Goal: Task Accomplishment & Management: Manage account settings

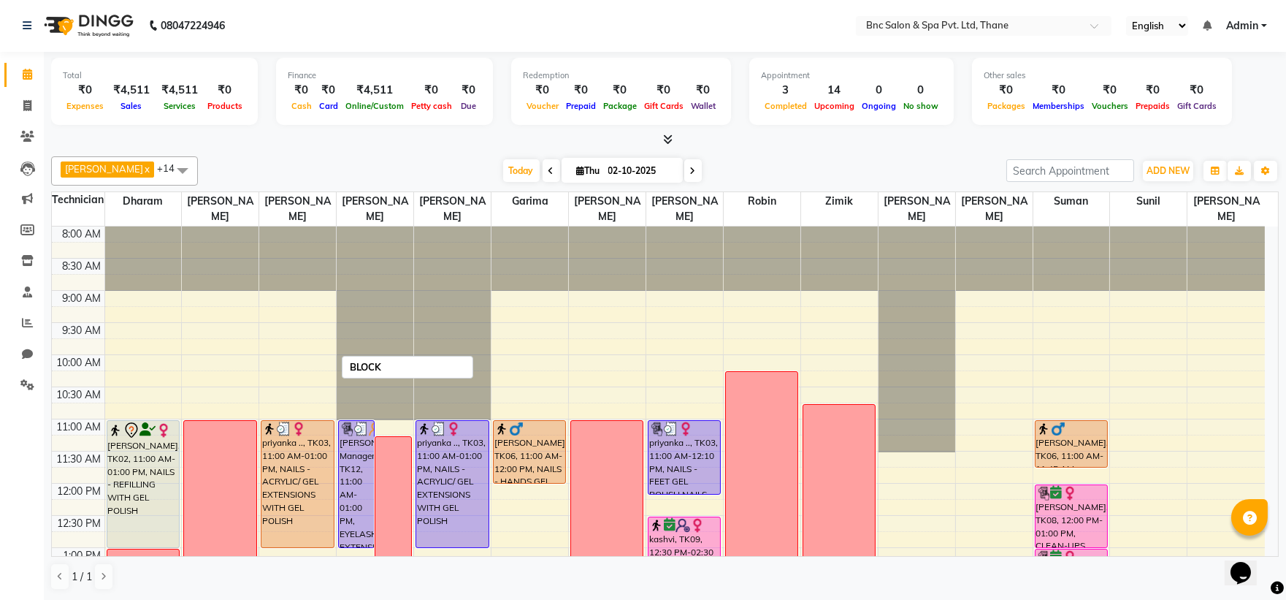
scroll to position [378, 0]
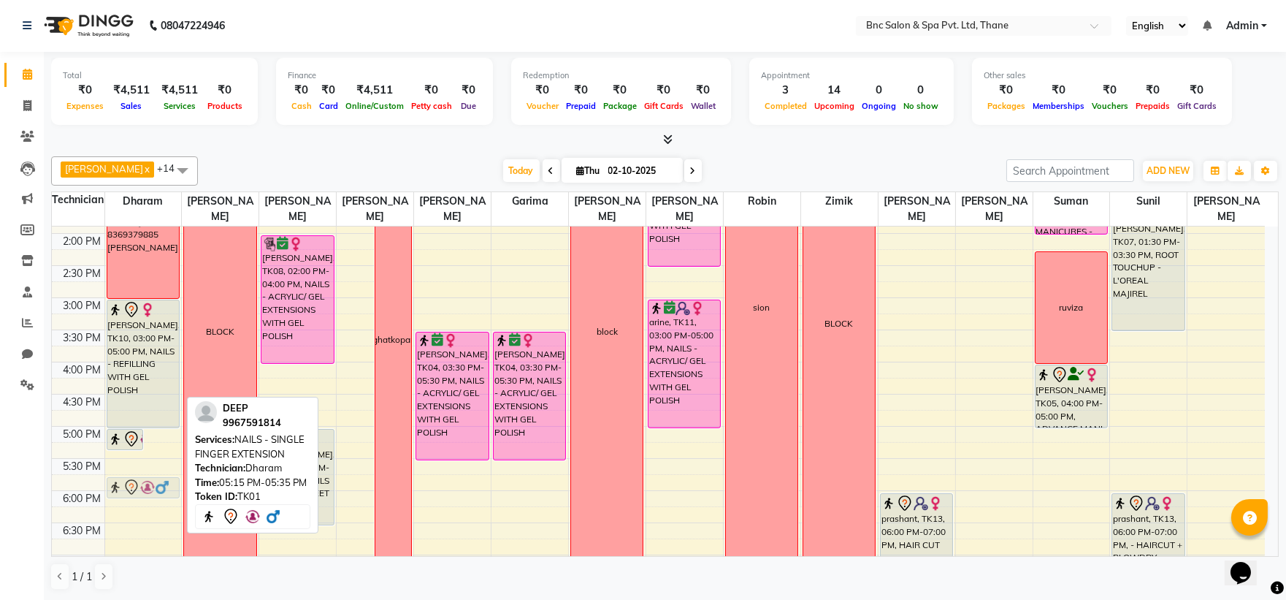
drag, startPoint x: 161, startPoint y: 448, endPoint x: 164, endPoint y: 485, distance: 37.4
click at [164, 485] on div "DEEP, TK01, 05:00 PM-05:20 PM, NAILS - SINGLE FINGER EXTENSION DEEP, TK01, 05:1…" at bounding box center [143, 265] width 77 height 835
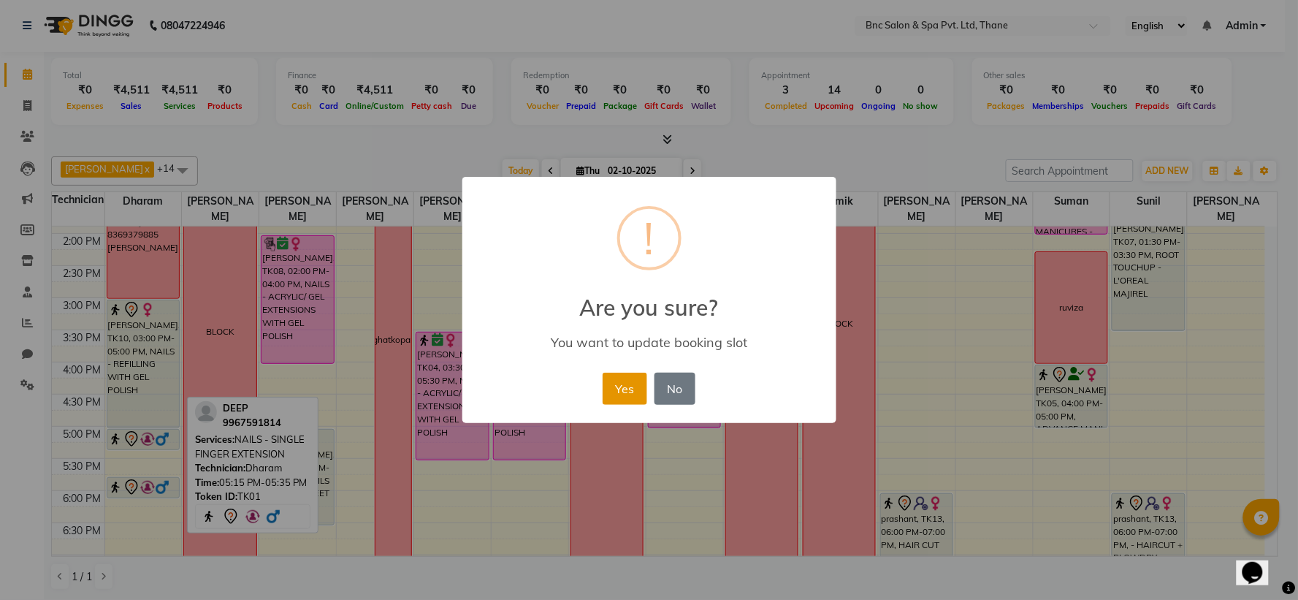
click at [621, 386] on button "Yes" at bounding box center [624, 388] width 45 height 32
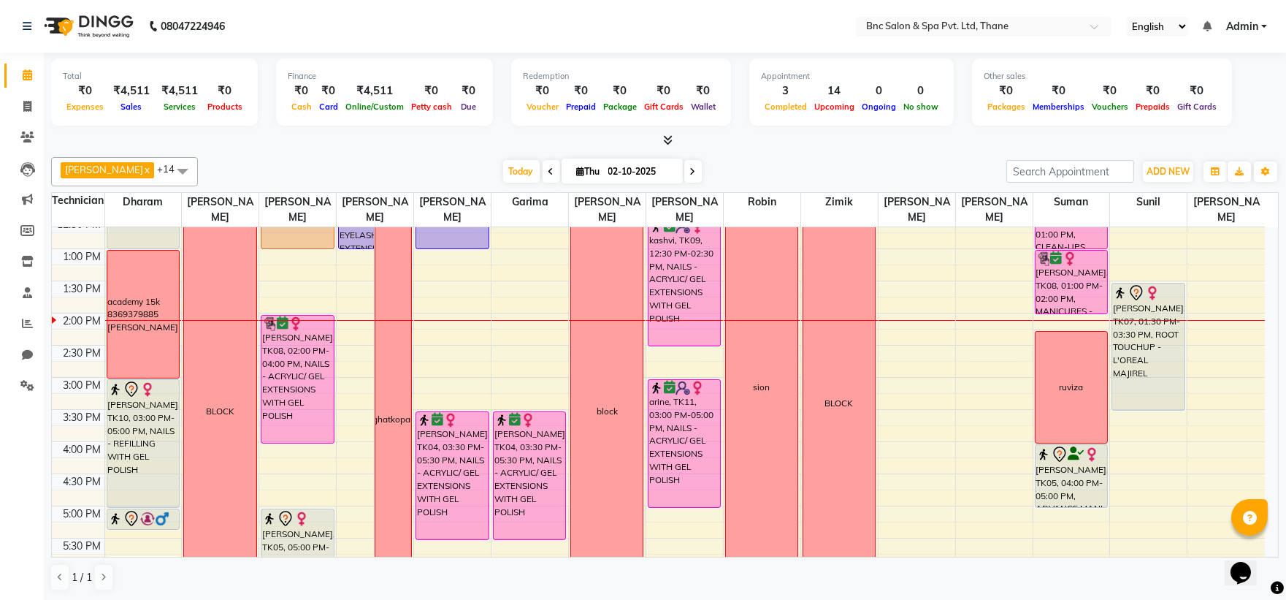
scroll to position [297, 0]
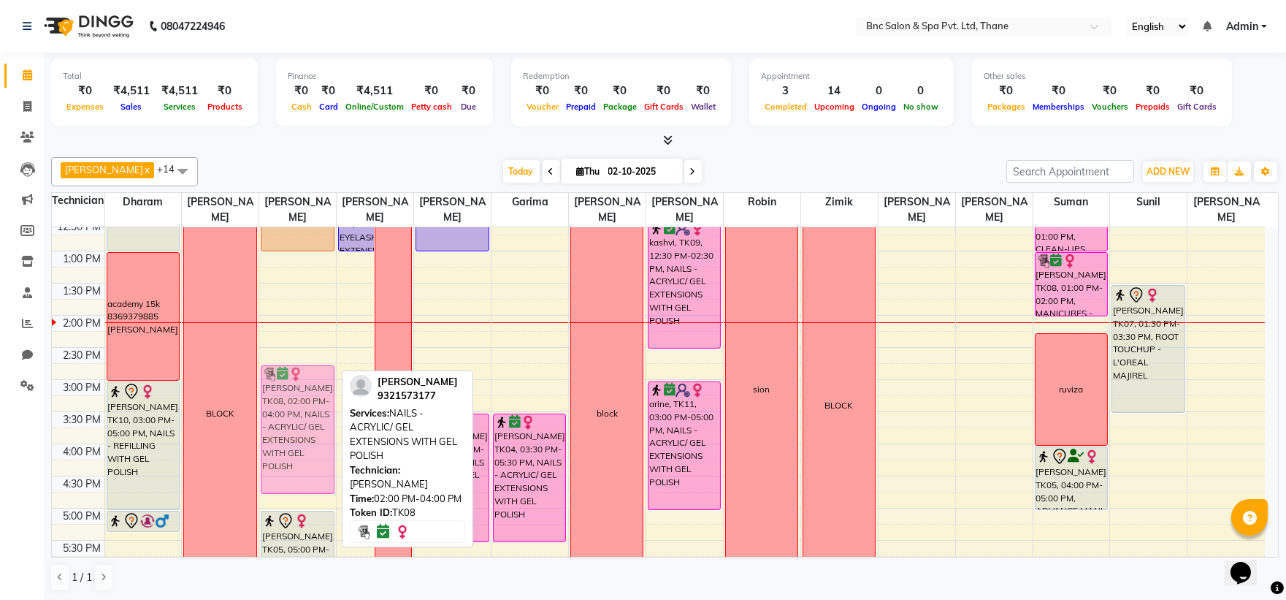
drag, startPoint x: 279, startPoint y: 391, endPoint x: 285, endPoint y: 439, distance: 48.6
click at [285, 439] on div "priyanka .., TK03, 11:00 AM-01:00 PM, NAILS - ACRYLIC/ GEL EXTENSIONS WITH GEL …" at bounding box center [297, 347] width 77 height 835
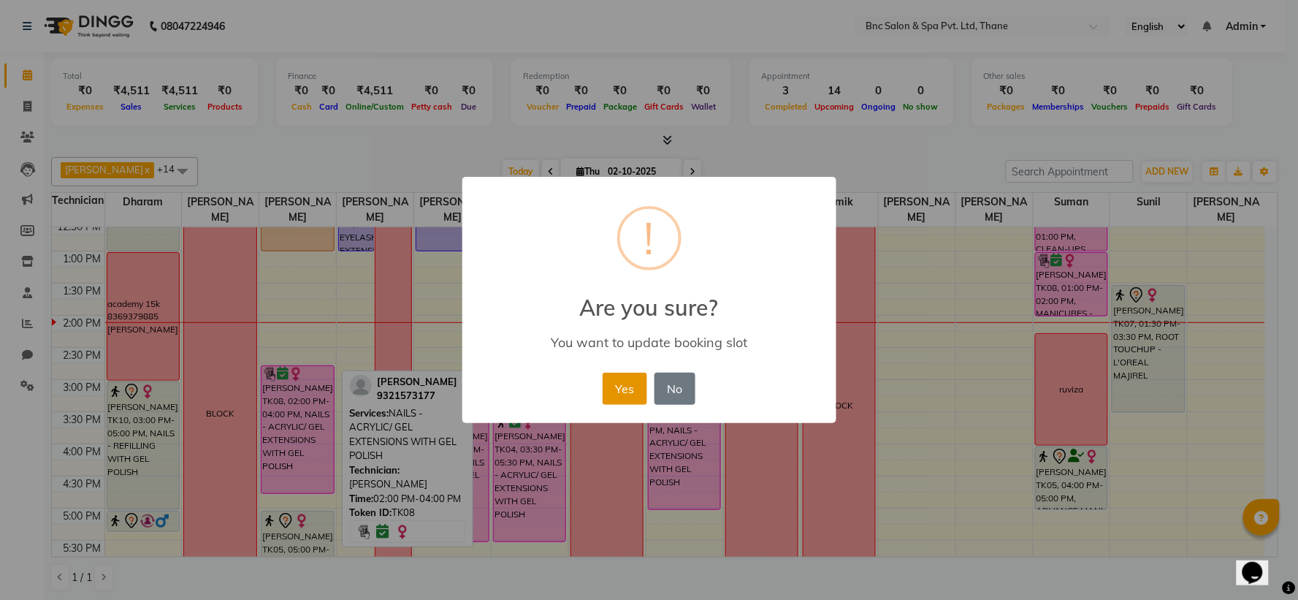
click at [634, 384] on button "Yes" at bounding box center [624, 388] width 45 height 32
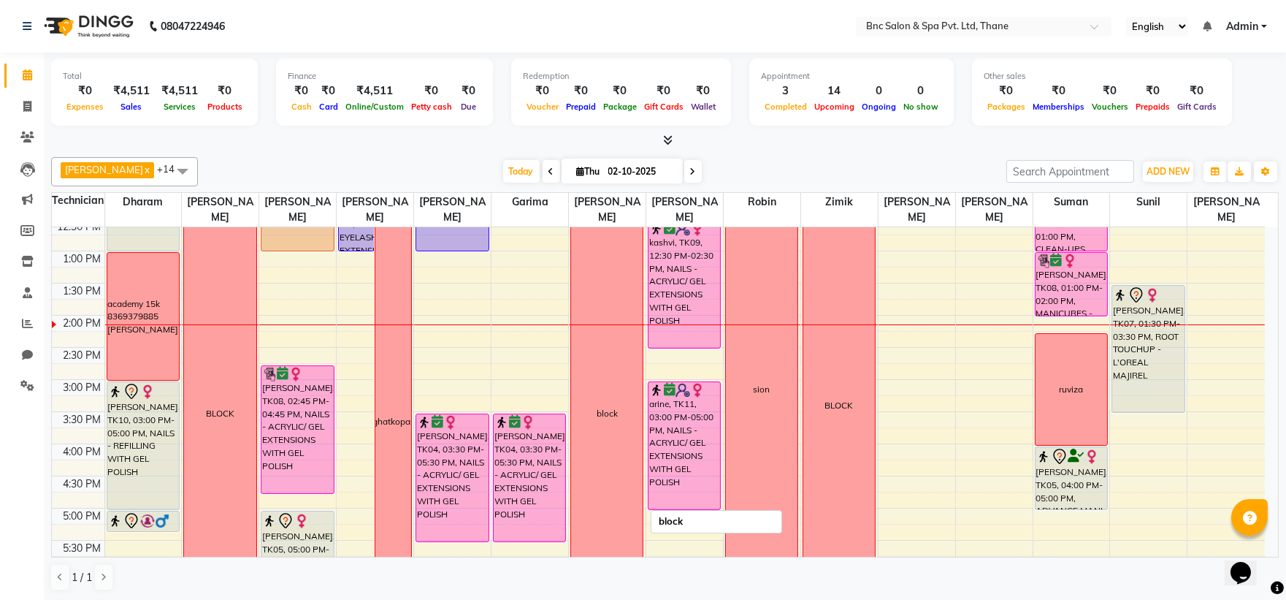
scroll to position [508, 0]
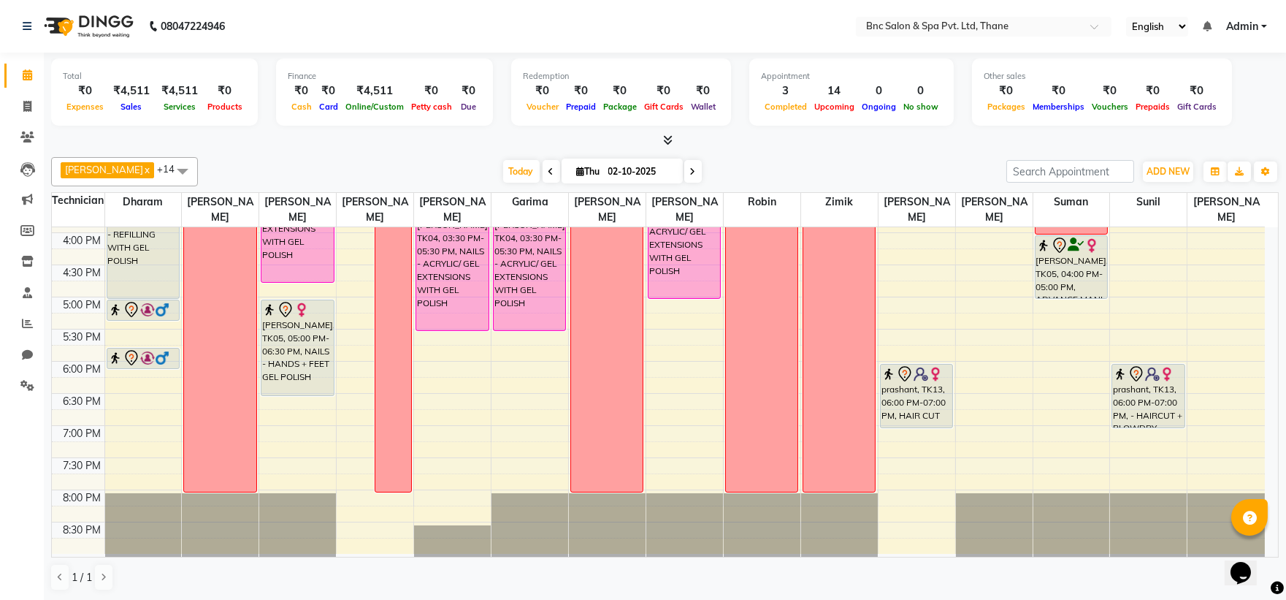
click at [432, 407] on div "8:00 AM 8:30 AM 9:00 AM 9:30 AM 10:00 AM 10:30 AM 11:00 AM 11:30 AM 12:00 PM 12…" at bounding box center [658, 136] width 1213 height 835
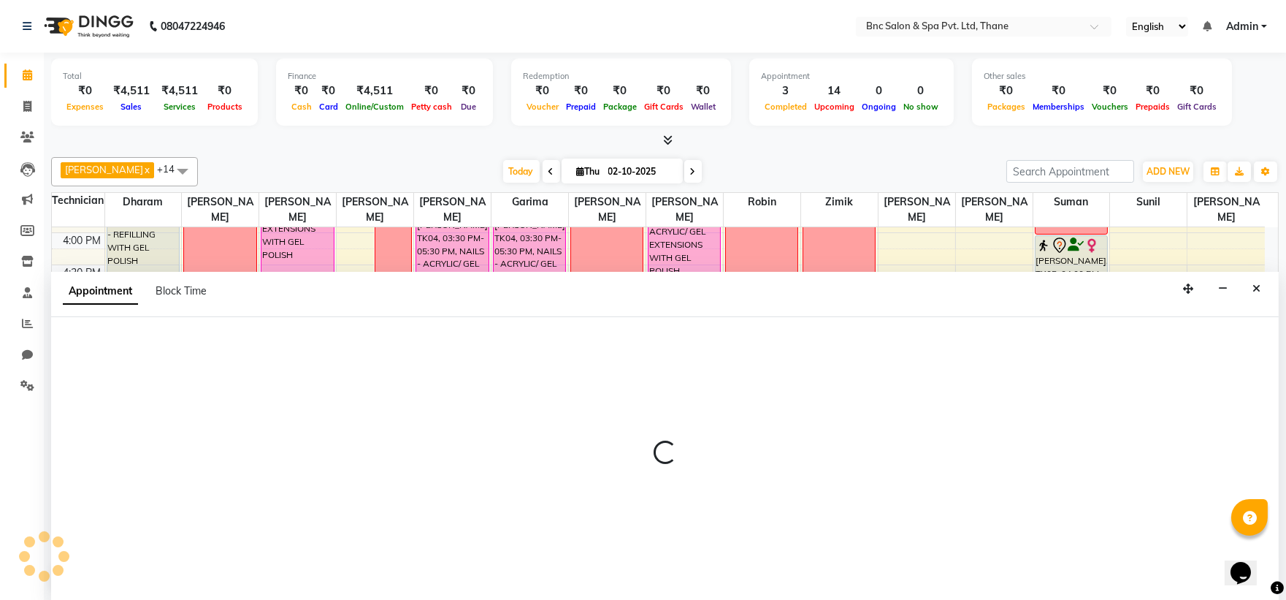
scroll to position [1, 0]
select select "71920"
select select "1110"
select select "tentative"
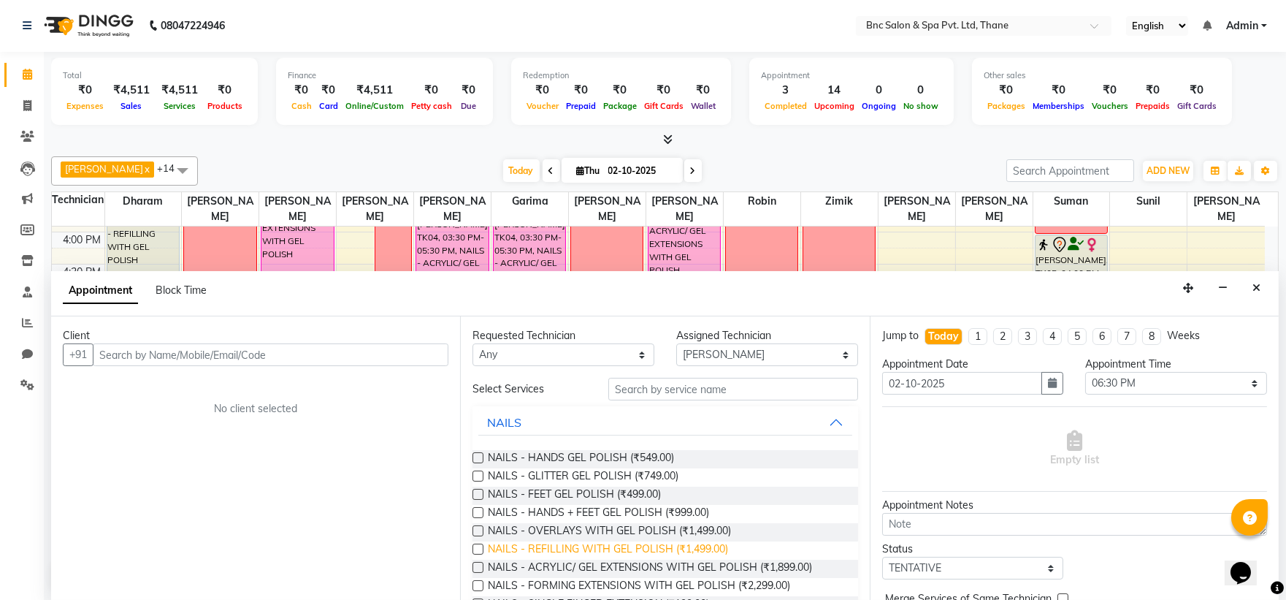
click at [606, 551] on span "NAILS - REFILLING WITH GEL POLISH (₹1,499.00)" at bounding box center [608, 550] width 240 height 18
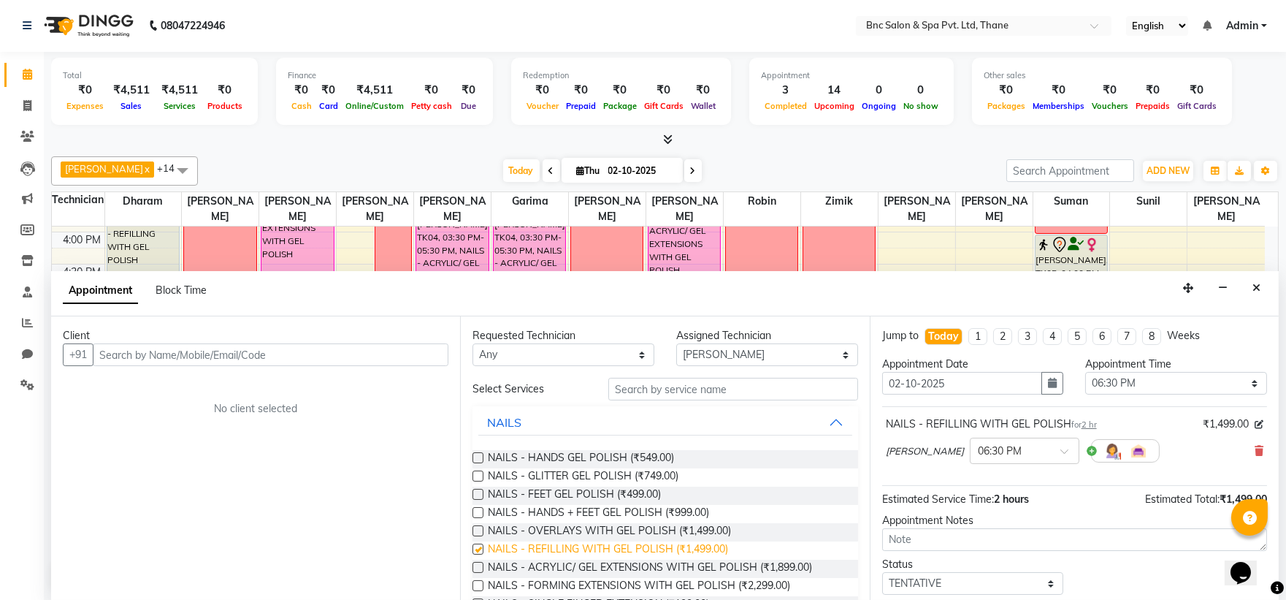
checkbox input "false"
click at [1000, 462] on ng-select "× 06:30 PM" at bounding box center [1025, 450] width 110 height 26
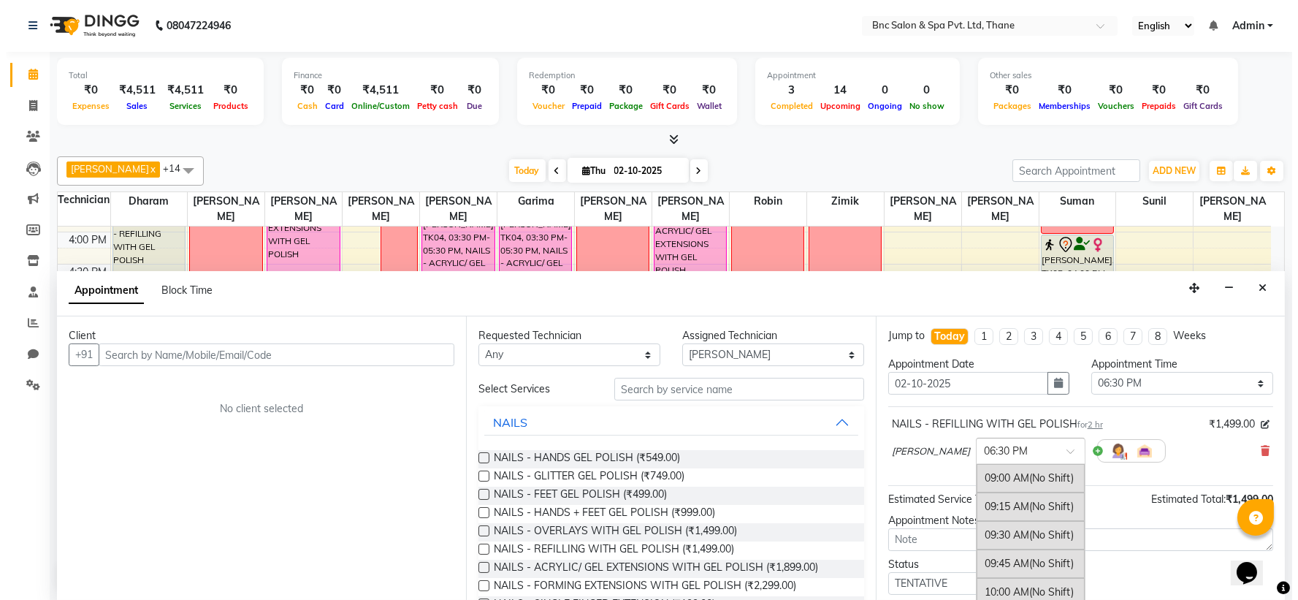
scroll to position [1064, 0]
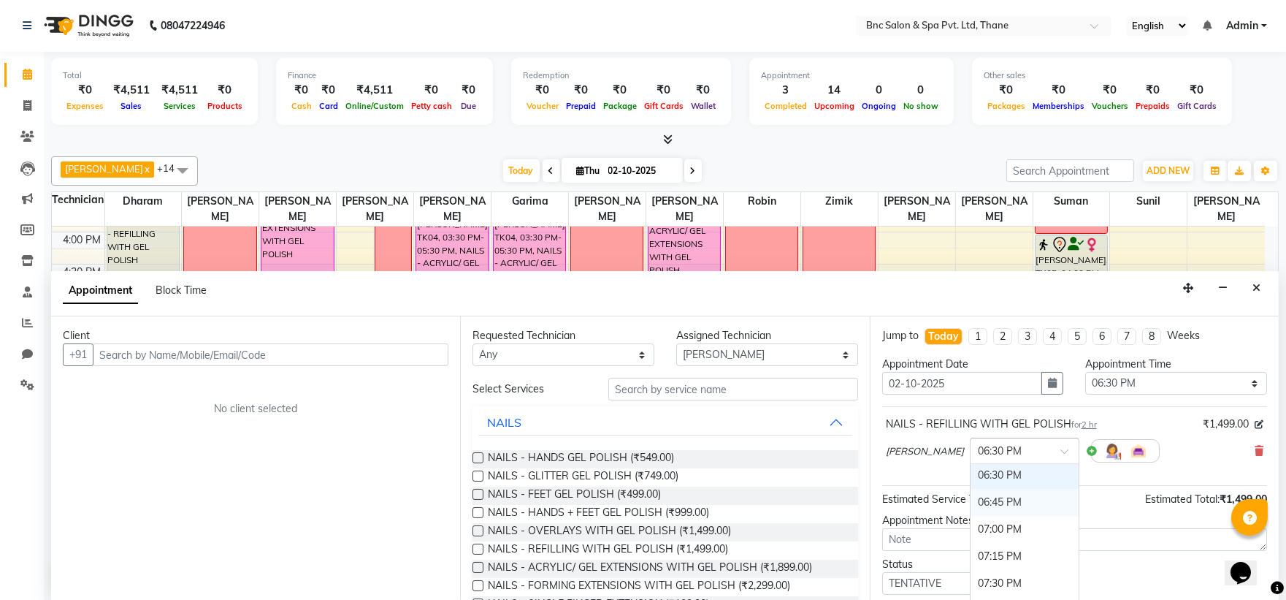
click at [990, 499] on div "06:45 PM" at bounding box center [1025, 502] width 108 height 27
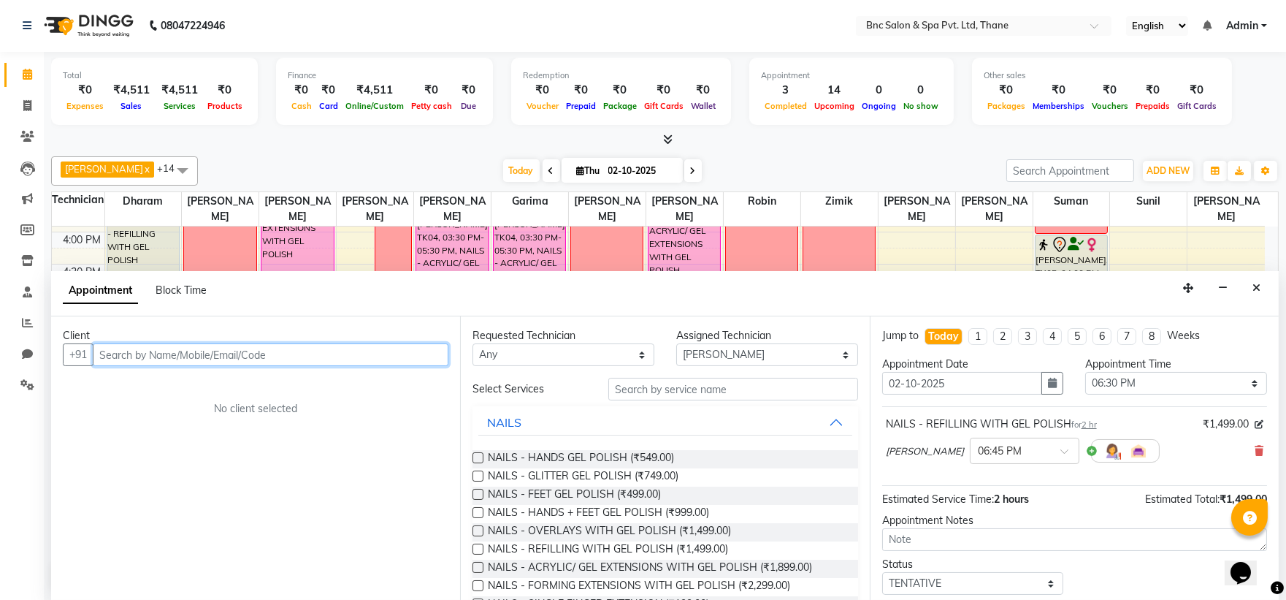
click at [287, 351] on input "text" at bounding box center [271, 354] width 356 height 23
type input "9820690940"
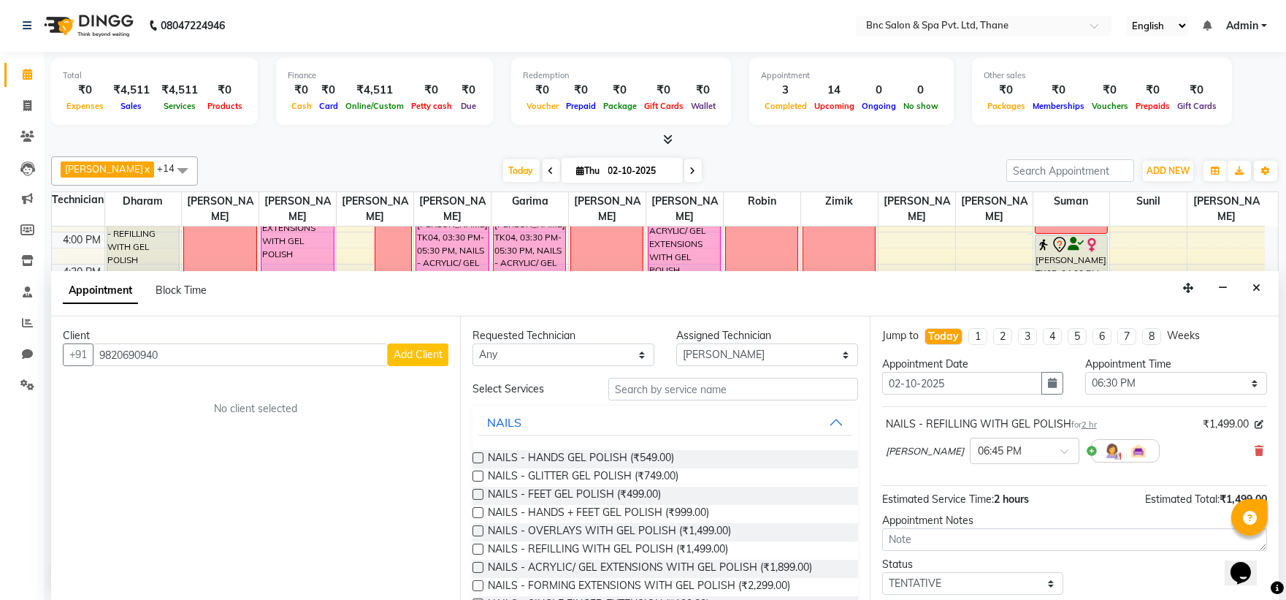
click at [410, 345] on button "Add Client" at bounding box center [418, 354] width 61 height 23
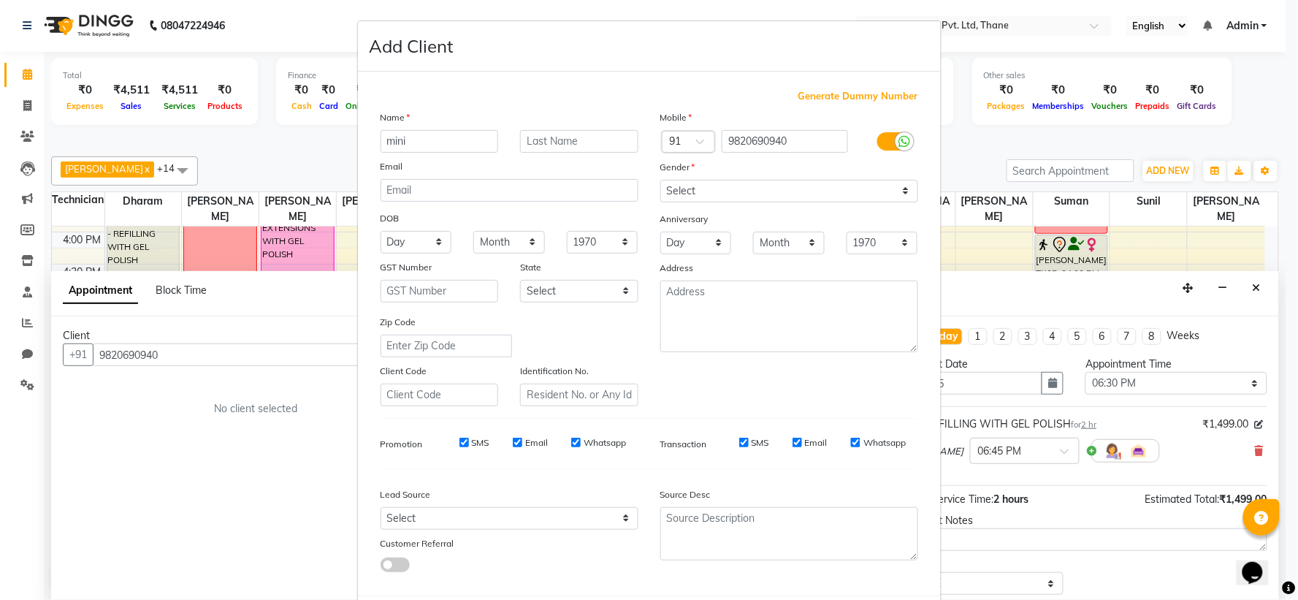
type input "mini"
click at [869, 190] on select "Select [DEMOGRAPHIC_DATA] [DEMOGRAPHIC_DATA] Other Prefer Not To Say" at bounding box center [789, 191] width 258 height 23
select select "[DEMOGRAPHIC_DATA]"
click at [660, 180] on select "Select [DEMOGRAPHIC_DATA] [DEMOGRAPHIC_DATA] Other Prefer Not To Say" at bounding box center [789, 191] width 258 height 23
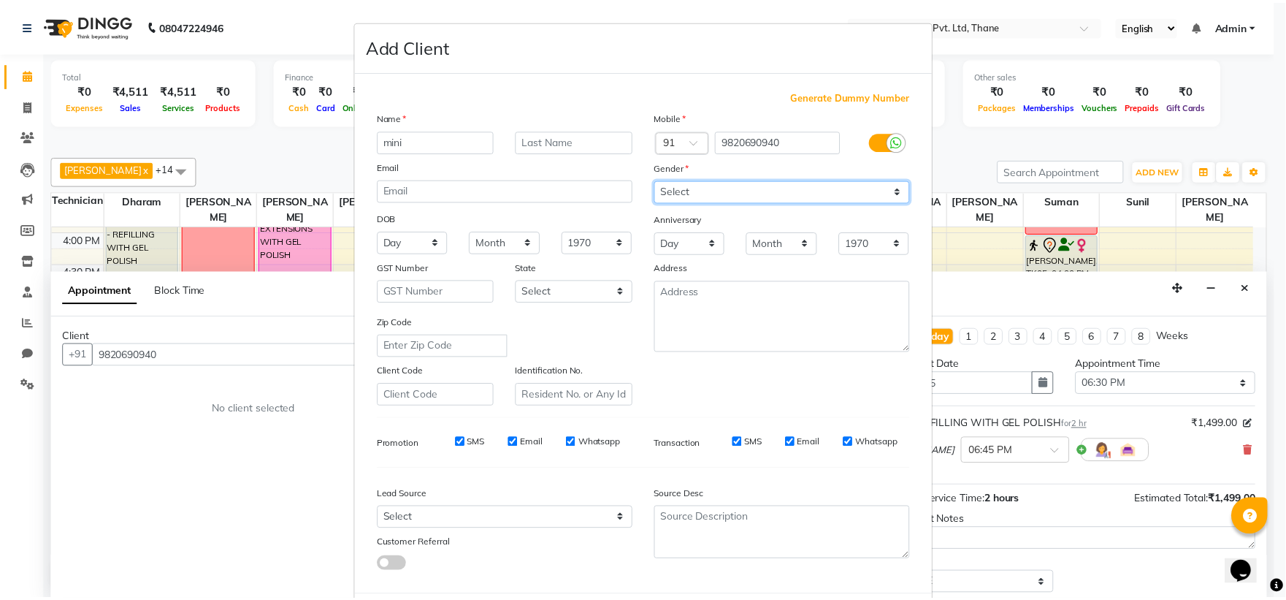
scroll to position [75, 0]
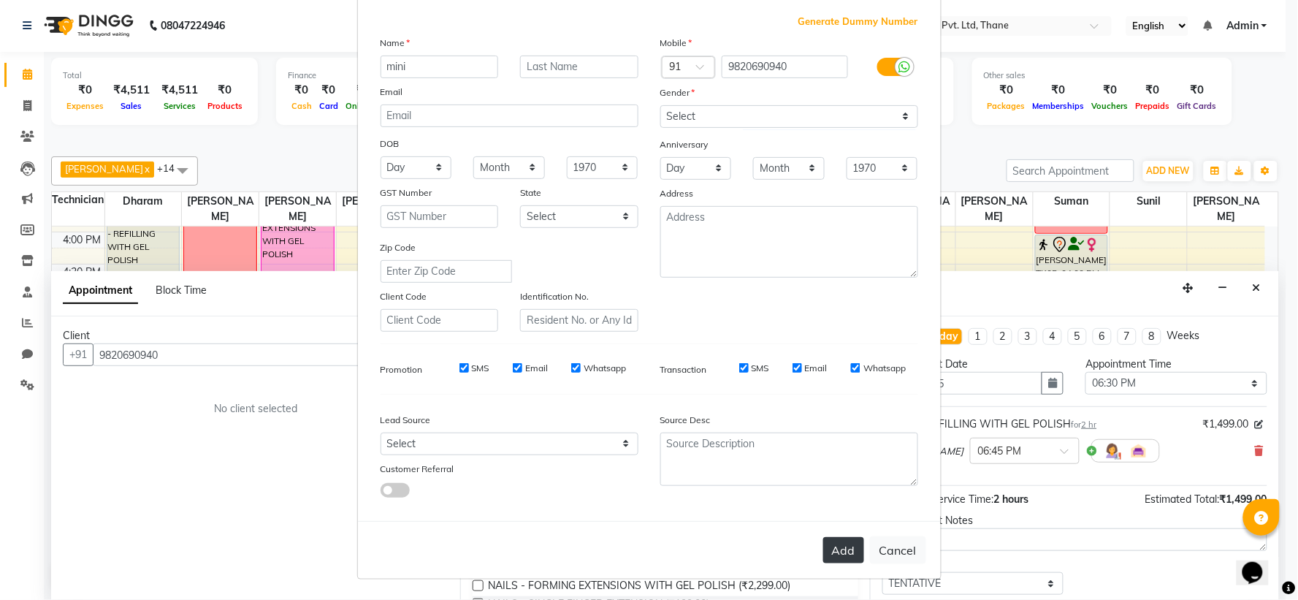
click at [823, 551] on button "Add" at bounding box center [843, 550] width 41 height 26
select select
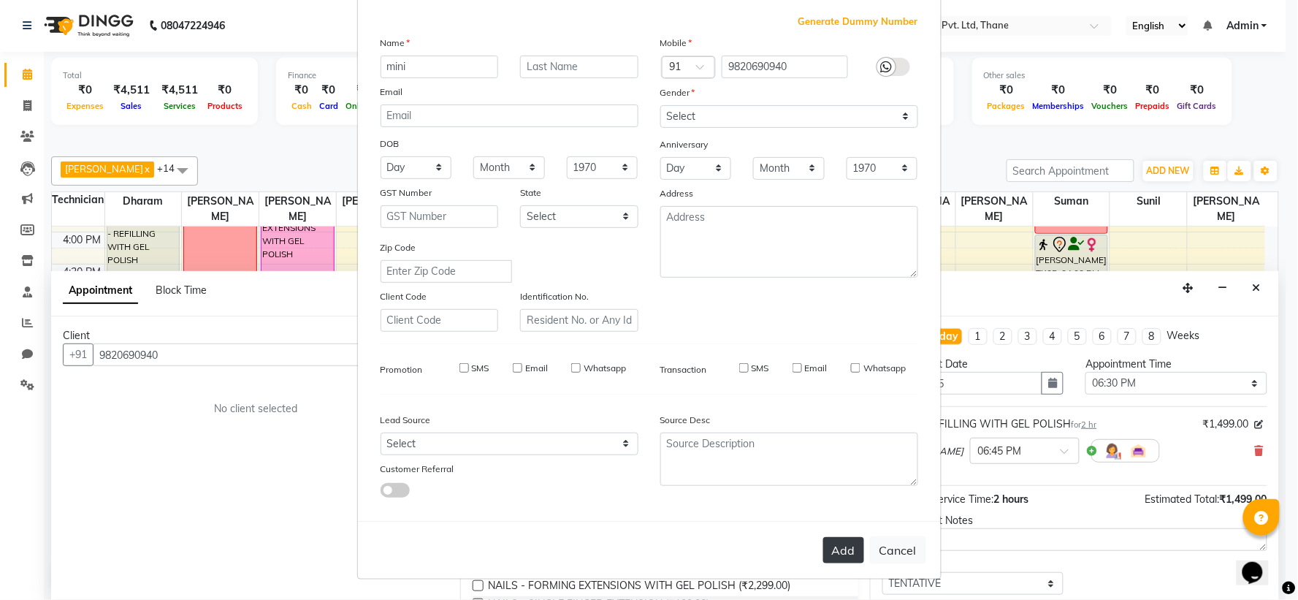
select select
checkbox input "false"
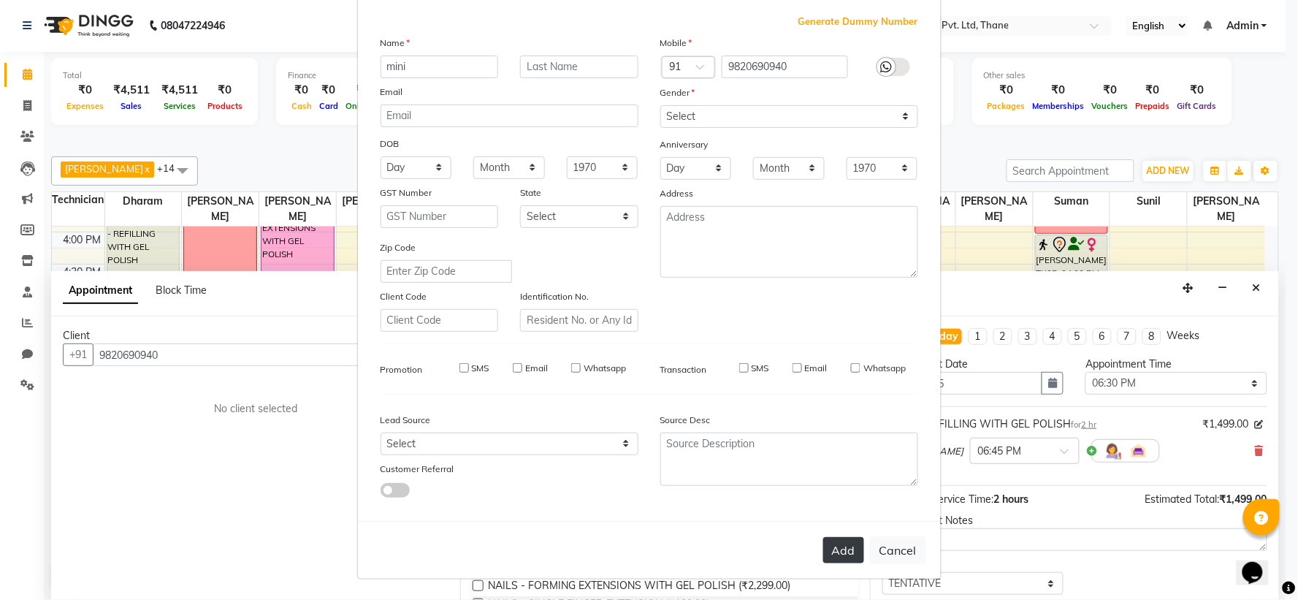
checkbox input "false"
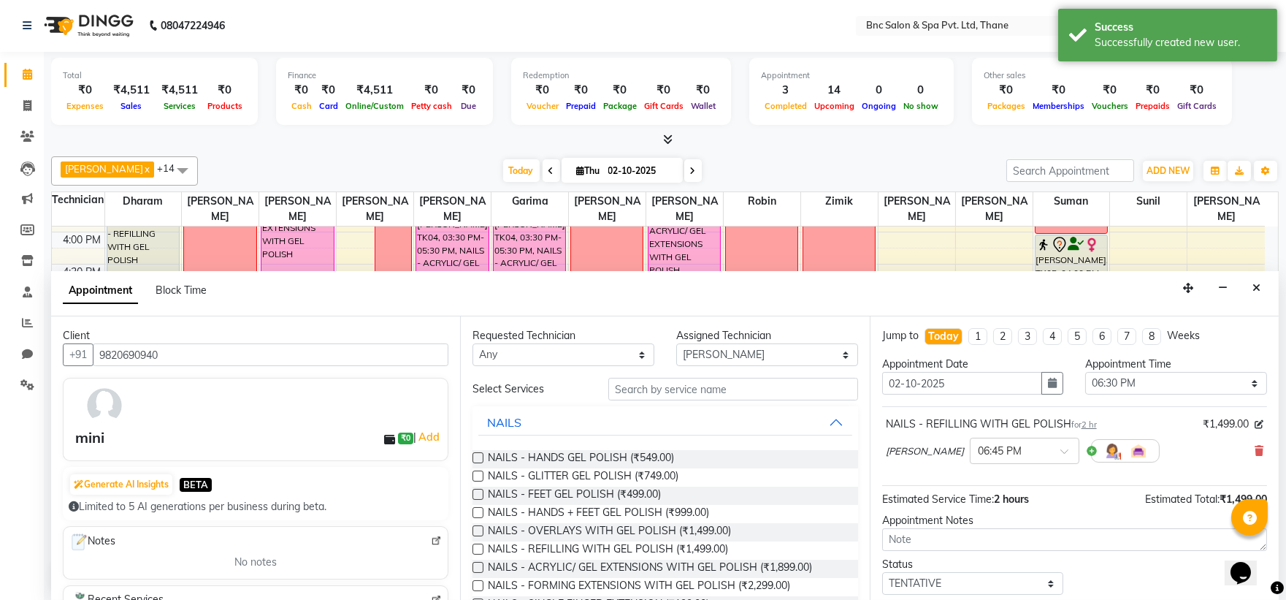
scroll to position [86, 0]
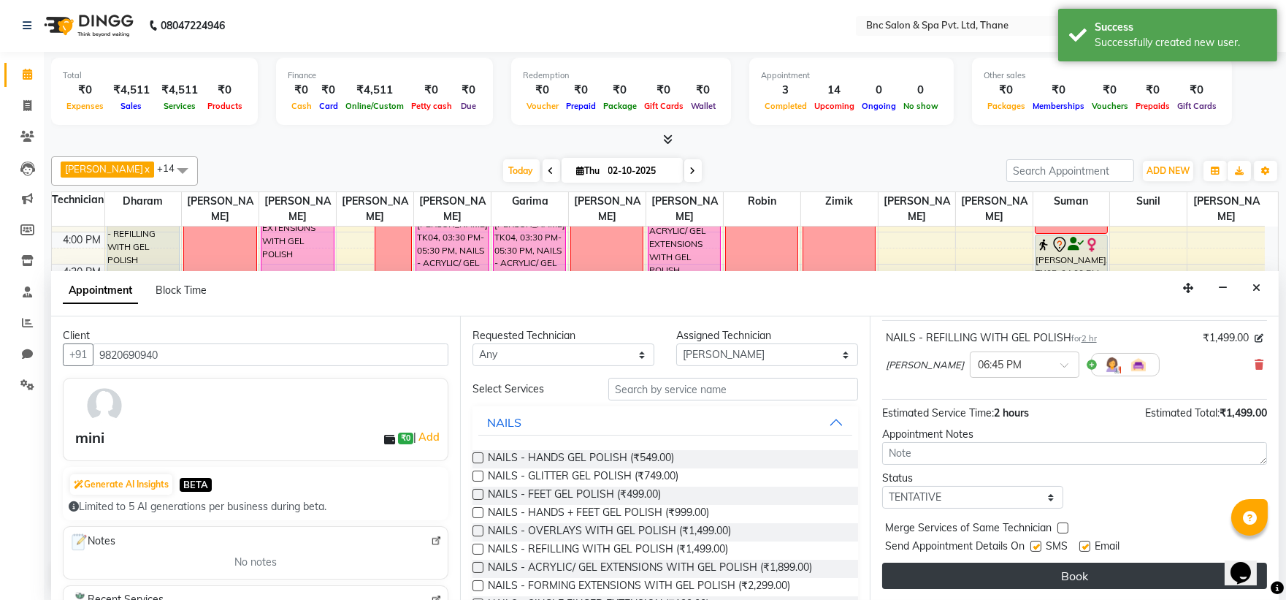
click at [933, 574] on button "Book" at bounding box center [1074, 575] width 385 height 26
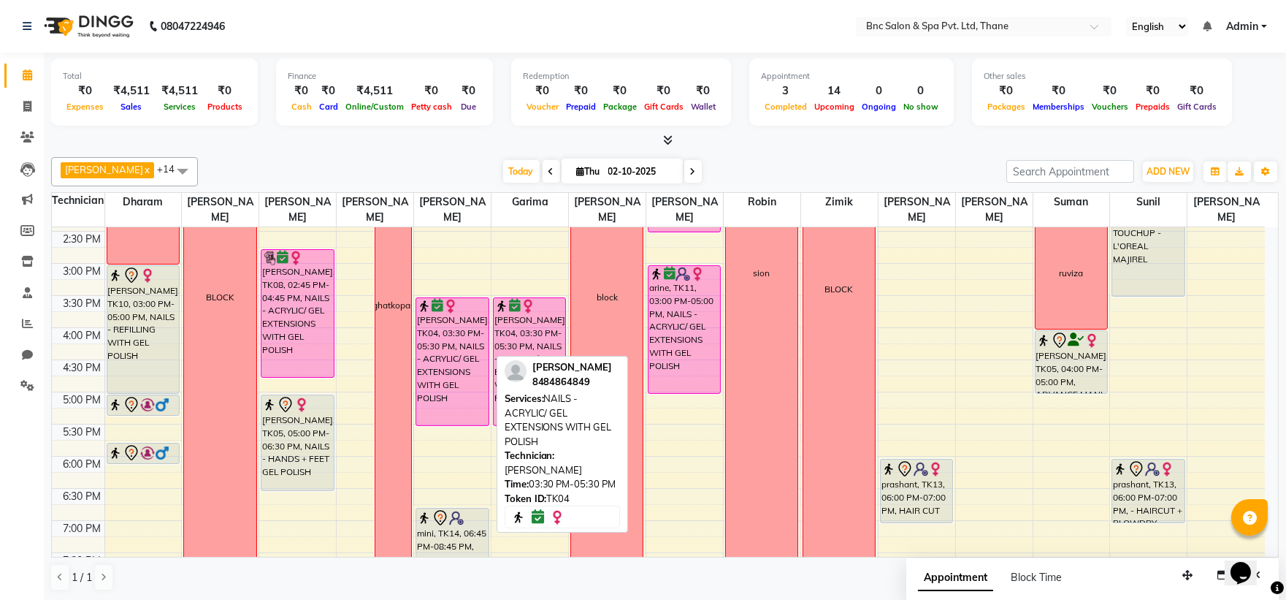
scroll to position [417, 0]
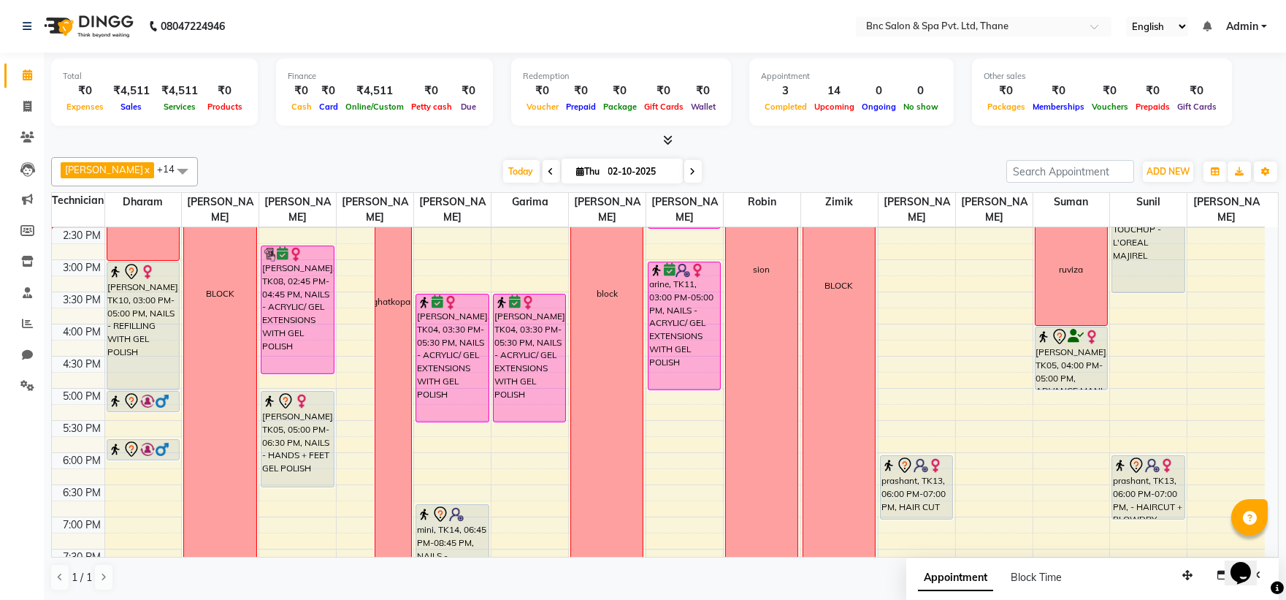
click at [1265, 546] on div "Opens Chat This icon Opens the chat window." at bounding box center [1247, 546] width 35 height 0
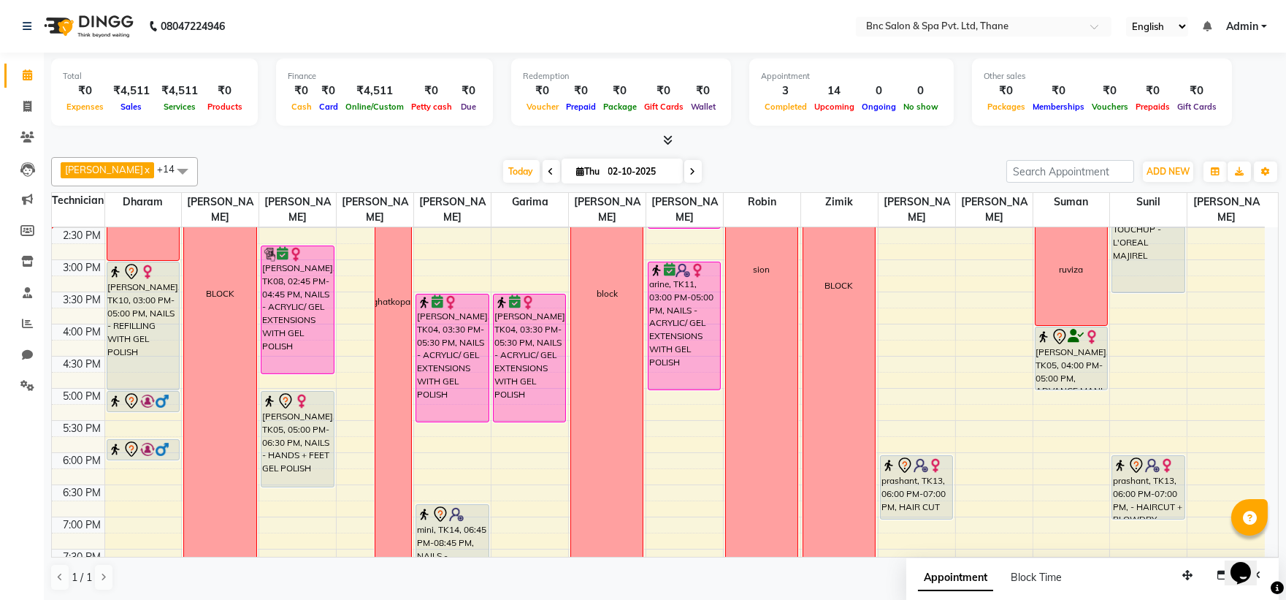
click at [1265, 546] on div "Opens Chat This icon Opens the chat window." at bounding box center [1247, 546] width 35 height 0
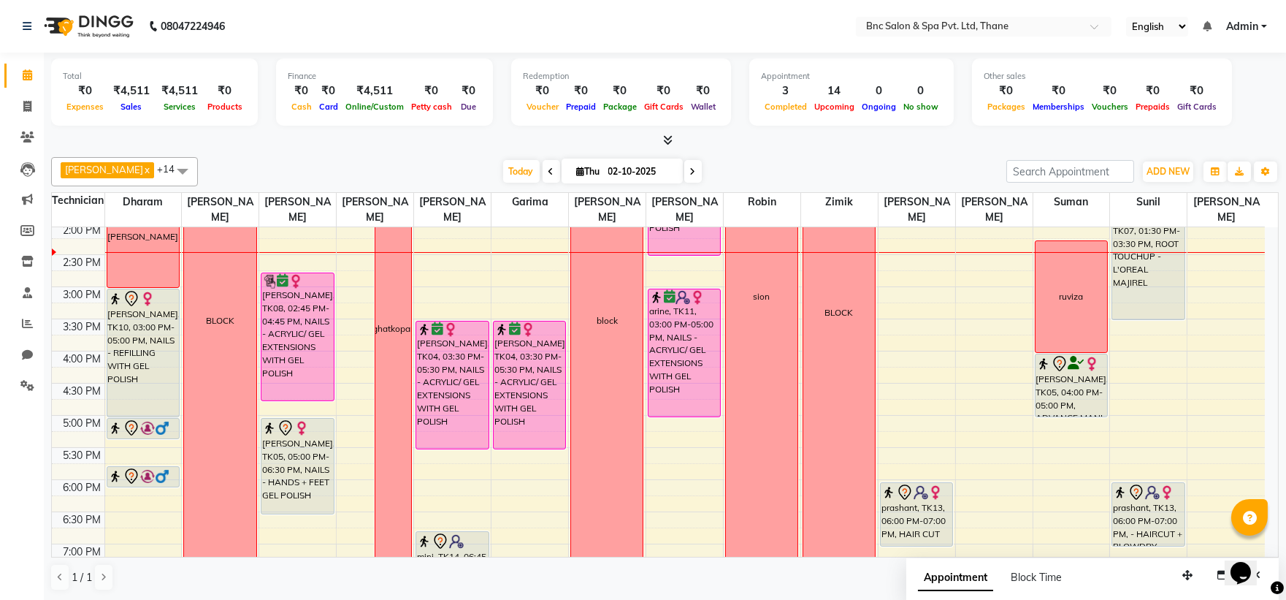
scroll to position [389, 0]
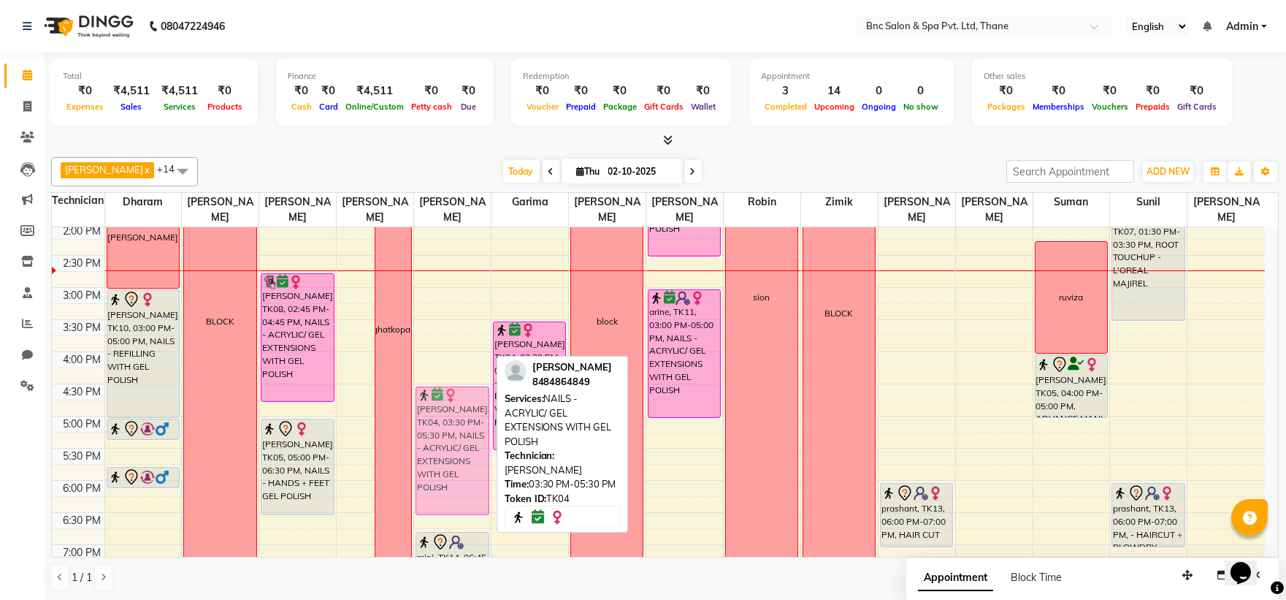
drag, startPoint x: 440, startPoint y: 398, endPoint x: 426, endPoint y: 469, distance: 72.2
click at [426, 469] on div "priyanka .., TK03, 11:00 AM-01:00 PM, NAILS - ACRYLIC/ GEL EXTENSIONS WITH GEL …" at bounding box center [452, 255] width 77 height 835
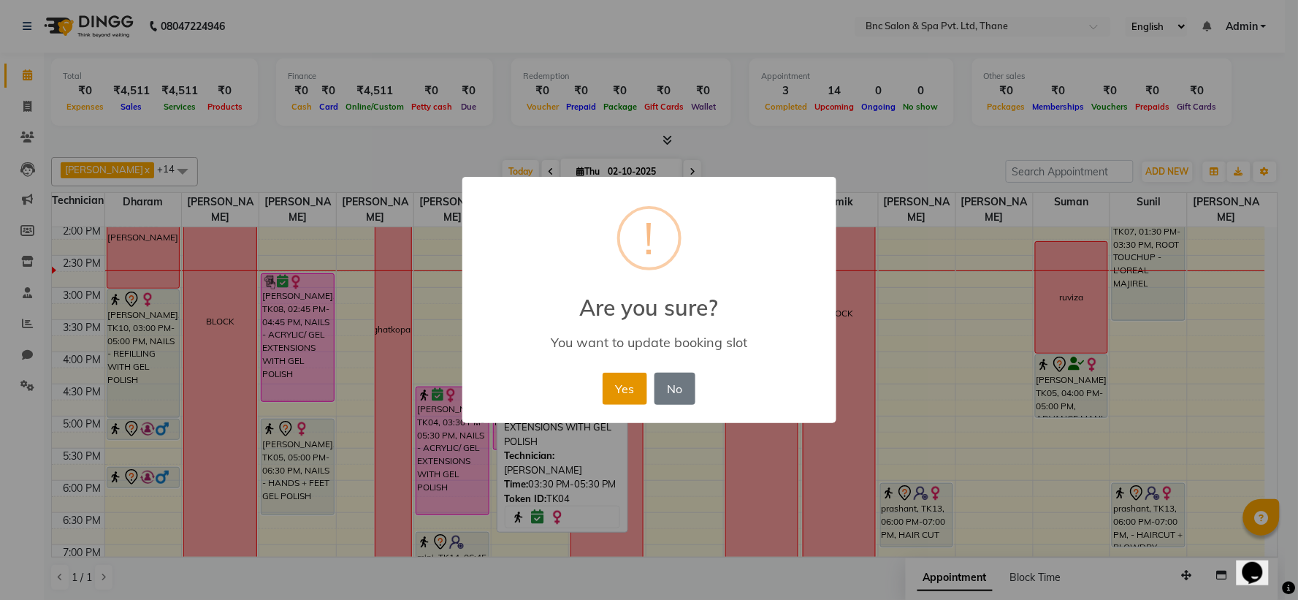
click at [624, 380] on button "Yes" at bounding box center [624, 388] width 45 height 32
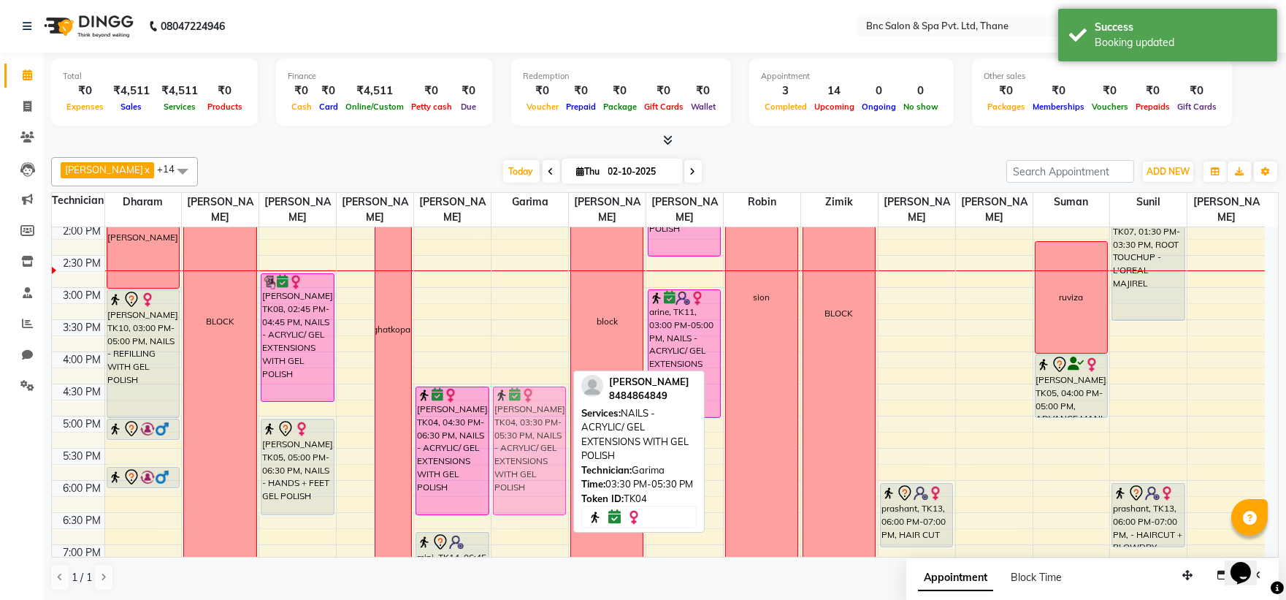
drag, startPoint x: 517, startPoint y: 356, endPoint x: 512, endPoint y: 415, distance: 59.4
click at [512, 415] on div "[PERSON_NAME], TK06, 11:00 AM-12:00 PM, NAILS - HANDS GEL POLISH [PERSON_NAME],…" at bounding box center [529, 255] width 77 height 835
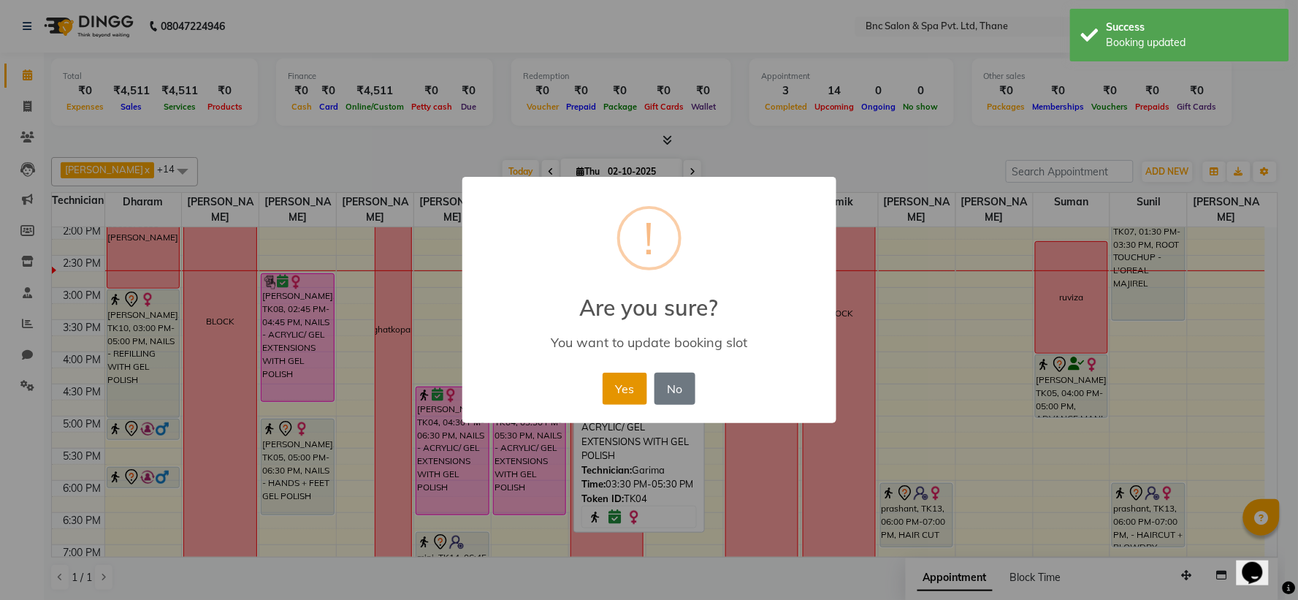
click at [614, 385] on button "Yes" at bounding box center [624, 388] width 45 height 32
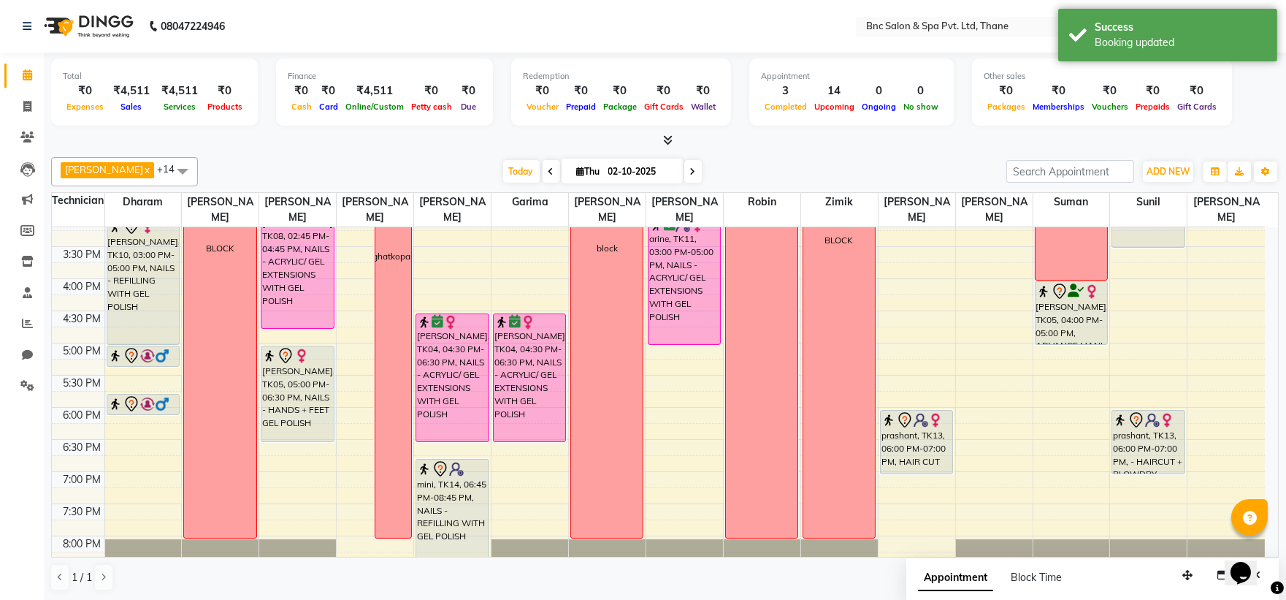
scroll to position [465, 0]
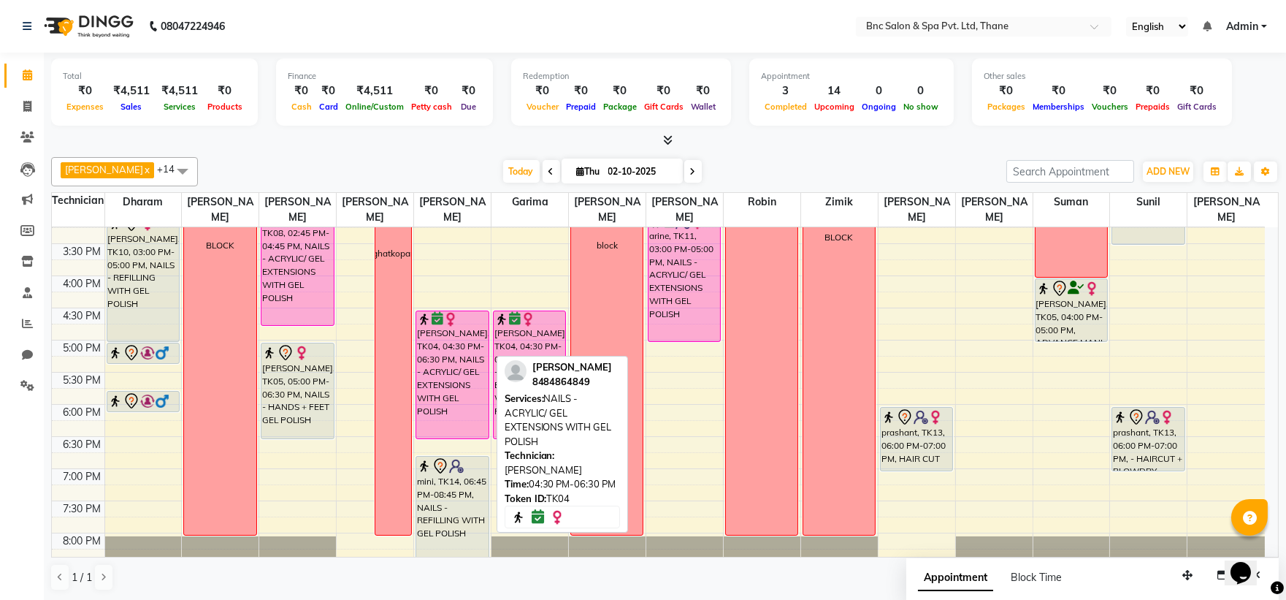
click at [456, 405] on div "[PERSON_NAME], TK04, 04:30 PM-06:30 PM, NAILS - ACRYLIC/ GEL EXTENSIONS WITH GE…" at bounding box center [452, 374] width 72 height 127
drag, startPoint x: 456, startPoint y: 405, endPoint x: 457, endPoint y: 418, distance: 13.2
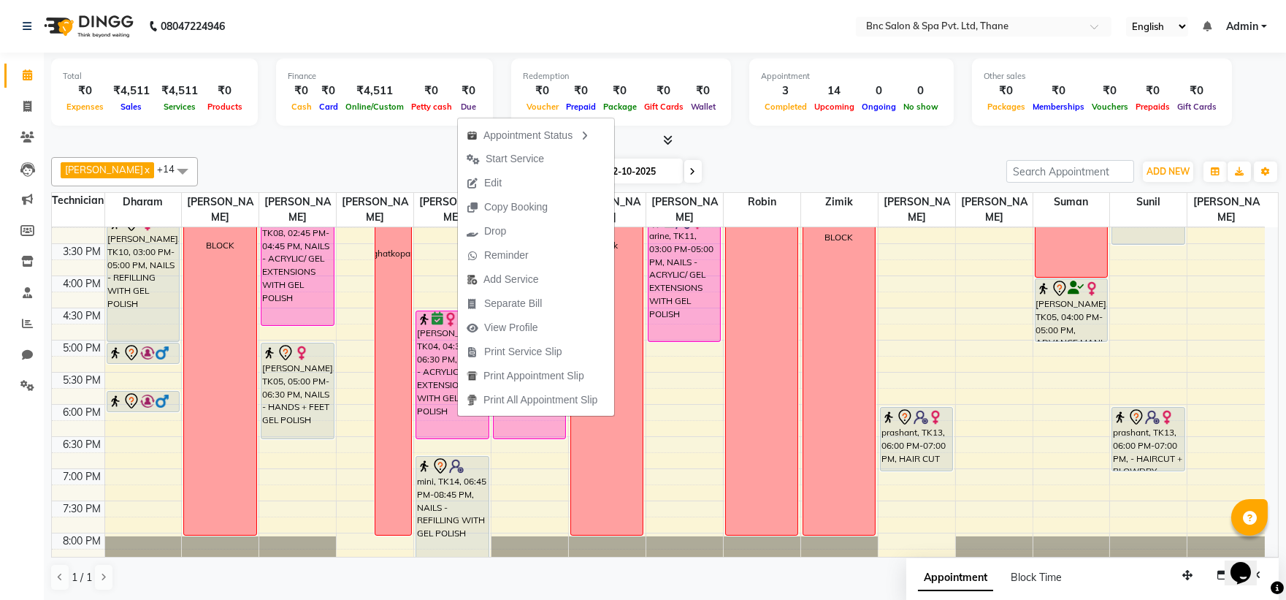
click at [375, 151] on div "[PERSON_NAME] [PERSON_NAME] x [PERSON_NAME] x [PERSON_NAME] x [PERSON_NAME] x […" at bounding box center [665, 373] width 1228 height 445
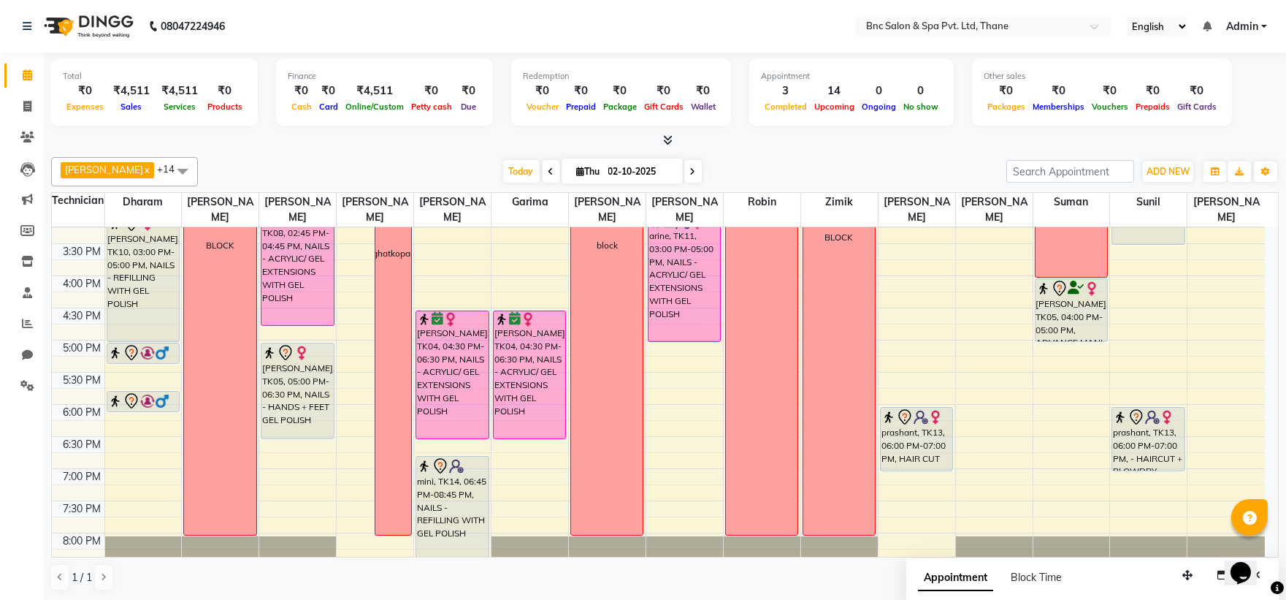
drag, startPoint x: 381, startPoint y: 141, endPoint x: 706, endPoint y: 150, distance: 325.1
click at [706, 151] on div "[PERSON_NAME] [PERSON_NAME] x [PERSON_NAME] x [PERSON_NAME] x [PERSON_NAME] x […" at bounding box center [665, 373] width 1228 height 445
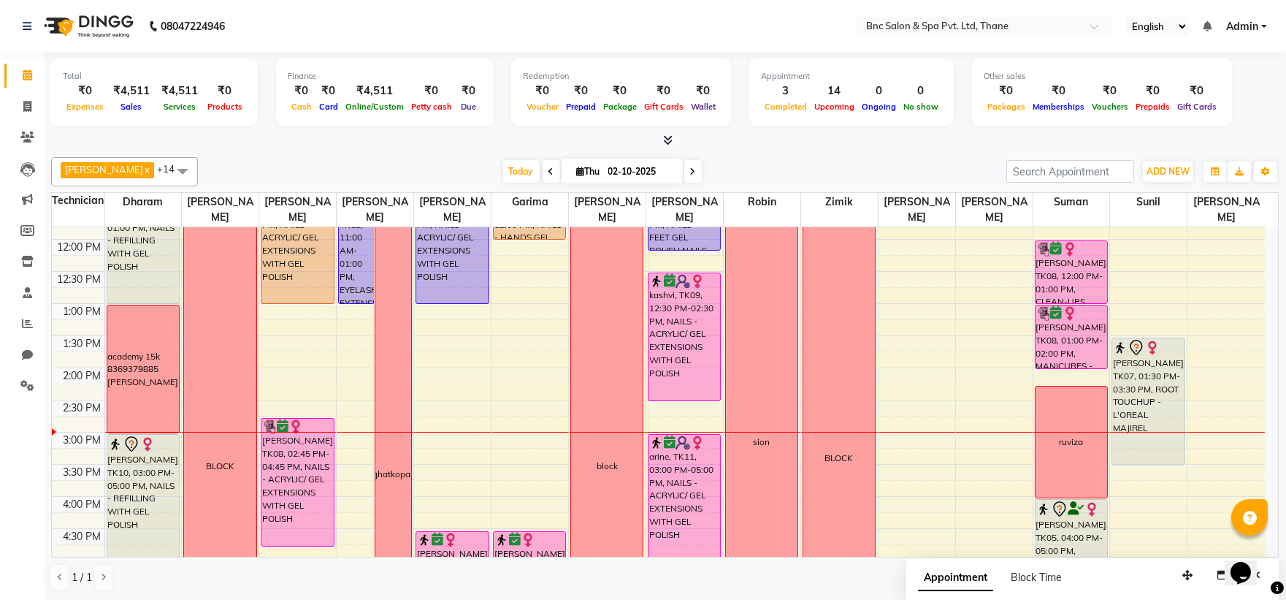
scroll to position [243, 0]
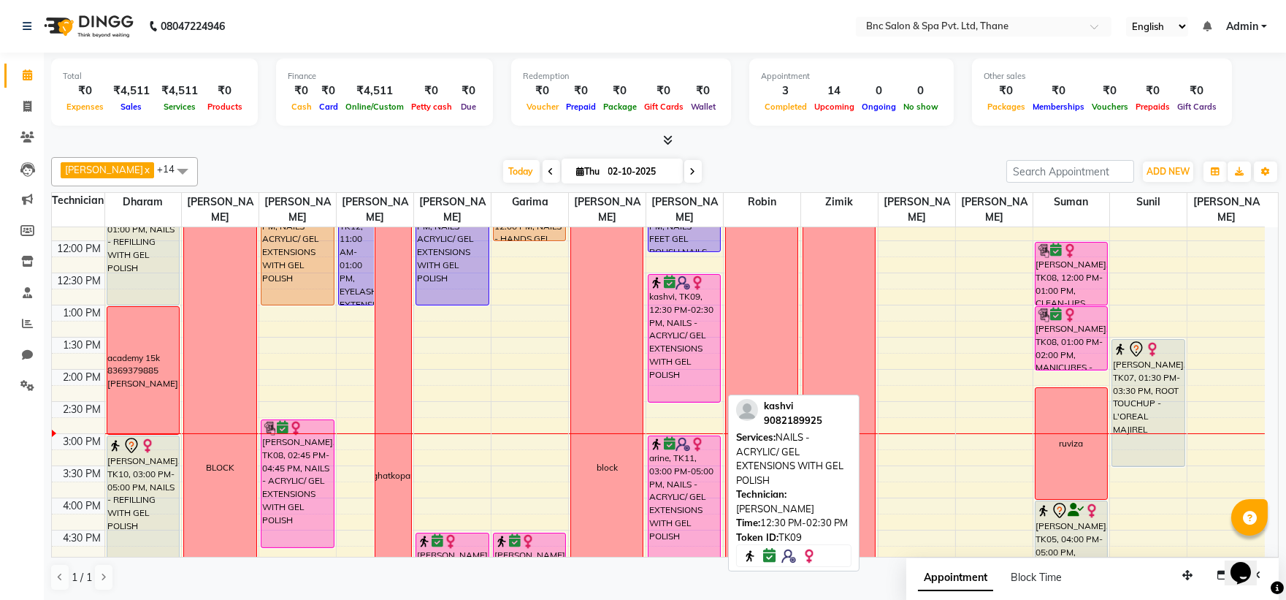
click at [677, 322] on div "kashvi, TK09, 12:30 PM-02:30 PM, NAILS - ACRYLIC/ GEL EXTENSIONS WITH GEL POLISH" at bounding box center [684, 338] width 72 height 127
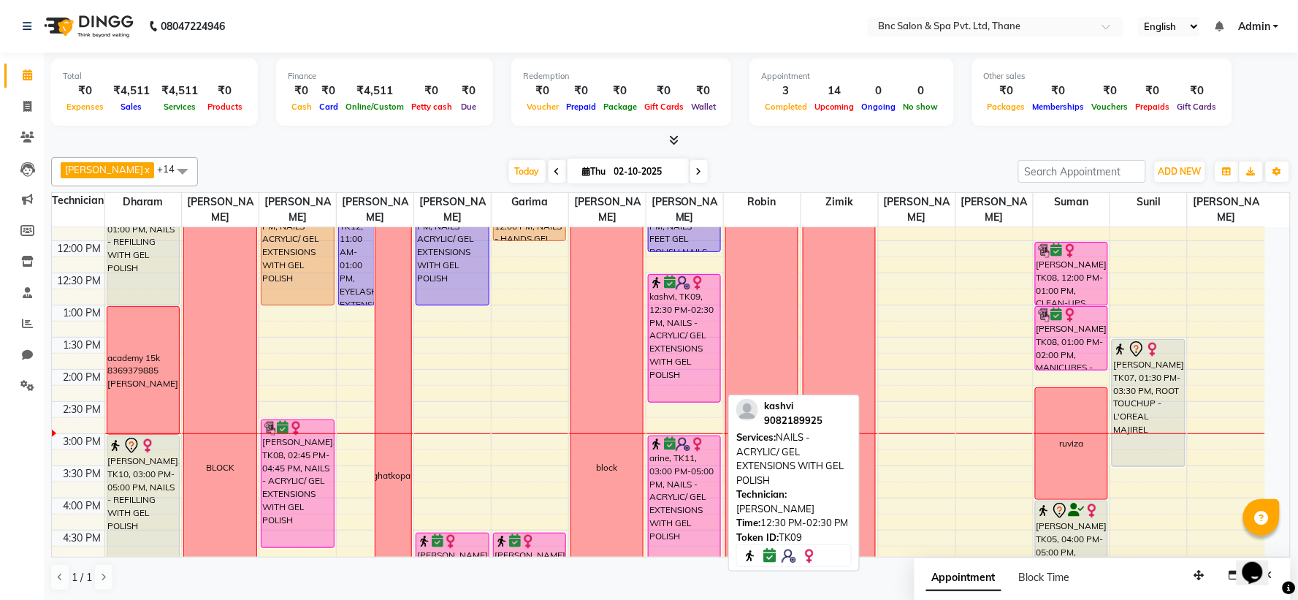
select select "6"
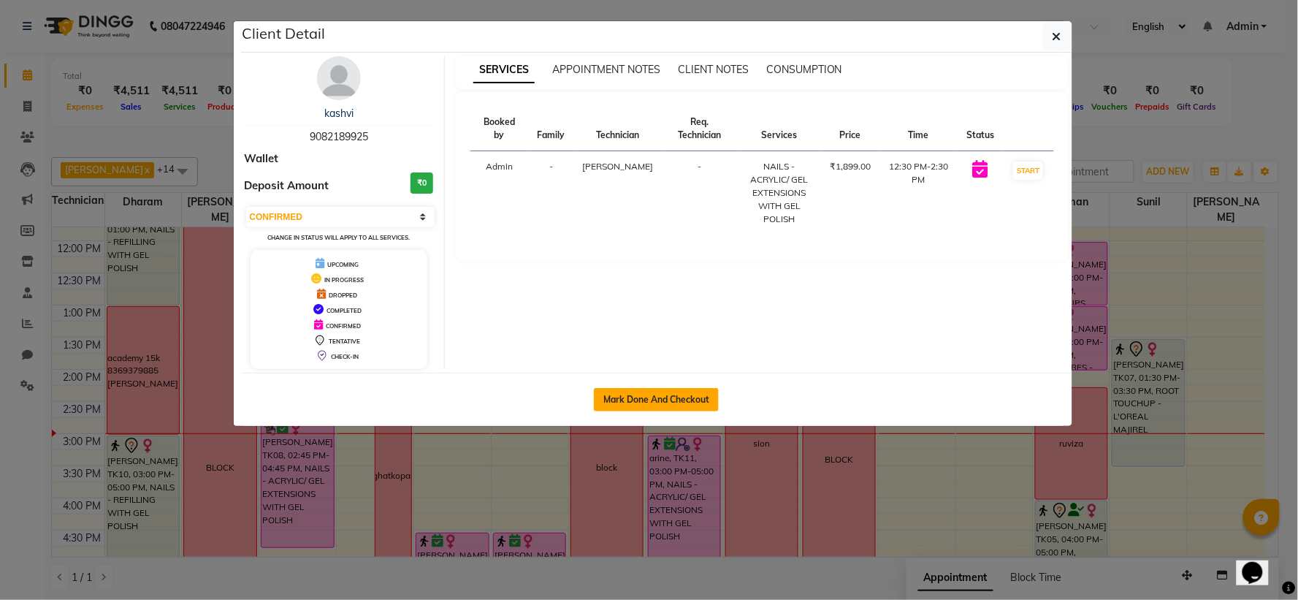
click at [658, 389] on button "Mark Done And Checkout" at bounding box center [656, 399] width 125 height 23
select select "7892"
select select "service"
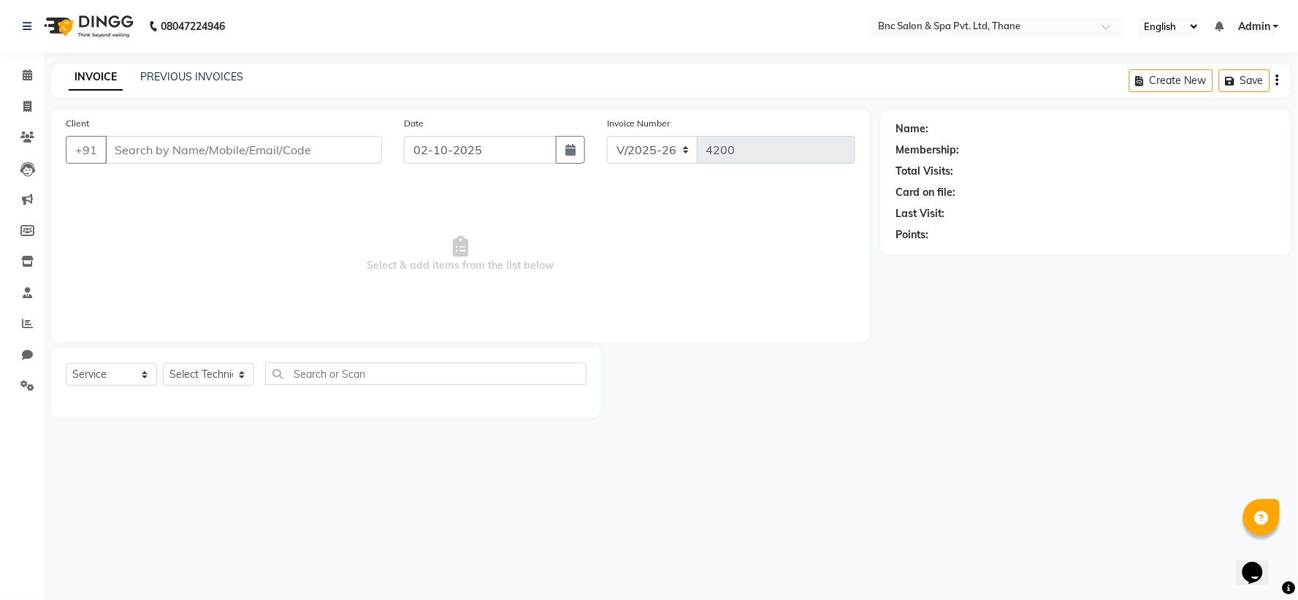
type input "9082189925"
select select "89483"
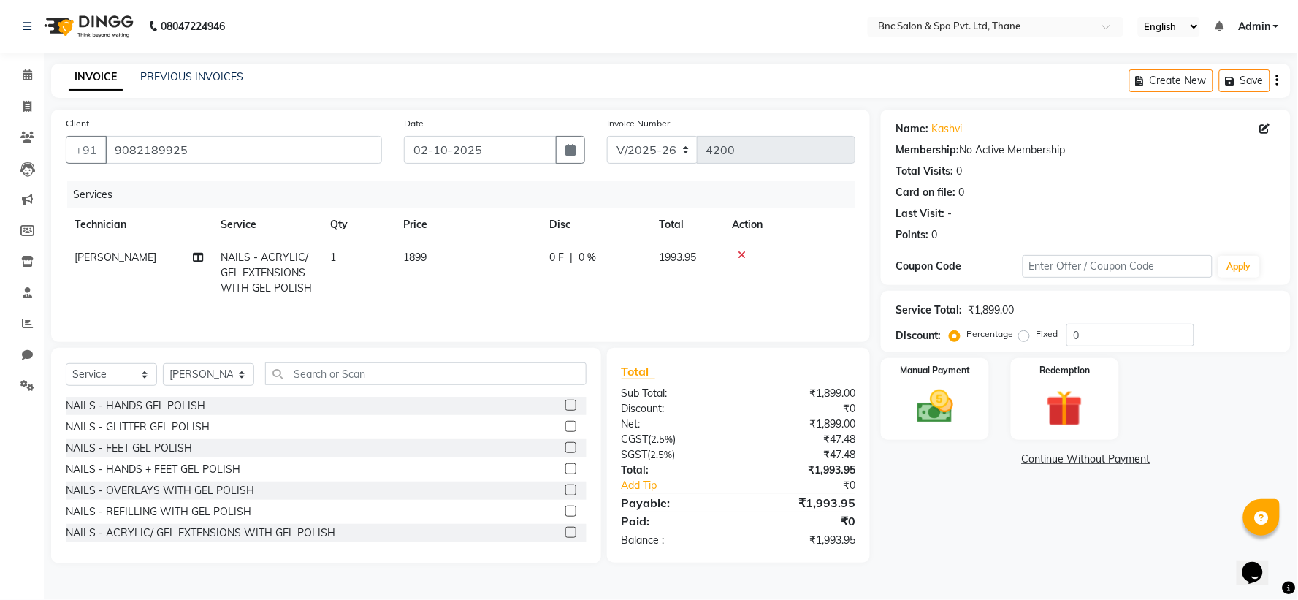
click at [422, 261] on span "1899" at bounding box center [414, 256] width 23 height 13
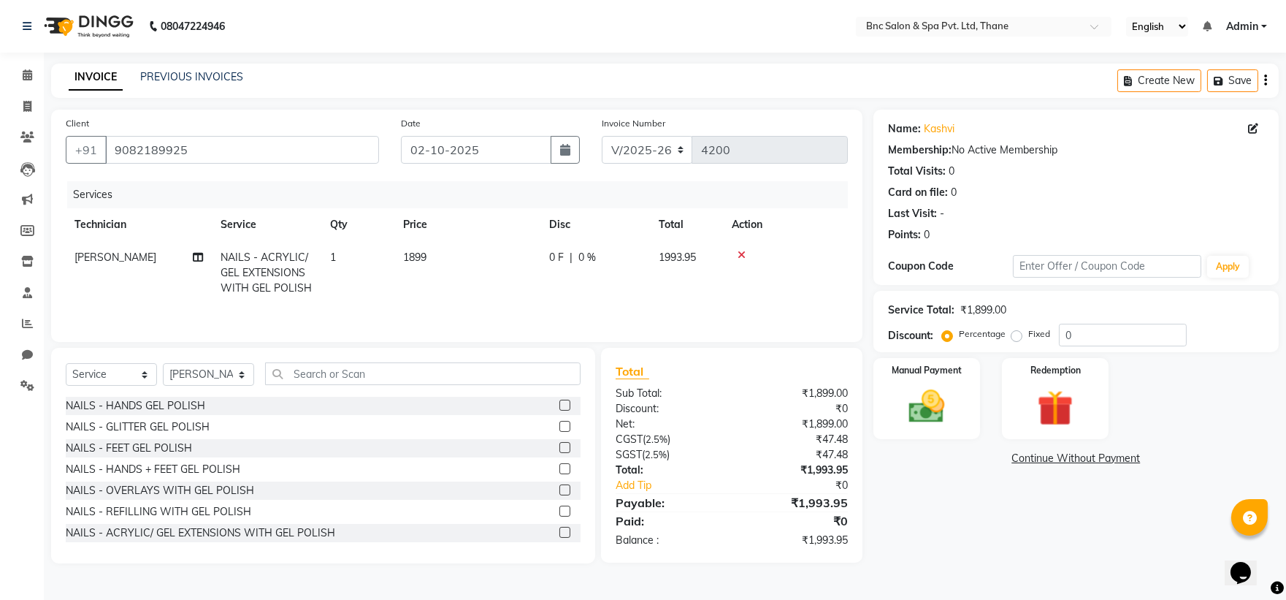
select select "89483"
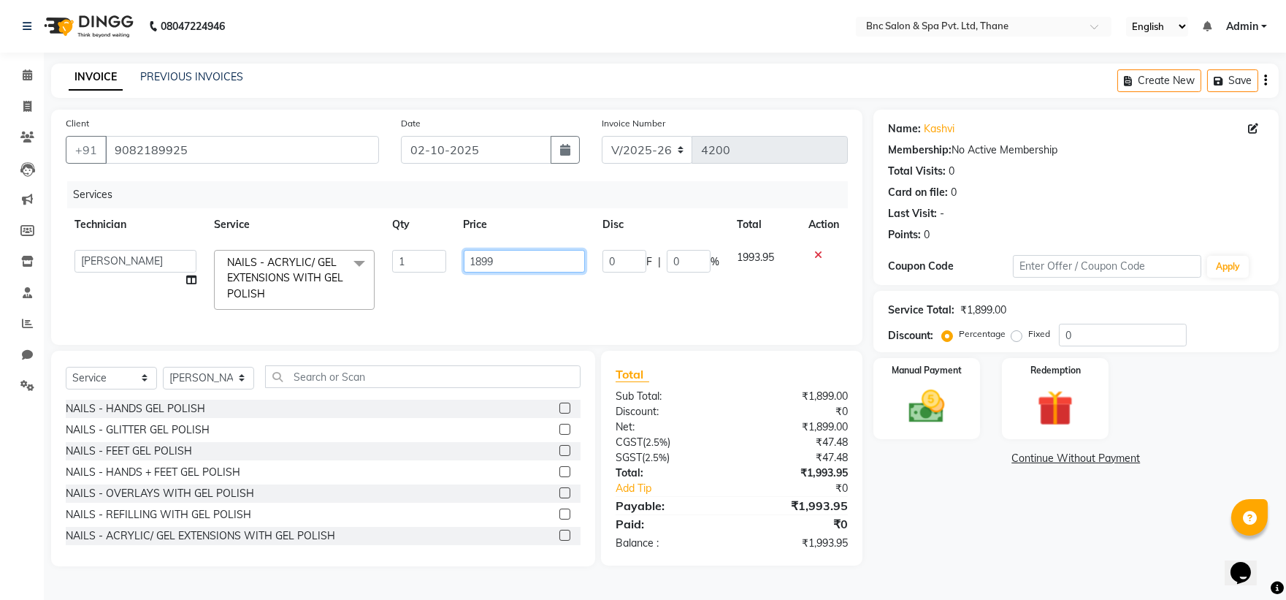
click at [548, 264] on input "1899" at bounding box center [524, 261] width 121 height 23
type input "1"
type input "1199"
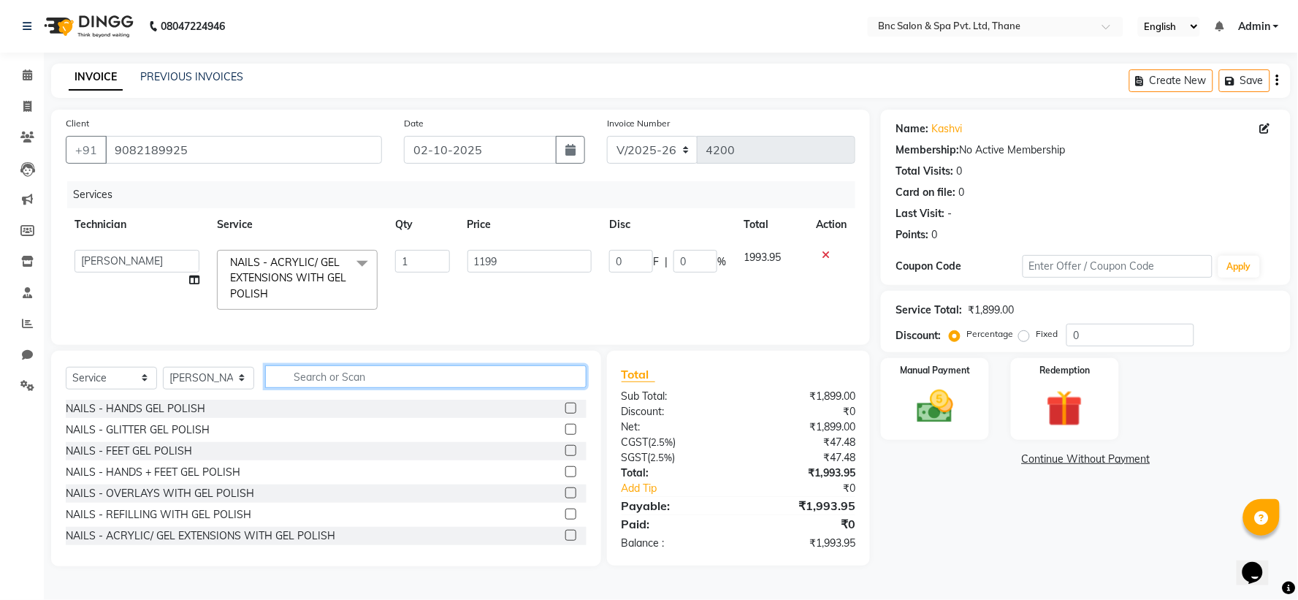
click at [352, 388] on div "Select Service Product Membership Package Voucher Prepaid Gift Card Select Tech…" at bounding box center [326, 382] width 521 height 34
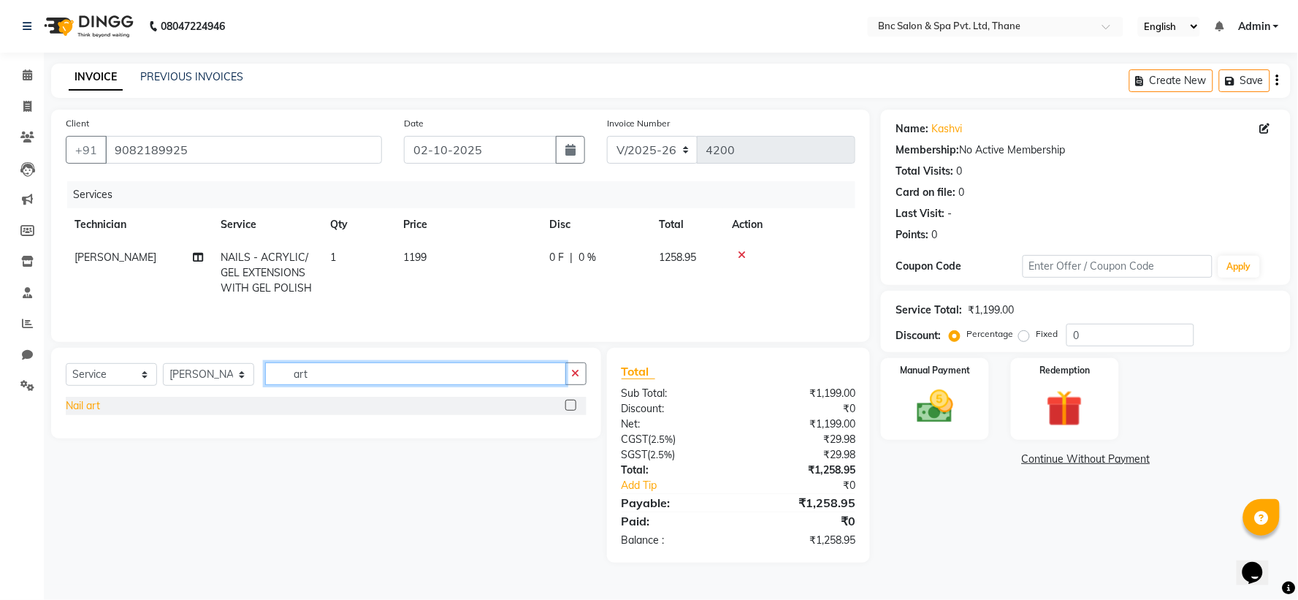
type input "art"
click at [73, 410] on div "Nail art" at bounding box center [83, 405] width 34 height 15
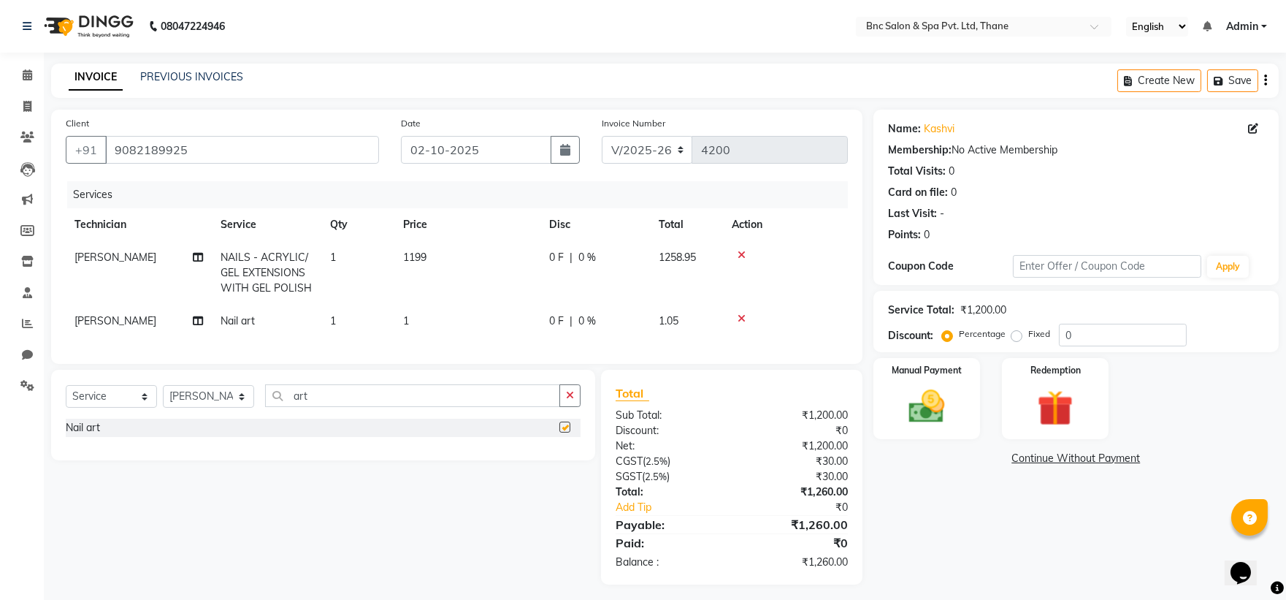
checkbox input "false"
click at [394, 321] on td "1" at bounding box center [467, 321] width 146 height 33
select select "89483"
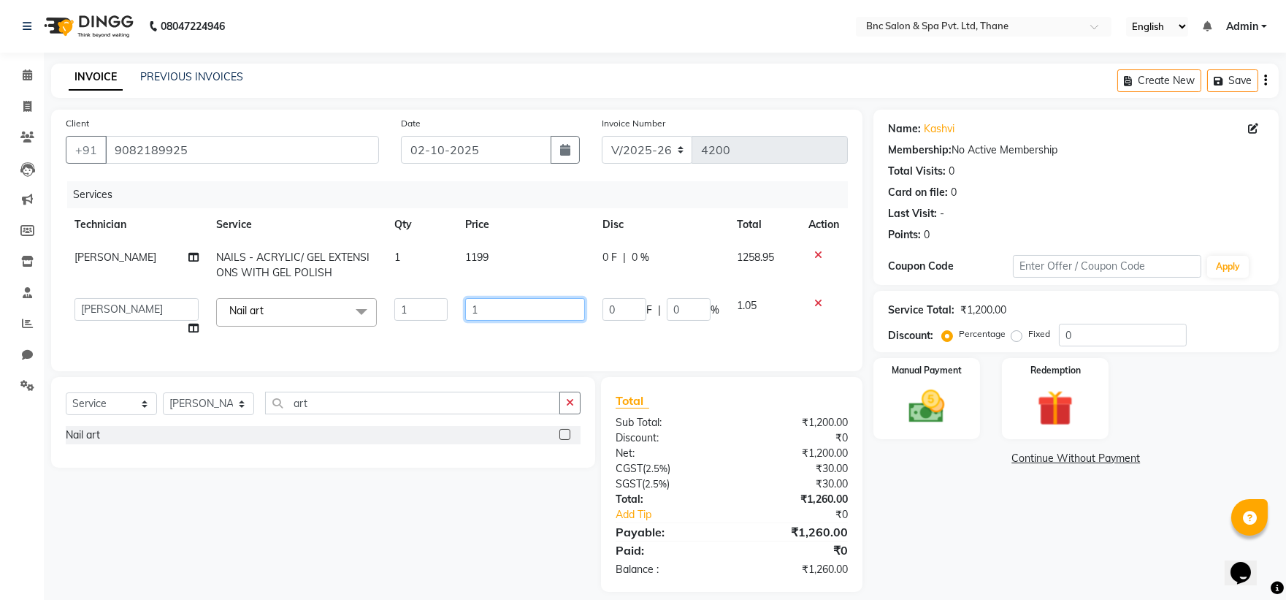
click at [483, 315] on input "1" at bounding box center [525, 309] width 120 height 23
type input "1199"
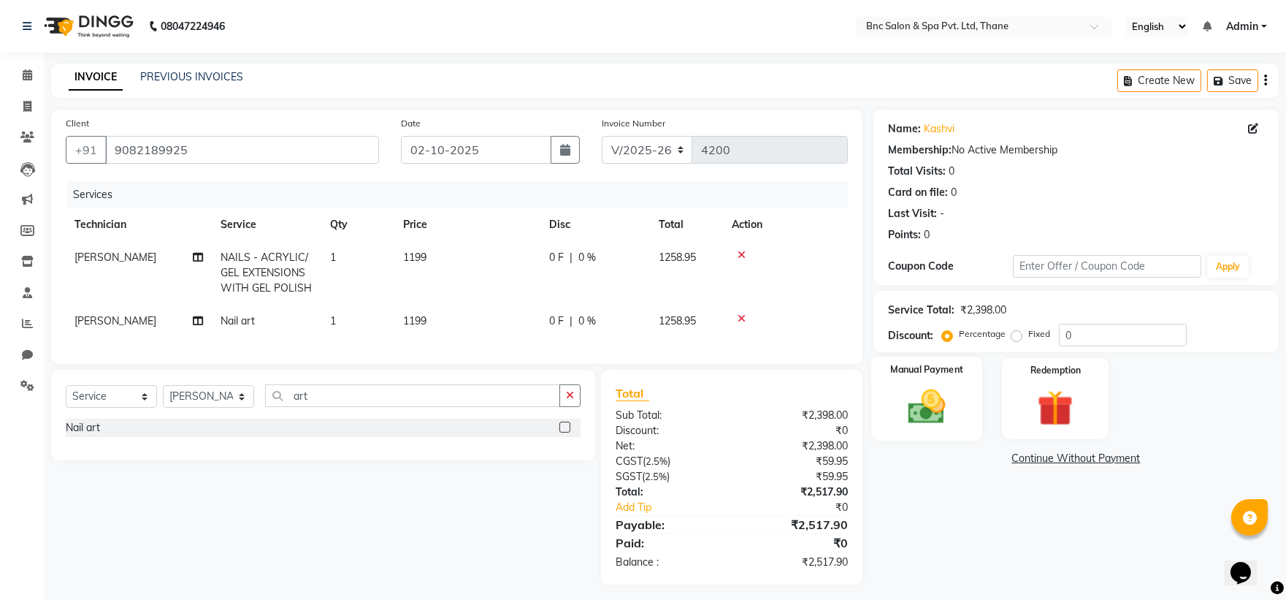
click at [952, 389] on img at bounding box center [926, 406] width 61 height 43
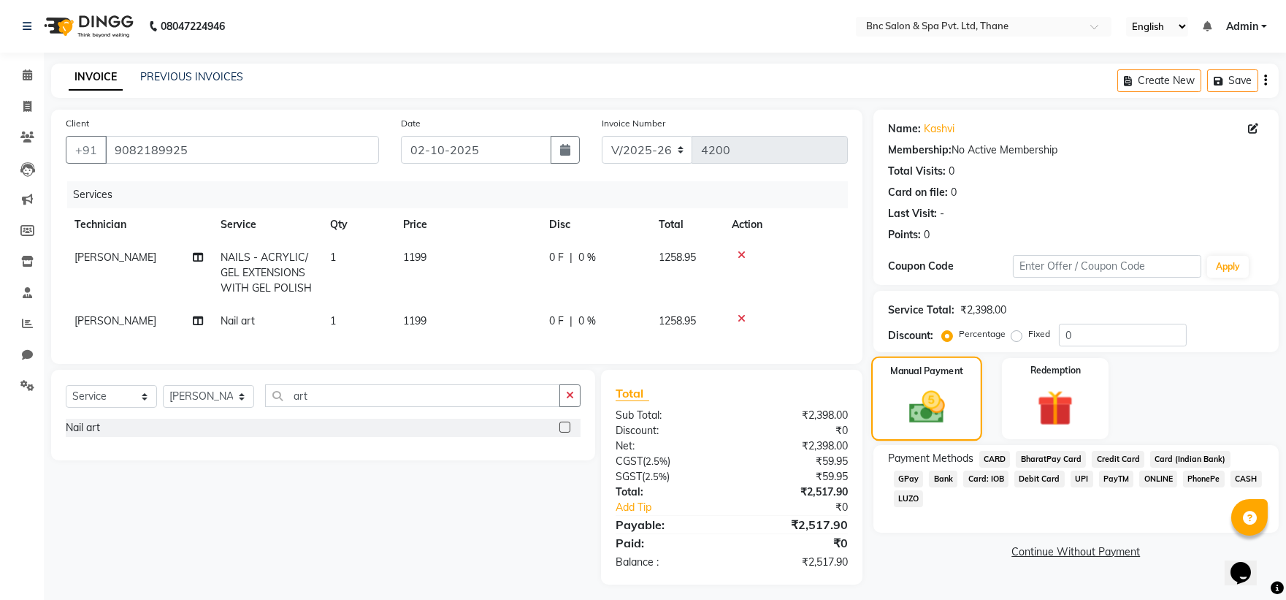
click at [941, 397] on img at bounding box center [927, 407] width 58 height 42
click at [128, 321] on span "[PERSON_NAME]" at bounding box center [115, 320] width 82 height 13
select select "89483"
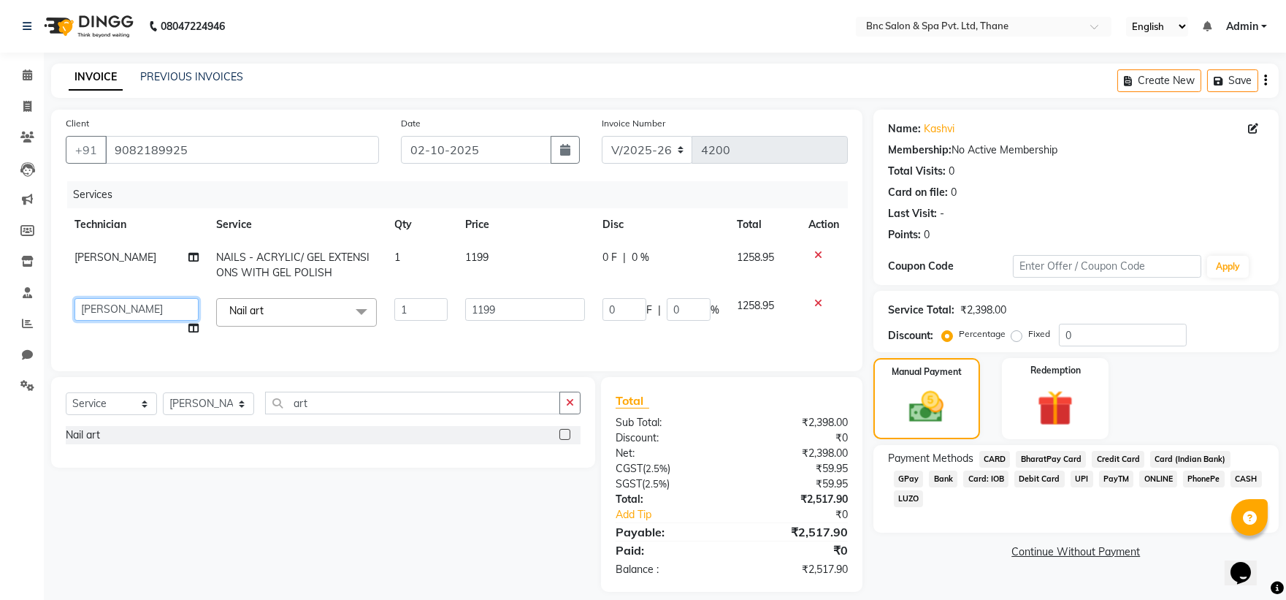
click at [120, 311] on select "[PERSON_NAME] [PERSON_NAME] [PERSON_NAME] [PERSON_NAME] [PERSON_NAME] [PERSON_N…" at bounding box center [136, 309] width 124 height 23
select select "71927"
click at [111, 250] on span "[PERSON_NAME]" at bounding box center [115, 256] width 82 height 13
select select "89483"
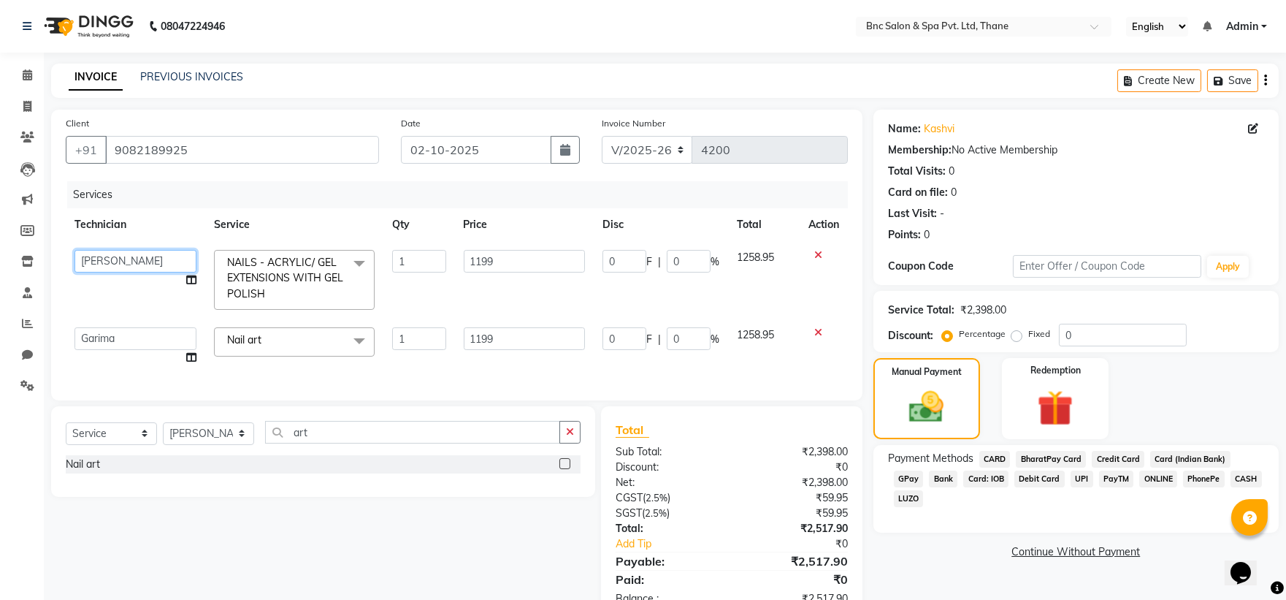
click at [112, 258] on select "[PERSON_NAME] [PERSON_NAME] [PERSON_NAME] [PERSON_NAME] [PERSON_NAME] [PERSON_N…" at bounding box center [135, 261] width 122 height 23
select select "71927"
click at [938, 397] on img at bounding box center [927, 407] width 58 height 42
click at [924, 470] on span "GPay" at bounding box center [909, 478] width 30 height 17
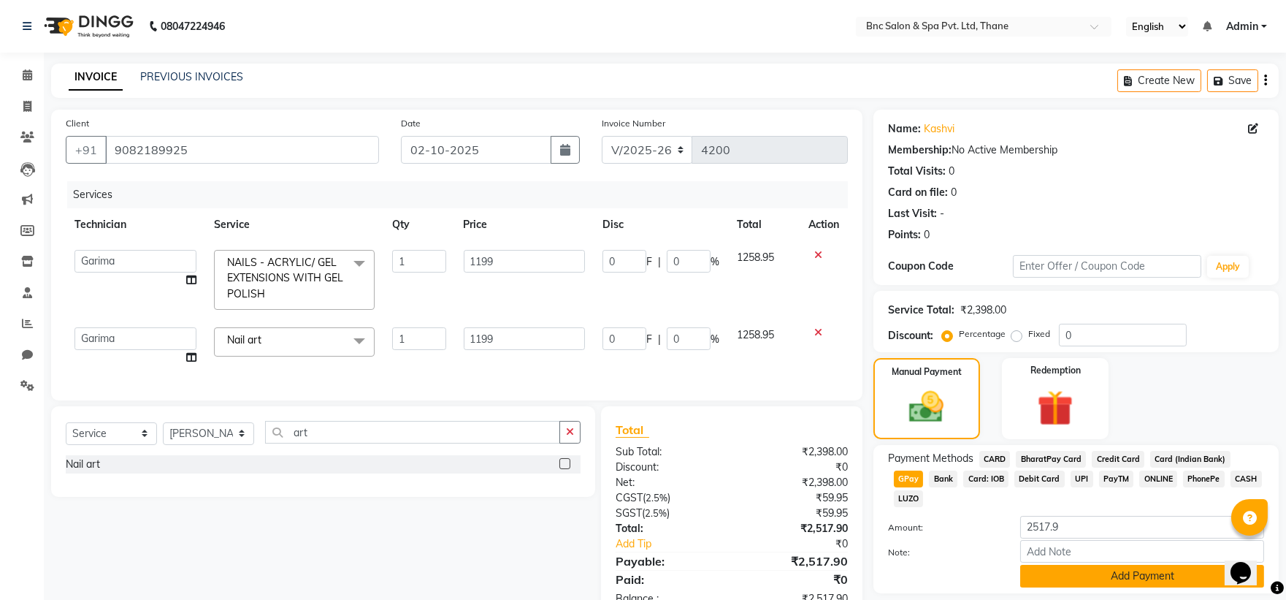
click at [1168, 565] on button "Add Payment" at bounding box center [1142, 576] width 244 height 23
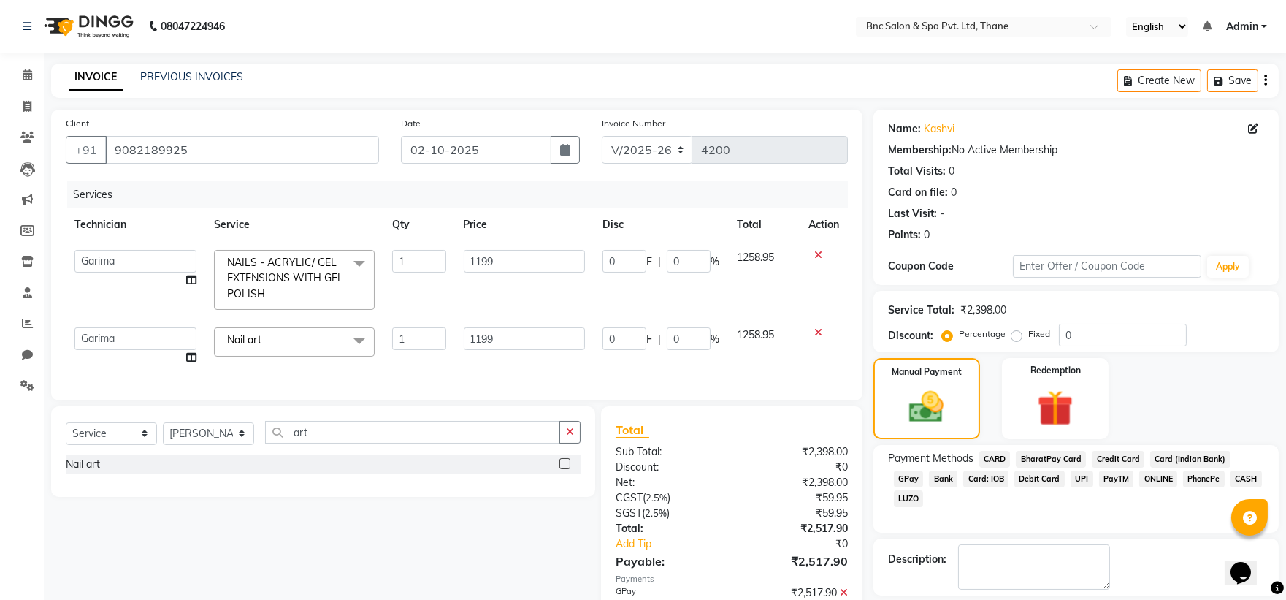
scroll to position [85, 0]
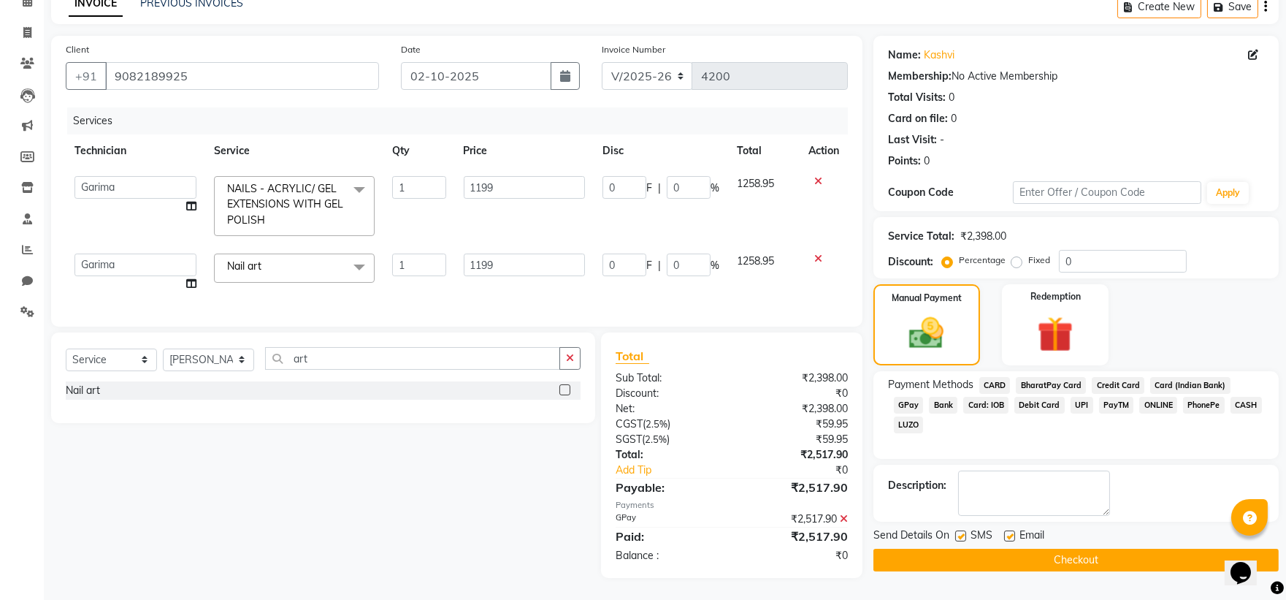
click at [1158, 551] on button "Checkout" at bounding box center [1075, 559] width 405 height 23
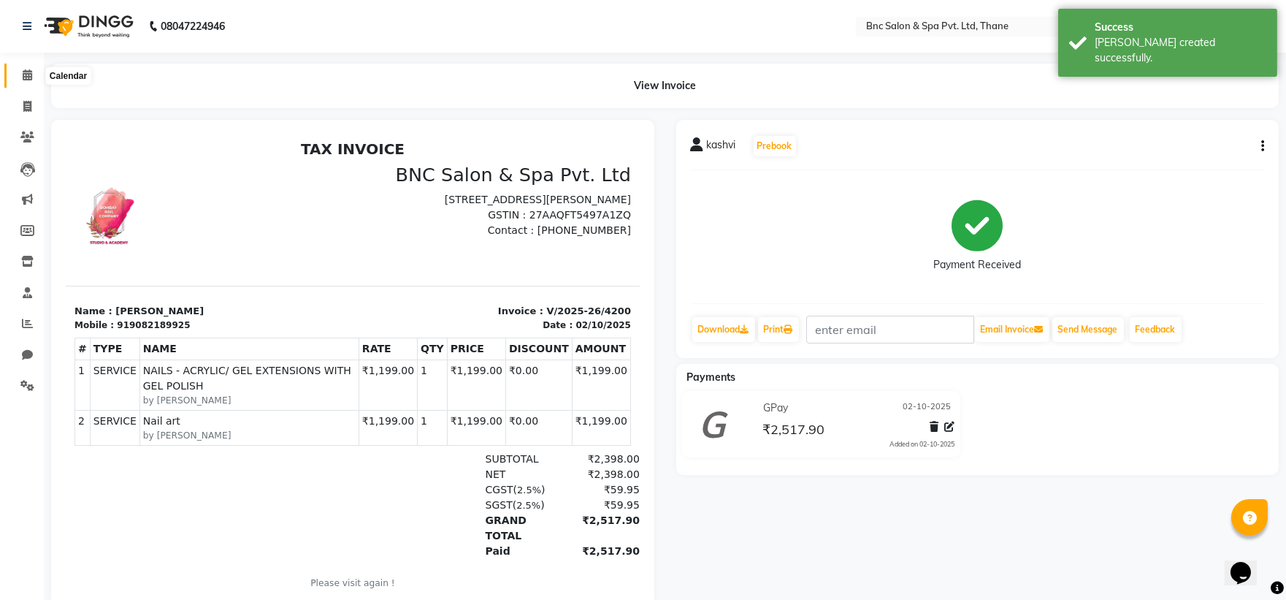
click at [32, 80] on span at bounding box center [28, 75] width 26 height 17
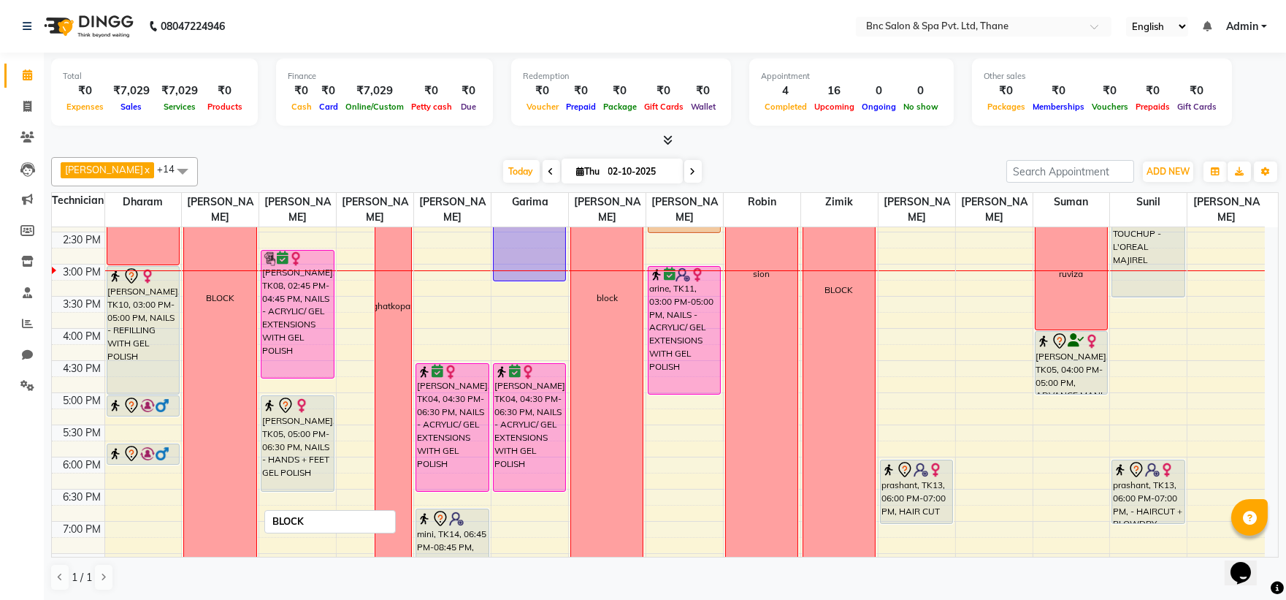
scroll to position [427, 0]
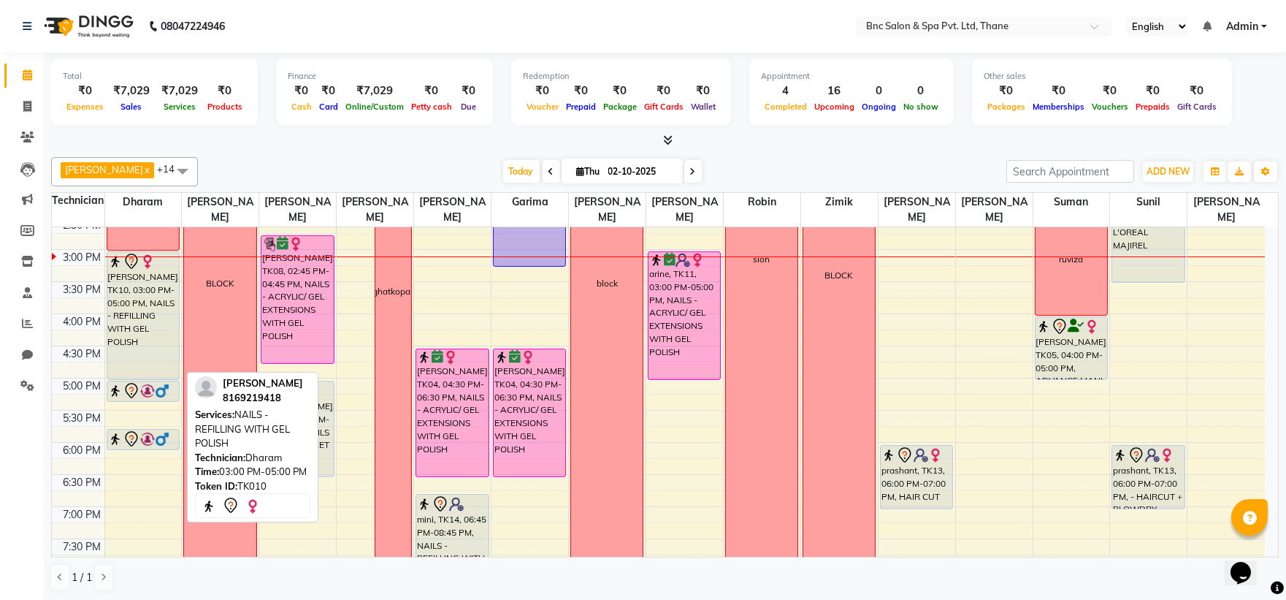
click at [137, 294] on div "[PERSON_NAME], TK10, 03:00 PM-05:00 PM, NAILS - REFILLING WITH GEL POLISH" at bounding box center [143, 315] width 72 height 127
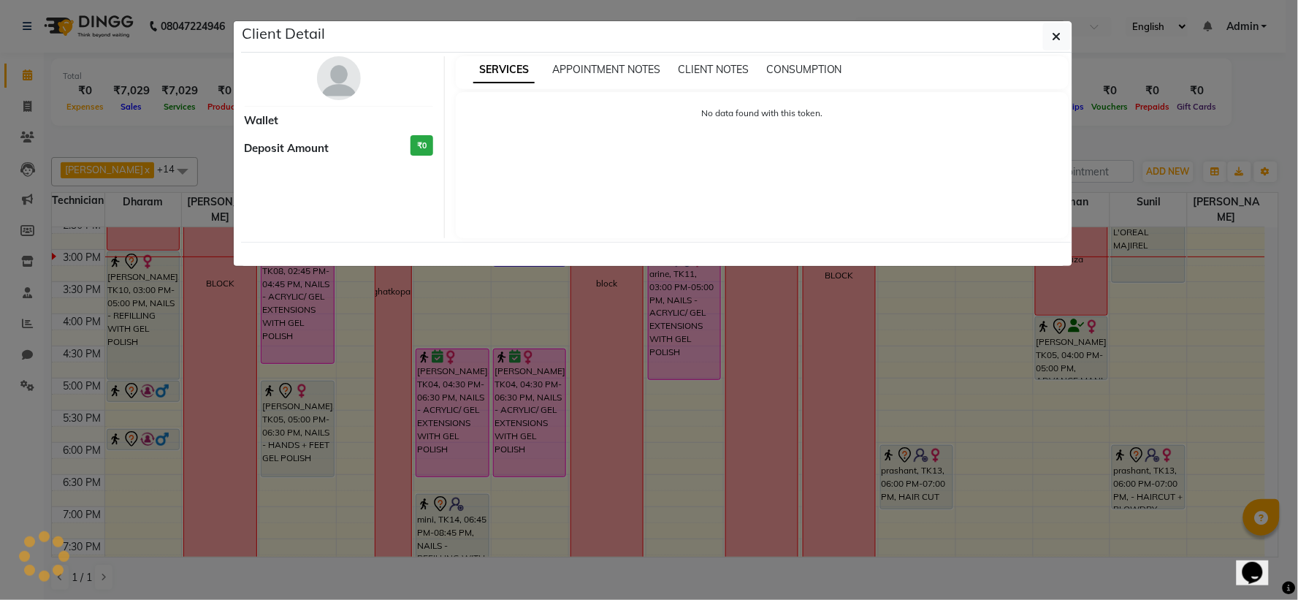
select select "7"
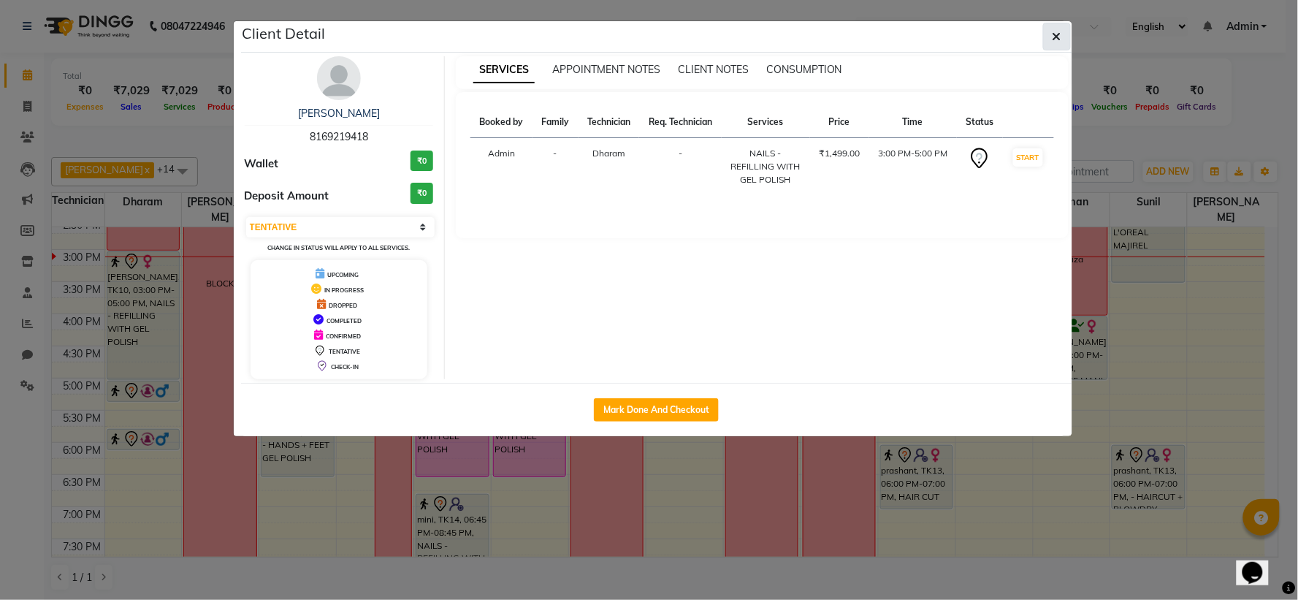
click at [1062, 42] on button "button" at bounding box center [1057, 37] width 28 height 28
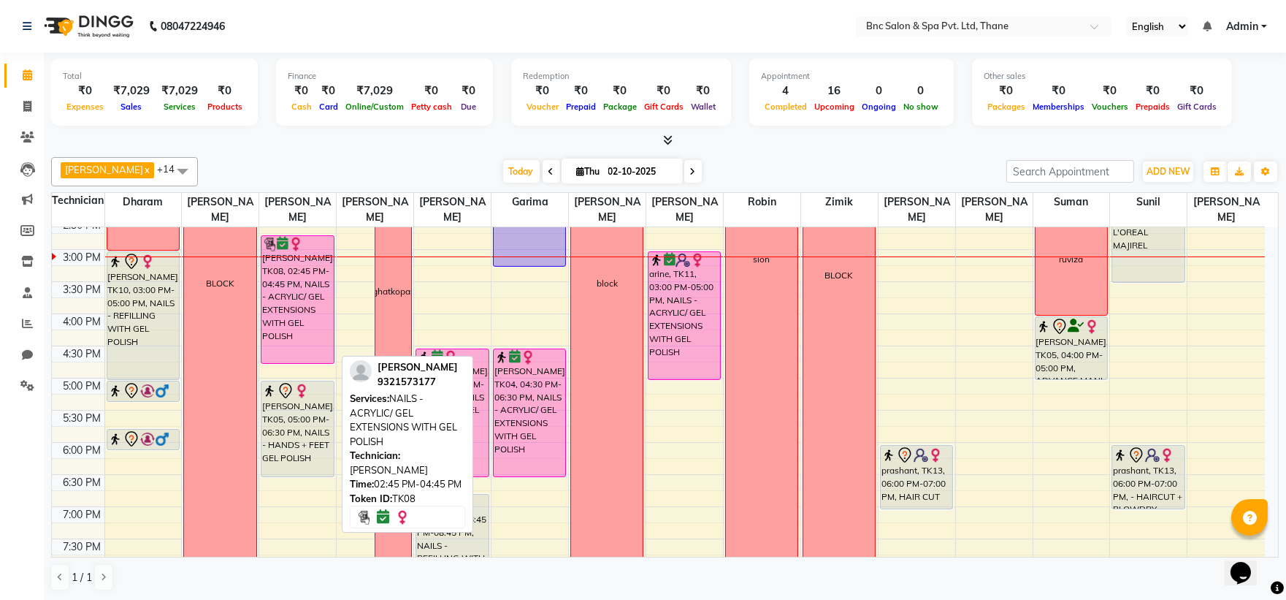
click at [298, 282] on div "[PERSON_NAME], TK08, 02:45 PM-04:45 PM, NAILS - ACRYLIC/ GEL EXTENSIONS WITH GE…" at bounding box center [297, 299] width 72 height 127
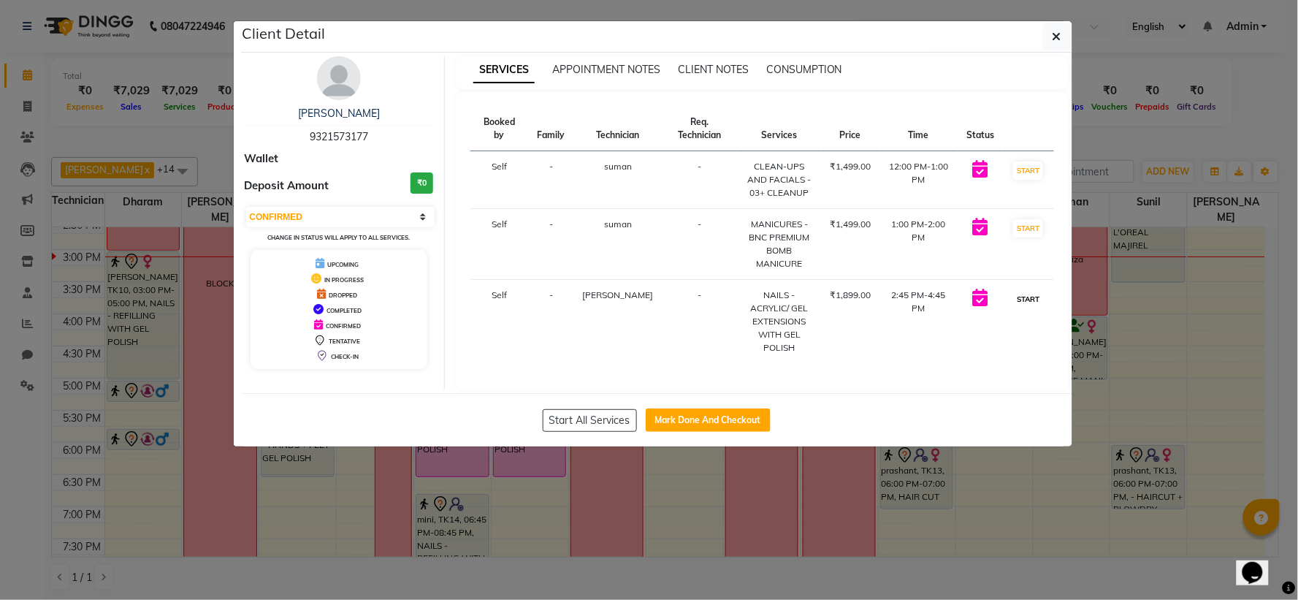
click at [1020, 298] on button "START" at bounding box center [1028, 299] width 30 height 18
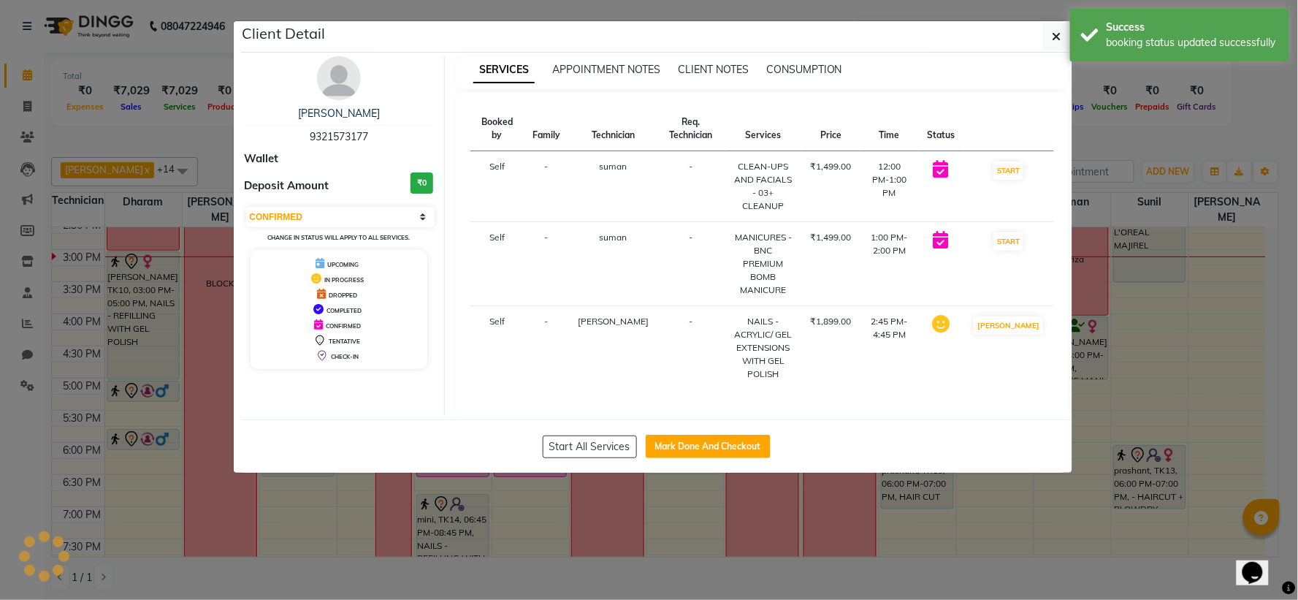
select select "select"
click at [1049, 48] on button "button" at bounding box center [1057, 37] width 28 height 28
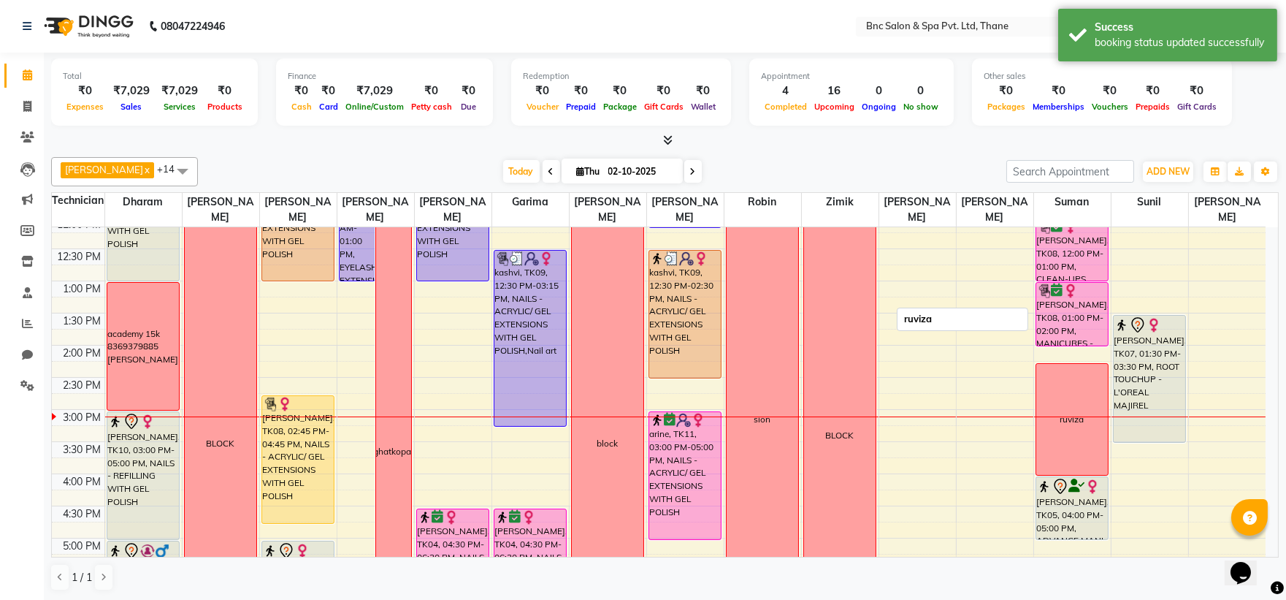
scroll to position [259, 0]
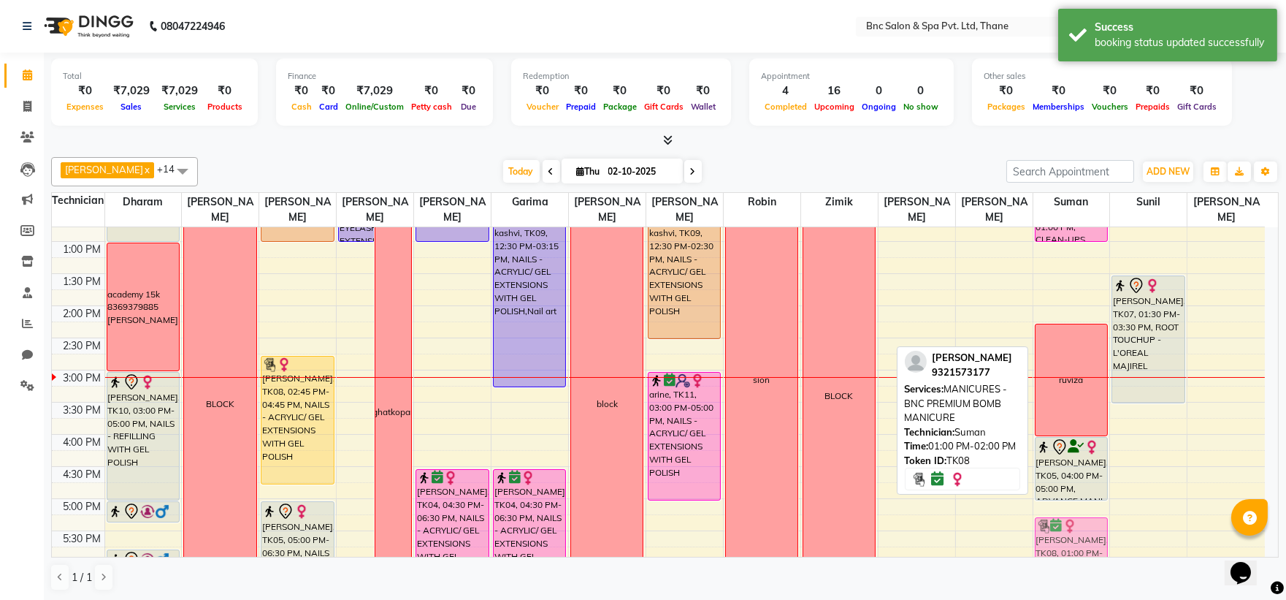
drag, startPoint x: 1082, startPoint y: 309, endPoint x: 1072, endPoint y: 536, distance: 227.3
click at [1072, 536] on div "[PERSON_NAME], TK06, 11:00 AM-11:45 AM, PEDICURES - ADVANCE PEDICURE + NAIL POL…" at bounding box center [1071, 337] width 77 height 835
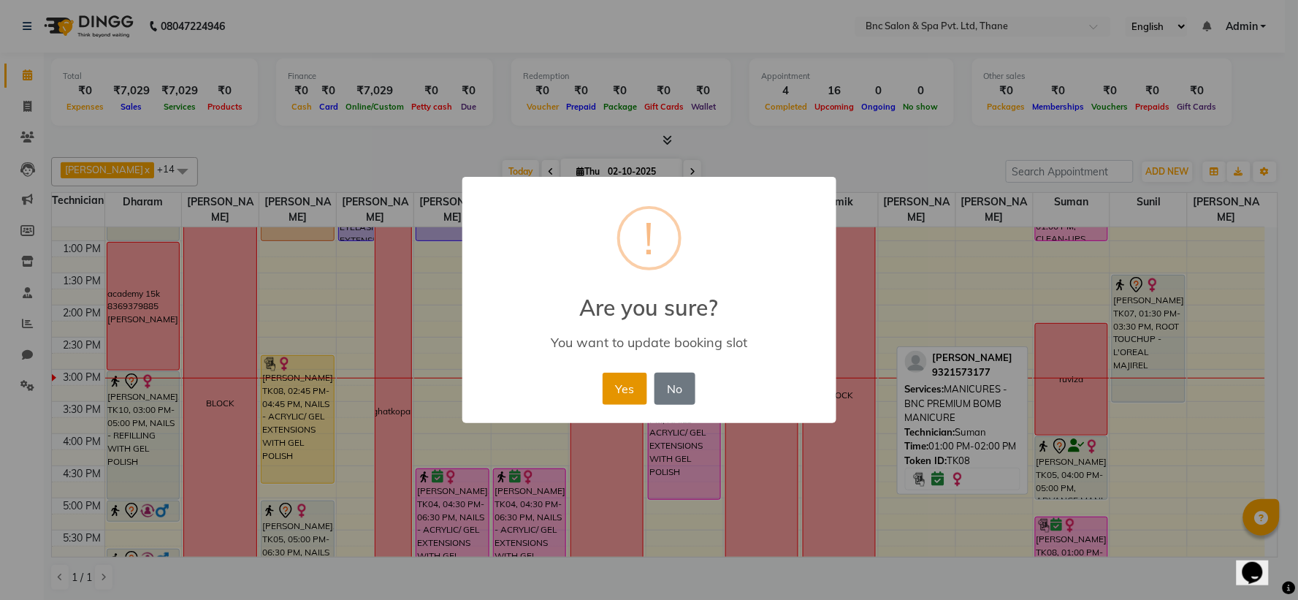
click at [613, 385] on button "Yes" at bounding box center [624, 388] width 45 height 32
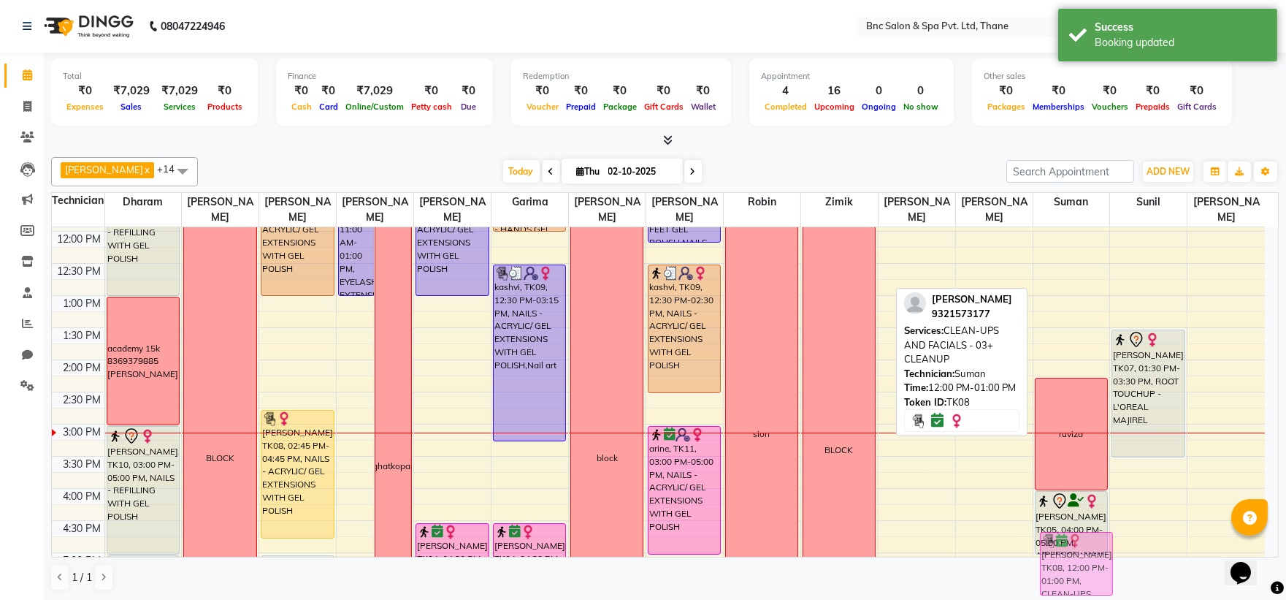
scroll to position [1, 0]
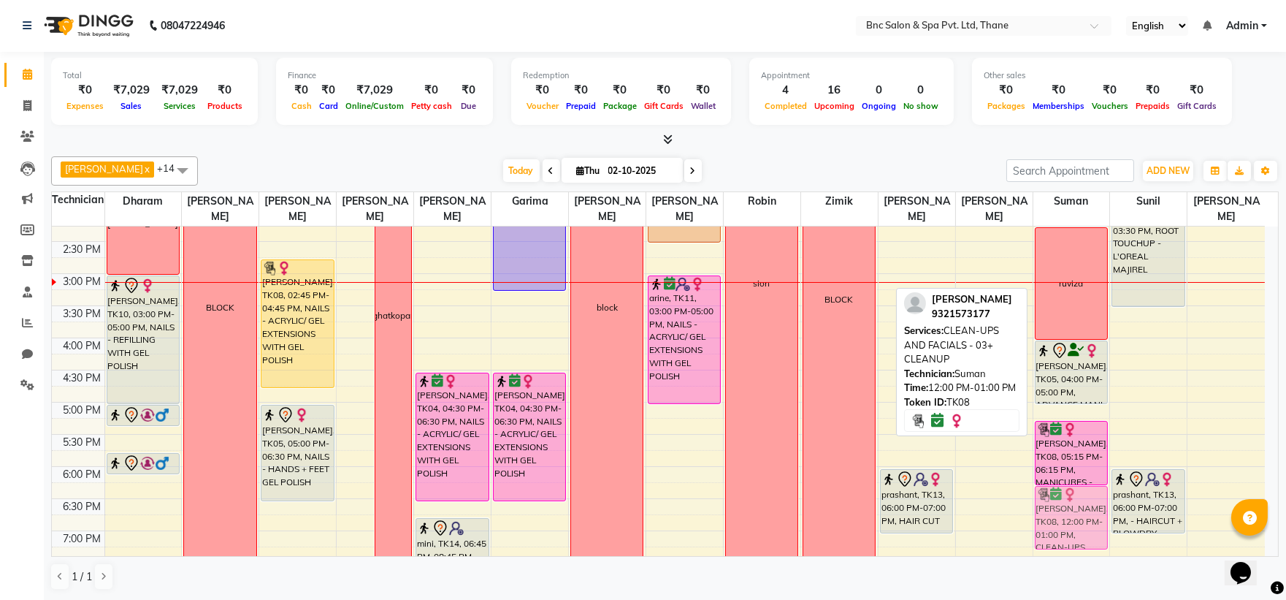
drag, startPoint x: 1071, startPoint y: 283, endPoint x: 1092, endPoint y: 551, distance: 268.8
click at [1092, 551] on div "[PERSON_NAME], TK06, 11:00 AM-11:45 AM, PEDICURES - ADVANCE PEDICURE + NAIL POL…" at bounding box center [1071, 241] width 77 height 835
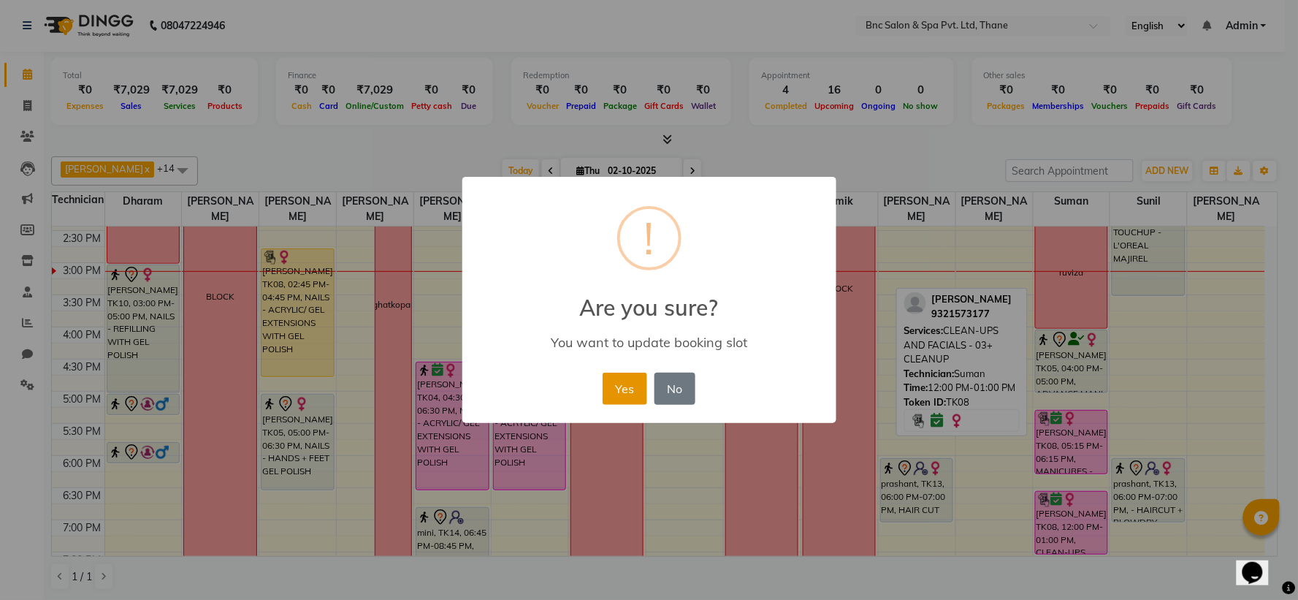
click at [630, 391] on button "Yes" at bounding box center [624, 388] width 45 height 32
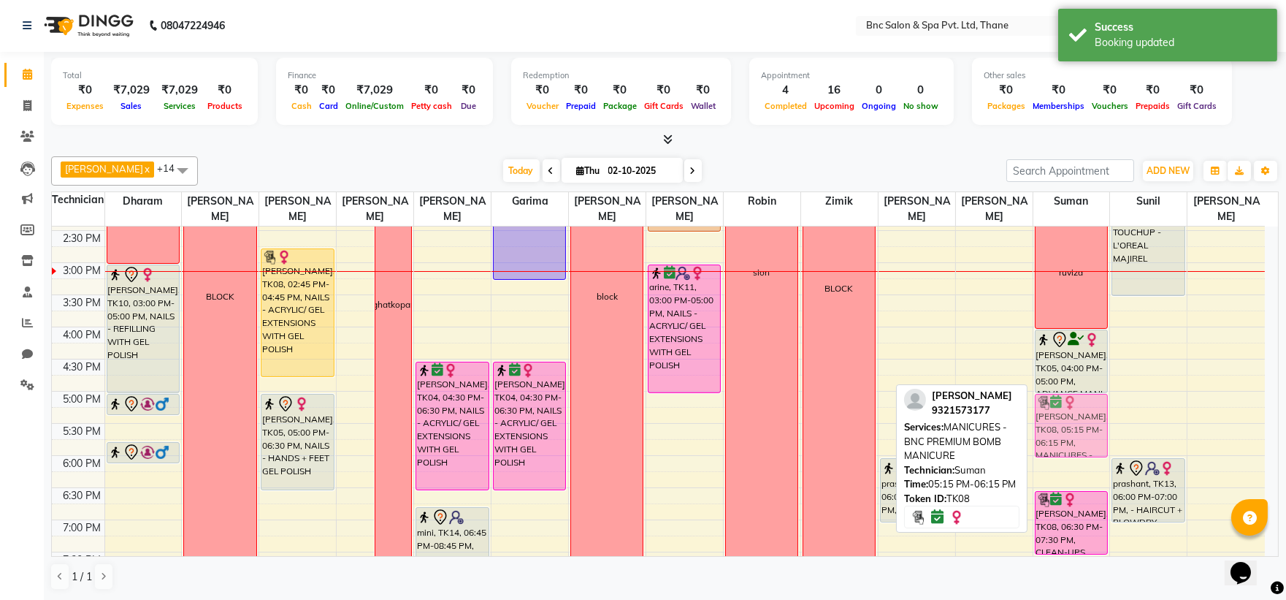
drag, startPoint x: 1075, startPoint y: 441, endPoint x: 1071, endPoint y: 426, distance: 15.2
click at [1071, 426] on div "[PERSON_NAME], TK06, 11:00 AM-11:45 AM, PEDICURES - ADVANCE PEDICURE + NAIL POL…" at bounding box center [1071, 230] width 77 height 835
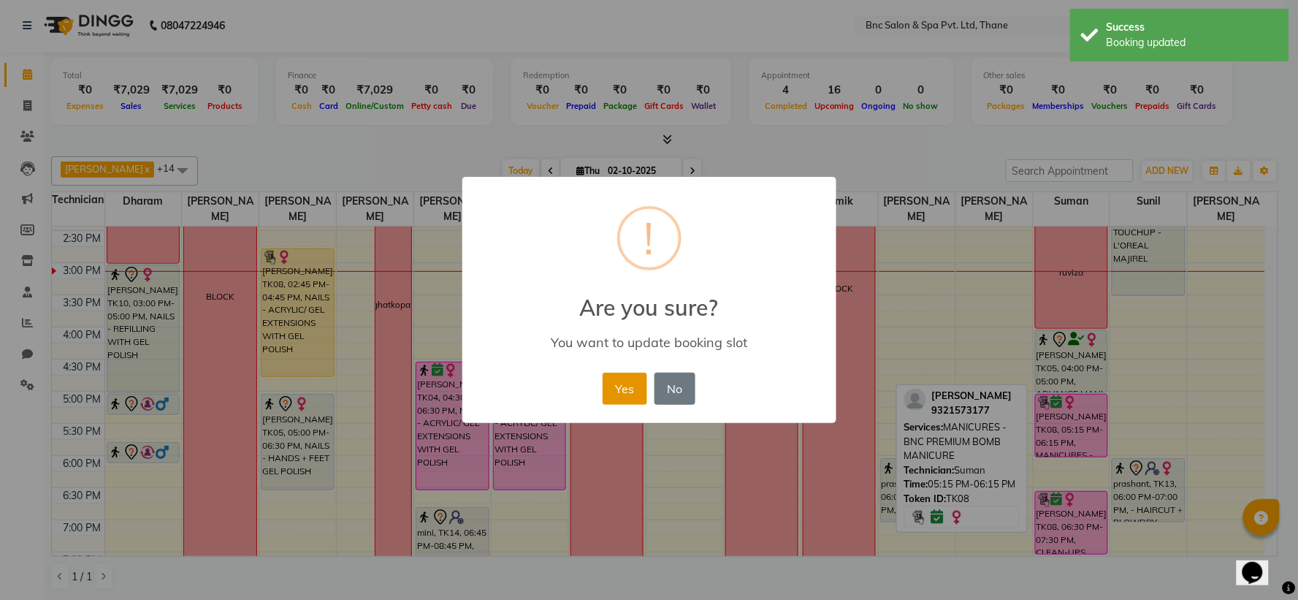
click at [633, 387] on button "Yes" at bounding box center [624, 388] width 45 height 32
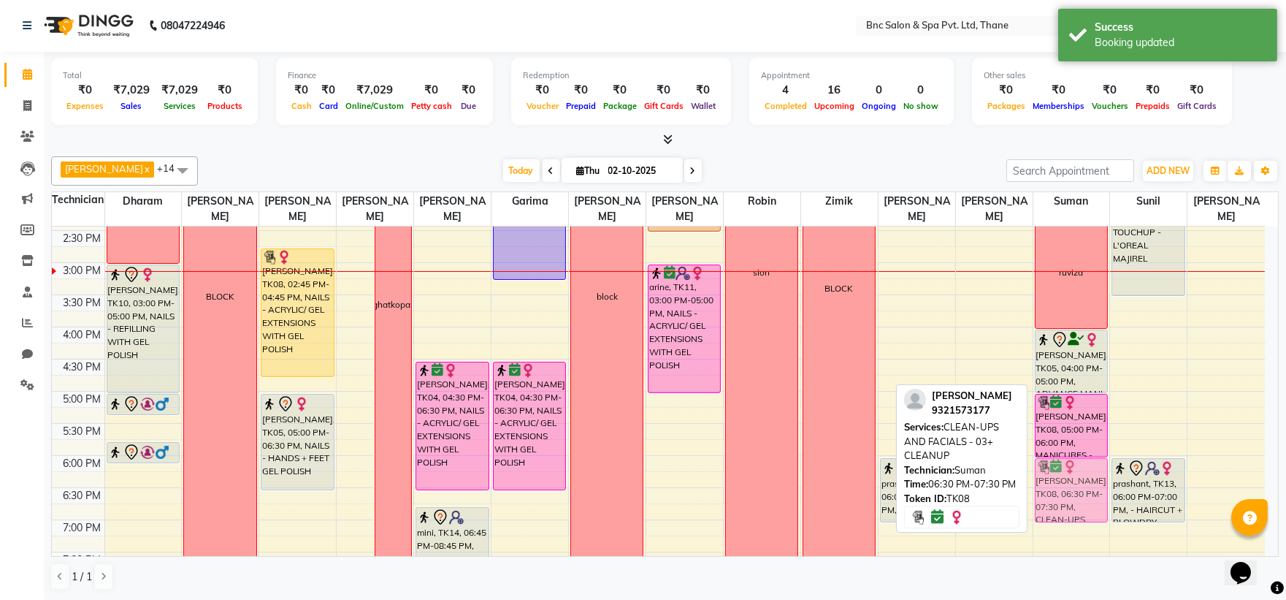
drag, startPoint x: 1060, startPoint y: 502, endPoint x: 1049, endPoint y: 502, distance: 10.2
click at [1049, 502] on div "[PERSON_NAME], TK06, 11:00 AM-11:45 AM, PEDICURES - ADVANCE PEDICURE + NAIL POL…" at bounding box center [1071, 230] width 77 height 835
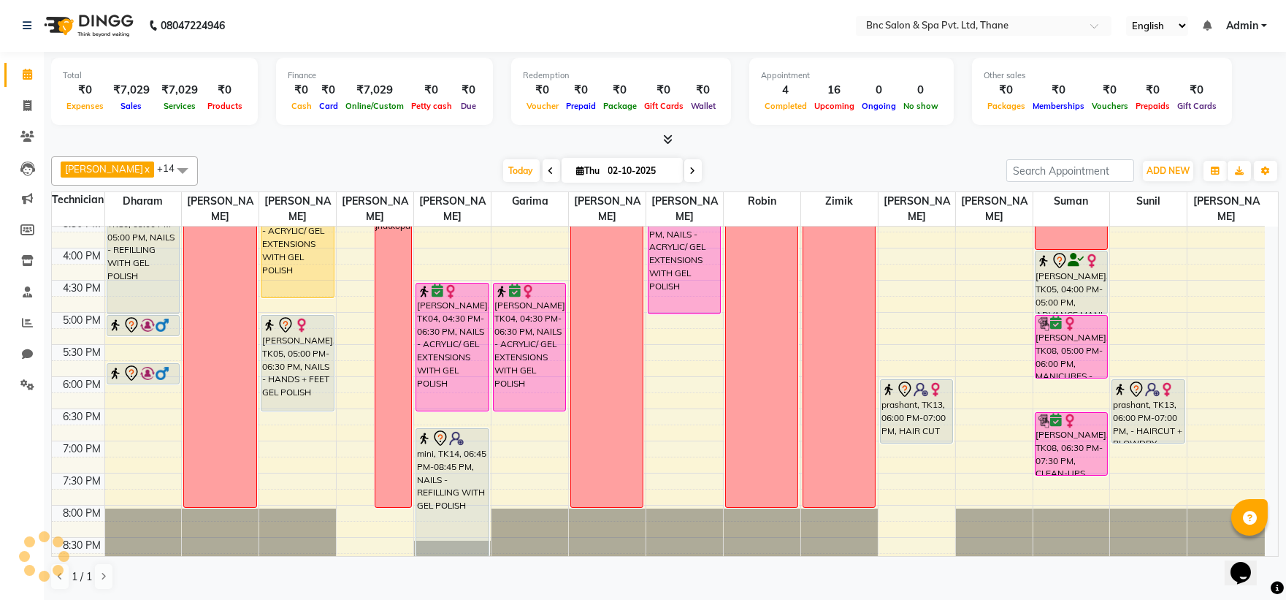
scroll to position [508, 0]
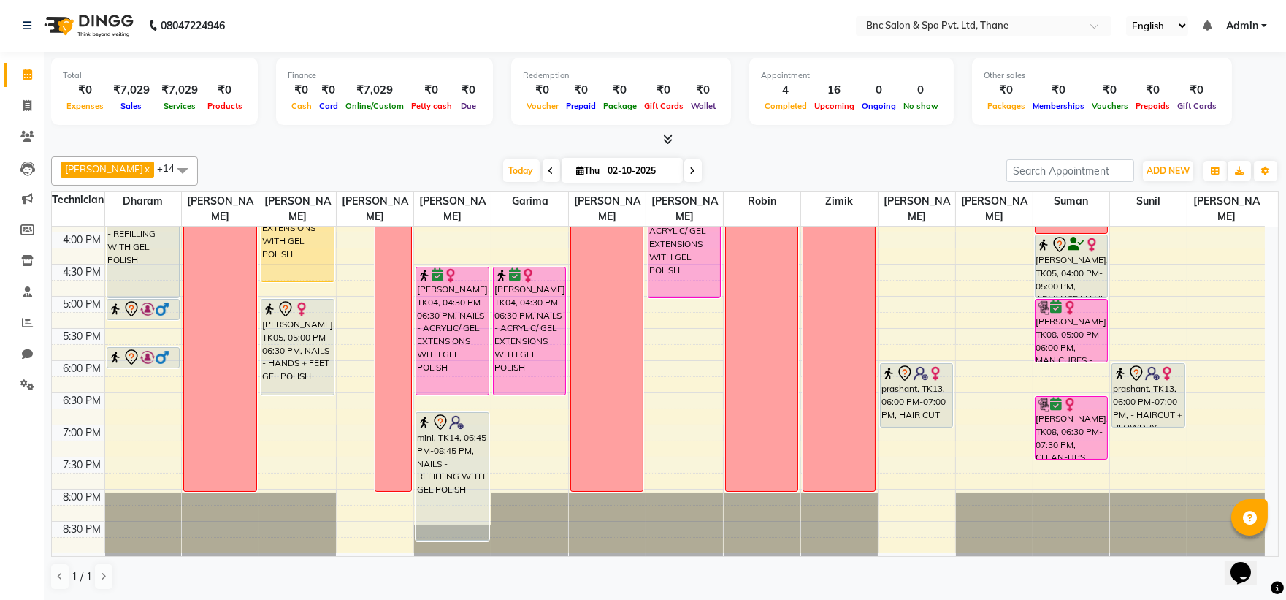
click at [684, 177] on span at bounding box center [693, 170] width 18 height 23
type input "03-10-2025"
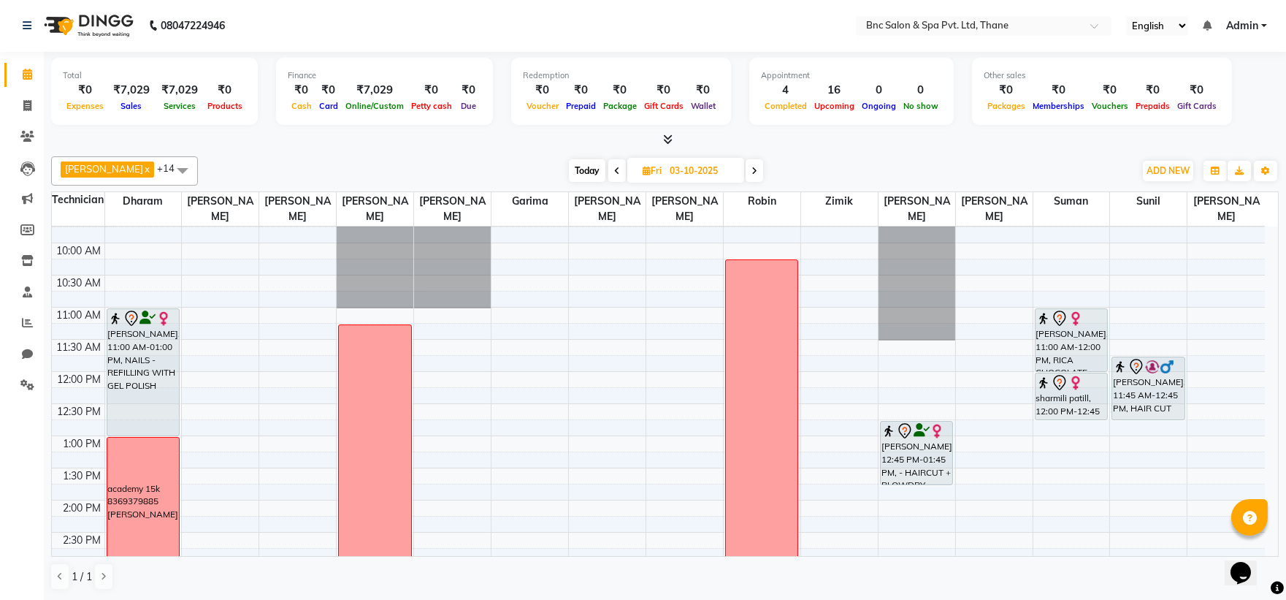
scroll to position [106, 0]
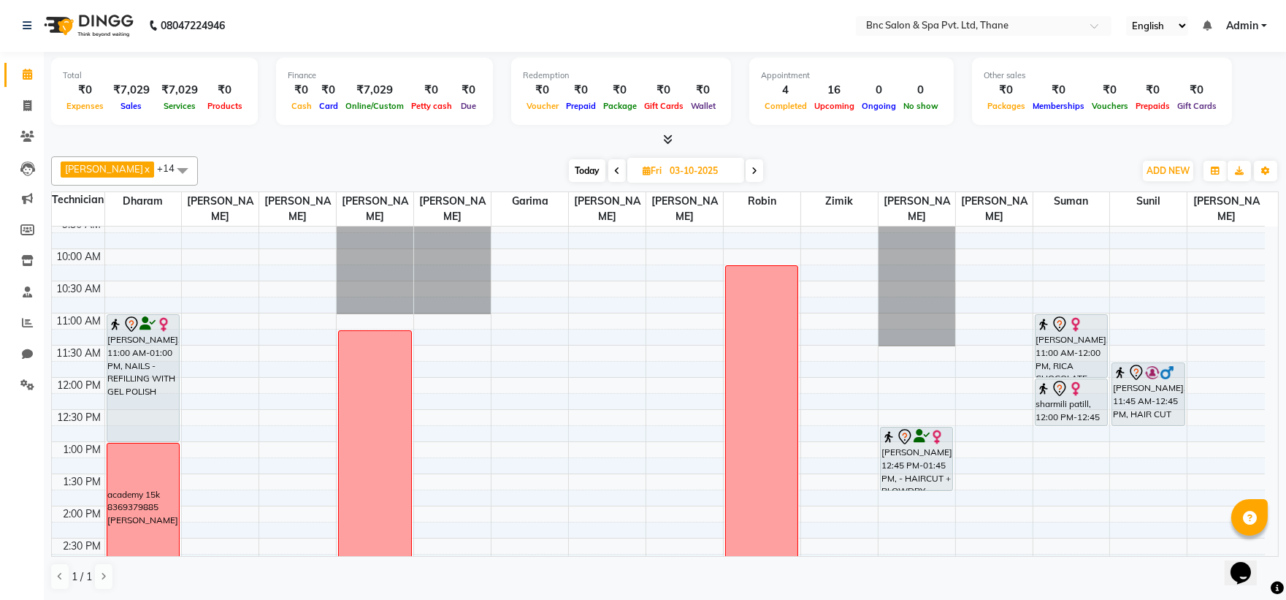
click at [223, 451] on div "8:00 AM 8:30 AM 9:00 AM 9:30 AM 10:00 AM 10:30 AM 11:00 AM 11:30 AM 12:00 PM 12…" at bounding box center [658, 537] width 1213 height 835
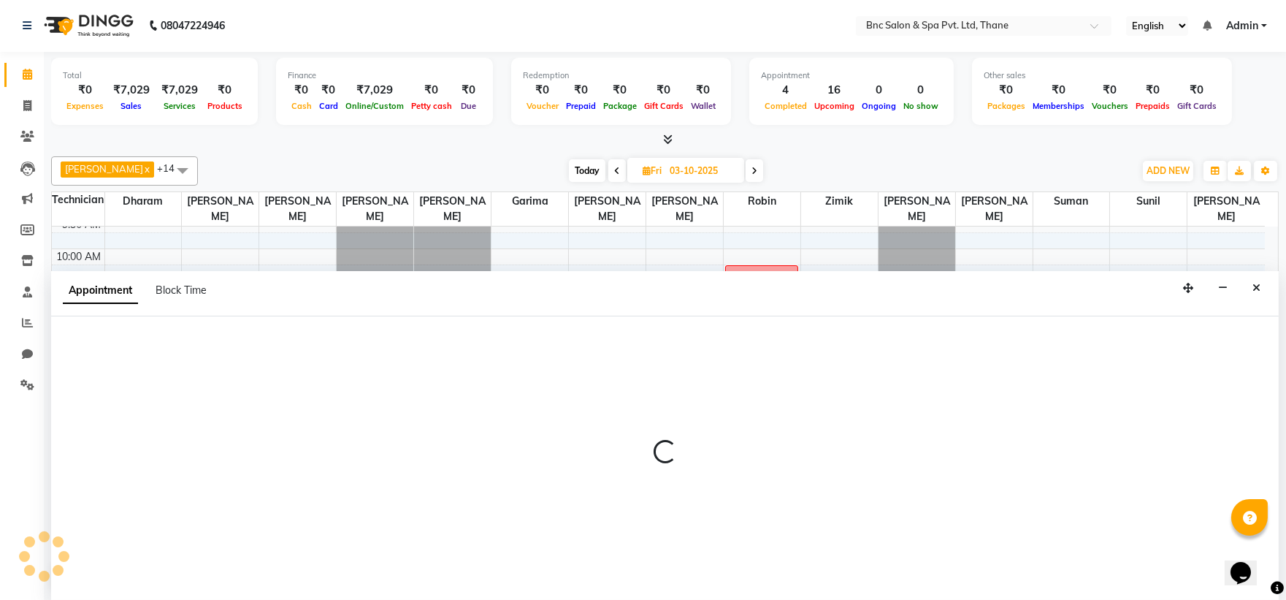
select select "71923"
select select "tentative"
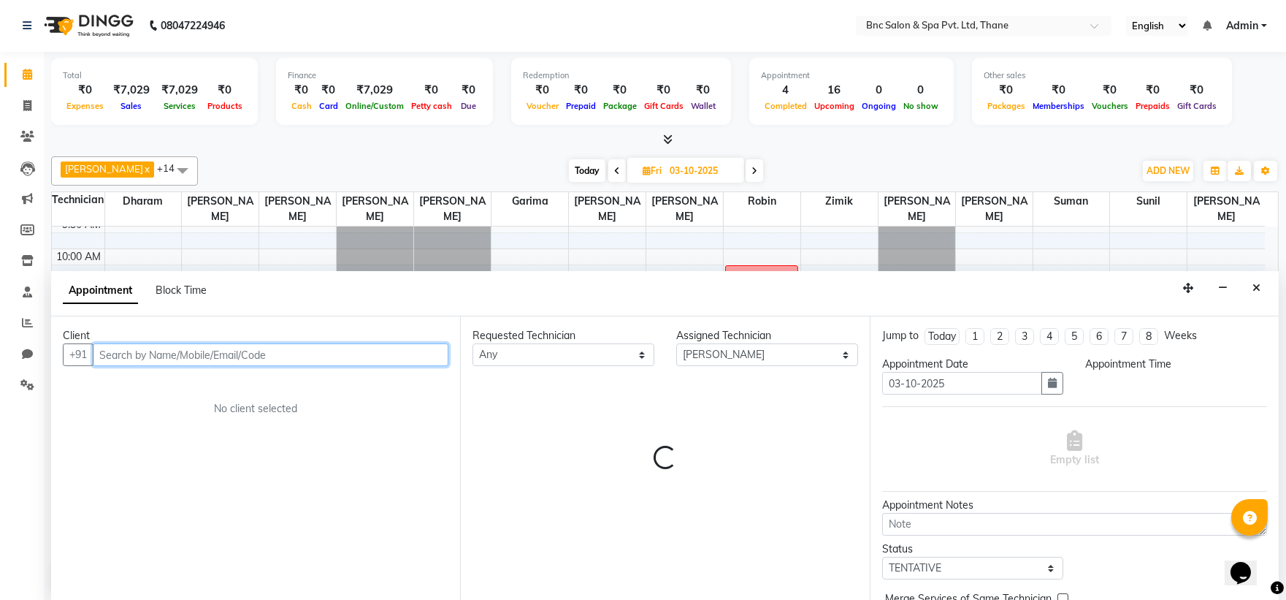
select select "780"
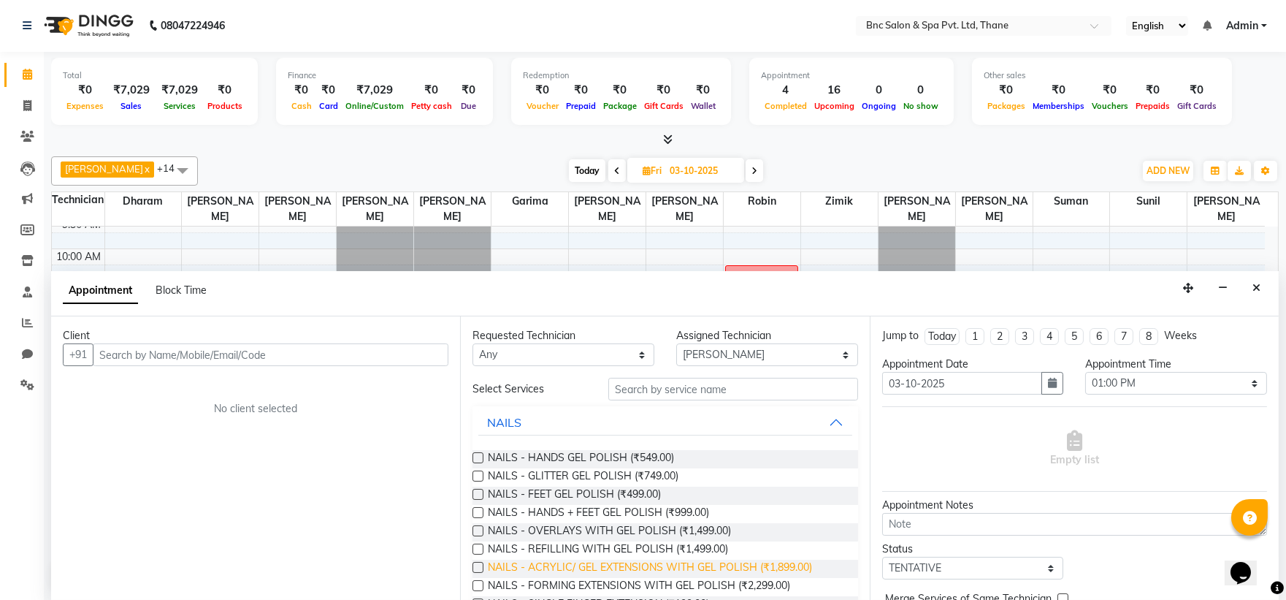
click at [537, 567] on span "NAILS - ACRYLIC/ GEL EXTENSIONS WITH GEL POLISH (₹1,899.00)" at bounding box center [650, 568] width 324 height 18
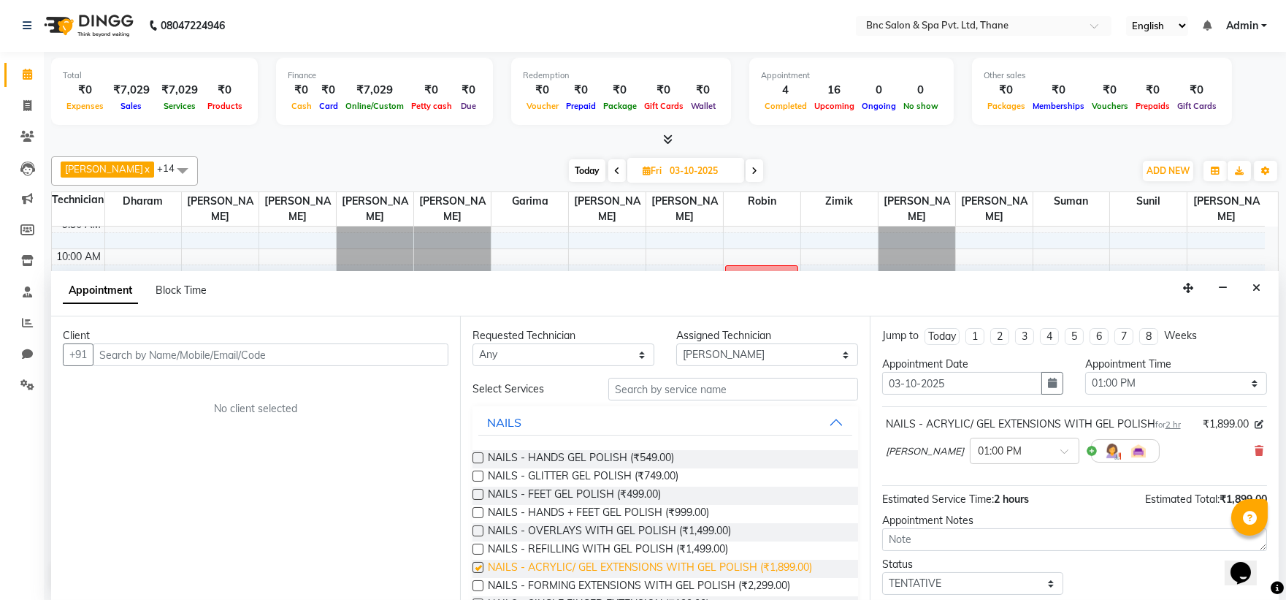
checkbox input "false"
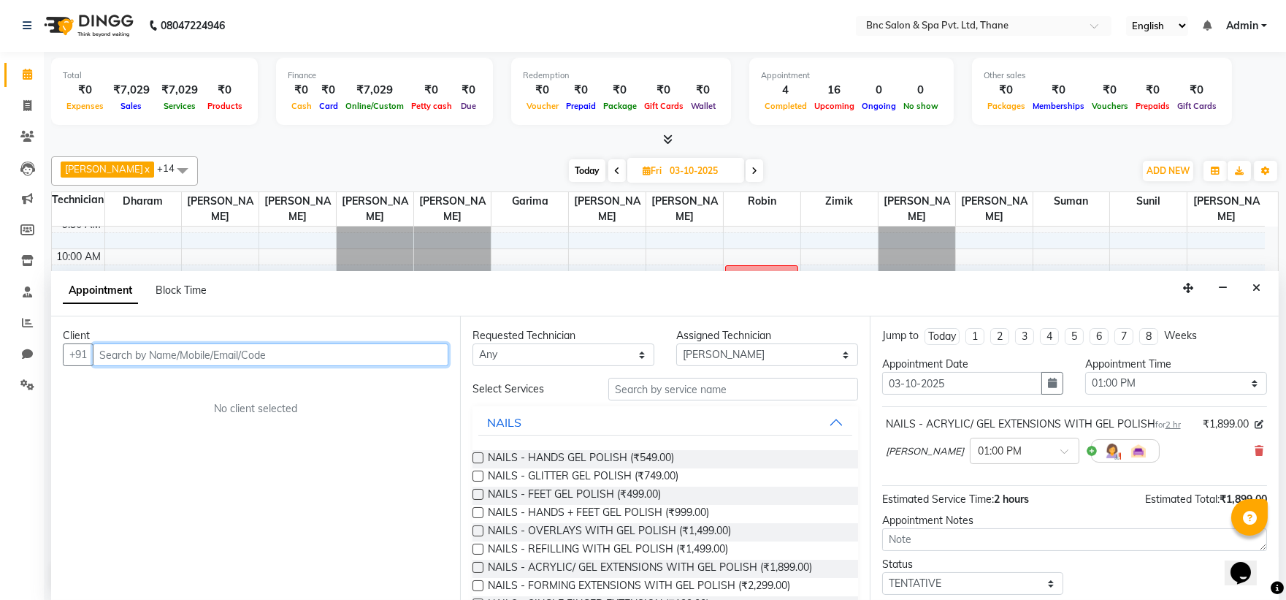
click at [214, 345] on input "text" at bounding box center [271, 354] width 356 height 23
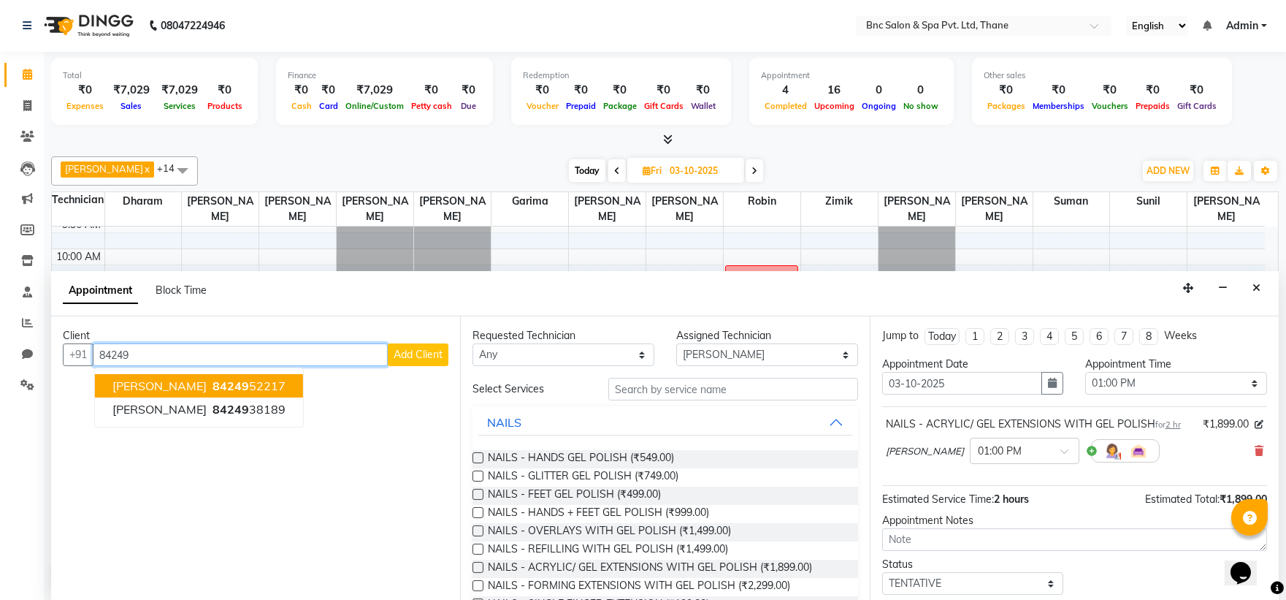
click at [227, 380] on button "[PERSON_NAME] 84249 52217" at bounding box center [199, 385] width 208 height 23
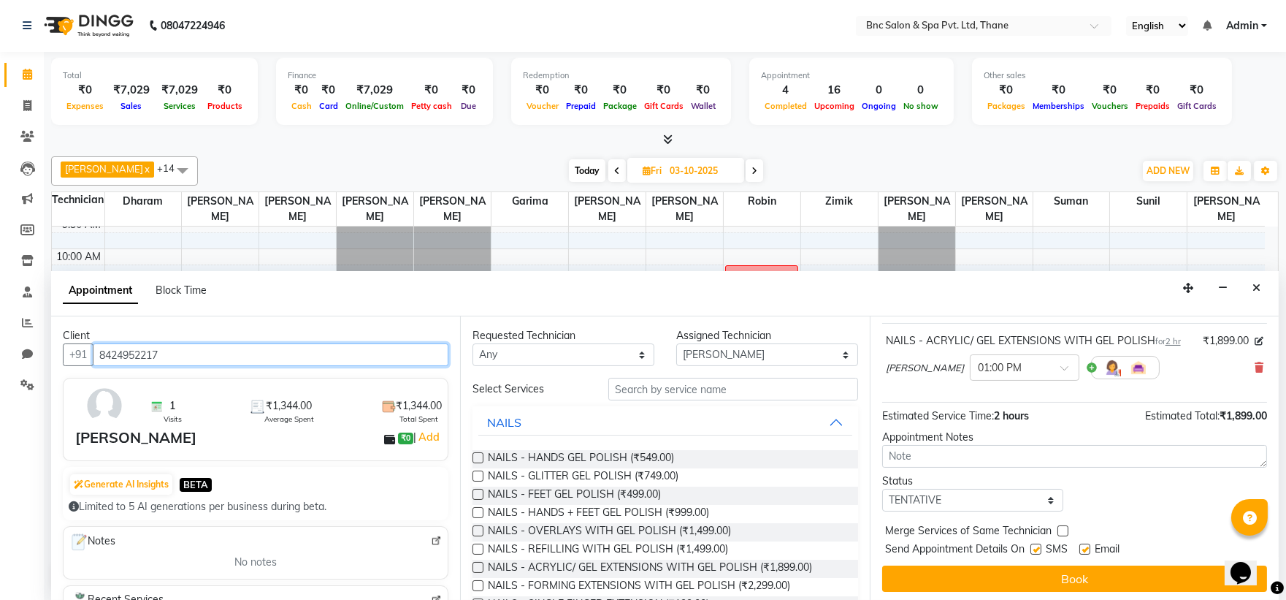
scroll to position [86, 0]
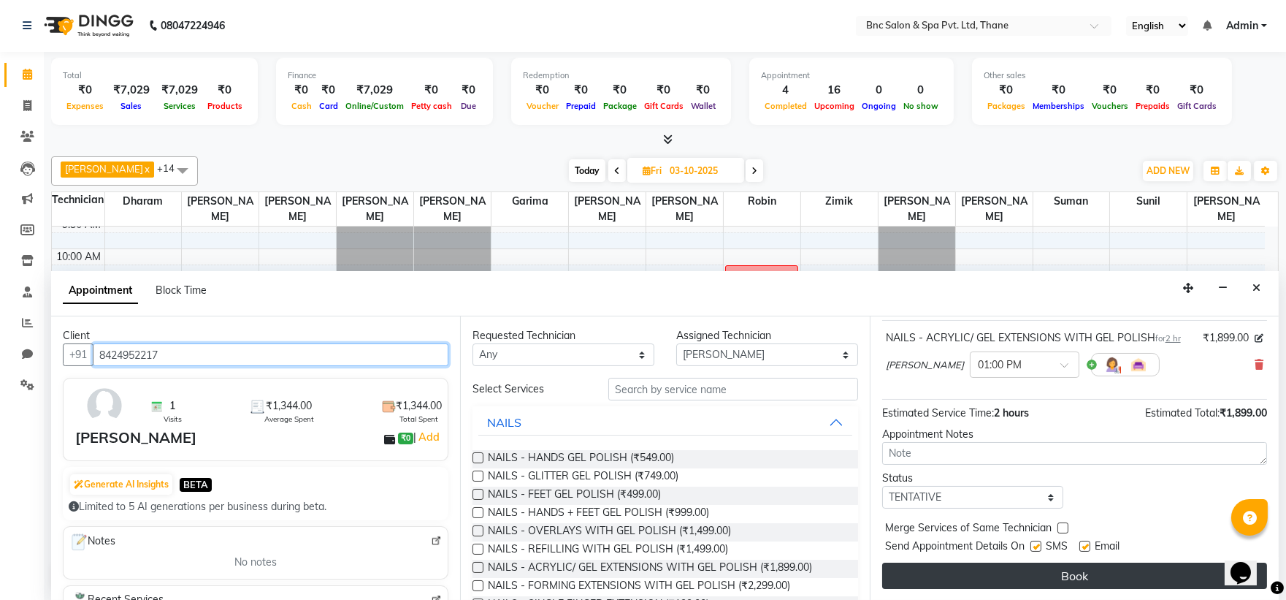
type input "8424952217"
click at [998, 580] on button "Book" at bounding box center [1074, 575] width 385 height 26
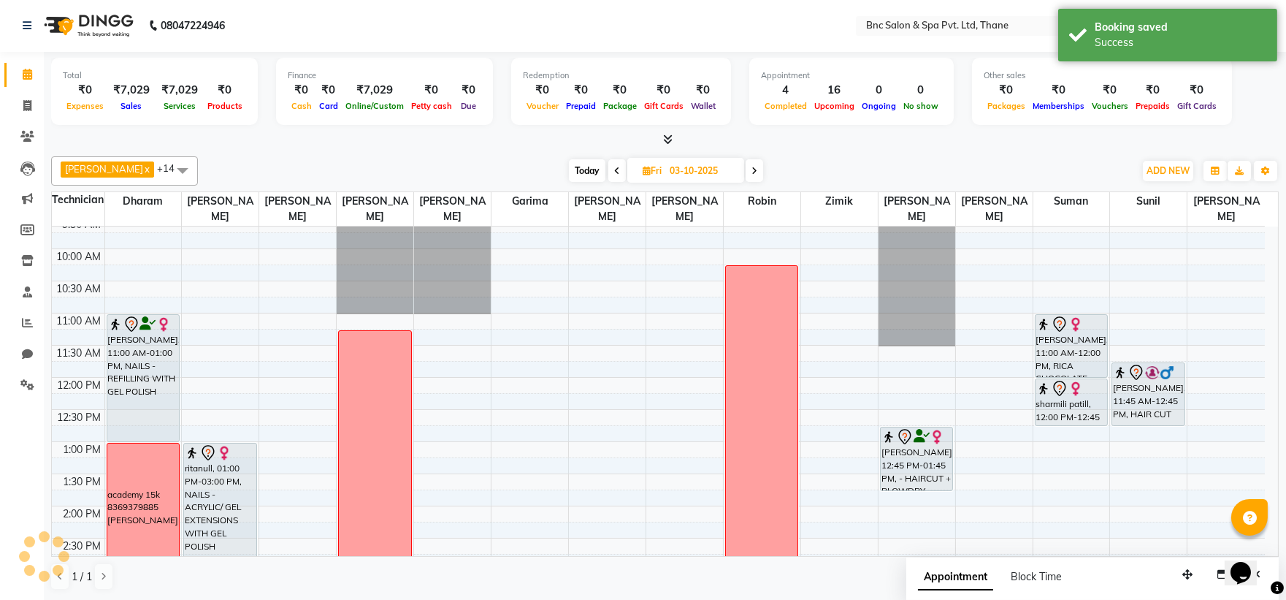
scroll to position [0, 0]
click at [569, 172] on span "Today" at bounding box center [587, 171] width 37 height 23
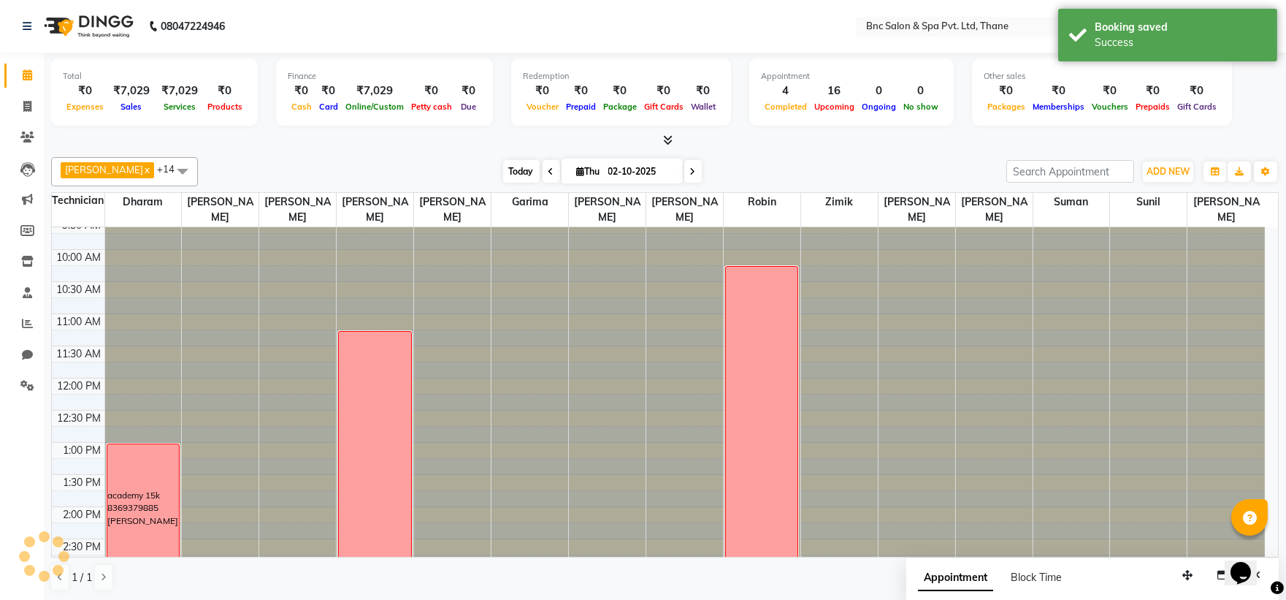
scroll to position [453, 0]
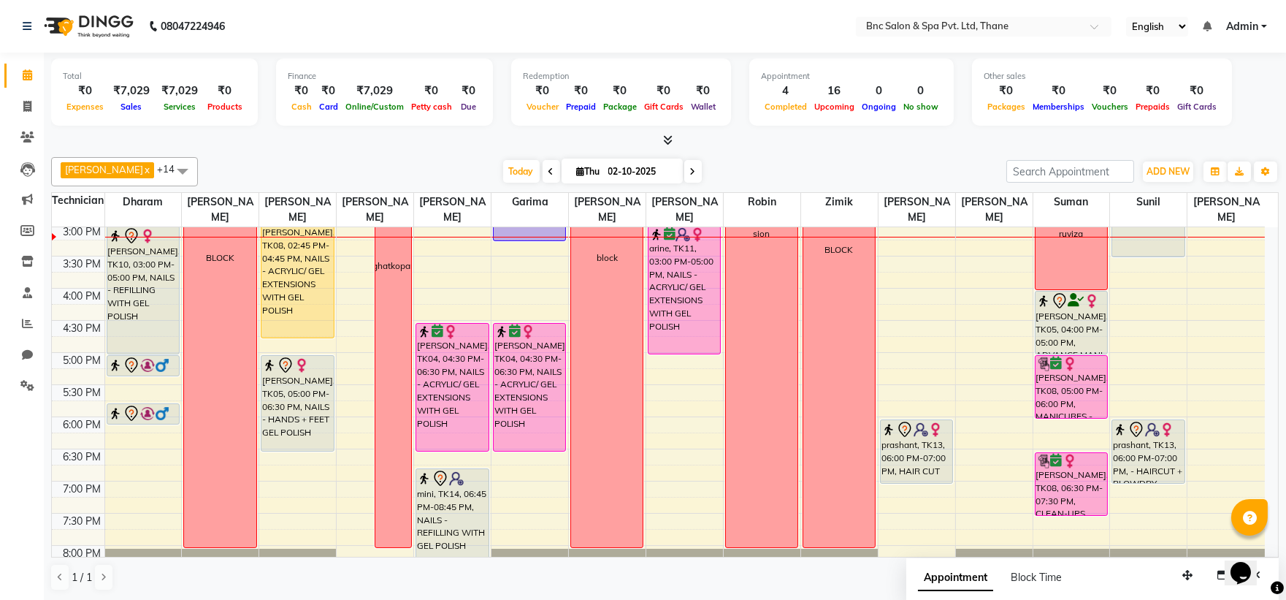
click at [684, 169] on span at bounding box center [693, 171] width 18 height 23
type input "03-10-2025"
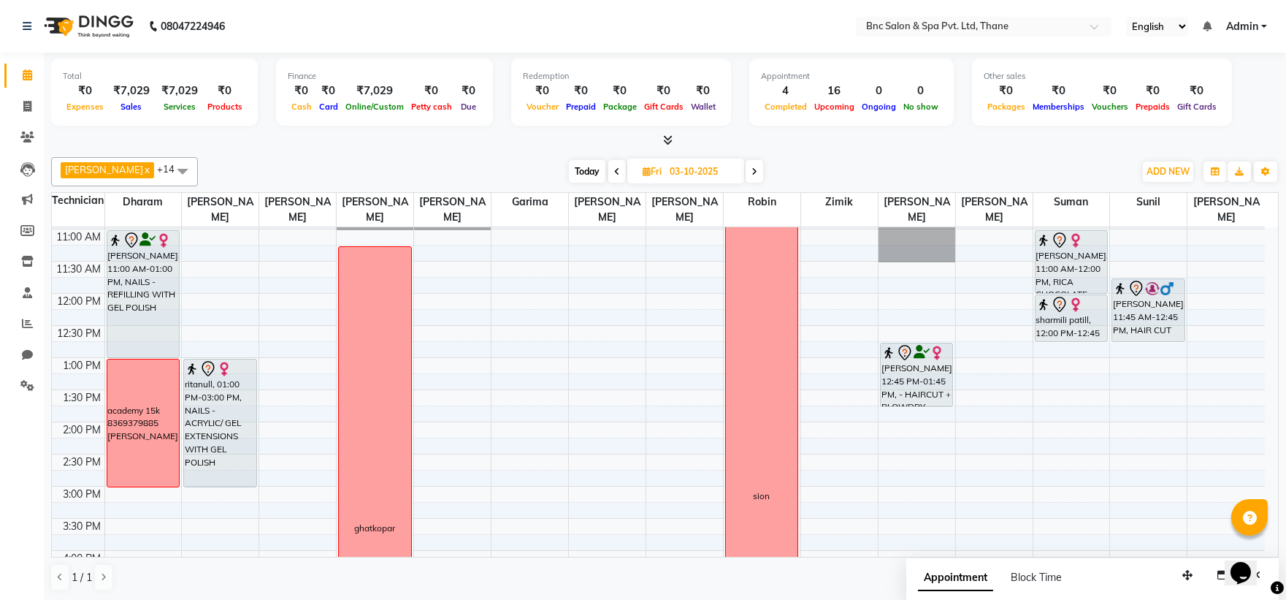
scroll to position [204, 0]
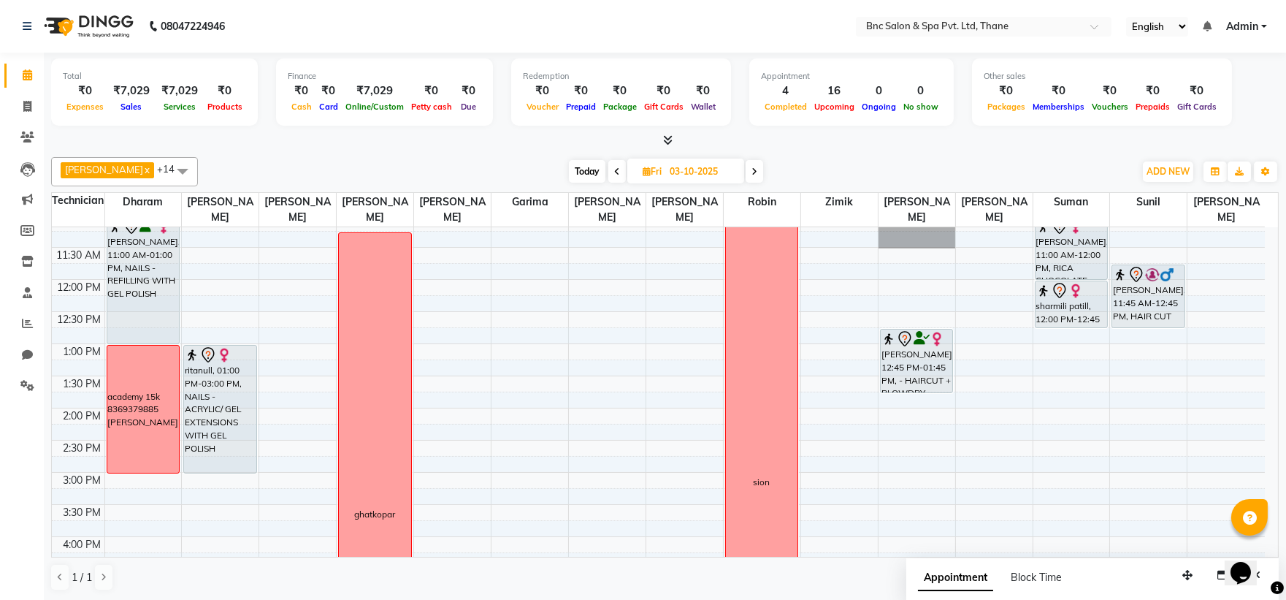
click at [903, 440] on div "8:00 AM 8:30 AM 9:00 AM 9:30 AM 10:00 AM 10:30 AM 11:00 AM 11:30 AM 12:00 PM 12…" at bounding box center [658, 440] width 1213 height 835
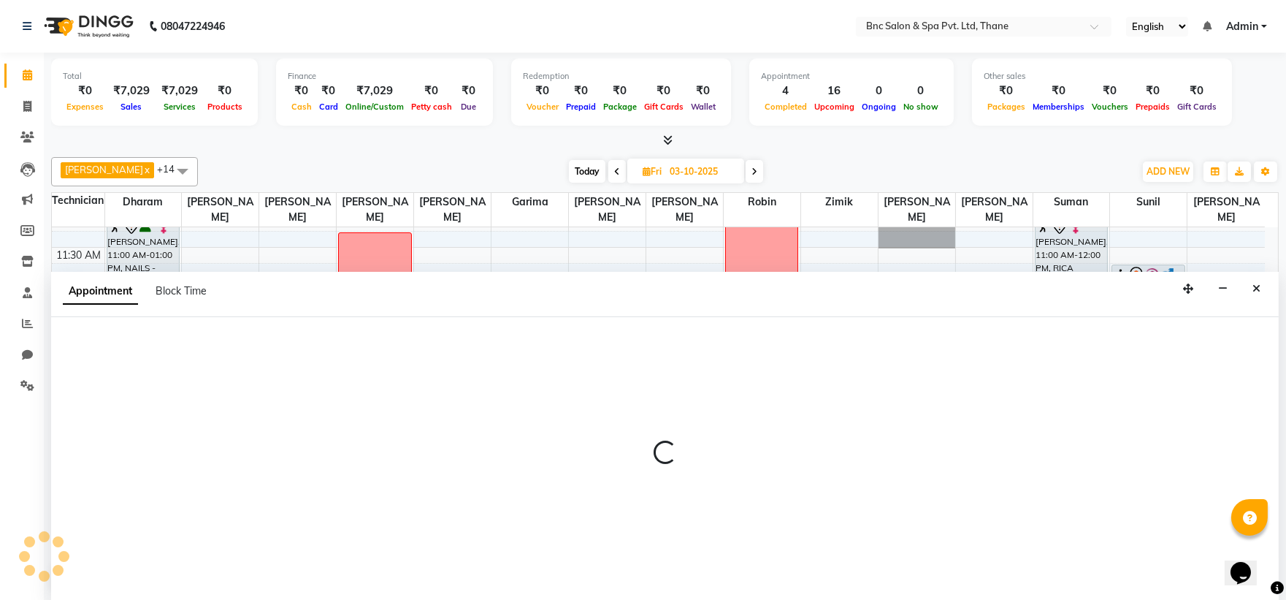
select select "71932"
select select "855"
select select "tentative"
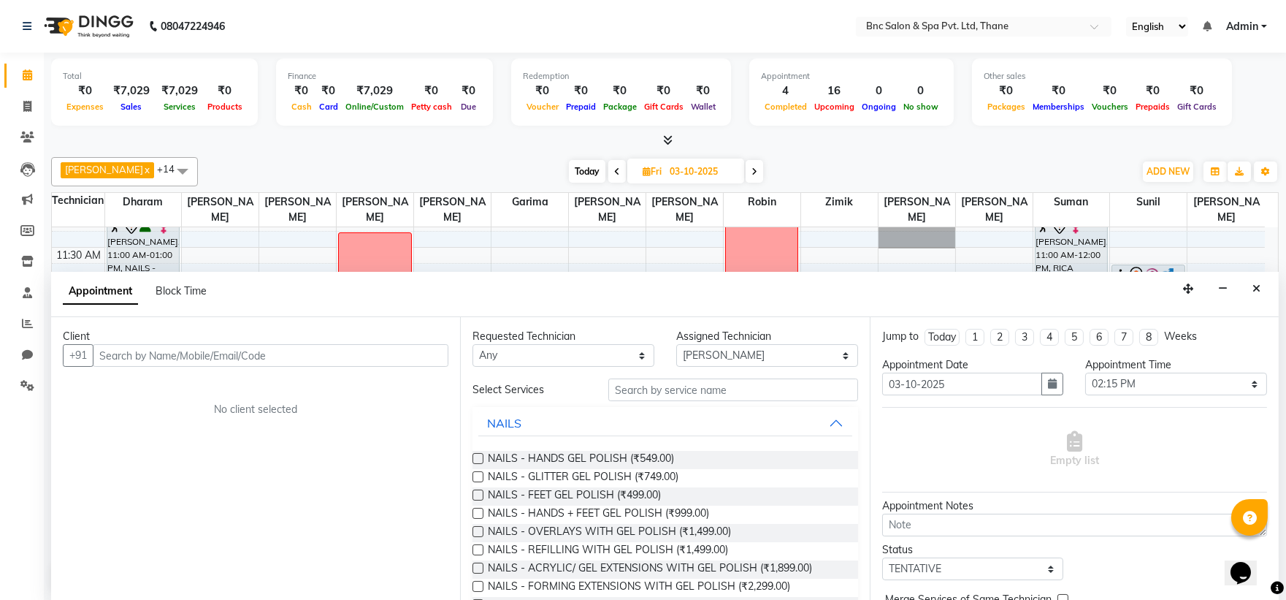
scroll to position [1, 0]
click at [1113, 382] on select "Select 09:00 AM 09:15 AM 09:30 AM 09:45 AM 10:00 AM 10:15 AM 10:30 AM 10:45 AM …" at bounding box center [1176, 383] width 182 height 23
click at [1085, 372] on select "Select 09:00 AM 09:15 AM 09:30 AM 09:45 AM 10:00 AM 10:15 AM 10:30 AM 10:45 AM …" at bounding box center [1176, 383] width 182 height 23
click at [1122, 380] on select "Select 09:00 AM 09:15 AM 09:30 AM 09:45 AM 10:00 AM 10:15 AM 10:30 AM 10:45 AM …" at bounding box center [1176, 383] width 182 height 23
select select "900"
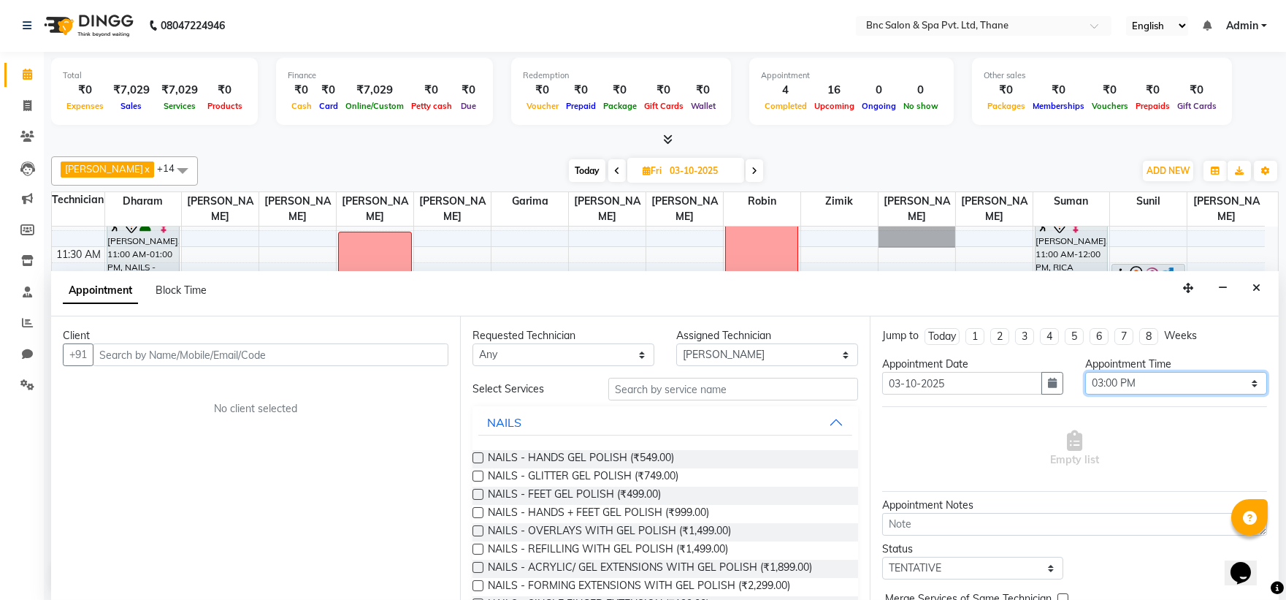
click at [1085, 372] on select "Select 09:00 AM 09:15 AM 09:30 AM 09:45 AM 10:00 AM 10:15 AM 10:30 AM 10:45 AM …" at bounding box center [1176, 383] width 182 height 23
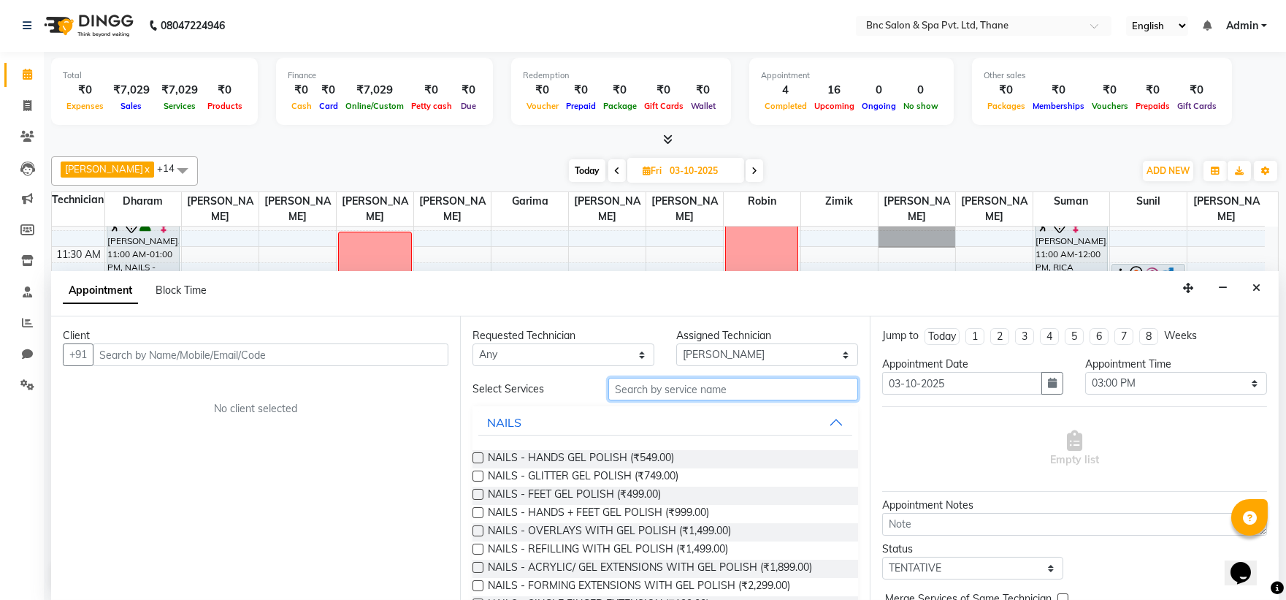
click at [681, 392] on input "text" at bounding box center [733, 389] width 250 height 23
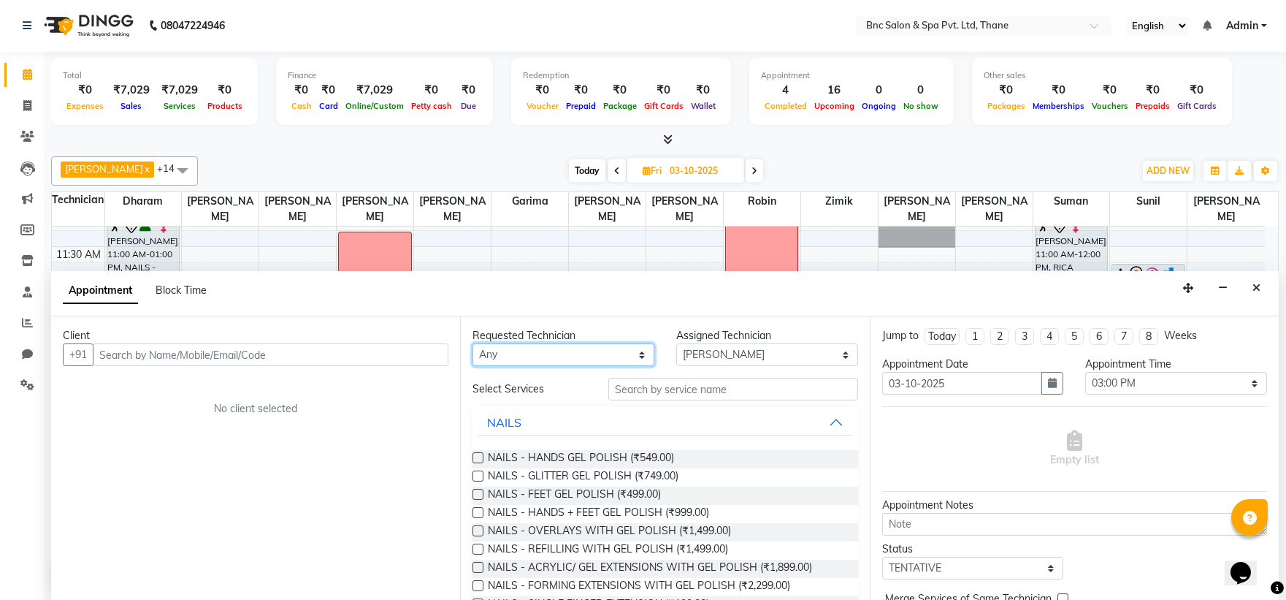
click at [585, 348] on select "Any [PERSON_NAME] [PERSON_NAME] [PERSON_NAME] [PERSON_NAME] [PERSON_NAME] [PERS…" at bounding box center [563, 354] width 182 height 23
select select "71932"
click at [472, 343] on select "Any [PERSON_NAME] [PERSON_NAME] [PERSON_NAME] [PERSON_NAME] [PERSON_NAME] [PERS…" at bounding box center [563, 354] width 182 height 23
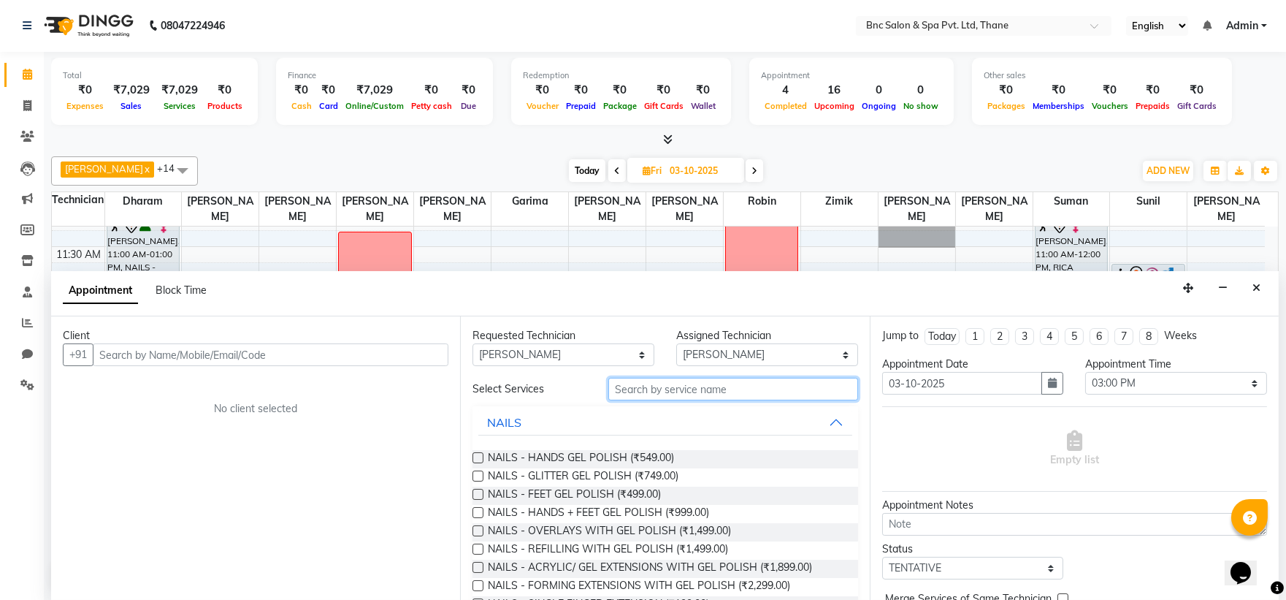
click at [641, 390] on input "text" at bounding box center [733, 389] width 250 height 23
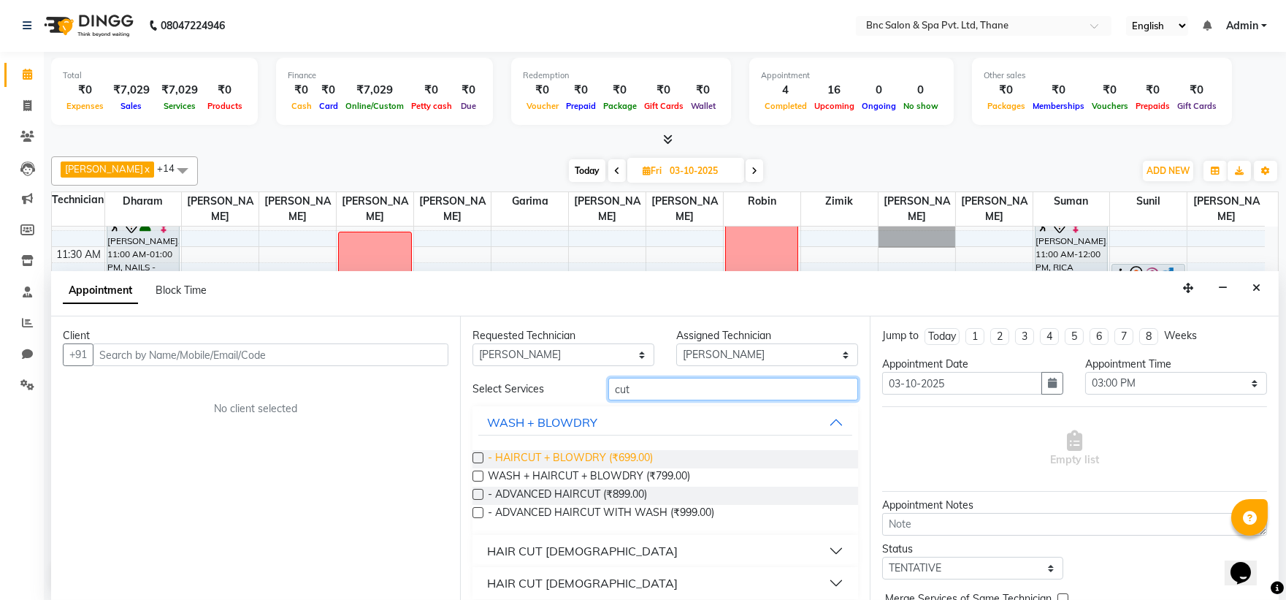
type input "cut"
click at [617, 461] on span "- HAIRCUT + BLOWDRY (₹699.00)" at bounding box center [570, 459] width 165 height 18
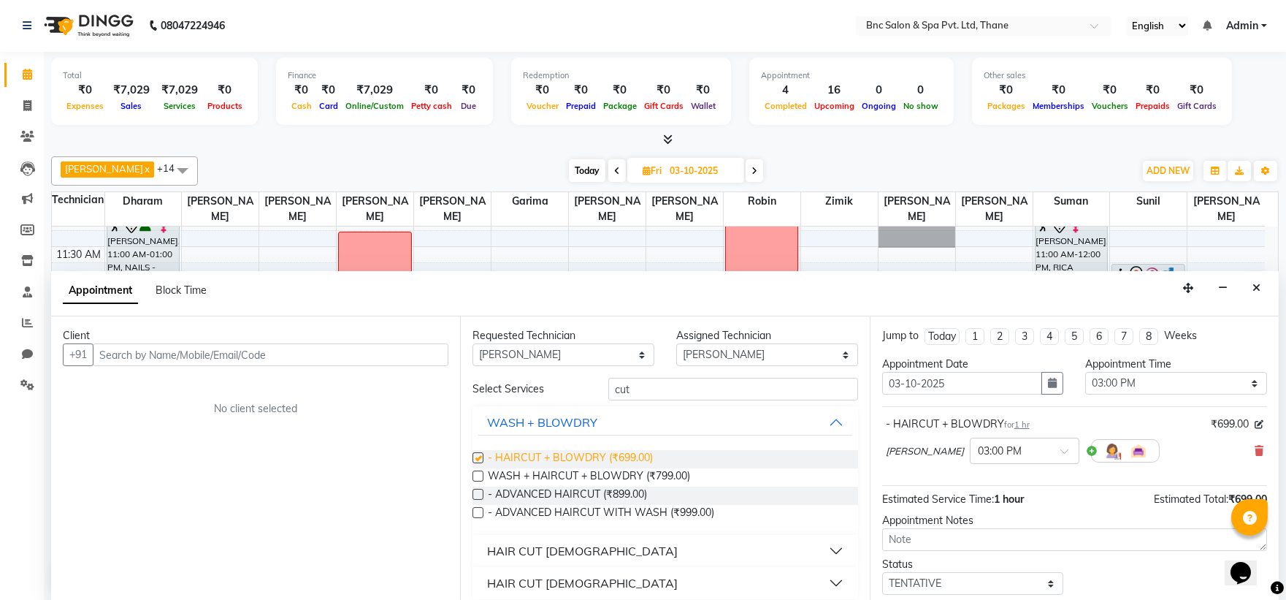
checkbox input "false"
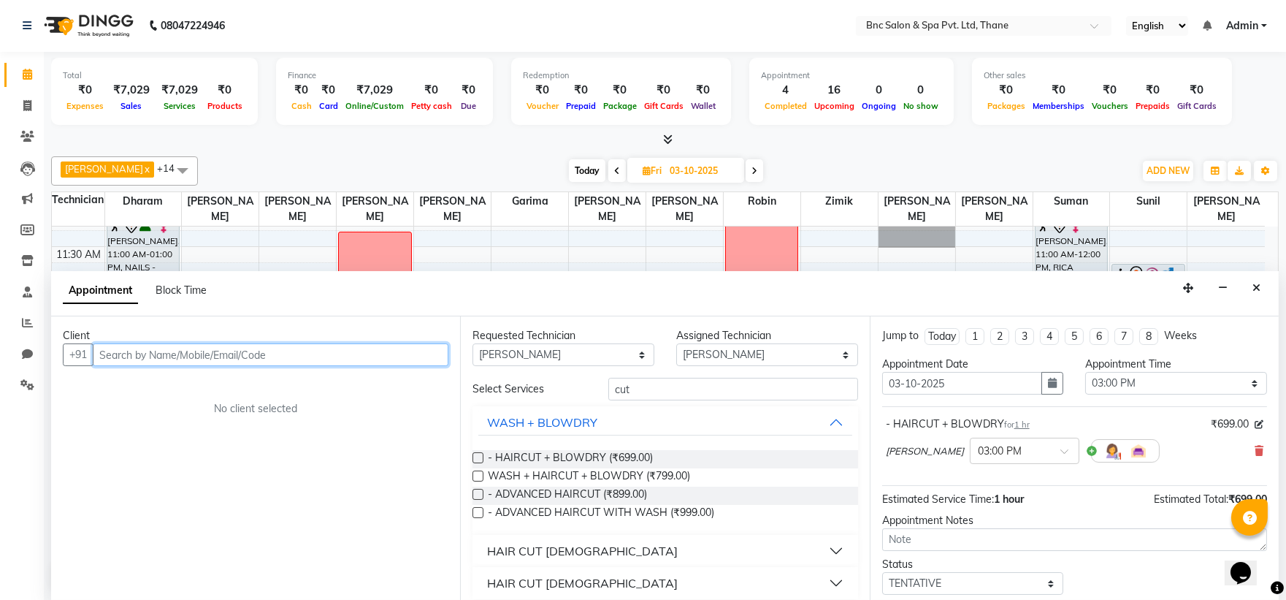
click at [294, 358] on input "text" at bounding box center [271, 354] width 356 height 23
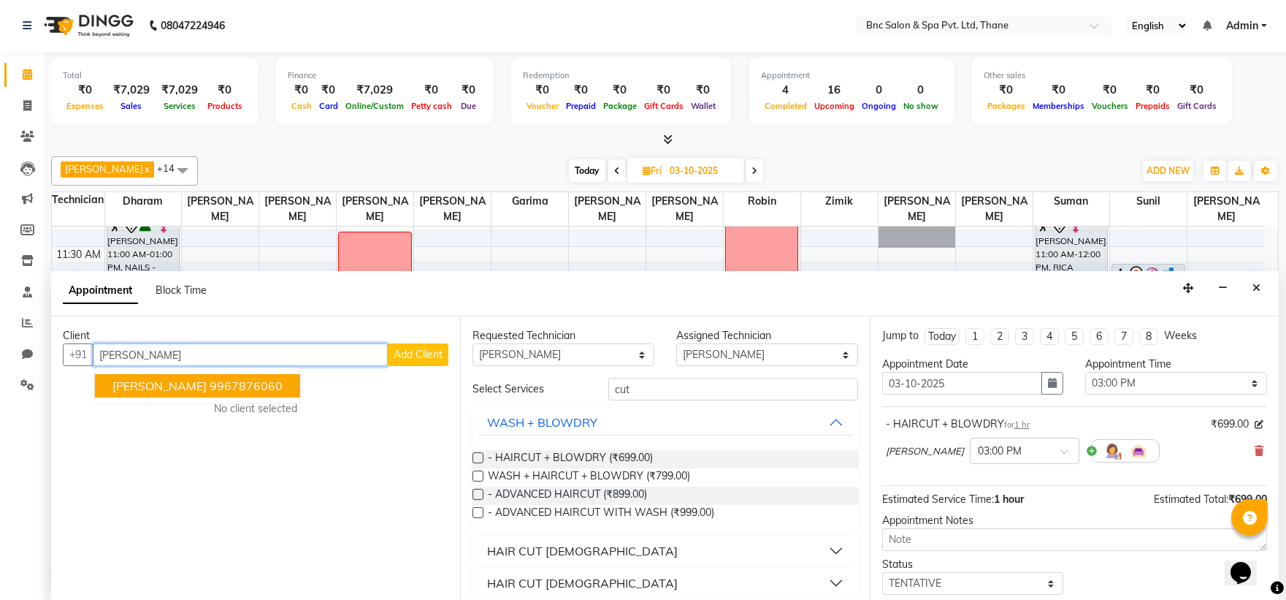
click at [254, 389] on ngb-highlight "9967876060" at bounding box center [246, 385] width 73 height 15
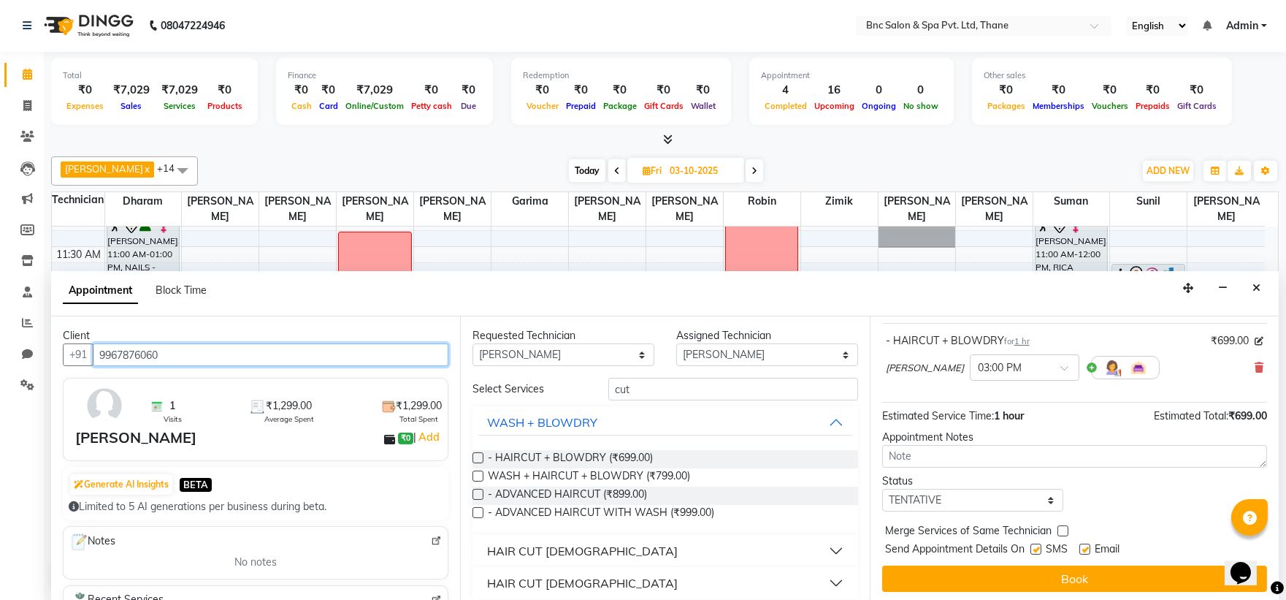
scroll to position [86, 0]
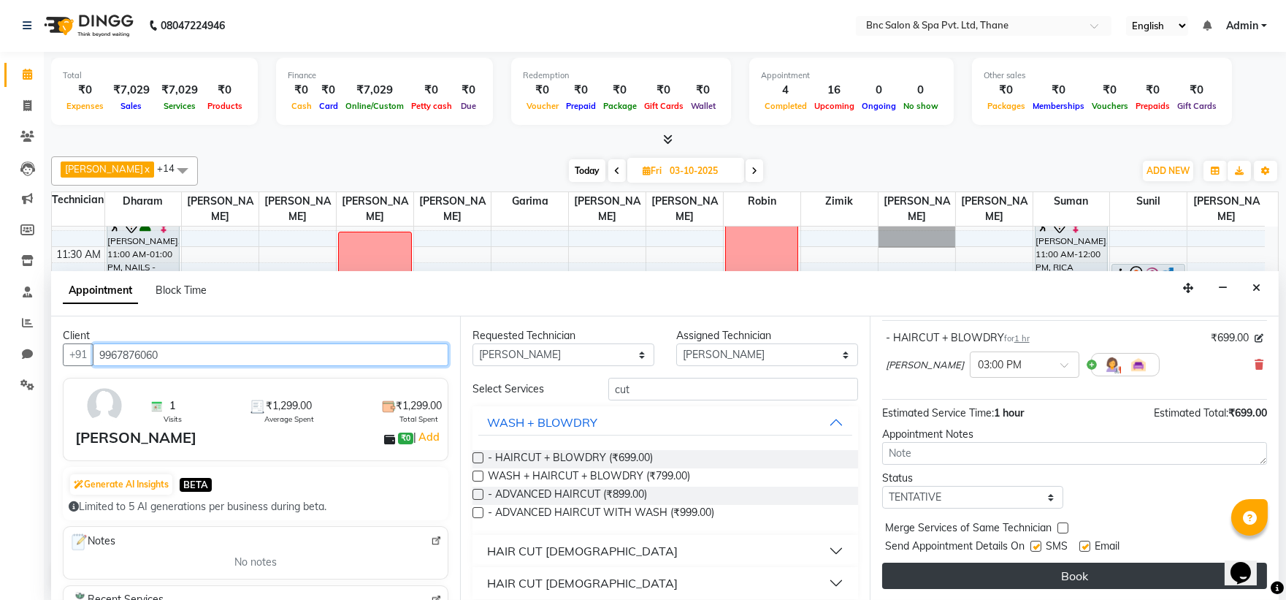
type input "9967876060"
click at [958, 567] on button "Book" at bounding box center [1074, 575] width 385 height 26
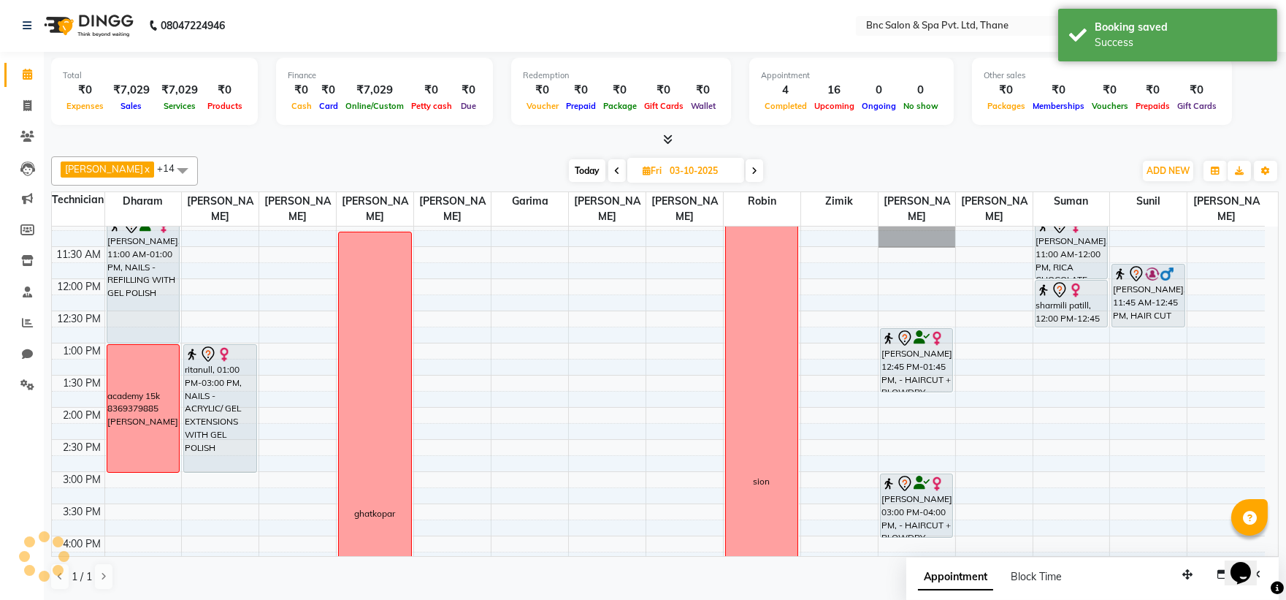
scroll to position [0, 0]
click at [578, 174] on span "Today" at bounding box center [587, 171] width 37 height 23
type input "02-10-2025"
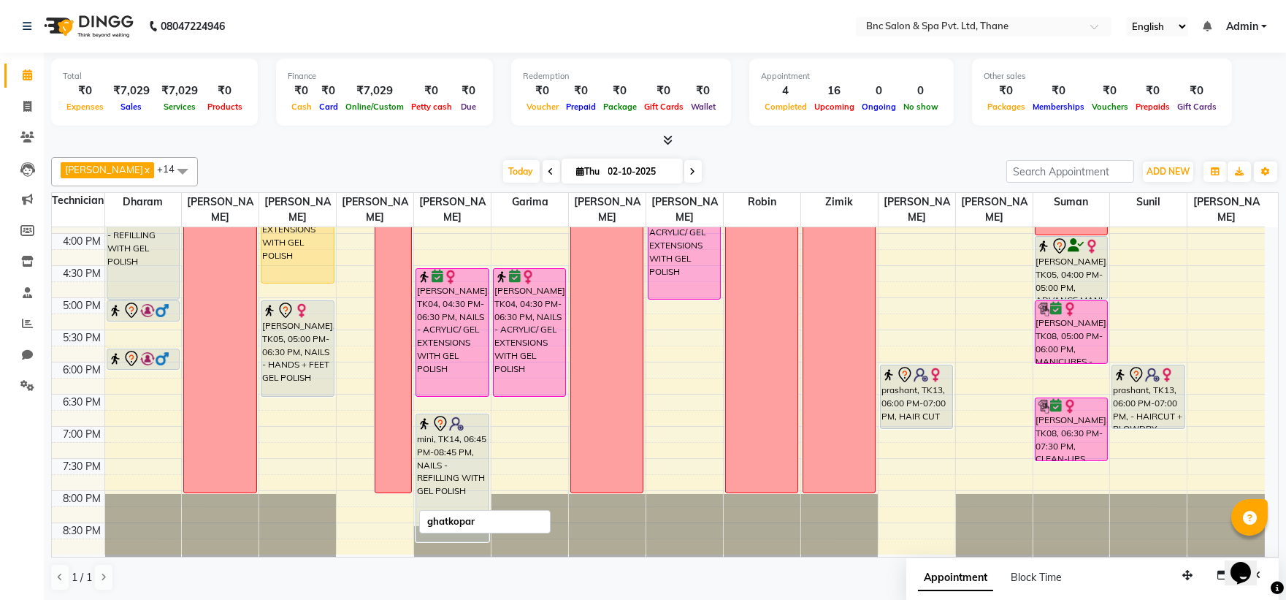
scroll to position [508, 0]
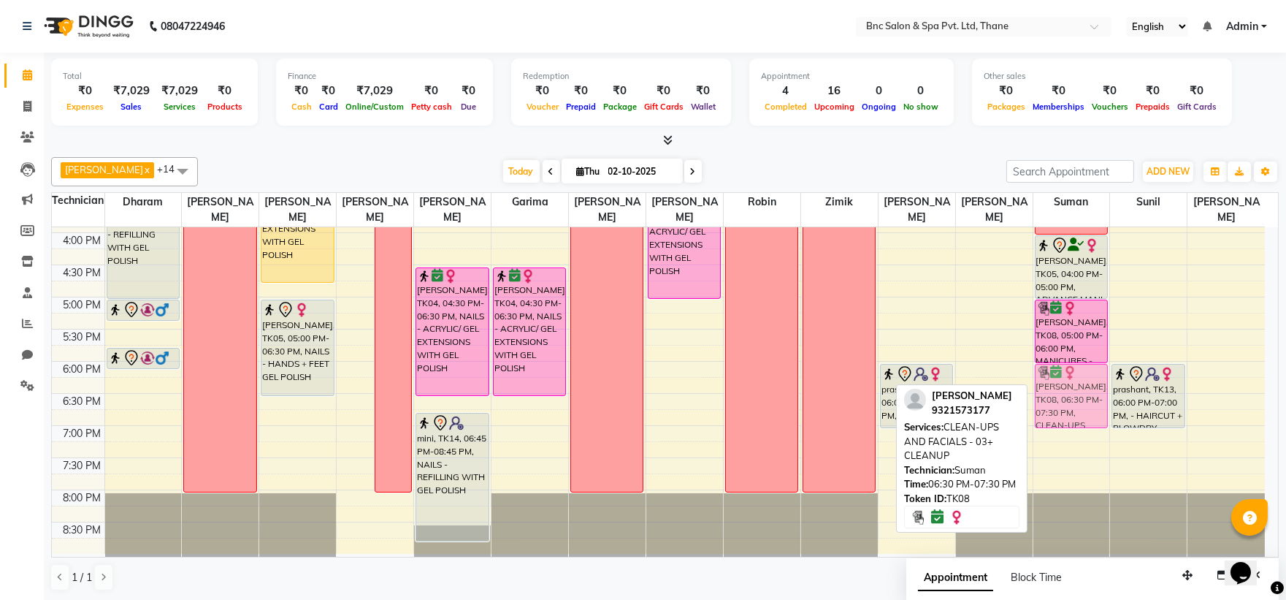
drag, startPoint x: 1065, startPoint y: 416, endPoint x: 1060, endPoint y: 391, distance: 26.1
click at [1060, 391] on div "[PERSON_NAME], TK06, 11:00 AM-11:45 AM, PEDICURES - ADVANCE PEDICURE + NAIL POL…" at bounding box center [1071, 136] width 77 height 835
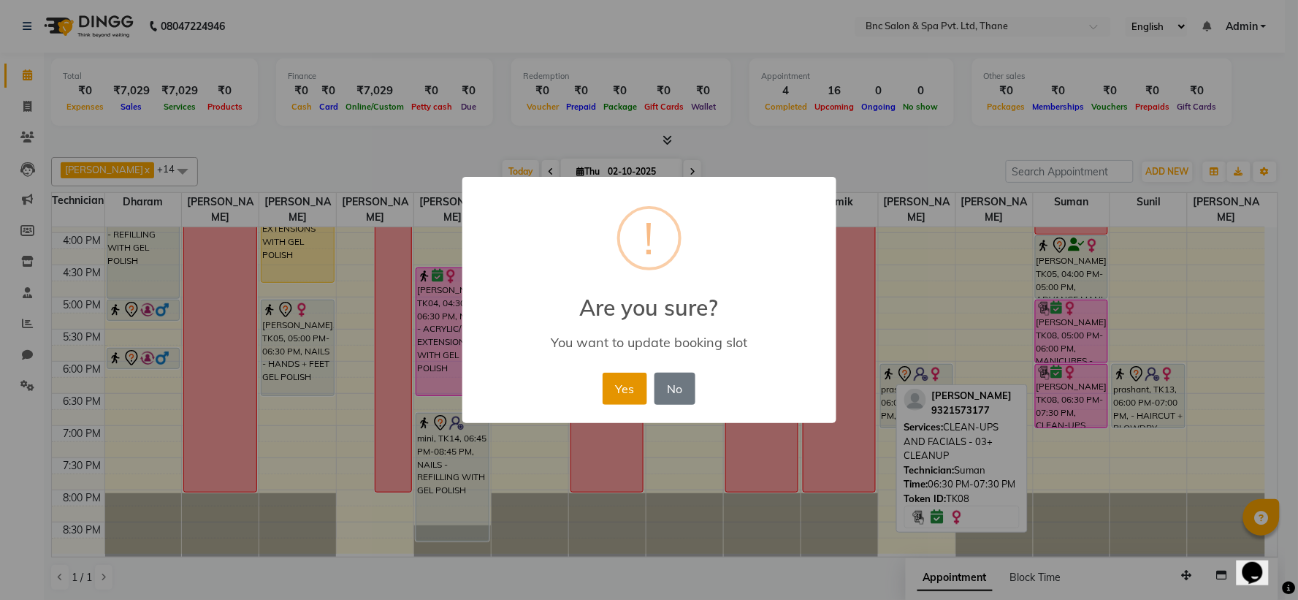
click at [610, 392] on button "Yes" at bounding box center [624, 388] width 45 height 32
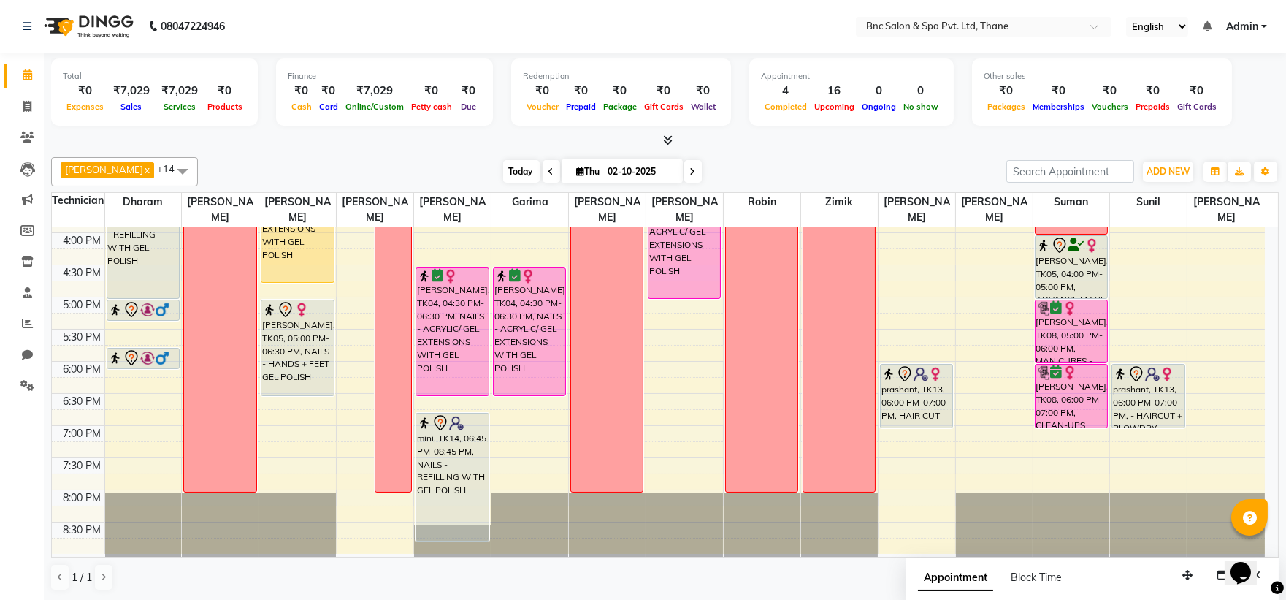
click at [507, 173] on span "Today" at bounding box center [521, 171] width 37 height 23
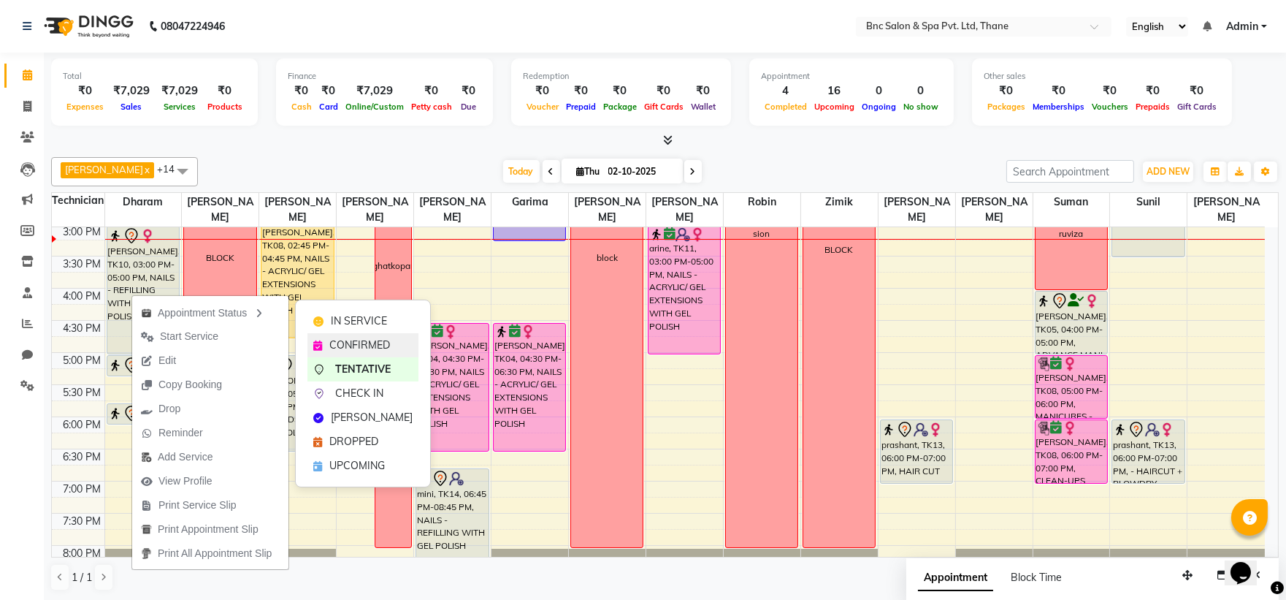
click at [352, 339] on span "CONFIRMED" at bounding box center [359, 344] width 61 height 15
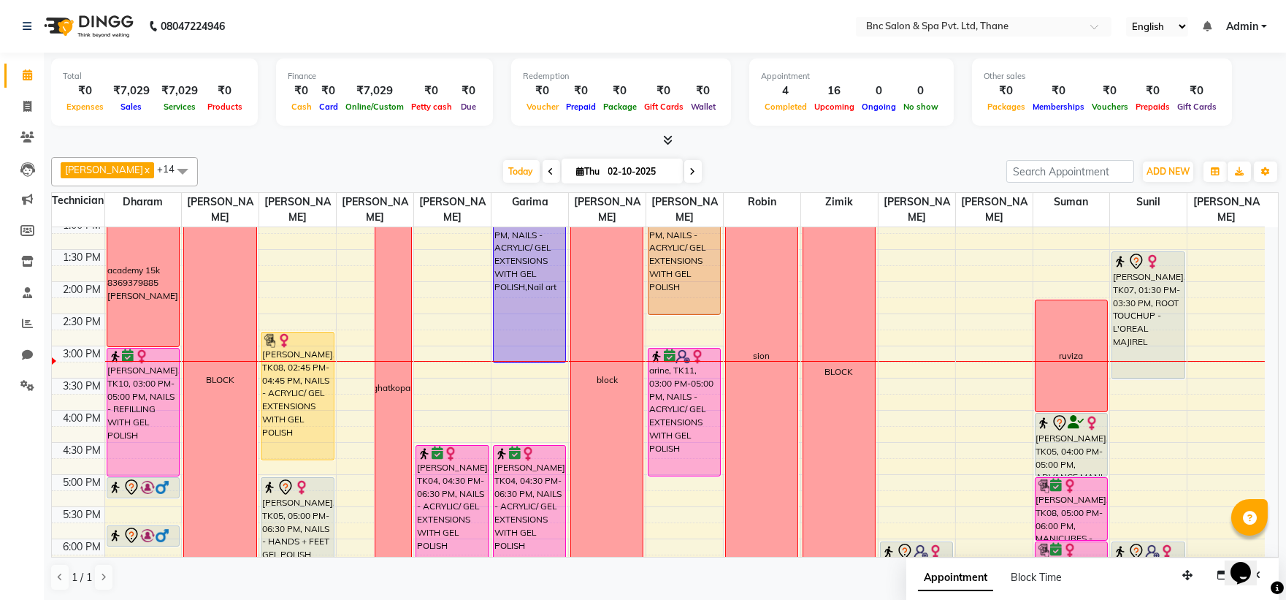
scroll to position [333, 0]
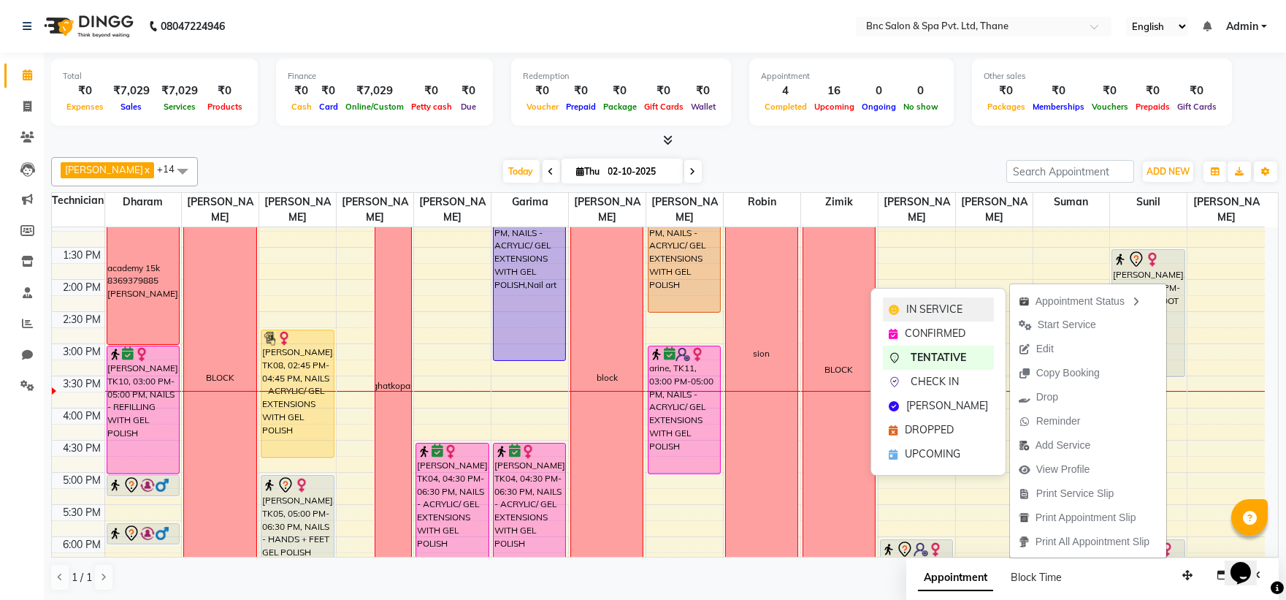
click at [959, 305] on span "IN SERVICE" at bounding box center [934, 309] width 56 height 15
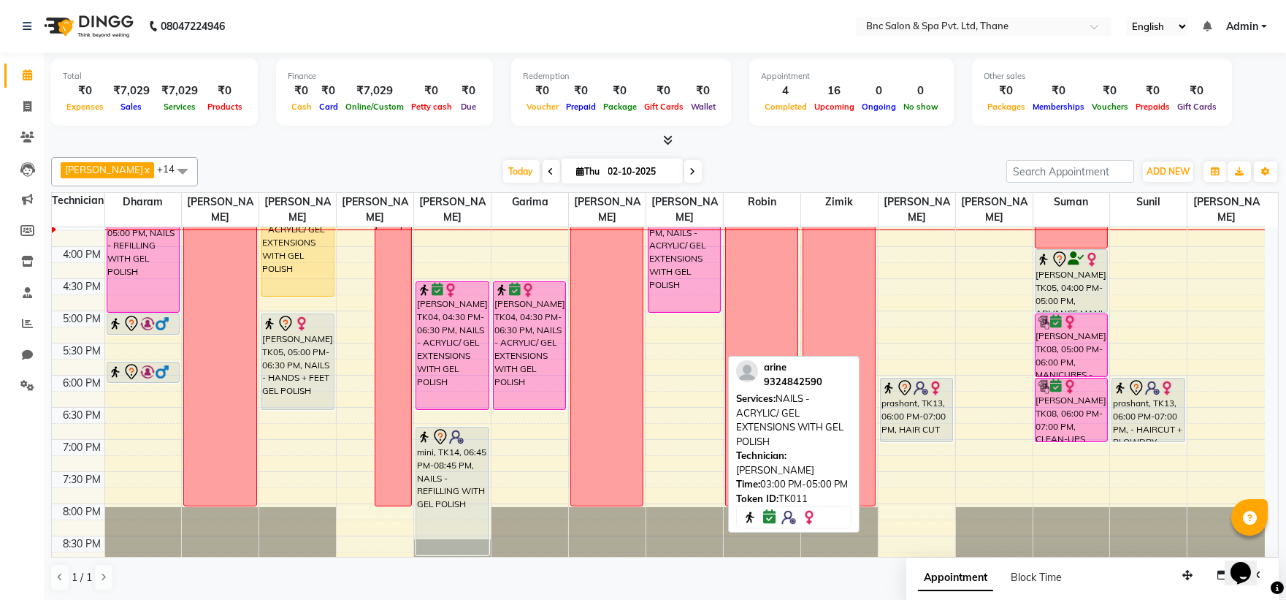
scroll to position [508, 0]
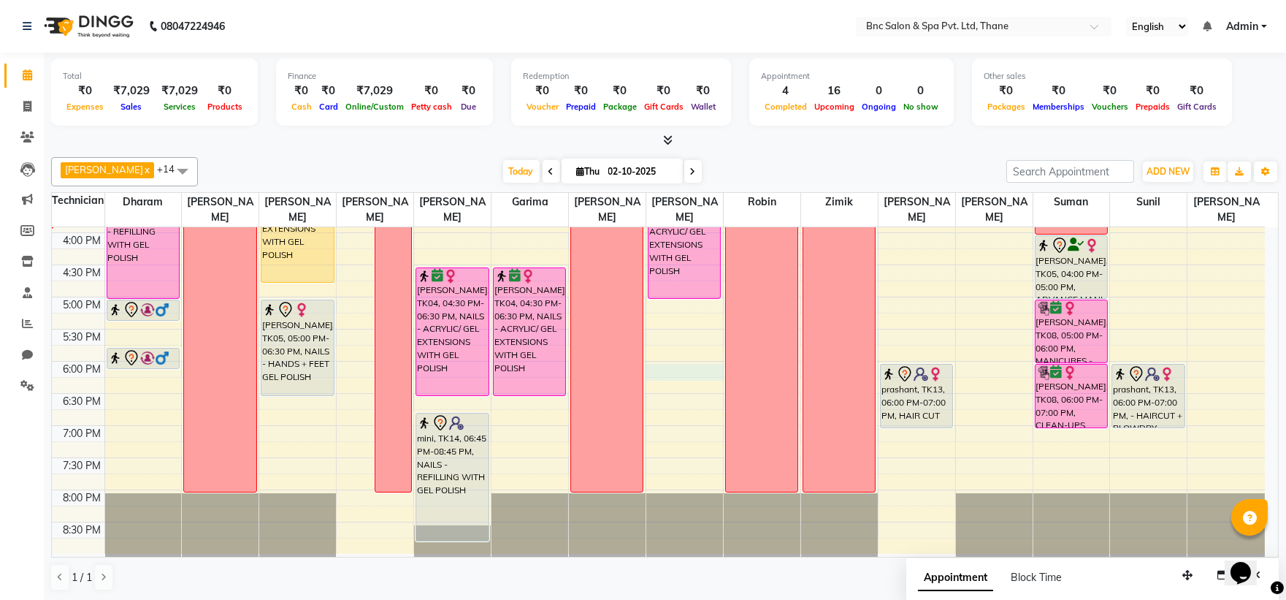
click at [682, 368] on div "8:00 AM 8:30 AM 9:00 AM 9:30 AM 10:00 AM 10:30 AM 11:00 AM 11:30 AM 12:00 PM 12…" at bounding box center [658, 136] width 1213 height 835
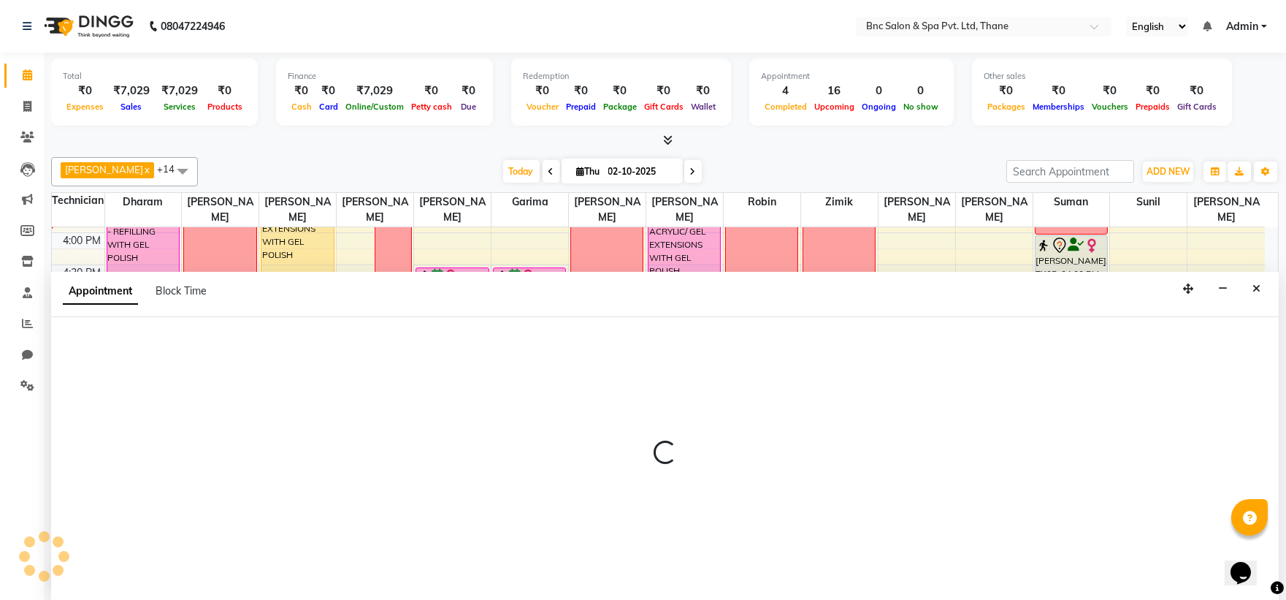
scroll to position [1, 0]
select select "89483"
select select "tentative"
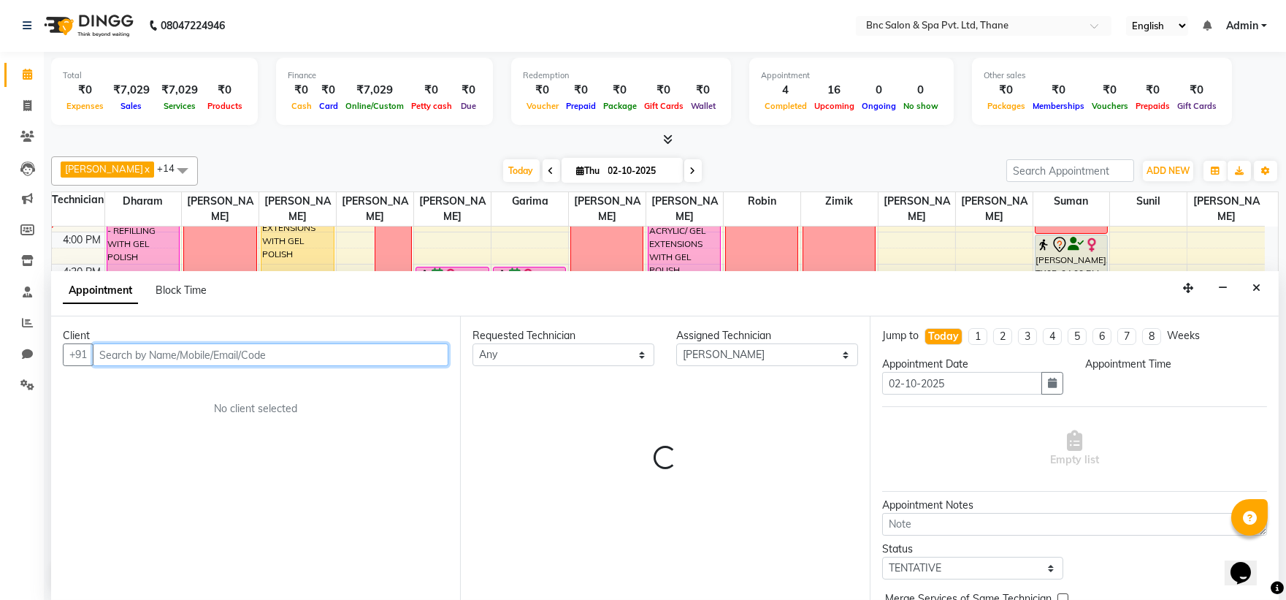
select select "1080"
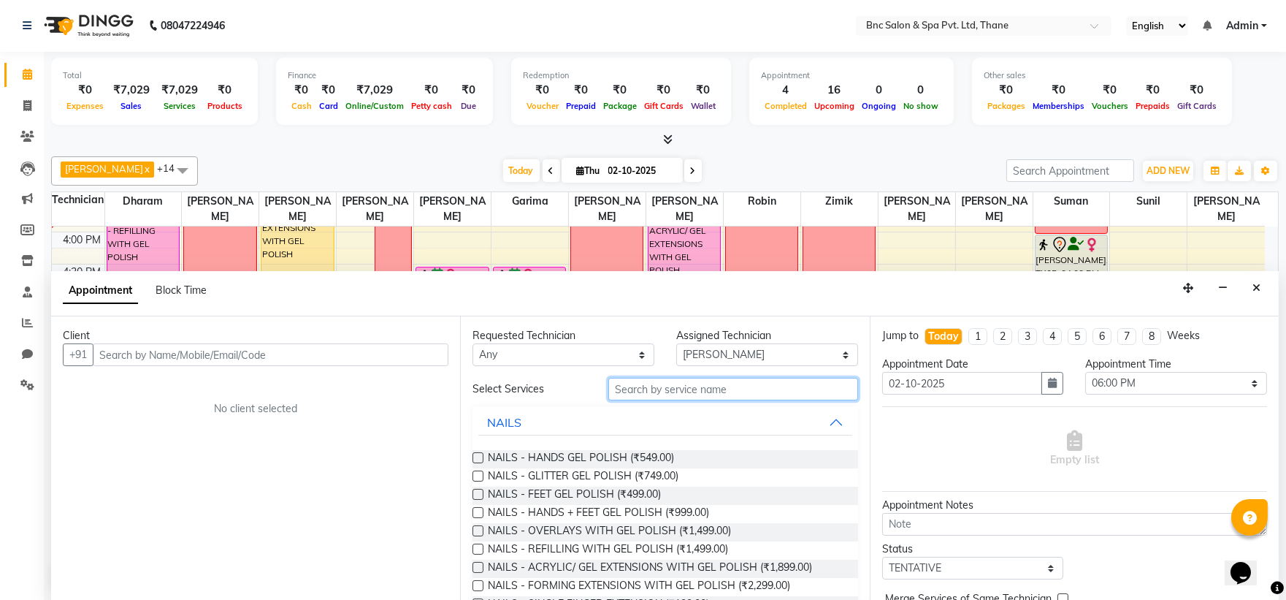
click at [681, 383] on input "text" at bounding box center [733, 389] width 250 height 23
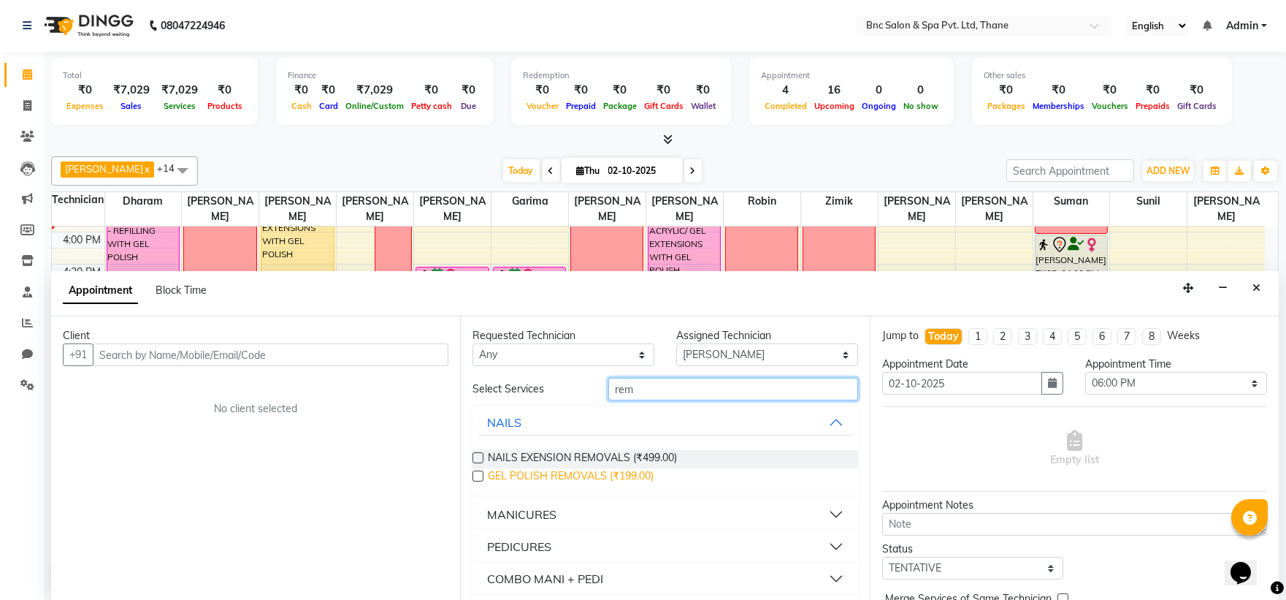
type input "rem"
click at [589, 477] on span "GEL POLISH REMOVALS (₹199.00)" at bounding box center [571, 477] width 166 height 18
checkbox input "false"
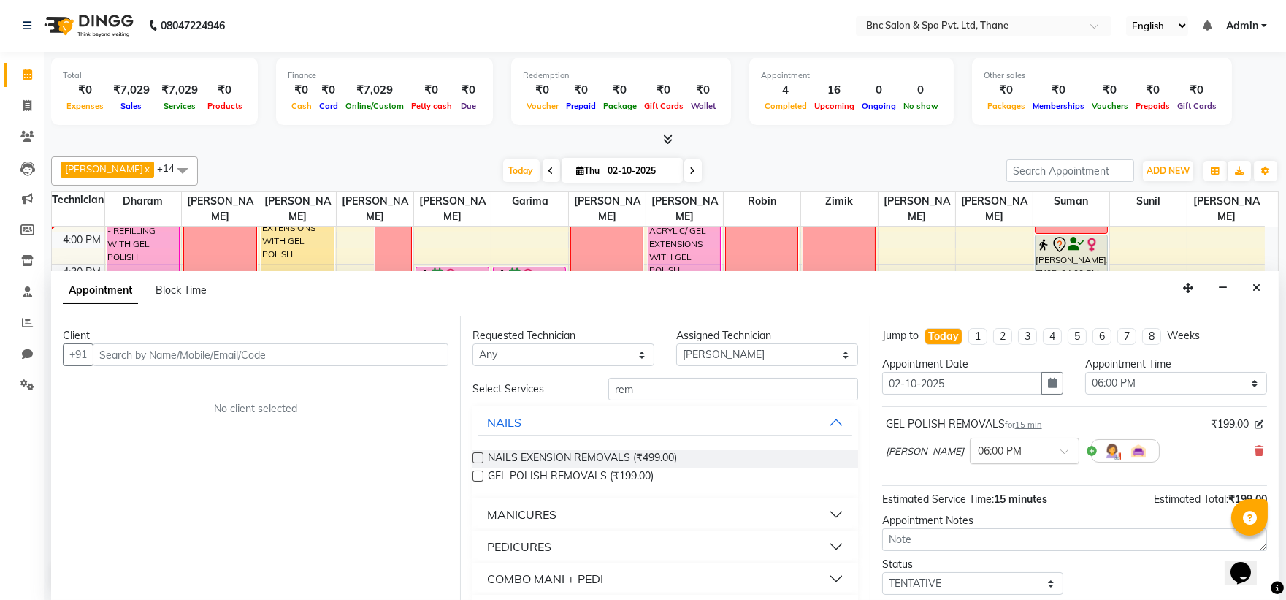
click at [978, 456] on input "text" at bounding box center [1010, 449] width 64 height 15
click at [973, 498] on div "06:15 PM" at bounding box center [1025, 502] width 108 height 27
click at [288, 345] on input "text" at bounding box center [271, 354] width 356 height 23
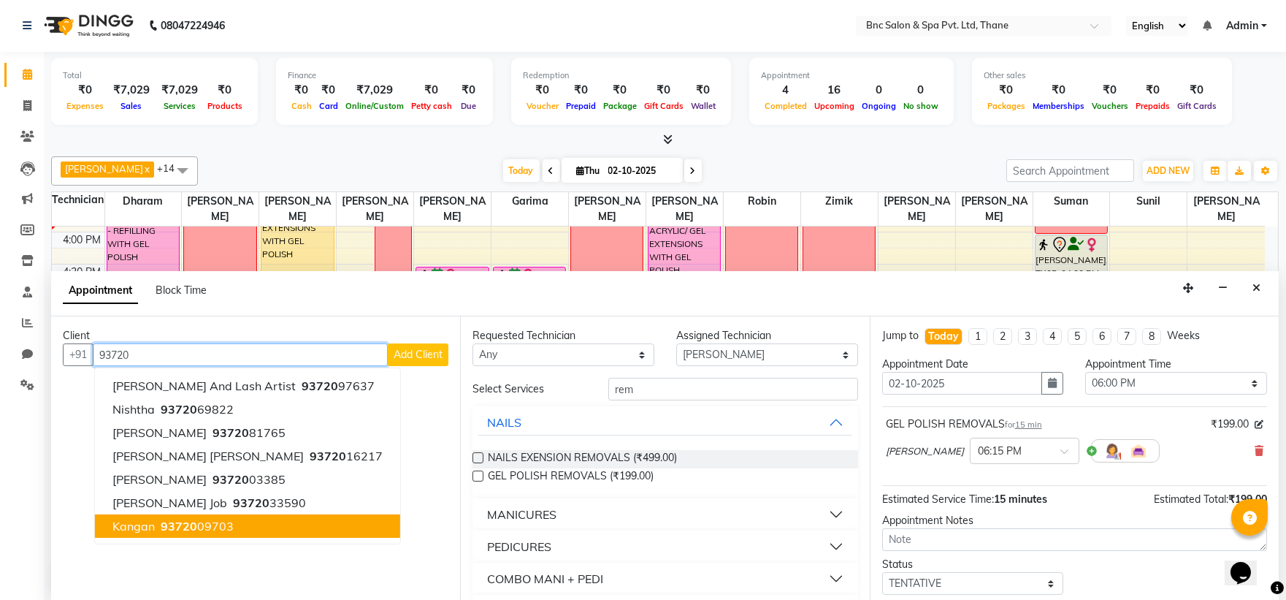
click at [129, 524] on span "kangan" at bounding box center [133, 525] width 42 height 15
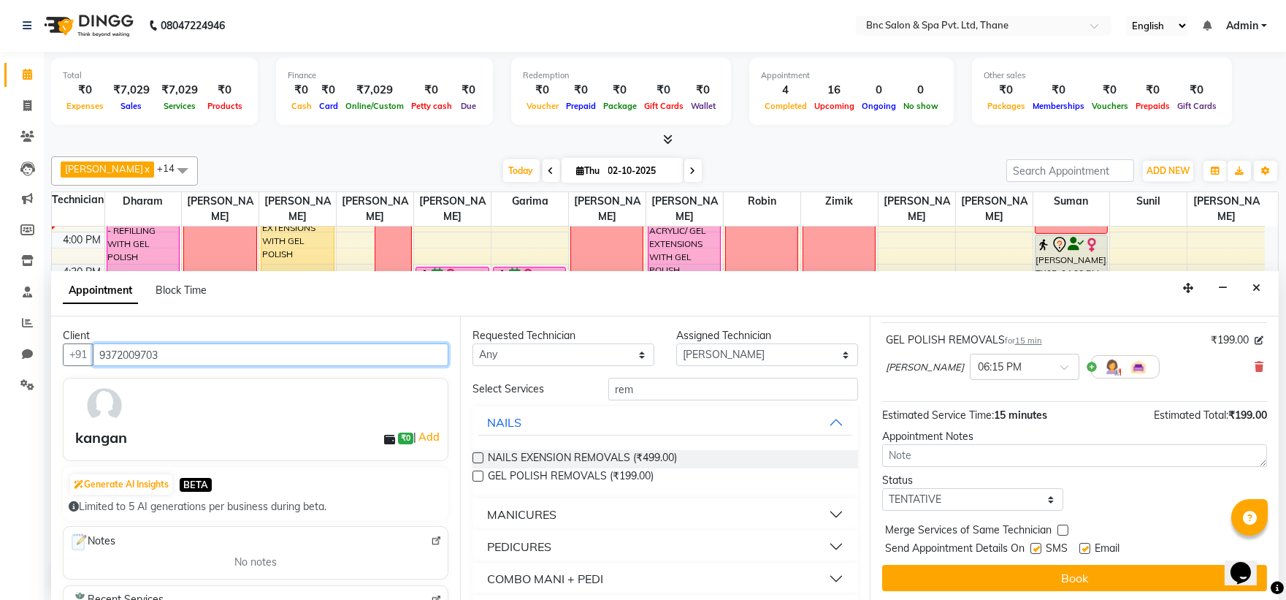
scroll to position [86, 0]
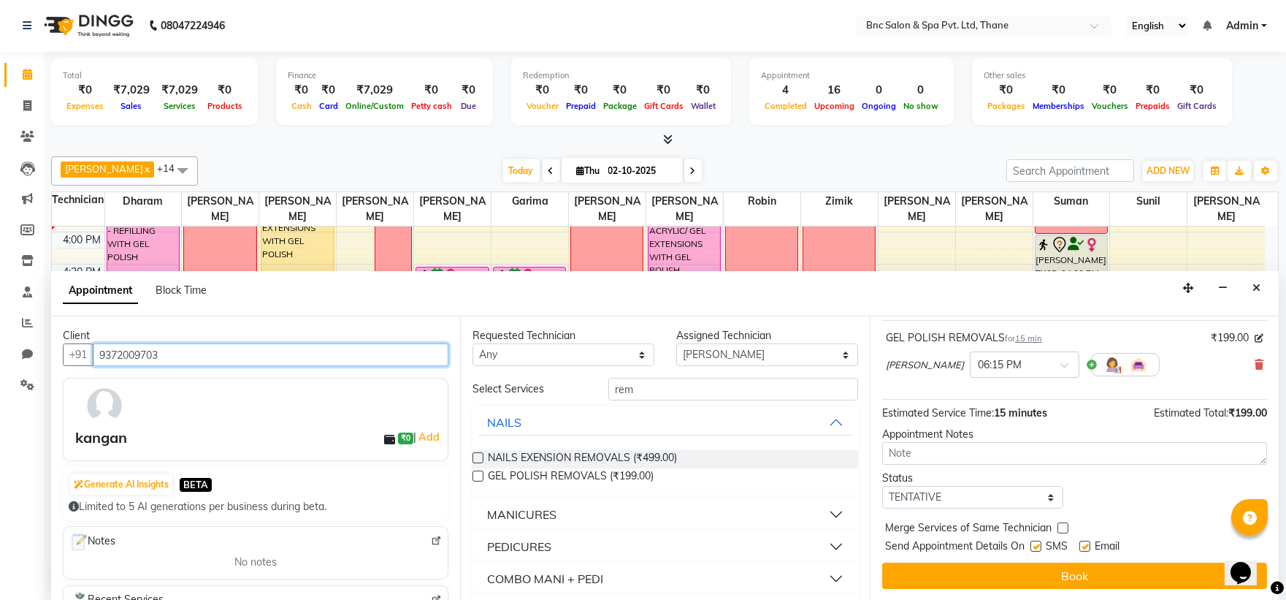
type input "9372009703"
click at [995, 581] on button "Book" at bounding box center [1074, 575] width 385 height 26
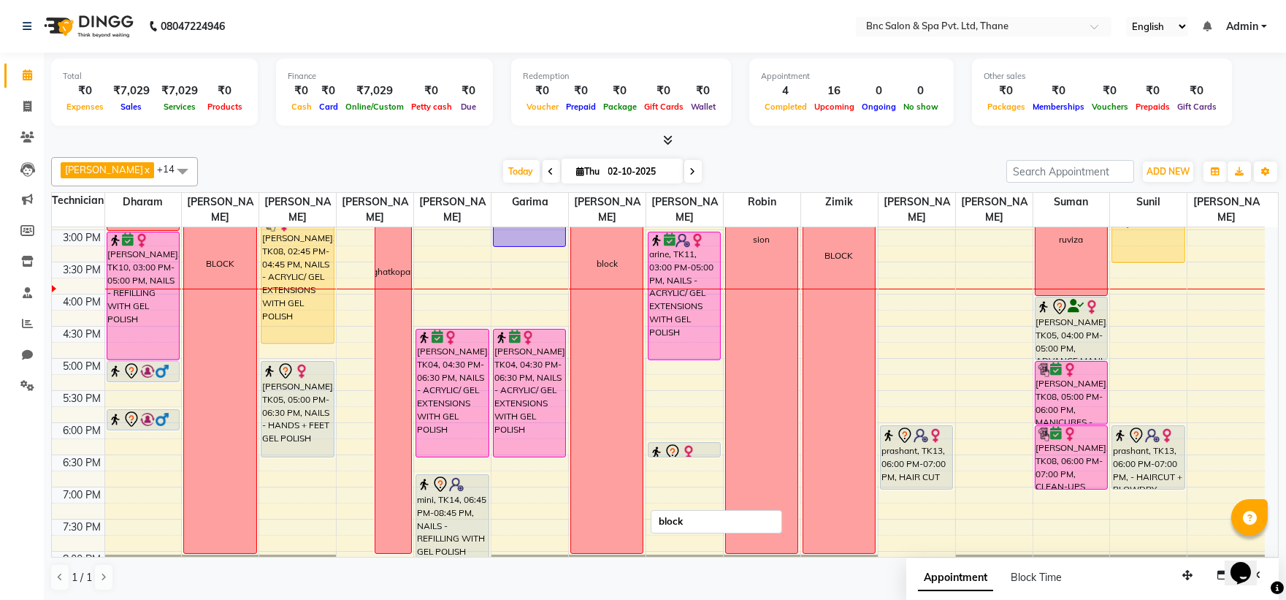
scroll to position [454, 0]
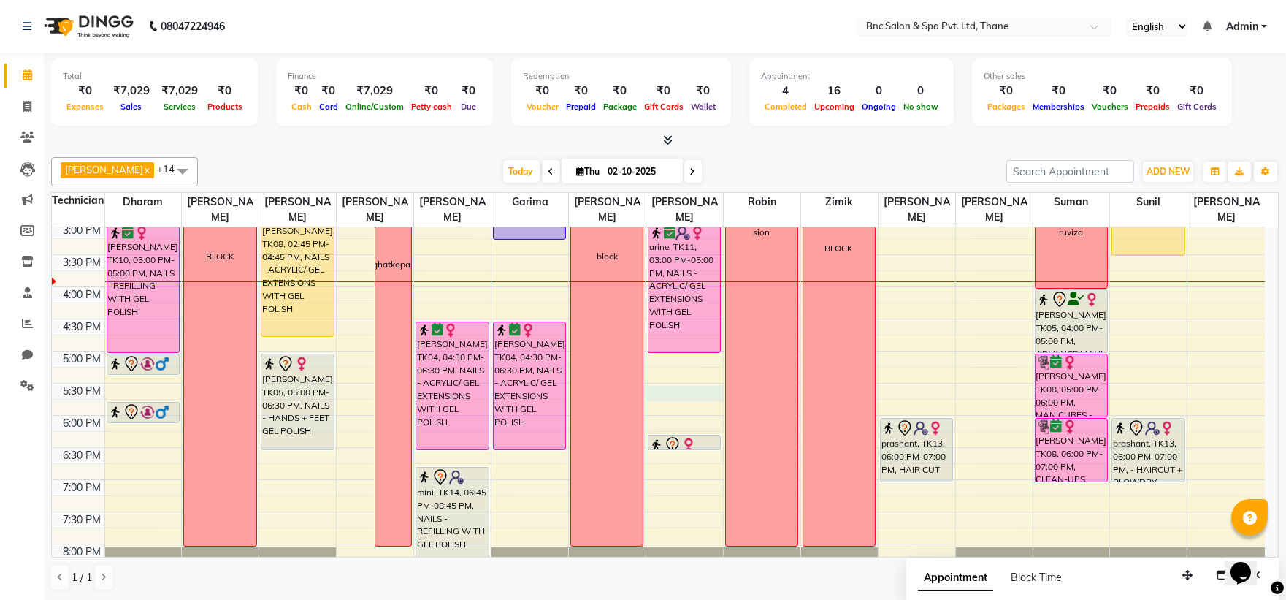
click at [661, 391] on div "8:00 AM 8:30 AM 9:00 AM 9:30 AM 10:00 AM 10:30 AM 11:00 AM 11:30 AM 12:00 PM 12…" at bounding box center [658, 190] width 1213 height 835
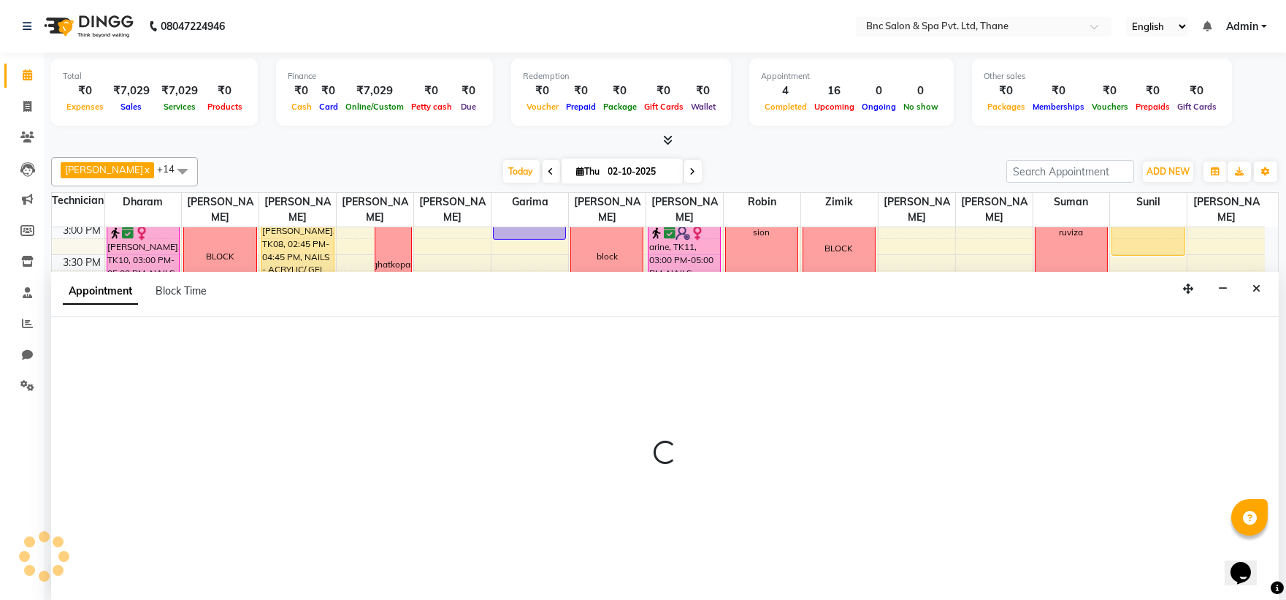
select select "89483"
select select "1050"
select select "tentative"
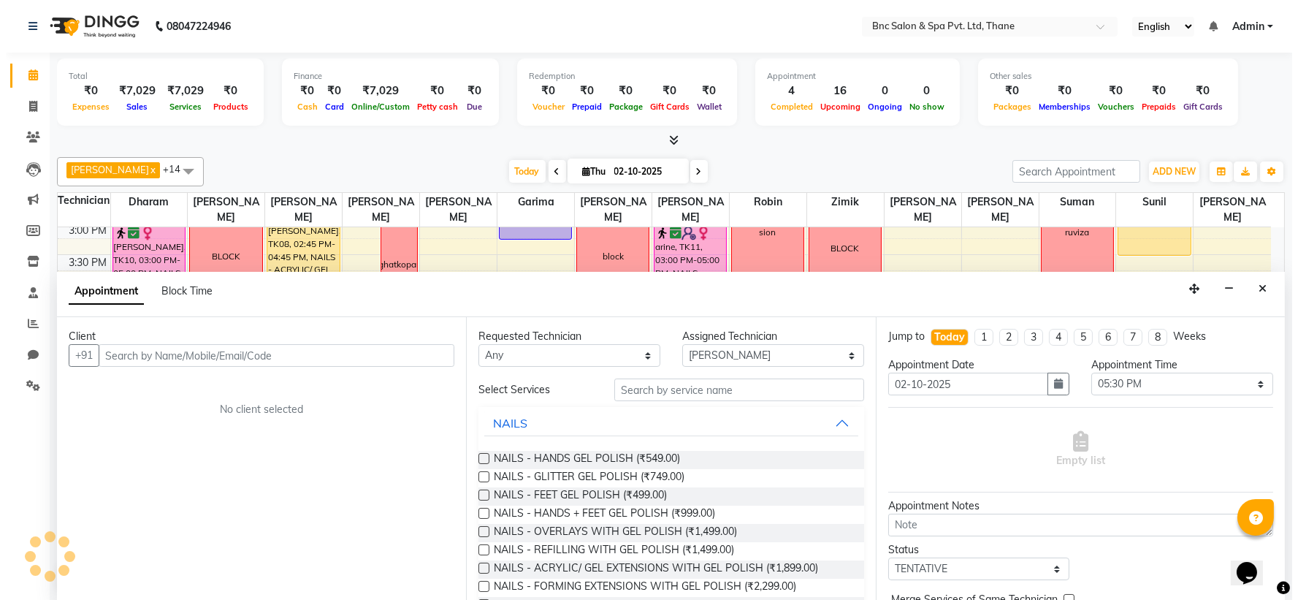
scroll to position [1, 0]
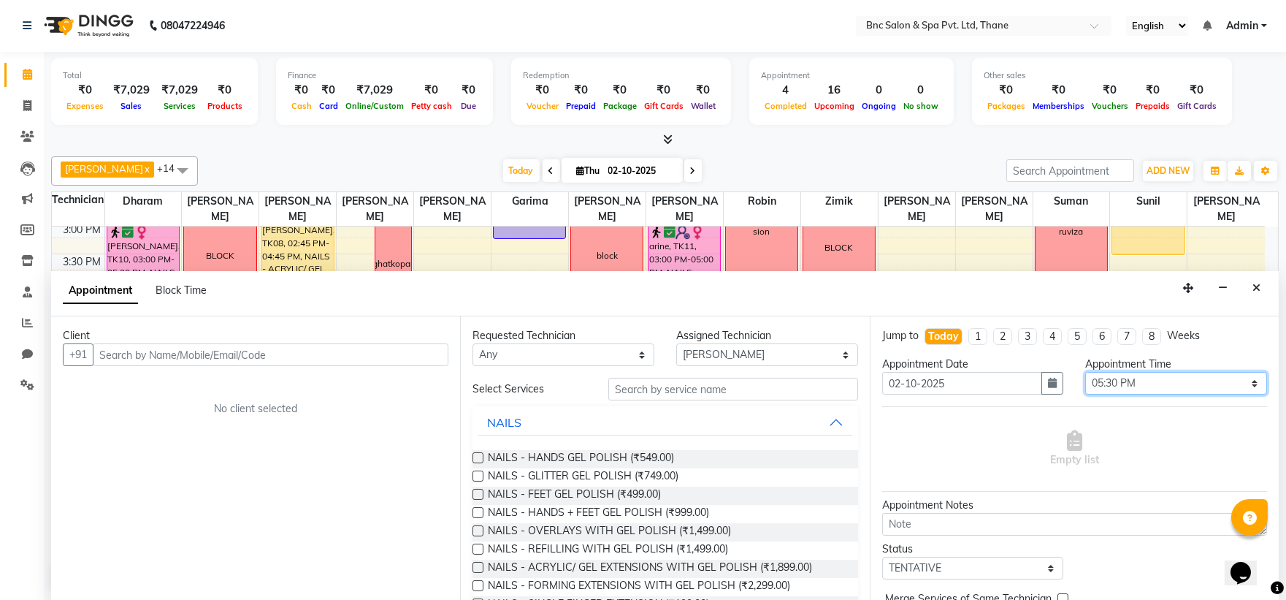
click at [1106, 380] on select "Select 09:00 AM 09:15 AM 09:30 AM 09:45 AM 10:00 AM 10:15 AM 10:30 AM 10:45 AM …" at bounding box center [1176, 383] width 182 height 23
select select "1035"
click at [1085, 372] on select "Select 09:00 AM 09:15 AM 09:30 AM 09:45 AM 10:00 AM 10:15 AM 10:30 AM 10:45 AM …" at bounding box center [1176, 383] width 182 height 23
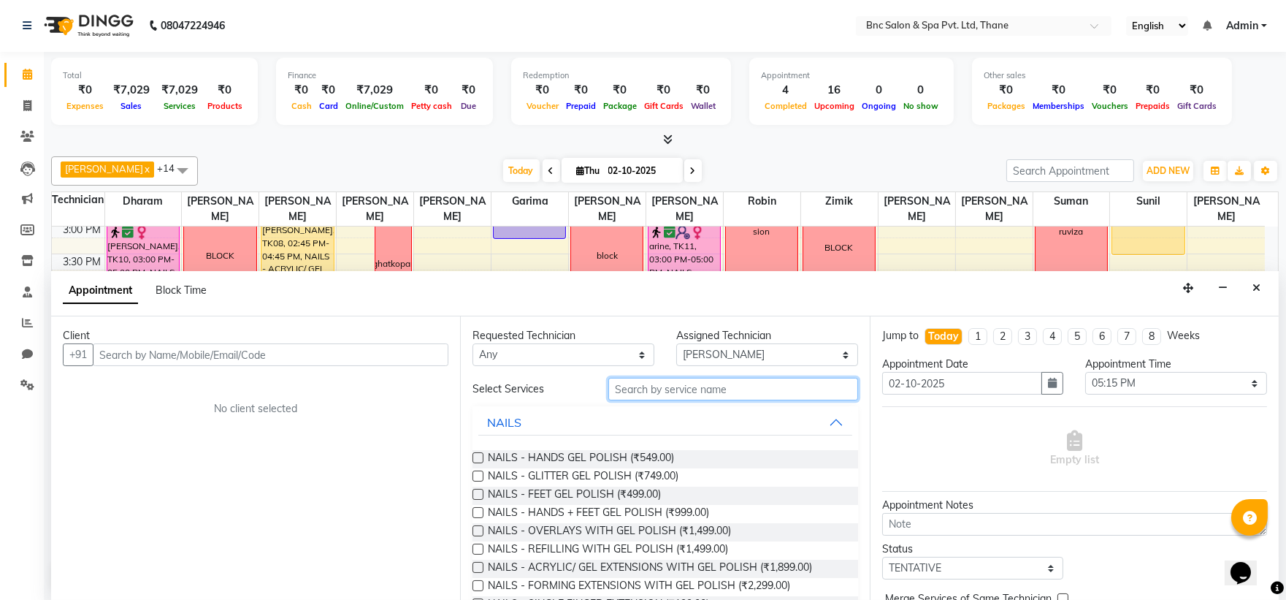
click at [667, 391] on input "text" at bounding box center [733, 389] width 250 height 23
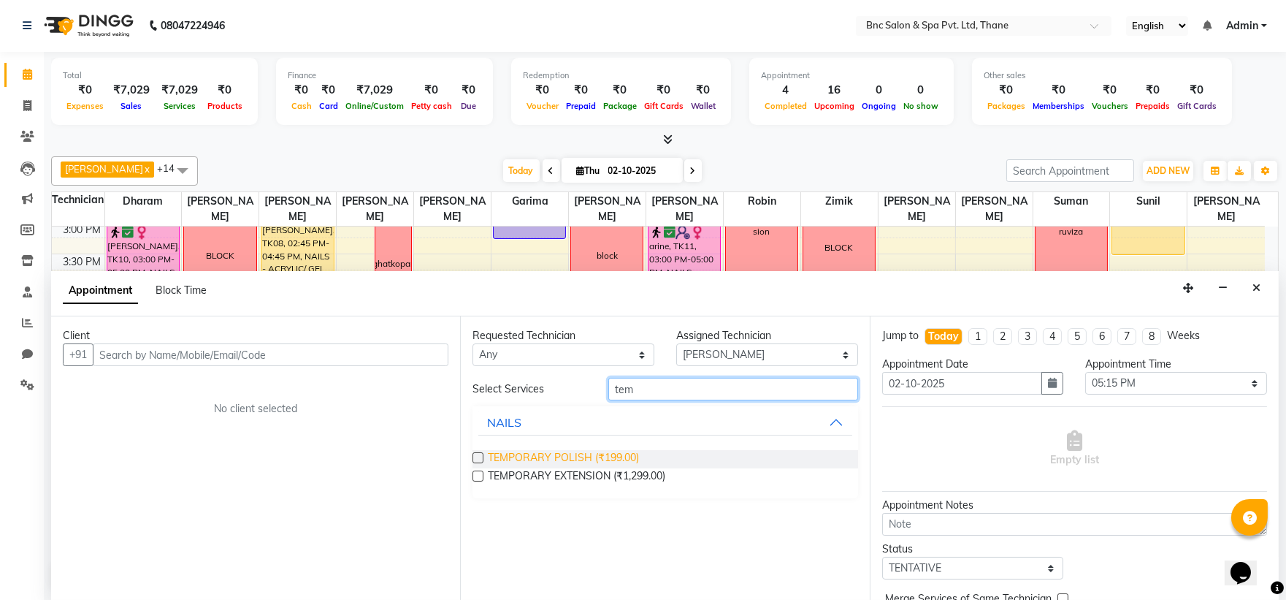
type input "tem"
click at [561, 460] on span "TEMPORARY POLISH (₹199.00)" at bounding box center [563, 459] width 151 height 18
checkbox input "false"
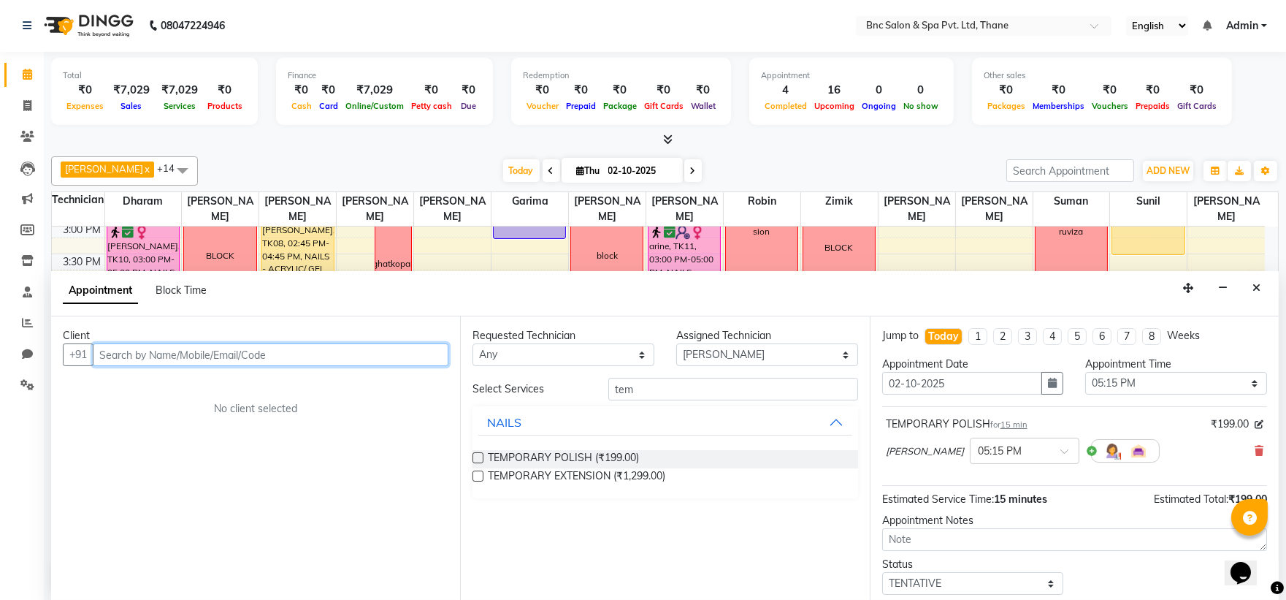
click at [320, 356] on input "text" at bounding box center [271, 354] width 356 height 23
type input "9136694557"
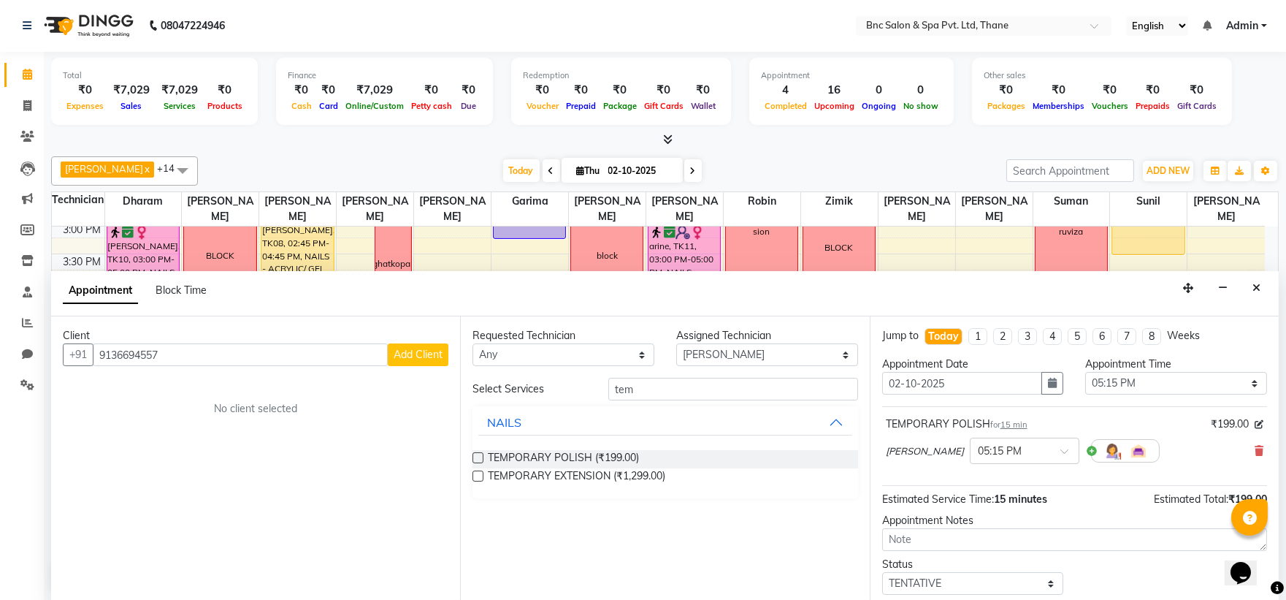
click at [403, 354] on span "Add Client" at bounding box center [418, 354] width 49 height 13
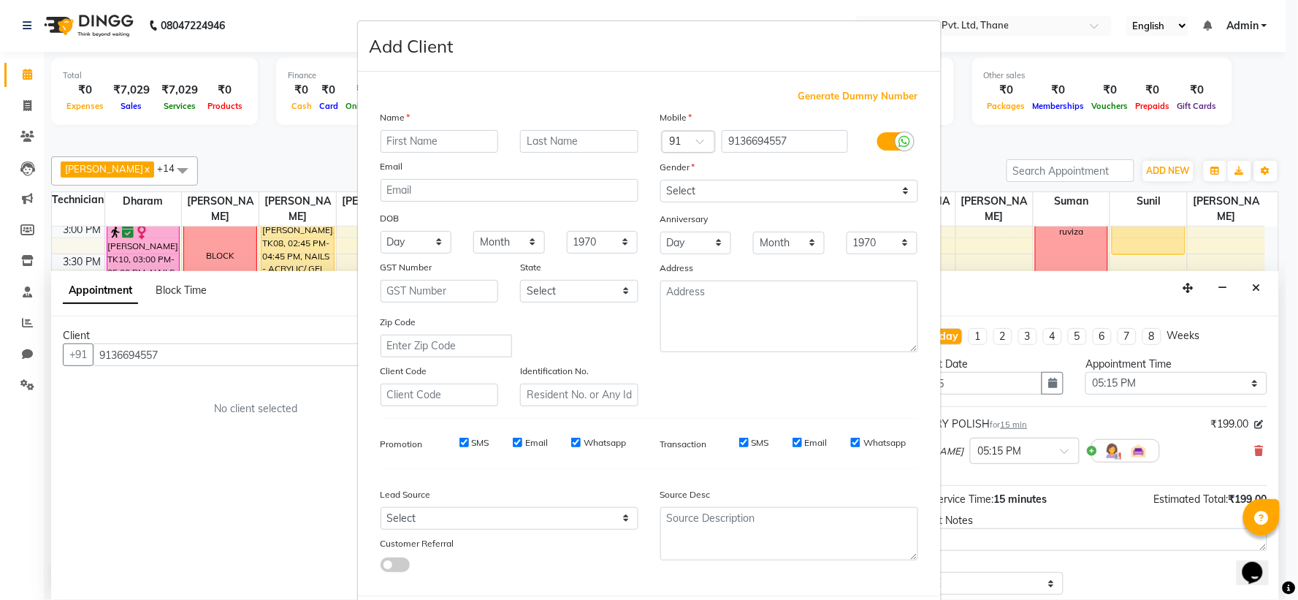
click at [417, 134] on input "text" at bounding box center [439, 141] width 118 height 23
type input "rachana"
click at [865, 197] on select "Select [DEMOGRAPHIC_DATA] [DEMOGRAPHIC_DATA] Other Prefer Not To Say" at bounding box center [789, 191] width 258 height 23
select select "[DEMOGRAPHIC_DATA]"
click at [660, 180] on select "Select [DEMOGRAPHIC_DATA] [DEMOGRAPHIC_DATA] Other Prefer Not To Say" at bounding box center [789, 191] width 258 height 23
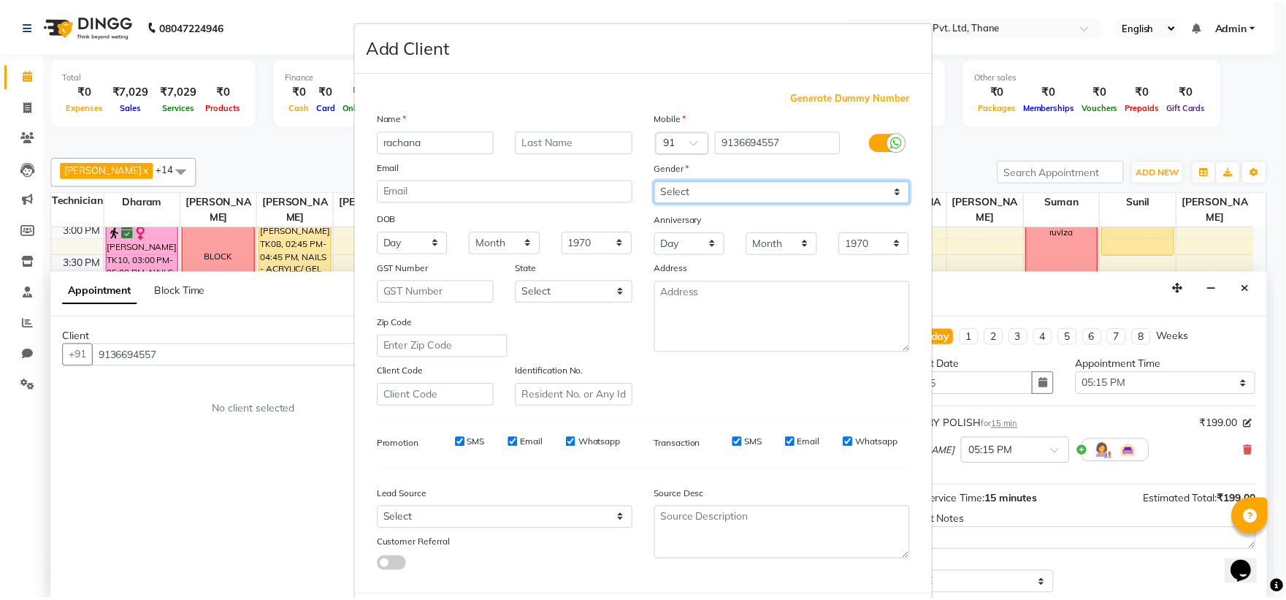
scroll to position [75, 0]
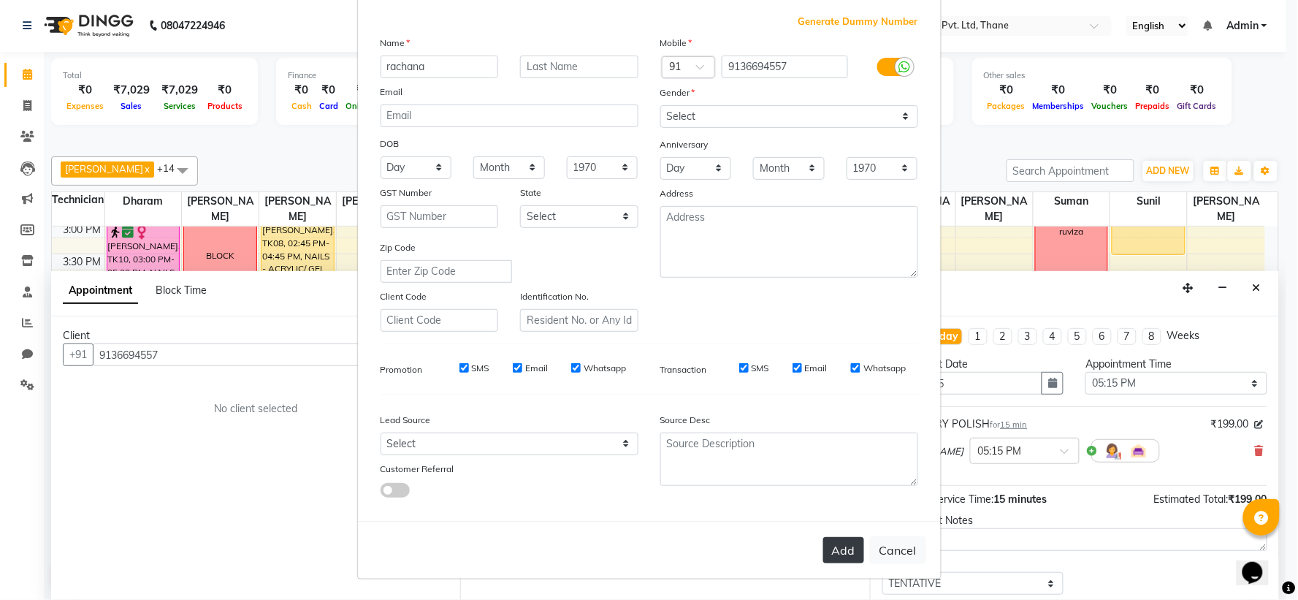
click at [849, 550] on button "Add" at bounding box center [843, 550] width 41 height 26
select select
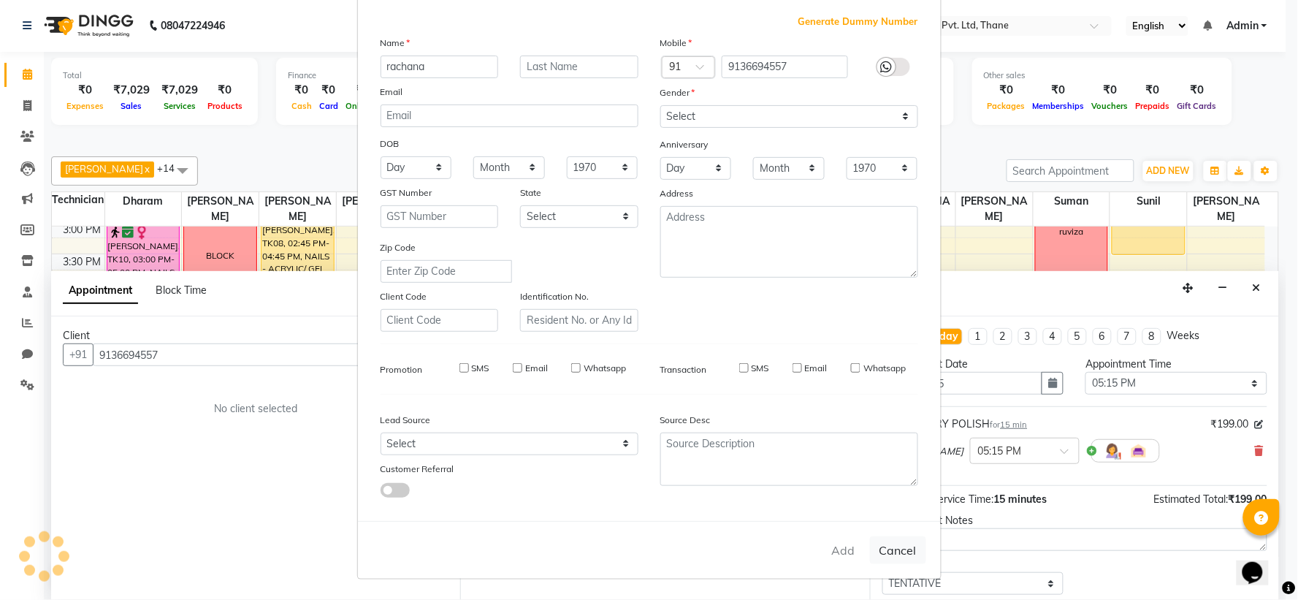
select select
checkbox input "false"
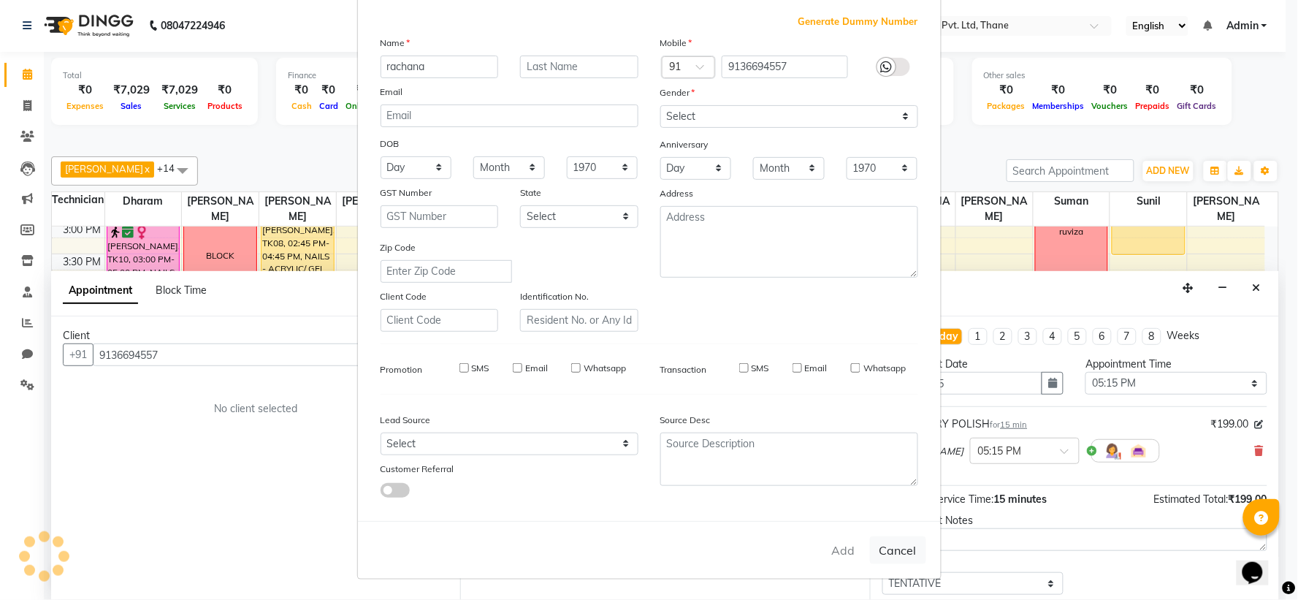
checkbox input "false"
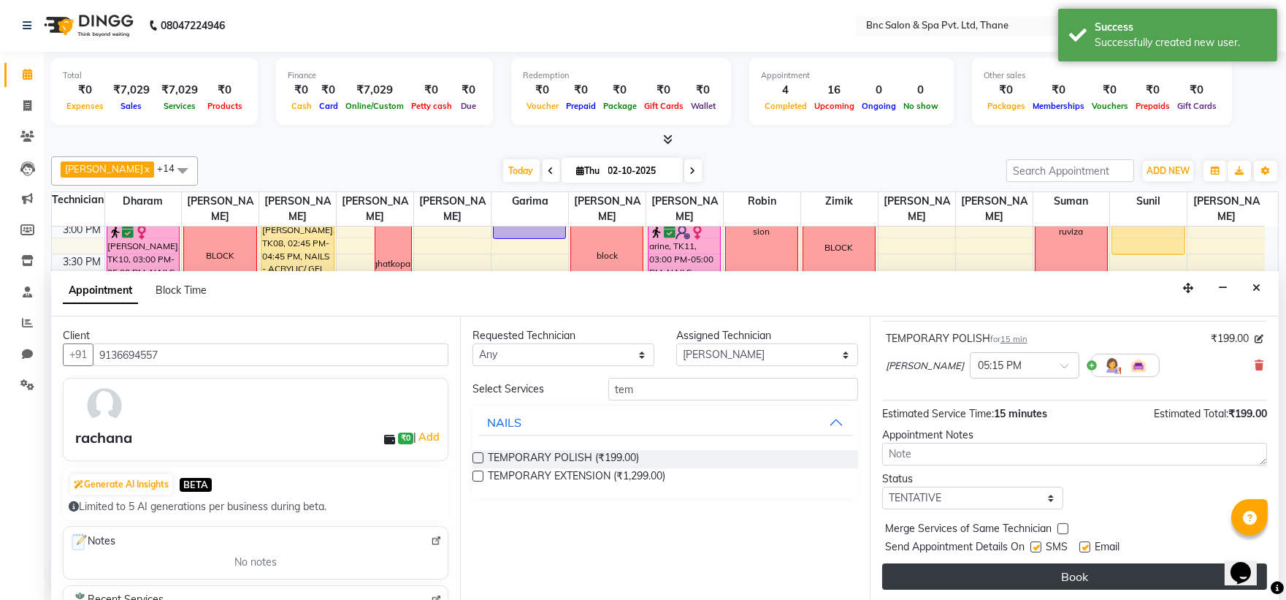
scroll to position [86, 0]
click at [975, 567] on button "Book" at bounding box center [1074, 575] width 385 height 26
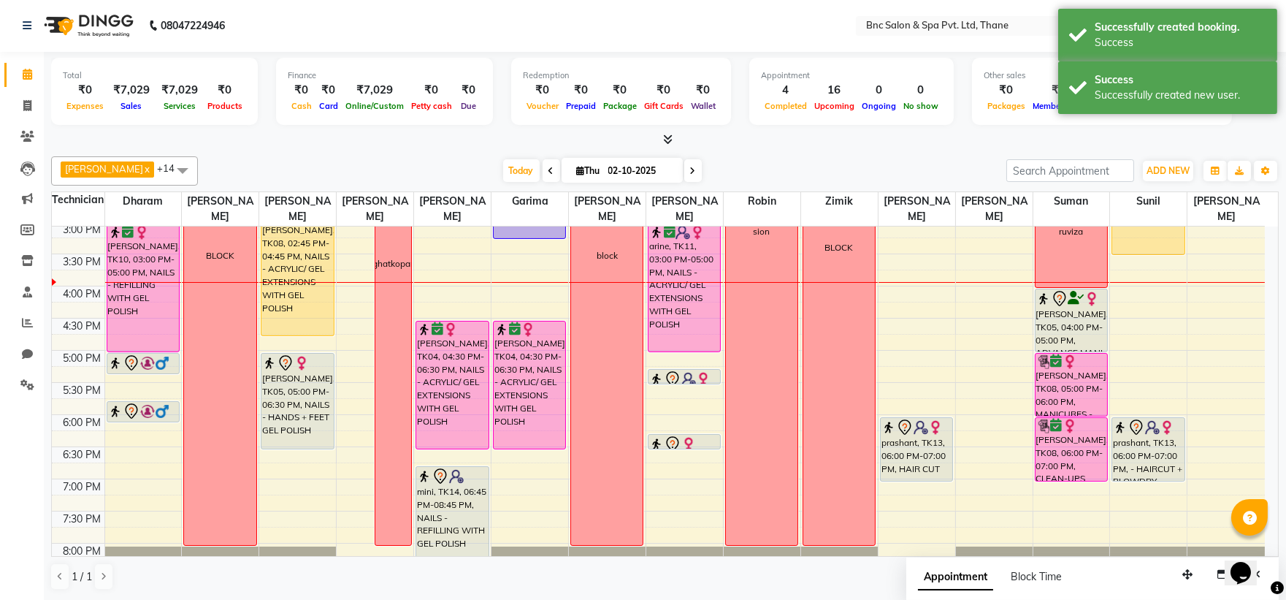
scroll to position [0, 0]
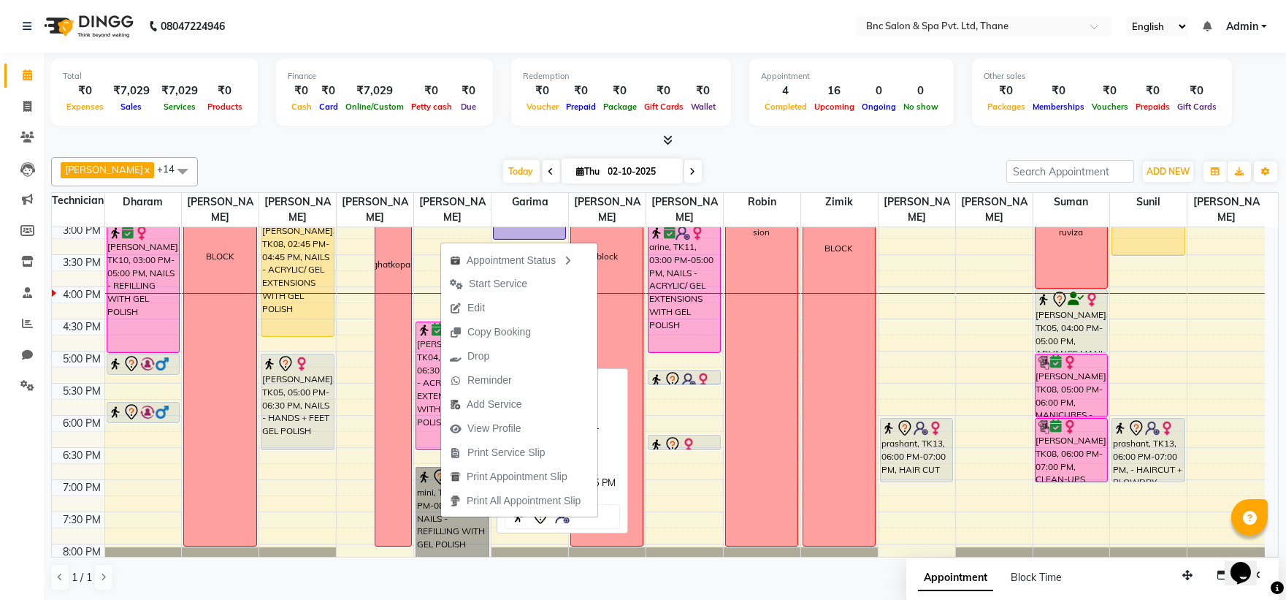
click at [434, 500] on link "mini, TK14, 06:45 PM-08:45 PM, NAILS - REFILLING WITH GEL POLISH" at bounding box center [452, 531] width 73 height 129
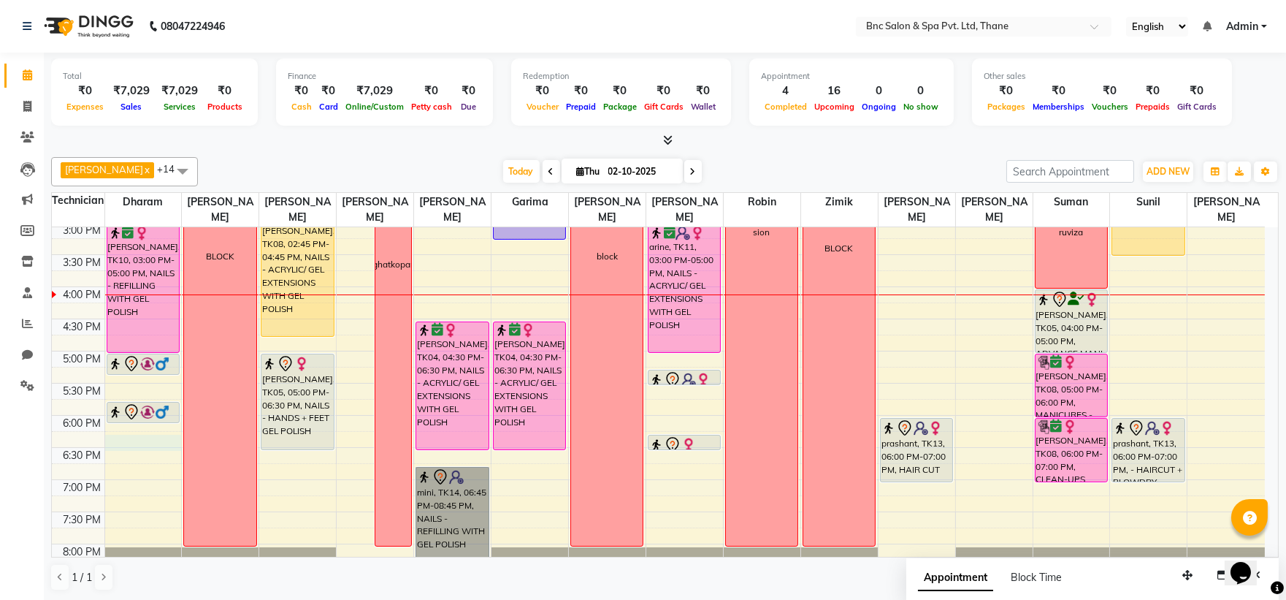
click at [112, 437] on div "8:00 AM 8:30 AM 9:00 AM 9:30 AM 10:00 AM 10:30 AM 11:00 AM 11:30 AM 12:00 PM 12…" at bounding box center [658, 190] width 1213 height 835
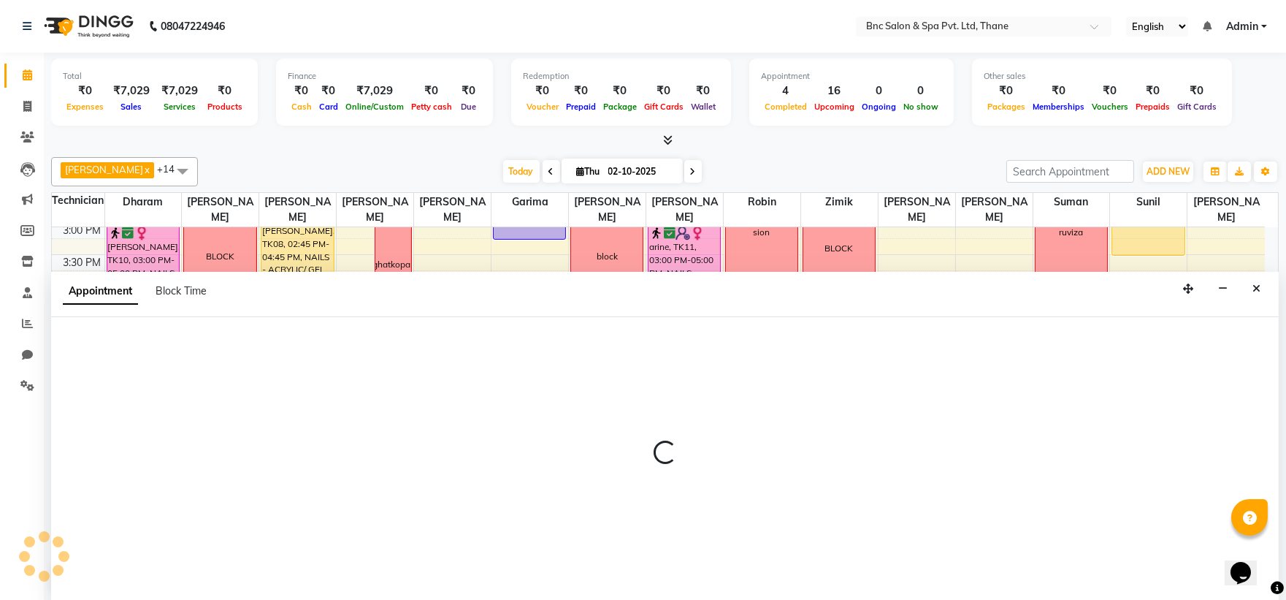
scroll to position [1, 0]
select select "71874"
select select "1095"
select select "tentative"
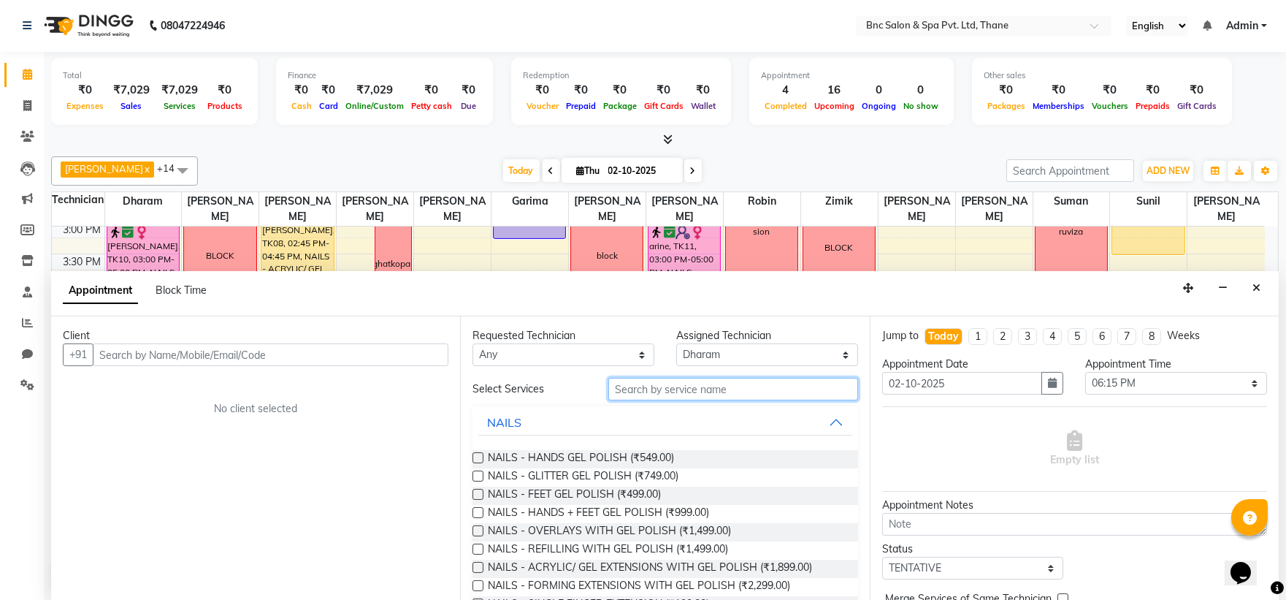
click at [659, 392] on input "text" at bounding box center [733, 389] width 250 height 23
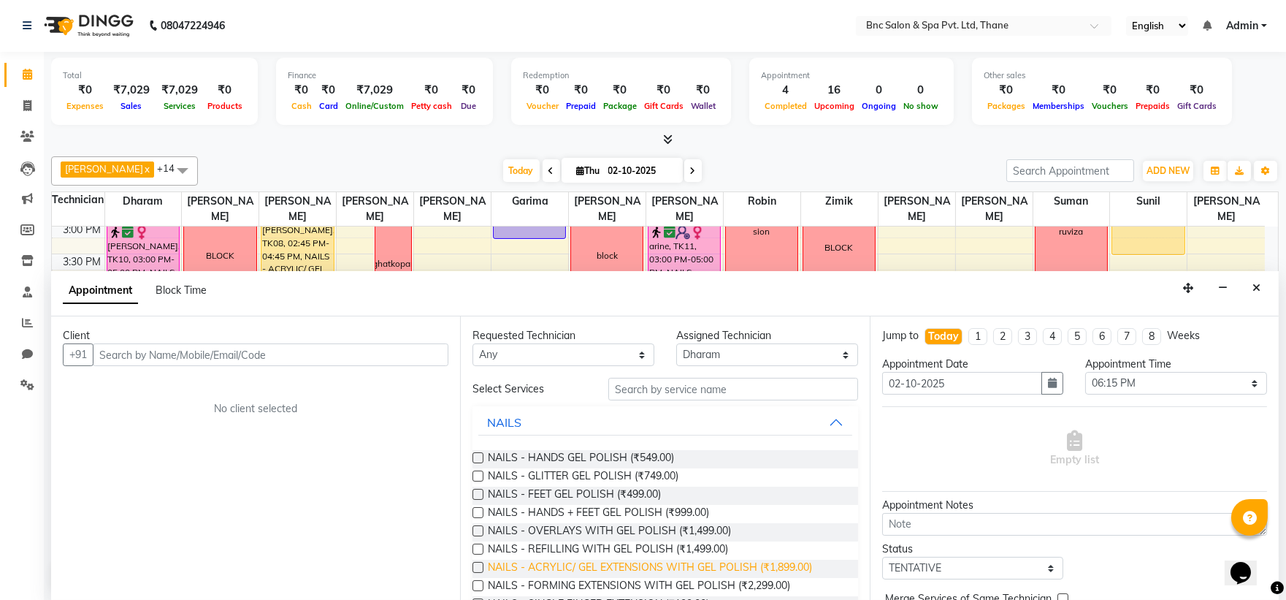
click at [567, 564] on span "NAILS - ACRYLIC/ GEL EXTENSIONS WITH GEL POLISH (₹1,899.00)" at bounding box center [650, 568] width 324 height 18
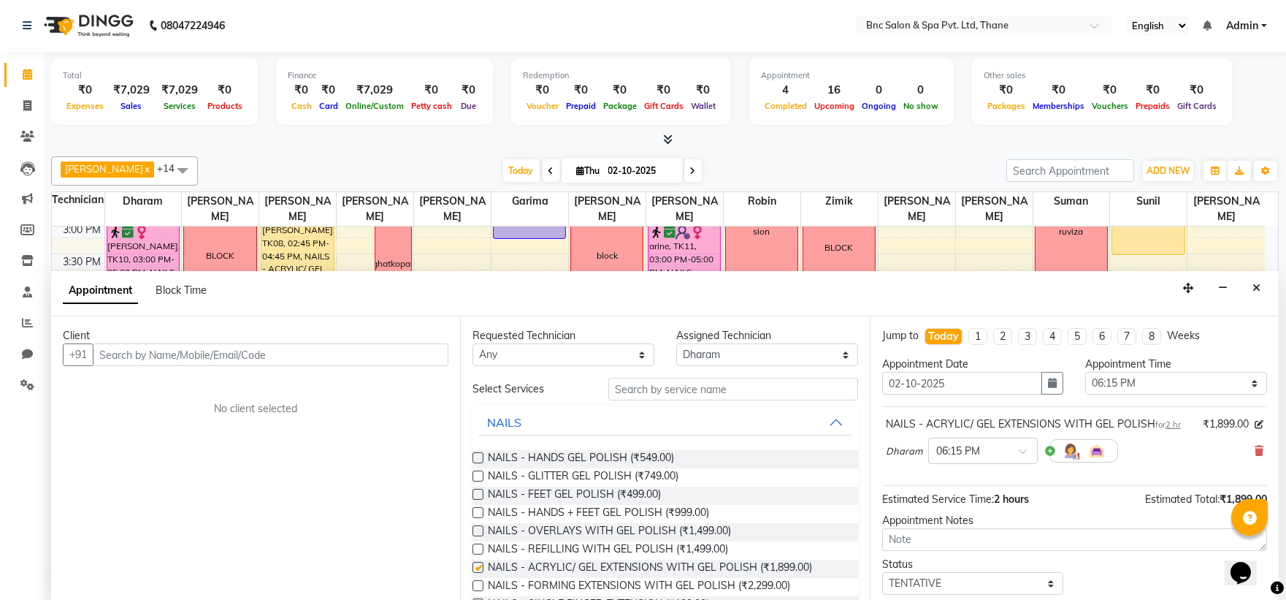
checkbox input "false"
click at [987, 454] on input "text" at bounding box center [968, 449] width 64 height 15
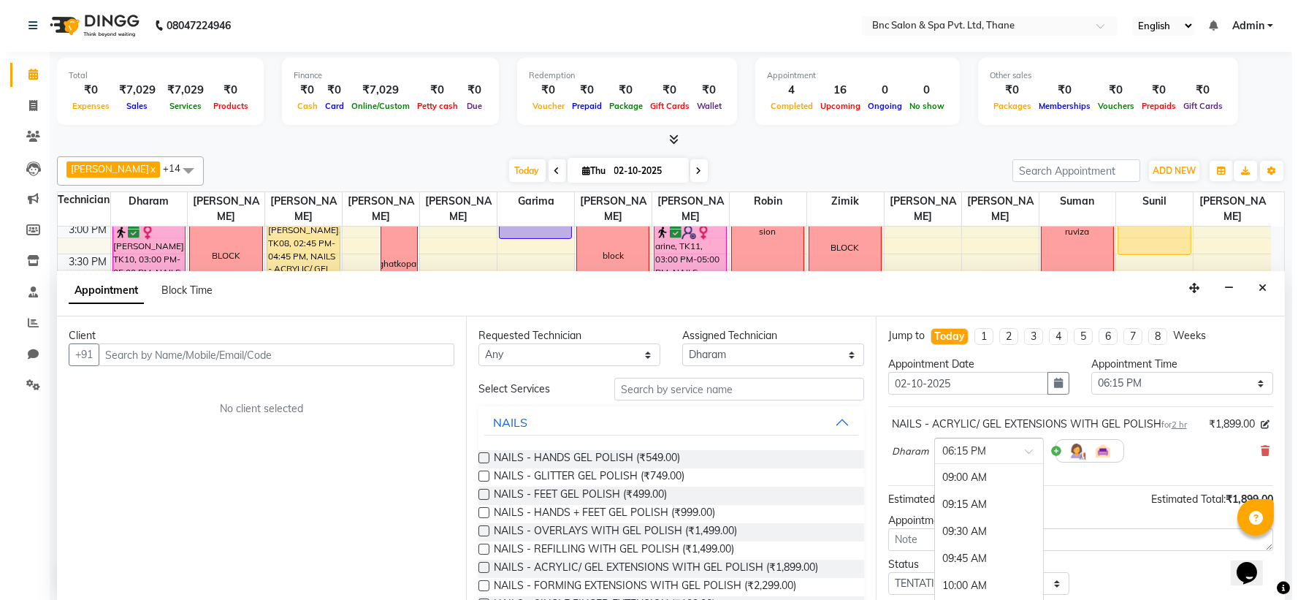
scroll to position [1031, 0]
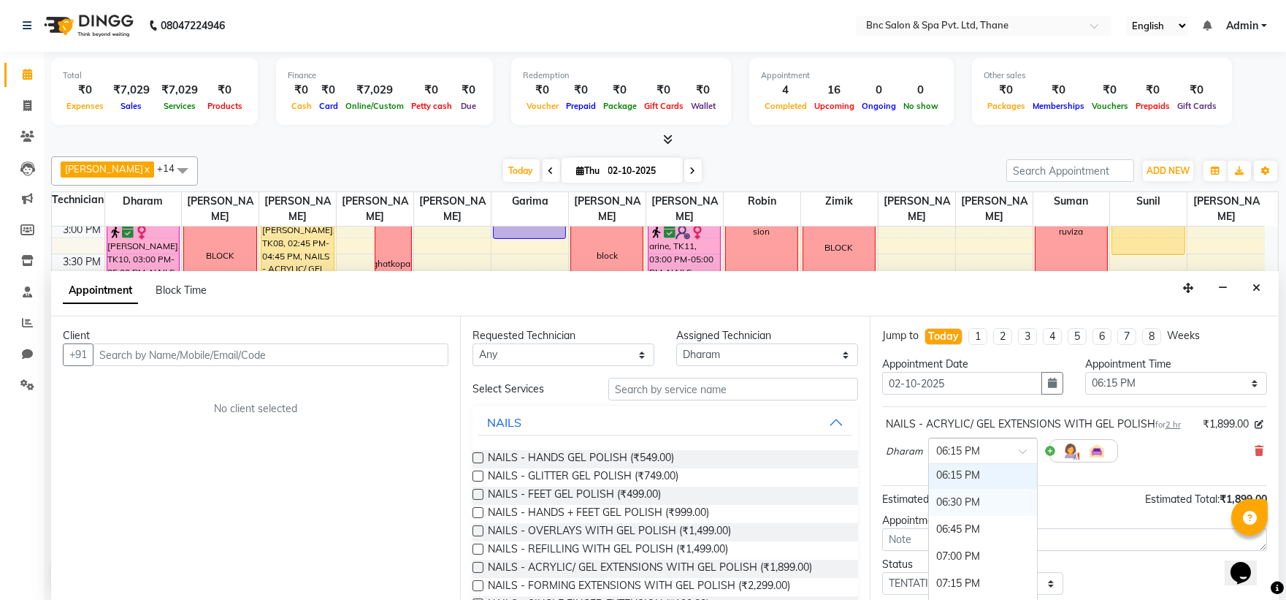
click at [977, 501] on div "06:30 PM" at bounding box center [983, 502] width 108 height 27
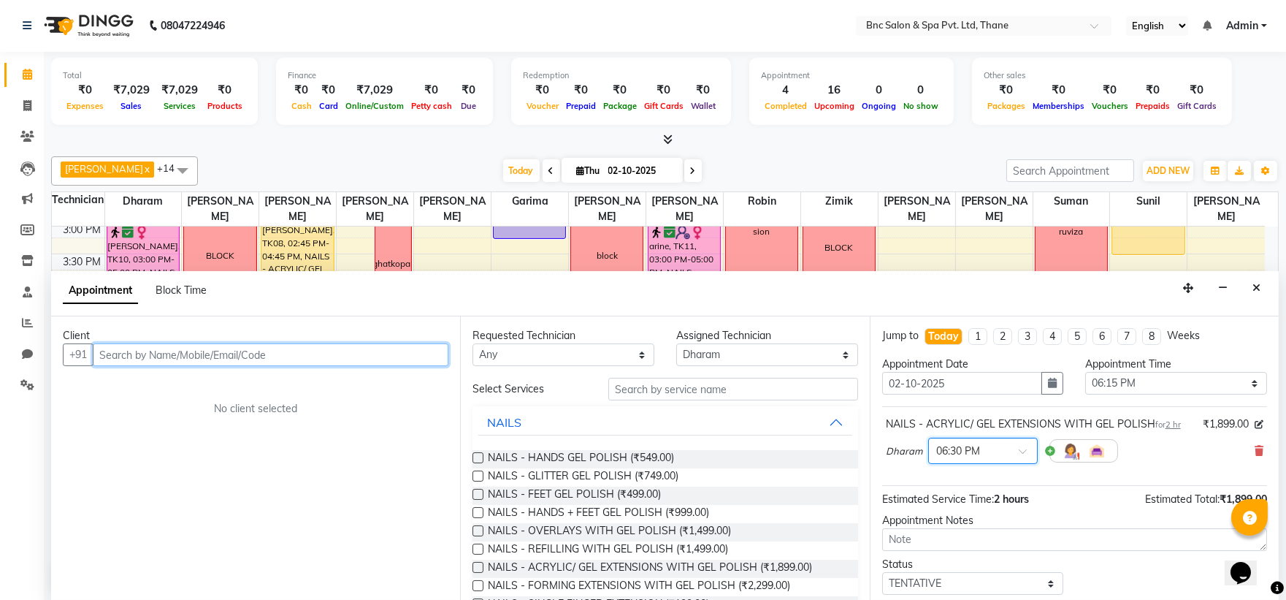
click at [380, 356] on input "text" at bounding box center [271, 354] width 356 height 23
type input "7304485605"
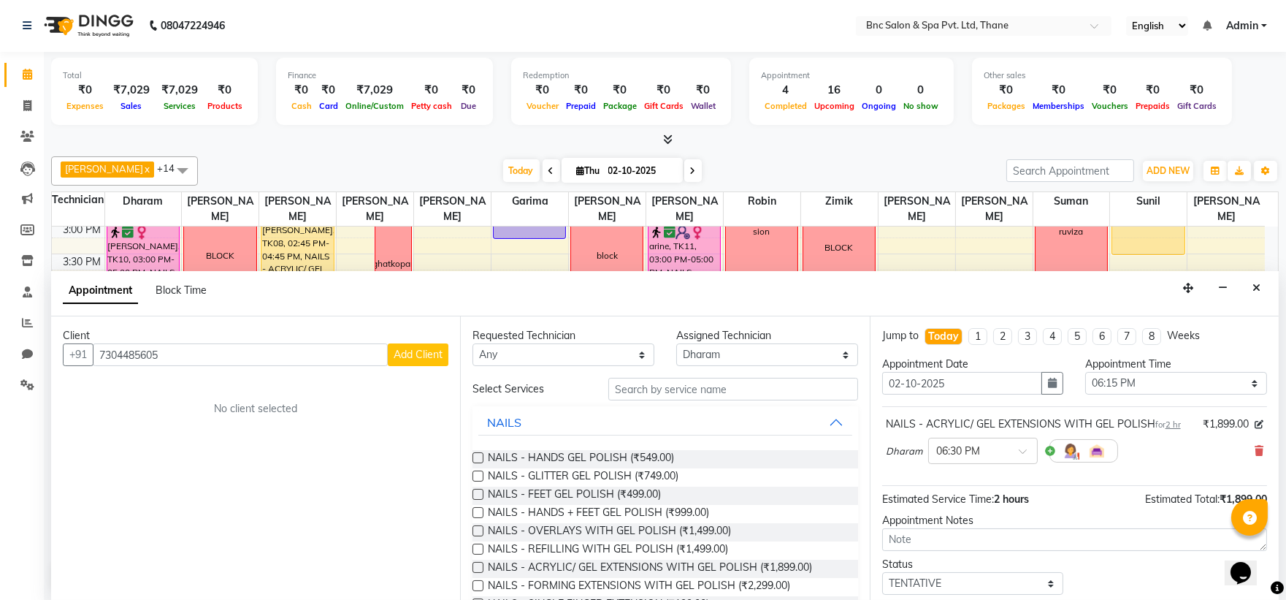
click at [420, 348] on span "Add Client" at bounding box center [418, 354] width 49 height 13
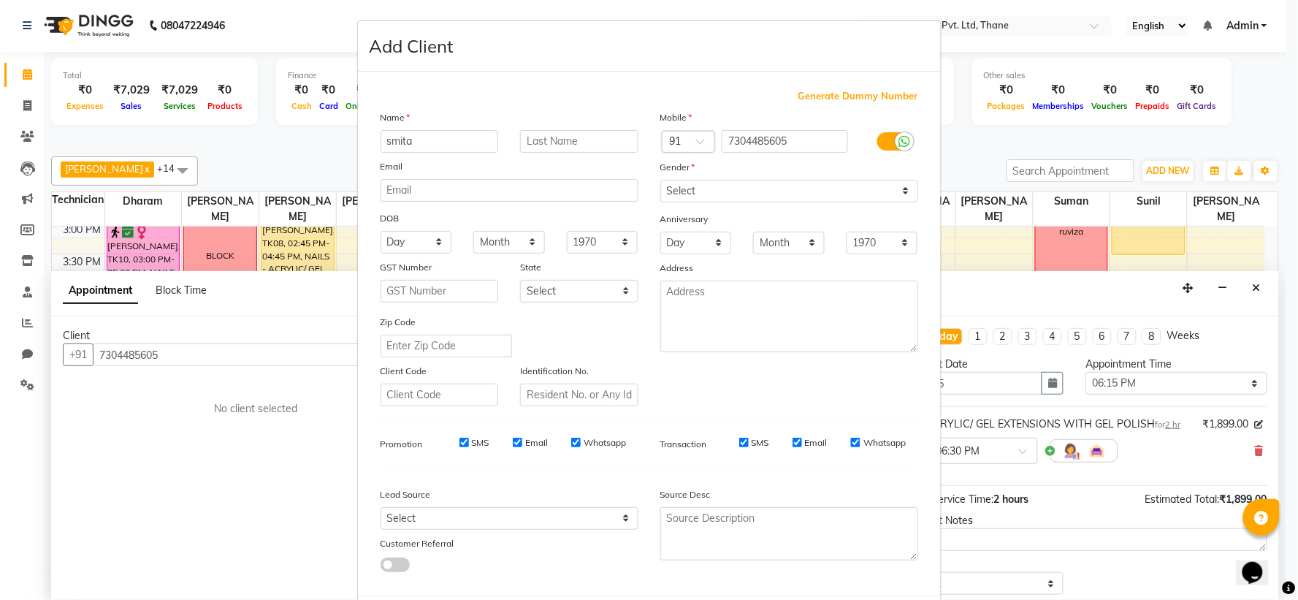
type input "smita"
click at [755, 186] on select "Select [DEMOGRAPHIC_DATA] [DEMOGRAPHIC_DATA] Other Prefer Not To Say" at bounding box center [789, 191] width 258 height 23
select select "[DEMOGRAPHIC_DATA]"
click at [660, 180] on select "Select [DEMOGRAPHIC_DATA] [DEMOGRAPHIC_DATA] Other Prefer Not To Say" at bounding box center [789, 191] width 258 height 23
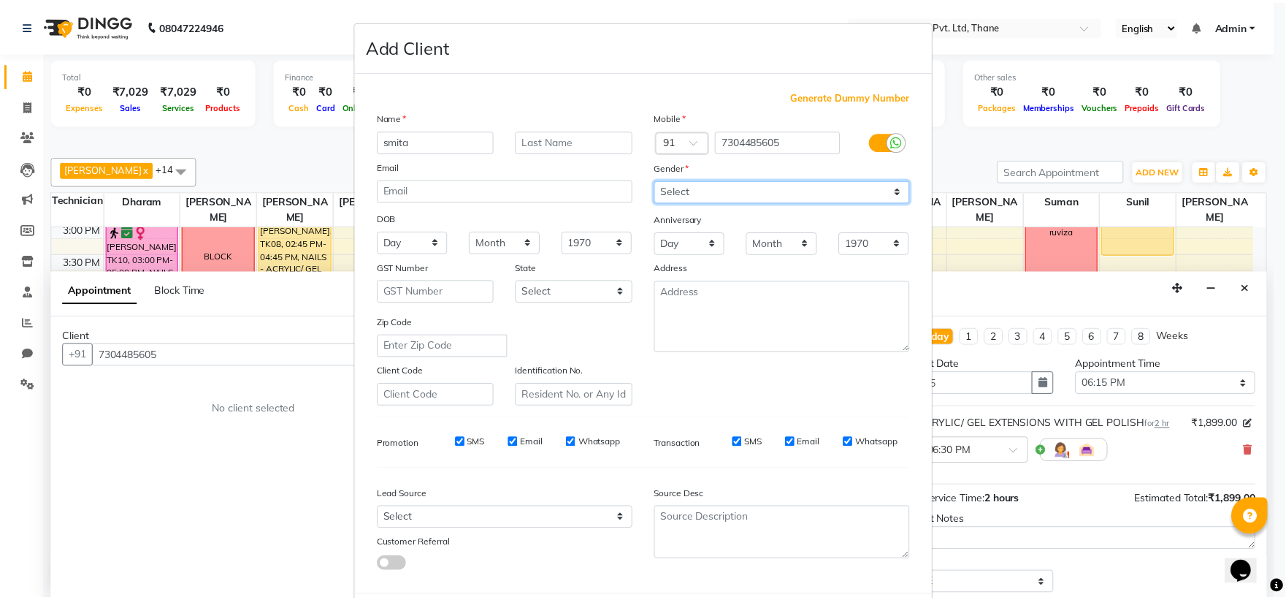
scroll to position [75, 0]
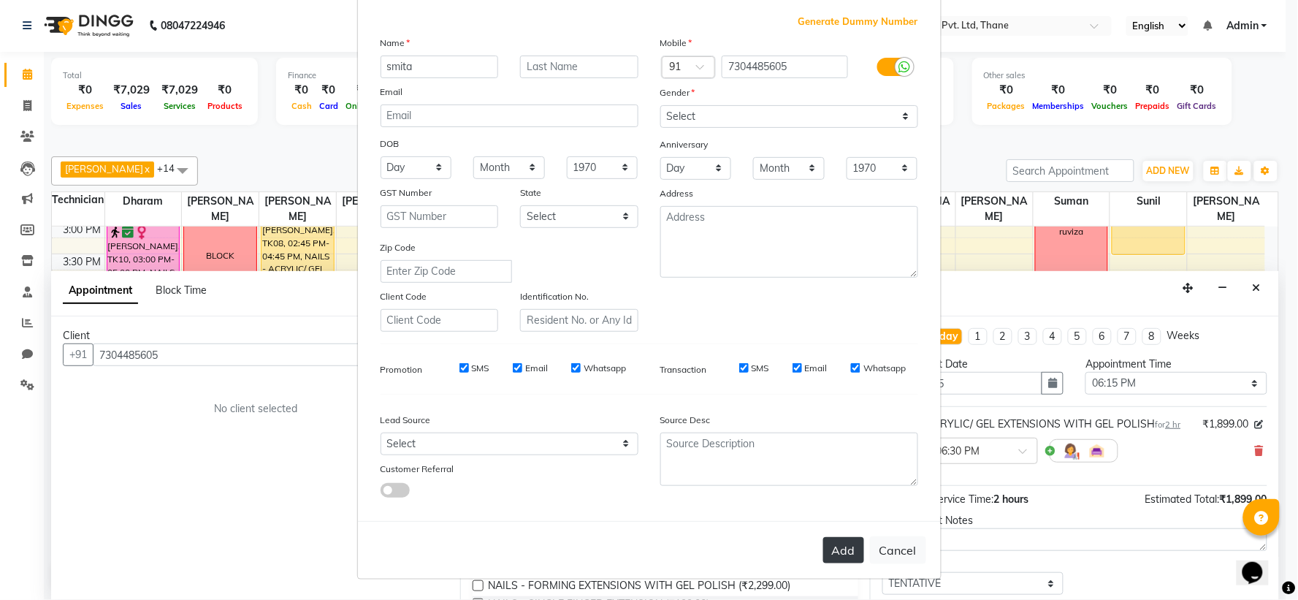
click at [828, 551] on button "Add" at bounding box center [843, 550] width 41 height 26
select select
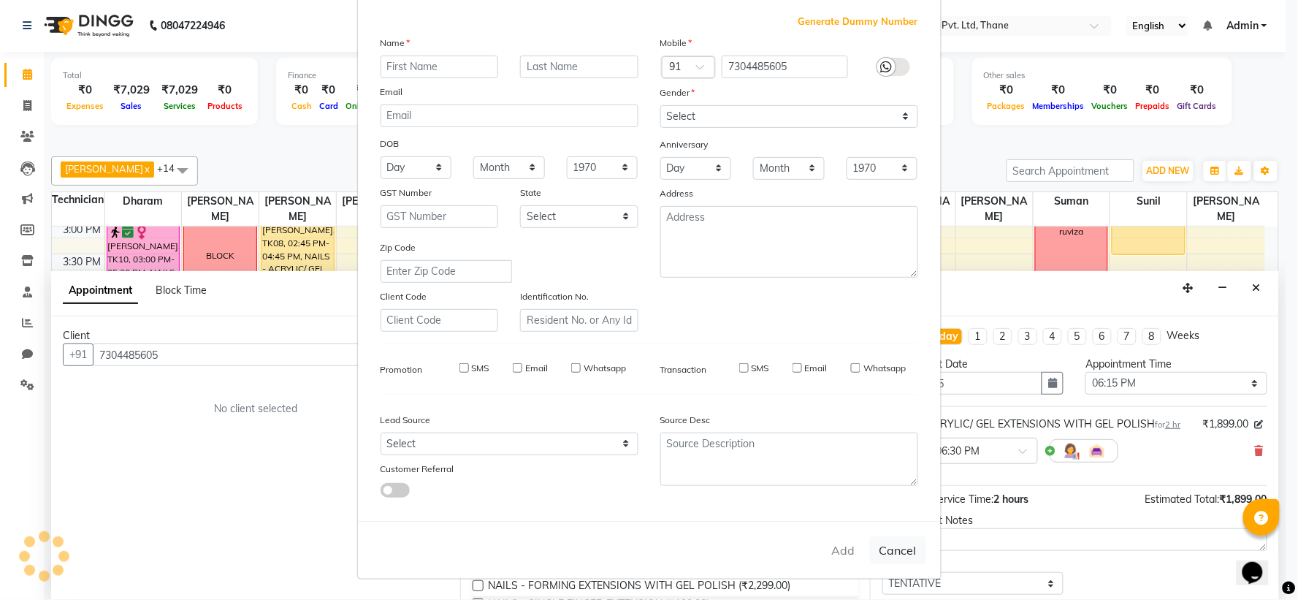
select select
checkbox input "false"
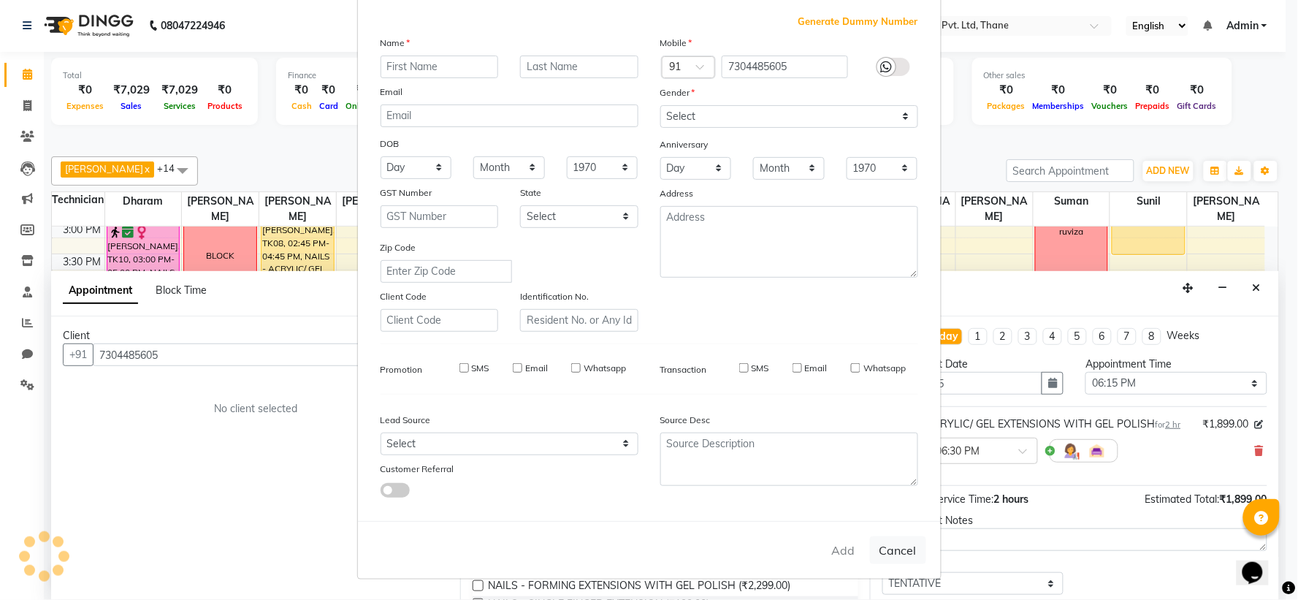
checkbox input "false"
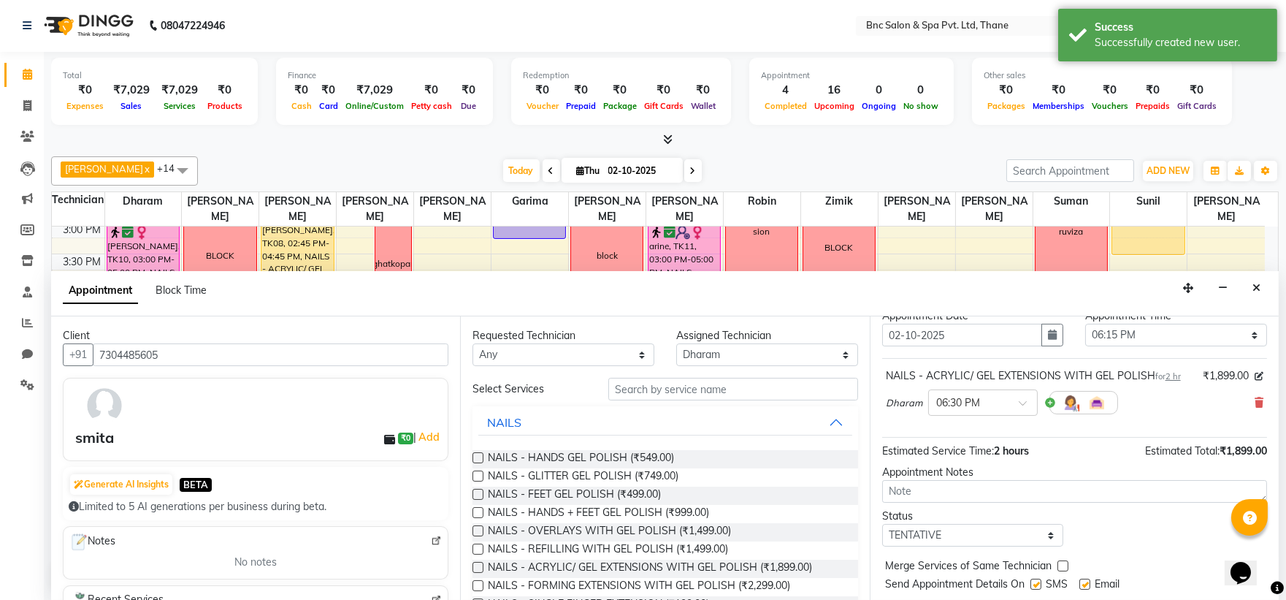
scroll to position [86, 0]
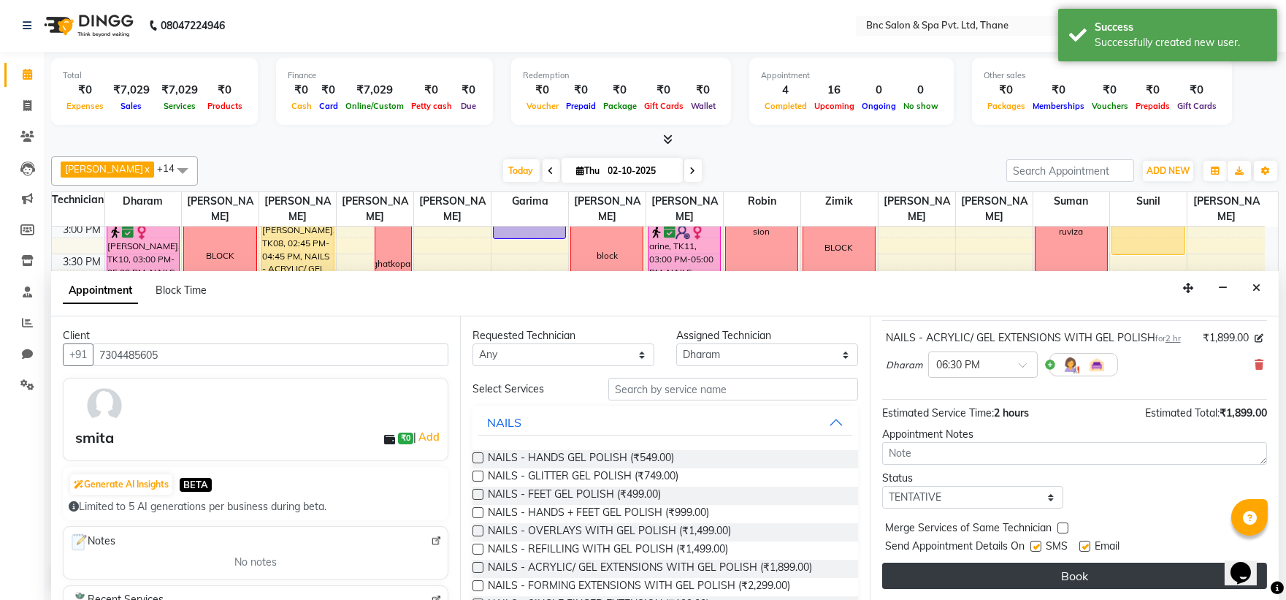
click at [1045, 572] on button "Book" at bounding box center [1074, 575] width 385 height 26
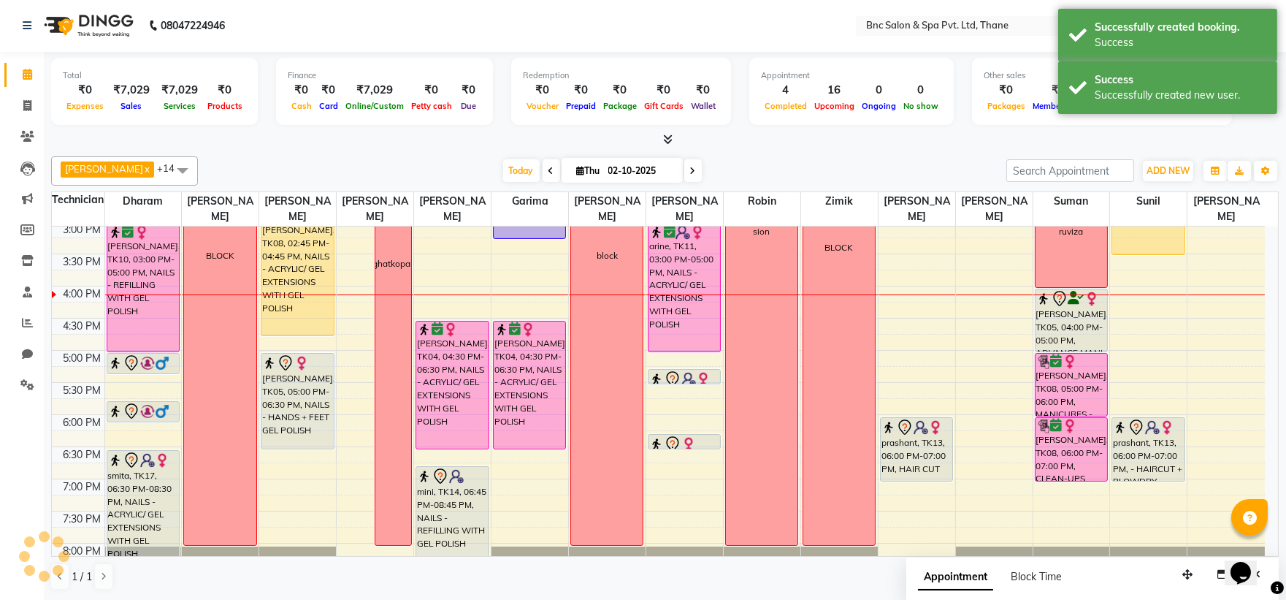
scroll to position [0, 0]
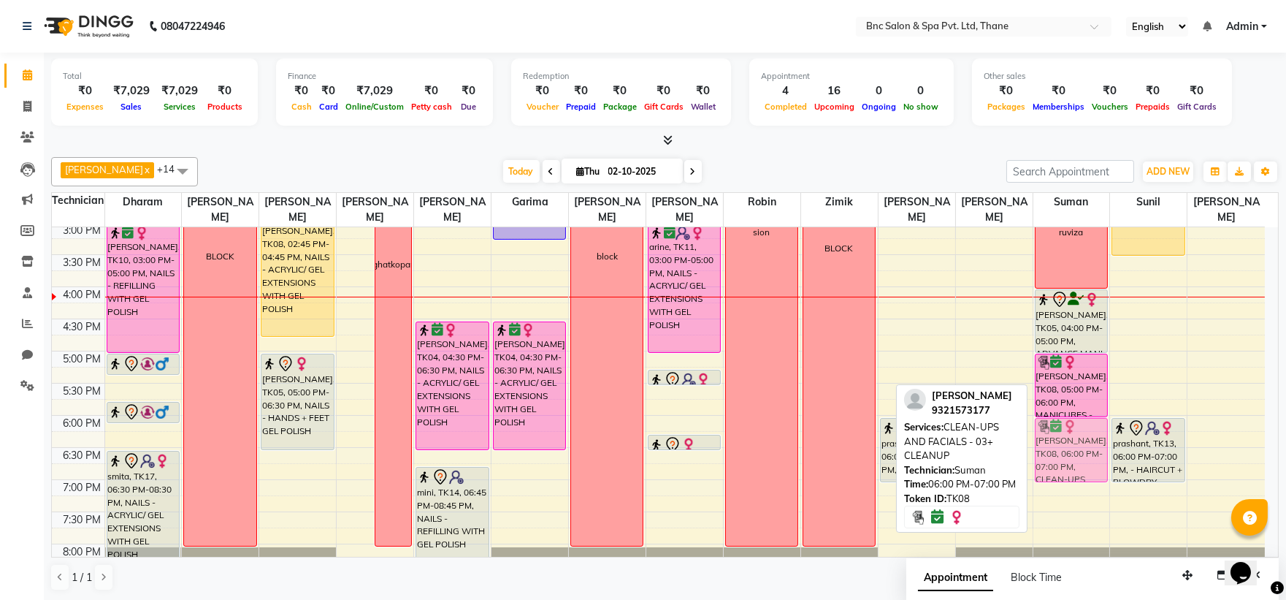
click at [1071, 440] on div "[PERSON_NAME], TK06, 11:00 AM-11:45 AM, PEDICURES - ADVANCE PEDICURE + NAIL POL…" at bounding box center [1071, 190] width 77 height 835
click at [1072, 437] on div "[PERSON_NAME], TK08, 06:00 PM-07:00 PM, CLEAN-UPS AND FACIALS - 03+ CLEANUP" at bounding box center [1072, 449] width 72 height 63
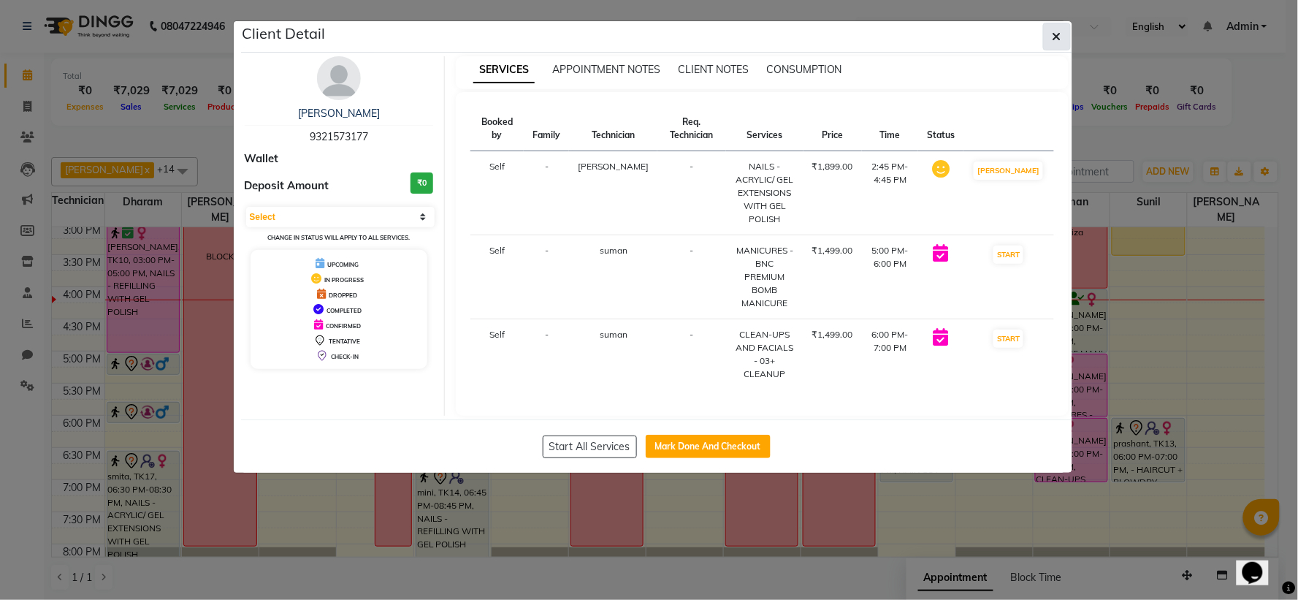
click at [1045, 34] on button "button" at bounding box center [1057, 37] width 28 height 28
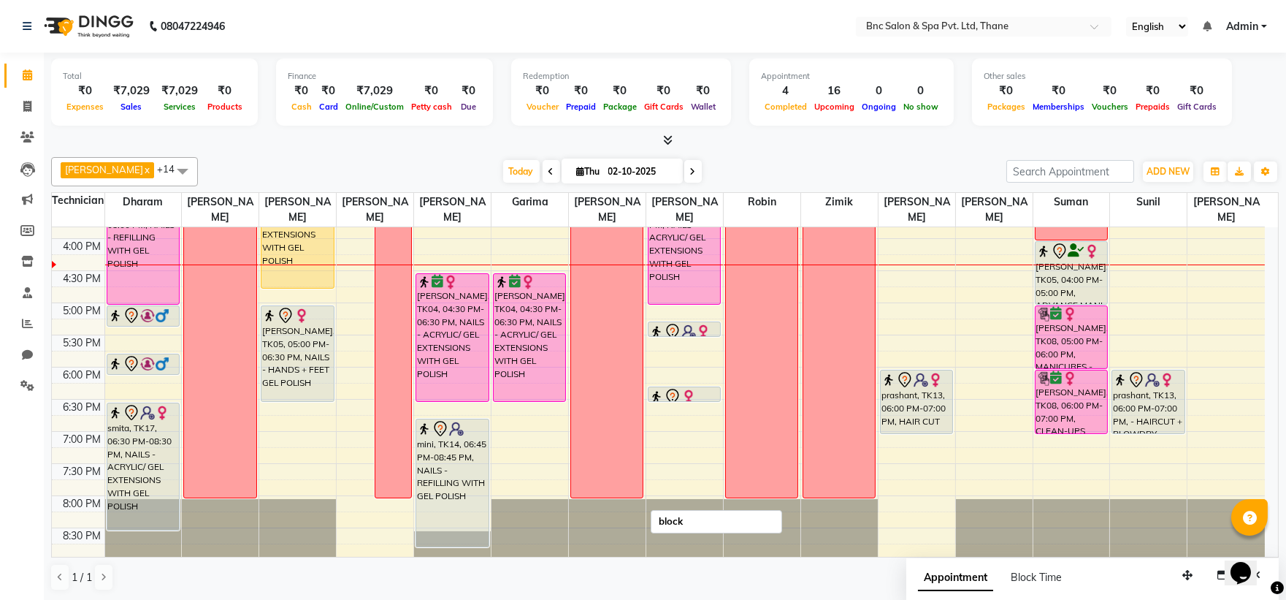
scroll to position [508, 0]
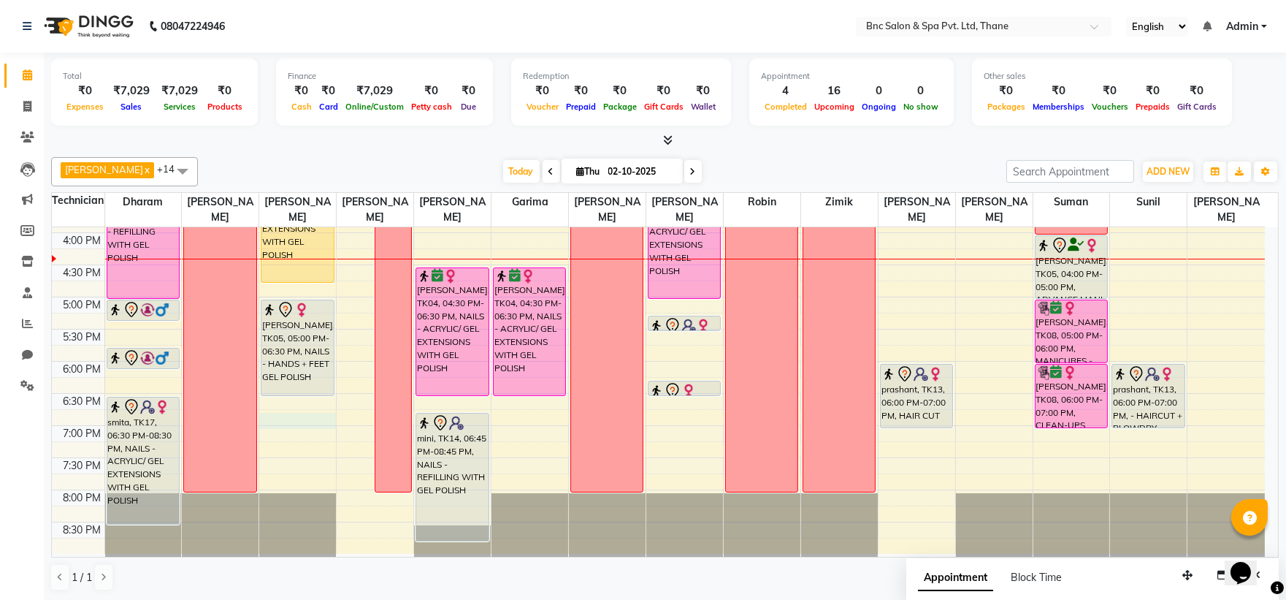
click at [269, 415] on div "8:00 AM 8:30 AM 9:00 AM 9:30 AM 10:00 AM 10:30 AM 11:00 AM 11:30 AM 12:00 PM 12…" at bounding box center [658, 136] width 1213 height 835
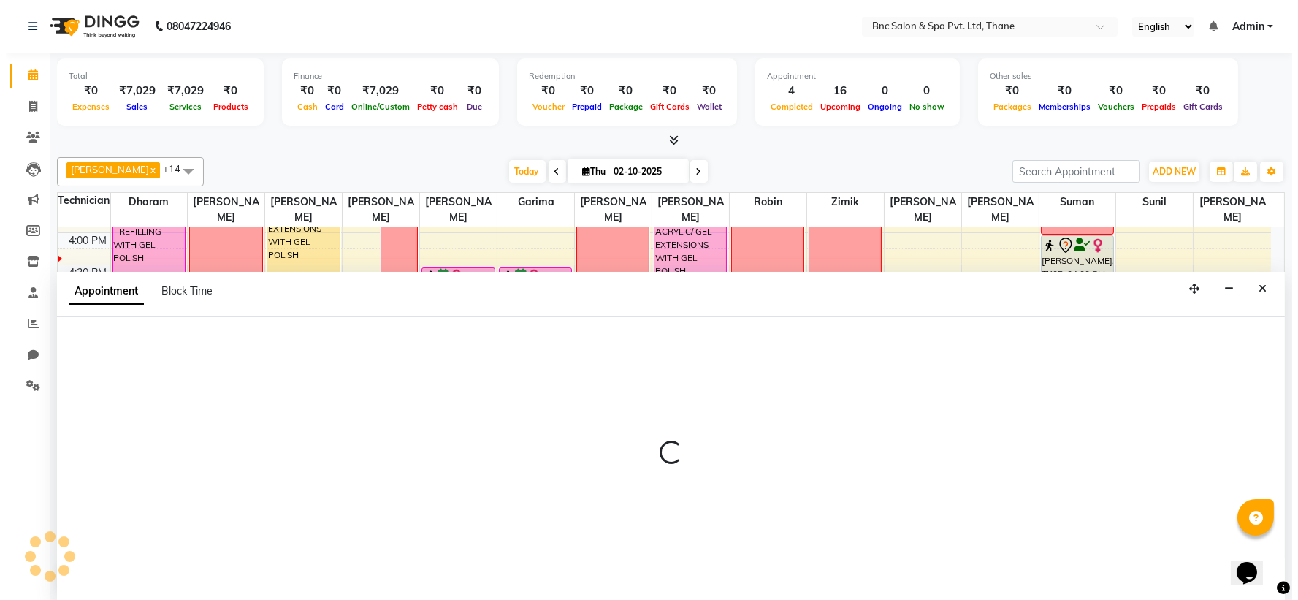
scroll to position [1, 0]
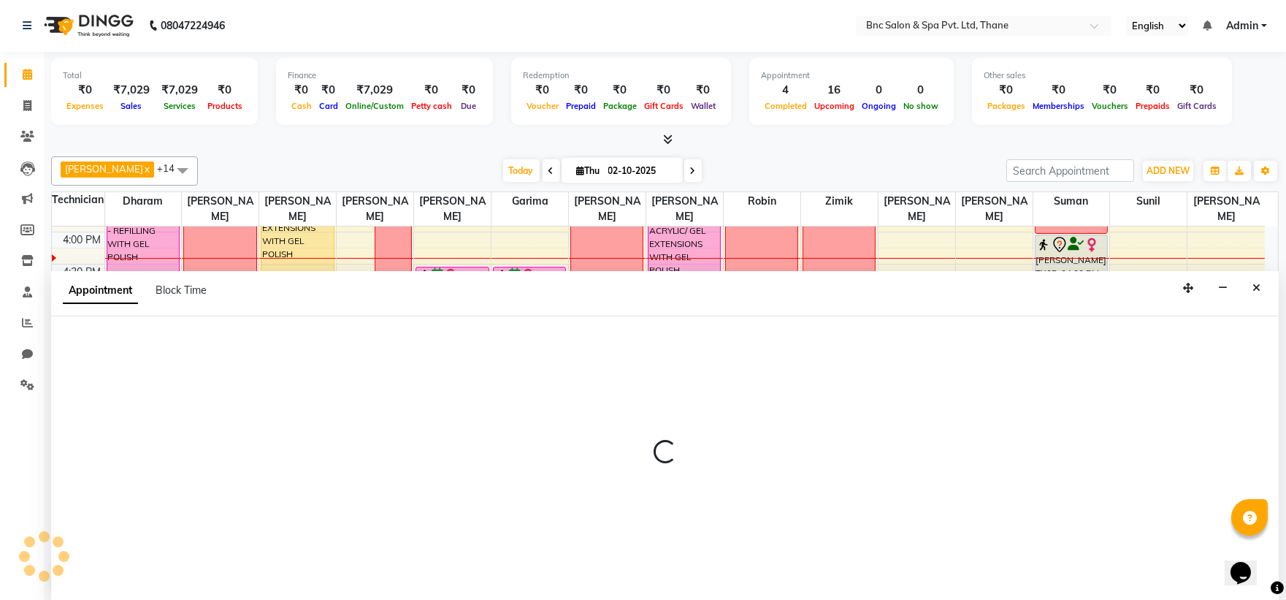
select select "71922"
select select "tentative"
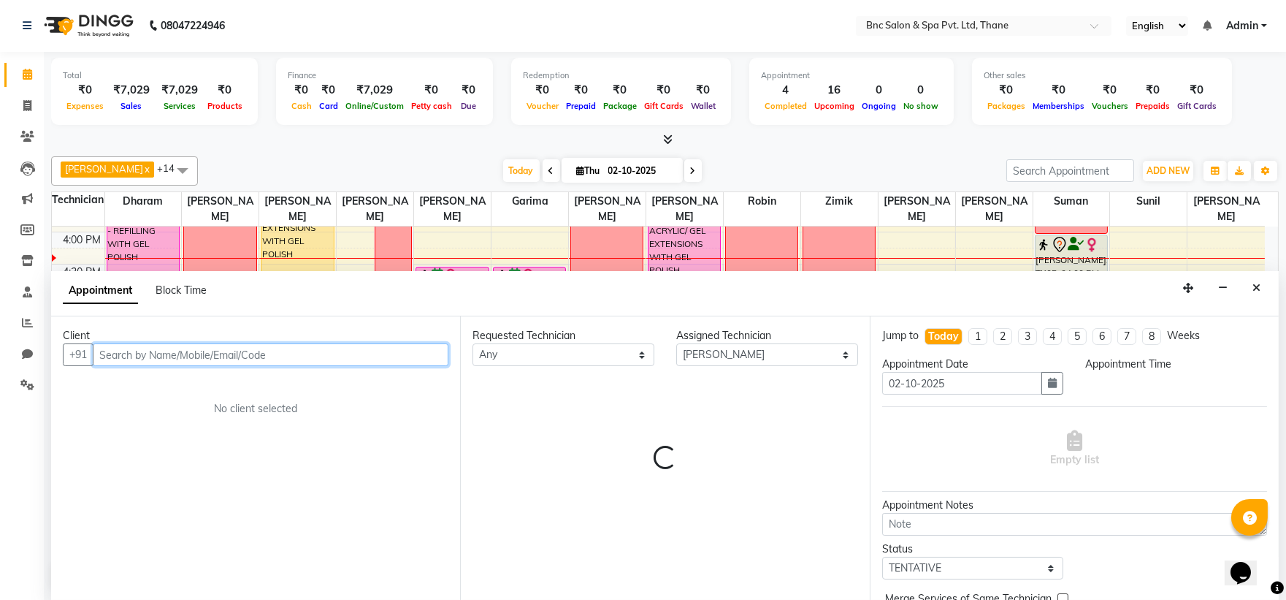
select select "1125"
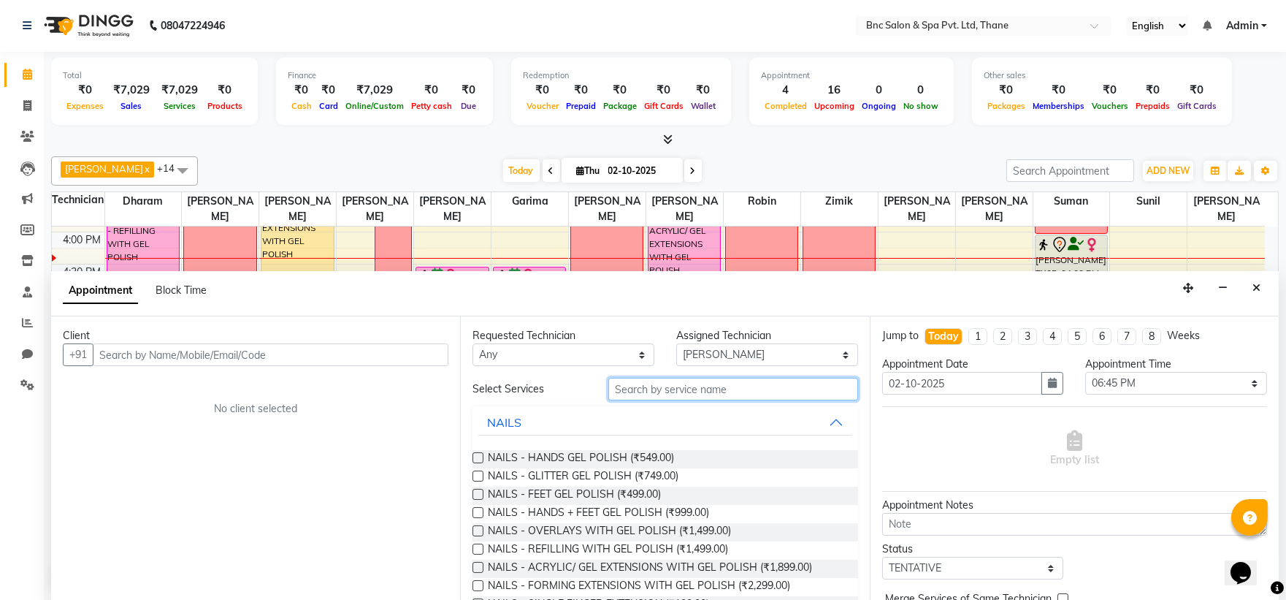
click at [684, 391] on input "text" at bounding box center [733, 389] width 250 height 23
click at [665, 382] on input "text" at bounding box center [733, 389] width 250 height 23
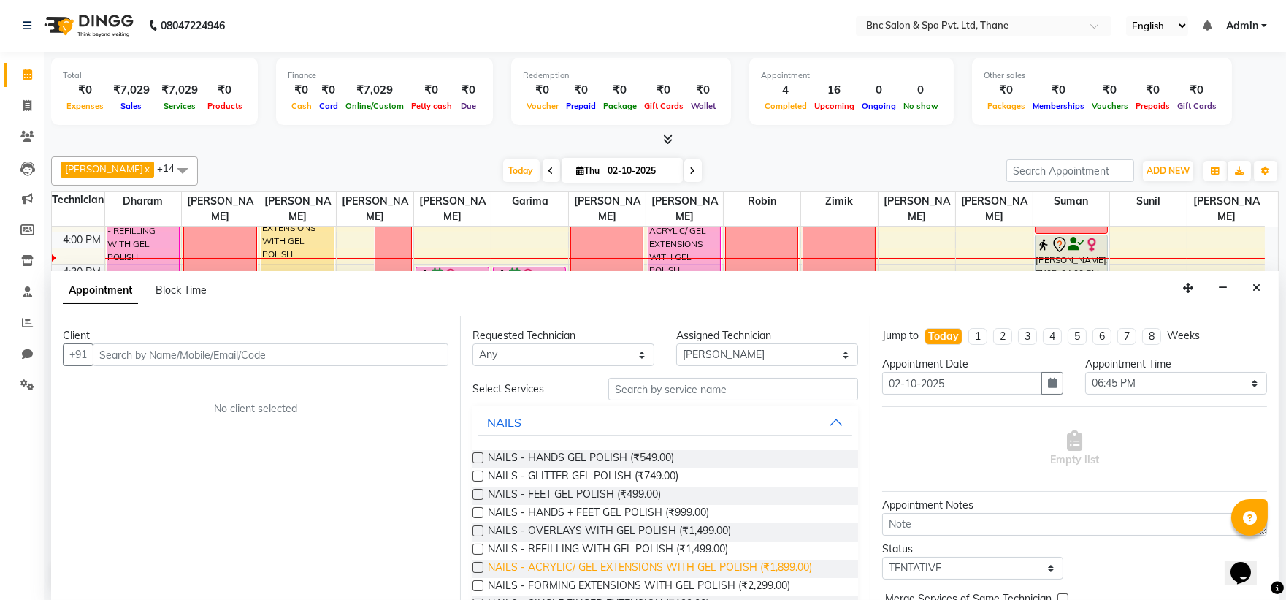
click at [551, 567] on span "NAILS - ACRYLIC/ GEL EXTENSIONS WITH GEL POLISH (₹1,899.00)" at bounding box center [650, 568] width 324 height 18
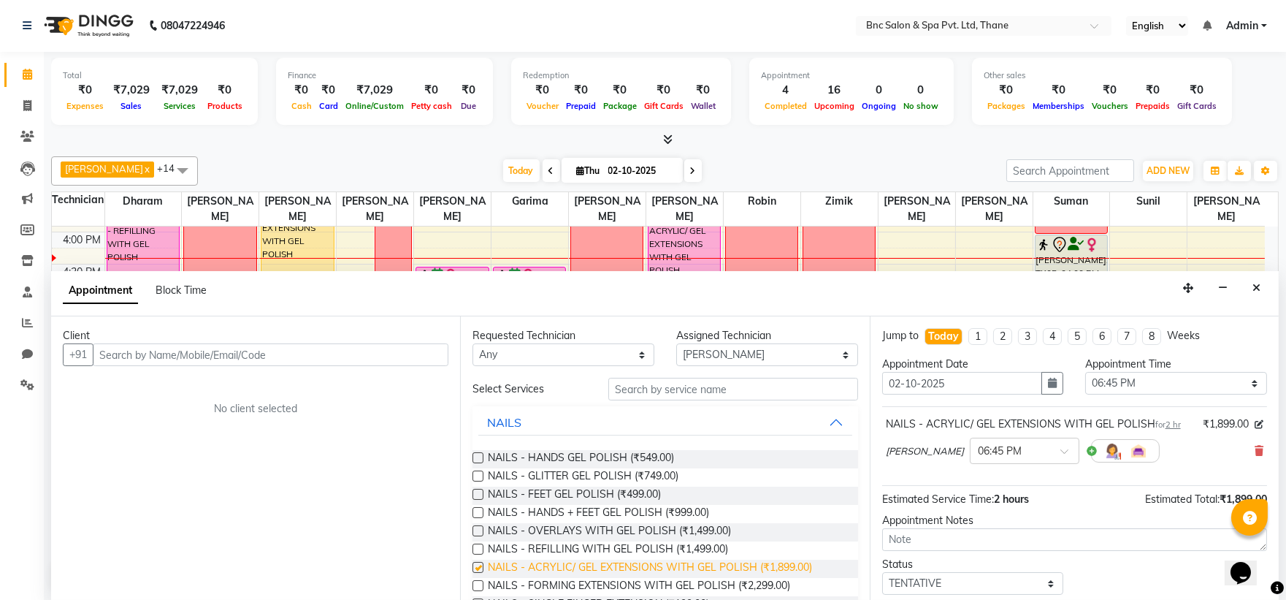
checkbox input "false"
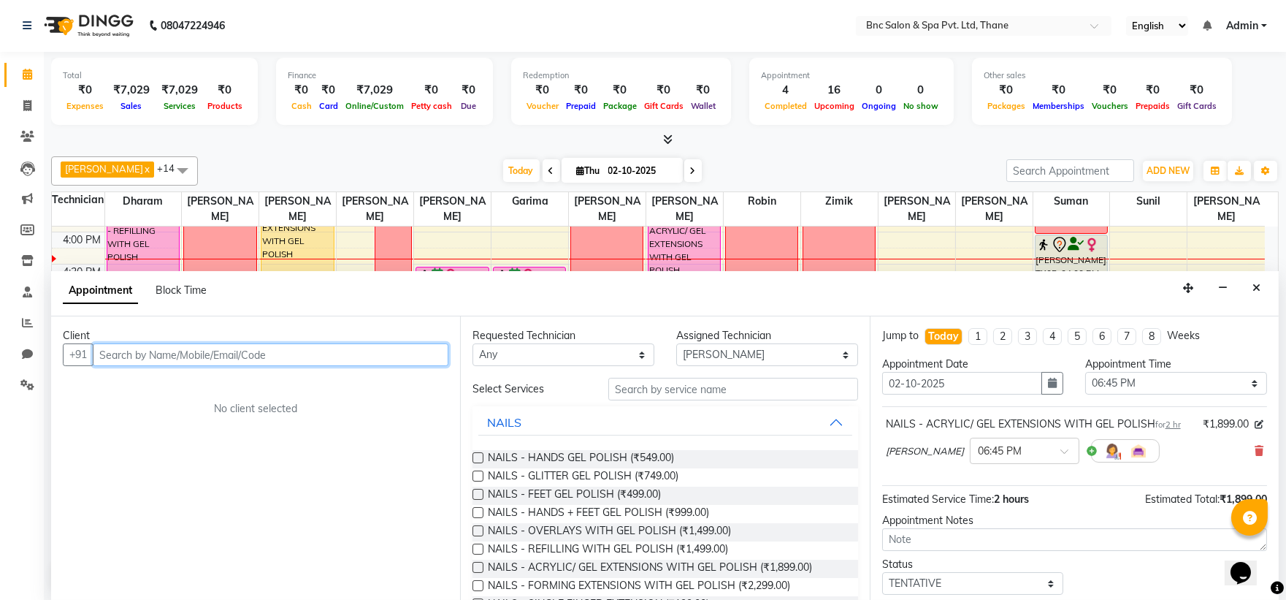
click at [257, 348] on input "text" at bounding box center [271, 354] width 356 height 23
type input "7841976687"
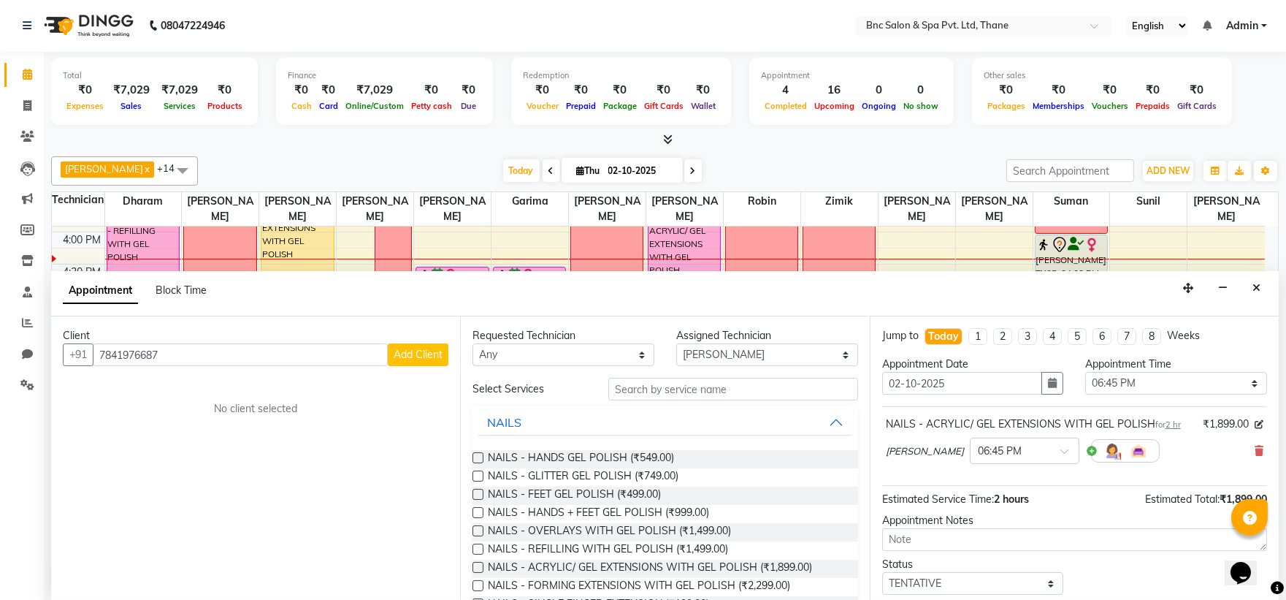
click at [405, 355] on span "Add Client" at bounding box center [418, 354] width 49 height 13
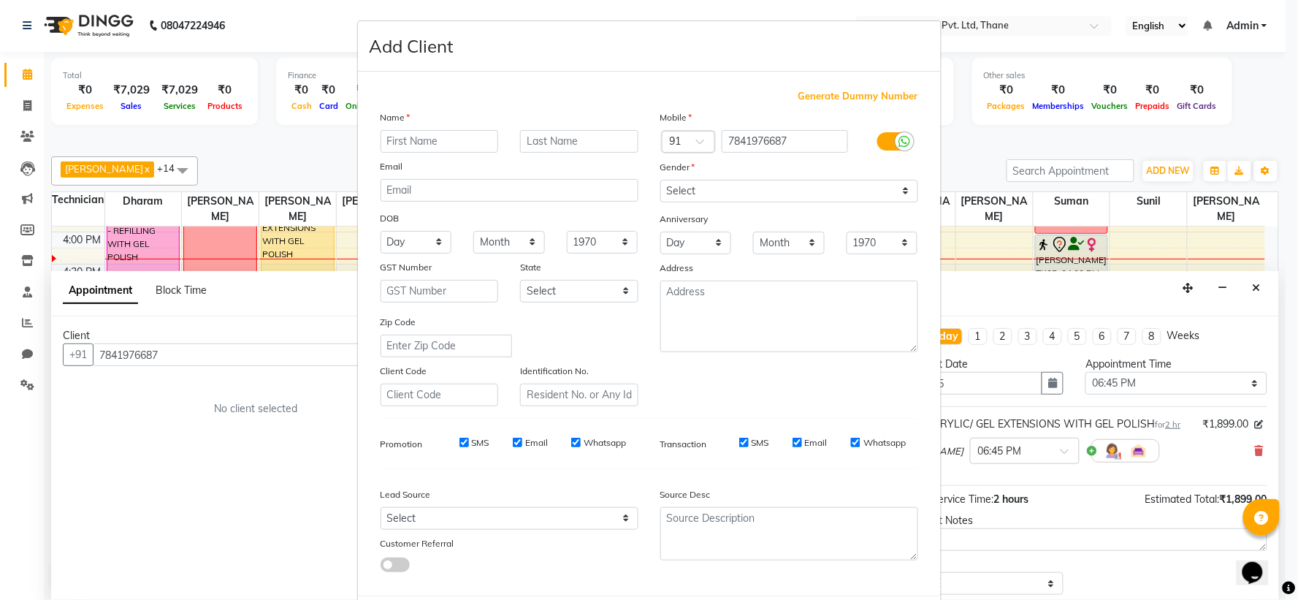
click at [392, 137] on input "text" at bounding box center [439, 141] width 118 height 23
type input "[PERSON_NAME]"
click at [694, 191] on select "Select [DEMOGRAPHIC_DATA] [DEMOGRAPHIC_DATA] Other Prefer Not To Say" at bounding box center [789, 191] width 258 height 23
select select "[DEMOGRAPHIC_DATA]"
click at [660, 180] on select "Select [DEMOGRAPHIC_DATA] [DEMOGRAPHIC_DATA] Other Prefer Not To Say" at bounding box center [789, 191] width 258 height 23
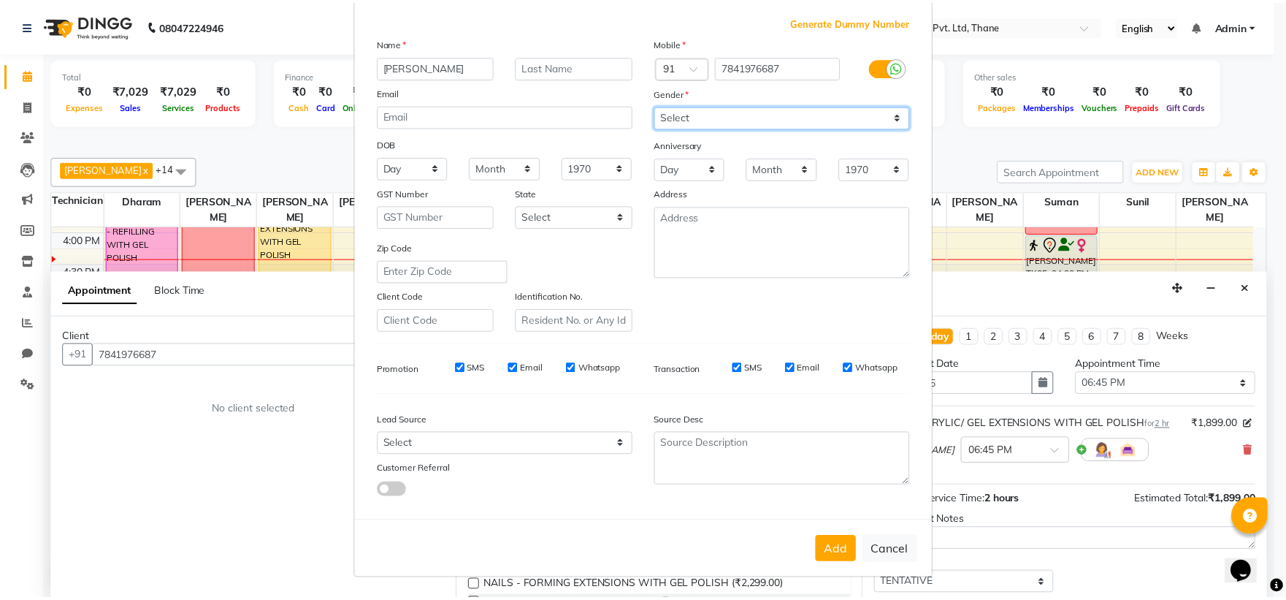
scroll to position [75, 0]
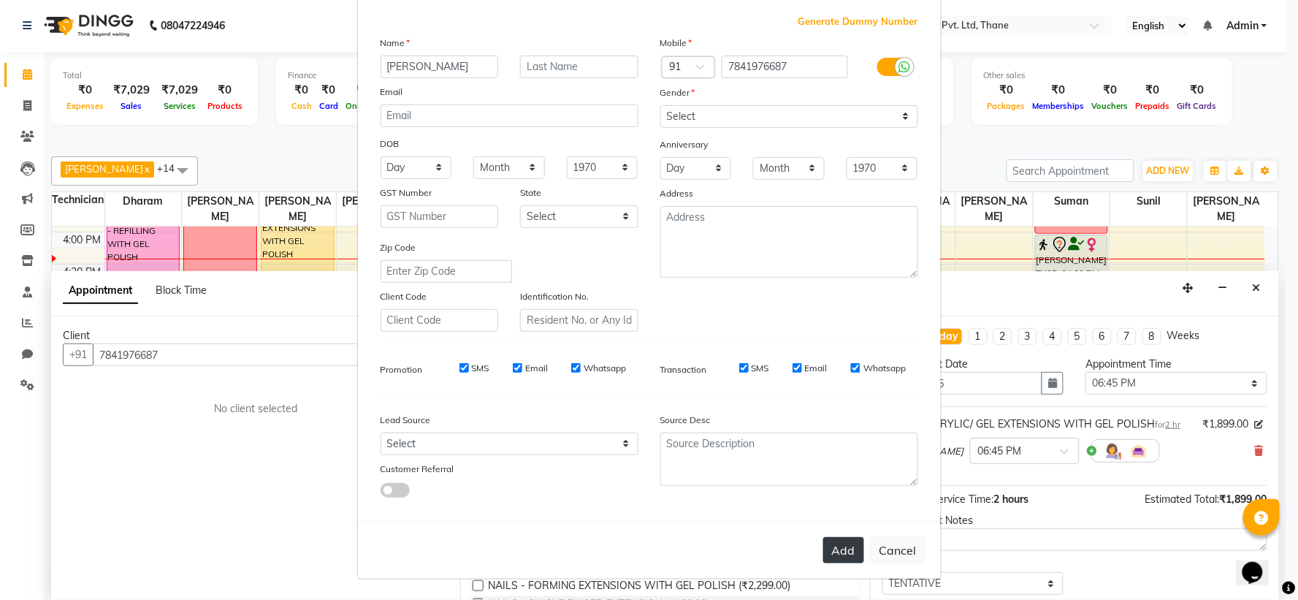
click at [831, 541] on button "Add" at bounding box center [843, 550] width 41 height 26
select select
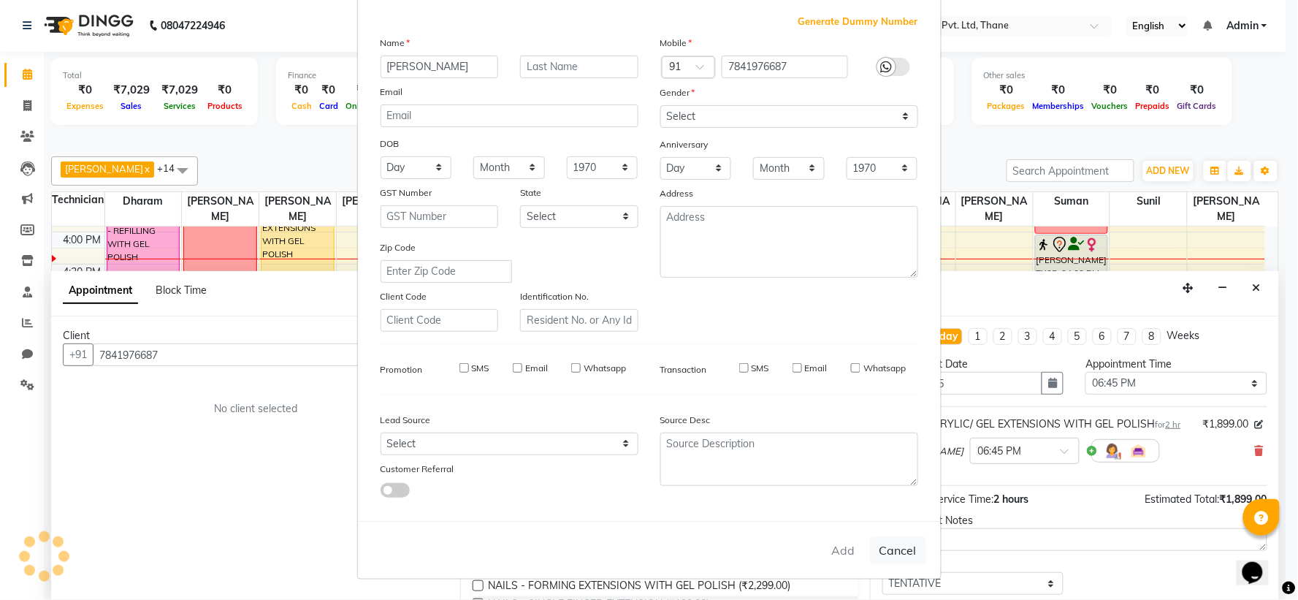
select select
checkbox input "false"
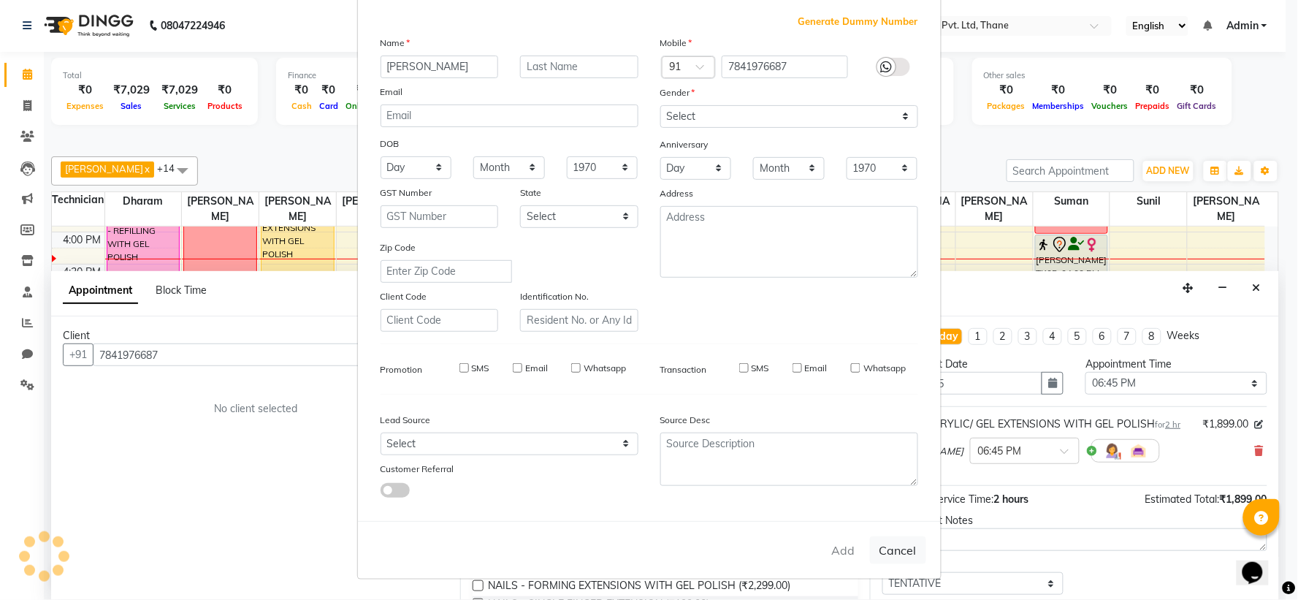
checkbox input "false"
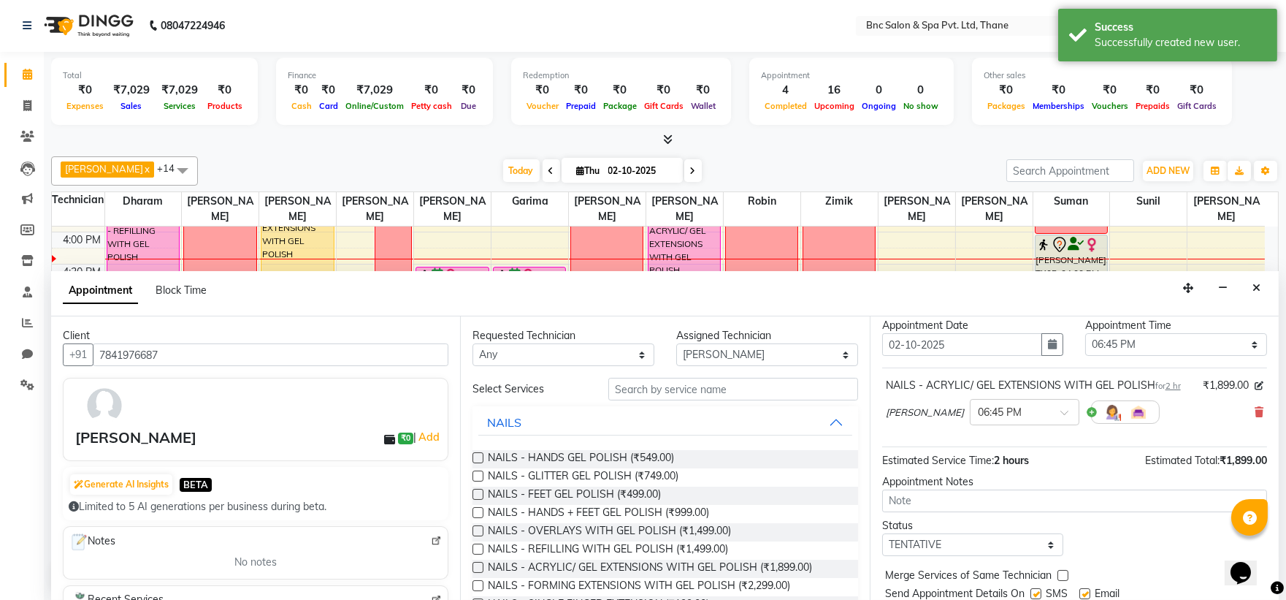
scroll to position [86, 0]
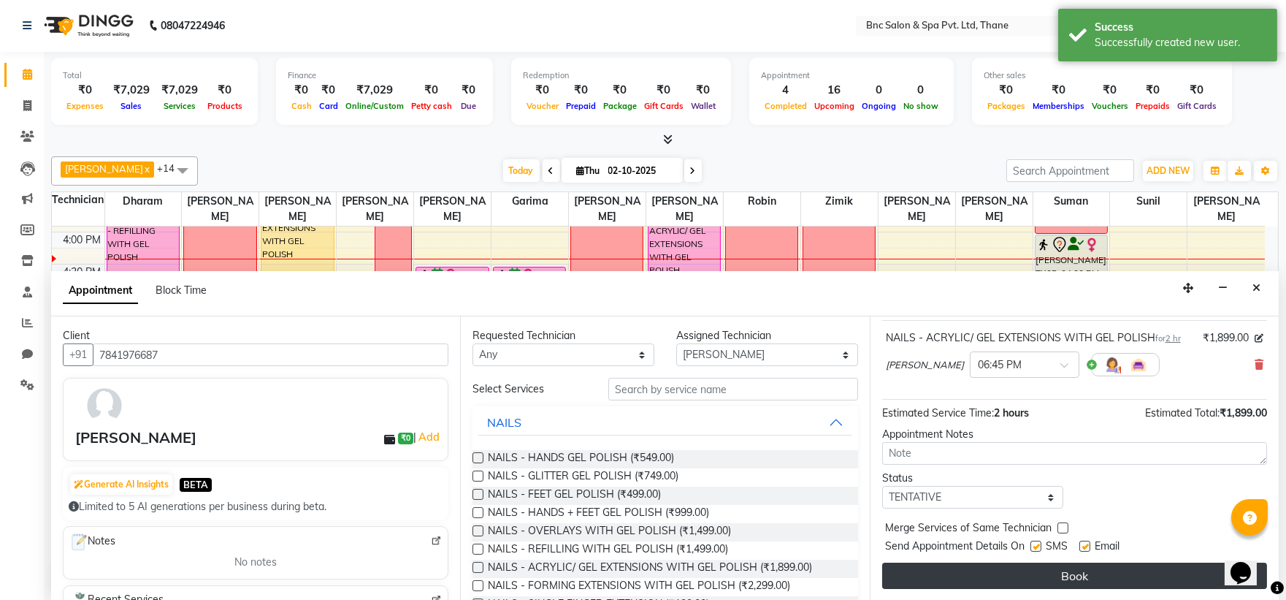
click at [949, 575] on button "Book" at bounding box center [1074, 575] width 385 height 26
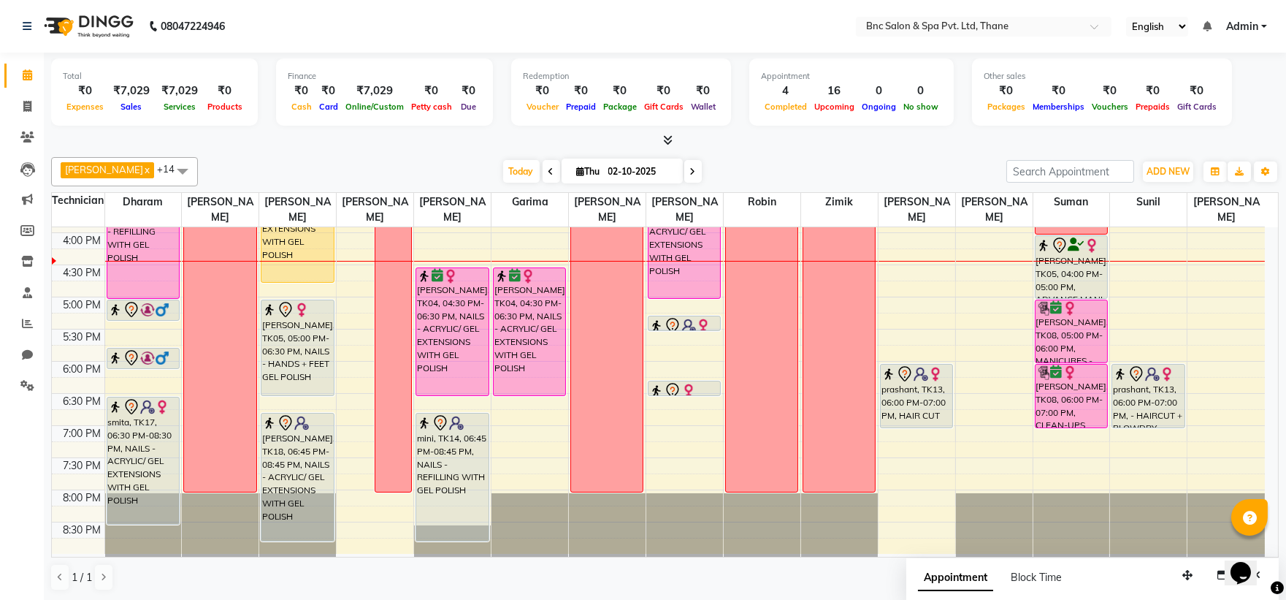
scroll to position [1, 0]
click at [514, 432] on div "8:00 AM 8:30 AM 9:00 AM 9:30 AM 10:00 AM 10:30 AM 11:00 AM 11:30 AM 12:00 PM 12…" at bounding box center [658, 135] width 1213 height 835
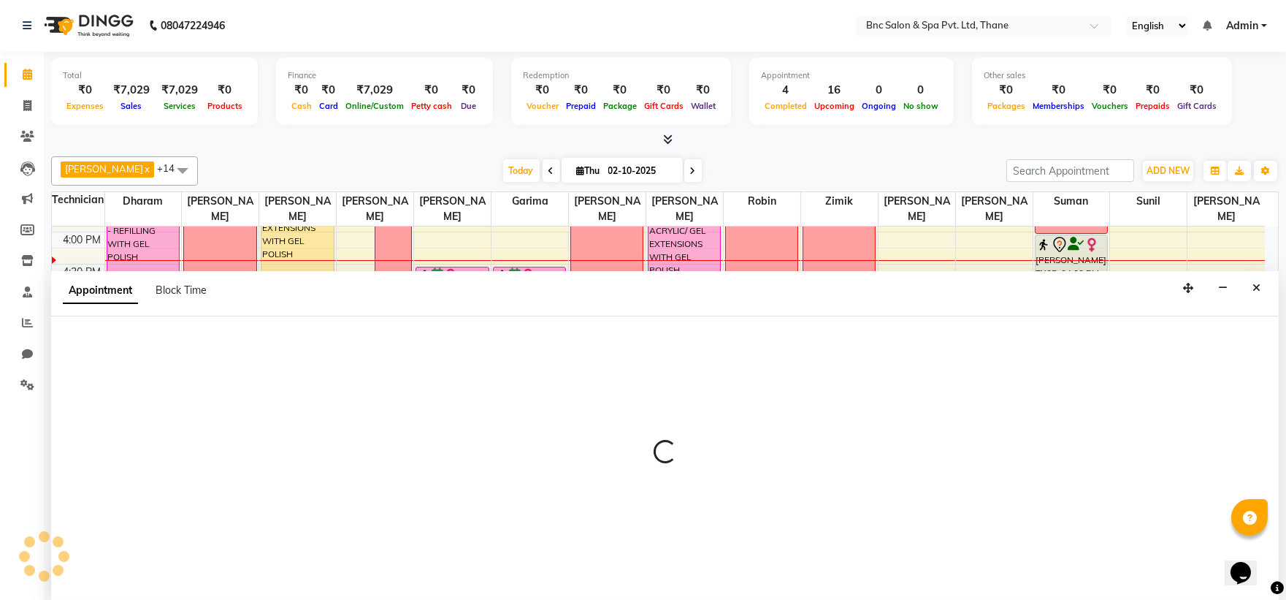
select select "71927"
select select "1140"
select select "tentative"
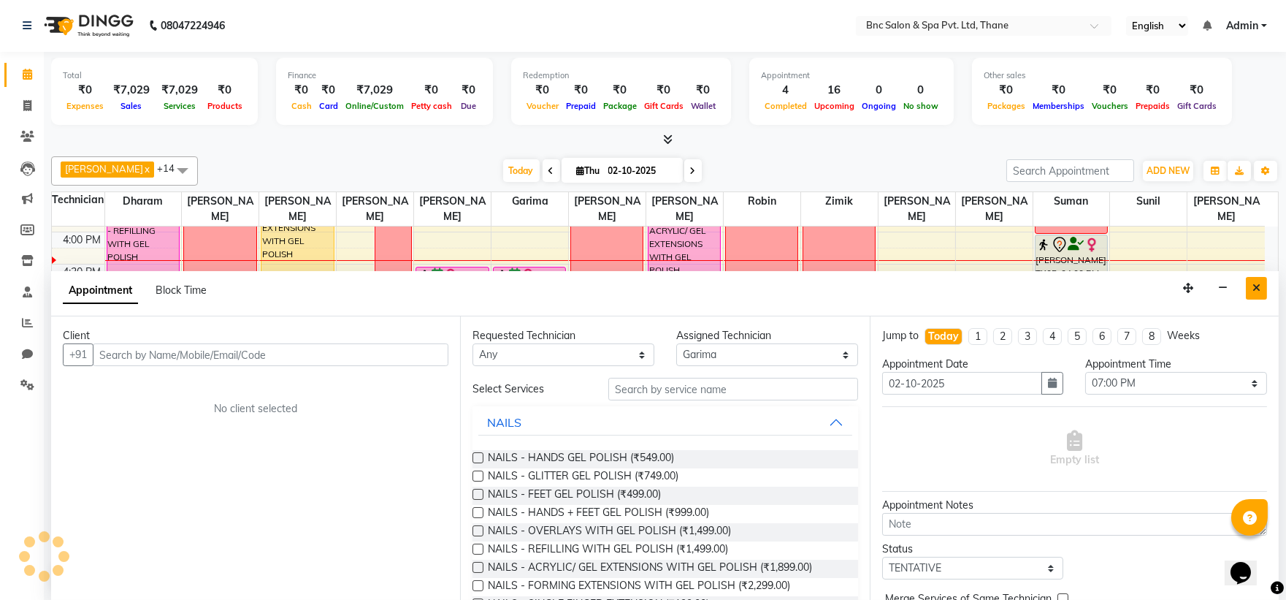
click at [1256, 282] on button "Close" at bounding box center [1256, 288] width 21 height 23
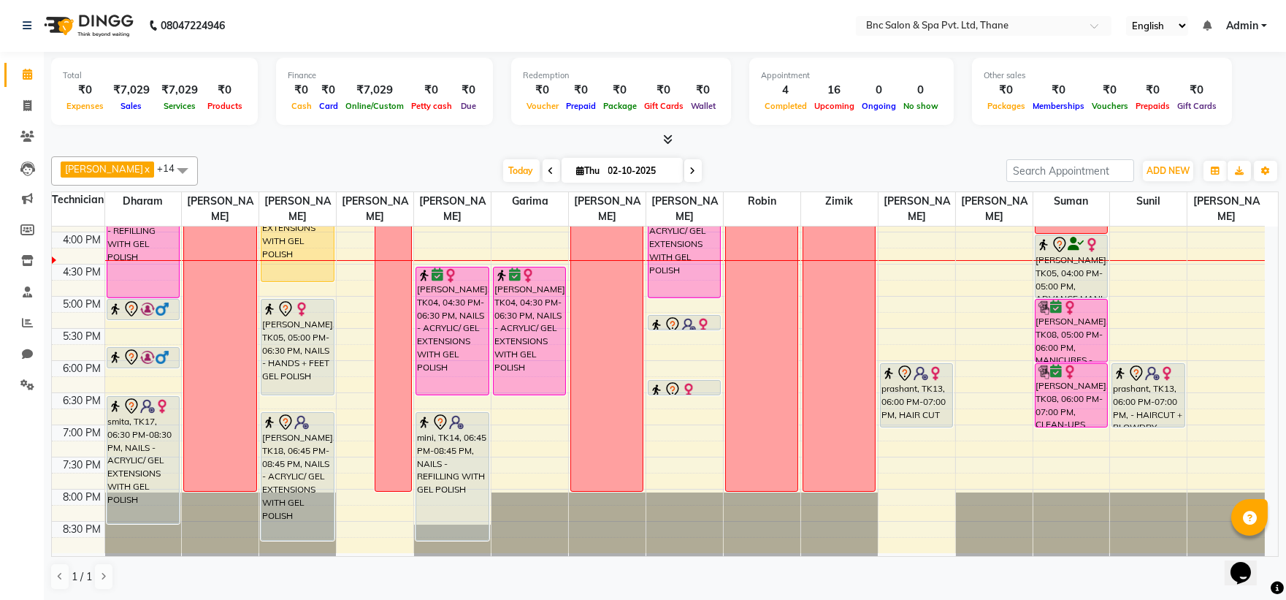
click at [505, 419] on div "8:00 AM 8:30 AM 9:00 AM 9:30 AM 10:00 AM 10:30 AM 11:00 AM 11:30 AM 12:00 PM 12…" at bounding box center [658, 135] width 1213 height 835
select select "71927"
select select "tentative"
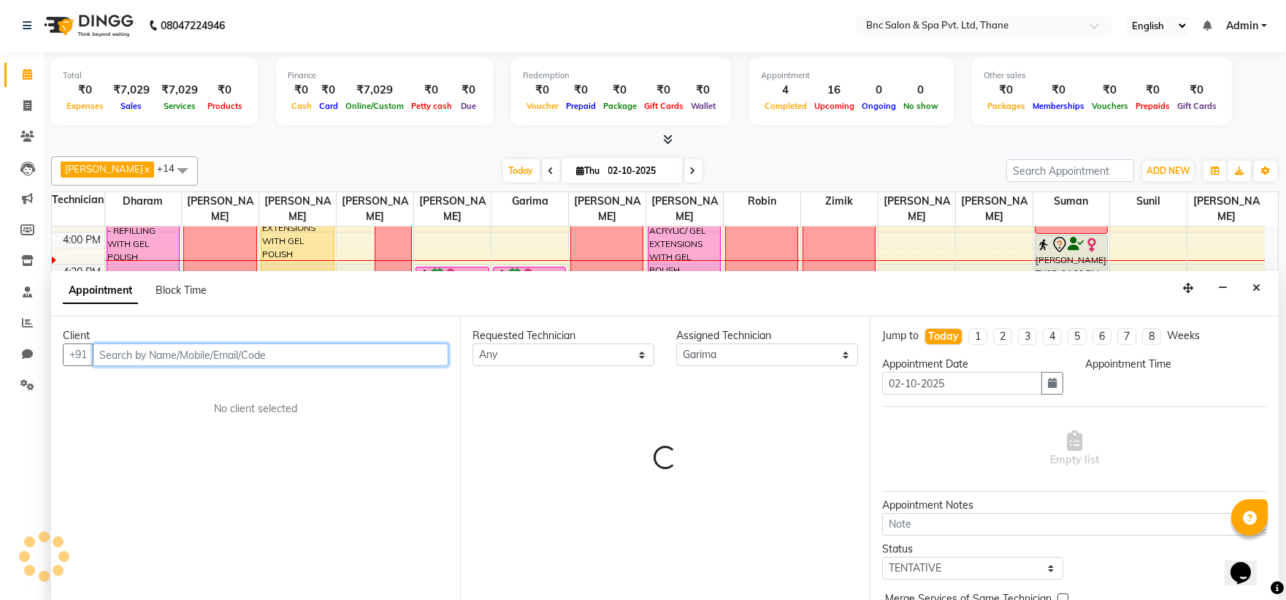
select select "1125"
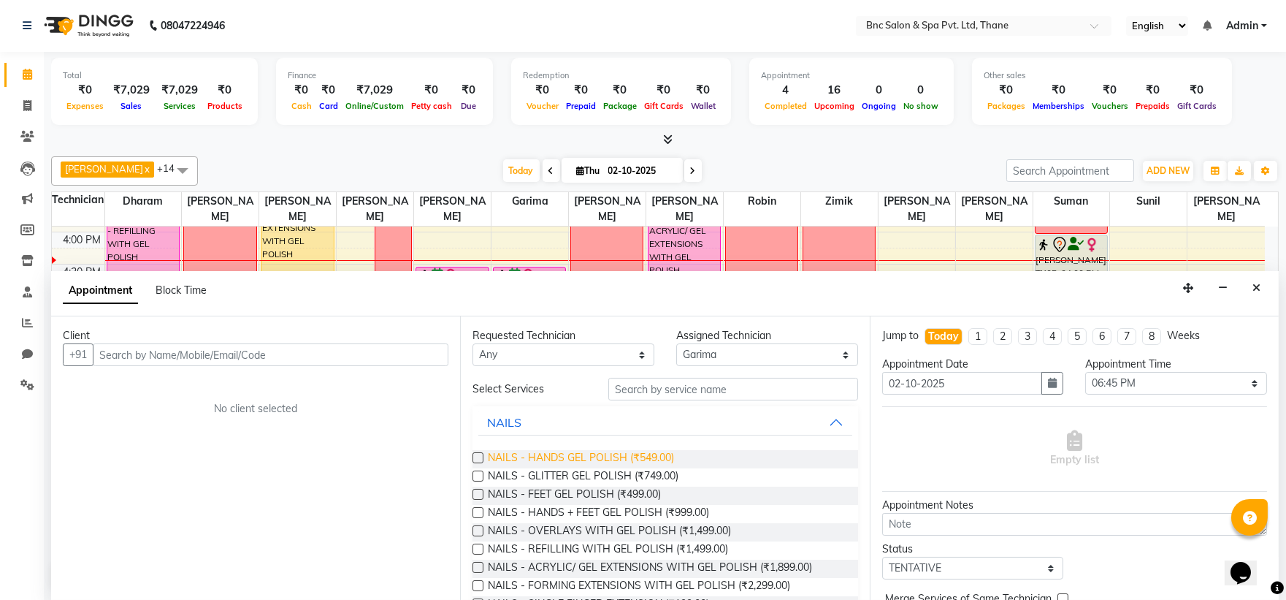
click at [548, 456] on span "NAILS - HANDS GEL POLISH (₹549.00)" at bounding box center [581, 459] width 186 height 18
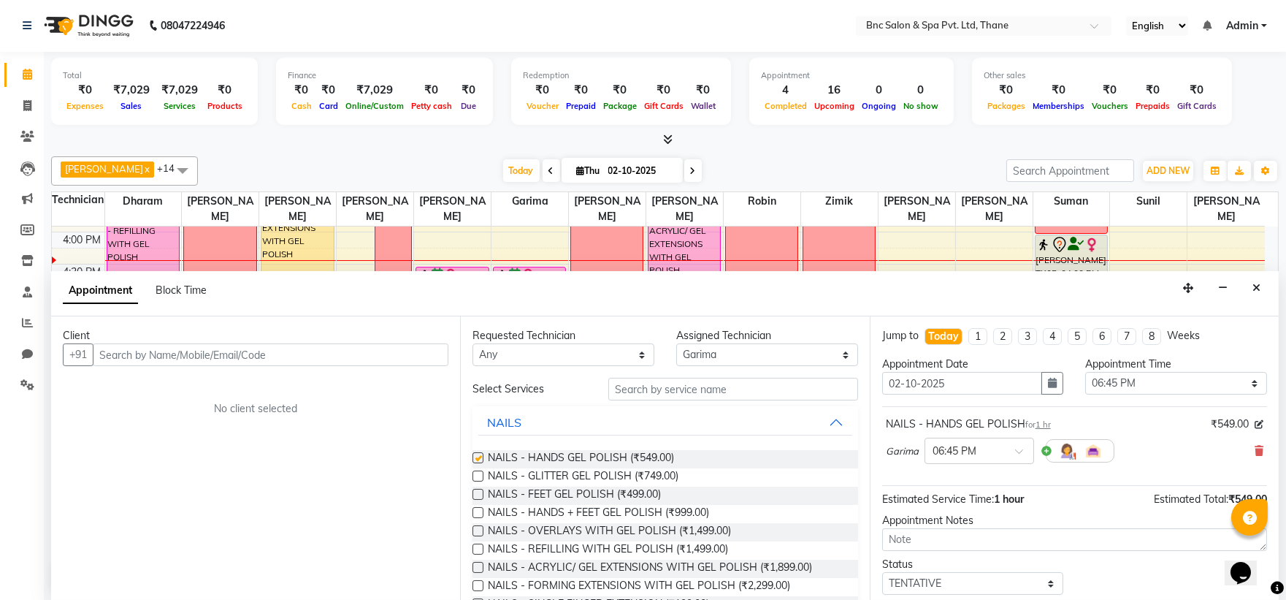
checkbox input "false"
click at [706, 351] on select "Select [PERSON_NAME] [PERSON_NAME] [PERSON_NAME] [PERSON_NAME] [PERSON_NAME] [P…" at bounding box center [767, 354] width 182 height 23
select select "89483"
click at [676, 343] on select "Select [PERSON_NAME] [PERSON_NAME] [PERSON_NAME] [PERSON_NAME] [PERSON_NAME] [P…" at bounding box center [767, 354] width 182 height 23
click at [595, 529] on span "NAILS - OVERLAYS WITH GEL POLISH (₹1,499.00)" at bounding box center [609, 532] width 243 height 18
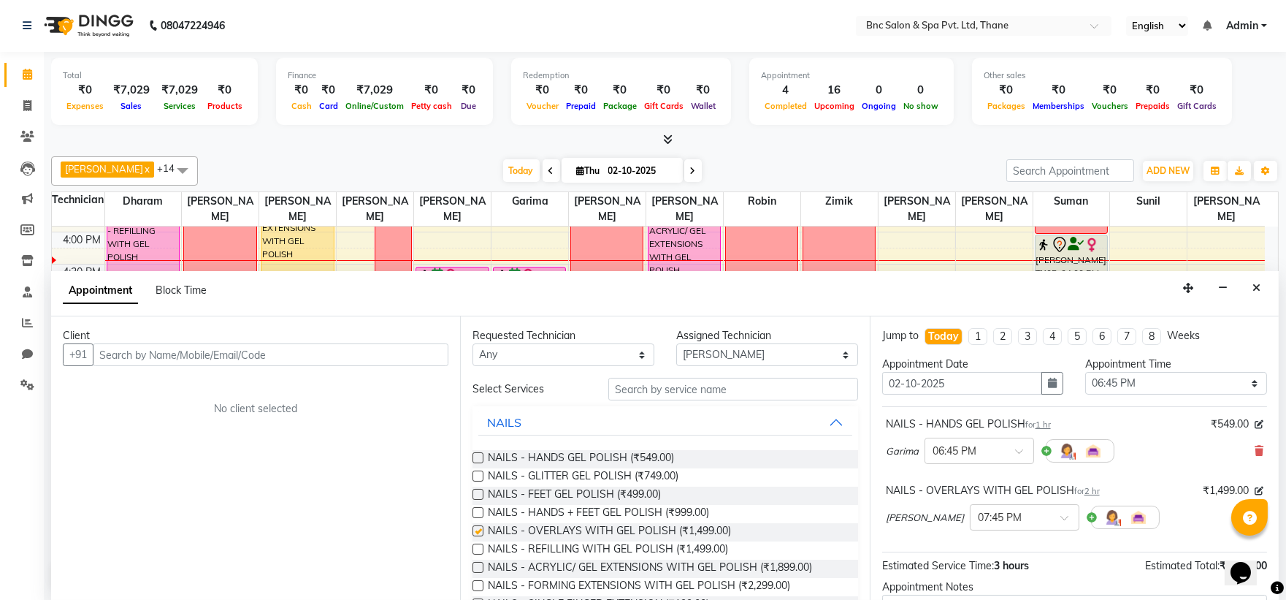
checkbox input "false"
click at [978, 517] on input "text" at bounding box center [1010, 515] width 64 height 15
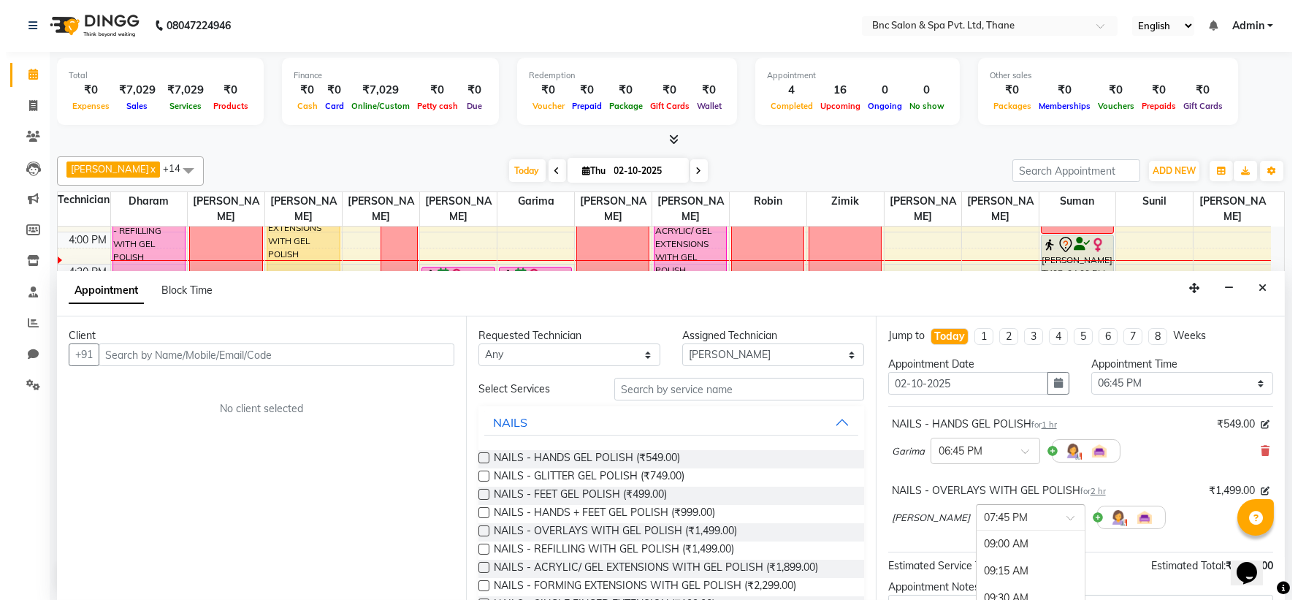
scroll to position [1065, 0]
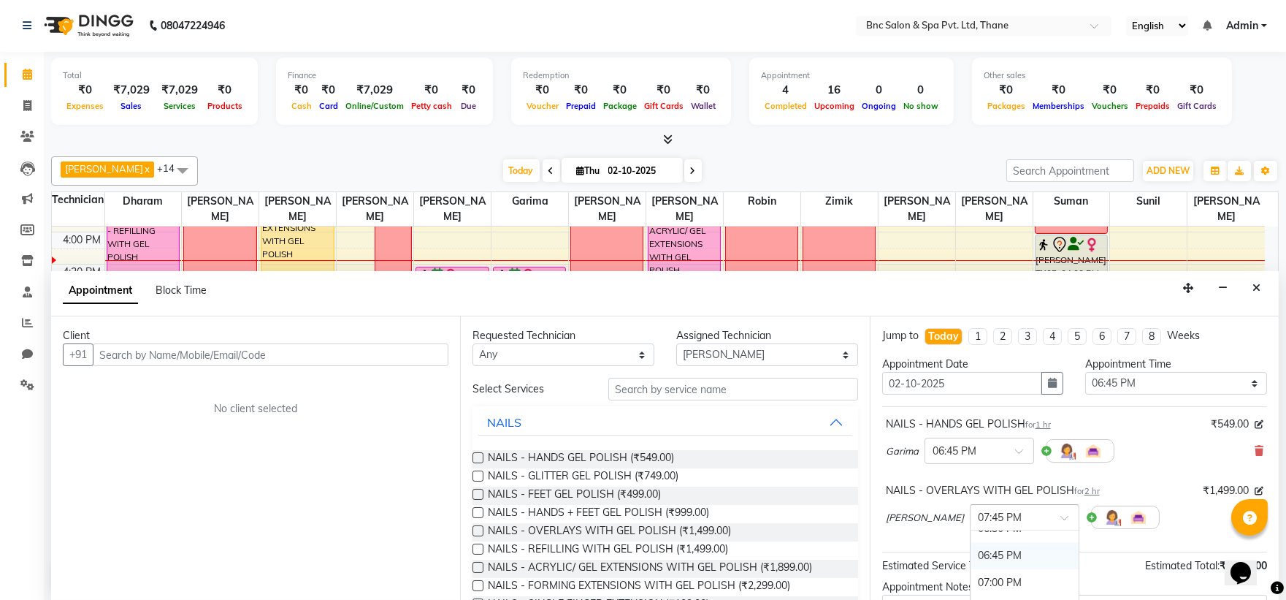
click at [977, 555] on div "06:45 PM" at bounding box center [1025, 555] width 108 height 27
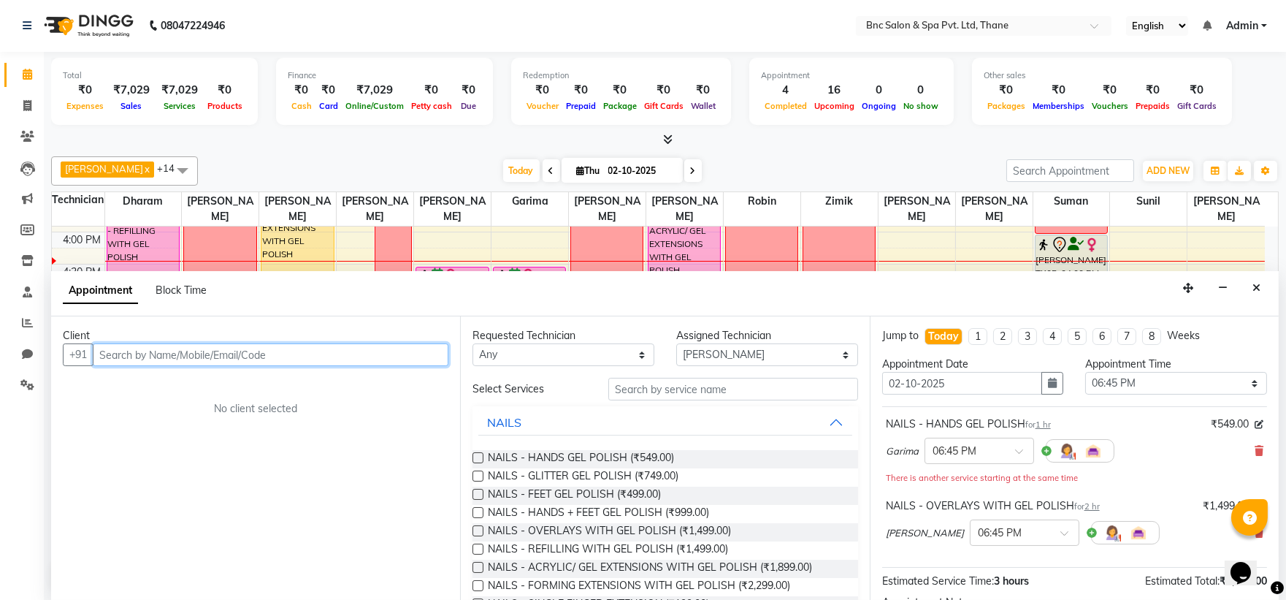
click at [361, 347] on input "text" at bounding box center [271, 354] width 356 height 23
type input "9820594631"
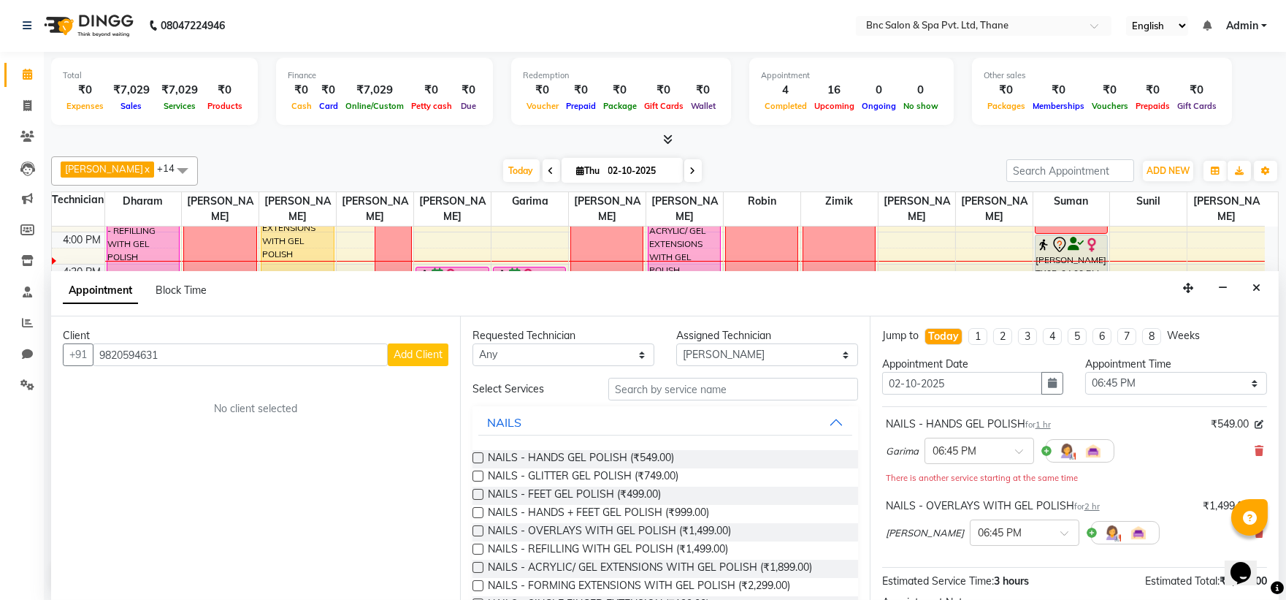
click at [418, 353] on span "Add Client" at bounding box center [418, 354] width 49 height 13
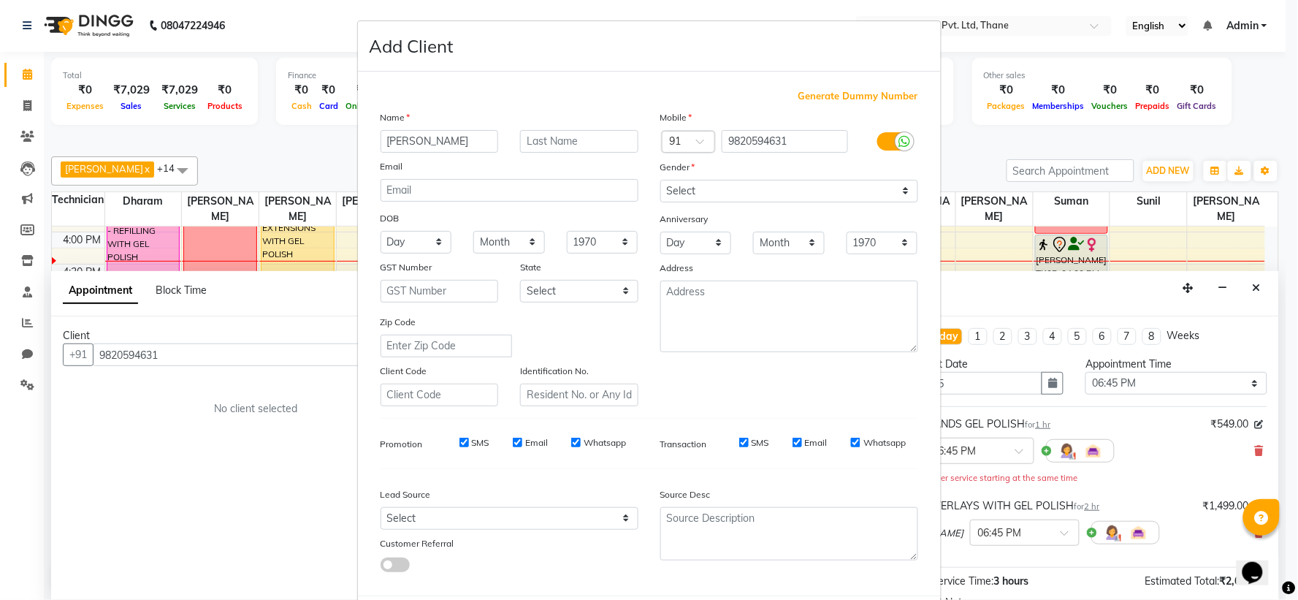
type input "[PERSON_NAME]"
click at [691, 188] on select "Select [DEMOGRAPHIC_DATA] [DEMOGRAPHIC_DATA] Other Prefer Not To Say" at bounding box center [789, 191] width 258 height 23
select select "[DEMOGRAPHIC_DATA]"
click at [660, 180] on select "Select [DEMOGRAPHIC_DATA] [DEMOGRAPHIC_DATA] Other Prefer Not To Say" at bounding box center [789, 191] width 258 height 23
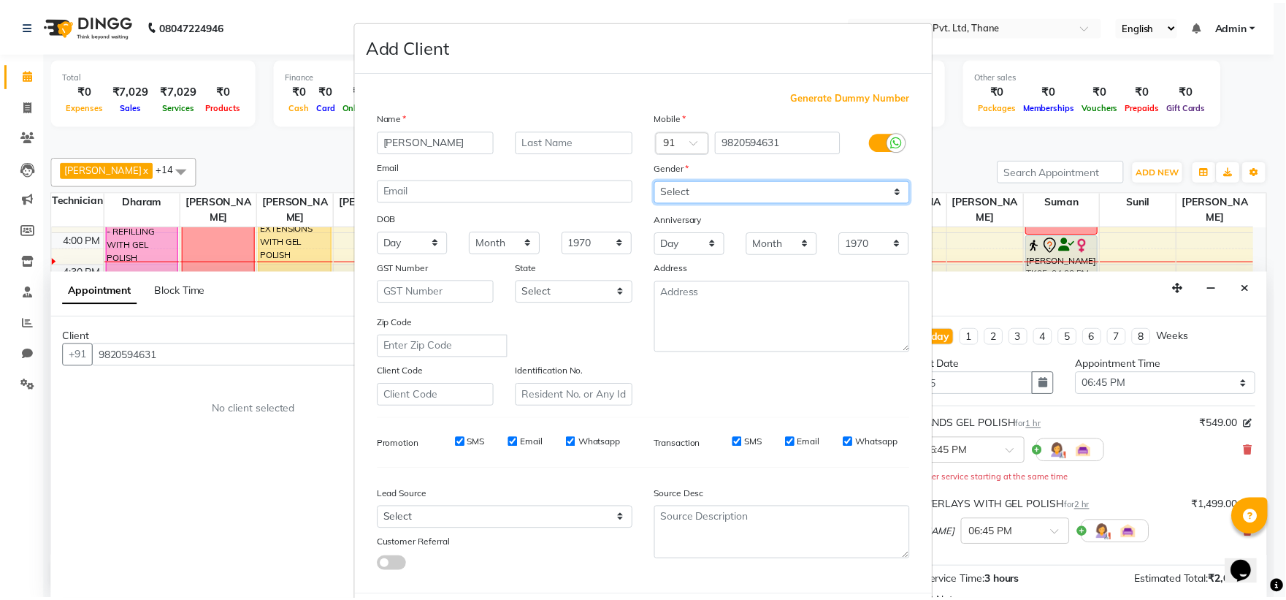
scroll to position [75, 0]
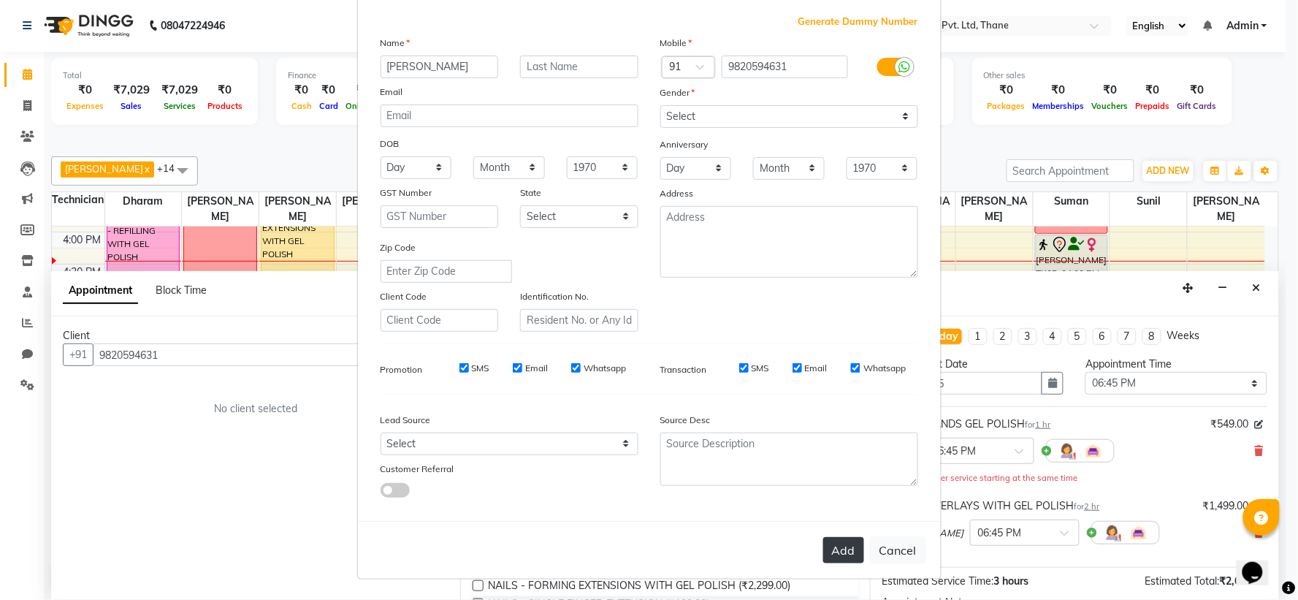
click at [835, 556] on button "Add" at bounding box center [843, 550] width 41 height 26
select select
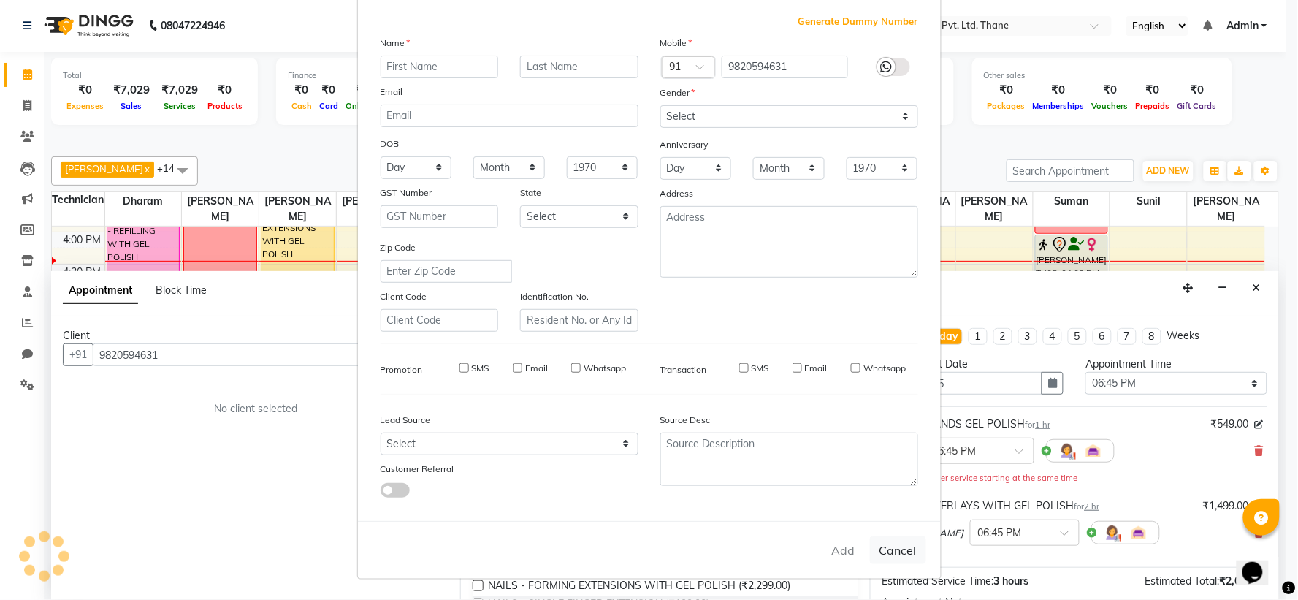
select select
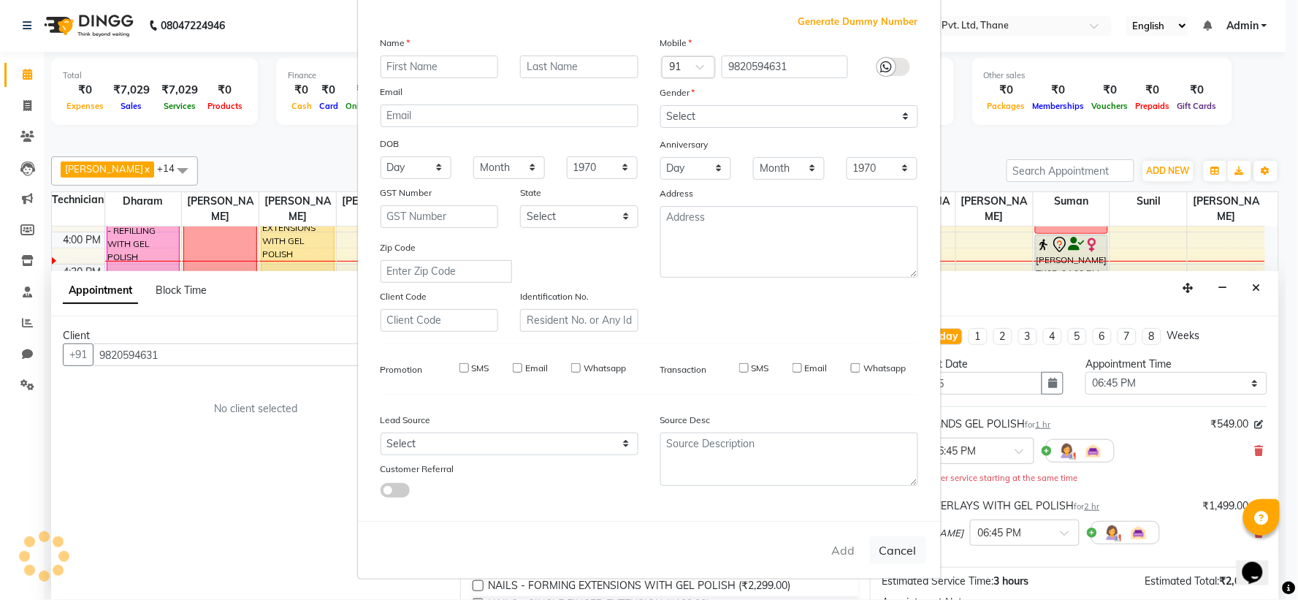
checkbox input "false"
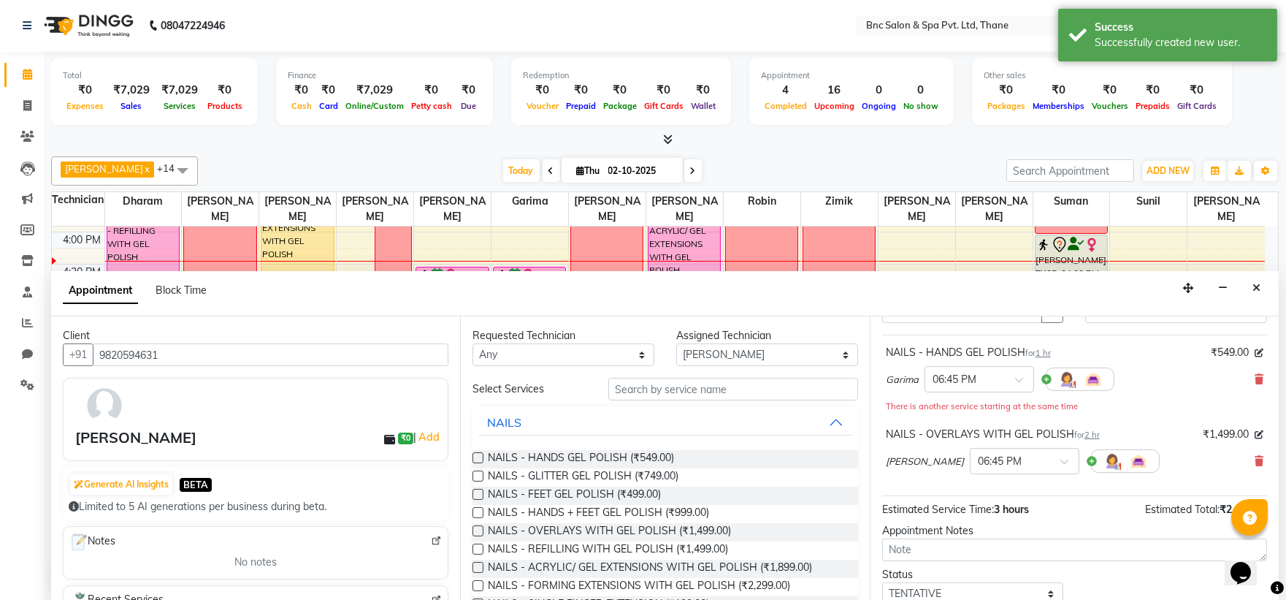
scroll to position [169, 0]
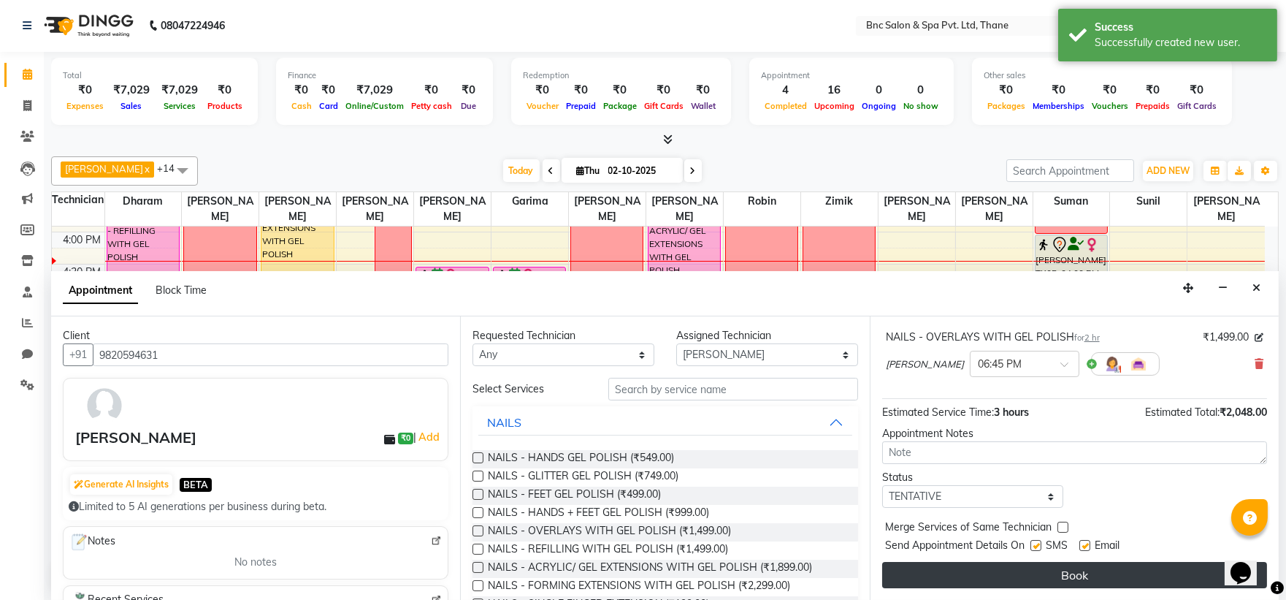
click at [1038, 572] on button "Book" at bounding box center [1074, 575] width 385 height 26
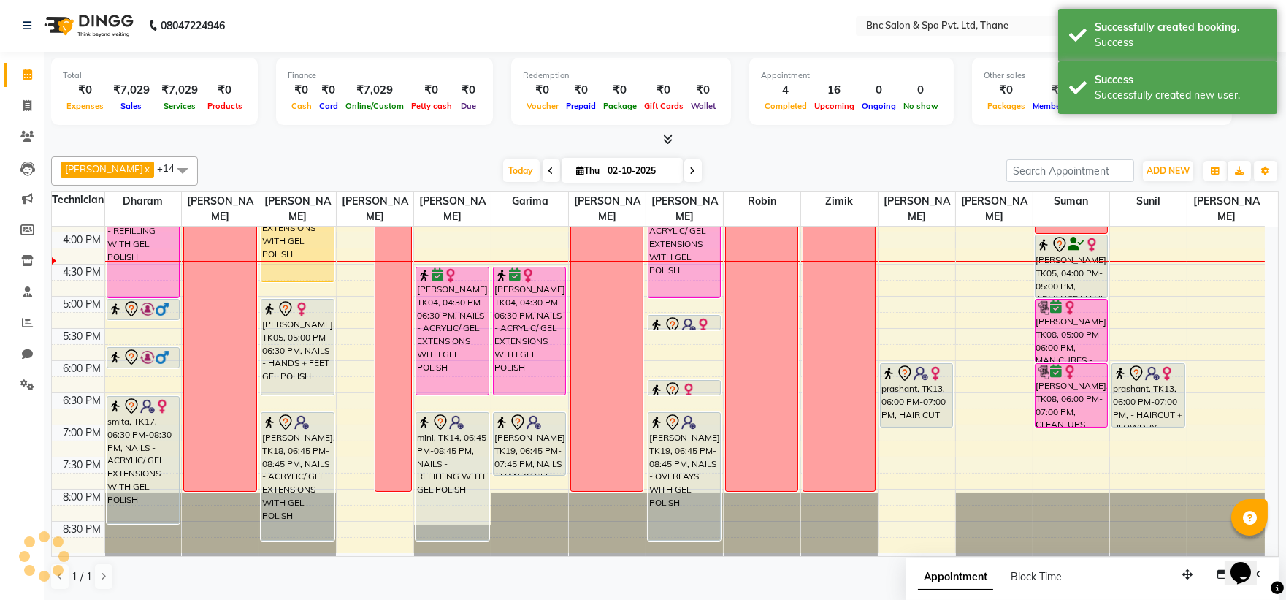
scroll to position [0, 0]
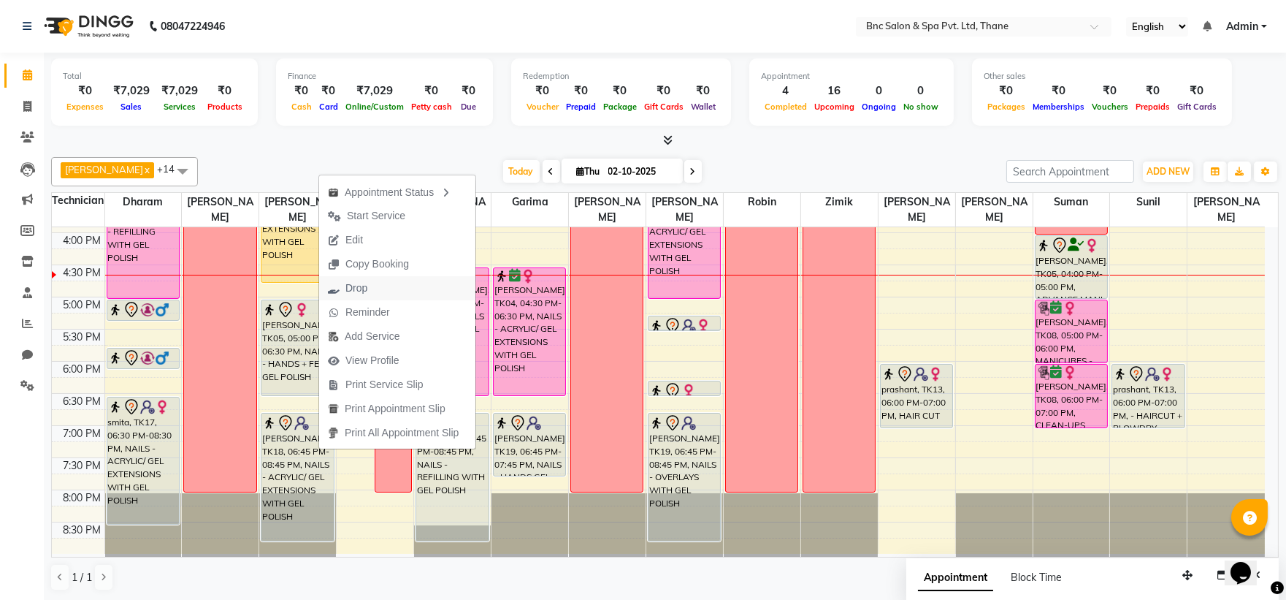
click at [356, 290] on span "Drop" at bounding box center [356, 287] width 22 height 15
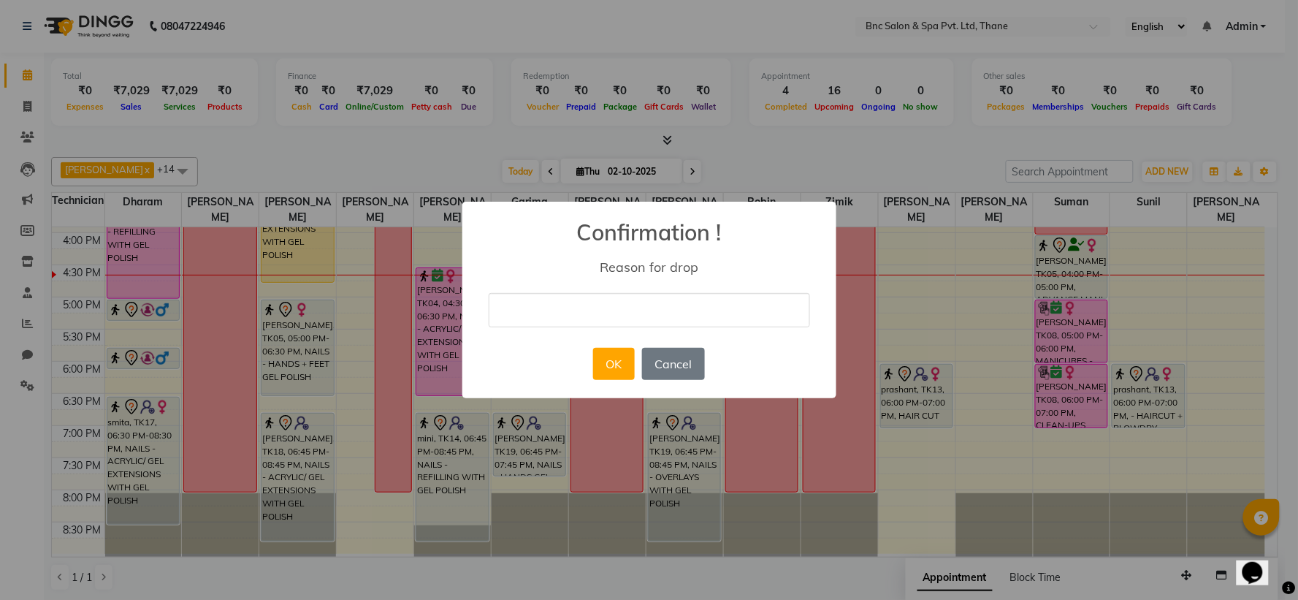
click at [631, 308] on input "text" at bounding box center [649, 310] width 321 height 34
type input "rescheduling"
click at [616, 358] on button "OK" at bounding box center [614, 364] width 42 height 32
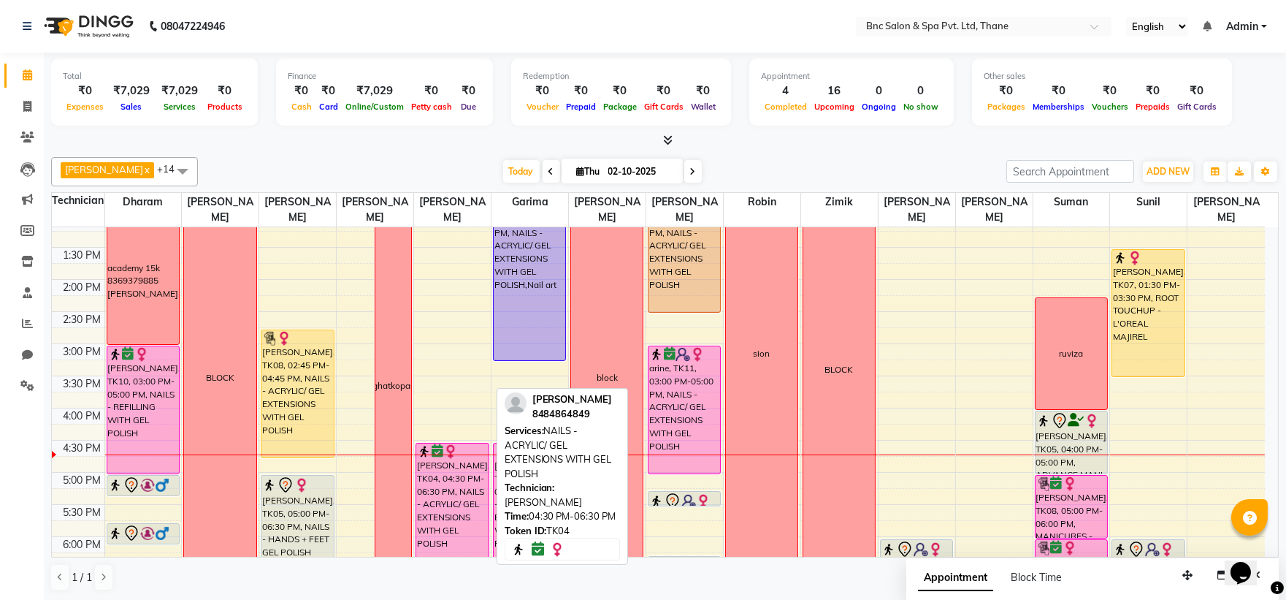
scroll to position [330, 0]
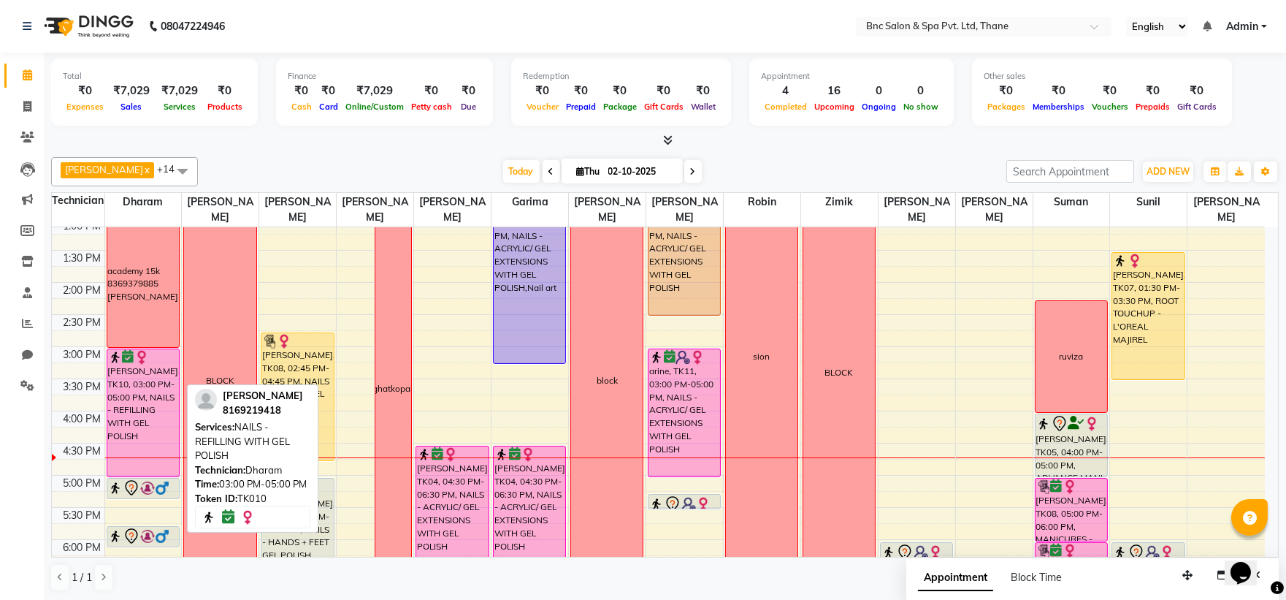
click at [137, 397] on div "[PERSON_NAME], TK10, 03:00 PM-05:00 PM, NAILS - REFILLING WITH GEL POLISH" at bounding box center [143, 412] width 72 height 127
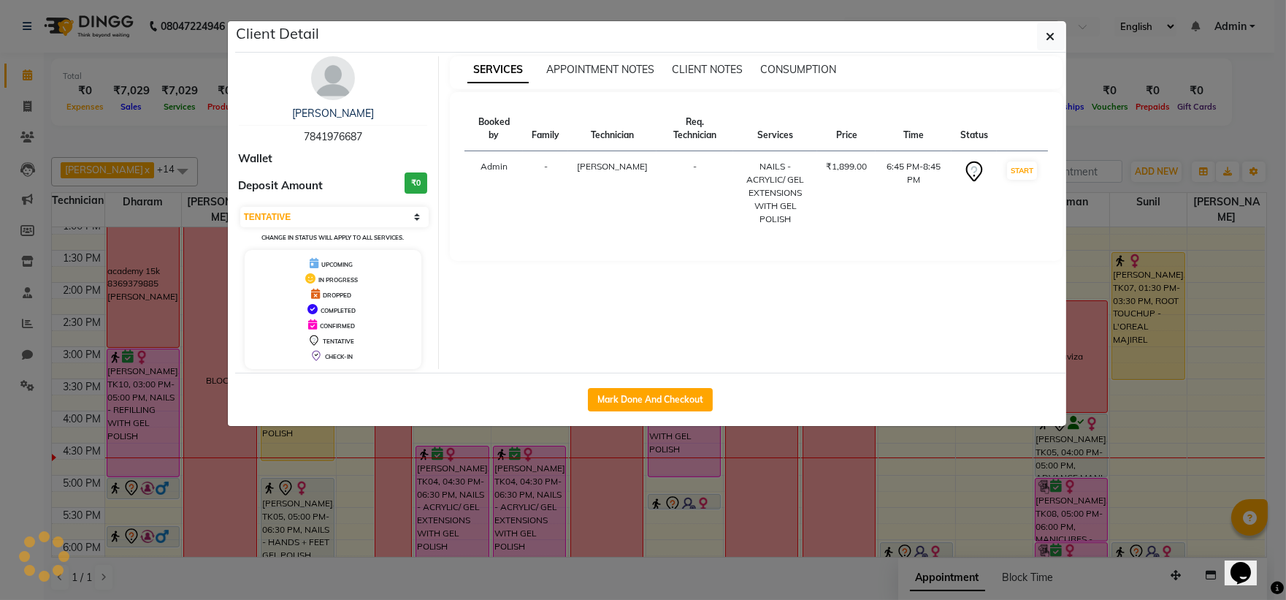
select select "6"
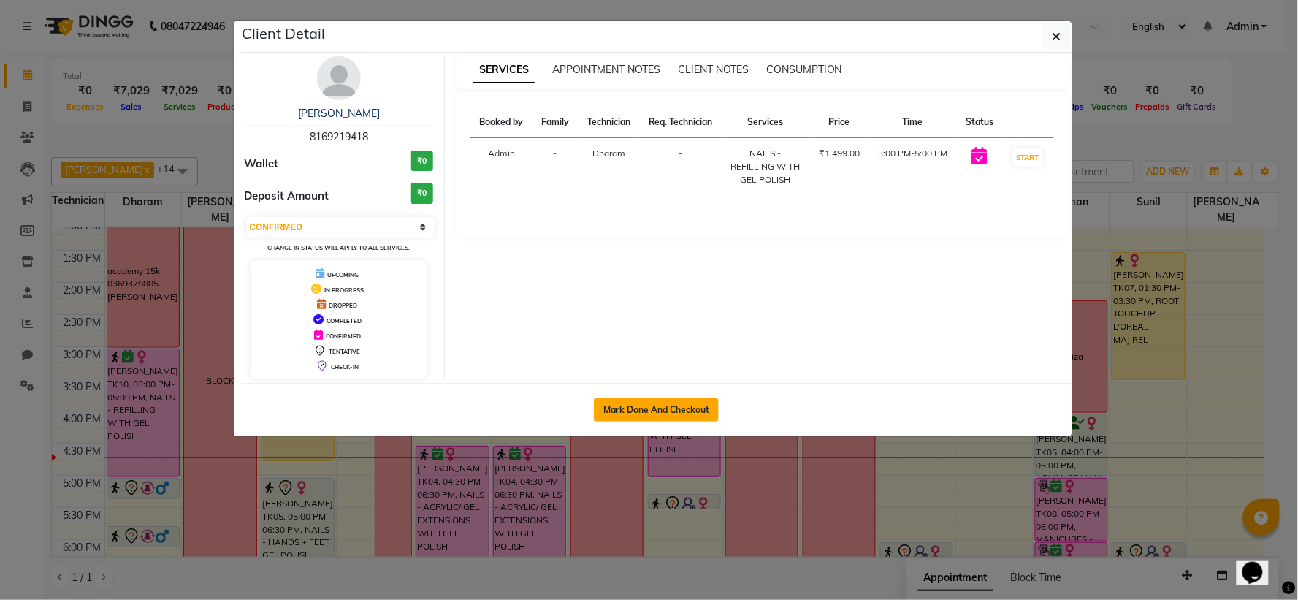
click at [637, 407] on button "Mark Done And Checkout" at bounding box center [656, 409] width 125 height 23
select select "service"
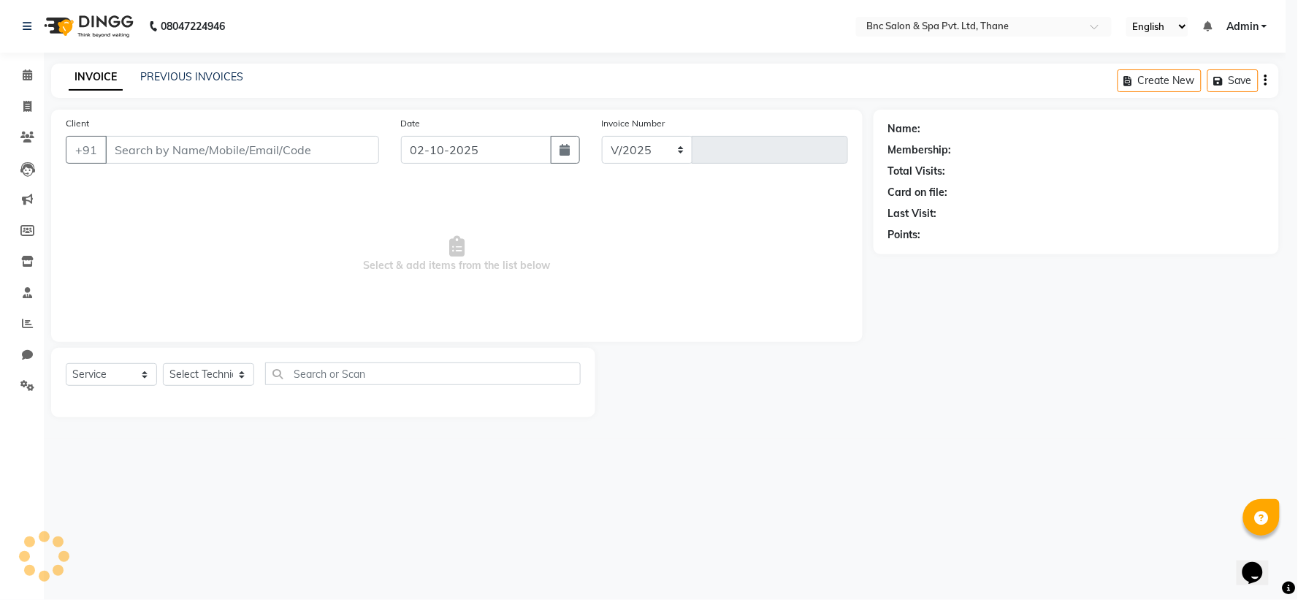
select select "7892"
type input "4201"
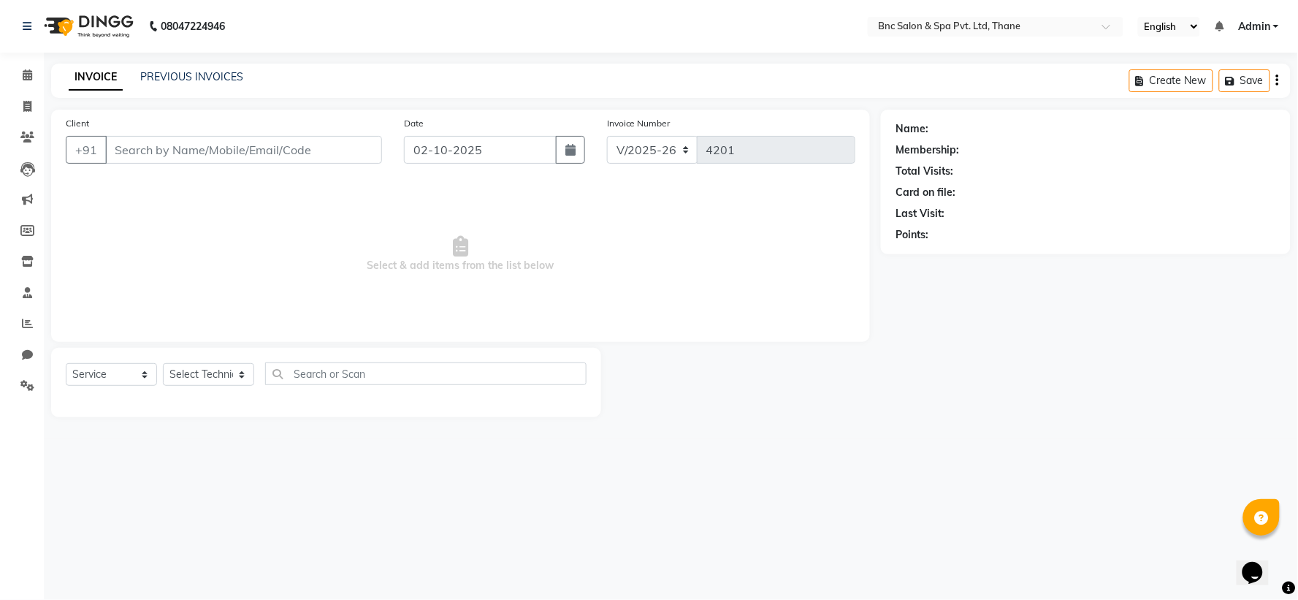
type input "8169219418"
select select "71874"
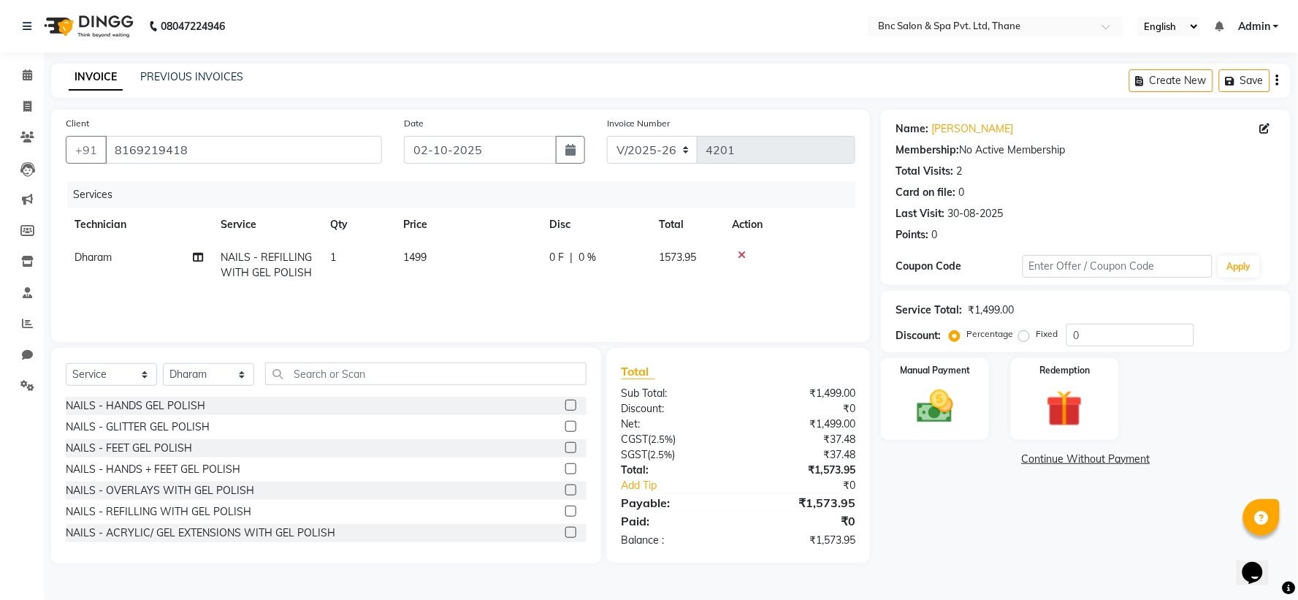
click at [413, 272] on td "1499" at bounding box center [467, 265] width 146 height 48
select select "71874"
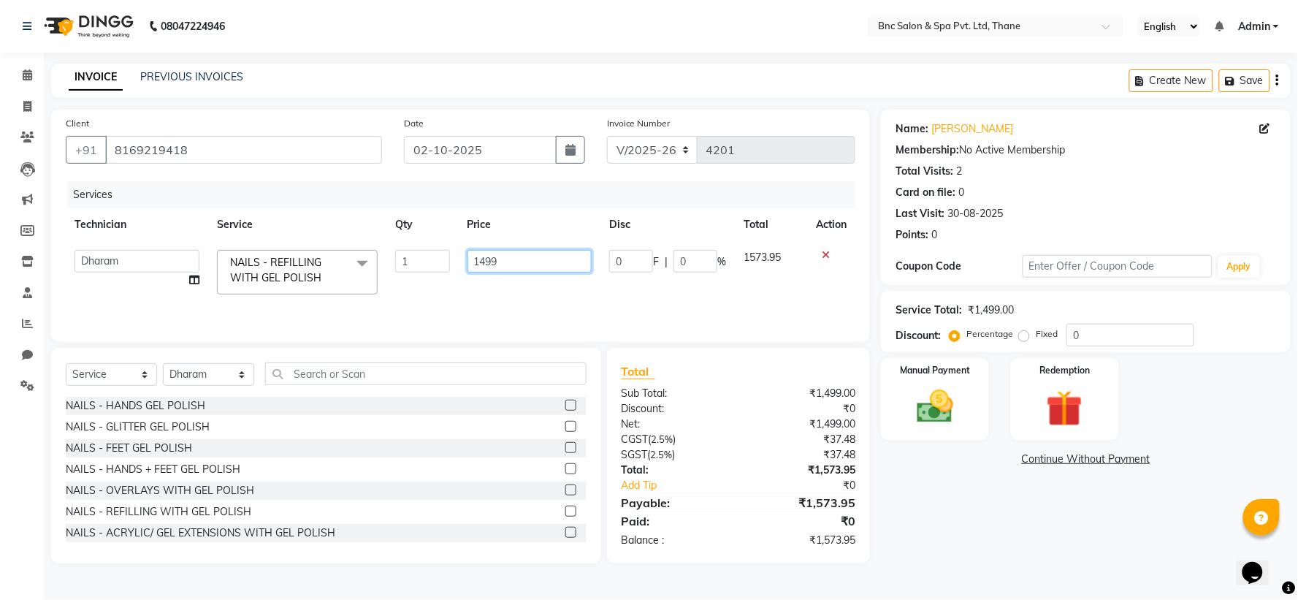
click at [519, 264] on input "1499" at bounding box center [529, 261] width 125 height 23
type input "1"
type input "1299"
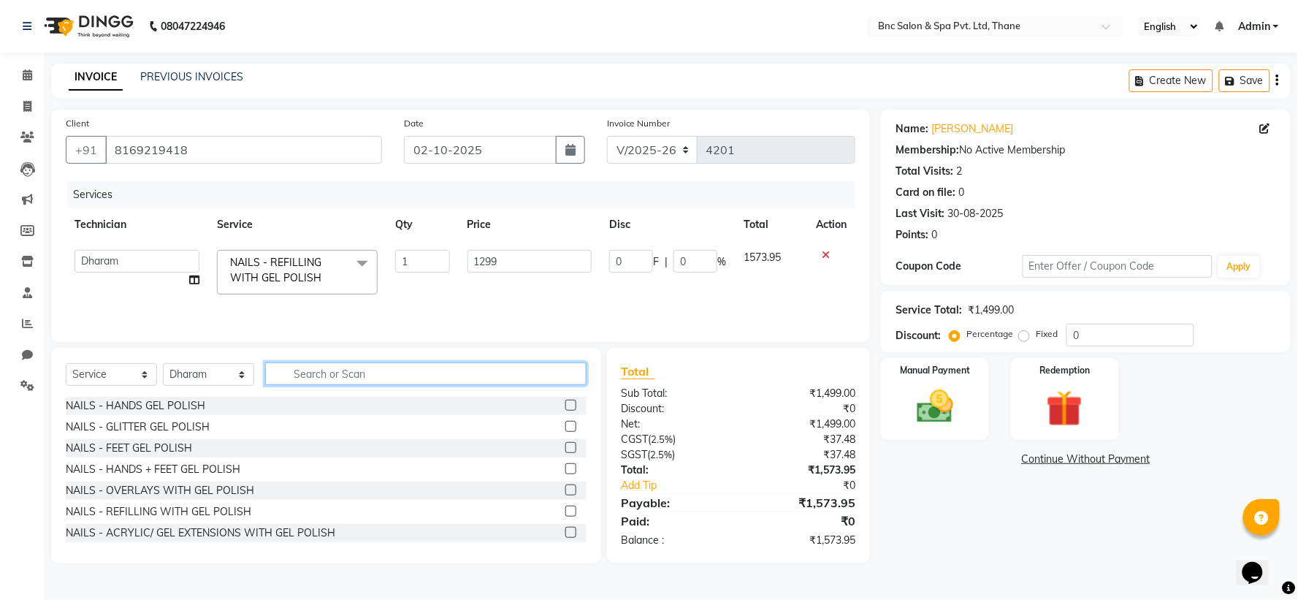
click at [317, 375] on input "text" at bounding box center [425, 373] width 321 height 23
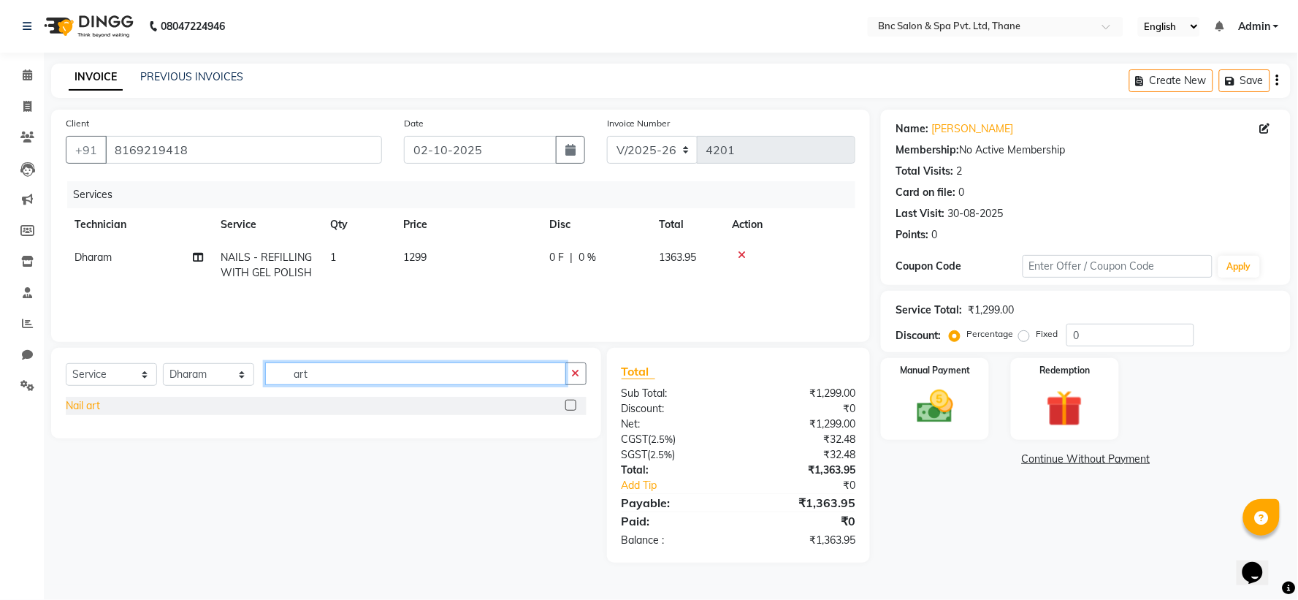
type input "art"
click at [85, 410] on div "Nail art" at bounding box center [83, 405] width 34 height 15
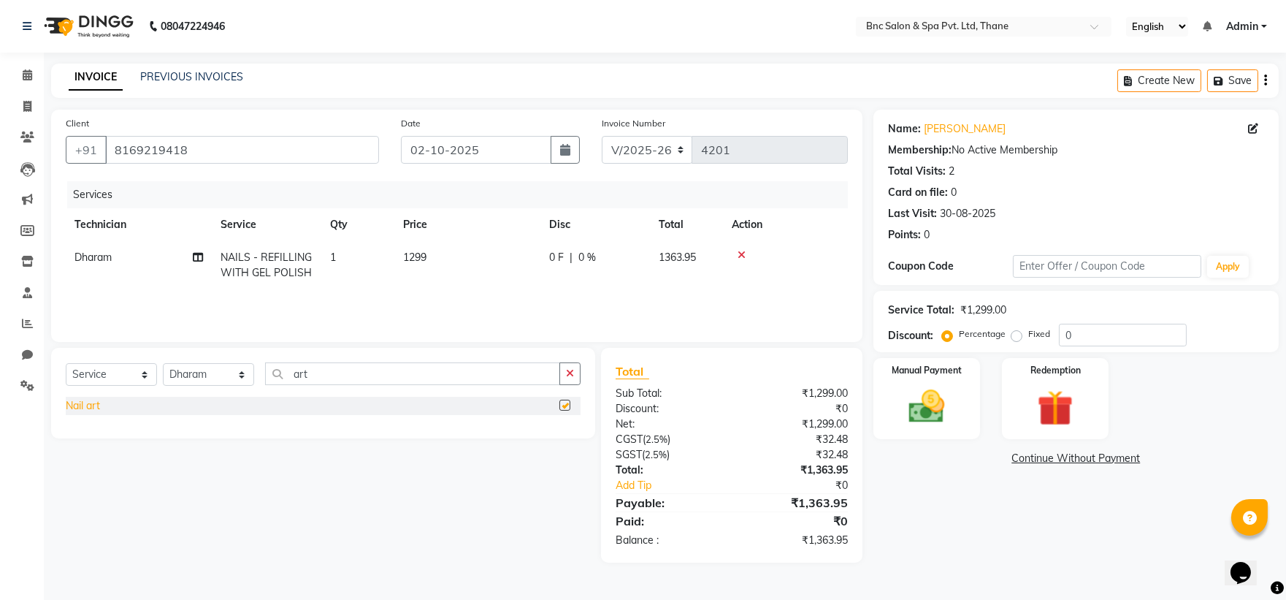
checkbox input "false"
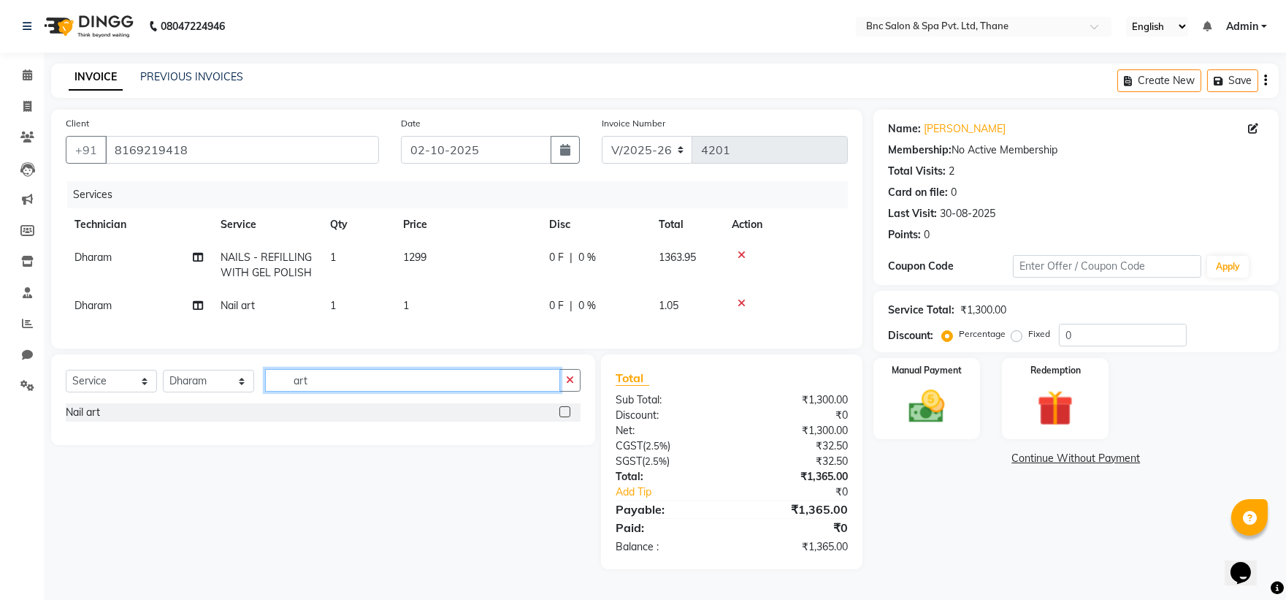
click at [317, 391] on input "art" at bounding box center [412, 380] width 295 height 23
type input "a"
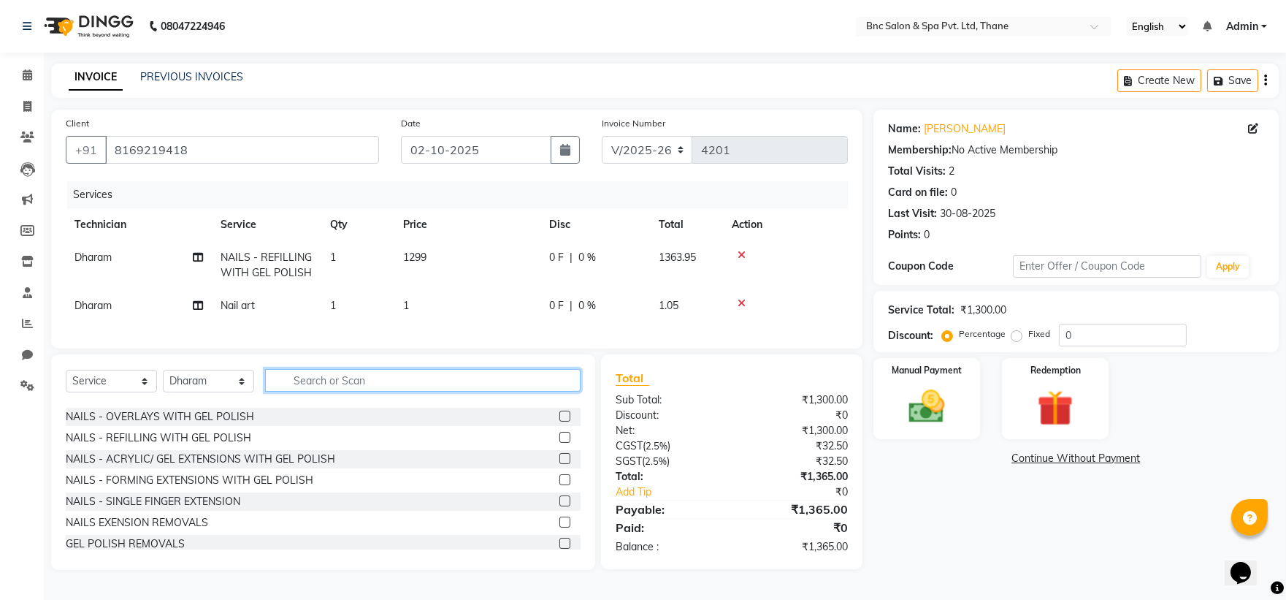
scroll to position [81, 0]
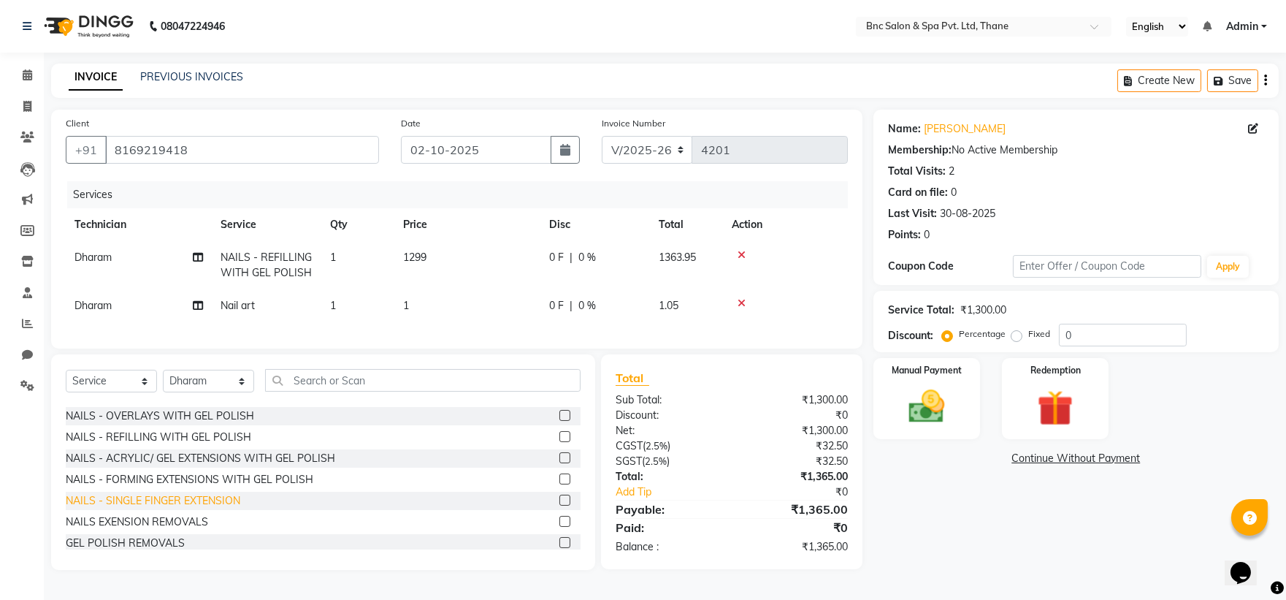
click at [131, 508] on div "NAILS - SINGLE FINGER EXTENSION" at bounding box center [153, 500] width 175 height 15
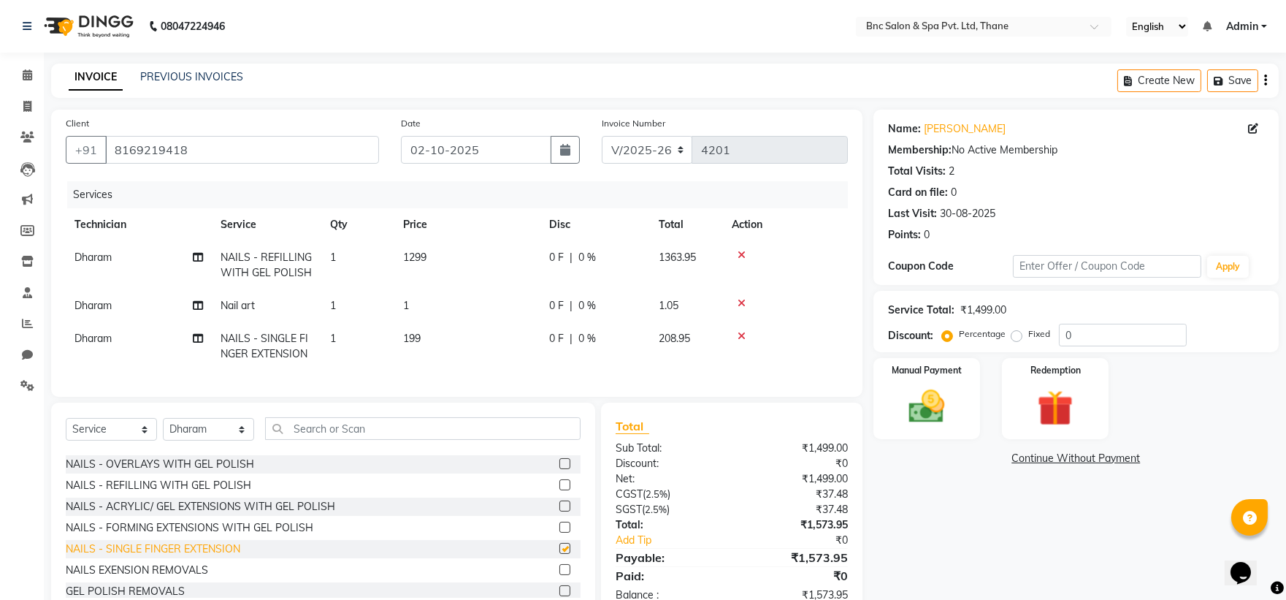
checkbox input "false"
click at [79, 305] on span "Dharam" at bounding box center [92, 305] width 37 height 13
select select "71874"
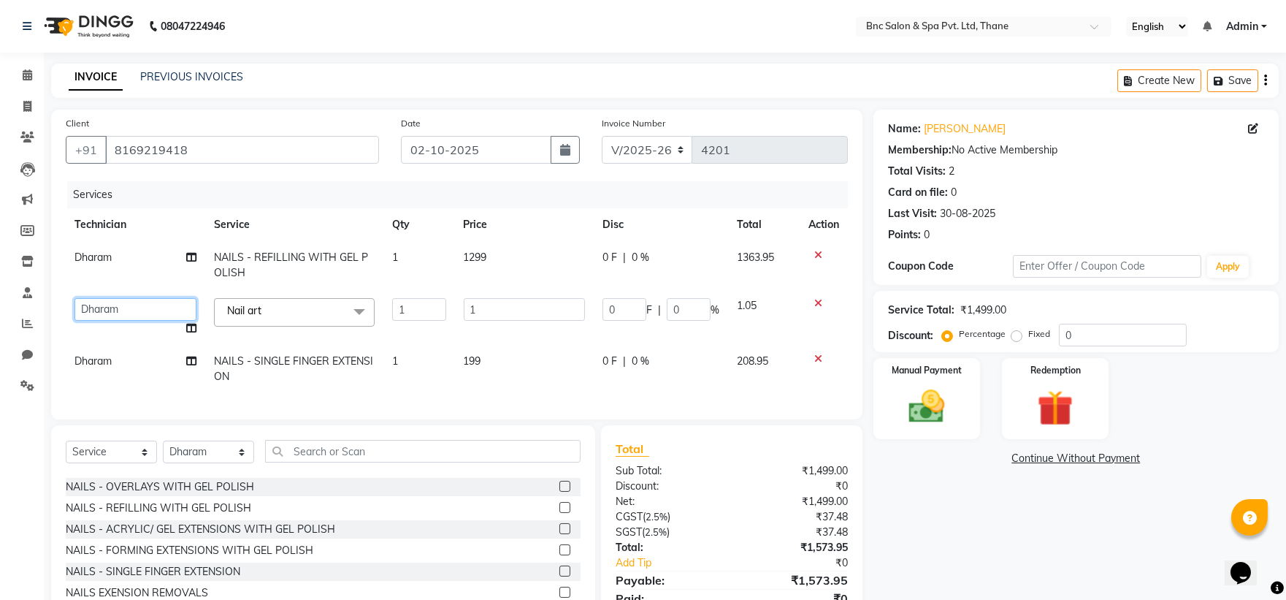
click at [79, 305] on select "[PERSON_NAME] [PERSON_NAME] [PERSON_NAME] [PERSON_NAME] [PERSON_NAME] [PERSON_N…" at bounding box center [135, 309] width 122 height 23
select select "71922"
click at [483, 313] on input "1" at bounding box center [524, 309] width 121 height 23
type input "799"
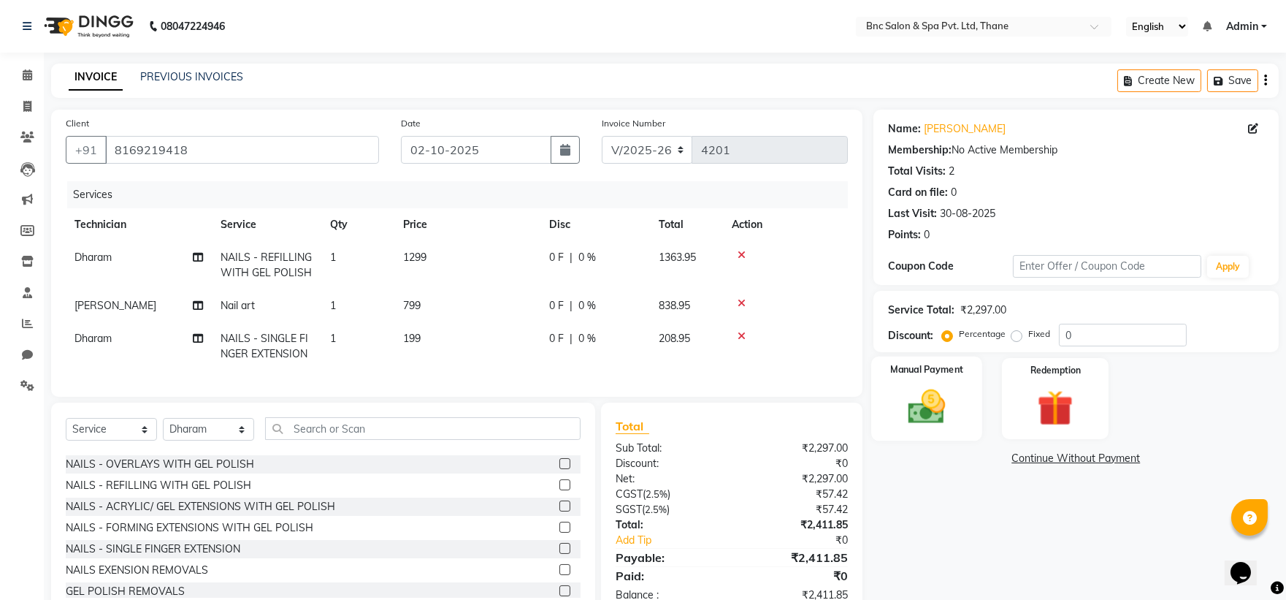
click at [947, 395] on img at bounding box center [926, 406] width 61 height 43
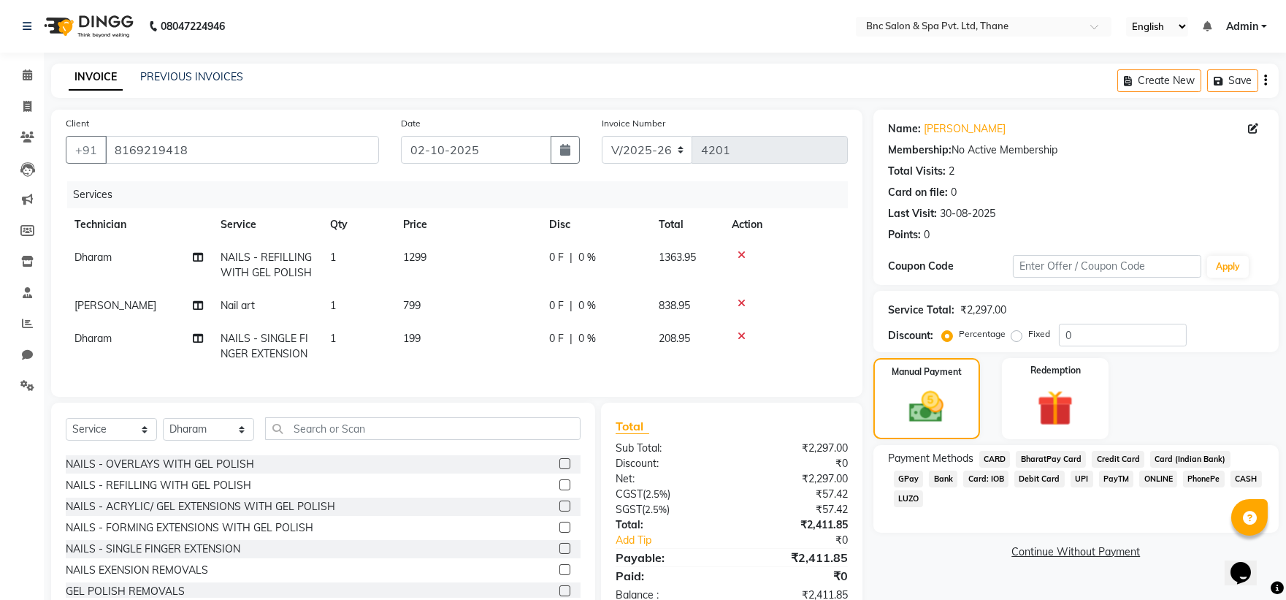
click at [96, 337] on span "Dharam" at bounding box center [92, 338] width 37 height 13
select select "71874"
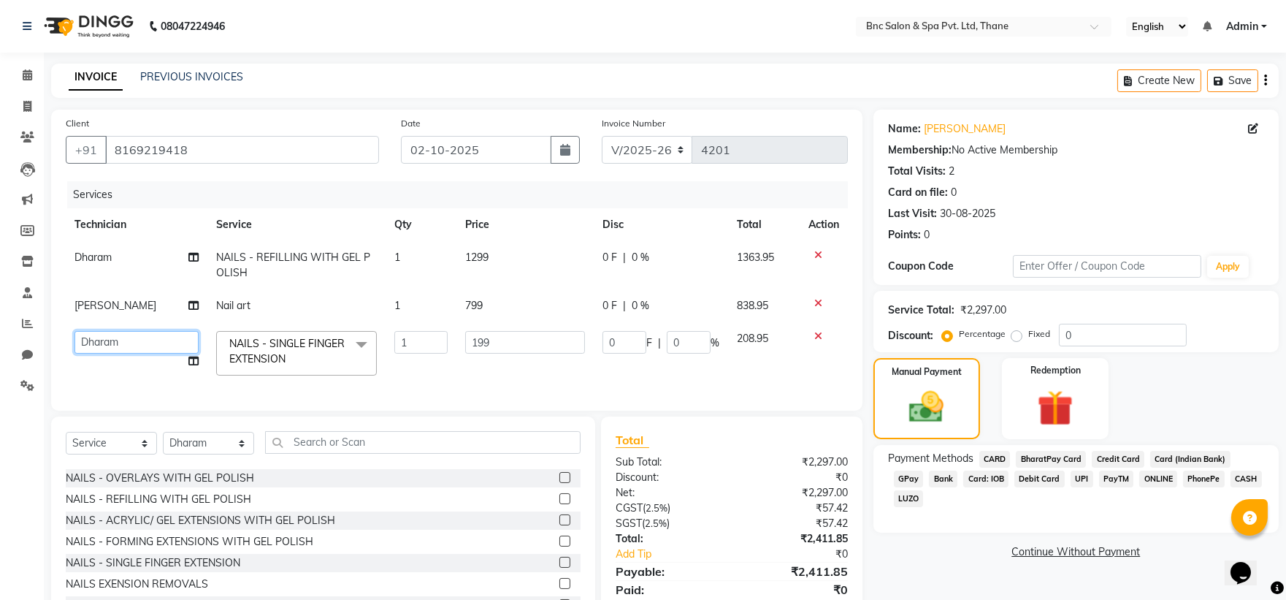
click at [96, 337] on select "[PERSON_NAME] [PERSON_NAME] [PERSON_NAME] [PERSON_NAME] [PERSON_NAME] [PERSON_N…" at bounding box center [136, 342] width 124 height 23
select select "71927"
click at [954, 392] on img at bounding box center [927, 407] width 58 height 42
click at [1028, 339] on label "Fixed" at bounding box center [1039, 333] width 22 height 13
click at [1017, 339] on input "Fixed" at bounding box center [1019, 334] width 10 height 10
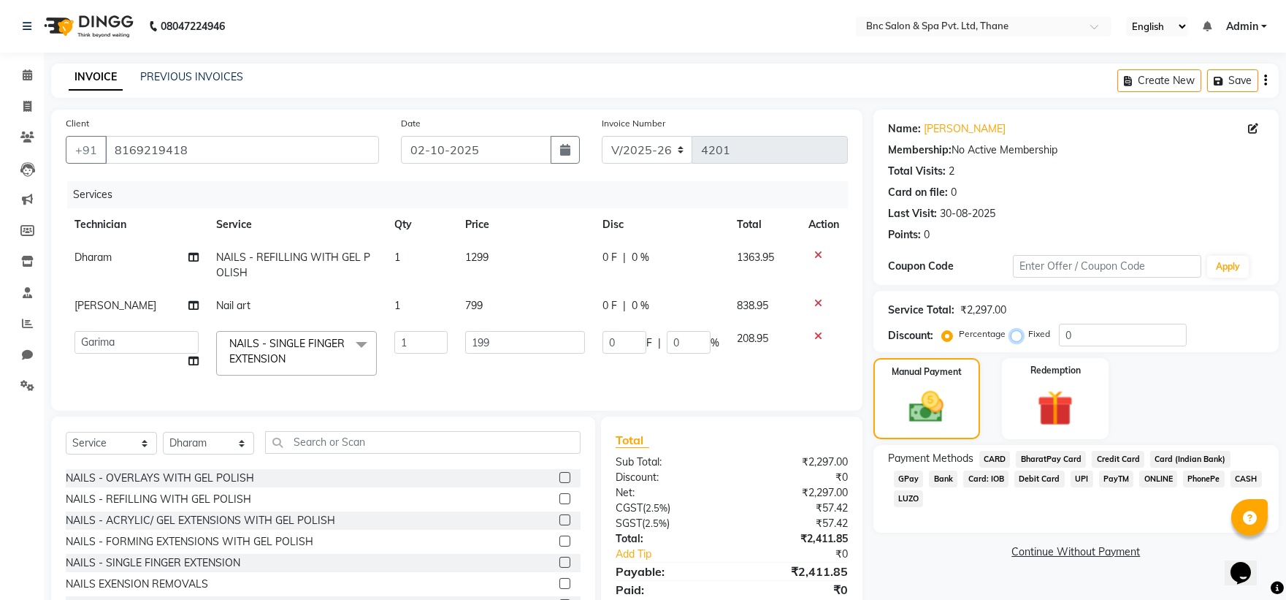
radio input "true"
click at [1074, 333] on input "0" at bounding box center [1123, 335] width 128 height 23
type input "1"
type input "0.09"
type input "0.05"
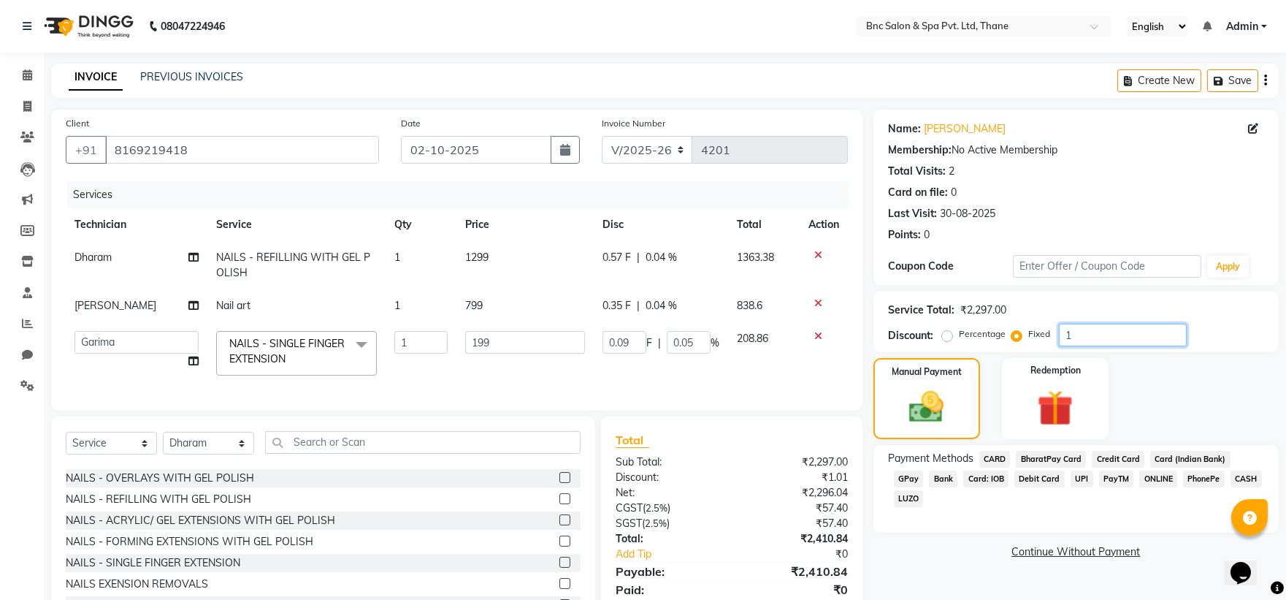
type input "10"
type input "0.87"
type input "0.44"
type input "100"
type input "8.66"
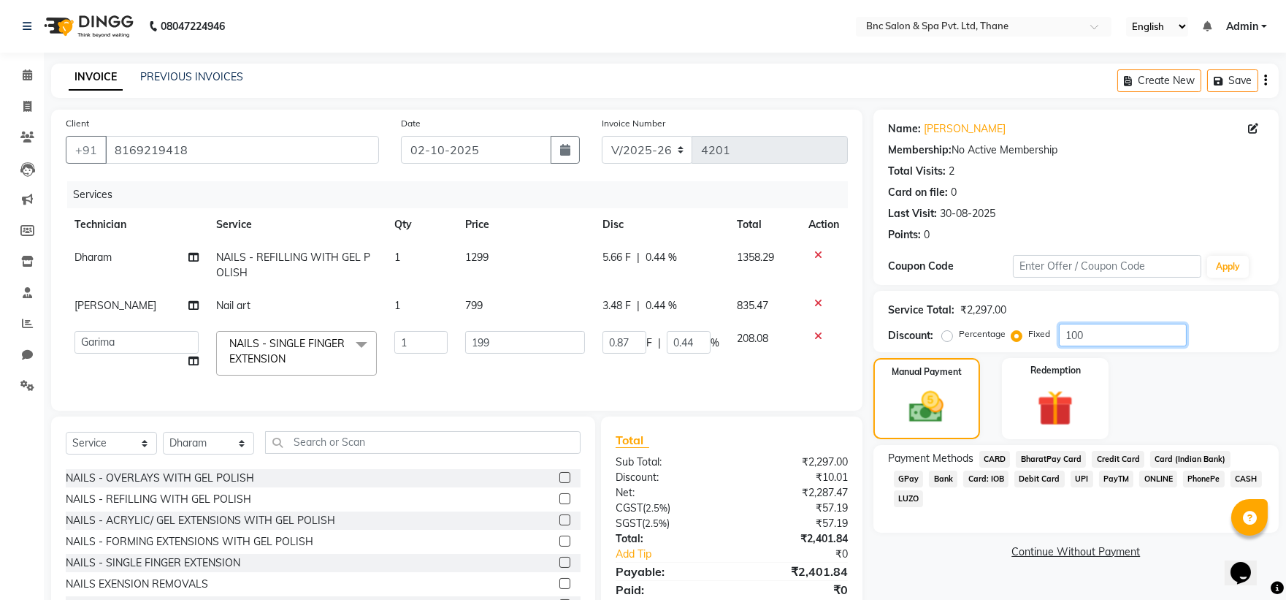
type input "4.35"
type input "100"
click at [902, 403] on img at bounding box center [927, 407] width 58 height 42
click at [91, 256] on span "Dharam" at bounding box center [92, 256] width 37 height 13
select select "71874"
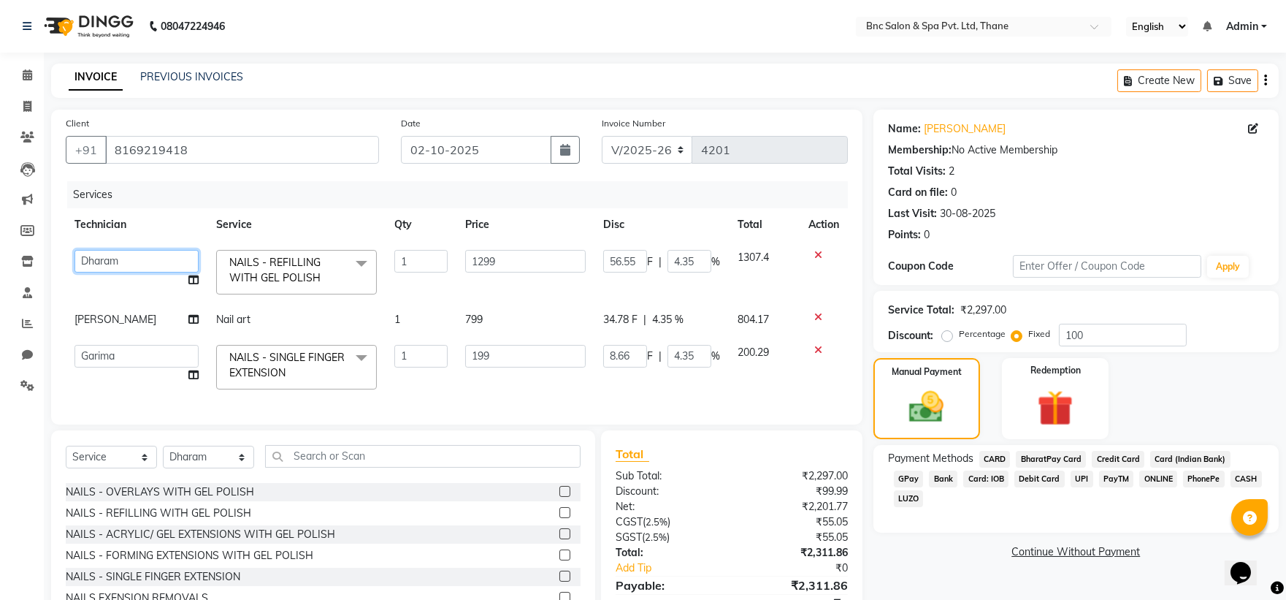
click at [91, 256] on select "[PERSON_NAME] [PERSON_NAME] [PERSON_NAME] [PERSON_NAME] [PERSON_NAME] [PERSON_N…" at bounding box center [136, 261] width 124 height 23
select select "71922"
click at [936, 398] on img at bounding box center [927, 407] width 58 height 42
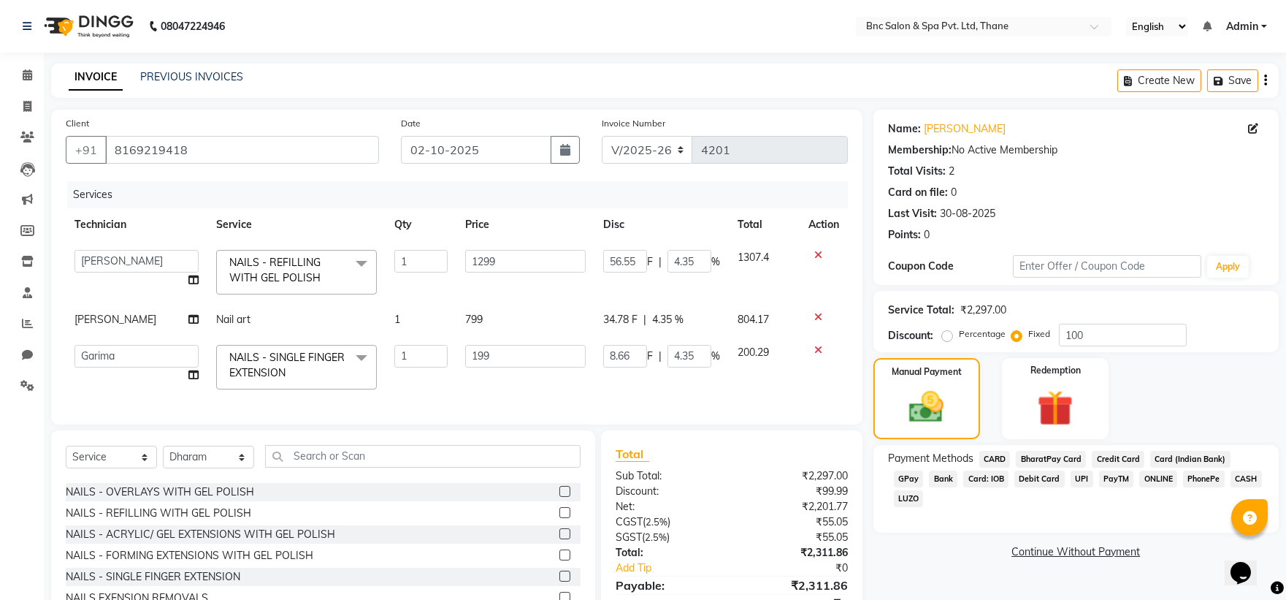
scroll to position [80, 0]
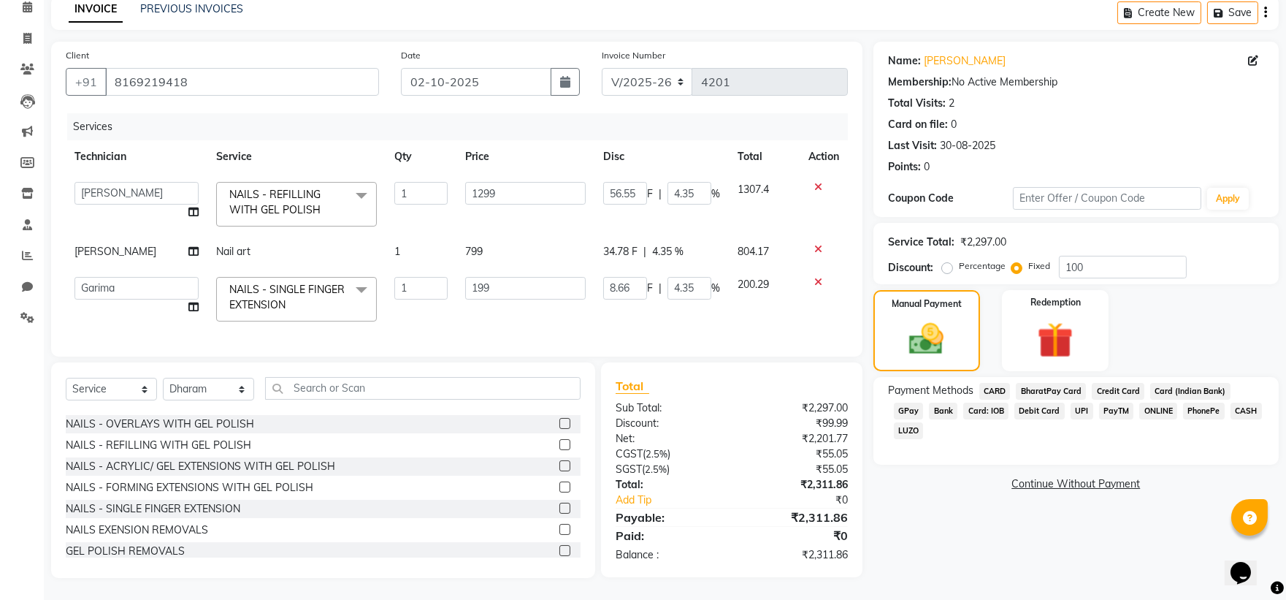
click at [1002, 383] on span "CARD" at bounding box center [994, 391] width 31 height 17
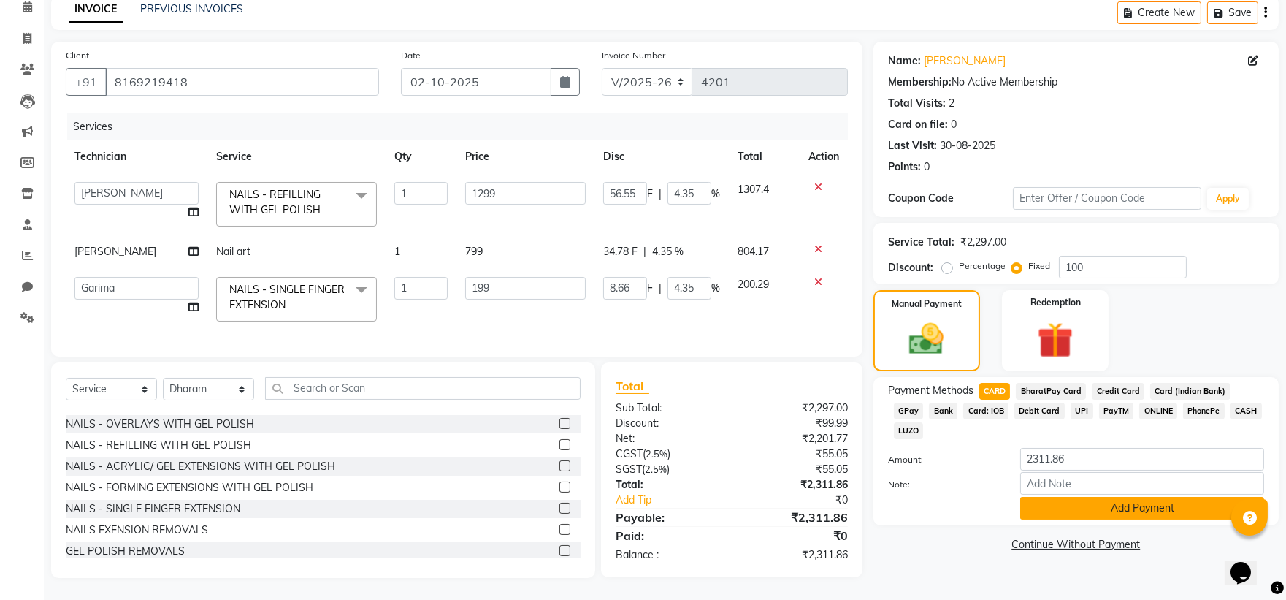
click at [1085, 497] on button "Add Payment" at bounding box center [1142, 508] width 244 height 23
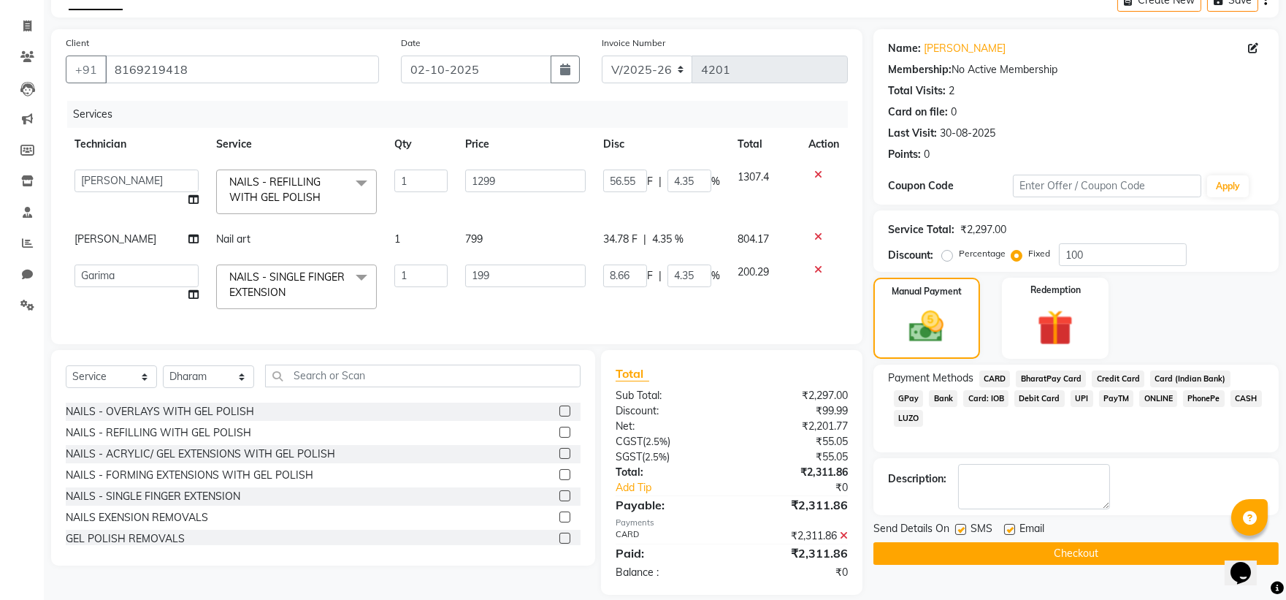
click at [1028, 554] on button "Checkout" at bounding box center [1075, 553] width 405 height 23
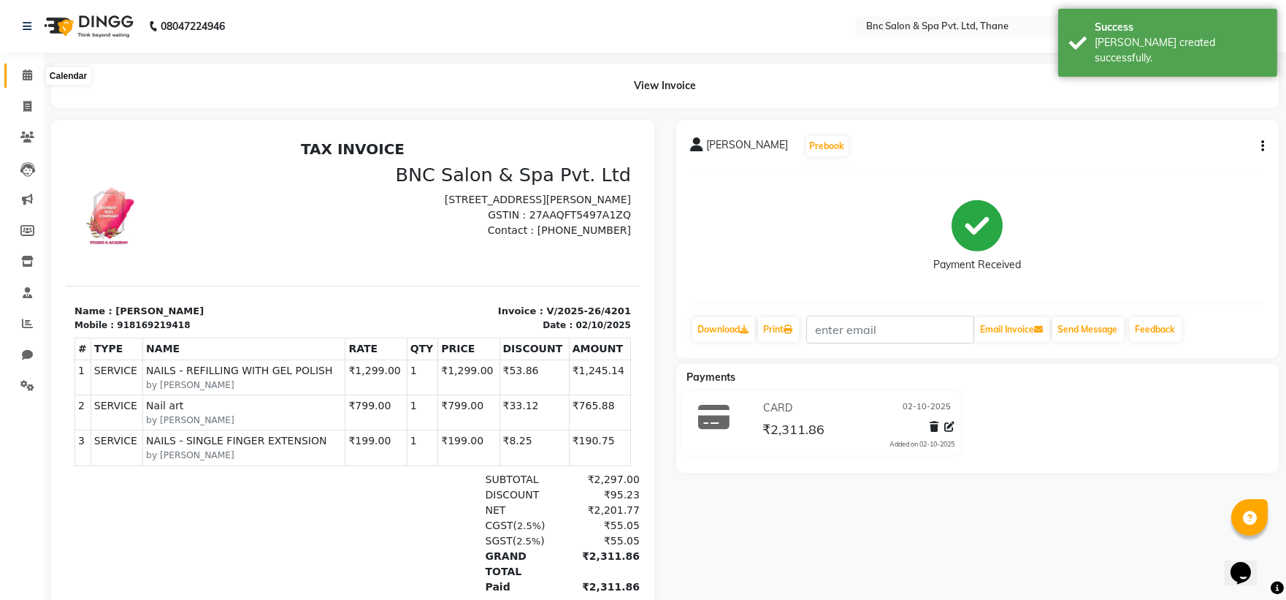
click at [23, 72] on icon at bounding box center [27, 74] width 9 height 11
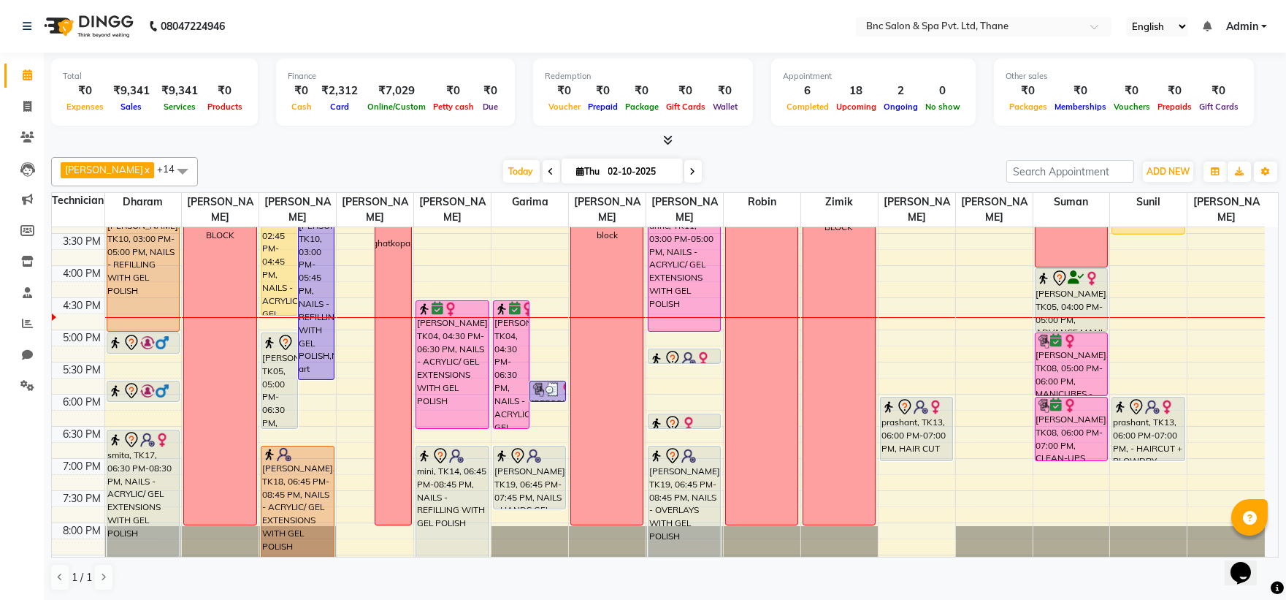
scroll to position [476, 0]
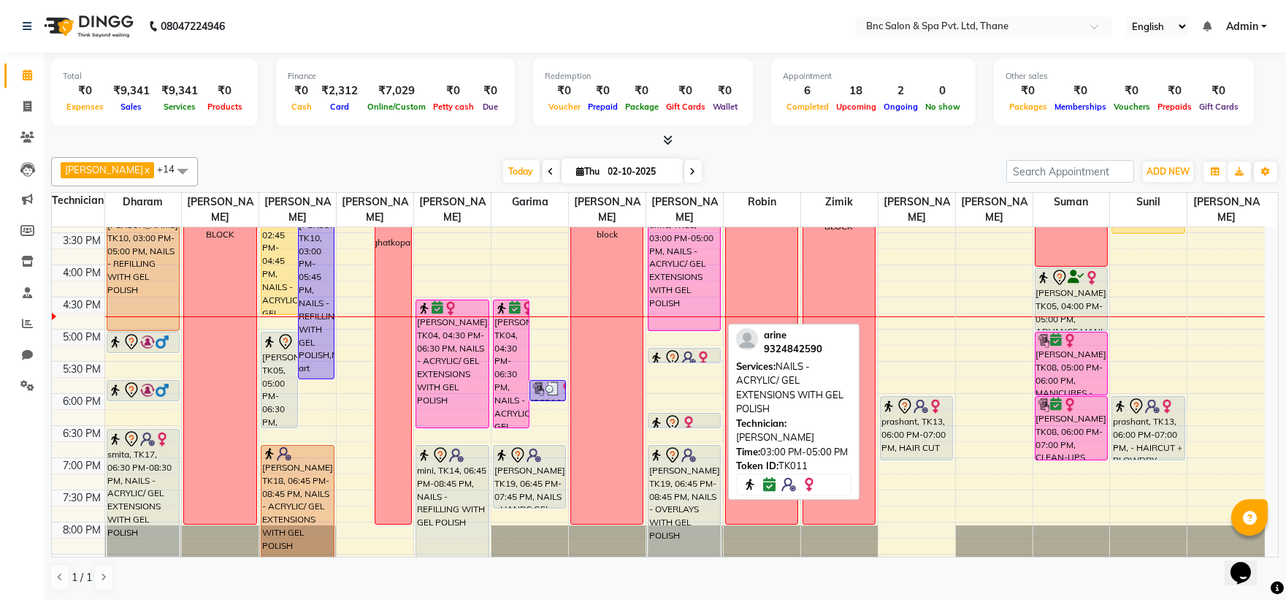
click at [659, 265] on div "arine, TK11, 03:00 PM-05:00 PM, NAILS - ACRYLIC/ GEL EXTENSIONS WITH GEL POLISH" at bounding box center [684, 266] width 72 height 127
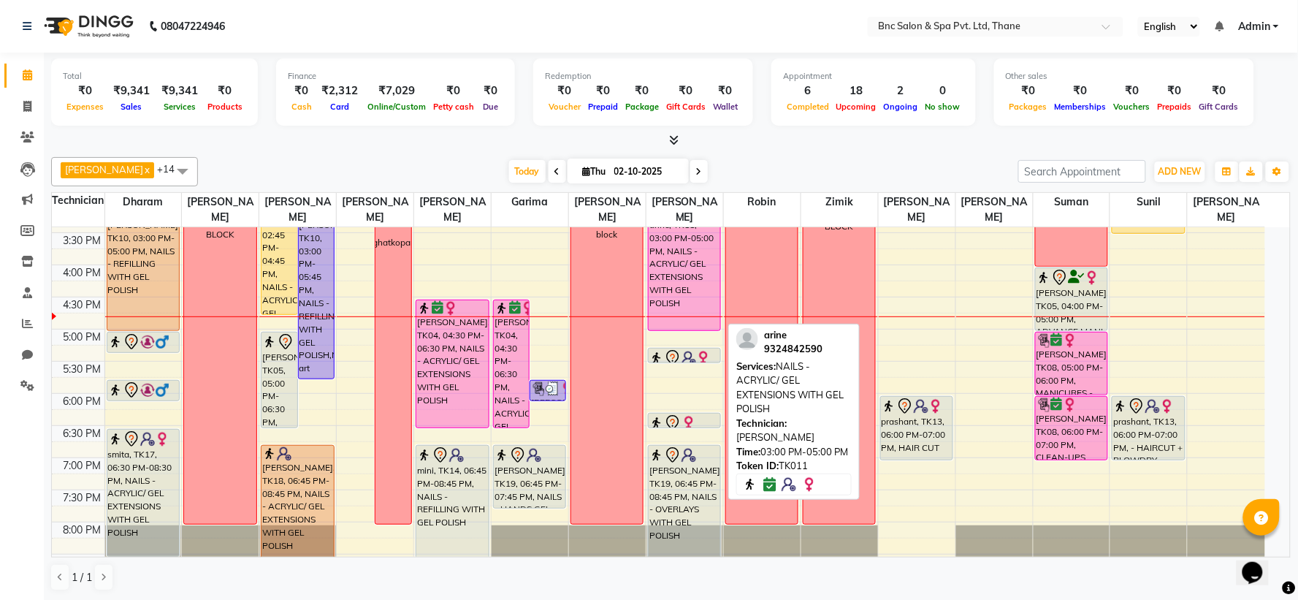
select select "6"
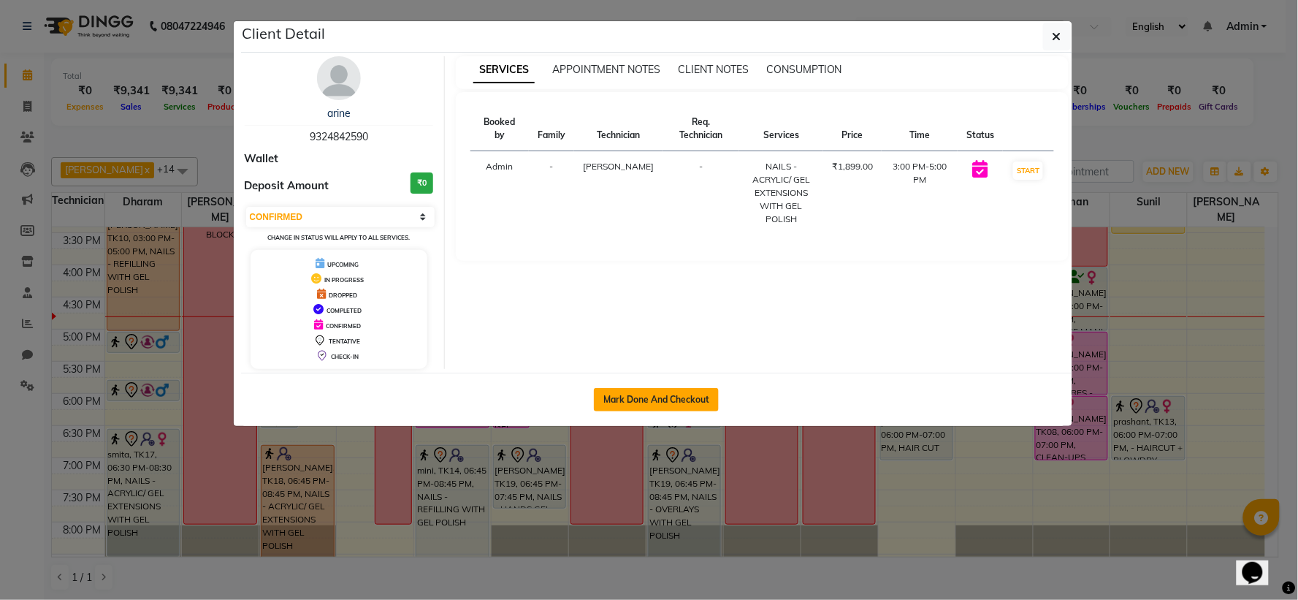
click at [629, 391] on button "Mark Done And Checkout" at bounding box center [656, 399] width 125 height 23
select select "7892"
select select "service"
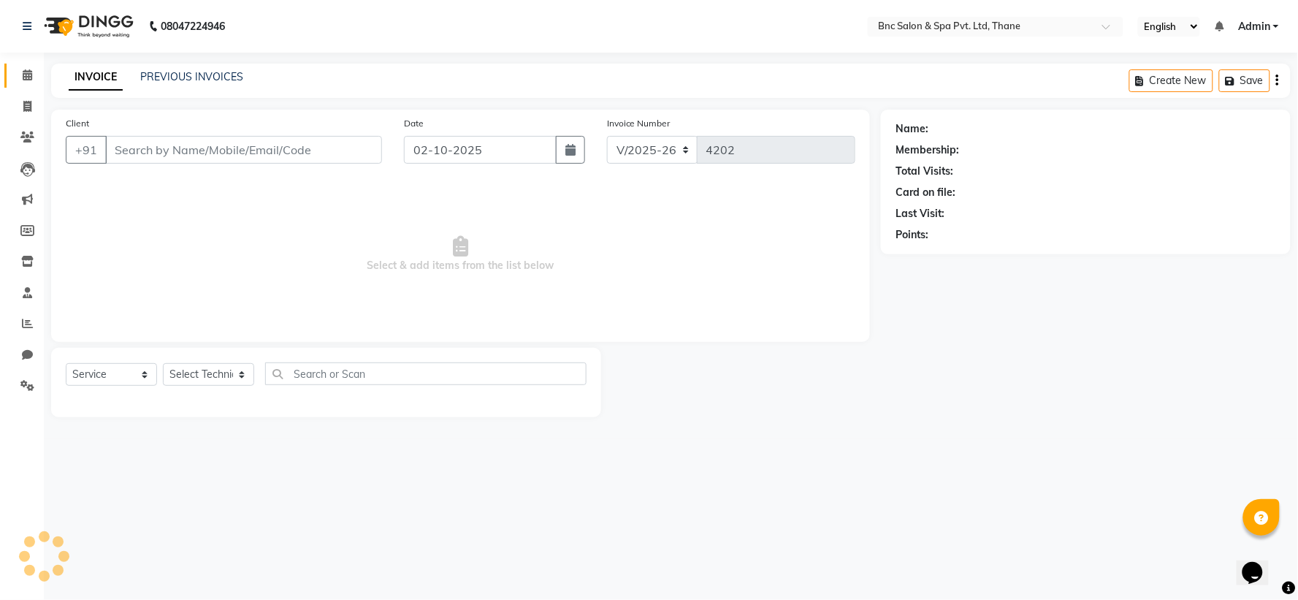
type input "9324842590"
select select "89483"
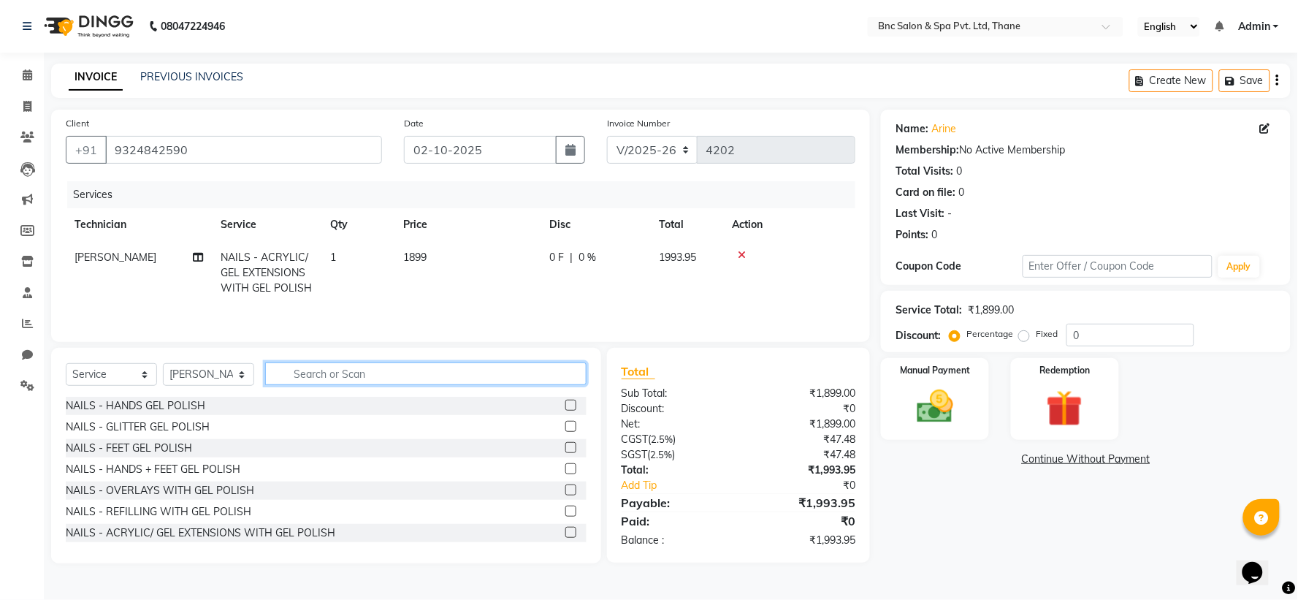
click at [322, 375] on input "text" at bounding box center [425, 373] width 321 height 23
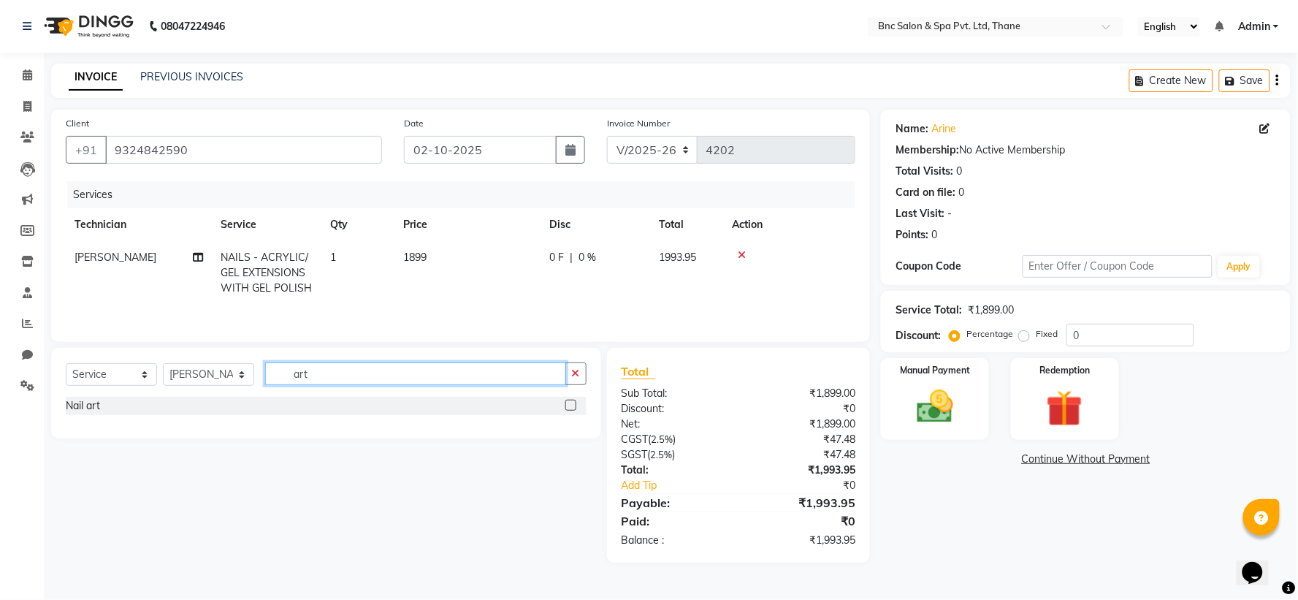
type input "art"
click at [425, 261] on span "1899" at bounding box center [414, 256] width 23 height 13
select select "89483"
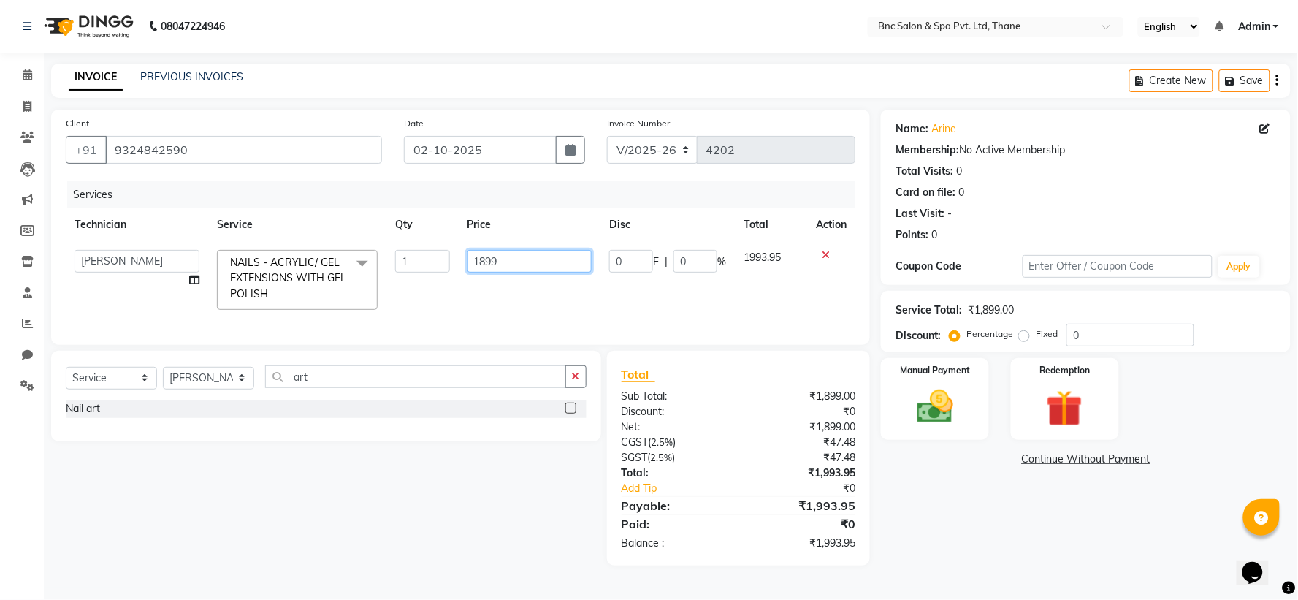
click at [512, 264] on input "1899" at bounding box center [529, 261] width 125 height 23
type input "1"
type input "1499"
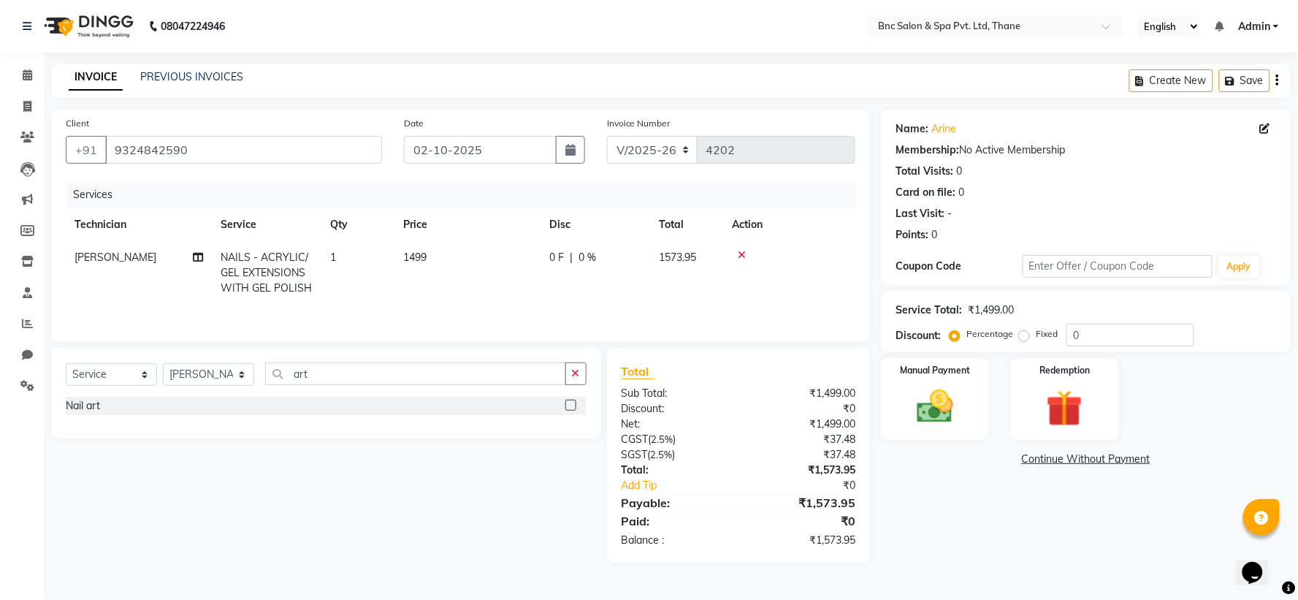
click at [570, 418] on div "Nail art" at bounding box center [326, 407] width 521 height 21
click at [567, 407] on label at bounding box center [570, 404] width 11 height 11
click at [567, 407] on input "checkbox" at bounding box center [569, 405] width 9 height 9
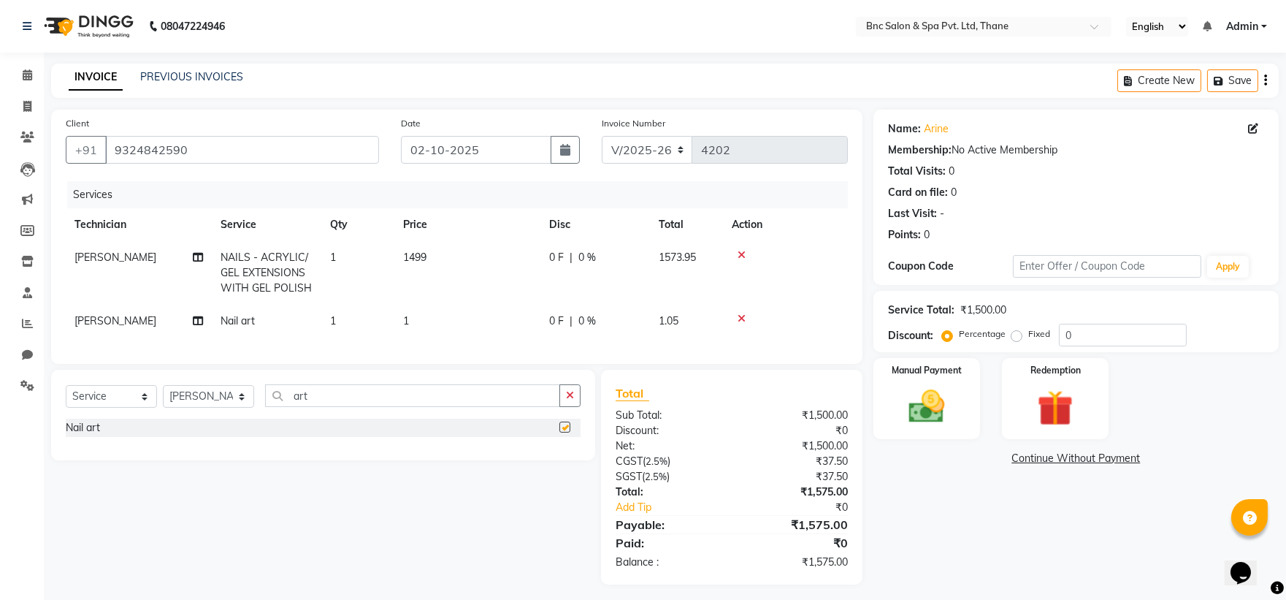
checkbox input "false"
click at [405, 314] on span "1" at bounding box center [406, 320] width 6 height 13
select select "89483"
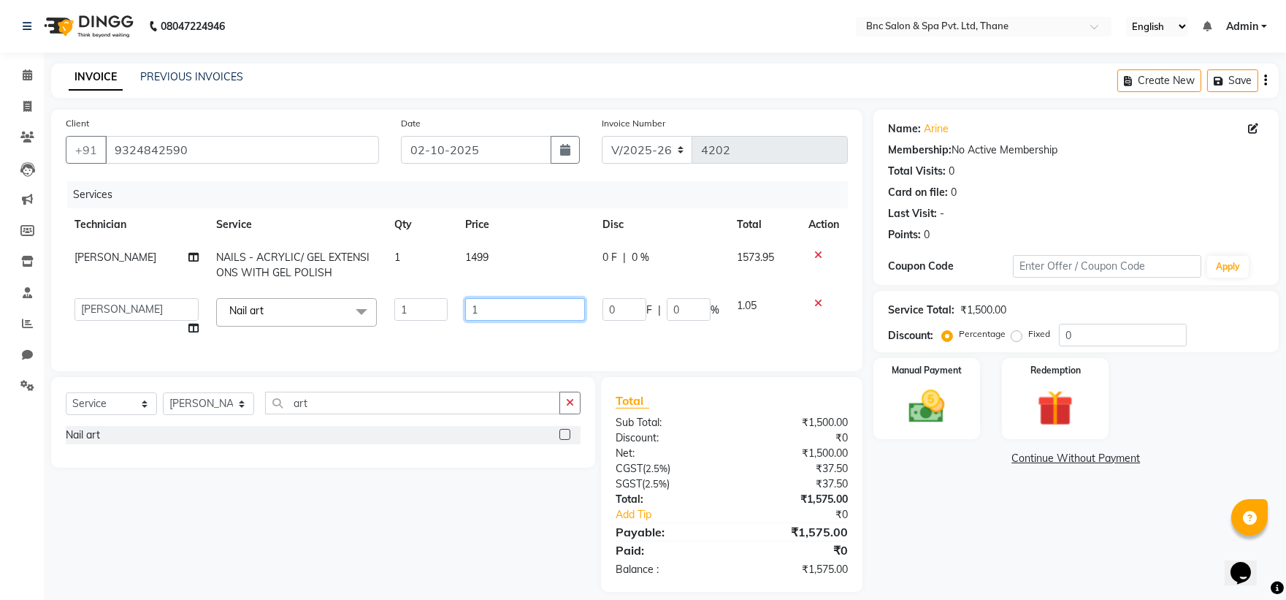
click at [513, 310] on input "1" at bounding box center [525, 309] width 120 height 23
type input "1099"
click at [925, 381] on div "Manual Payment" at bounding box center [926, 398] width 111 height 84
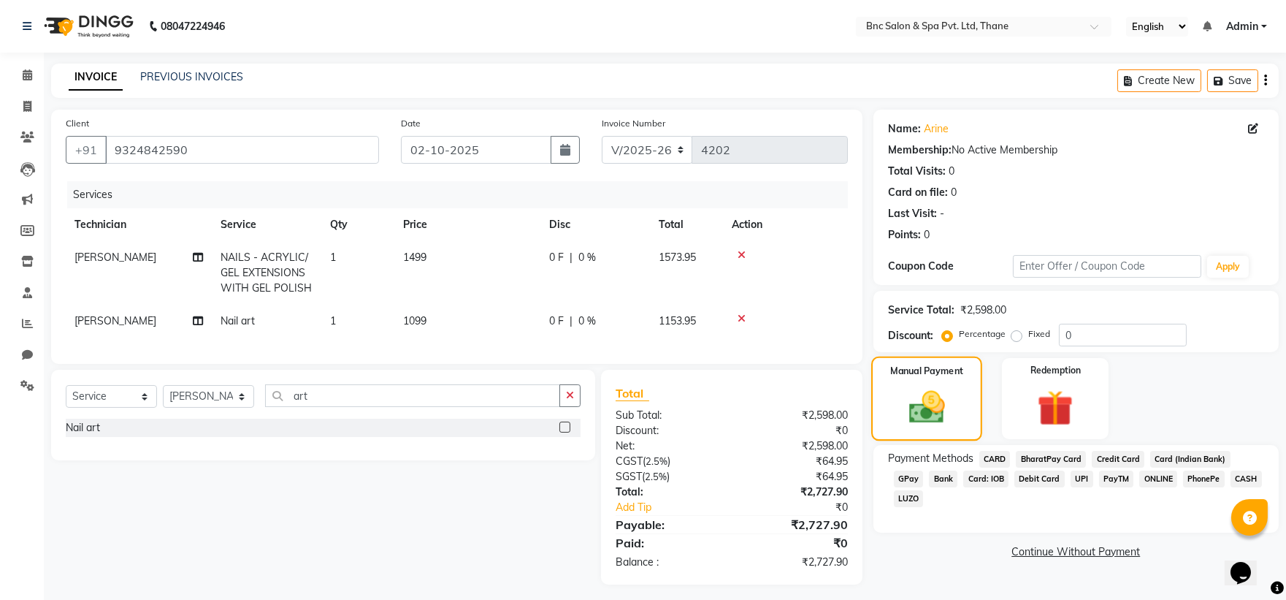
click at [939, 388] on img at bounding box center [927, 407] width 58 height 42
click at [422, 321] on span "1099" at bounding box center [414, 320] width 23 height 13
select select "89483"
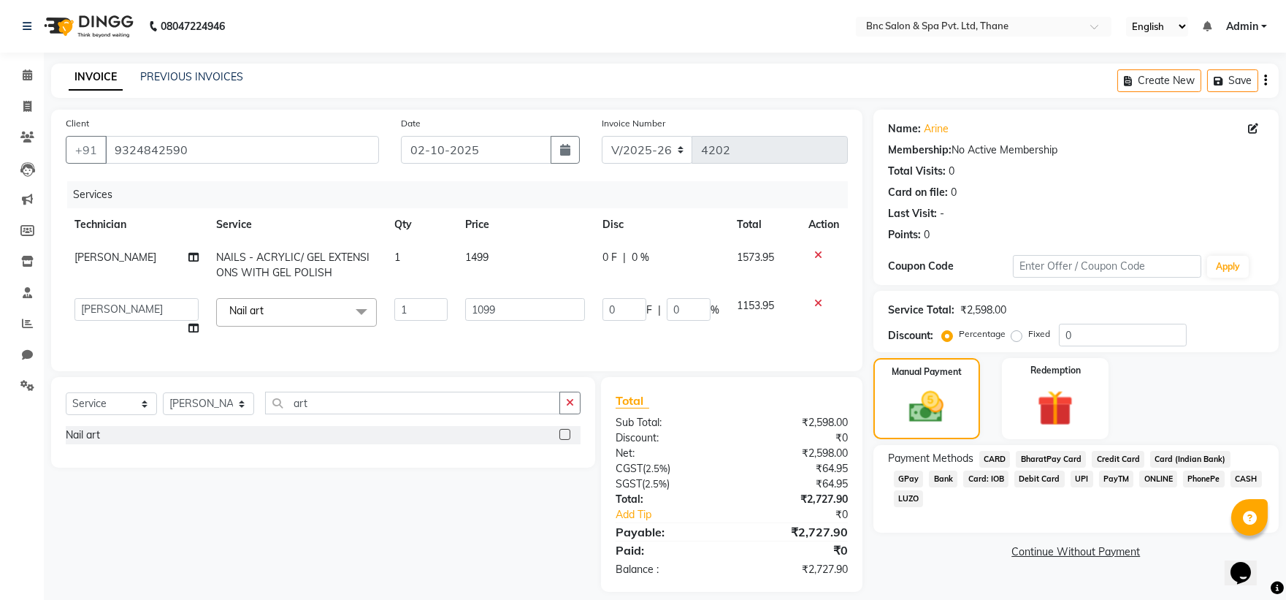
click at [1028, 338] on label "Fixed" at bounding box center [1039, 333] width 22 height 13
click at [1017, 338] on input "Fixed" at bounding box center [1019, 334] width 10 height 10
radio input "true"
click at [1079, 332] on input "0" at bounding box center [1123, 335] width 128 height 23
type input "1"
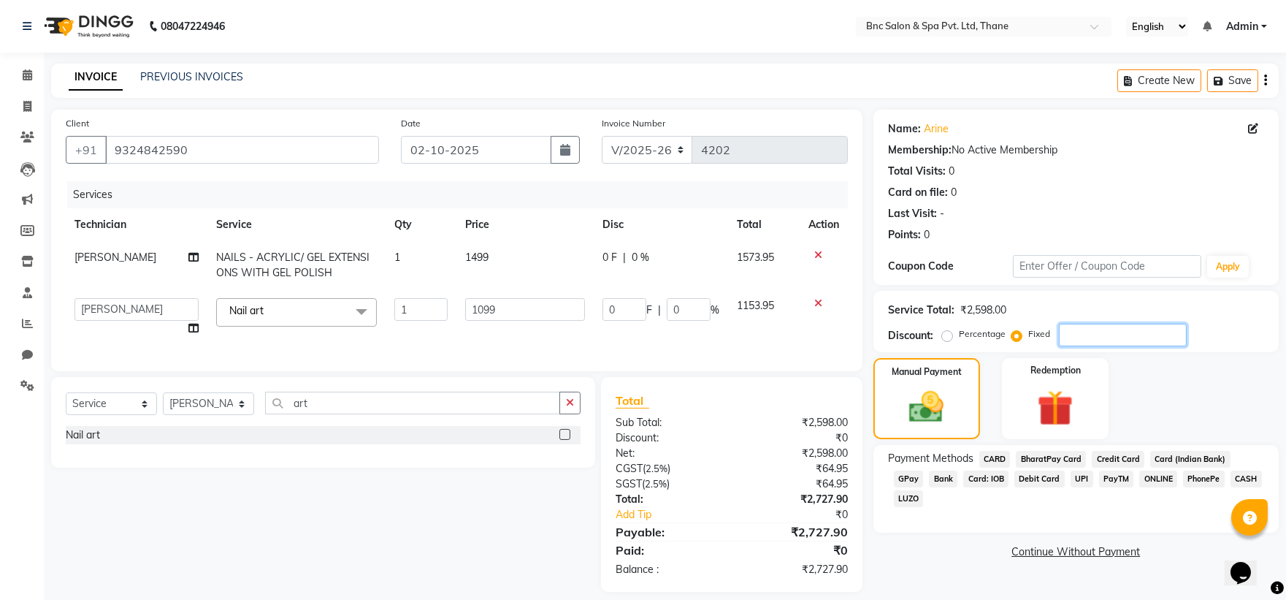
type input "0.42"
type input "0.04"
type input "10"
type input "4.23"
type input "0.38"
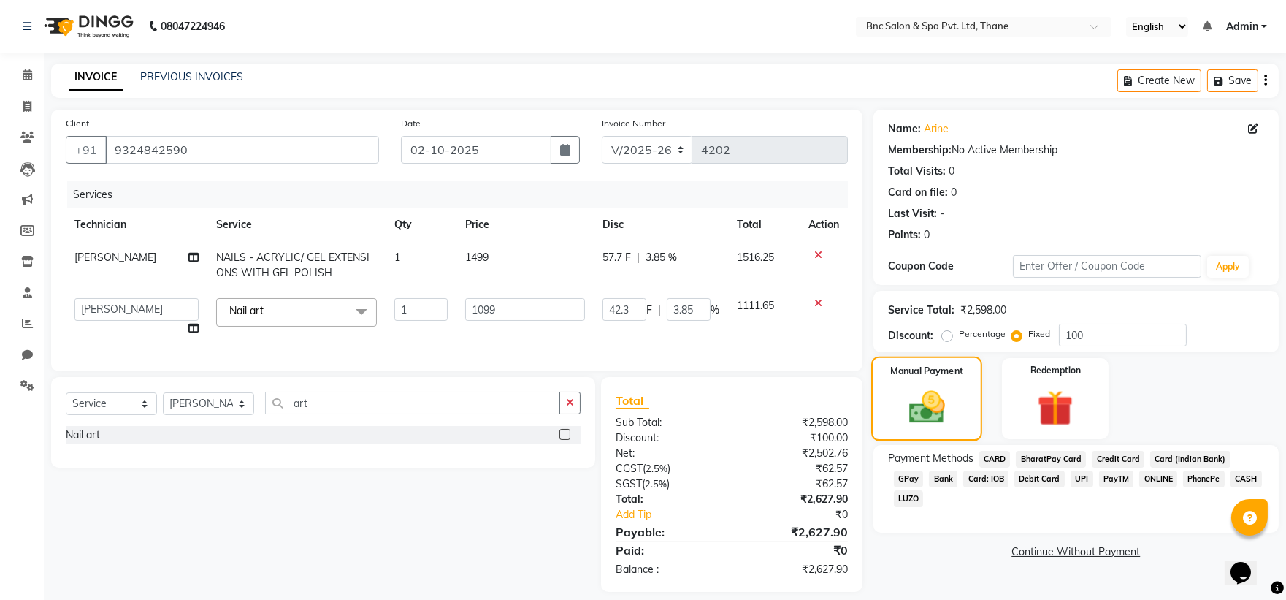
click at [946, 380] on div "Manual Payment" at bounding box center [926, 398] width 111 height 84
click at [946, 378] on div "Manual Payment" at bounding box center [926, 398] width 111 height 84
click at [959, 380] on div "Manual Payment" at bounding box center [926, 398] width 111 height 84
click at [924, 470] on span "GPay" at bounding box center [909, 478] width 30 height 17
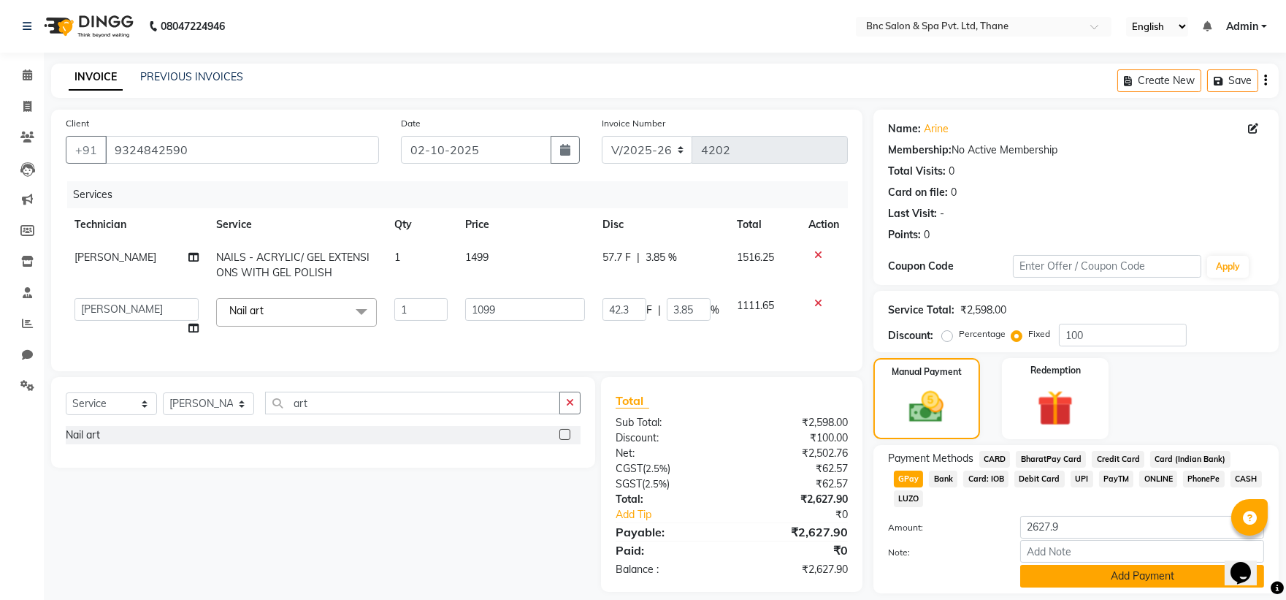
click at [1125, 565] on button "Add Payment" at bounding box center [1142, 576] width 244 height 23
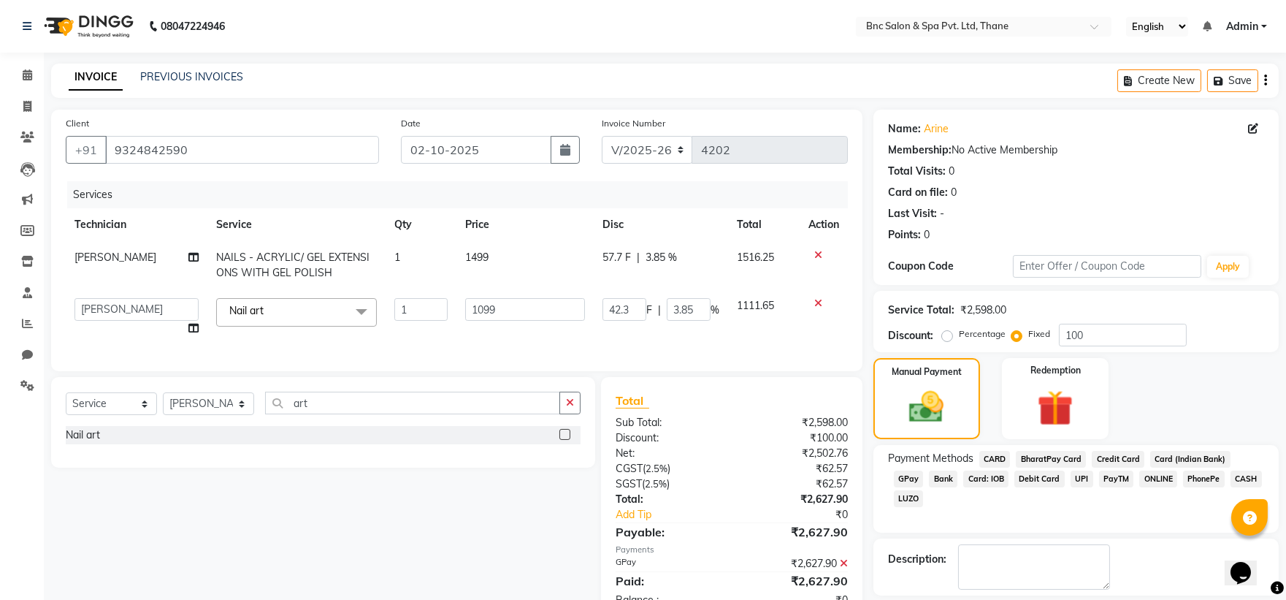
scroll to position [67, 0]
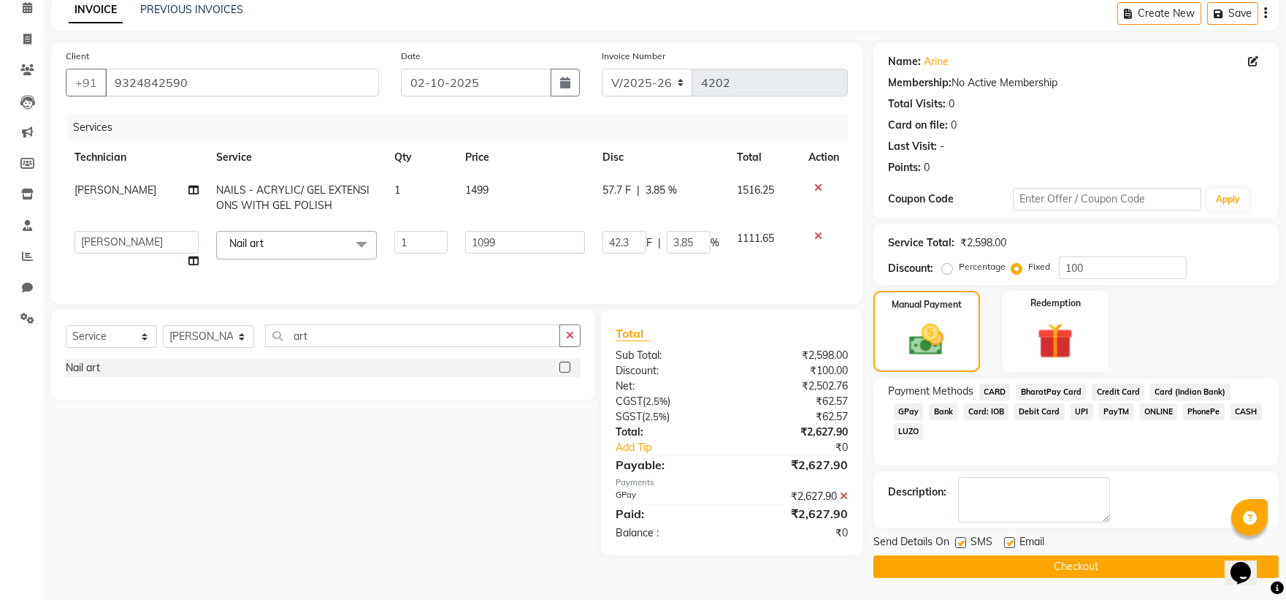
click at [1101, 567] on button "Checkout" at bounding box center [1075, 566] width 405 height 23
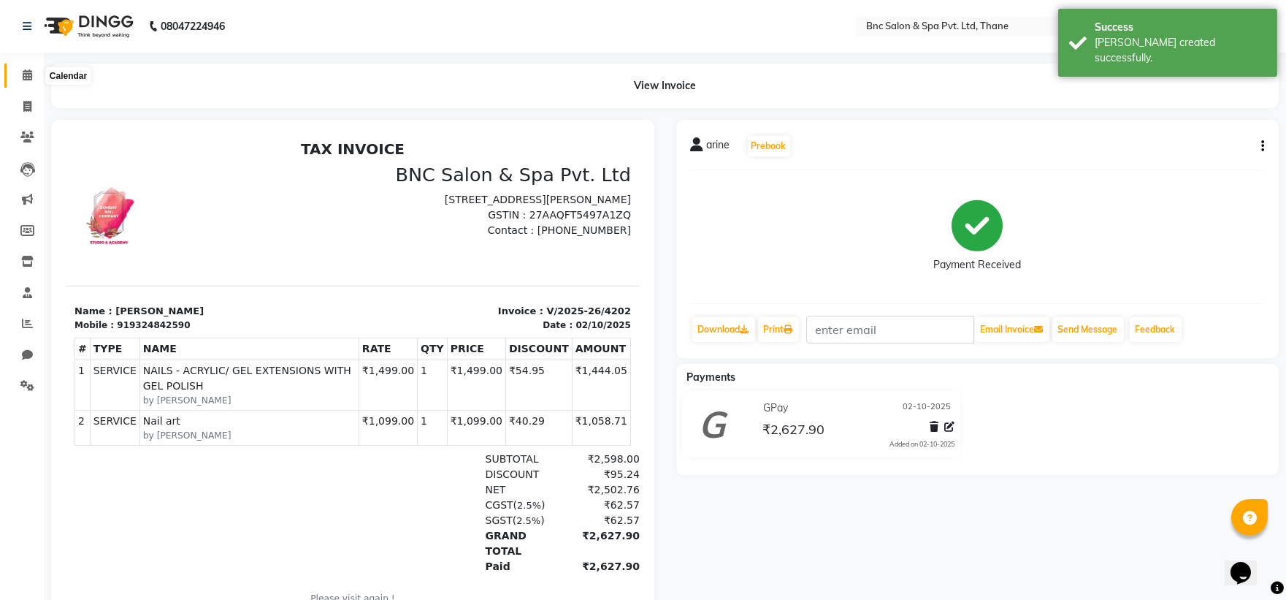
click at [24, 79] on icon at bounding box center [27, 74] width 9 height 11
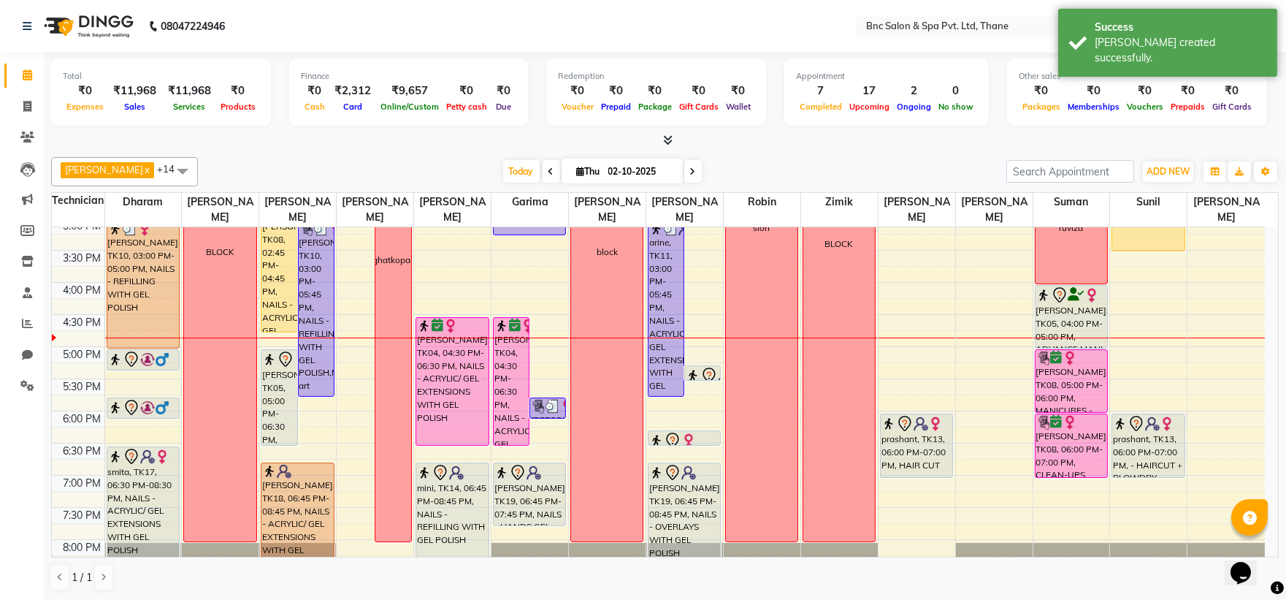
scroll to position [454, 0]
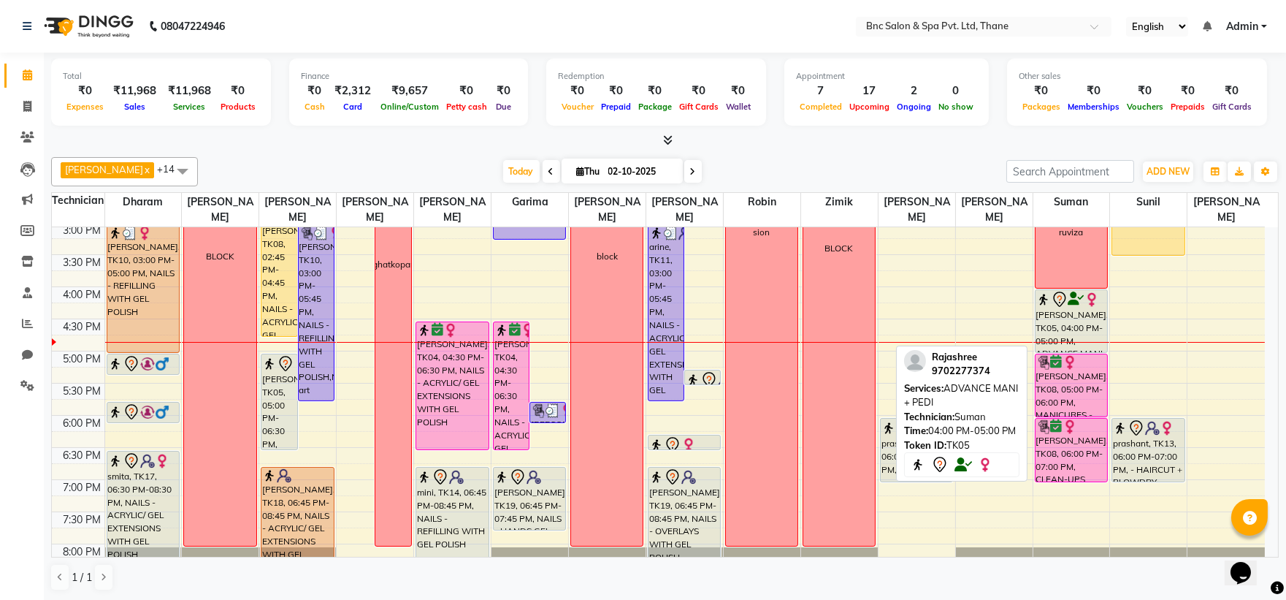
click at [1053, 314] on div "[PERSON_NAME], TK05, 04:00 PM-05:00 PM, ADVANCE MANI + PEDI" at bounding box center [1072, 321] width 72 height 62
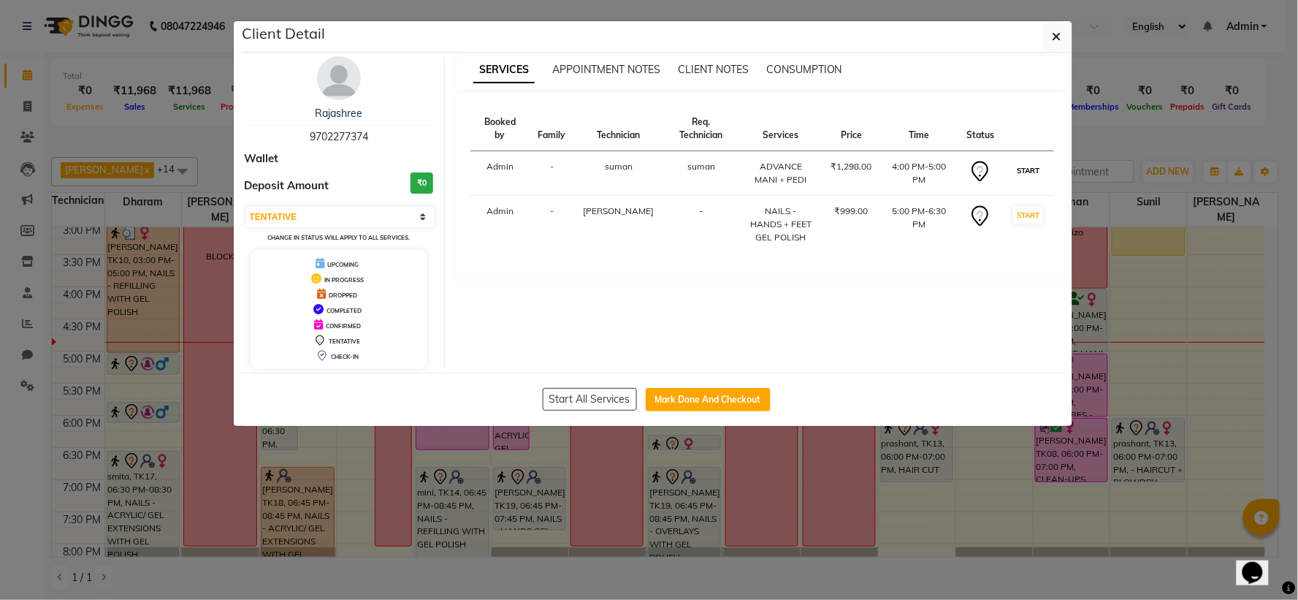
click at [1028, 169] on button "START" at bounding box center [1028, 170] width 30 height 18
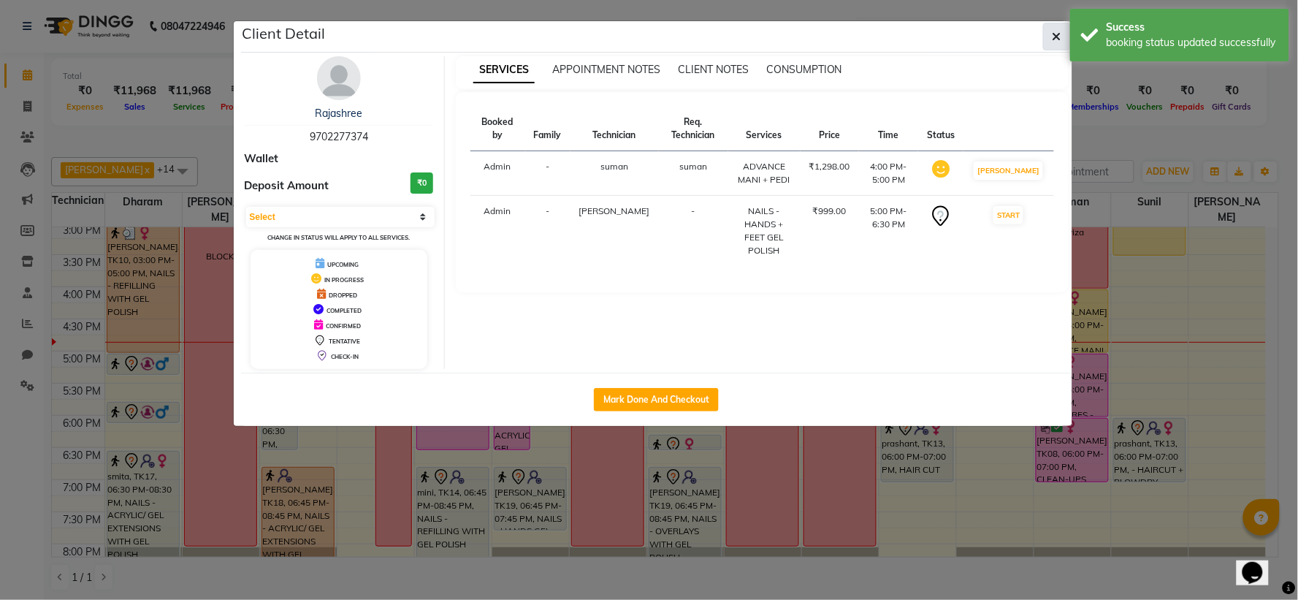
click at [1059, 31] on icon "button" at bounding box center [1056, 37] width 9 height 12
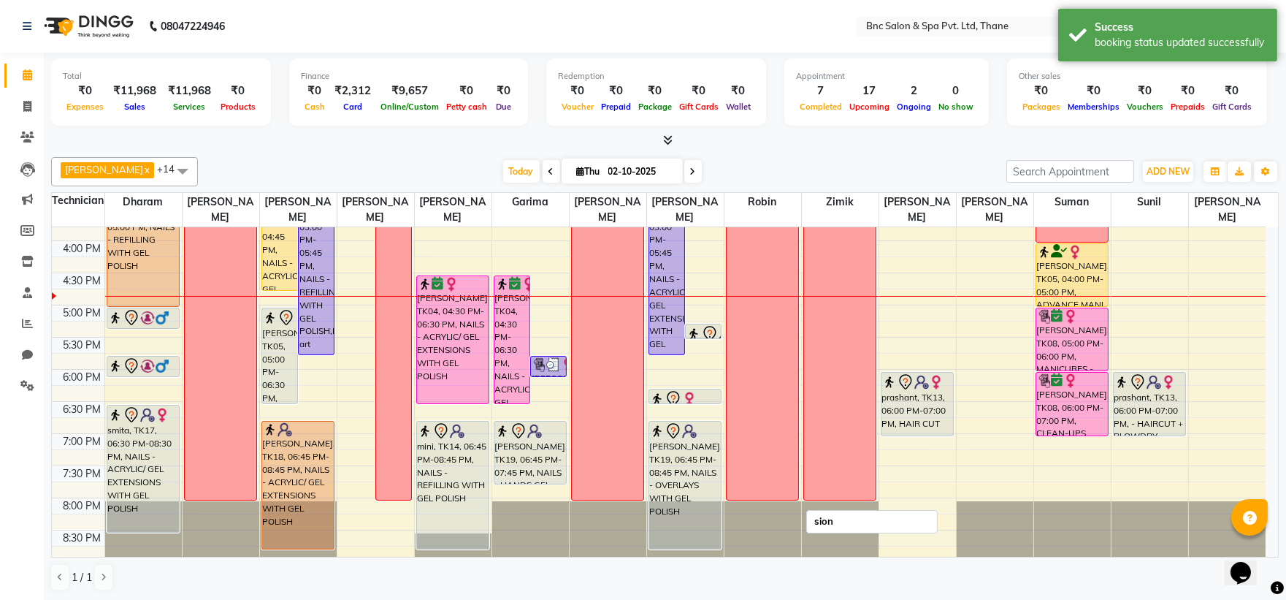
scroll to position [502, 0]
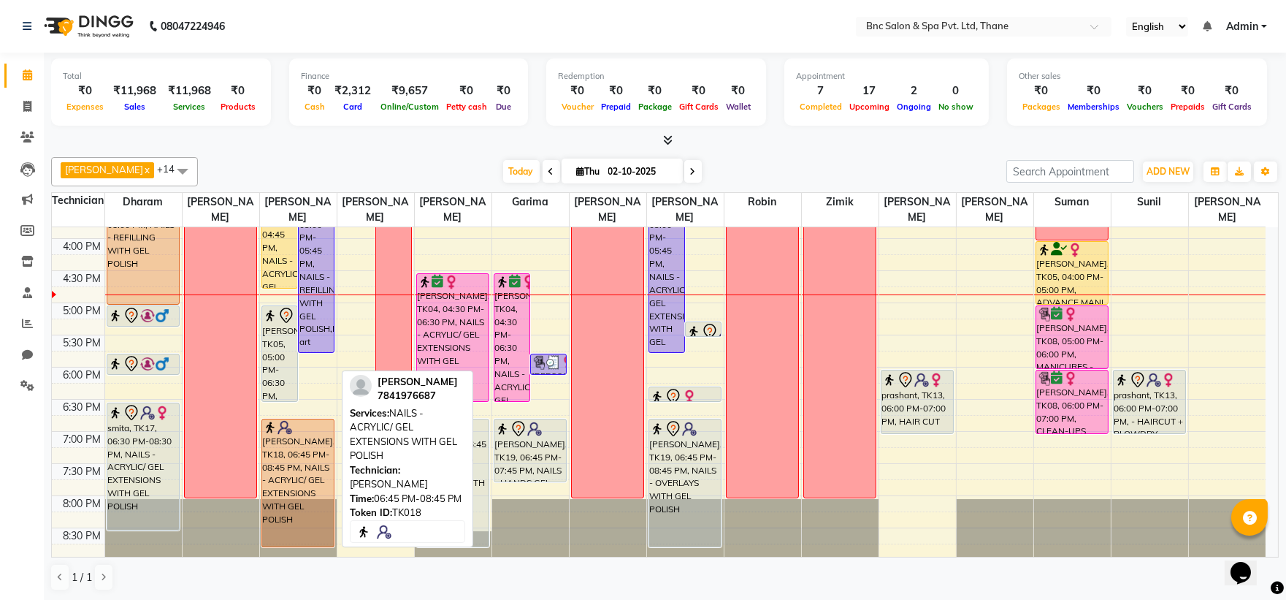
click at [322, 426] on div at bounding box center [298, 427] width 70 height 15
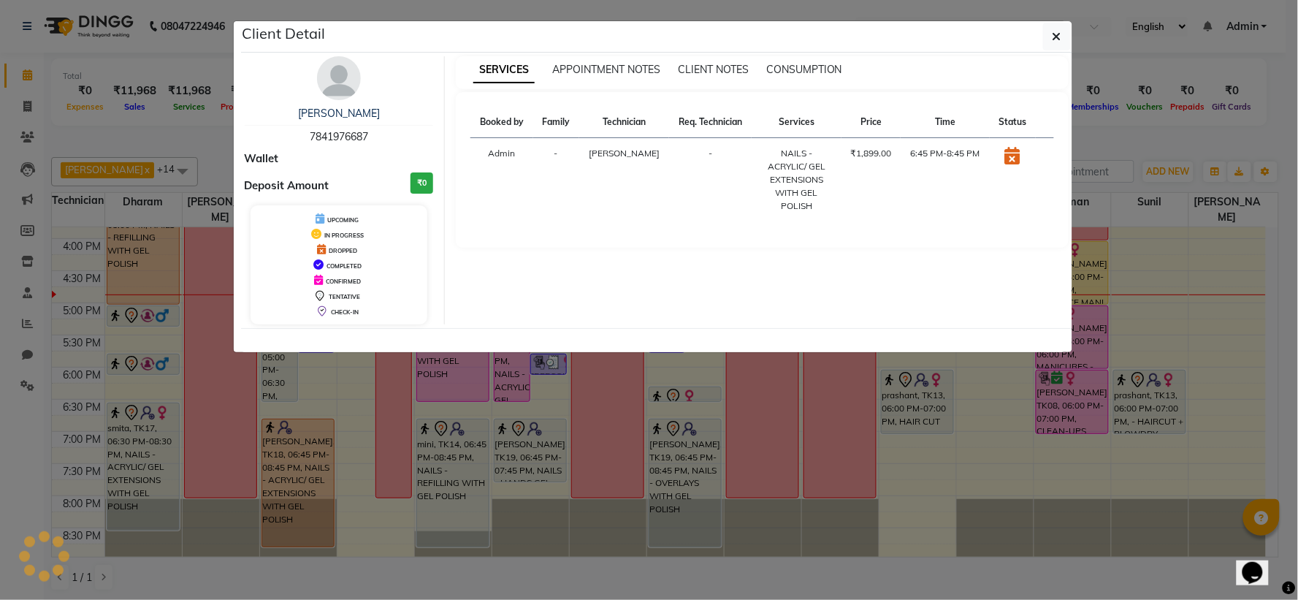
click at [322, 426] on ngb-modal-window "Client Detail [PERSON_NAME] 7841976687 Wallet Deposit Amount ₹0 UPCOMING IN PRO…" at bounding box center [649, 300] width 1298 height 600
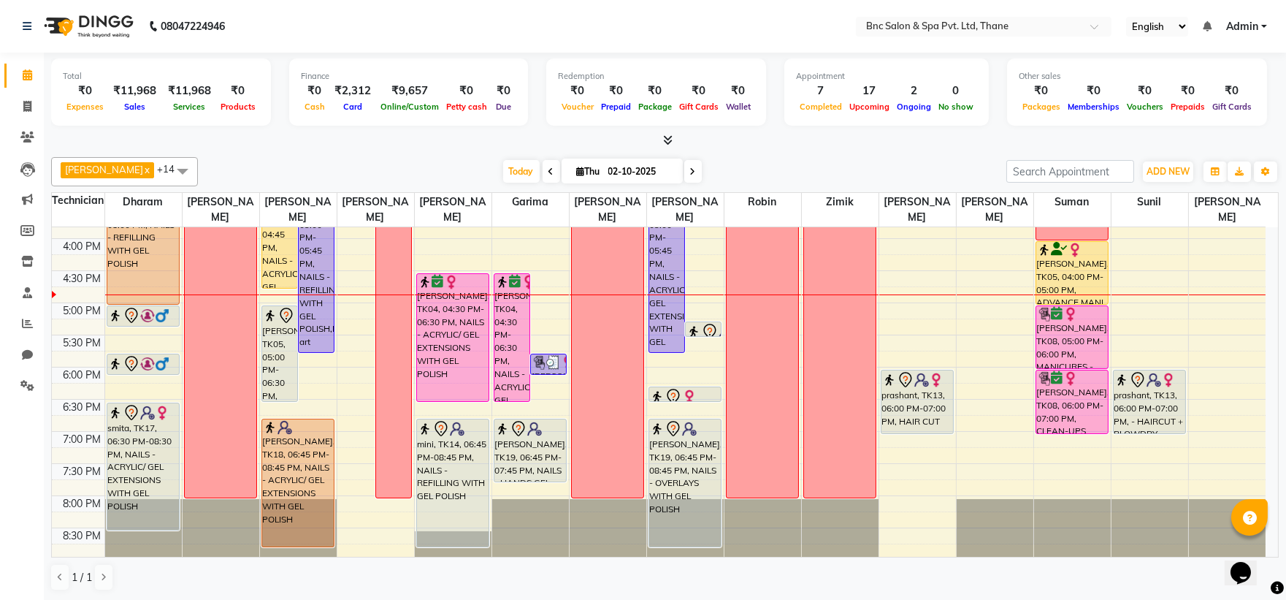
click at [345, 426] on div "8:00 AM 8:30 AM 9:00 AM 9:30 AM 10:00 AM 10:30 AM 11:00 AM 11:30 AM 12:00 PM 12…" at bounding box center [659, 142] width 1214 height 835
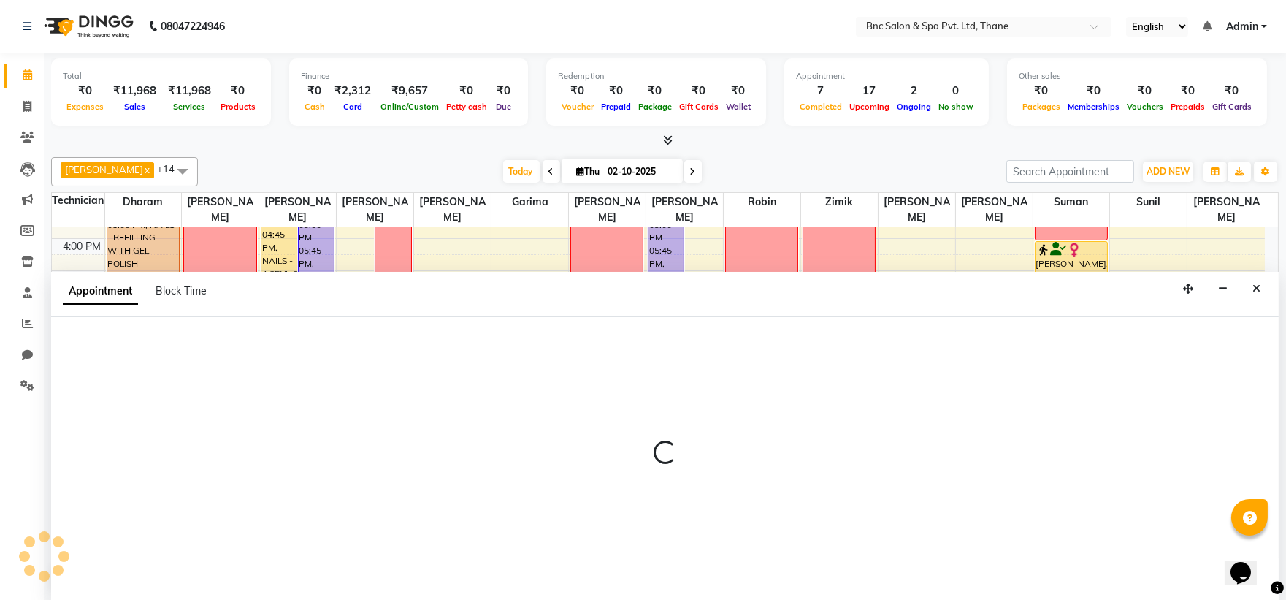
scroll to position [1, 0]
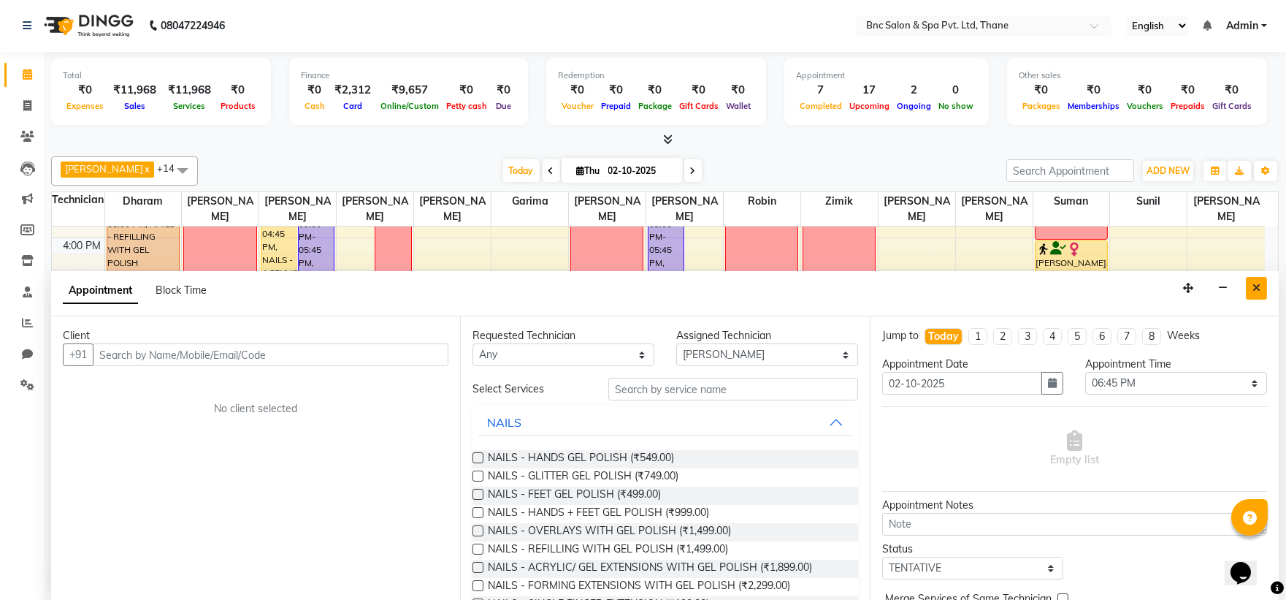
click at [1258, 282] on button "Close" at bounding box center [1256, 288] width 21 height 23
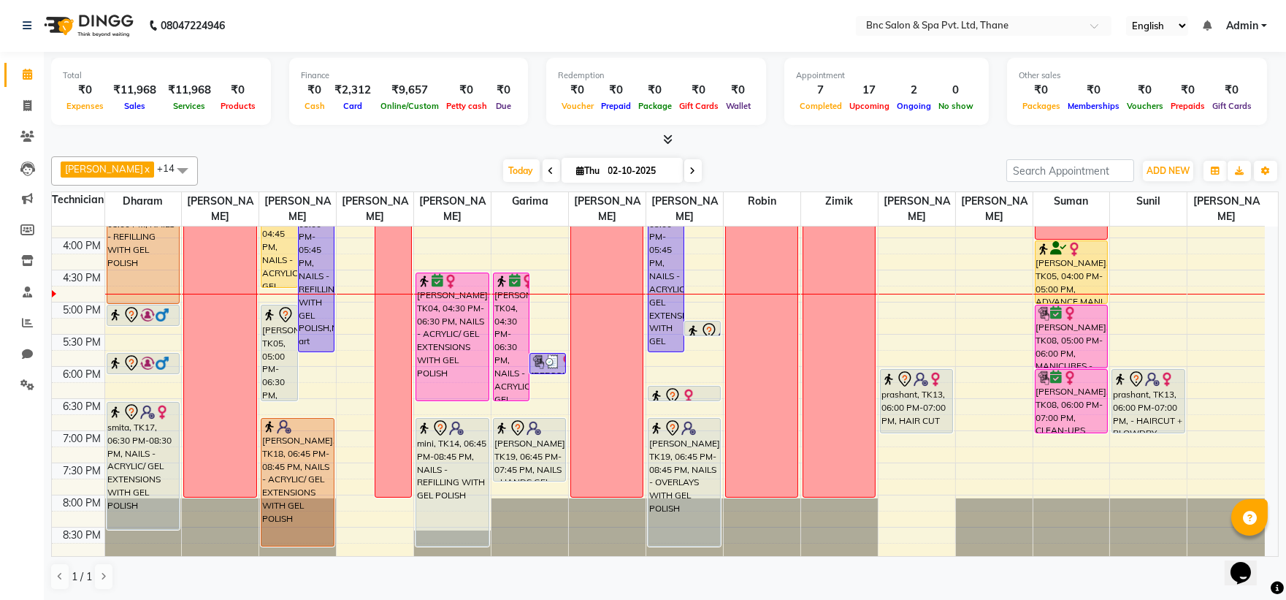
click at [1057, 438] on div "8:00 AM 8:30 AM 9:00 AM 9:30 AM 10:00 AM 10:30 AM 11:00 AM 11:30 AM 12:00 PM 12…" at bounding box center [658, 141] width 1213 height 835
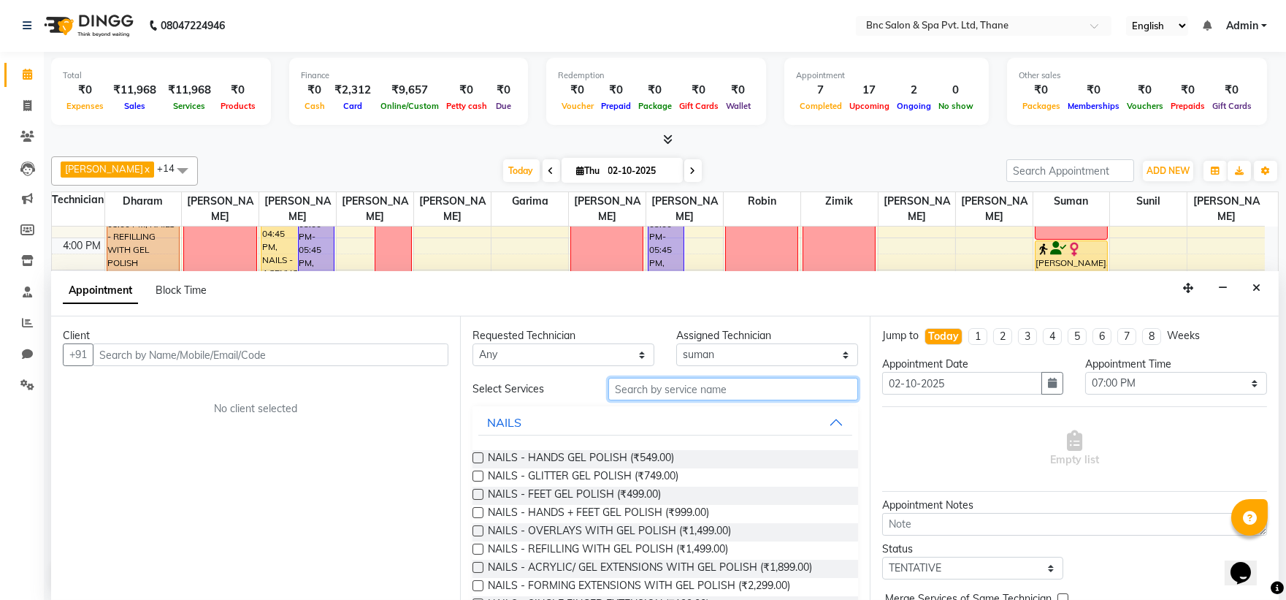
click at [617, 378] on input "text" at bounding box center [733, 389] width 250 height 23
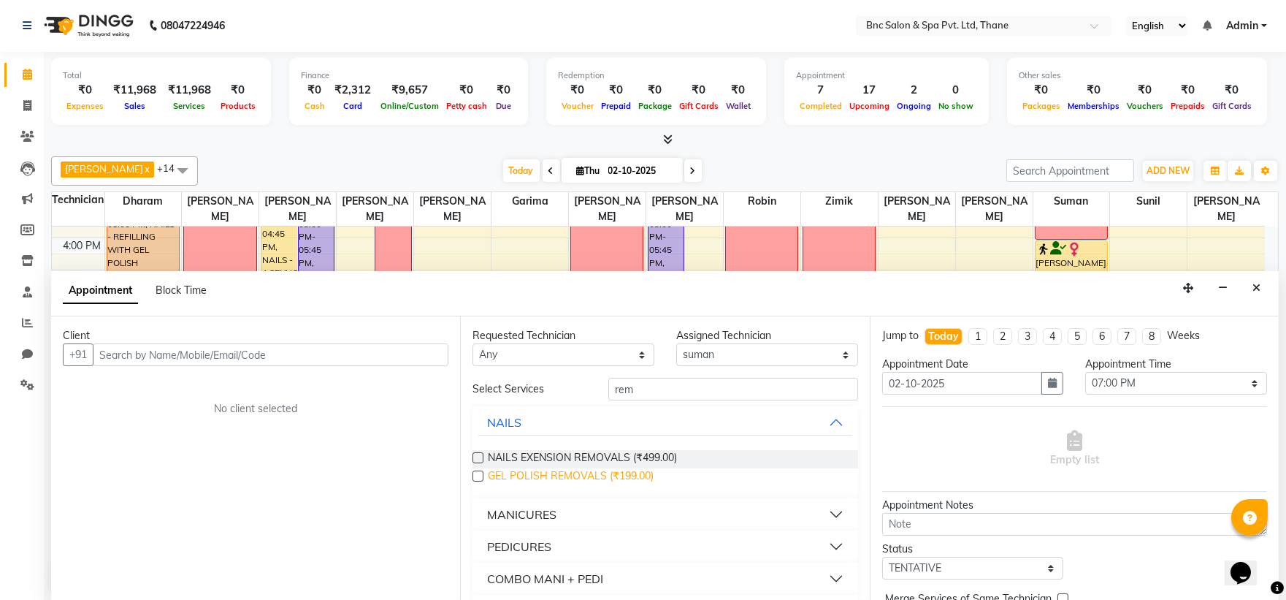
click at [622, 468] on span "GEL POLISH REMOVALS (₹199.00)" at bounding box center [571, 477] width 166 height 18
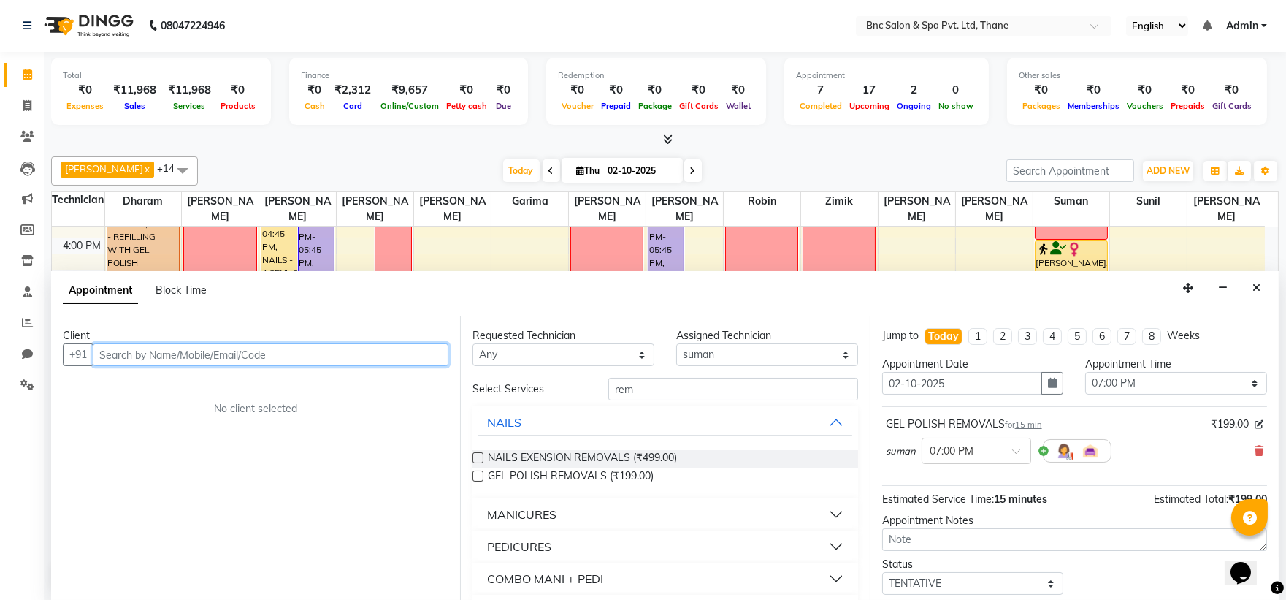
click at [258, 354] on input "text" at bounding box center [271, 354] width 356 height 23
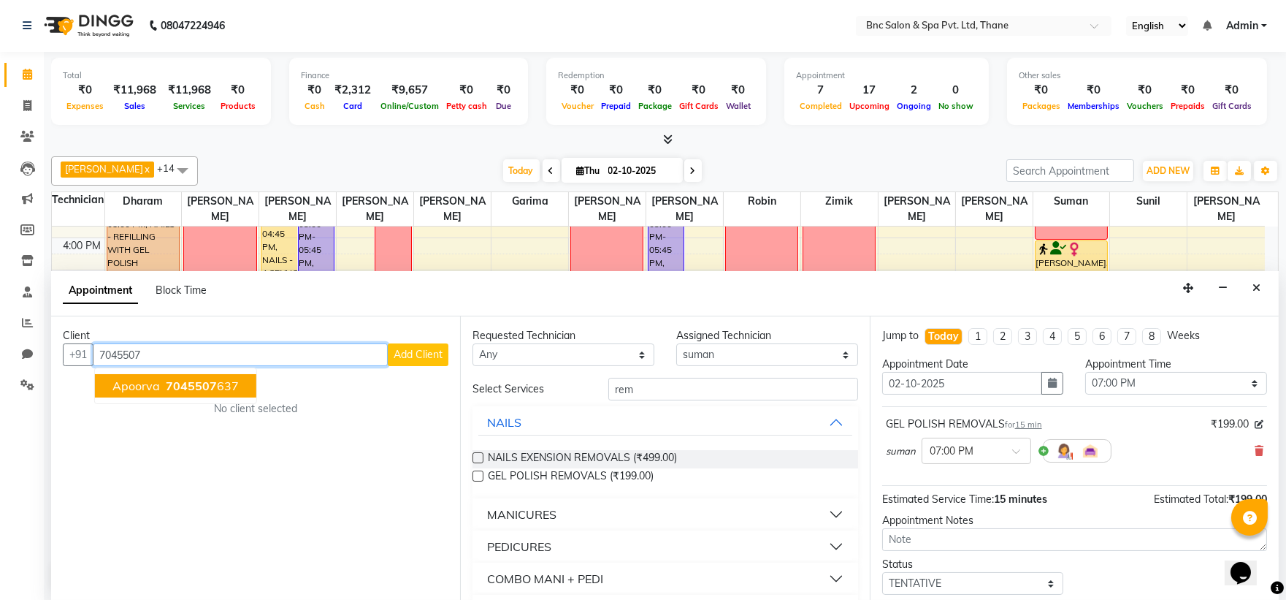
click at [226, 389] on ngb-highlight "7045507 637" at bounding box center [201, 385] width 76 height 15
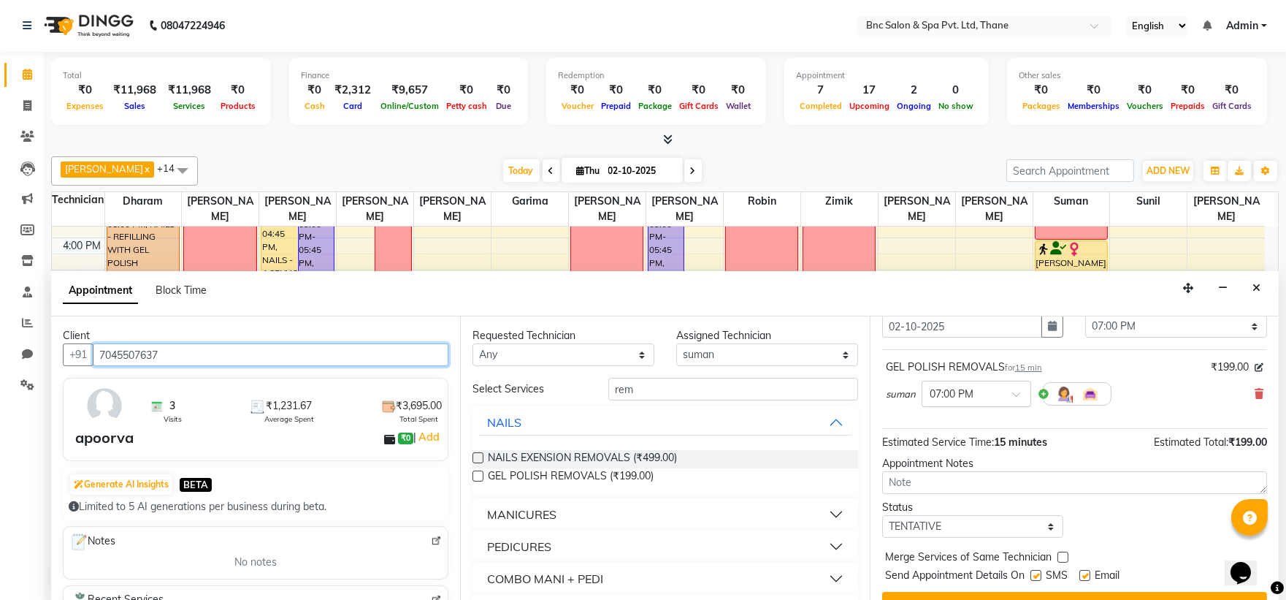
scroll to position [86, 0]
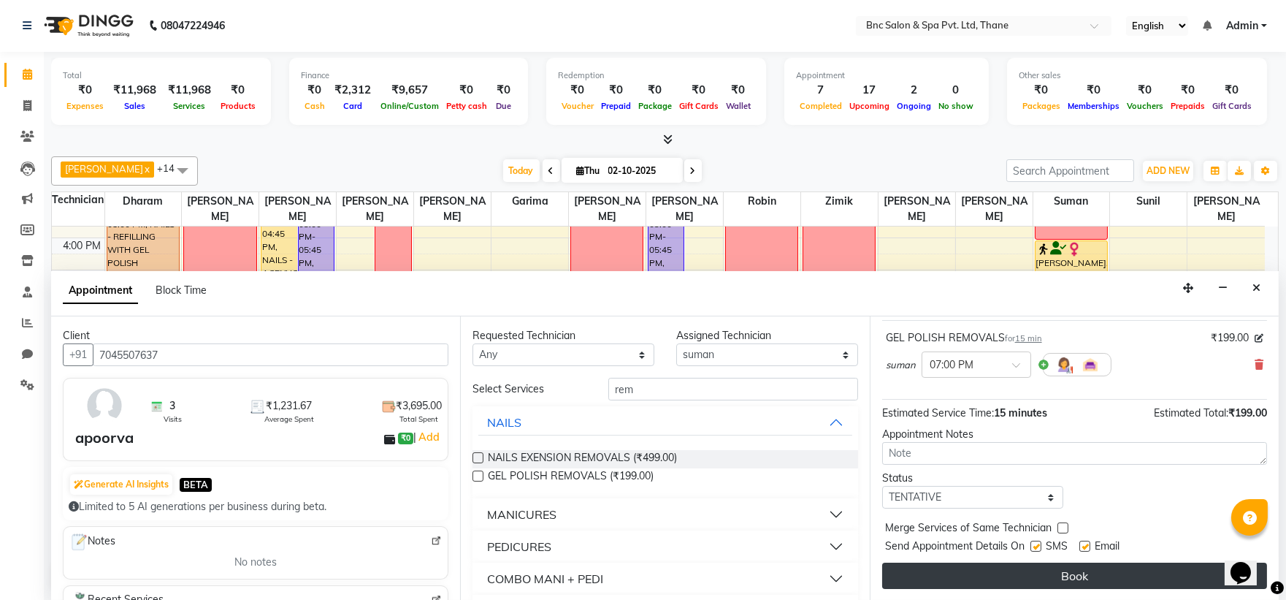
click at [976, 581] on button "Book" at bounding box center [1074, 575] width 385 height 26
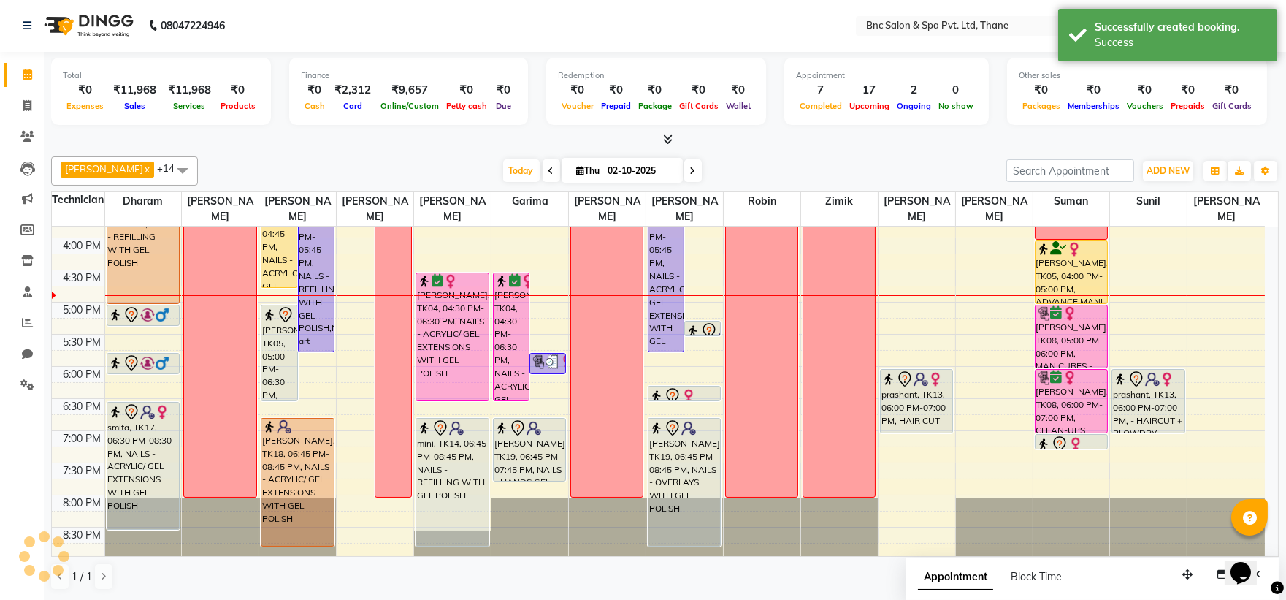
scroll to position [0, 0]
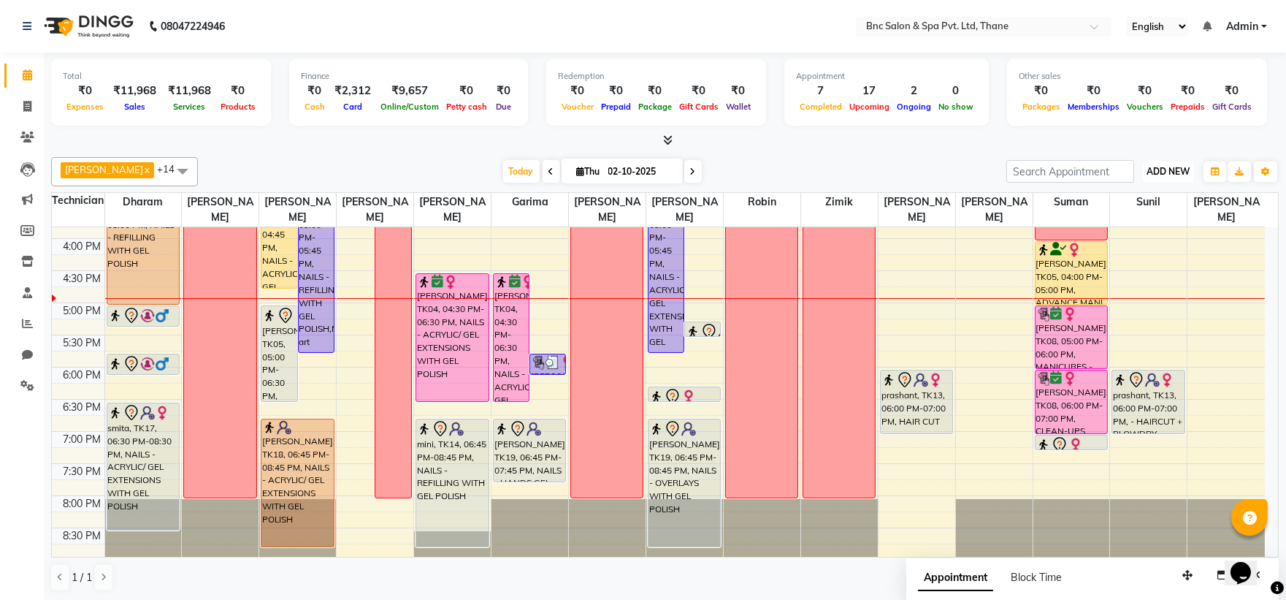
click at [1161, 172] on span "ADD NEW" at bounding box center [1168, 171] width 43 height 11
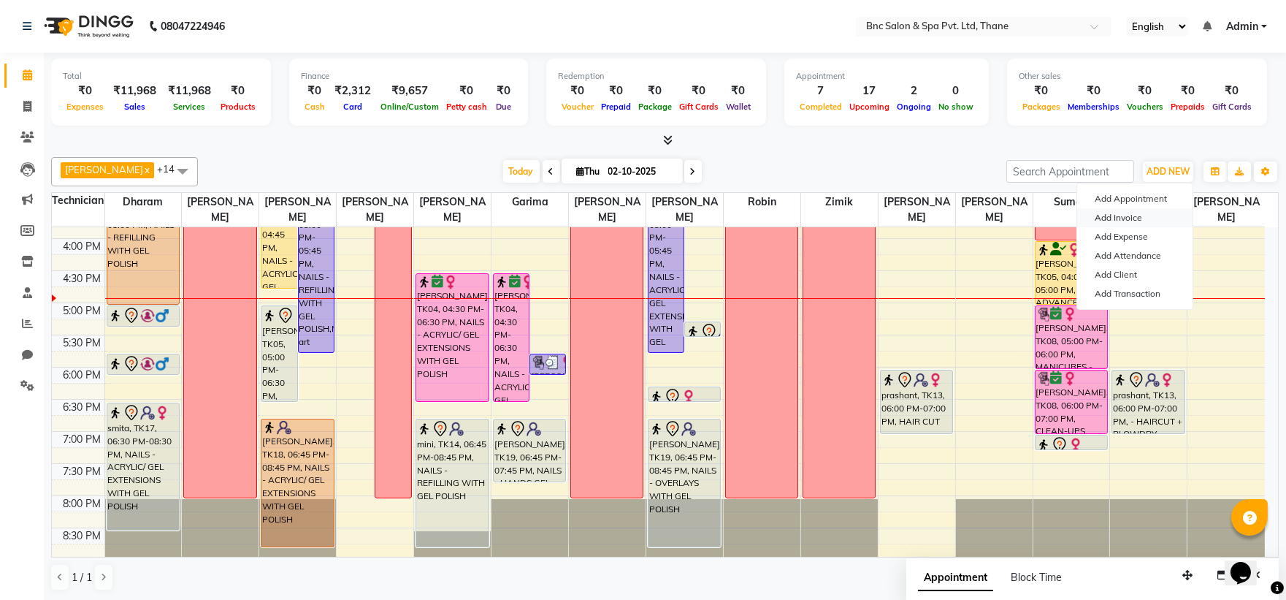
click at [1140, 212] on link "Add Invoice" at bounding box center [1134, 217] width 115 height 19
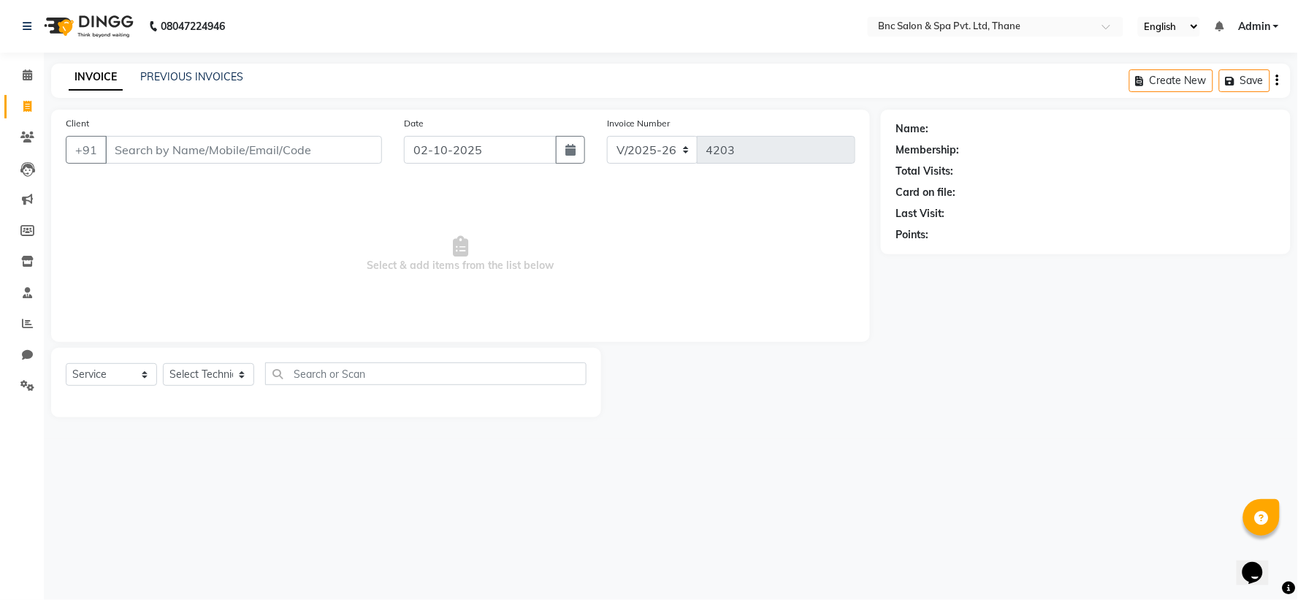
click at [333, 133] on div "Client +91" at bounding box center [224, 145] width 338 height 60
click at [326, 144] on input "Client" at bounding box center [243, 150] width 277 height 28
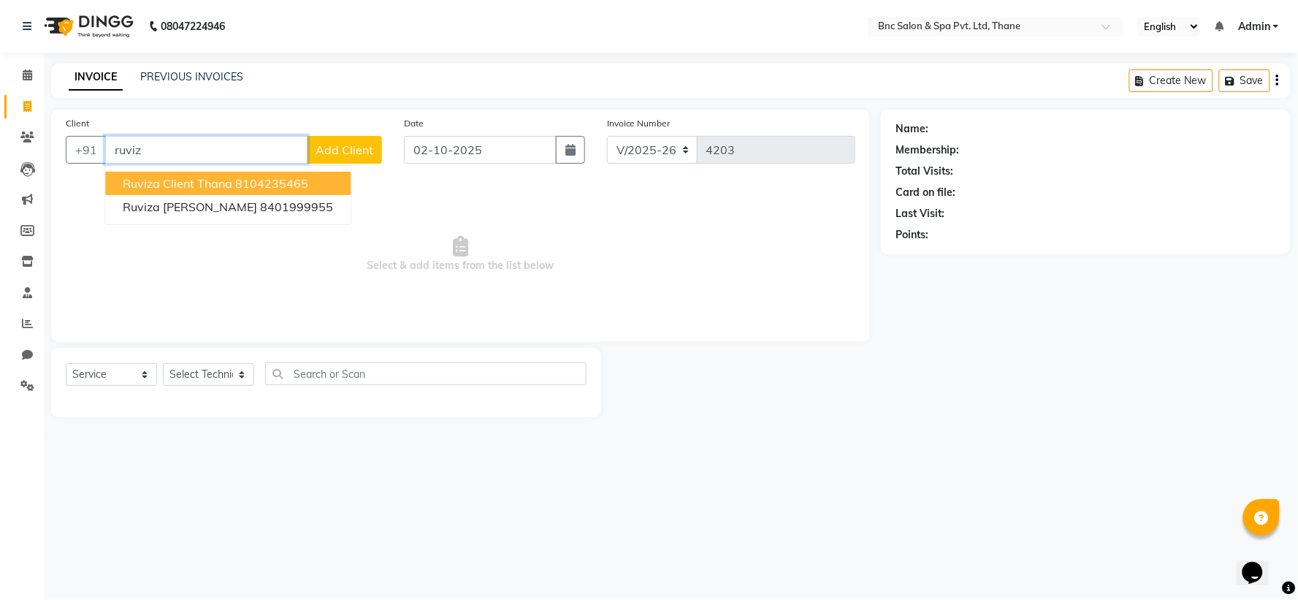
click at [242, 184] on ngb-highlight "8104235465" at bounding box center [271, 183] width 73 height 15
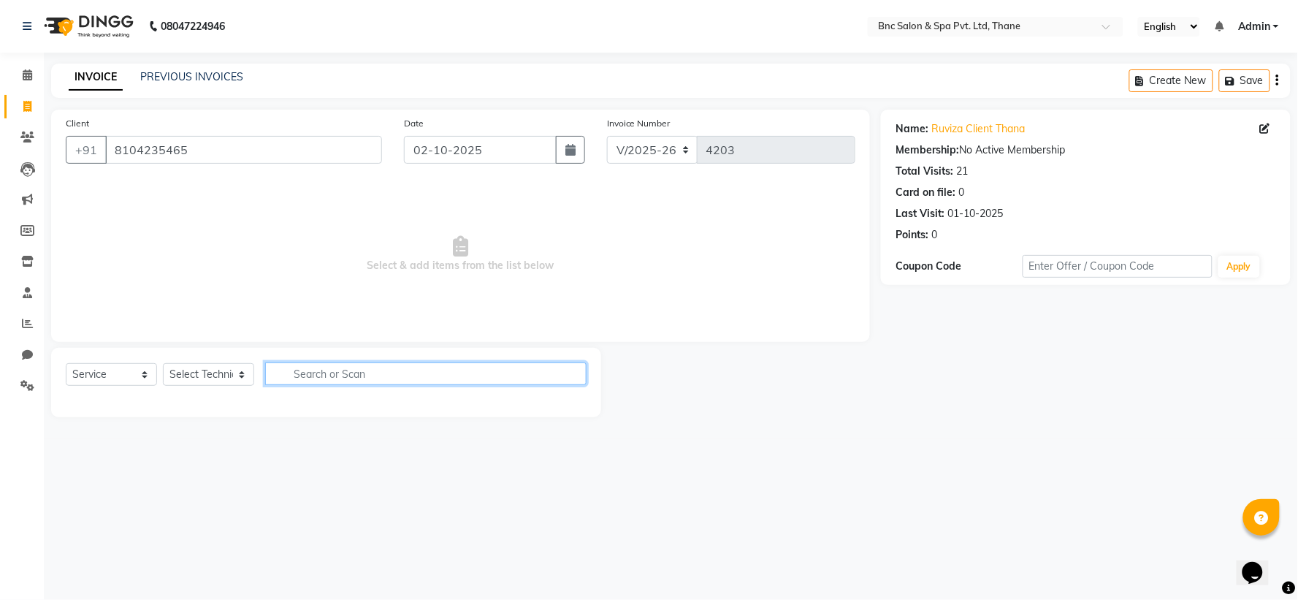
click at [293, 365] on input "text" at bounding box center [425, 373] width 321 height 23
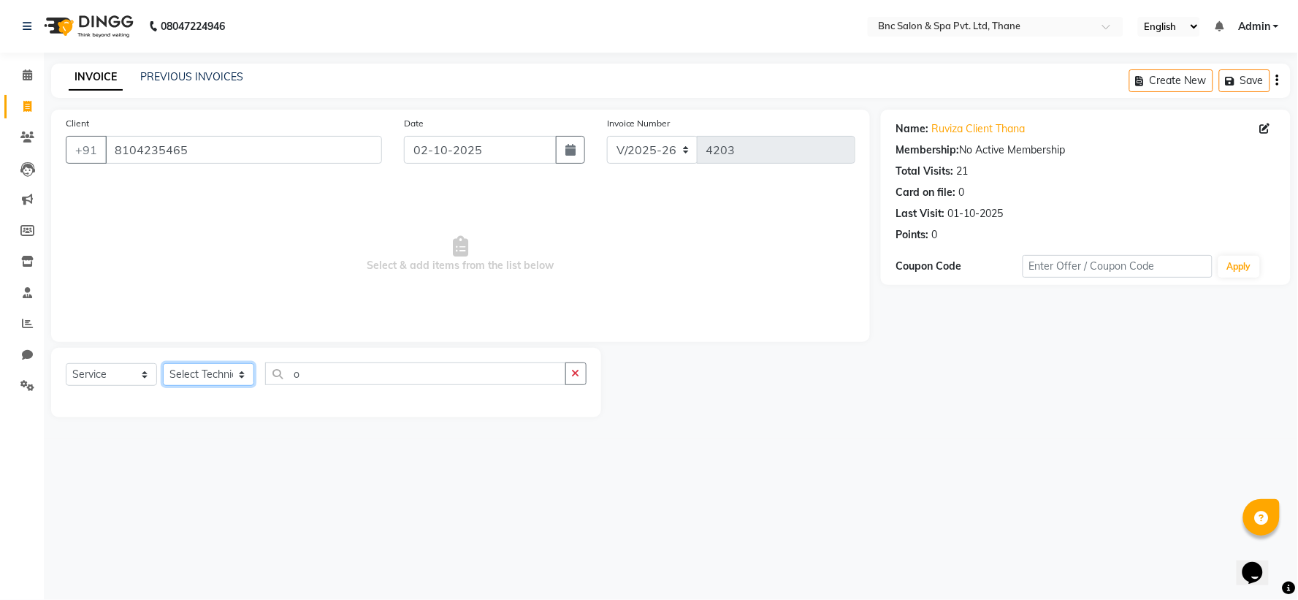
click at [205, 372] on select "Select Technician [PERSON_NAME] [PERSON_NAME] [PERSON_NAME] [PERSON_NAME] [PERS…" at bounding box center [208, 374] width 91 height 23
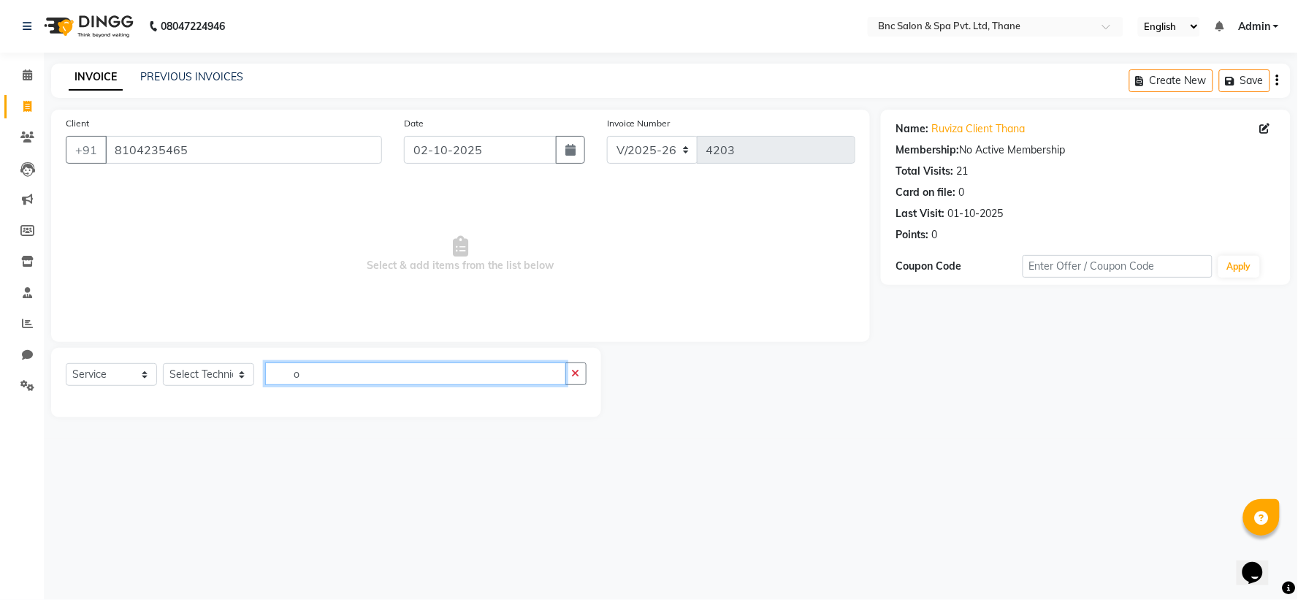
click at [355, 375] on input "o" at bounding box center [415, 373] width 301 height 23
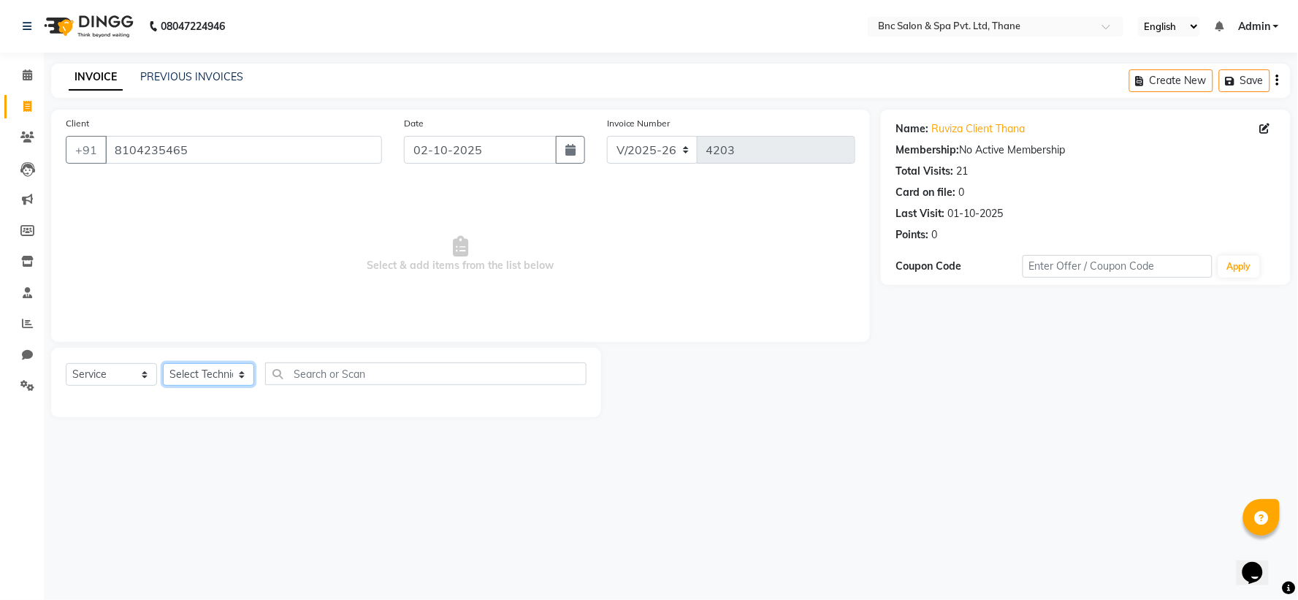
click at [224, 376] on select "Select Technician [PERSON_NAME] [PERSON_NAME] [PERSON_NAME] [PERSON_NAME] [PERS…" at bounding box center [208, 374] width 91 height 23
click at [221, 367] on select "Select Technician [PERSON_NAME] [PERSON_NAME] [PERSON_NAME] [PERSON_NAME] [PERS…" at bounding box center [208, 374] width 91 height 23
click at [163, 364] on select "Select Technician [PERSON_NAME] [PERSON_NAME] [PERSON_NAME] [PERSON_NAME] [PERS…" at bounding box center [208, 374] width 91 height 23
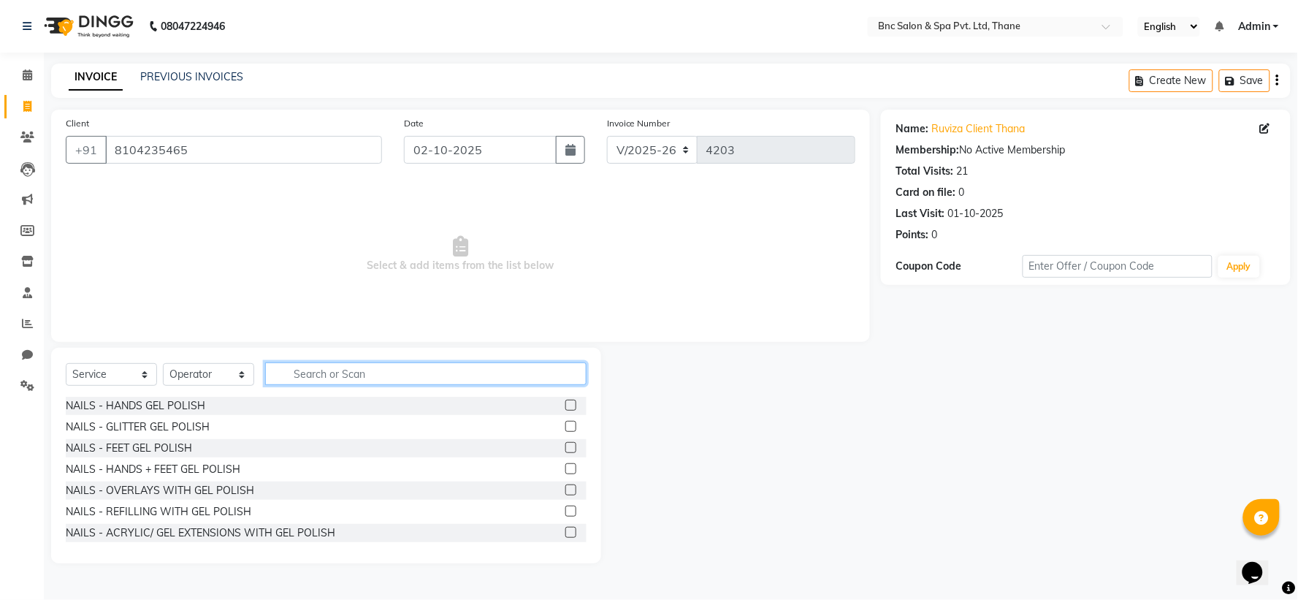
click at [307, 374] on input "text" at bounding box center [425, 373] width 321 height 23
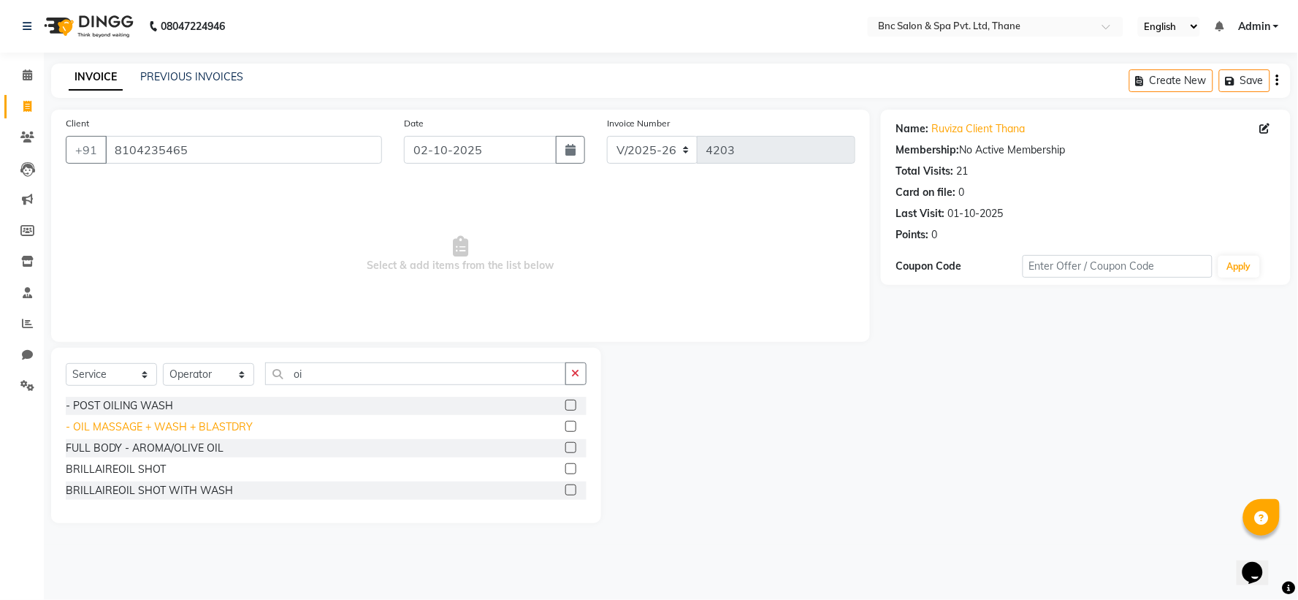
click at [176, 432] on div "- OIL MASSAGE + WASH + BLASTDRY" at bounding box center [159, 426] width 187 height 15
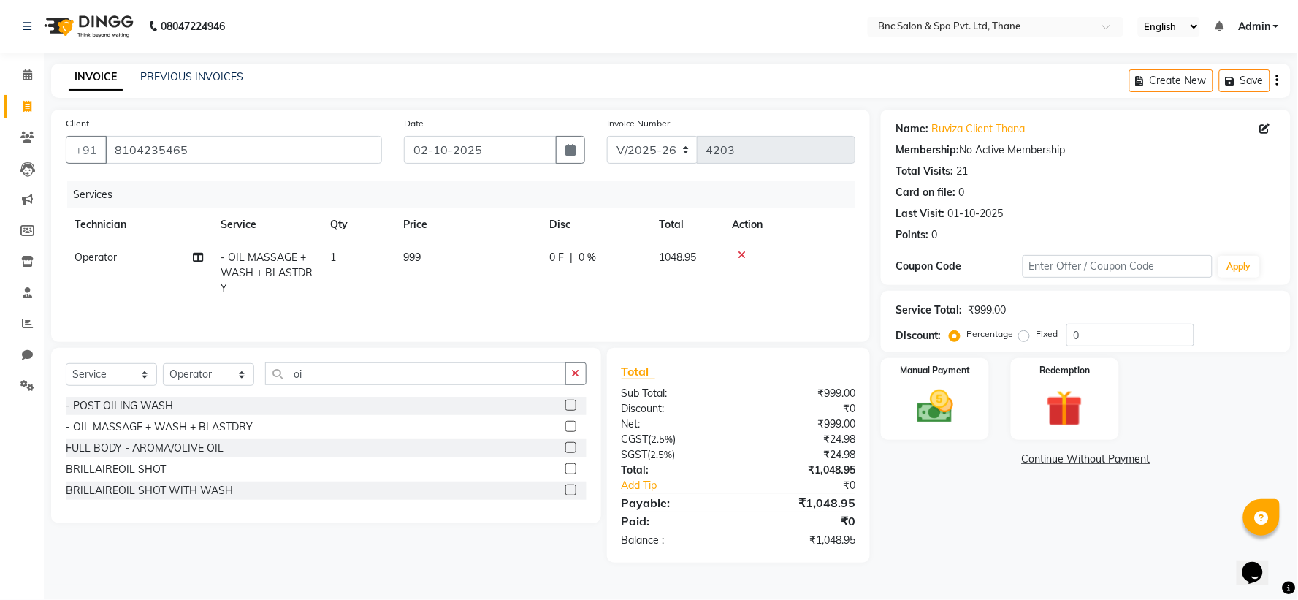
click at [422, 257] on td "999" at bounding box center [467, 273] width 146 height 64
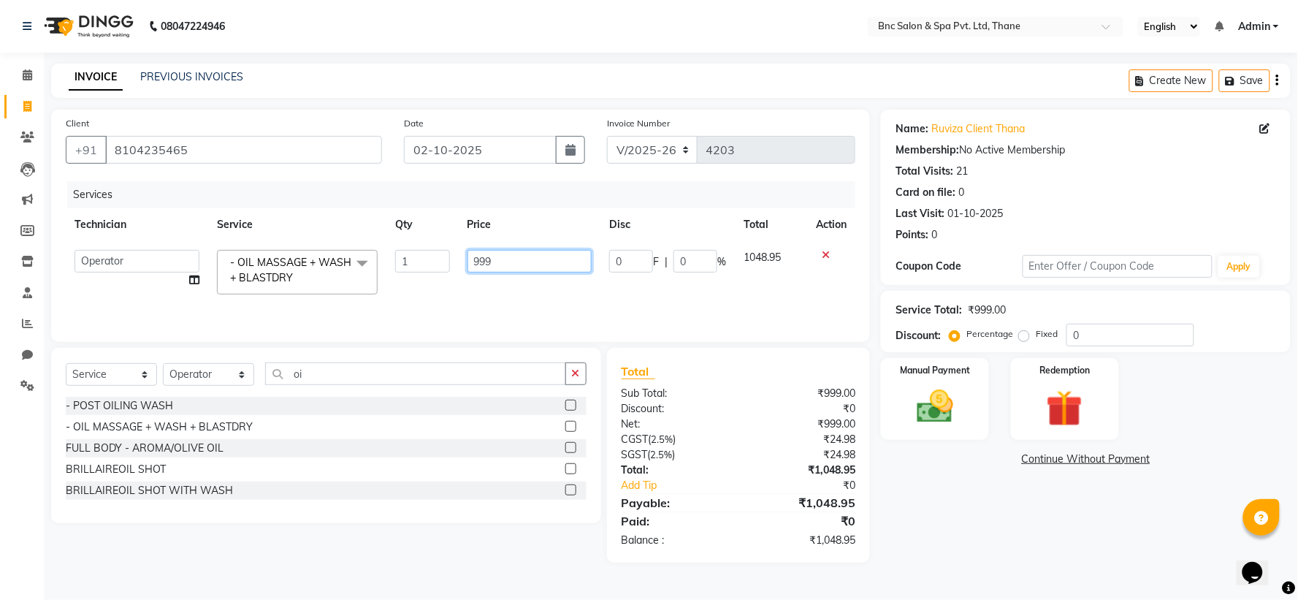
click at [500, 259] on input "999" at bounding box center [529, 261] width 125 height 23
click at [948, 397] on img at bounding box center [934, 407] width 61 height 44
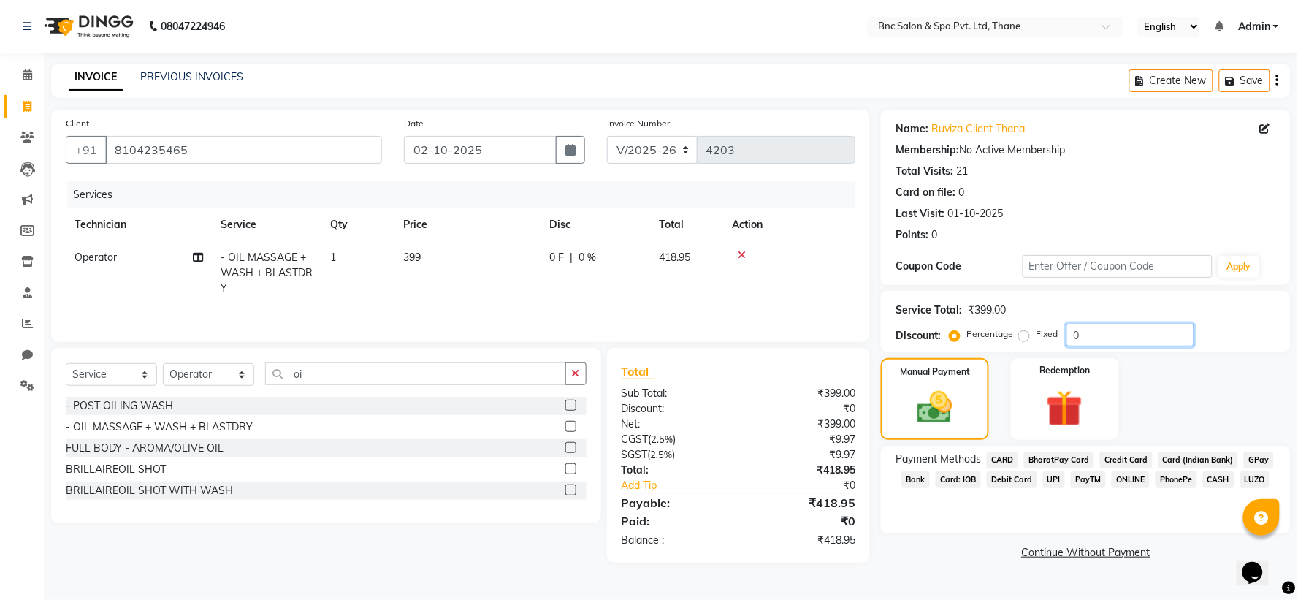
click at [1082, 330] on input "0" at bounding box center [1130, 335] width 128 height 23
click at [922, 424] on img at bounding box center [935, 407] width 59 height 42
click at [93, 247] on td "Operator" at bounding box center [139, 273] width 146 height 64
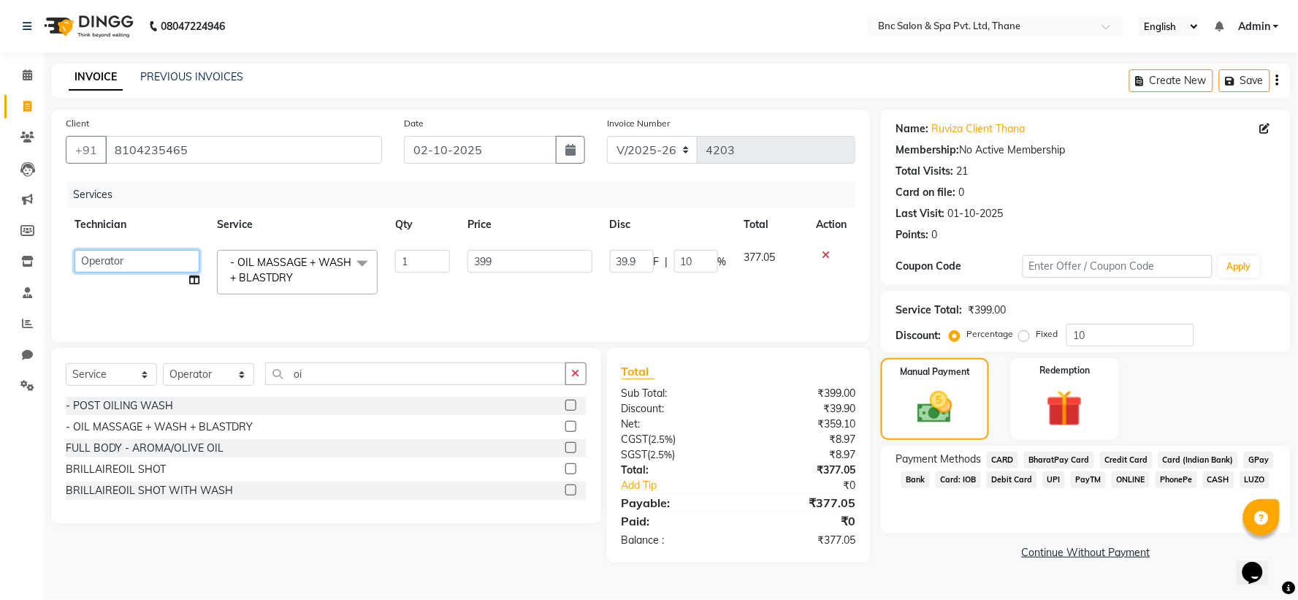
click at [101, 263] on select "[PERSON_NAME] [PERSON_NAME] [PERSON_NAME] [PERSON_NAME] [PERSON_NAME] [PERSON_N…" at bounding box center [136, 261] width 125 height 23
click at [933, 413] on img at bounding box center [935, 407] width 59 height 42
click at [1258, 457] on span "GPay" at bounding box center [1259, 459] width 30 height 17
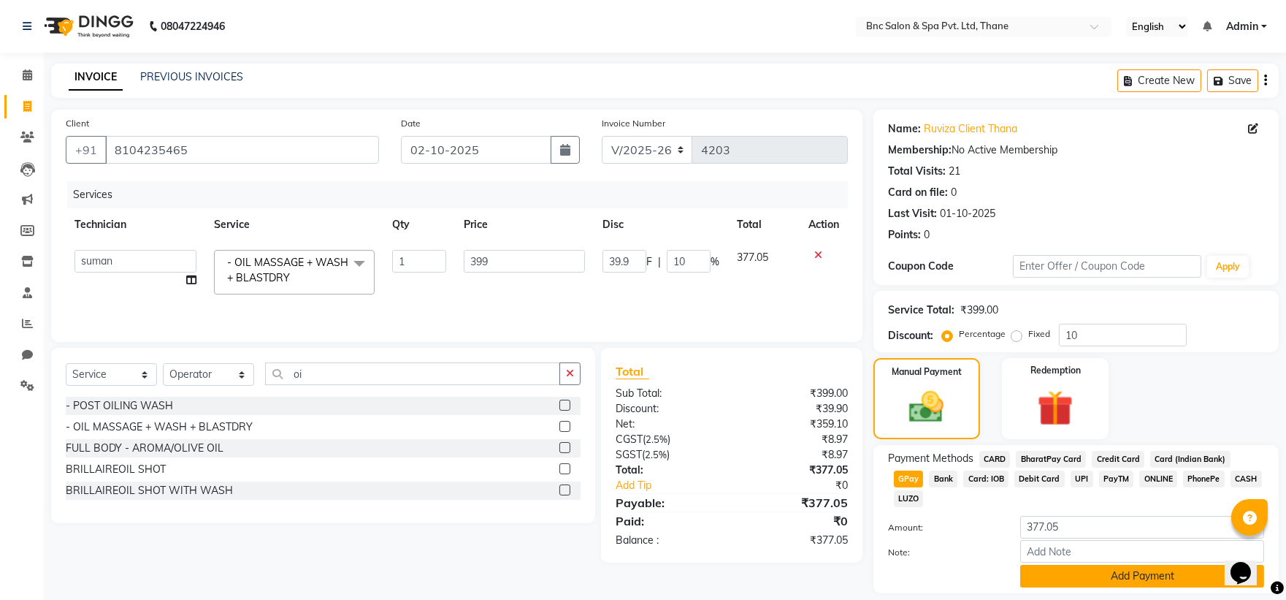
click at [1169, 565] on button "Add Payment" at bounding box center [1142, 576] width 244 height 23
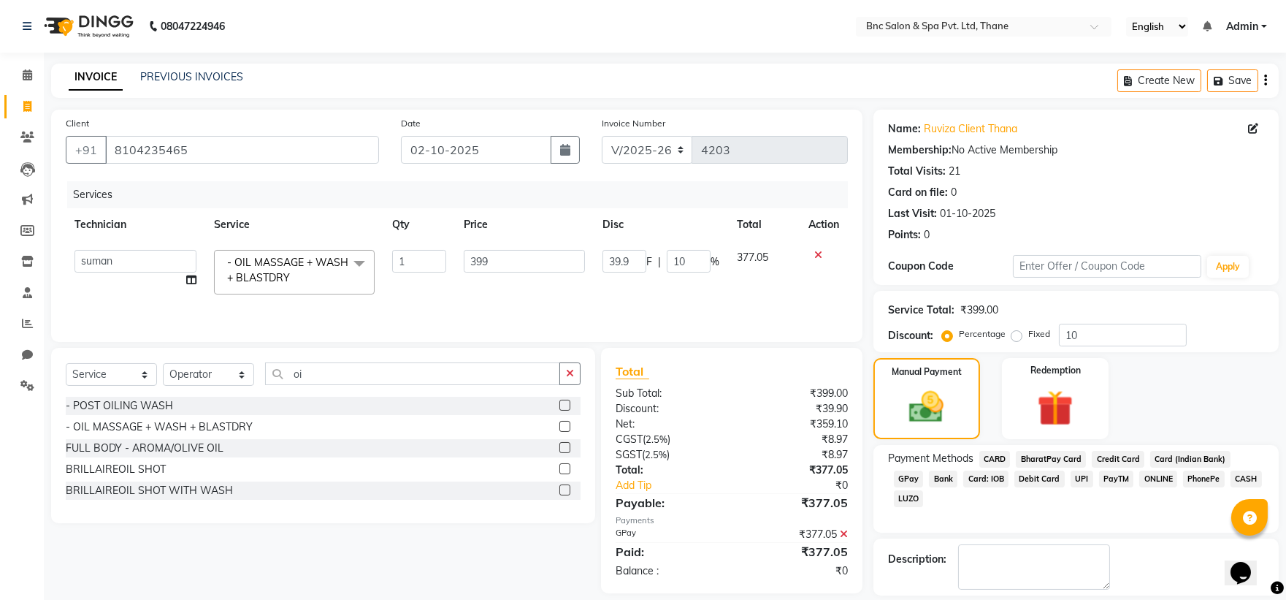
scroll to position [67, 0]
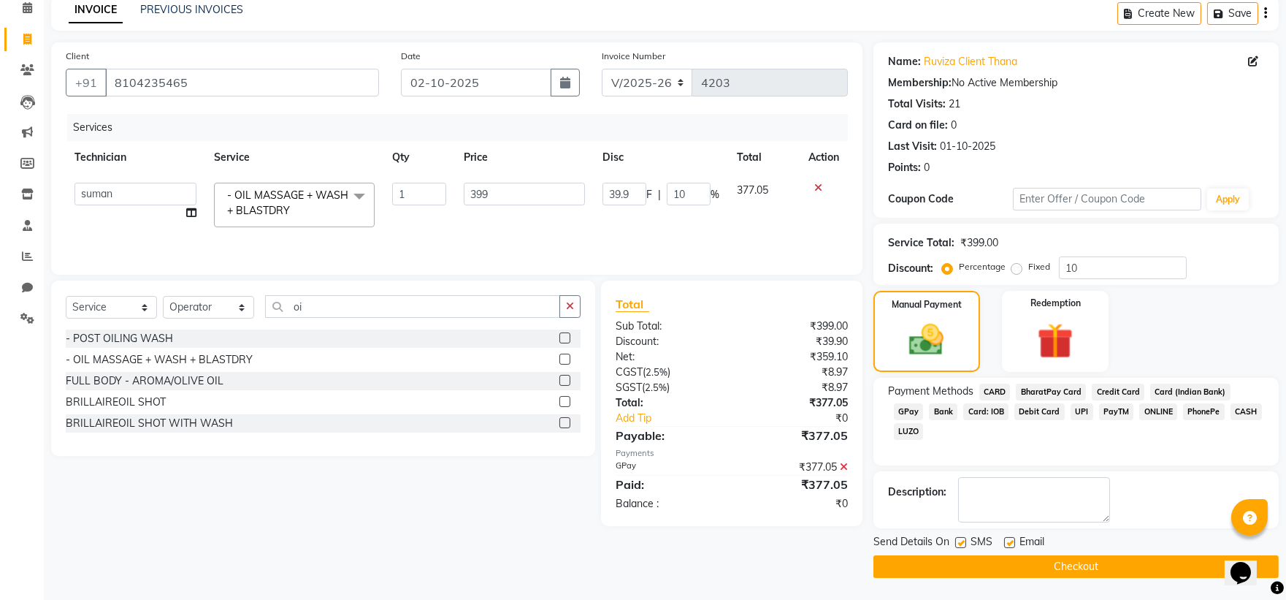
click at [957, 541] on label at bounding box center [960, 542] width 11 height 11
click at [957, 541] on input "checkbox" at bounding box center [959, 542] width 9 height 9
click at [968, 566] on button "Checkout" at bounding box center [1075, 566] width 405 height 23
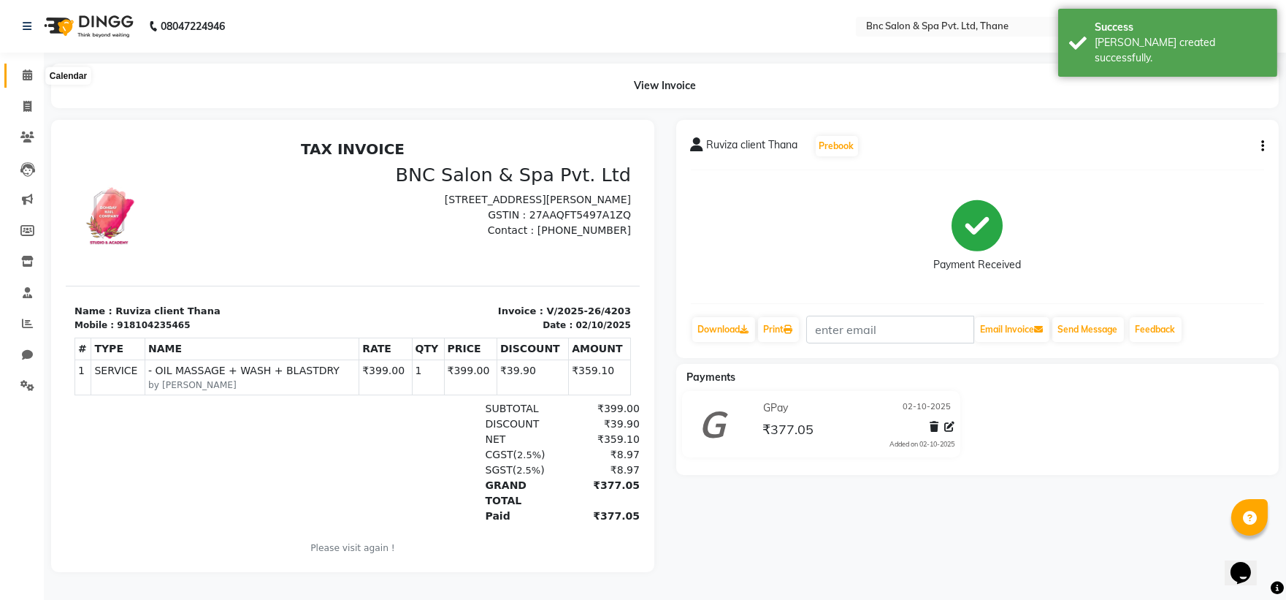
click at [19, 76] on span at bounding box center [28, 75] width 26 height 17
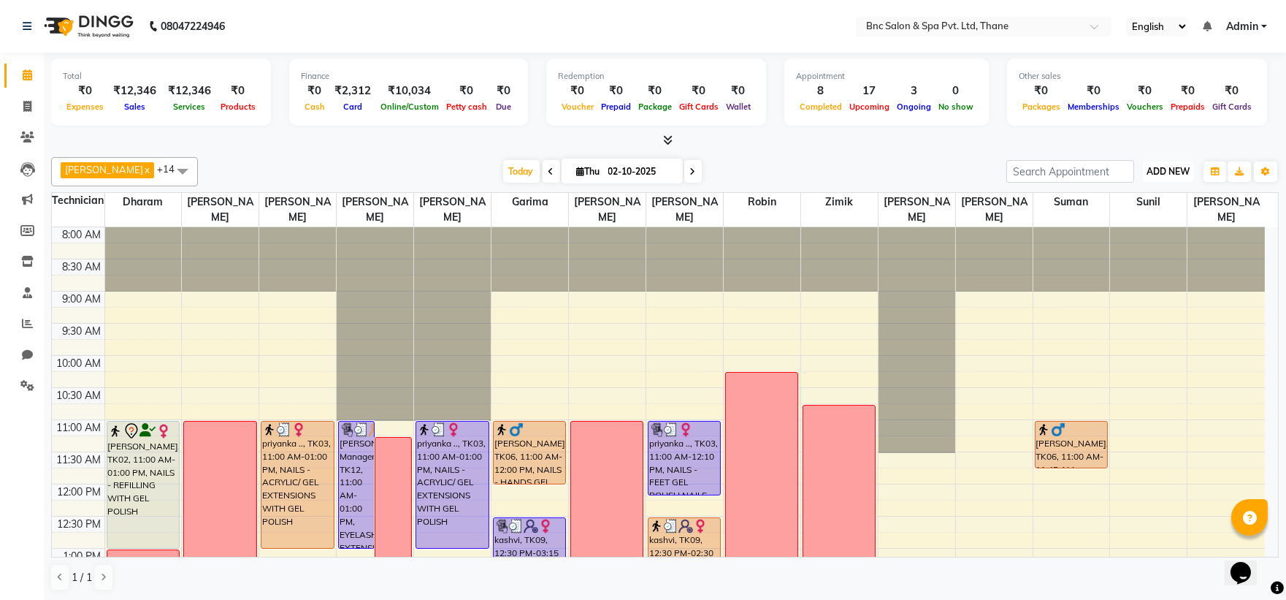
click at [1155, 176] on span "ADD NEW" at bounding box center [1168, 171] width 43 height 11
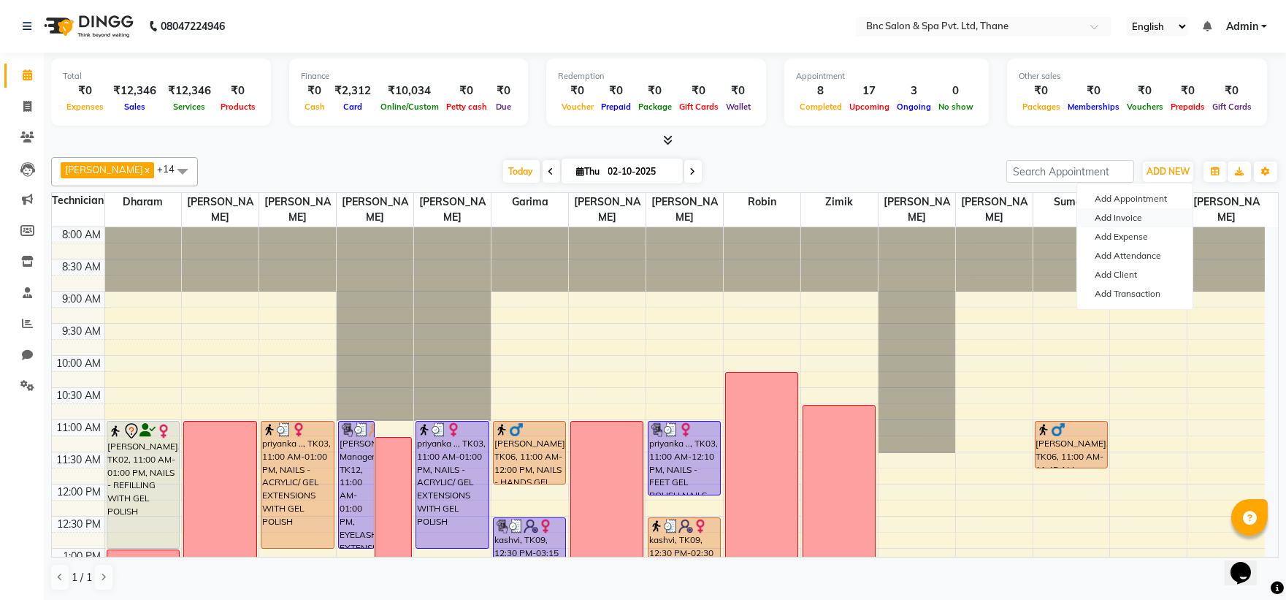
click at [1147, 213] on link "Add Invoice" at bounding box center [1134, 217] width 115 height 19
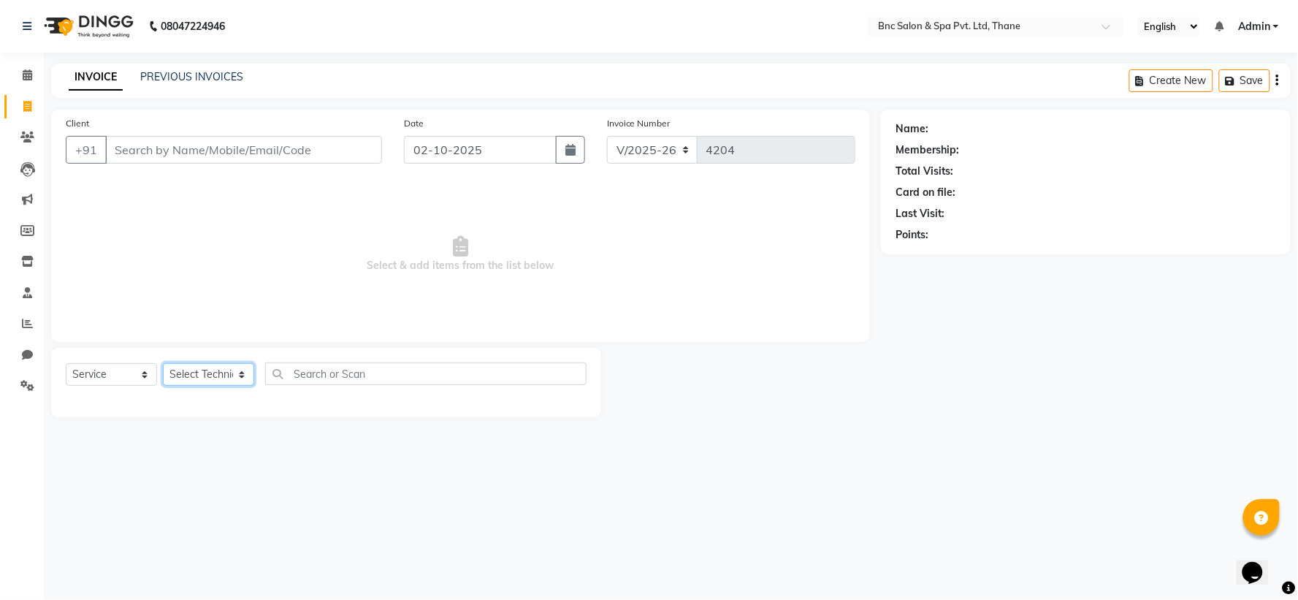
click at [221, 367] on select "Select Technician [PERSON_NAME] [PERSON_NAME] [PERSON_NAME] [PERSON_NAME] [PERS…" at bounding box center [208, 374] width 91 height 23
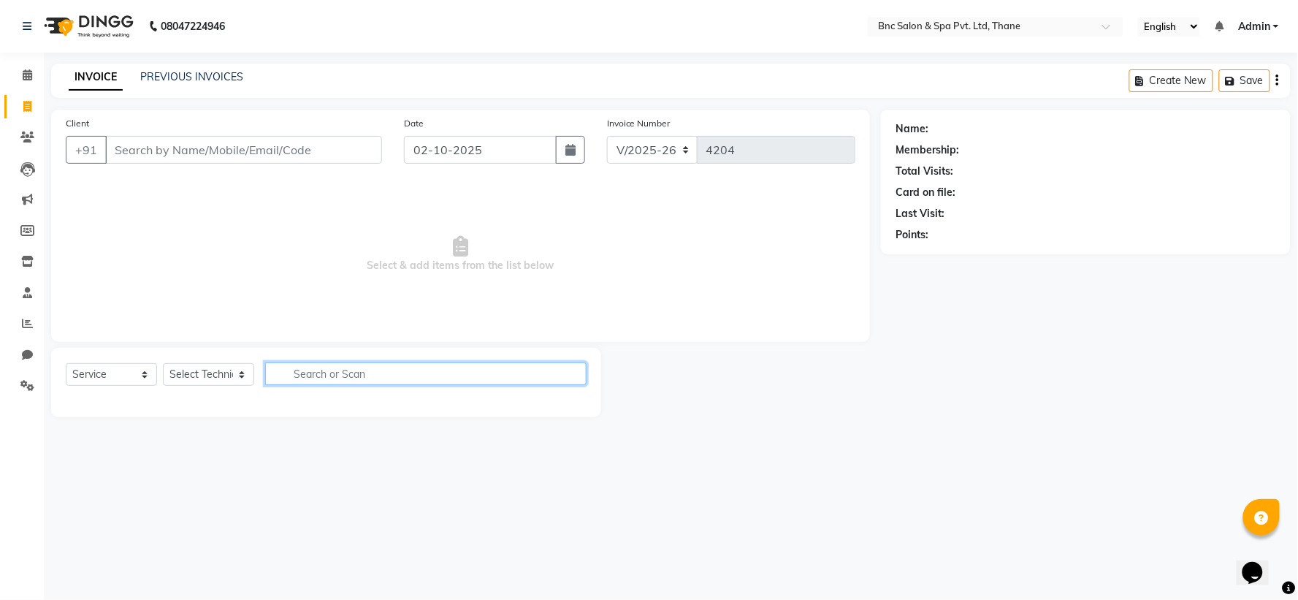
click at [282, 370] on input "text" at bounding box center [425, 373] width 321 height 23
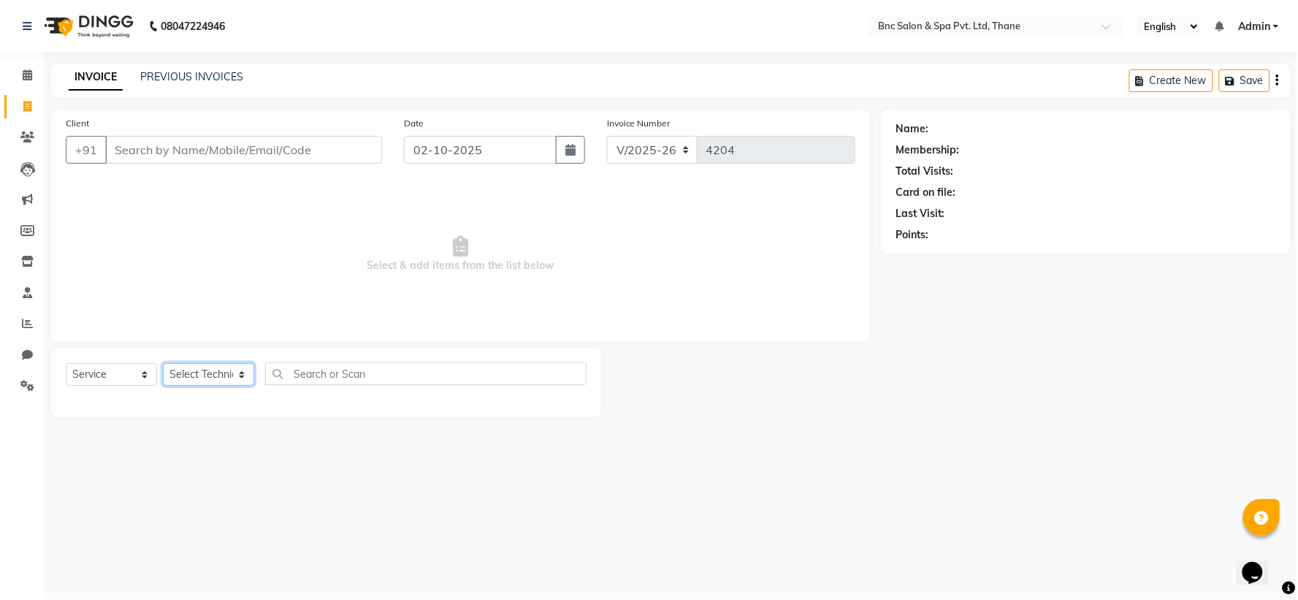
click at [208, 367] on select "Select Technician [PERSON_NAME] [PERSON_NAME] [PERSON_NAME] [PERSON_NAME] [PERS…" at bounding box center [208, 374] width 91 height 23
click at [163, 364] on select "Select Technician [PERSON_NAME] [PERSON_NAME] [PERSON_NAME] [PERSON_NAME] [PERS…" at bounding box center [208, 374] width 91 height 23
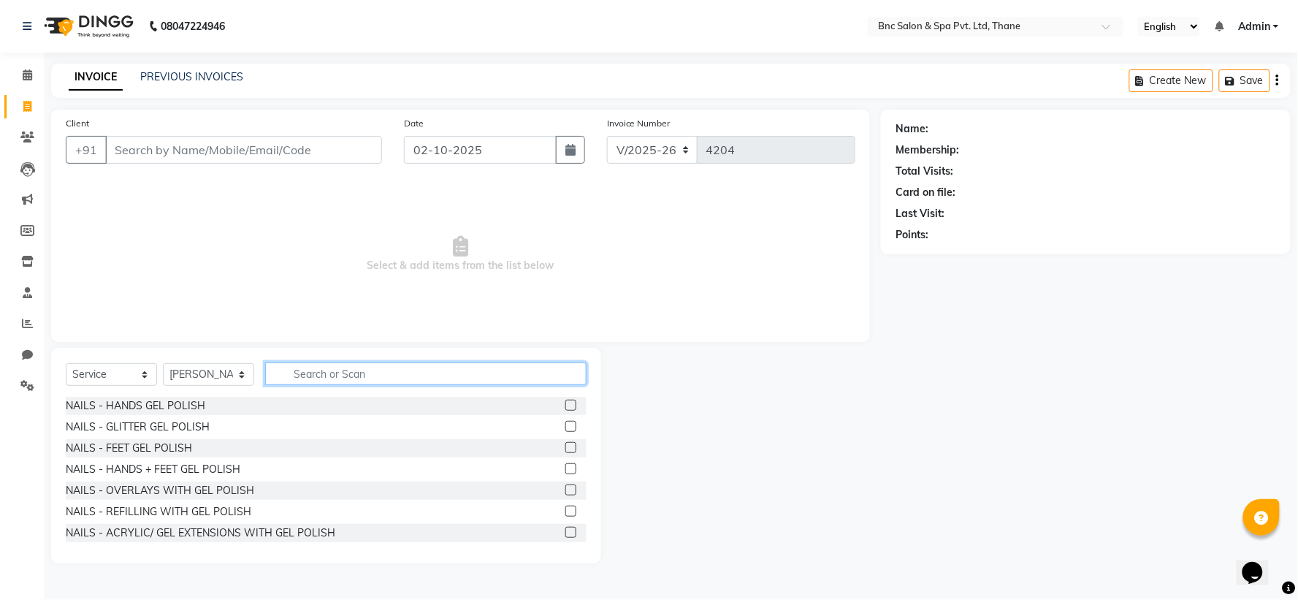
click at [318, 370] on input "text" at bounding box center [425, 373] width 321 height 23
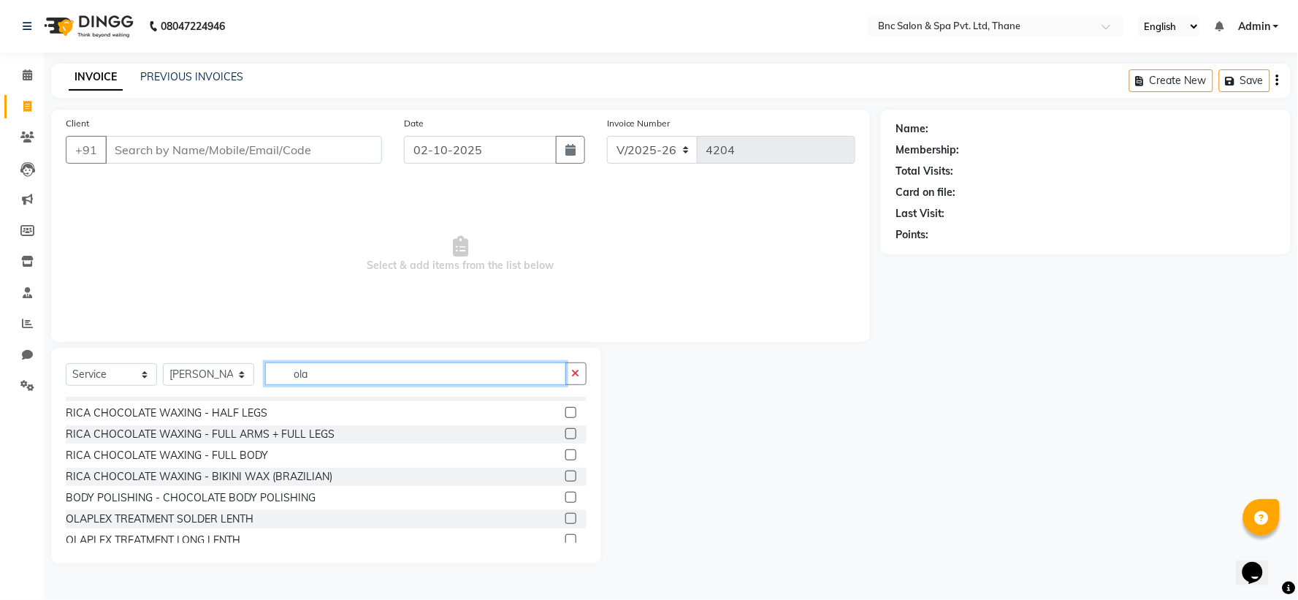
scroll to position [107, 0]
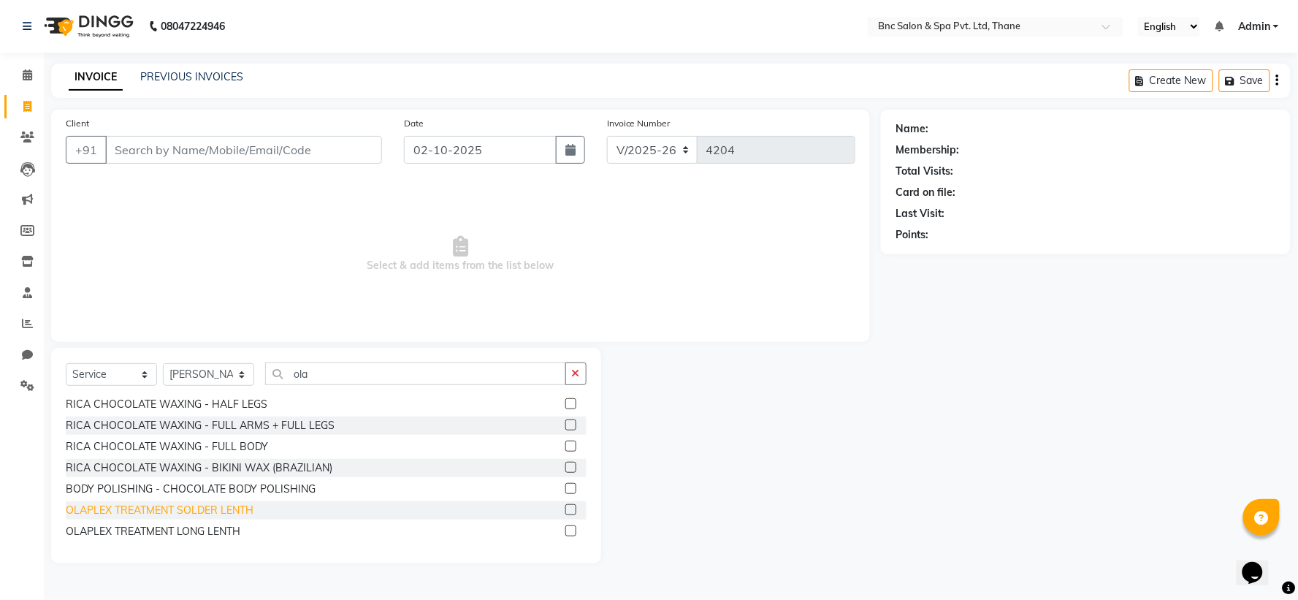
click at [175, 508] on div "OLAPLEX TREATMENT SOLDER LENTH" at bounding box center [160, 509] width 188 height 15
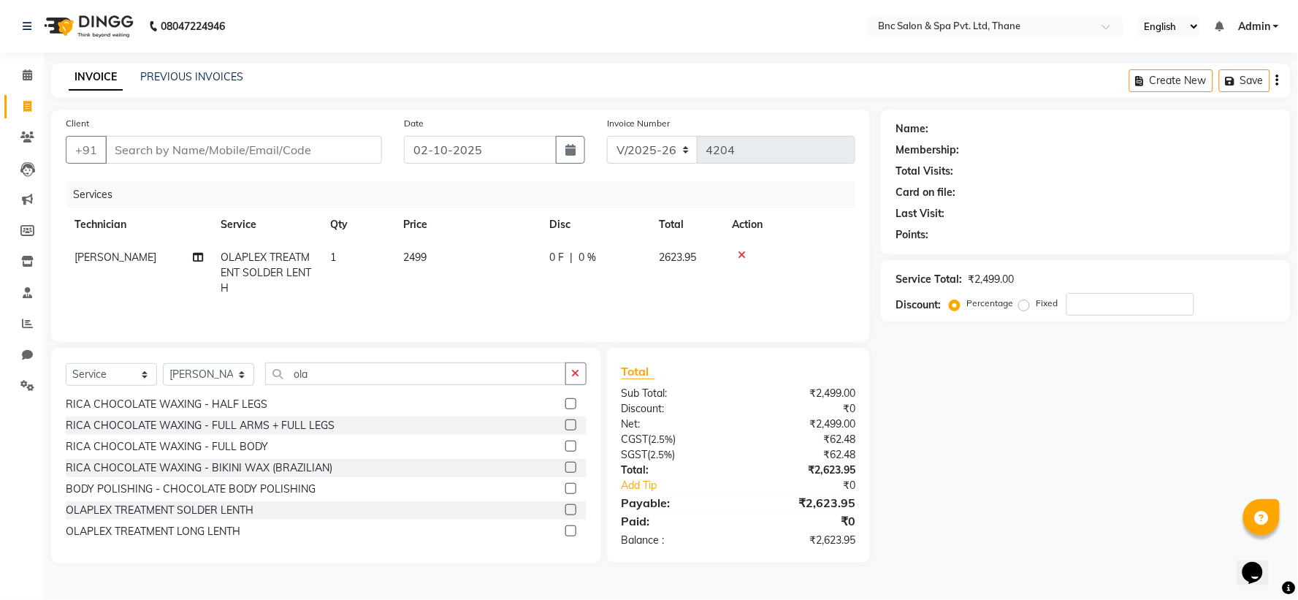
click at [405, 250] on span "2499" at bounding box center [414, 256] width 23 height 13
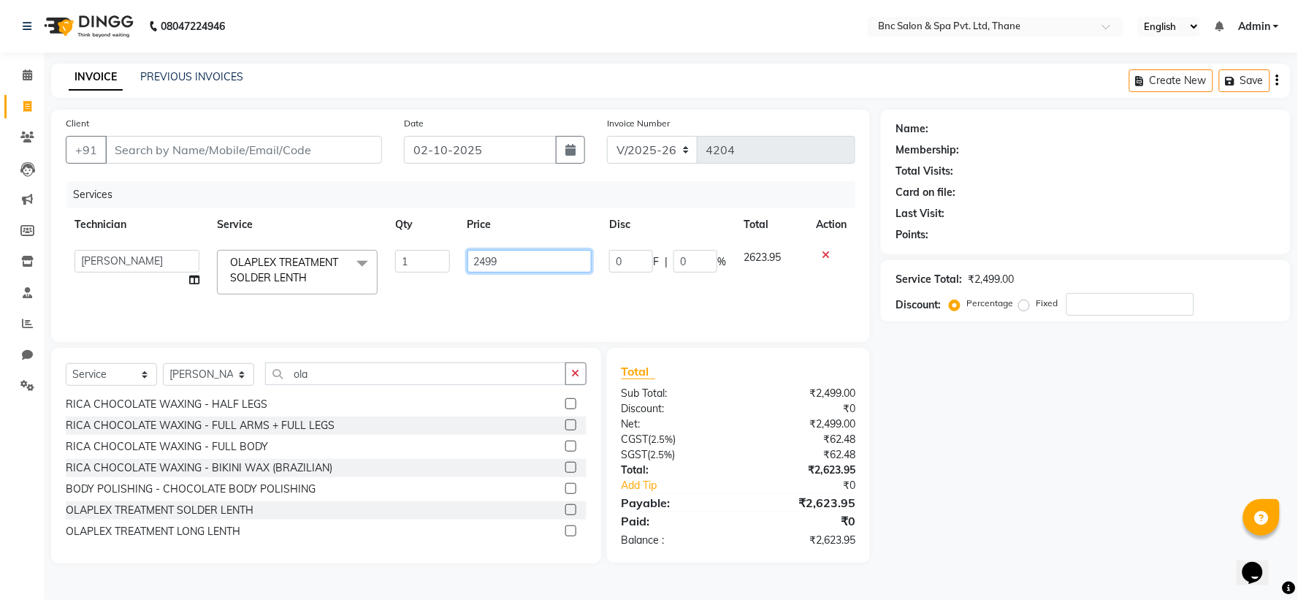
click at [542, 261] on input "2499" at bounding box center [529, 261] width 125 height 23
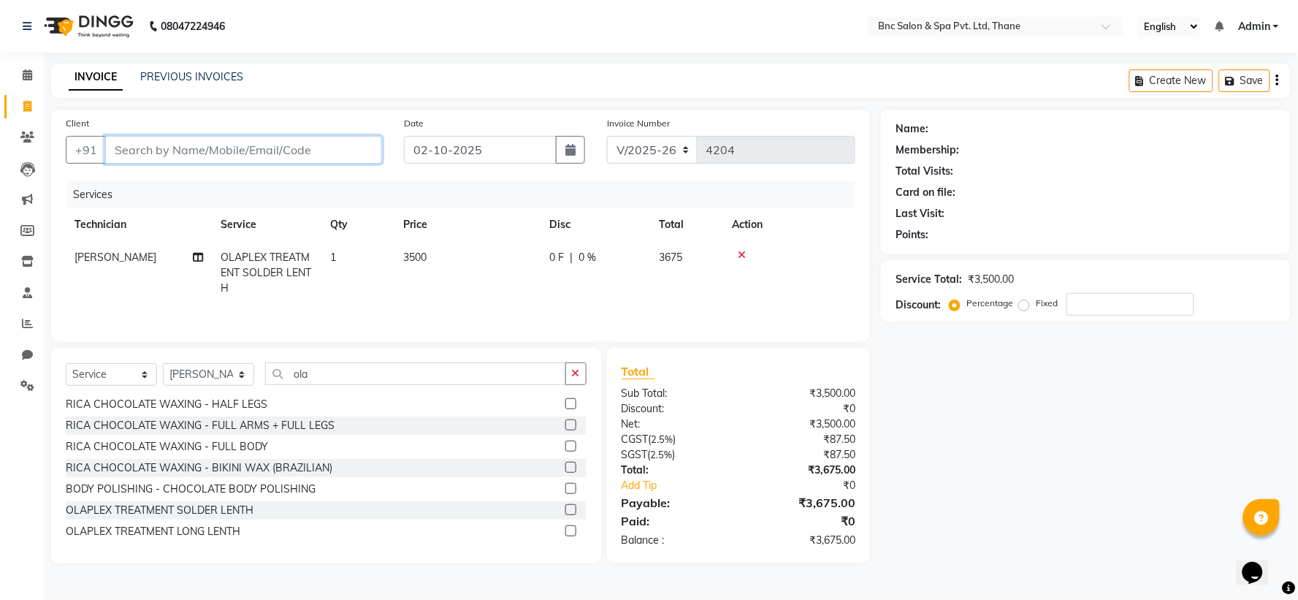
click at [235, 151] on input "Client" at bounding box center [243, 150] width 277 height 28
click at [341, 148] on span "Add Client" at bounding box center [344, 149] width 58 height 15
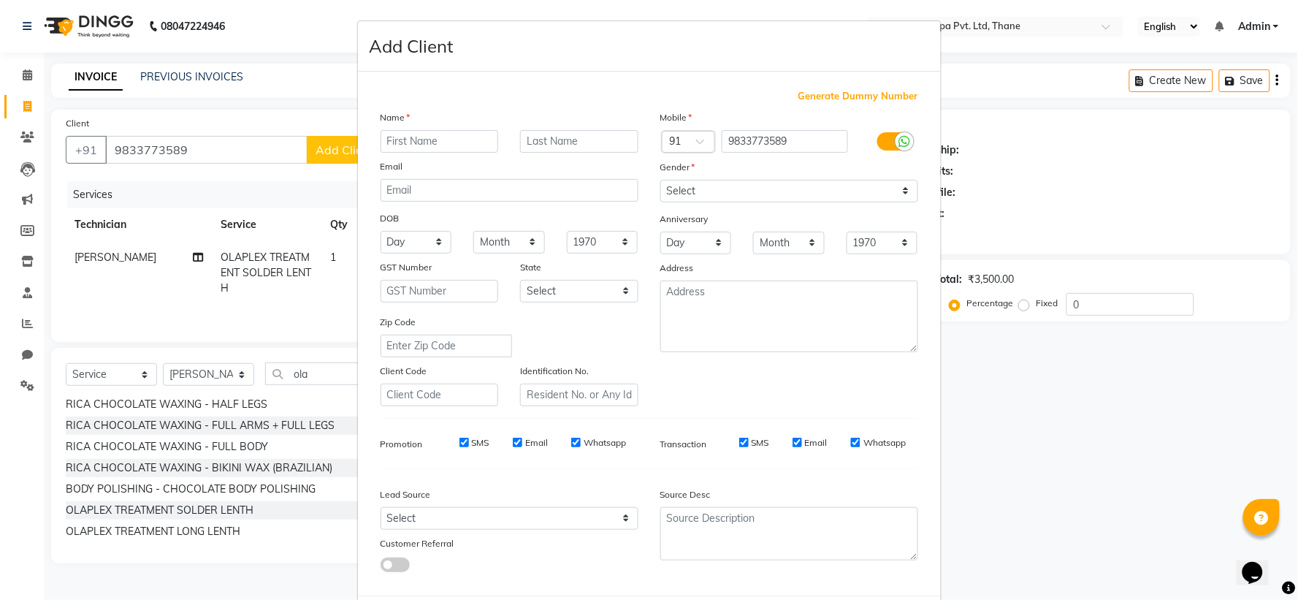
click at [407, 146] on input "text" at bounding box center [439, 141] width 118 height 23
click at [747, 194] on select "Select [DEMOGRAPHIC_DATA] [DEMOGRAPHIC_DATA] Other Prefer Not To Say" at bounding box center [789, 191] width 258 height 23
click at [660, 180] on select "Select [DEMOGRAPHIC_DATA] [DEMOGRAPHIC_DATA] Other Prefer Not To Say" at bounding box center [789, 191] width 258 height 23
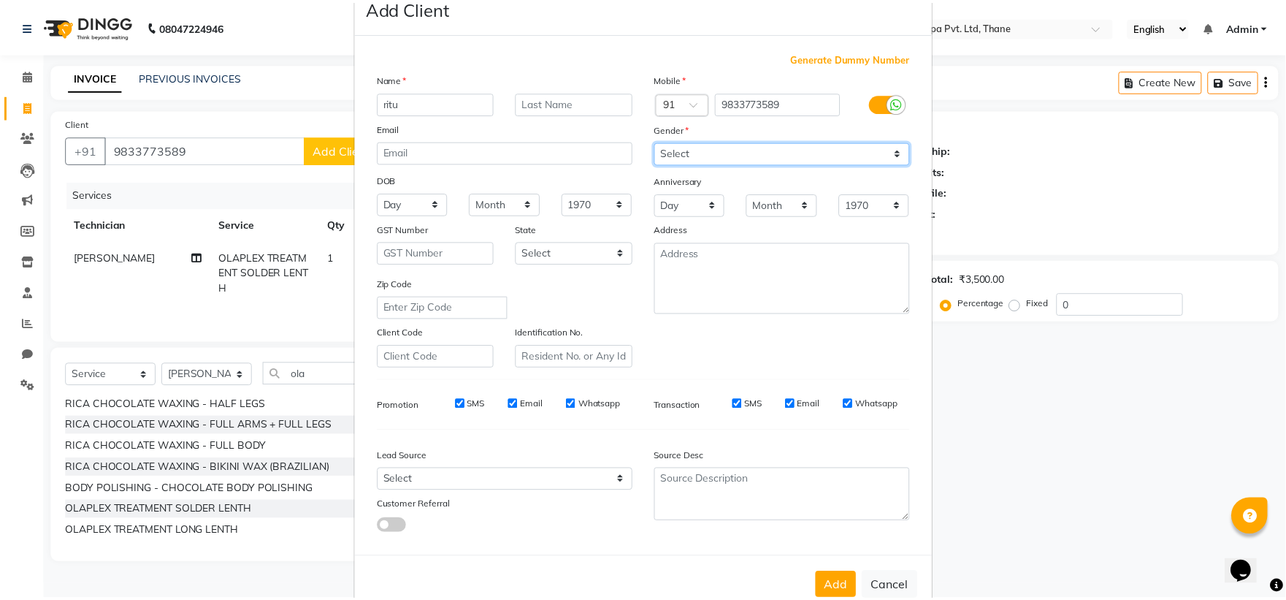
scroll to position [75, 0]
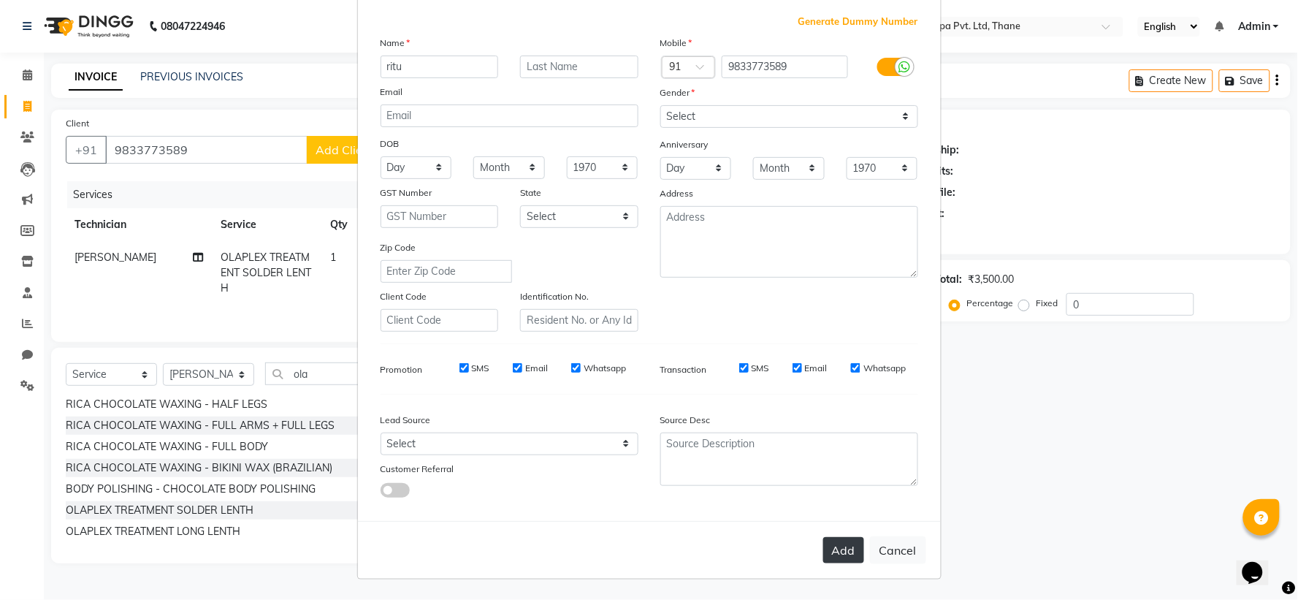
click at [833, 552] on button "Add" at bounding box center [843, 550] width 41 height 26
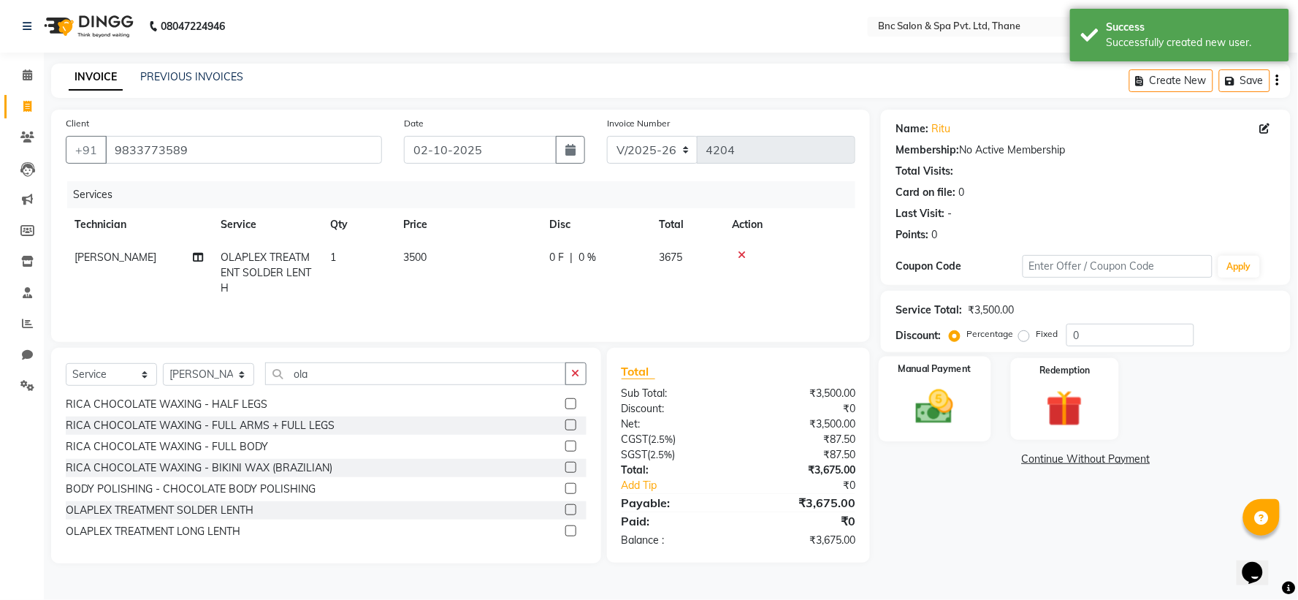
click at [965, 385] on img at bounding box center [934, 407] width 61 height 44
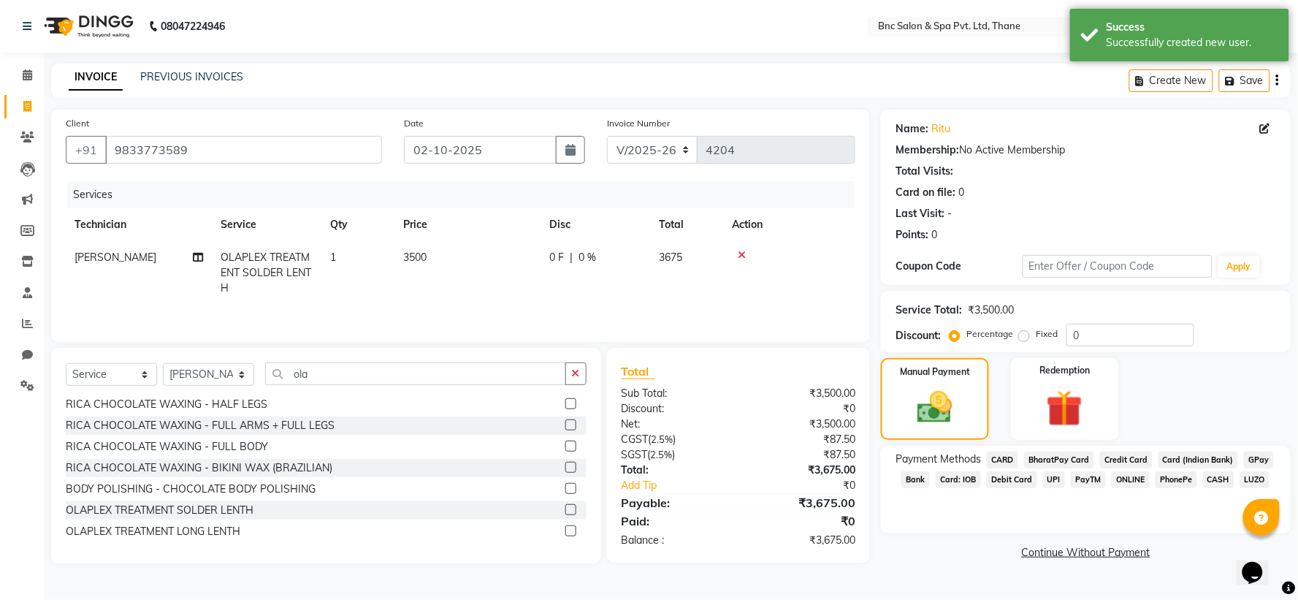
click at [1249, 457] on span "GPay" at bounding box center [1259, 459] width 30 height 17
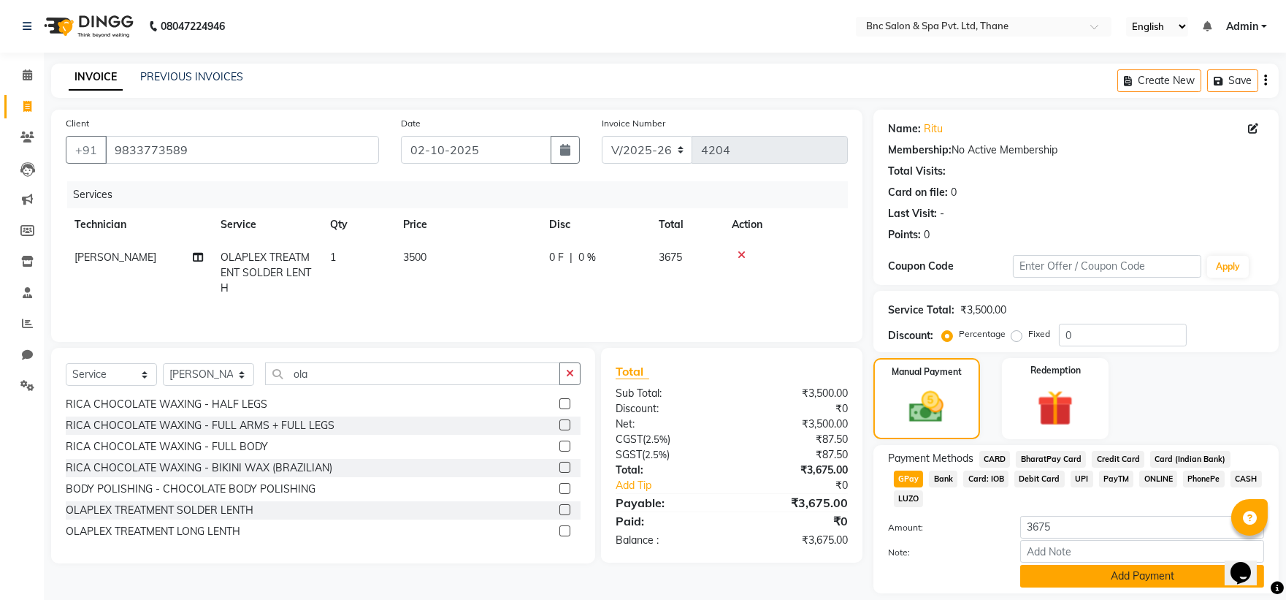
click at [1154, 565] on button "Add Payment" at bounding box center [1142, 576] width 244 height 23
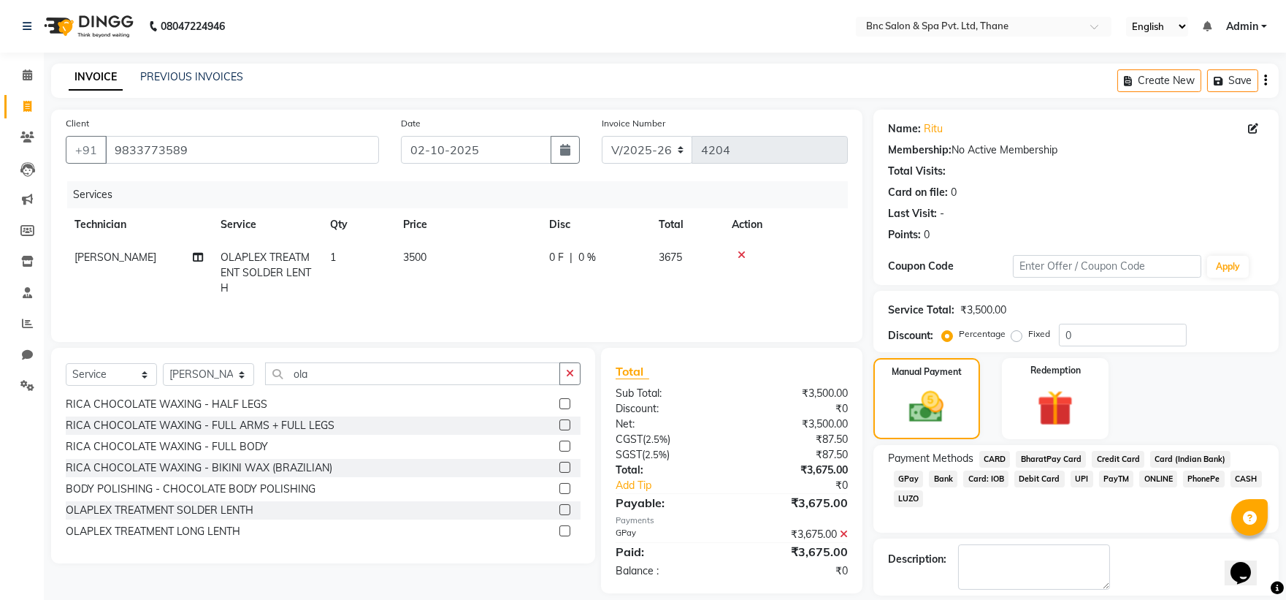
scroll to position [67, 0]
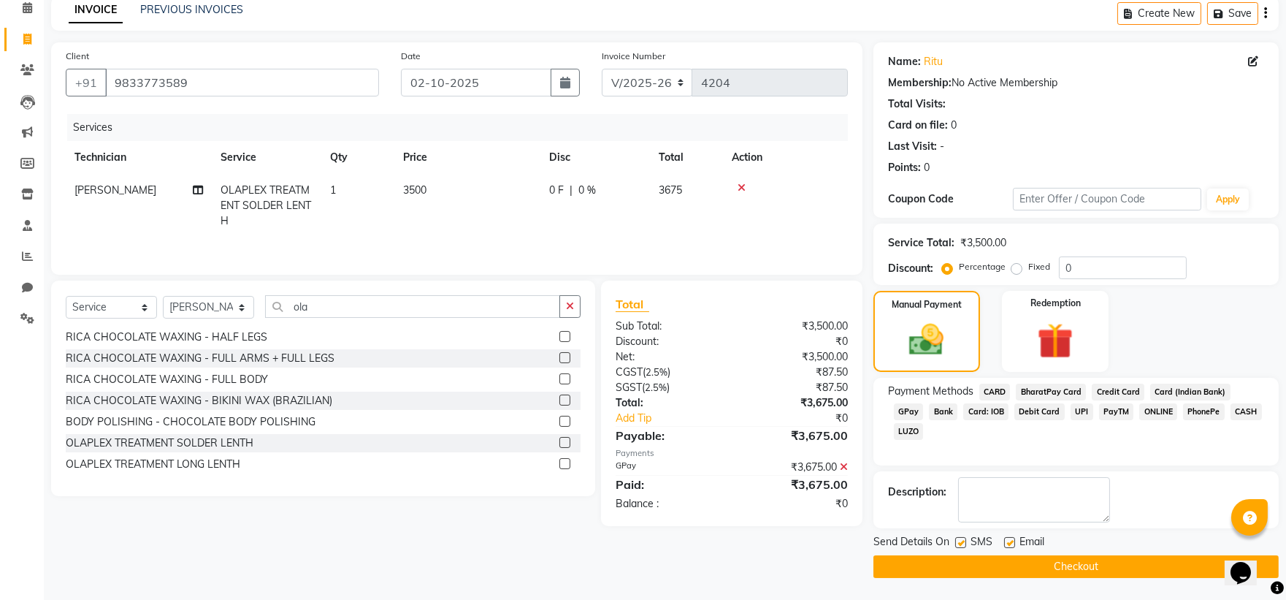
click at [955, 543] on label at bounding box center [960, 542] width 11 height 11
click at [955, 543] on input "checkbox" at bounding box center [959, 542] width 9 height 9
click at [965, 570] on button "Checkout" at bounding box center [1075, 566] width 405 height 23
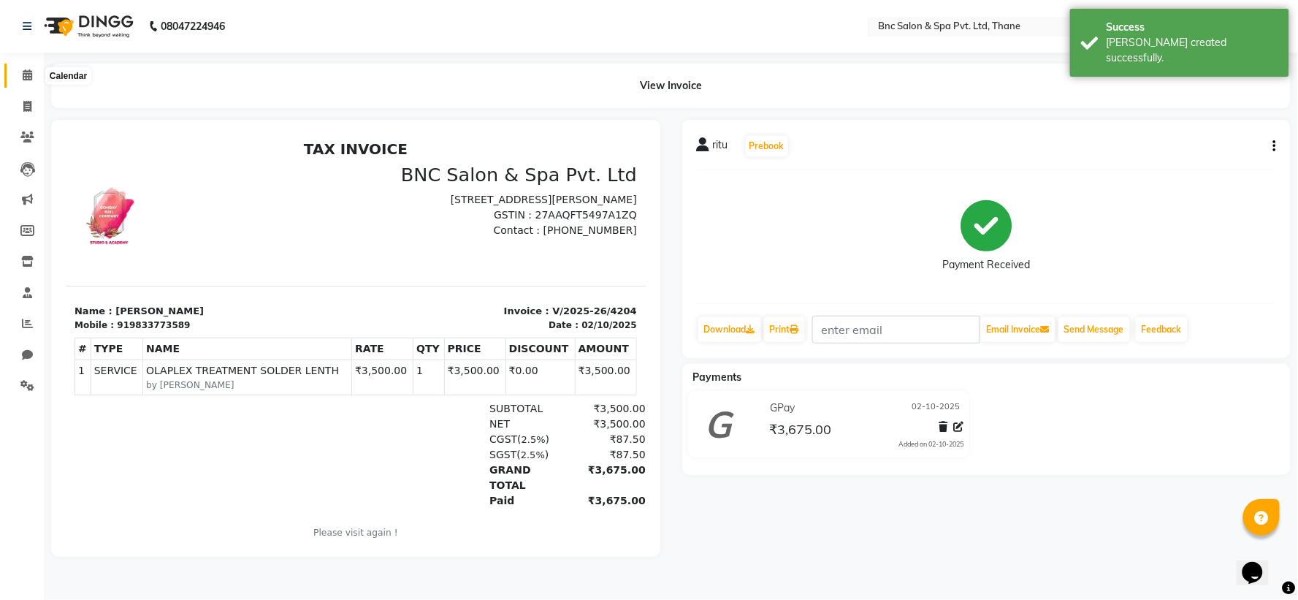
click at [16, 75] on span at bounding box center [28, 75] width 26 height 17
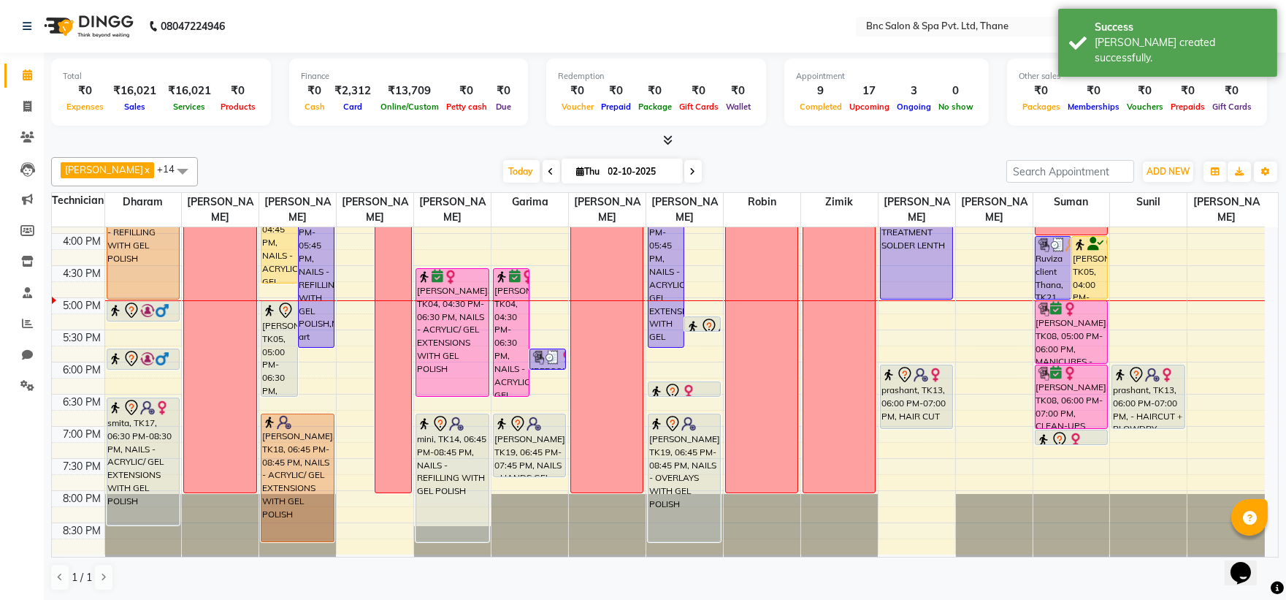
scroll to position [508, 0]
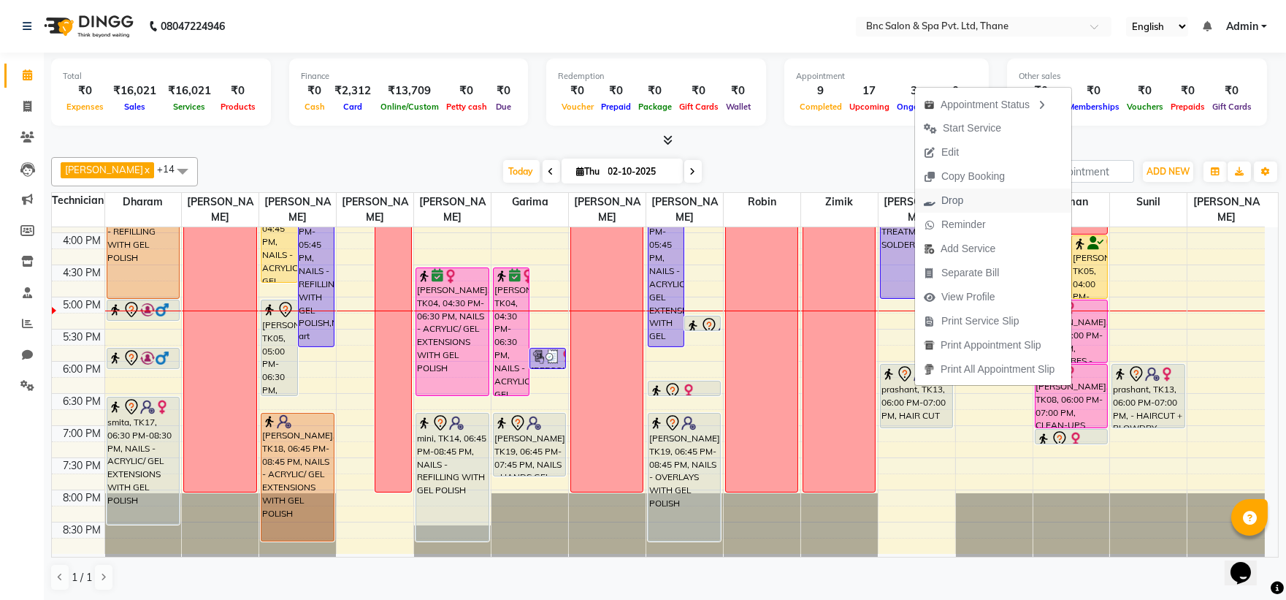
click at [1061, 198] on button "Drop" at bounding box center [993, 200] width 156 height 24
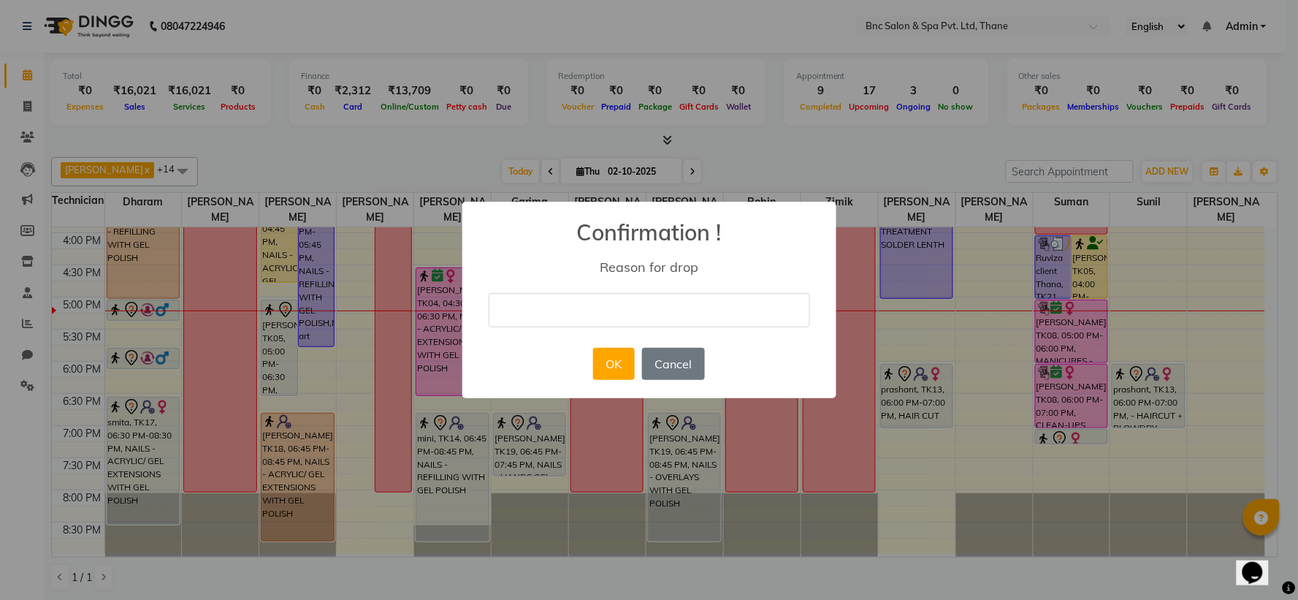
click at [736, 318] on input "text" at bounding box center [649, 310] width 321 height 34
click at [618, 358] on button "OK" at bounding box center [614, 364] width 42 height 32
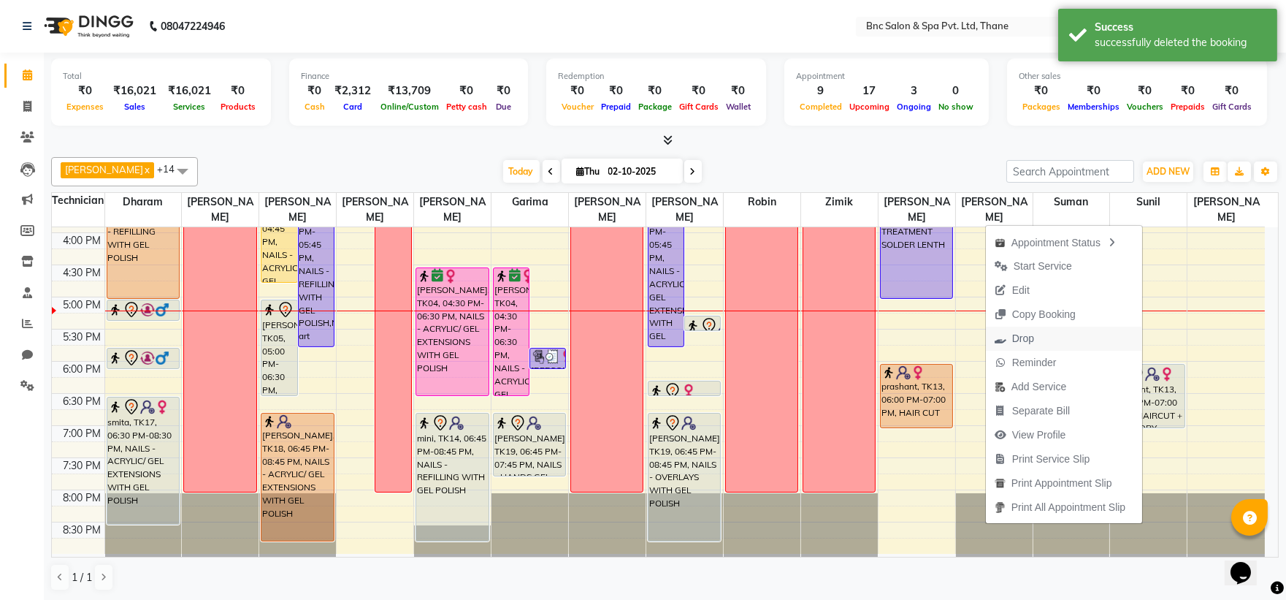
click at [1097, 334] on button "Drop" at bounding box center [1064, 338] width 156 height 24
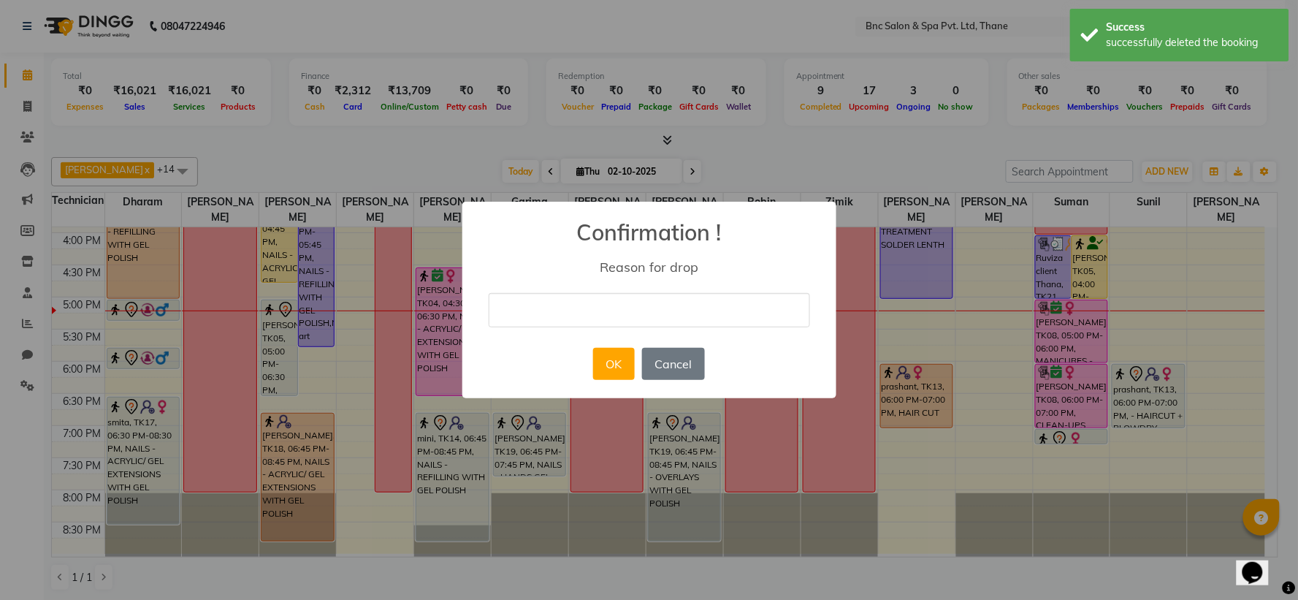
click at [618, 302] on input "text" at bounding box center [649, 310] width 321 height 34
click at [616, 367] on button "OK" at bounding box center [614, 364] width 42 height 32
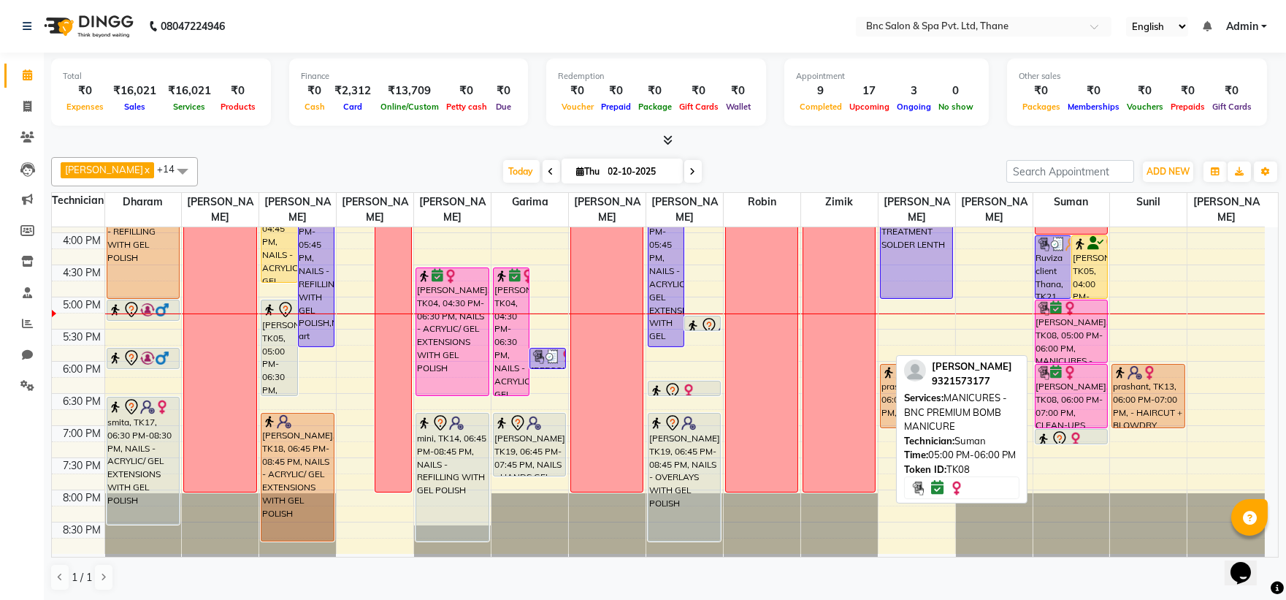
scroll to position [1, 0]
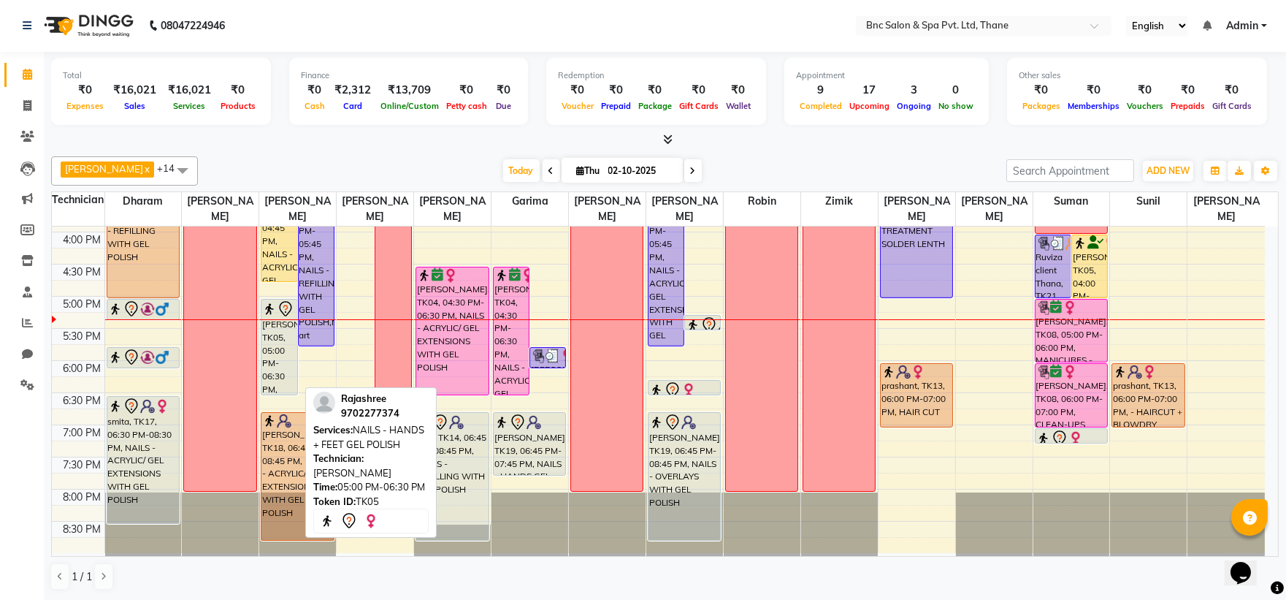
click at [273, 352] on div "[PERSON_NAME], TK05, 05:00 PM-06:30 PM, NAILS - HANDS + FEET GEL POLISH" at bounding box center [278, 346] width 35 height 95
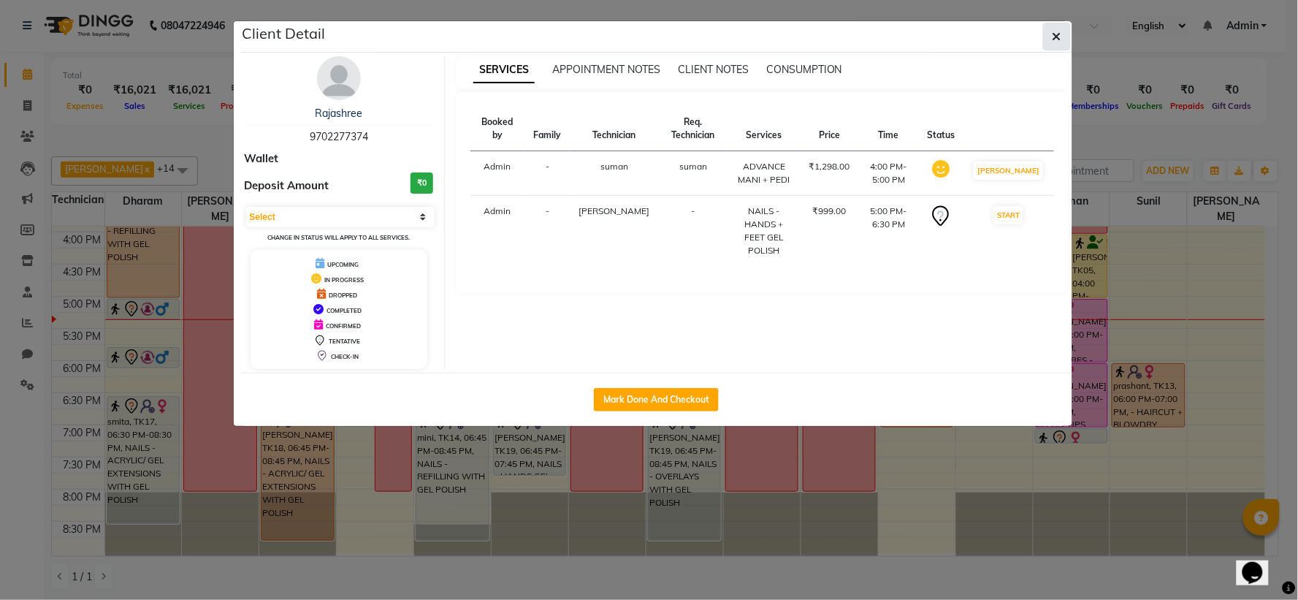
click at [1061, 39] on button "button" at bounding box center [1057, 37] width 28 height 28
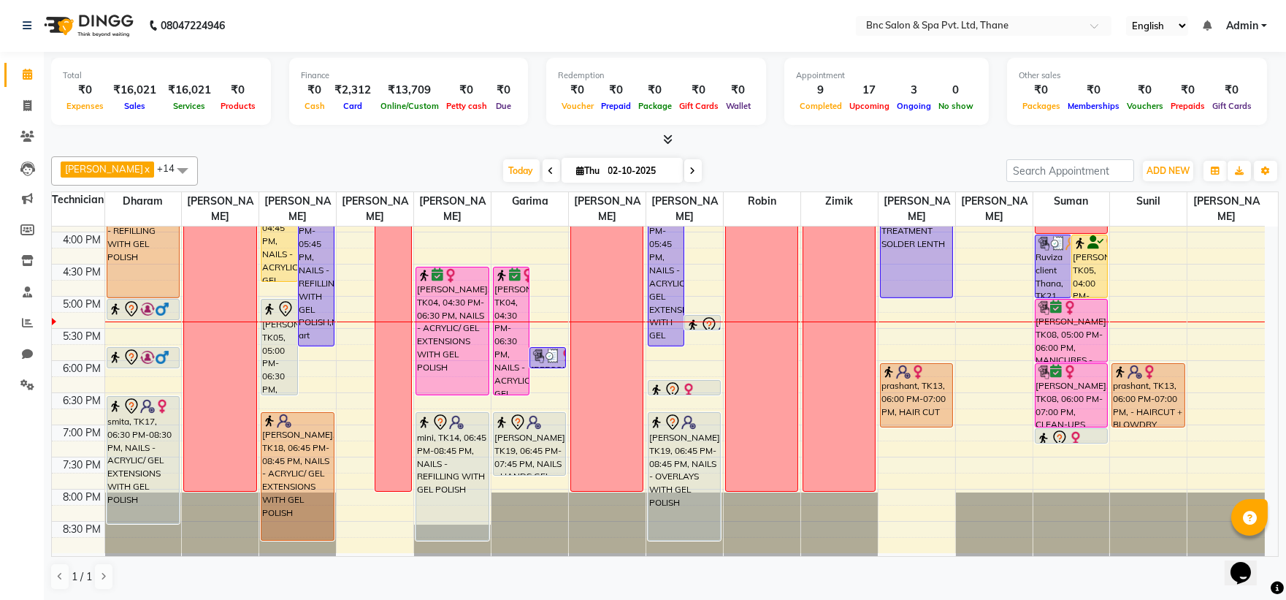
click at [279, 405] on div "8:00 AM 8:30 AM 9:00 AM 9:30 AM 10:00 AM 10:30 AM 11:00 AM 11:30 AM 12:00 PM 12…" at bounding box center [658, 135] width 1213 height 835
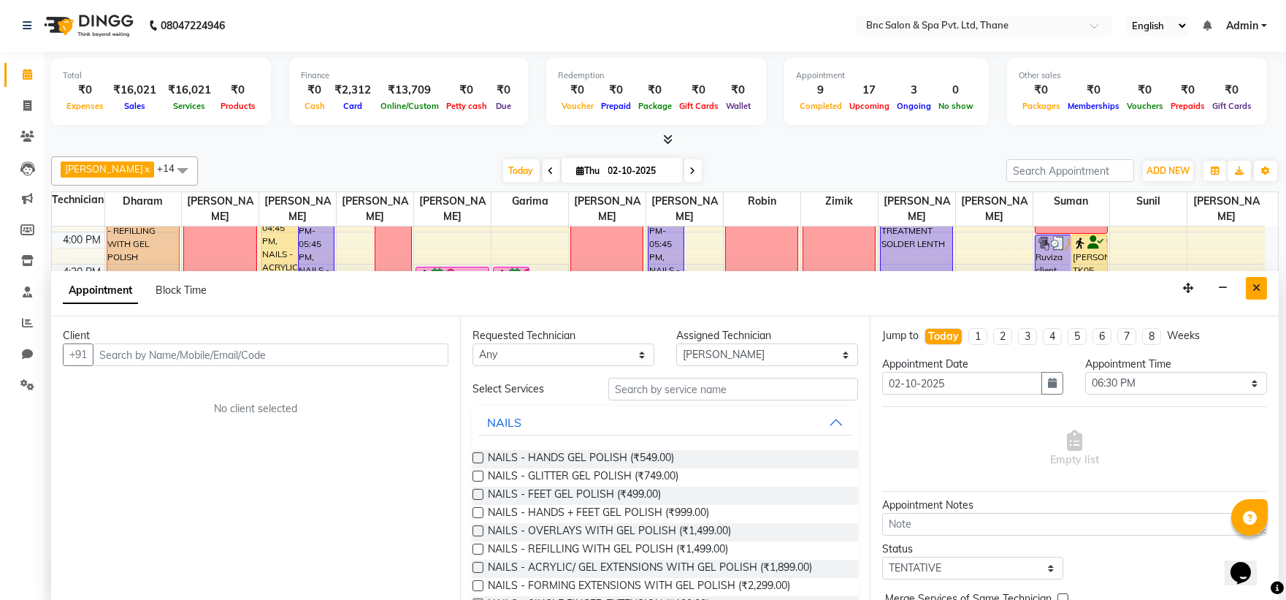
click at [1257, 286] on icon "Close" at bounding box center [1256, 288] width 8 height 10
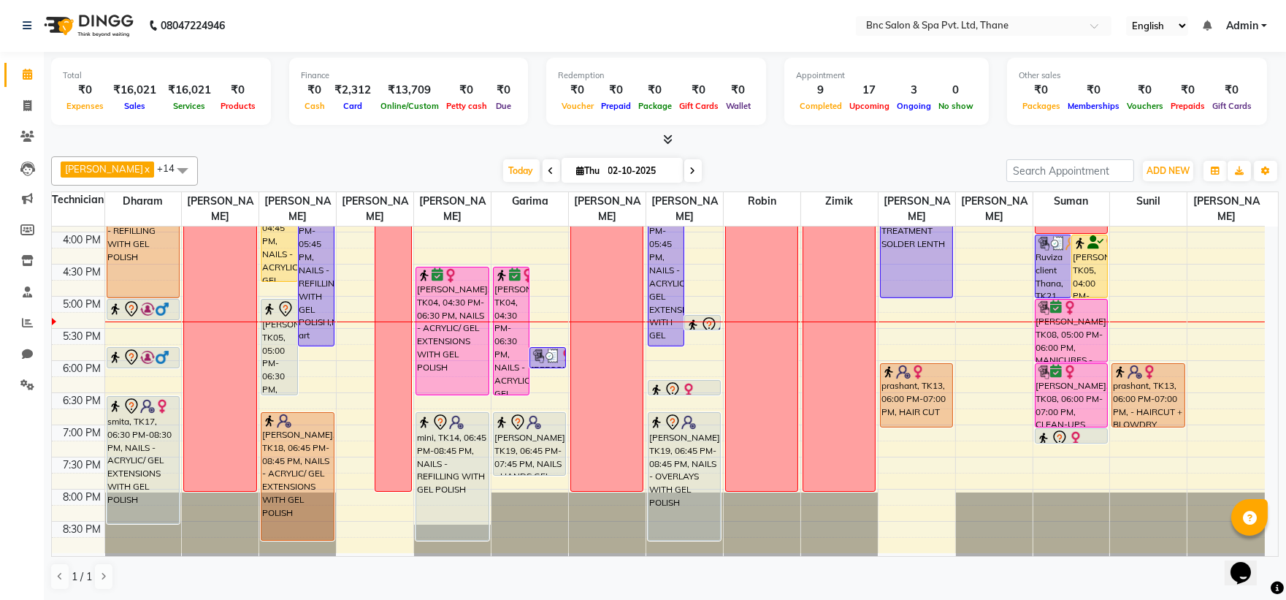
click at [651, 177] on input "02-10-2025" at bounding box center [640, 171] width 73 height 22
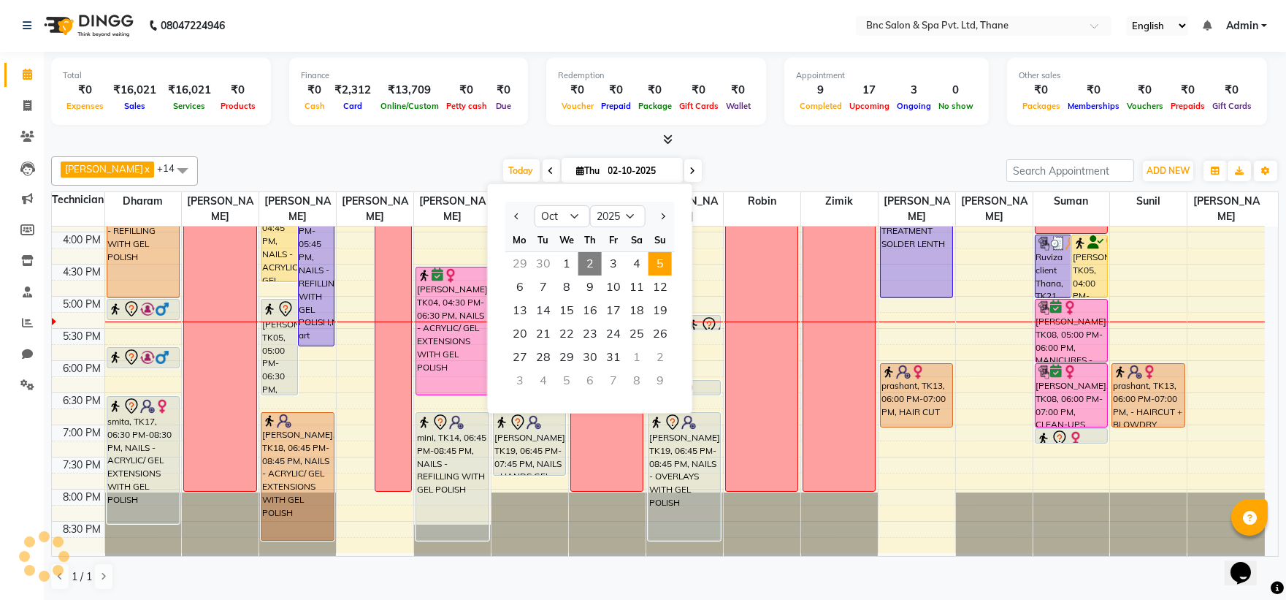
click at [662, 260] on span "5" at bounding box center [659, 263] width 23 height 23
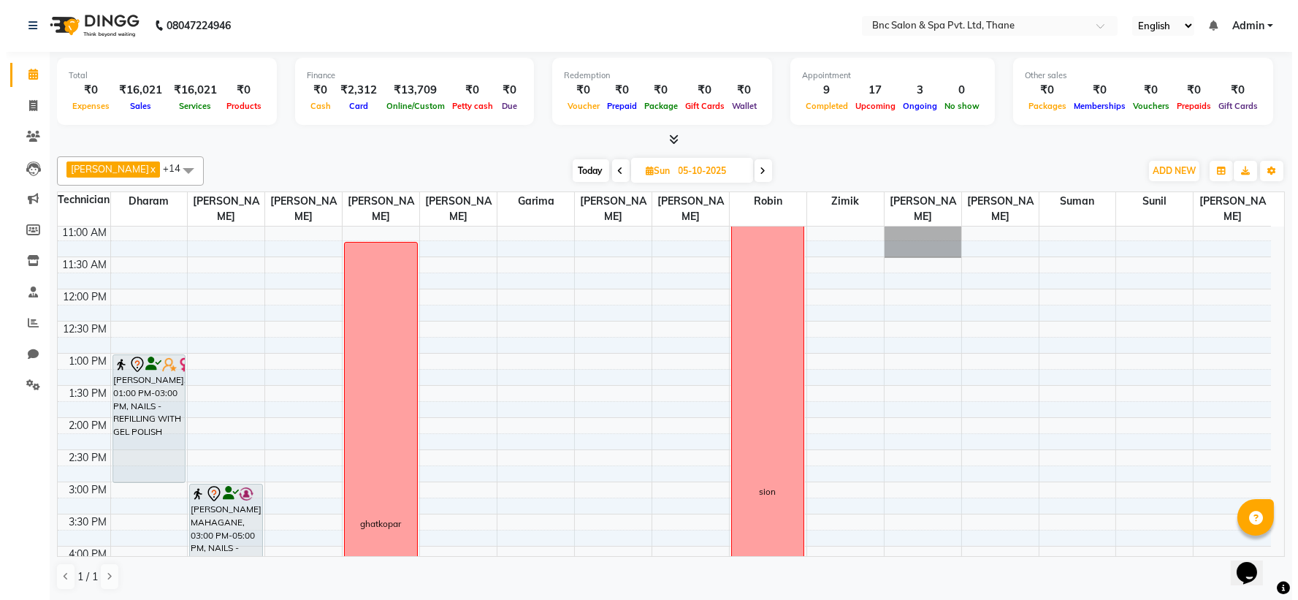
scroll to position [508, 0]
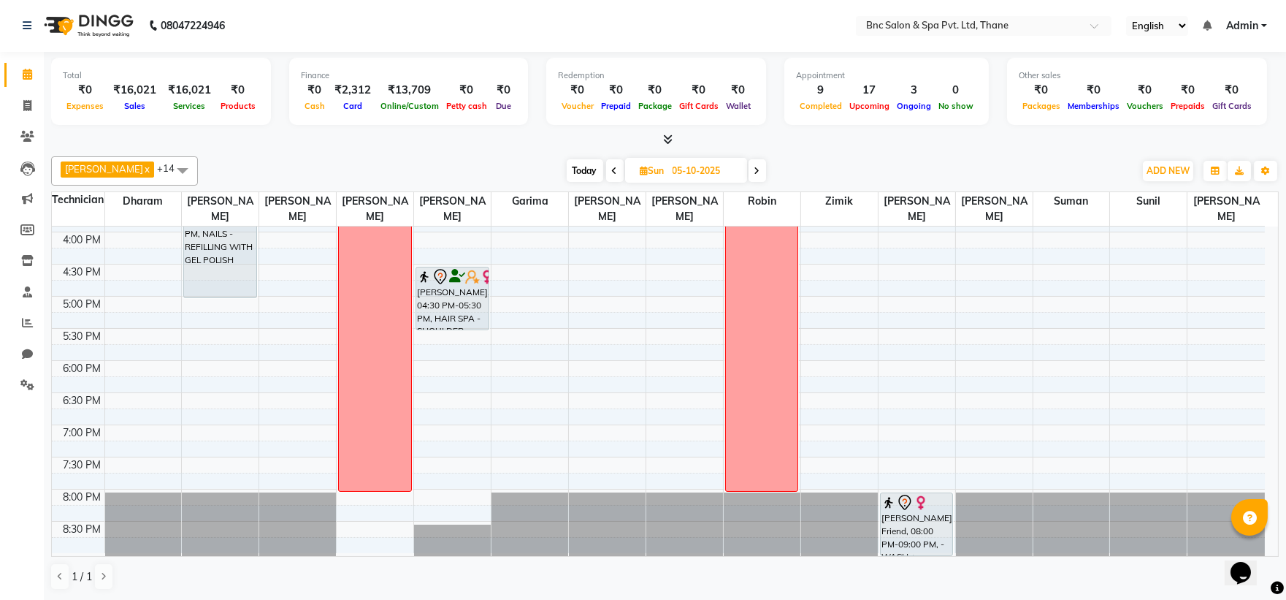
click at [288, 437] on div "8:00 AM 8:30 AM 9:00 AM 9:30 AM 10:00 AM 10:30 AM 11:00 AM 11:30 AM 12:00 PM 12…" at bounding box center [658, 135] width 1213 height 835
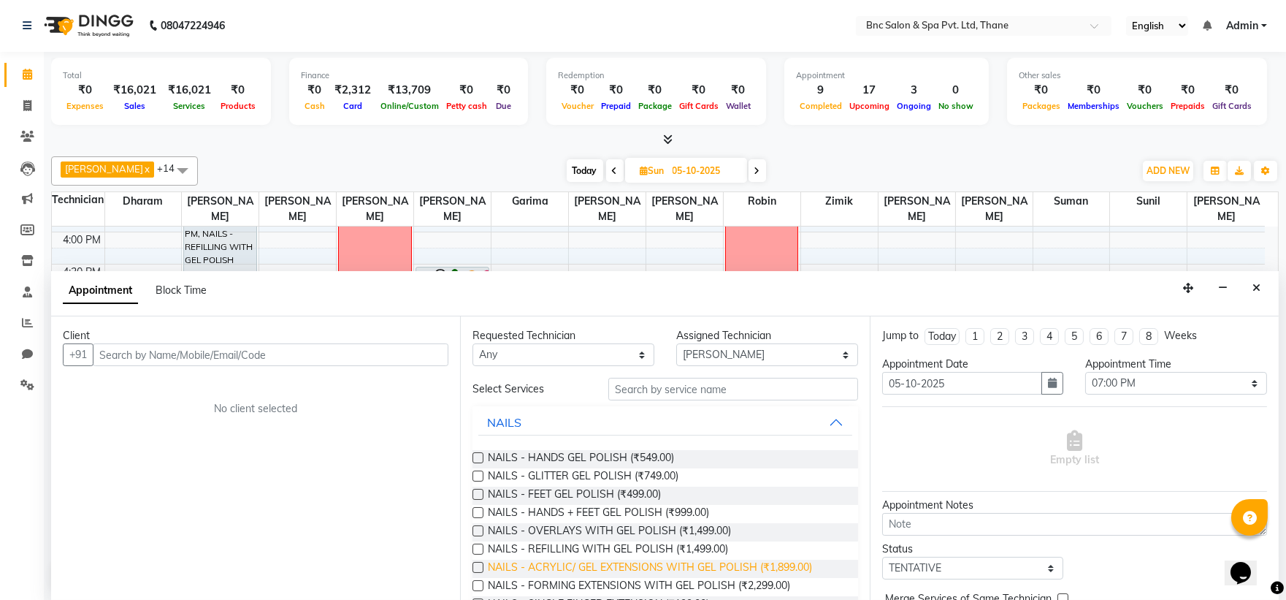
click at [665, 570] on span "NAILS - ACRYLIC/ GEL EXTENSIONS WITH GEL POLISH (₹1,899.00)" at bounding box center [650, 568] width 324 height 18
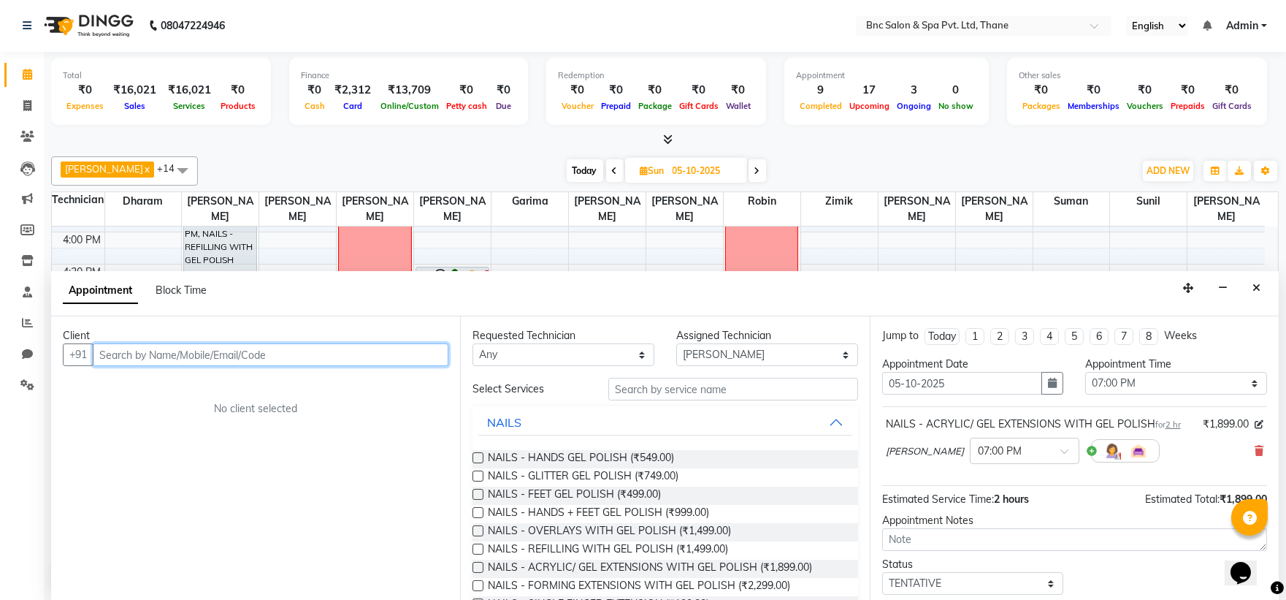
click at [120, 351] on input "text" at bounding box center [271, 354] width 356 height 23
click at [210, 362] on input "text" at bounding box center [271, 354] width 356 height 23
click at [374, 362] on input "9167901808" at bounding box center [240, 354] width 295 height 23
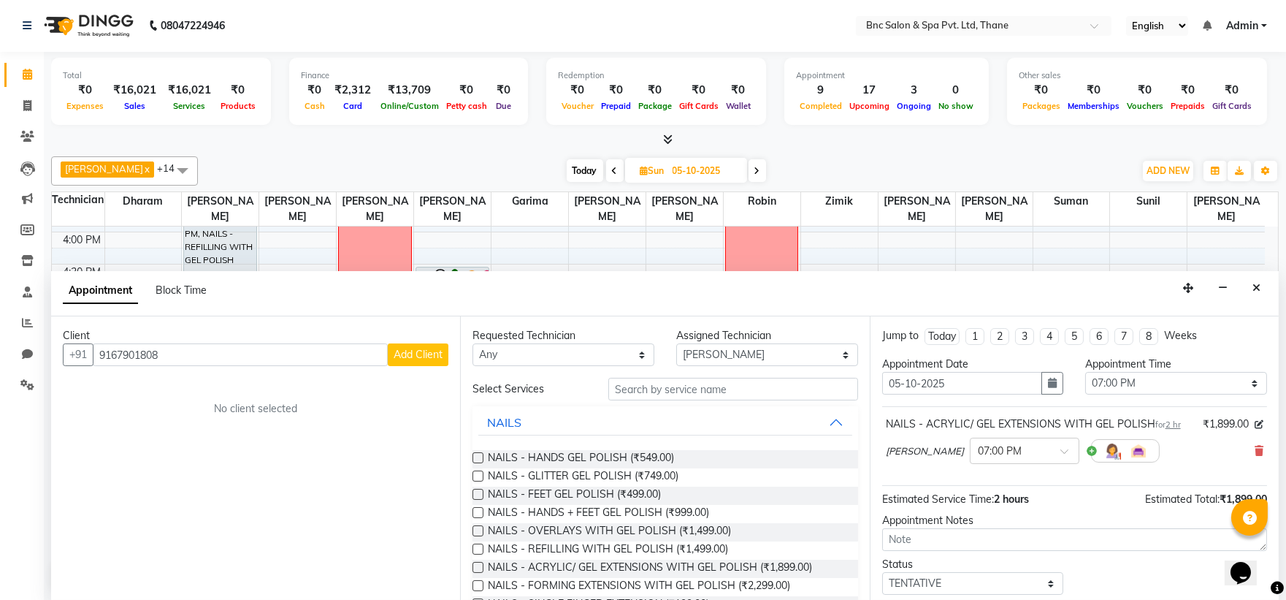
click at [406, 356] on span "Add Client" at bounding box center [418, 354] width 49 height 13
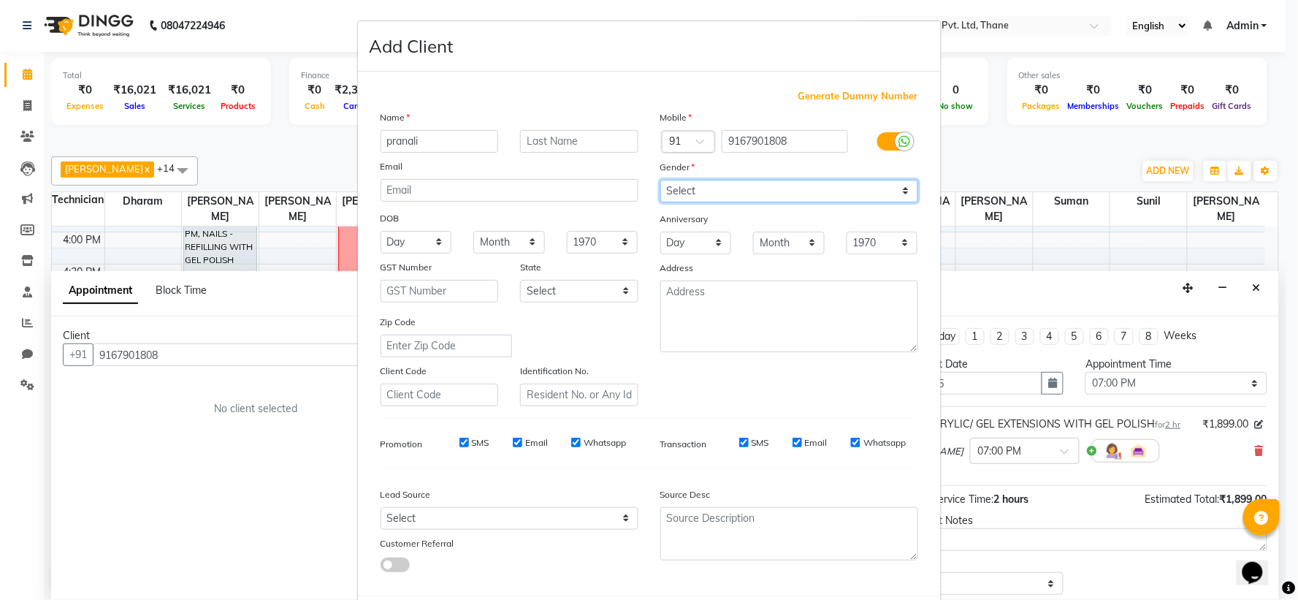
click at [781, 191] on select "Select [DEMOGRAPHIC_DATA] [DEMOGRAPHIC_DATA] Other Prefer Not To Say" at bounding box center [789, 191] width 258 height 23
click at [660, 180] on select "Select [DEMOGRAPHIC_DATA] [DEMOGRAPHIC_DATA] Other Prefer Not To Say" at bounding box center [789, 191] width 258 height 23
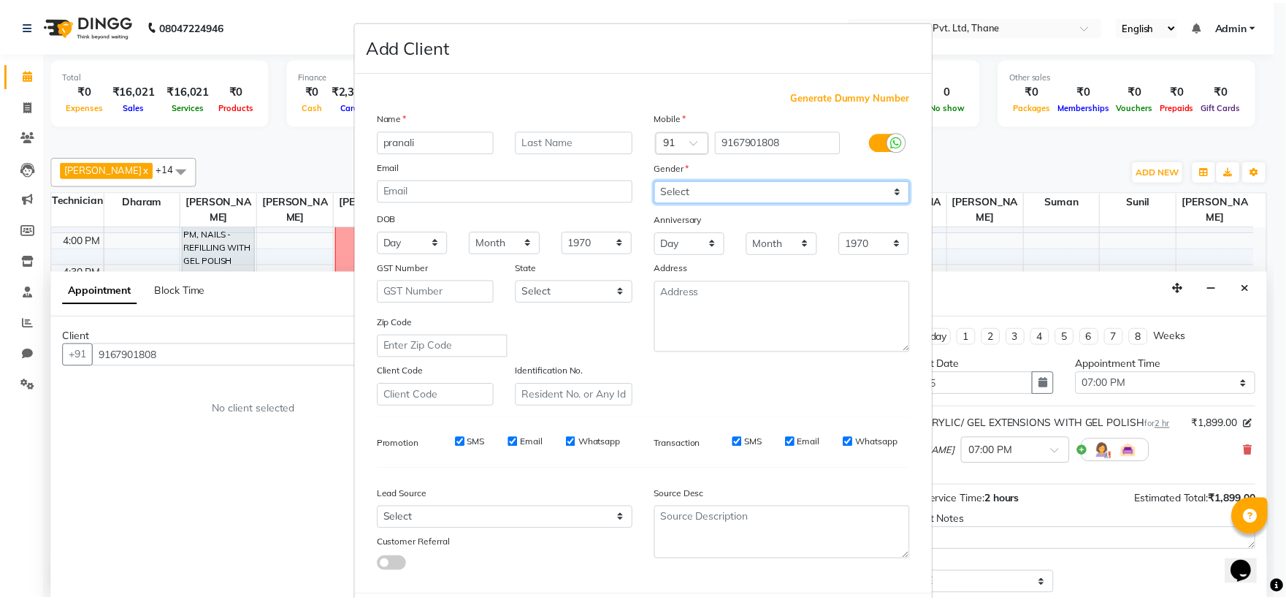
scroll to position [75, 0]
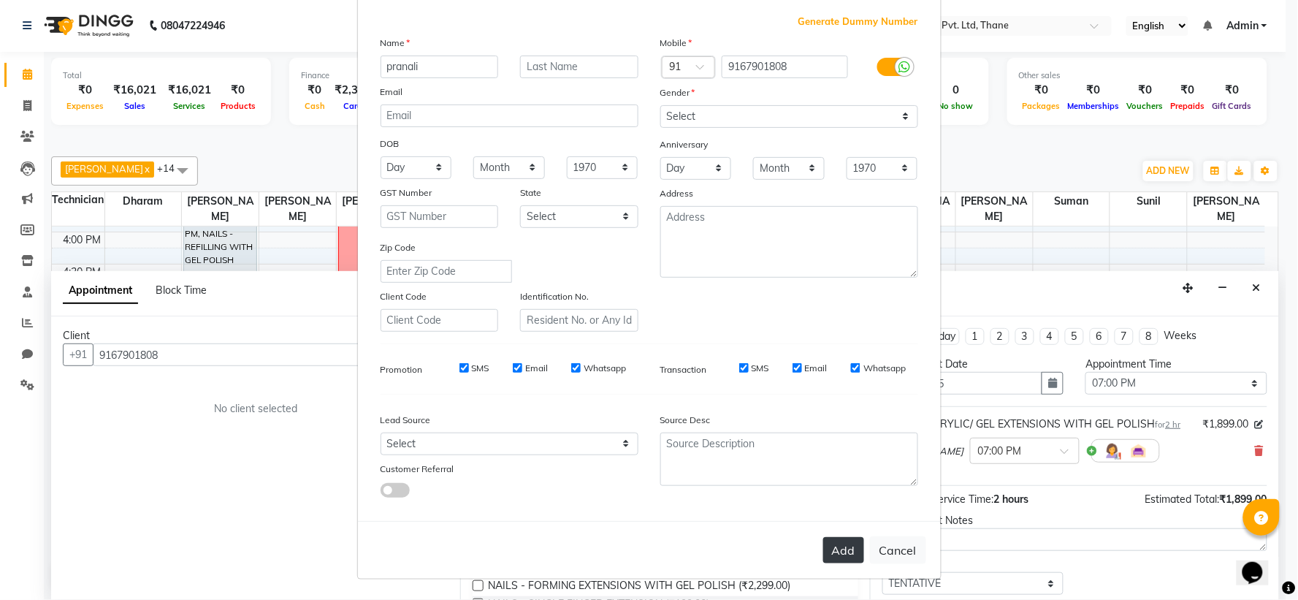
click at [841, 545] on button "Add" at bounding box center [843, 550] width 41 height 26
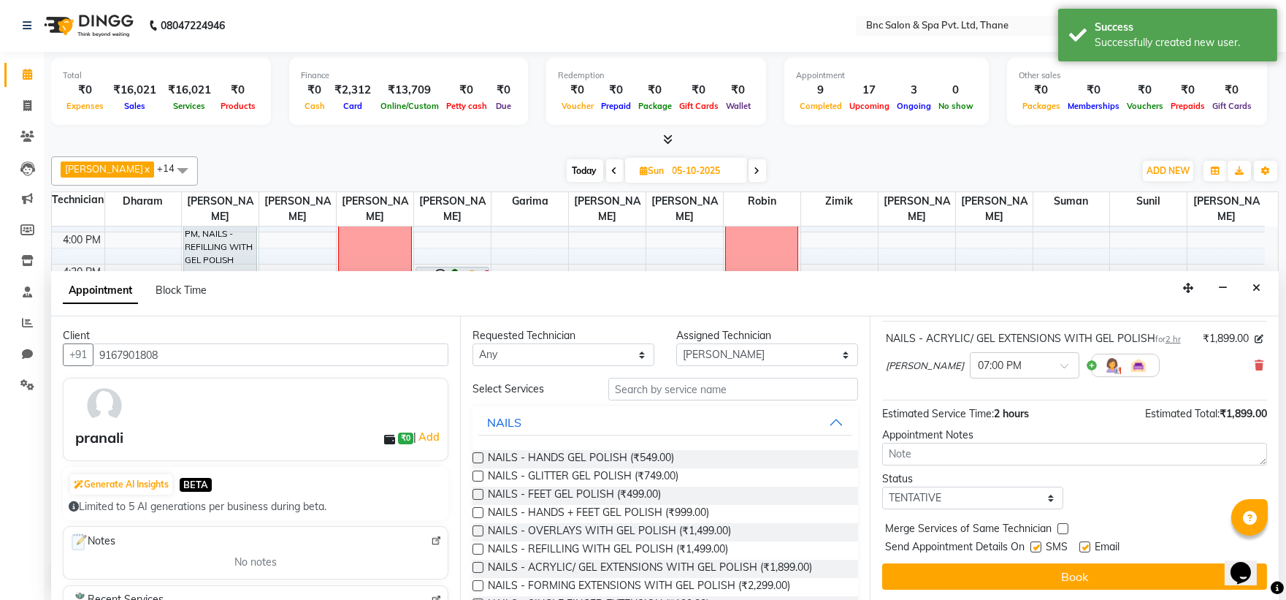
scroll to position [86, 0]
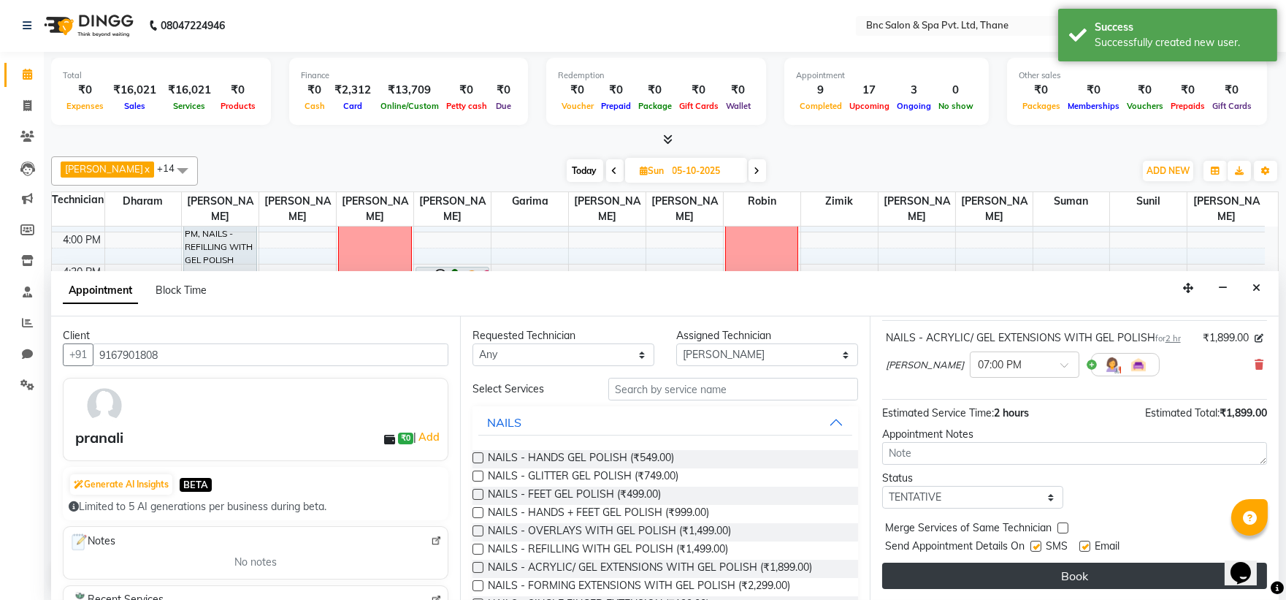
click at [1026, 577] on button "Book" at bounding box center [1074, 575] width 385 height 26
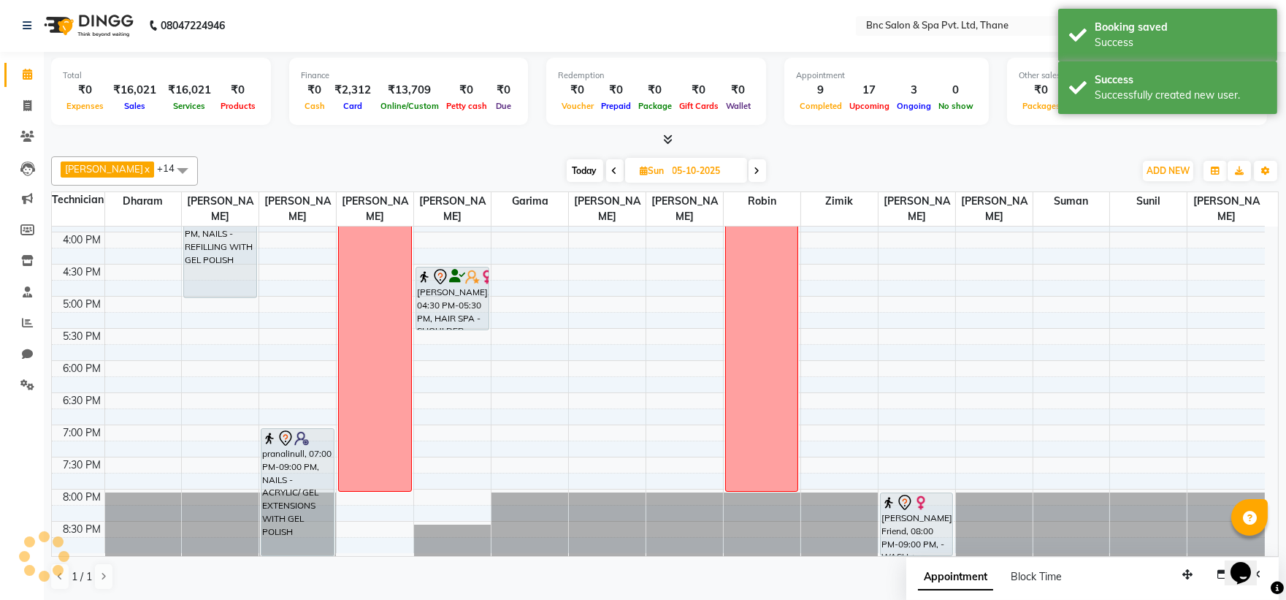
scroll to position [0, 0]
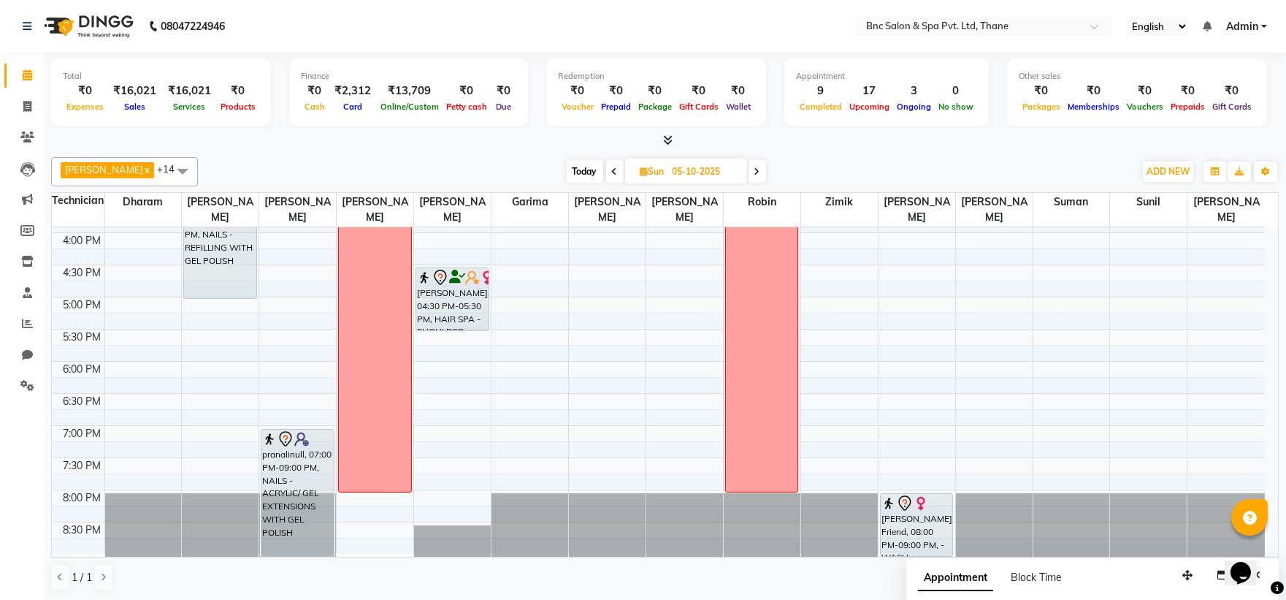
click at [567, 173] on span "Today" at bounding box center [585, 171] width 37 height 23
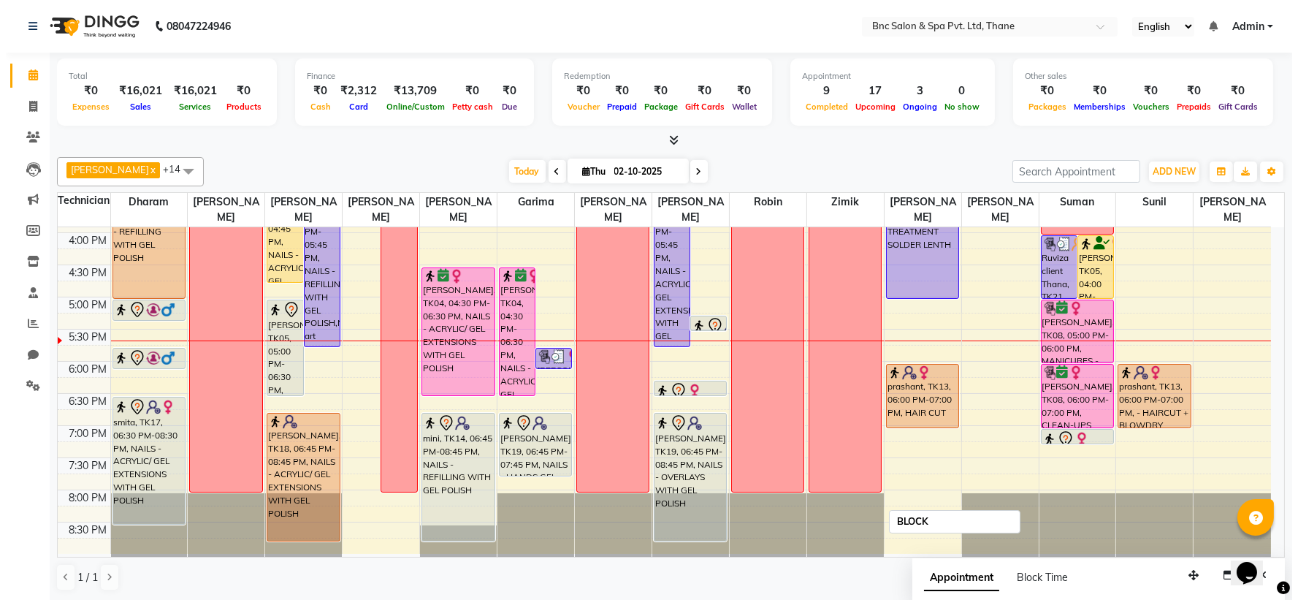
scroll to position [1, 0]
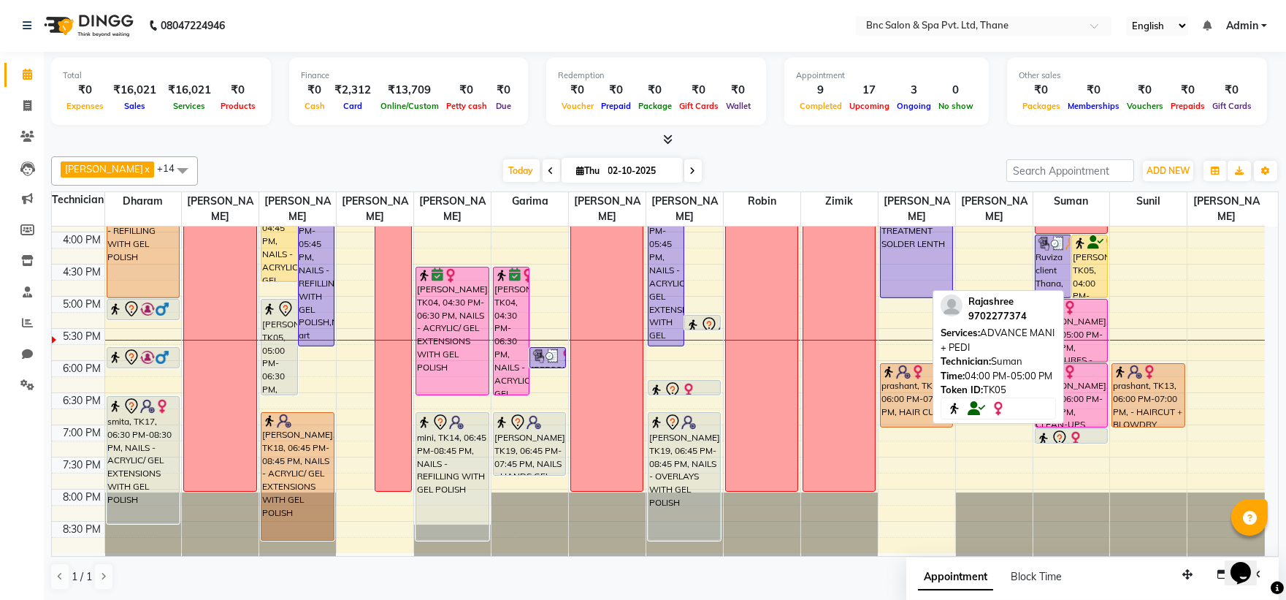
click at [1086, 270] on div "[PERSON_NAME], TK05, 04:00 PM-05:00 PM, ADVANCE MANI + PEDI" at bounding box center [1089, 266] width 35 height 62
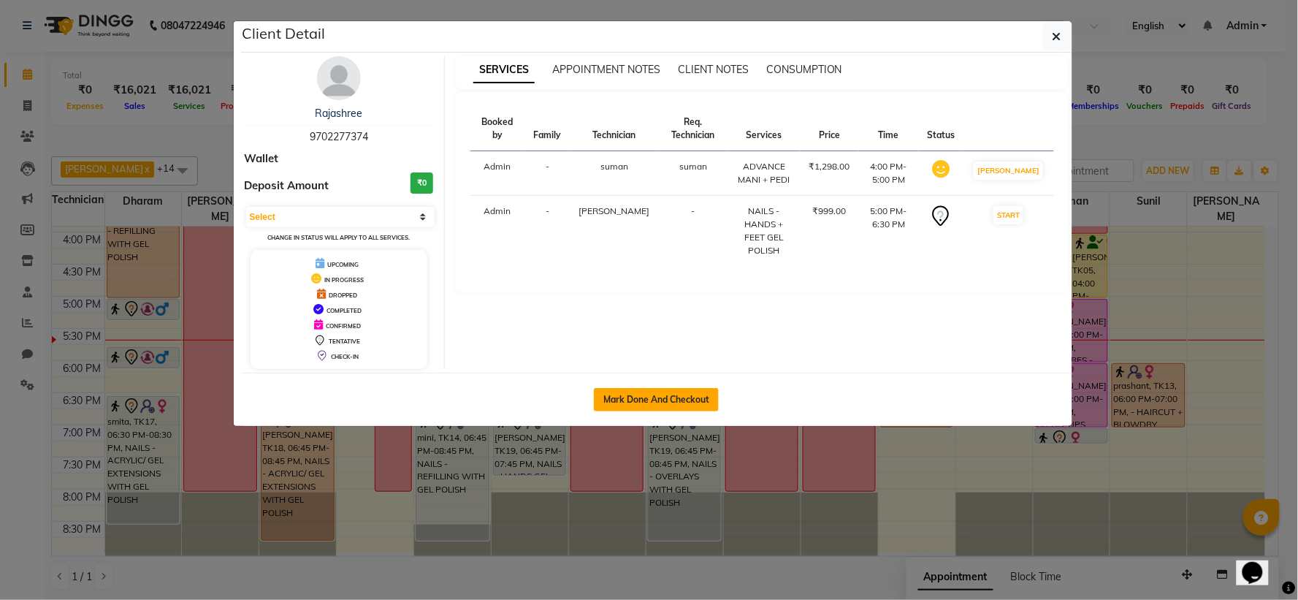
click at [703, 397] on button "Mark Done And Checkout" at bounding box center [656, 399] width 125 height 23
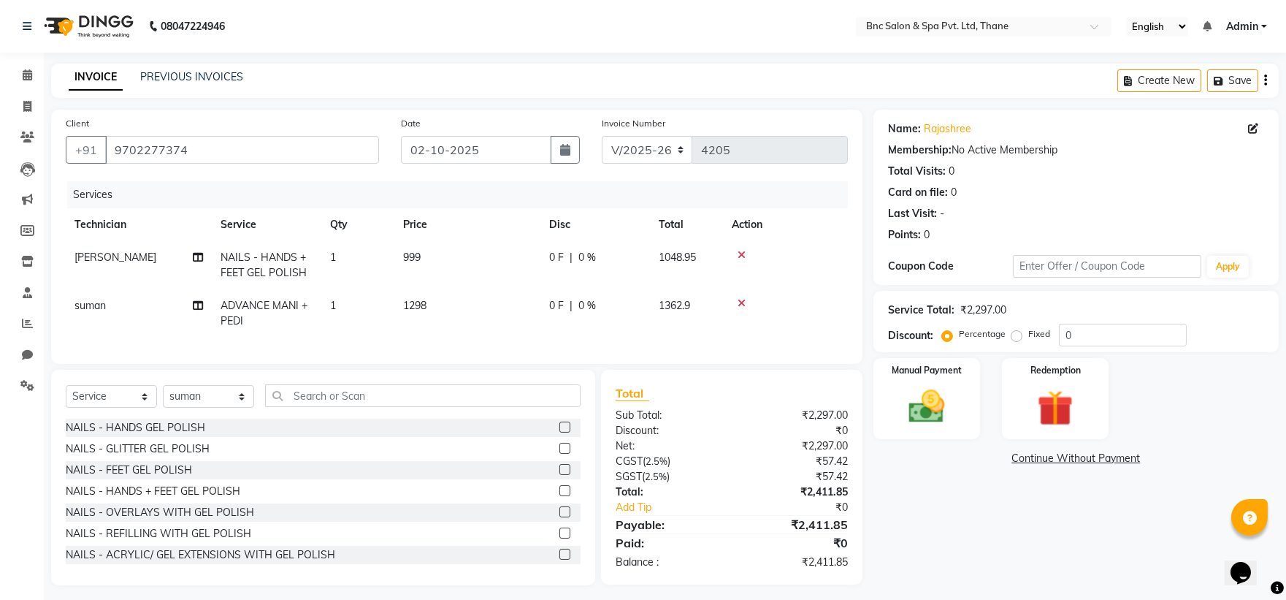
click at [424, 260] on td "999" at bounding box center [467, 265] width 146 height 48
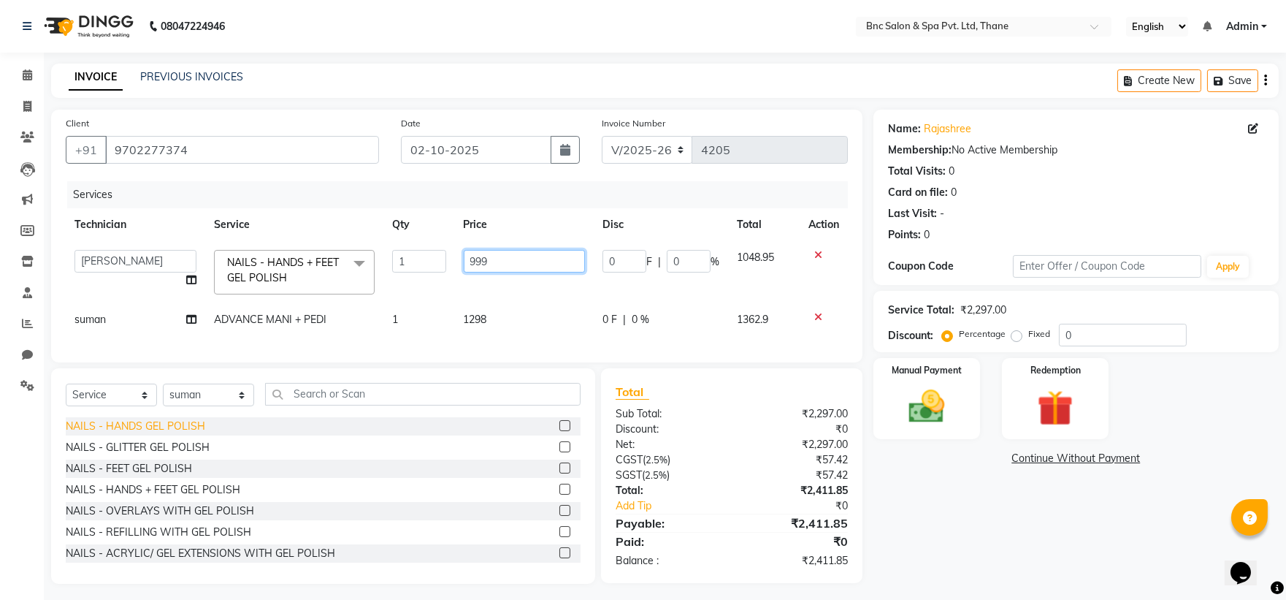
drag, startPoint x: 500, startPoint y: 259, endPoint x: 201, endPoint y: 437, distance: 347.4
click at [201, 437] on div "Client [PHONE_NUMBER] Date [DATE] Invoice Number V/2025 V/[PHONE_NUMBER] Servic…" at bounding box center [456, 347] width 833 height 474
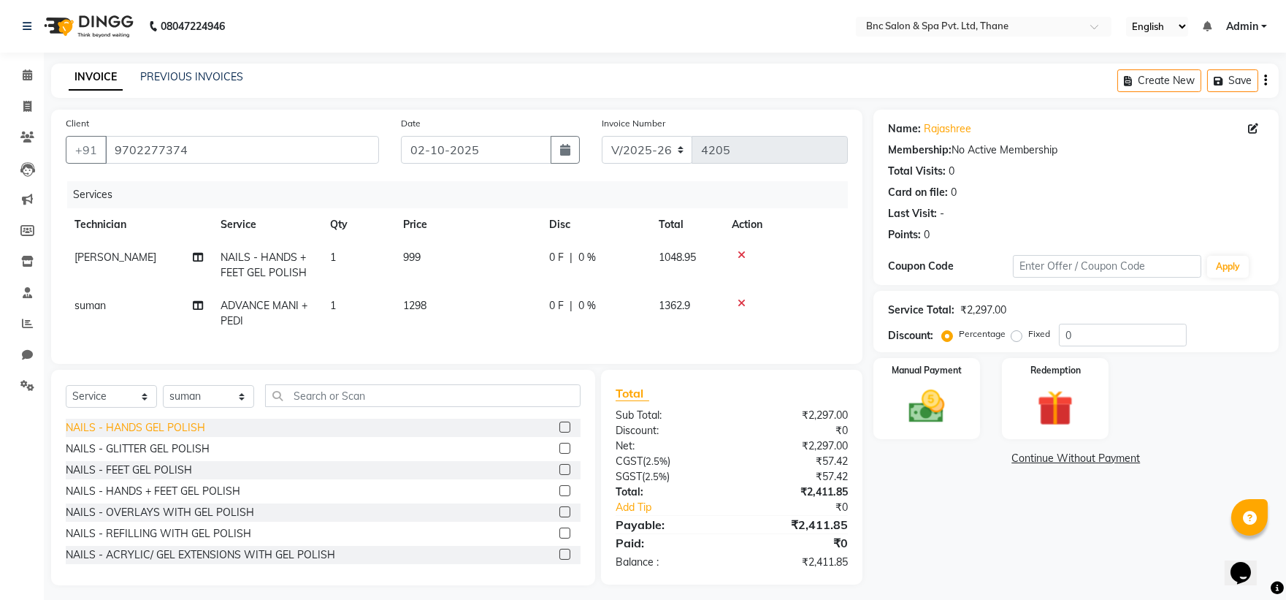
click at [201, 435] on div "NAILS - HANDS GEL POLISH" at bounding box center [135, 427] width 139 height 15
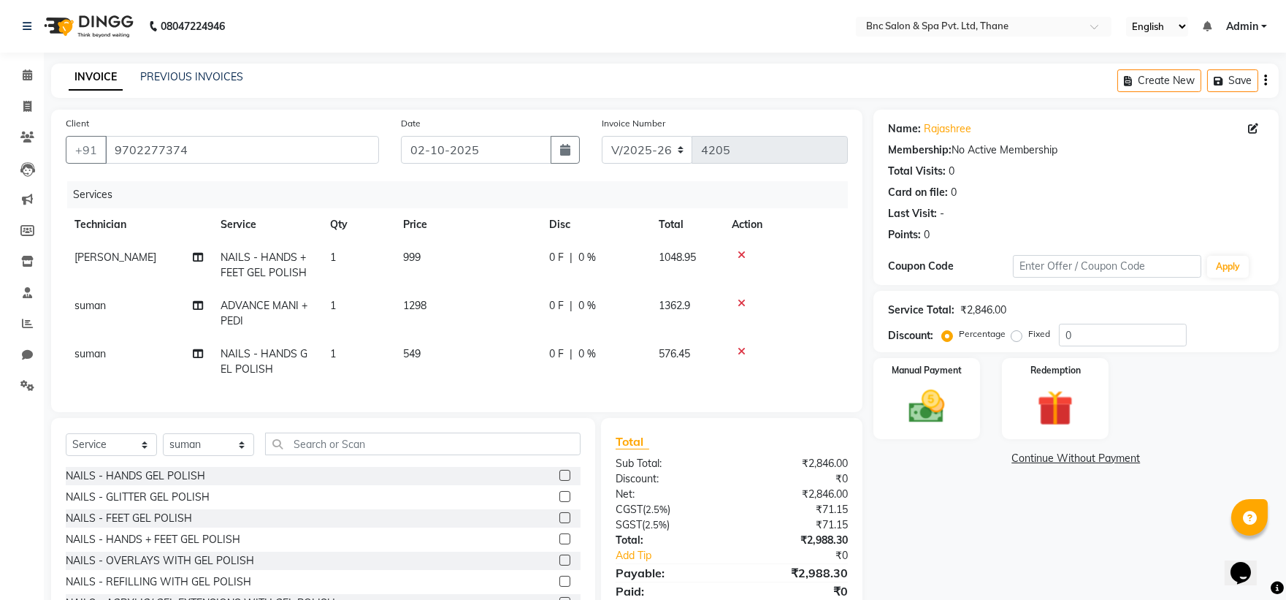
click at [743, 256] on icon at bounding box center [742, 255] width 8 height 10
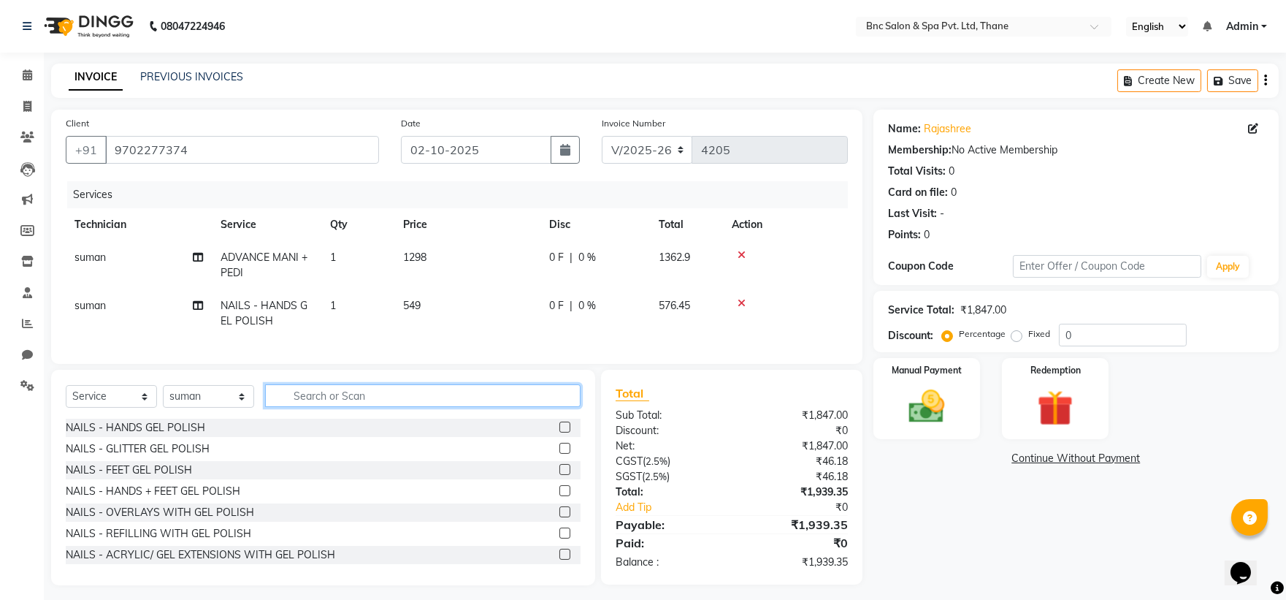
click at [299, 405] on input "text" at bounding box center [422, 395] width 315 height 23
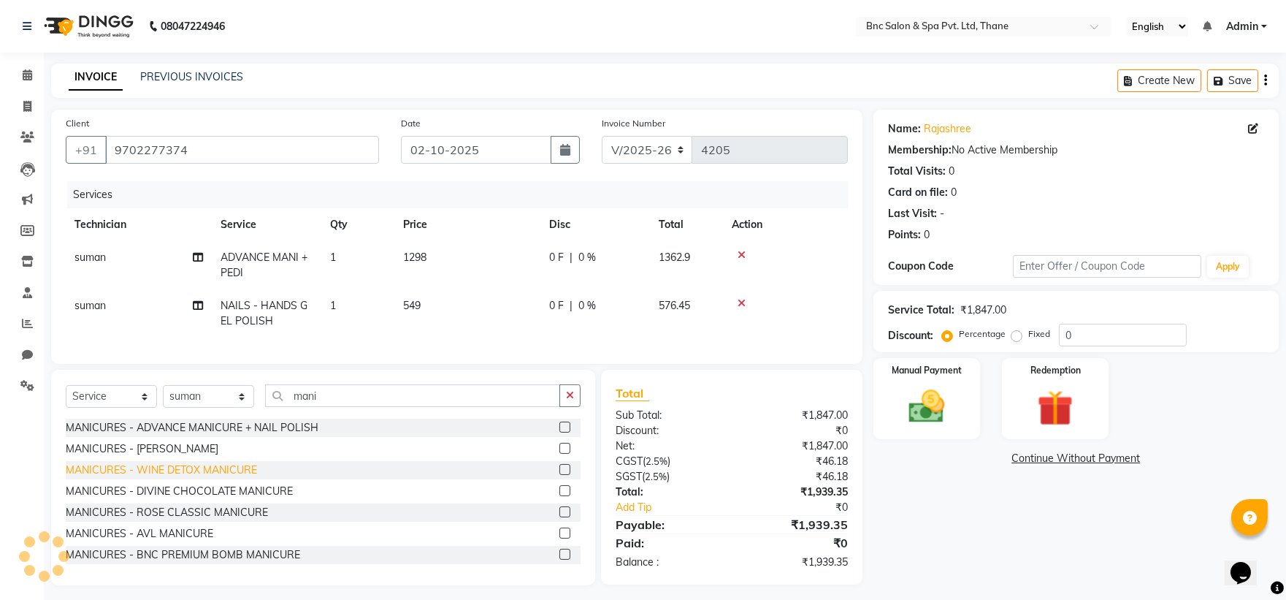
click at [179, 478] on div "MANICURES - WINE DETOX MANICURE" at bounding box center [161, 469] width 191 height 15
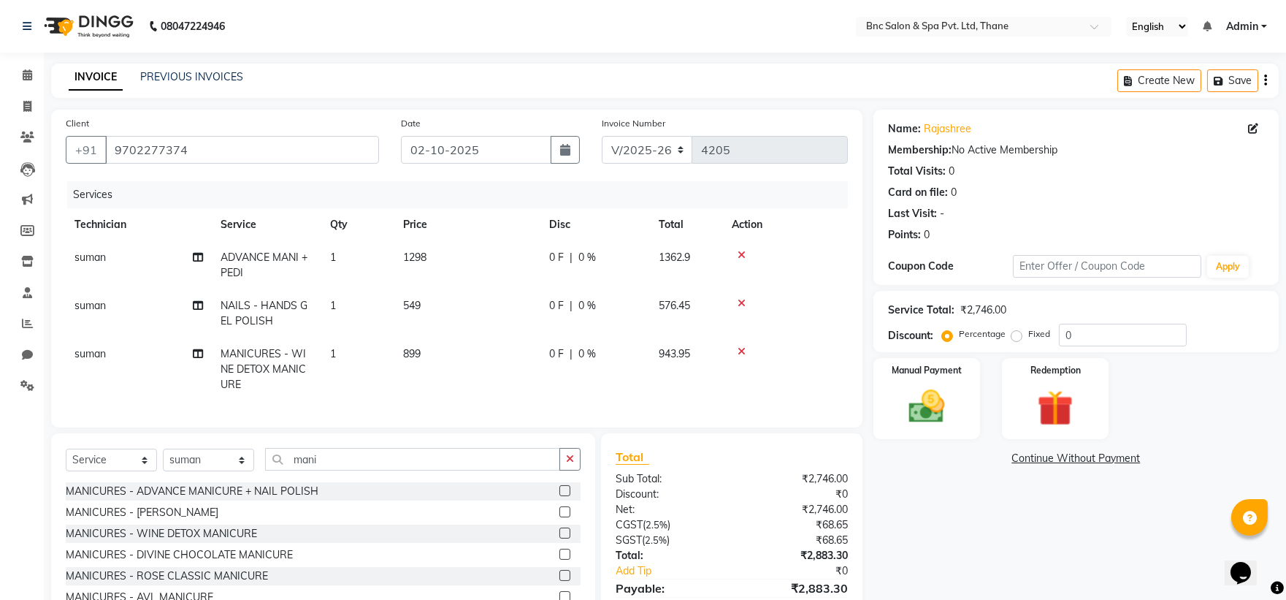
click at [738, 254] on icon at bounding box center [742, 255] width 8 height 10
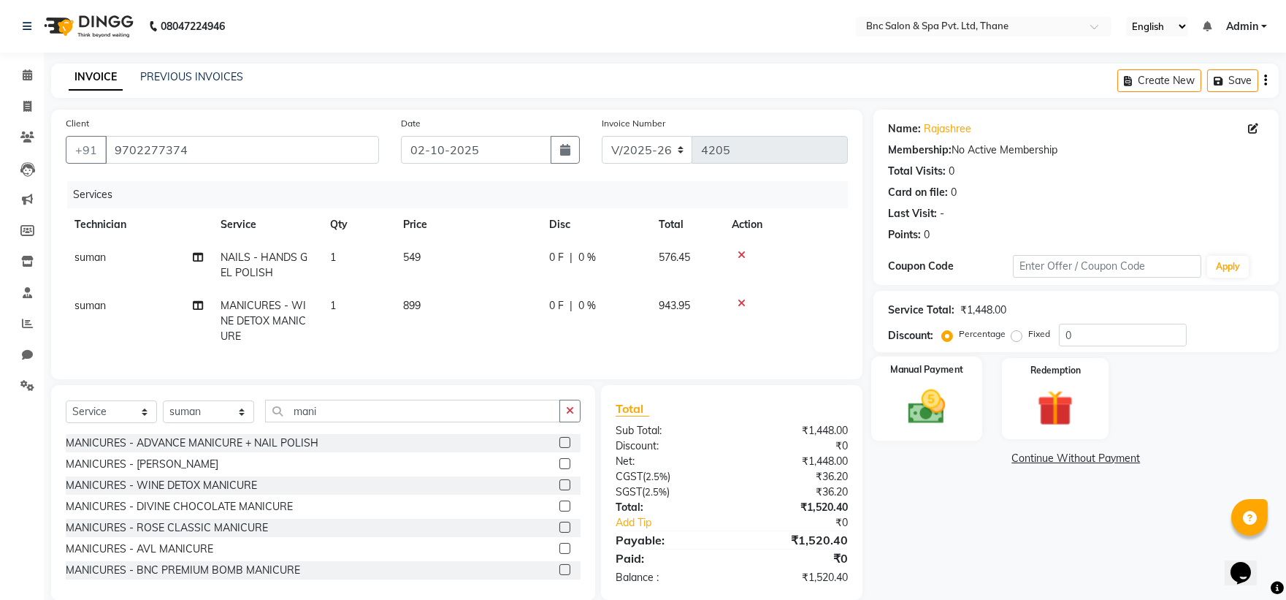
click at [924, 378] on div "Manual Payment" at bounding box center [926, 398] width 111 height 84
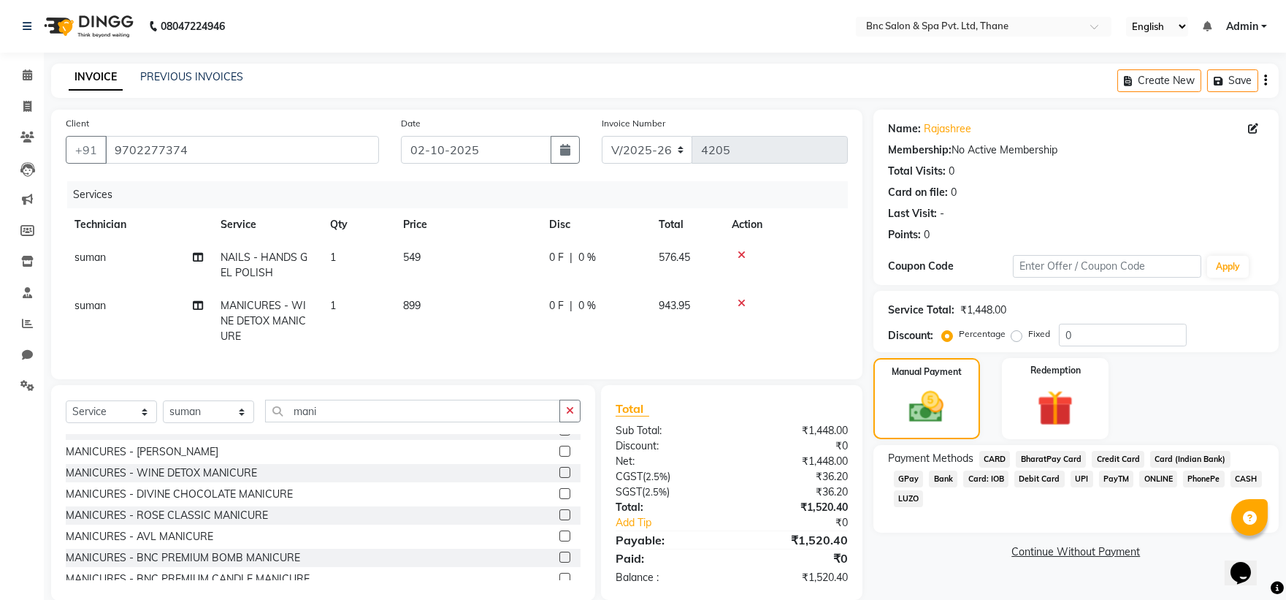
scroll to position [5, 0]
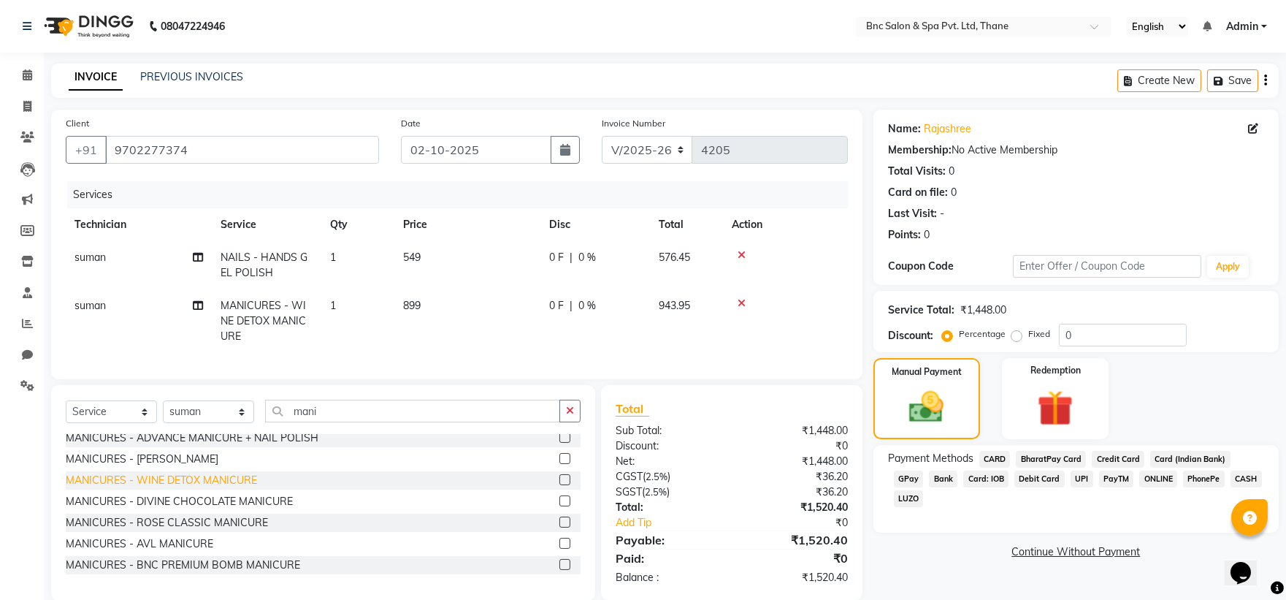
click at [205, 488] on div "MANICURES - WINE DETOX MANICURE" at bounding box center [161, 479] width 191 height 15
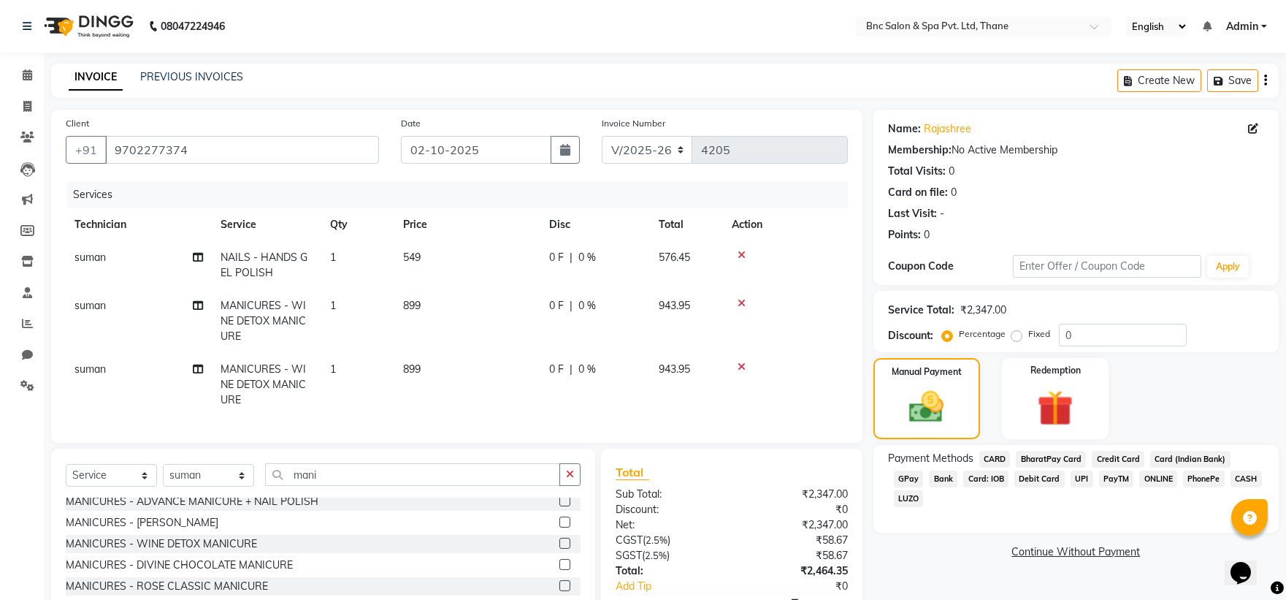
click at [741, 299] on icon at bounding box center [742, 303] width 8 height 10
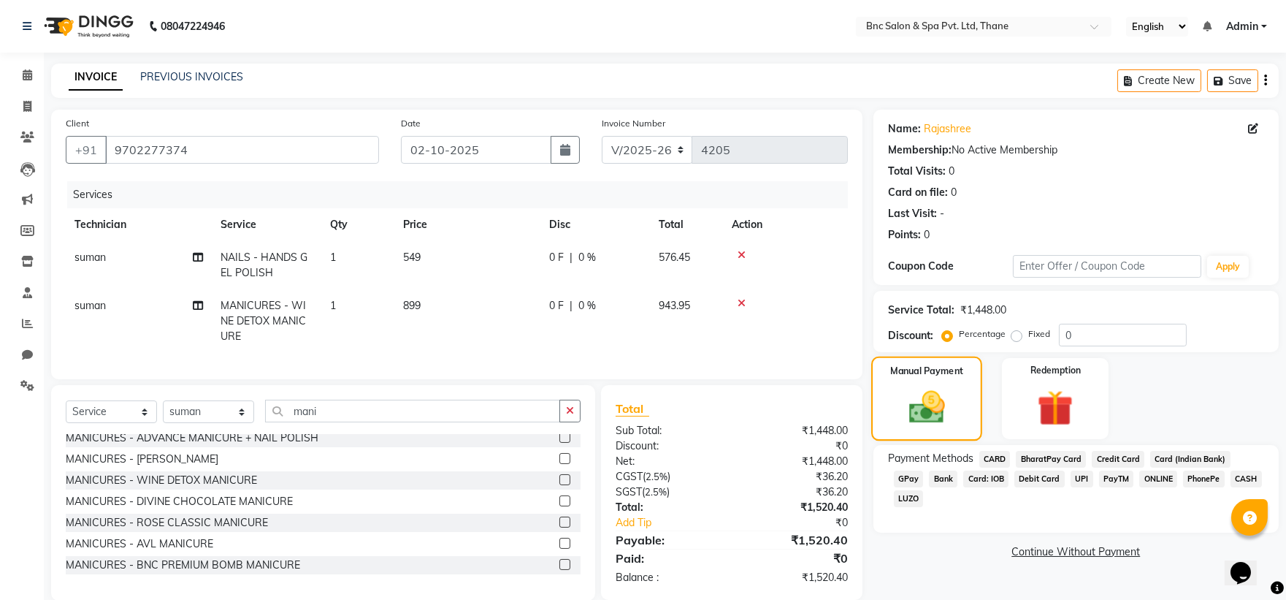
click at [924, 384] on div "Manual Payment" at bounding box center [926, 398] width 111 height 84
click at [952, 415] on img at bounding box center [927, 407] width 58 height 42
click at [81, 260] on span "suman" at bounding box center [89, 256] width 31 height 13
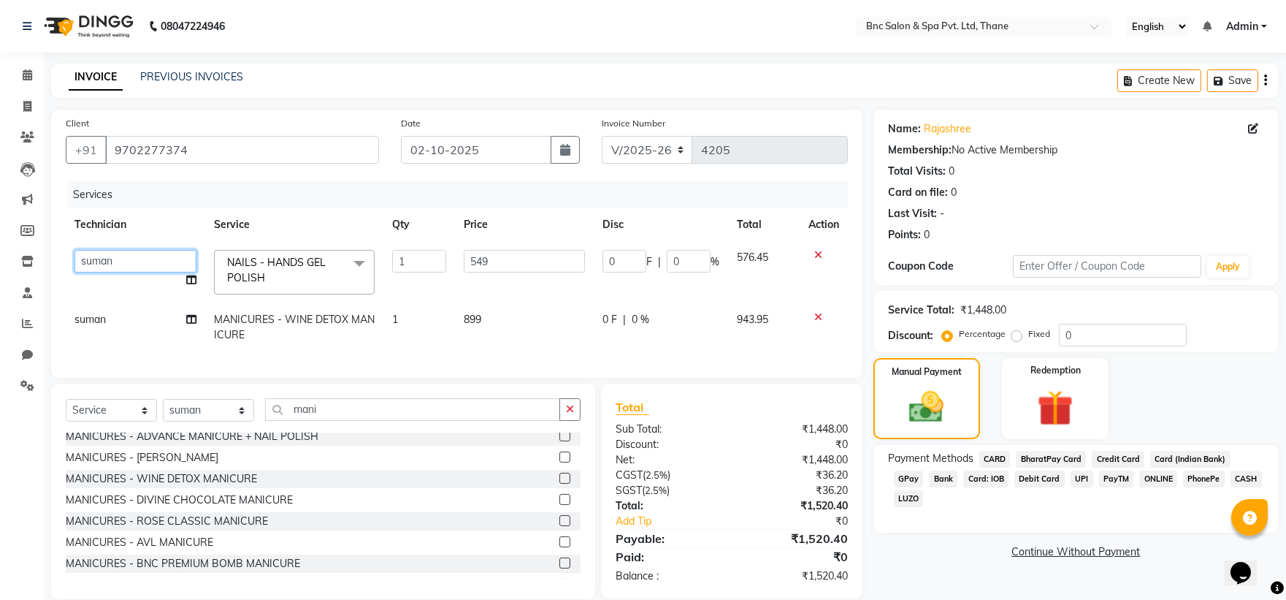
click at [81, 260] on select "[PERSON_NAME] [PERSON_NAME] [PERSON_NAME] [PERSON_NAME] [PERSON_NAME] [PERSON_N…" at bounding box center [135, 261] width 122 height 23
click at [939, 375] on label "Manual Payment" at bounding box center [926, 371] width 73 height 14
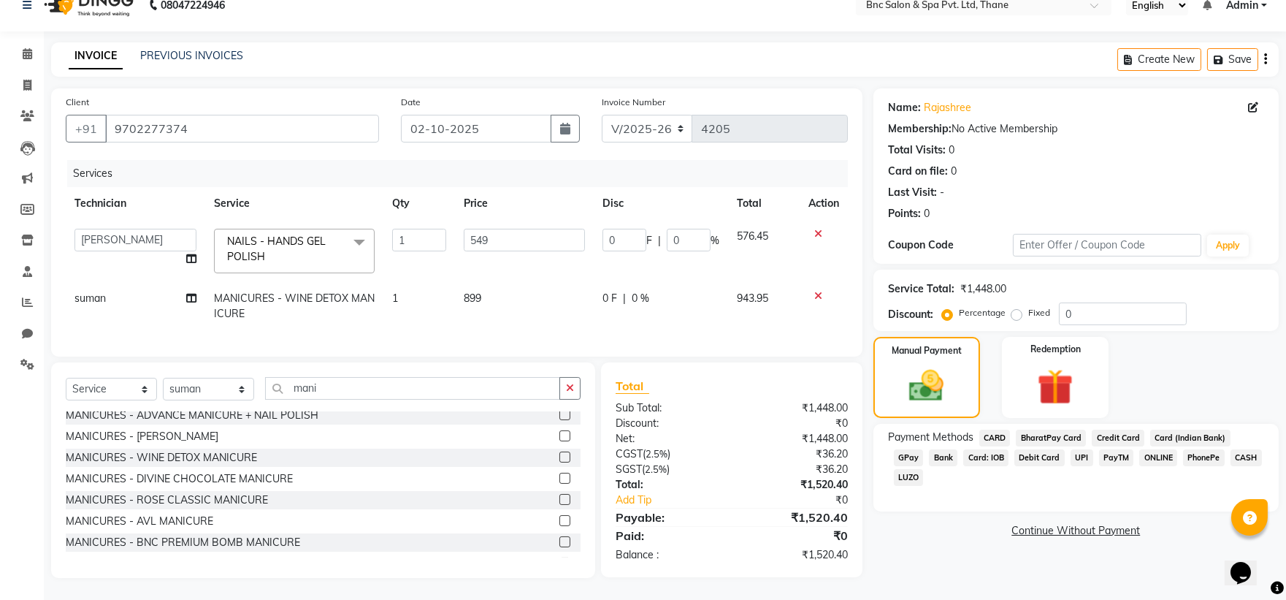
click at [924, 449] on span "GPay" at bounding box center [909, 457] width 30 height 17
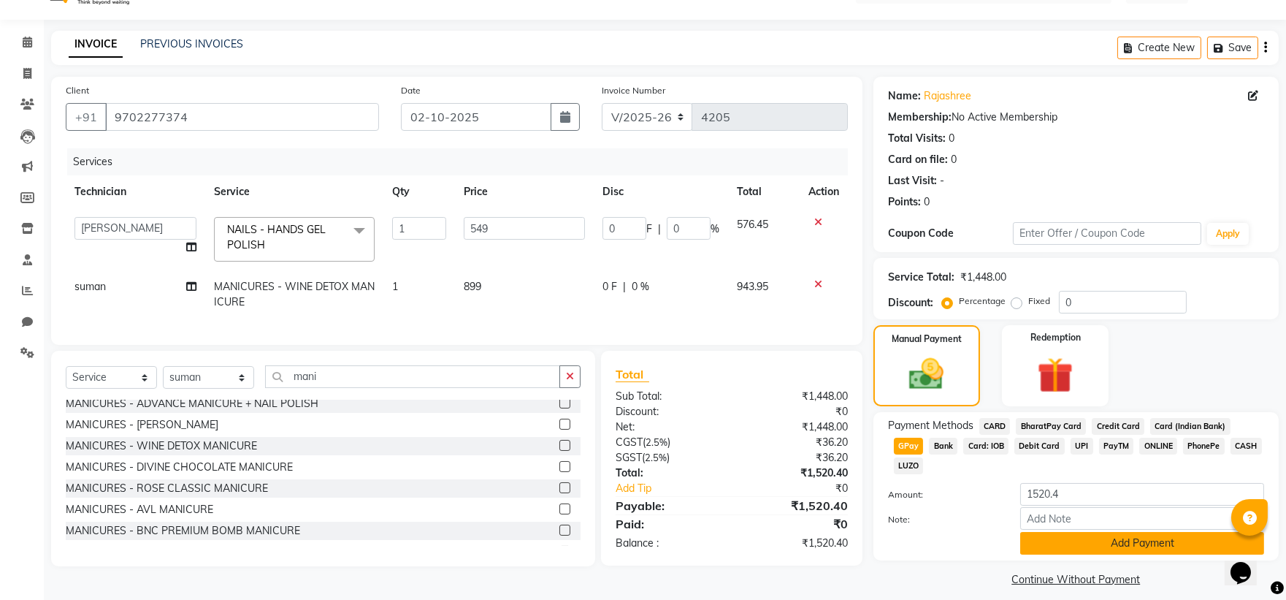
click at [1110, 532] on button "Add Payment" at bounding box center [1142, 543] width 244 height 23
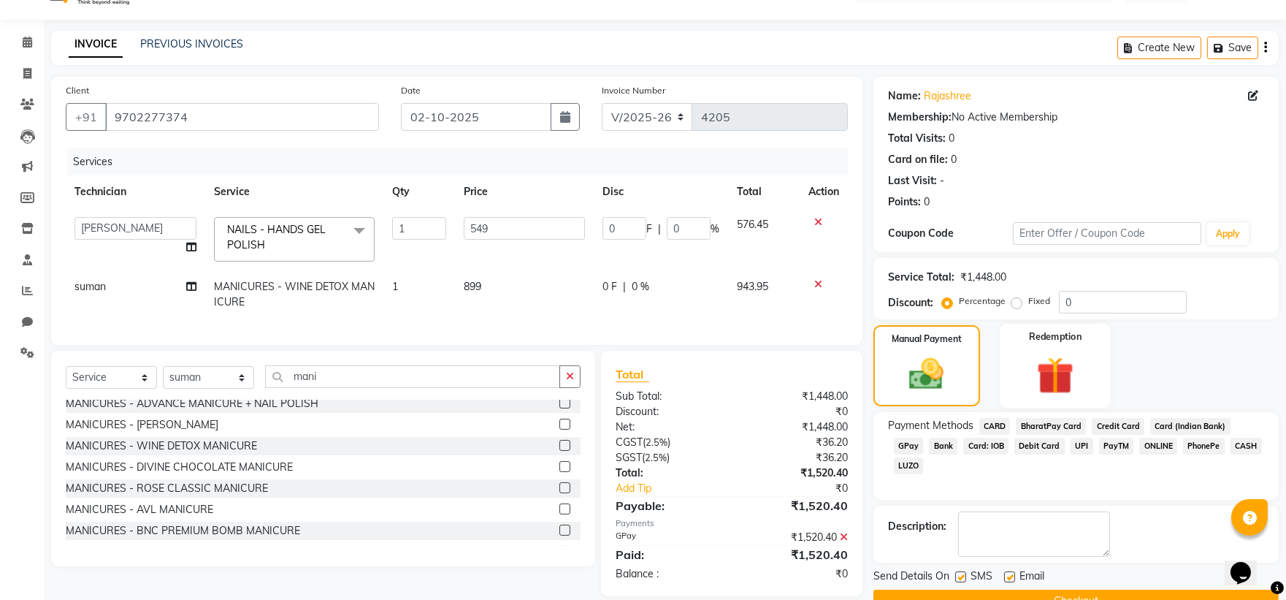
scroll to position [67, 0]
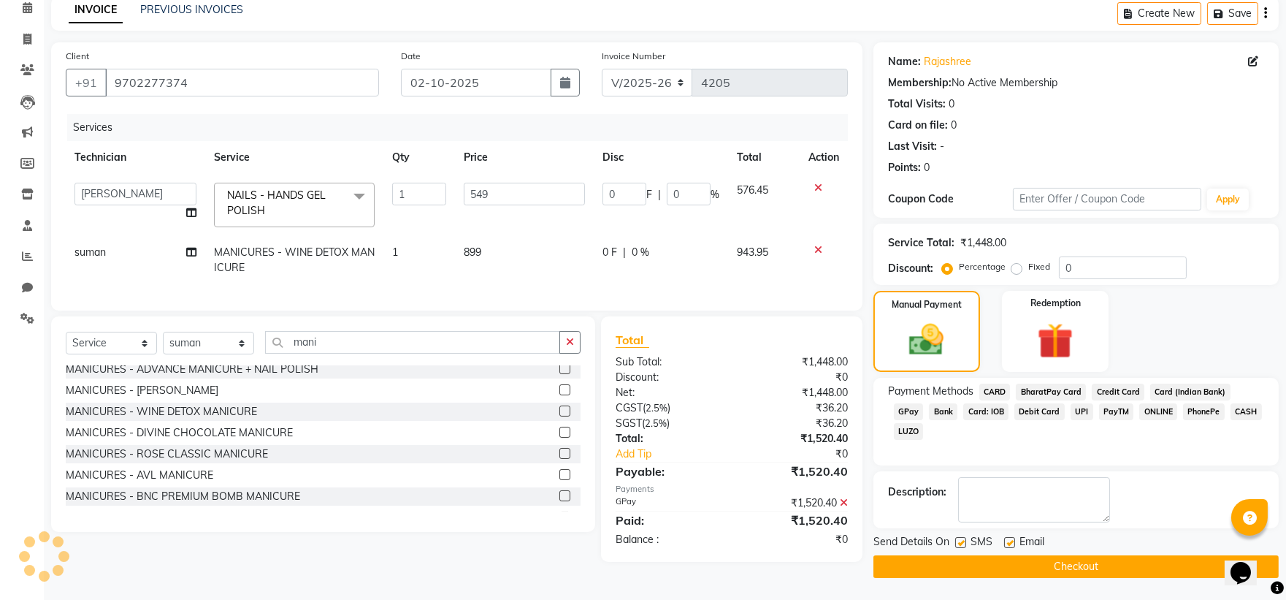
click at [1119, 566] on button "Checkout" at bounding box center [1075, 566] width 405 height 23
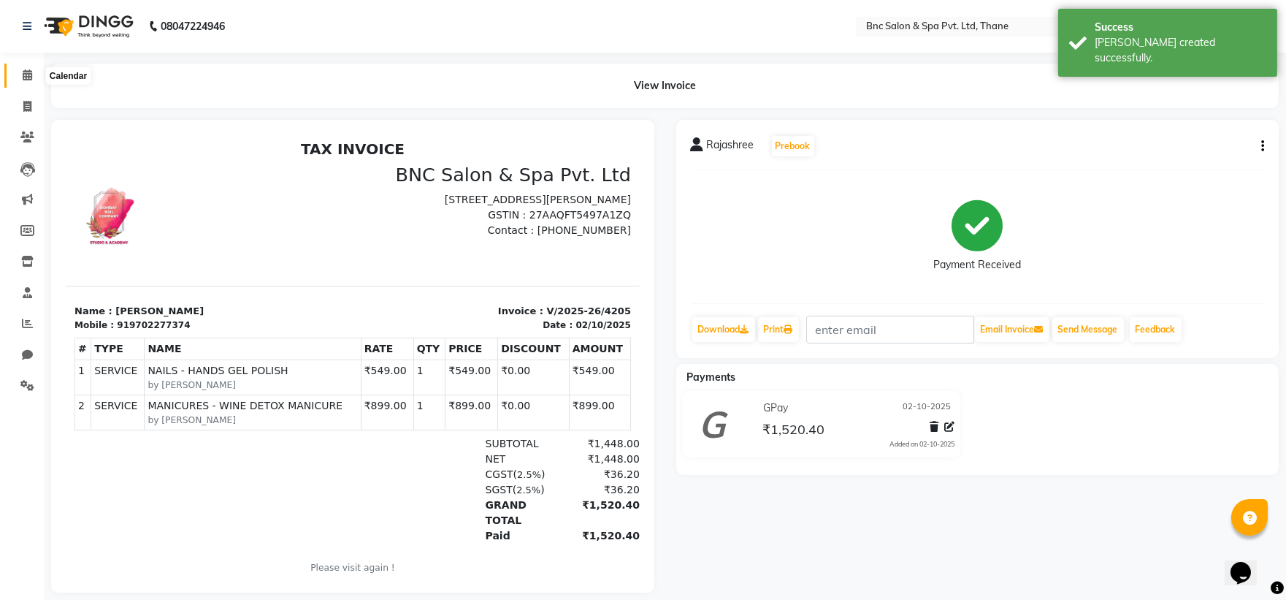
click at [26, 69] on span at bounding box center [28, 75] width 26 height 17
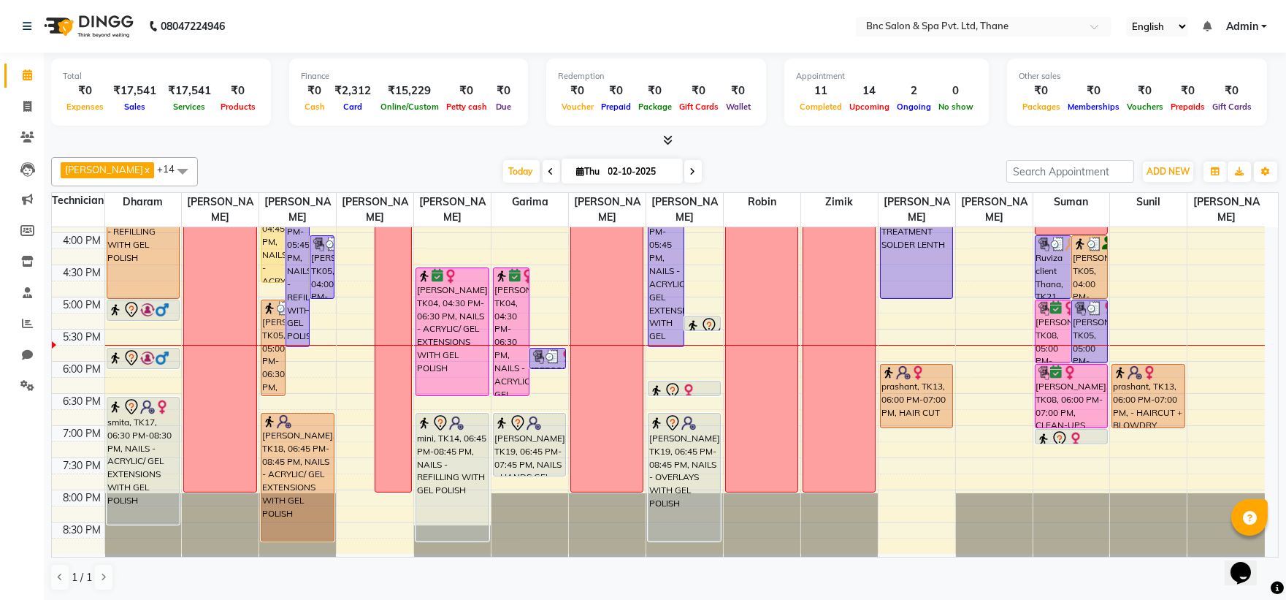
scroll to position [1, 0]
click at [690, 168] on icon at bounding box center [693, 171] width 6 height 9
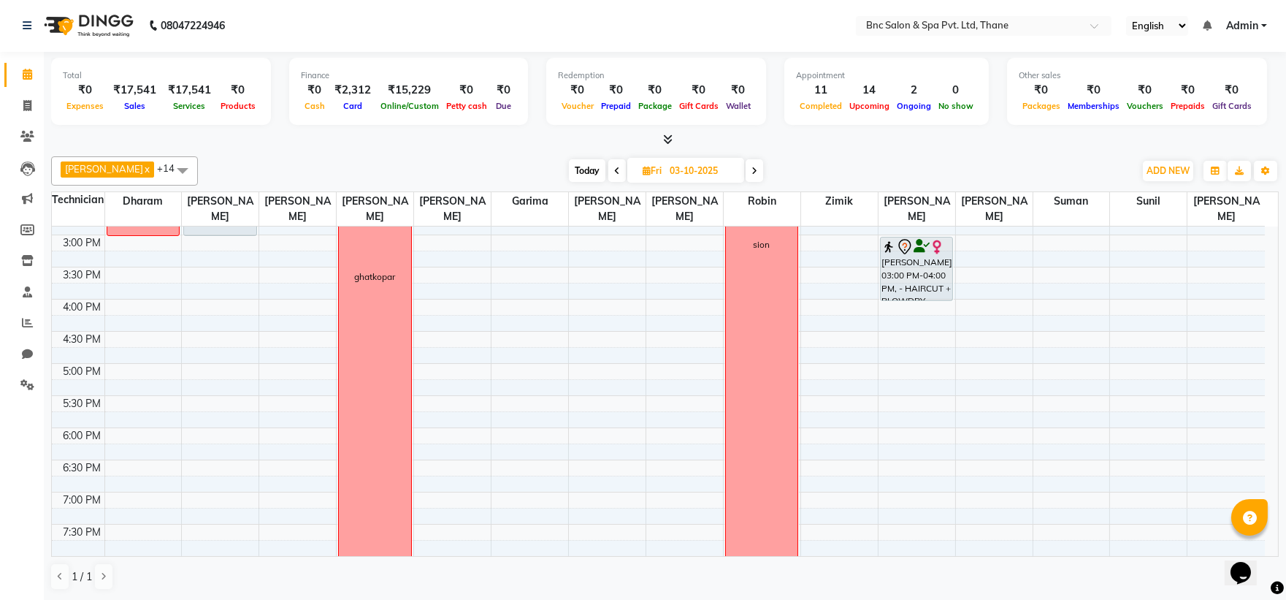
scroll to position [508, 0]
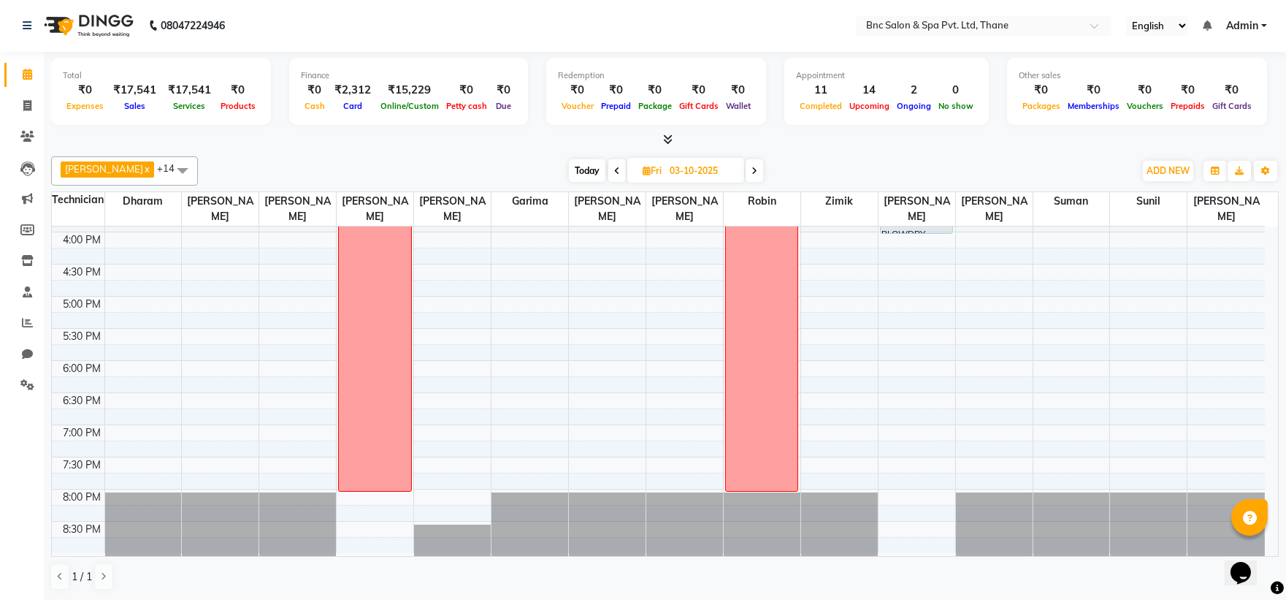
click at [541, 383] on div "8:00 AM 8:30 AM 9:00 AM 9:30 AM 10:00 AM 10:30 AM 11:00 AM 11:30 AM 12:00 PM 12…" at bounding box center [658, 135] width 1213 height 835
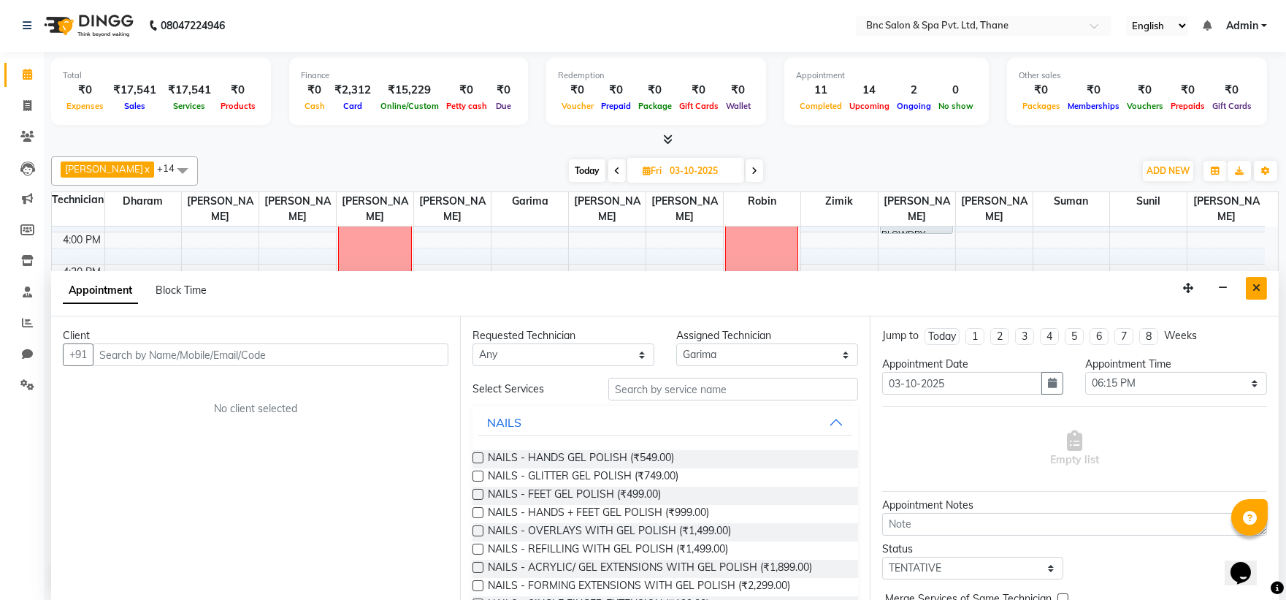
click at [1258, 293] on icon "Close" at bounding box center [1256, 288] width 8 height 10
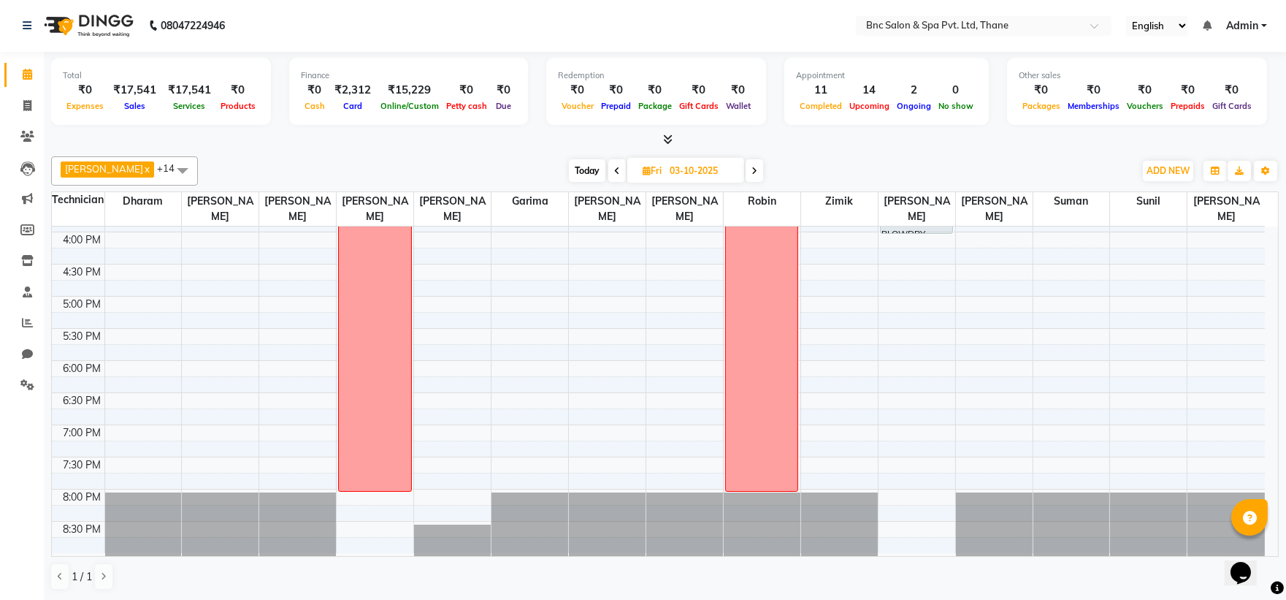
click at [283, 425] on div "8:00 AM 8:30 AM 9:00 AM 9:30 AM 10:00 AM 10:30 AM 11:00 AM 11:30 AM 12:00 PM 12…" at bounding box center [658, 135] width 1213 height 835
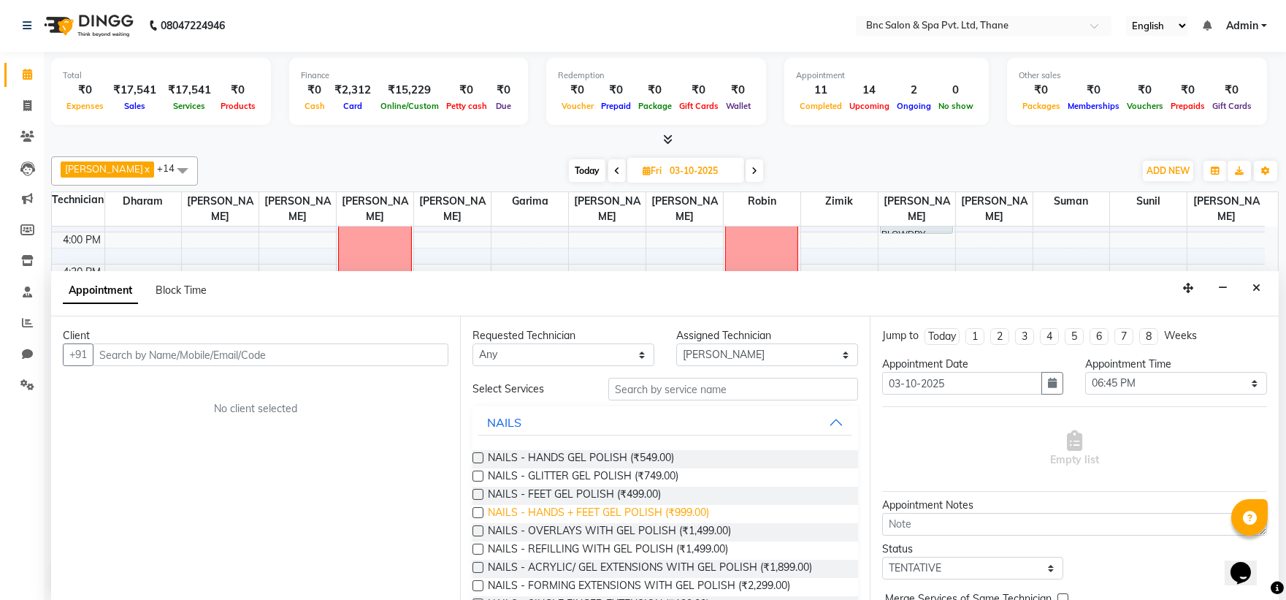
click at [551, 509] on span "NAILS - HANDS + FEET GEL POLISH (₹999.00)" at bounding box center [598, 514] width 221 height 18
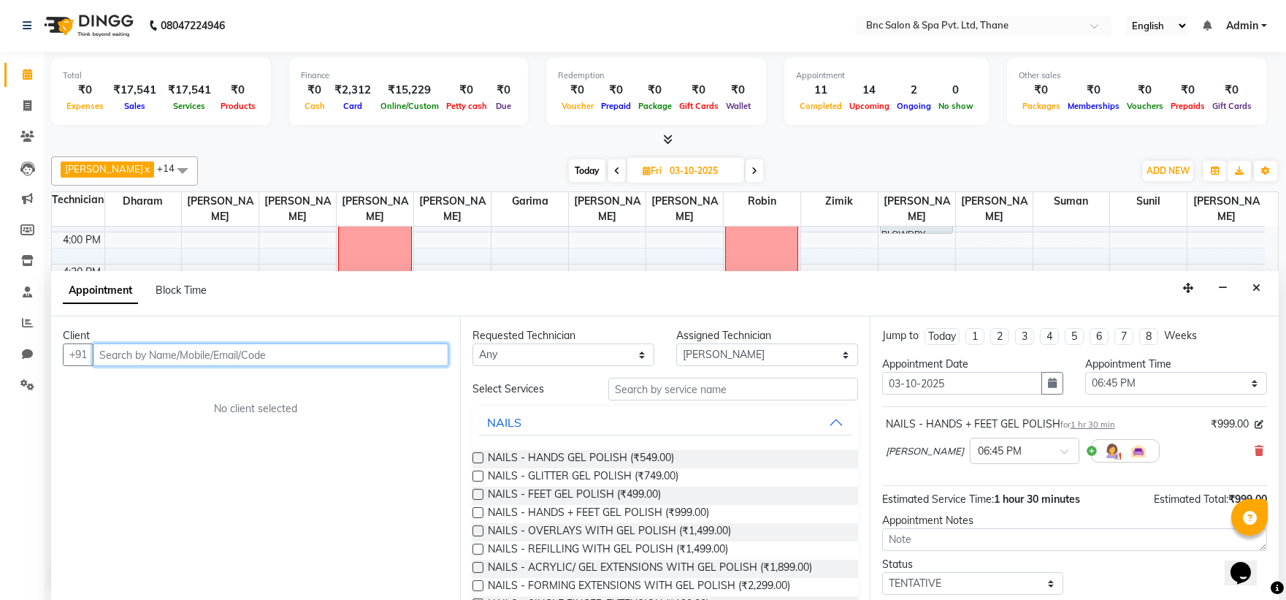
click at [150, 351] on input "text" at bounding box center [271, 354] width 356 height 23
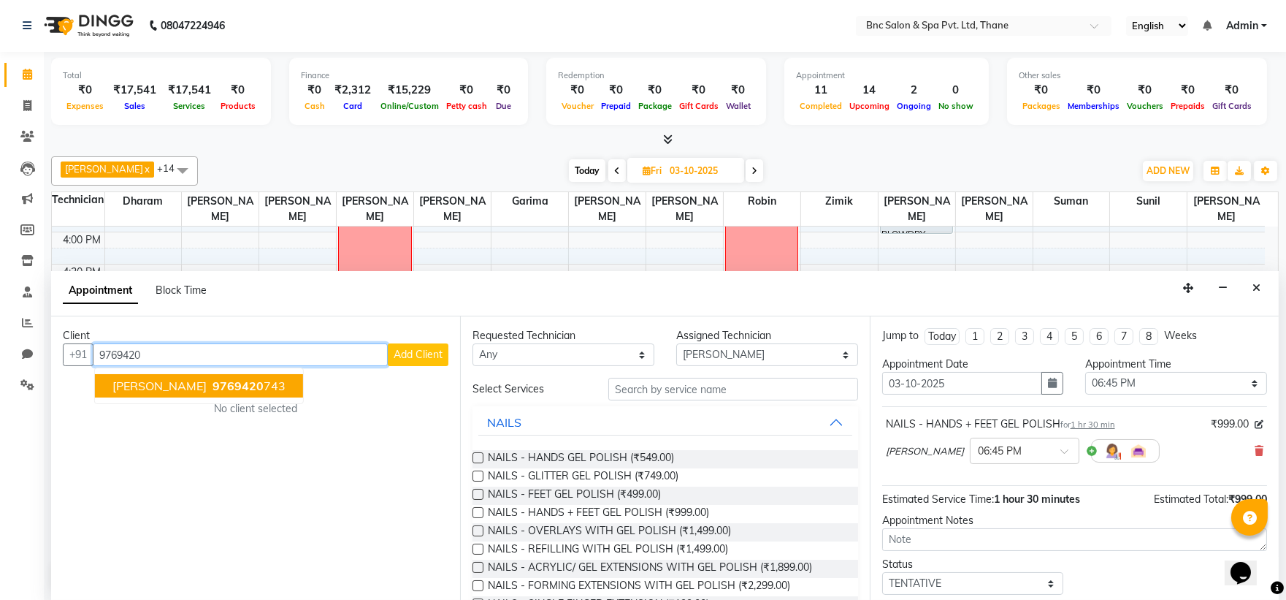
click at [174, 388] on span "[PERSON_NAME]" at bounding box center [159, 385] width 94 height 15
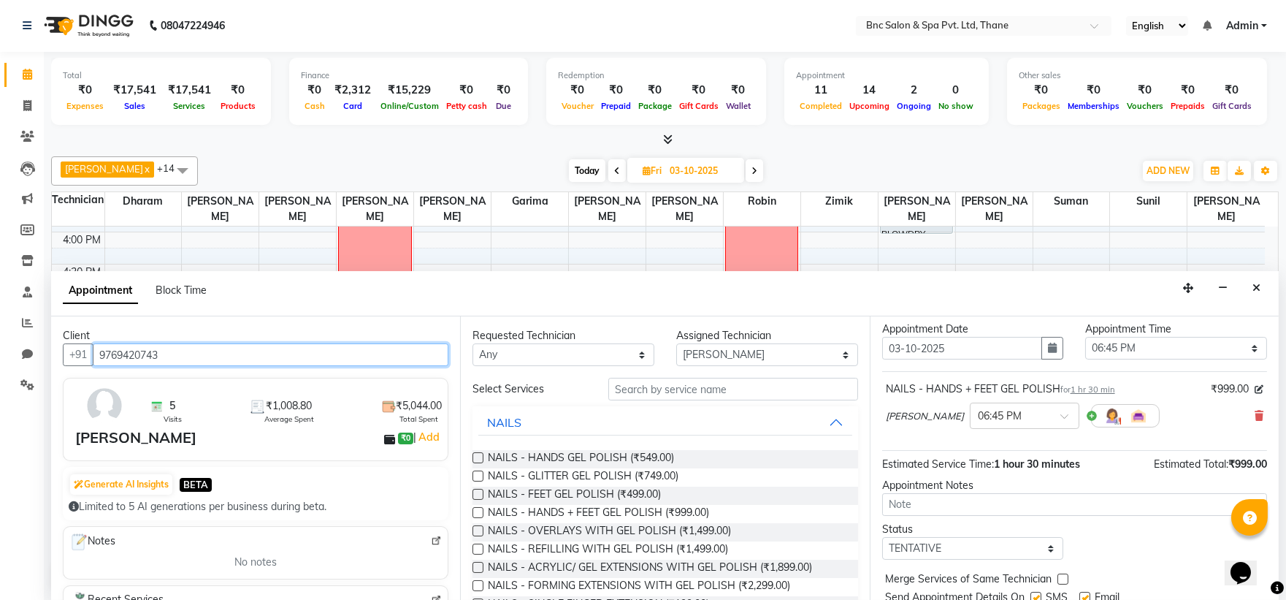
scroll to position [86, 0]
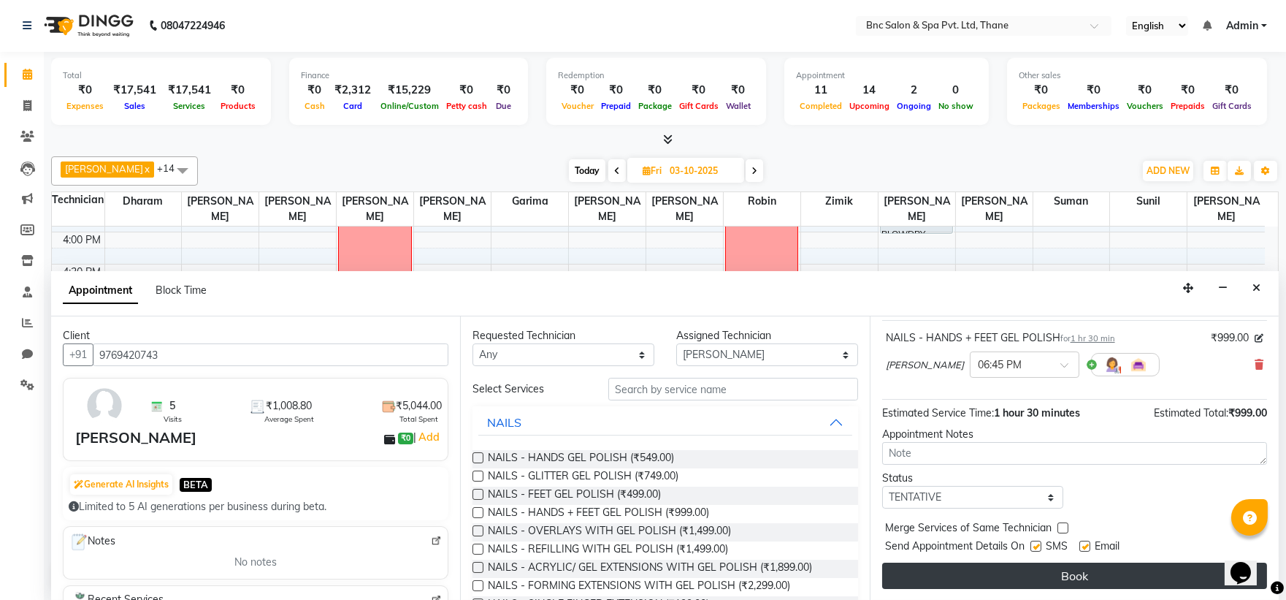
click at [981, 585] on button "Book" at bounding box center [1074, 575] width 385 height 26
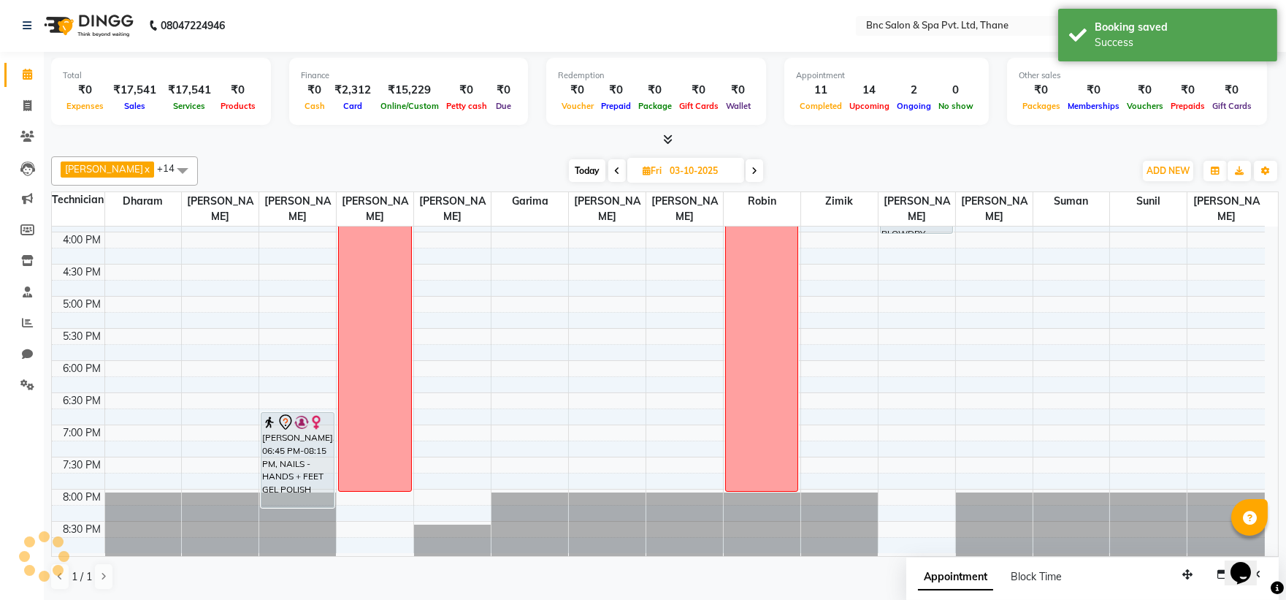
scroll to position [0, 0]
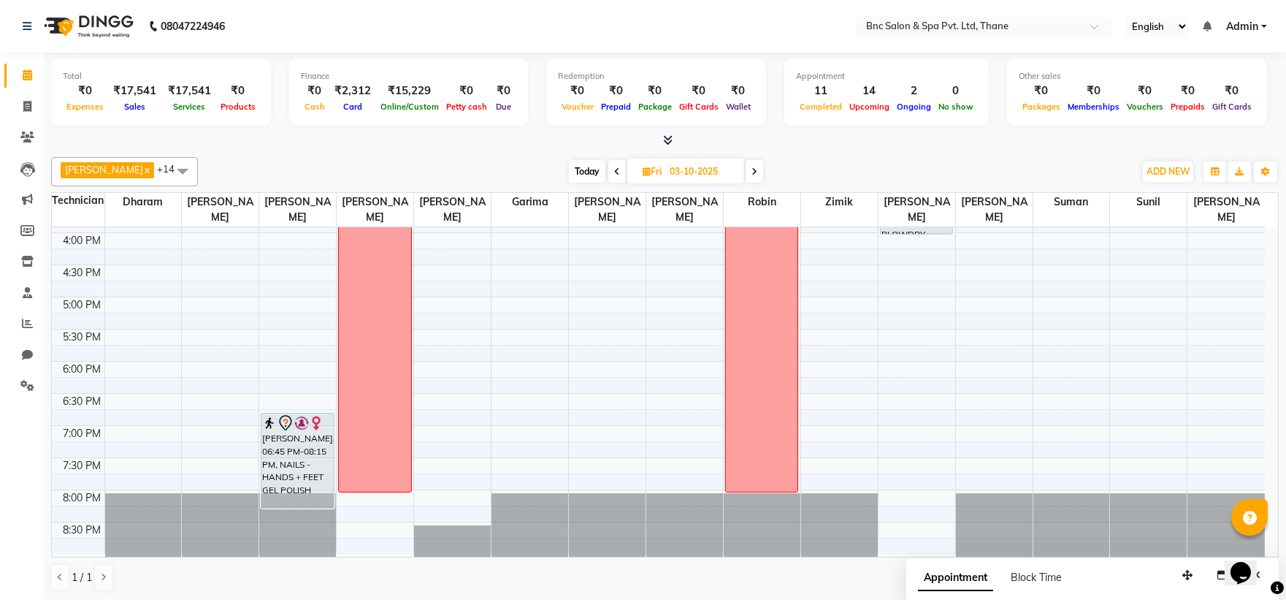
click at [569, 177] on span "Today" at bounding box center [587, 171] width 37 height 23
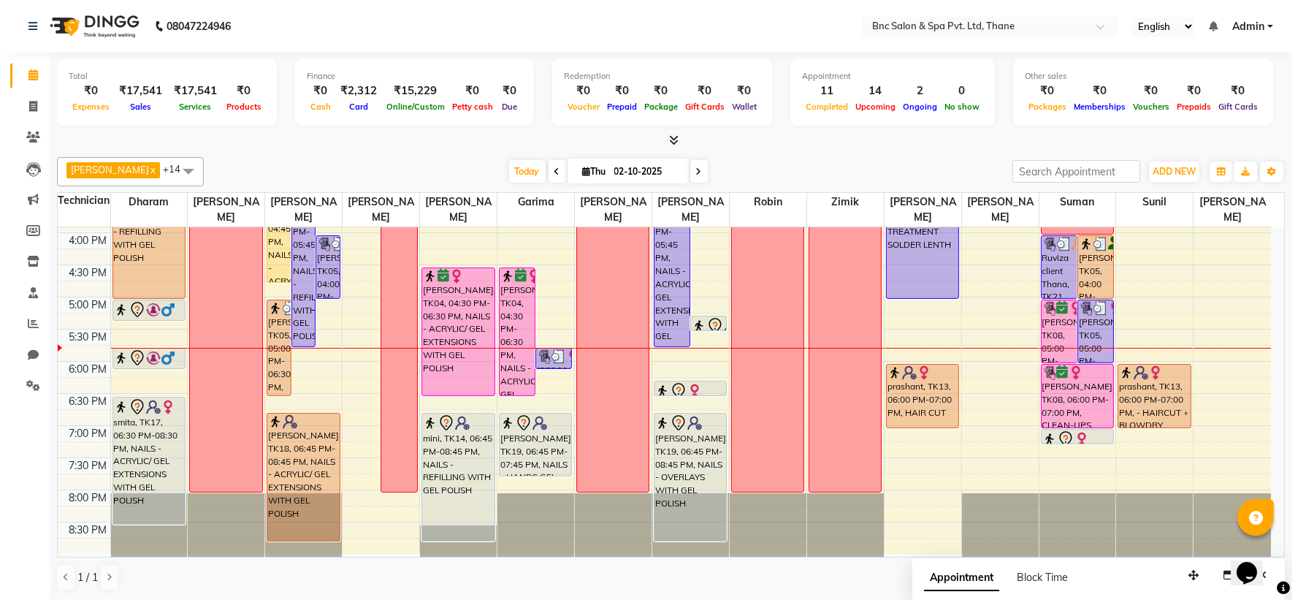
scroll to position [1, 0]
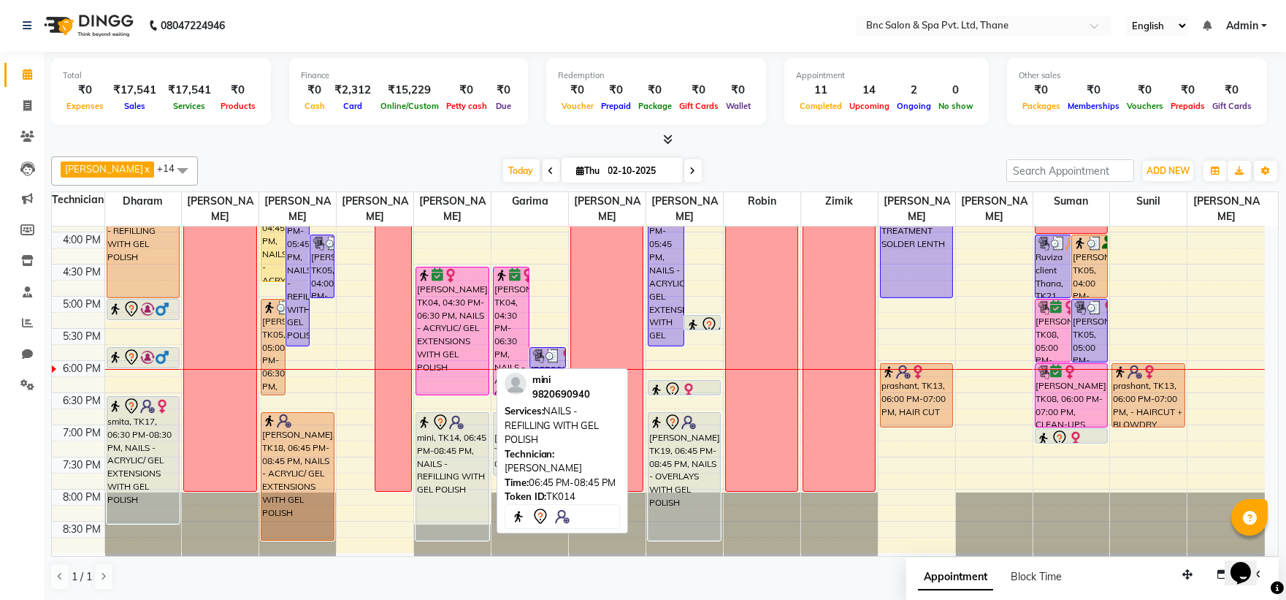
click at [439, 494] on div "mini, TK14, 06:45 PM-08:45 PM, NAILS - REFILLING WITH GEL POLISH" at bounding box center [452, 476] width 72 height 127
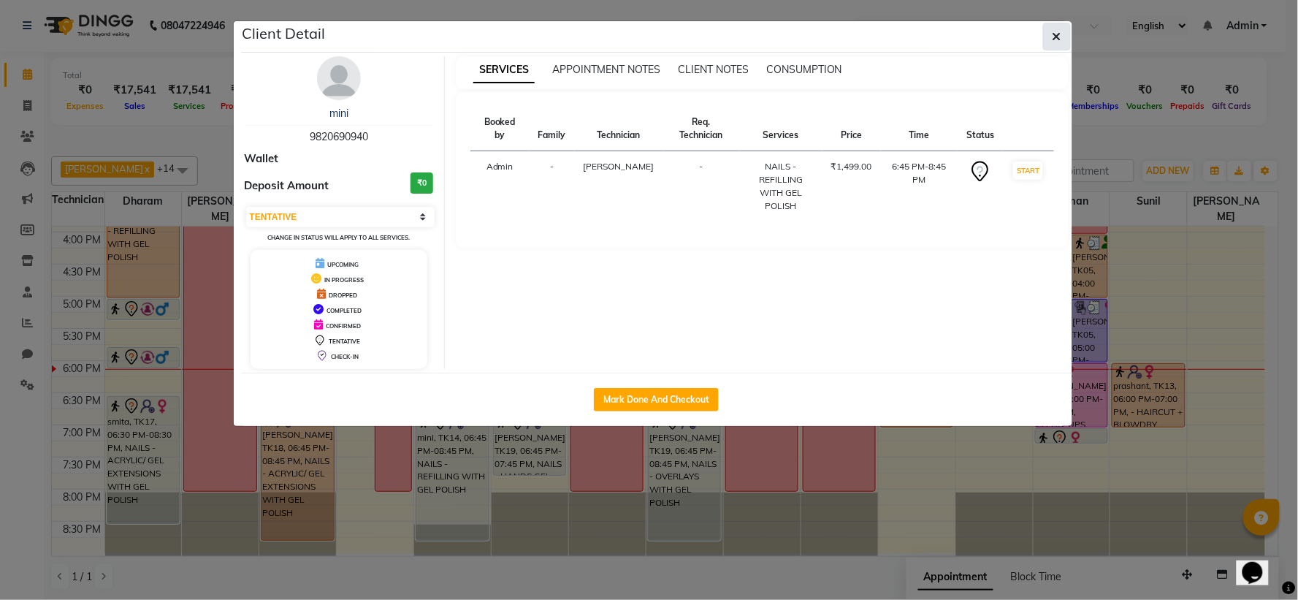
click at [1062, 28] on button "button" at bounding box center [1057, 37] width 28 height 28
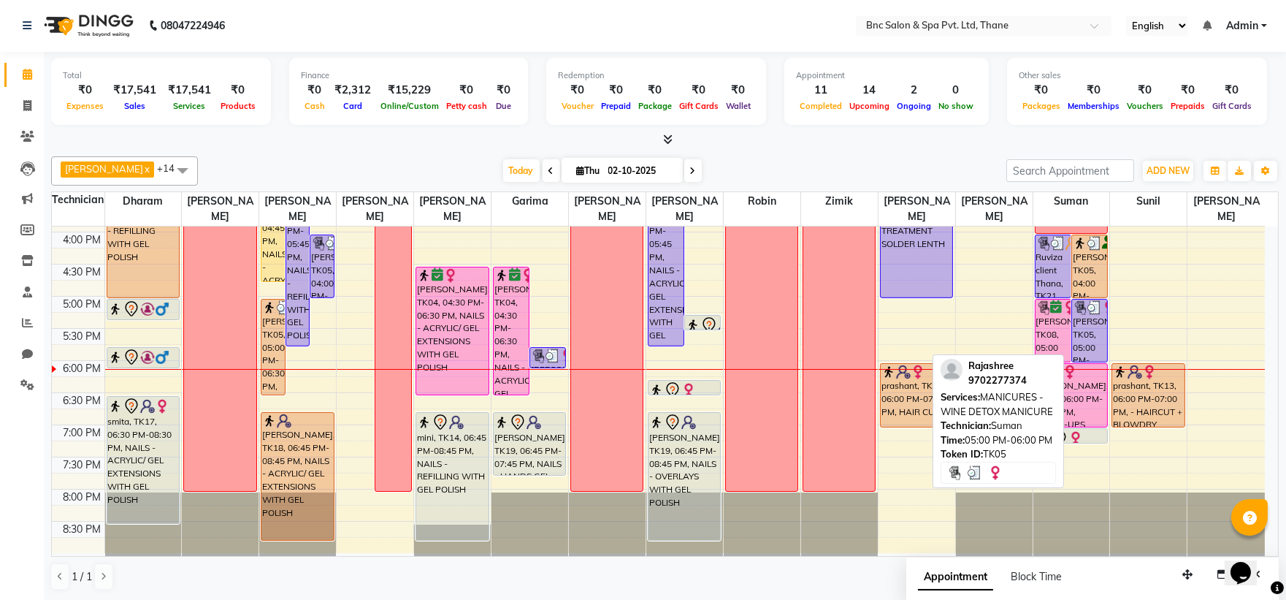
click at [1090, 339] on div "[PERSON_NAME], TK05, 05:00 PM-06:00 PM, MANICURES - WINE DETOX MANICURE" at bounding box center [1089, 330] width 35 height 62
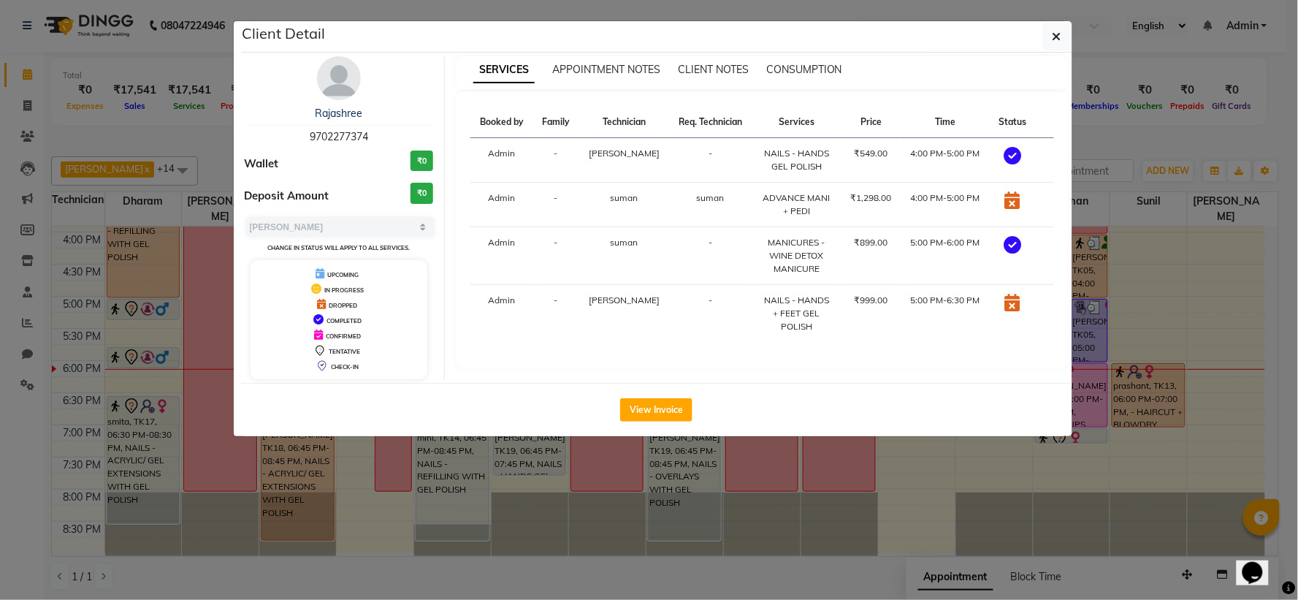
click at [633, 429] on div "View Invoice" at bounding box center [656, 409] width 831 height 53
click at [635, 409] on button "View Invoice" at bounding box center [656, 409] width 72 height 23
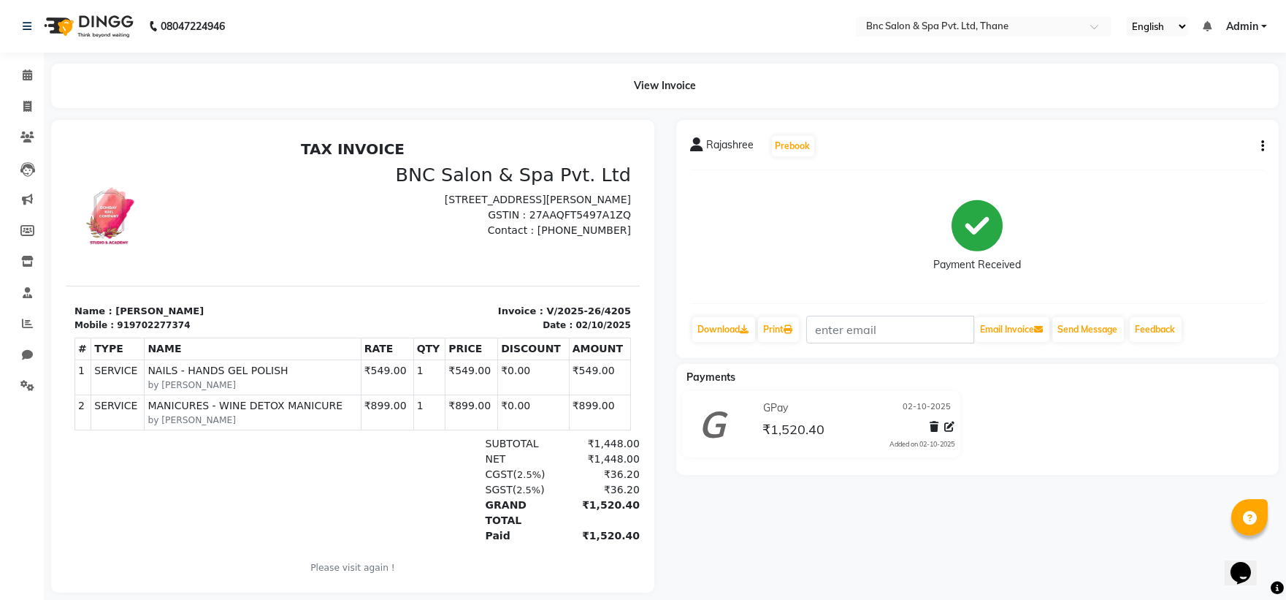
drag, startPoint x: 478, startPoint y: 390, endPoint x: 257, endPoint y: 229, distance: 273.9
click at [257, 229] on div at bounding box center [209, 215] width 287 height 104
click at [19, 77] on span at bounding box center [28, 75] width 26 height 17
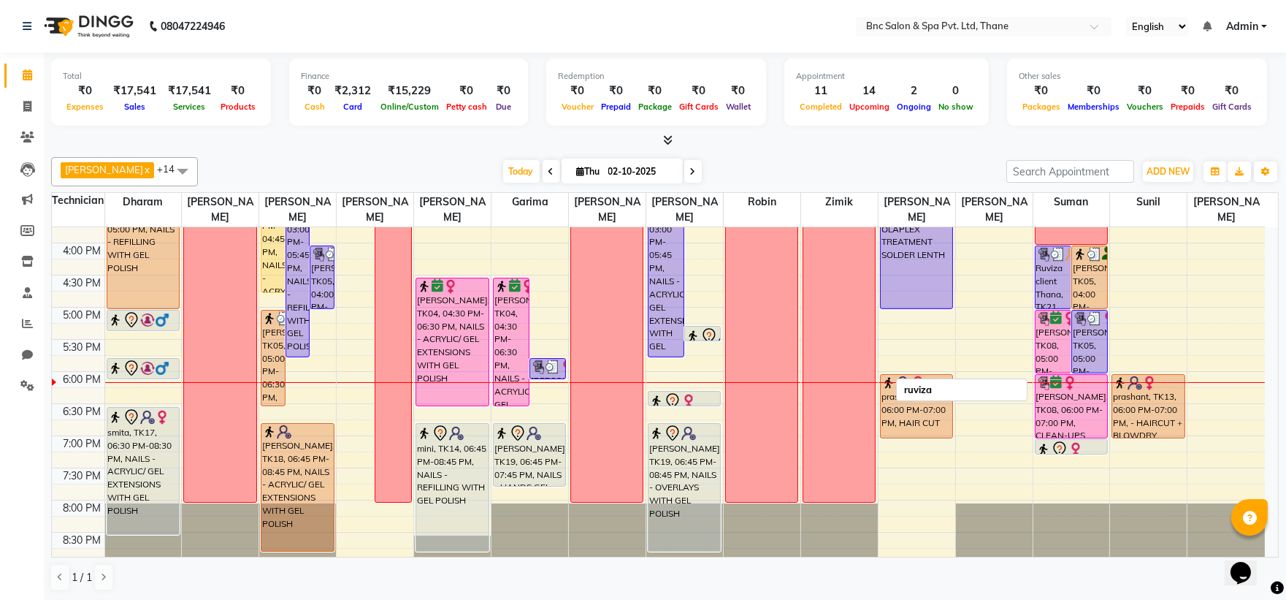
scroll to position [508, 0]
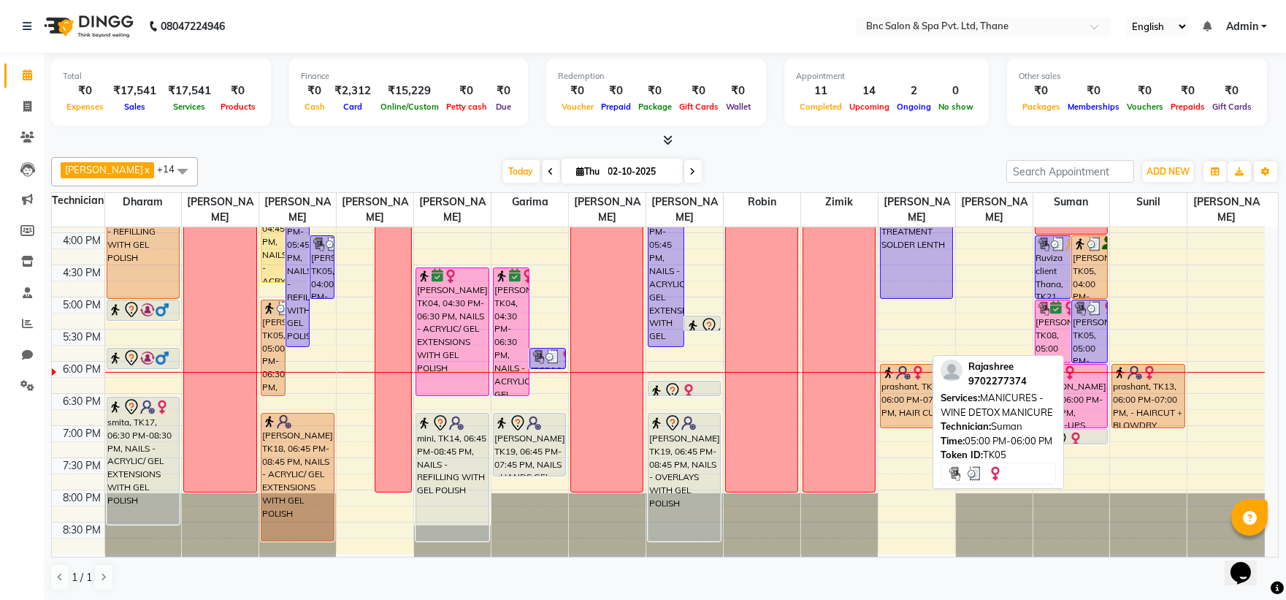
click at [1086, 338] on div "[PERSON_NAME], TK05, 05:00 PM-06:00 PM, MANICURES - WINE DETOX MANICURE" at bounding box center [1089, 331] width 35 height 62
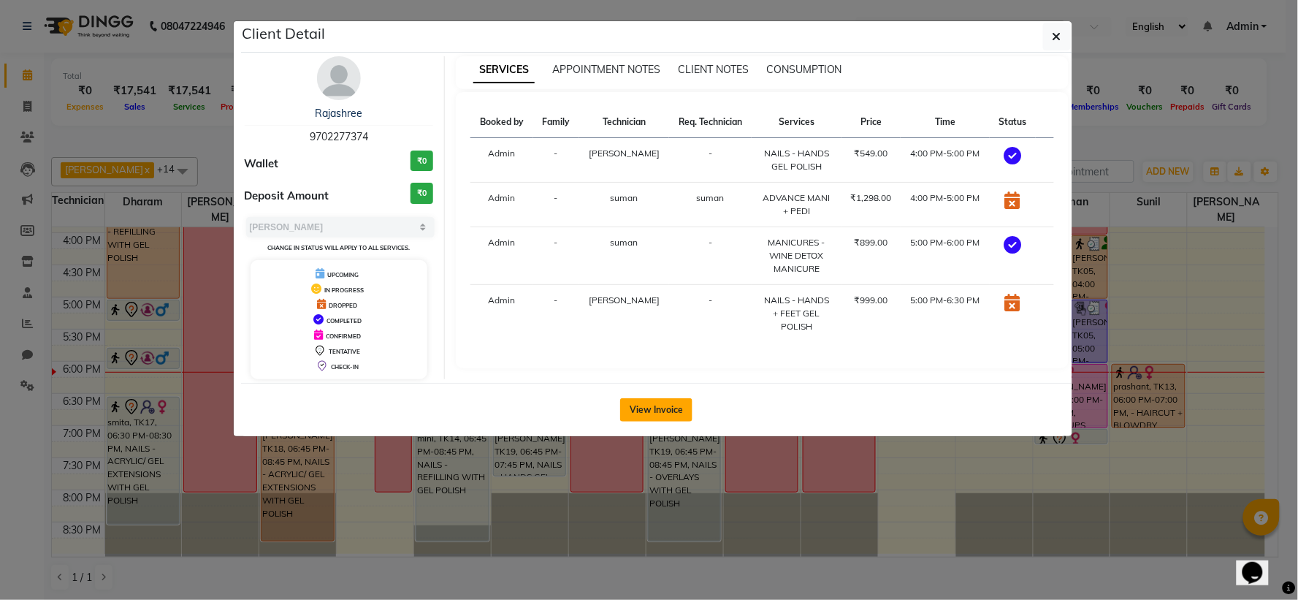
click at [667, 414] on button "View Invoice" at bounding box center [656, 409] width 72 height 23
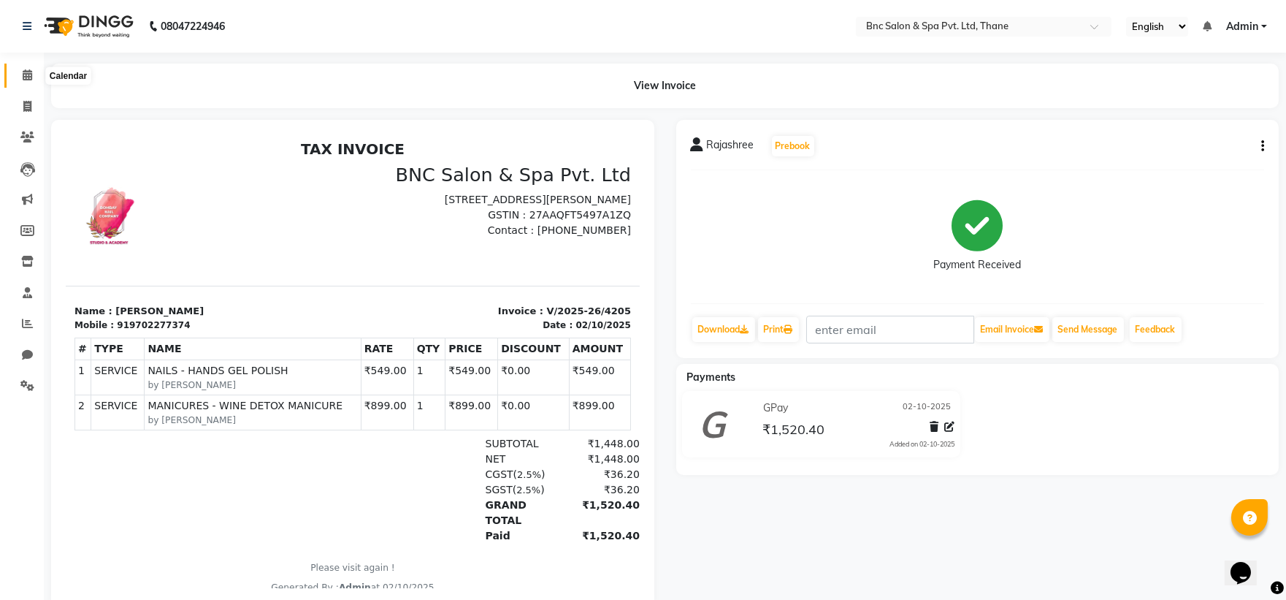
click at [23, 80] on icon at bounding box center [27, 74] width 9 height 11
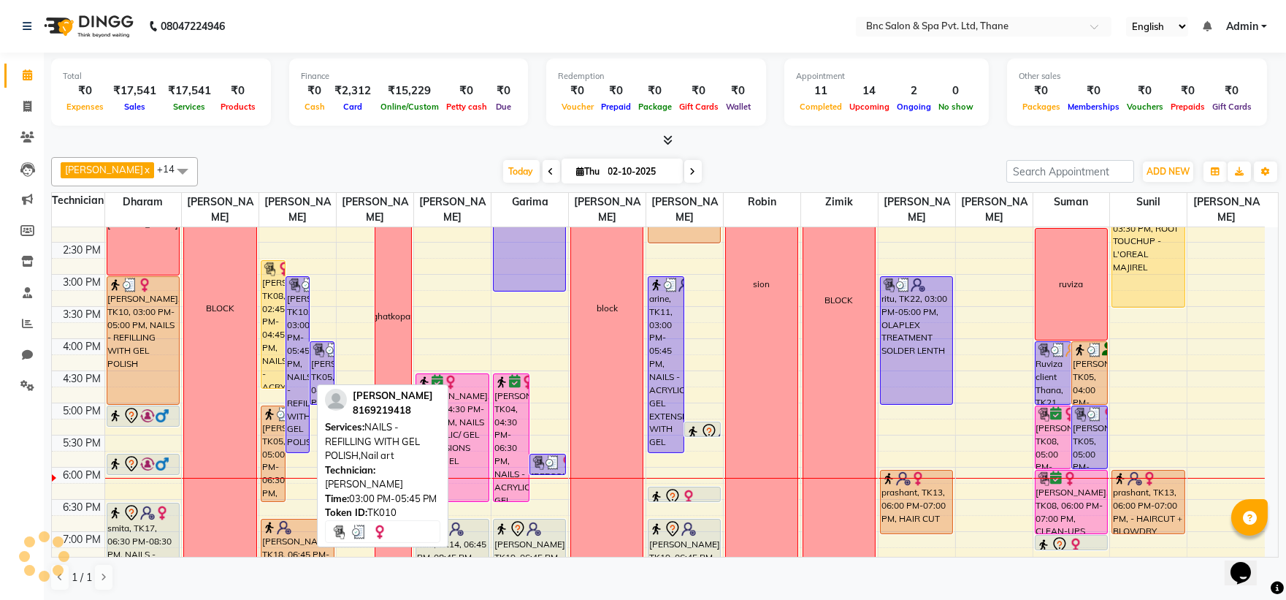
scroll to position [448, 0]
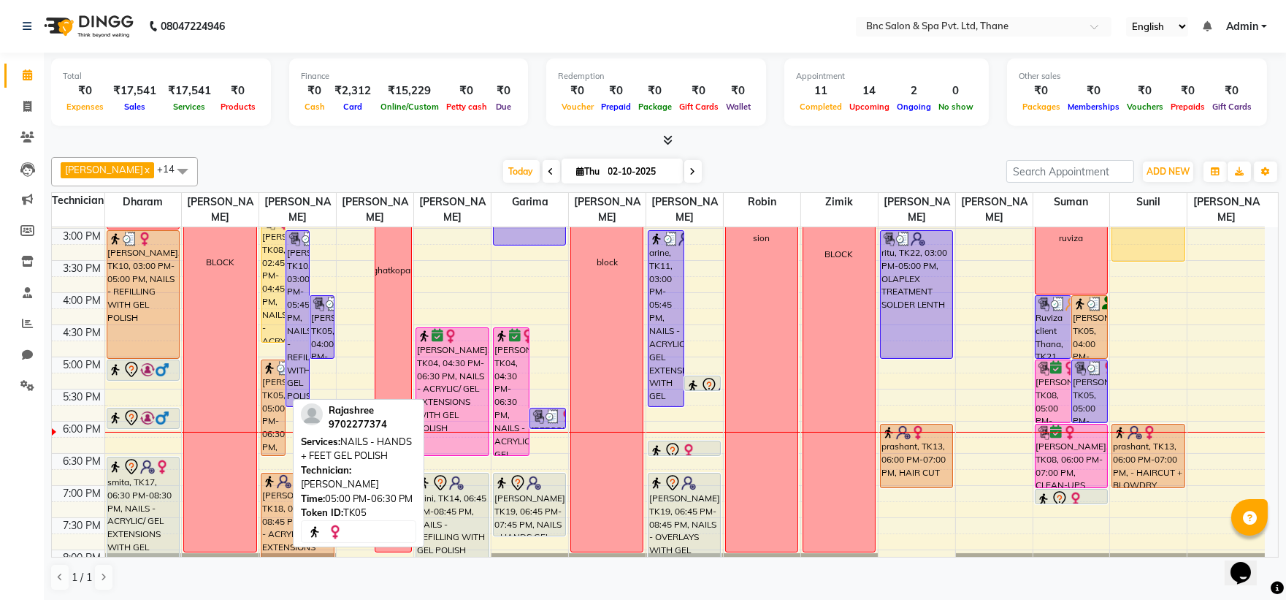
click at [264, 415] on div "[PERSON_NAME], TK05, 05:00 PM-06:30 PM, NAILS - HANDS + FEET GEL POLISH" at bounding box center [272, 407] width 23 height 95
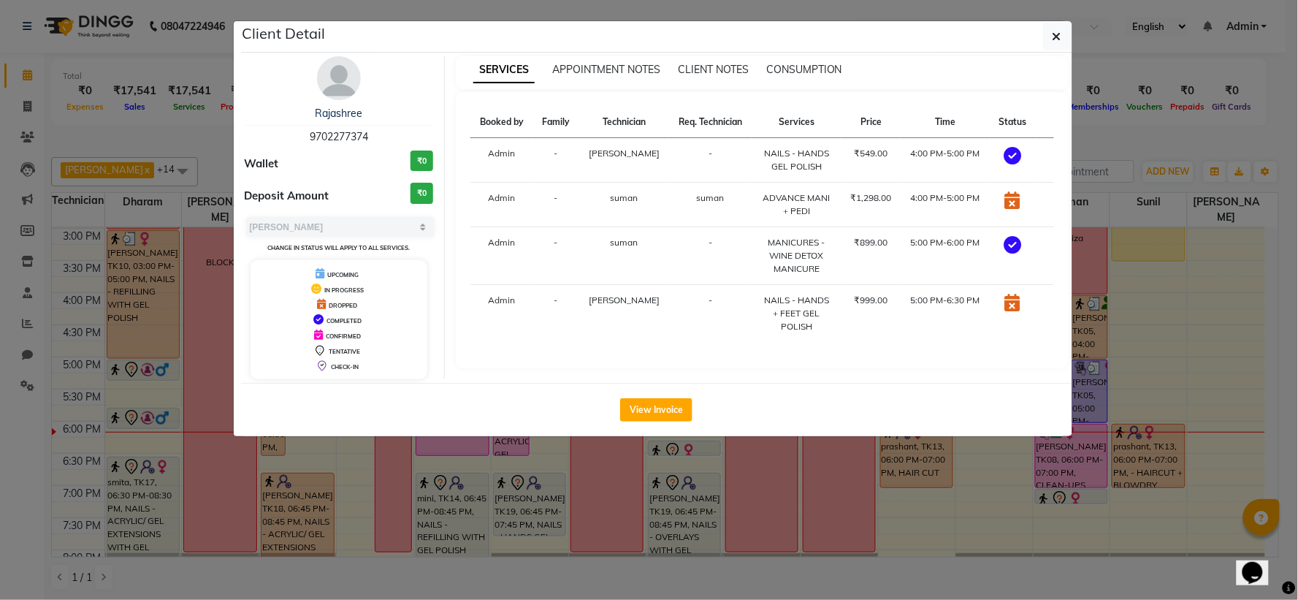
click at [331, 91] on img at bounding box center [339, 78] width 44 height 44
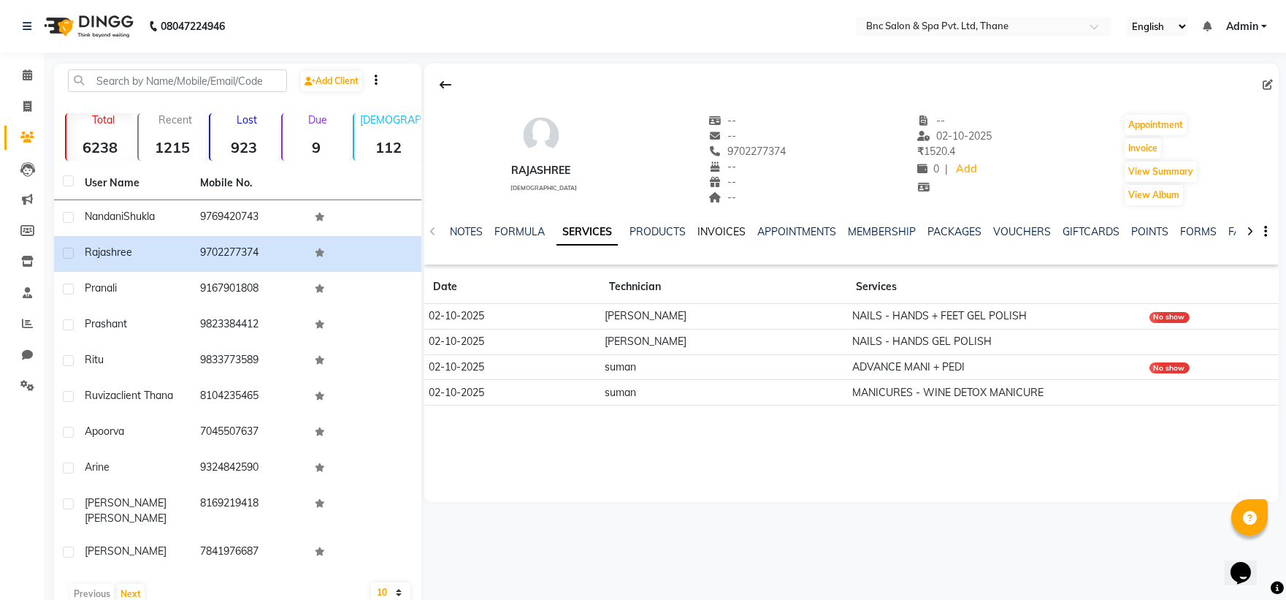
click at [724, 229] on link "INVOICES" at bounding box center [721, 231] width 48 height 13
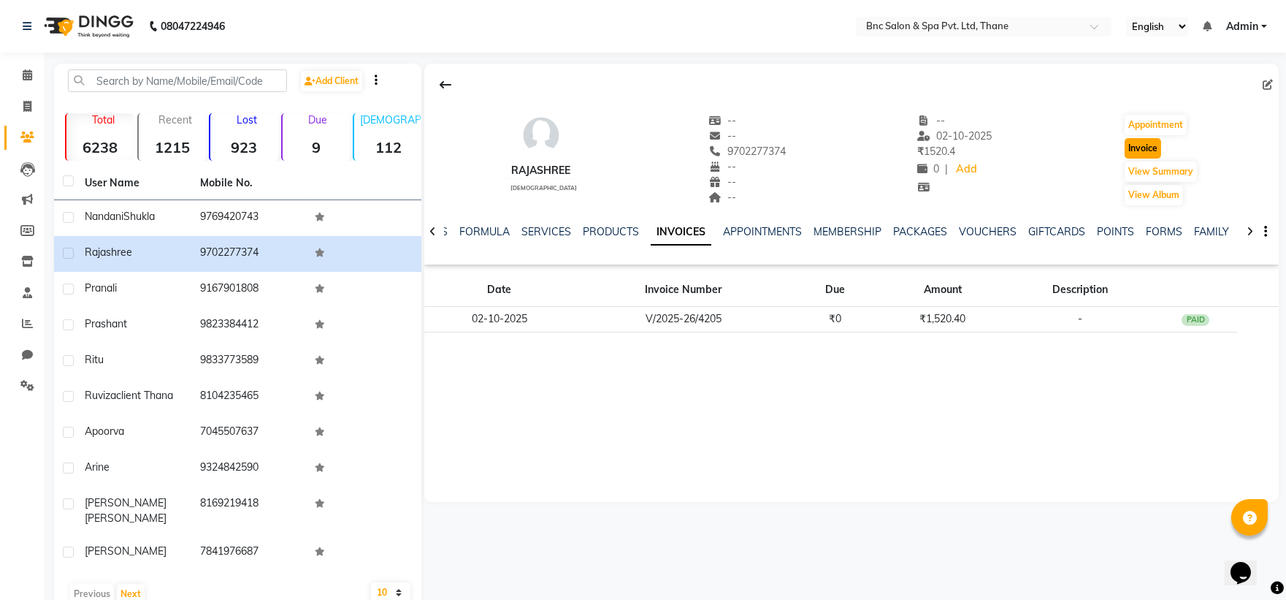
click at [1129, 147] on button "Invoice" at bounding box center [1143, 148] width 37 height 20
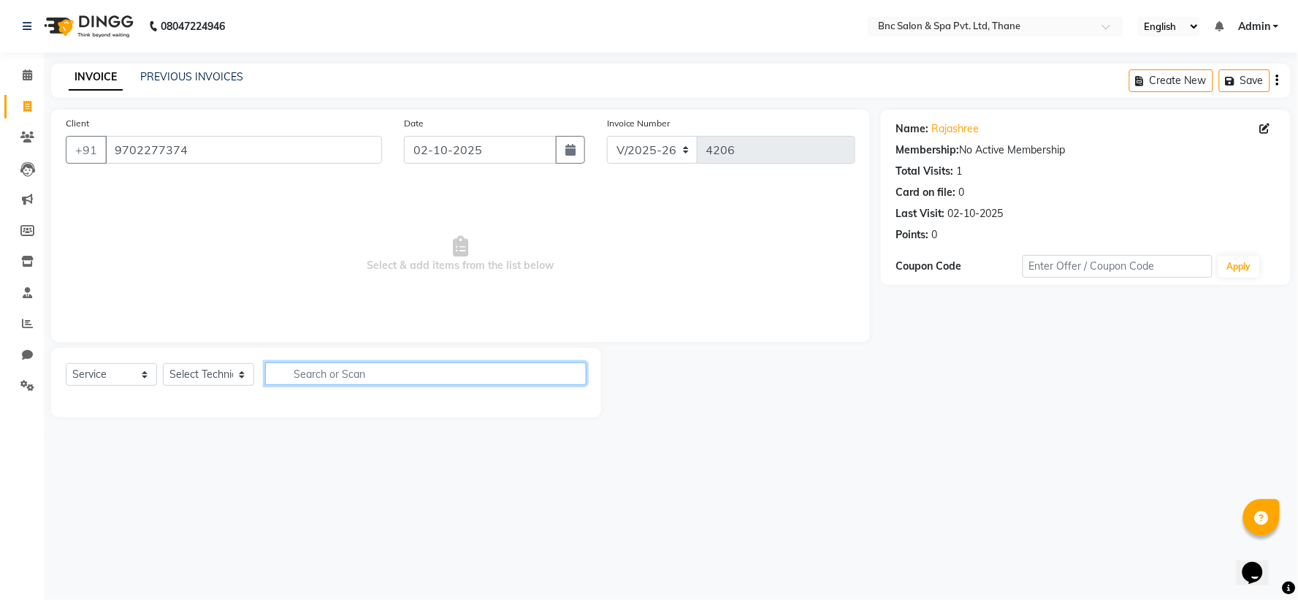
click at [375, 364] on input "text" at bounding box center [425, 373] width 321 height 23
click at [327, 375] on input "feet" at bounding box center [415, 373] width 301 height 23
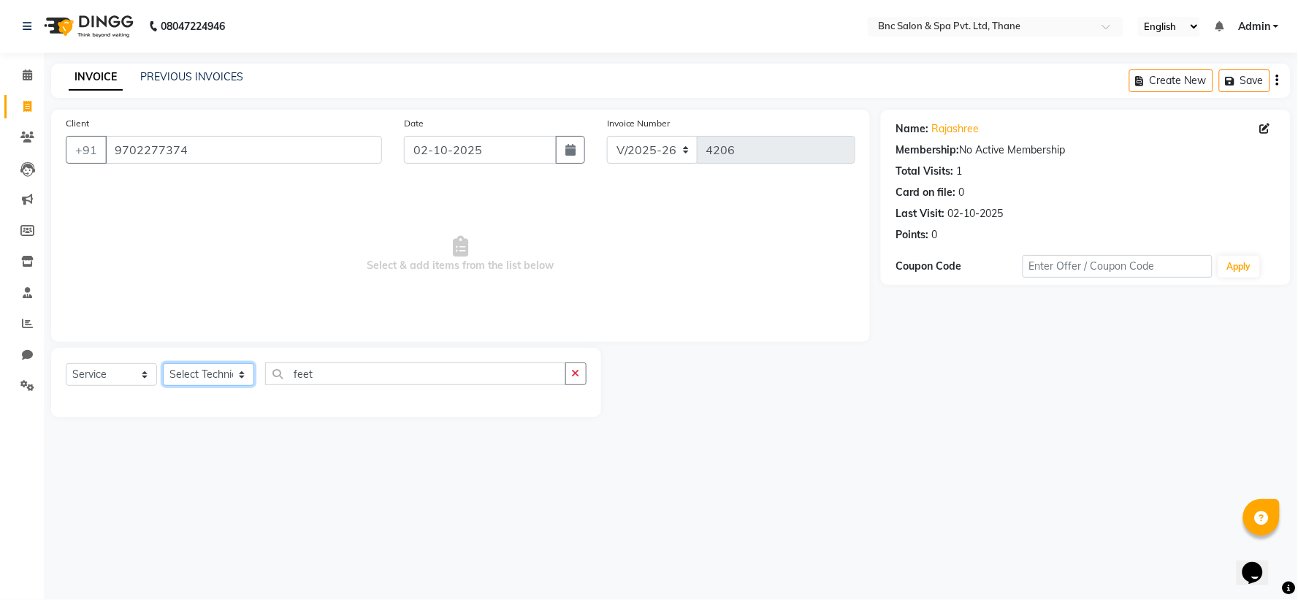
click at [191, 377] on select "Select Technician [PERSON_NAME] [PERSON_NAME] [PERSON_NAME] [PERSON_NAME] [PERS…" at bounding box center [208, 374] width 91 height 23
click at [163, 364] on select "Select Technician [PERSON_NAME] [PERSON_NAME] [PERSON_NAME] [PERSON_NAME] [PERS…" at bounding box center [208, 374] width 91 height 23
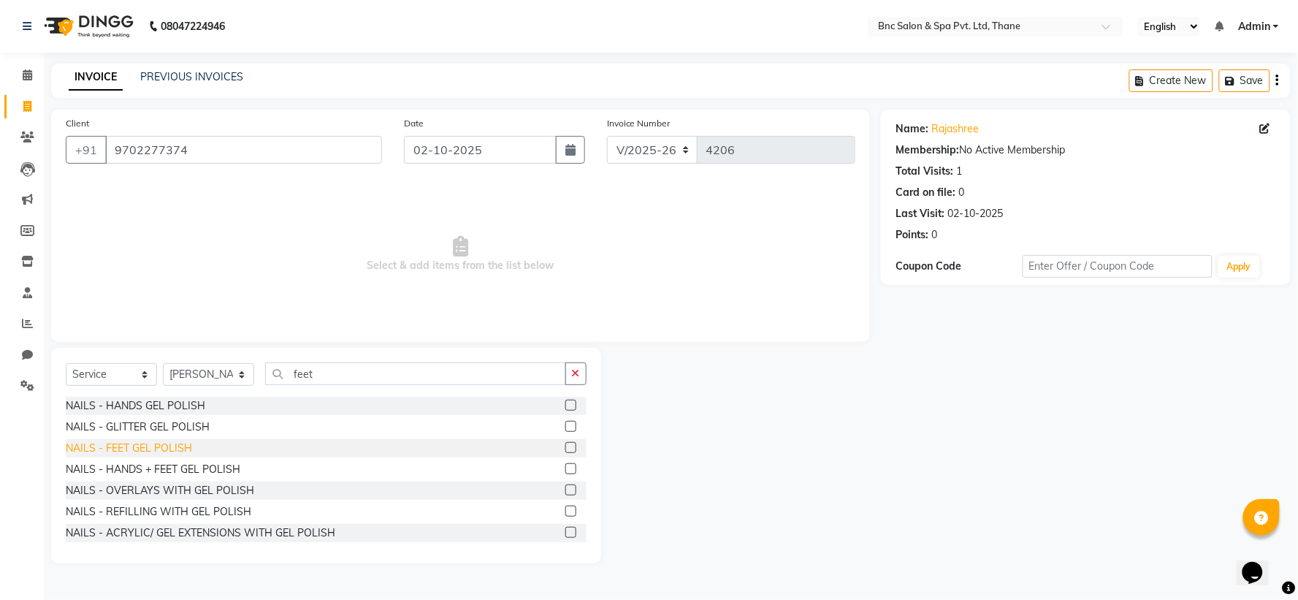
click at [159, 447] on div "NAILS - FEET GEL POLISH" at bounding box center [129, 447] width 126 height 15
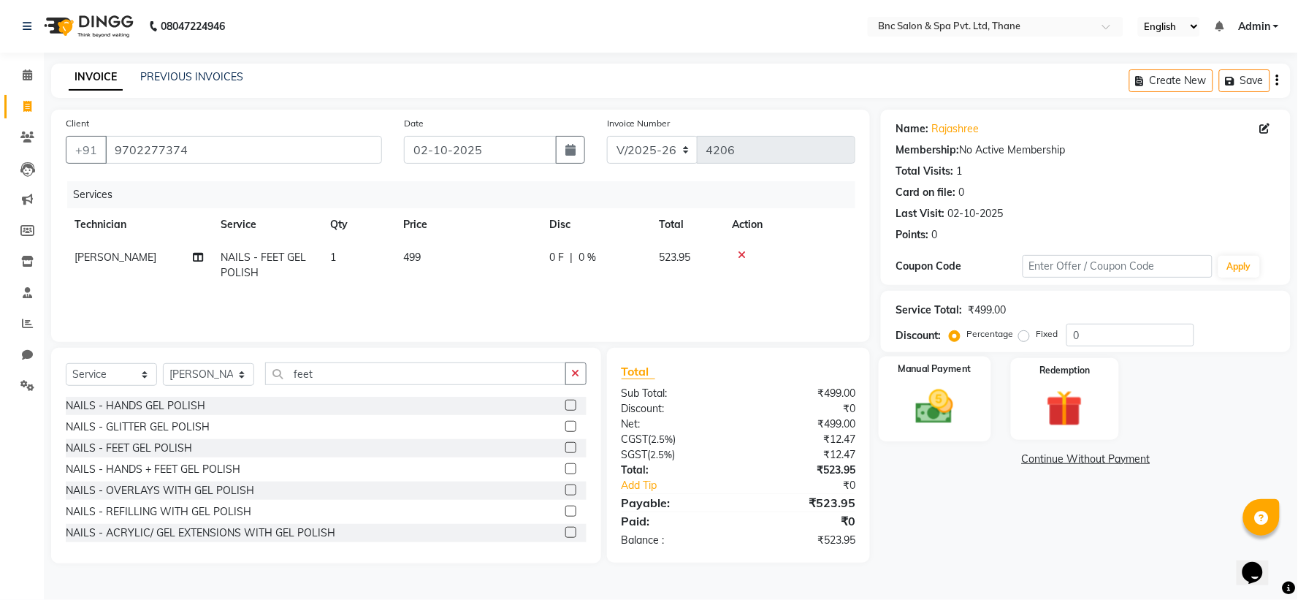
click at [957, 413] on img at bounding box center [934, 407] width 61 height 44
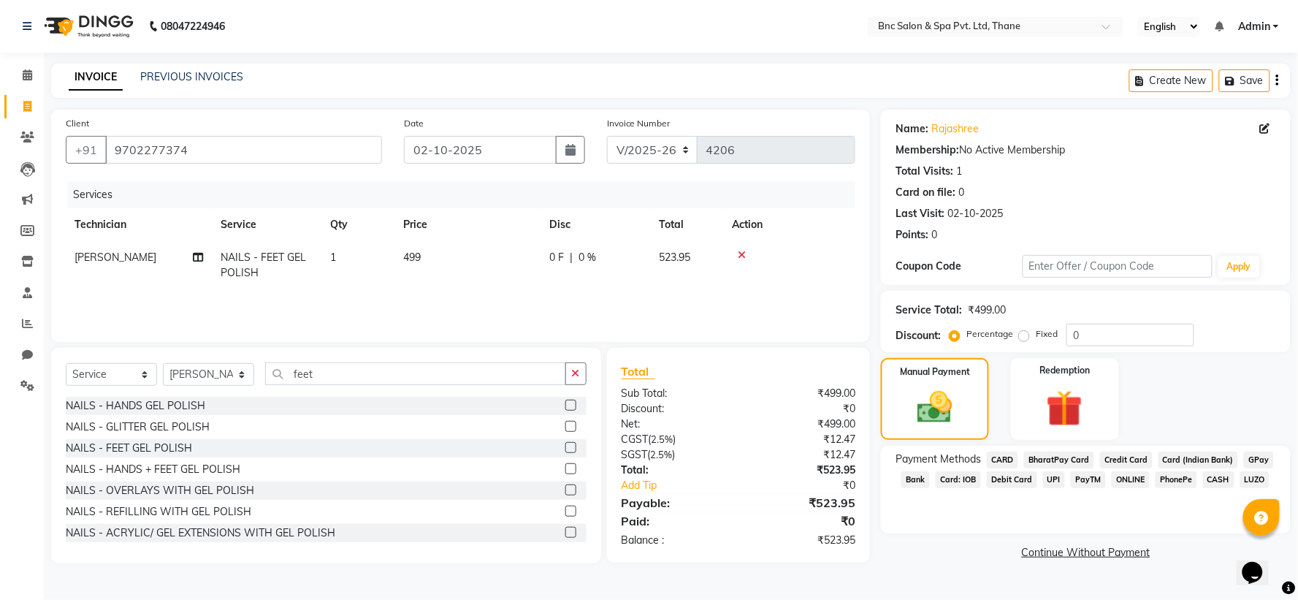
click at [1249, 459] on span "GPay" at bounding box center [1259, 459] width 30 height 17
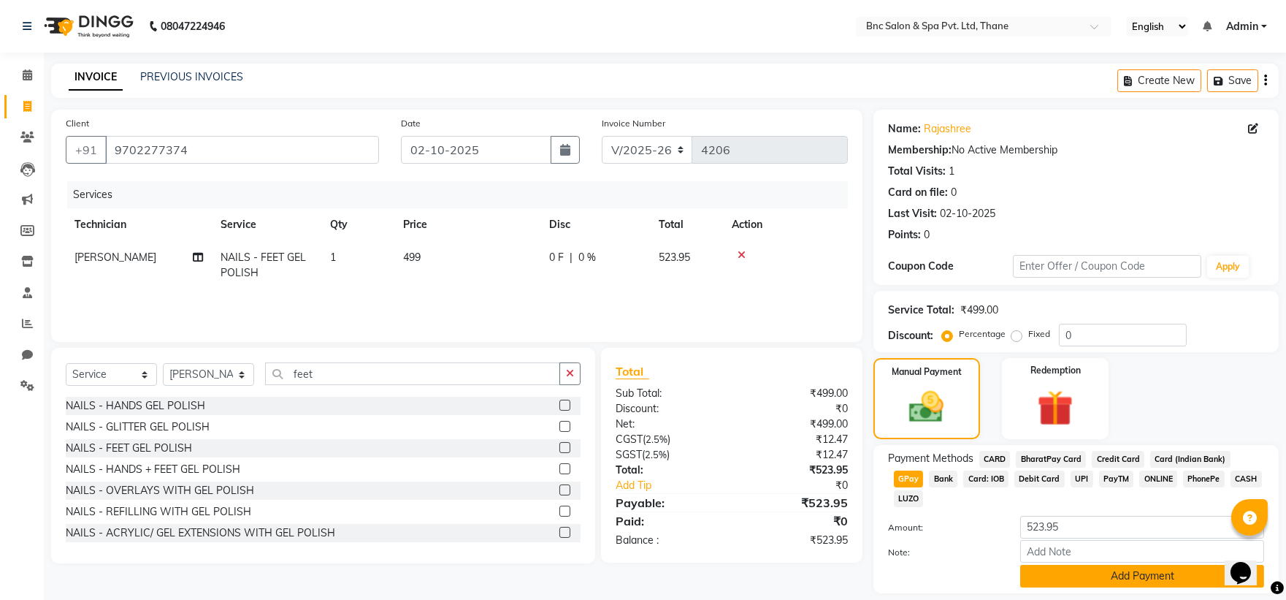
click at [1114, 565] on button "Add Payment" at bounding box center [1142, 576] width 244 height 23
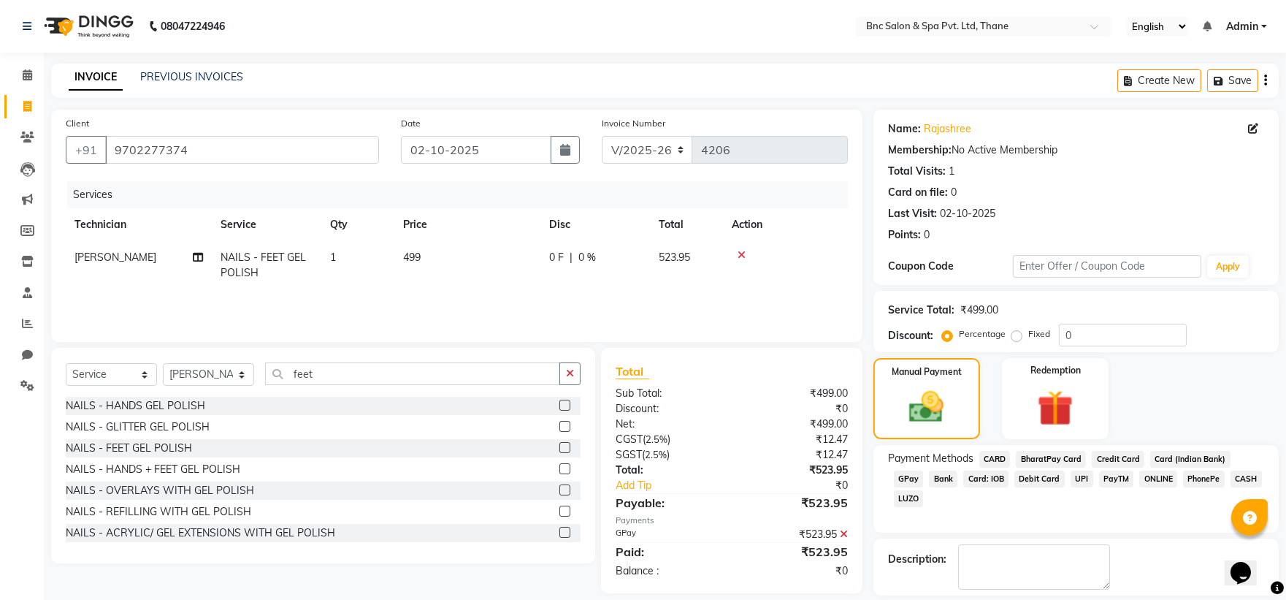
scroll to position [67, 0]
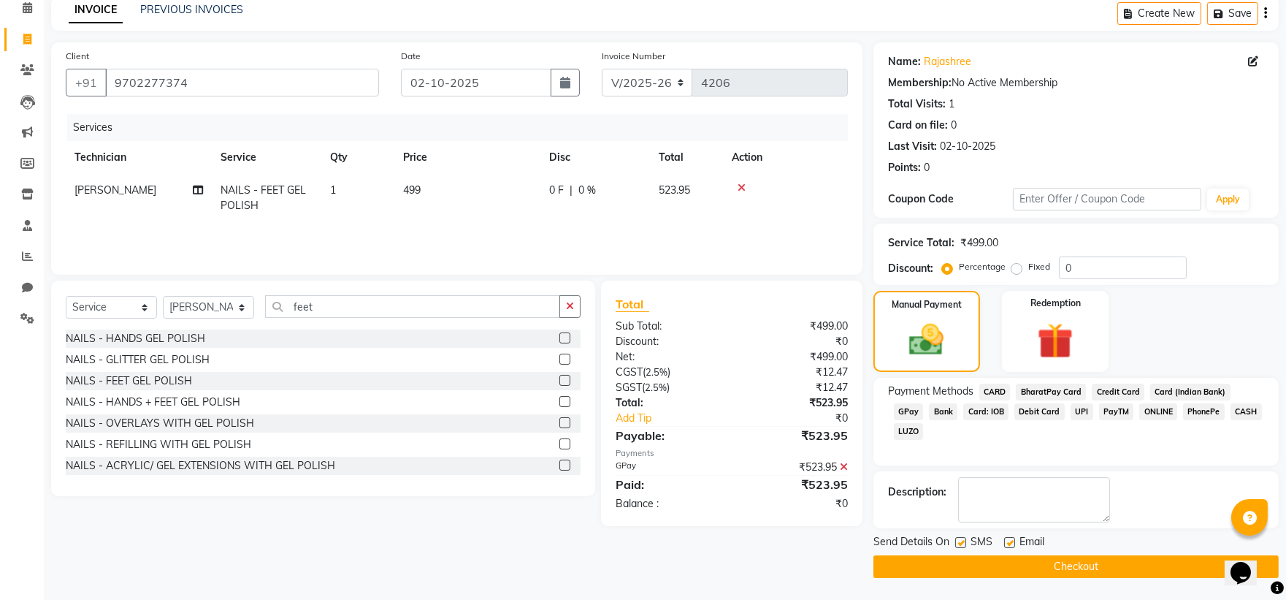
click at [1106, 561] on button "Checkout" at bounding box center [1075, 566] width 405 height 23
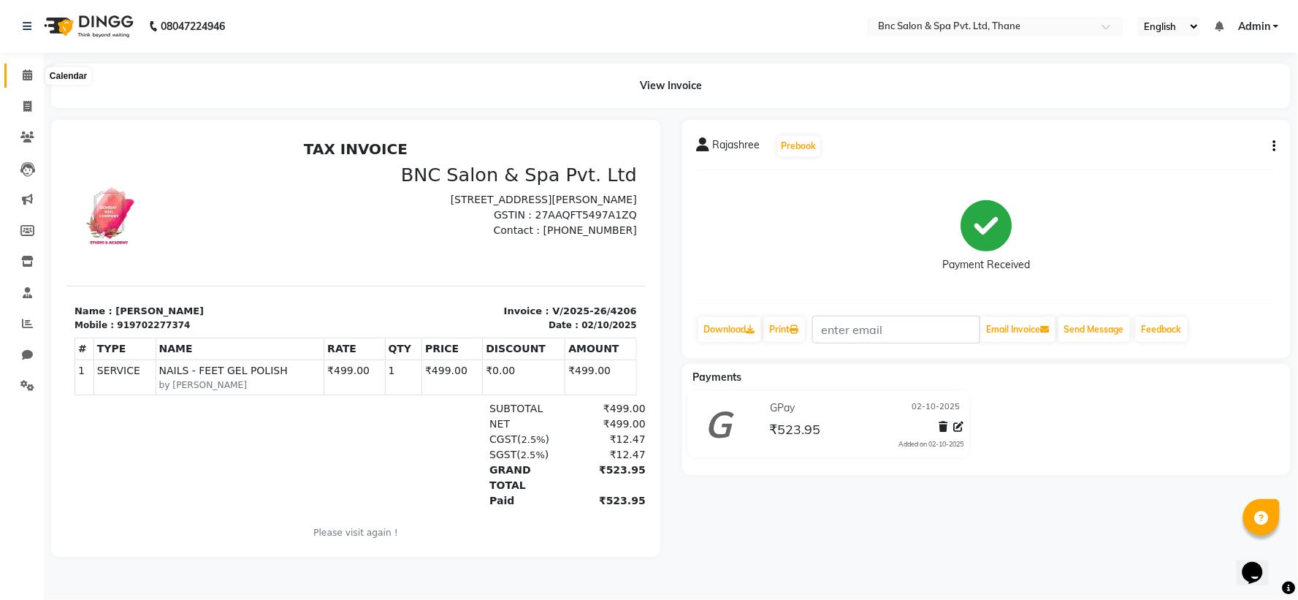
click at [26, 75] on icon at bounding box center [27, 74] width 9 height 11
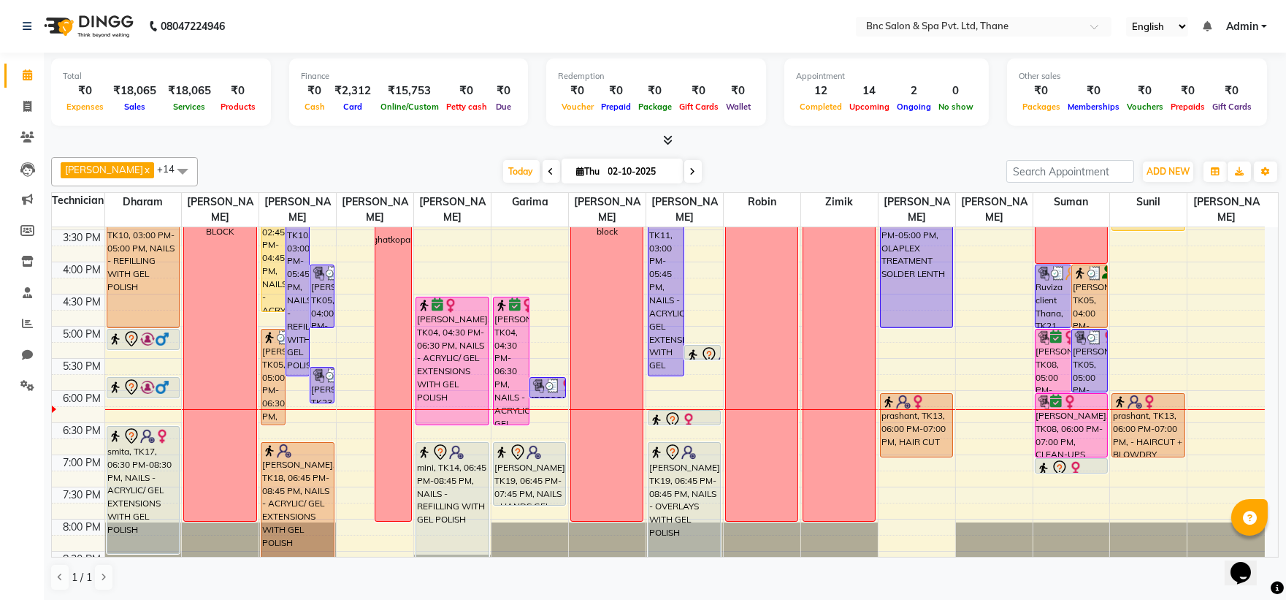
scroll to position [508, 0]
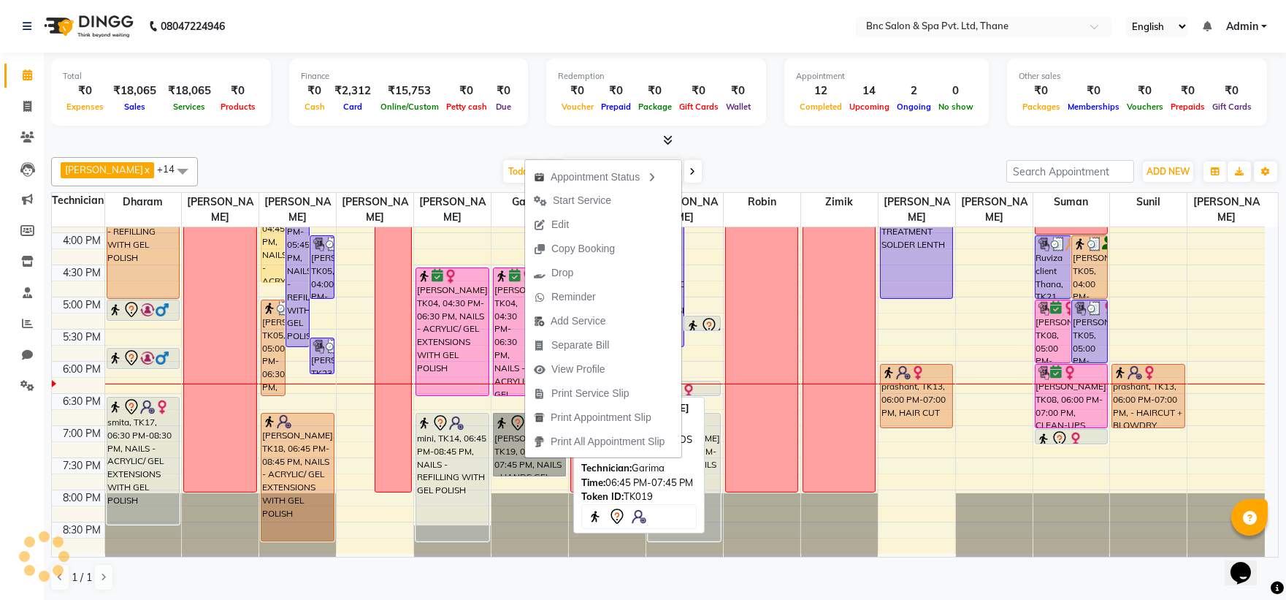
click at [524, 458] on link "[PERSON_NAME], TK19, 06:45 PM-07:45 PM, NAILS - HANDS GEL POLISH" at bounding box center [529, 445] width 73 height 64
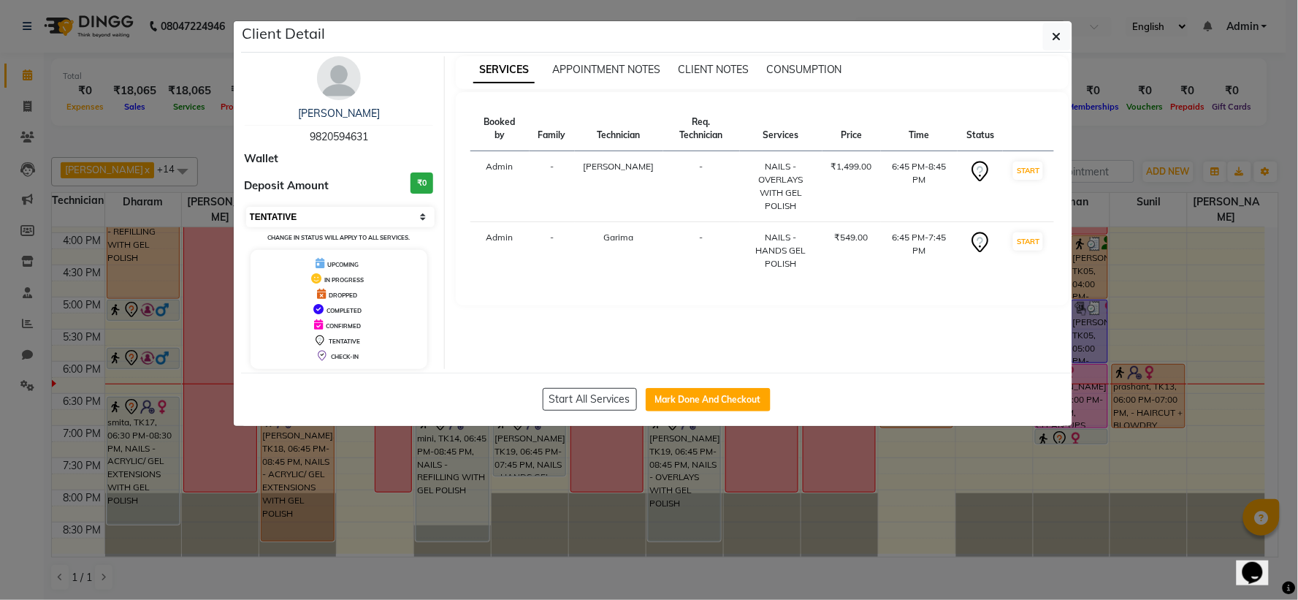
click at [308, 212] on select "Select IN SERVICE CONFIRMED TENTATIVE CHECK IN MARK DONE DROPPED UPCOMING" at bounding box center [340, 217] width 189 height 20
click at [246, 207] on select "Select IN SERVICE CONFIRMED TENTATIVE CHECK IN MARK DONE DROPPED UPCOMING" at bounding box center [340, 217] width 189 height 20
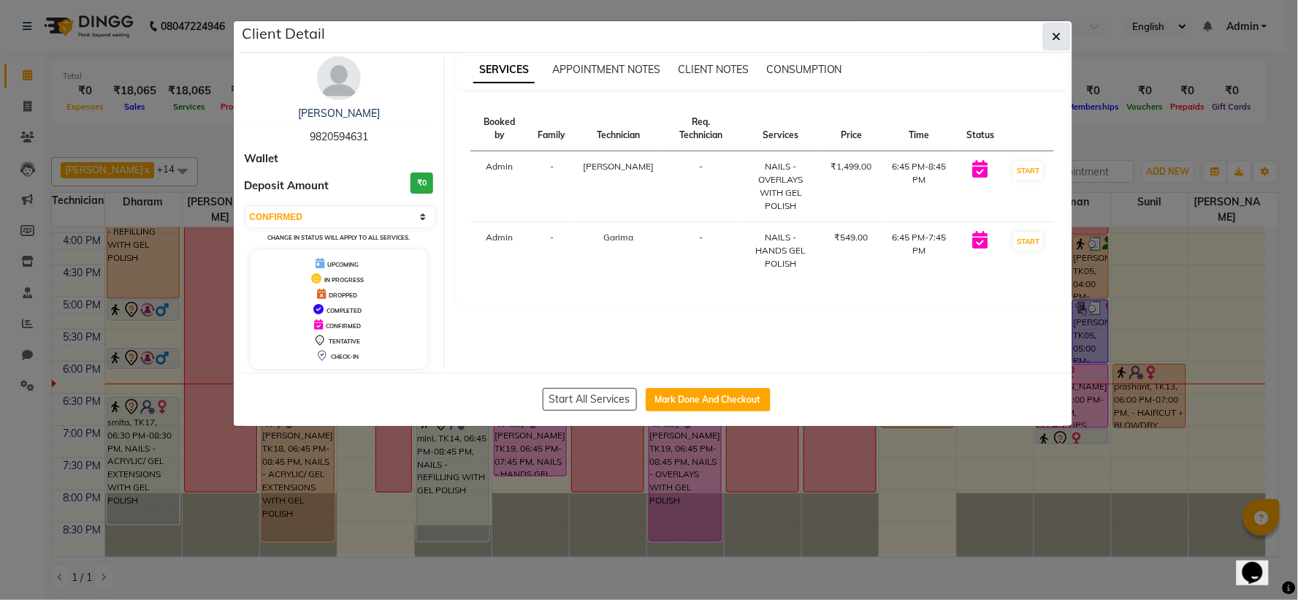
click at [1045, 42] on button "button" at bounding box center [1057, 37] width 28 height 28
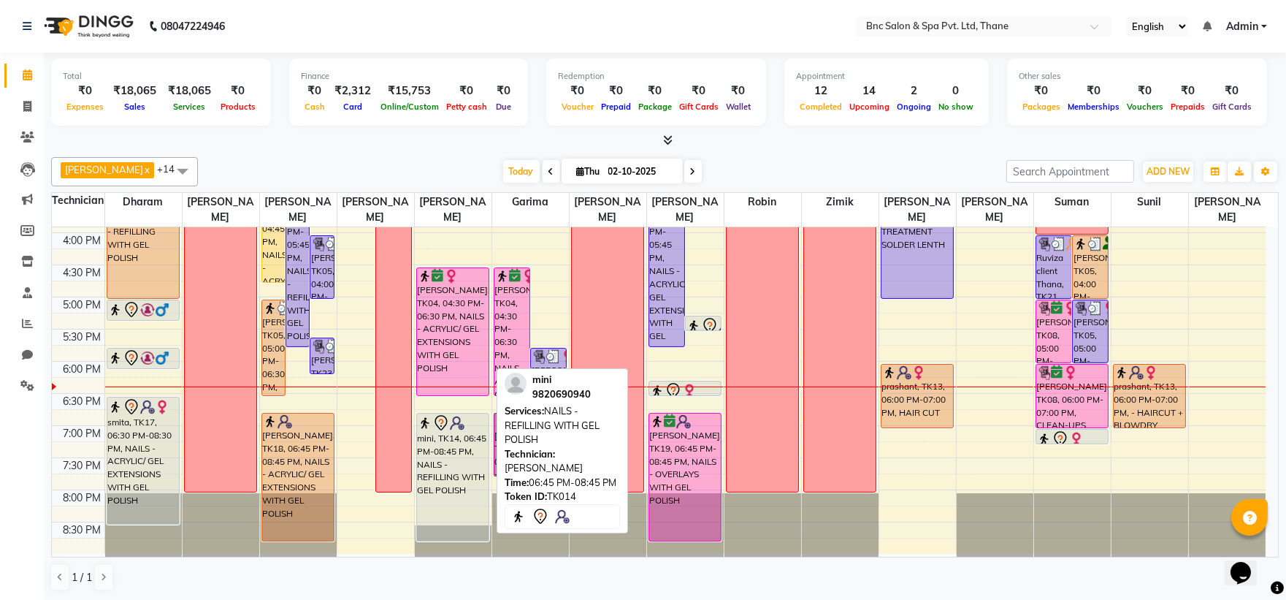
click at [477, 477] on div "mini, TK14, 06:45 PM-08:45 PM, NAILS - REFILLING WITH GEL POLISH" at bounding box center [453, 476] width 72 height 127
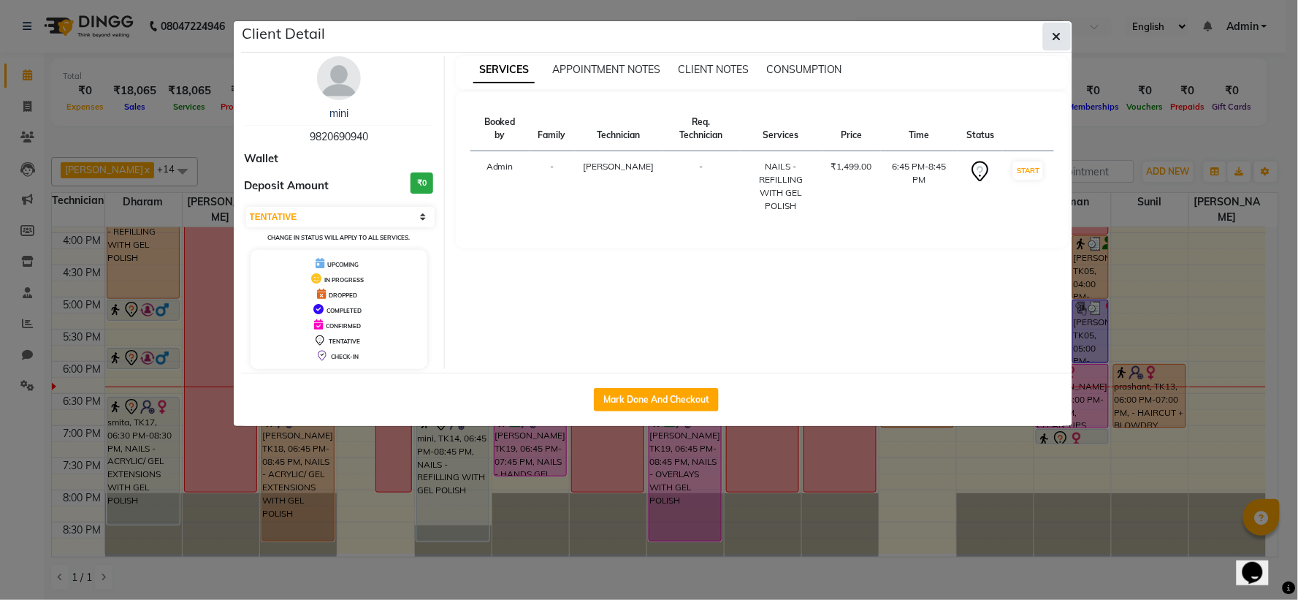
click at [1053, 35] on icon "button" at bounding box center [1056, 37] width 9 height 12
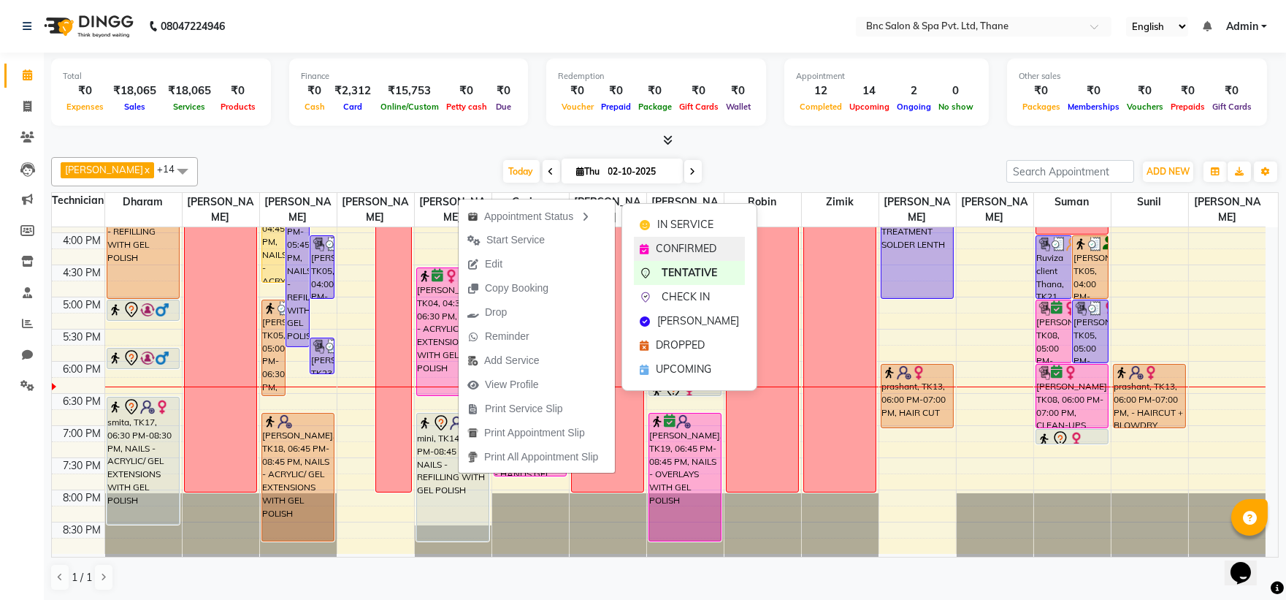
click at [651, 248] on div "CONFIRMED" at bounding box center [689, 249] width 111 height 24
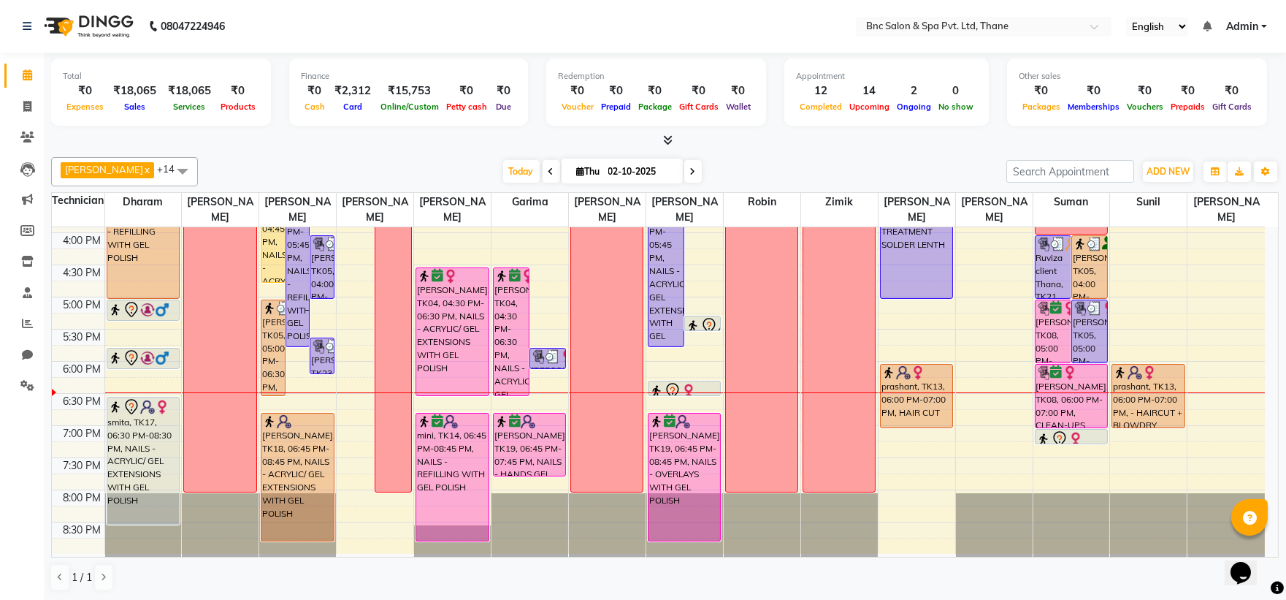
click at [690, 174] on icon at bounding box center [693, 171] width 6 height 9
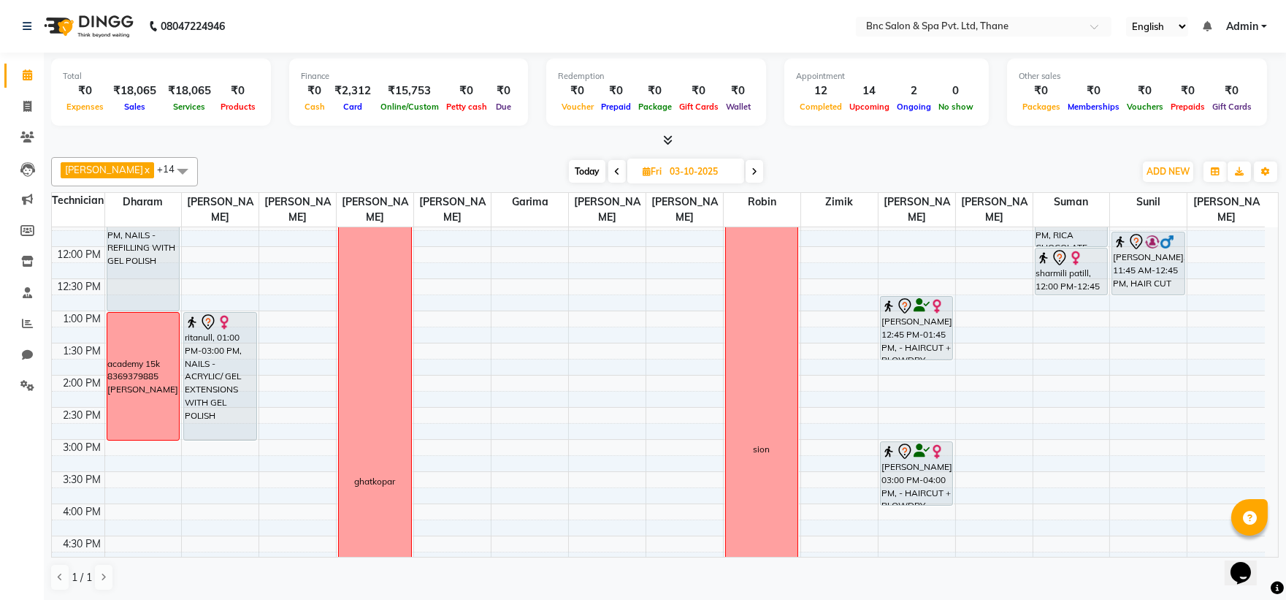
scroll to position [227, 0]
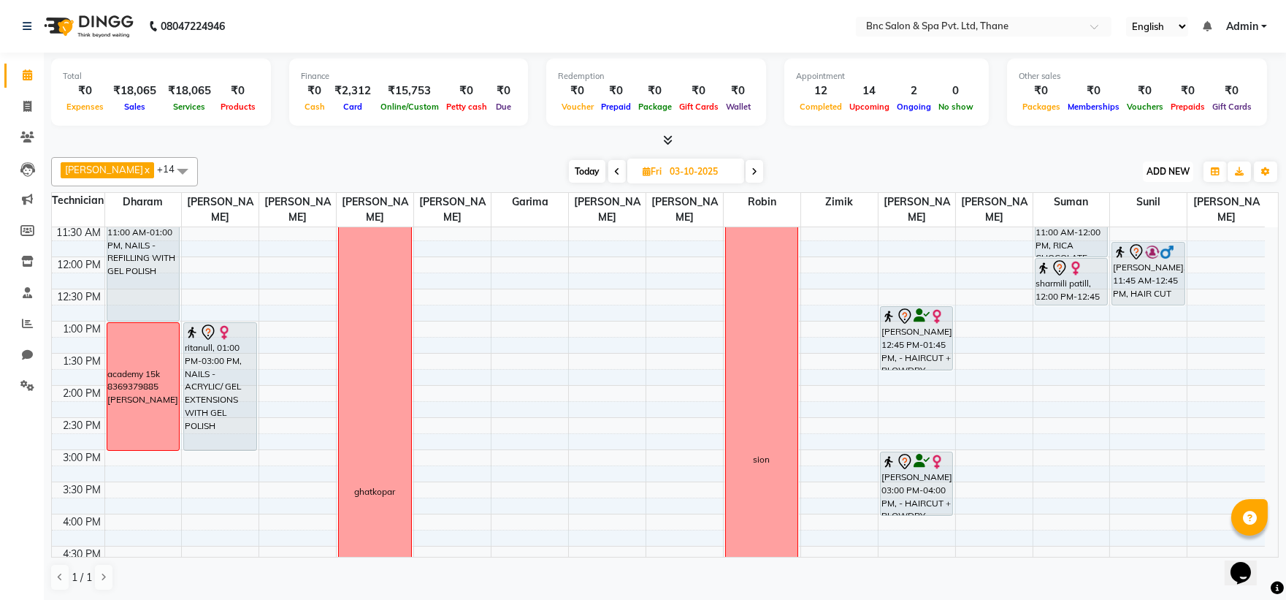
click at [1179, 170] on span "ADD NEW" at bounding box center [1168, 171] width 43 height 11
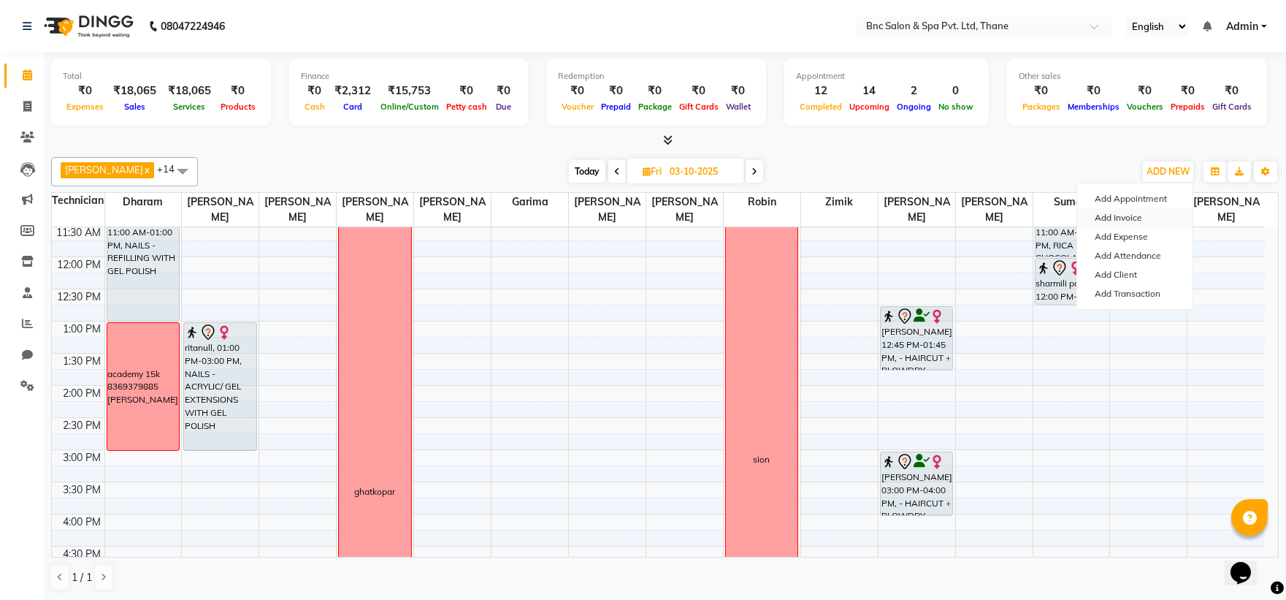
click at [1158, 219] on link "Add Invoice" at bounding box center [1134, 217] width 115 height 19
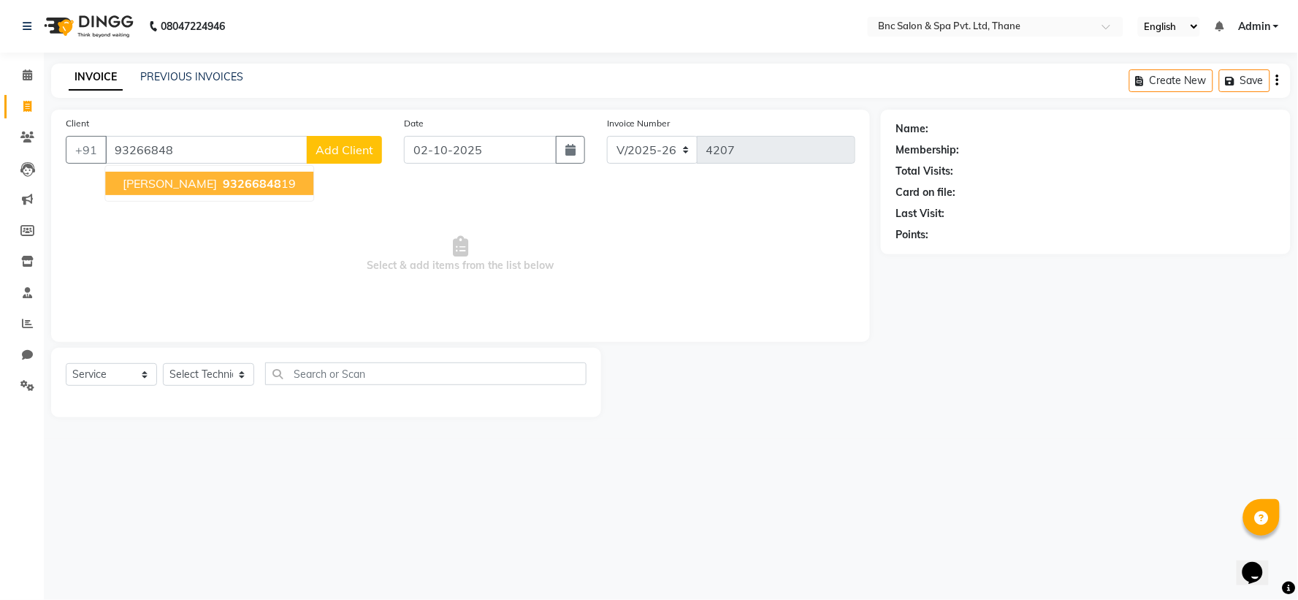
click at [223, 181] on span "93266848" at bounding box center [252, 183] width 58 height 15
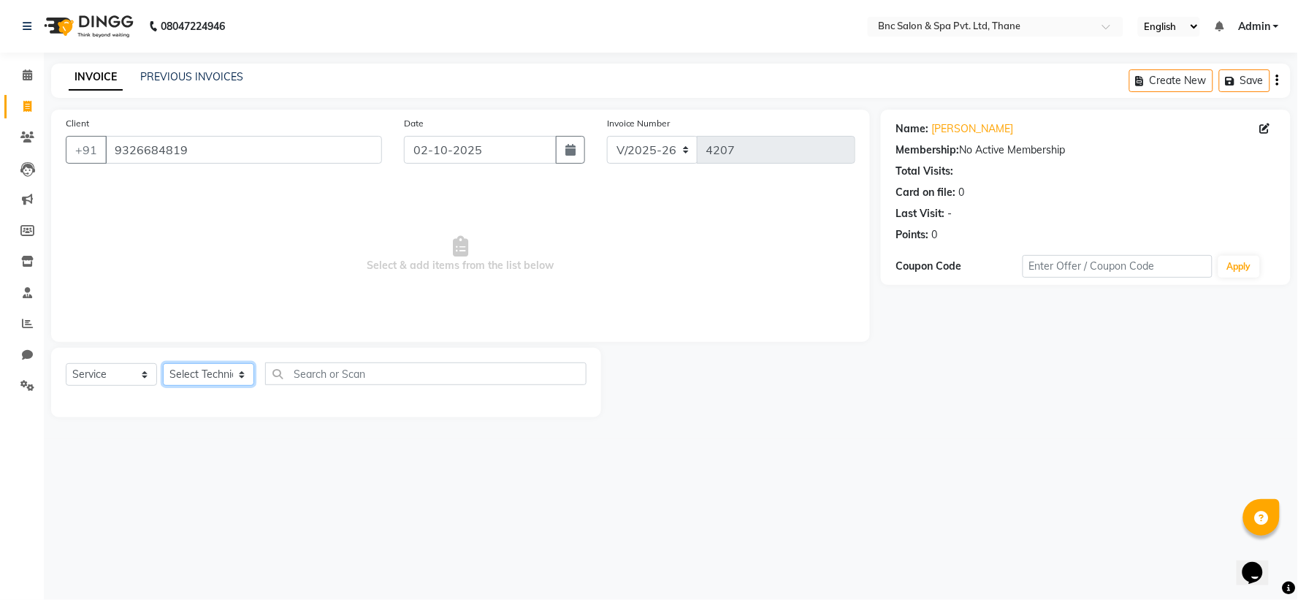
click at [214, 372] on select "Select Technician [PERSON_NAME] [PERSON_NAME] [PERSON_NAME] [PERSON_NAME] [PERS…" at bounding box center [208, 374] width 91 height 23
click at [163, 364] on select "Select Technician [PERSON_NAME] [PERSON_NAME] [PERSON_NAME] [PERSON_NAME] [PERS…" at bounding box center [208, 374] width 91 height 23
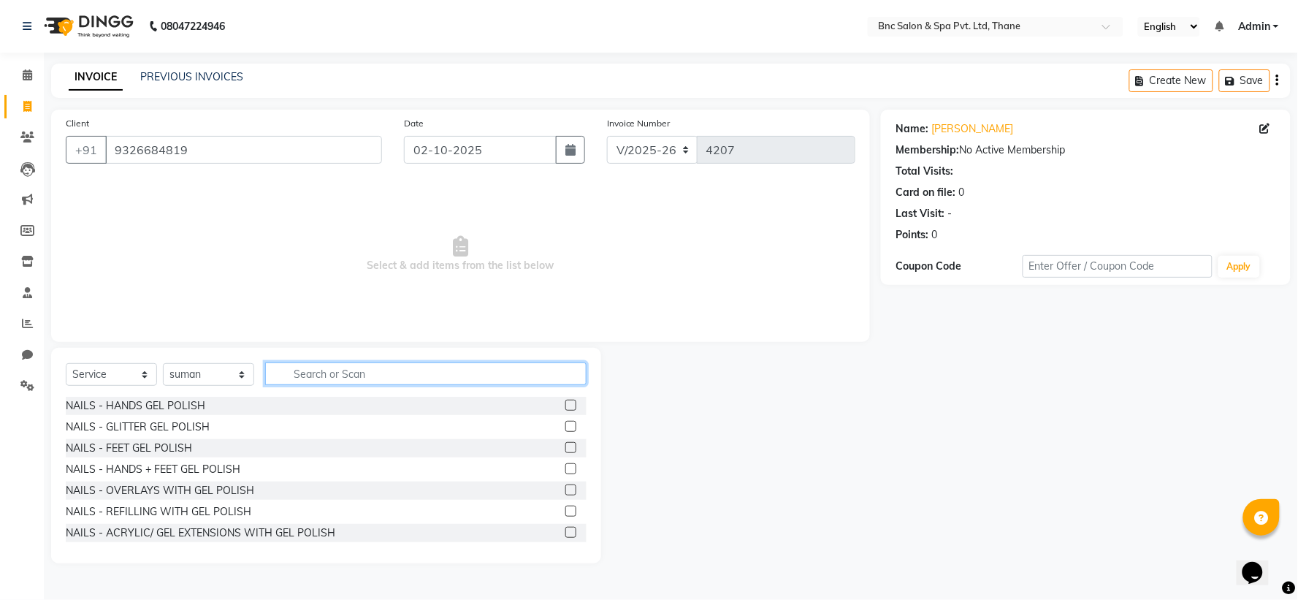
click at [310, 364] on input "text" at bounding box center [425, 373] width 321 height 23
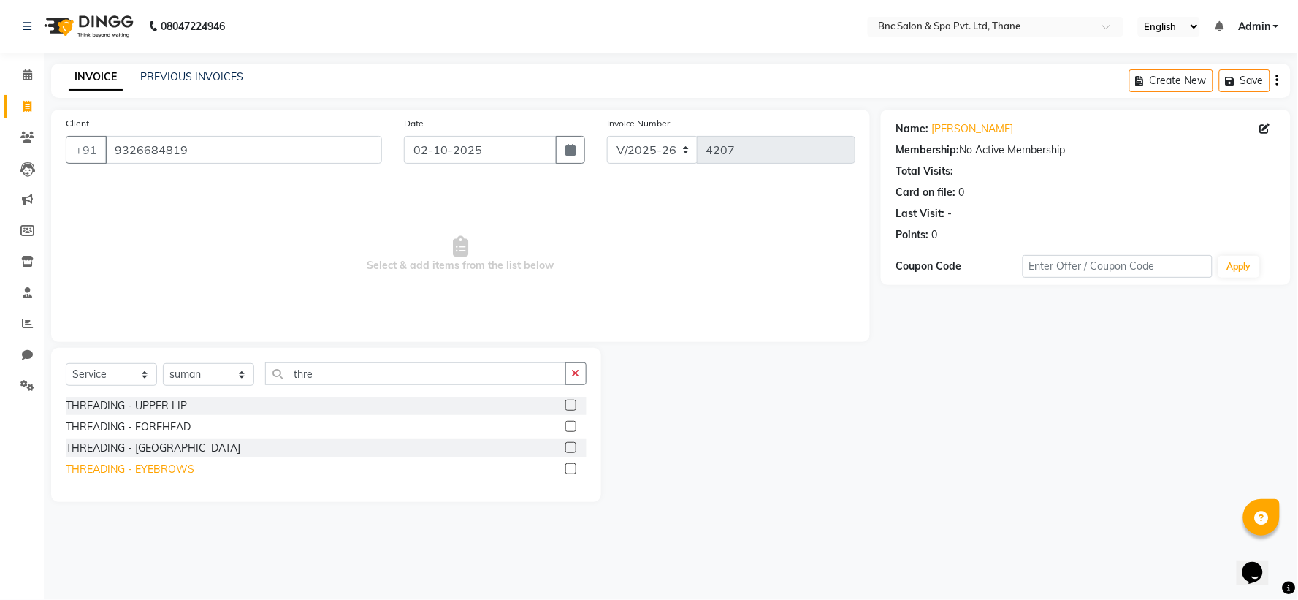
click at [167, 471] on div "THREADING - EYEBROWS" at bounding box center [130, 469] width 129 height 15
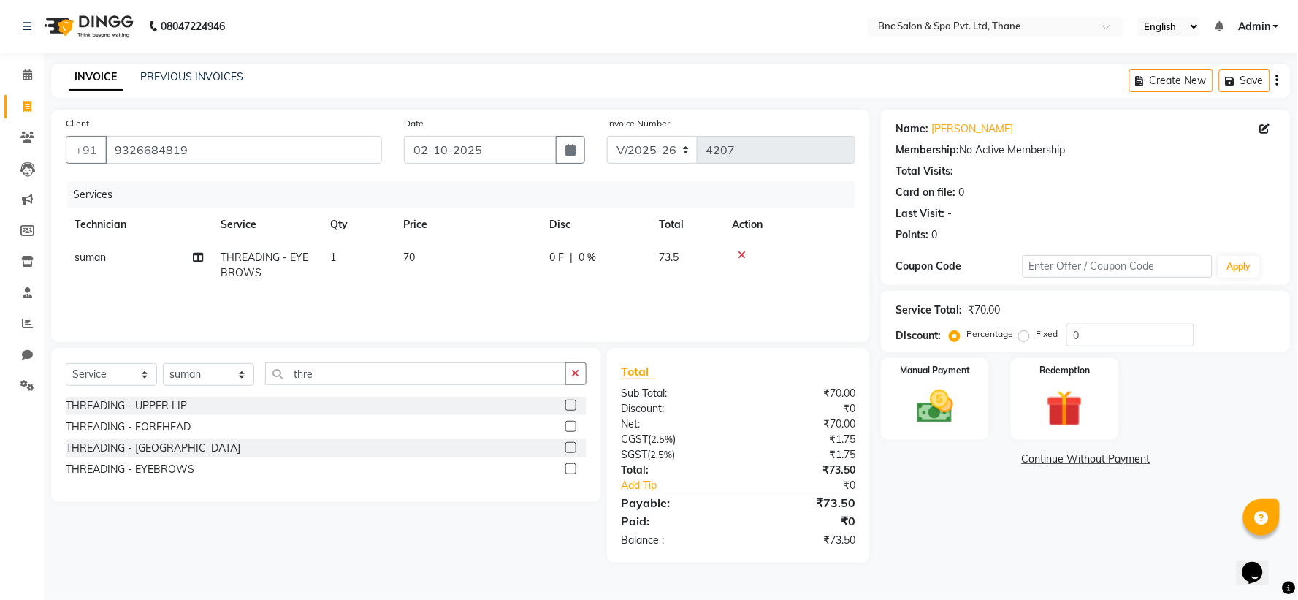
click at [431, 246] on td "70" at bounding box center [467, 265] width 146 height 48
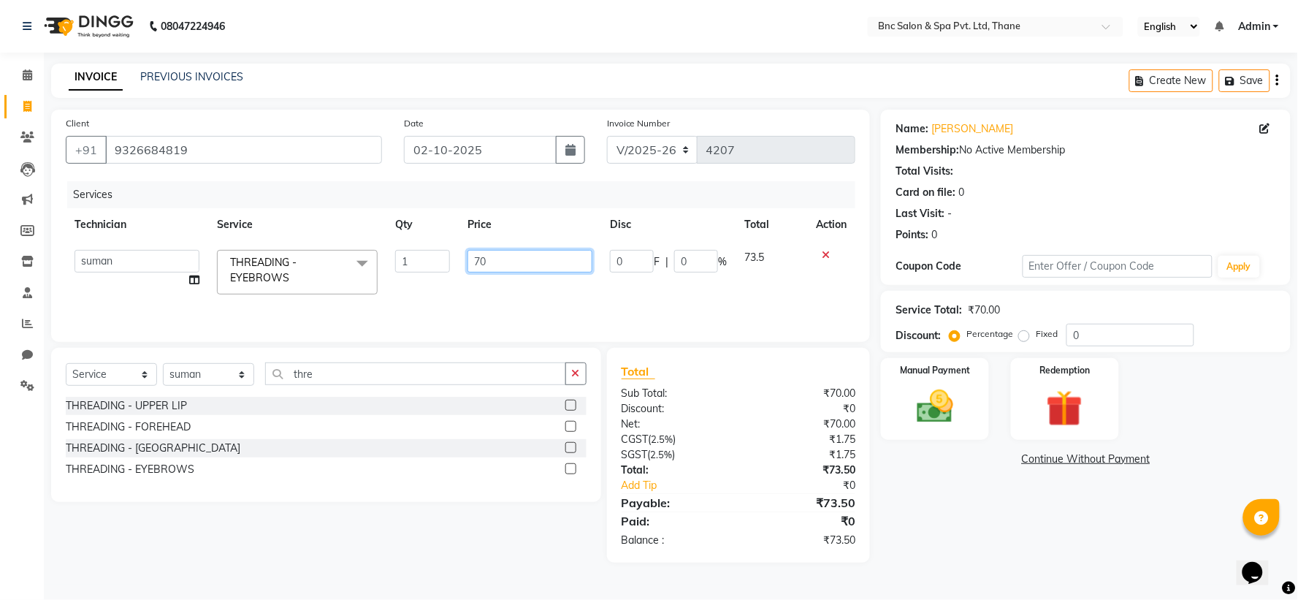
click at [492, 257] on input "70" at bounding box center [529, 261] width 125 height 23
click at [910, 402] on img at bounding box center [934, 407] width 61 height 44
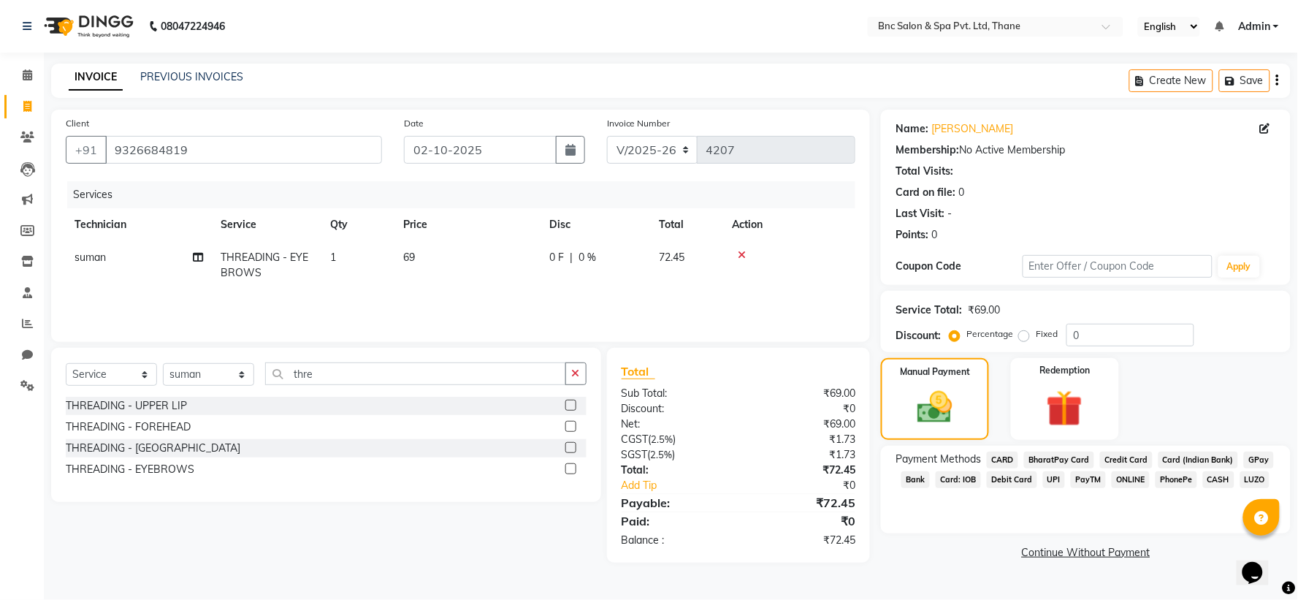
click at [1252, 462] on span "GPay" at bounding box center [1259, 459] width 30 height 17
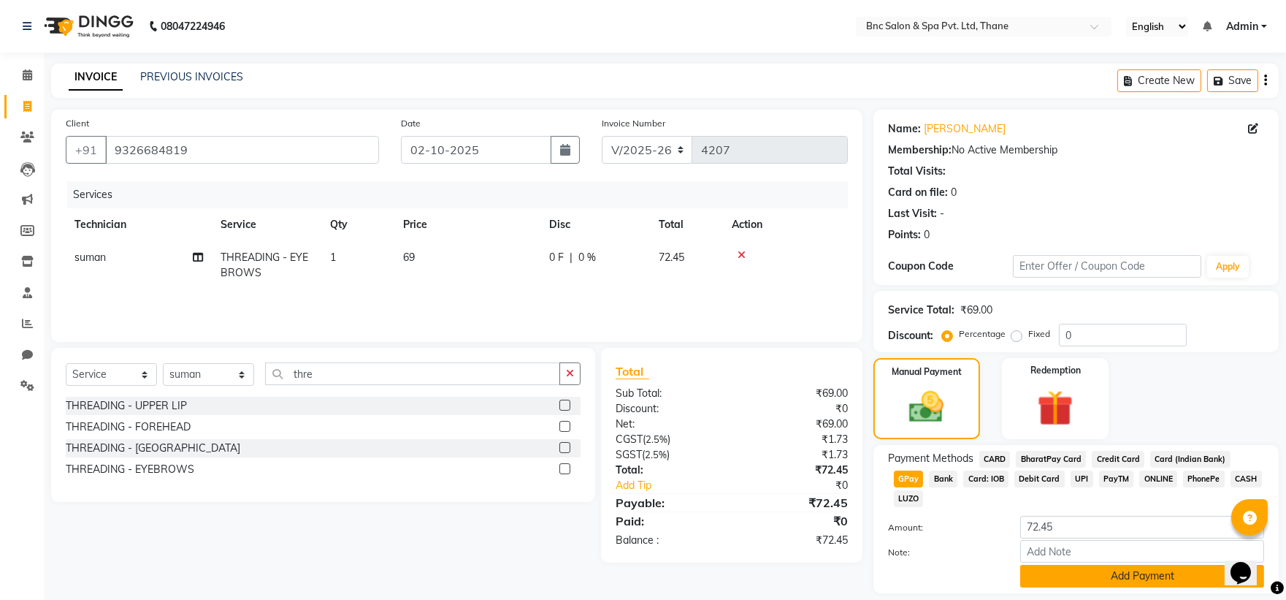
click at [1116, 565] on button "Add Payment" at bounding box center [1142, 576] width 244 height 23
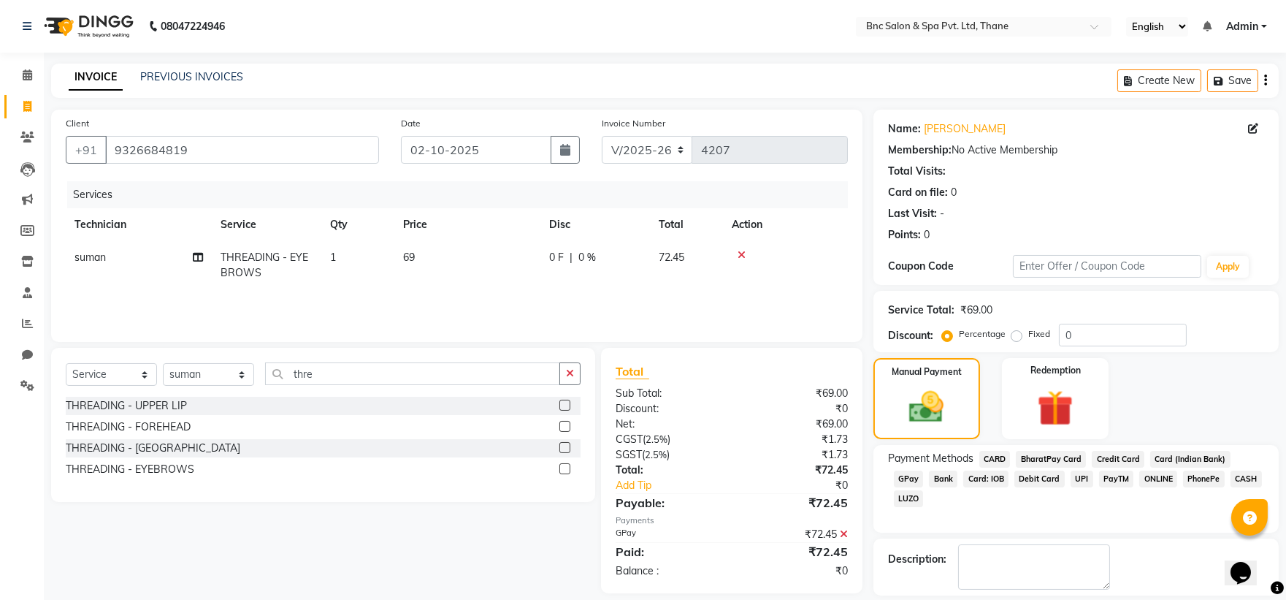
scroll to position [67, 0]
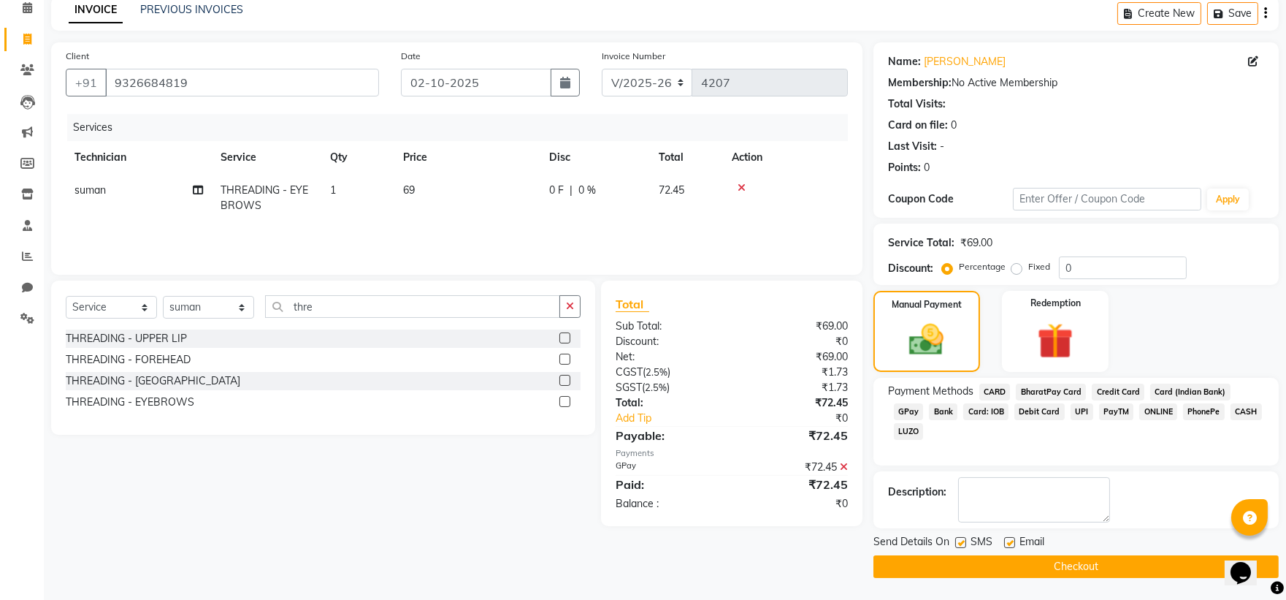
click at [1117, 572] on button "Checkout" at bounding box center [1075, 566] width 405 height 23
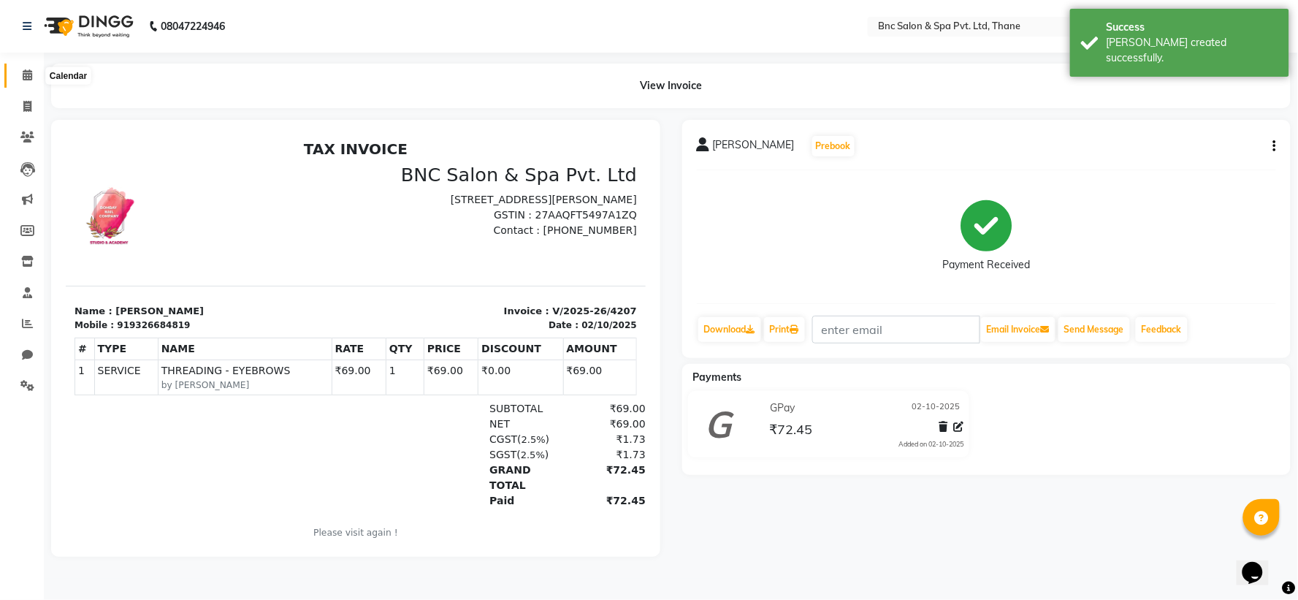
click at [32, 79] on span at bounding box center [28, 75] width 26 height 17
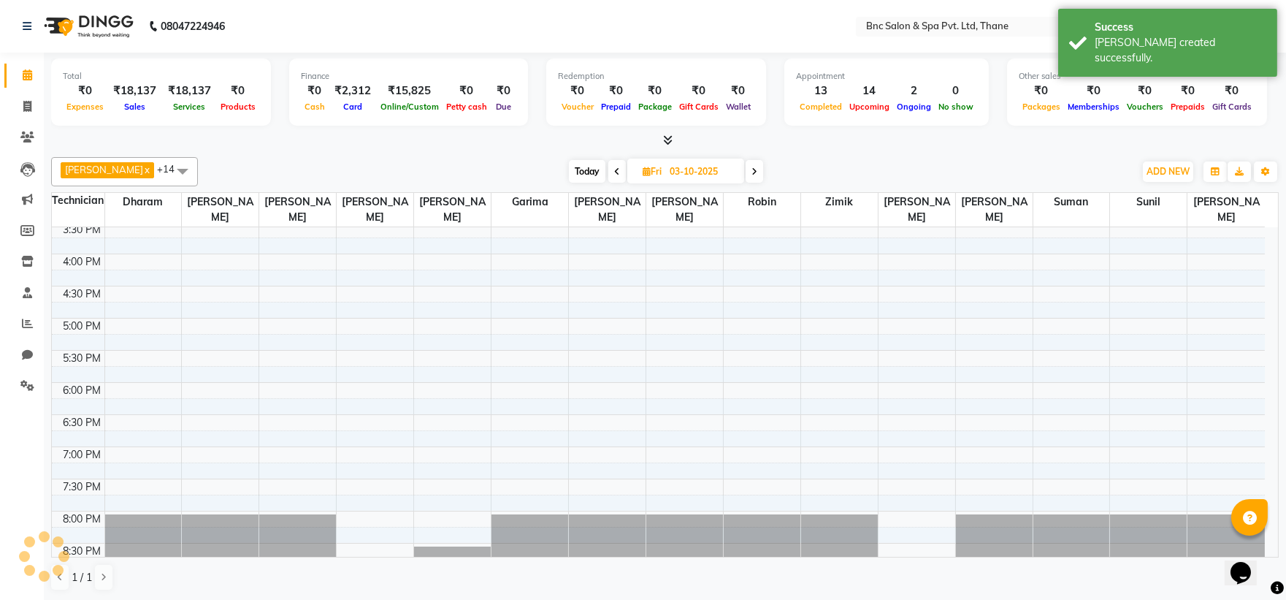
scroll to position [508, 0]
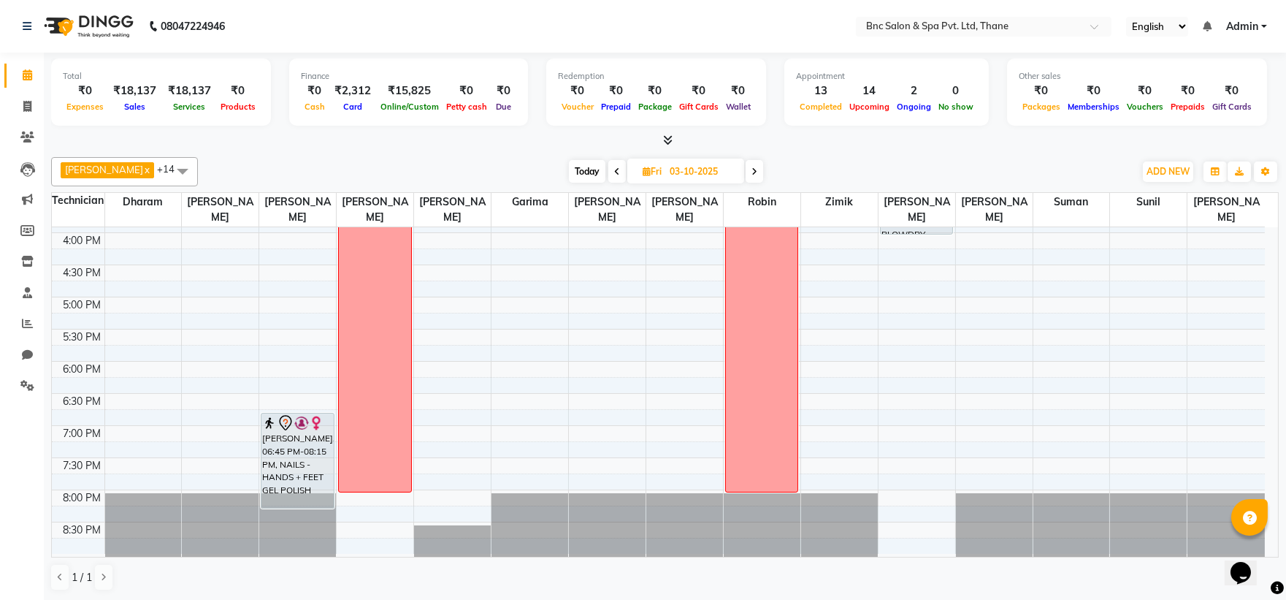
click at [575, 177] on span "Today" at bounding box center [587, 171] width 37 height 23
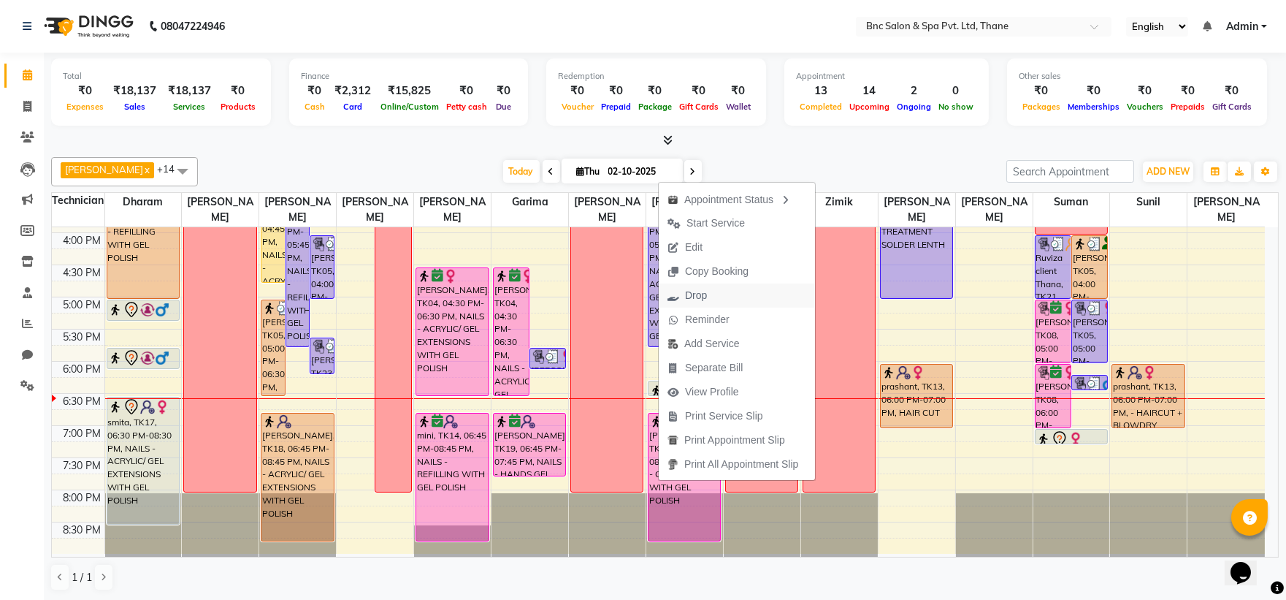
click at [708, 304] on span "Drop" at bounding box center [687, 295] width 57 height 24
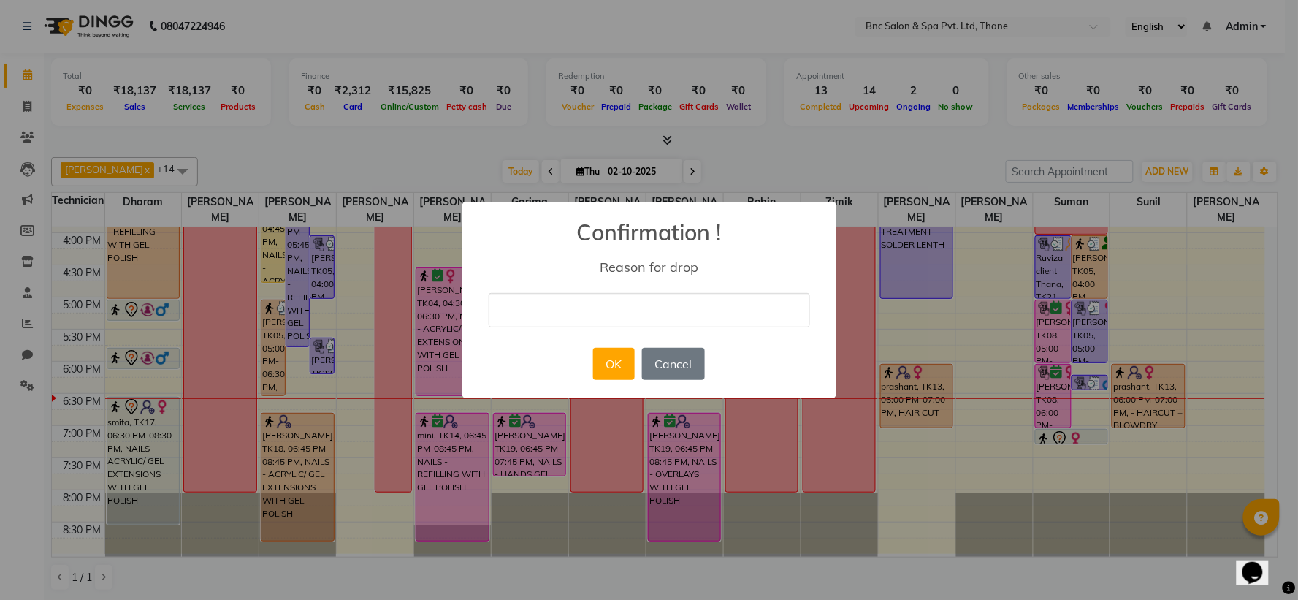
click at [689, 305] on input "text" at bounding box center [649, 310] width 321 height 34
click at [615, 369] on button "OK" at bounding box center [614, 364] width 42 height 32
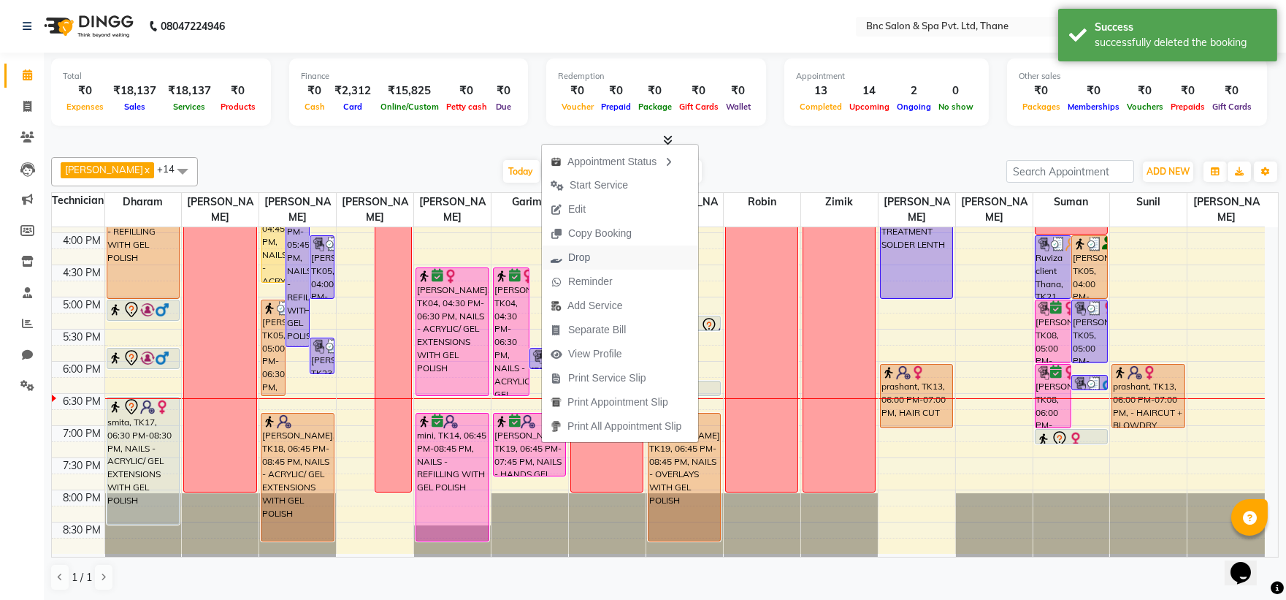
click at [611, 250] on button "Drop" at bounding box center [620, 257] width 156 height 24
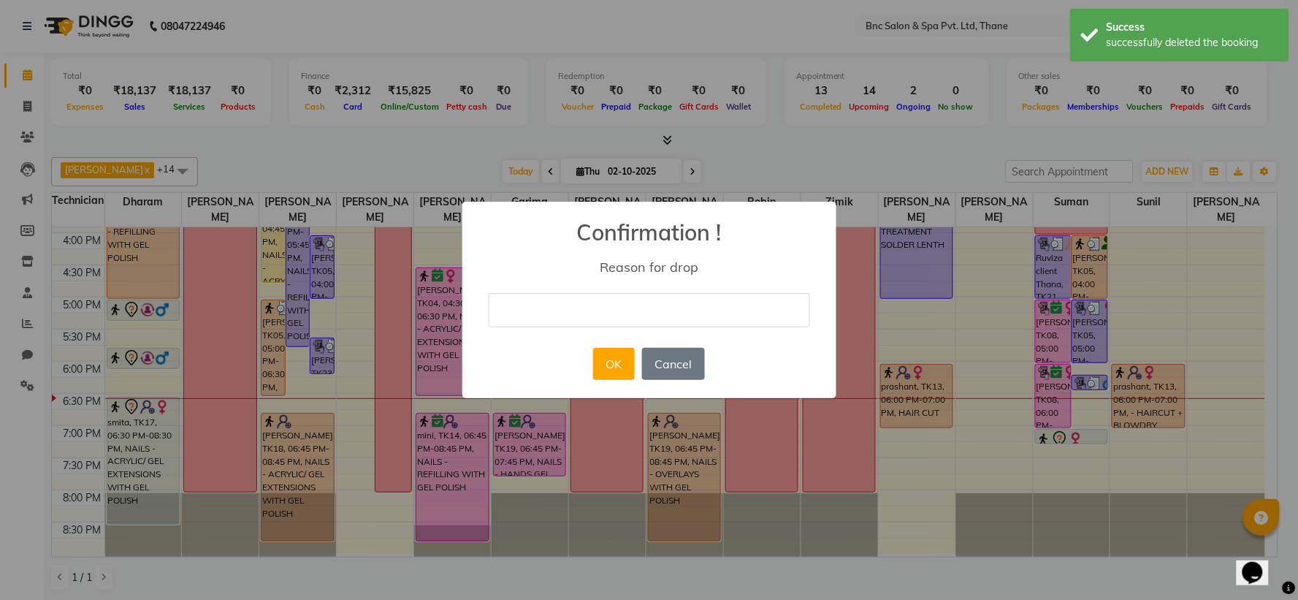
click at [603, 315] on input "text" at bounding box center [649, 310] width 321 height 34
click at [613, 364] on button "OK" at bounding box center [614, 364] width 42 height 32
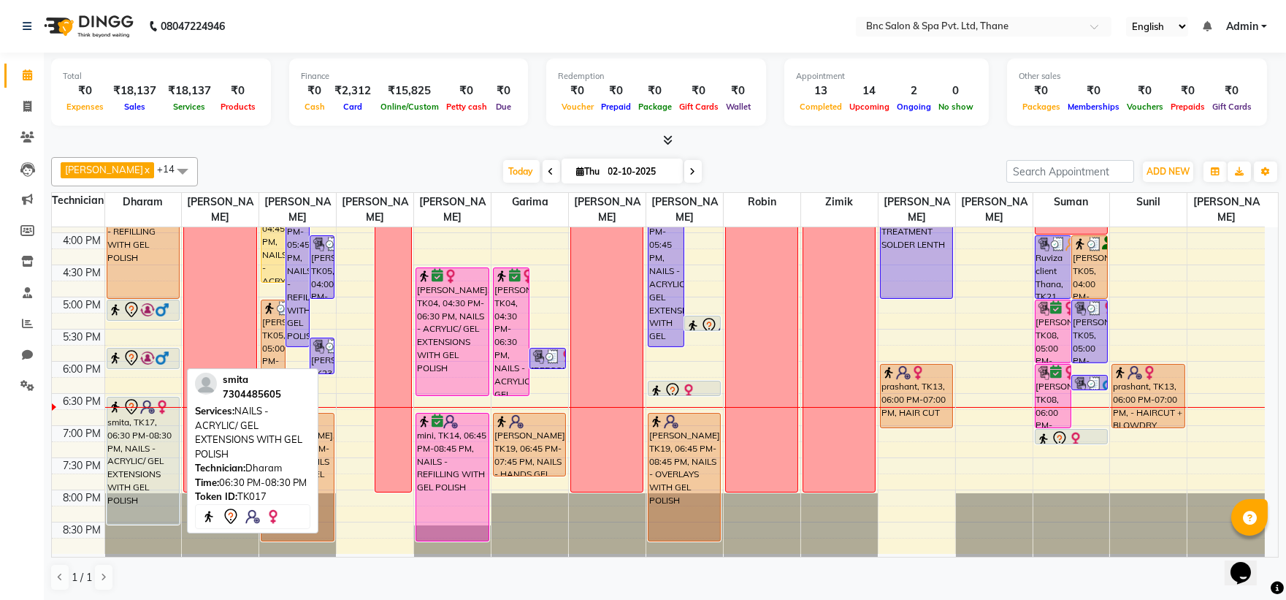
click at [154, 440] on div "smita, TK17, 06:30 PM-08:30 PM, NAILS - ACRYLIC/ GEL EXTENSIONS WITH GEL POLISH" at bounding box center [143, 460] width 72 height 126
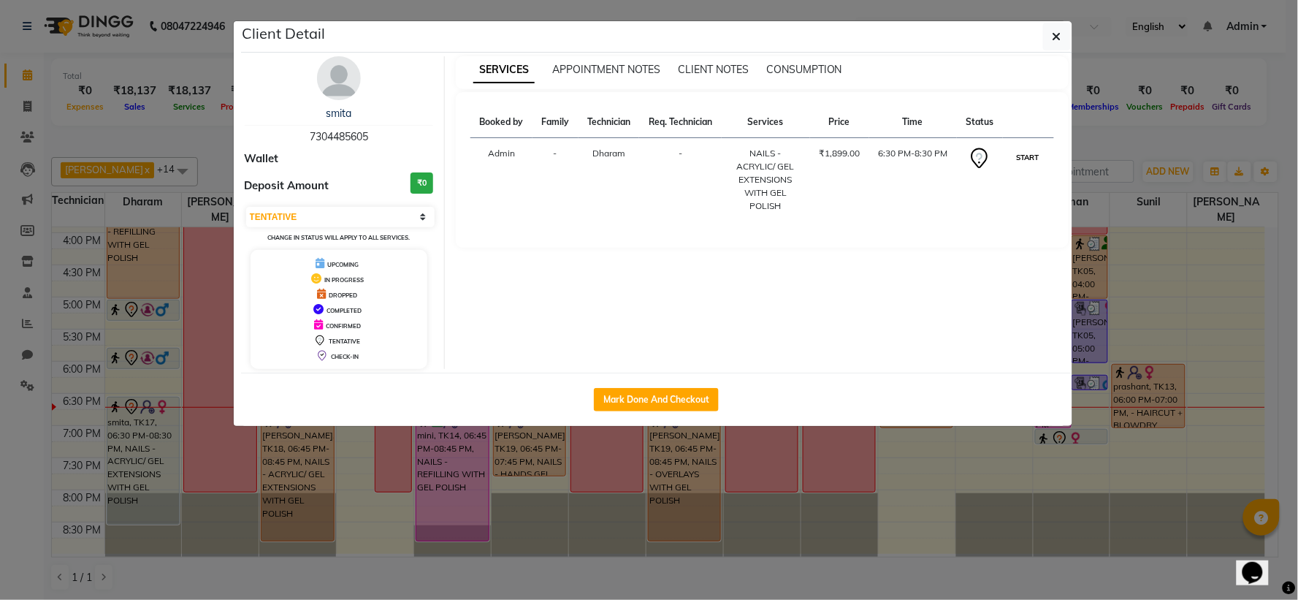
click at [1033, 153] on button "START" at bounding box center [1028, 157] width 30 height 18
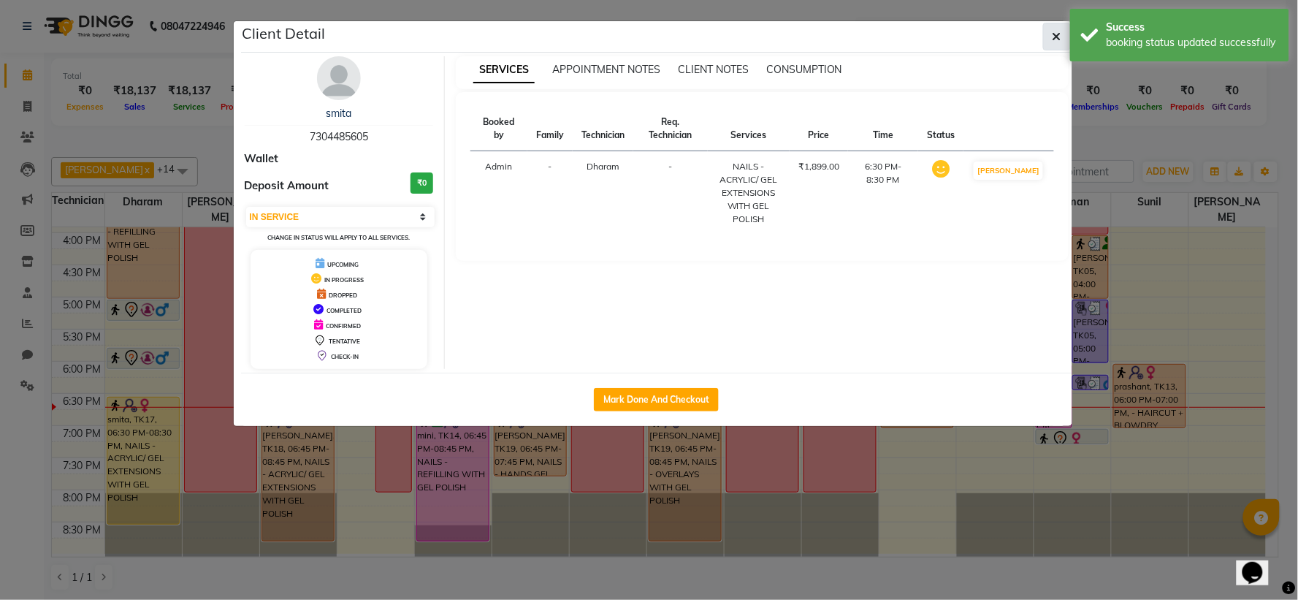
click at [1050, 44] on button "button" at bounding box center [1057, 37] width 28 height 28
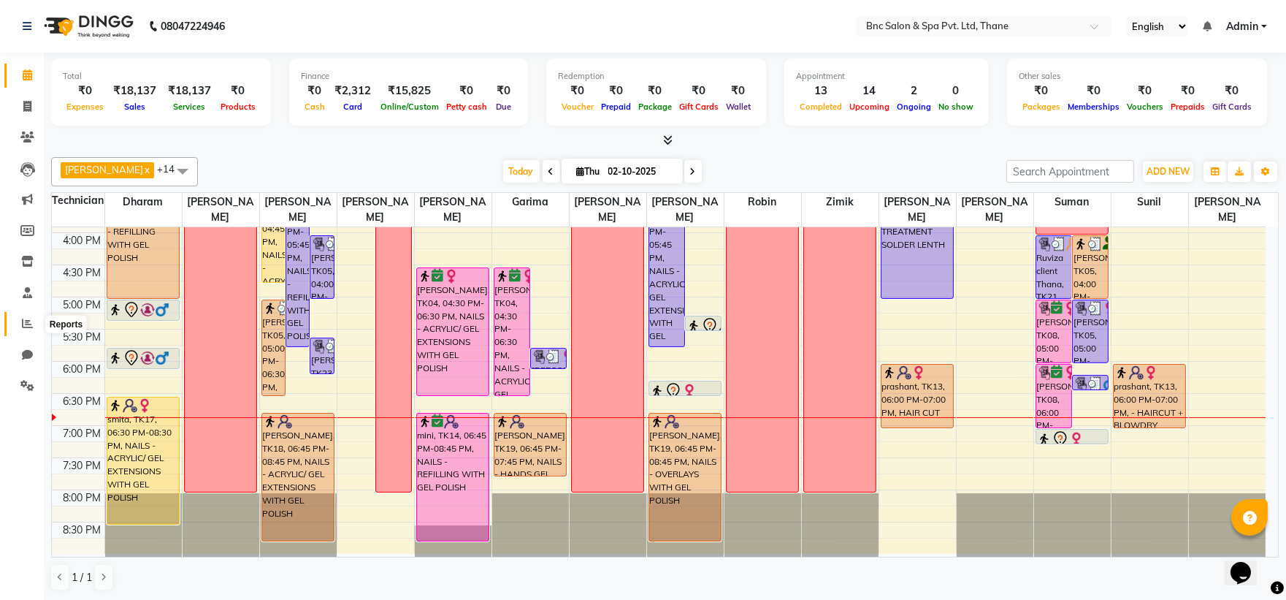
click at [31, 325] on icon at bounding box center [27, 323] width 11 height 11
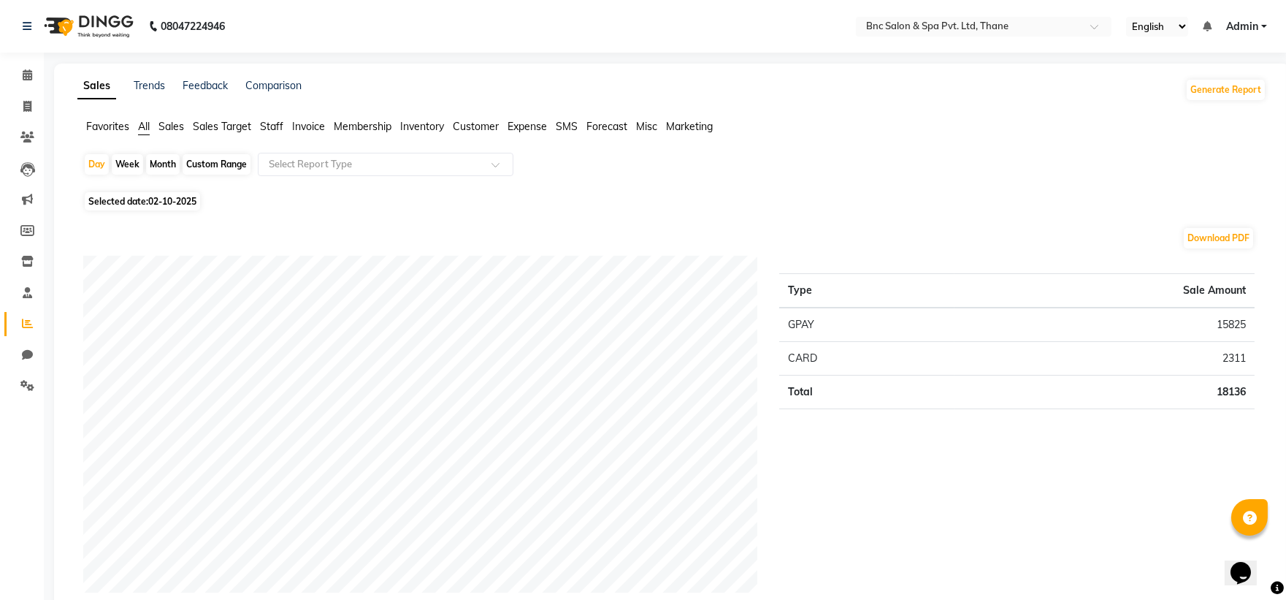
click at [276, 130] on span "Staff" at bounding box center [271, 126] width 23 height 13
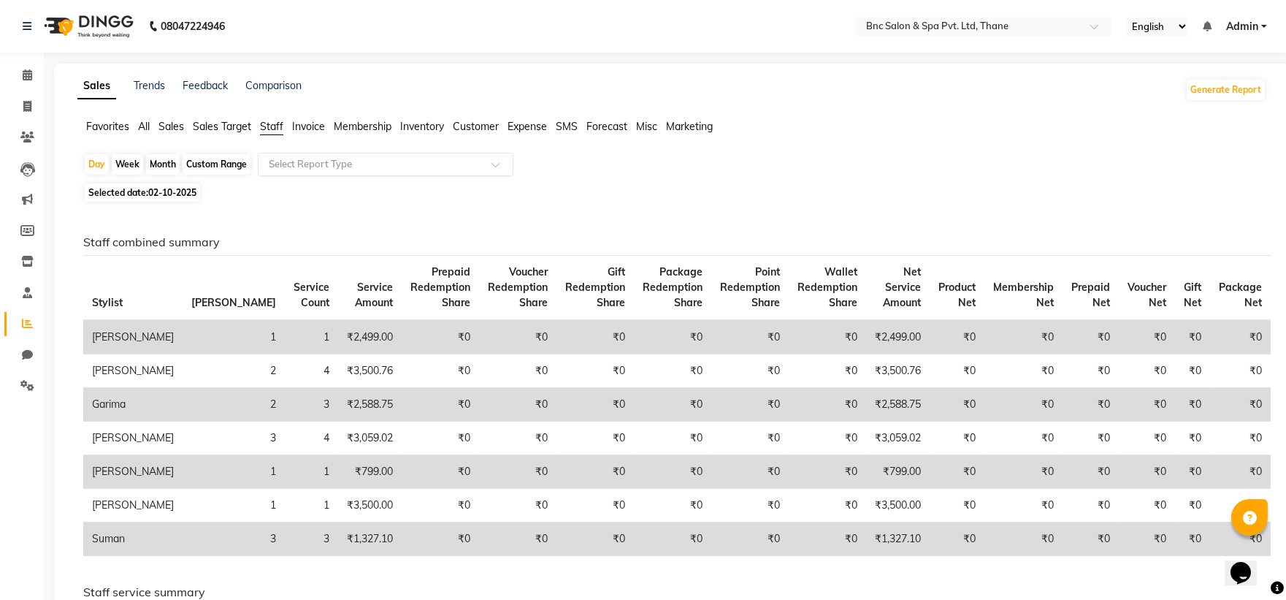
click at [283, 156] on div "Select Report Type" at bounding box center [386, 164] width 256 height 23
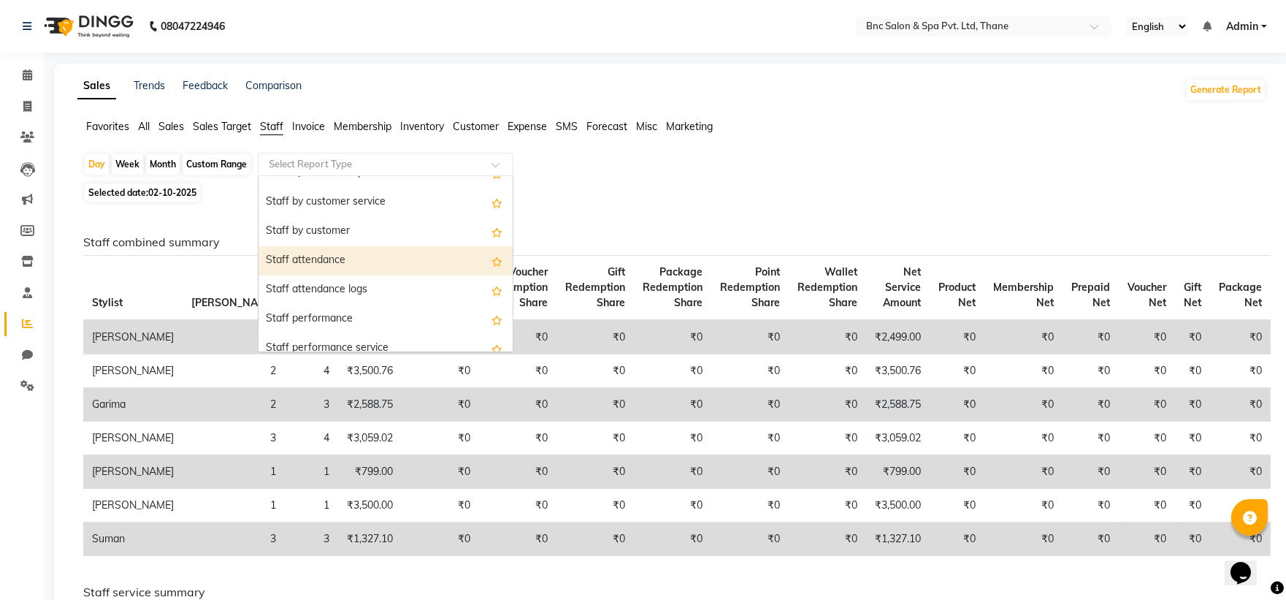
scroll to position [124, 0]
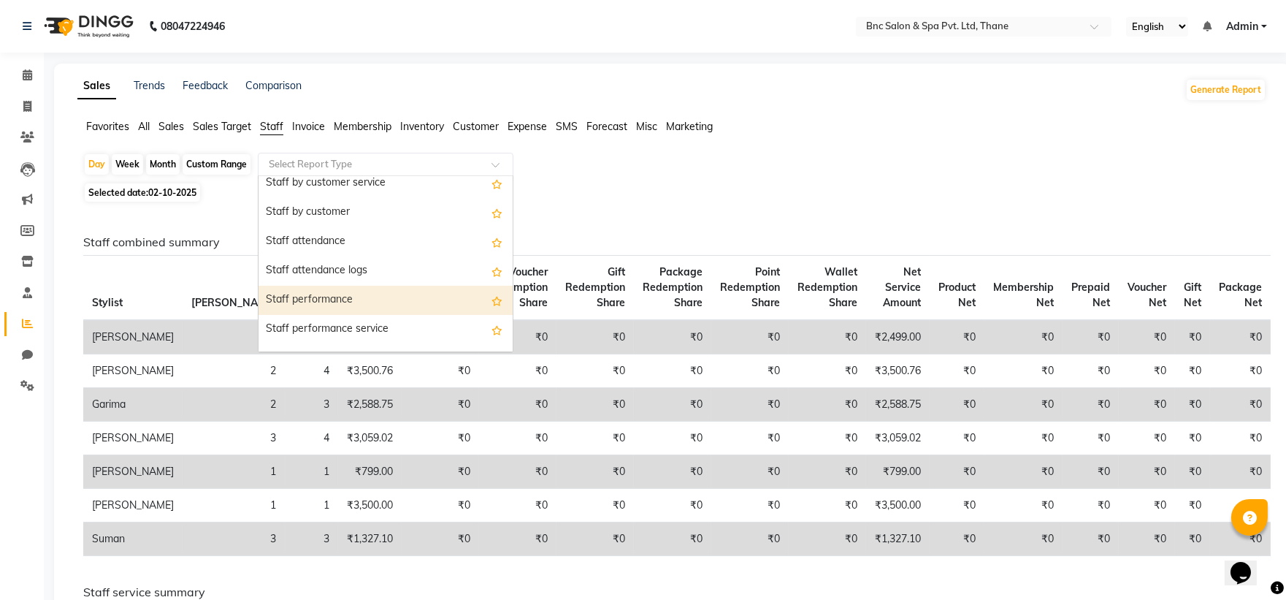
click at [303, 294] on div "Staff performance" at bounding box center [386, 300] width 254 height 29
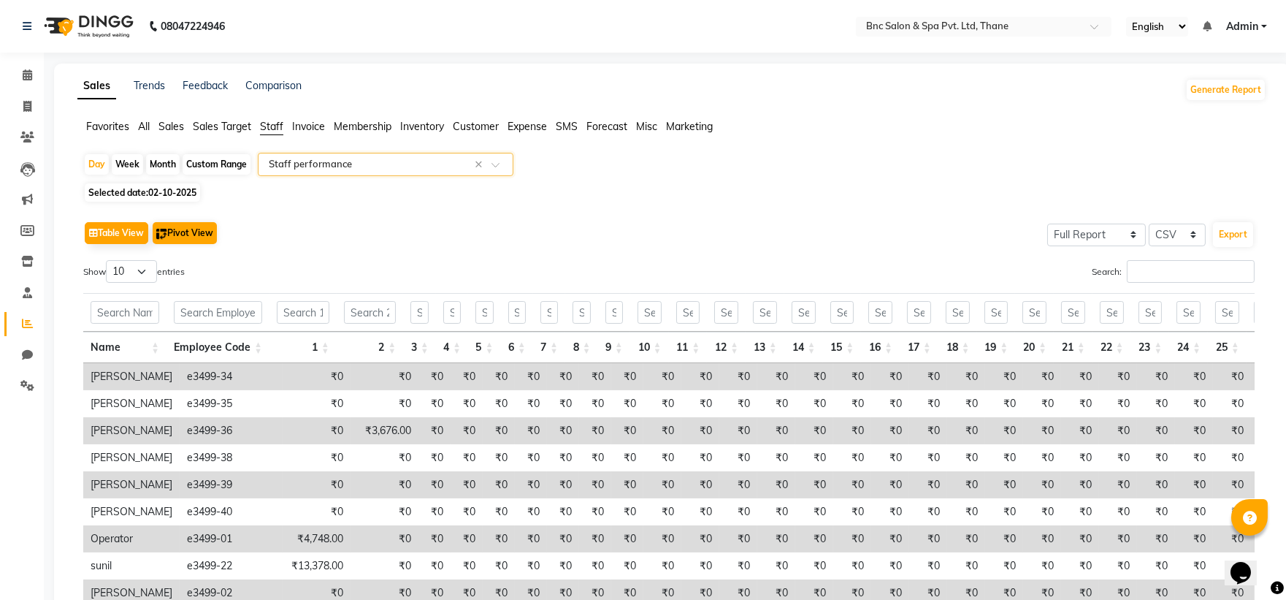
scroll to position [64, 0]
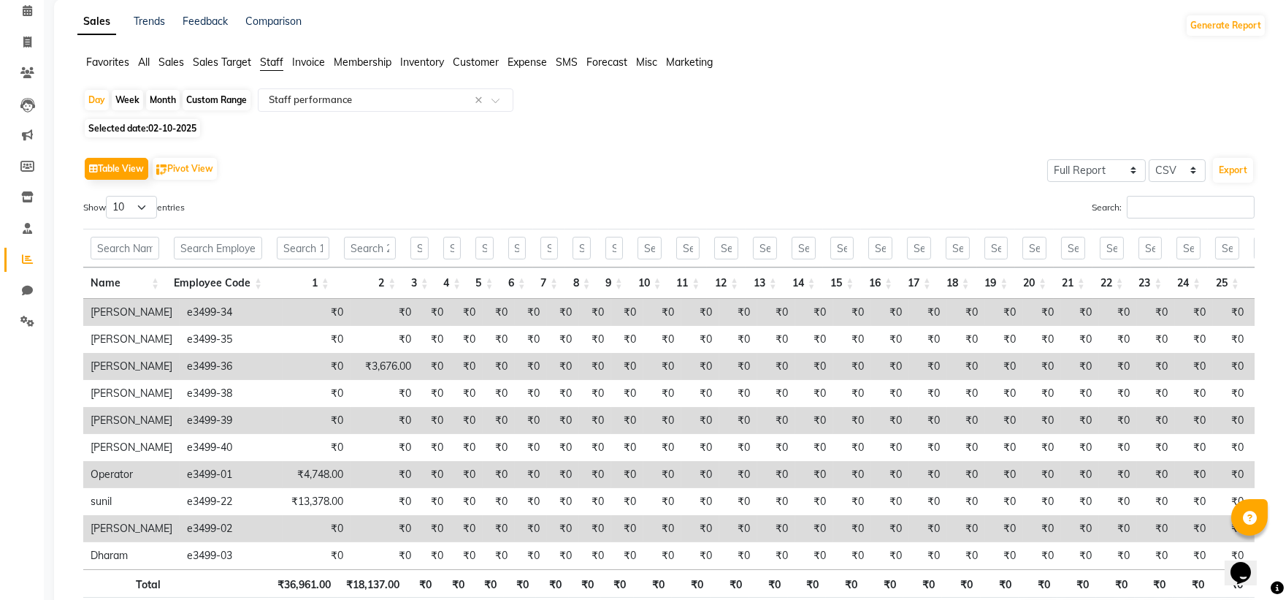
click at [162, 134] on span "Selected date: [DATE]" at bounding box center [142, 128] width 115 height 18
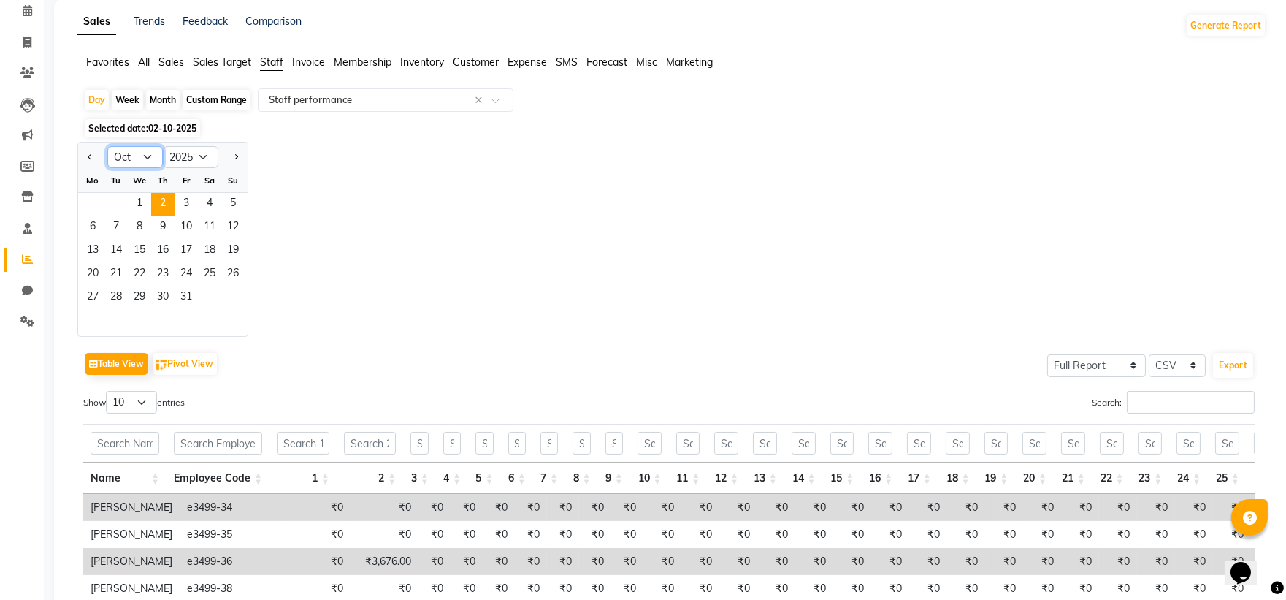
click at [147, 158] on select "Jan Feb Mar Apr May Jun [DATE] Aug Sep Oct Nov Dec" at bounding box center [135, 157] width 56 height 22
click at [107, 146] on select "Jan Feb Mar Apr May Jun [DATE] Aug Sep Oct Nov Dec" at bounding box center [135, 157] width 56 height 22
click at [161, 249] on span "18" at bounding box center [162, 251] width 23 height 23
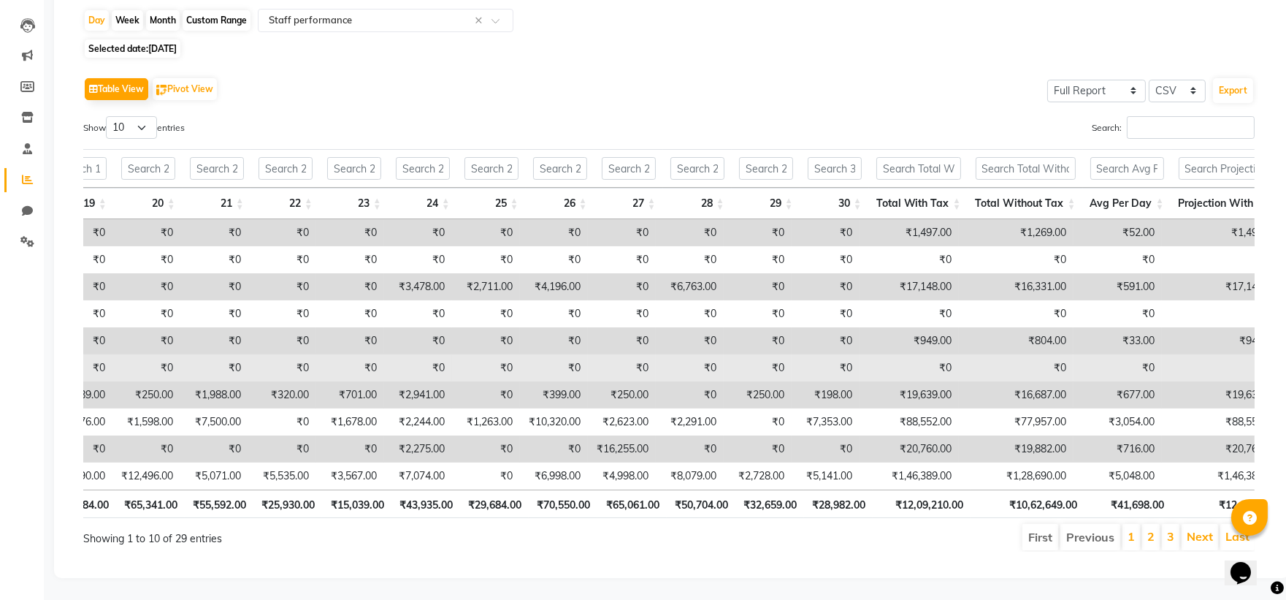
scroll to position [0, 1638]
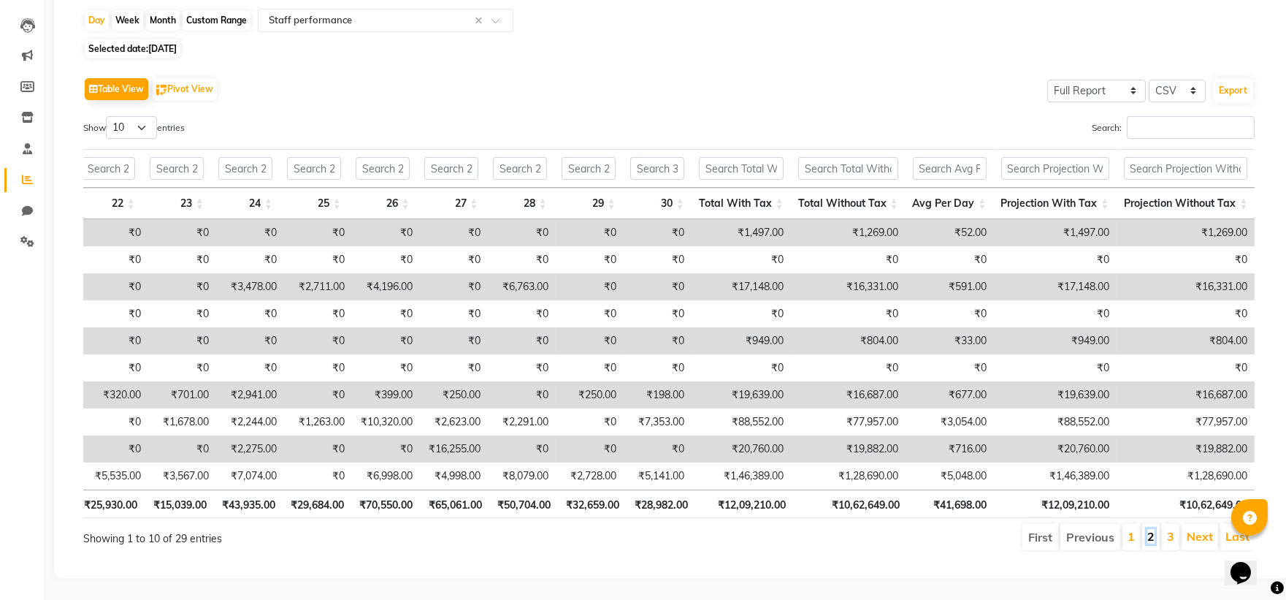
click at [1149, 529] on link "2" at bounding box center [1150, 536] width 7 height 15
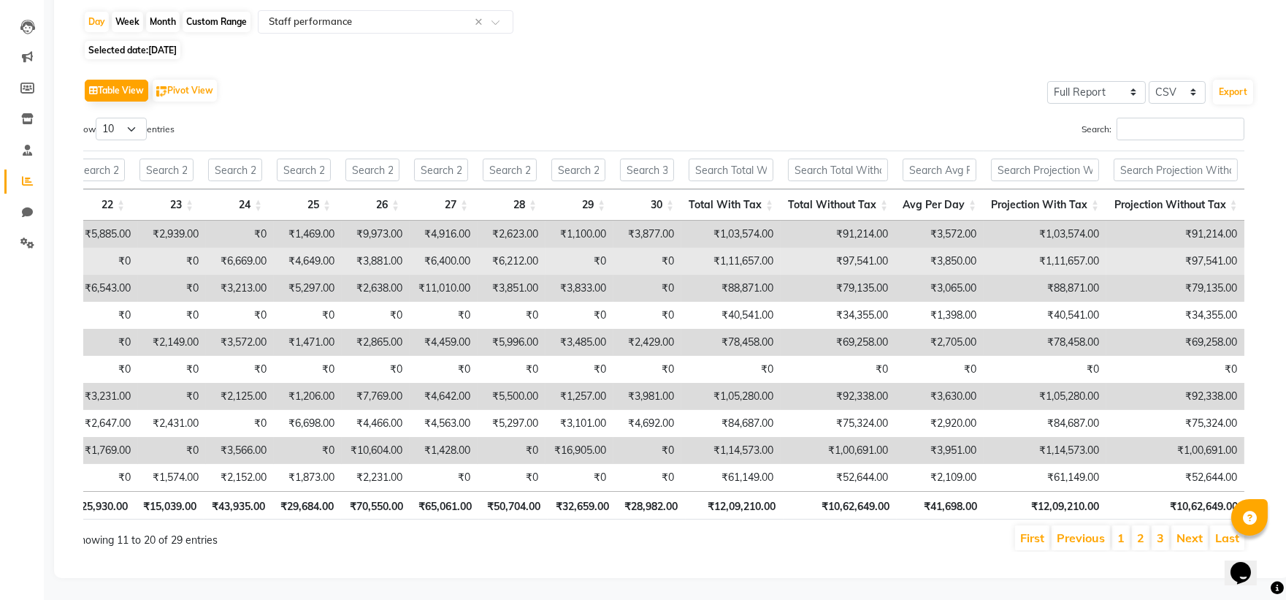
scroll to position [0, 0]
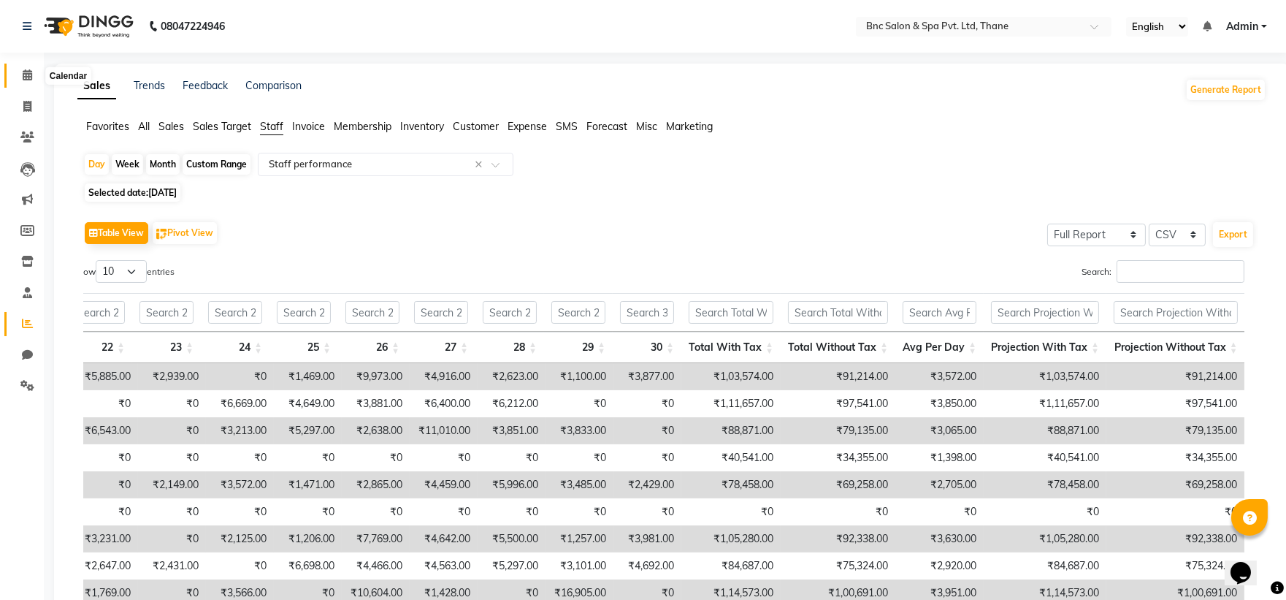
click at [34, 83] on span at bounding box center [28, 75] width 26 height 17
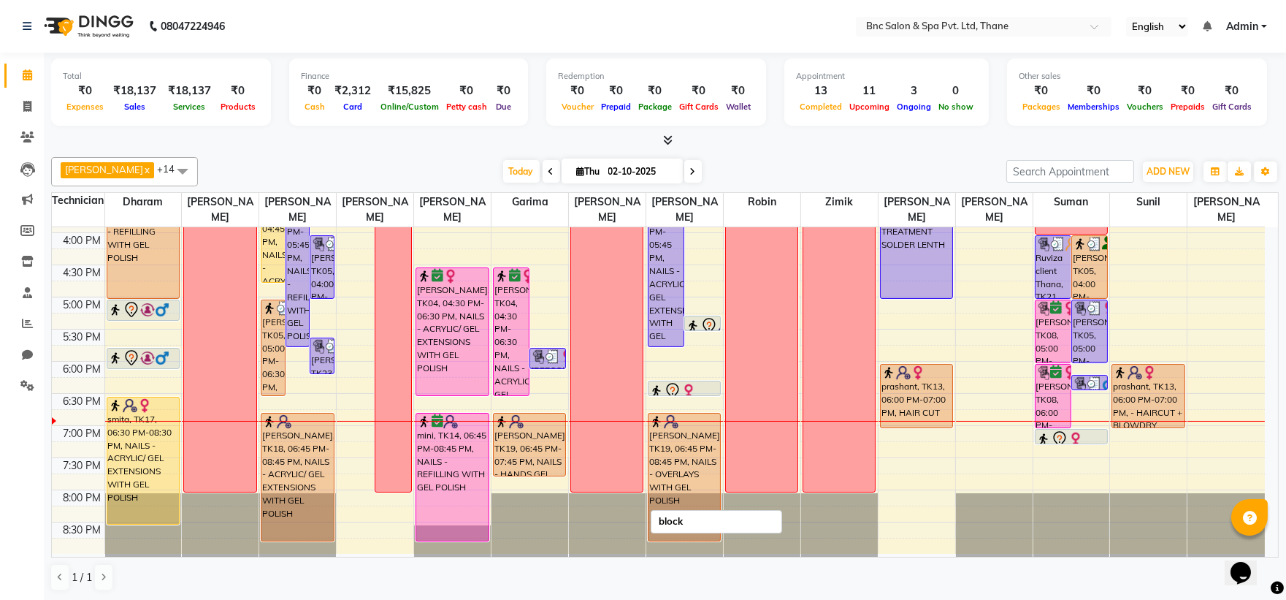
scroll to position [1, 0]
click at [596, 302] on div "block" at bounding box center [607, 201] width 72 height 578
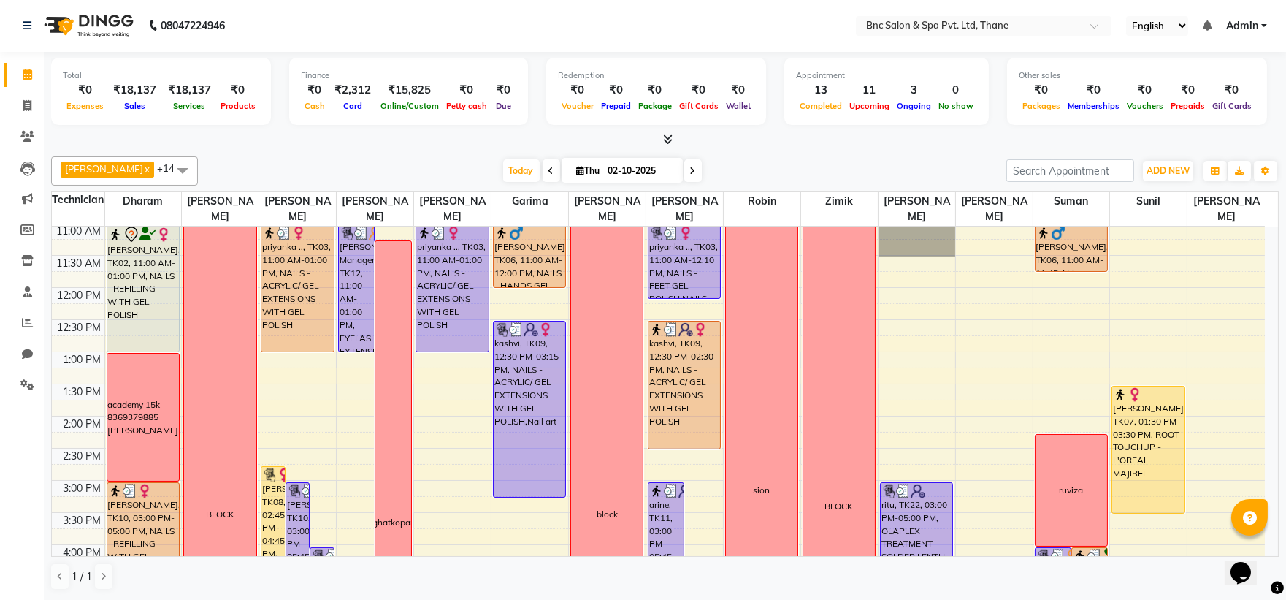
scroll to position [508, 0]
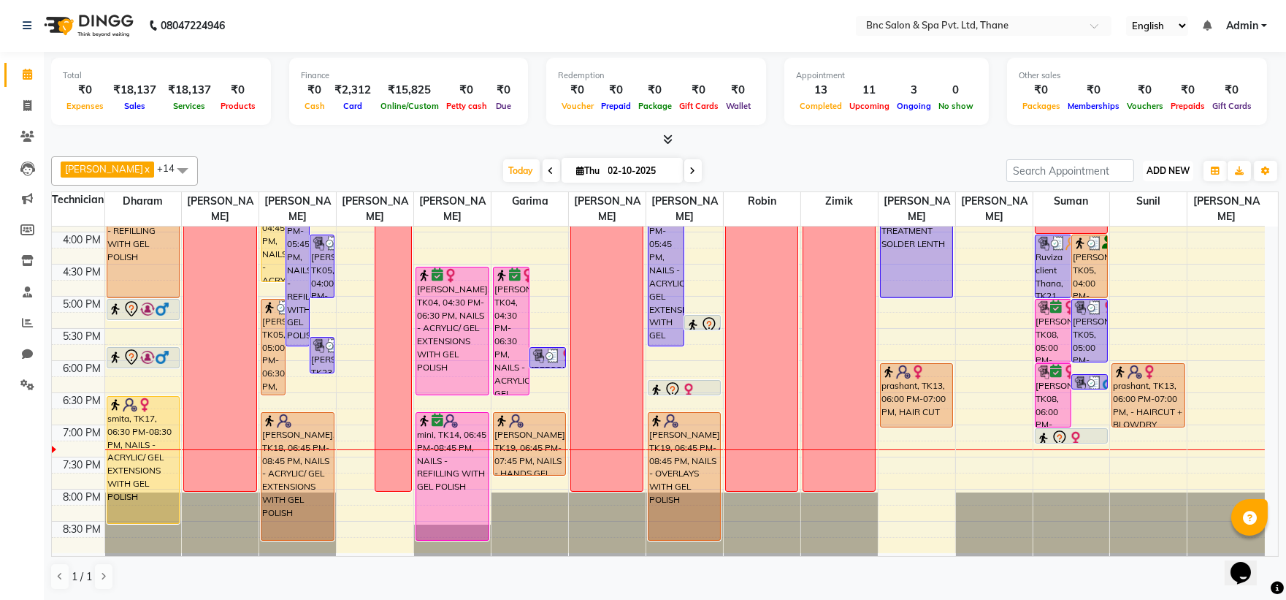
click at [1177, 171] on span "ADD NEW" at bounding box center [1168, 170] width 43 height 11
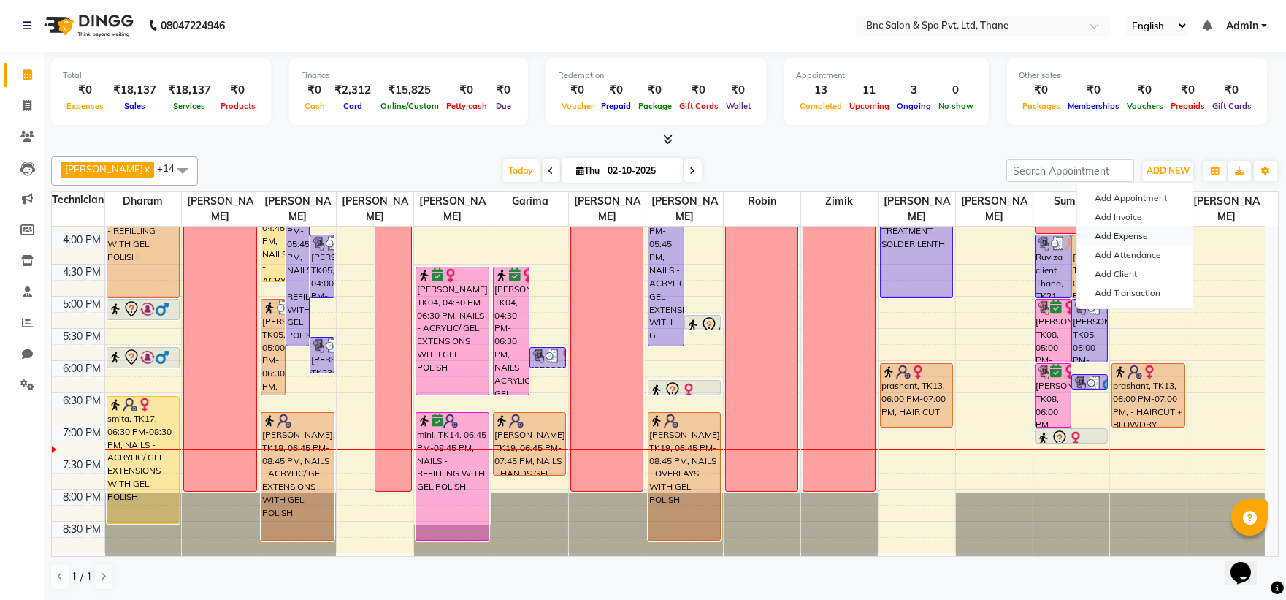
click at [1133, 230] on link "Add Expense" at bounding box center [1134, 235] width 115 height 19
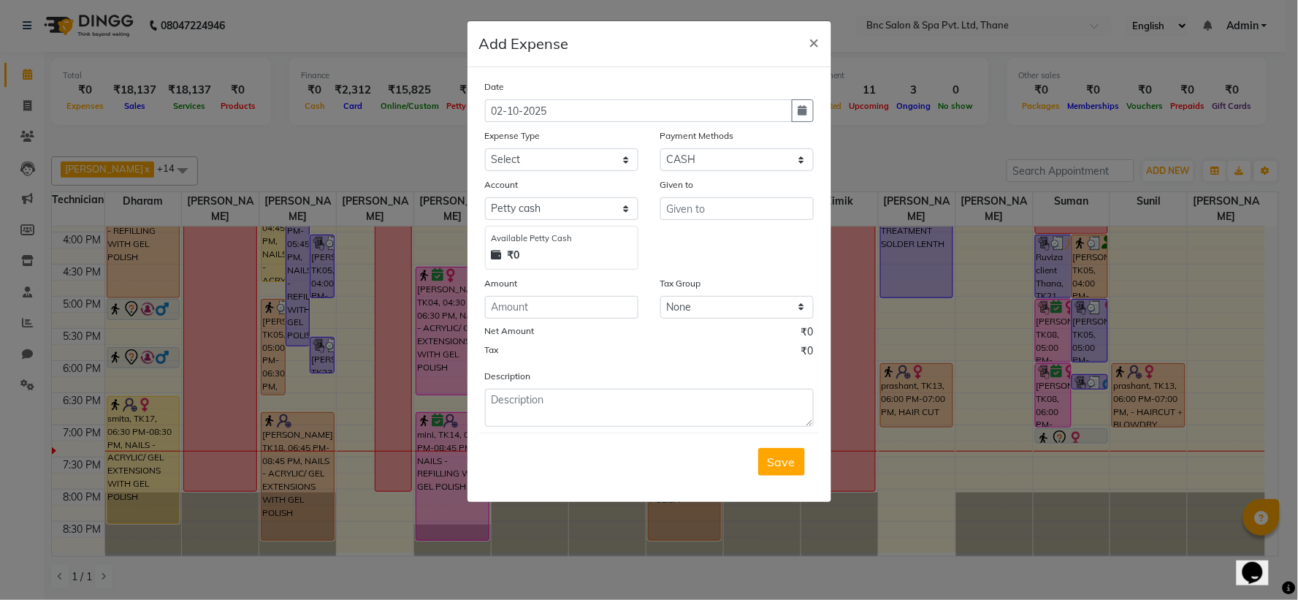
click at [857, 157] on ngb-modal-window "Add Expense × Date [DATE] Expense Type Select ACADMY AMOUNT Advance Salary Bank…" at bounding box center [649, 300] width 1298 height 600
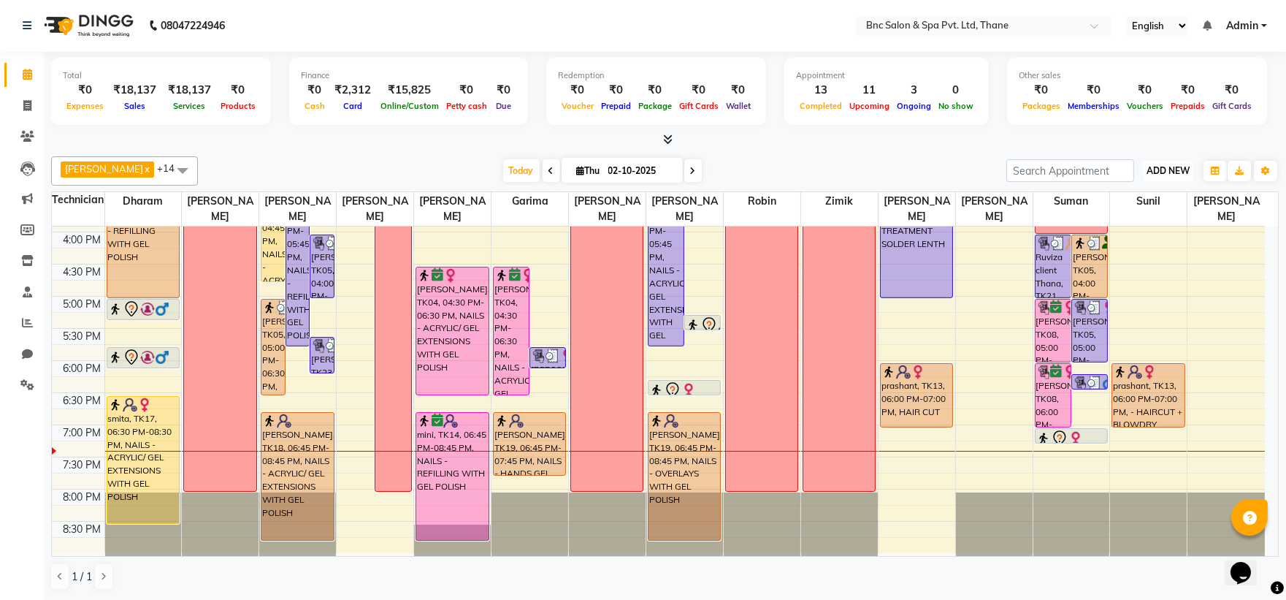
click at [1159, 174] on span "ADD NEW" at bounding box center [1168, 170] width 43 height 11
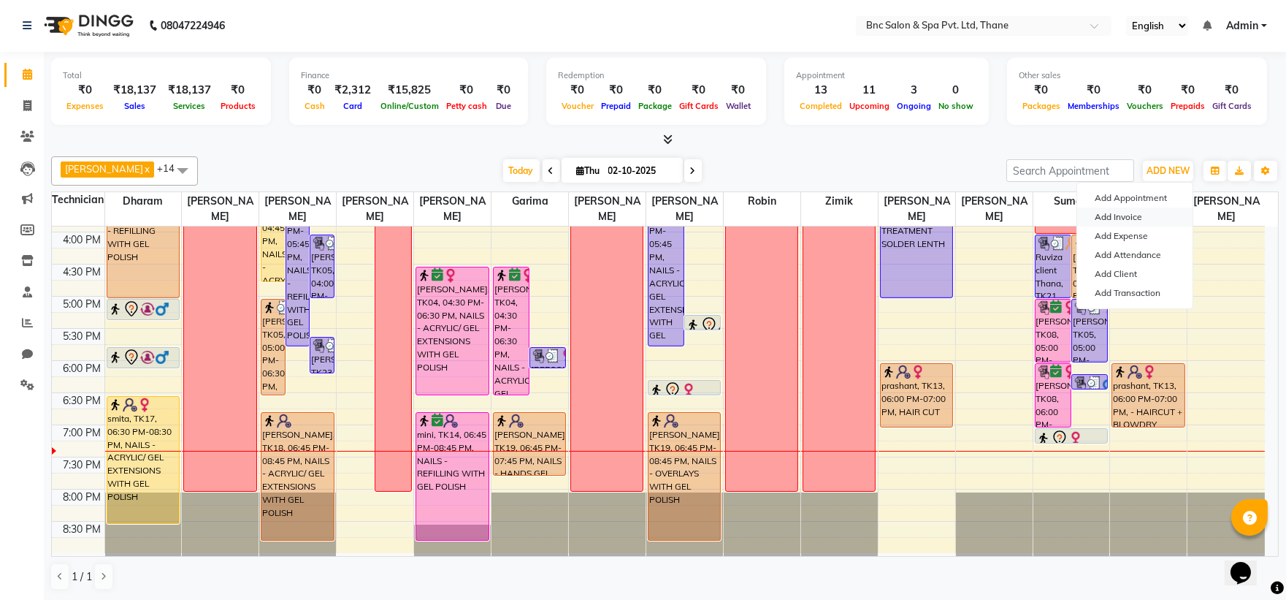
click at [1138, 210] on link "Add Invoice" at bounding box center [1134, 216] width 115 height 19
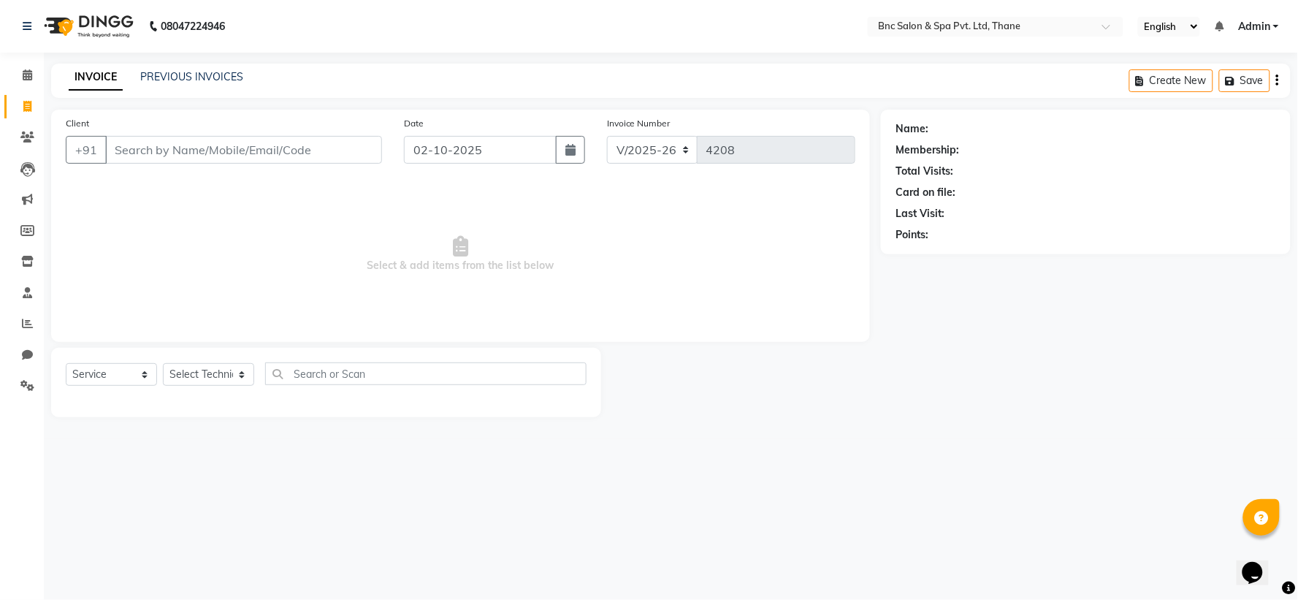
click at [285, 153] on input "Client" at bounding box center [243, 150] width 277 height 28
click at [213, 374] on select "Select Technician [PERSON_NAME] [PERSON_NAME] [PERSON_NAME] [PERSON_NAME] [PERS…" at bounding box center [208, 374] width 91 height 23
click at [163, 364] on select "Select Technician [PERSON_NAME] [PERSON_NAME] [PERSON_NAME] [PERSON_NAME] [PERS…" at bounding box center [208, 374] width 91 height 23
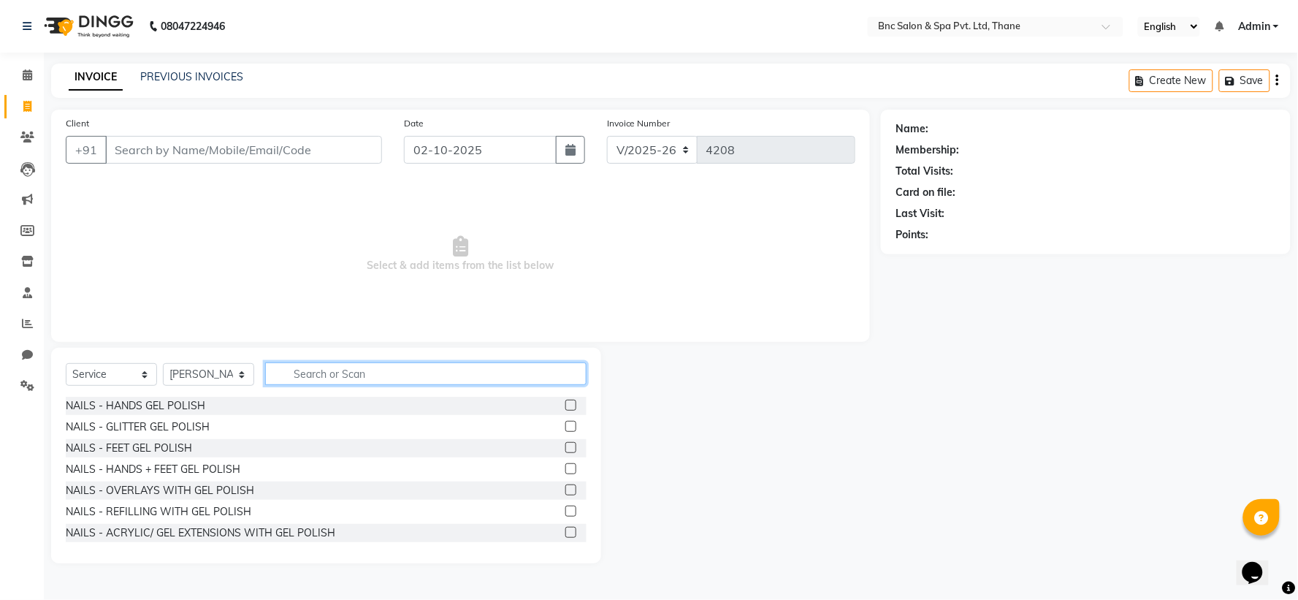
click at [302, 375] on input "text" at bounding box center [425, 373] width 321 height 23
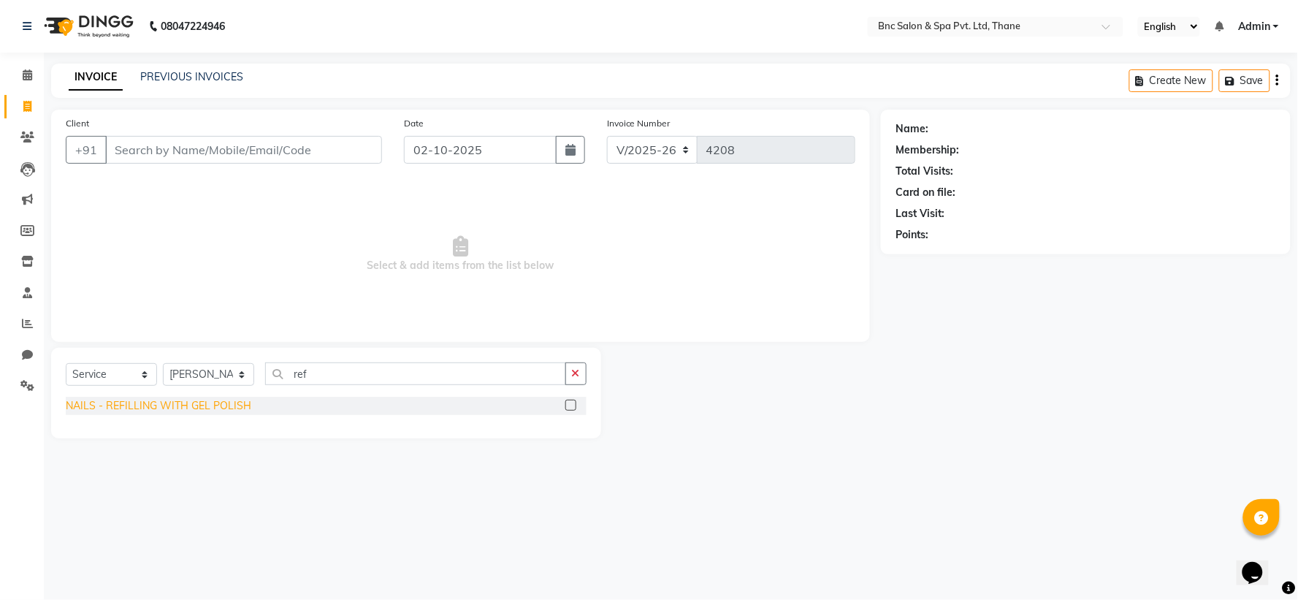
click at [235, 405] on div "NAILS - REFILLING WITH GEL POLISH" at bounding box center [158, 405] width 185 height 15
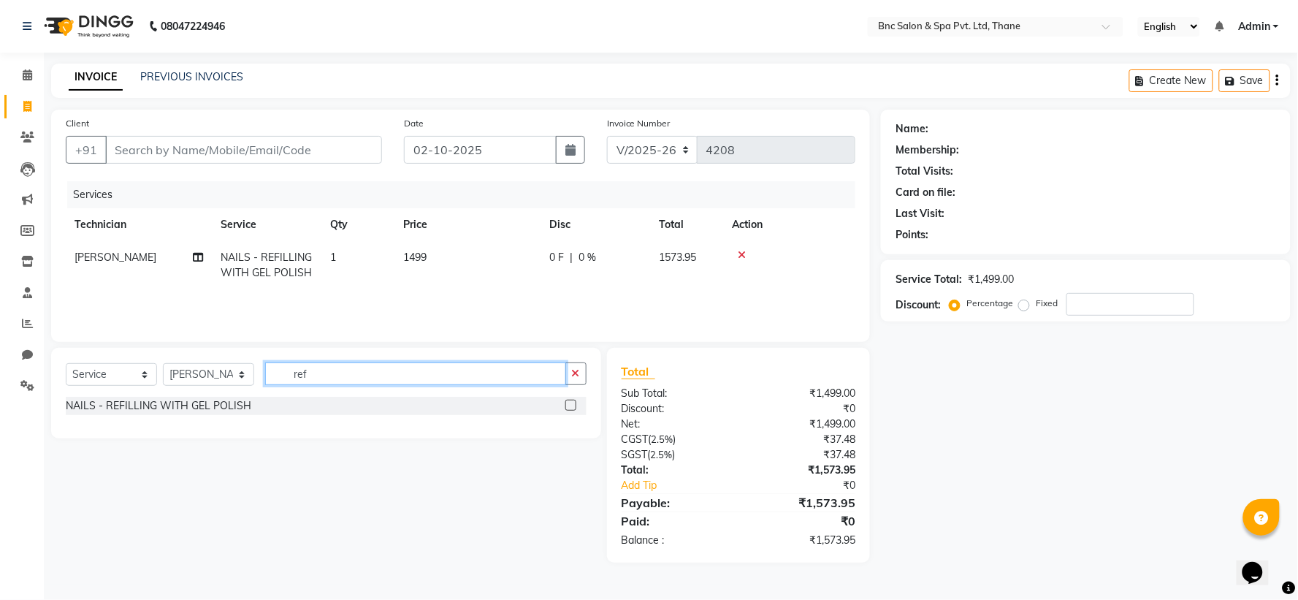
click at [326, 366] on input "ref" at bounding box center [415, 373] width 301 height 23
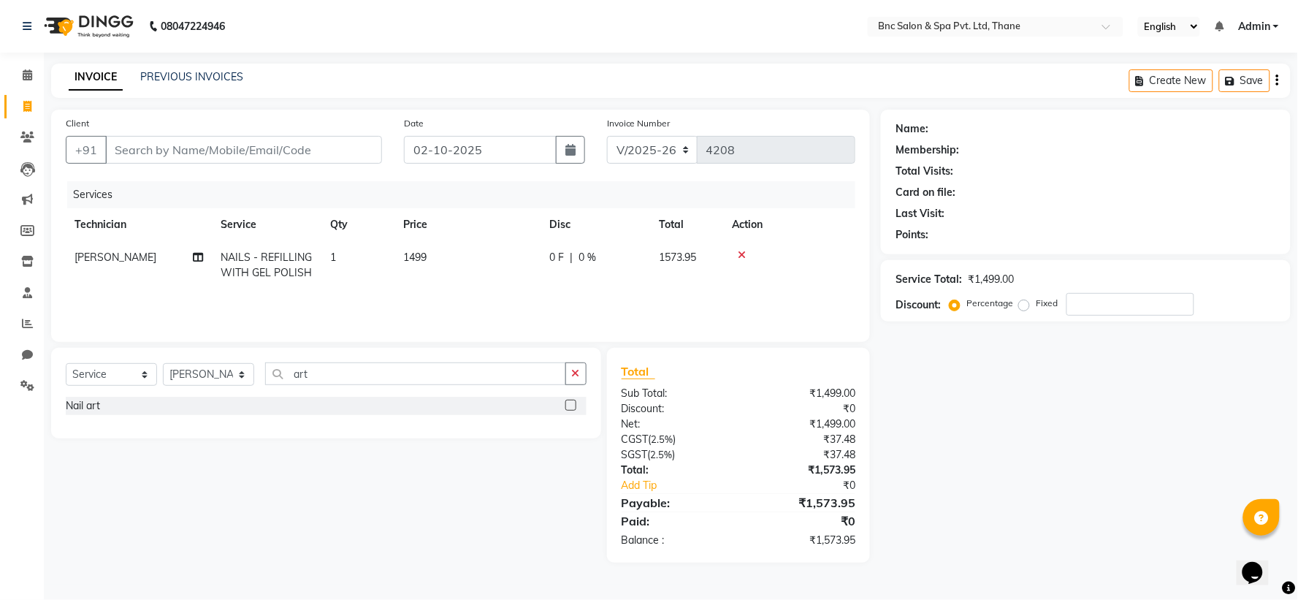
click at [571, 405] on label at bounding box center [570, 404] width 11 height 11
click at [571, 405] on input "checkbox" at bounding box center [569, 405] width 9 height 9
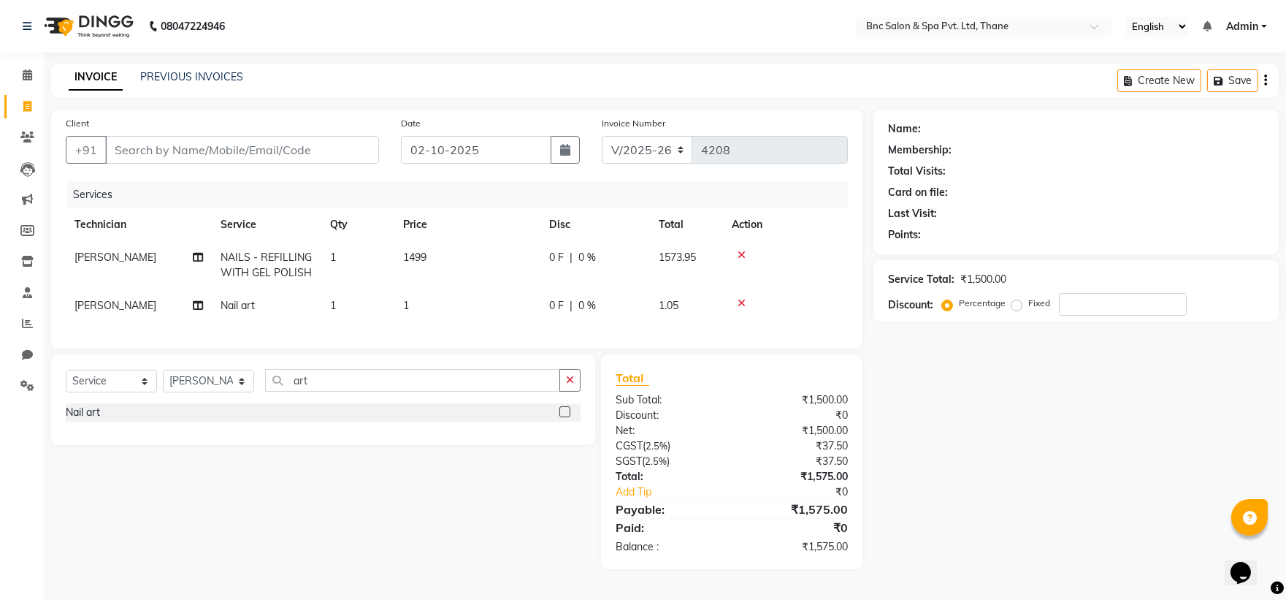
click at [393, 310] on td "1" at bounding box center [357, 305] width 73 height 33
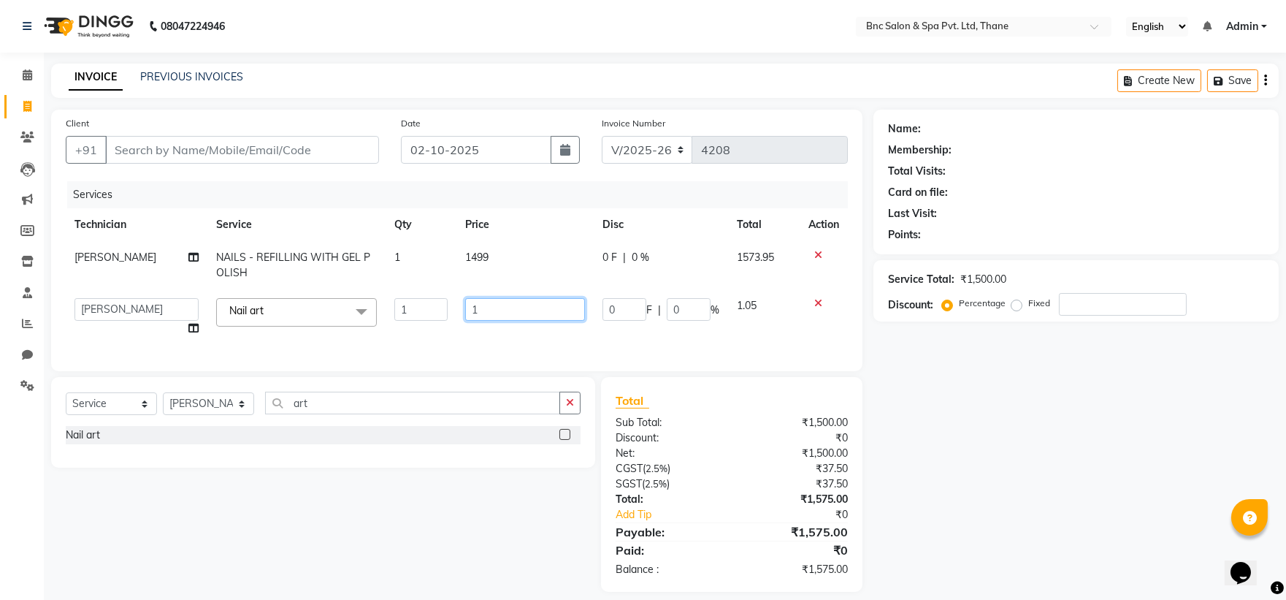
click at [490, 298] on input "1" at bounding box center [525, 309] width 120 height 23
click at [494, 315] on input "1" at bounding box center [525, 309] width 120 height 23
click at [477, 248] on td "1499" at bounding box center [525, 265] width 138 height 48
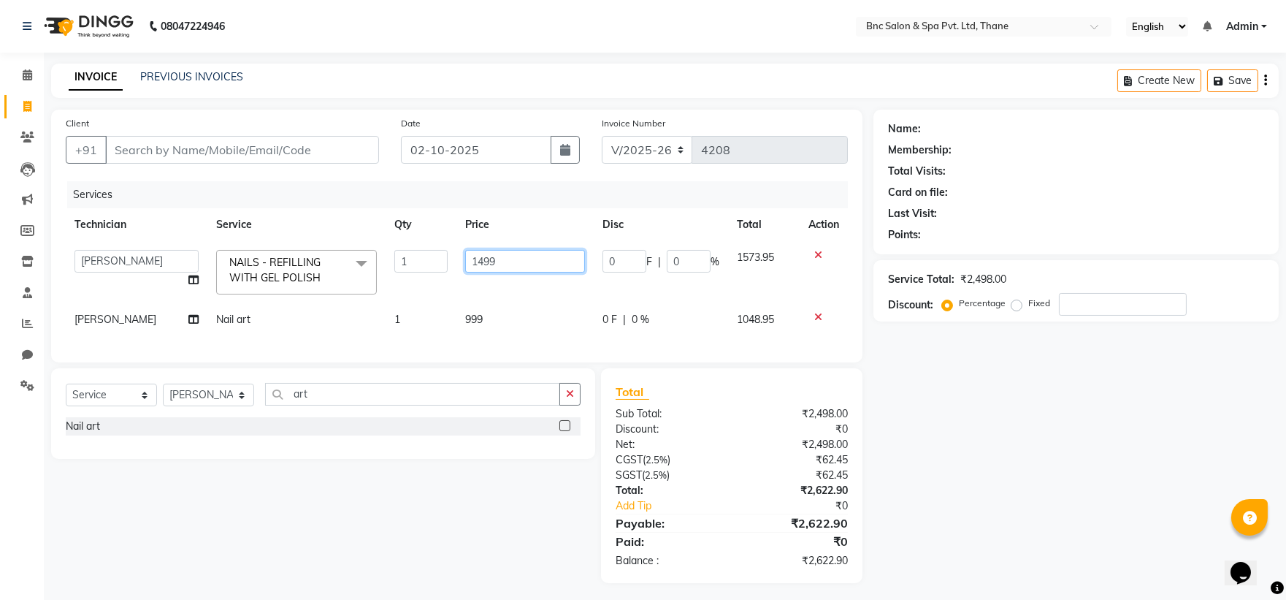
click at [487, 260] on input "1499" at bounding box center [525, 261] width 120 height 23
click at [483, 260] on input "1499" at bounding box center [525, 261] width 120 height 23
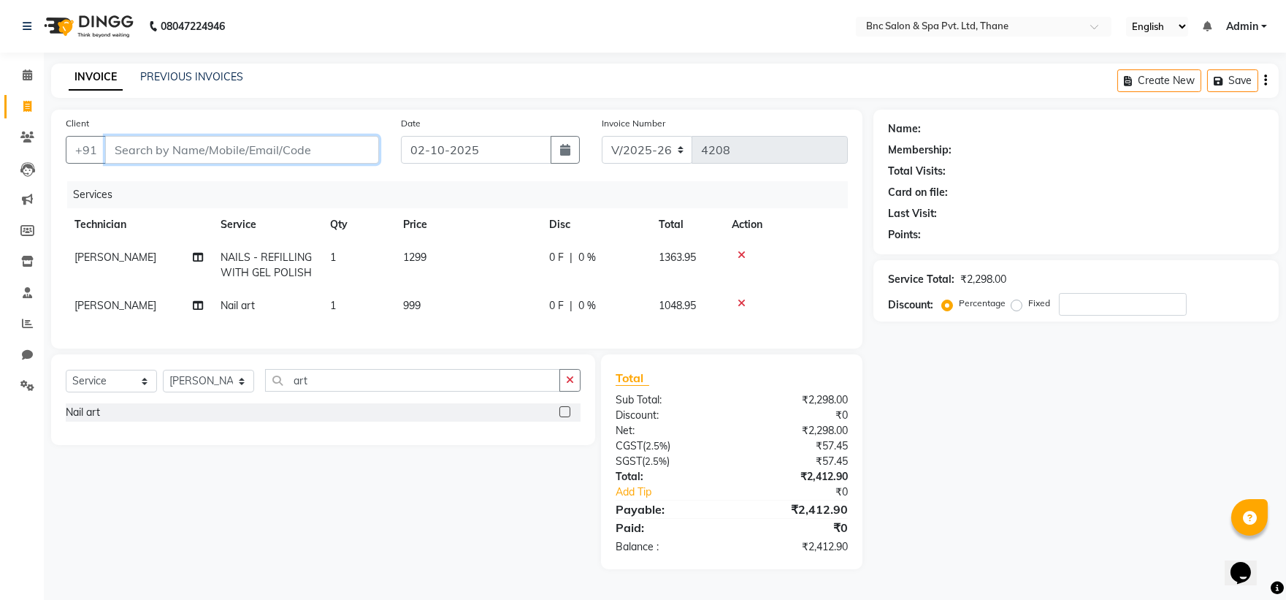
click at [271, 150] on input "Client" at bounding box center [242, 150] width 274 height 28
click at [356, 141] on button "Add Client" at bounding box center [341, 150] width 75 height 28
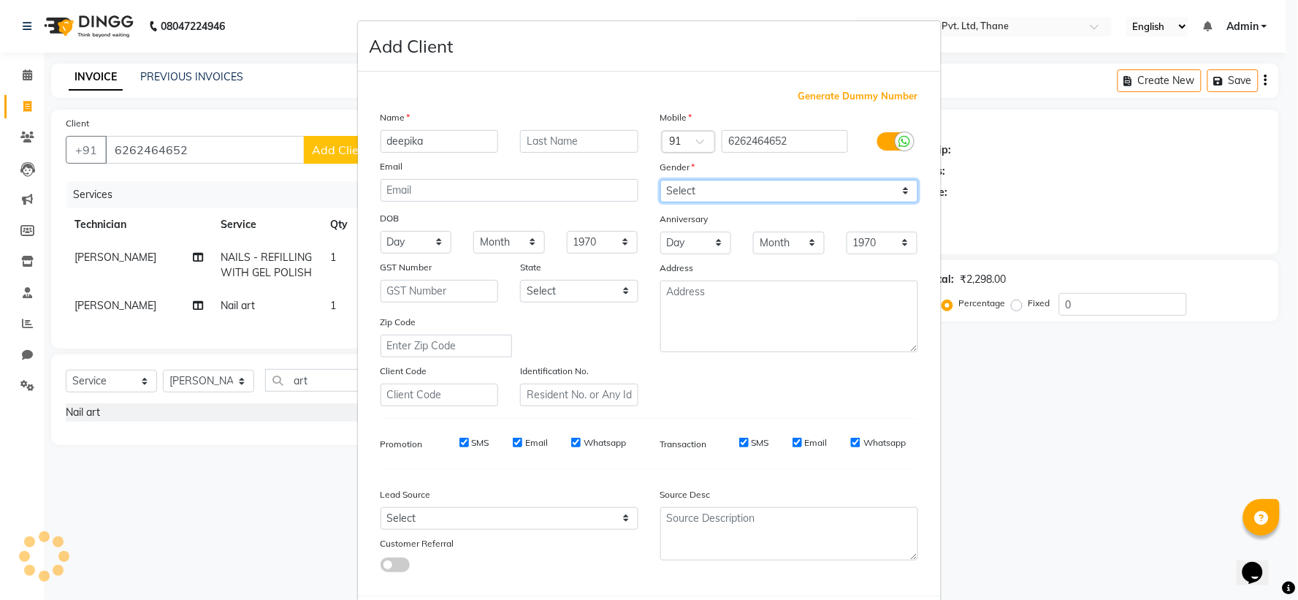
click at [720, 185] on select "Select [DEMOGRAPHIC_DATA] [DEMOGRAPHIC_DATA] Other Prefer Not To Say" at bounding box center [789, 191] width 258 height 23
click at [660, 180] on select "Select [DEMOGRAPHIC_DATA] [DEMOGRAPHIC_DATA] Other Prefer Not To Say" at bounding box center [789, 191] width 258 height 23
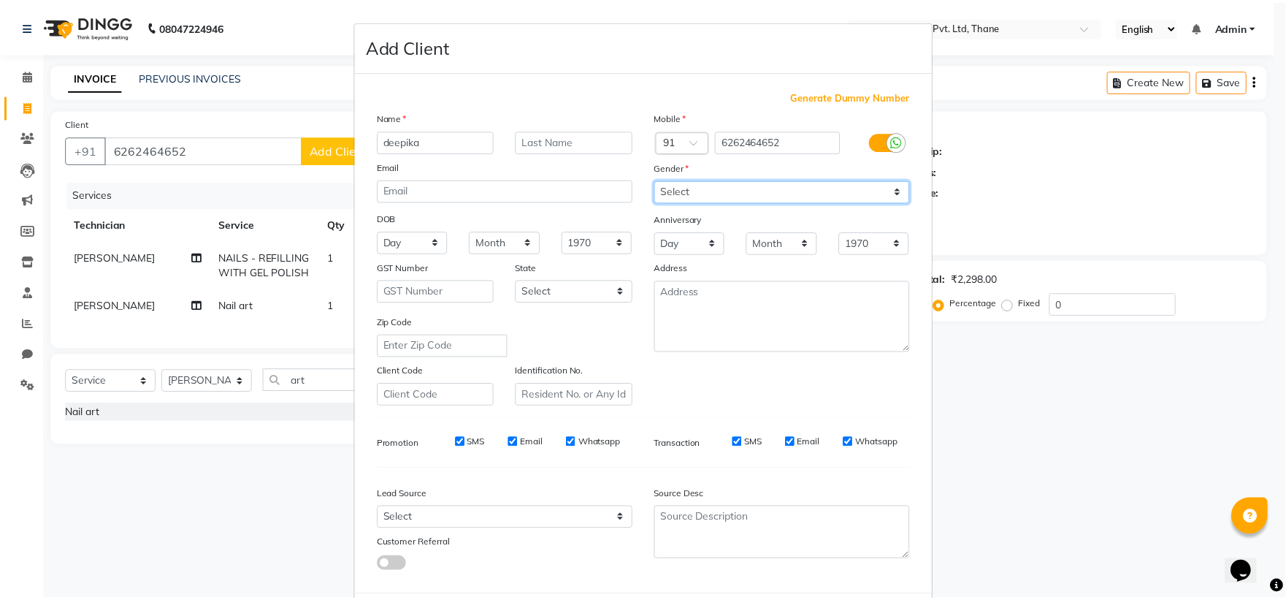
scroll to position [75, 0]
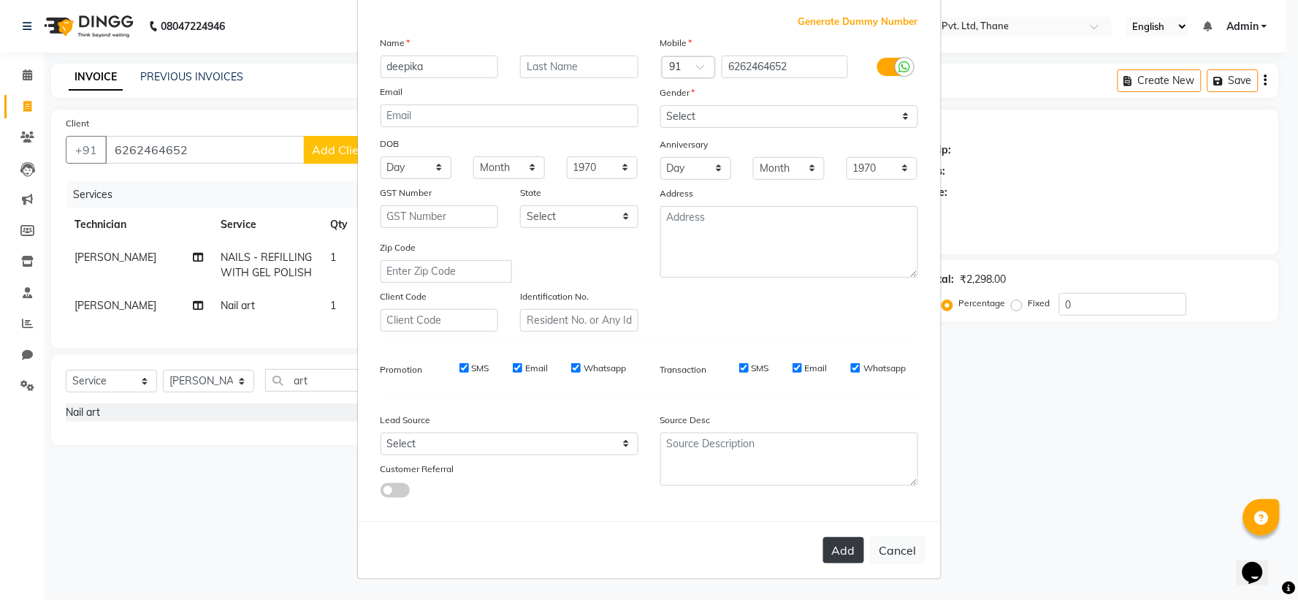
click at [838, 541] on button "Add" at bounding box center [843, 550] width 41 height 26
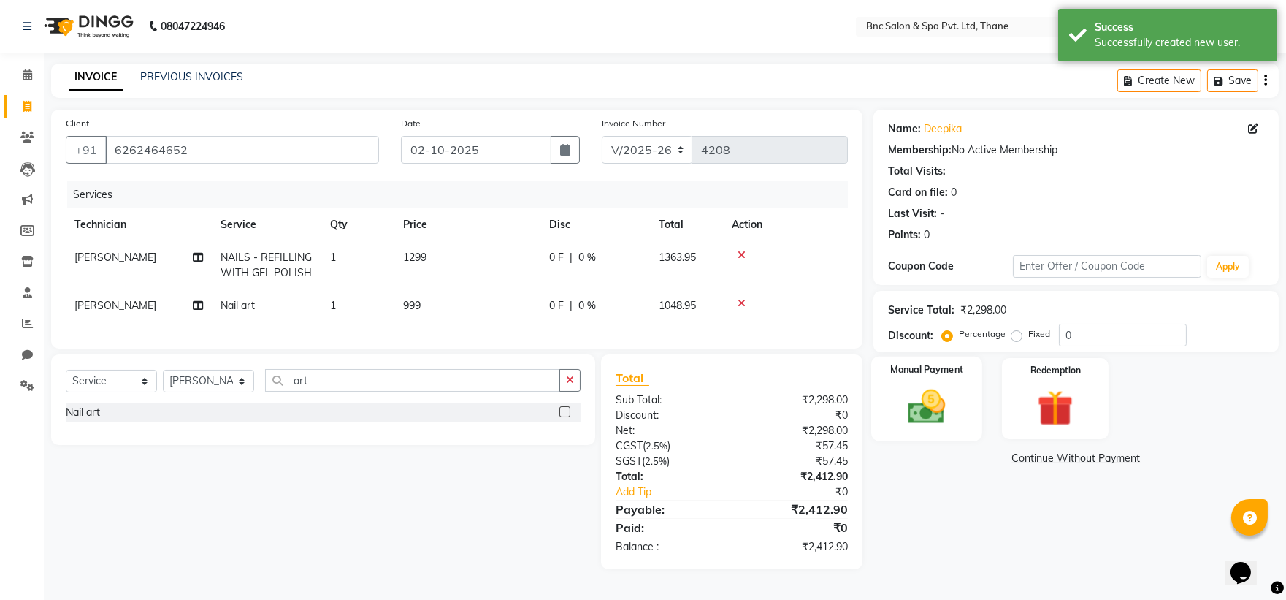
click at [936, 375] on label "Manual Payment" at bounding box center [926, 369] width 73 height 14
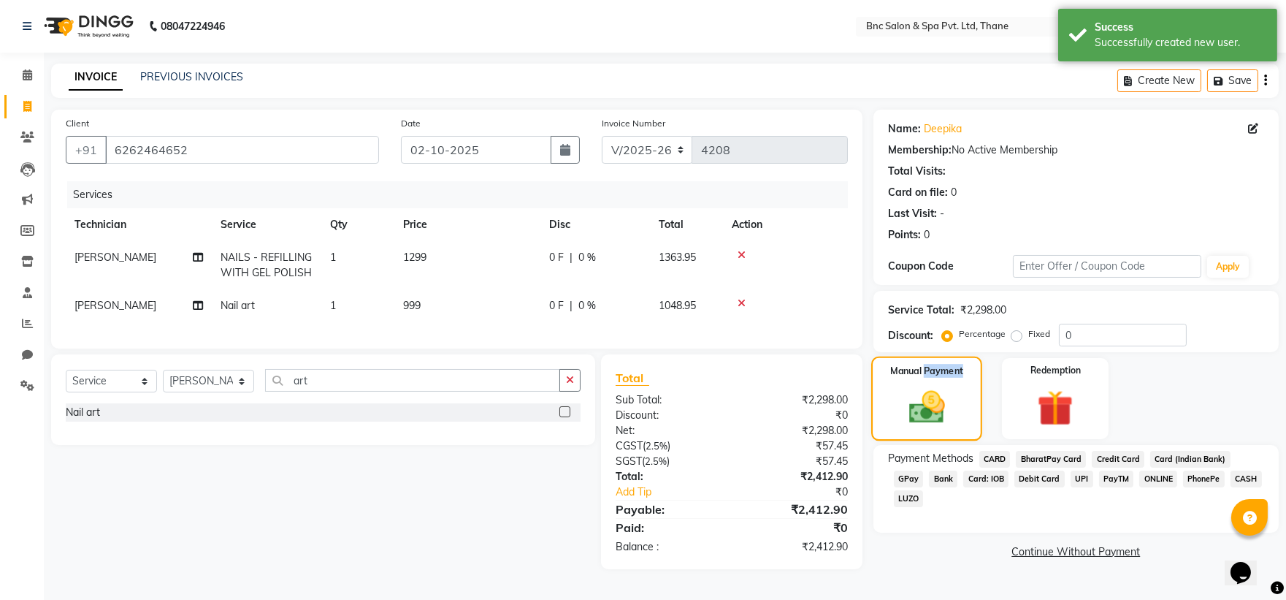
click at [936, 375] on label "Manual Payment" at bounding box center [926, 371] width 73 height 14
click at [924, 470] on span "GPay" at bounding box center [909, 478] width 30 height 17
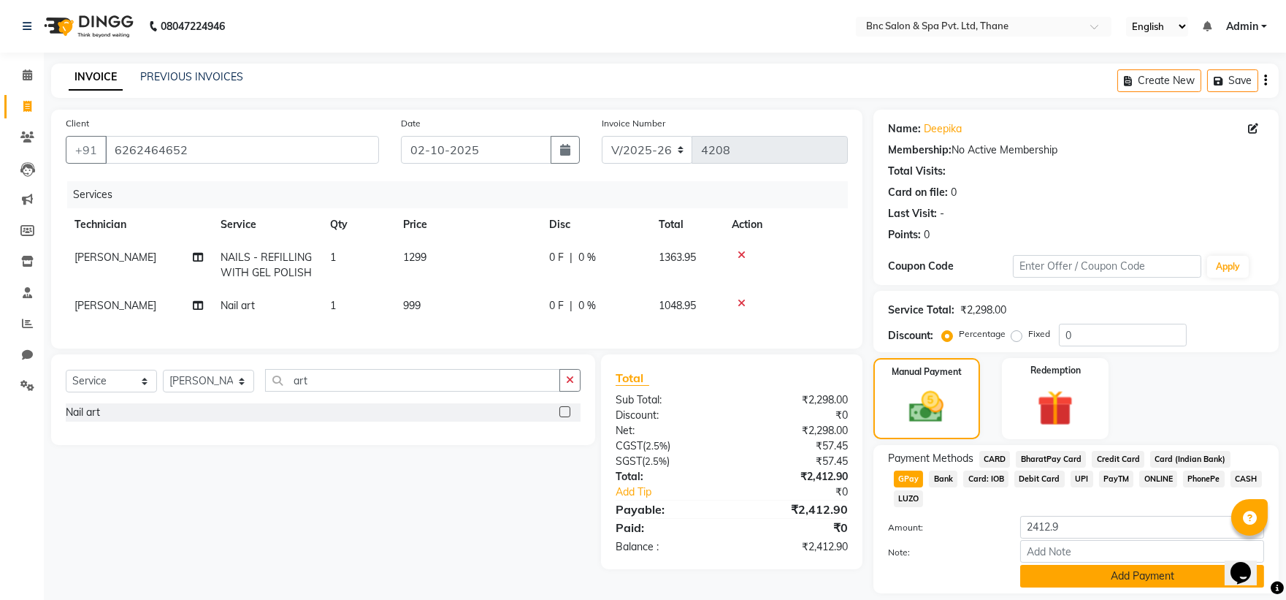
click at [1100, 565] on button "Add Payment" at bounding box center [1142, 576] width 244 height 23
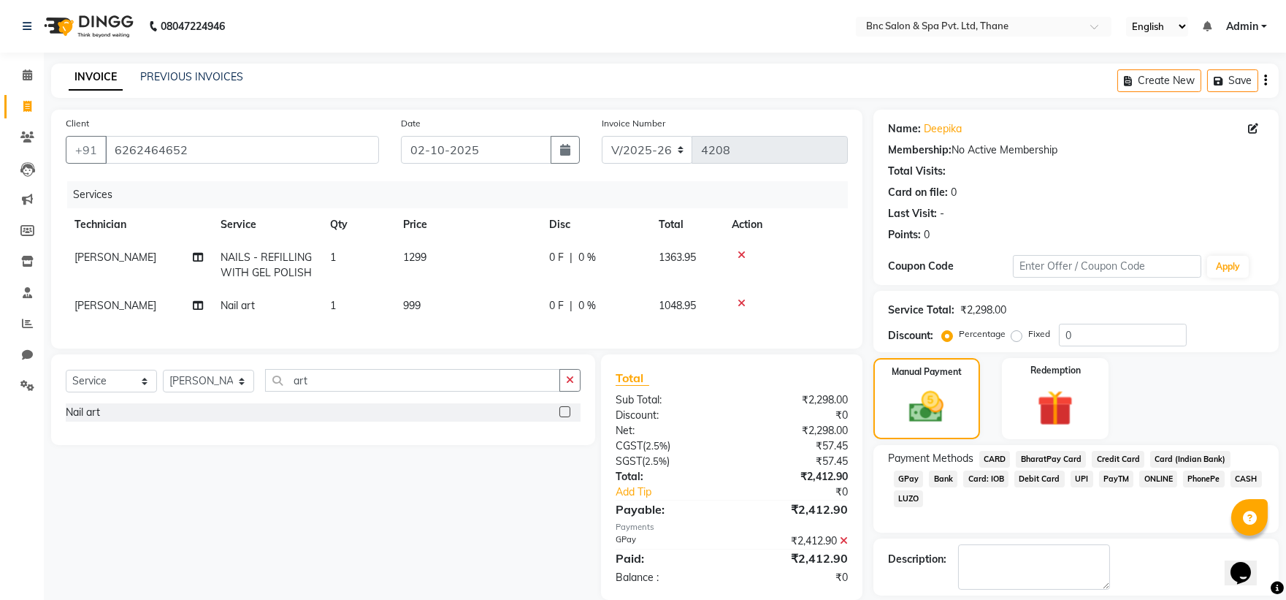
scroll to position [67, 0]
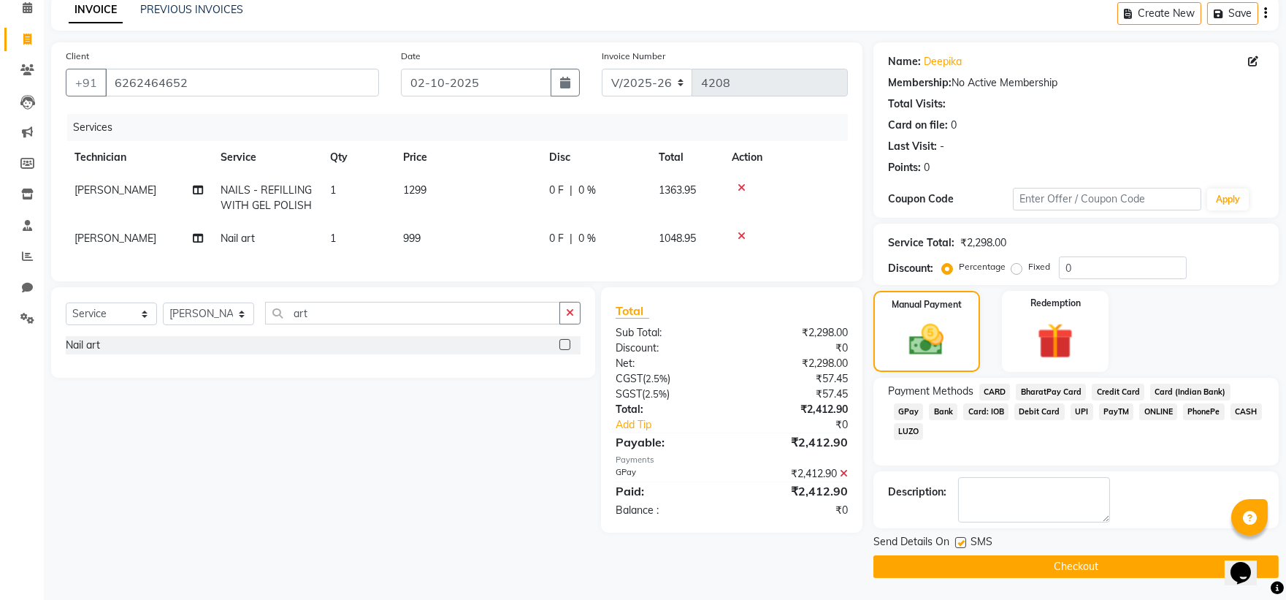
click at [88, 242] on span "[PERSON_NAME]" at bounding box center [115, 237] width 82 height 13
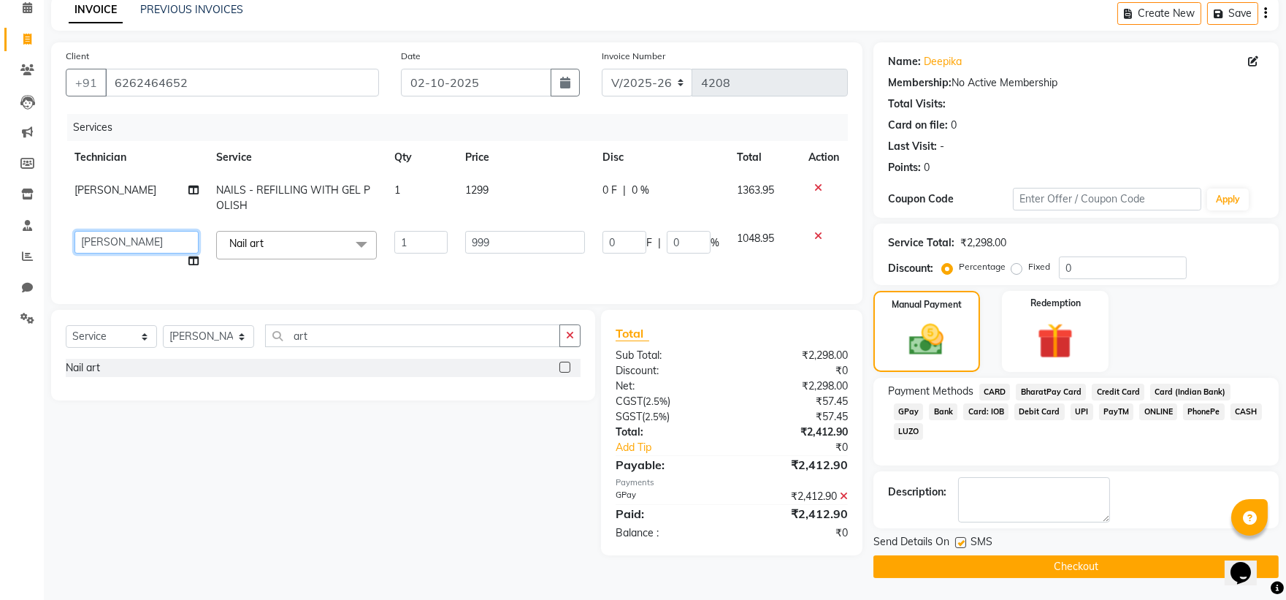
click at [88, 242] on select "[PERSON_NAME] [PERSON_NAME] [PERSON_NAME] [PERSON_NAME] [PERSON_NAME] [PERSON_N…" at bounding box center [136, 242] width 124 height 23
click at [100, 185] on span "[PERSON_NAME]" at bounding box center [115, 189] width 82 height 13
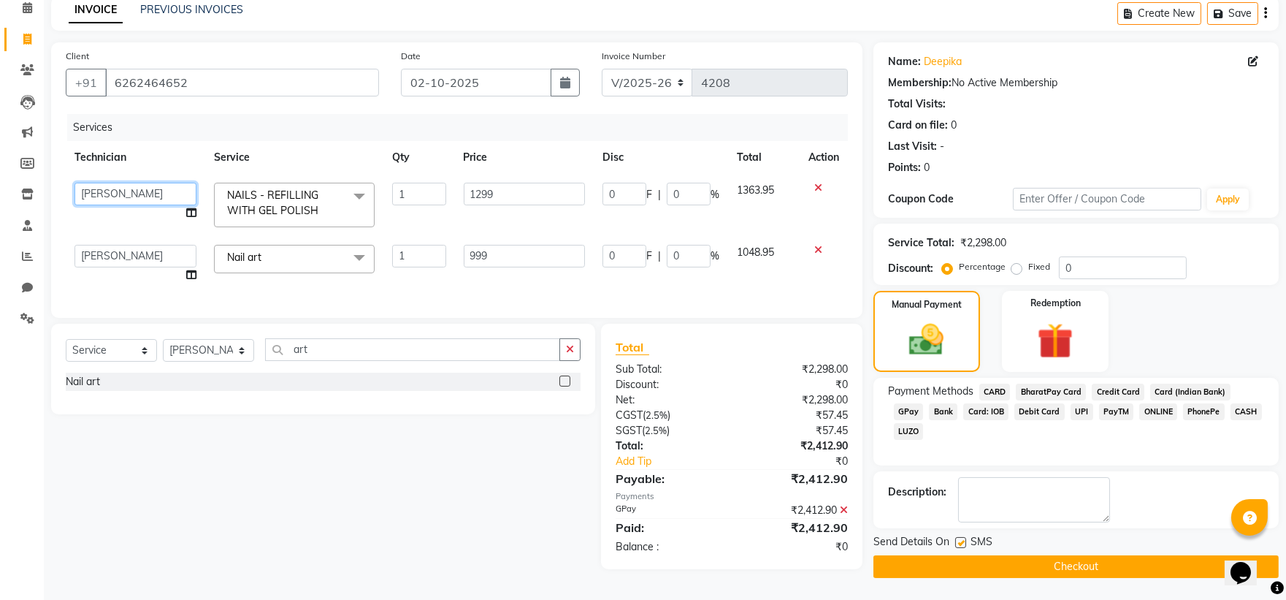
click at [100, 202] on select "[PERSON_NAME] [PERSON_NAME] [PERSON_NAME] [PERSON_NAME] [PERSON_NAME] [PERSON_N…" at bounding box center [135, 194] width 122 height 23
click at [893, 566] on button "Checkout" at bounding box center [1075, 566] width 405 height 23
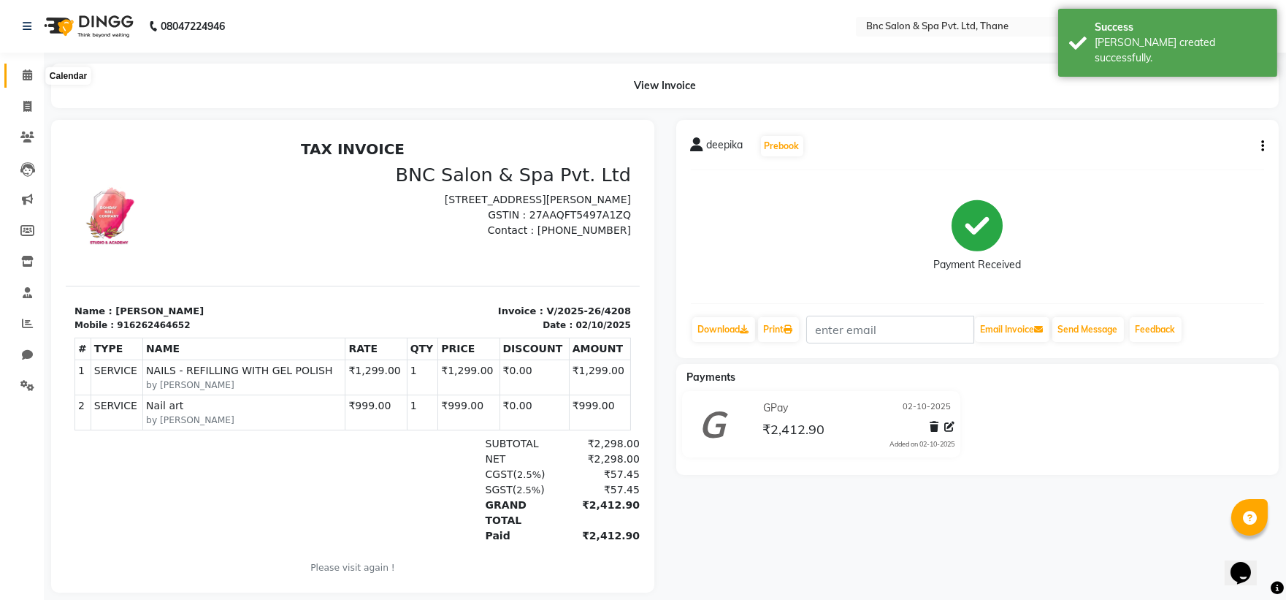
click at [26, 73] on icon at bounding box center [27, 74] width 9 height 11
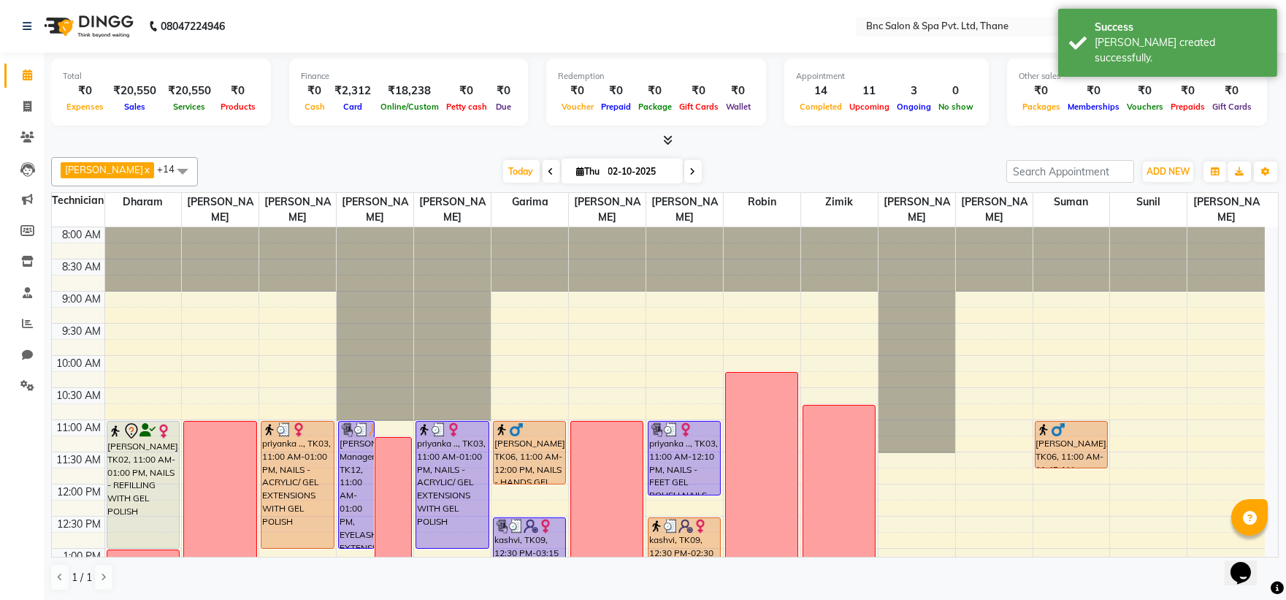
click at [690, 173] on icon at bounding box center [693, 171] width 6 height 9
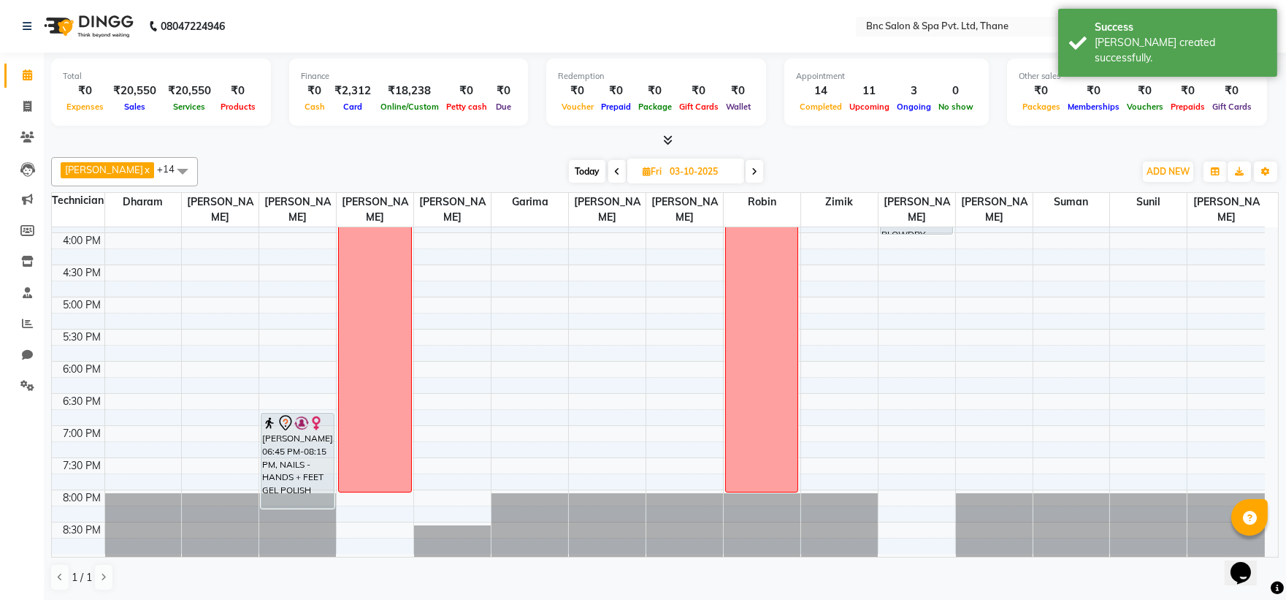
scroll to position [1, 0]
click at [201, 424] on div "8:00 AM 8:30 AM 9:00 AM 9:30 AM 10:00 AM 10:30 AM 11:00 AM 11:30 AM 12:00 PM 12…" at bounding box center [658, 135] width 1213 height 835
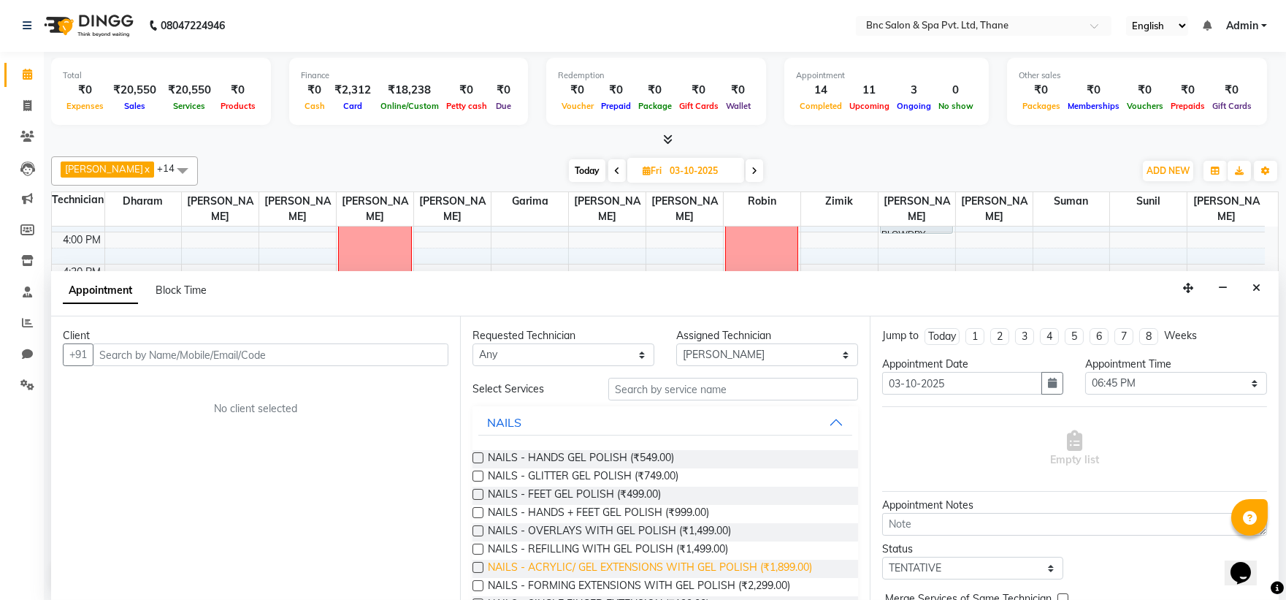
click at [534, 565] on span "NAILS - ACRYLIC/ GEL EXTENSIONS WITH GEL POLISH (₹1,899.00)" at bounding box center [650, 568] width 324 height 18
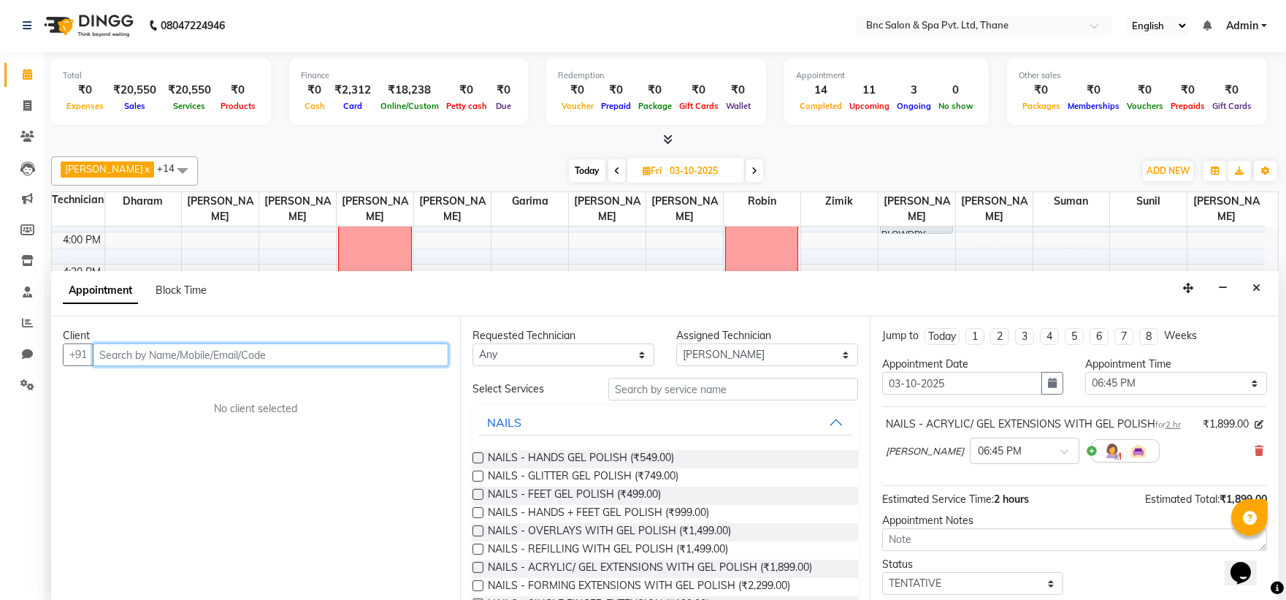
click at [324, 359] on input "text" at bounding box center [271, 354] width 356 height 23
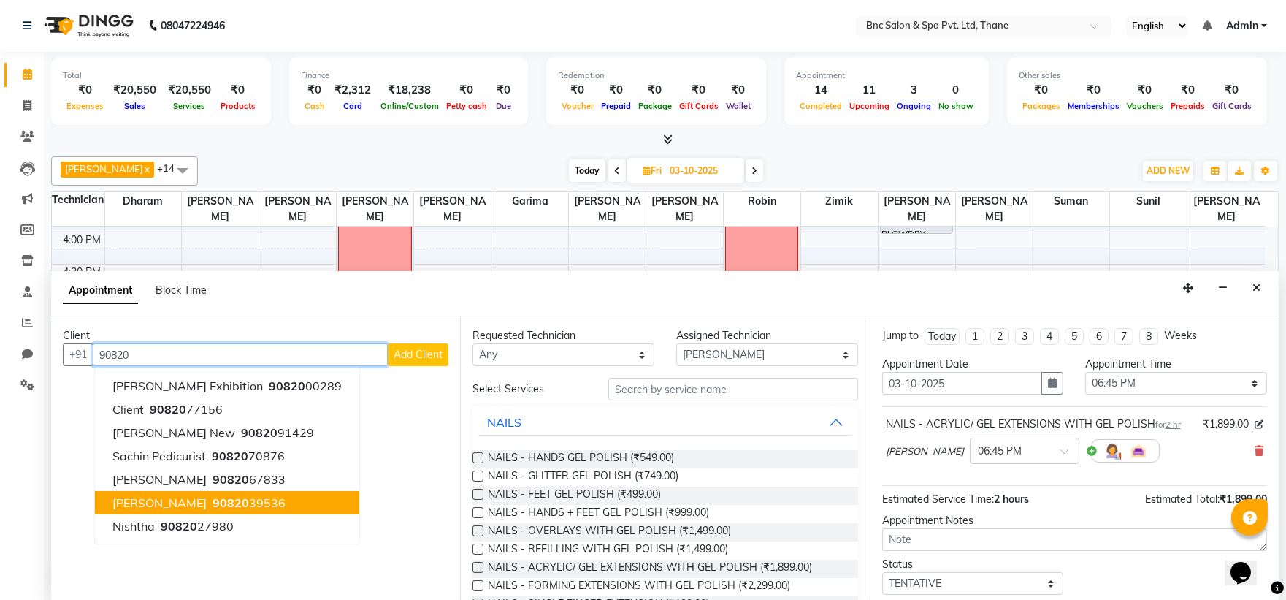
click at [250, 505] on button "[PERSON_NAME] 90820 39536" at bounding box center [227, 502] width 264 height 23
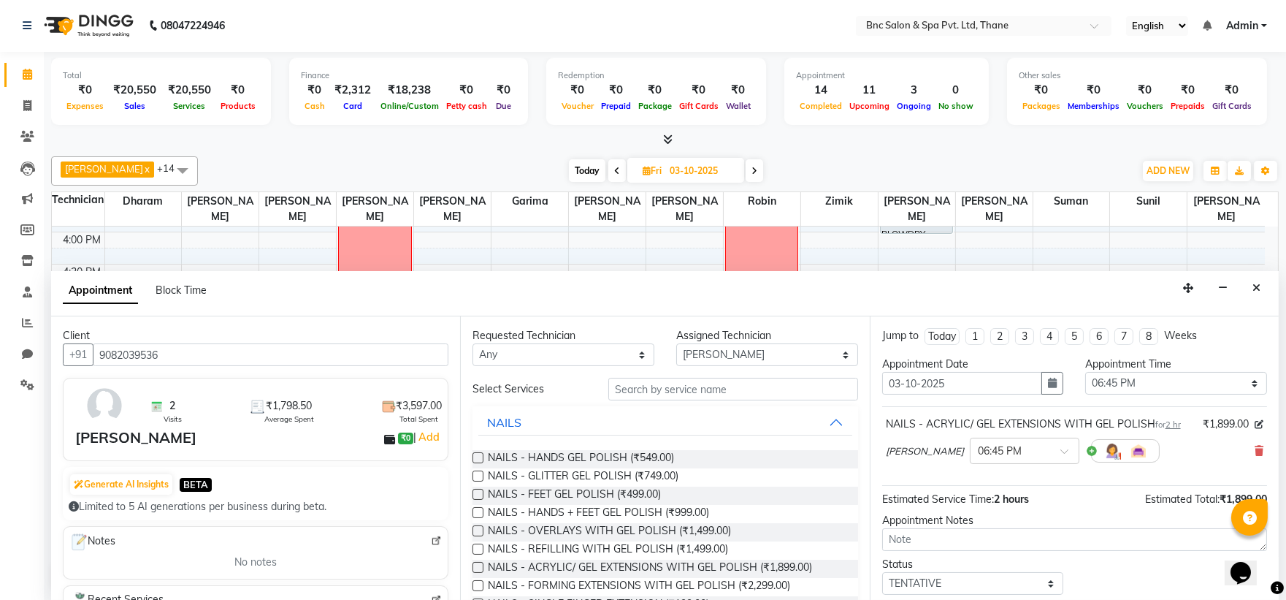
click at [330, 405] on div "2 Visits ₹1,798.50 Average Spent ₹3,597.00 Total Spent" at bounding box center [294, 405] width 295 height 38
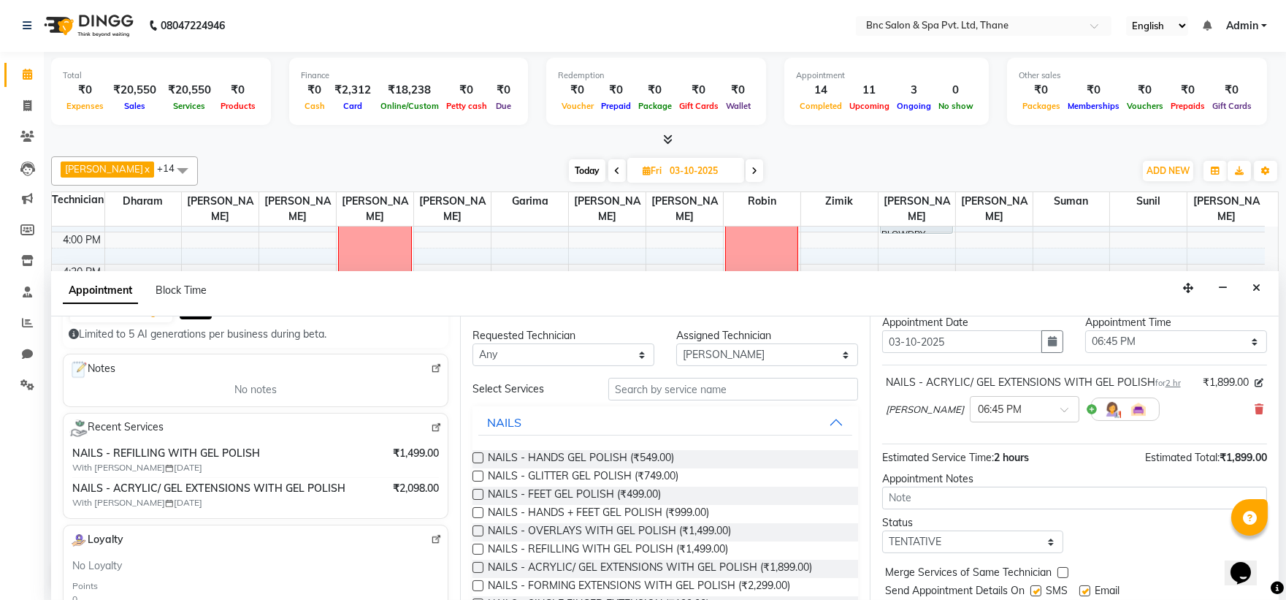
scroll to position [86, 0]
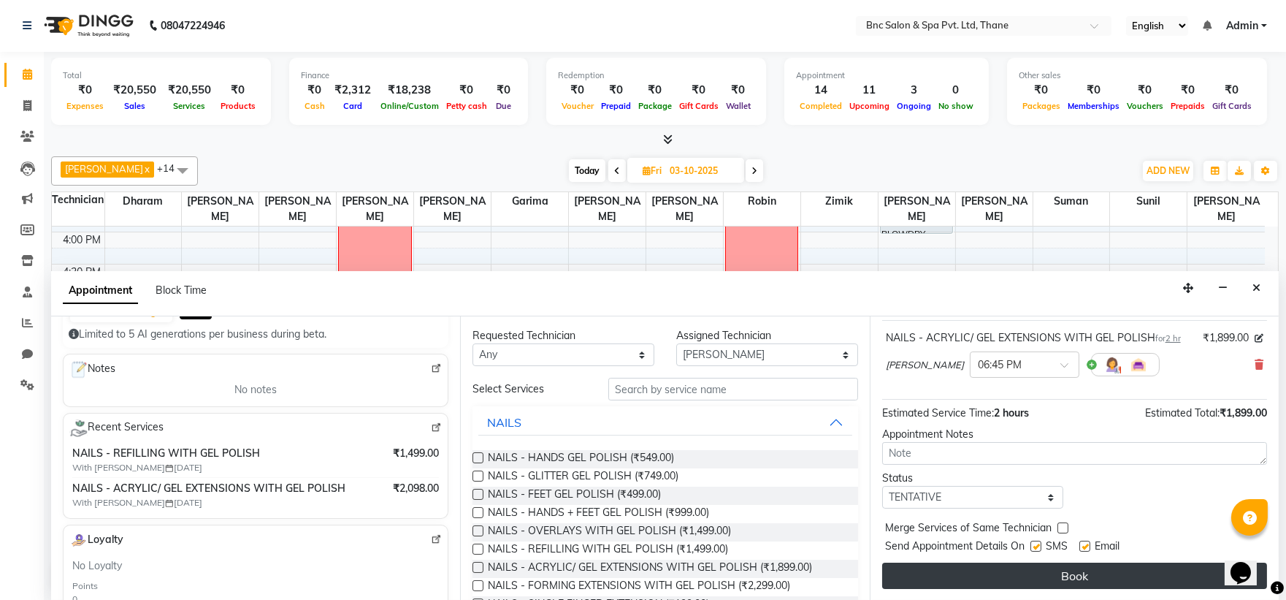
click at [1031, 563] on button "Book" at bounding box center [1074, 575] width 385 height 26
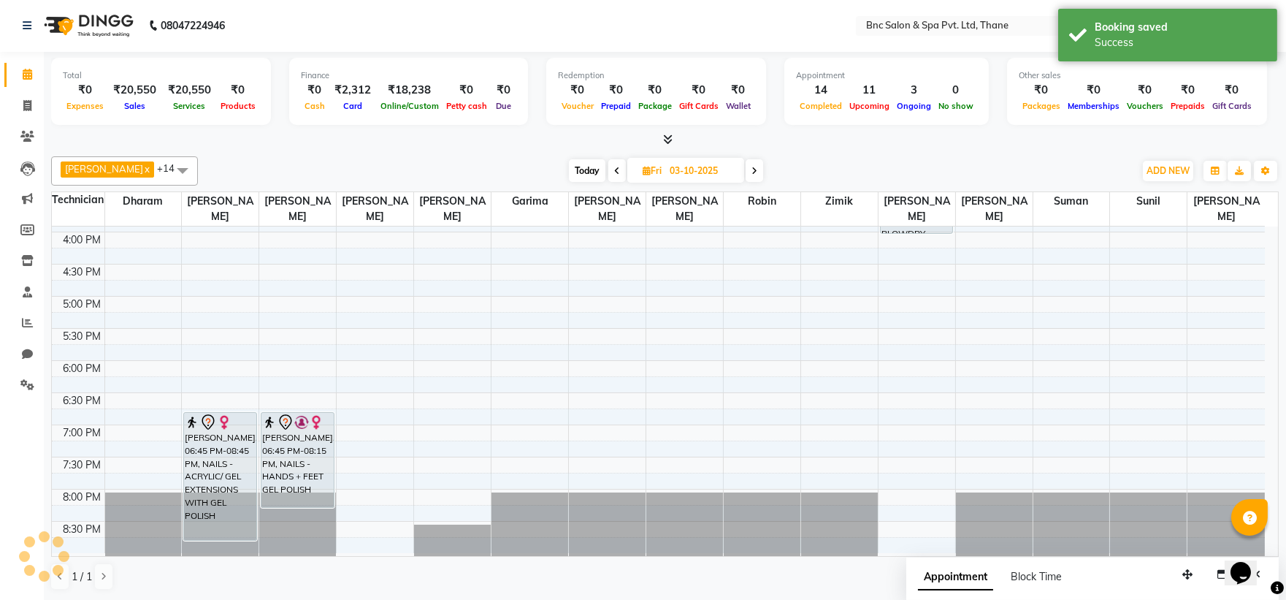
scroll to position [0, 0]
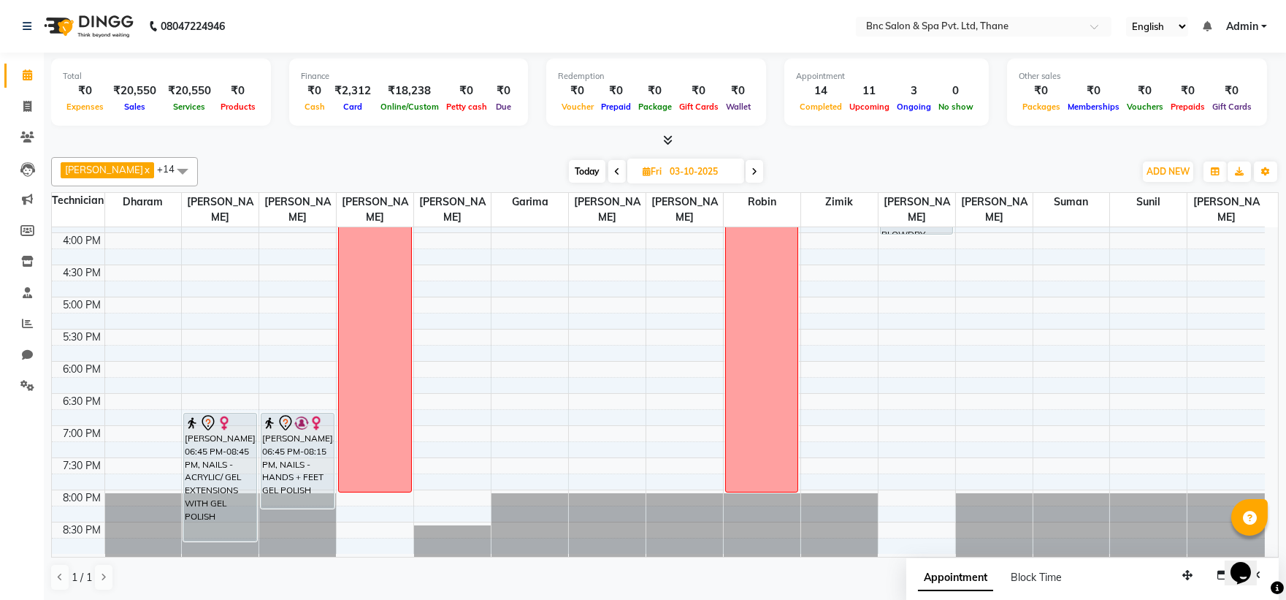
click at [569, 160] on span "Today" at bounding box center [587, 171] width 37 height 23
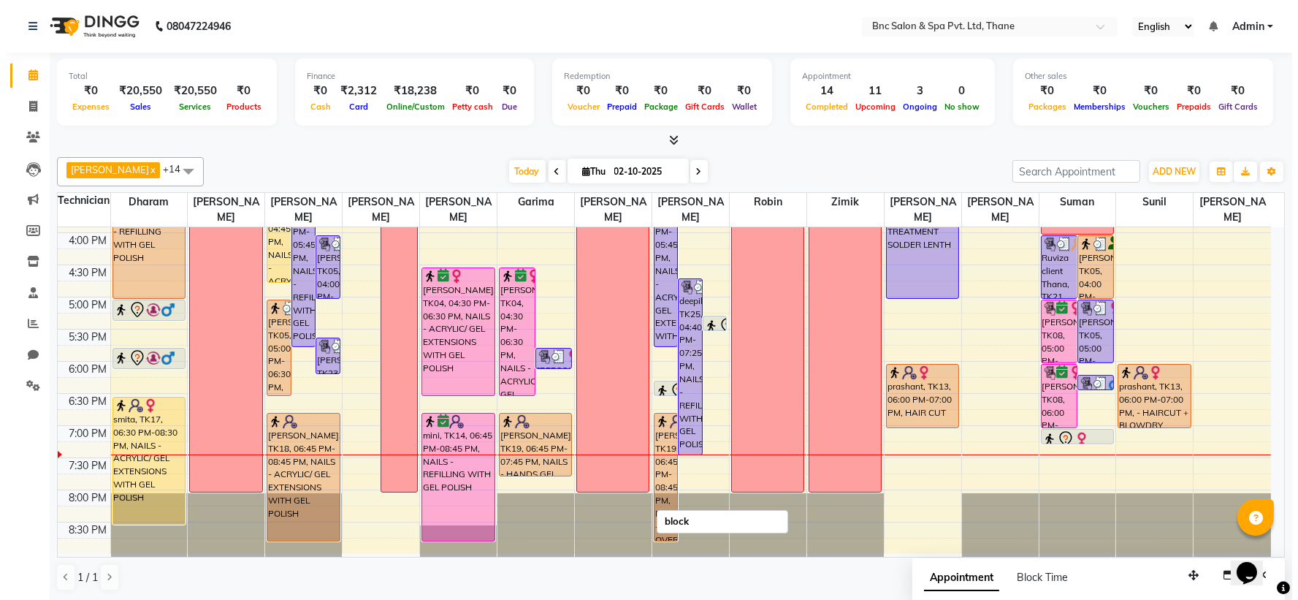
scroll to position [1, 0]
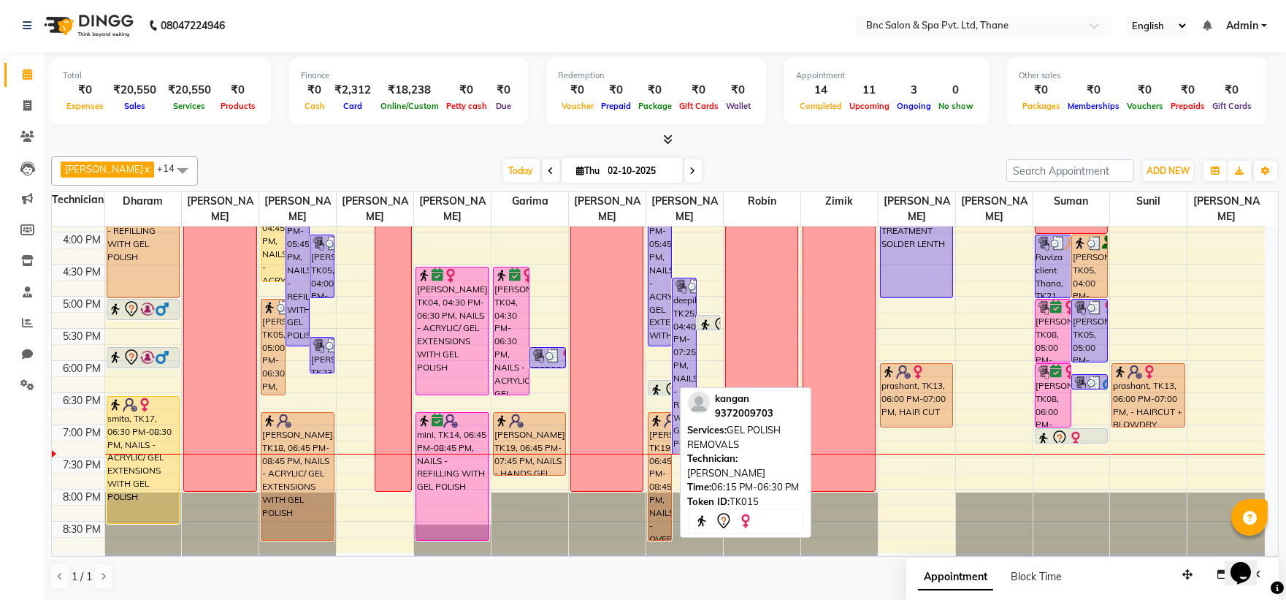
click at [667, 385] on icon at bounding box center [672, 389] width 12 height 15
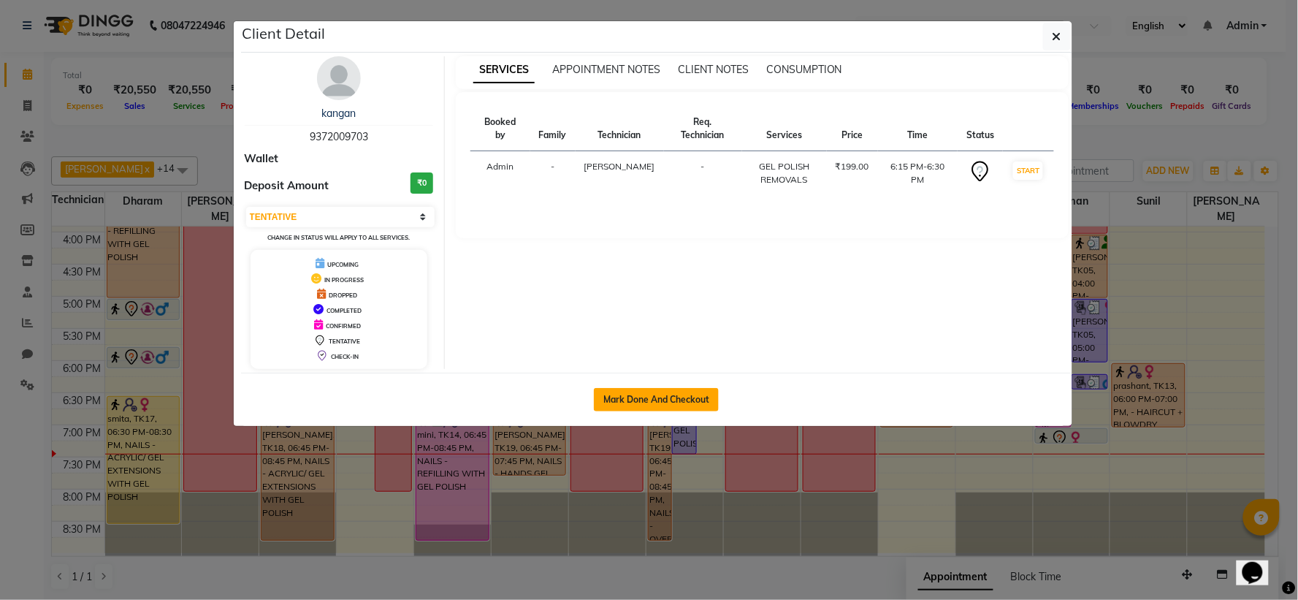
click at [636, 405] on button "Mark Done And Checkout" at bounding box center [656, 399] width 125 height 23
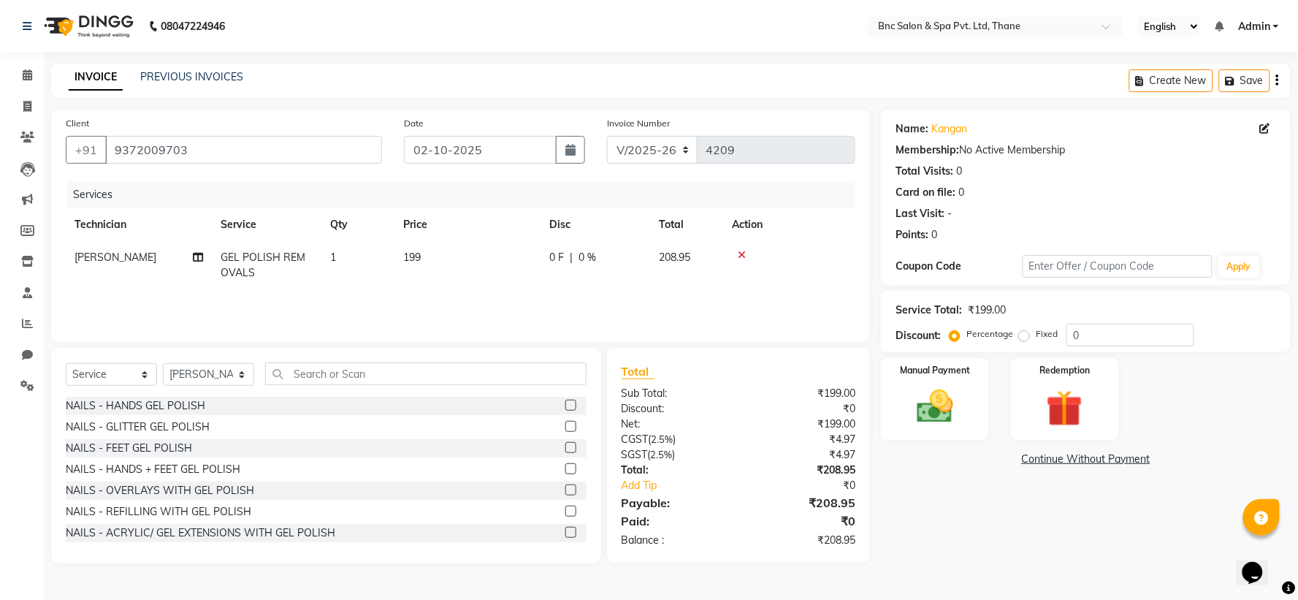
click at [410, 251] on span "199" at bounding box center [412, 256] width 18 height 13
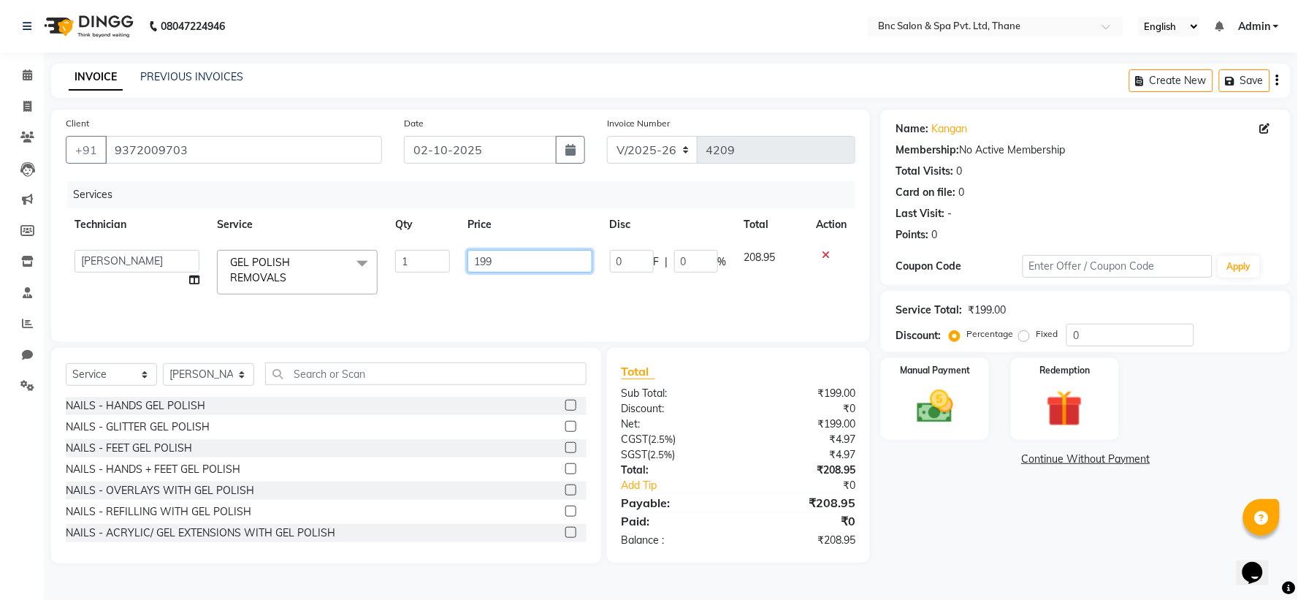
click at [529, 258] on input "199" at bounding box center [529, 261] width 125 height 23
click at [903, 409] on div "Manual Payment" at bounding box center [935, 398] width 112 height 85
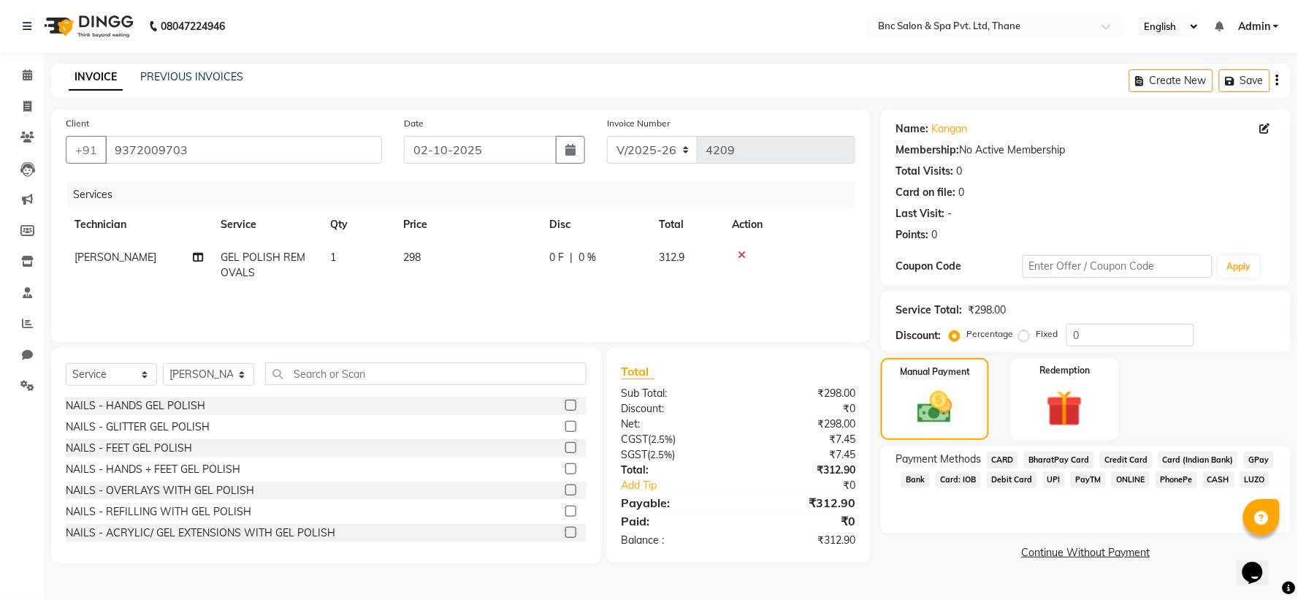
click at [418, 259] on span "298" at bounding box center [412, 256] width 18 height 13
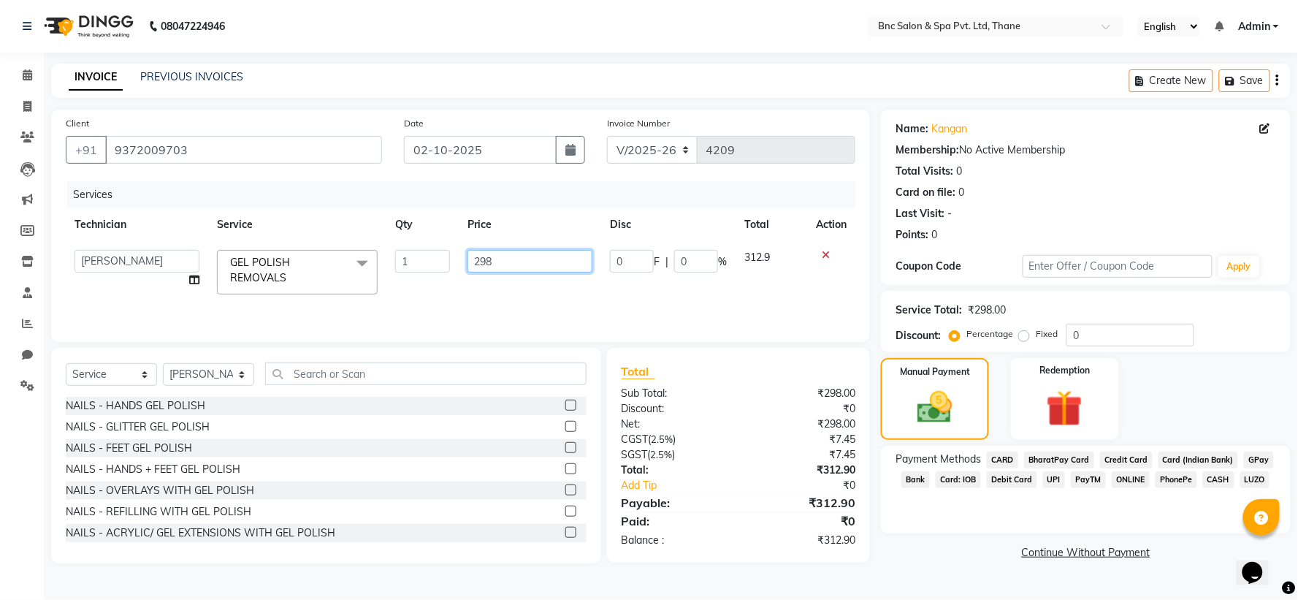
click at [491, 261] on input "298" at bounding box center [529, 261] width 125 height 23
click at [950, 435] on div "Manual Payment" at bounding box center [935, 398] width 112 height 85
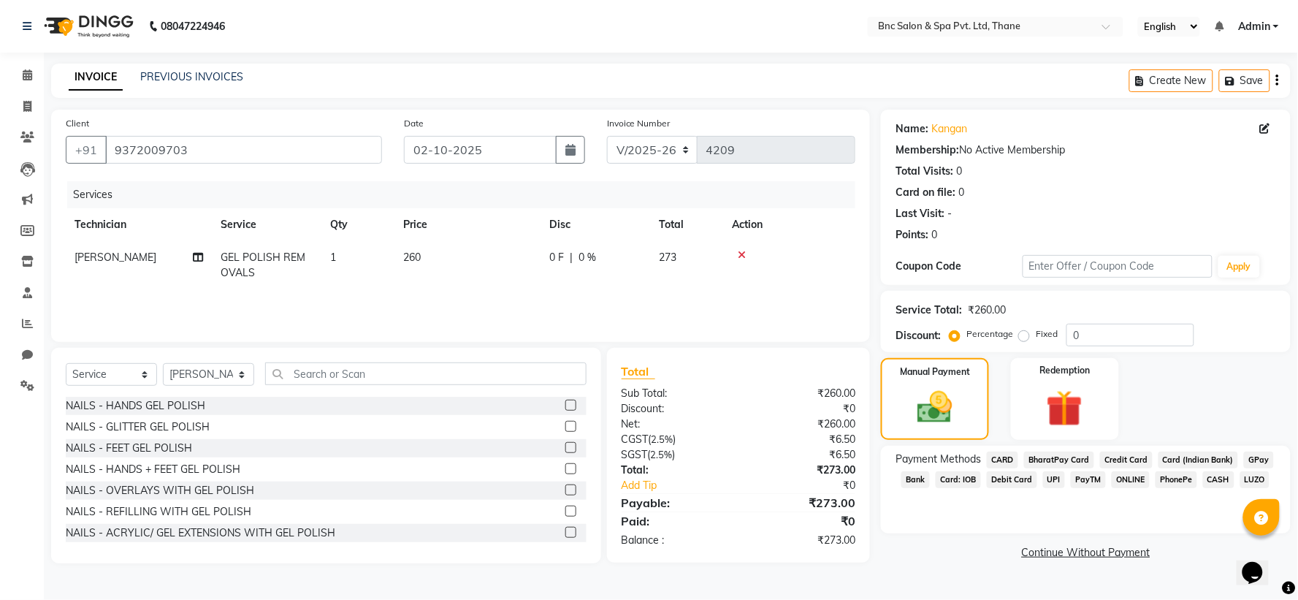
click at [411, 254] on span "260" at bounding box center [412, 256] width 18 height 13
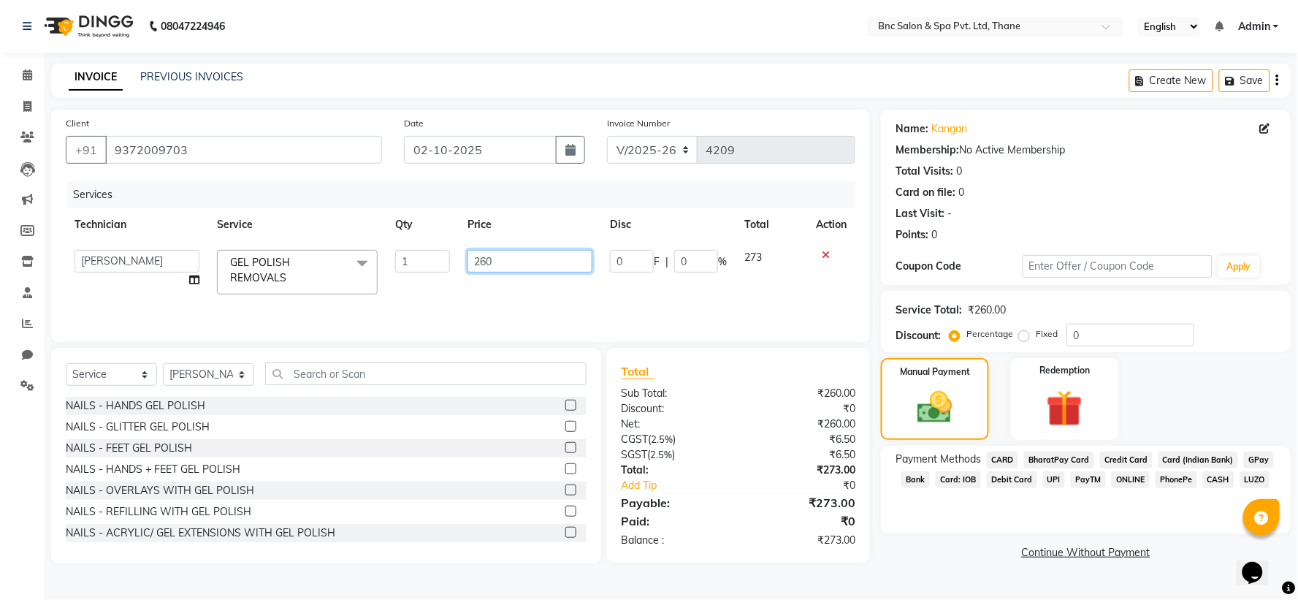
click at [497, 258] on input "260" at bounding box center [529, 261] width 125 height 23
click at [937, 411] on img at bounding box center [935, 407] width 59 height 42
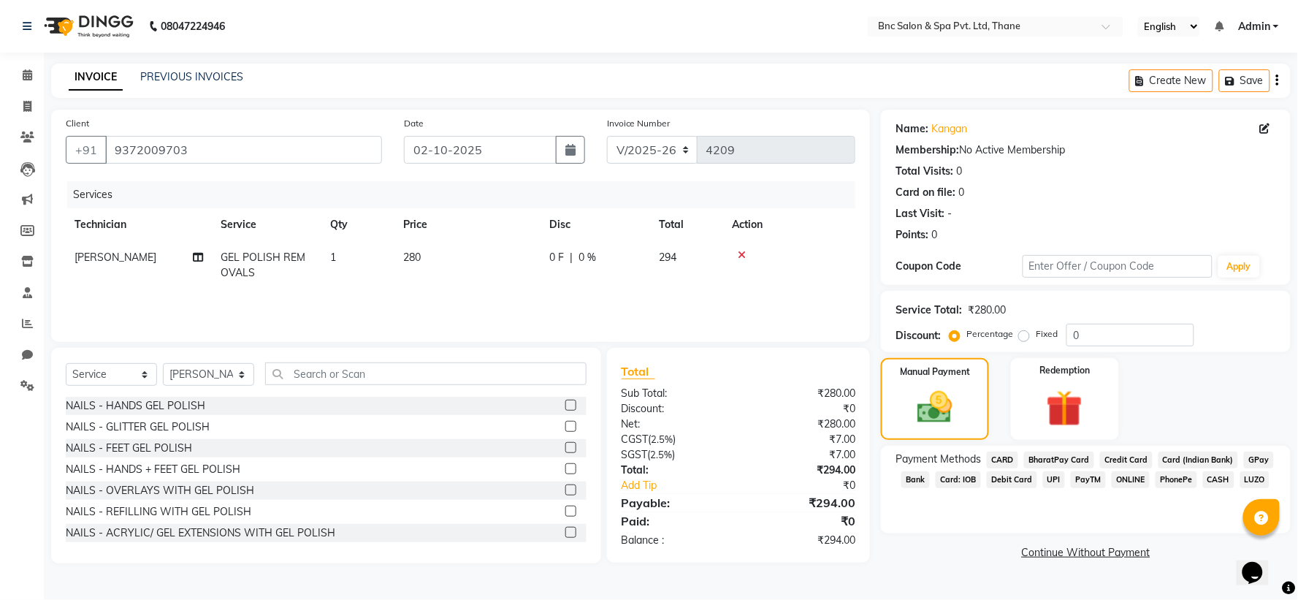
click at [1259, 462] on span "GPay" at bounding box center [1259, 459] width 30 height 17
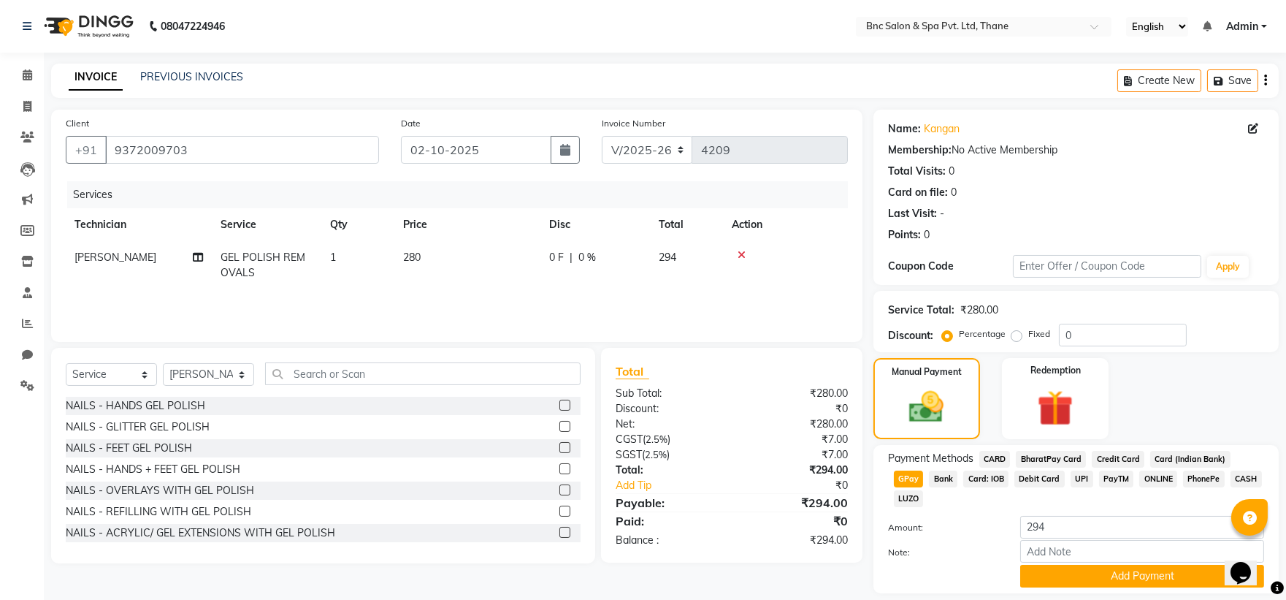
click at [998, 454] on span "CARD" at bounding box center [994, 459] width 31 height 17
click at [1052, 565] on button "Add Payment" at bounding box center [1142, 576] width 244 height 23
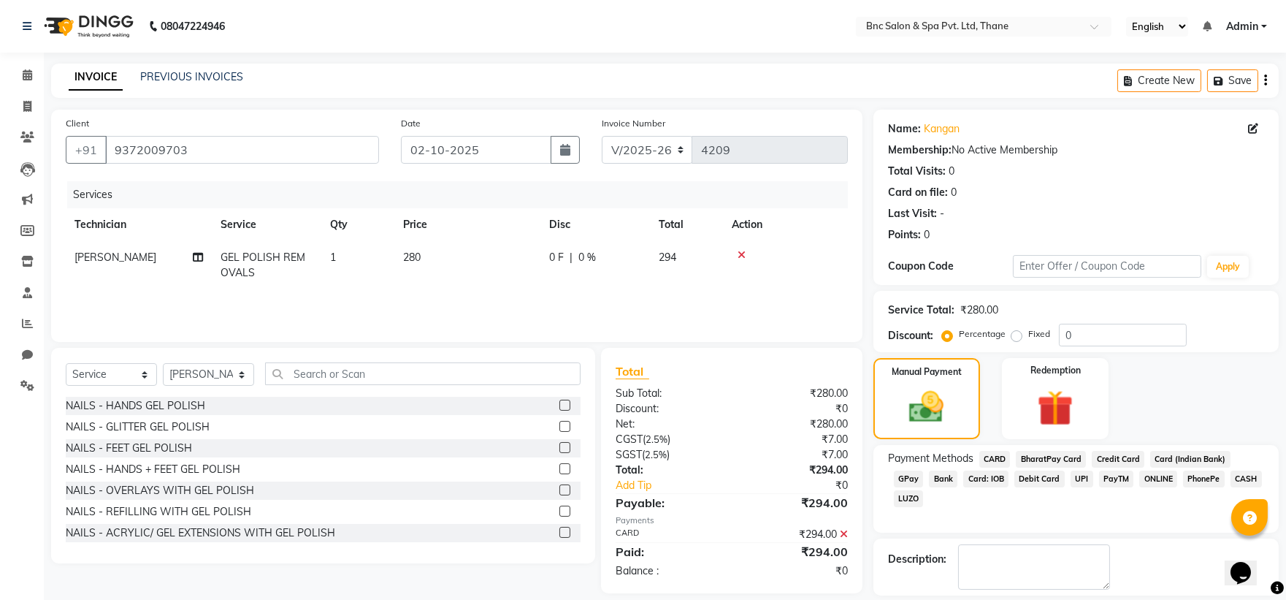
scroll to position [67, 0]
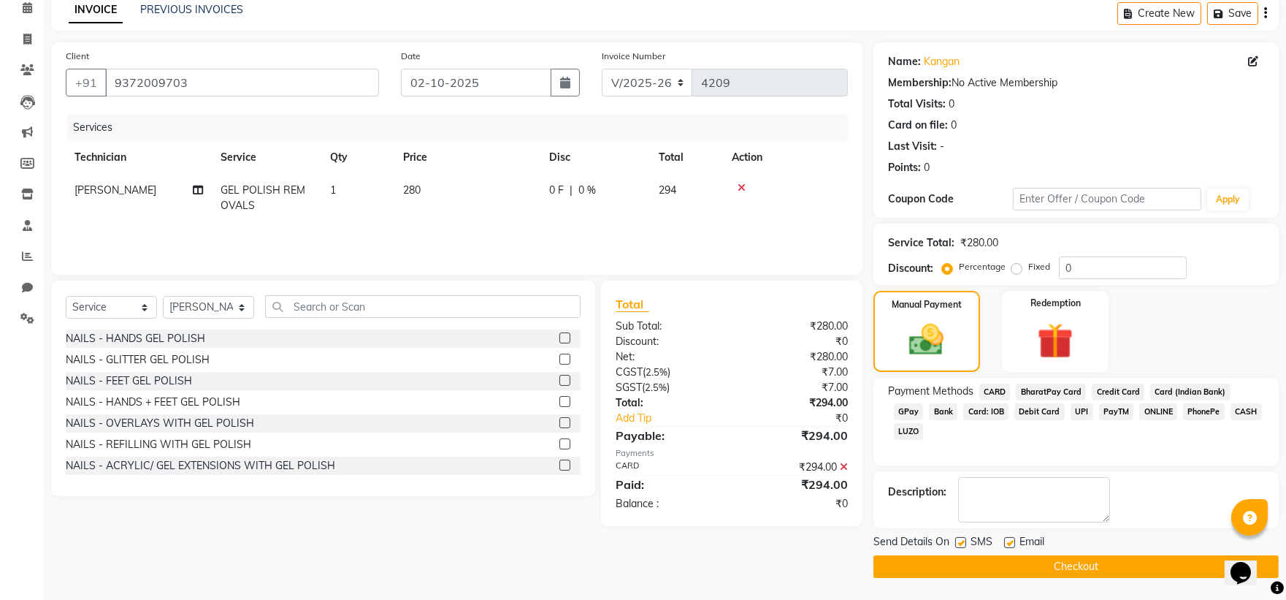
click at [960, 542] on label at bounding box center [960, 542] width 11 height 11
click at [960, 542] on input "checkbox" at bounding box center [959, 542] width 9 height 9
click at [961, 563] on button "Checkout" at bounding box center [1075, 566] width 405 height 23
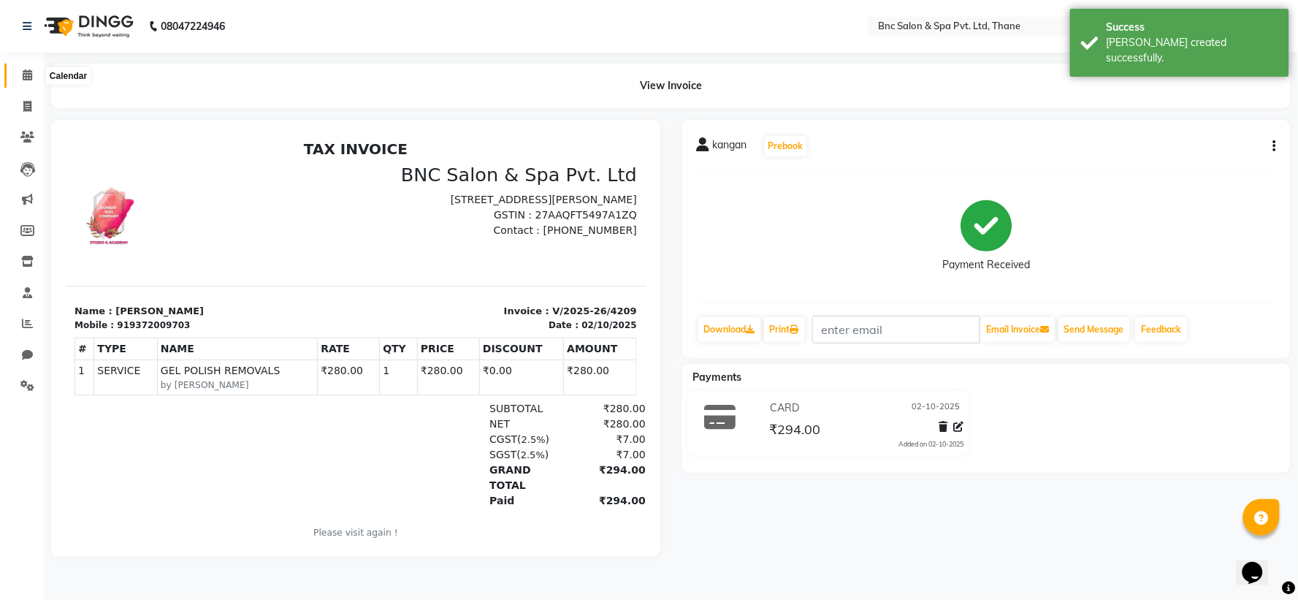
click at [25, 74] on icon at bounding box center [27, 74] width 9 height 11
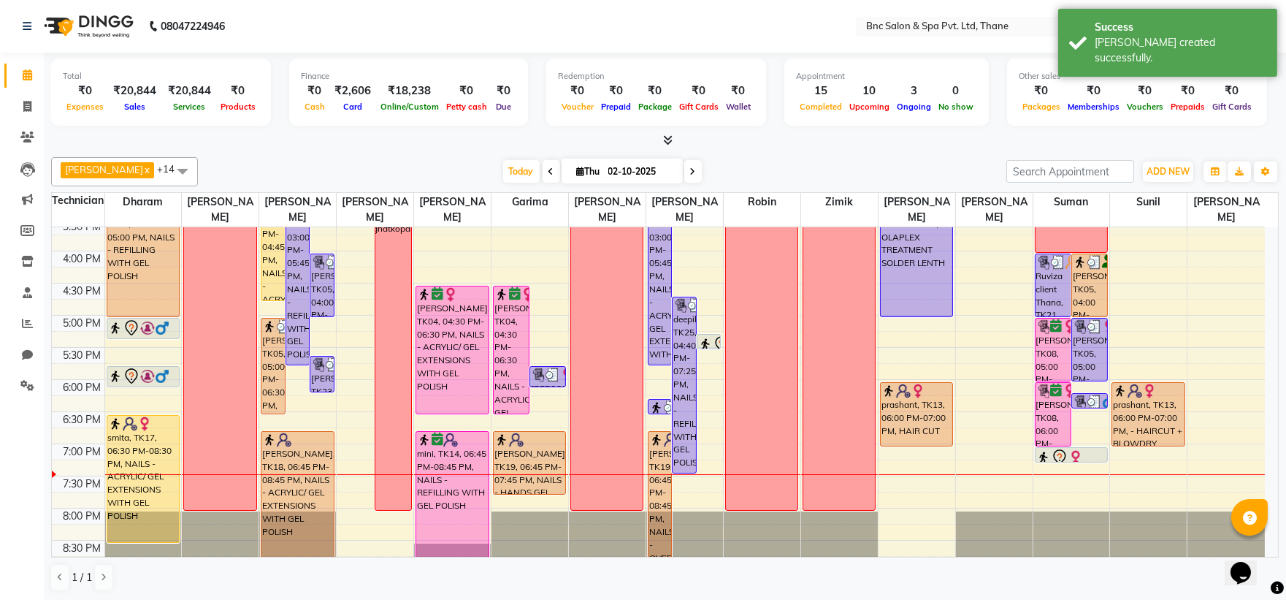
scroll to position [508, 0]
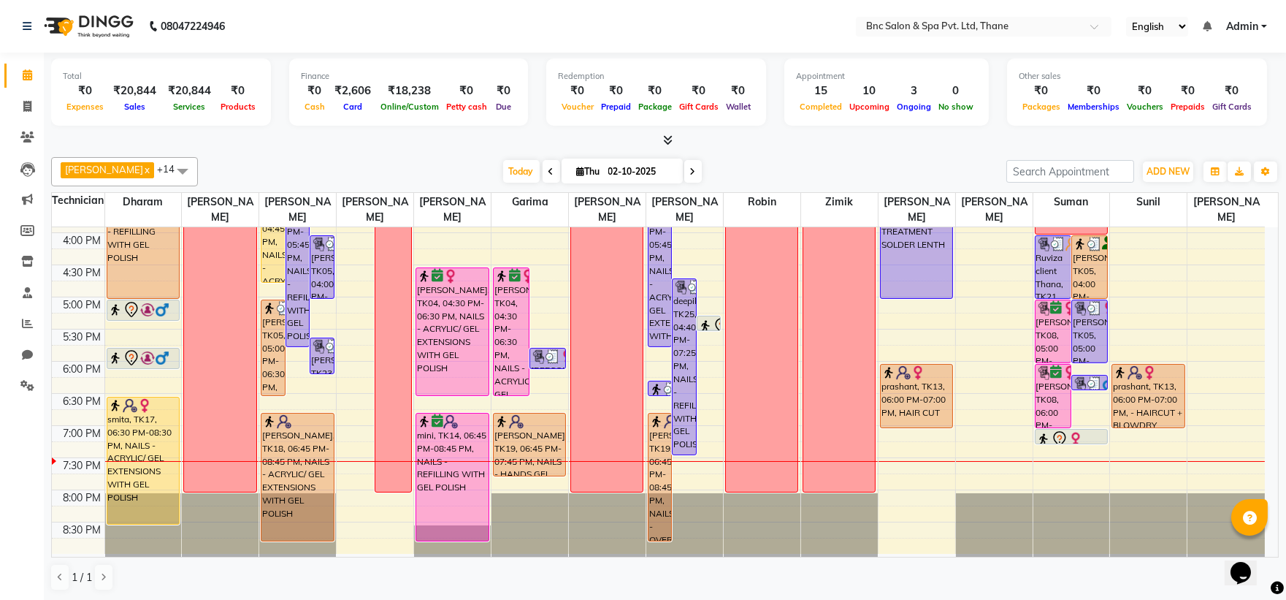
click at [907, 168] on div "Today Thu 02-10-2025" at bounding box center [602, 172] width 794 height 22
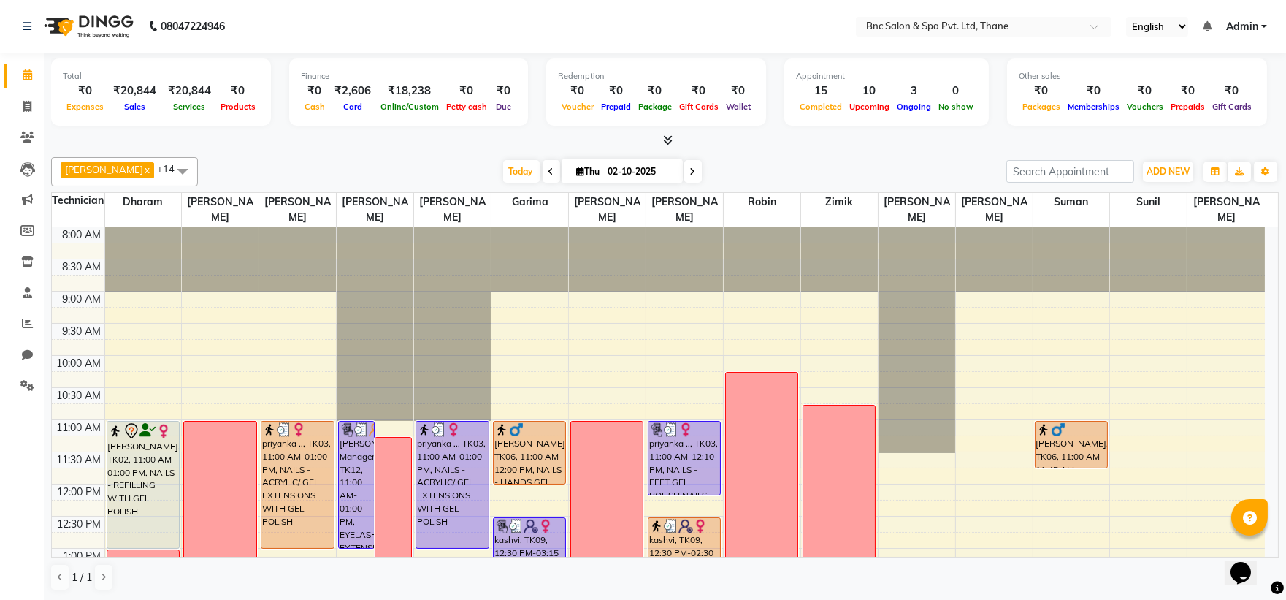
scroll to position [508, 0]
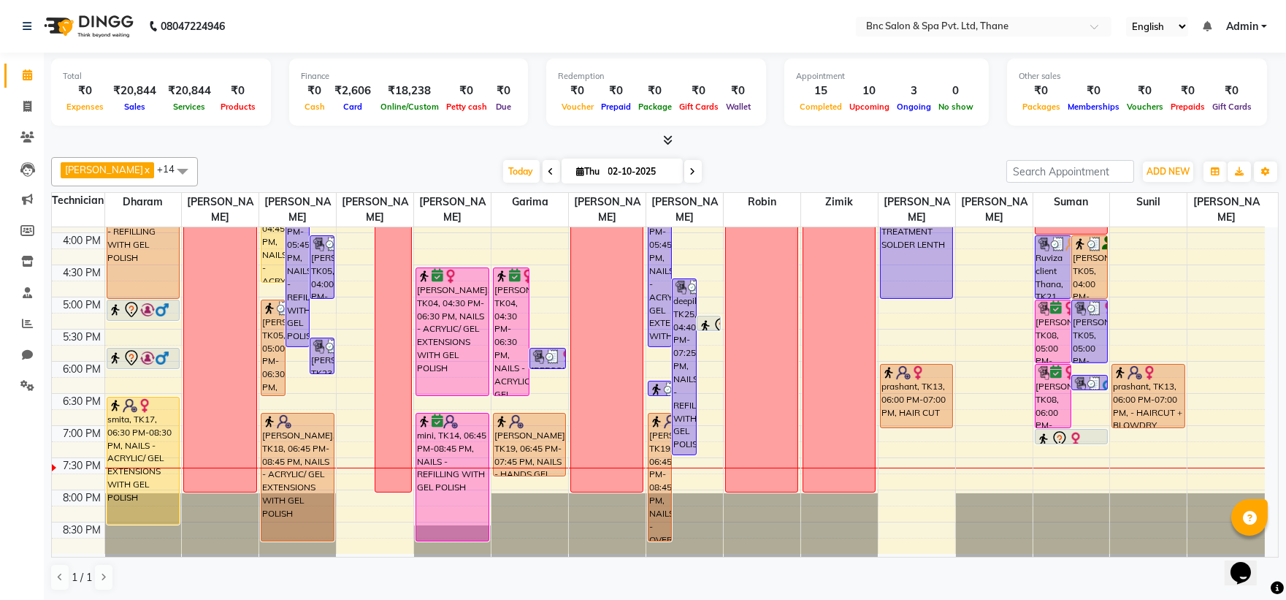
click at [684, 175] on span at bounding box center [693, 171] width 18 height 23
type input "03-10-2025"
click at [677, 175] on input "03-10-2025" at bounding box center [640, 172] width 73 height 22
select select "10"
select select "2025"
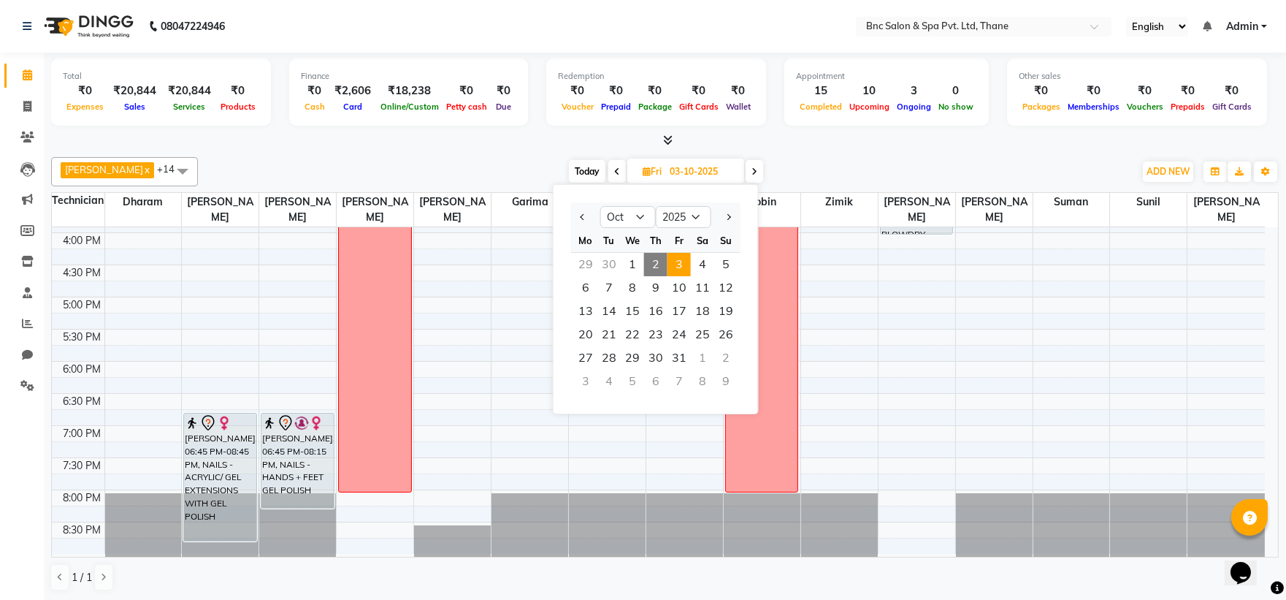
click at [773, 165] on div "Today Fri 03-10-2025 Jan Feb Mar Apr May Jun Jul Aug Sep Oct Nov Dec 2015 2016 …" at bounding box center [666, 172] width 922 height 22
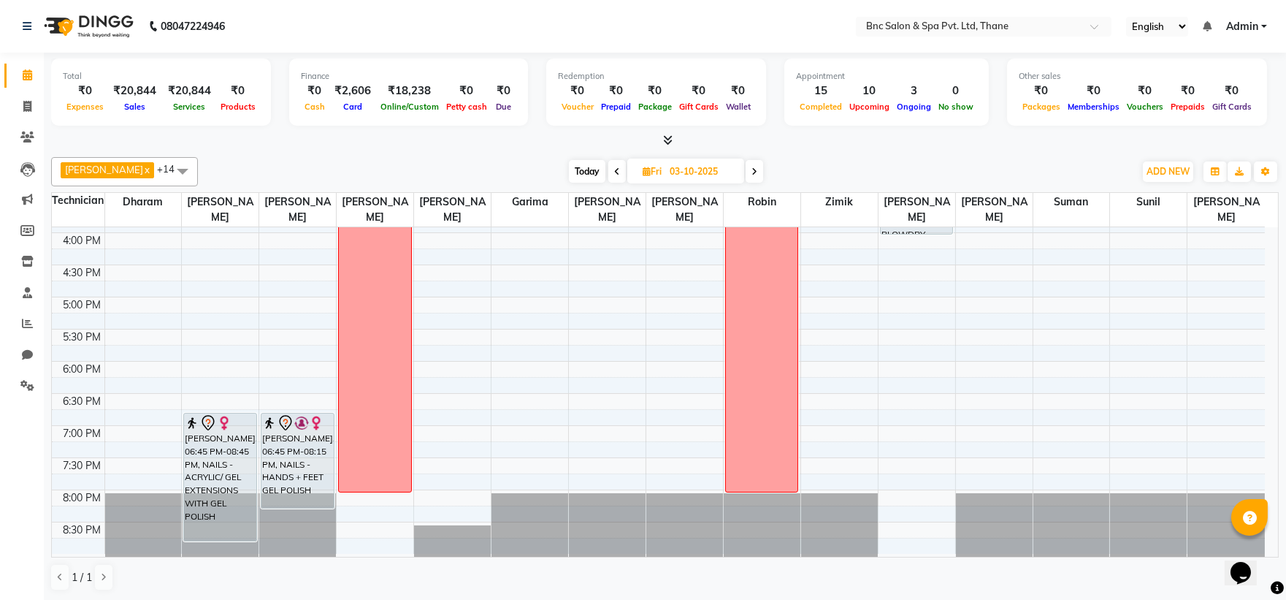
click at [924, 392] on div "8:00 AM 8:30 AM 9:00 AM 9:30 AM 10:00 AM 10:30 AM 11:00 AM 11:30 AM 12:00 PM 12…" at bounding box center [658, 136] width 1213 height 835
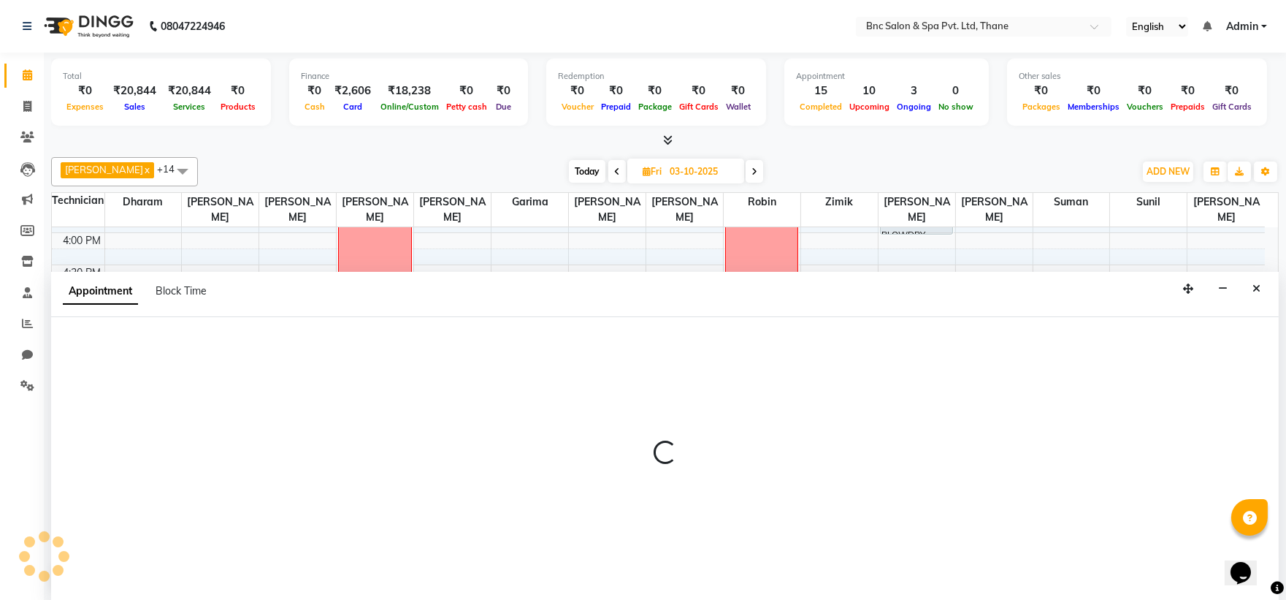
scroll to position [1, 0]
select select "71932"
select select "tentative"
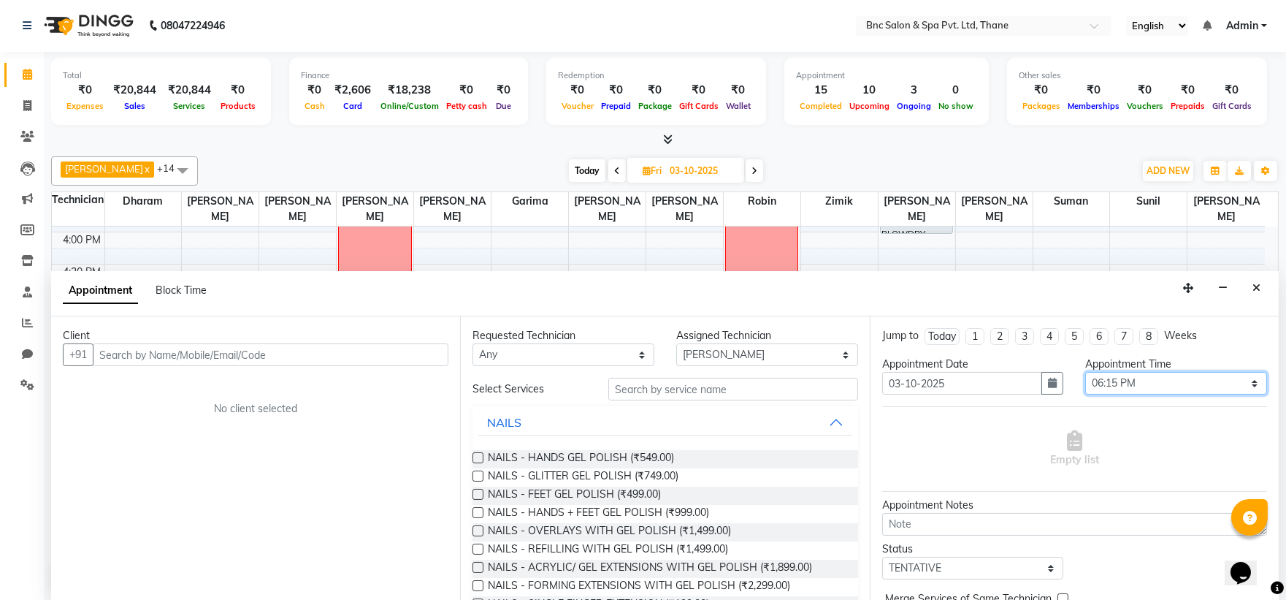
click at [1152, 375] on select "Select 09:00 AM 09:15 AM 09:30 AM 09:45 AM 10:00 AM 10:15 AM 10:30 AM 10:45 AM …" at bounding box center [1176, 383] width 182 height 23
select select "1140"
click at [1085, 372] on select "Select 09:00 AM 09:15 AM 09:30 AM 09:45 AM 10:00 AM 10:15 AM 10:30 AM 10:45 AM …" at bounding box center [1176, 383] width 182 height 23
click at [495, 344] on select "Any [PERSON_NAME] [PERSON_NAME] [PERSON_NAME] [PERSON_NAME] [PERSON_NAME] [PERS…" at bounding box center [563, 354] width 182 height 23
select select "71932"
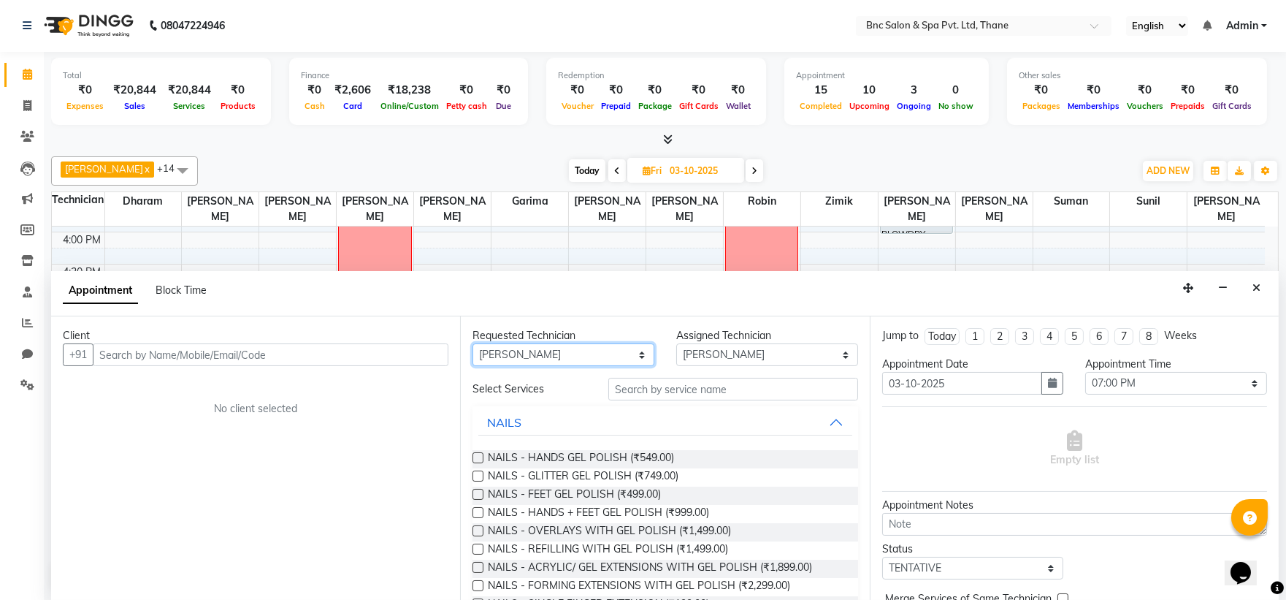
click at [472, 343] on select "Any [PERSON_NAME] [PERSON_NAME] [PERSON_NAME] [PERSON_NAME] [PERSON_NAME] [PERS…" at bounding box center [563, 354] width 182 height 23
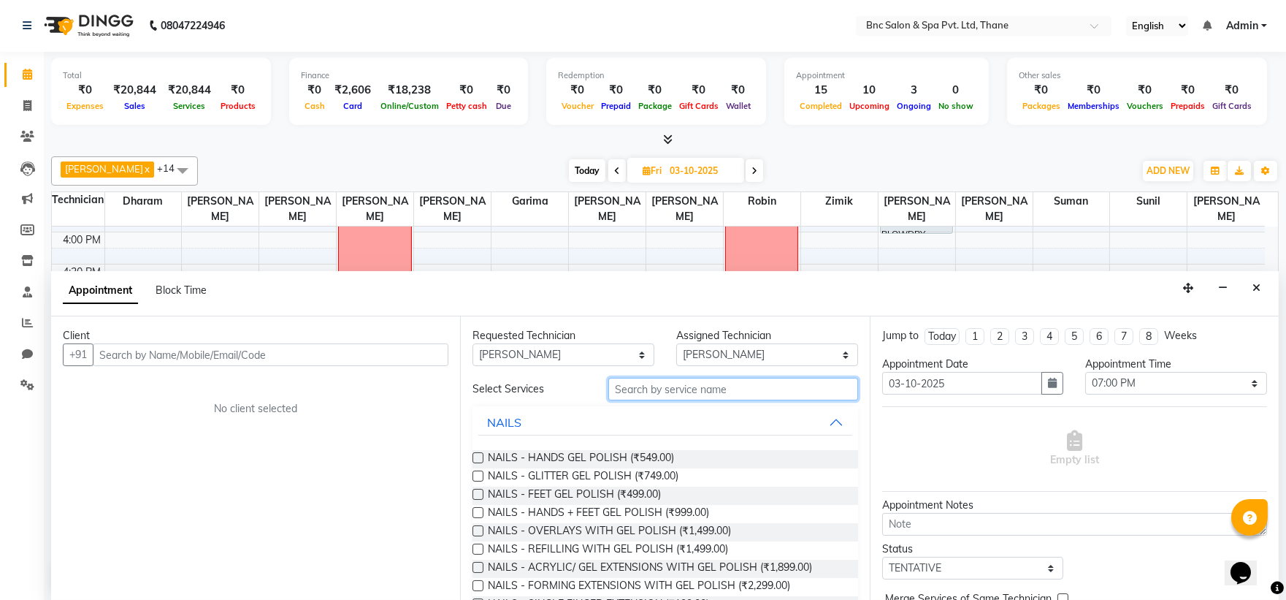
click at [621, 385] on input "text" at bounding box center [733, 389] width 250 height 23
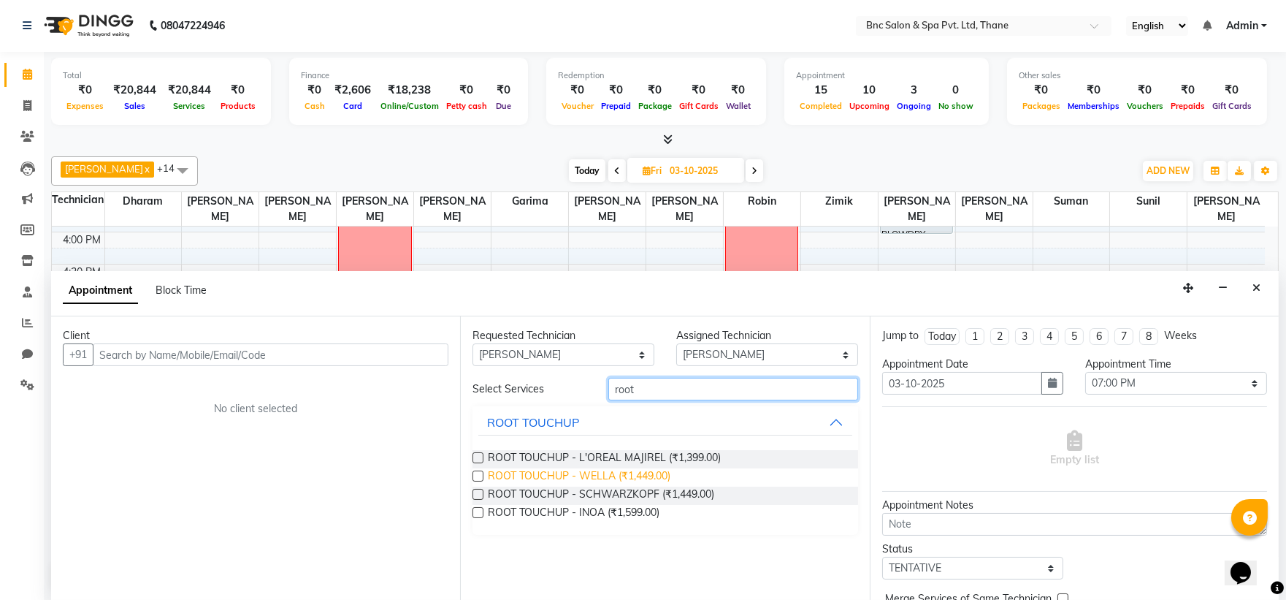
type input "root"
click at [602, 469] on span "ROOT TOUCHUP - WELLA (₹1,449.00)" at bounding box center [579, 477] width 183 height 18
checkbox input "false"
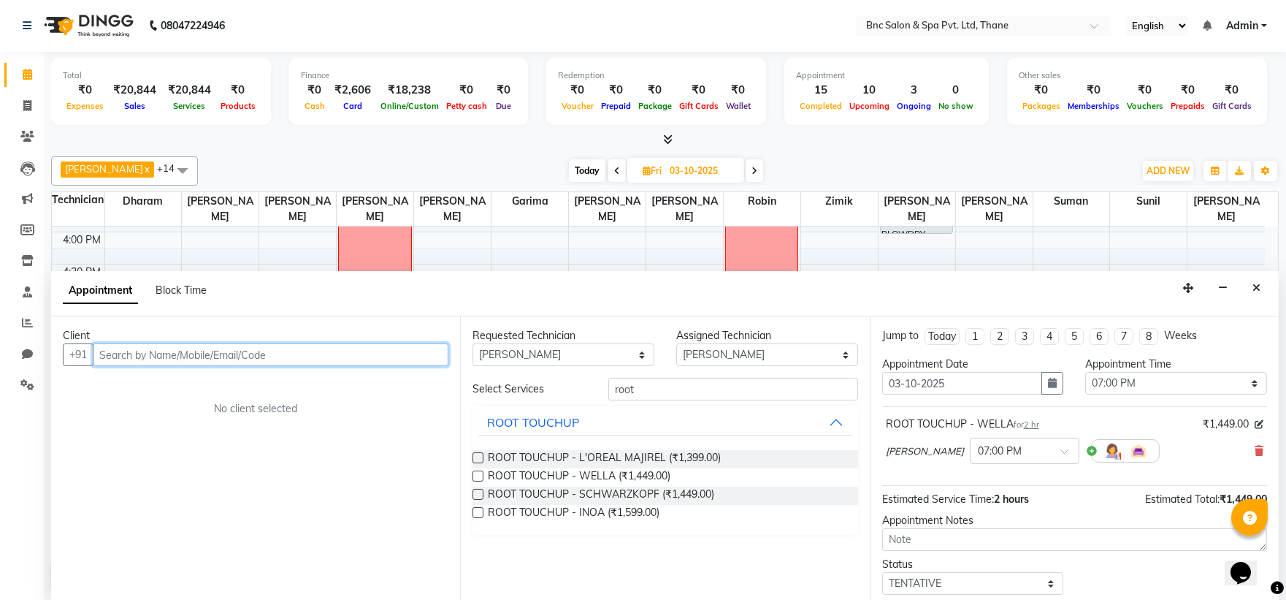
click at [237, 356] on input "text" at bounding box center [271, 354] width 356 height 23
click at [236, 356] on input "text" at bounding box center [271, 354] width 356 height 23
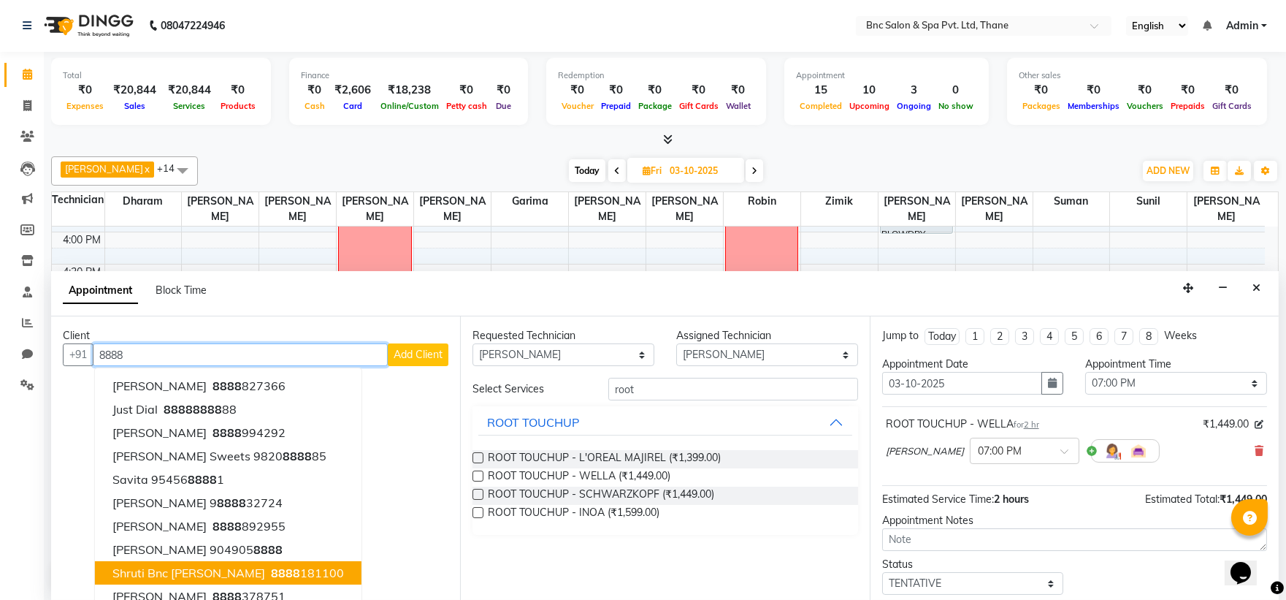
click at [191, 570] on span "shruti Bnc Clint" at bounding box center [188, 572] width 153 height 15
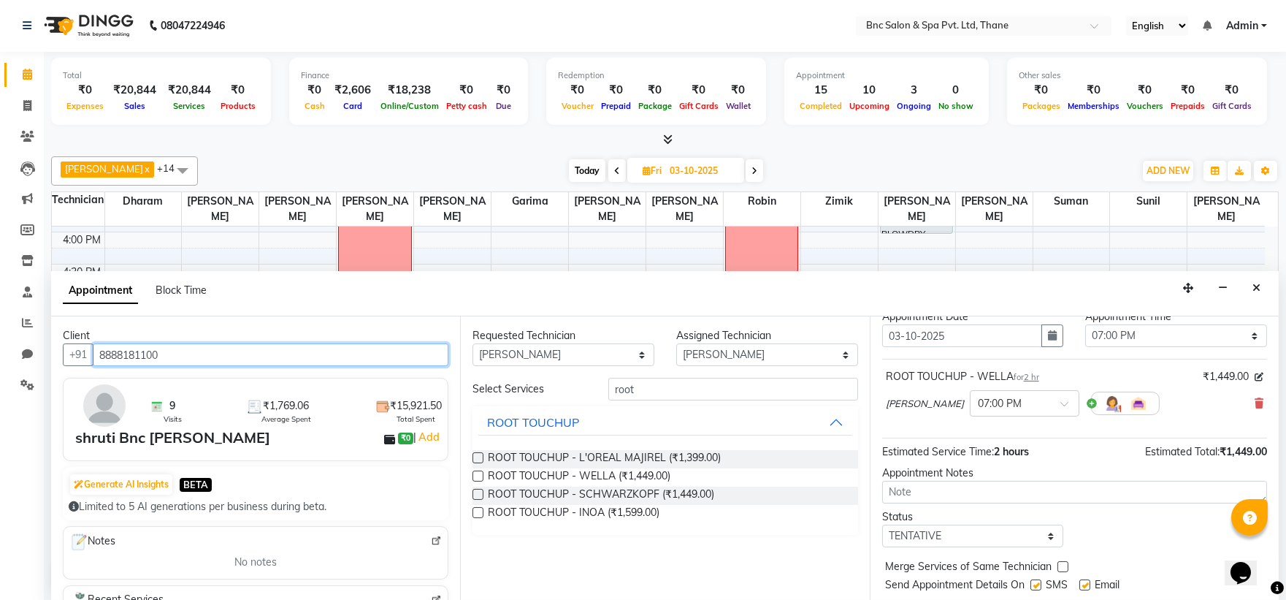
scroll to position [86, 0]
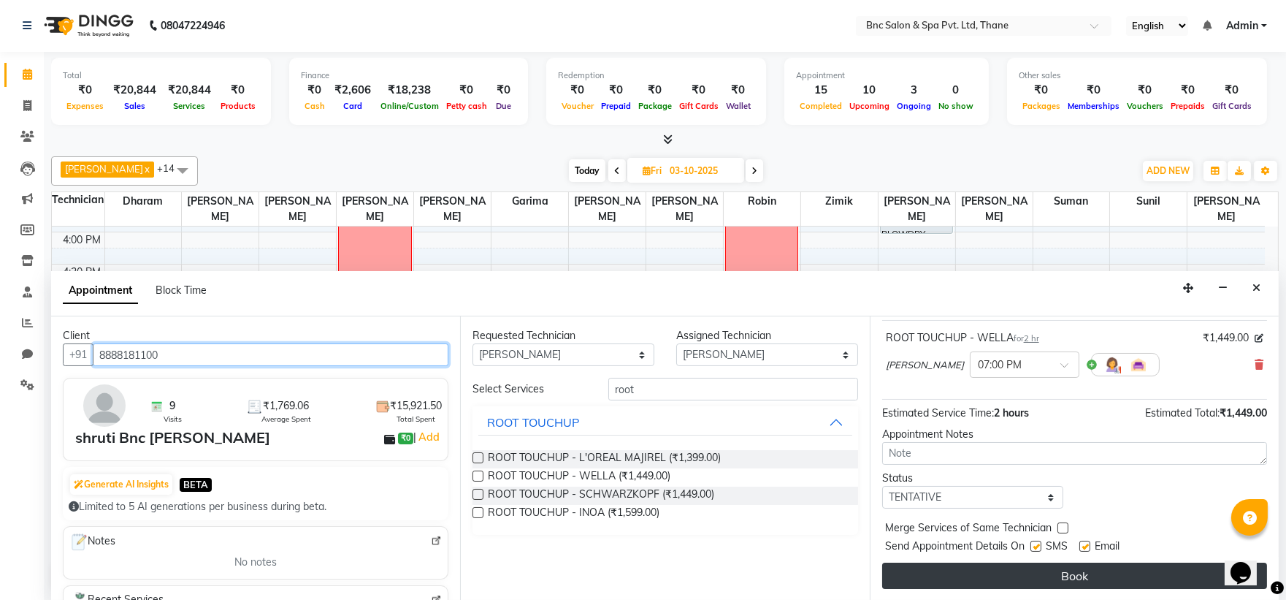
type input "8888181100"
click at [911, 579] on button "Book" at bounding box center [1074, 575] width 385 height 26
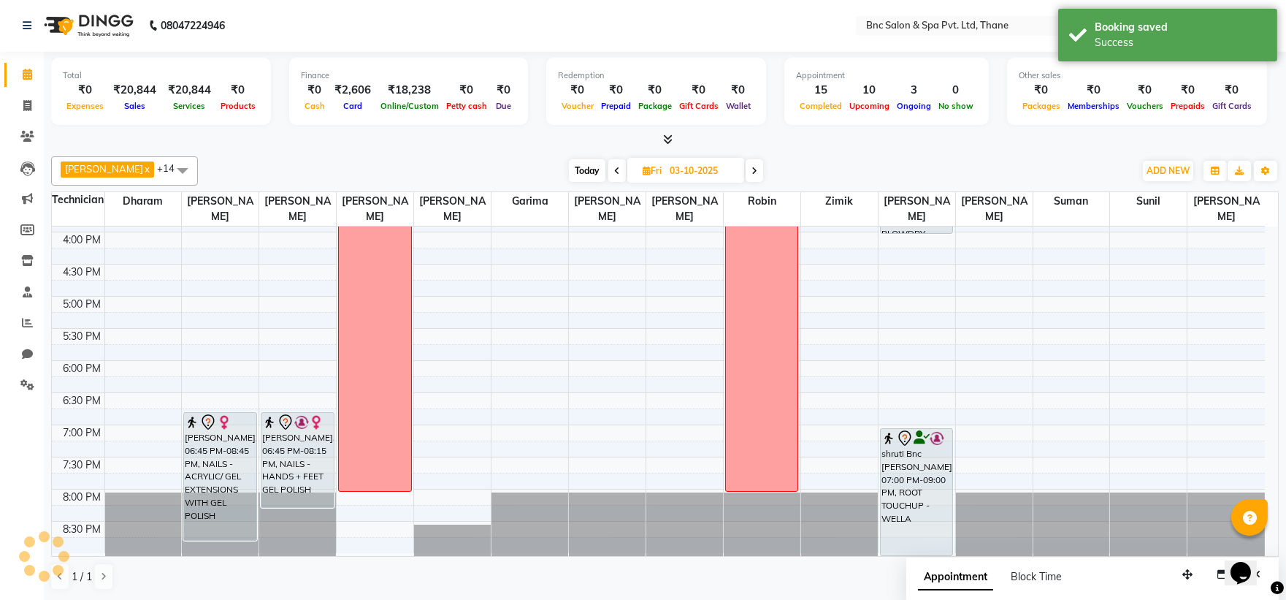
scroll to position [0, 0]
click at [569, 175] on span "Today" at bounding box center [587, 171] width 37 height 23
type input "02-10-2025"
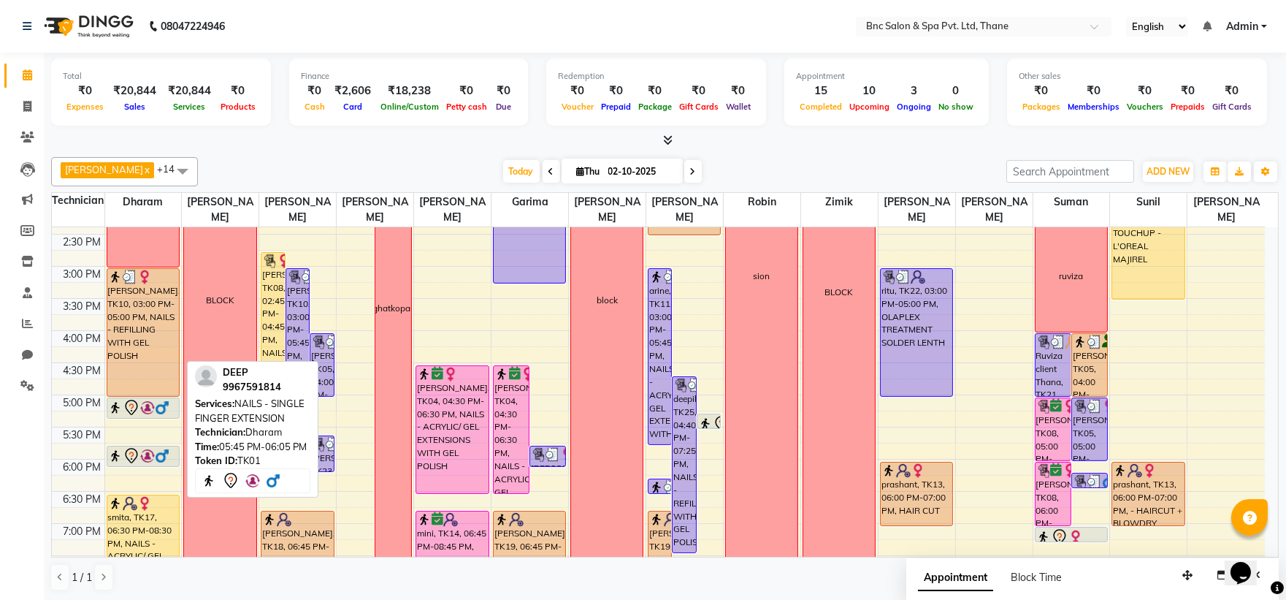
scroll to position [356, 0]
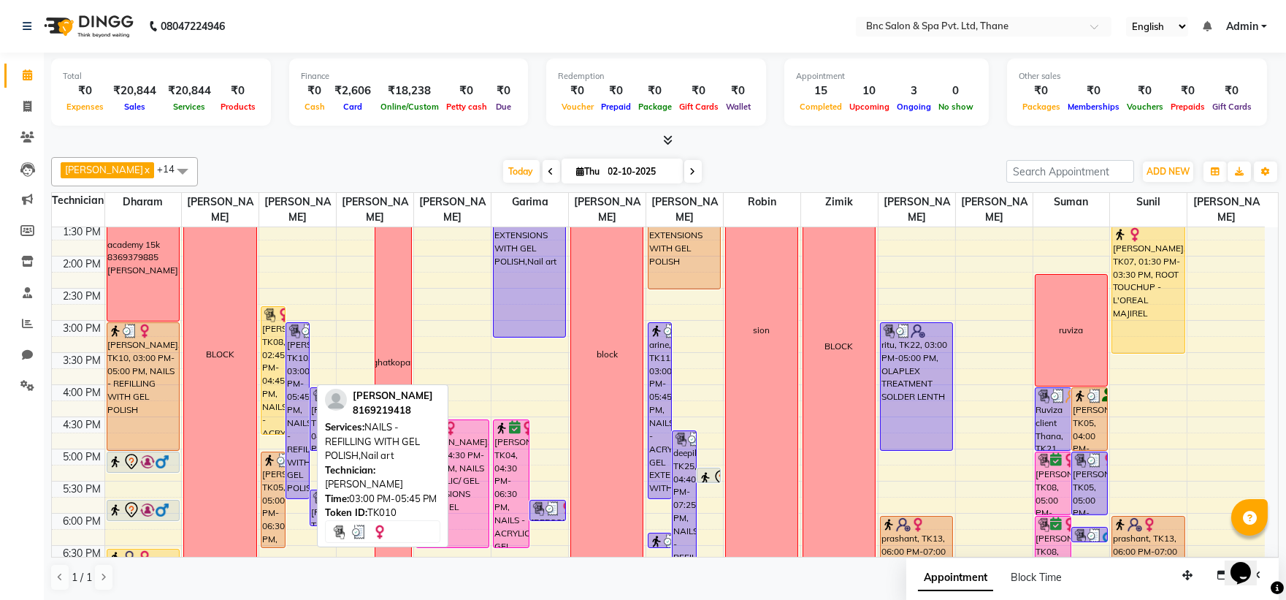
click at [301, 339] on div "[PERSON_NAME], TK10, 03:00 PM-05:45 PM, NAILS - REFILLING WITH GEL POLISH,Nail …" at bounding box center [297, 410] width 23 height 175
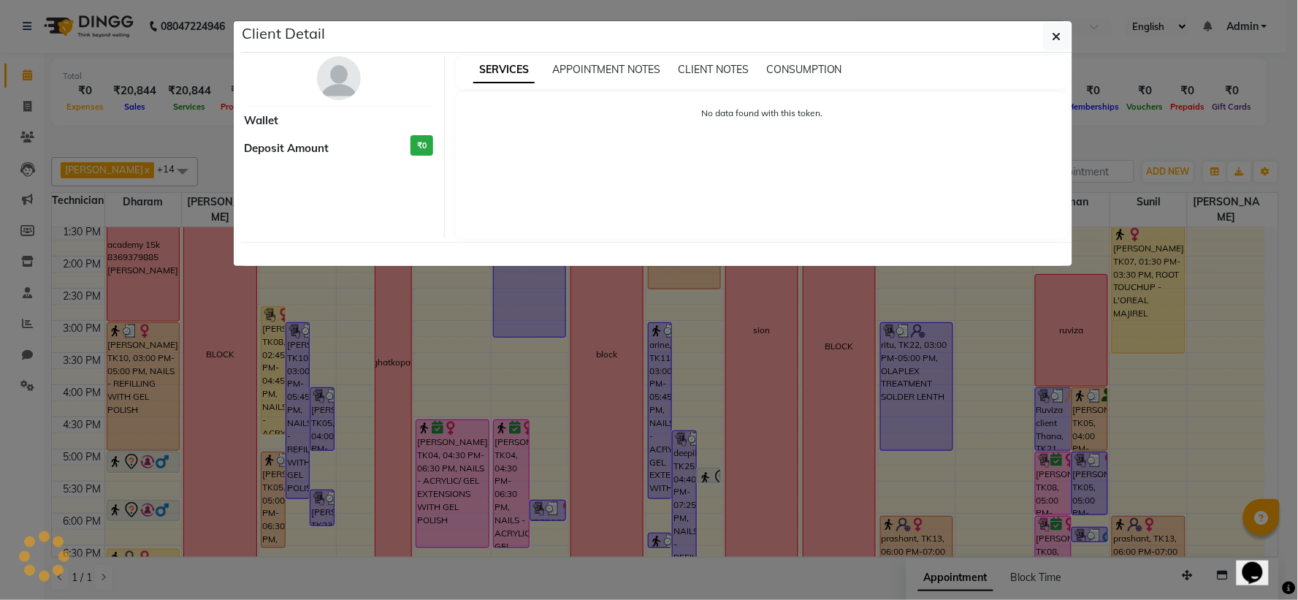
select select "3"
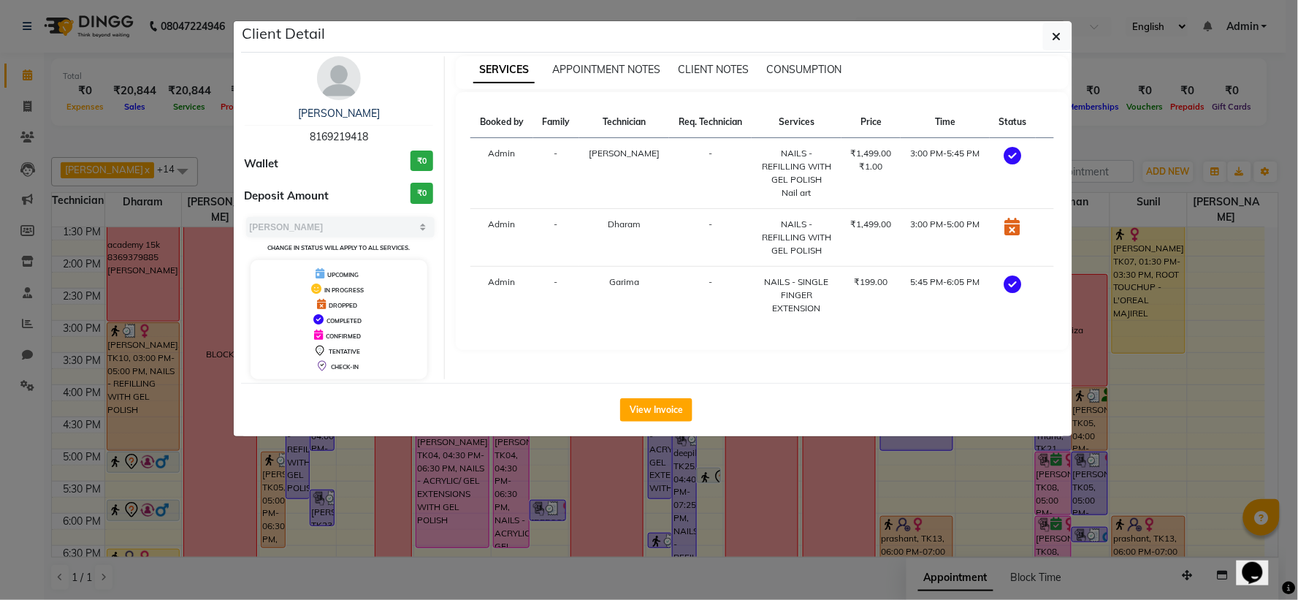
click at [168, 371] on ngb-modal-window "Client Detail harshita chitre 8169219418 Wallet ₹0 Deposit Amount ₹0 Select MAR…" at bounding box center [649, 300] width 1298 height 600
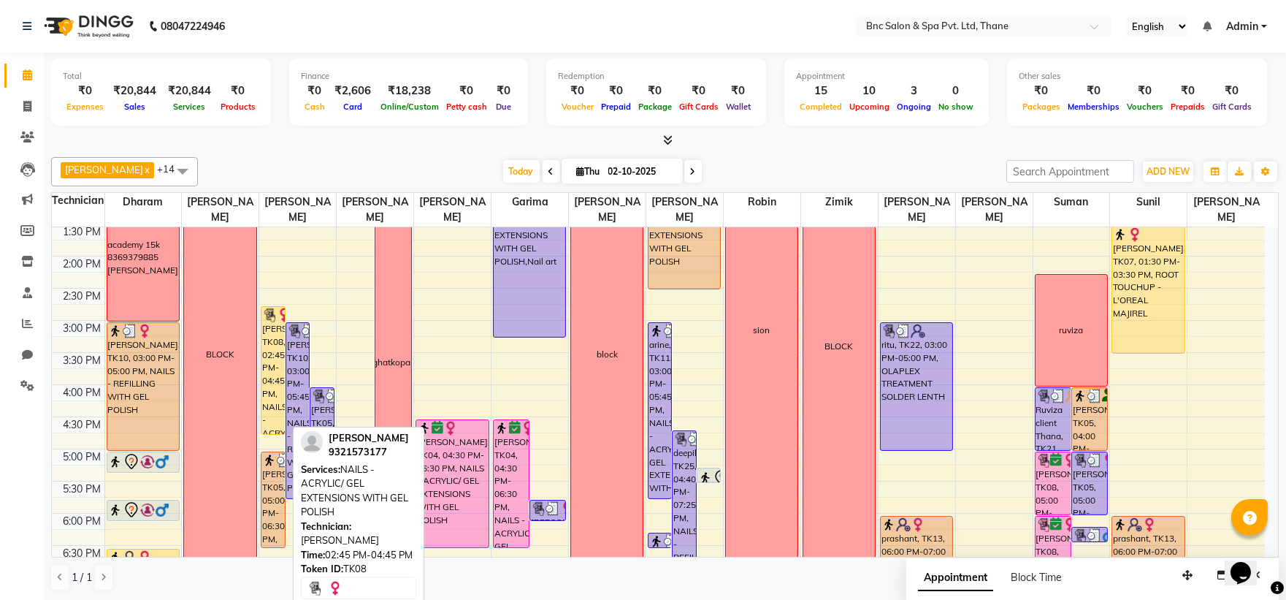
click at [270, 356] on div "[PERSON_NAME], TK08, 02:45 PM-04:45 PM, NAILS - ACRYLIC/ GEL EXTENSIONS WITH GE…" at bounding box center [272, 370] width 23 height 127
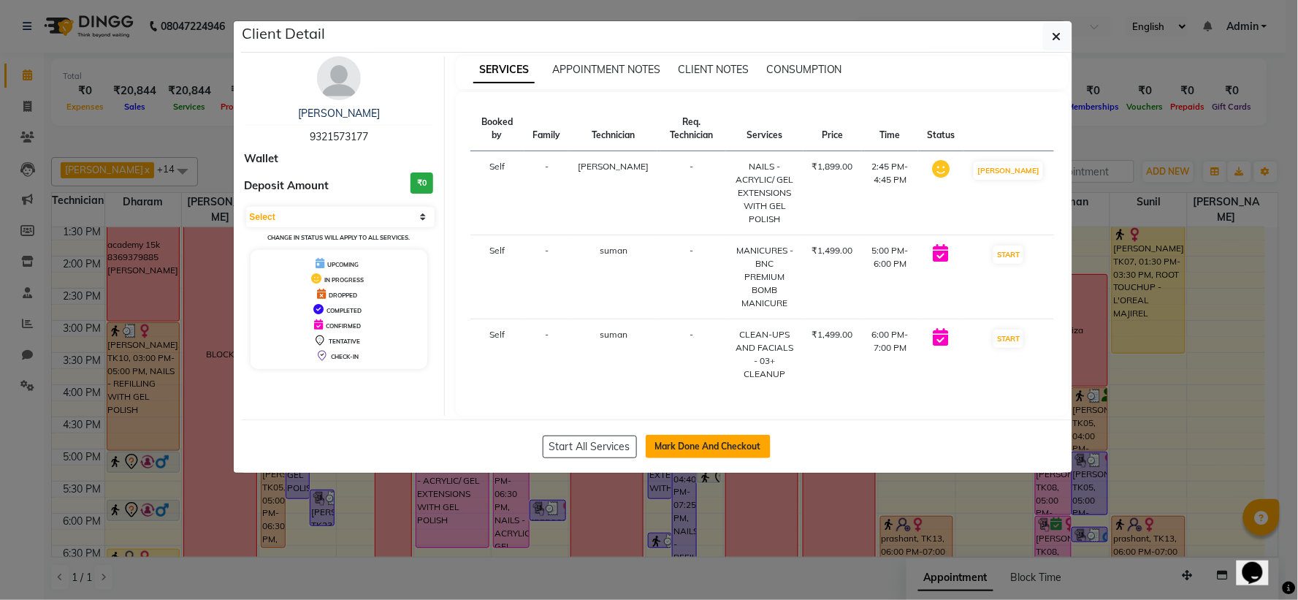
click at [686, 435] on button "Mark Done And Checkout" at bounding box center [708, 446] width 125 height 23
select select "service"
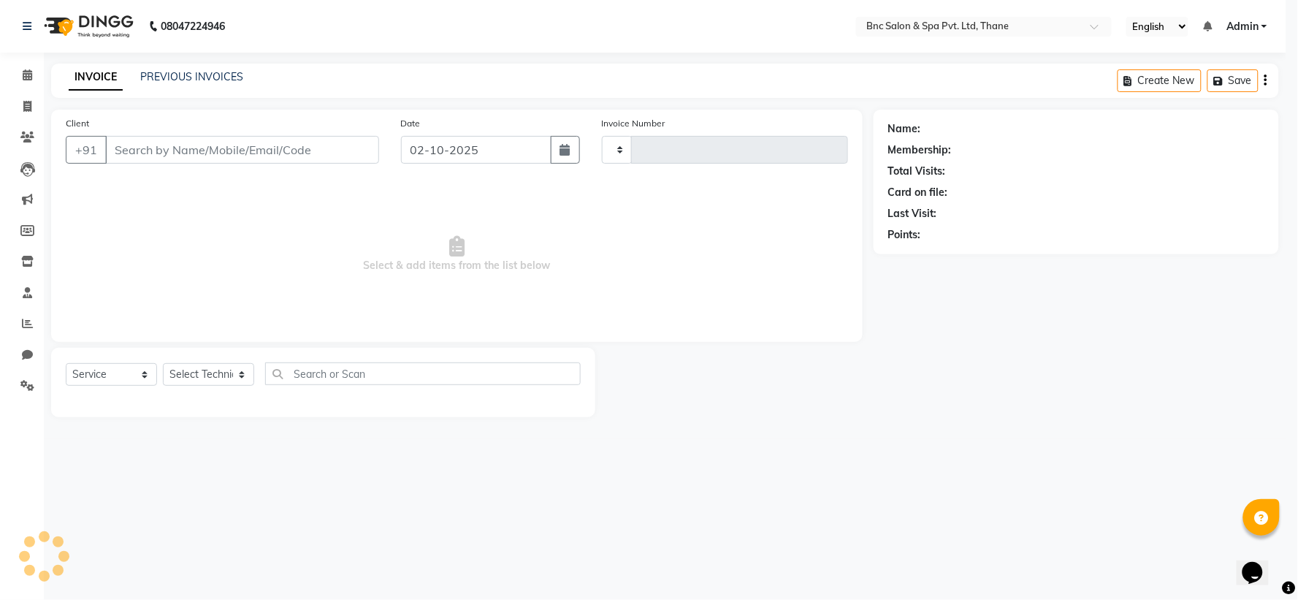
type input "4210"
select select "7892"
type input "9321573177"
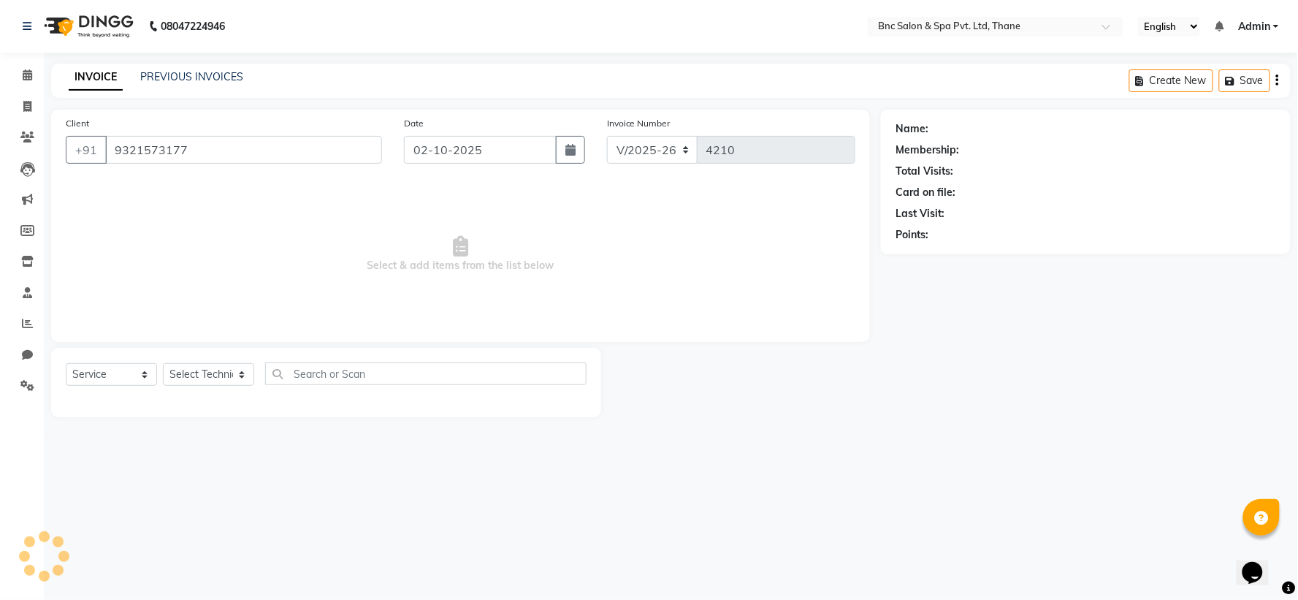
select select "71935"
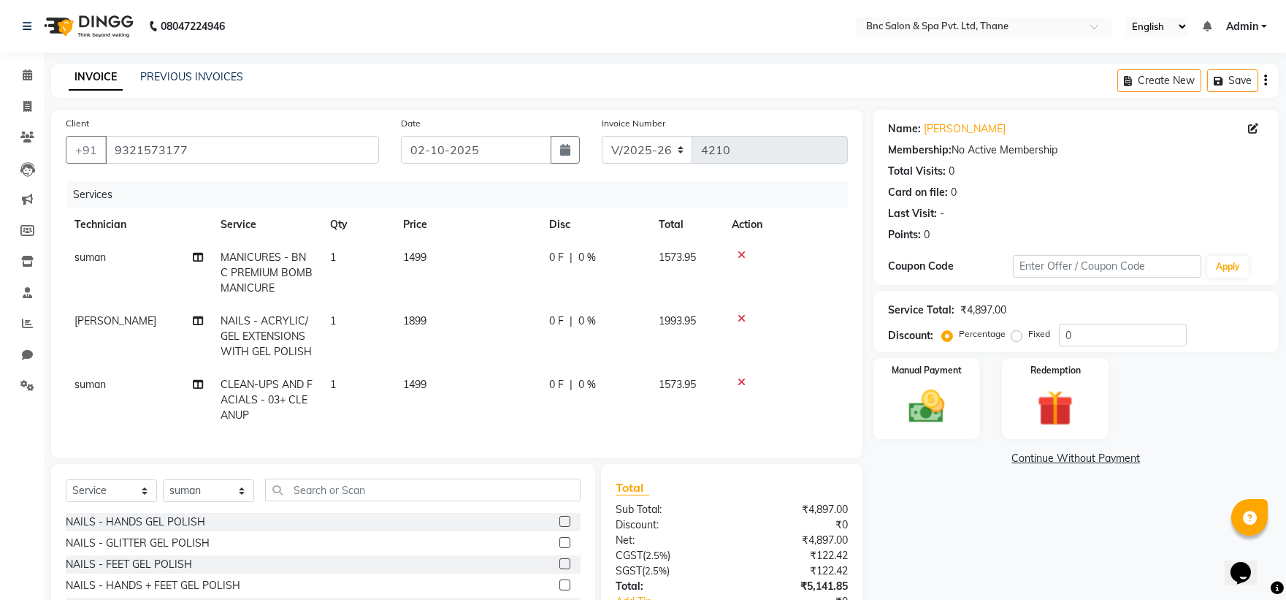
click at [424, 316] on span "1899" at bounding box center [414, 320] width 23 height 13
select select "71922"
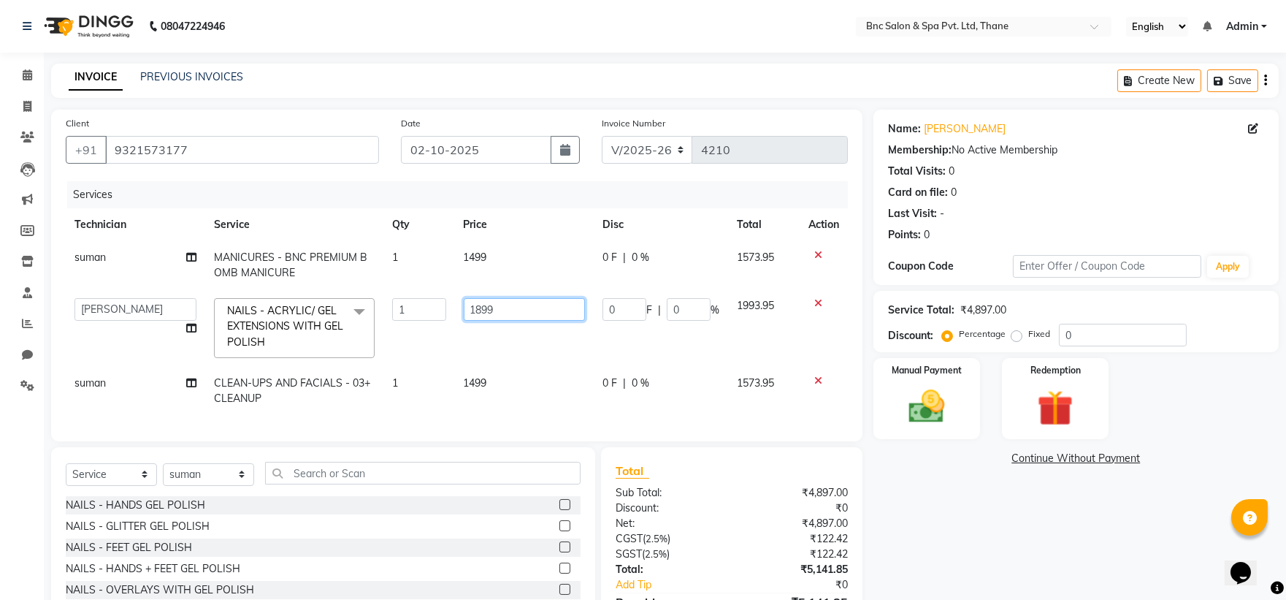
click at [499, 313] on input "1899" at bounding box center [524, 309] width 121 height 23
type input "1"
type input "1199"
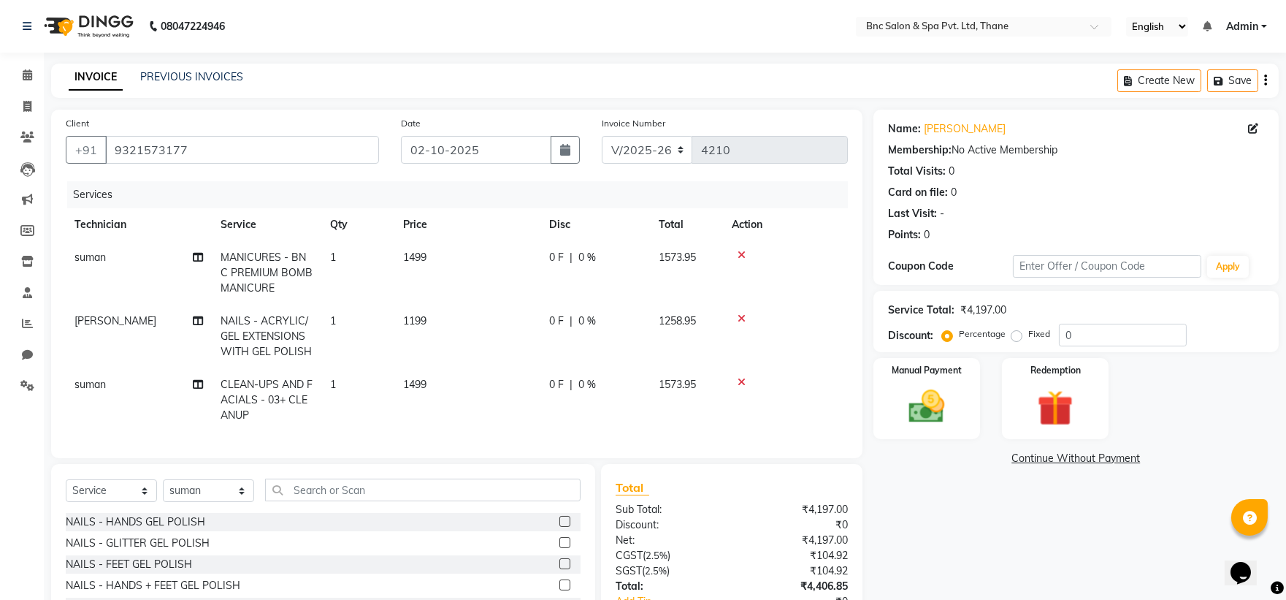
click at [491, 388] on td "1499" at bounding box center [467, 400] width 146 height 64
select select "71935"
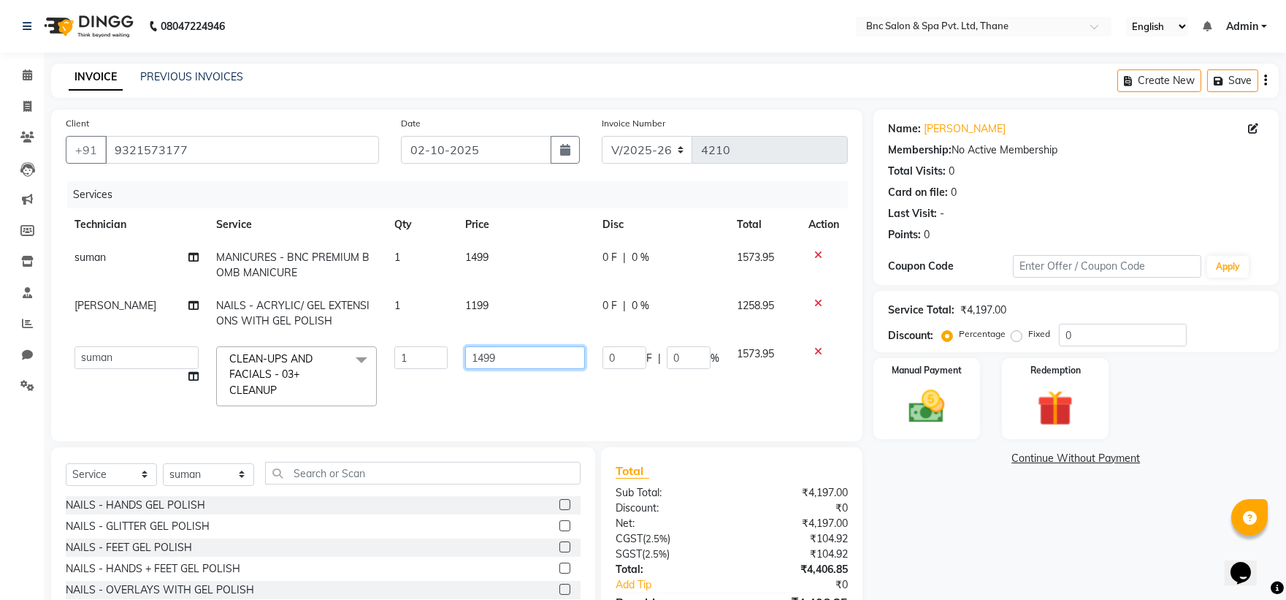
click at [548, 354] on input "1499" at bounding box center [525, 357] width 120 height 23
click at [478, 250] on td "1499" at bounding box center [525, 265] width 138 height 48
select select "71935"
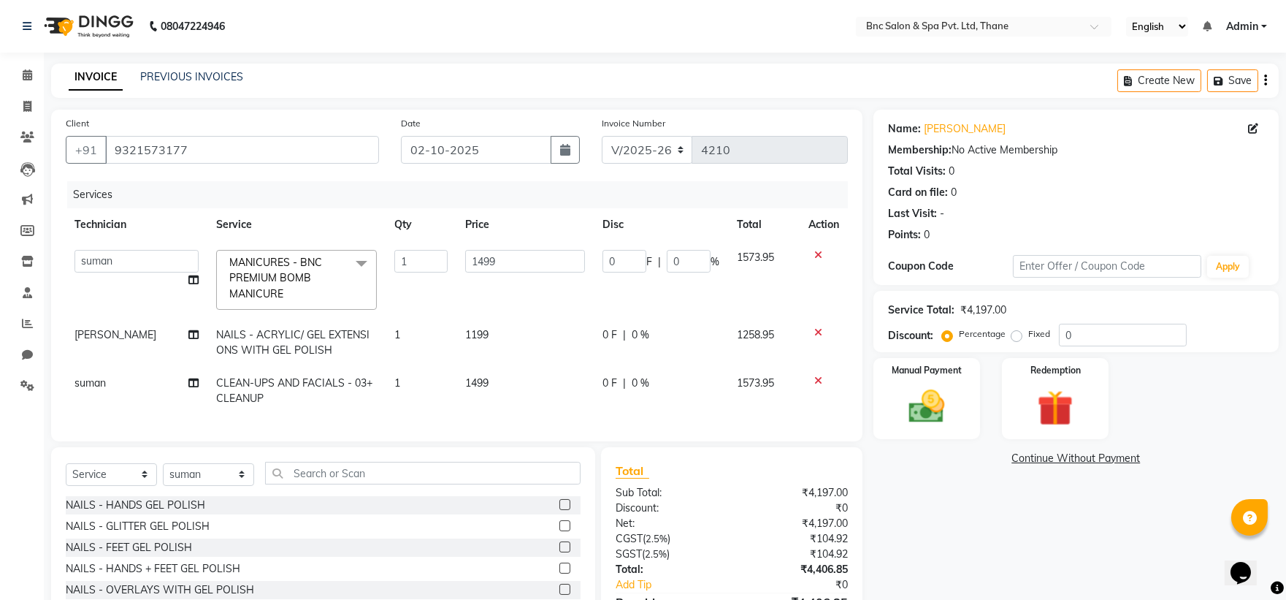
click at [815, 250] on icon at bounding box center [818, 255] width 8 height 10
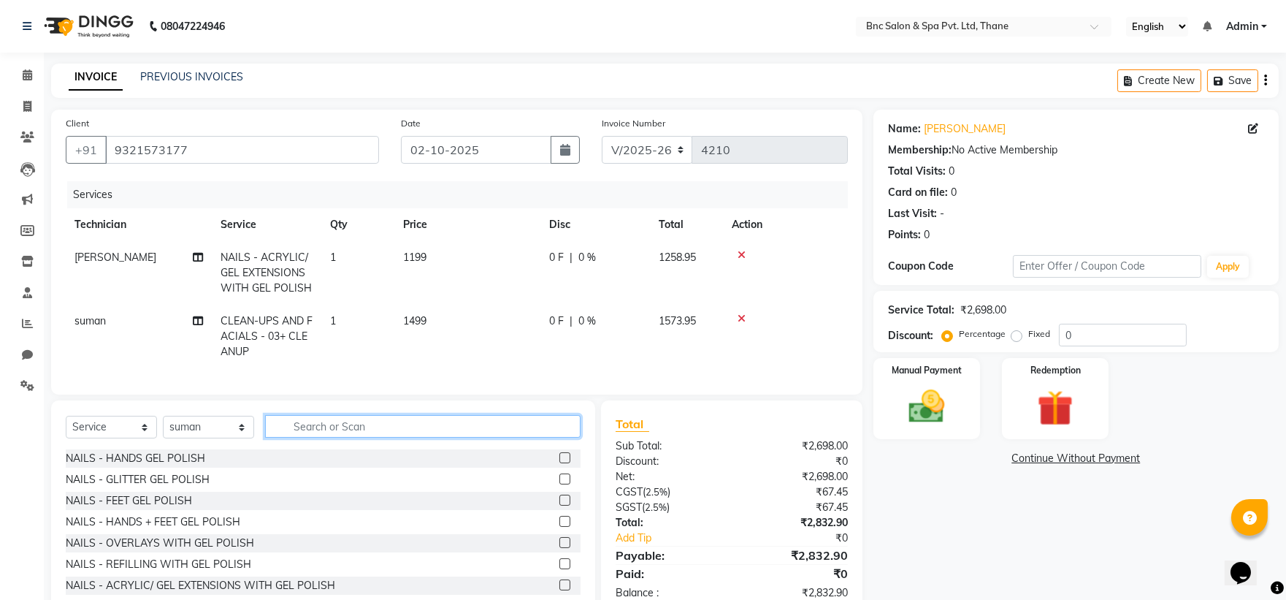
click at [288, 432] on input "text" at bounding box center [422, 426] width 315 height 23
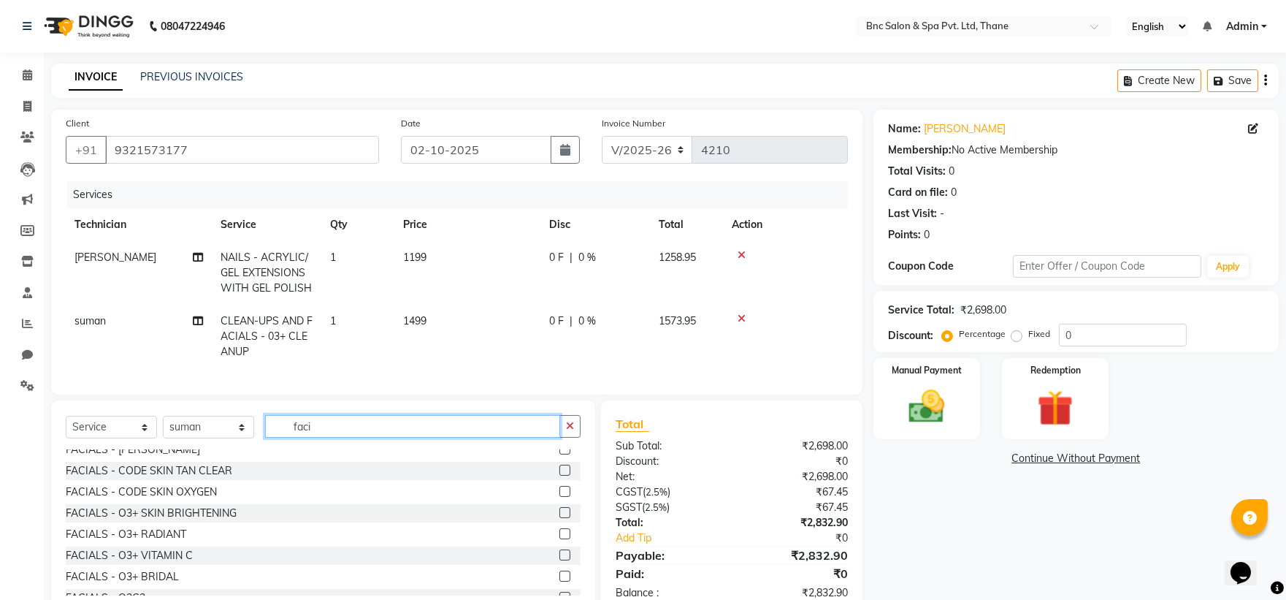
scroll to position [200, 0]
type input "faci"
click at [167, 541] on div "FACIALS - O3+ RADIANT" at bounding box center [126, 533] width 120 height 15
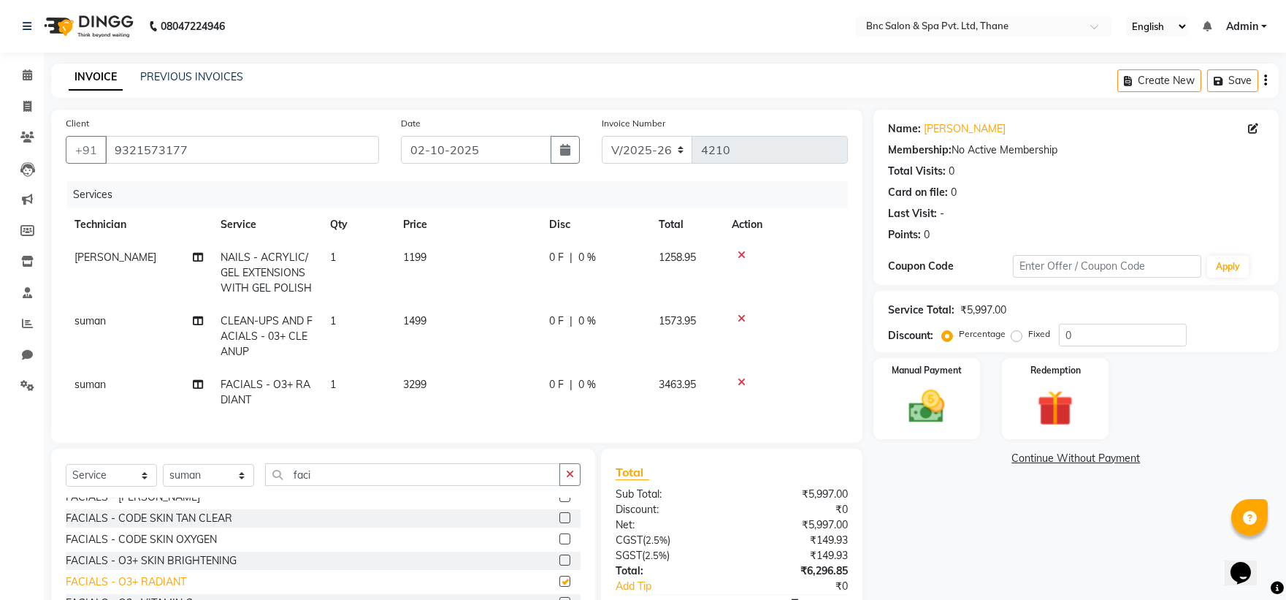
checkbox input "false"
click at [420, 389] on span "3299" at bounding box center [414, 384] width 23 height 13
select select "71935"
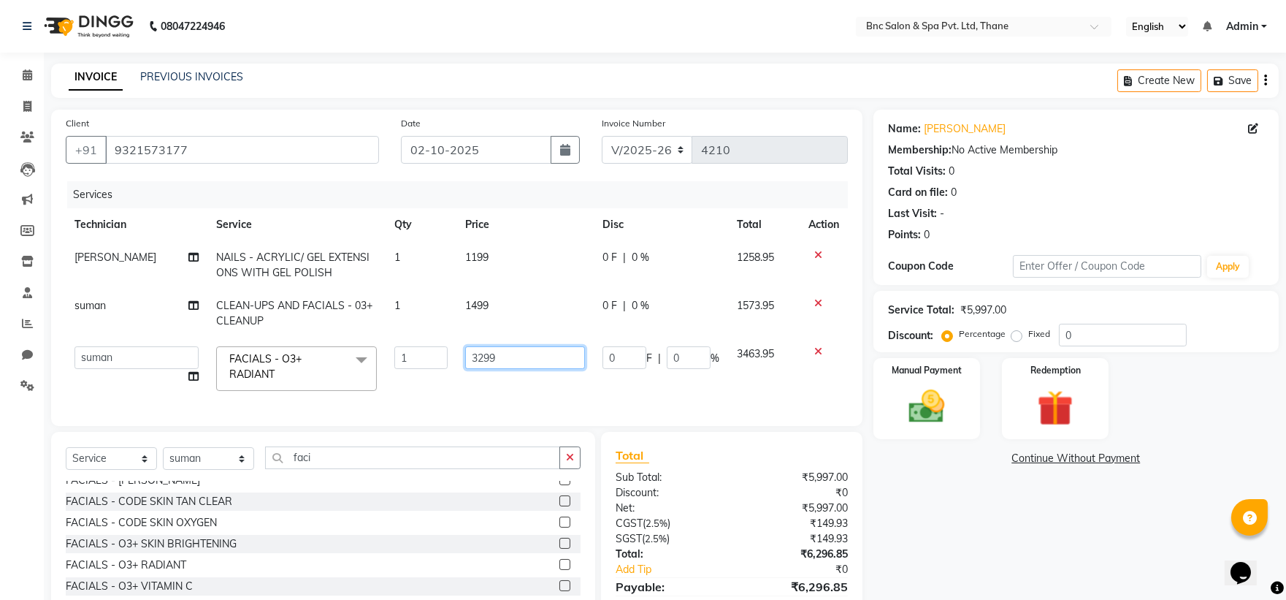
click at [543, 356] on input "3299" at bounding box center [525, 357] width 120 height 23
type input "3"
type input "2999"
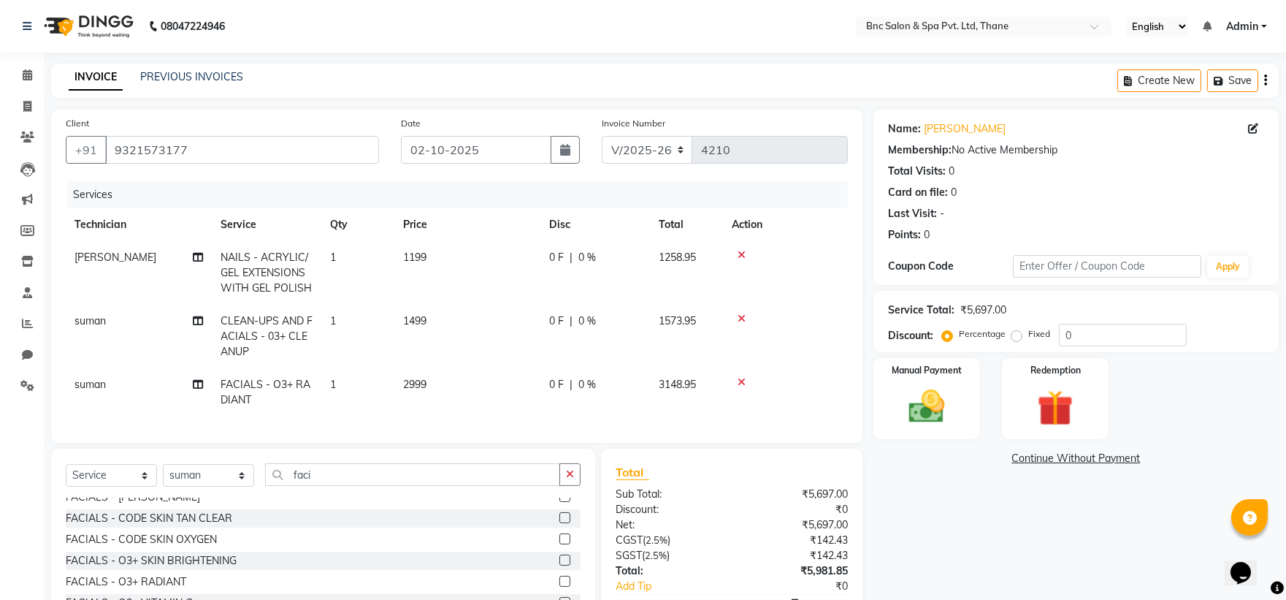
click at [590, 390] on span "0 %" at bounding box center [587, 384] width 18 height 15
select select "71935"
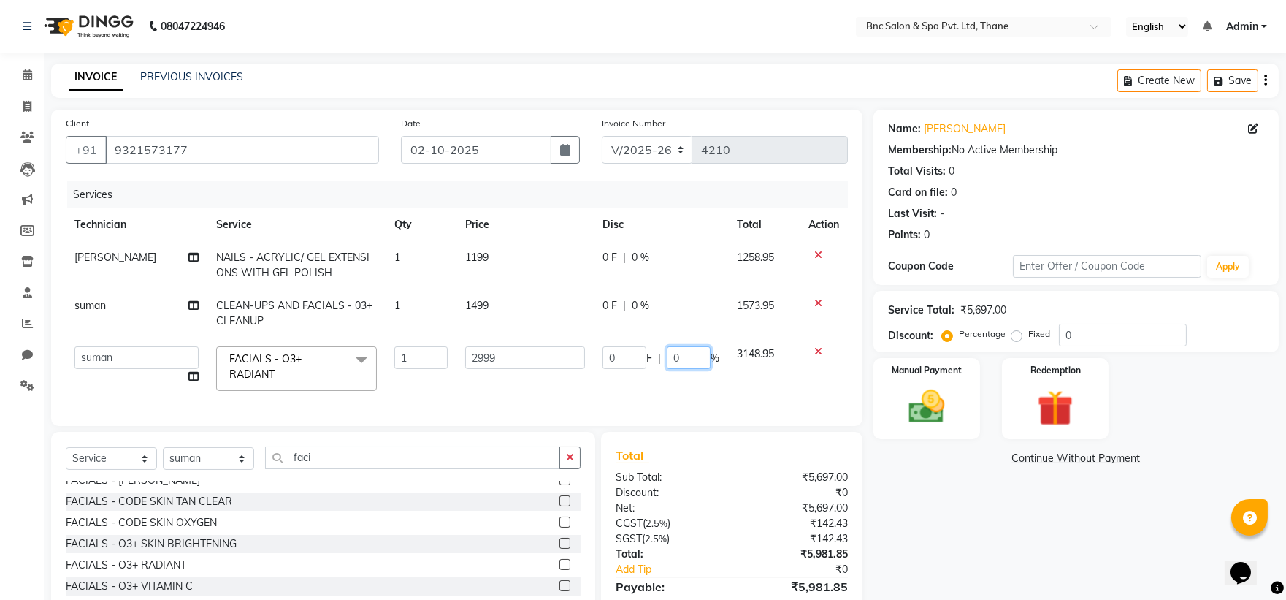
click at [695, 360] on input "0" at bounding box center [689, 357] width 44 height 23
type input "20"
click at [816, 302] on tbody "Kajal Mahto NAILS - ACRYLIC/ GEL EXTENSIONS WITH GEL POLISH 1 1199 0 F | 0 % 12…" at bounding box center [457, 320] width 782 height 158
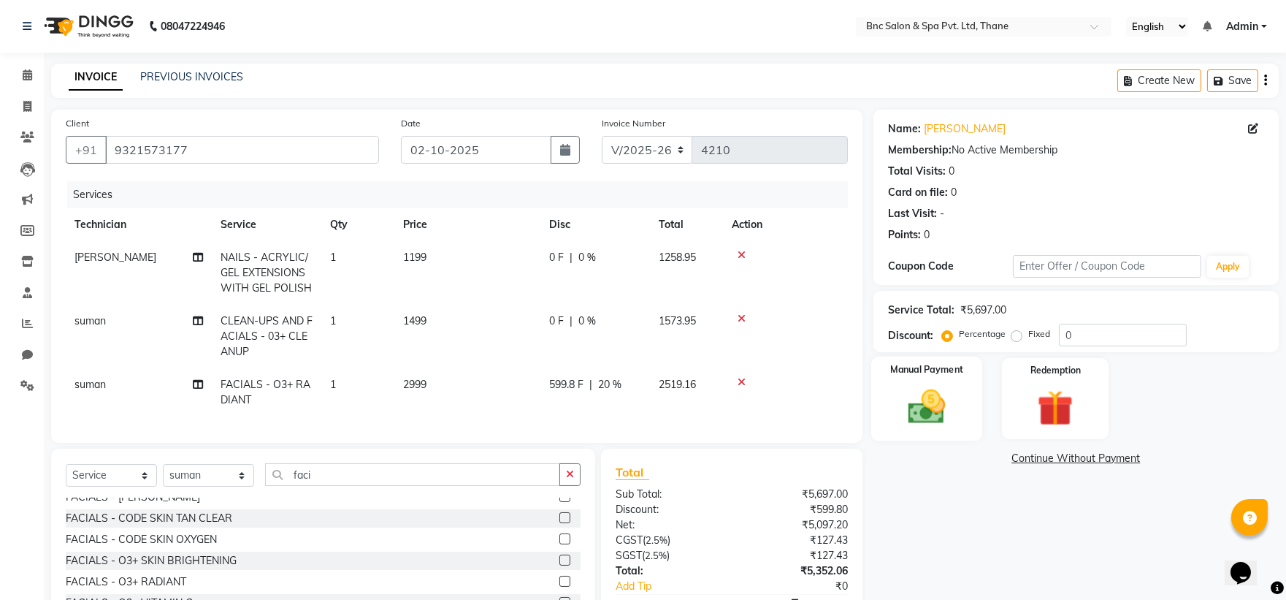
click at [926, 389] on img at bounding box center [926, 406] width 61 height 43
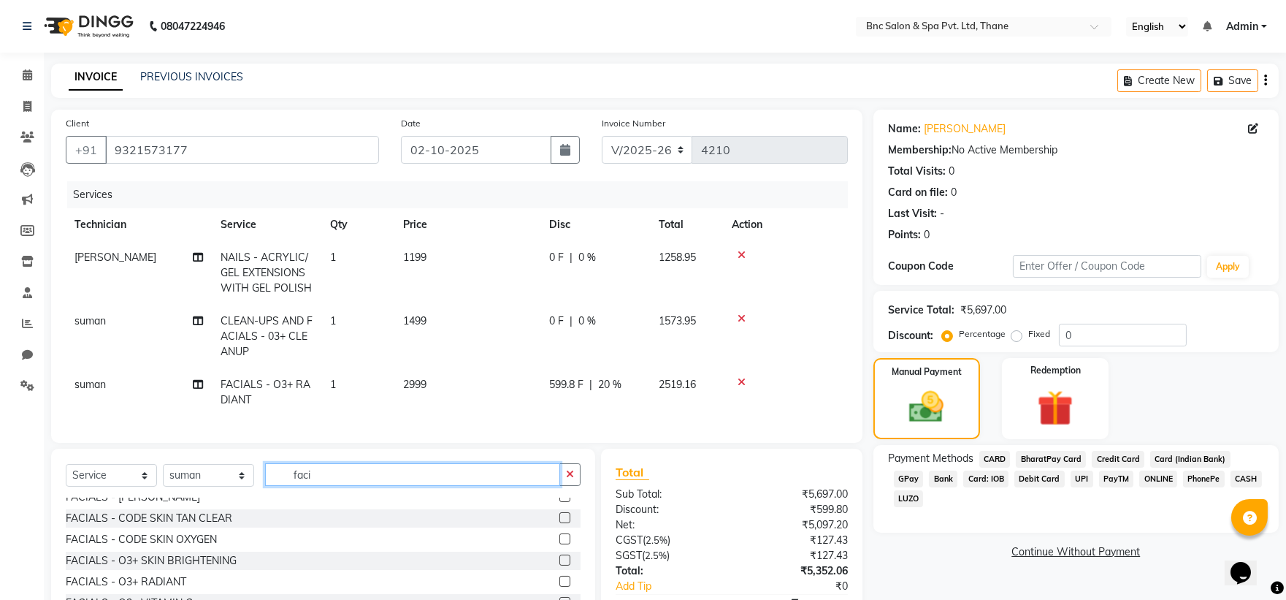
click at [315, 486] on input "faci" at bounding box center [412, 474] width 295 height 23
type input "f"
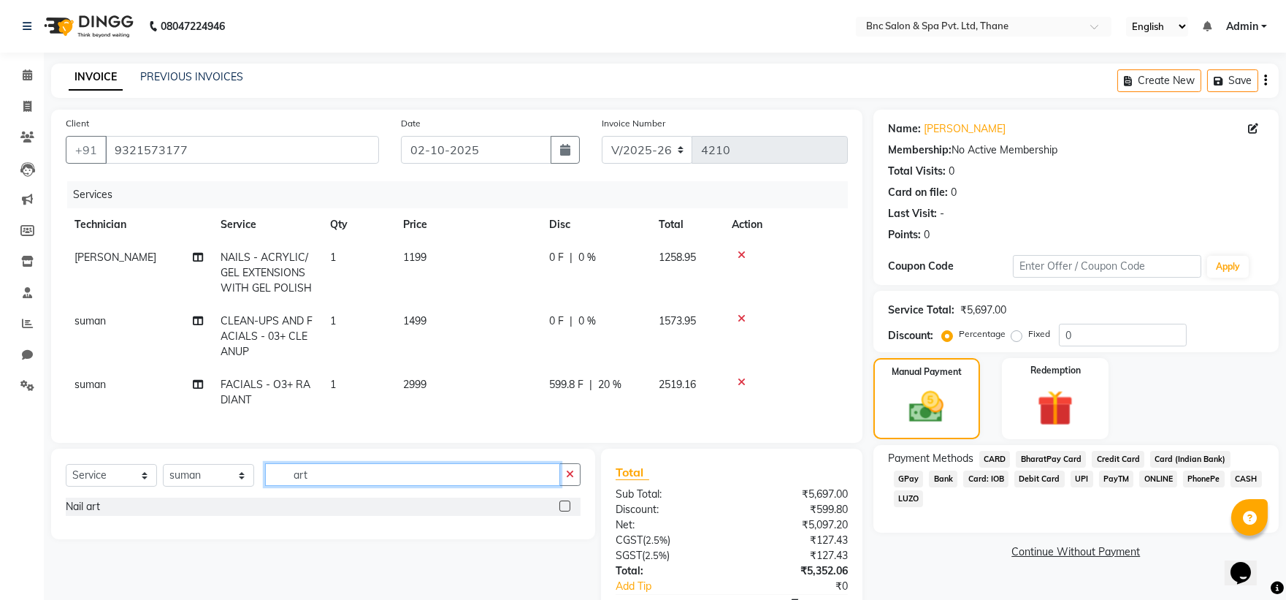
type input "art"
click at [561, 511] on label at bounding box center [564, 505] width 11 height 11
click at [561, 511] on input "checkbox" at bounding box center [563, 506] width 9 height 9
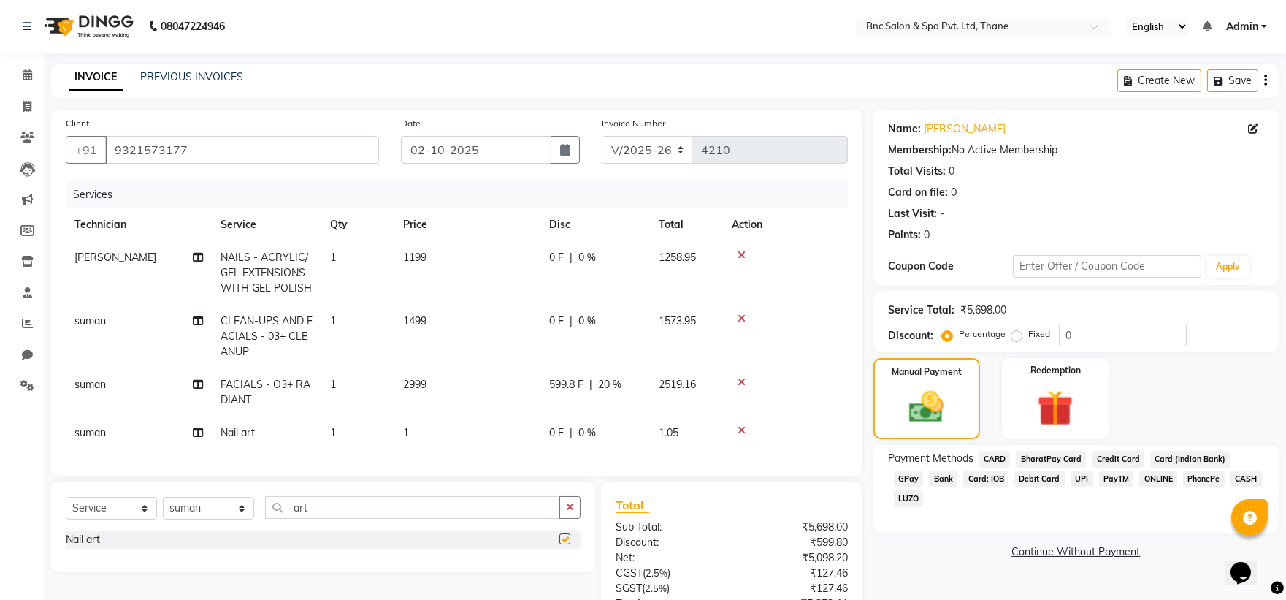
checkbox input "false"
click at [405, 429] on span "1" at bounding box center [406, 432] width 6 height 13
select select "71935"
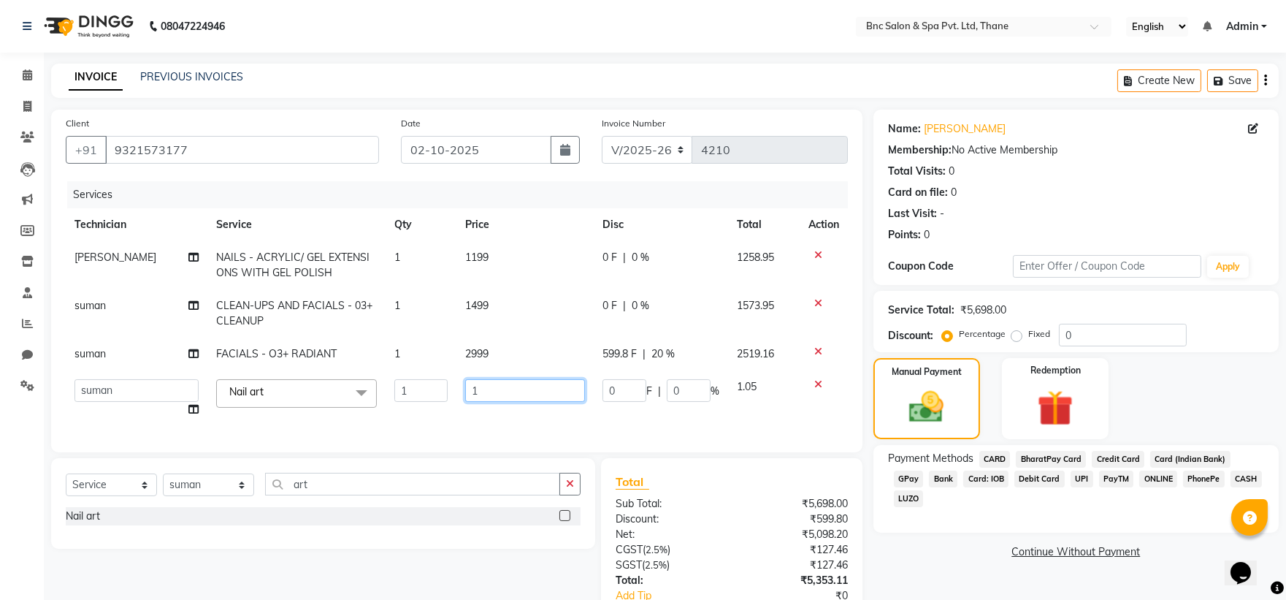
click at [485, 390] on input "1" at bounding box center [525, 390] width 120 height 23
type input "999"
click at [816, 300] on tbody "Kajal Mahto NAILS - ACRYLIC/ GEL EXTENSIONS WITH GEL POLISH 1 1199 0 F | 0 % 12…" at bounding box center [457, 333] width 782 height 185
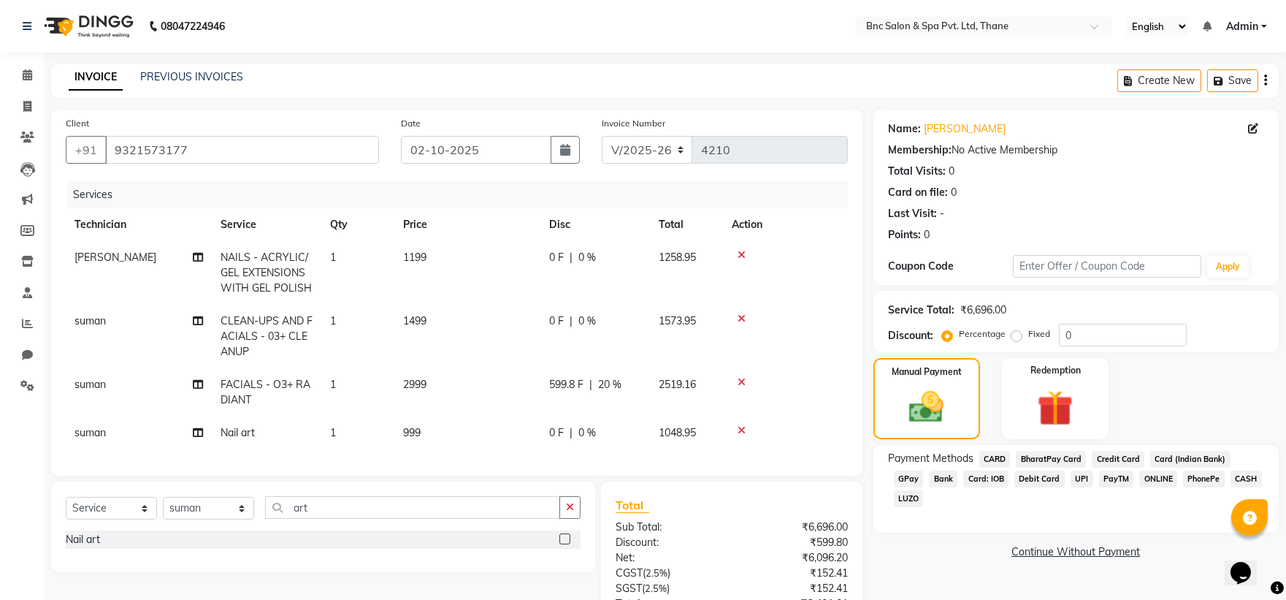
click at [743, 315] on icon at bounding box center [742, 318] width 8 height 10
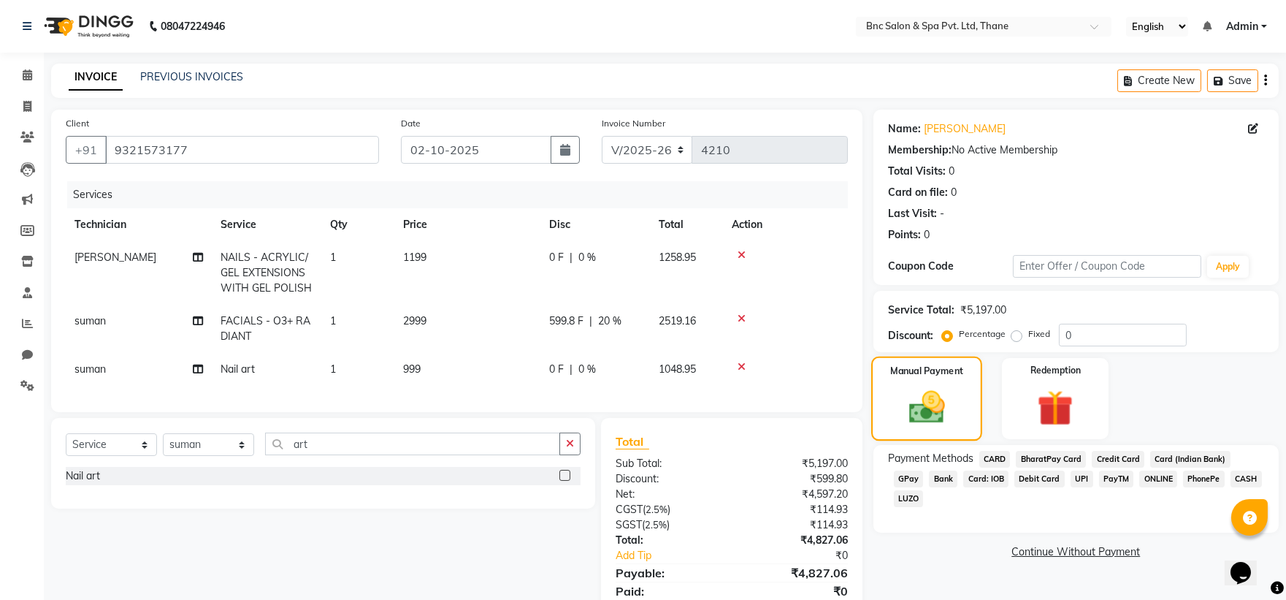
click at [937, 395] on img at bounding box center [927, 407] width 58 height 42
click at [251, 325] on span "FACIALS - O3+ RADIANT" at bounding box center [266, 328] width 90 height 28
select select "71935"
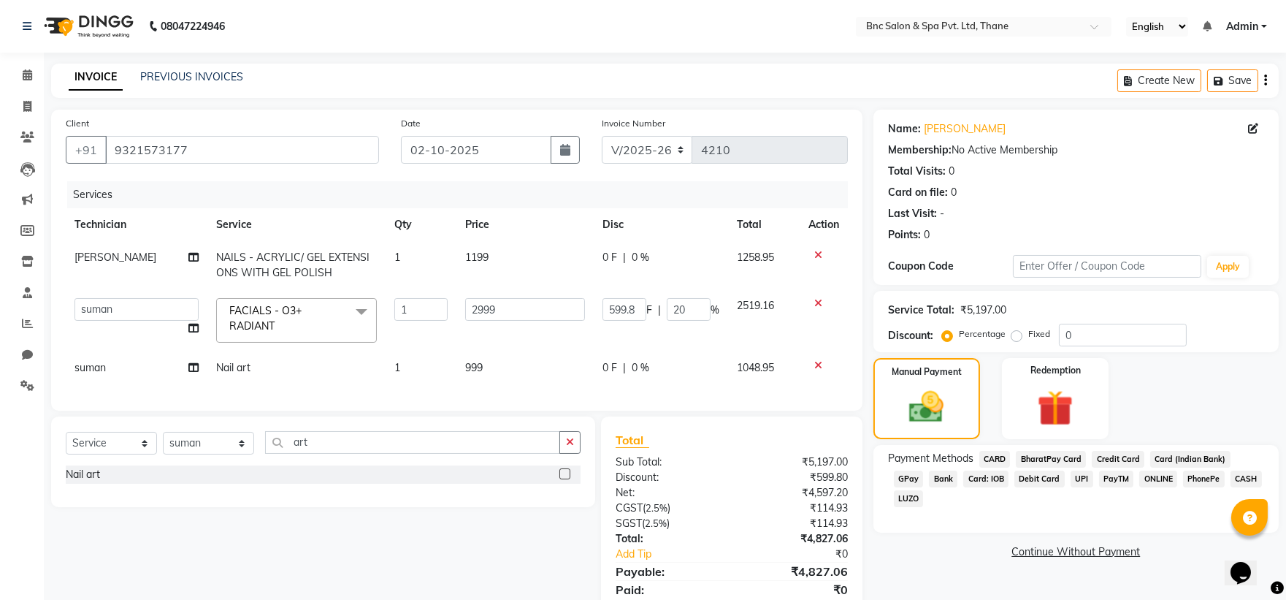
click at [367, 312] on span at bounding box center [361, 312] width 29 height 28
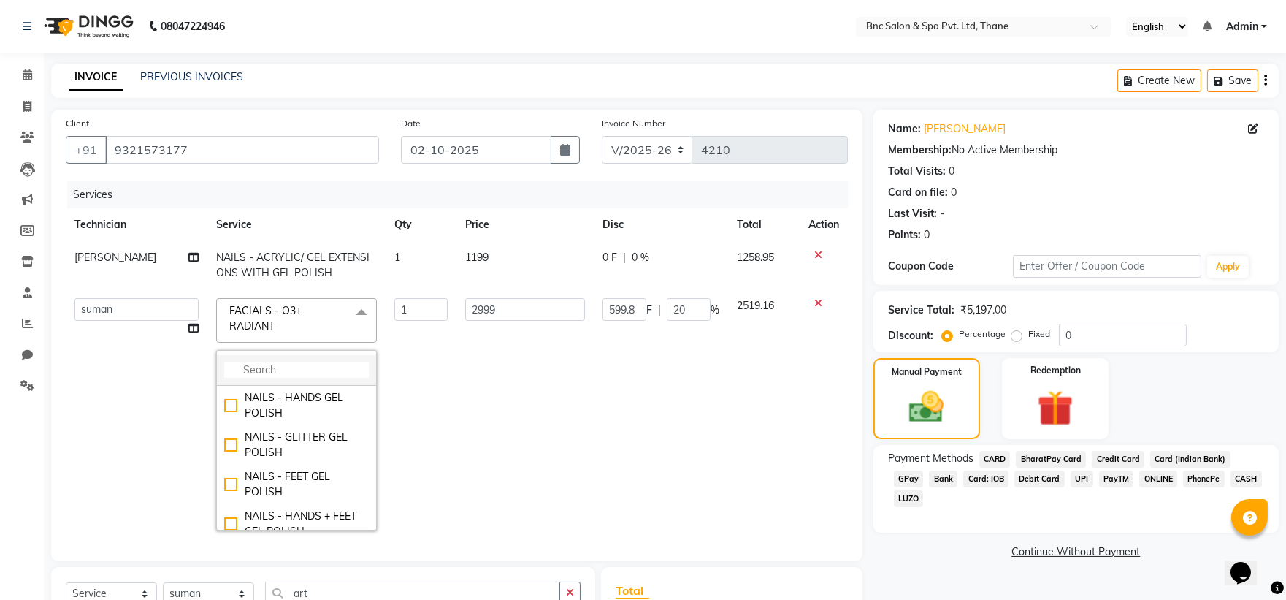
click at [297, 367] on input "multiselect-search" at bounding box center [296, 369] width 145 height 15
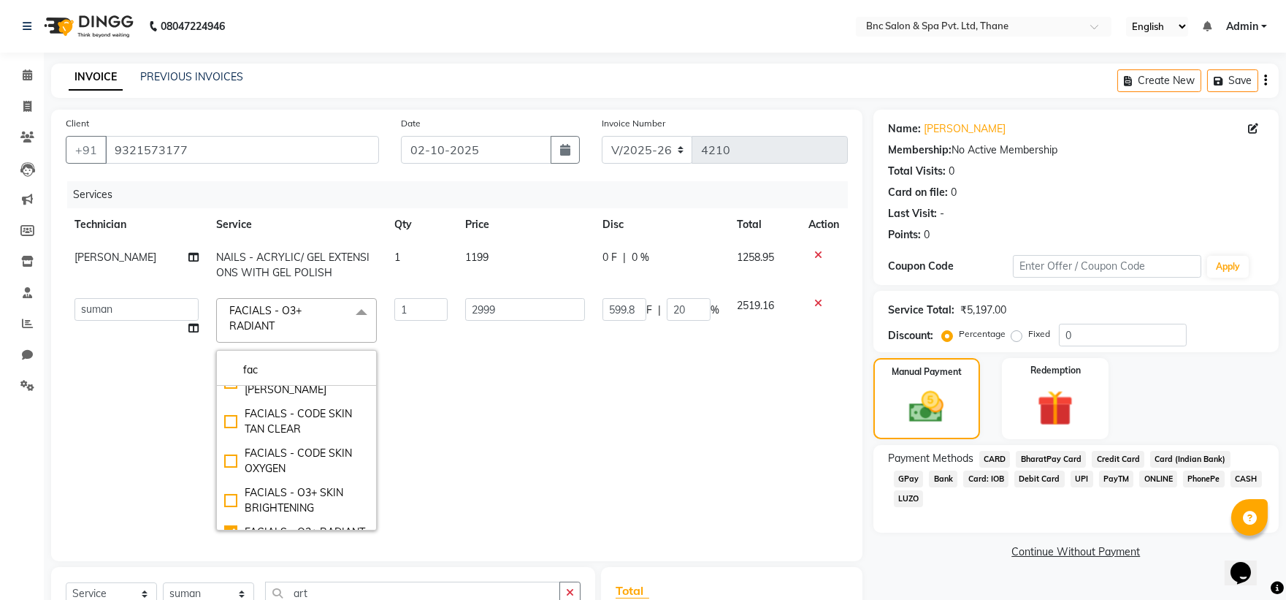
scroll to position [443, 0]
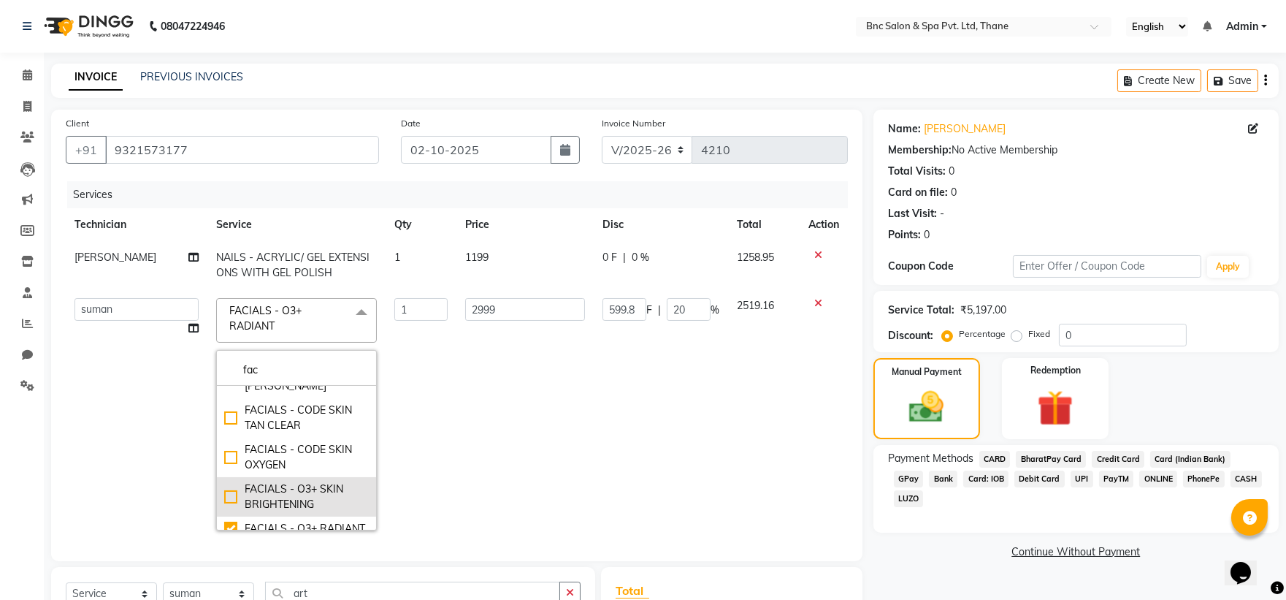
type input "fac"
click at [283, 491] on div "FACIALS - O3+ SKIN BRIGHTENING" at bounding box center [296, 496] width 145 height 31
checkbox input "true"
checkbox input "false"
type input "0"
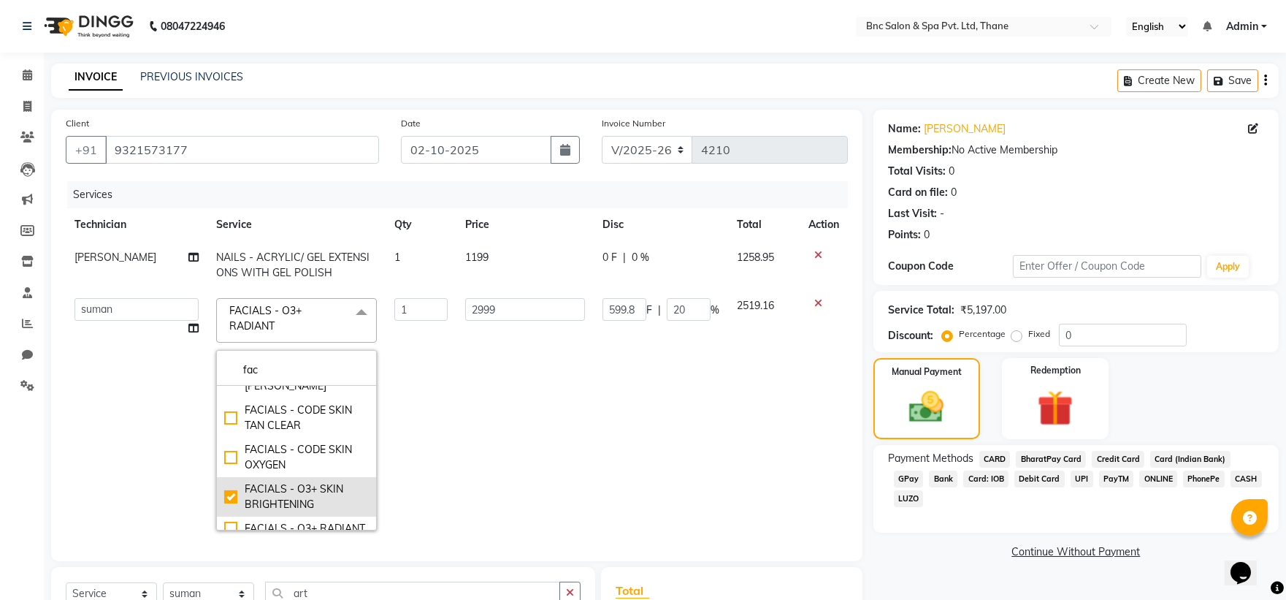
type input "0"
click at [420, 428] on td "1" at bounding box center [421, 414] width 71 height 250
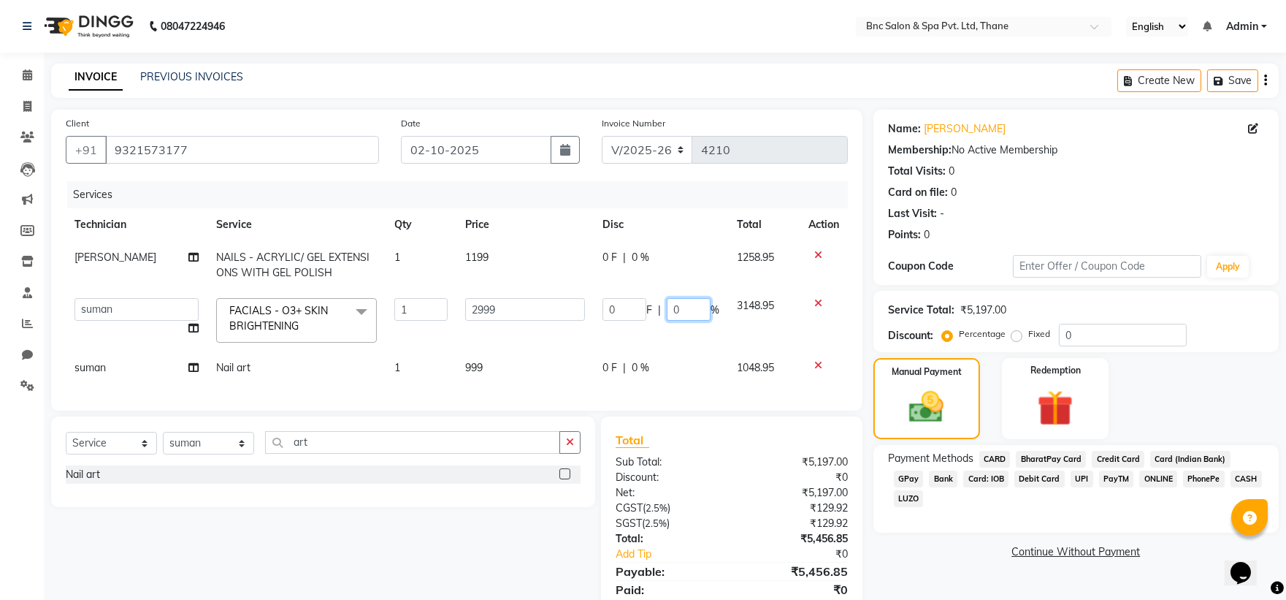
click at [690, 309] on input "0" at bounding box center [689, 309] width 44 height 23
type input "20"
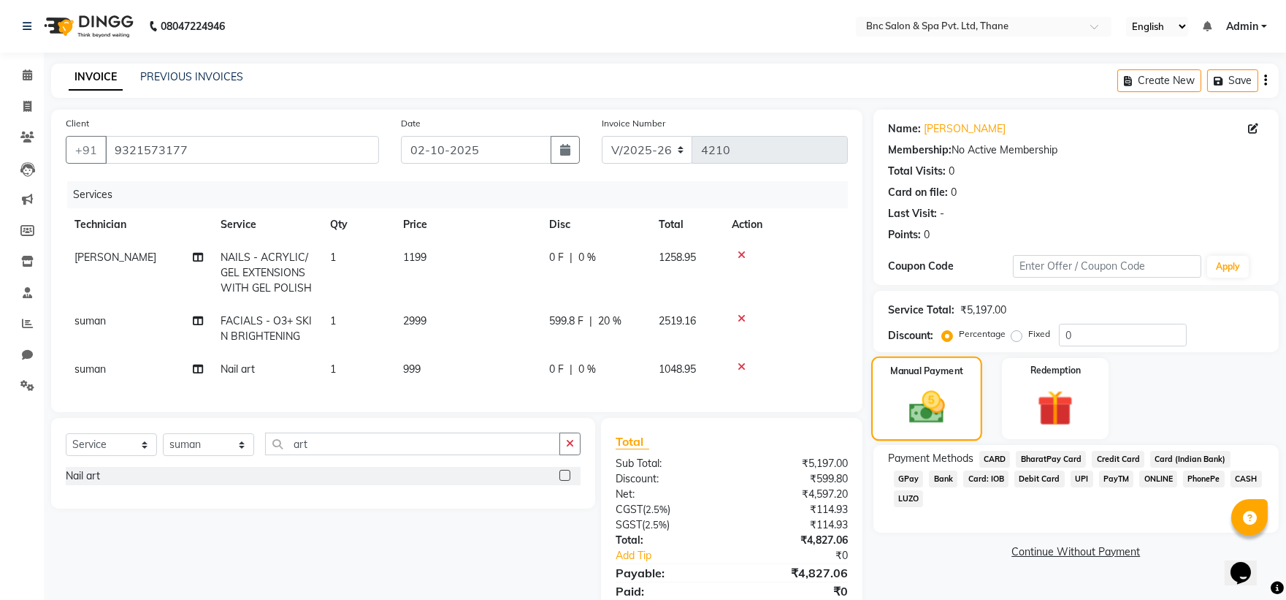
click at [918, 404] on img at bounding box center [927, 407] width 58 height 42
click at [428, 250] on td "1199" at bounding box center [467, 273] width 146 height 64
select select "71922"
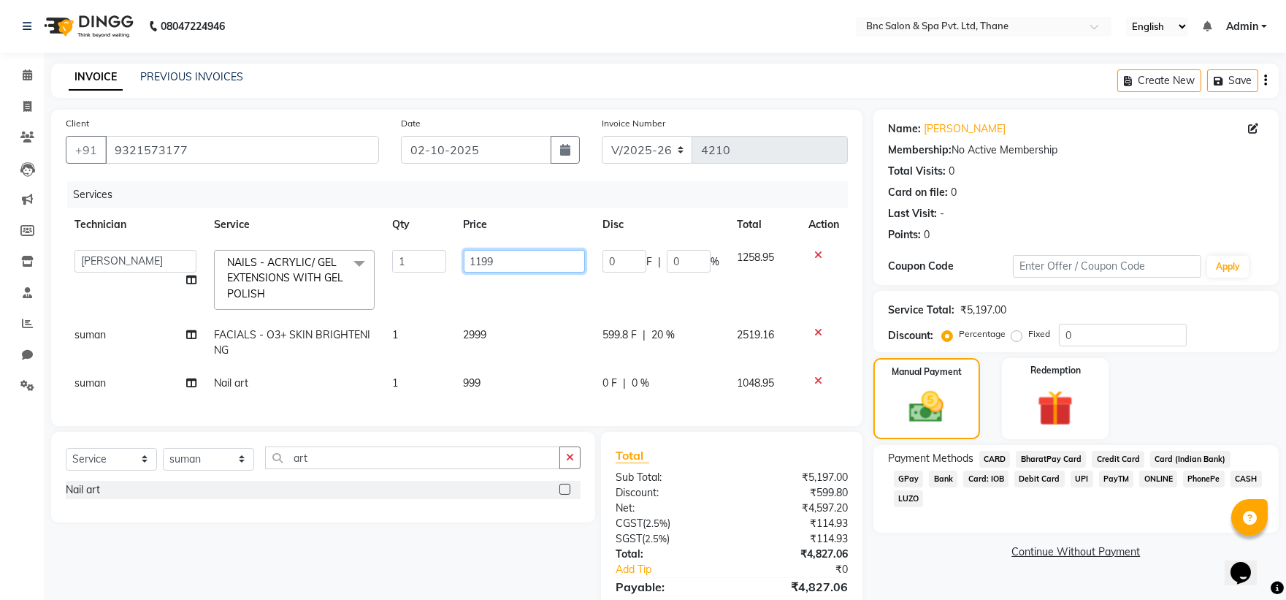
click at [554, 253] on input "1199" at bounding box center [524, 261] width 121 height 23
type input "1899"
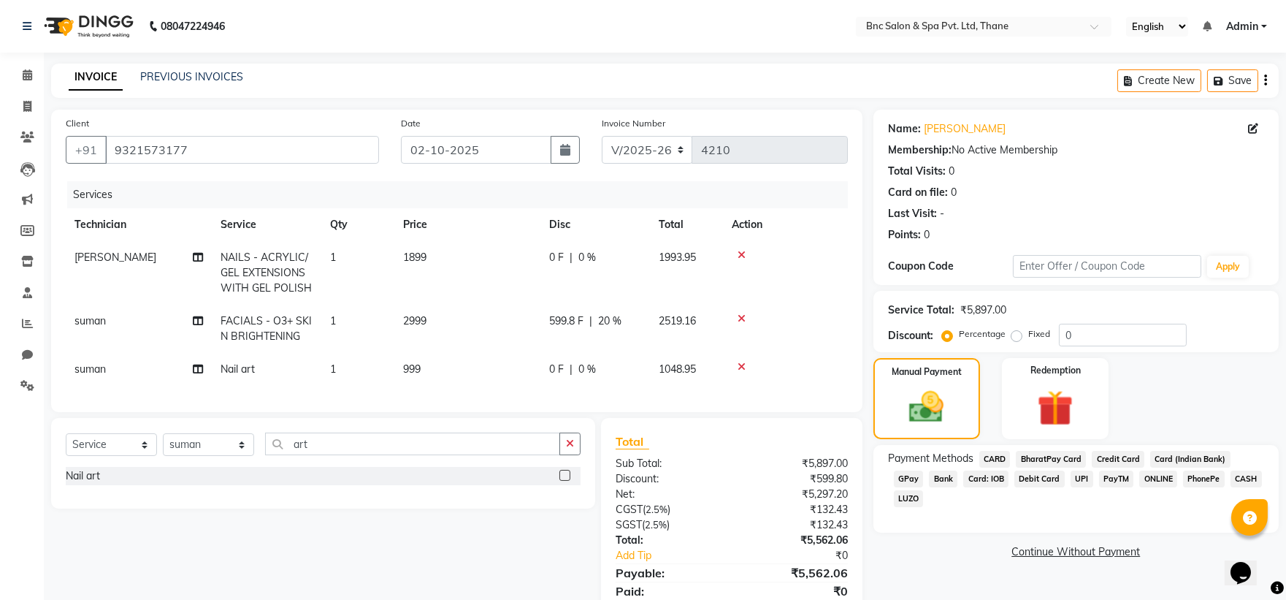
click at [557, 258] on span "0 F" at bounding box center [556, 257] width 15 height 15
select select "71922"
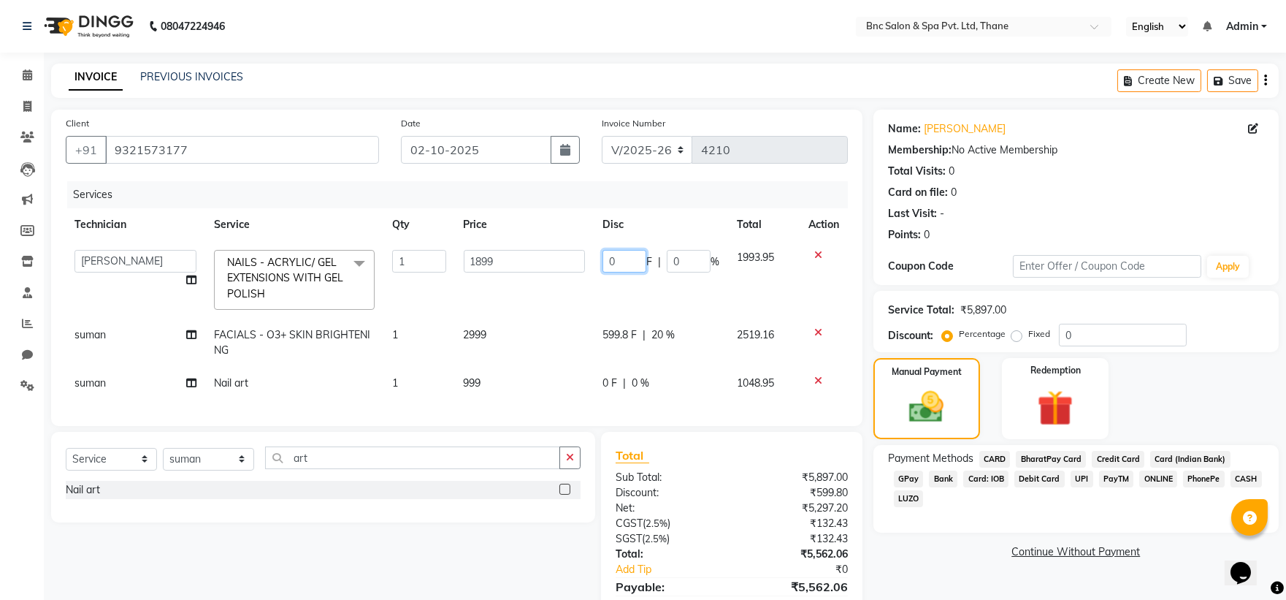
click at [617, 263] on input "0" at bounding box center [624, 261] width 44 height 23
type input "700"
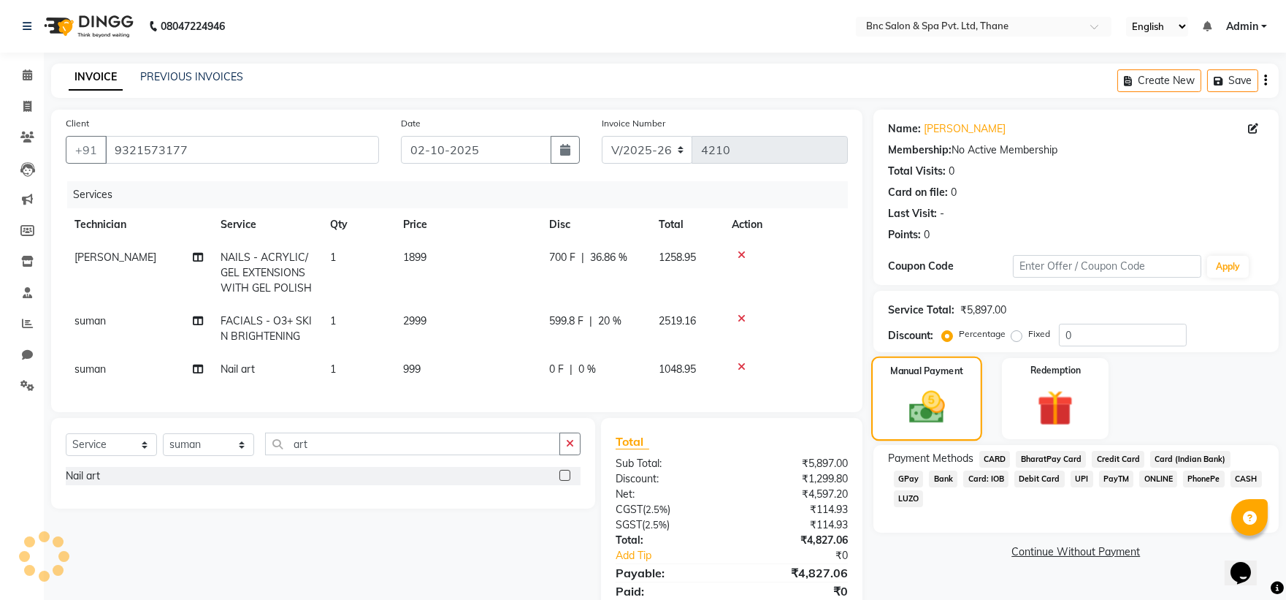
click at [932, 409] on img at bounding box center [927, 407] width 58 height 42
click at [911, 392] on img at bounding box center [927, 407] width 58 height 42
click at [118, 252] on span "[PERSON_NAME]" at bounding box center [115, 256] width 82 height 13
select select "71922"
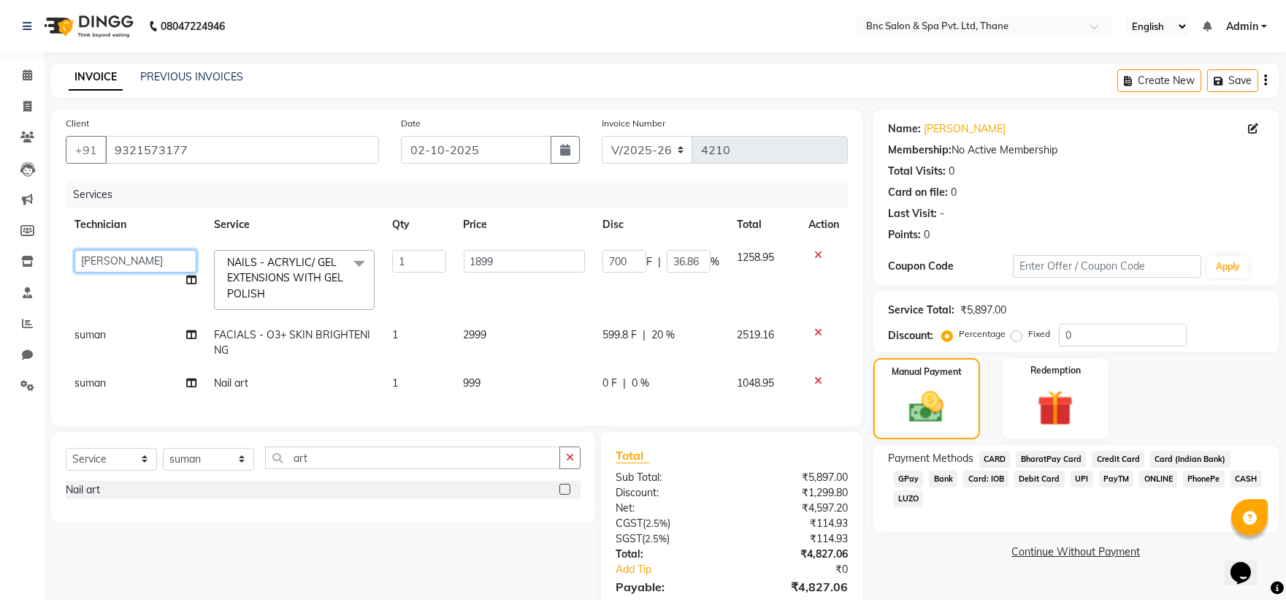
click at [111, 261] on select "[PERSON_NAME] [PERSON_NAME] [PERSON_NAME] [PERSON_NAME] [PERSON_NAME] [PERSON_N…" at bounding box center [135, 261] width 122 height 23
select select "71874"
click at [86, 381] on span "suman" at bounding box center [89, 382] width 31 height 13
select select "71935"
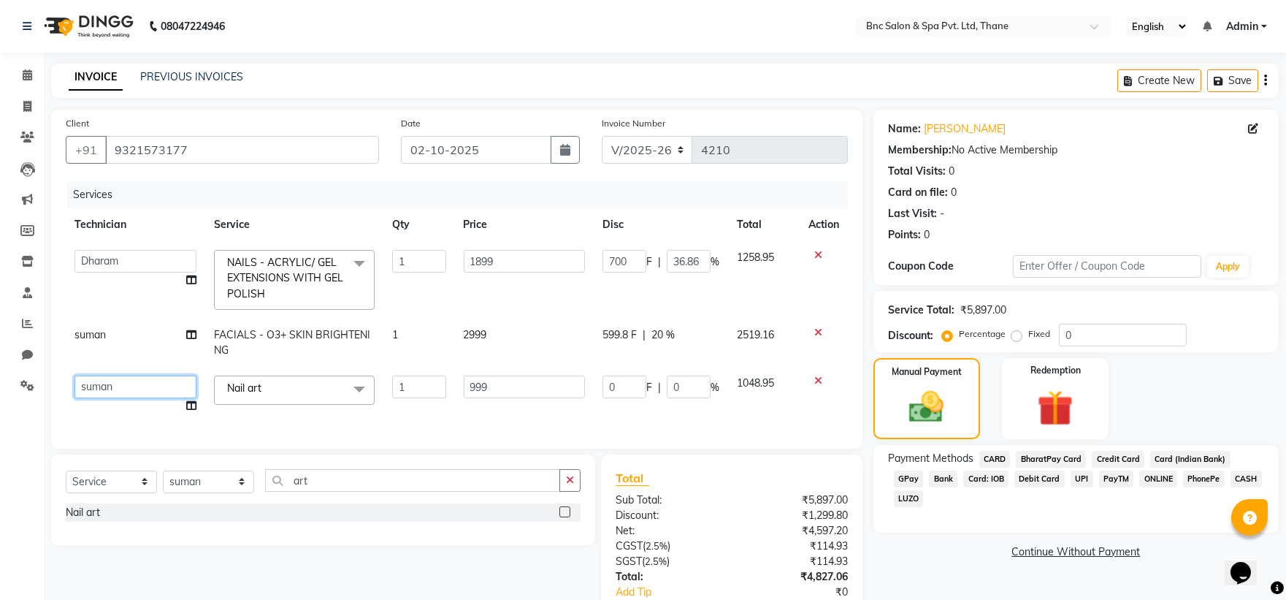
click at [97, 383] on select "[PERSON_NAME] [PERSON_NAME] [PERSON_NAME] [PERSON_NAME] [PERSON_NAME] [PERSON_N…" at bounding box center [135, 386] width 122 height 23
select select "71874"
click at [900, 390] on img at bounding box center [927, 407] width 58 height 42
click at [923, 402] on img at bounding box center [927, 407] width 58 height 42
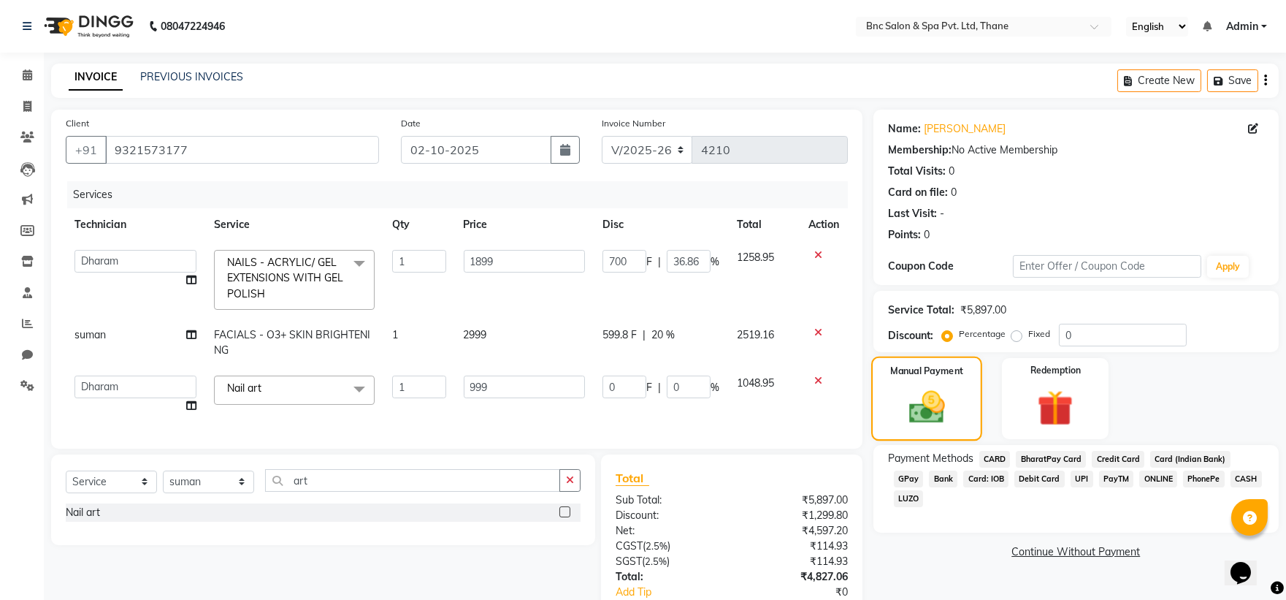
click at [923, 402] on img at bounding box center [927, 407] width 58 height 42
click at [923, 405] on img at bounding box center [927, 407] width 58 height 42
click at [915, 386] on img at bounding box center [927, 407] width 58 height 42
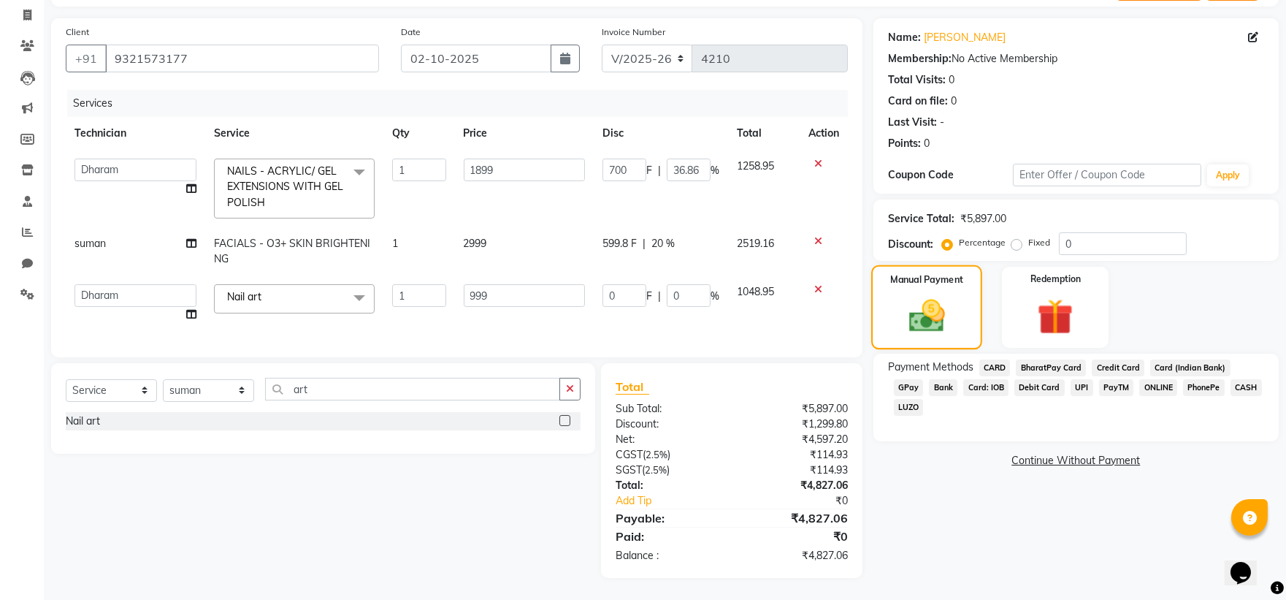
click at [916, 312] on img at bounding box center [927, 316] width 58 height 42
click at [909, 273] on div "Manual Payment" at bounding box center [926, 307] width 111 height 84
click at [567, 383] on icon "button" at bounding box center [570, 388] width 8 height 10
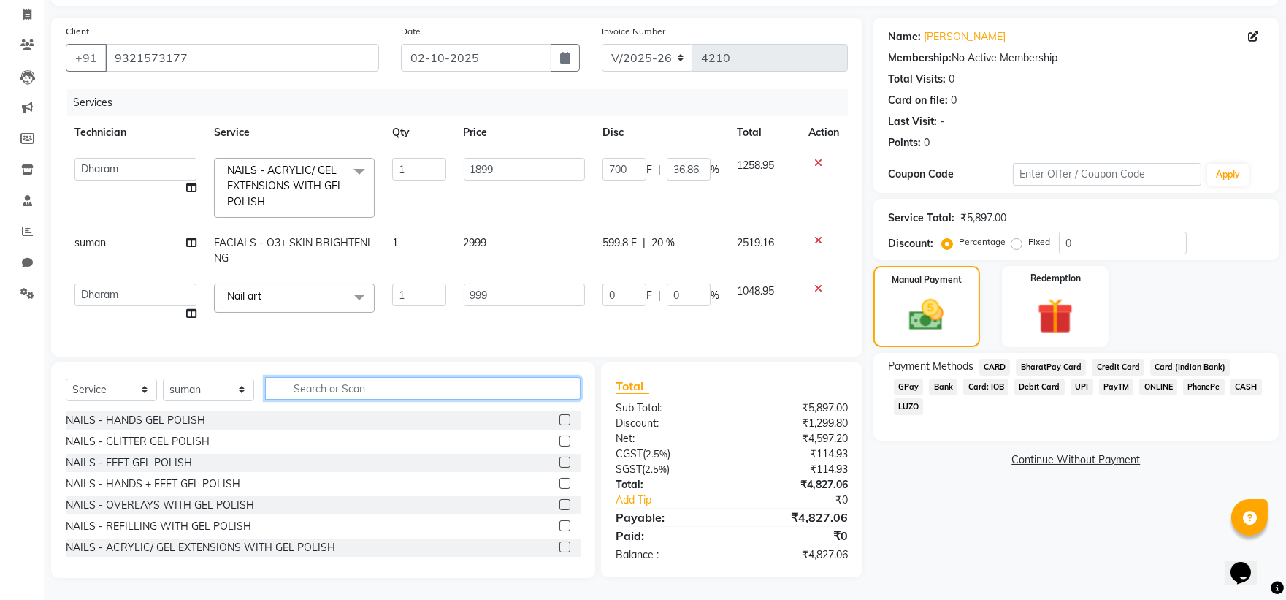
scroll to position [0, 0]
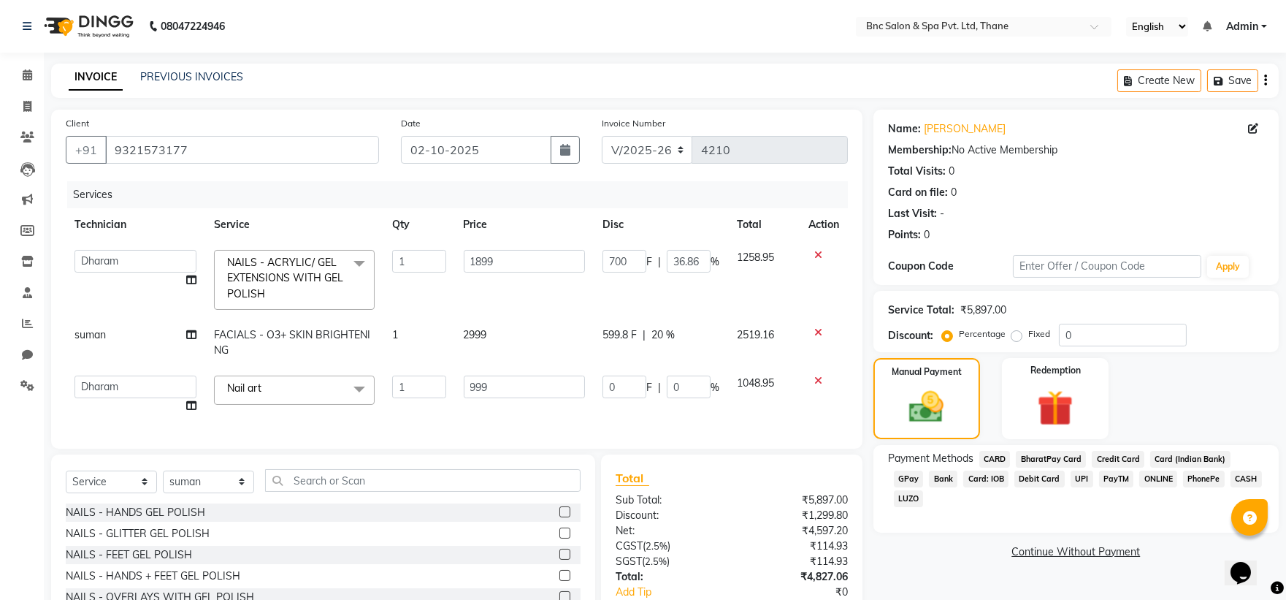
click at [484, 237] on th "Price" at bounding box center [524, 224] width 139 height 33
click at [491, 238] on th "Price" at bounding box center [524, 224] width 139 height 33
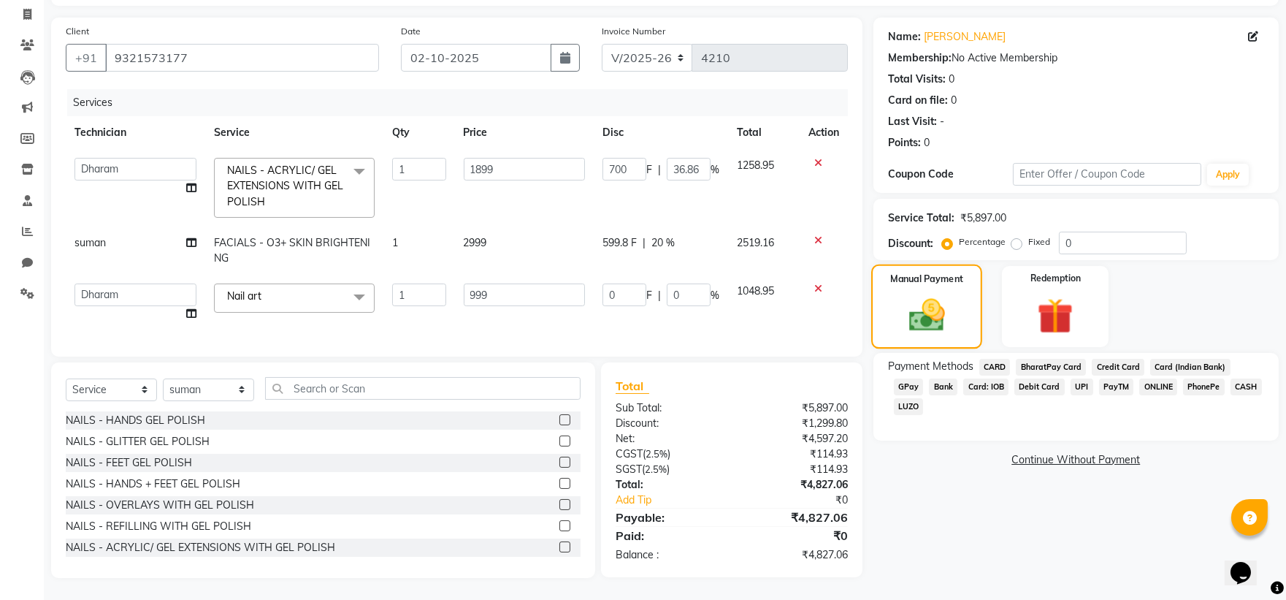
click at [906, 294] on img at bounding box center [927, 315] width 58 height 42
click at [965, 293] on div "Manual Payment" at bounding box center [926, 306] width 111 height 84
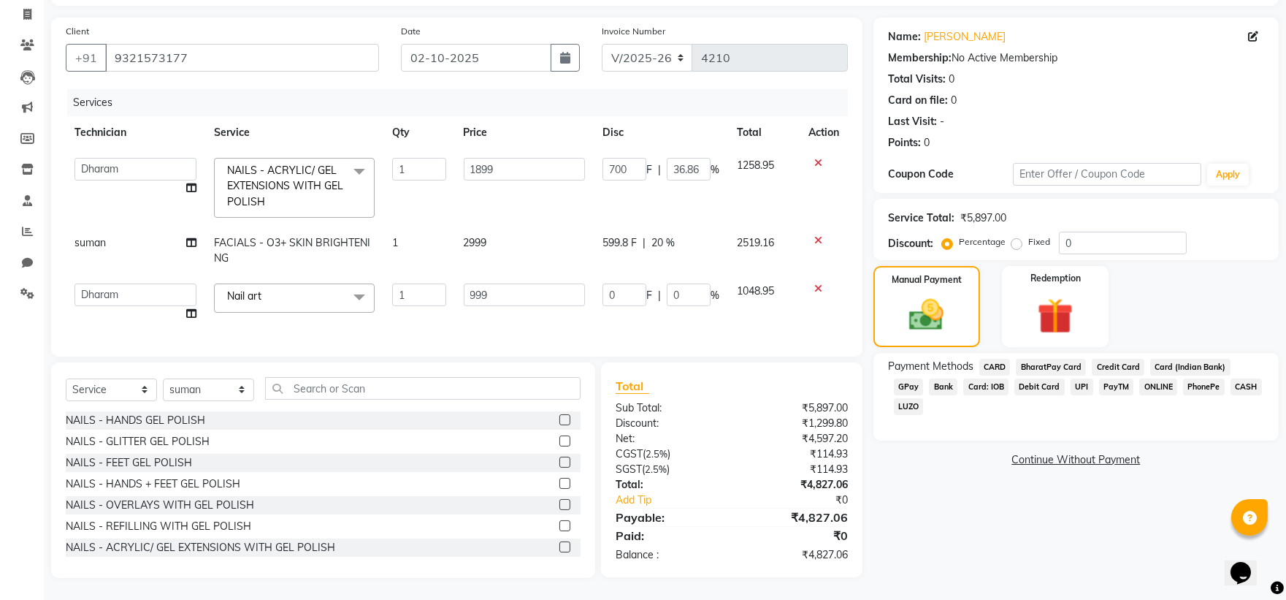
click at [1231, 378] on span "CASH" at bounding box center [1246, 386] width 31 height 17
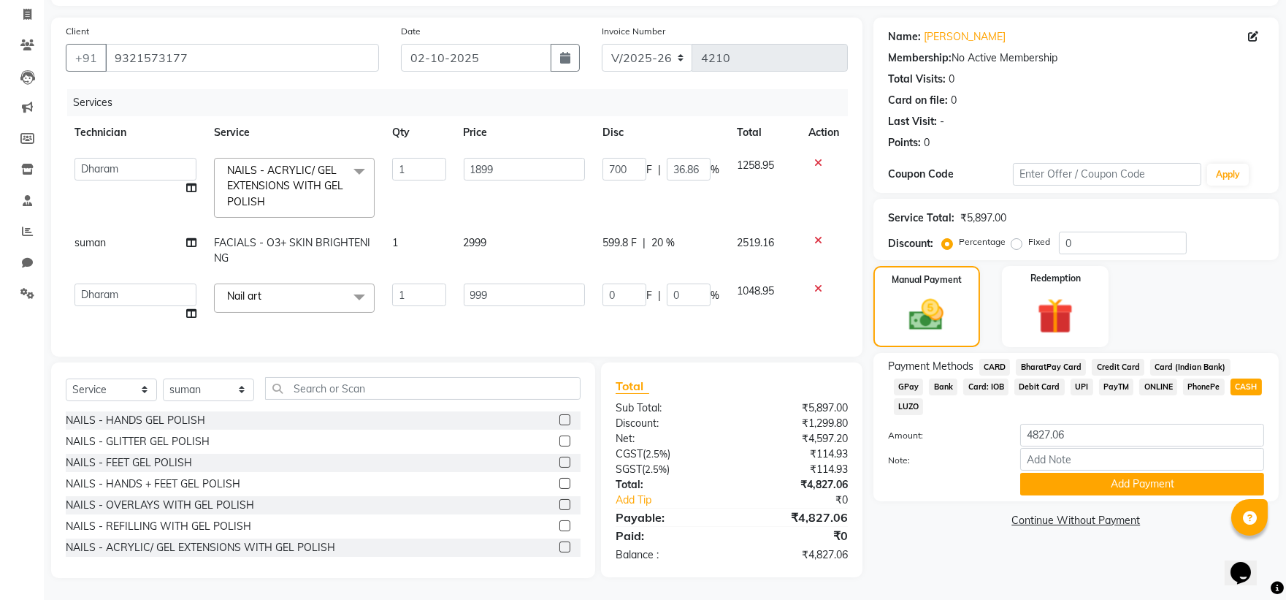
click at [1023, 233] on div "Fixed" at bounding box center [1032, 242] width 36 height 18
click at [1028, 235] on label "Fixed" at bounding box center [1039, 241] width 22 height 13
click at [1014, 237] on input "Fixed" at bounding box center [1019, 242] width 10 height 10
radio input "true"
type input "0"
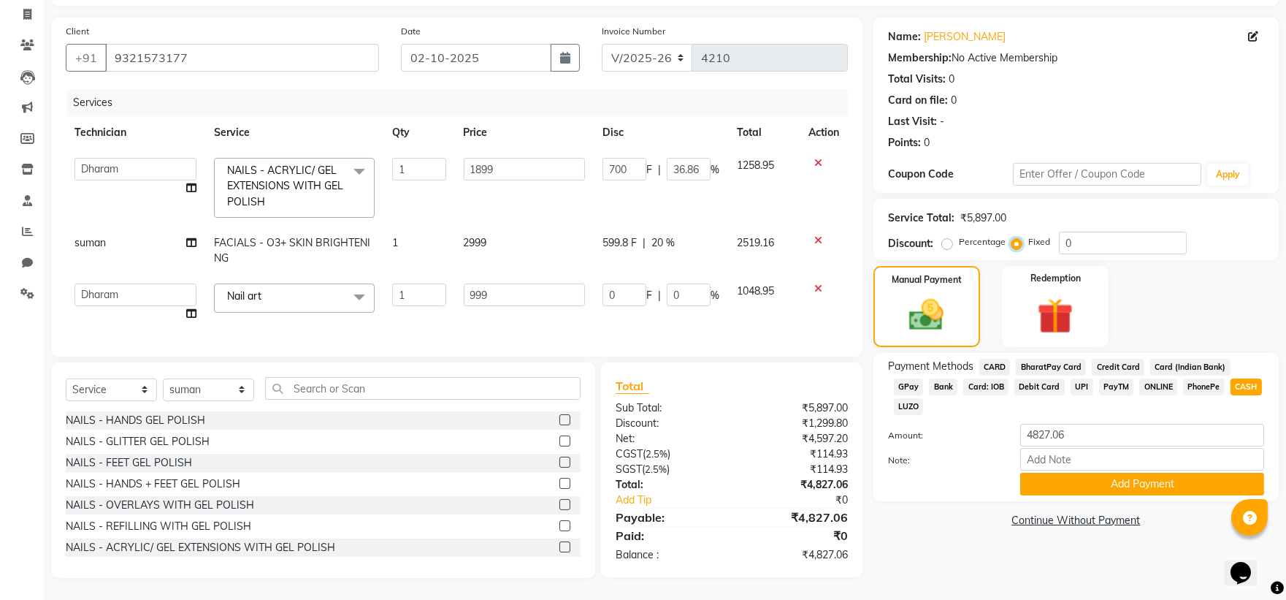
type input "0"
click at [1079, 232] on input "0" at bounding box center [1123, 242] width 128 height 23
type input "1"
type input "0.32"
type input "0.02"
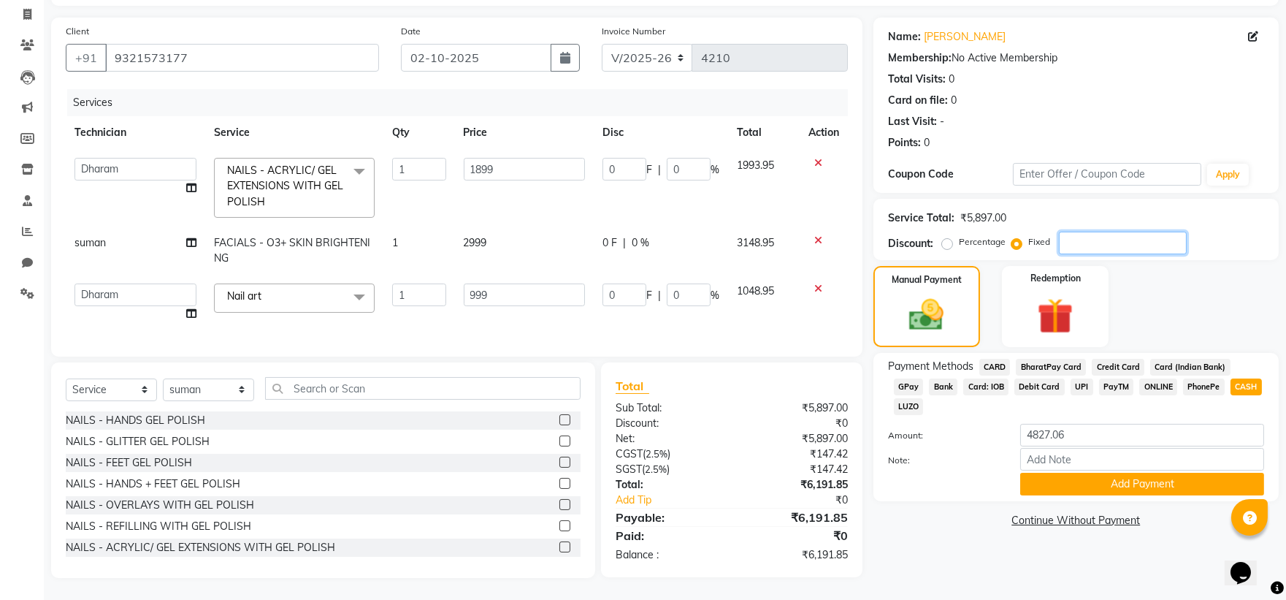
type input "0.17"
type input "0.02"
type input "10"
type input "3.22"
type input "0.17"
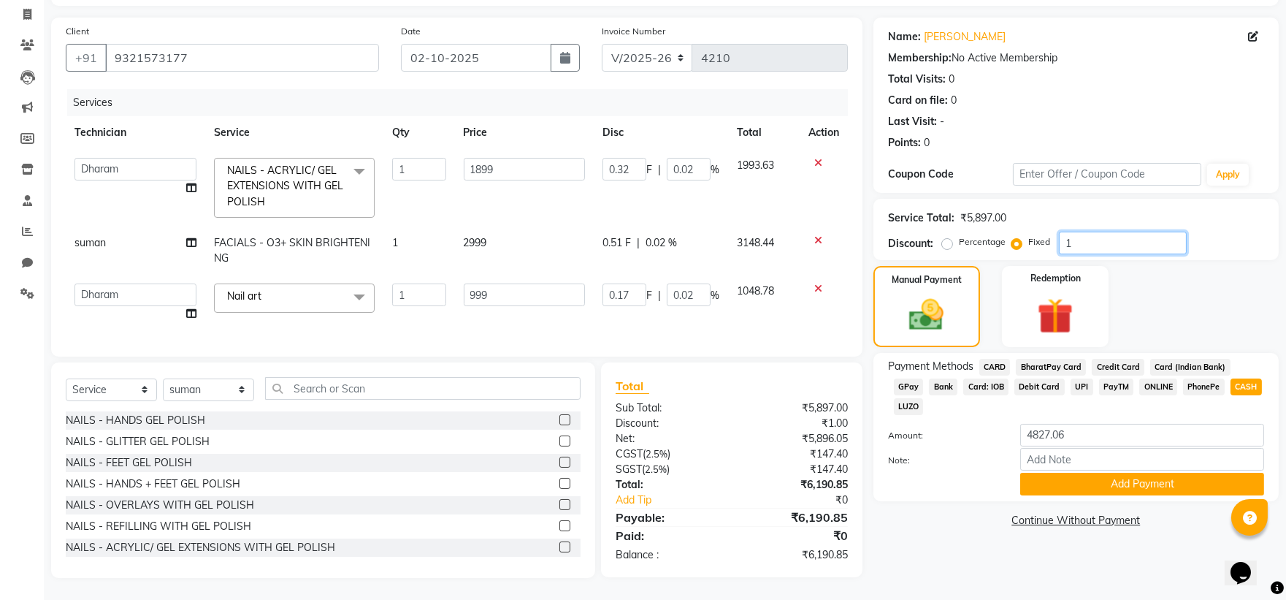
type input "1.69"
type input "0.17"
type input "100"
type input "32.2"
type input "1.7"
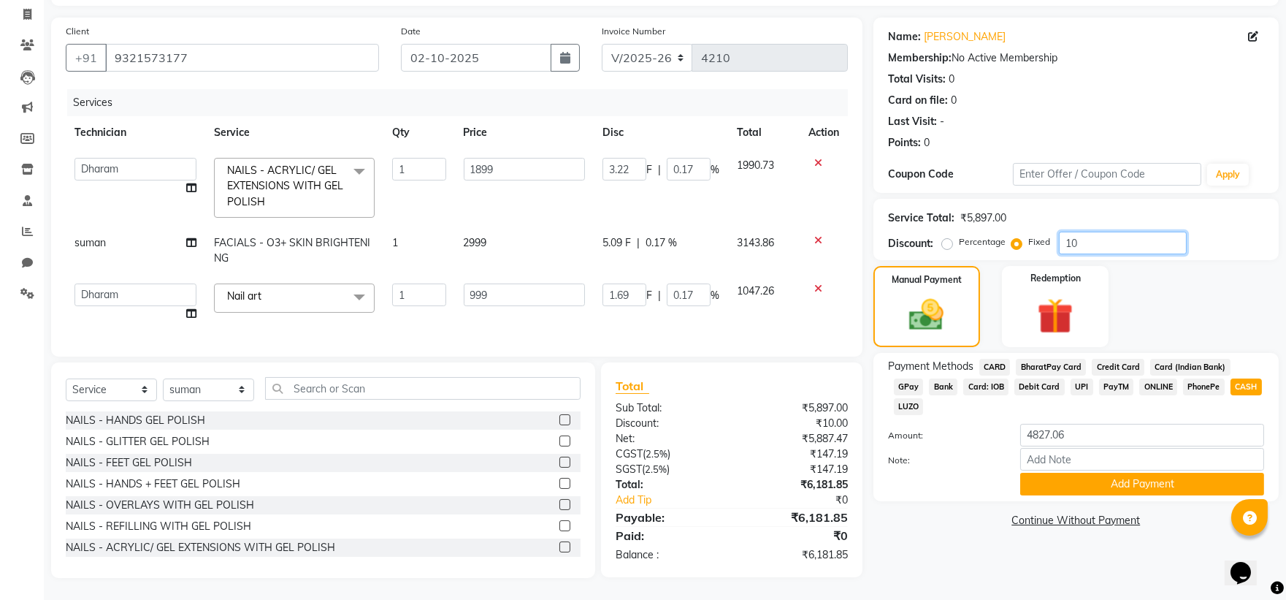
type input "16.94"
type input "1.7"
type input "100"
click at [937, 278] on div "Manual Payment" at bounding box center [926, 306] width 111 height 84
click at [959, 235] on label "Percentage" at bounding box center [982, 241] width 47 height 13
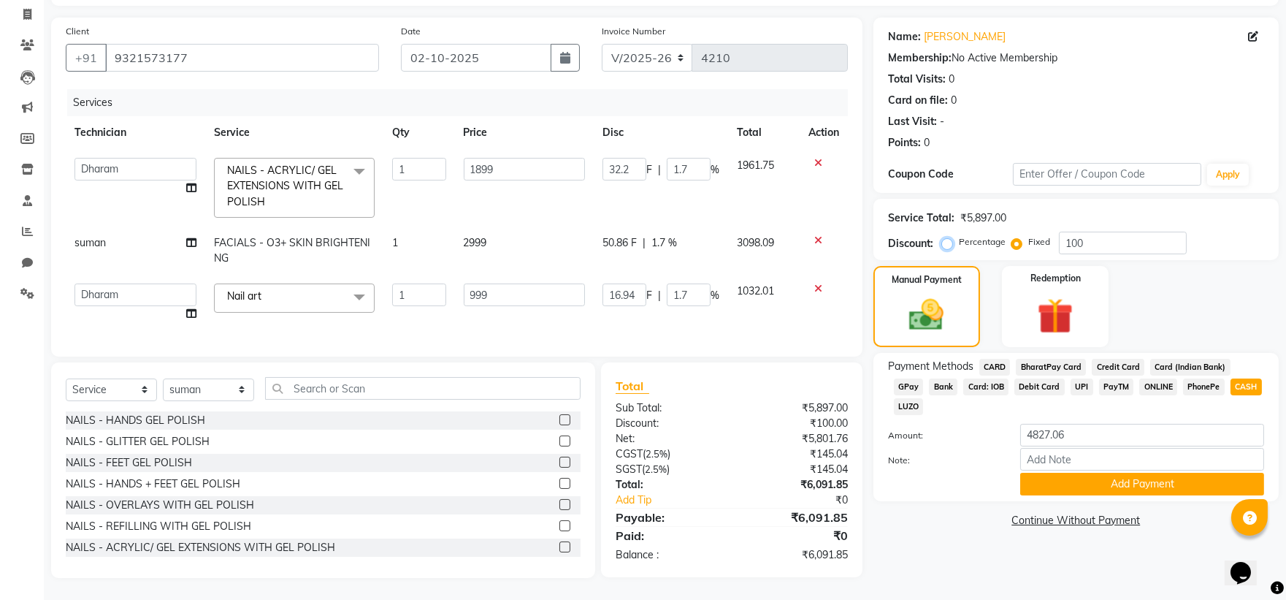
click at [951, 237] on input "Percentage" at bounding box center [950, 242] width 10 height 10
radio input "true"
type input "1899"
type input "100"
type input "999"
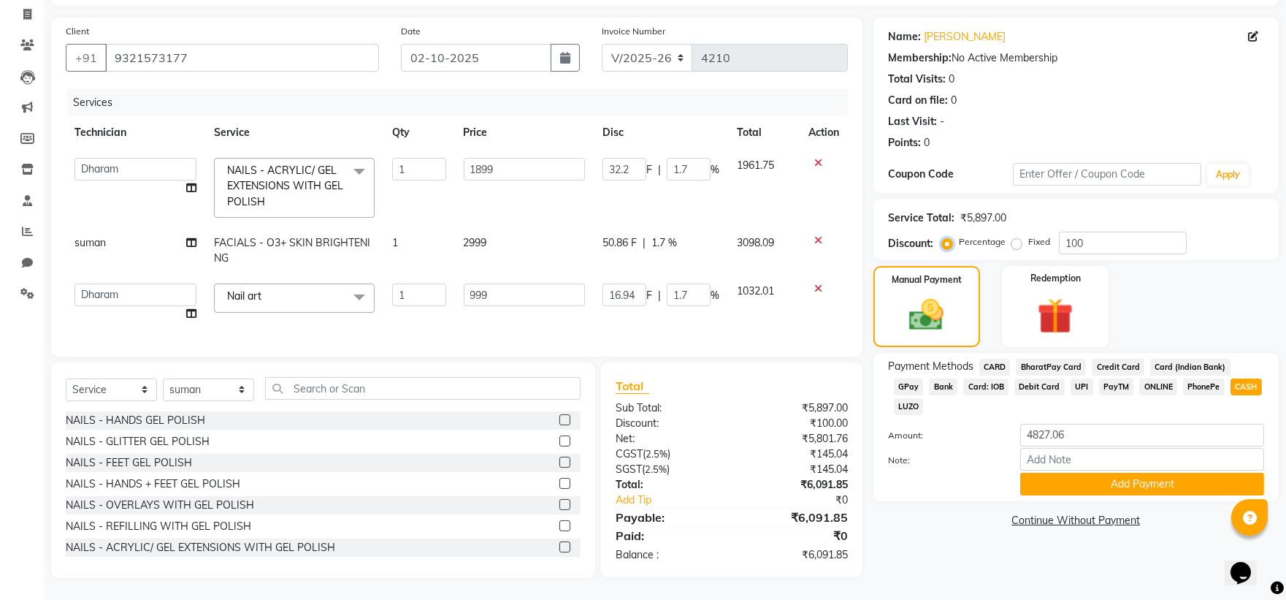
type input "100"
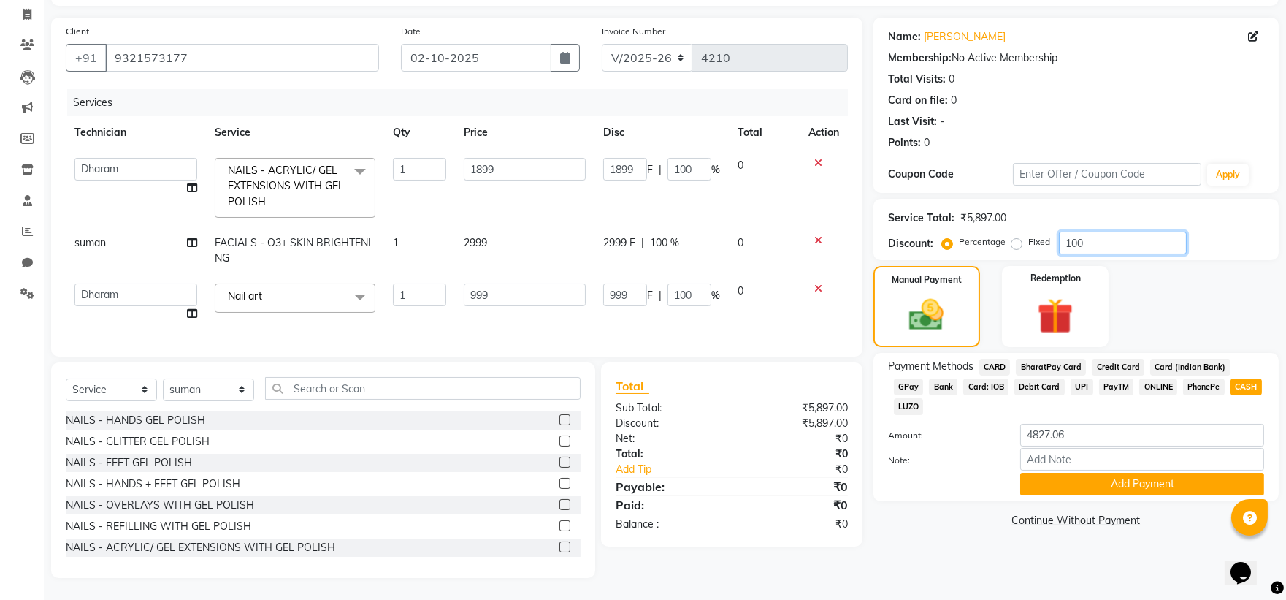
click at [1085, 231] on input "100" at bounding box center [1123, 242] width 128 height 23
type input "10"
type input "189.9"
type input "10"
type input "99.9"
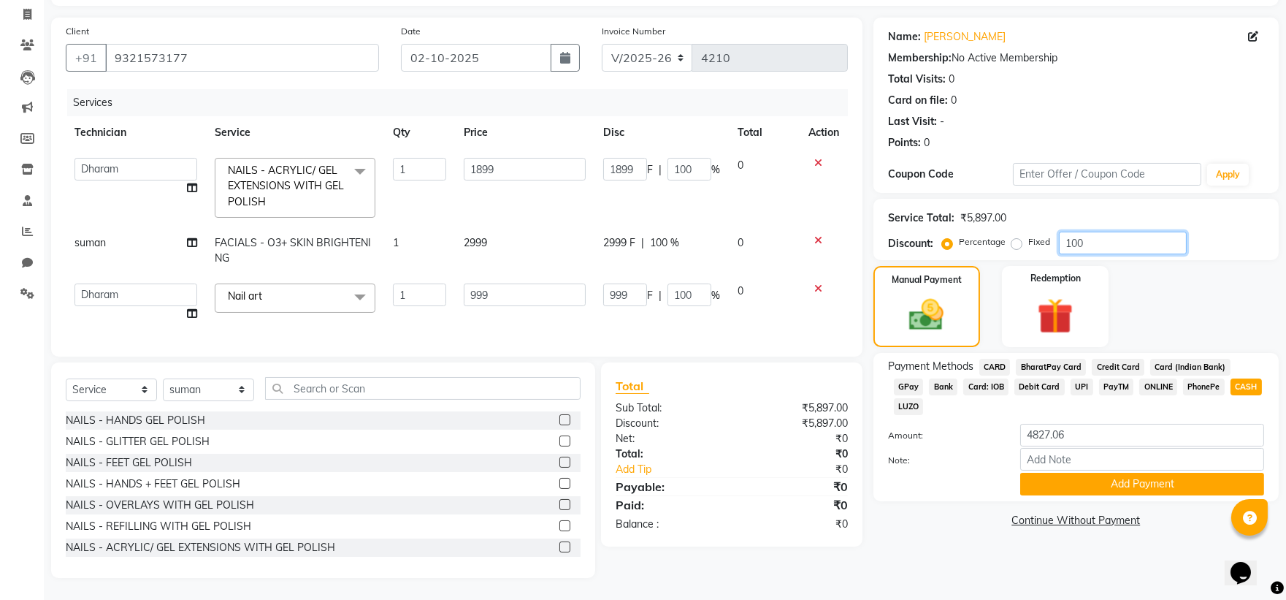
type input "10"
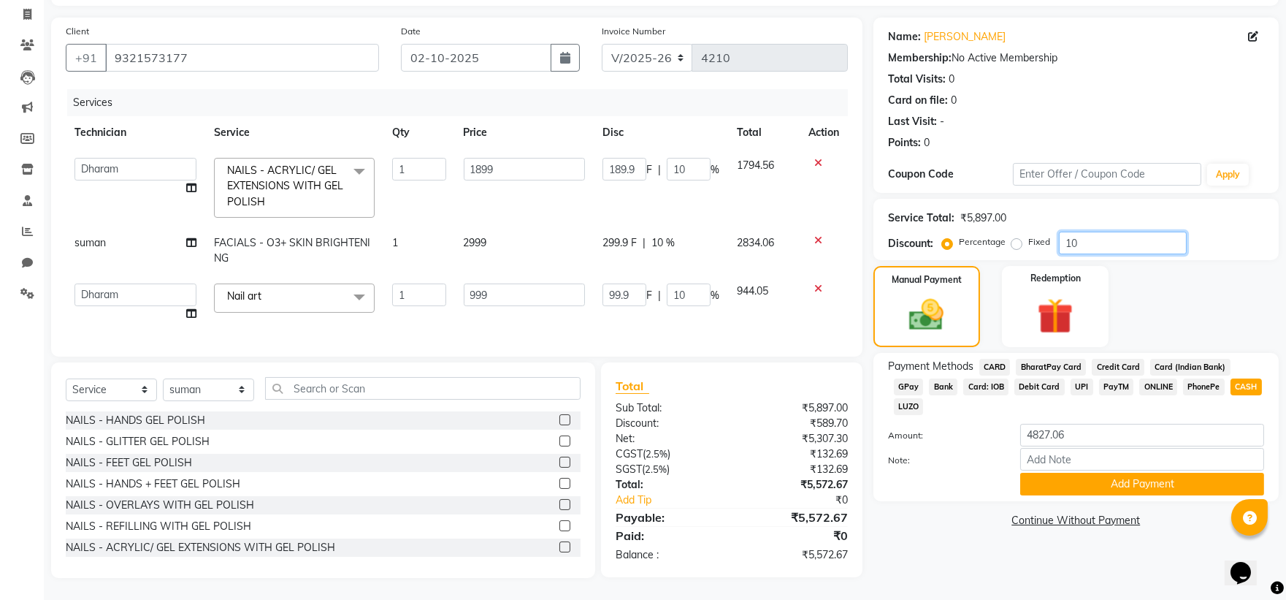
type input "1"
type input "18.99"
type input "1"
type input "9.99"
type input "1"
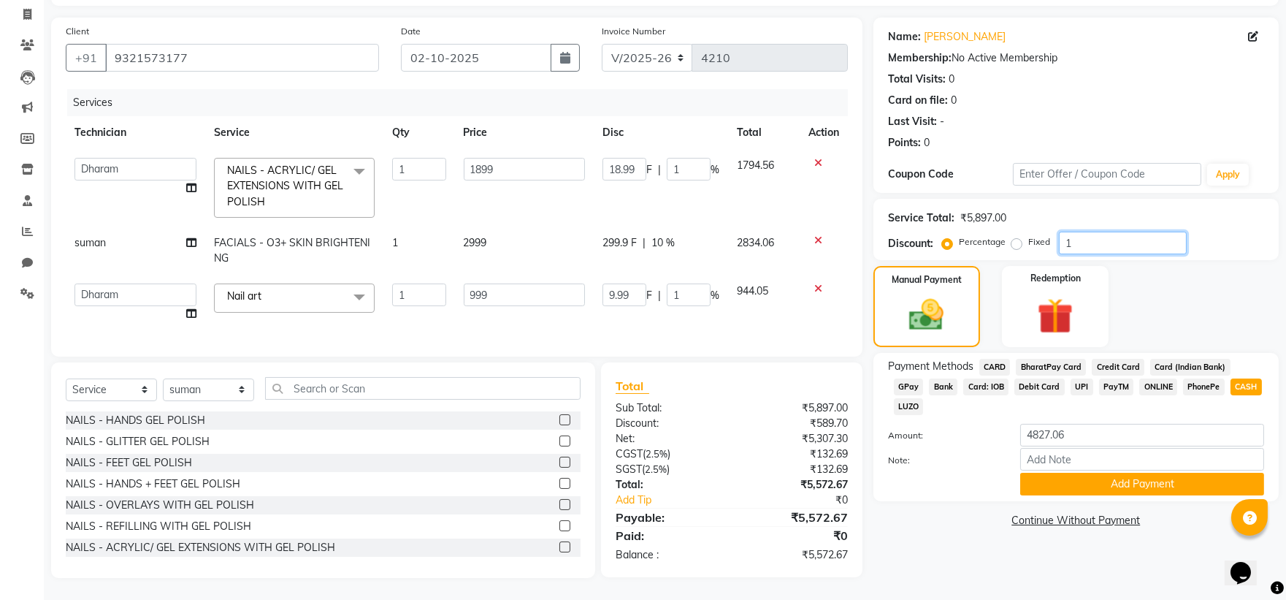
type input "0"
click at [1028, 235] on label "Fixed" at bounding box center [1039, 241] width 22 height 13
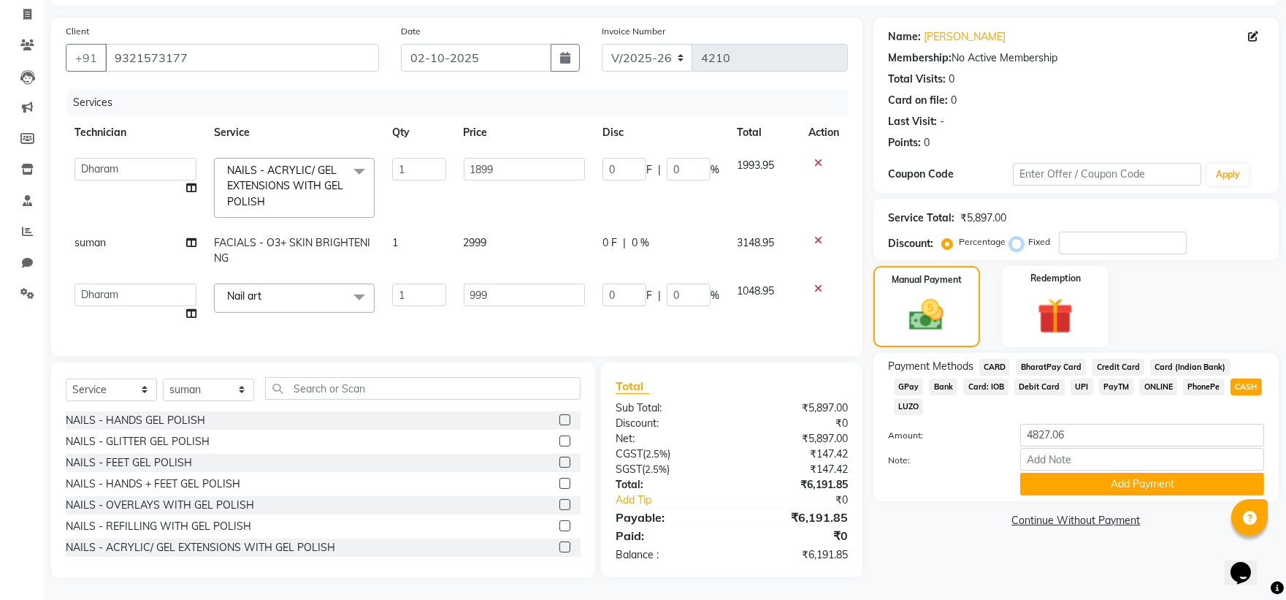
click at [1017, 237] on input "Fixed" at bounding box center [1019, 242] width 10 height 10
radio input "true"
click at [629, 235] on div "0 F | 0 %" at bounding box center [660, 242] width 117 height 15
select select "71935"
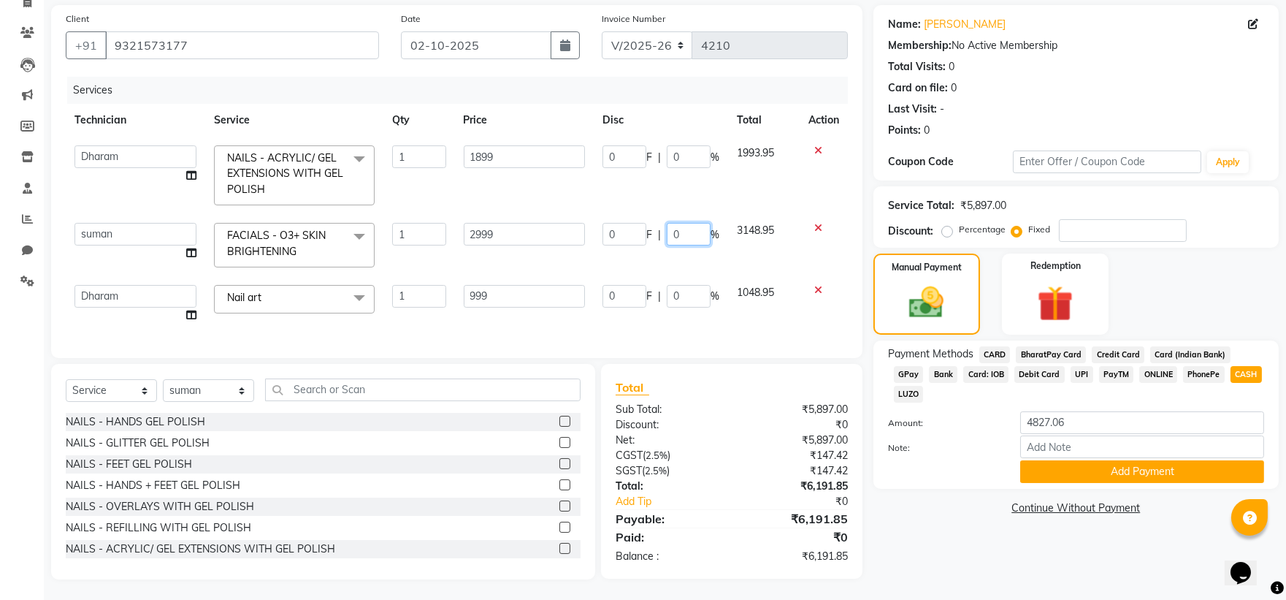
click at [679, 230] on input "0" at bounding box center [689, 234] width 44 height 23
type input "20"
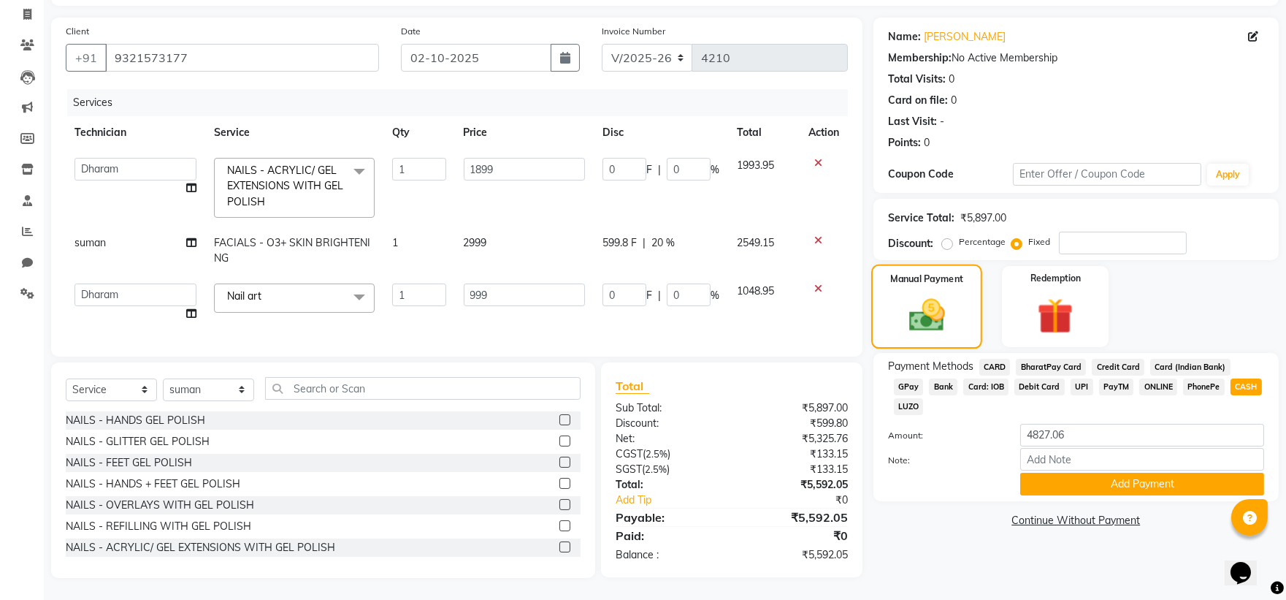
click at [954, 294] on img at bounding box center [927, 315] width 58 height 42
click at [1075, 231] on input "number" at bounding box center [1123, 242] width 128 height 23
type input "1"
type input "0.32"
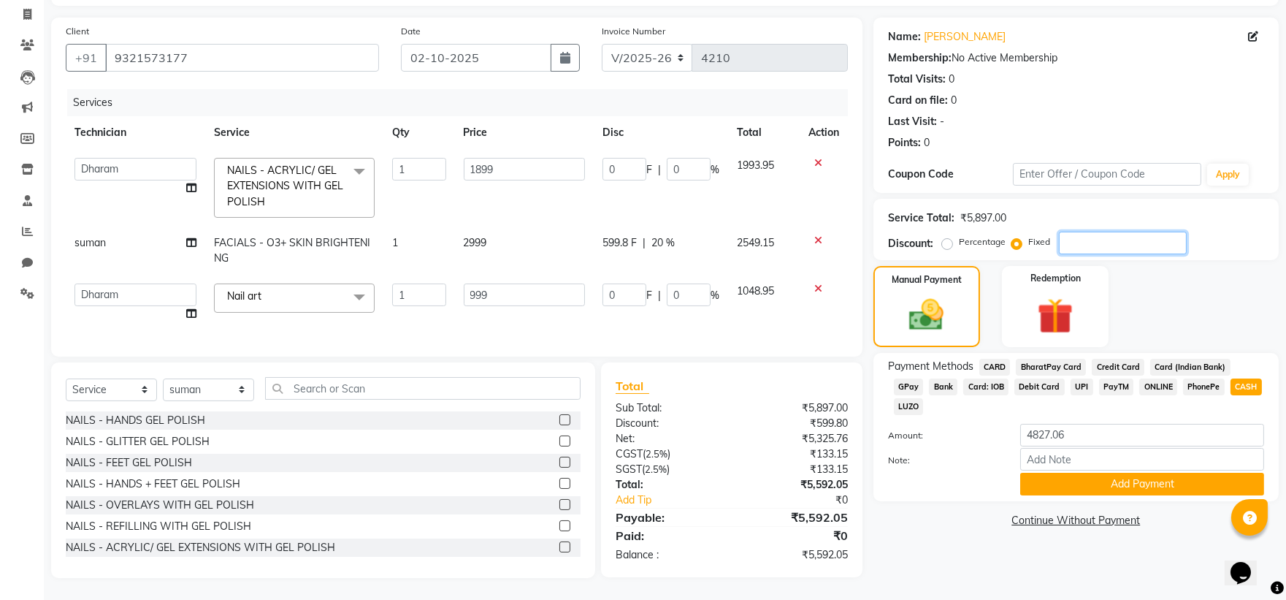
type input "0.02"
type input "0.17"
type input "0.02"
type input "10"
type input "3.22"
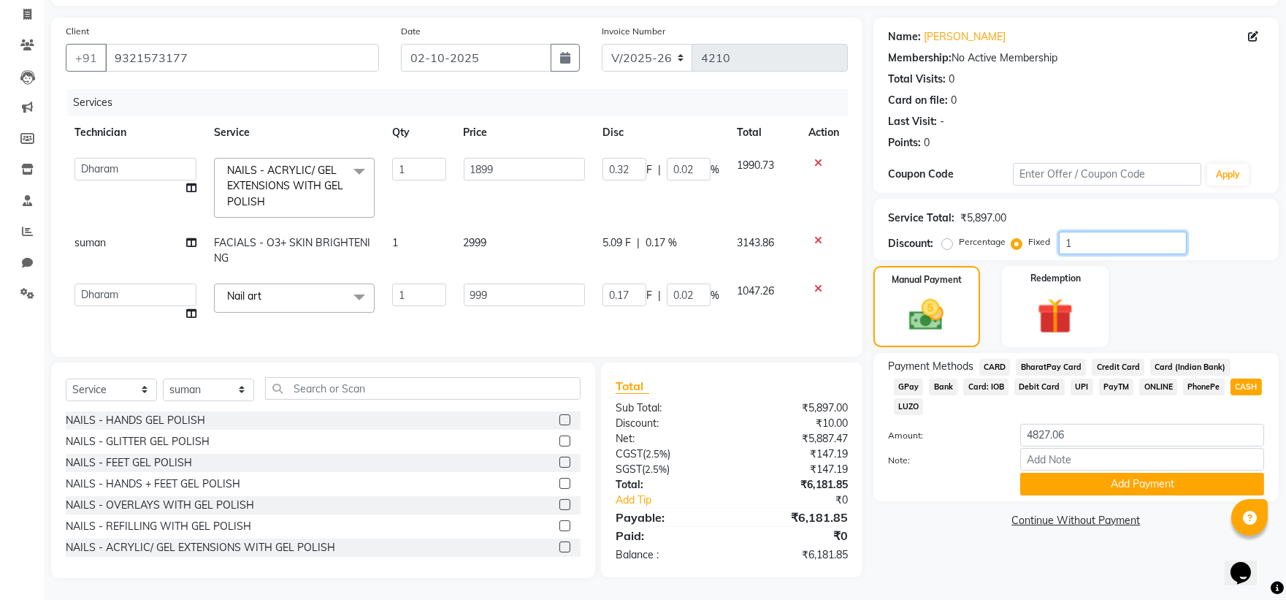
type input "0.17"
type input "1.69"
type input "0.17"
type input "100"
type input "32.2"
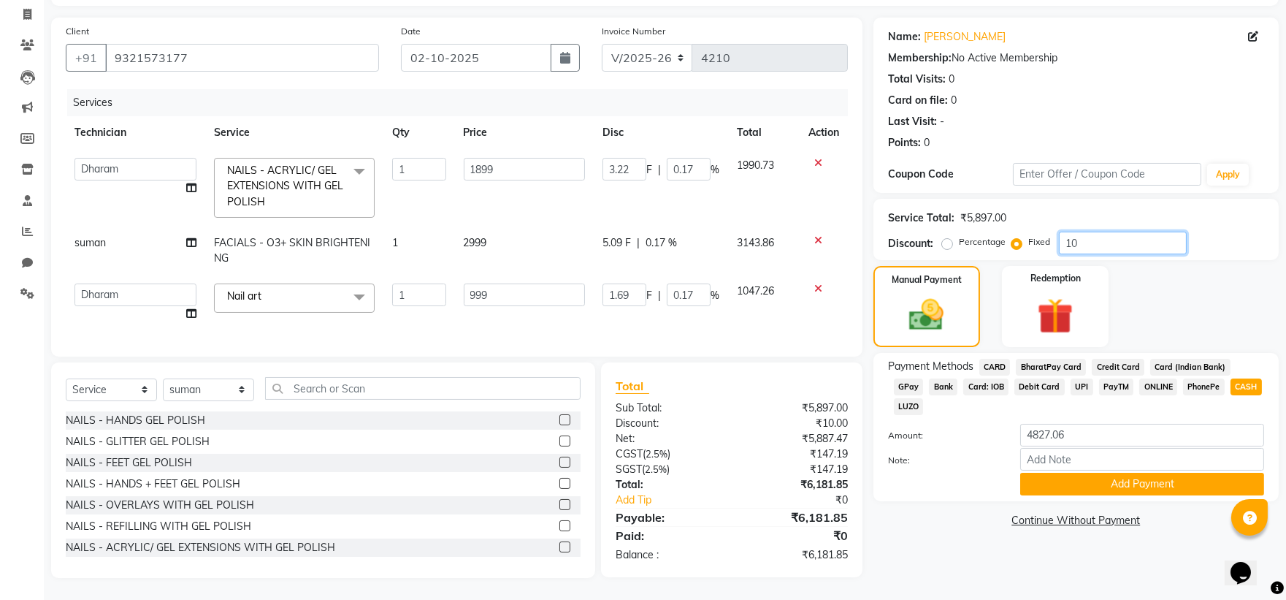
type input "1.7"
type input "16.94"
type input "1.7"
type input "100"
click at [952, 294] on img at bounding box center [927, 315] width 58 height 42
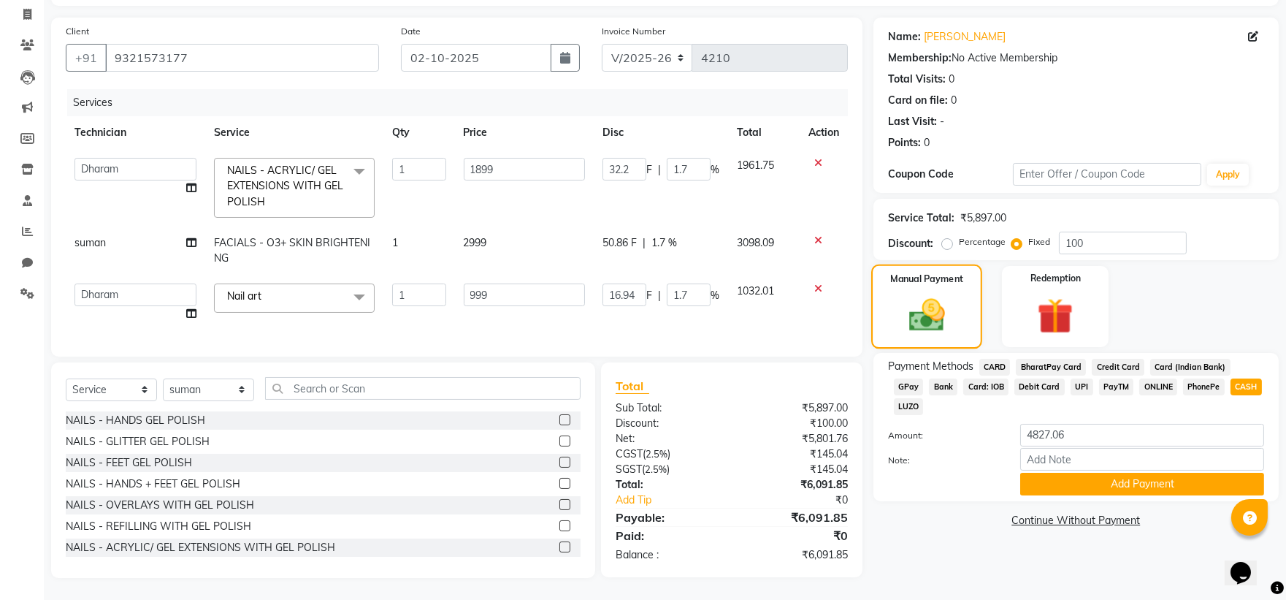
click at [952, 294] on img at bounding box center [927, 315] width 58 height 42
click at [935, 294] on img at bounding box center [927, 315] width 58 height 42
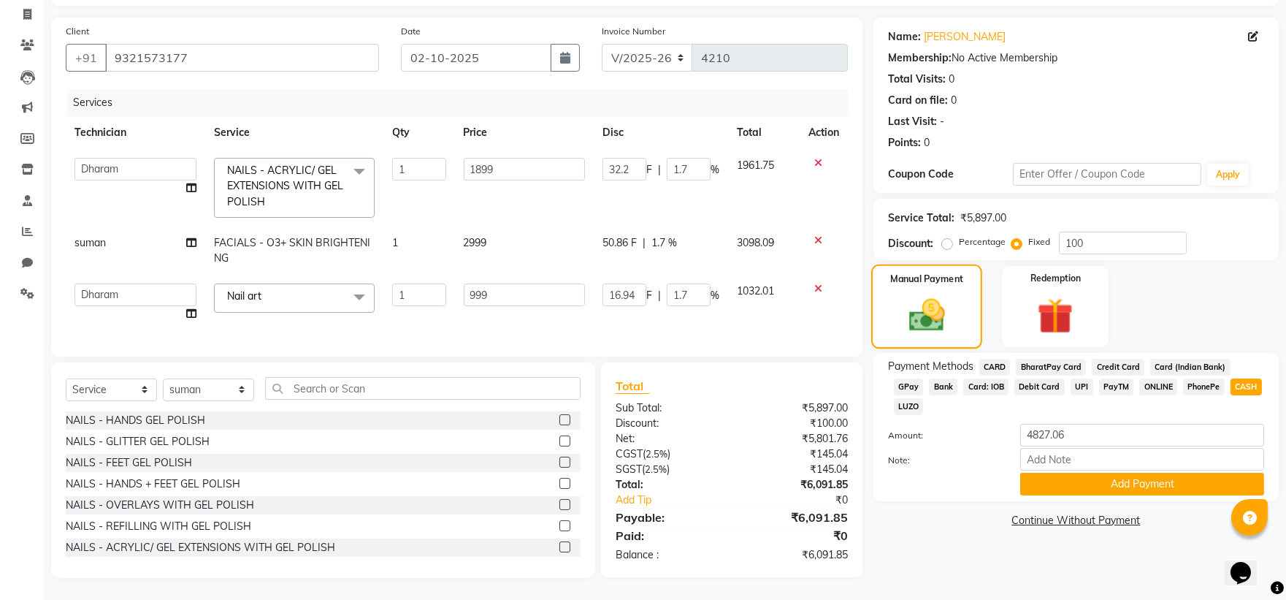
click at [901, 279] on div "Manual Payment" at bounding box center [926, 306] width 111 height 84
click at [935, 294] on img at bounding box center [927, 315] width 58 height 42
click at [936, 294] on img at bounding box center [927, 315] width 58 height 42
click at [1093, 424] on input "4827.06" at bounding box center [1142, 435] width 244 height 23
type input "4"
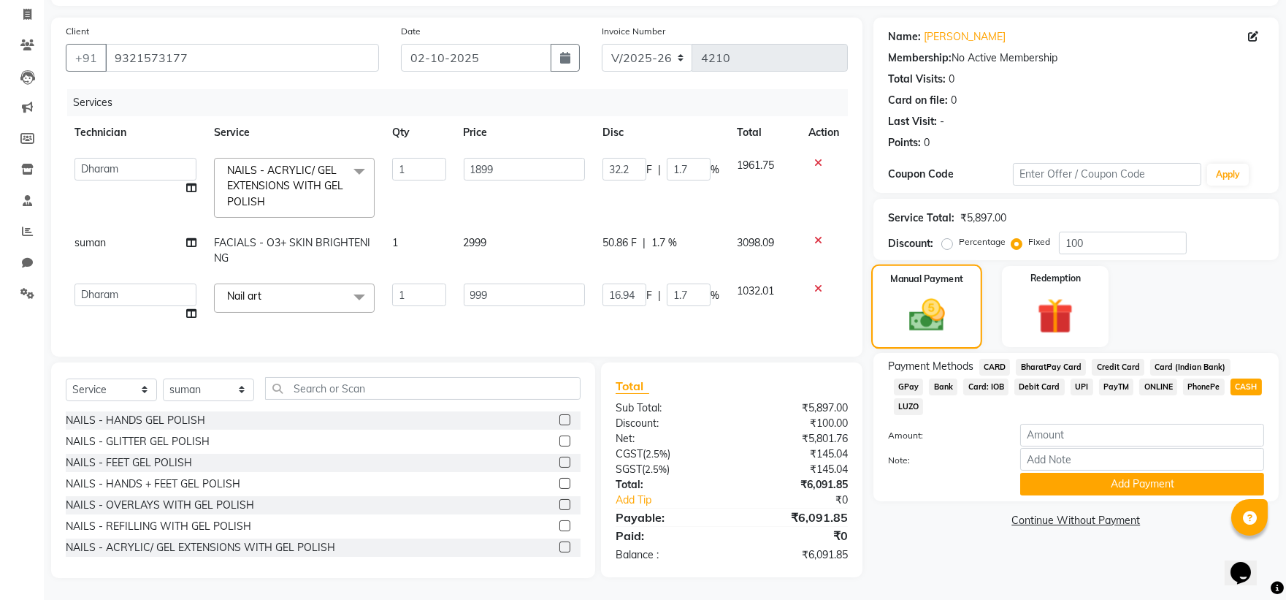
click at [914, 294] on img at bounding box center [927, 315] width 58 height 42
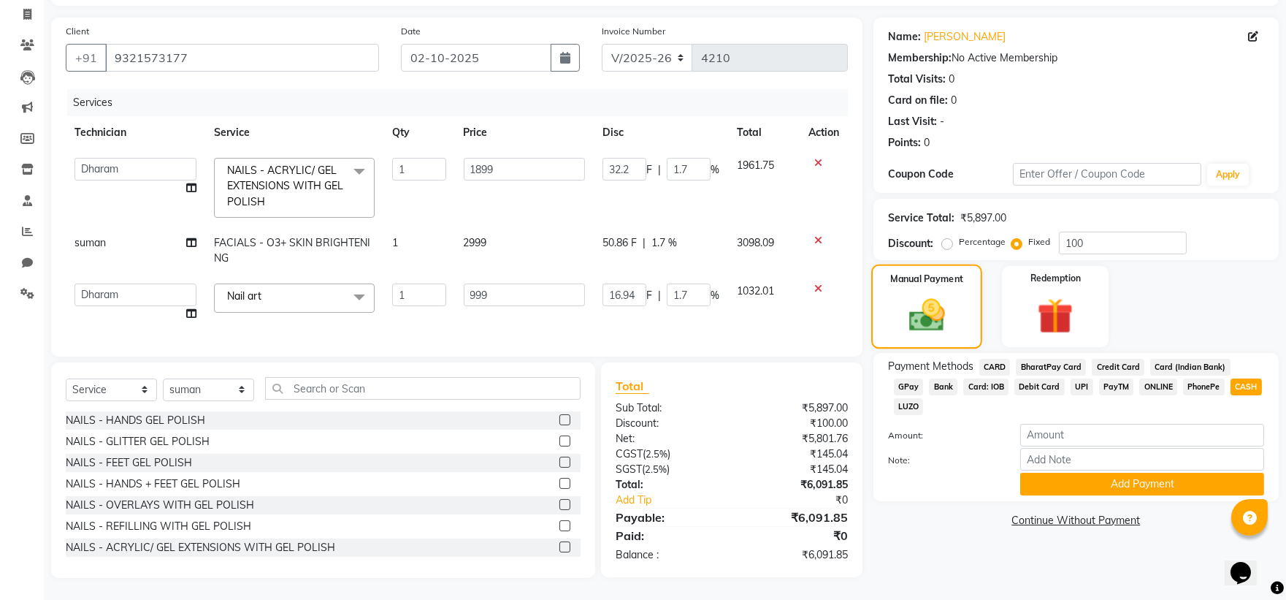
click at [913, 294] on img at bounding box center [927, 315] width 58 height 42
click at [914, 294] on img at bounding box center [927, 315] width 58 height 42
click at [607, 236] on span "50.86 F" at bounding box center [619, 242] width 34 height 15
select select "71935"
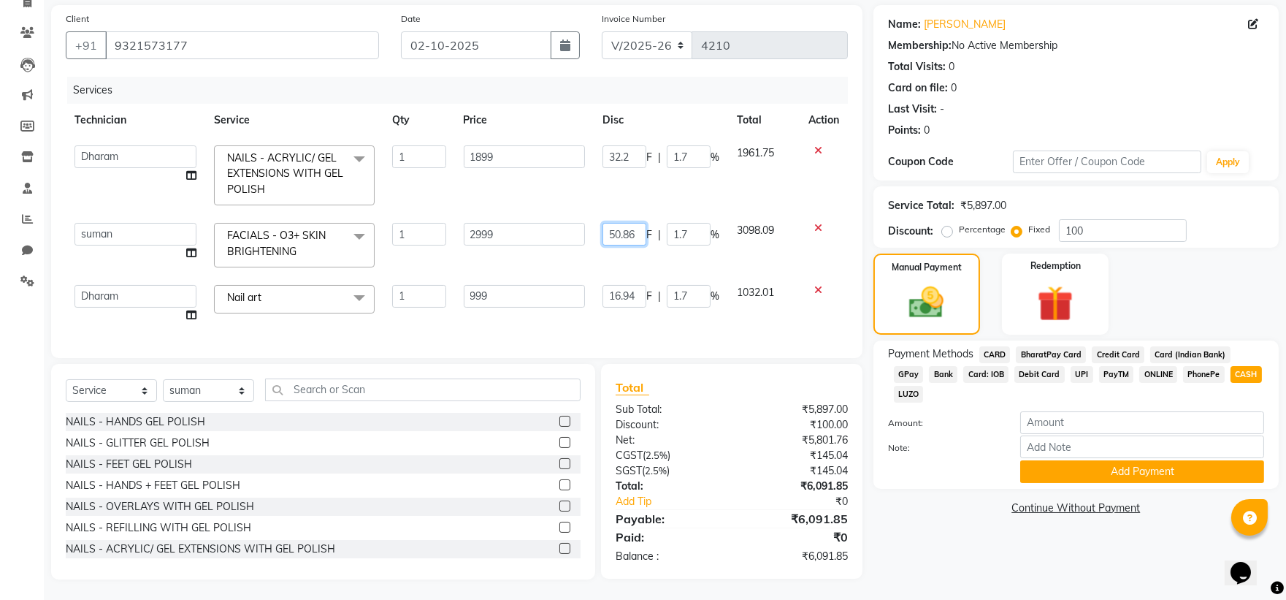
click at [639, 235] on input "50.86" at bounding box center [624, 234] width 44 height 23
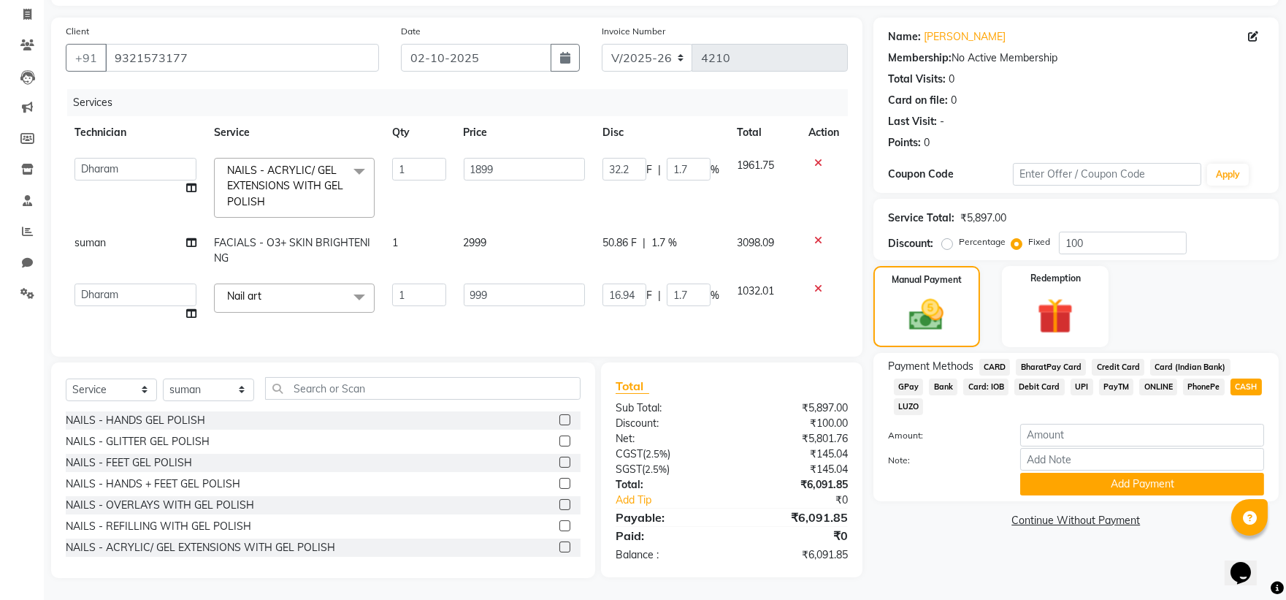
click at [663, 235] on span "1.7 %" at bounding box center [664, 242] width 26 height 15
select select "71935"
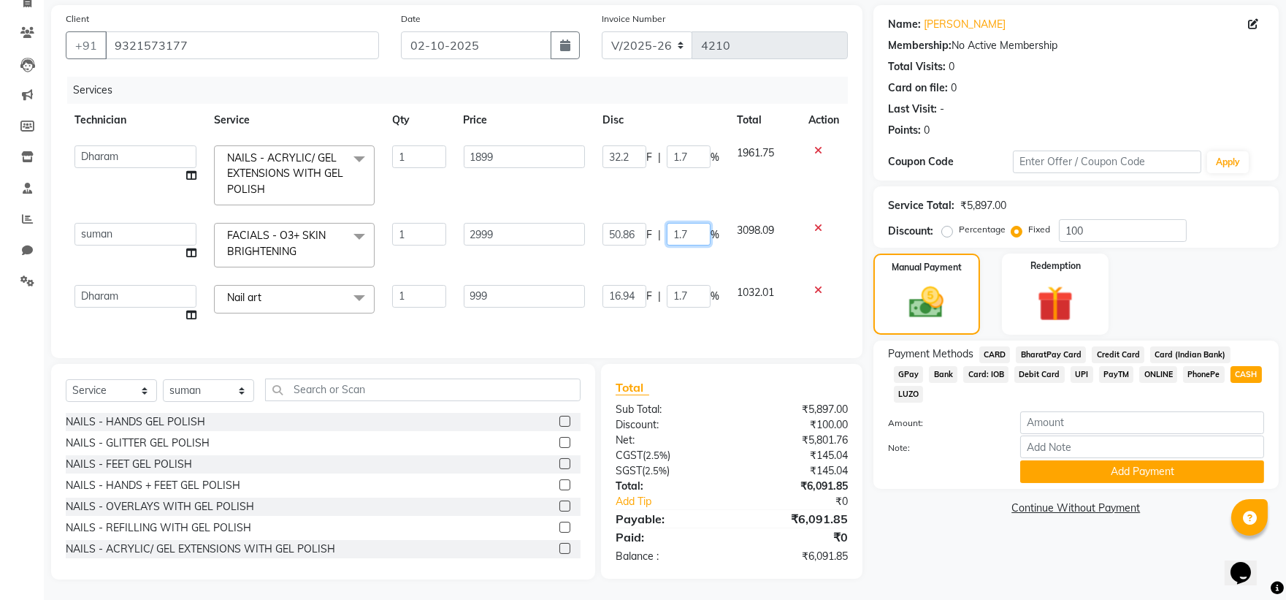
click at [690, 234] on input "1.7" at bounding box center [689, 234] width 44 height 23
type input "1"
type input "20"
click at [692, 228] on input "20" at bounding box center [689, 234] width 44 height 23
click at [694, 229] on input "20" at bounding box center [689, 234] width 44 height 23
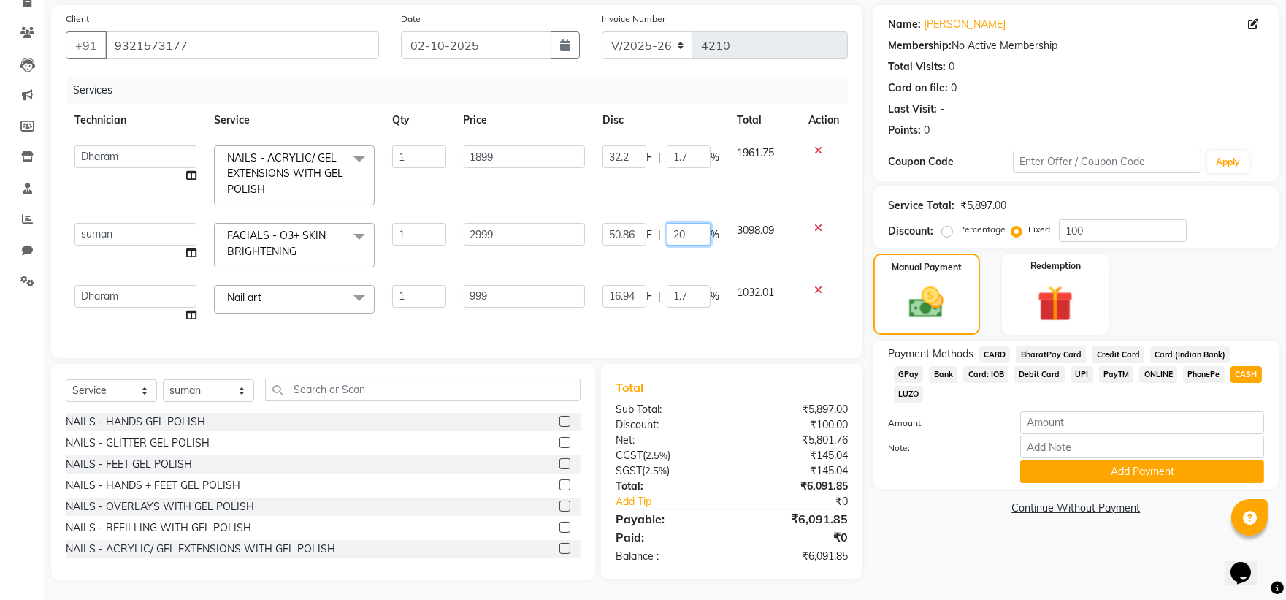
click at [692, 228] on input "20" at bounding box center [689, 234] width 44 height 23
click at [692, 232] on input "20" at bounding box center [689, 234] width 44 height 23
click at [959, 281] on div "Manual Payment" at bounding box center [926, 294] width 111 height 84
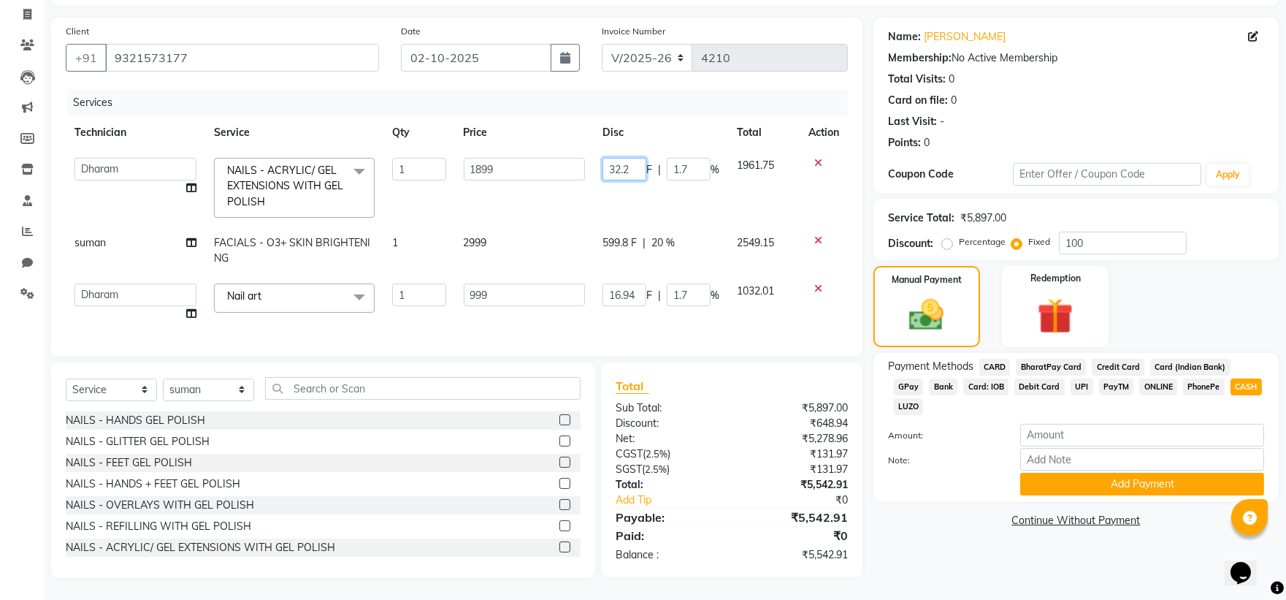
click at [629, 159] on input "32.2" at bounding box center [624, 169] width 44 height 23
type input "3"
type input "700"
click at [924, 283] on div "Manual Payment" at bounding box center [926, 306] width 111 height 84
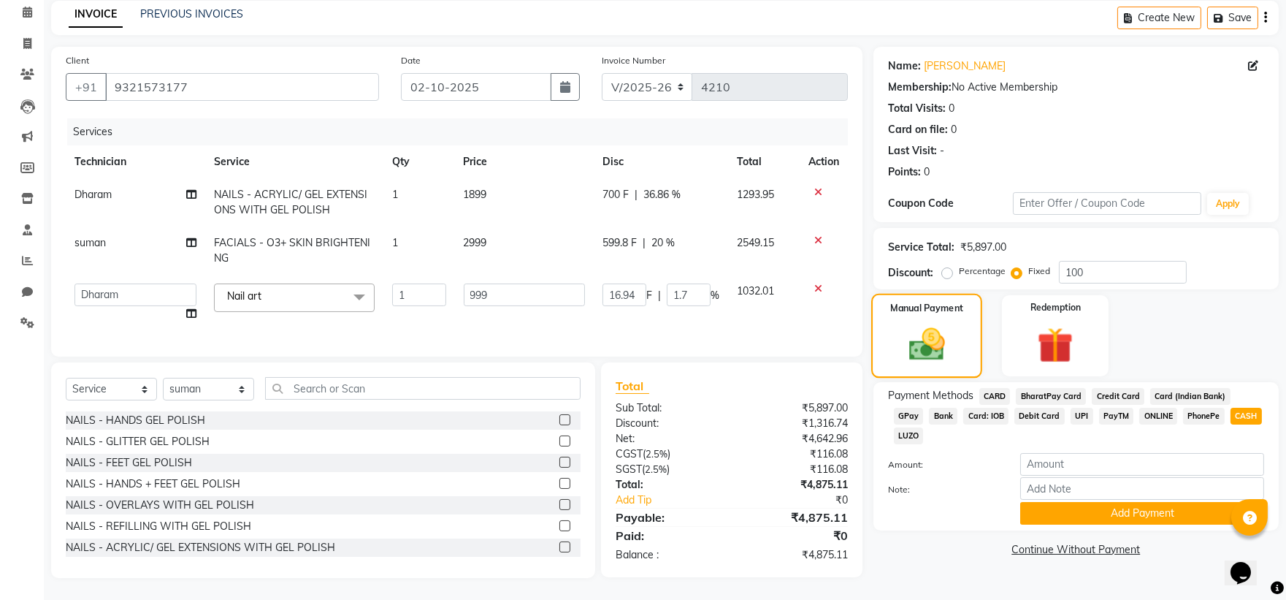
click at [924, 294] on div "Manual Payment" at bounding box center [926, 336] width 111 height 84
click at [1084, 261] on input "100" at bounding box center [1123, 272] width 128 height 23
type input "10"
type input "1.69"
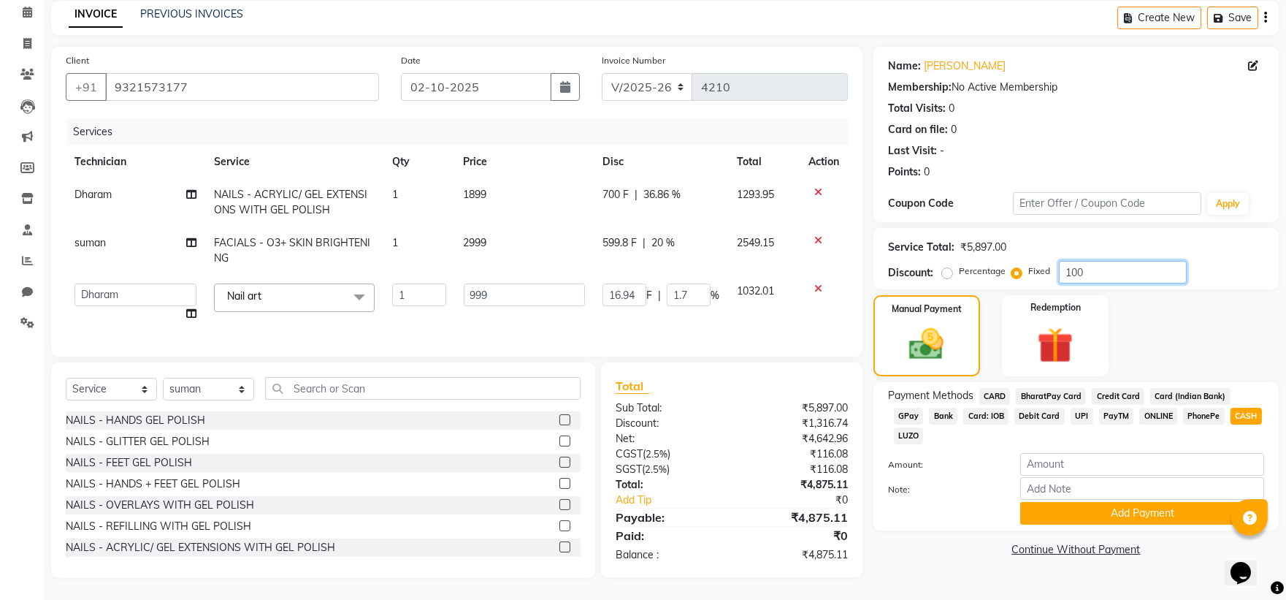
type input "0.17"
type input "1"
type input "0.17"
type input "0.02"
type input "0"
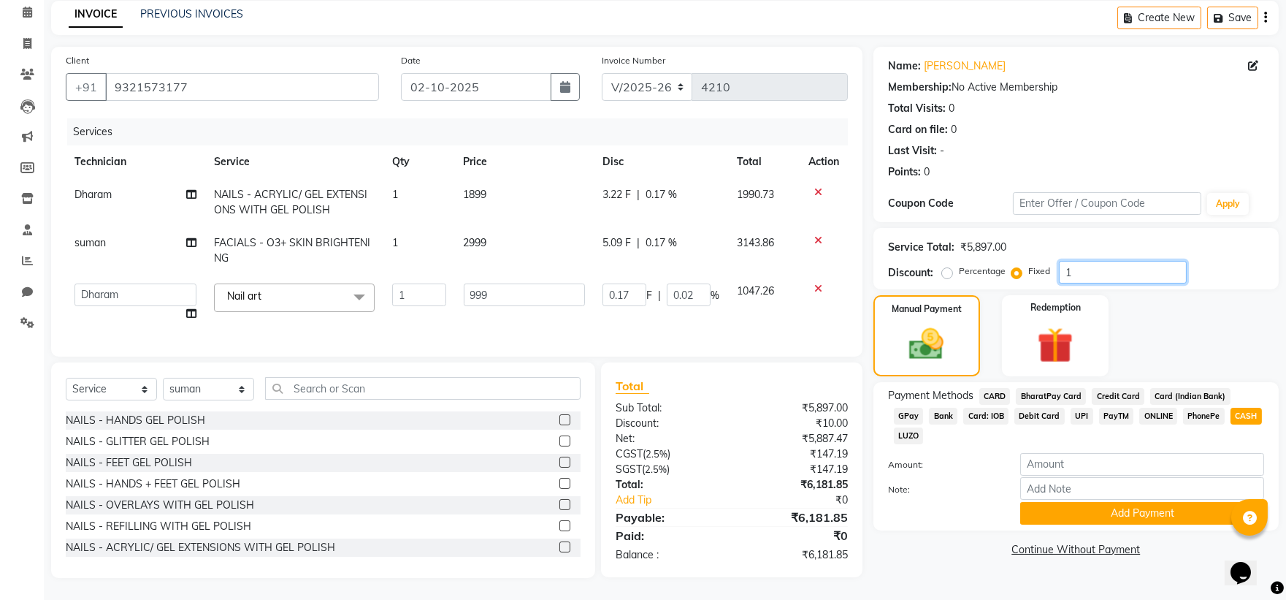
type input "0"
click at [603, 235] on span "0 F" at bounding box center [609, 242] width 15 height 15
select select "71935"
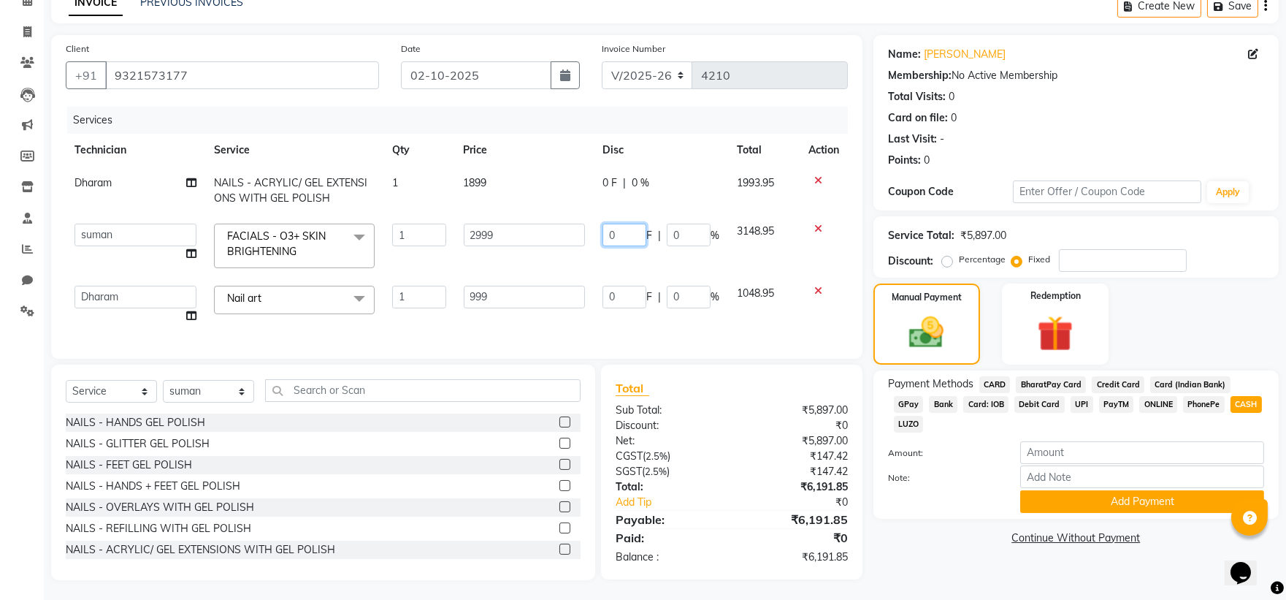
click at [625, 234] on input "0" at bounding box center [624, 234] width 44 height 23
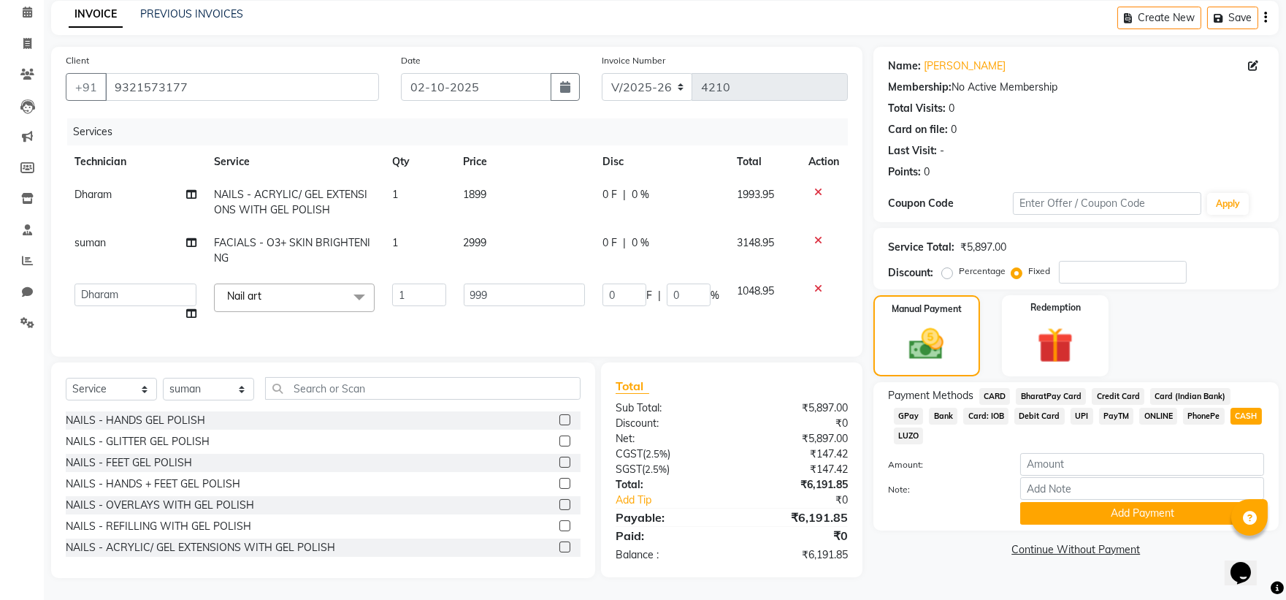
click at [638, 235] on span "0 %" at bounding box center [641, 242] width 18 height 15
select select "71935"
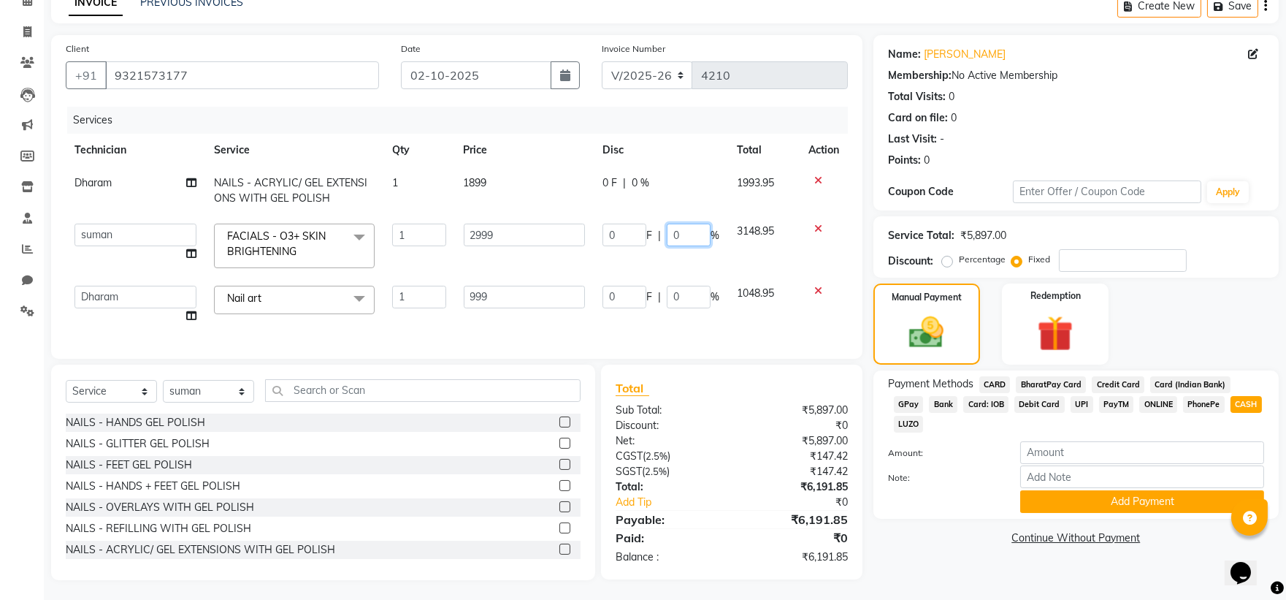
click at [691, 241] on input "0" at bounding box center [689, 234] width 44 height 23
type input "20"
click at [606, 177] on span "0 F" at bounding box center [609, 182] width 15 height 15
select select "71874"
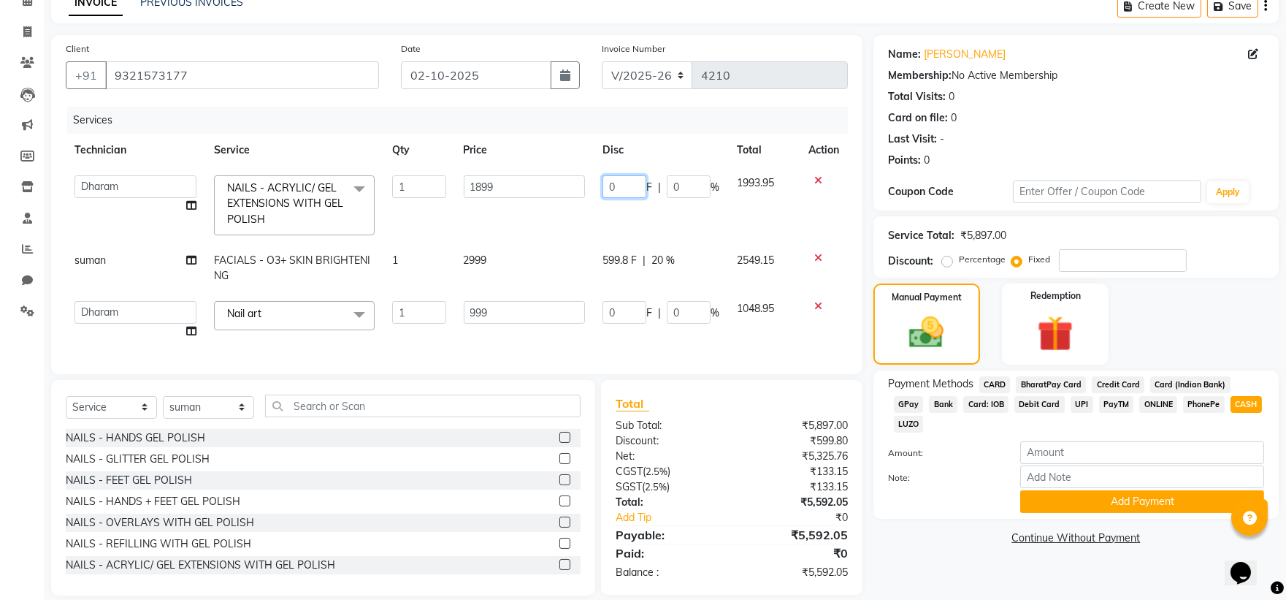
click at [624, 183] on input "0" at bounding box center [624, 186] width 44 height 23
type input "700"
click at [944, 310] on div "Manual Payment" at bounding box center [926, 324] width 111 height 84
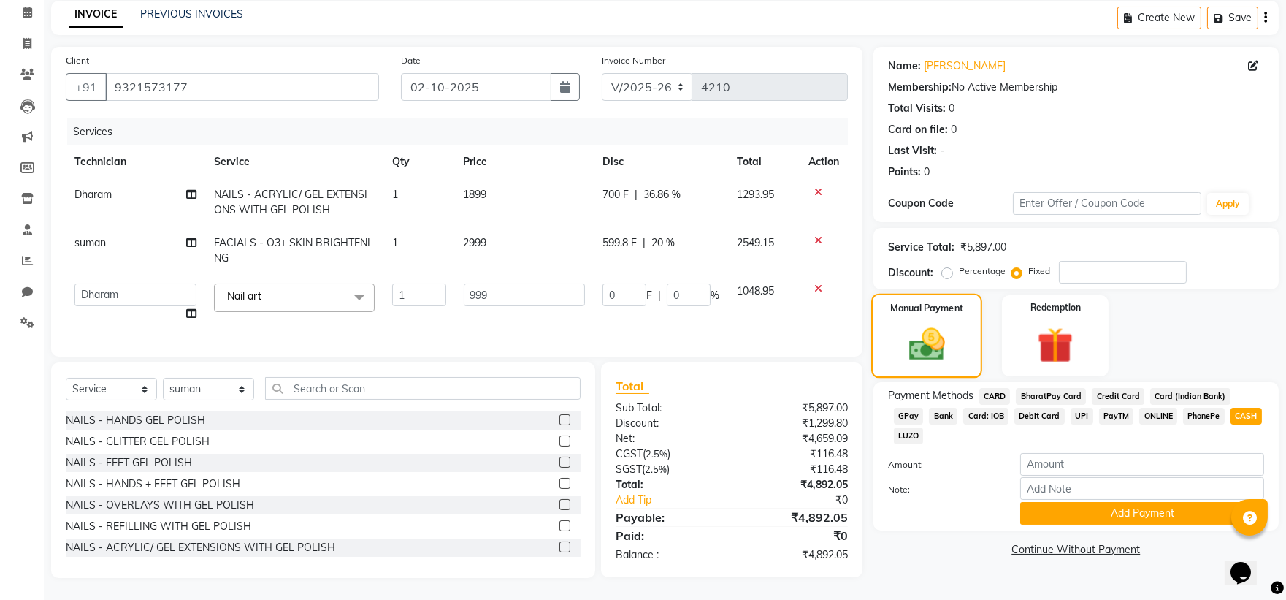
click at [914, 336] on img at bounding box center [927, 345] width 58 height 42
click at [1082, 261] on input "number" at bounding box center [1123, 272] width 128 height 23
type input "2"
type input "0.34"
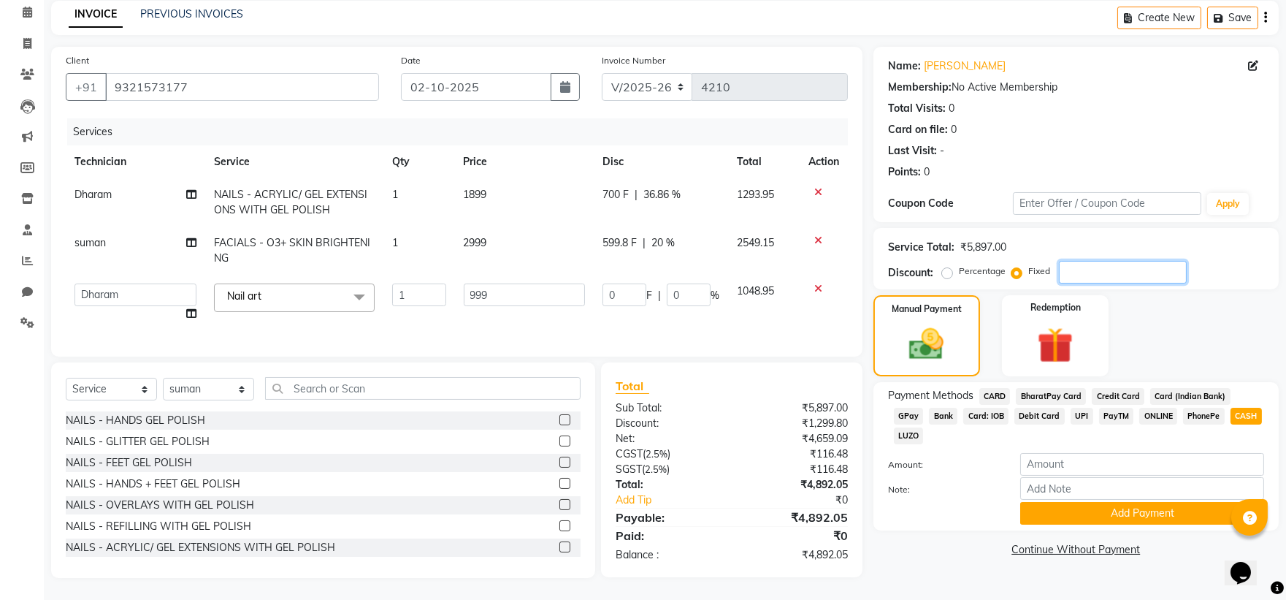
type input "0.03"
type input "20"
type input "3.39"
type input "0.34"
type input "200"
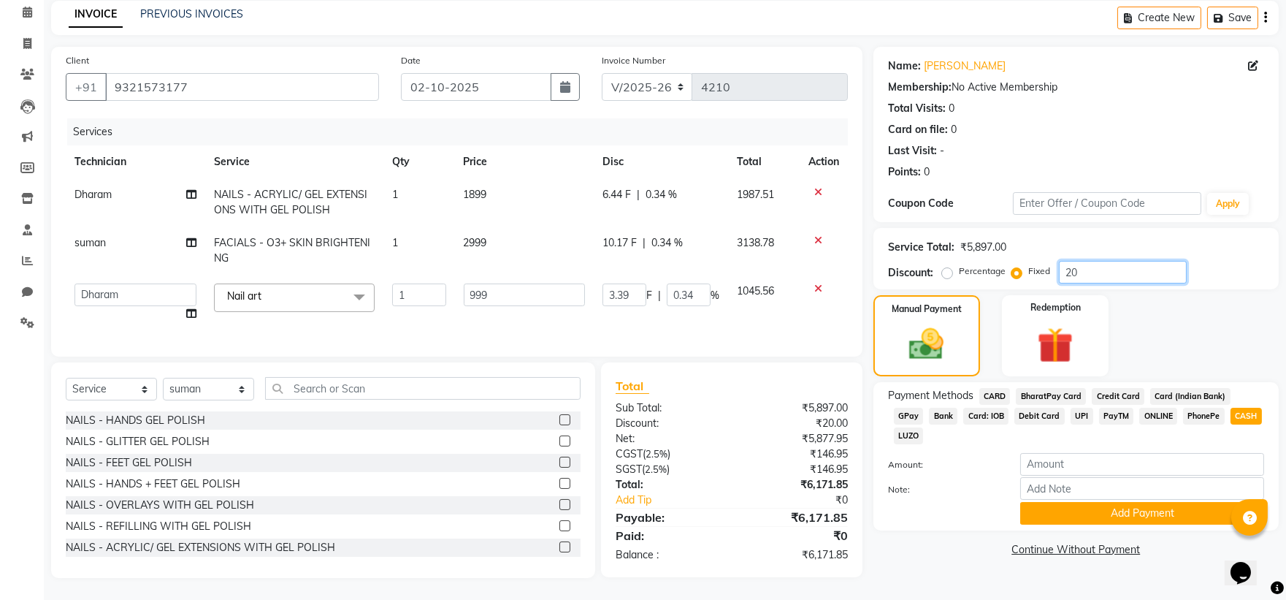
type input "33.88"
type input "3.39"
click at [910, 332] on img at bounding box center [927, 345] width 58 height 42
click at [910, 333] on img at bounding box center [927, 345] width 58 height 42
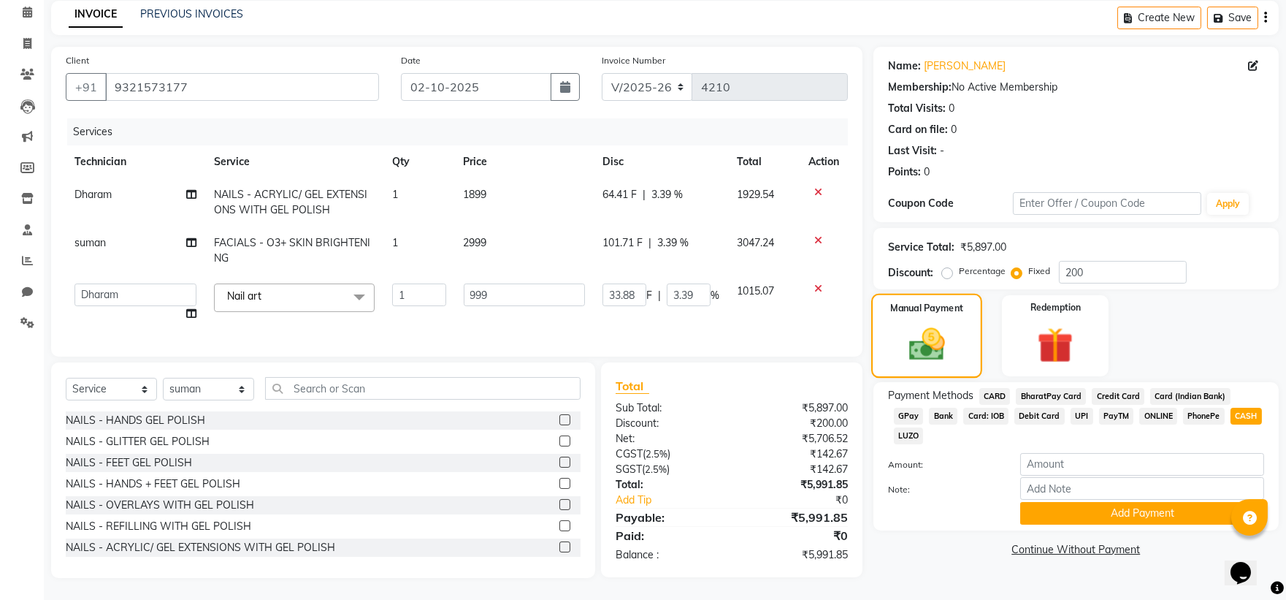
click at [910, 333] on img at bounding box center [927, 345] width 58 height 42
click at [911, 333] on img at bounding box center [927, 345] width 58 height 42
click at [1114, 261] on input "200" at bounding box center [1123, 272] width 128 height 23
type input "20"
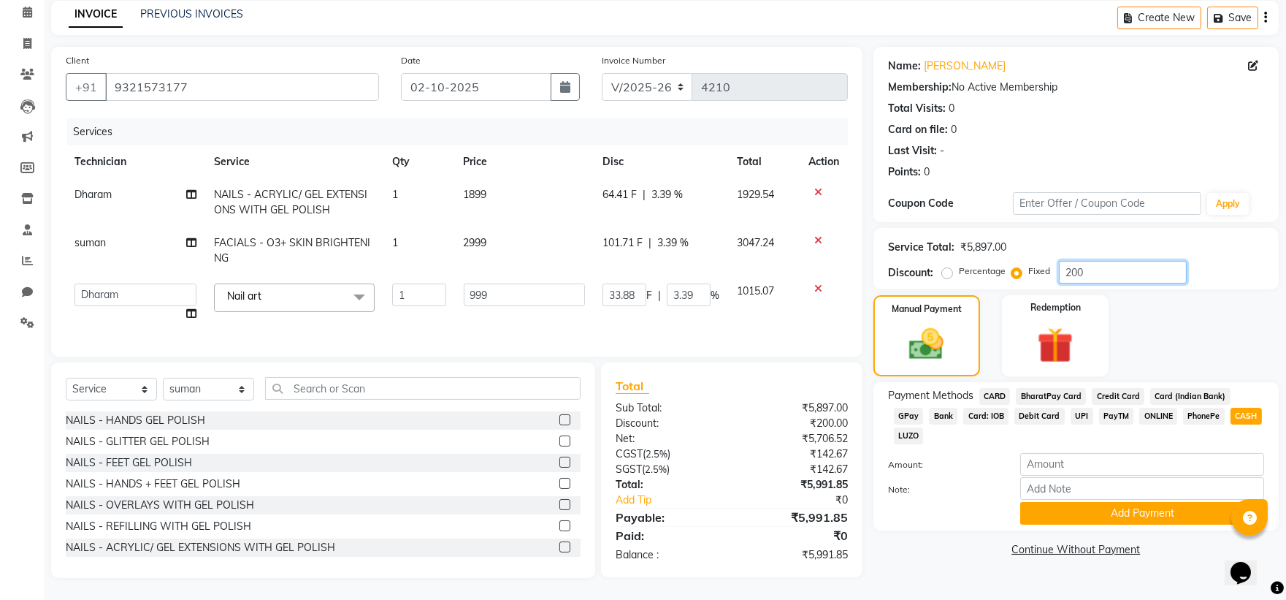
type input "3.39"
type input "0.34"
type input "2"
type input "0.34"
type input "0.03"
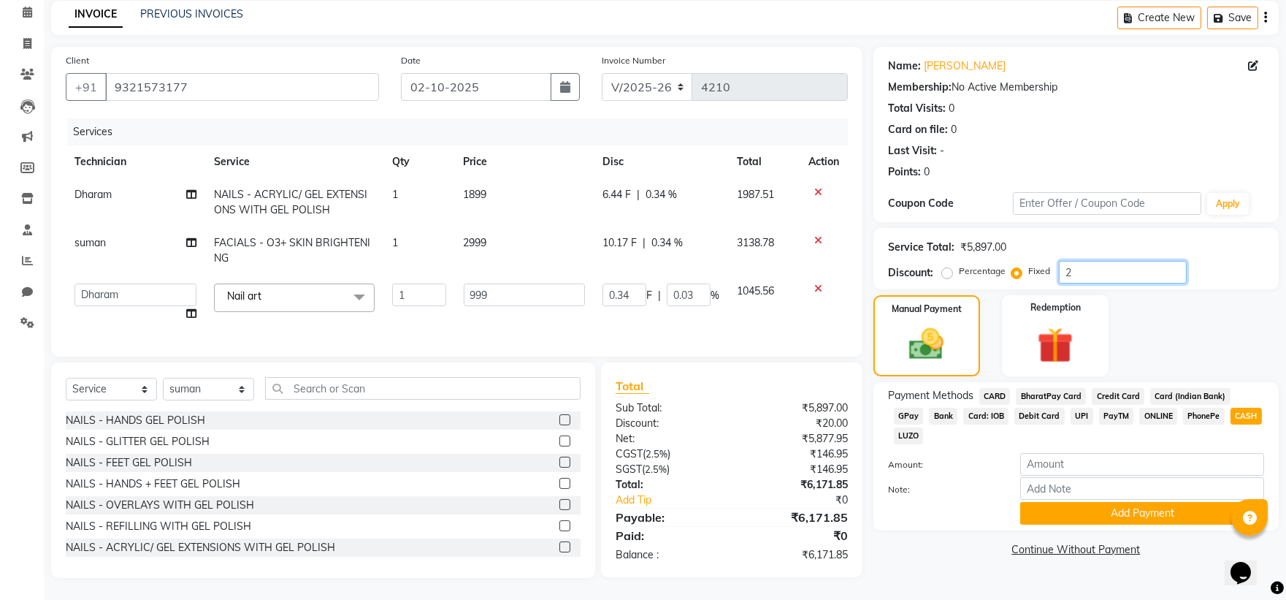
type input "0"
click at [608, 187] on span "0 F" at bounding box center [609, 194] width 15 height 15
select select "71874"
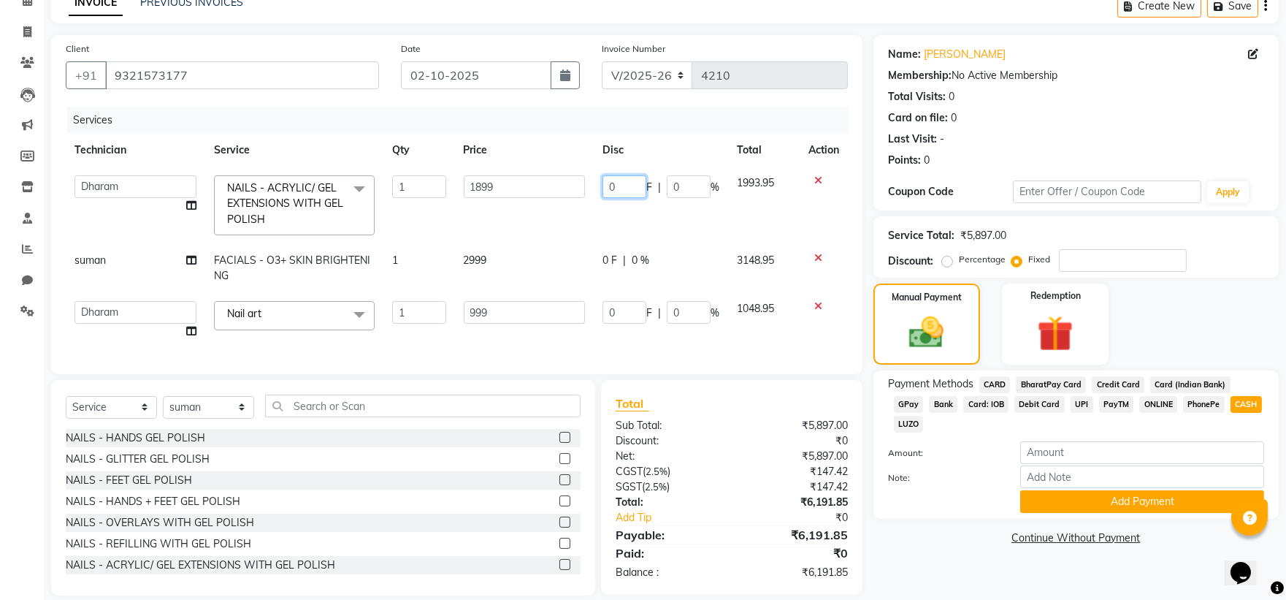
click at [621, 184] on input "0" at bounding box center [624, 186] width 44 height 23
type input "700"
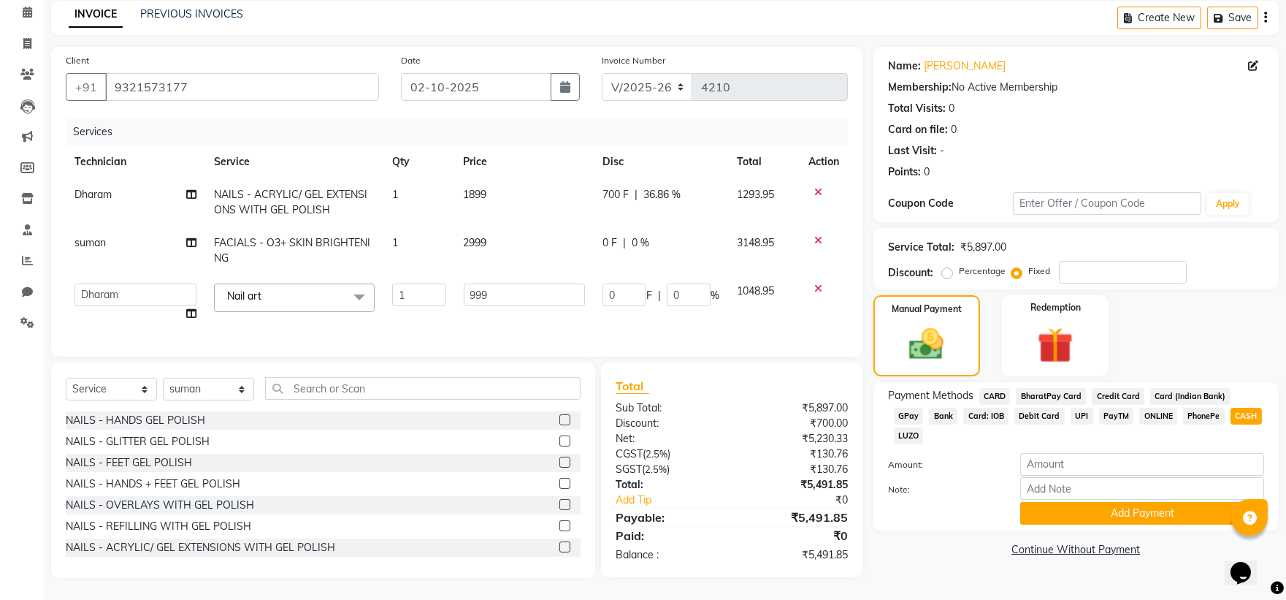
click at [605, 261] on td "0 F | 0 %" at bounding box center [661, 250] width 134 height 48
select select "71935"
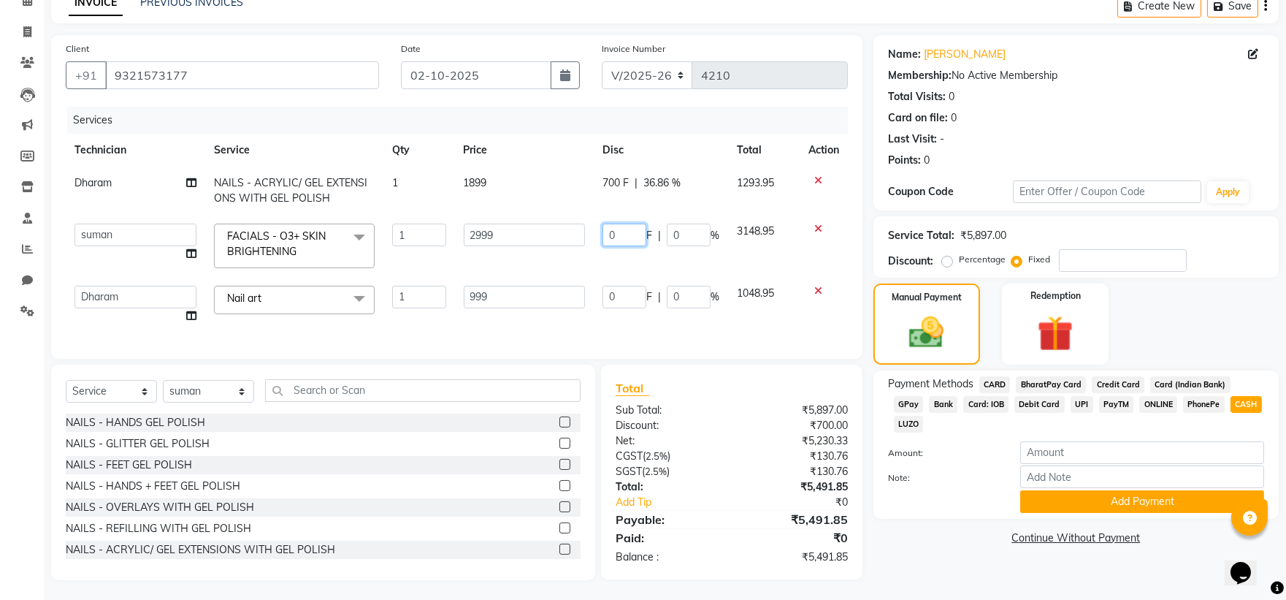
click at [624, 236] on input "0" at bounding box center [624, 234] width 44 height 23
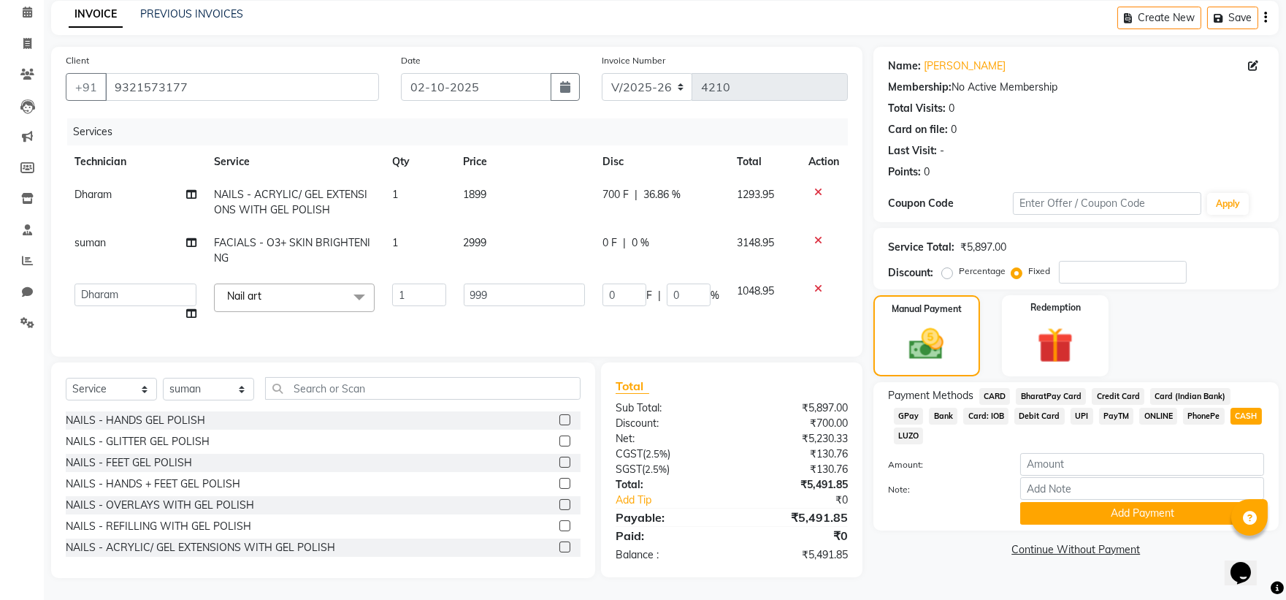
click at [611, 235] on span "0 F" at bounding box center [609, 242] width 15 height 15
select select "71935"
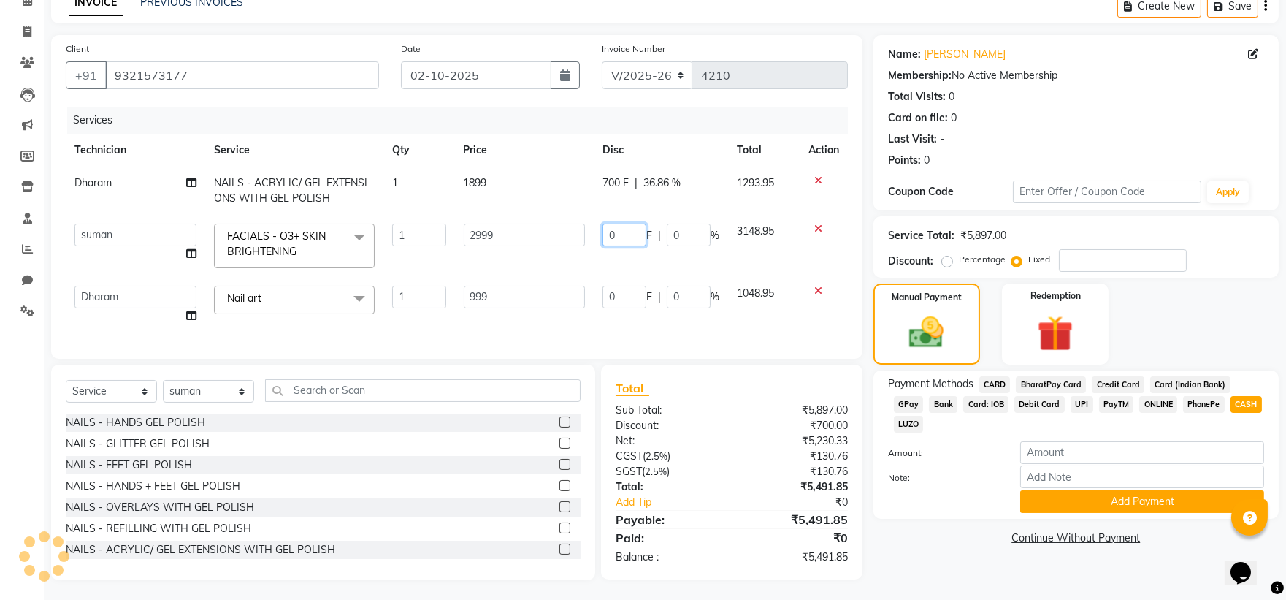
drag, startPoint x: 630, startPoint y: 231, endPoint x: 700, endPoint y: 230, distance: 69.4
click at [700, 230] on div "0 F | 0 %" at bounding box center [660, 234] width 117 height 23
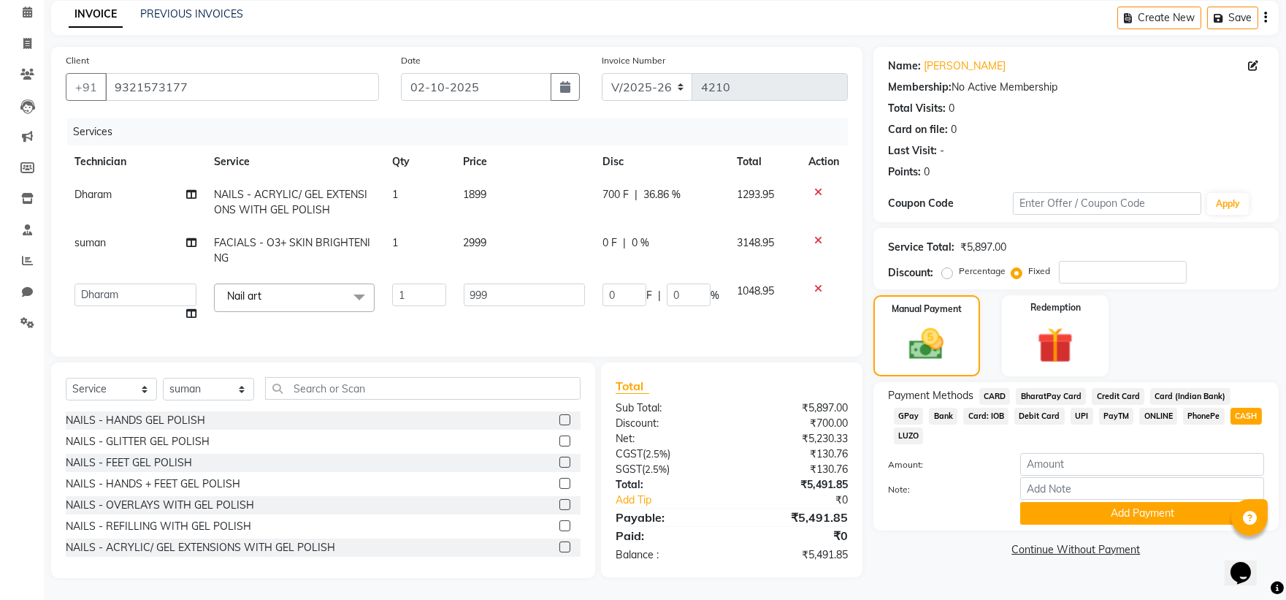
click at [486, 188] on span "1899" at bounding box center [475, 194] width 23 height 13
select select "71874"
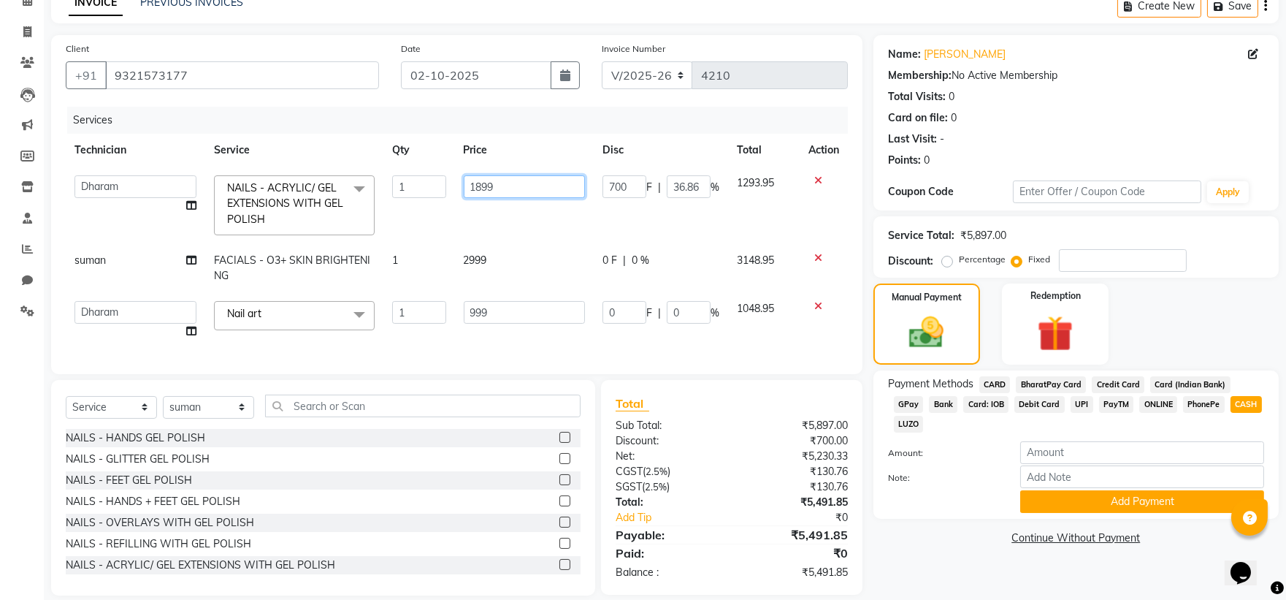
click at [498, 183] on input "1899" at bounding box center [524, 186] width 121 height 23
type input "1"
type input "1199"
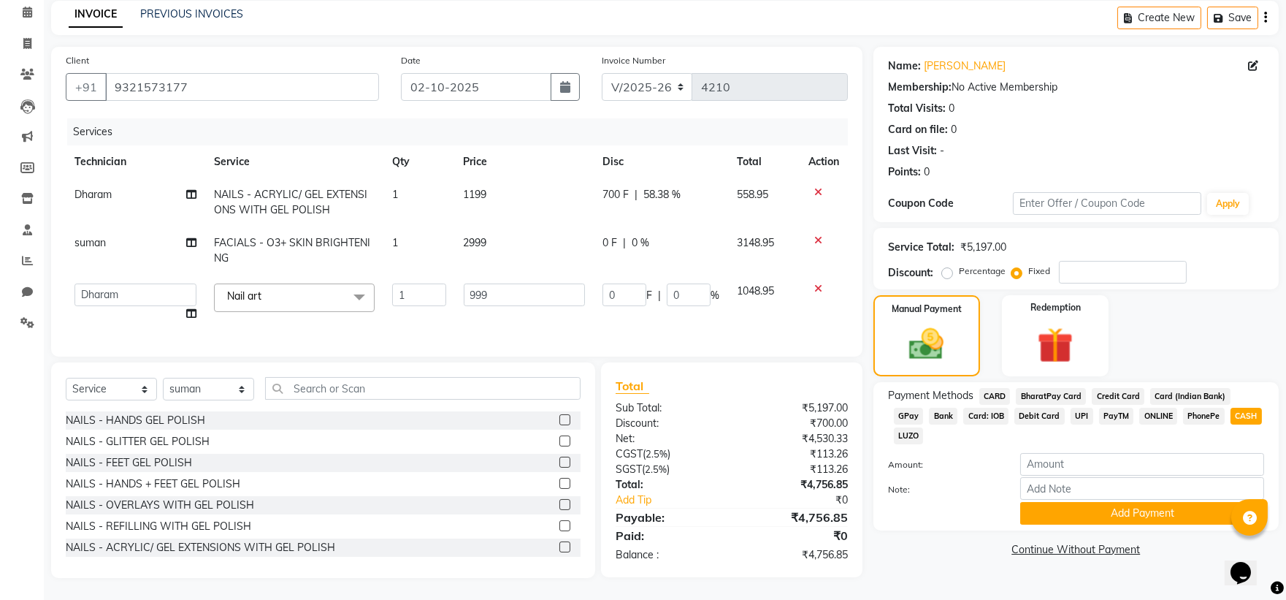
click at [490, 263] on tbody "Dharam NAILS - ACRYLIC/ GEL EXTENSIONS WITH GEL POLISH 1 1199 700 F | 58.38 % 5…" at bounding box center [457, 254] width 782 height 152
click at [481, 226] on td "2999" at bounding box center [524, 250] width 139 height 48
select select "71935"
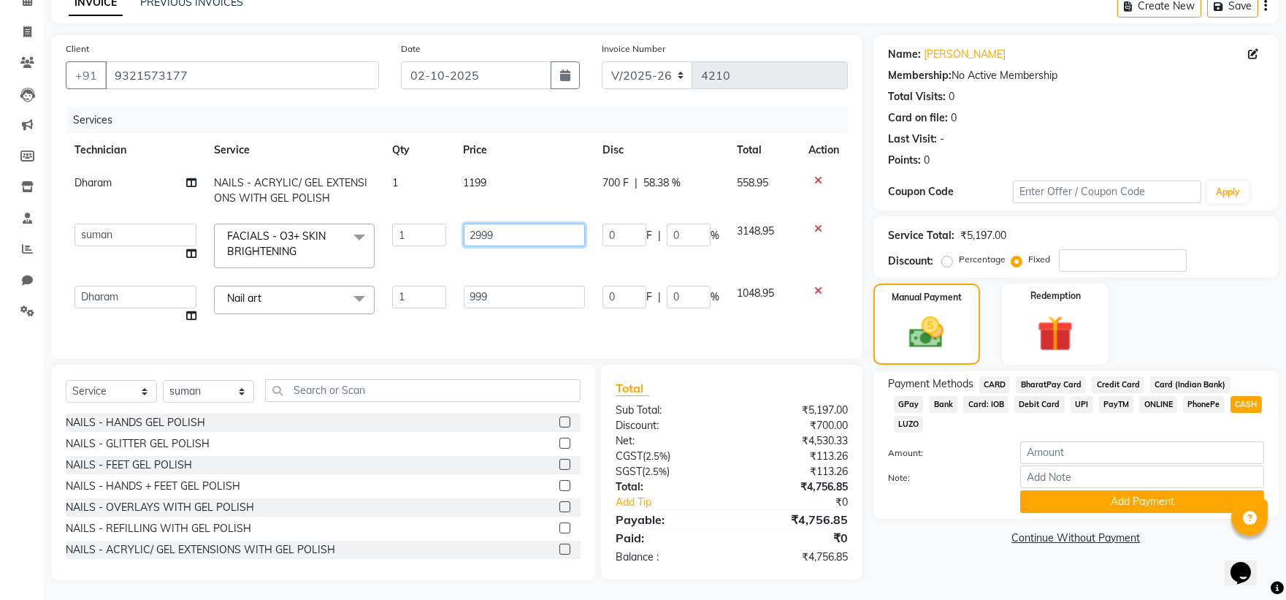
click at [507, 228] on input "2999" at bounding box center [524, 234] width 121 height 23
type input "2"
type input "2399"
click at [933, 349] on img at bounding box center [927, 333] width 58 height 42
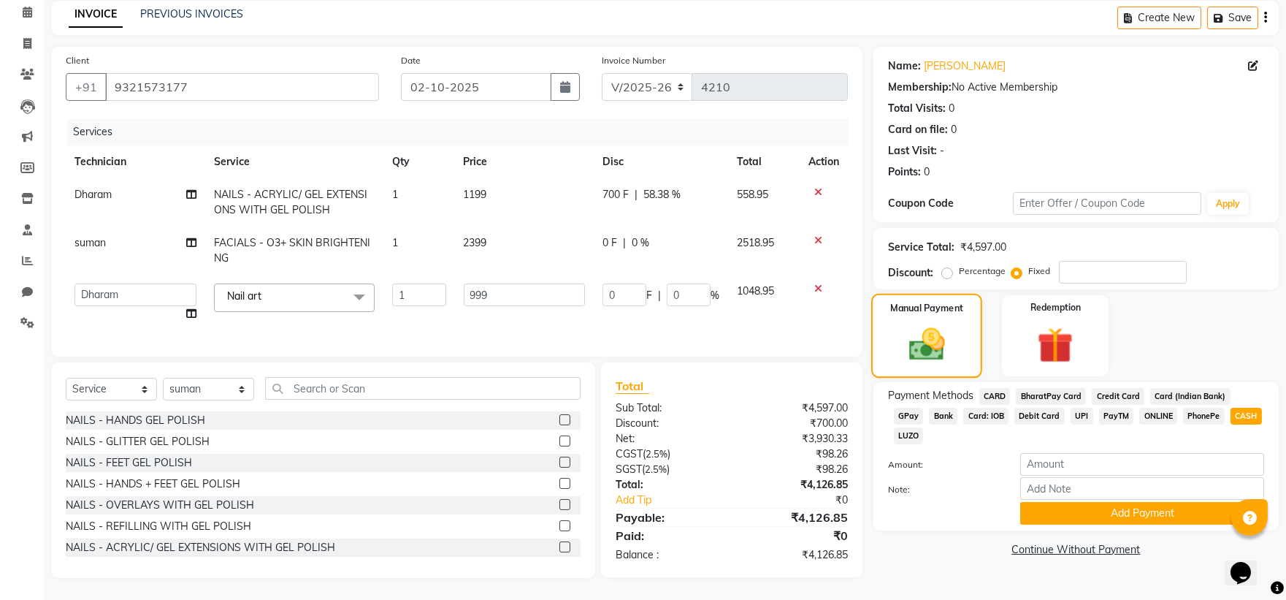
click at [931, 345] on img at bounding box center [927, 345] width 58 height 42
click at [941, 332] on img at bounding box center [927, 345] width 58 height 42
click at [933, 329] on img at bounding box center [927, 345] width 58 height 42
click at [916, 324] on img at bounding box center [927, 345] width 58 height 42
click at [933, 324] on img at bounding box center [927, 345] width 58 height 42
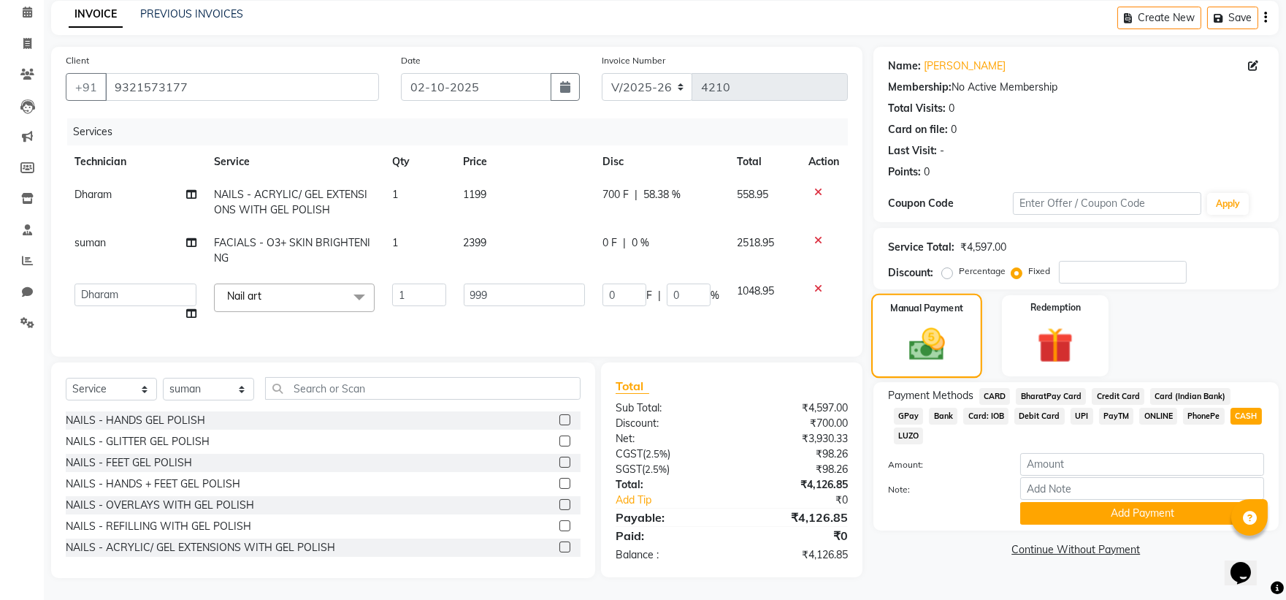
click at [933, 324] on img at bounding box center [927, 345] width 58 height 42
click at [936, 324] on img at bounding box center [927, 345] width 58 height 42
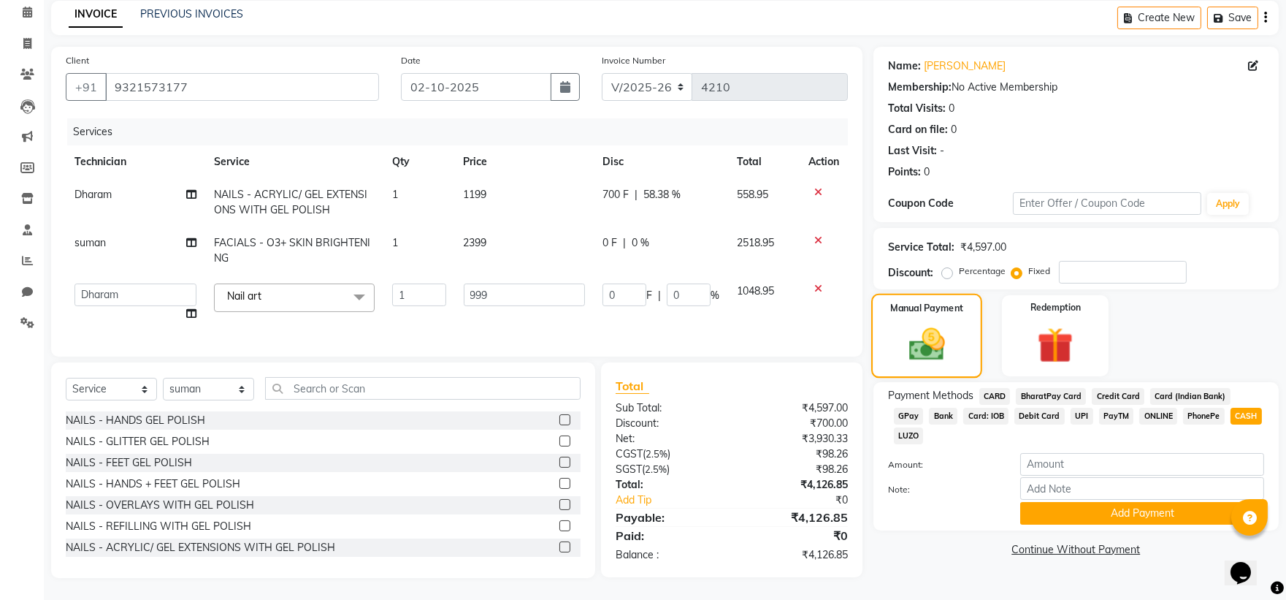
click at [936, 324] on img at bounding box center [927, 345] width 58 height 42
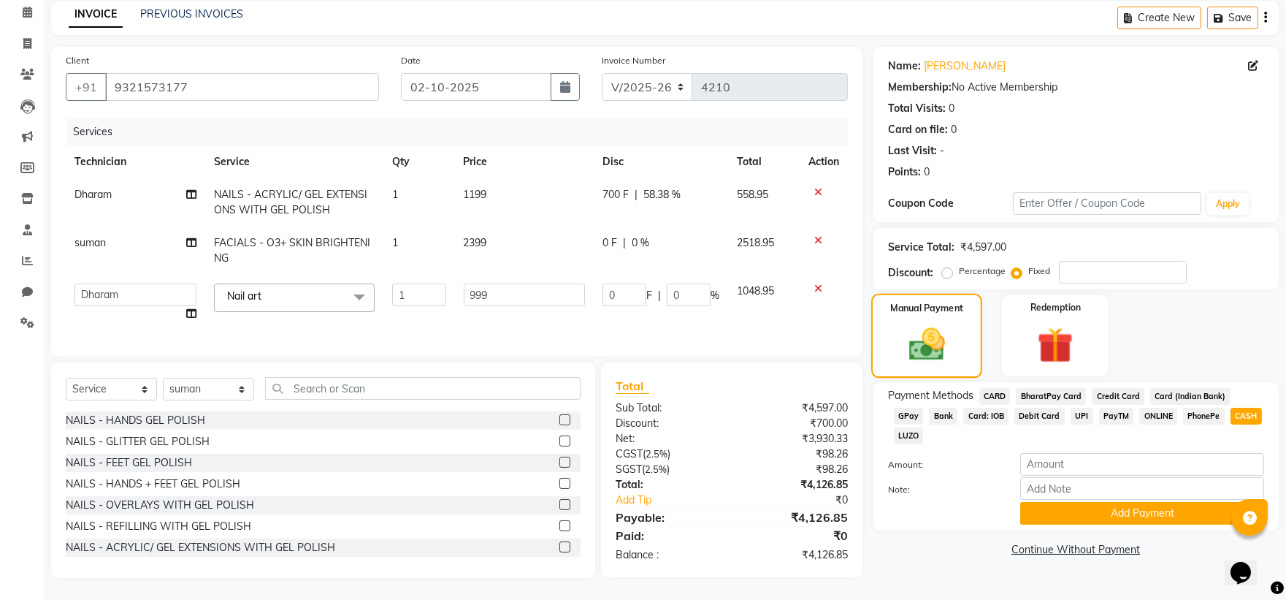
click at [936, 324] on img at bounding box center [927, 345] width 58 height 42
click at [1071, 453] on input "number" at bounding box center [1142, 464] width 244 height 23
click at [955, 334] on img at bounding box center [927, 345] width 58 height 42
click at [929, 327] on img at bounding box center [927, 345] width 58 height 42
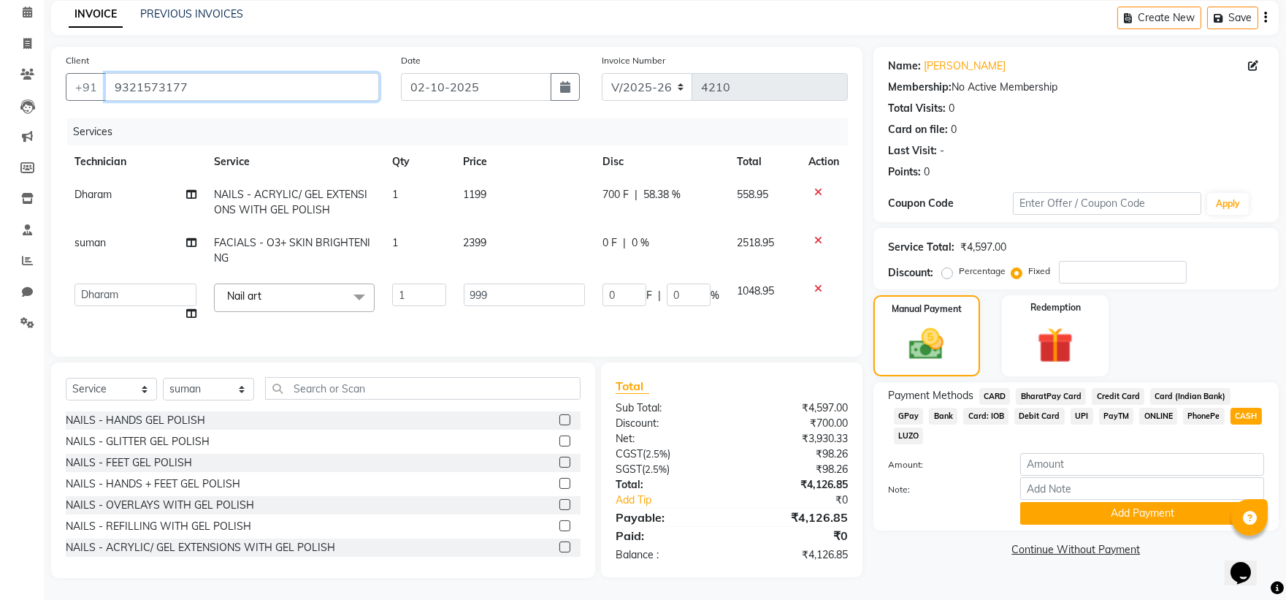
click at [186, 74] on input "9321573177" at bounding box center [242, 87] width 274 height 28
type input "932157317"
radio input "true"
type input "0"
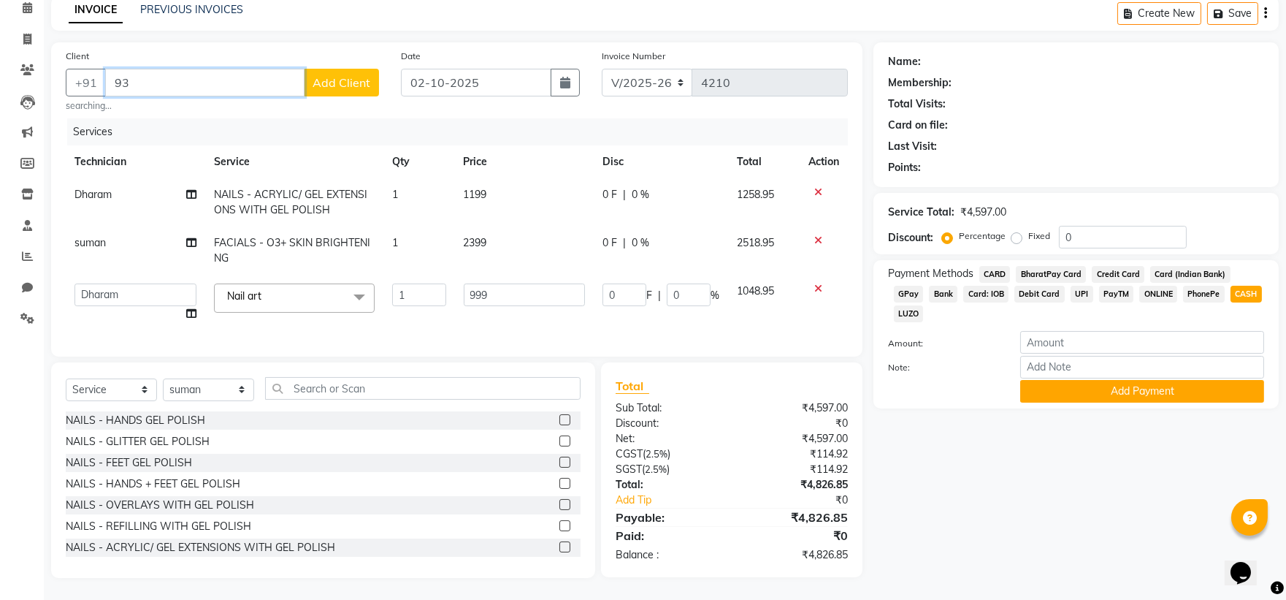
type input "9"
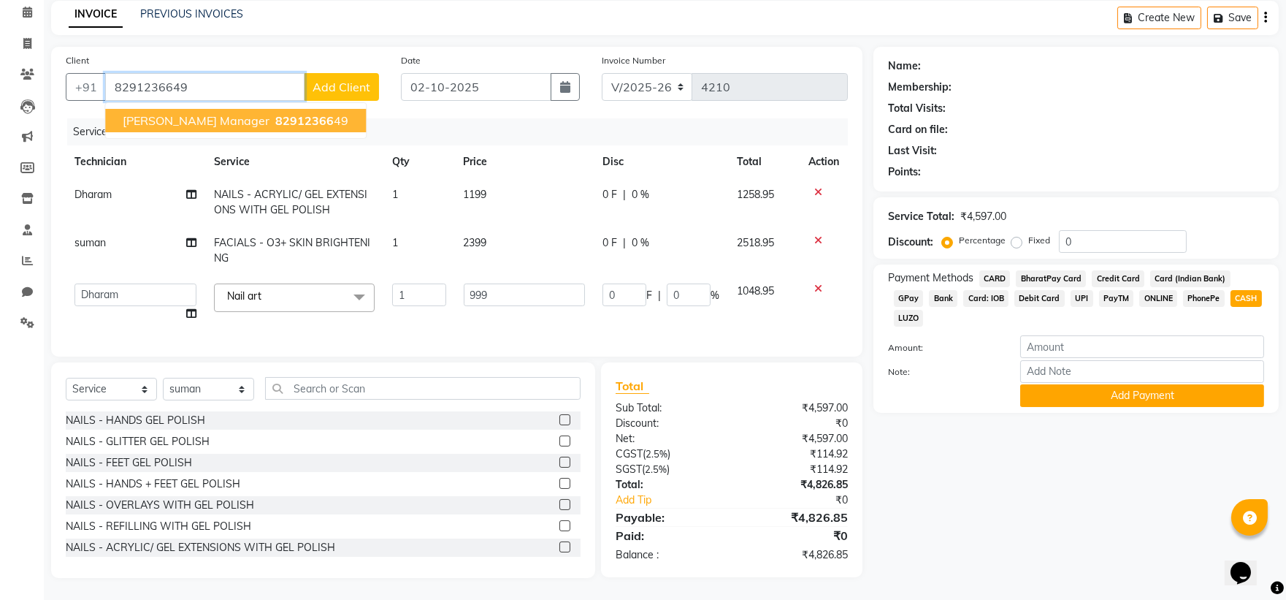
type input "8291236649"
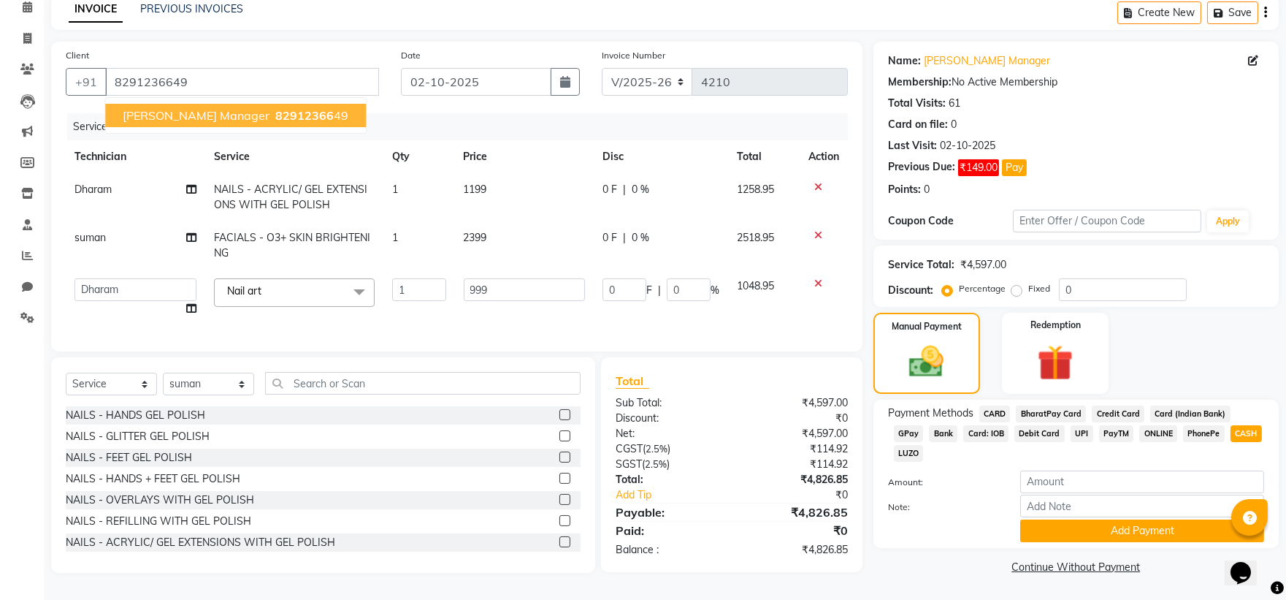
click at [201, 108] on span "Apeksha Manager" at bounding box center [196, 115] width 147 height 15
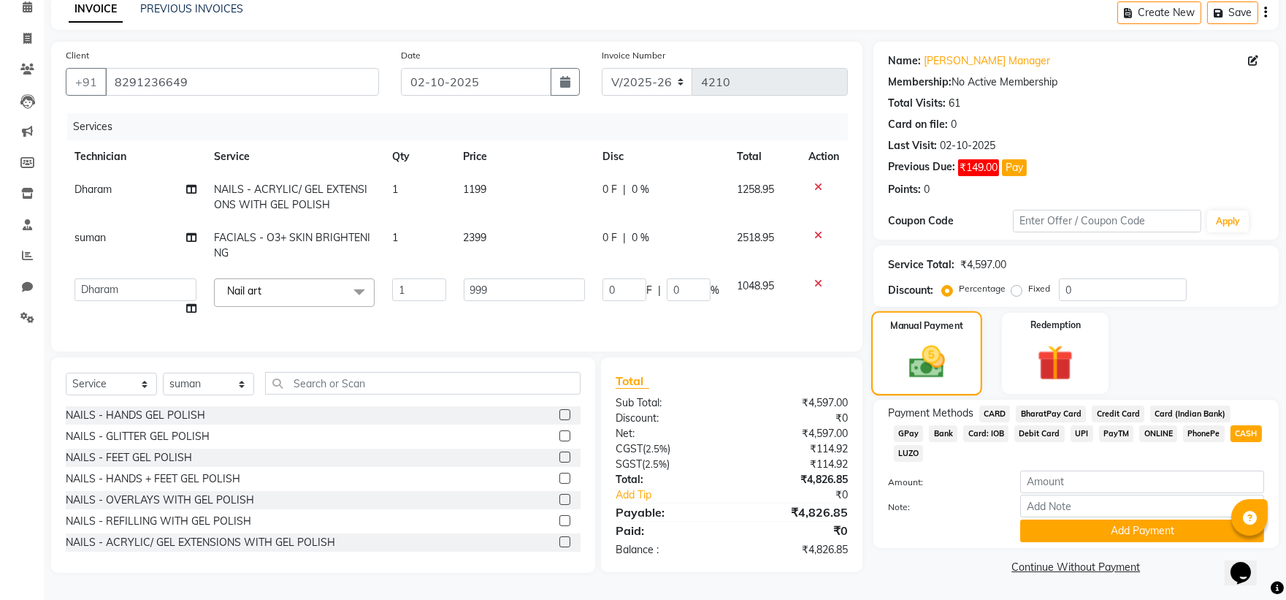
click at [957, 338] on div "Manual Payment" at bounding box center [926, 353] width 111 height 84
click at [957, 339] on div "Manual Payment" at bounding box center [926, 353] width 111 height 84
click at [935, 341] on img at bounding box center [927, 362] width 58 height 42
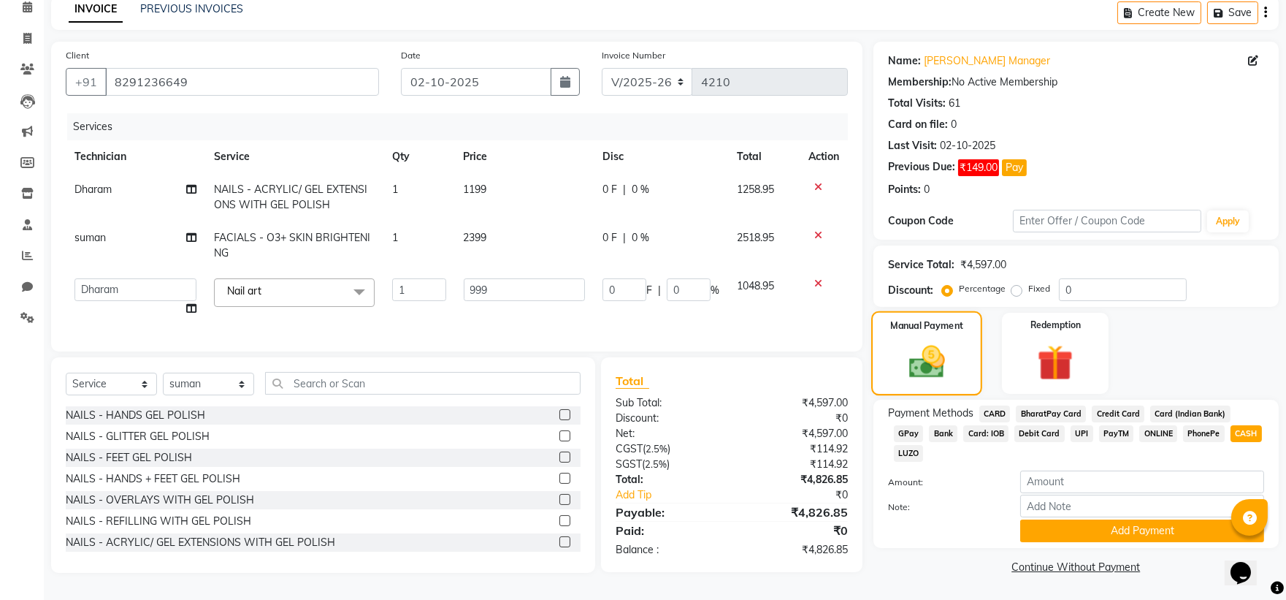
click at [944, 326] on div "Manual Payment" at bounding box center [926, 353] width 111 height 84
click at [926, 345] on img at bounding box center [927, 362] width 58 height 42
click at [1028, 288] on label "Fixed" at bounding box center [1039, 288] width 22 height 13
click at [1021, 288] on input "Fixed" at bounding box center [1019, 288] width 10 height 10
radio input "true"
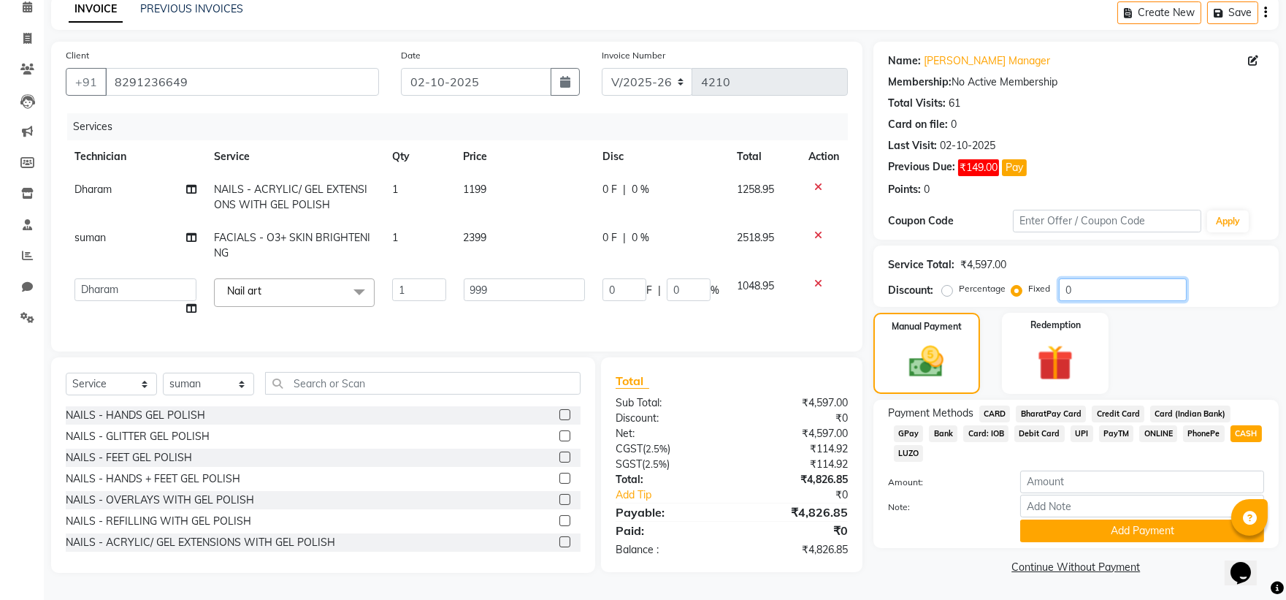
click at [1083, 278] on input "0" at bounding box center [1123, 289] width 128 height 23
type input "2"
type input "0.43"
type input "0.04"
type input "20"
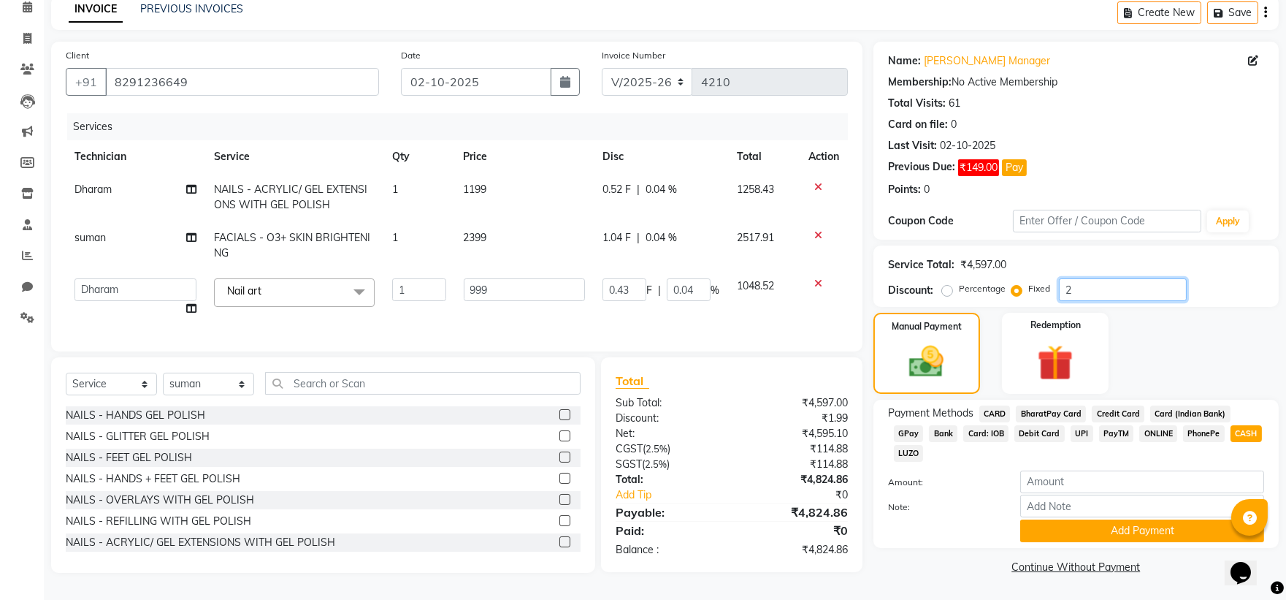
type input "4.35"
type input "0.44"
type input "200"
type input "43.46"
type input "4.35"
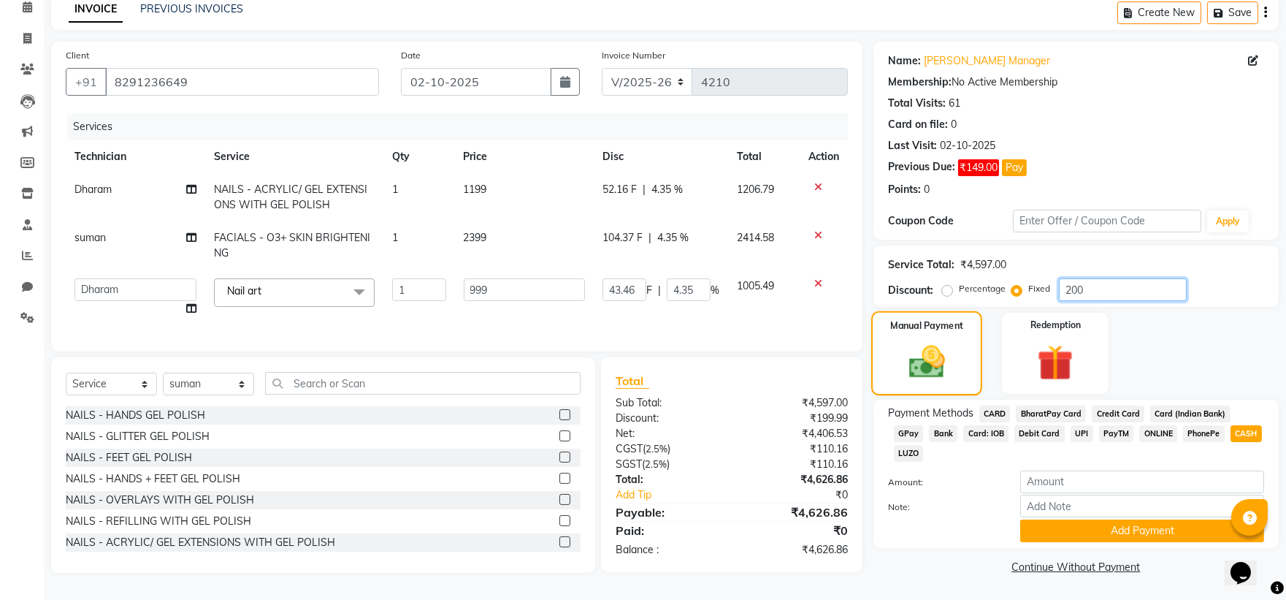
type input "200"
click at [962, 326] on div "Manual Payment" at bounding box center [926, 353] width 111 height 84
click at [952, 341] on img at bounding box center [927, 362] width 58 height 42
click at [344, 83] on input "8291236649" at bounding box center [242, 82] width 274 height 28
type input "829123664"
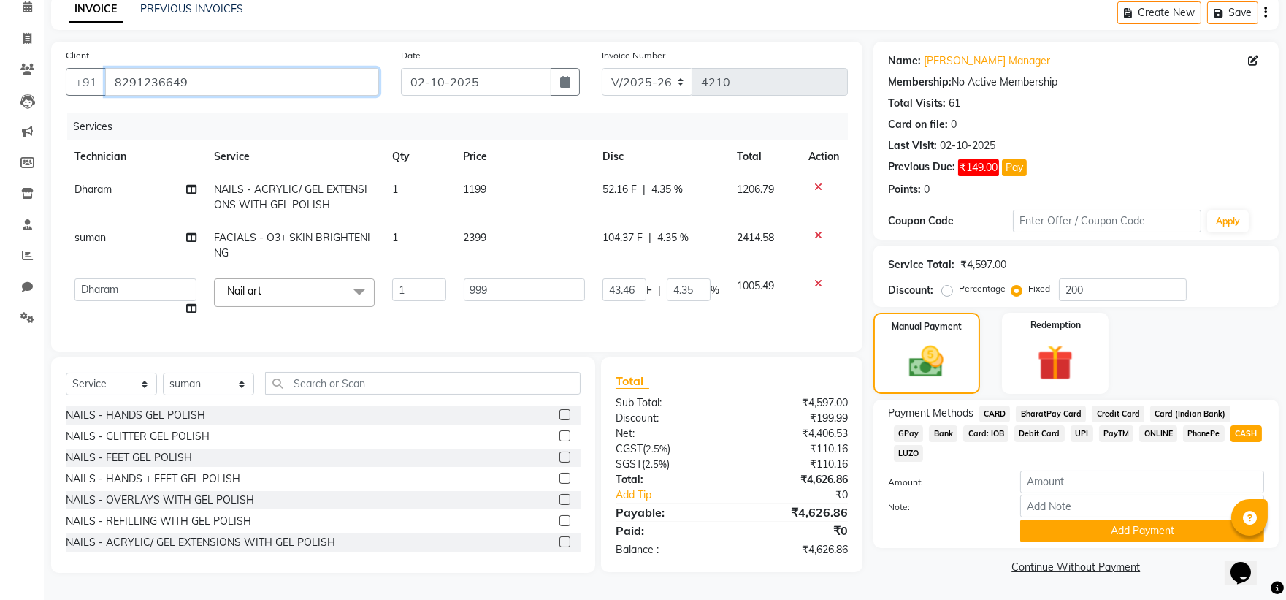
radio input "true"
type input "0"
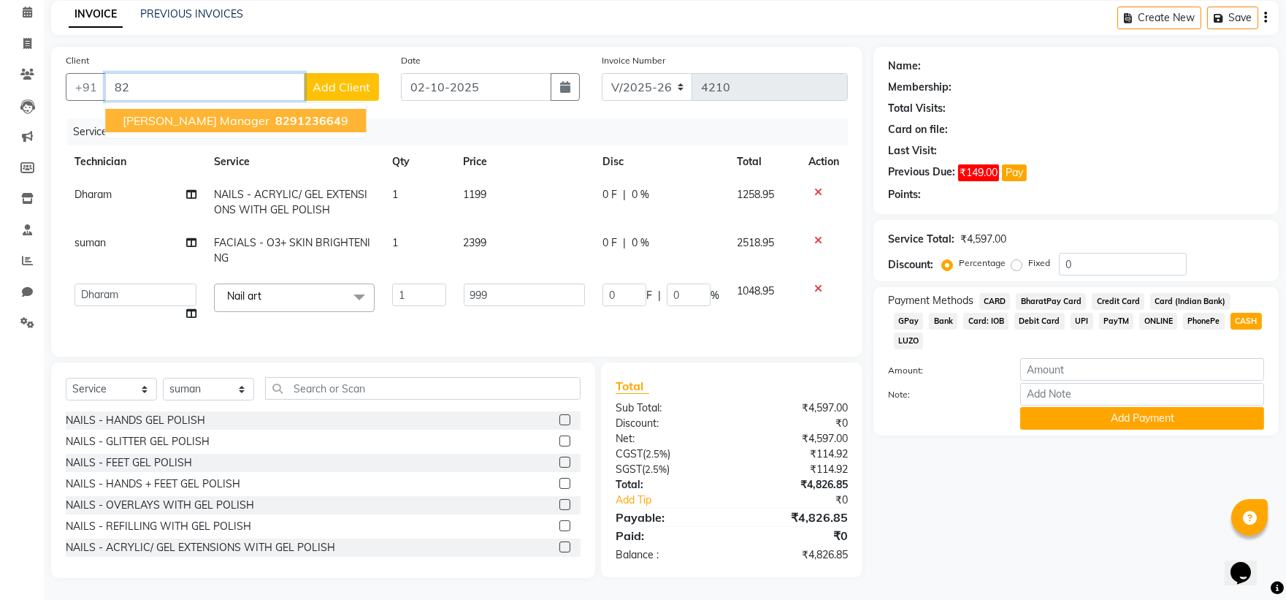
type input "8"
click at [237, 83] on input "[PERSON_NAME]" at bounding box center [204, 87] width 199 height 28
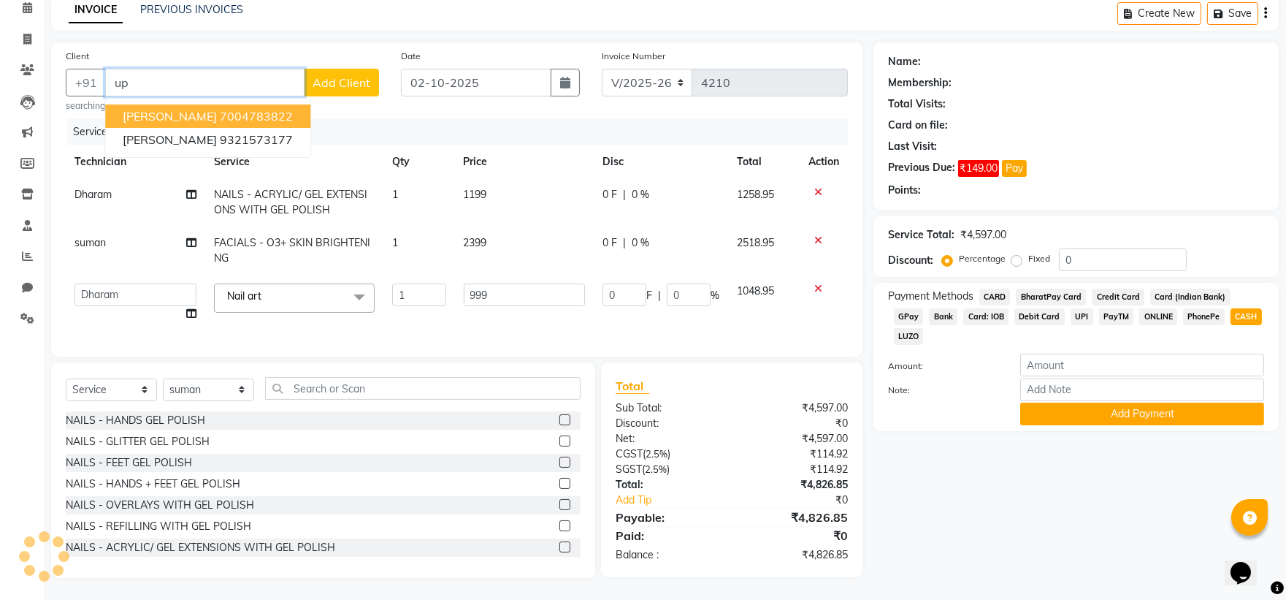
type input "u"
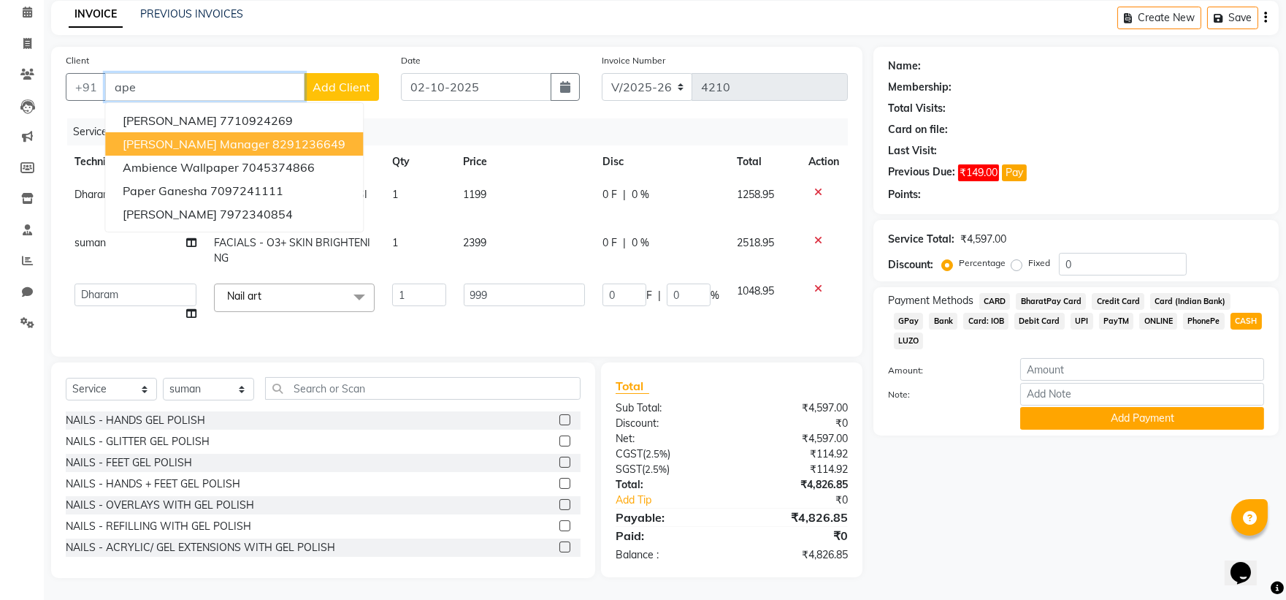
click at [272, 137] on ngb-highlight "8291236649" at bounding box center [308, 144] width 73 height 15
type input "8291236649"
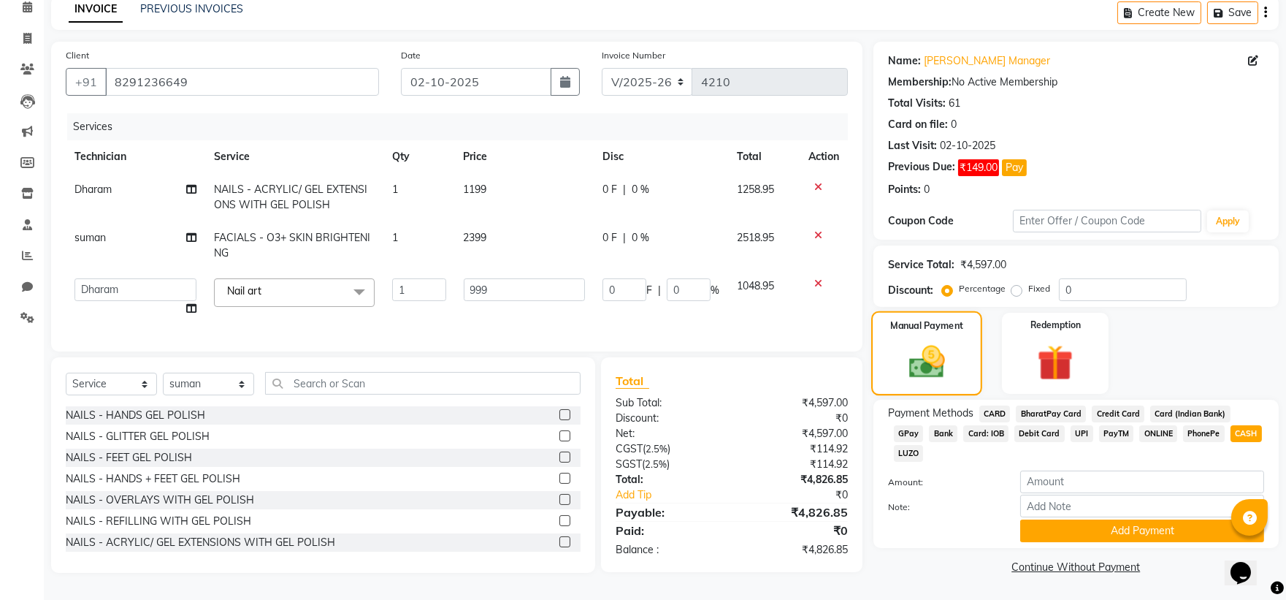
click at [979, 334] on div "Manual Payment" at bounding box center [926, 353] width 111 height 84
click at [949, 341] on img at bounding box center [927, 362] width 58 height 42
click at [1028, 282] on label "Fixed" at bounding box center [1039, 288] width 22 height 13
click at [1014, 283] on input "Fixed" at bounding box center [1019, 288] width 10 height 10
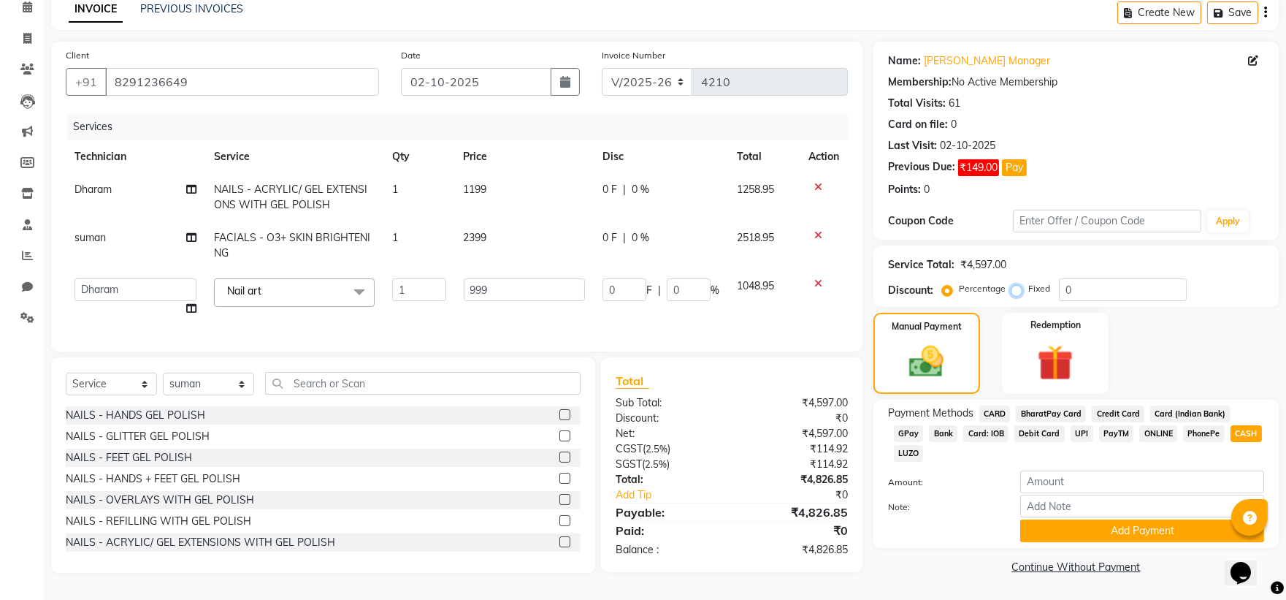
radio input "true"
click at [1081, 283] on input "0" at bounding box center [1123, 289] width 128 height 23
type input "2"
type input "0.43"
type input "0.04"
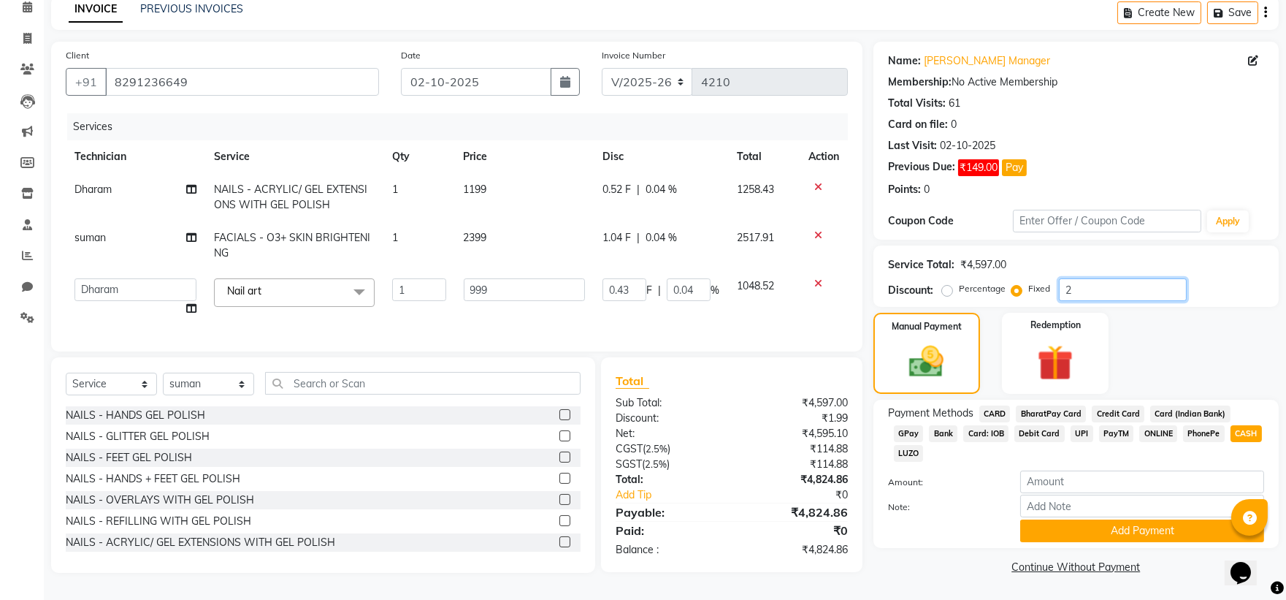
type input "20"
type input "4.35"
type input "0.44"
type input "200"
type input "43.46"
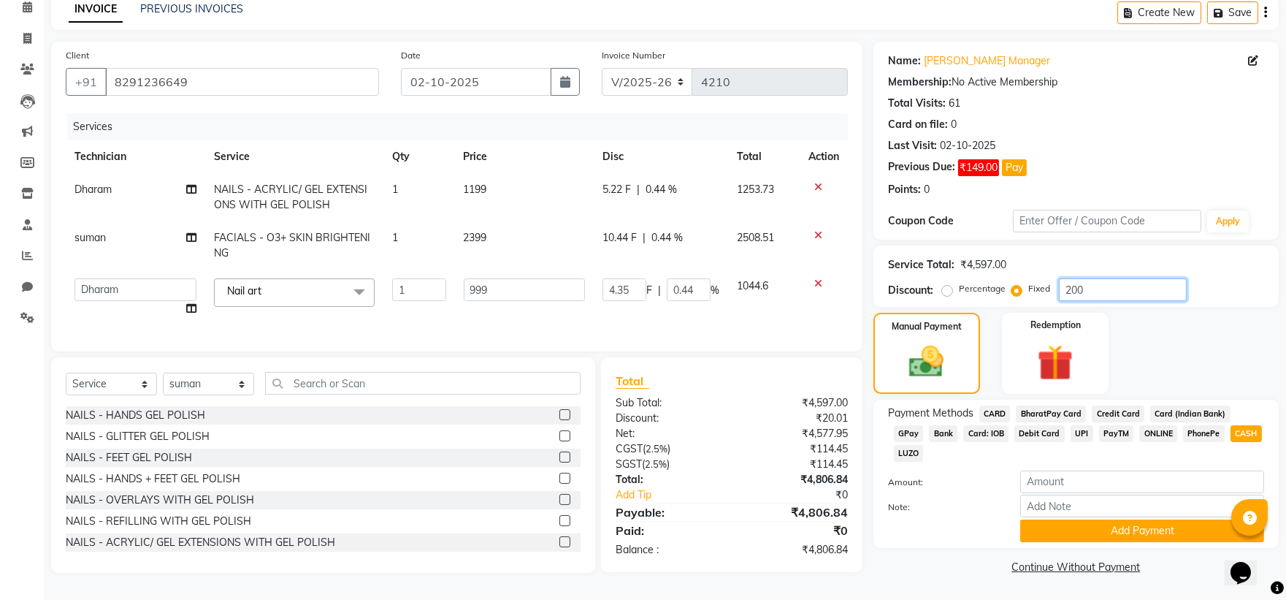
type input "4.35"
type input "200"
click at [928, 351] on img at bounding box center [927, 362] width 58 height 42
click at [1079, 470] on input "number" at bounding box center [1142, 481] width 244 height 23
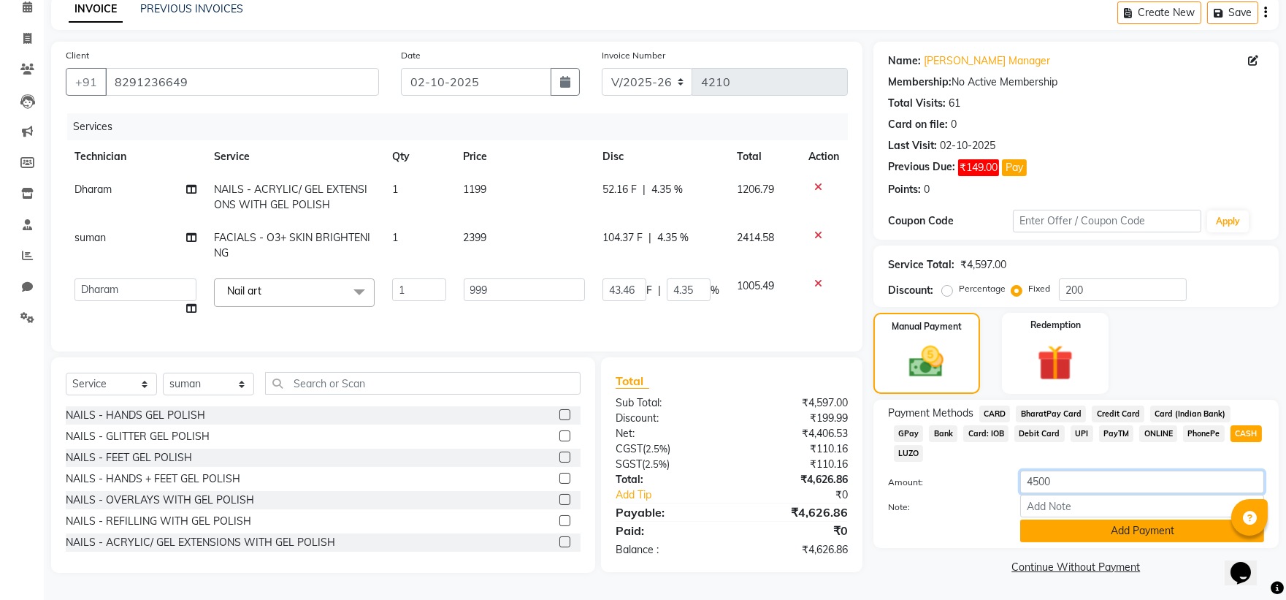
type input "4500"
click at [1137, 519] on button "Add Payment" at bounding box center [1142, 530] width 244 height 23
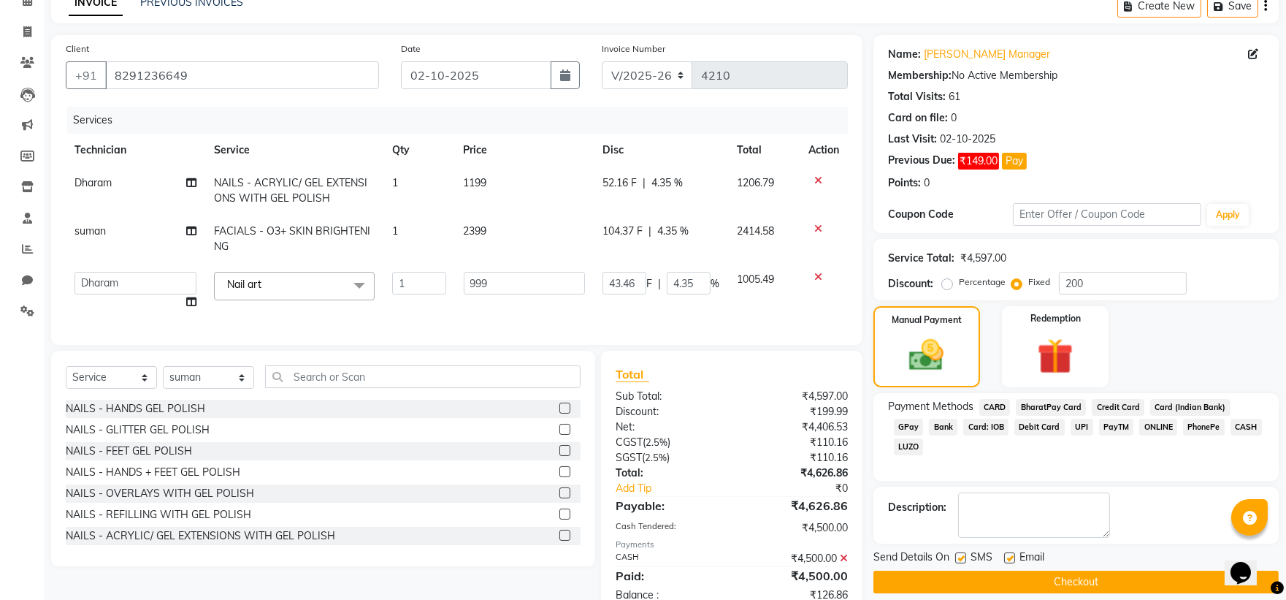
click at [924, 418] on span "GPay" at bounding box center [909, 426] width 30 height 17
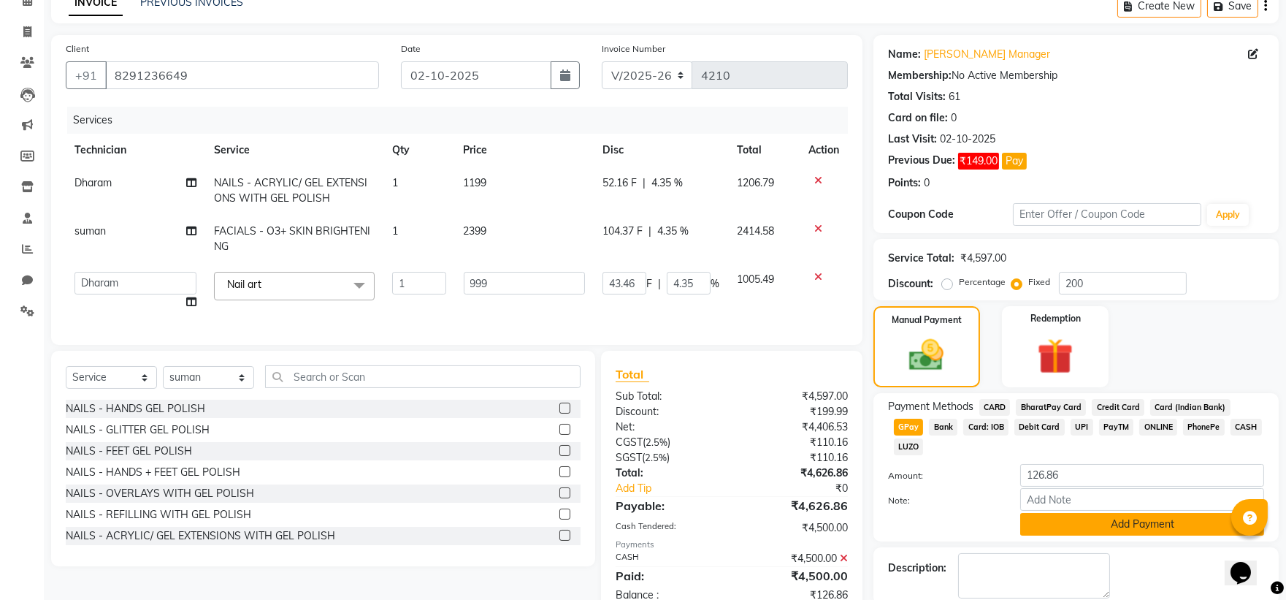
click at [1150, 513] on button "Add Payment" at bounding box center [1142, 524] width 244 height 23
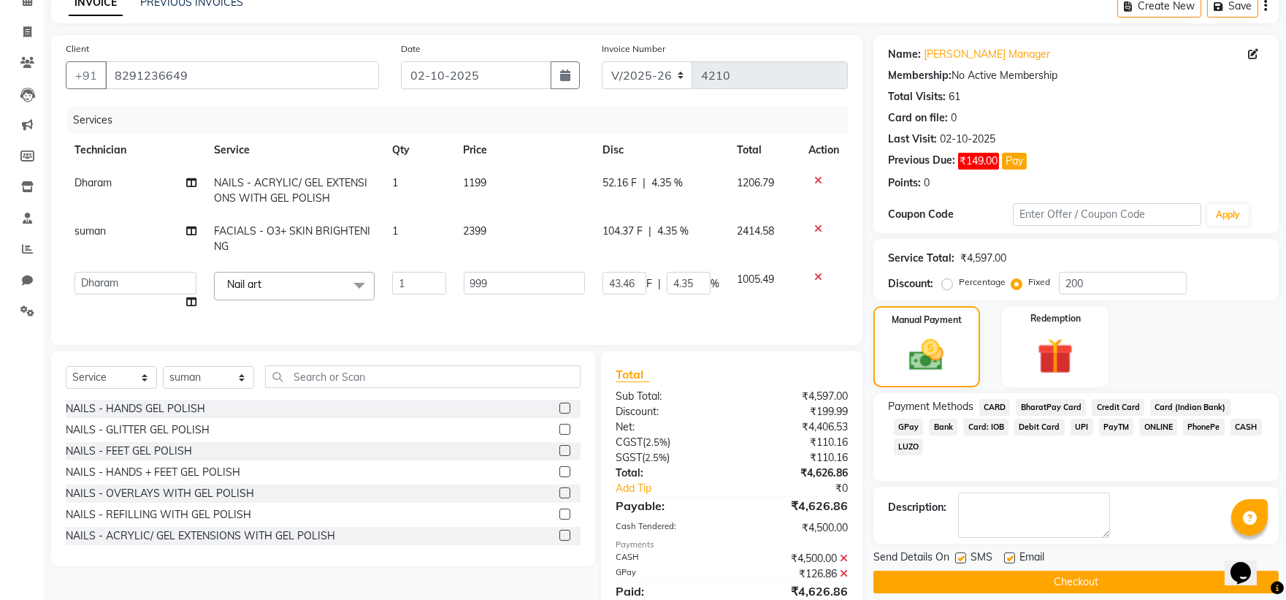
scroll to position [141, 0]
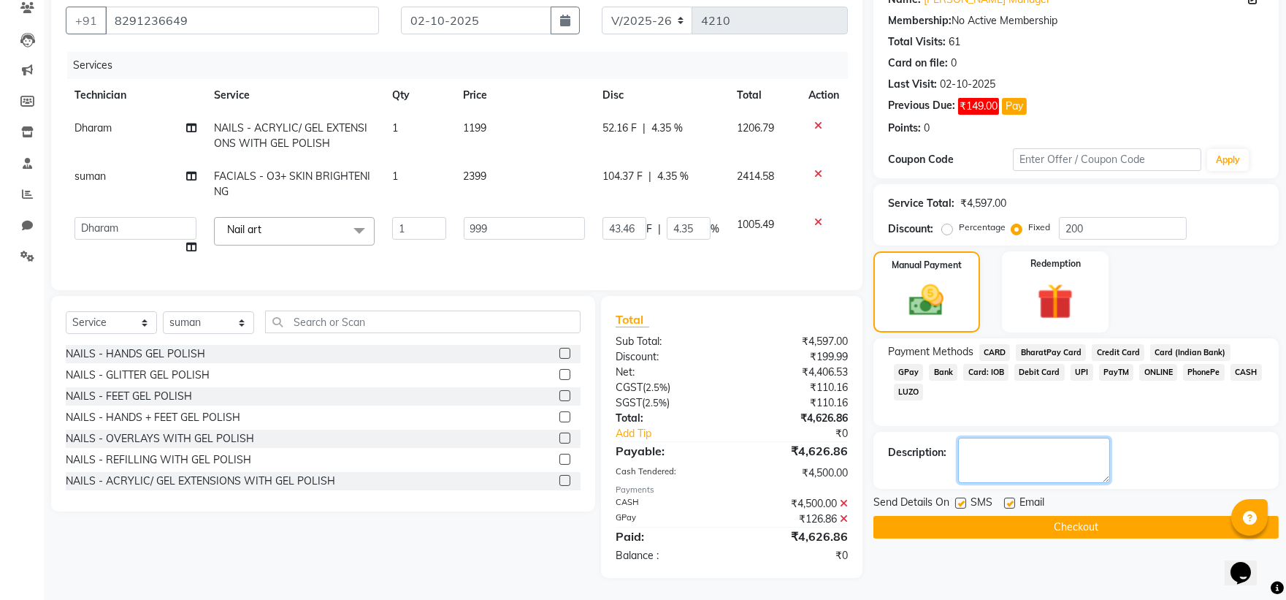
click at [1000, 443] on textarea at bounding box center [1034, 459] width 152 height 45
type textarea "upasna bill"
click at [982, 516] on button "Checkout" at bounding box center [1075, 527] width 405 height 23
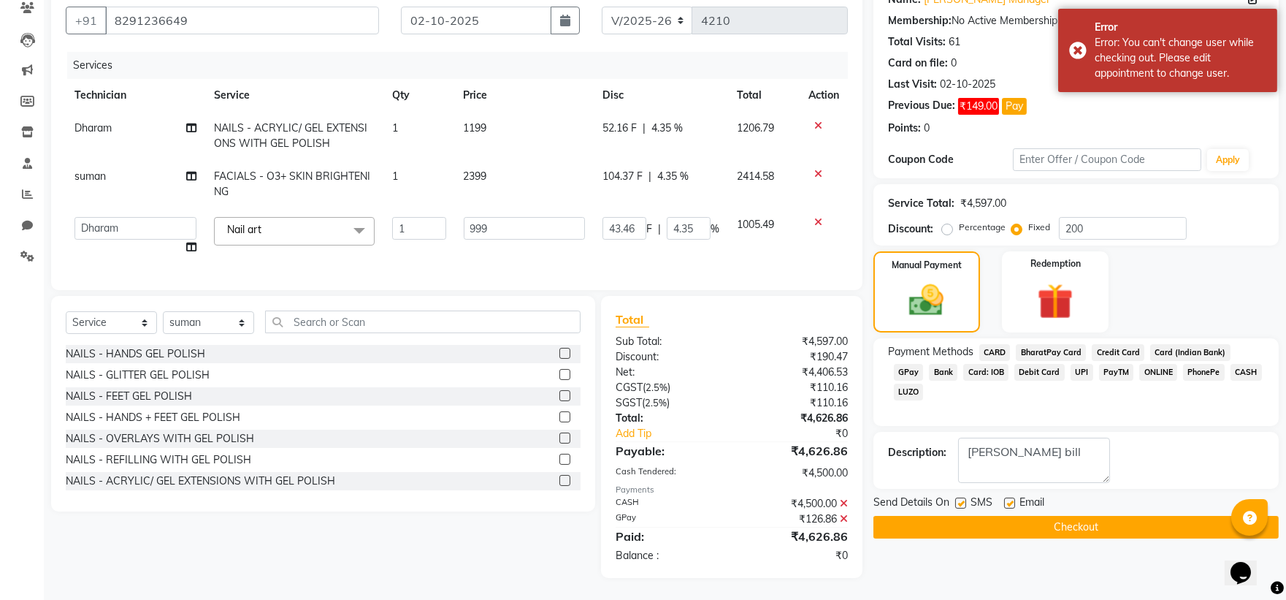
scroll to position [0, 0]
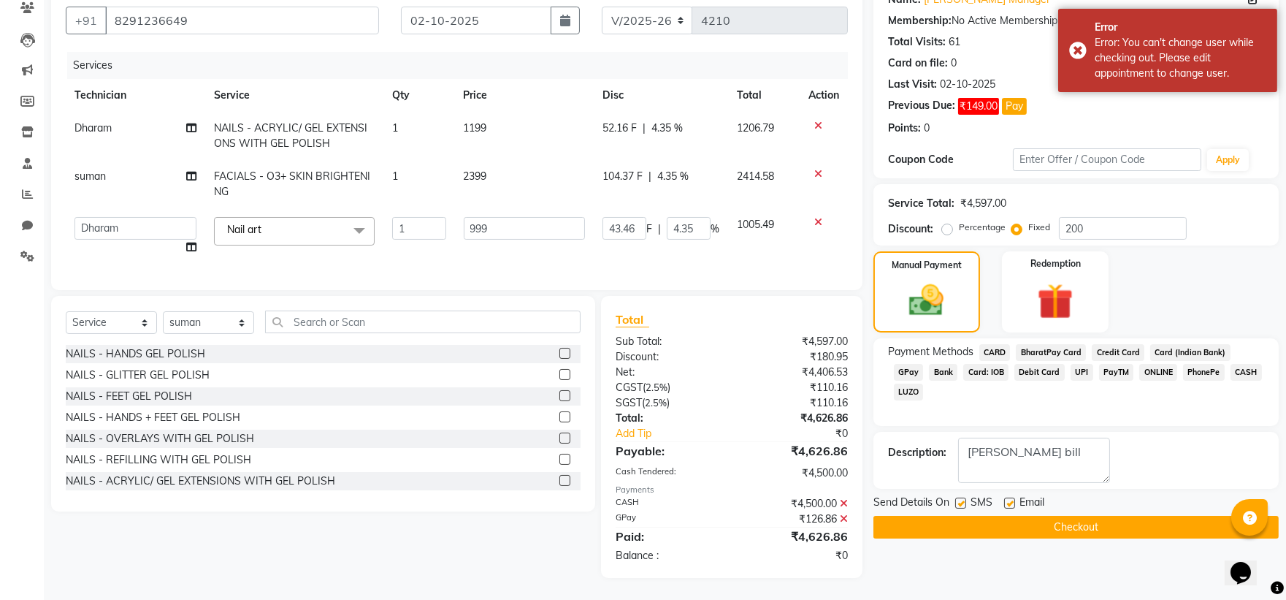
click at [919, 516] on button "Checkout" at bounding box center [1075, 527] width 405 height 23
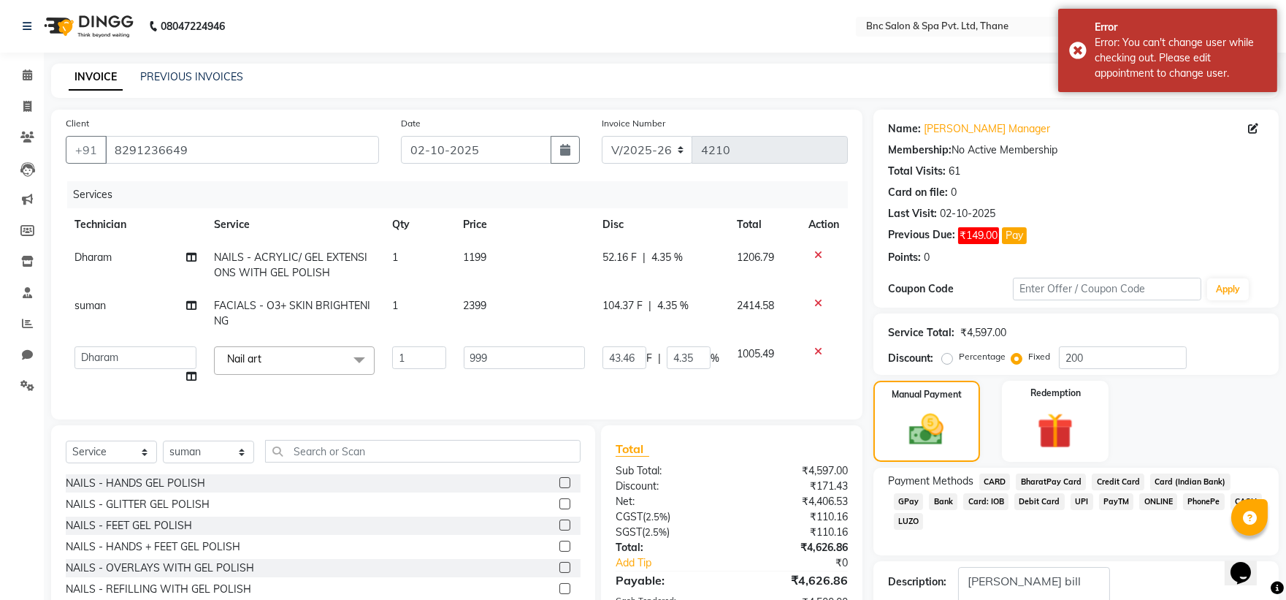
click at [1190, 129] on div "Name: Apeksha Manager" at bounding box center [1076, 128] width 376 height 15
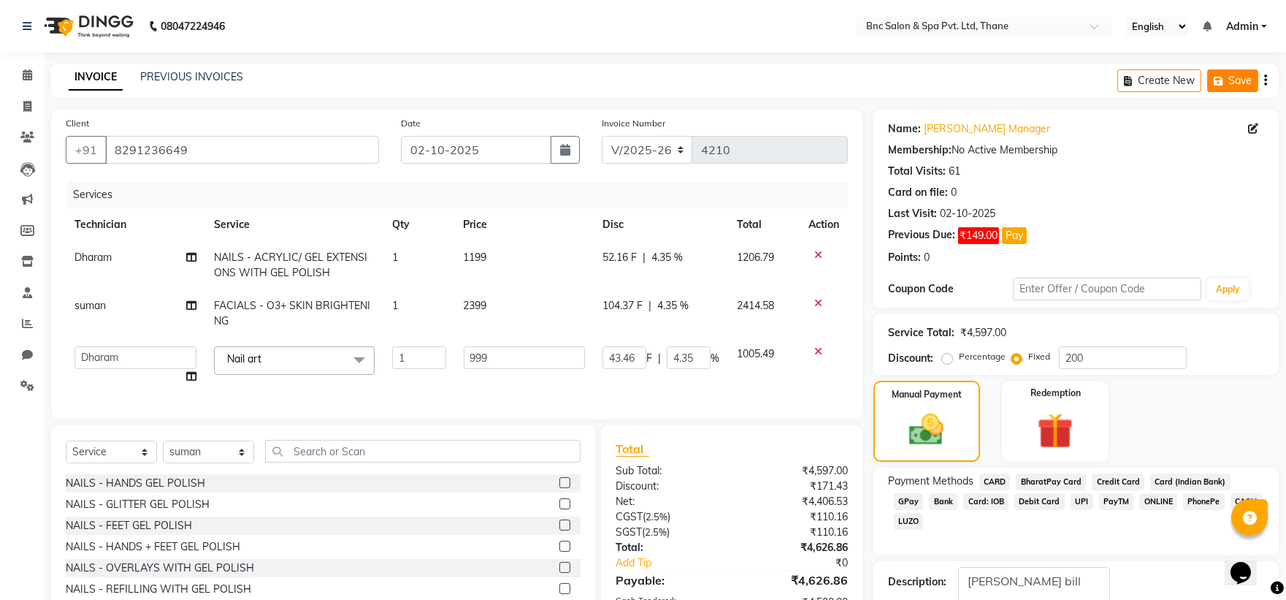
click at [1228, 74] on button "Save" at bounding box center [1232, 80] width 51 height 23
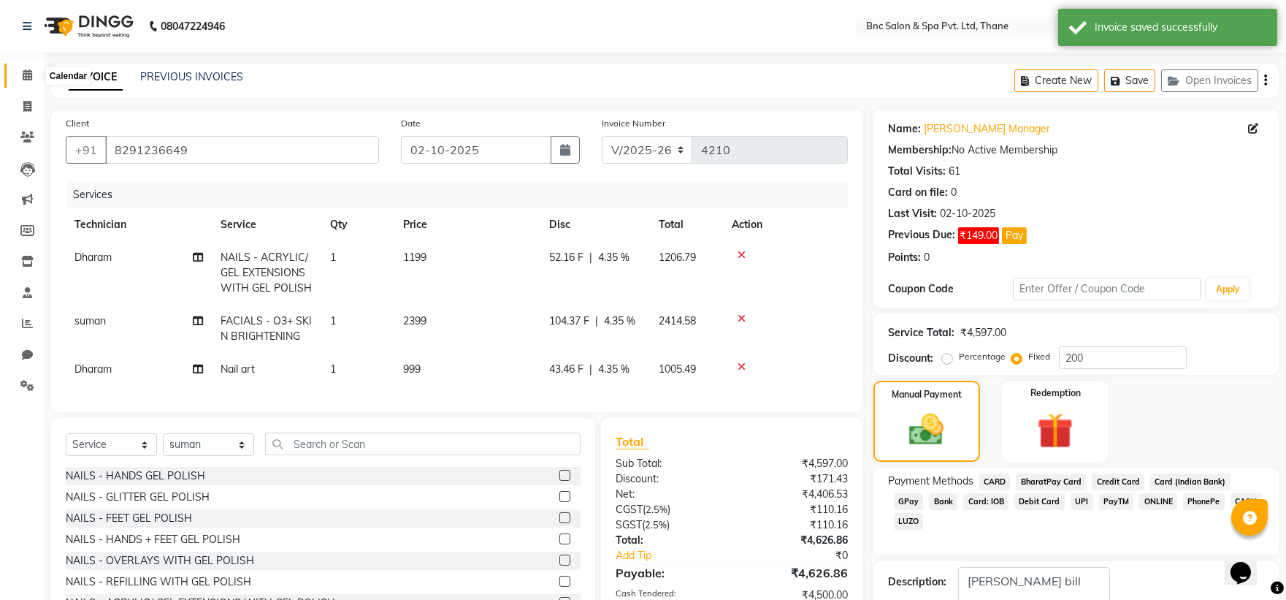
click at [26, 82] on span at bounding box center [28, 75] width 26 height 17
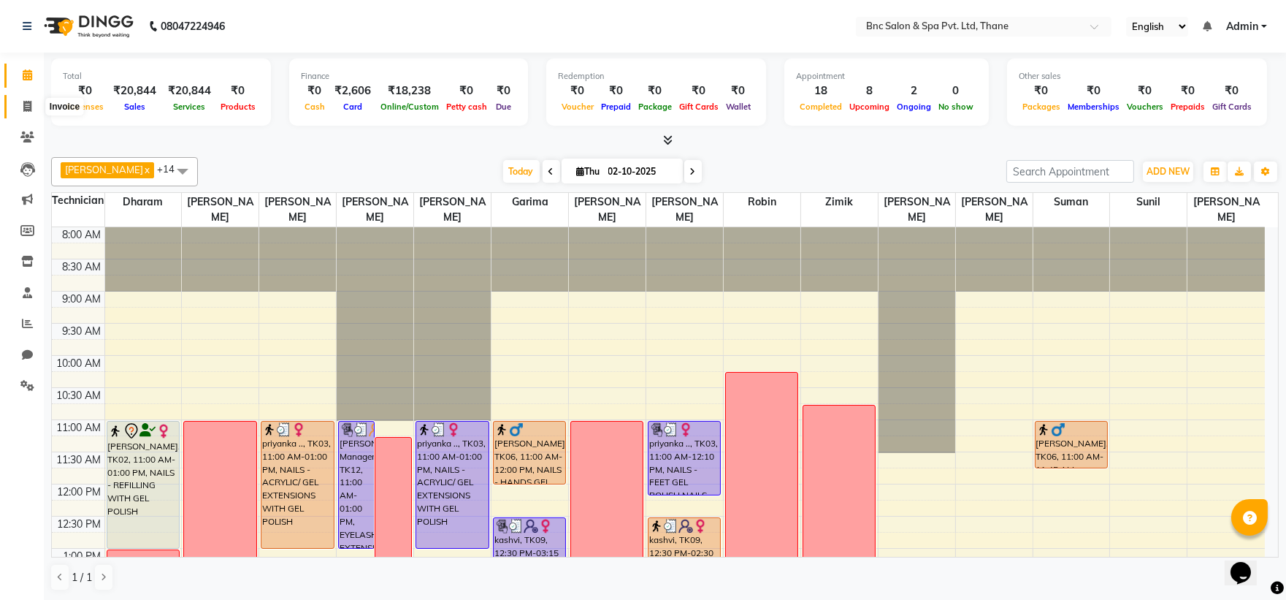
click at [29, 102] on icon at bounding box center [27, 106] width 8 height 11
select select "7892"
select select "service"
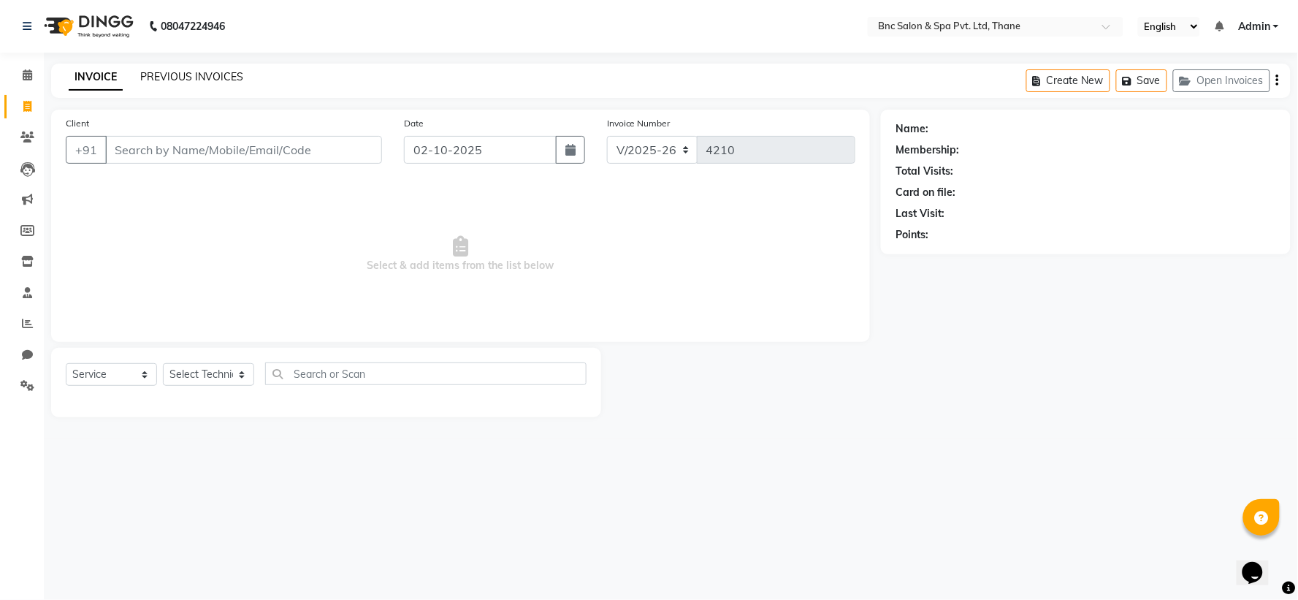
click at [213, 74] on link "PREVIOUS INVOICES" at bounding box center [191, 76] width 103 height 13
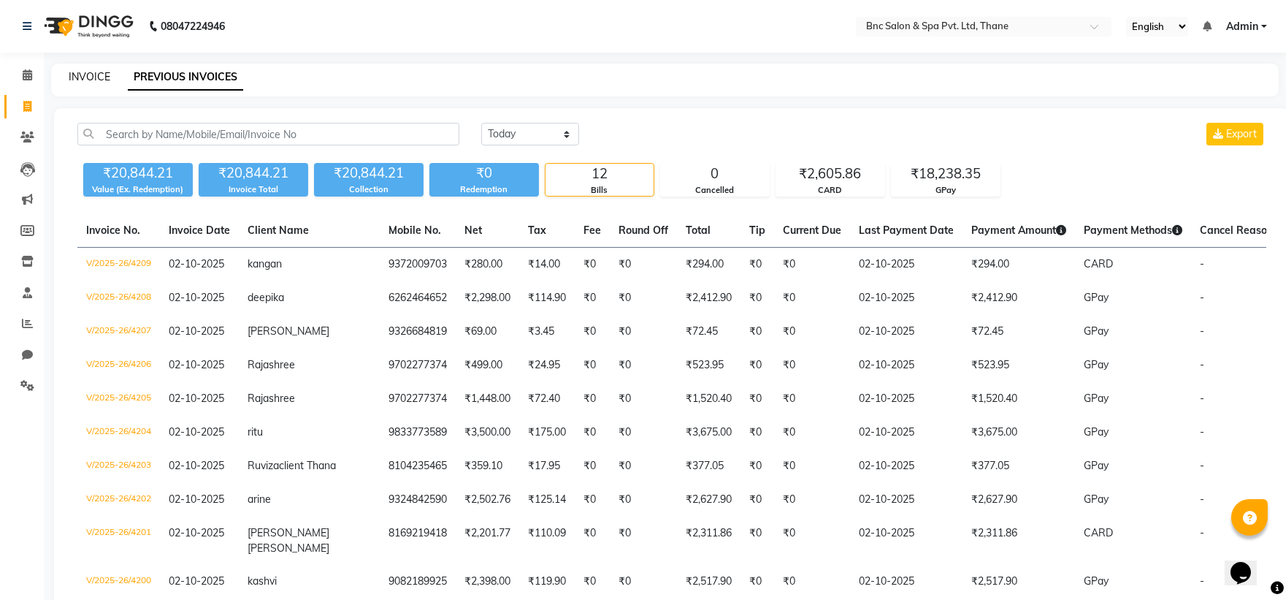
click at [77, 76] on link "INVOICE" at bounding box center [90, 76] width 42 height 13
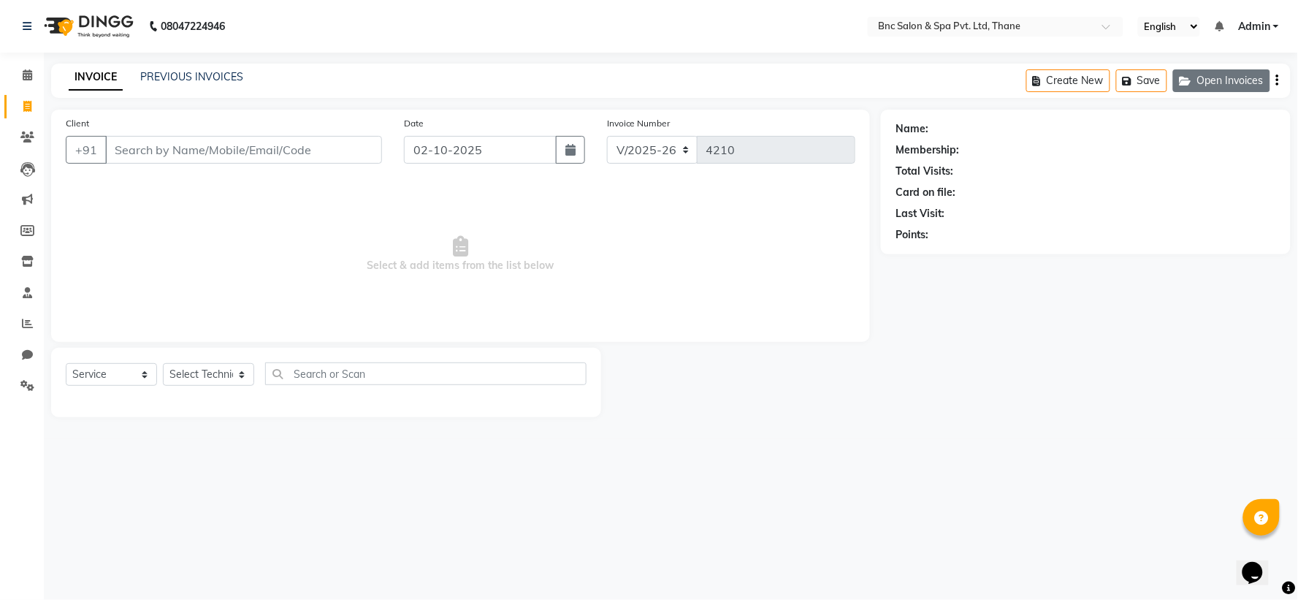
click at [1215, 83] on button "Open Invoices" at bounding box center [1221, 80] width 97 height 23
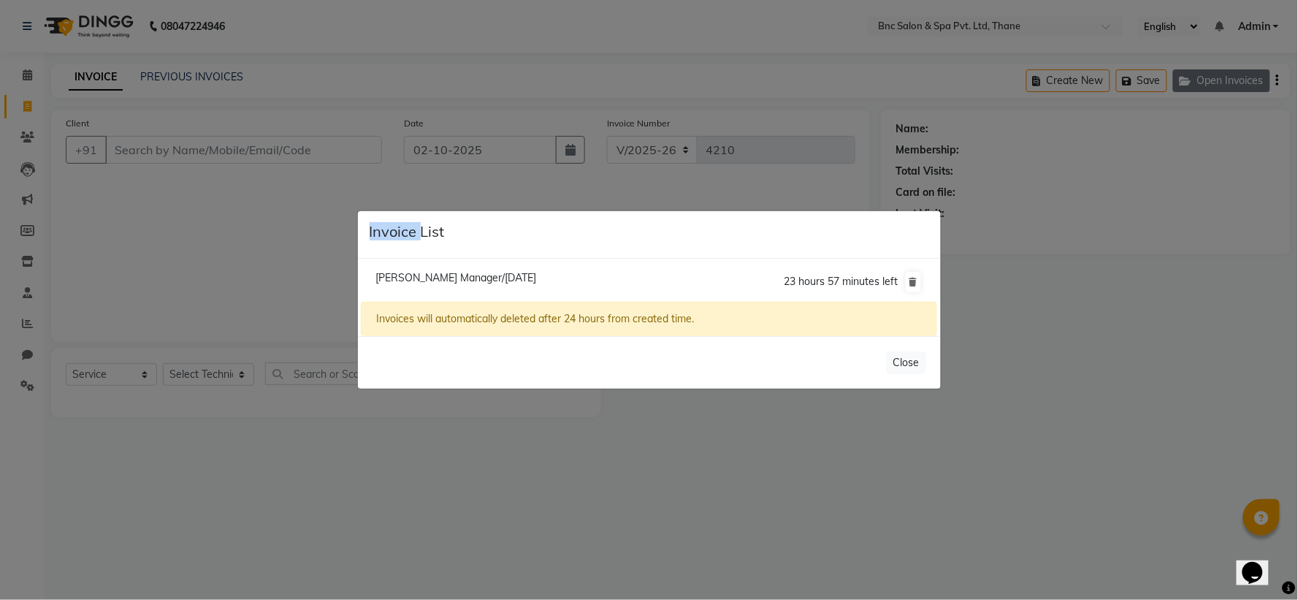
click at [1215, 83] on ngb-modal-window "Invoice List Apeksha Manager/02 October 2025 23 hours 57 minutes left Invoices …" at bounding box center [649, 300] width 1298 height 600
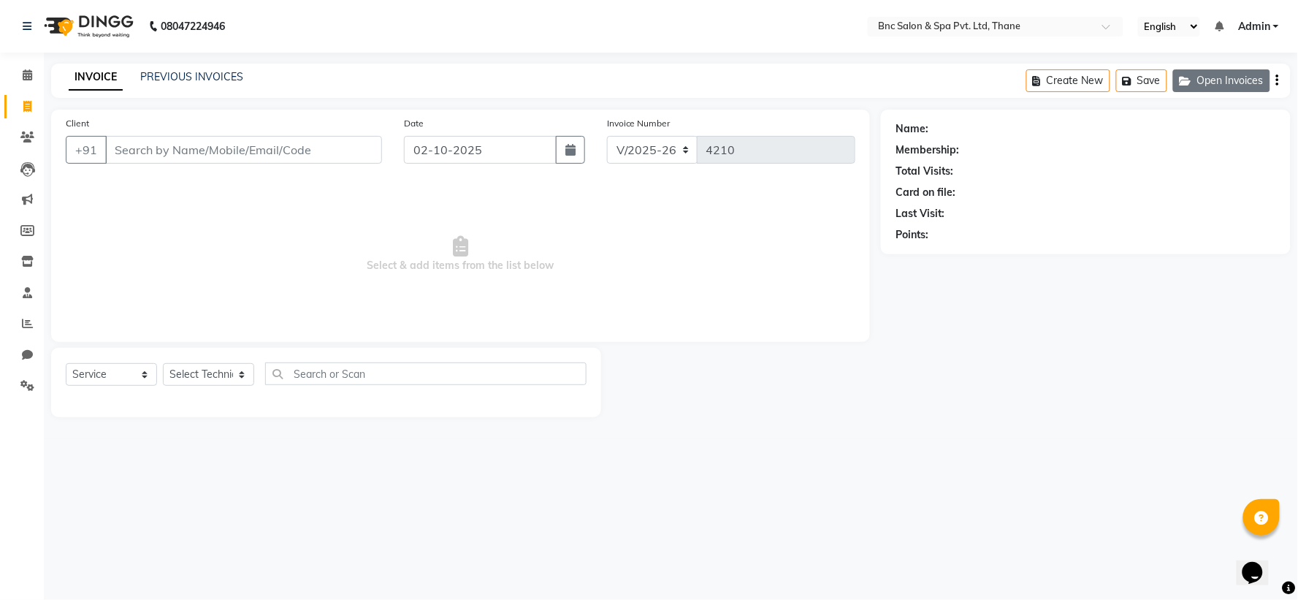
click at [1252, 81] on button "Open Invoices" at bounding box center [1221, 80] width 97 height 23
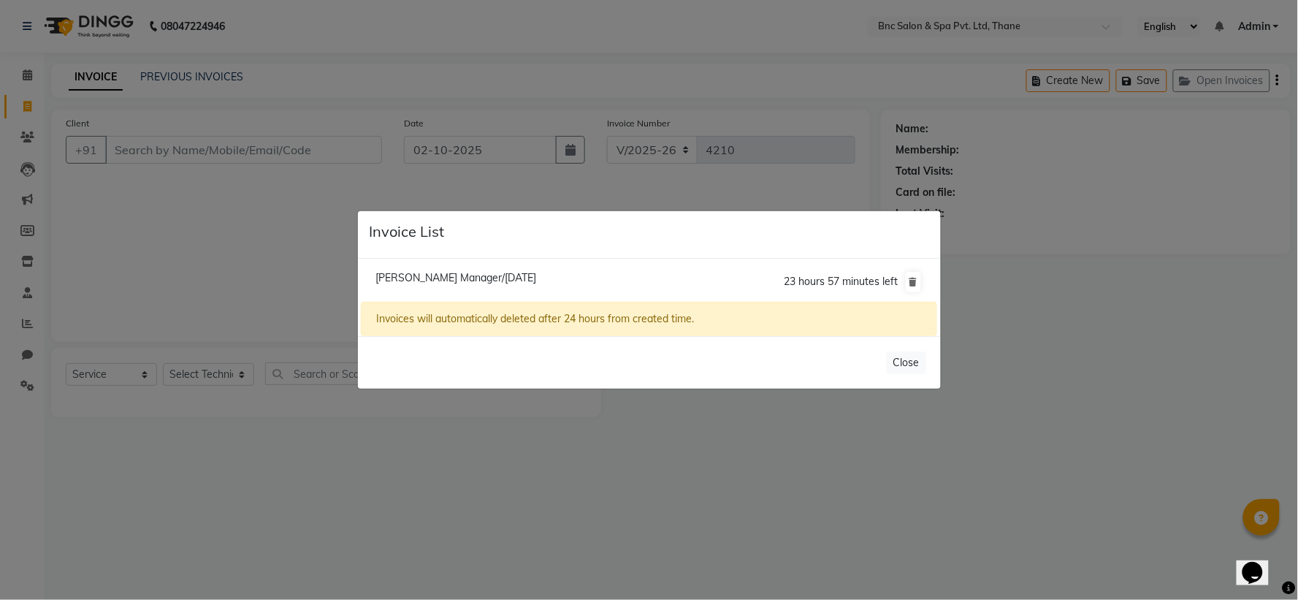
click at [504, 279] on span "Apeksha Manager/02 October 2025" at bounding box center [455, 277] width 161 height 13
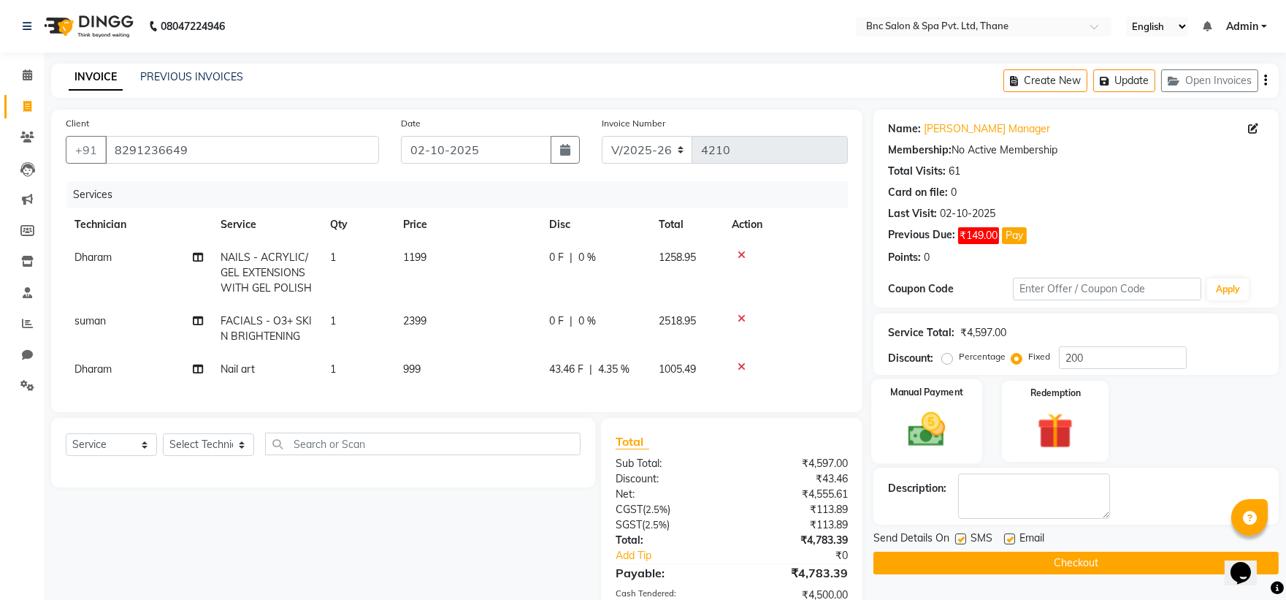
click at [940, 424] on img at bounding box center [926, 428] width 61 height 43
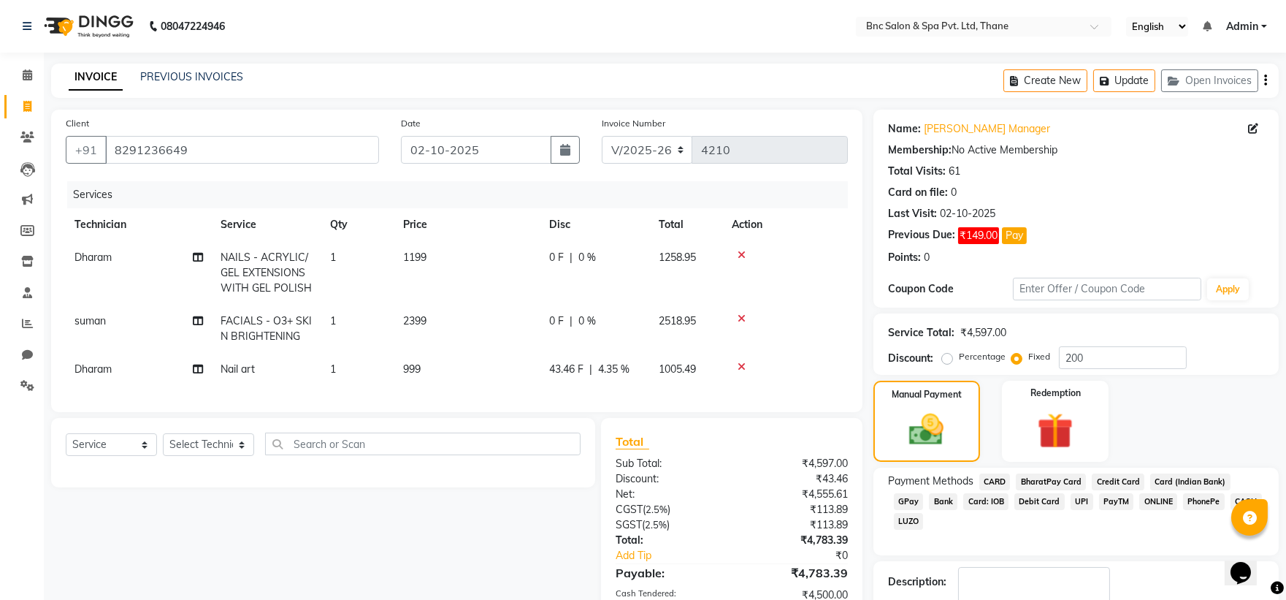
scroll to position [134, 0]
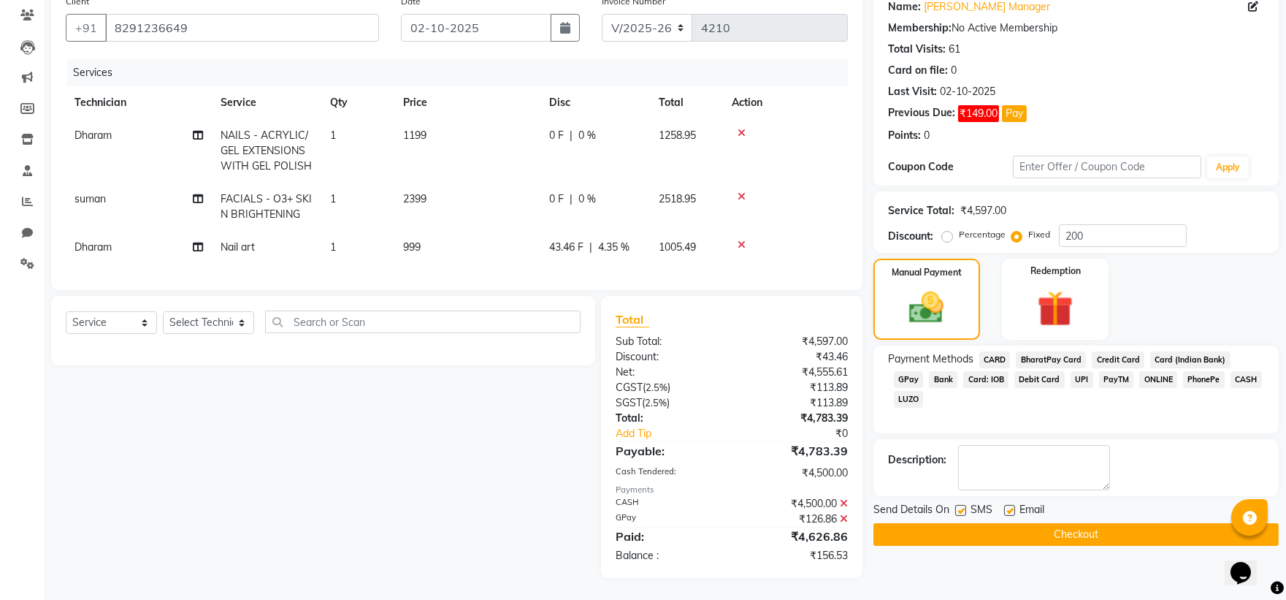
click at [842, 502] on icon at bounding box center [844, 503] width 8 height 10
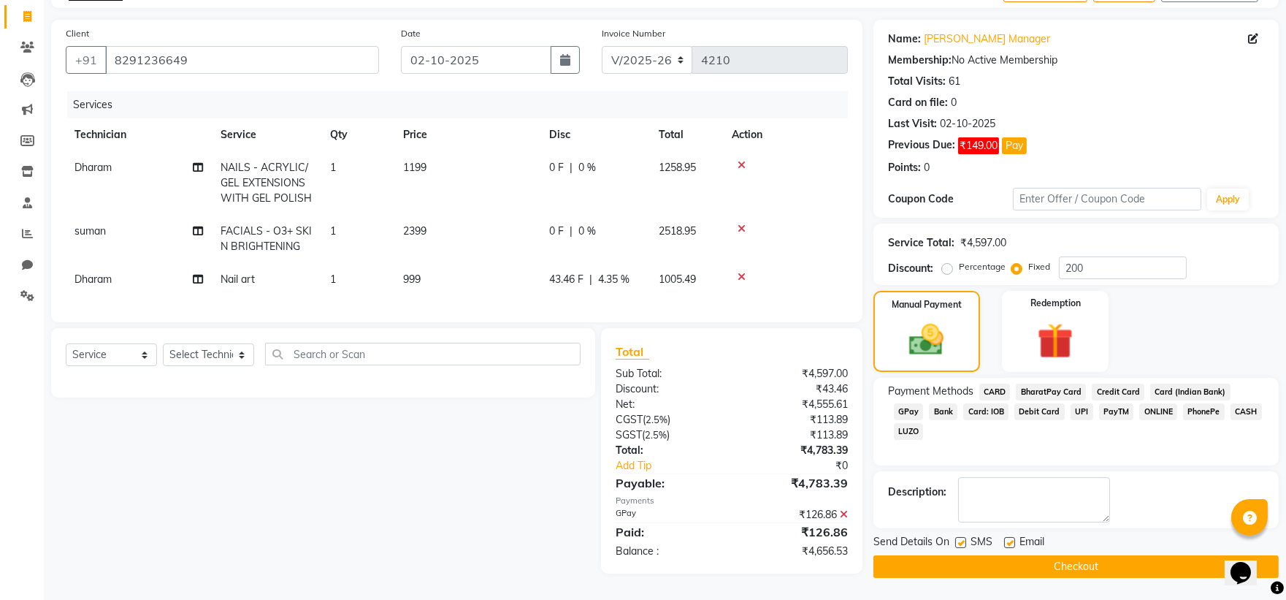
scroll to position [97, 0]
click at [843, 519] on icon at bounding box center [844, 514] width 8 height 10
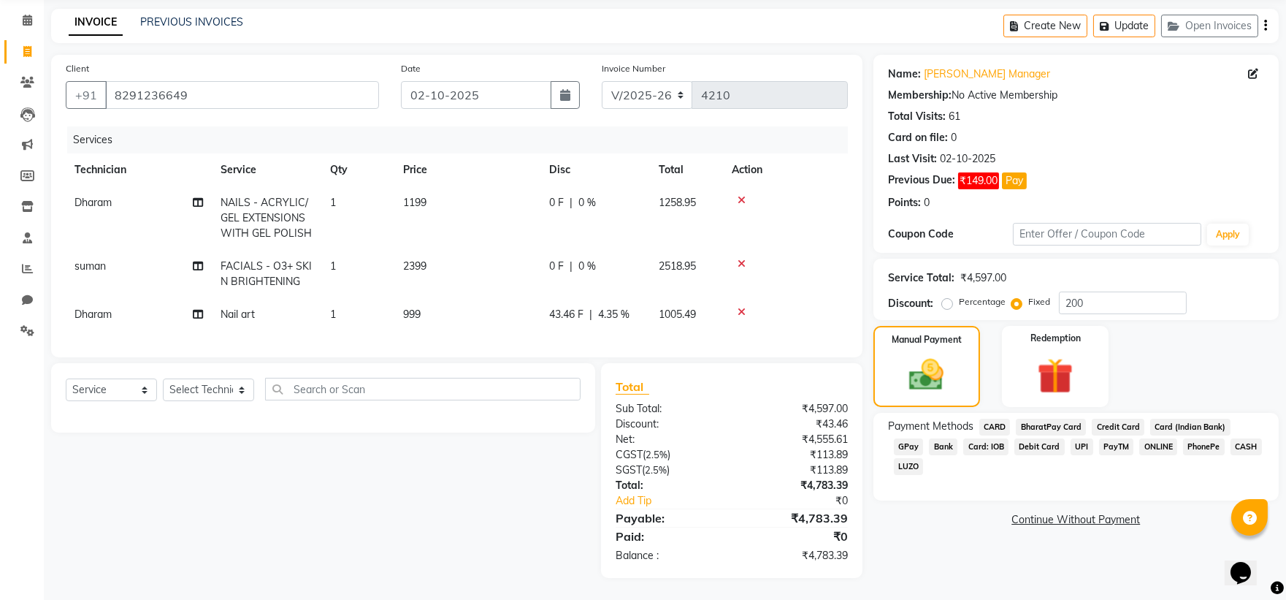
scroll to position [67, 0]
click at [907, 375] on img at bounding box center [927, 375] width 58 height 42
click at [908, 374] on img at bounding box center [927, 375] width 58 height 42
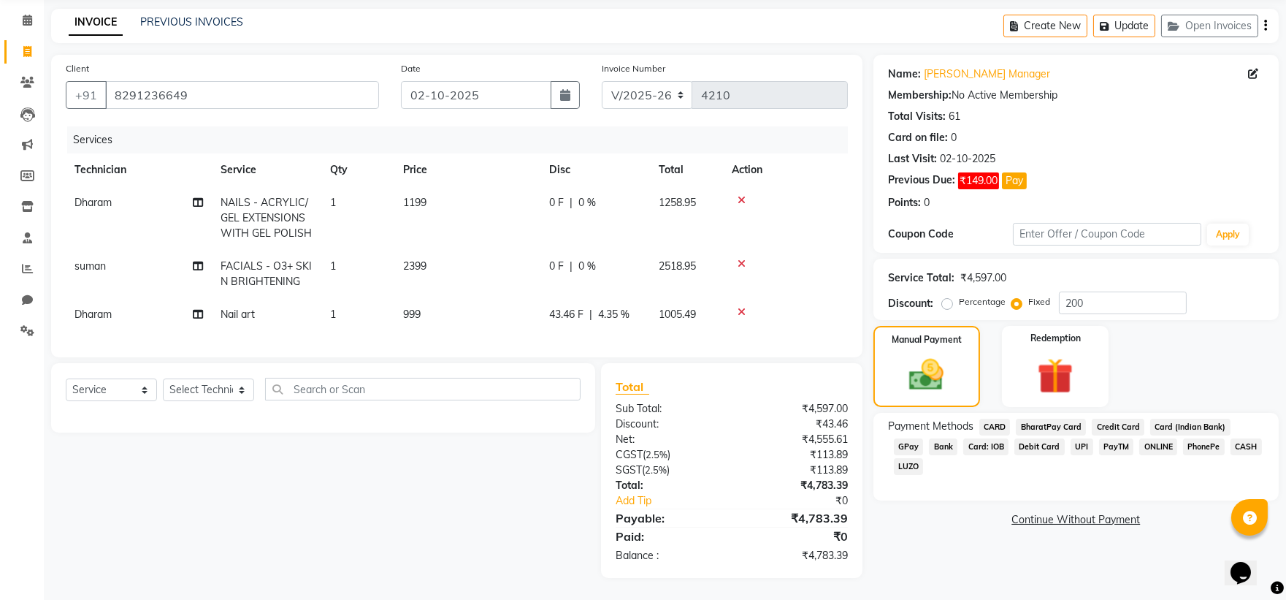
click at [563, 307] on span "43.46 F" at bounding box center [566, 314] width 34 height 15
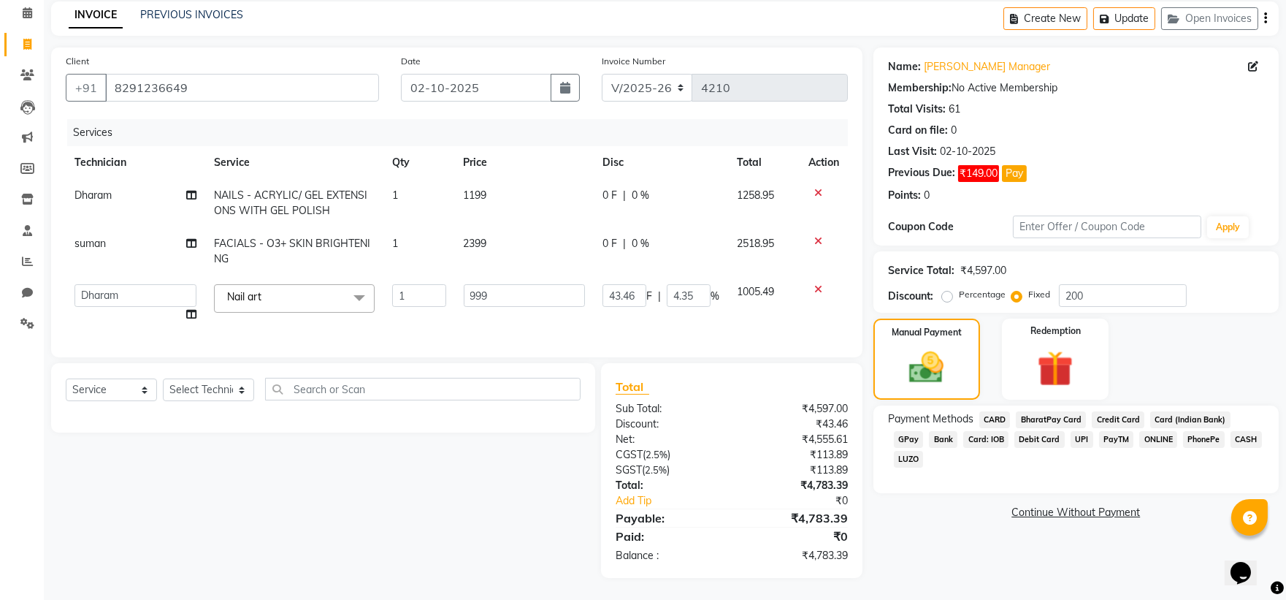
scroll to position [74, 0]
click at [944, 347] on img at bounding box center [927, 368] width 58 height 42
click at [1093, 286] on input "200" at bounding box center [1123, 295] width 128 height 23
click at [951, 347] on img at bounding box center [927, 368] width 58 height 42
click at [950, 347] on img at bounding box center [927, 368] width 58 height 42
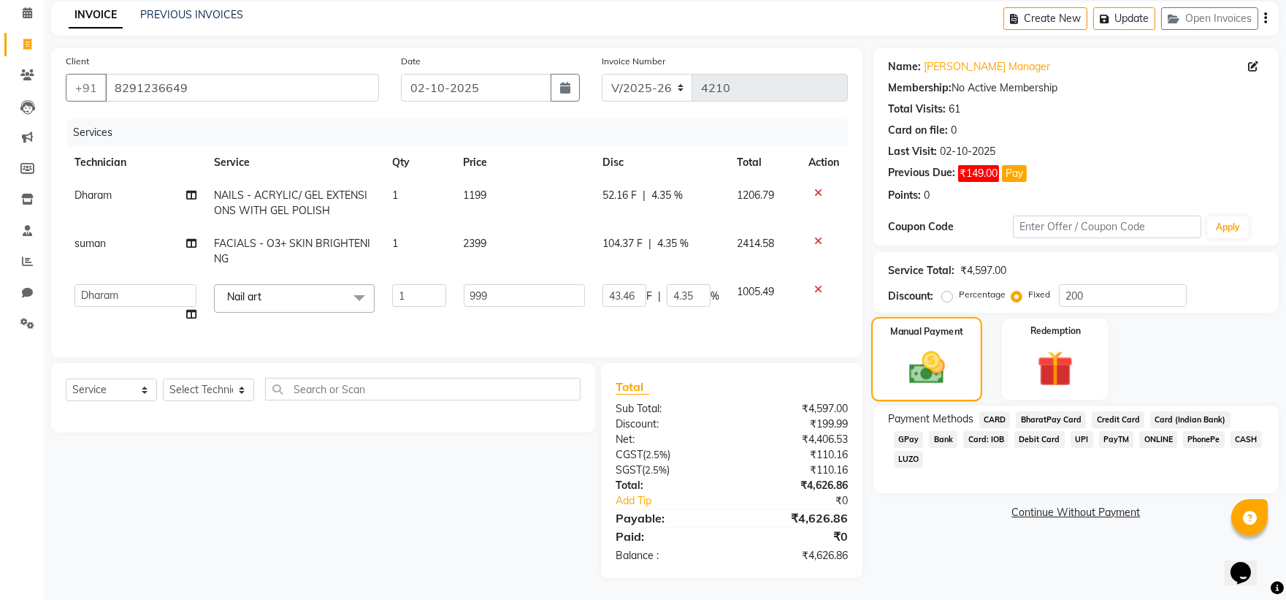
click at [950, 347] on img at bounding box center [927, 368] width 58 height 42
click at [924, 431] on span "GPay" at bounding box center [909, 439] width 30 height 17
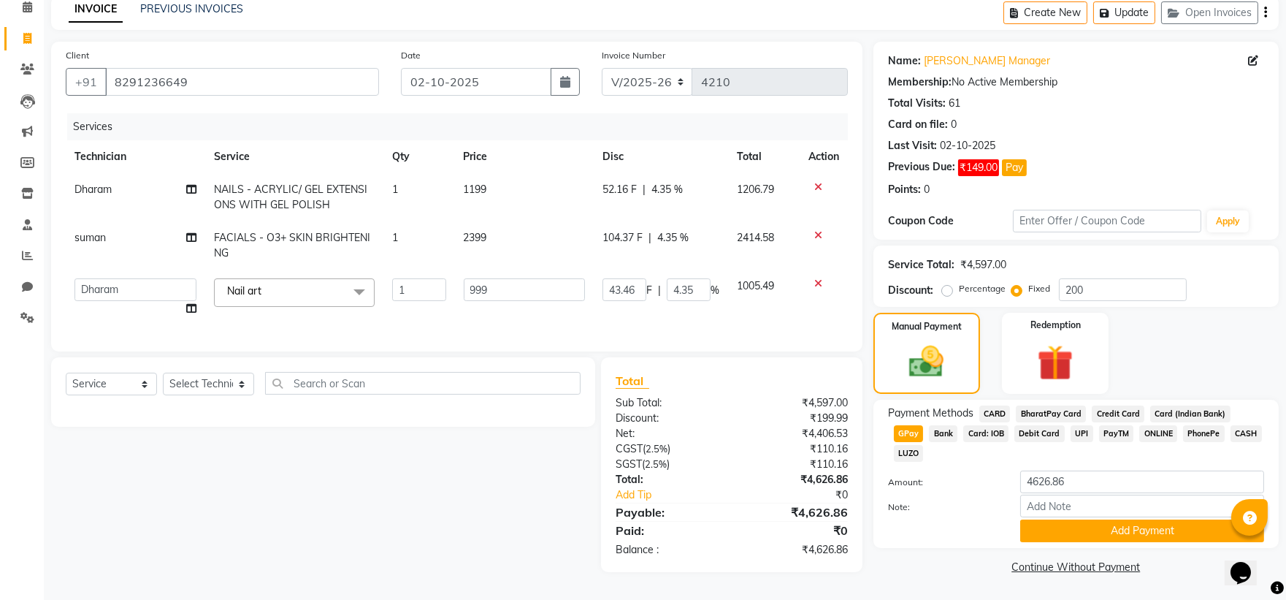
click at [1231, 425] on span "CASH" at bounding box center [1246, 433] width 31 height 17
click at [1142, 470] on input "4626.86" at bounding box center [1142, 481] width 244 height 23
click at [1161, 519] on button "Add Payment" at bounding box center [1142, 530] width 244 height 23
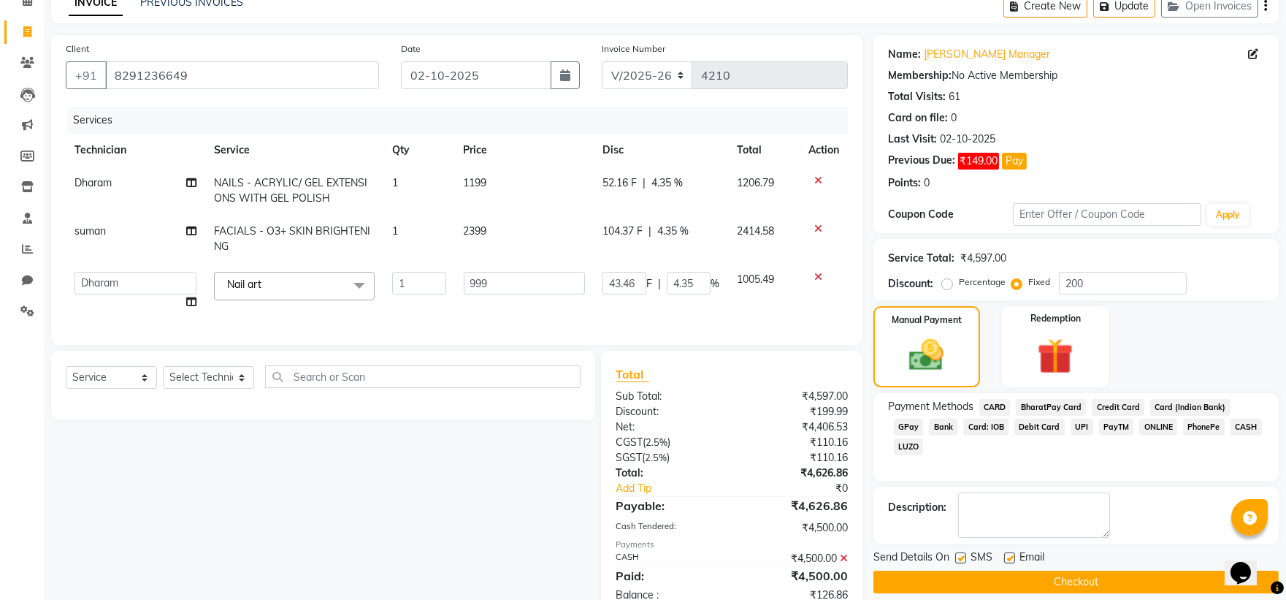
click at [924, 418] on span "GPay" at bounding box center [909, 426] width 30 height 17
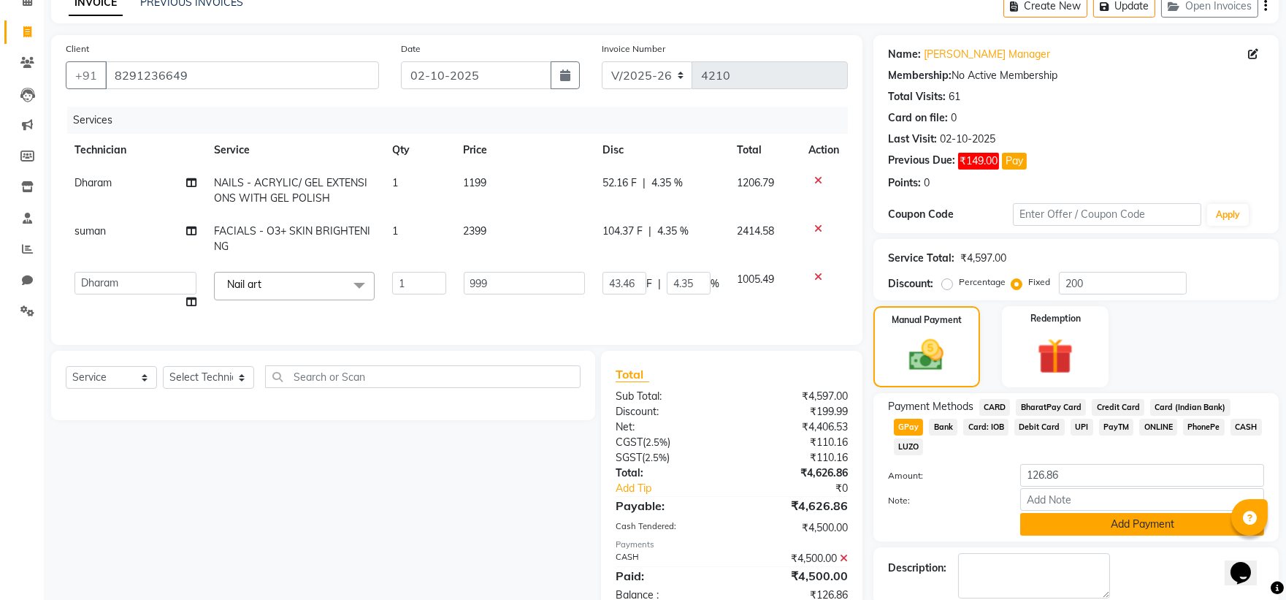
click at [1155, 513] on button "Add Payment" at bounding box center [1142, 524] width 244 height 23
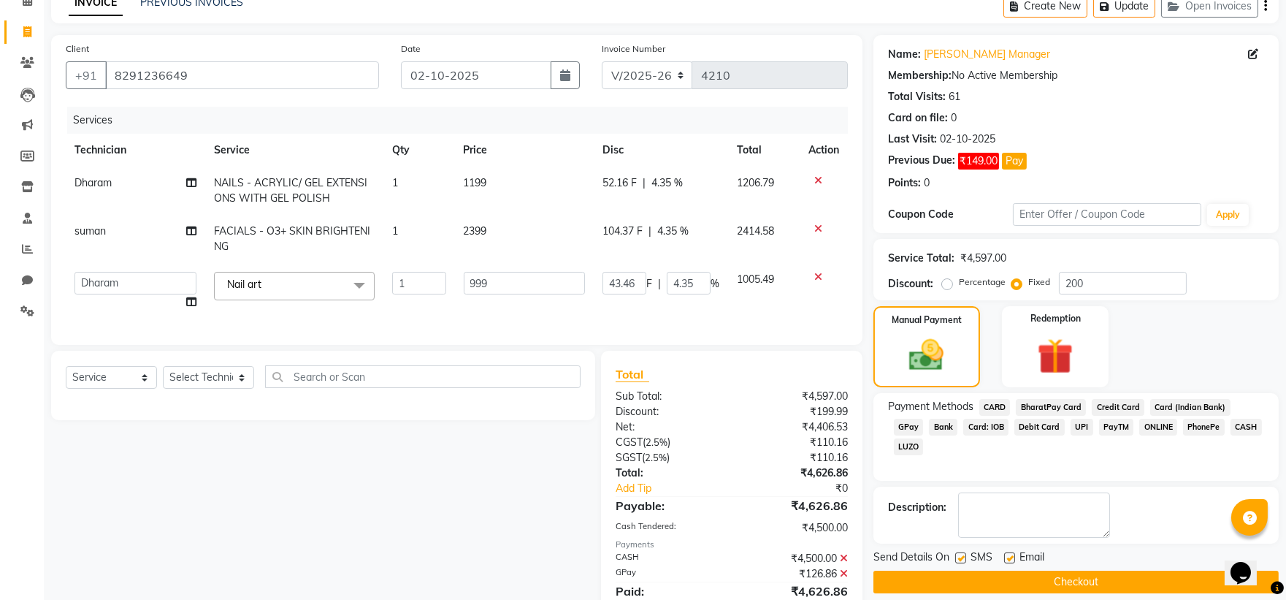
click at [1127, 575] on button "Checkout" at bounding box center [1075, 581] width 405 height 23
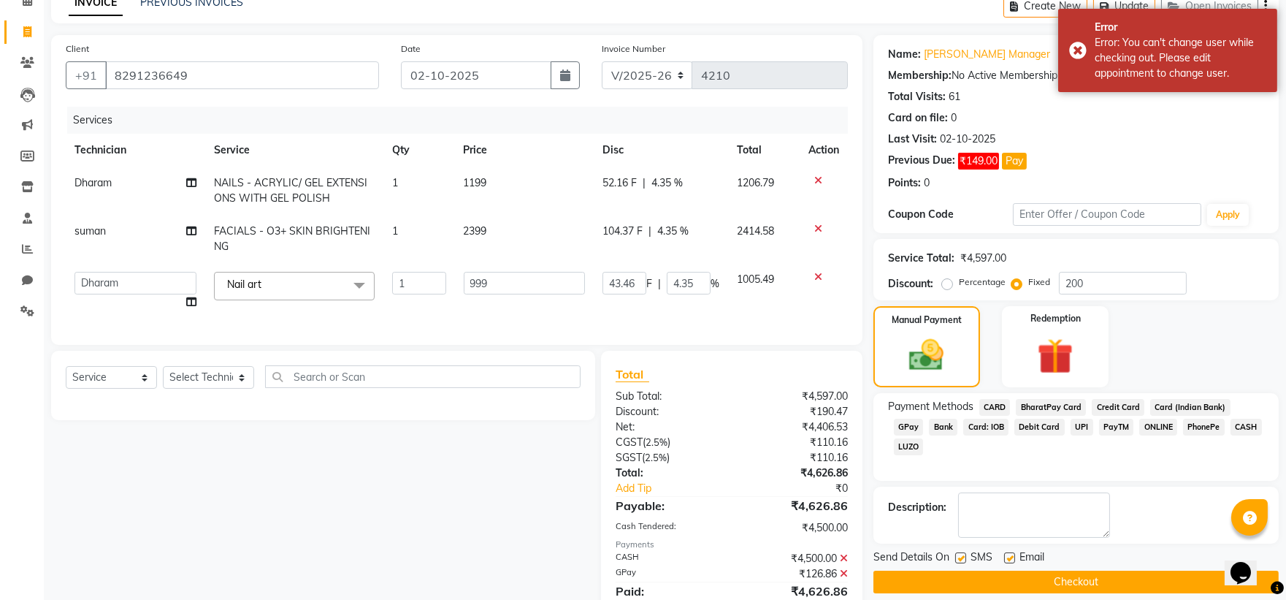
click at [1127, 575] on button "Checkout" at bounding box center [1075, 581] width 405 height 23
click at [26, 6] on icon at bounding box center [27, 0] width 9 height 11
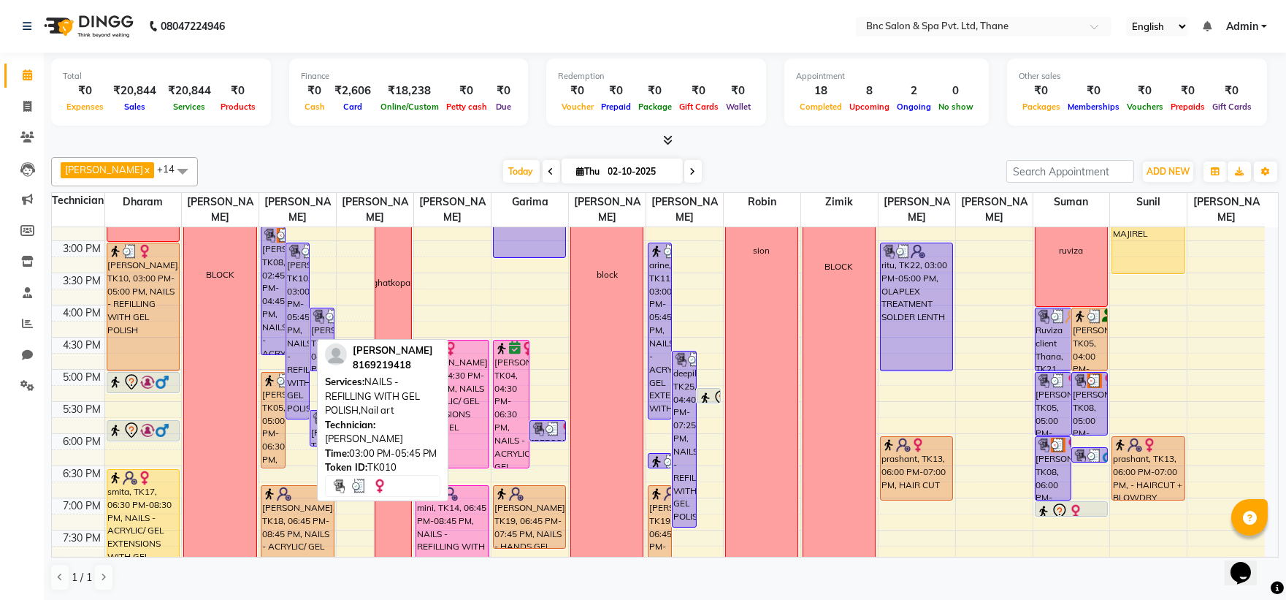
scroll to position [417, 0]
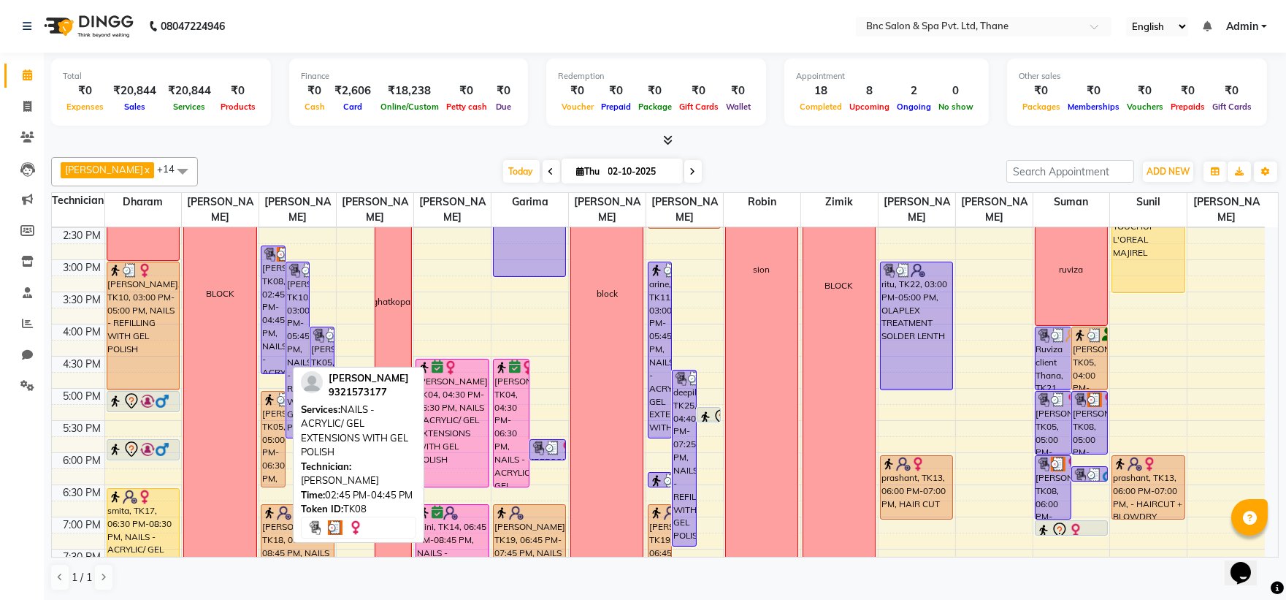
click at [269, 290] on div "[PERSON_NAME], TK08, 02:45 PM-04:45 PM, NAILS - ACRYLIC/ GEL EXTENSIONS WITH GE…" at bounding box center [272, 309] width 23 height 127
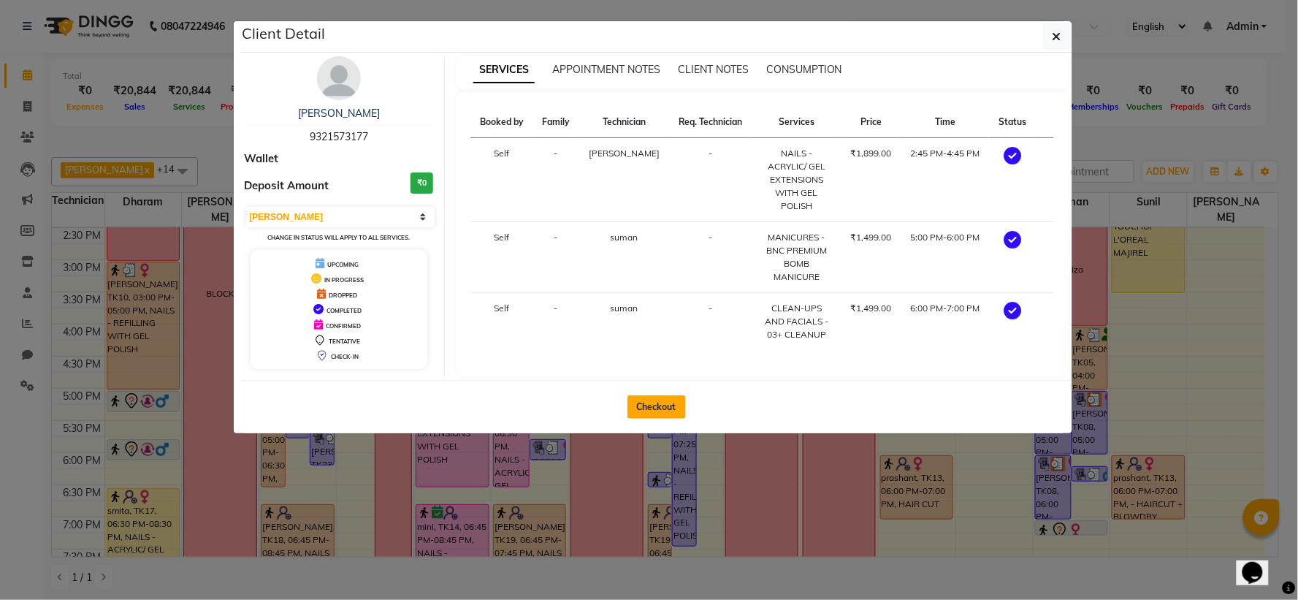
click at [654, 395] on button "Checkout" at bounding box center [656, 406] width 58 height 23
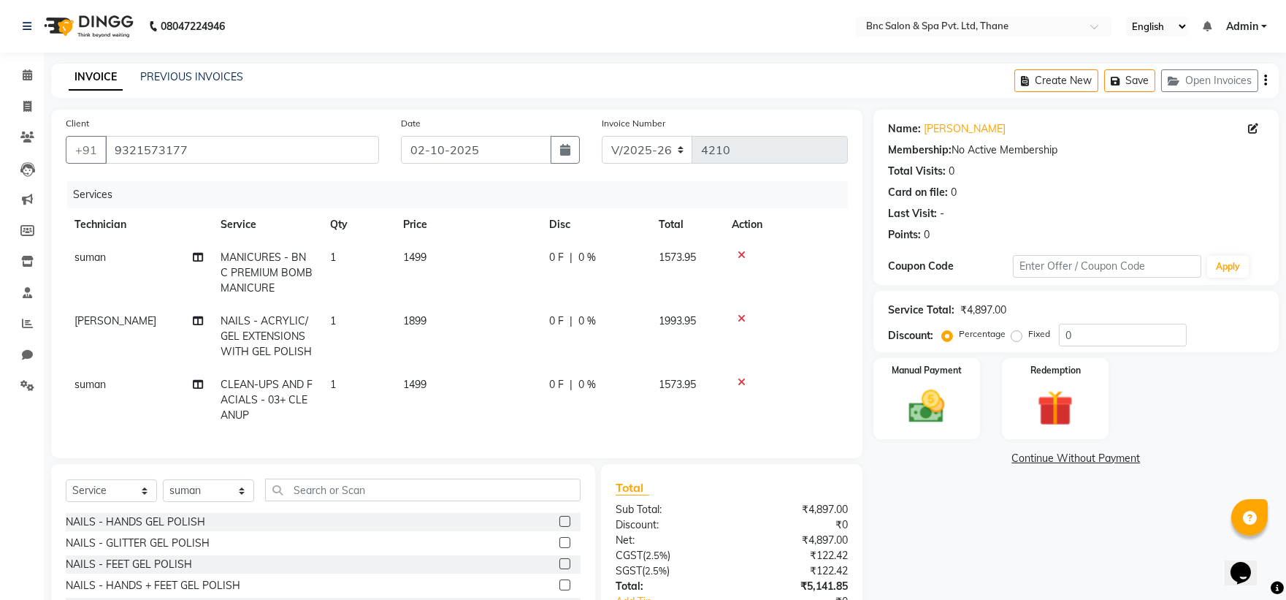
click at [738, 256] on icon at bounding box center [742, 255] width 8 height 10
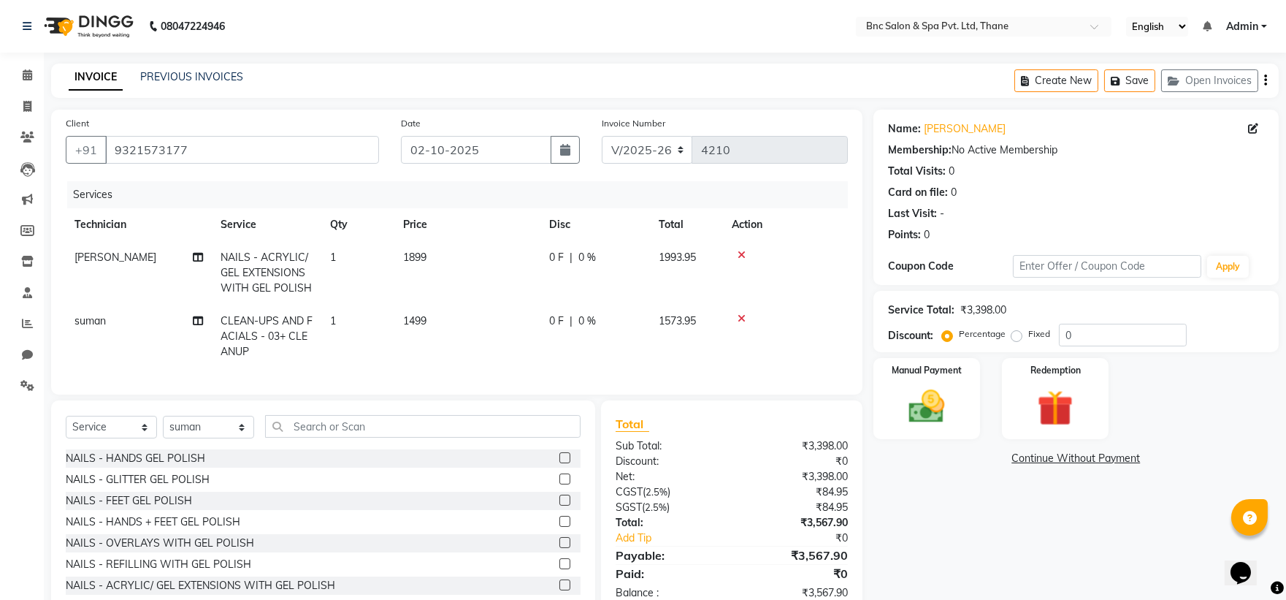
click at [416, 268] on td "1899" at bounding box center [467, 273] width 146 height 64
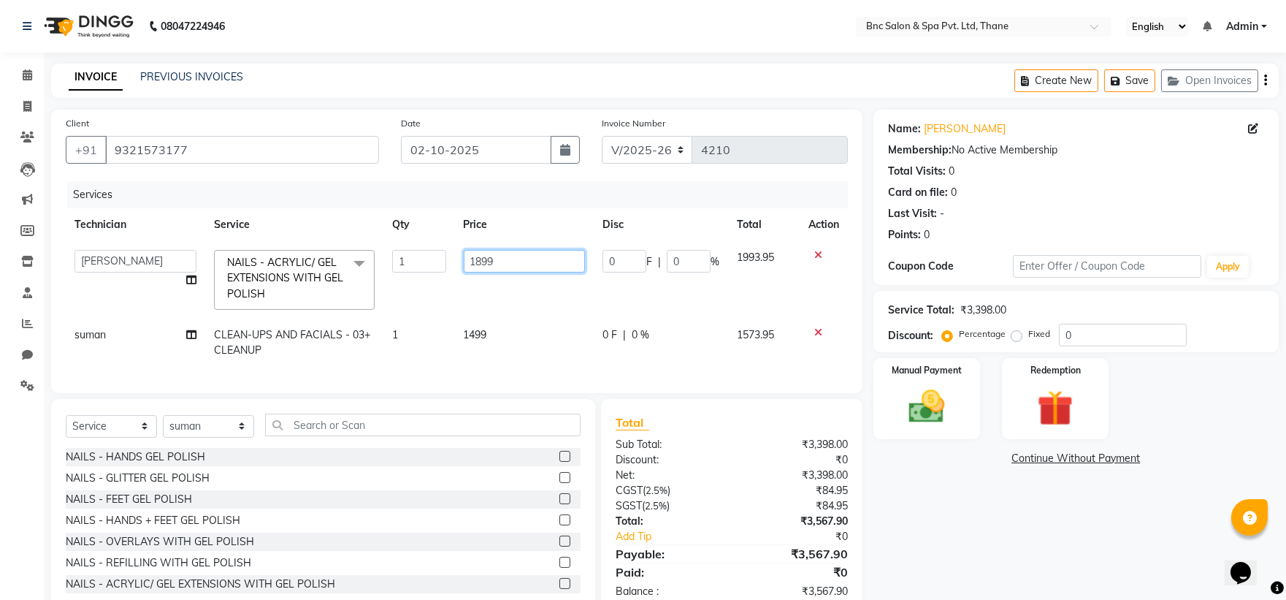
click at [500, 264] on input "1899" at bounding box center [524, 261] width 121 height 23
click at [485, 332] on td "1499" at bounding box center [524, 342] width 139 height 48
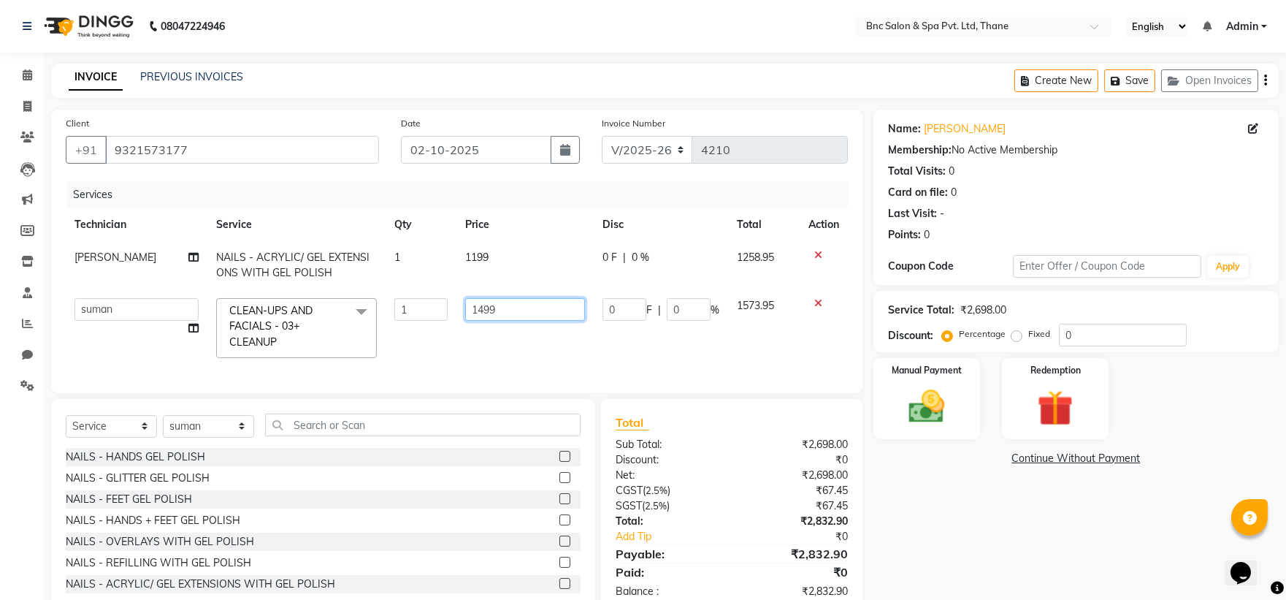
click at [541, 307] on input "1499" at bounding box center [525, 309] width 120 height 23
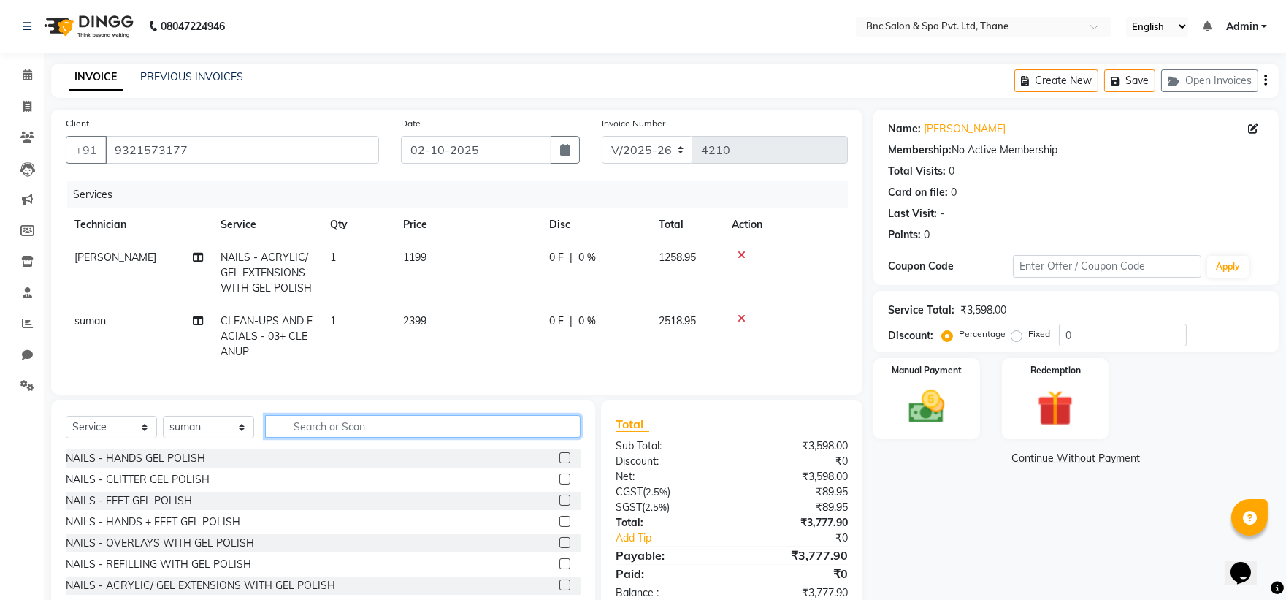
click at [297, 429] on input "text" at bounding box center [422, 426] width 315 height 23
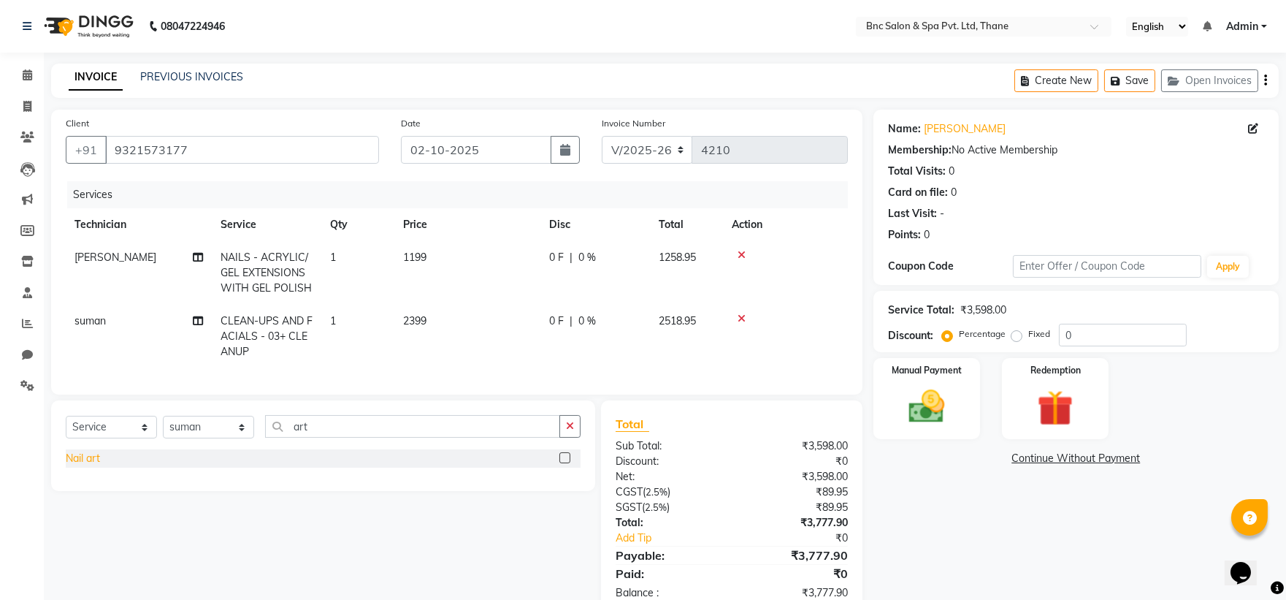
click at [91, 466] on div "Nail art" at bounding box center [83, 458] width 34 height 15
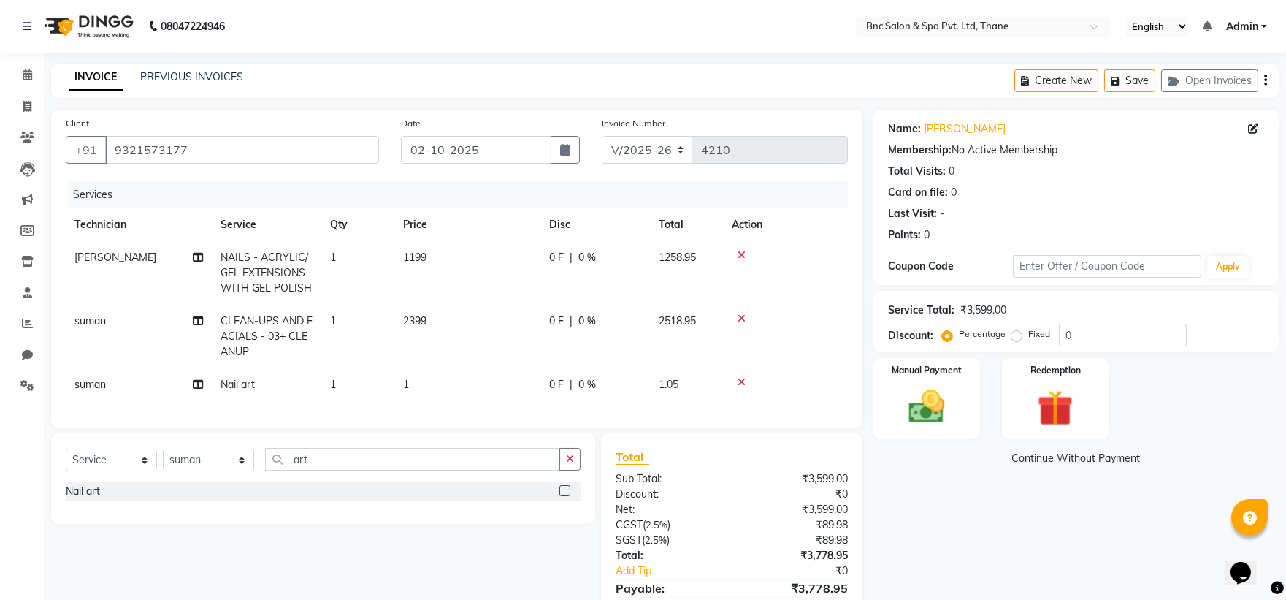
click at [405, 383] on span "1" at bounding box center [406, 384] width 6 height 13
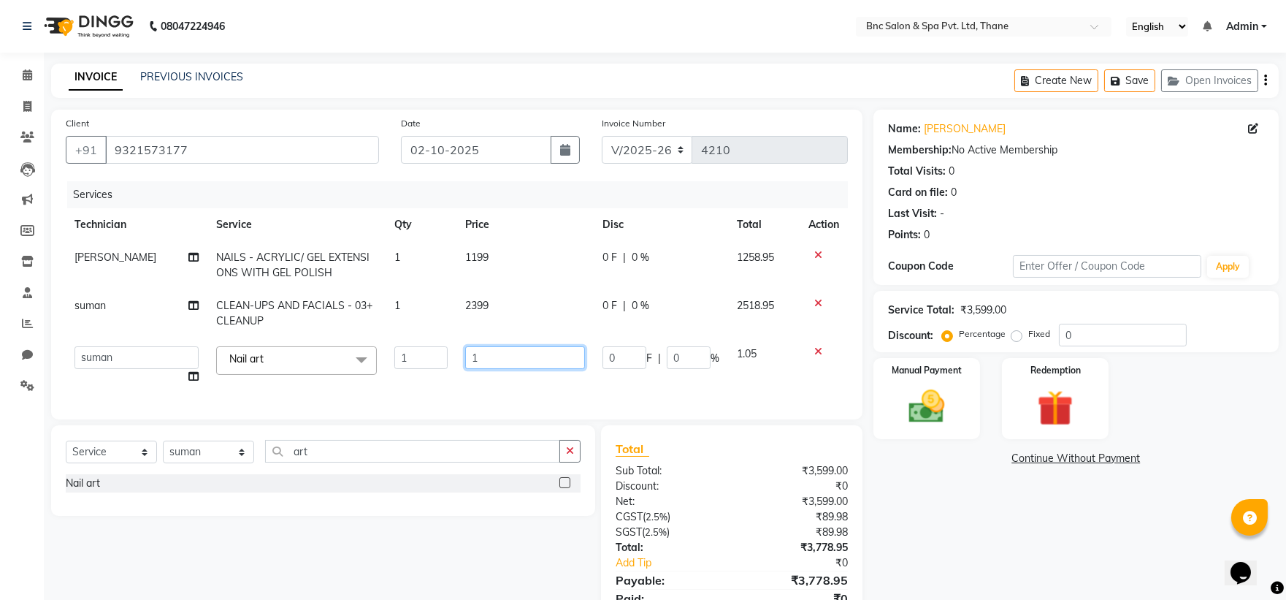
click at [502, 353] on input "1" at bounding box center [525, 357] width 120 height 23
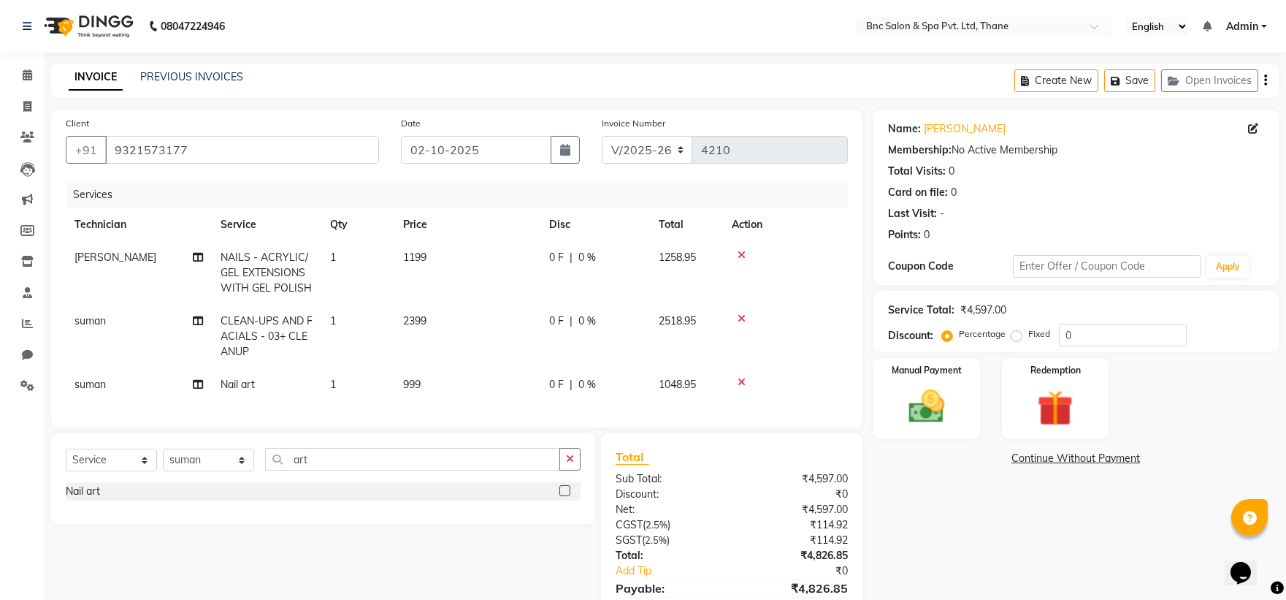
click at [81, 388] on span "suman" at bounding box center [89, 384] width 31 height 13
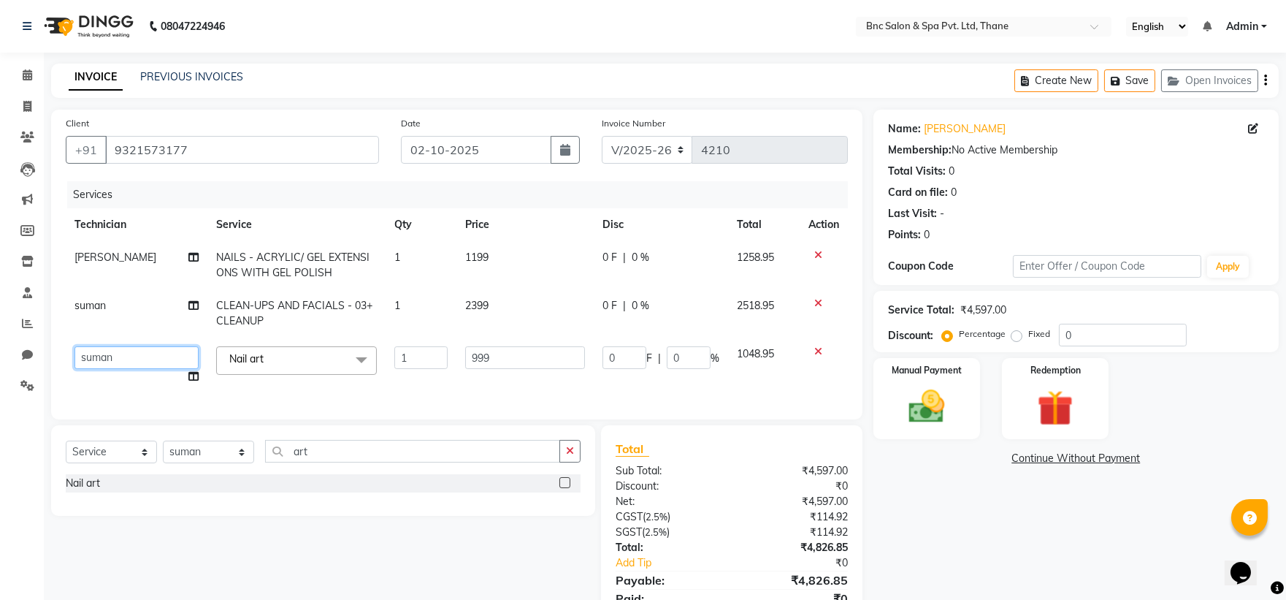
click at [96, 353] on select "[PERSON_NAME] [PERSON_NAME] [PERSON_NAME] [PERSON_NAME] [PERSON_NAME] [PERSON_N…" at bounding box center [136, 357] width 124 height 23
click at [98, 259] on span "[PERSON_NAME]" at bounding box center [115, 256] width 82 height 13
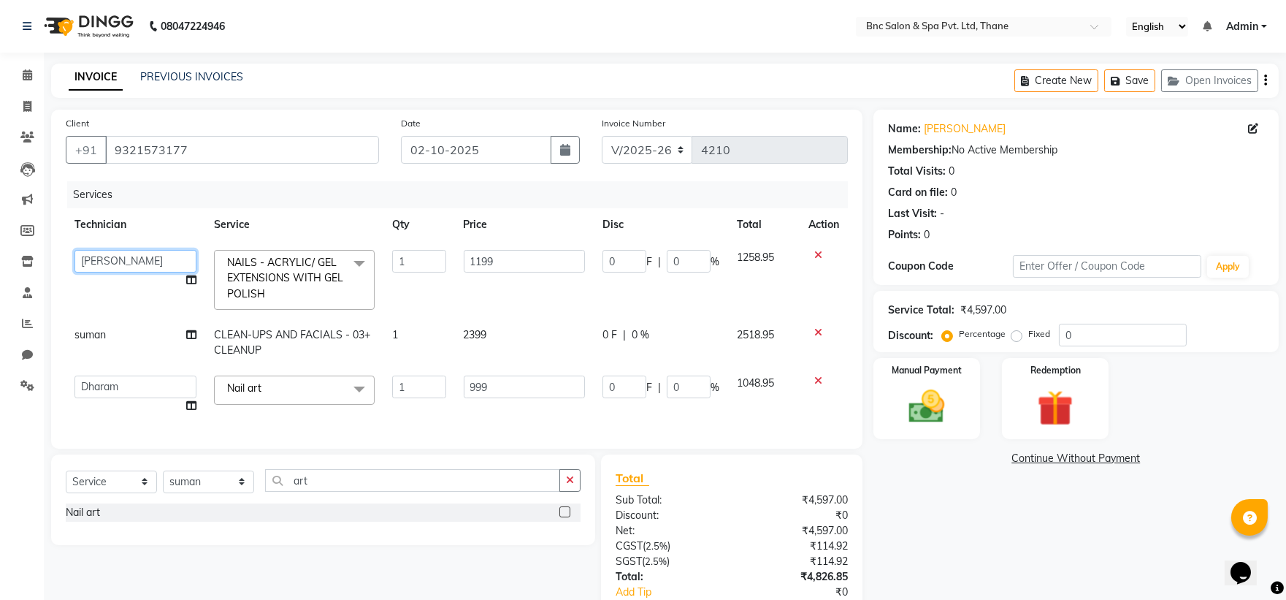
click at [99, 268] on select "[PERSON_NAME] [PERSON_NAME] [PERSON_NAME] [PERSON_NAME] [PERSON_NAME] [PERSON_N…" at bounding box center [135, 261] width 122 height 23
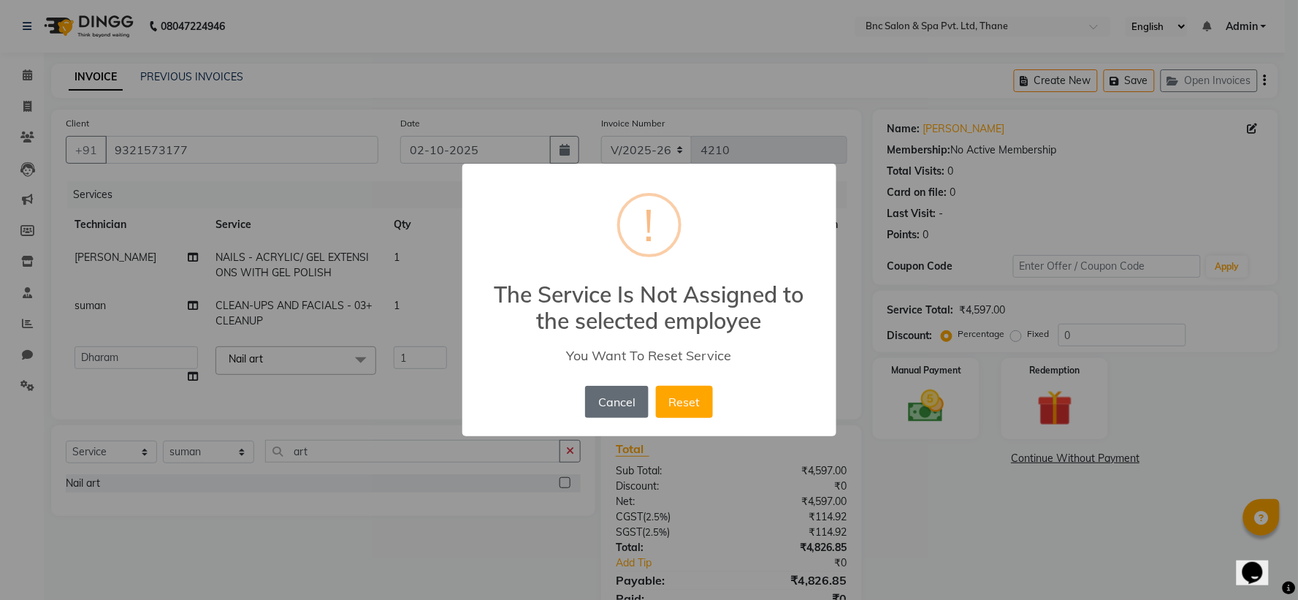
click at [612, 392] on button "Cancel" at bounding box center [616, 402] width 63 height 32
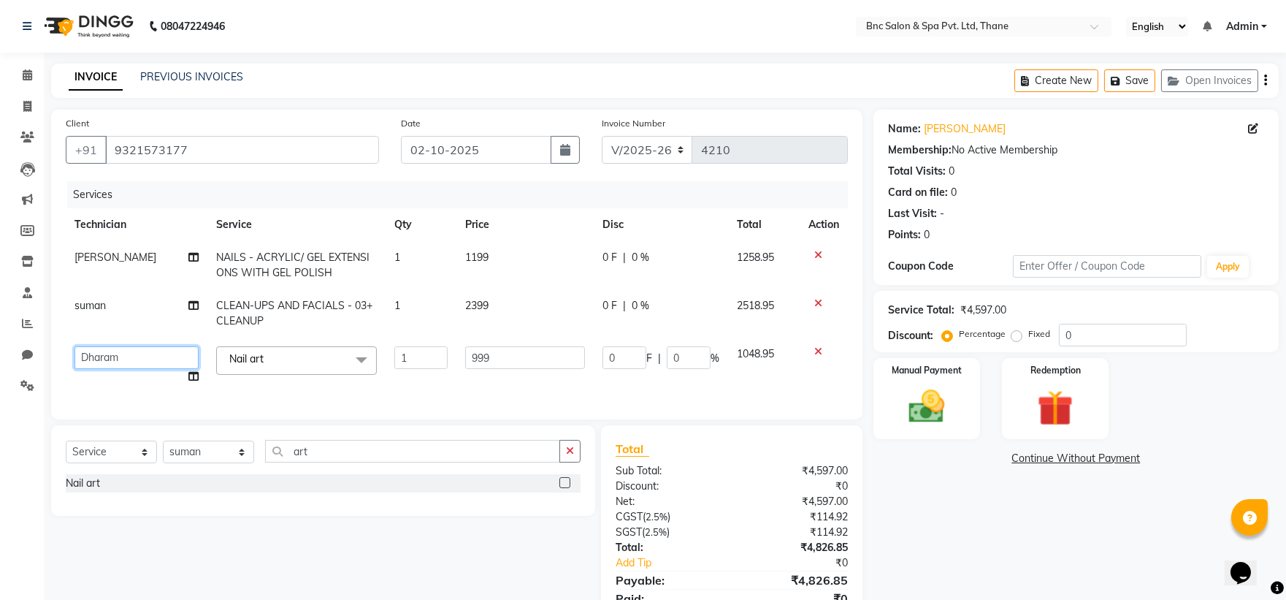
click at [120, 365] on select "[PERSON_NAME] [PERSON_NAME] [PERSON_NAME] [PERSON_NAME] [PERSON_NAME] [PERSON_N…" at bounding box center [136, 357] width 124 height 23
click at [120, 364] on select "[PERSON_NAME] [PERSON_NAME] [PERSON_NAME] [PERSON_NAME] [PERSON_NAME] [PERSON_N…" at bounding box center [136, 357] width 124 height 23
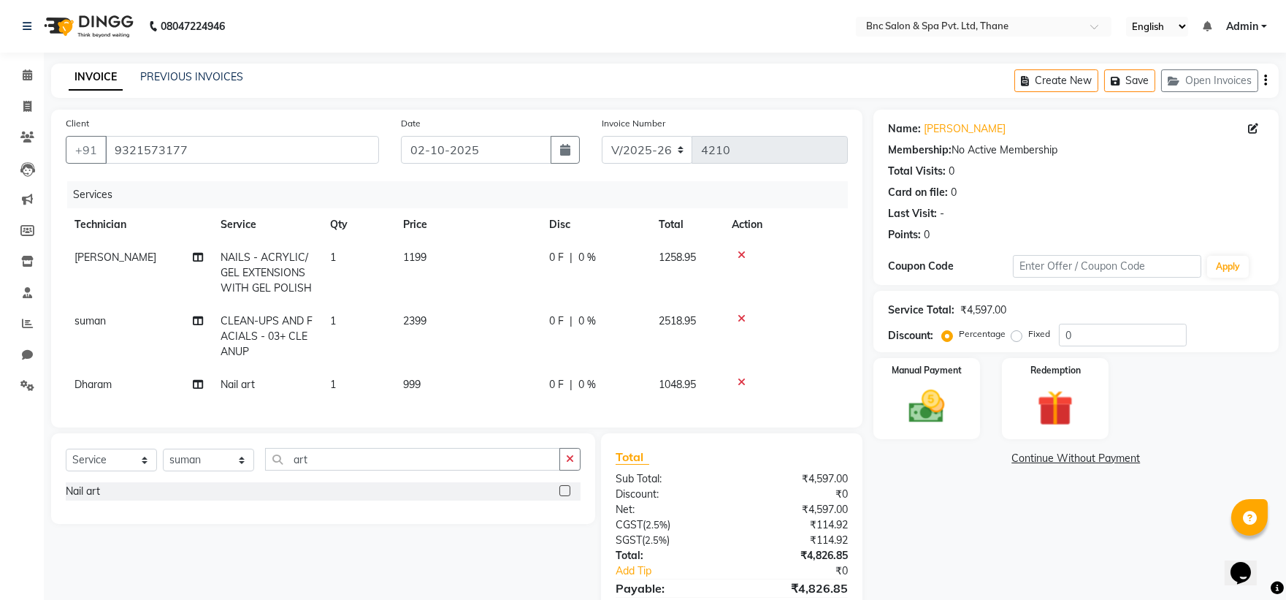
click at [88, 253] on span "[PERSON_NAME]" at bounding box center [115, 256] width 82 height 13
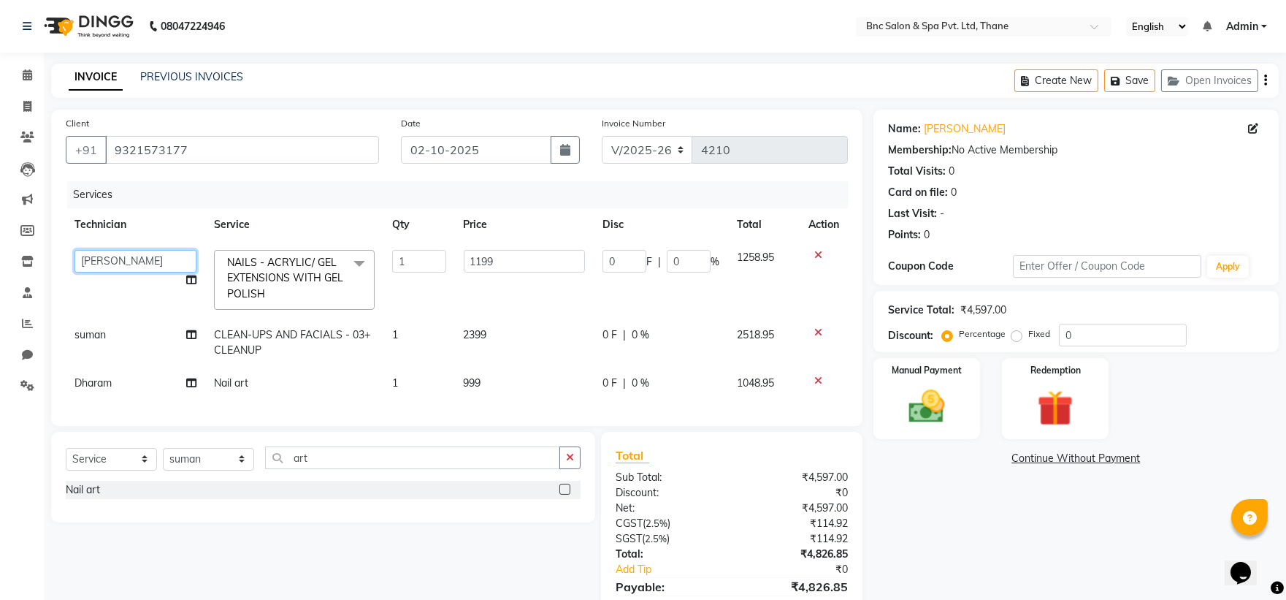
click at [92, 256] on select "[PERSON_NAME] [PERSON_NAME] [PERSON_NAME] [PERSON_NAME] [PERSON_NAME] [PERSON_N…" at bounding box center [135, 261] width 122 height 23
click at [918, 400] on img at bounding box center [926, 406] width 61 height 43
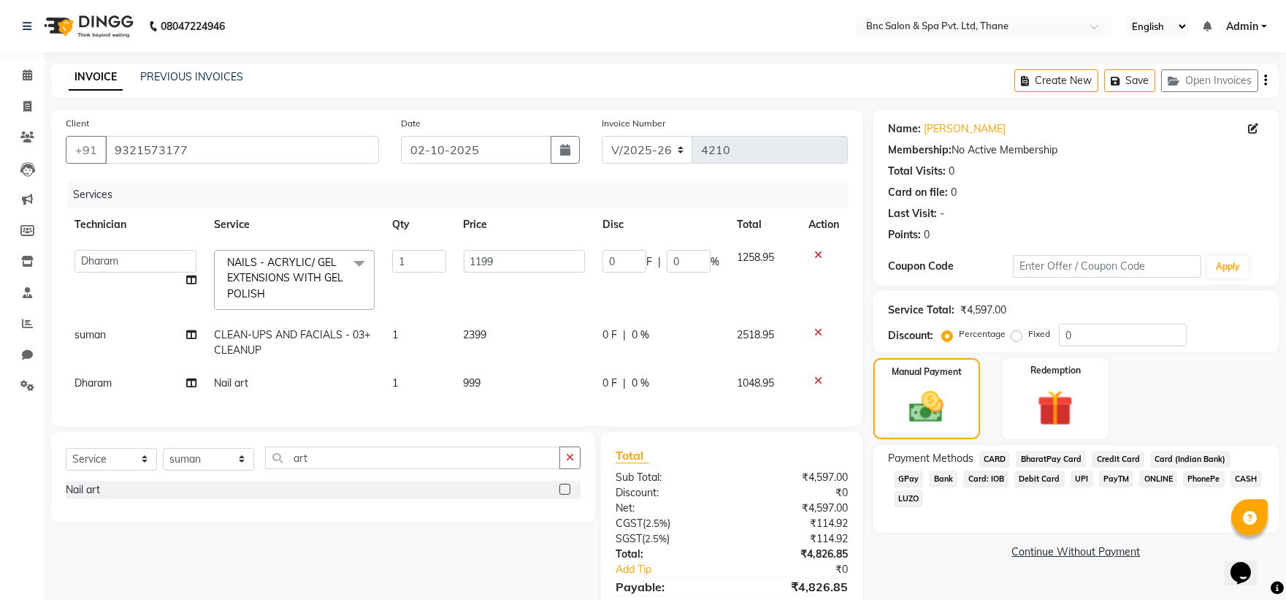
click at [1028, 336] on label "Fixed" at bounding box center [1039, 333] width 22 height 13
click at [1014, 336] on input "Fixed" at bounding box center [1019, 334] width 10 height 10
click at [1079, 326] on input "0" at bounding box center [1123, 335] width 128 height 23
click at [1231, 481] on span "CASH" at bounding box center [1246, 478] width 31 height 17
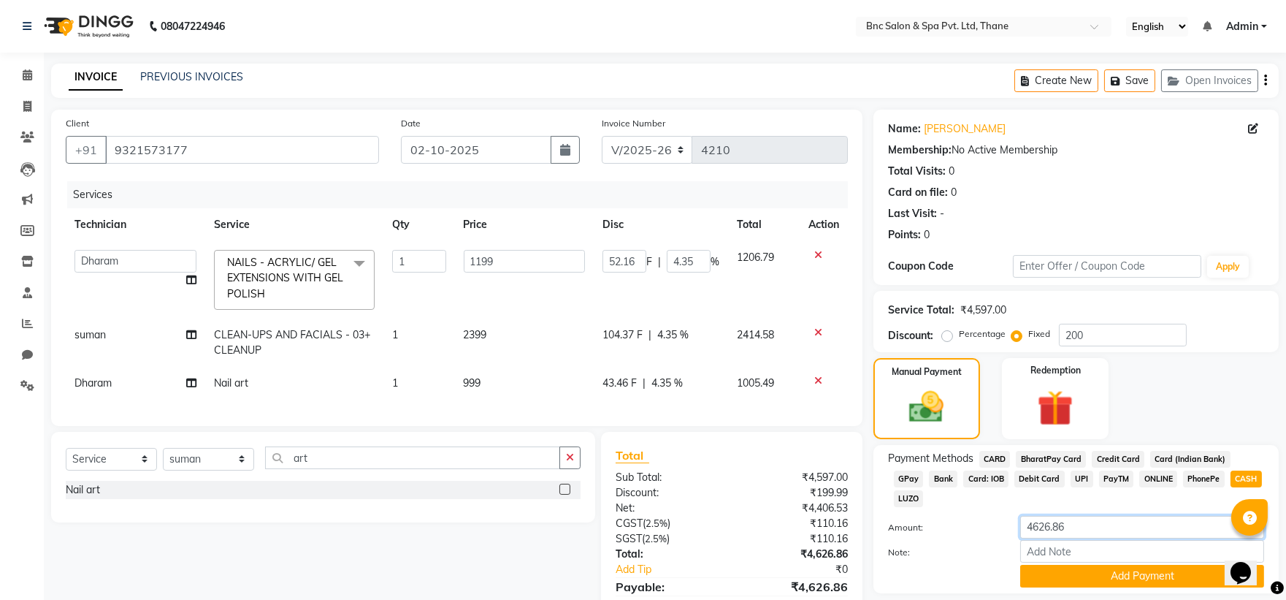
click at [1144, 516] on input "4626.86" at bounding box center [1142, 527] width 244 height 23
click at [1210, 565] on button "Add Payment" at bounding box center [1142, 576] width 244 height 23
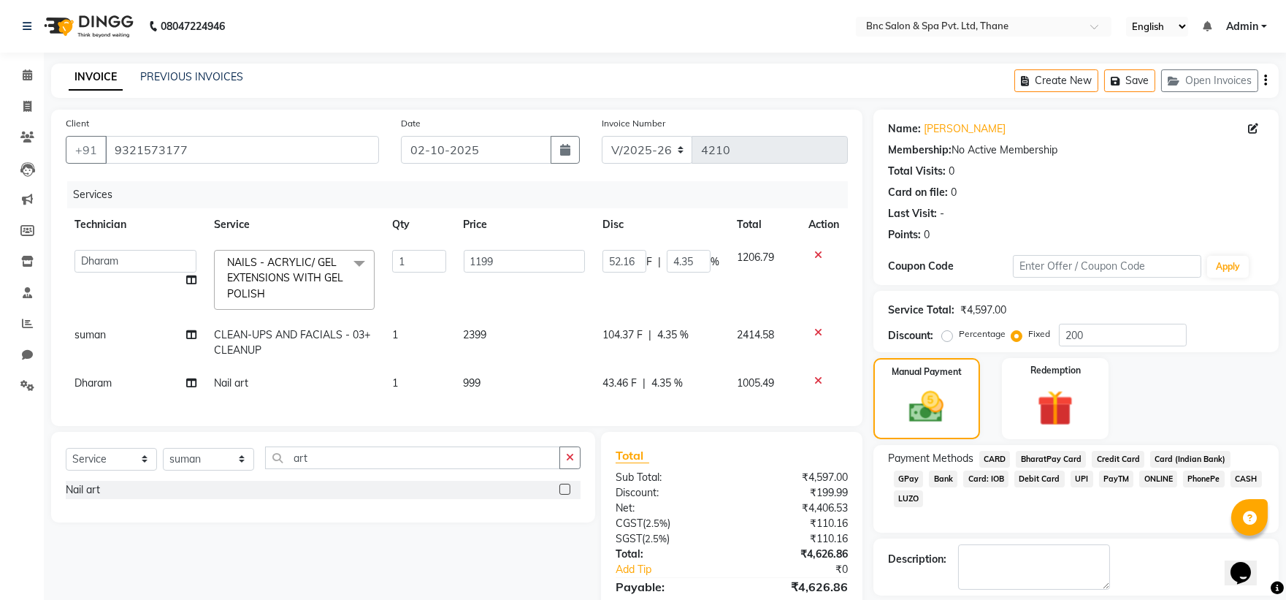
click at [924, 470] on span "GPay" at bounding box center [909, 478] width 30 height 17
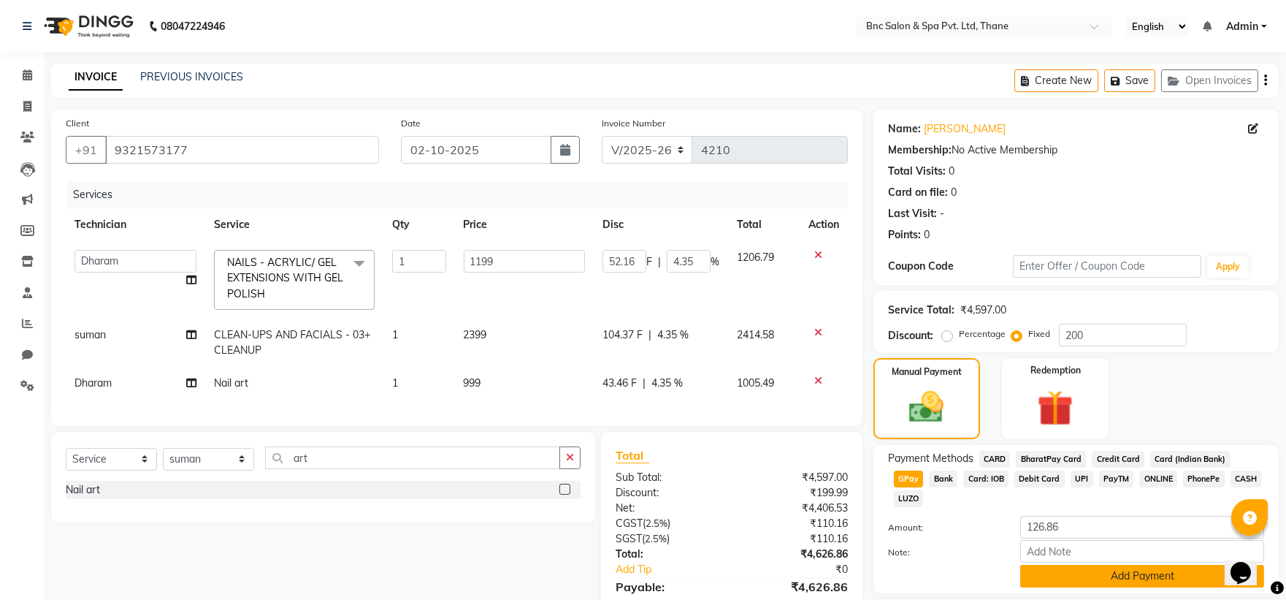
click at [1161, 565] on button "Add Payment" at bounding box center [1142, 576] width 244 height 23
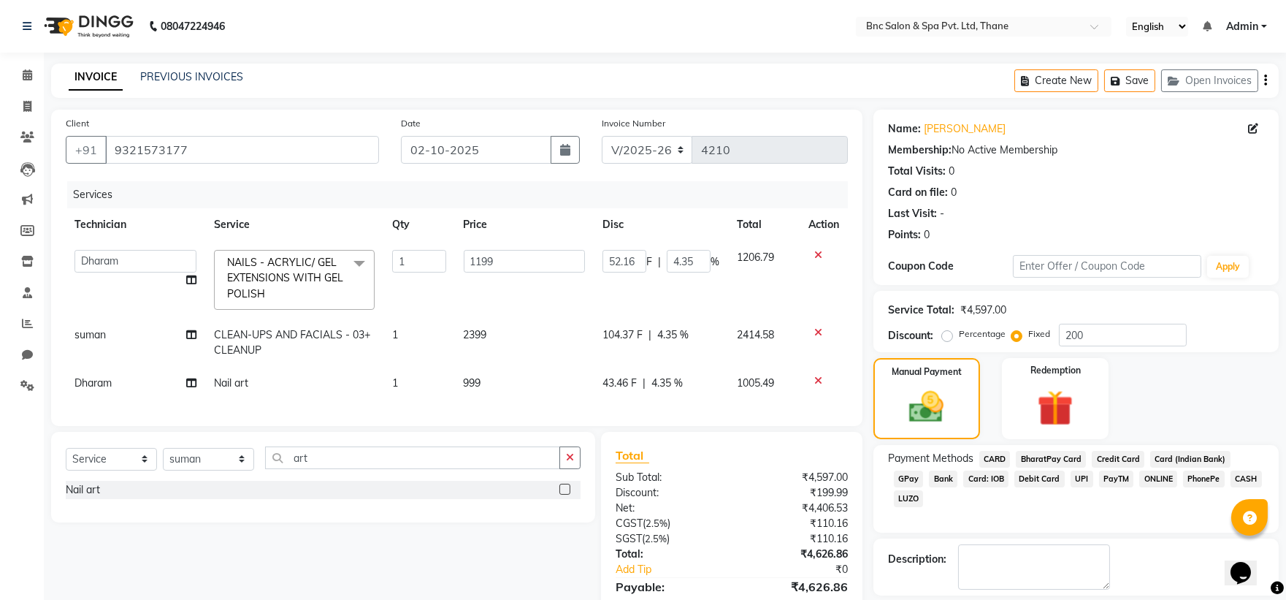
scroll to position [148, 0]
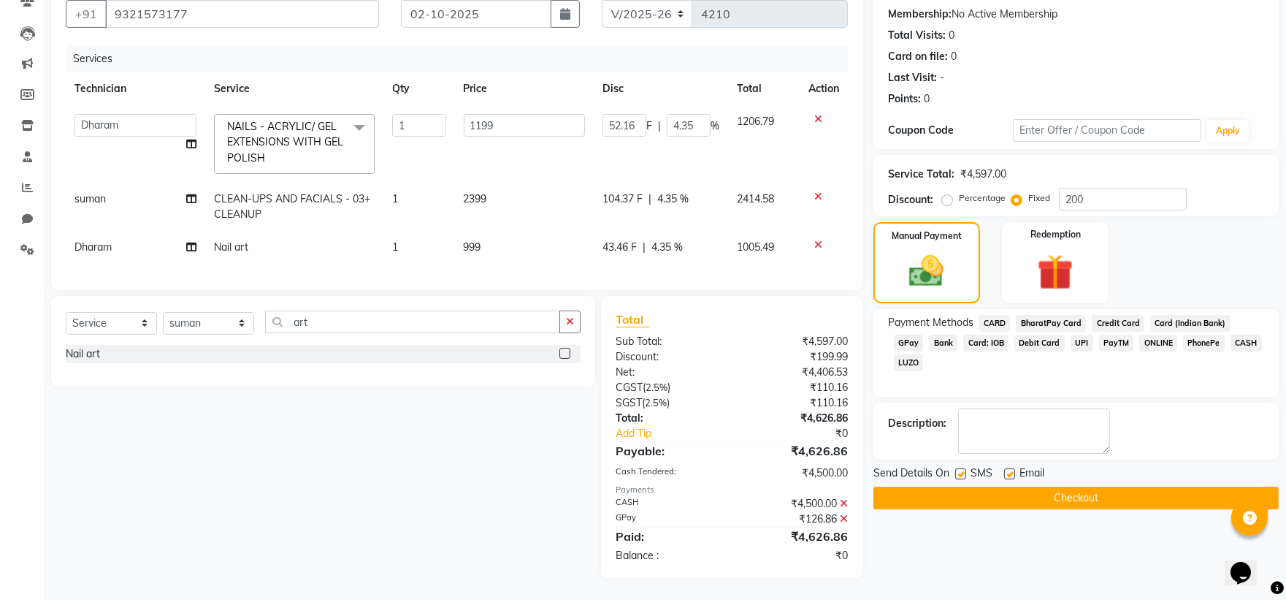
click at [964, 468] on label at bounding box center [960, 473] width 11 height 11
click at [964, 470] on input "checkbox" at bounding box center [959, 474] width 9 height 9
click at [969, 486] on button "Checkout" at bounding box center [1075, 497] width 405 height 23
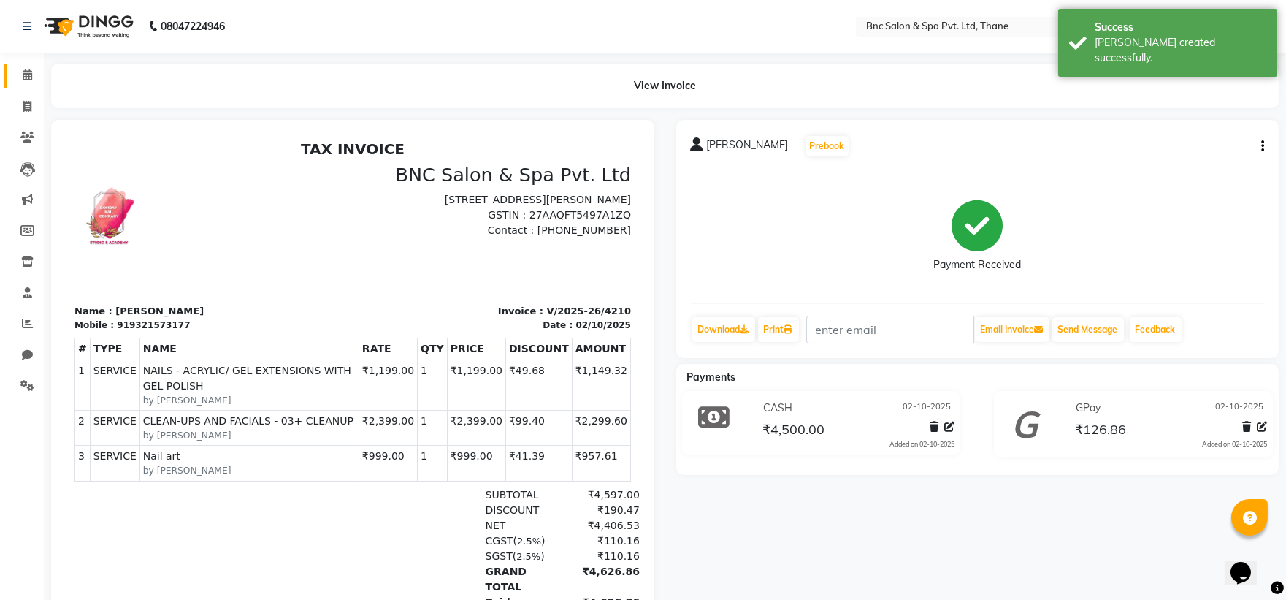
click at [25, 66] on link "Calendar" at bounding box center [21, 76] width 35 height 24
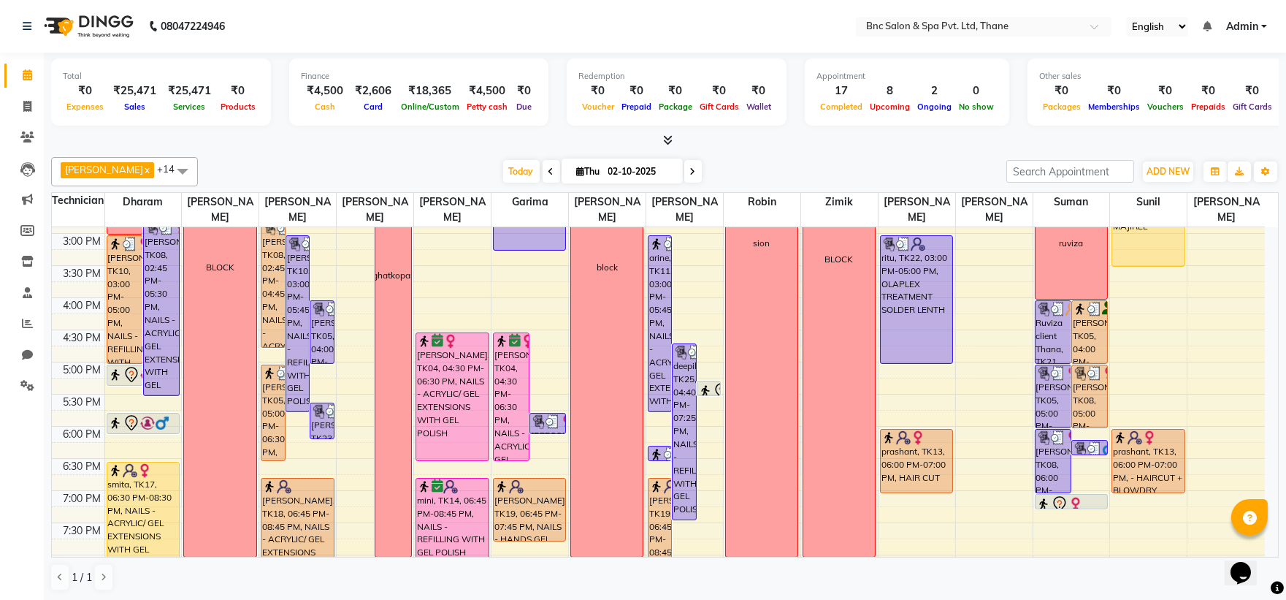
scroll to position [1, 0]
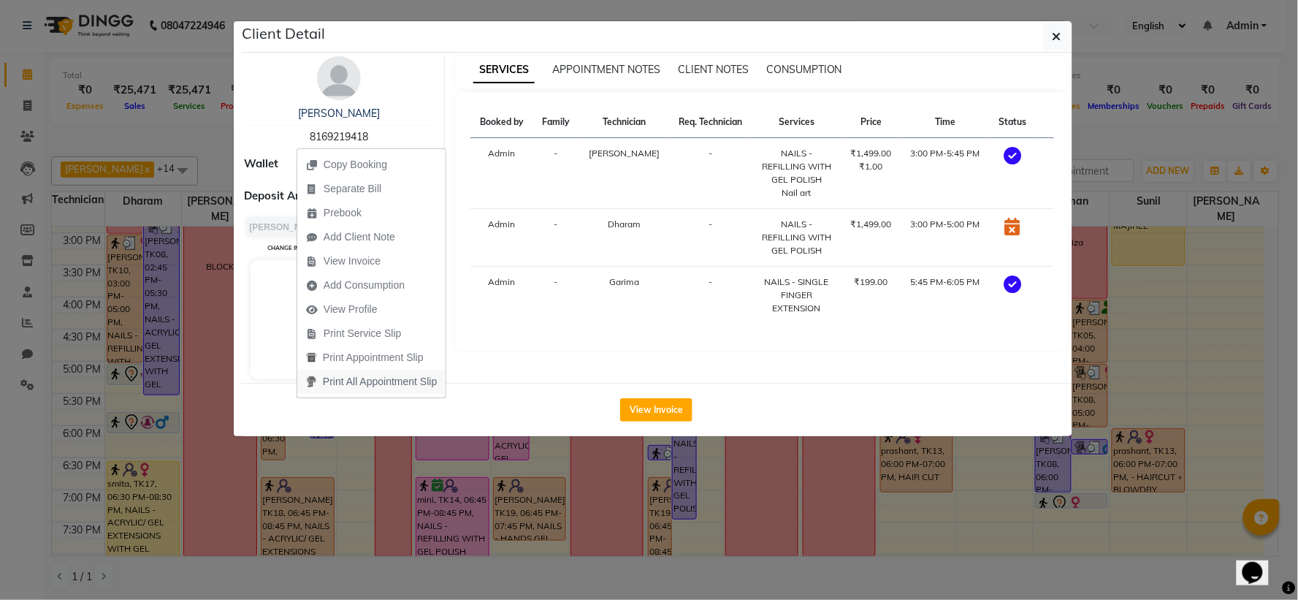
click at [1043, 23] on button "button" at bounding box center [1057, 37] width 28 height 28
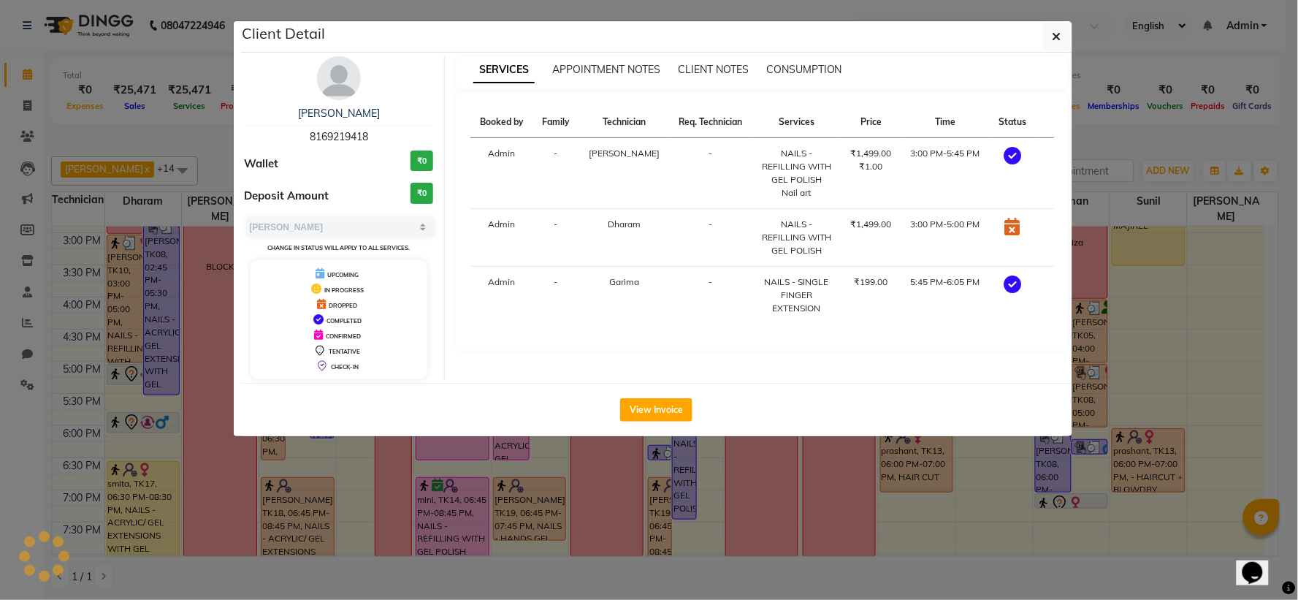
click at [1043, 23] on button "button" at bounding box center [1057, 37] width 28 height 28
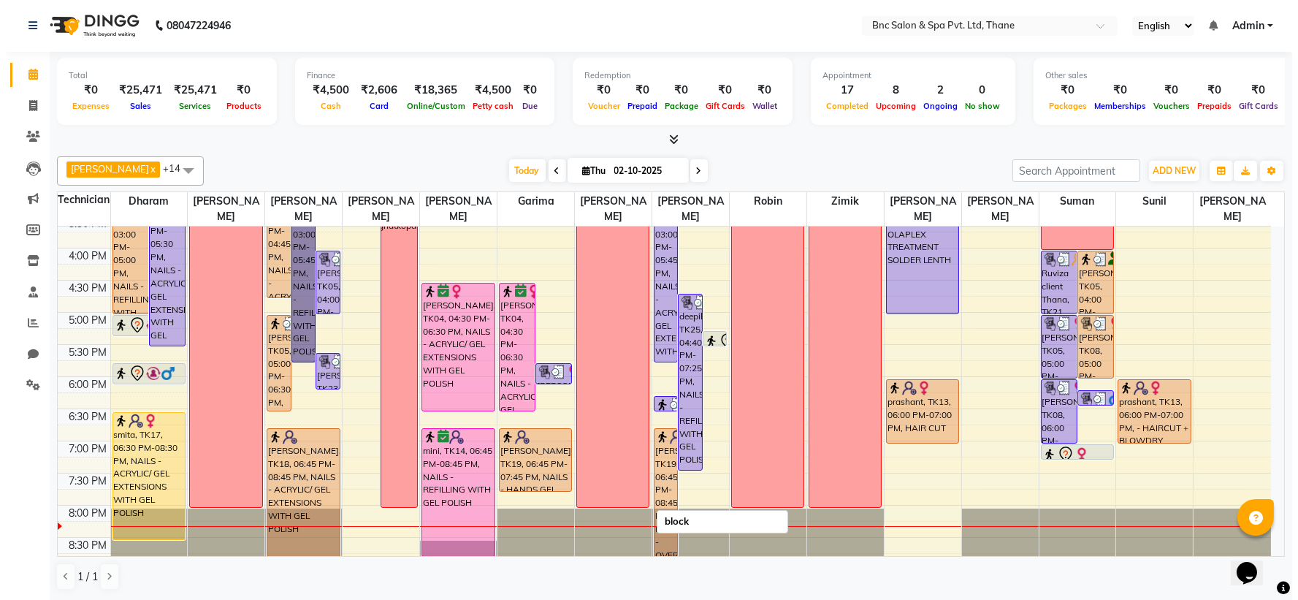
scroll to position [508, 0]
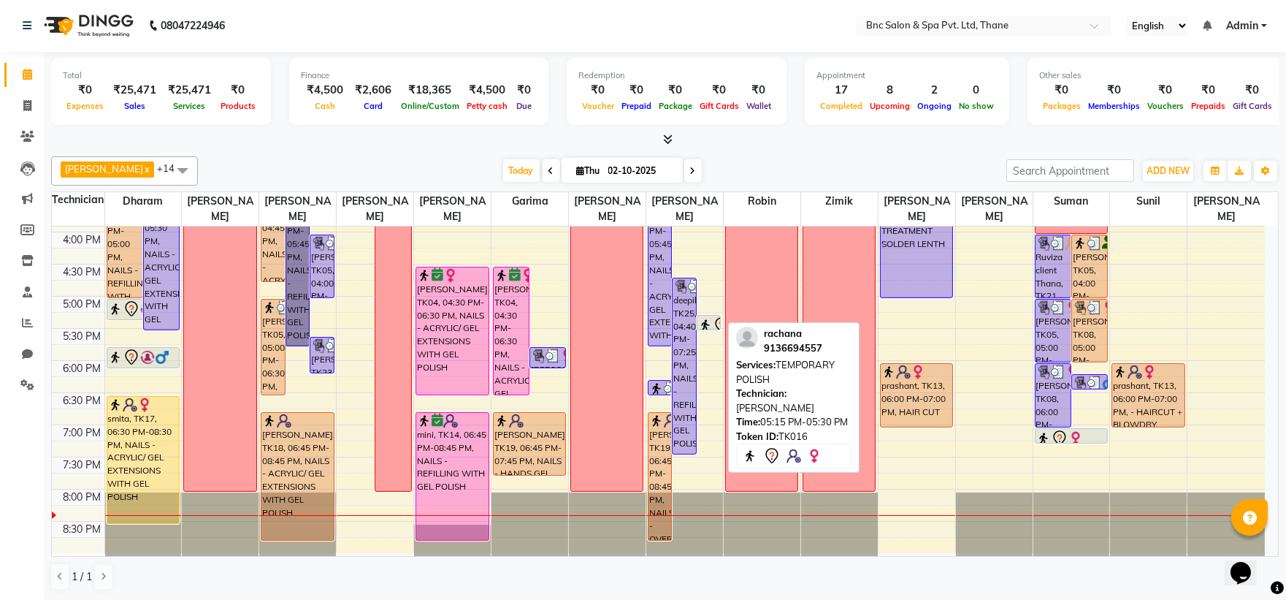
click at [713, 326] on div at bounding box center [708, 329] width 23 height 6
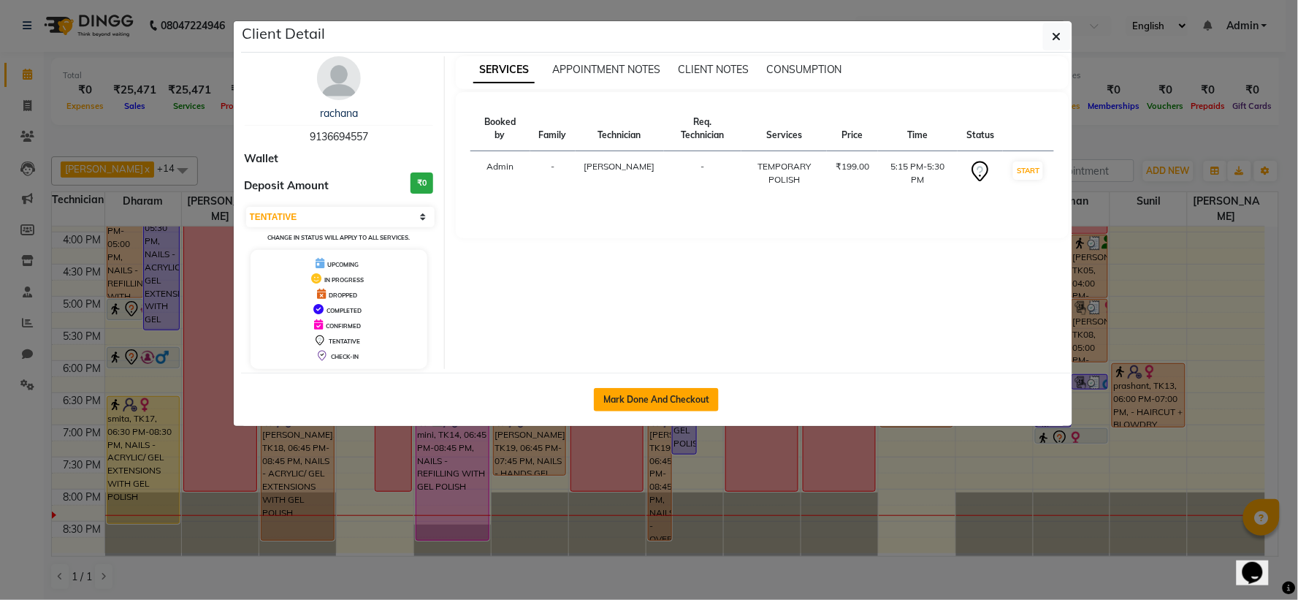
click at [684, 395] on button "Mark Done And Checkout" at bounding box center [656, 399] width 125 height 23
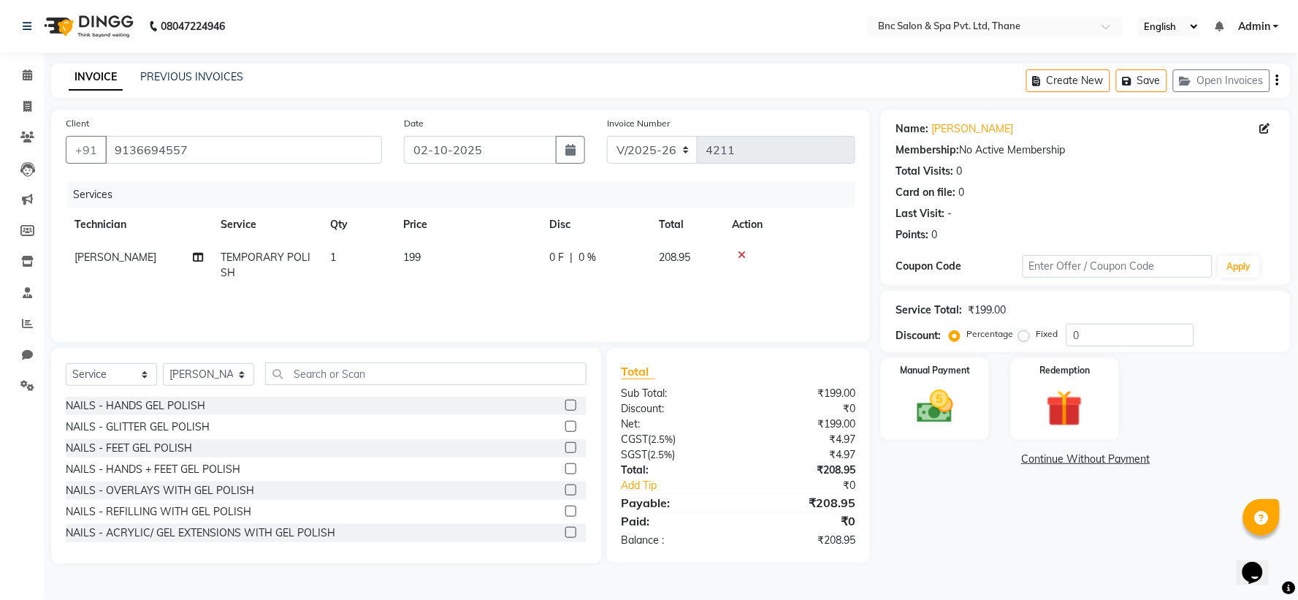
click at [406, 259] on span "199" at bounding box center [412, 256] width 18 height 13
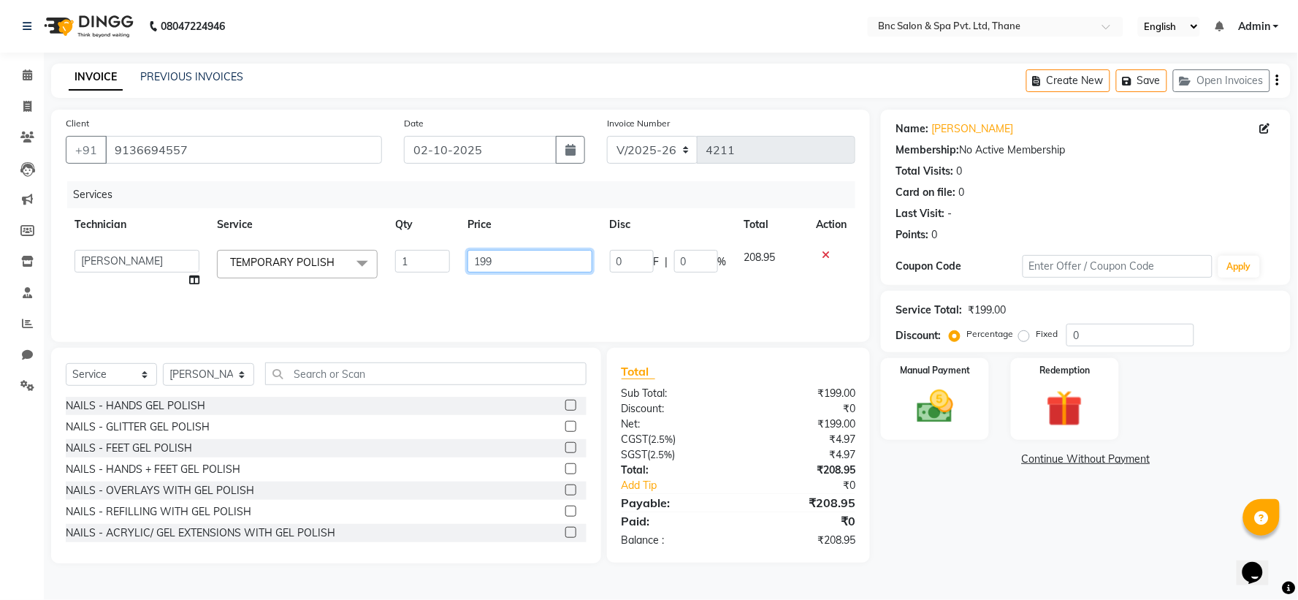
click at [513, 259] on input "199" at bounding box center [529, 261] width 125 height 23
click at [25, 74] on icon at bounding box center [27, 74] width 9 height 11
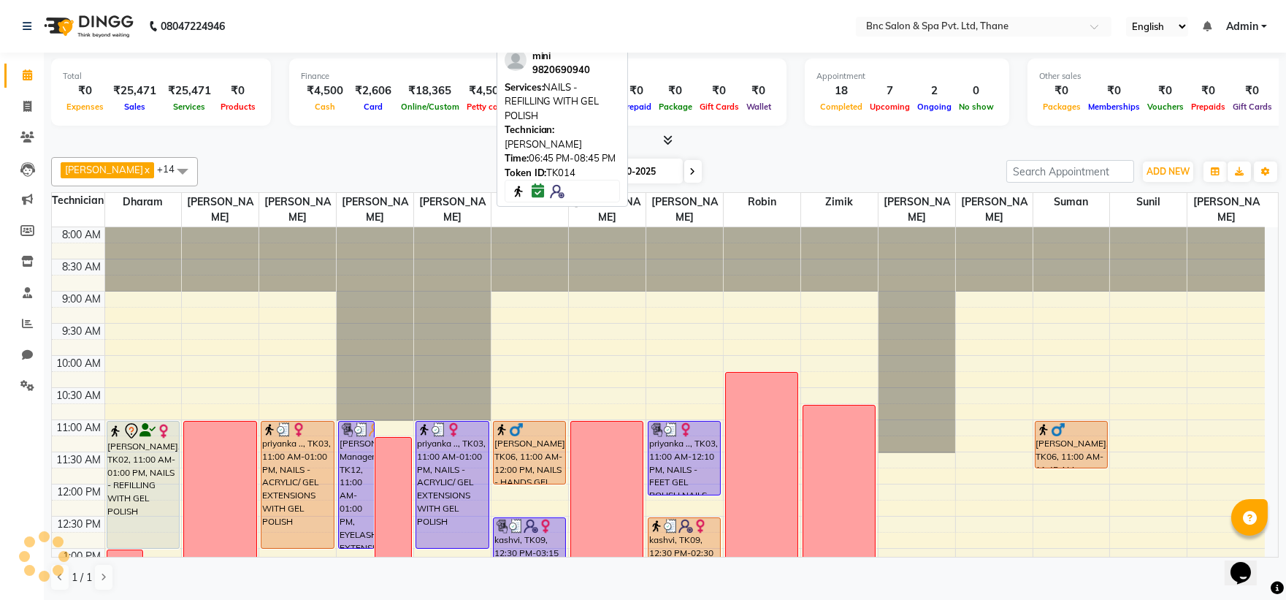
scroll to position [508, 0]
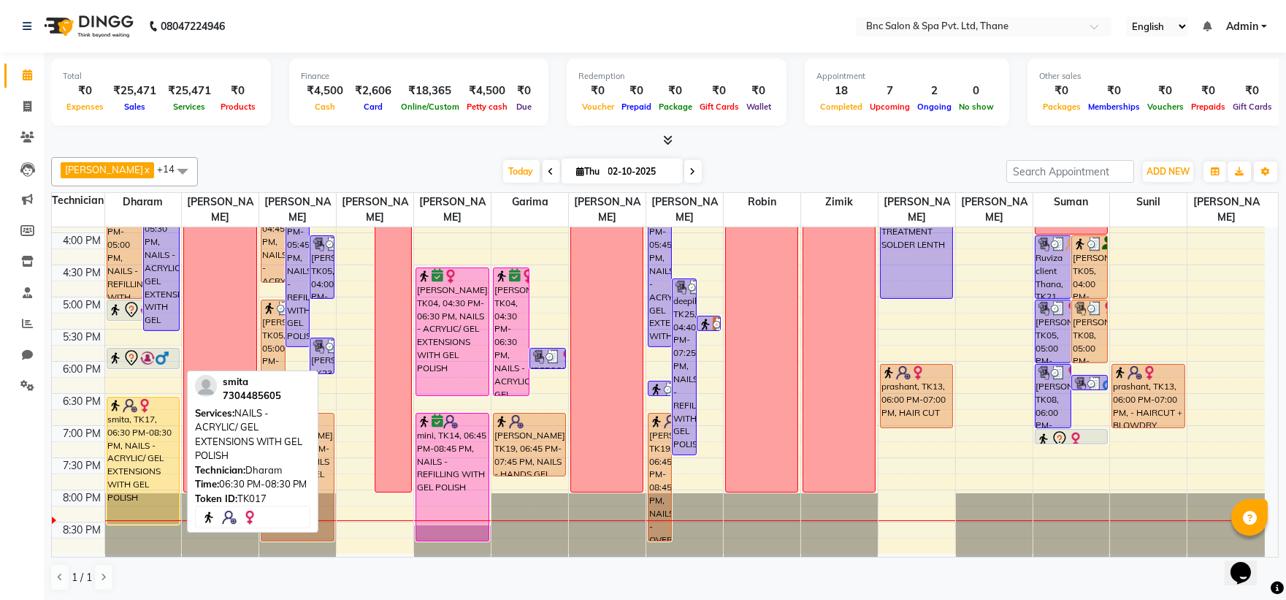
click at [164, 458] on div "smita, TK17, 06:30 PM-08:30 PM, NAILS - ACRYLIC/ GEL EXTENSIONS WITH GEL POLISH" at bounding box center [143, 460] width 72 height 126
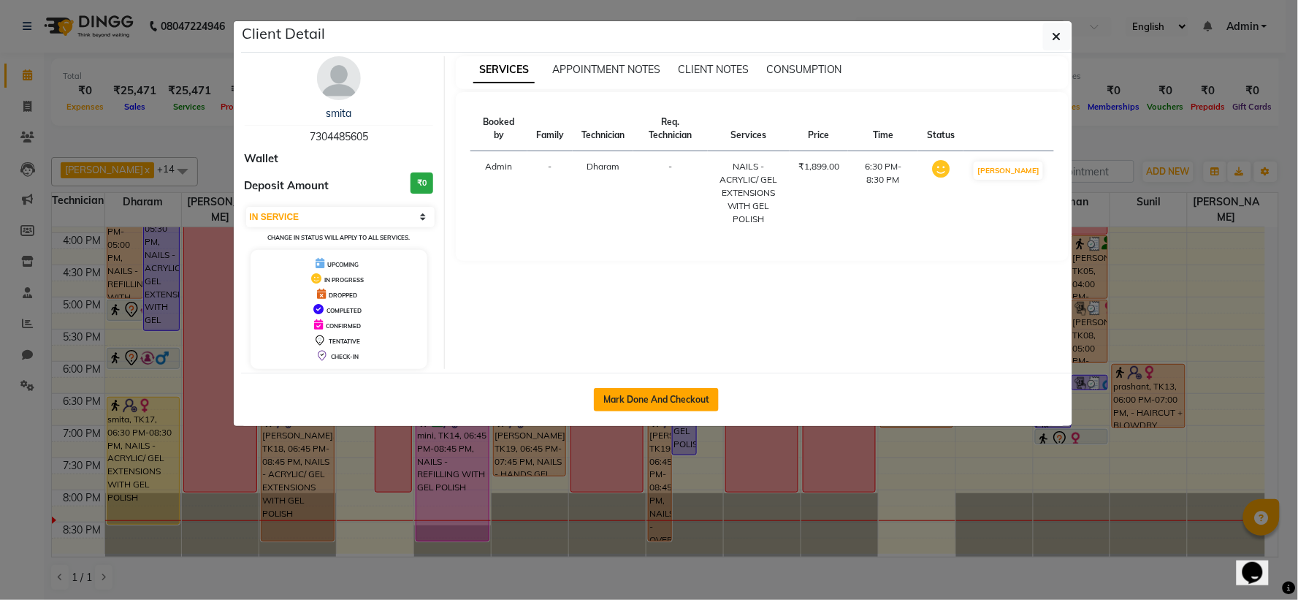
click at [646, 398] on button "Mark Done And Checkout" at bounding box center [656, 399] width 125 height 23
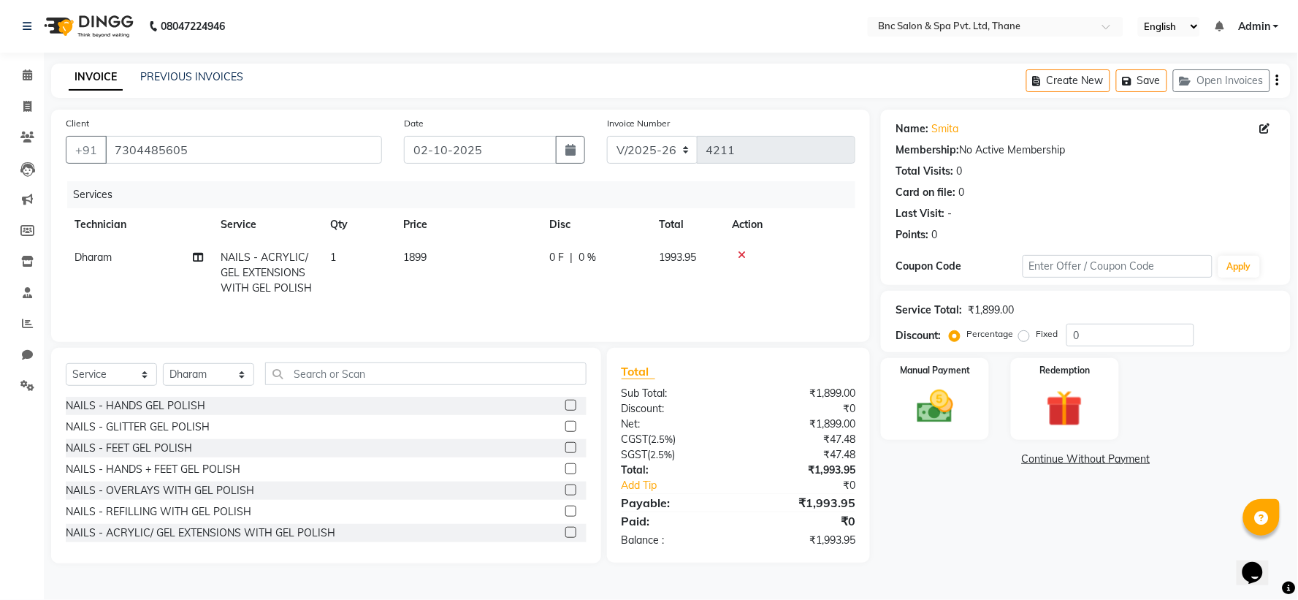
click at [424, 252] on span "1899" at bounding box center [414, 256] width 23 height 13
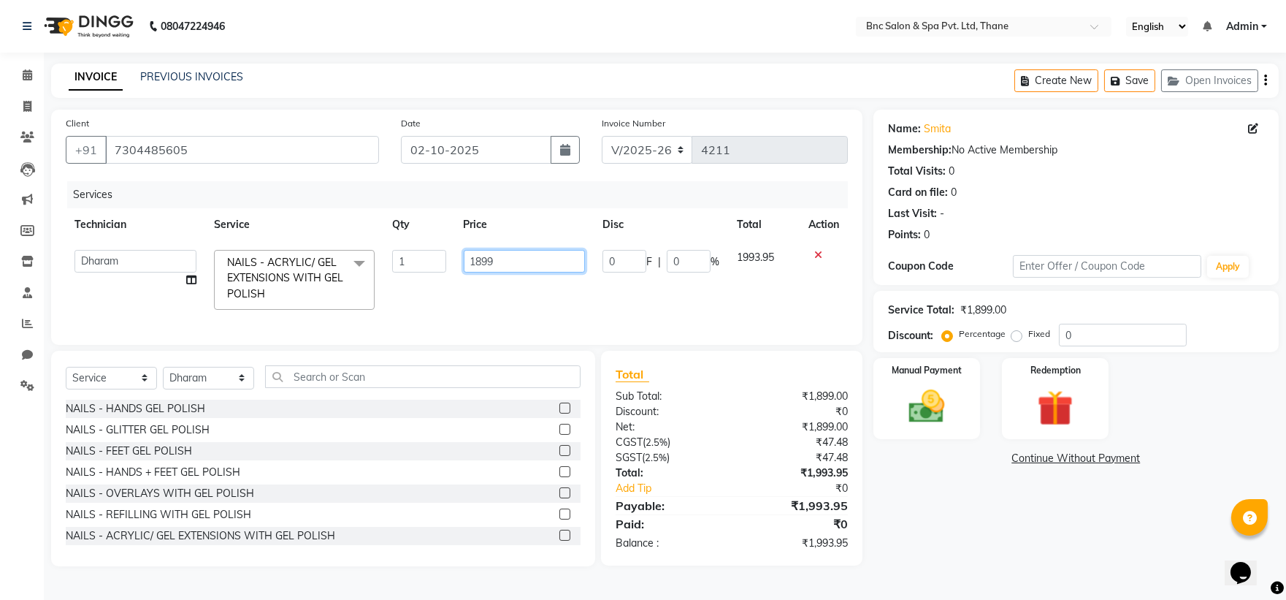
click at [511, 267] on input "1899" at bounding box center [524, 261] width 121 height 23
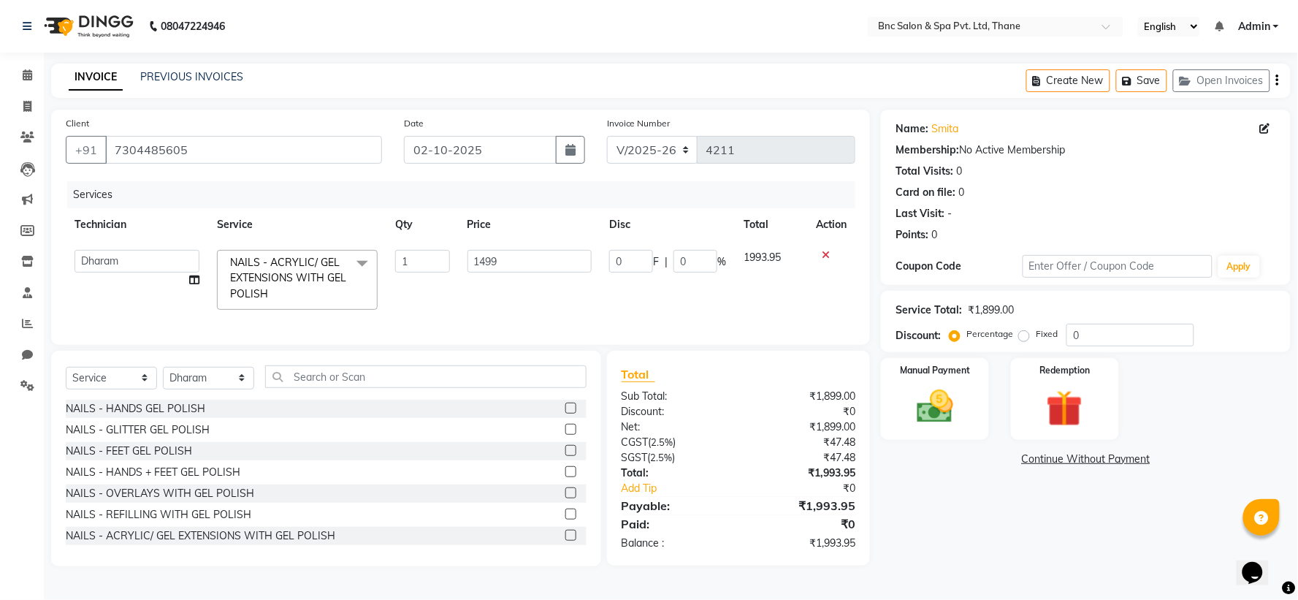
click at [355, 405] on div "Select Service Product Membership Package Voucher Prepaid Gift Card Select Tech…" at bounding box center [326, 458] width 550 height 215
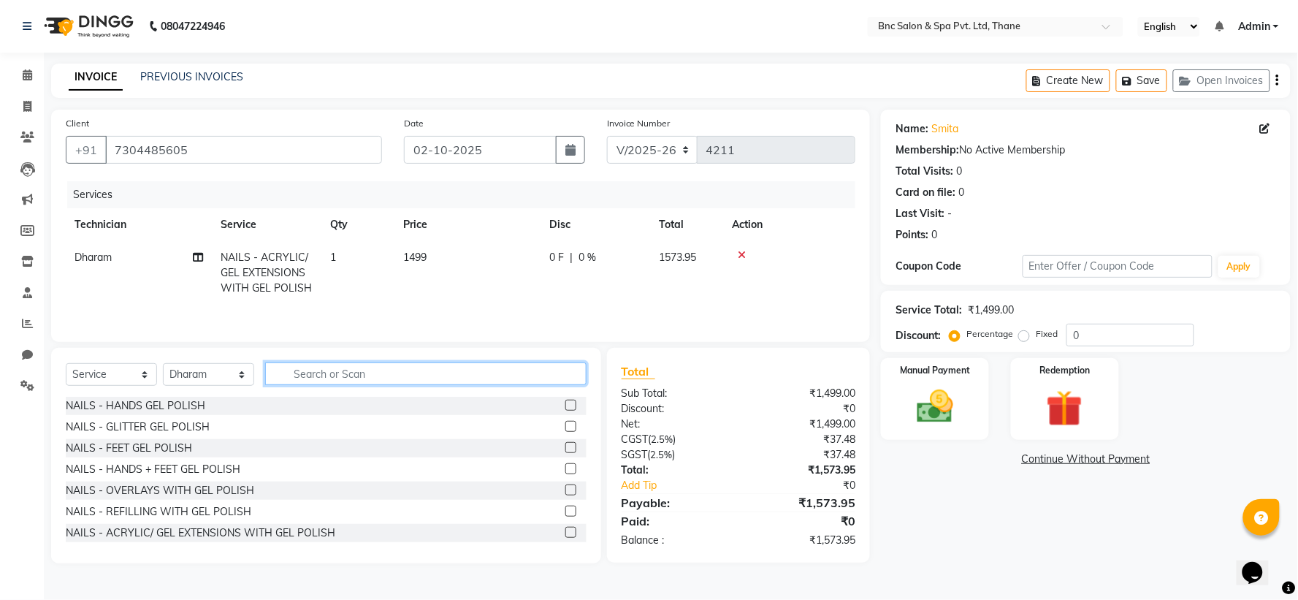
click at [334, 375] on input "text" at bounding box center [425, 373] width 321 height 23
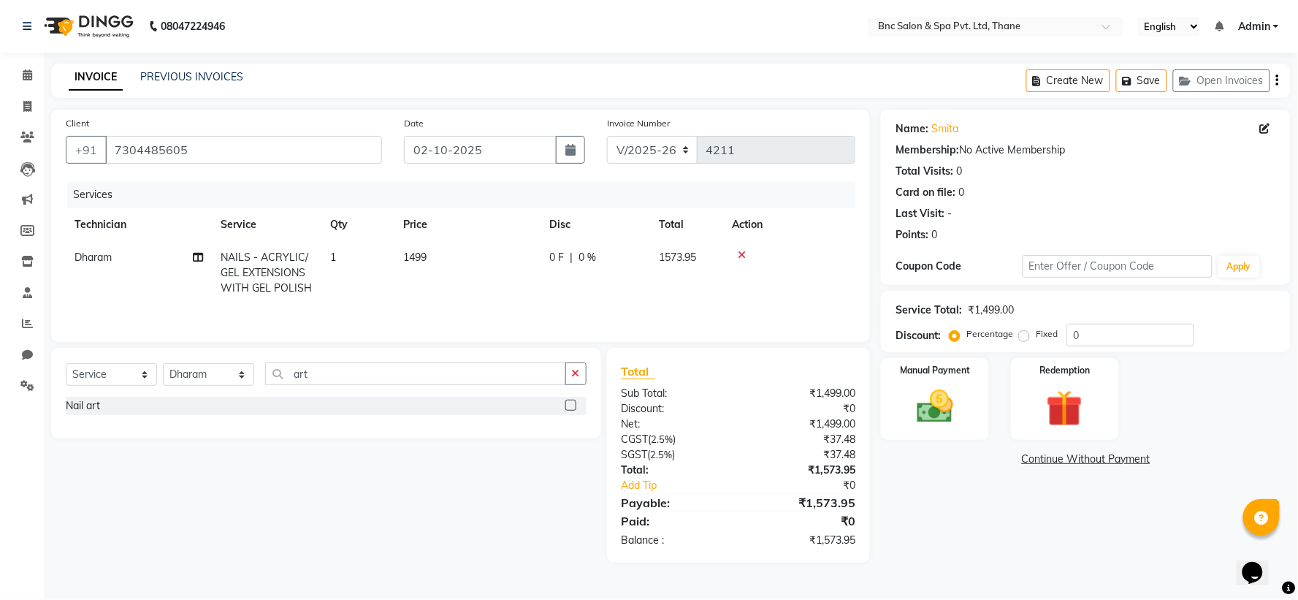
click at [571, 402] on label at bounding box center [570, 404] width 11 height 11
click at [571, 402] on input "checkbox" at bounding box center [569, 405] width 9 height 9
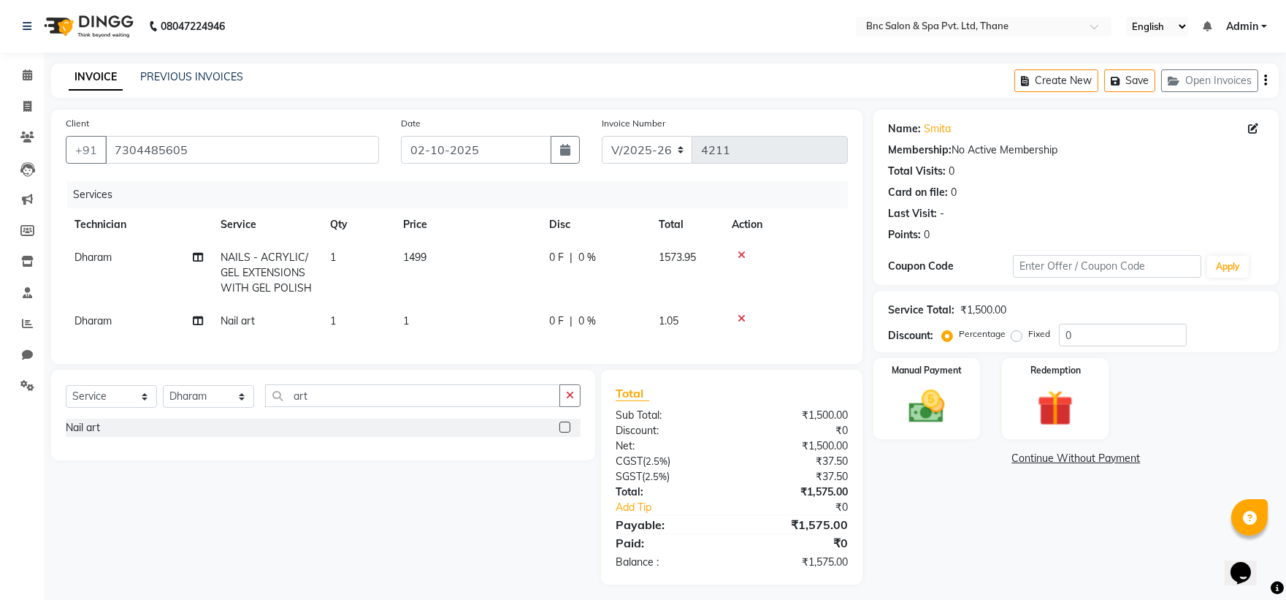
click at [450, 336] on td "1" at bounding box center [467, 321] width 146 height 33
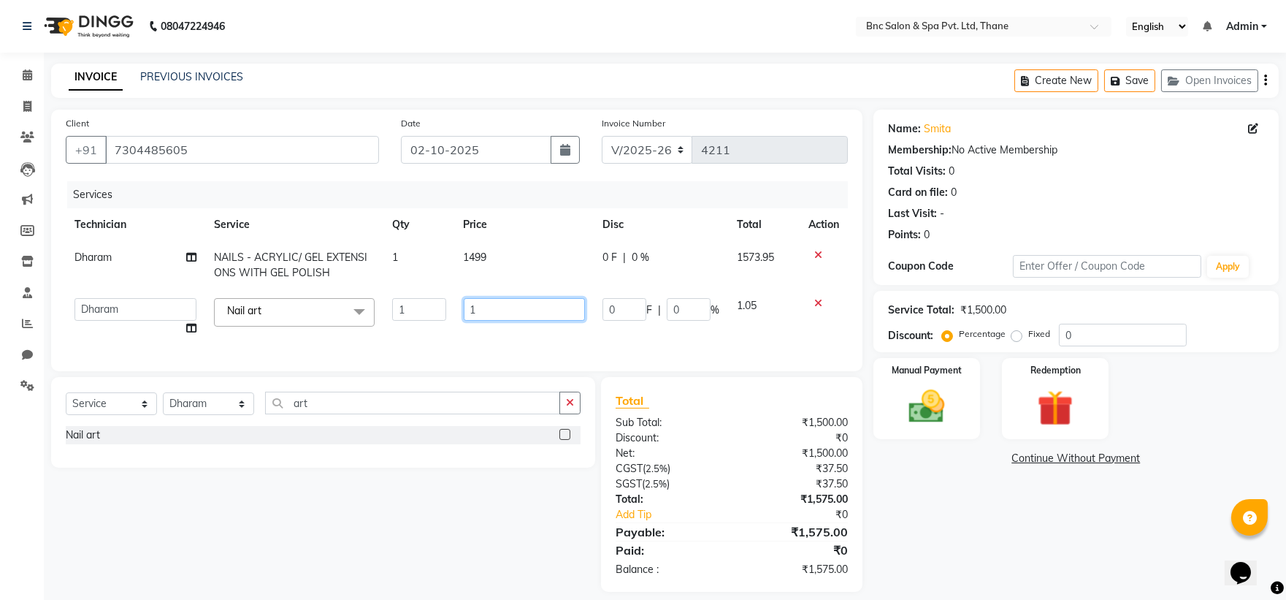
click at [500, 310] on input "1" at bounding box center [524, 309] width 121 height 23
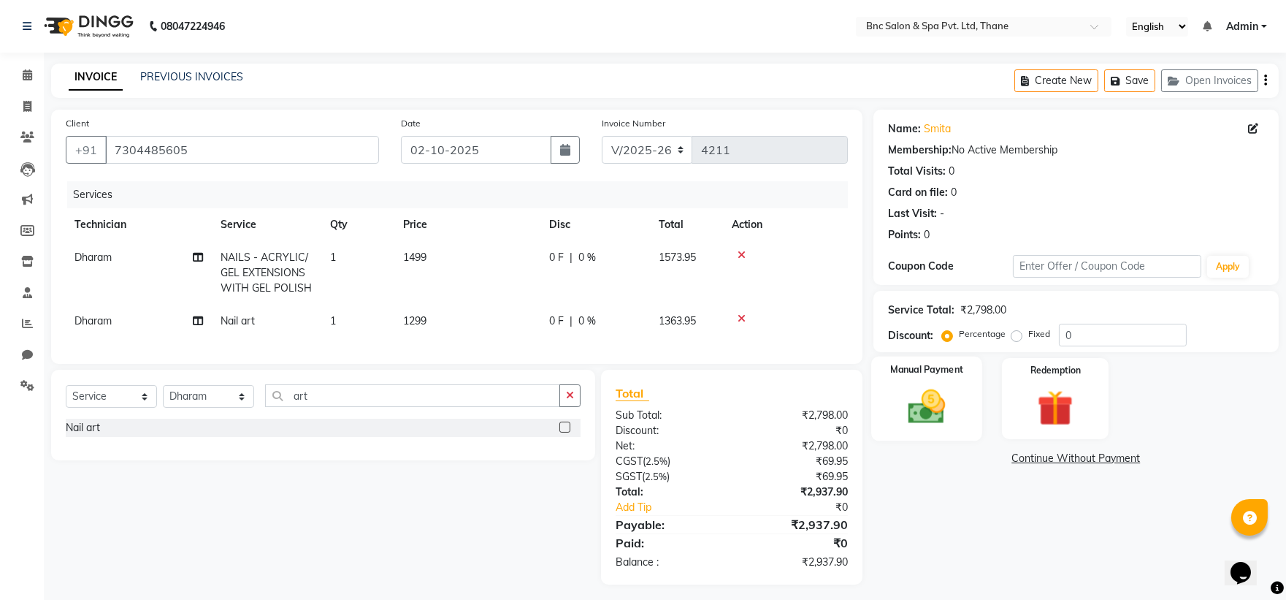
click at [927, 397] on img at bounding box center [926, 406] width 61 height 43
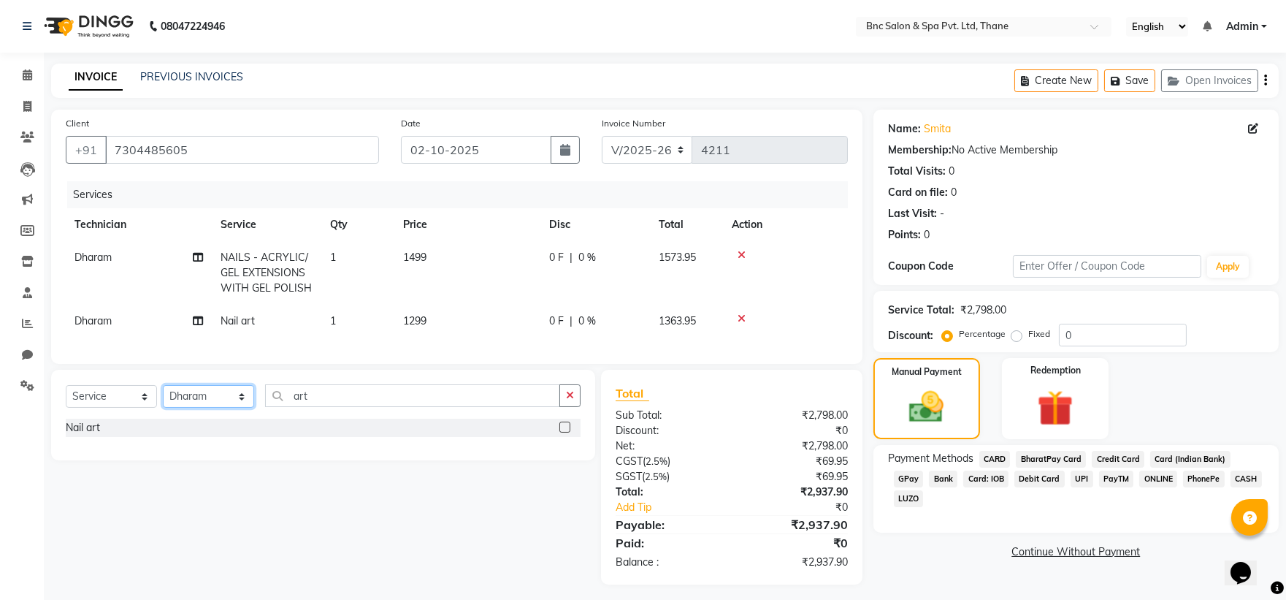
click at [197, 405] on select "Select Technician [PERSON_NAME] [PERSON_NAME] [PERSON_NAME] [PERSON_NAME] [PERS…" at bounding box center [208, 396] width 91 height 23
click at [111, 407] on select "Select Service Product Membership Package Voucher Prepaid Gift Card" at bounding box center [111, 396] width 91 height 23
click at [66, 397] on select "Select Service Product Membership Package Voucher Prepaid Gift Card" at bounding box center [111, 396] width 91 height 23
click at [566, 432] on label at bounding box center [564, 426] width 11 height 11
click at [566, 432] on input "checkbox" at bounding box center [563, 427] width 9 height 9
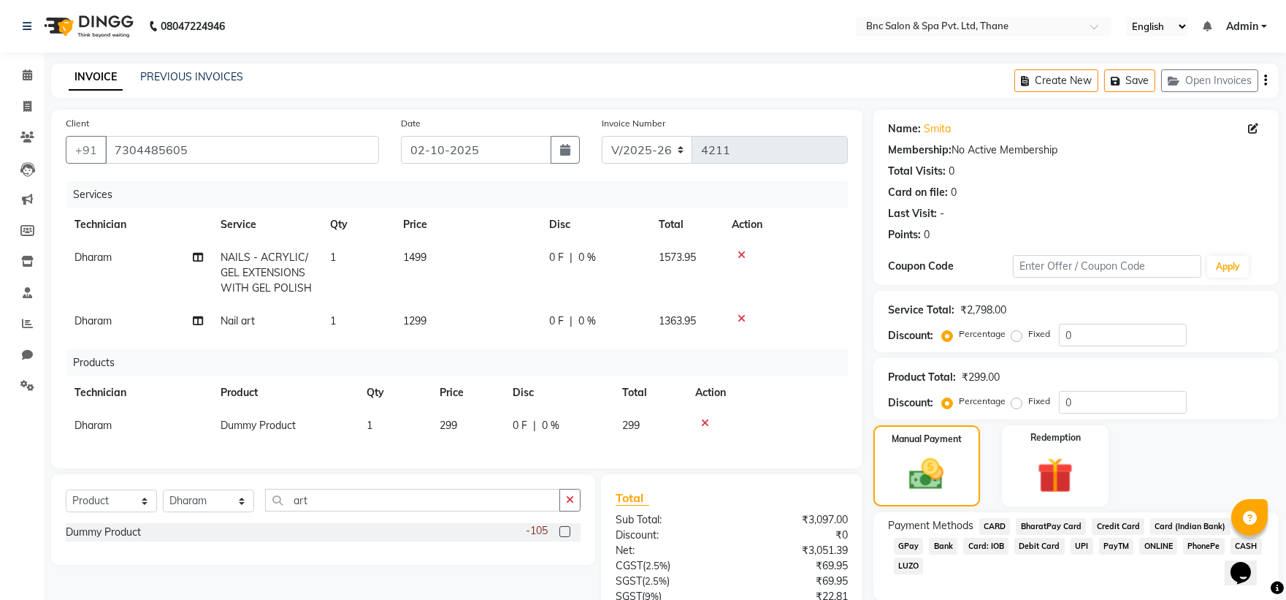
click at [444, 426] on span "299" at bounding box center [449, 424] width 18 height 13
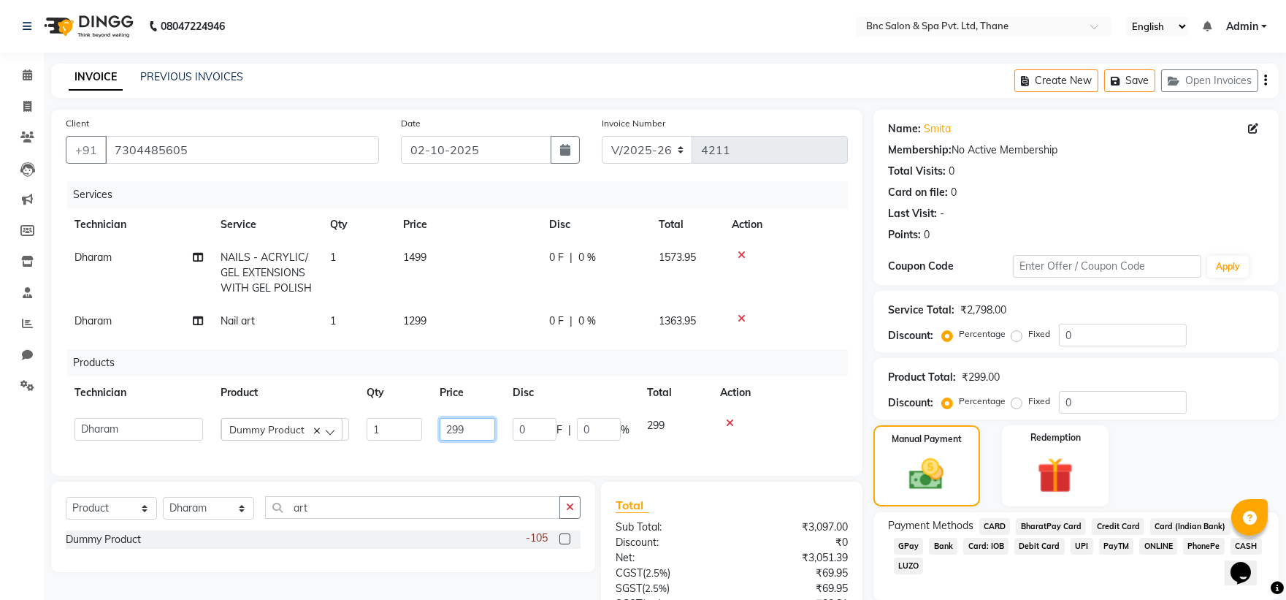
click at [484, 437] on input "299" at bounding box center [468, 429] width 56 height 23
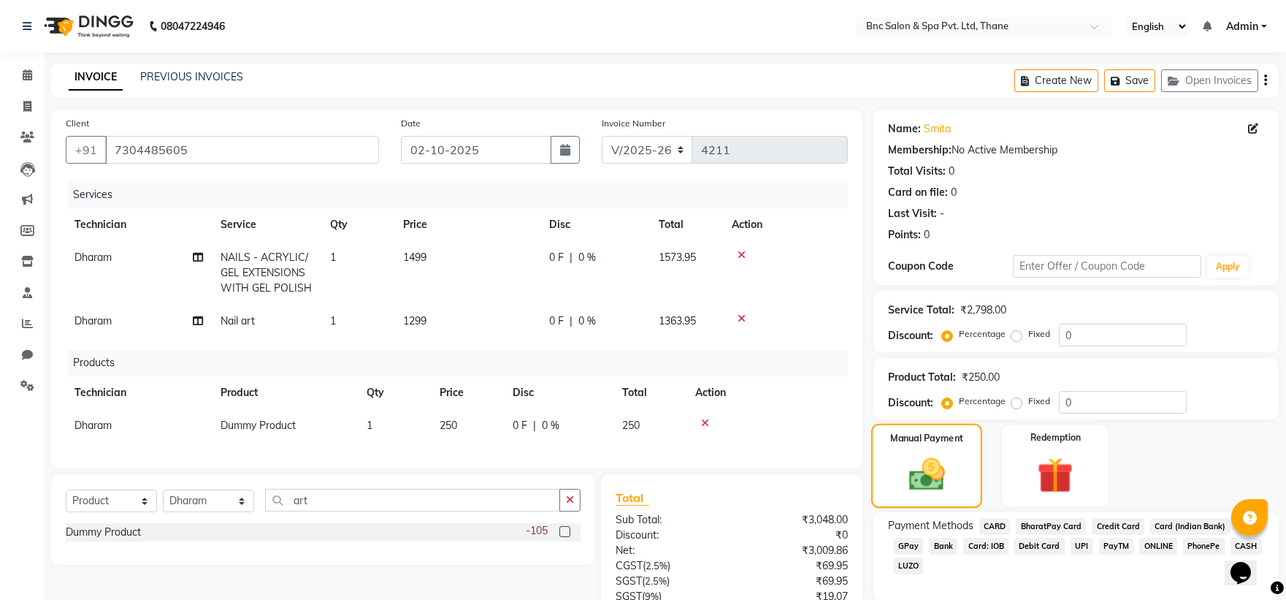
click at [915, 464] on img at bounding box center [927, 475] width 58 height 42
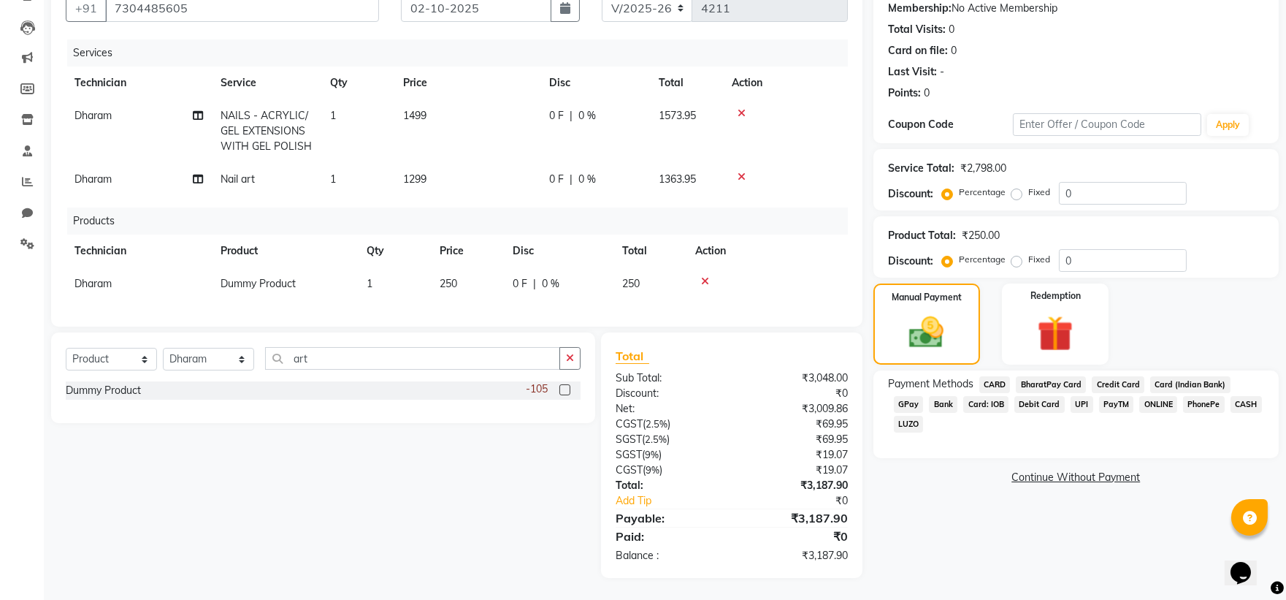
click at [93, 277] on span "Dharam" at bounding box center [92, 283] width 37 height 13
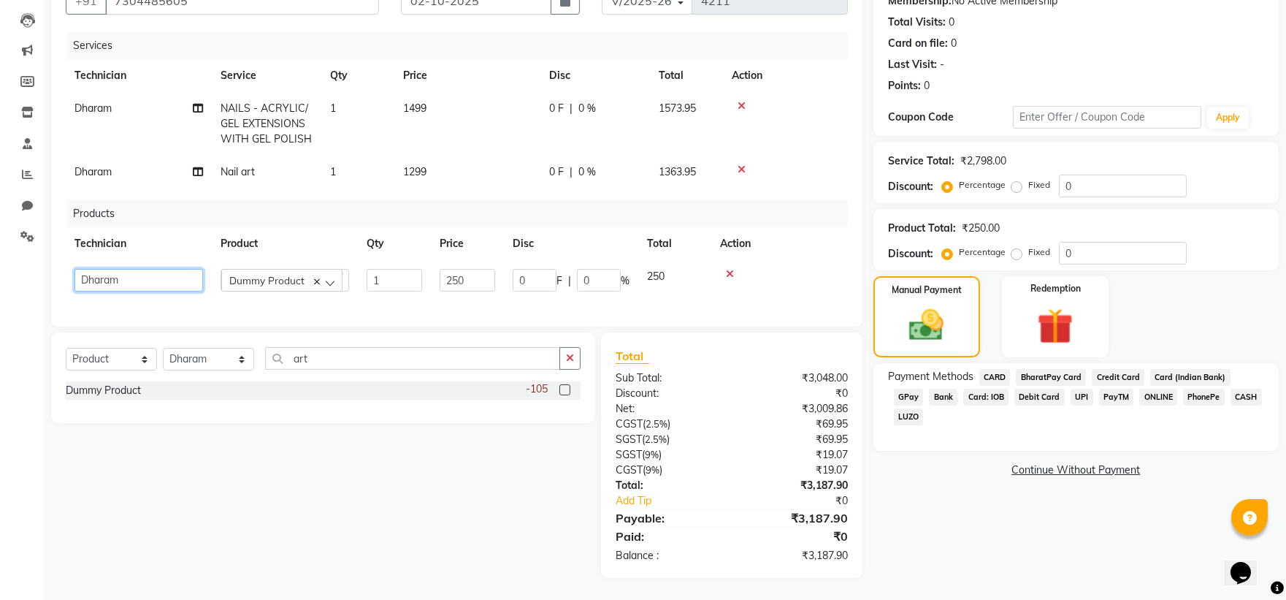
click at [93, 269] on select "[PERSON_NAME] [PERSON_NAME] [PERSON_NAME] [PERSON_NAME] [PERSON_NAME] [PERSON_N…" at bounding box center [138, 280] width 129 height 23
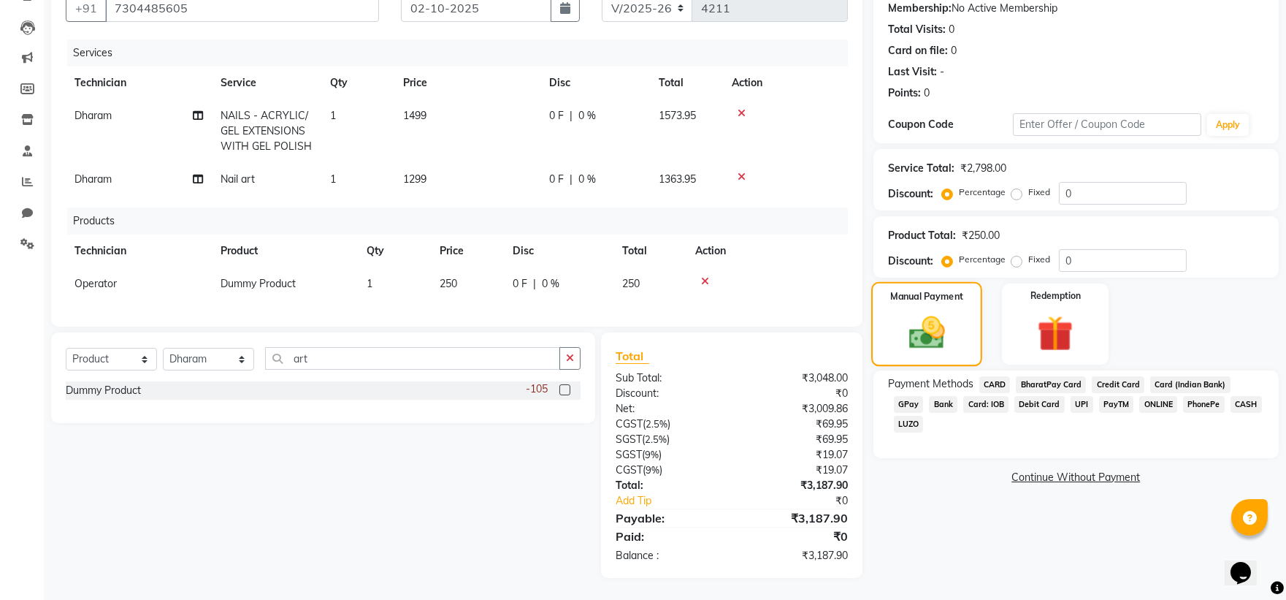
click at [953, 312] on img at bounding box center [927, 333] width 58 height 42
click at [924, 396] on span "GPay" at bounding box center [909, 404] width 30 height 17
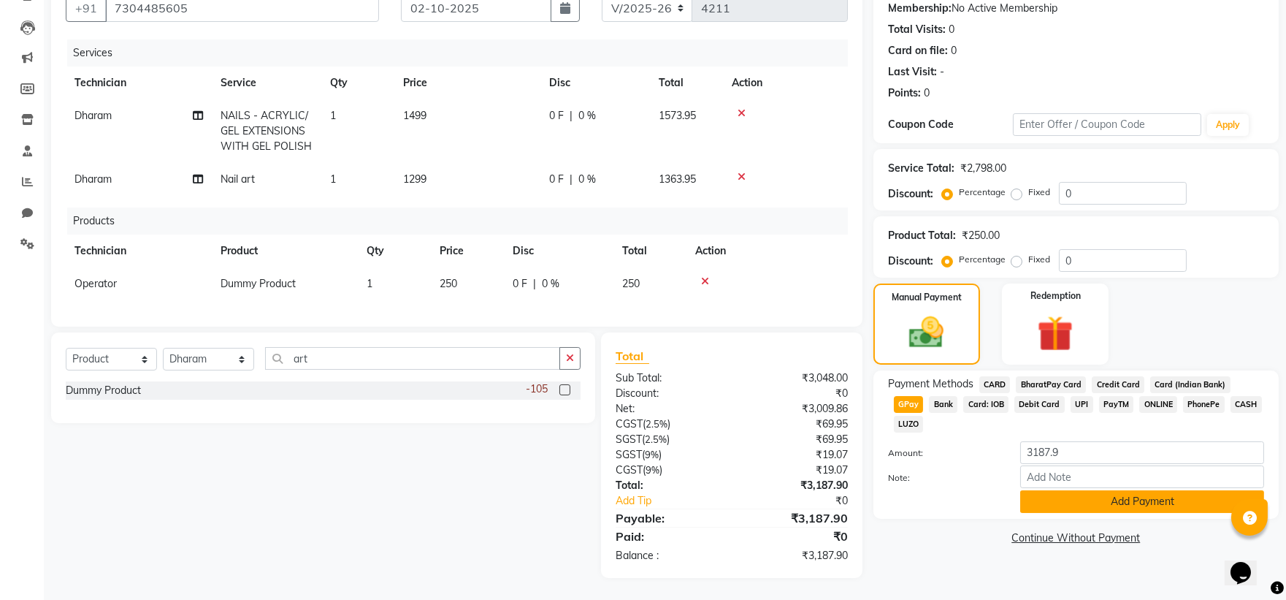
click at [1154, 490] on button "Add Payment" at bounding box center [1142, 501] width 244 height 23
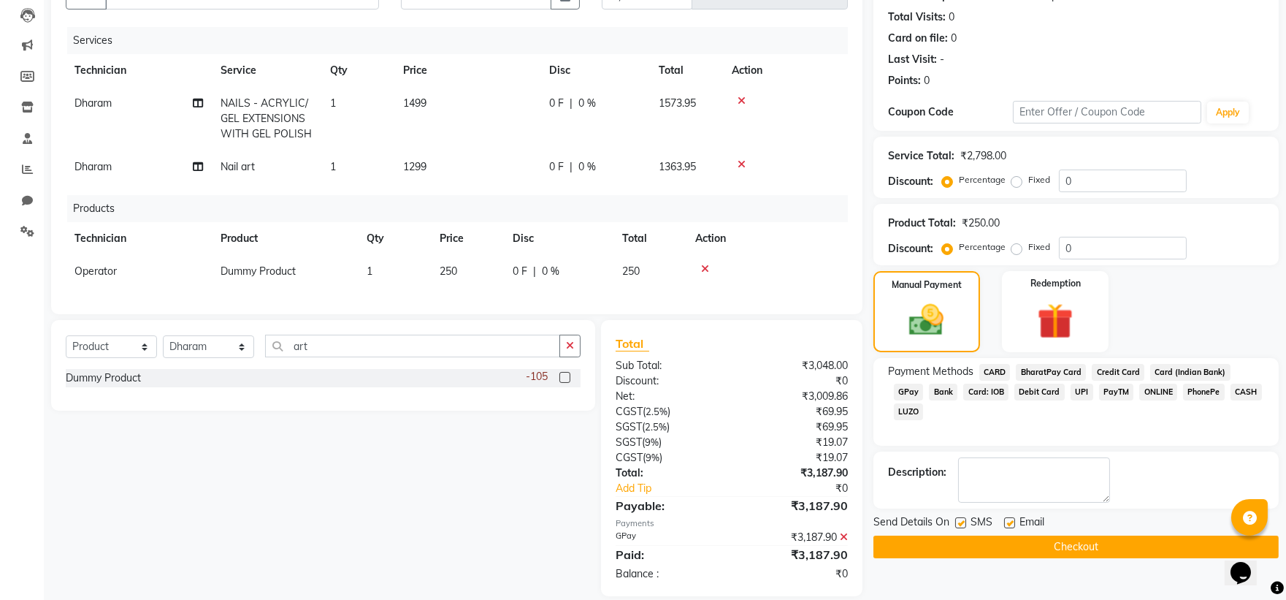
scroll to position [184, 0]
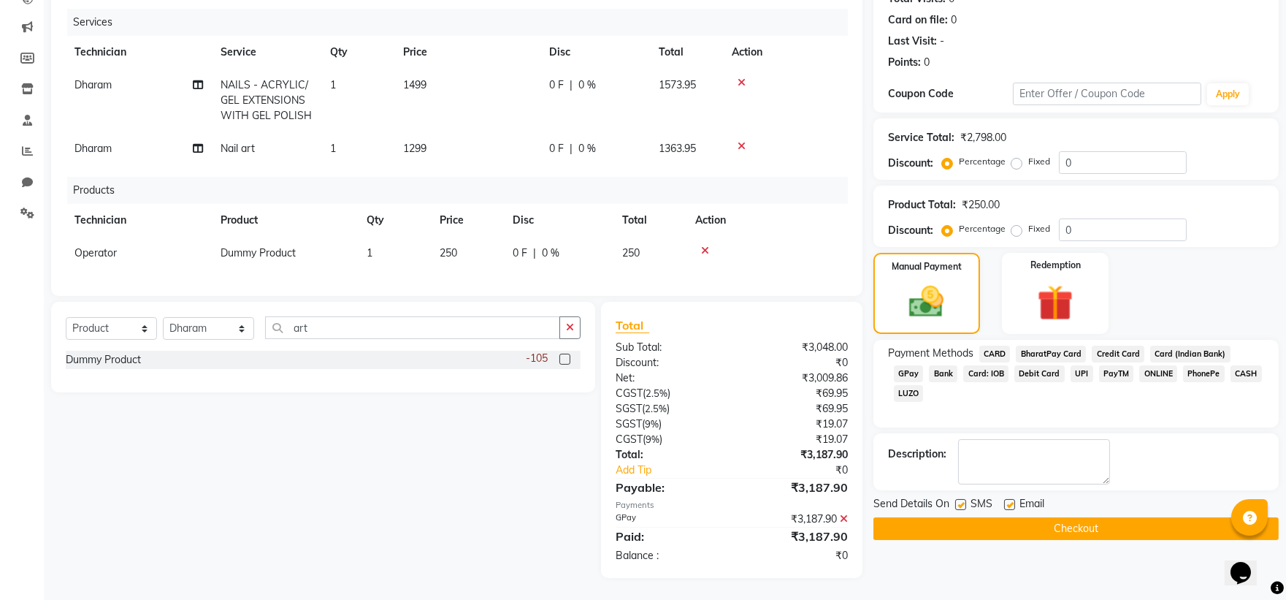
click at [961, 517] on button "Checkout" at bounding box center [1075, 528] width 405 height 23
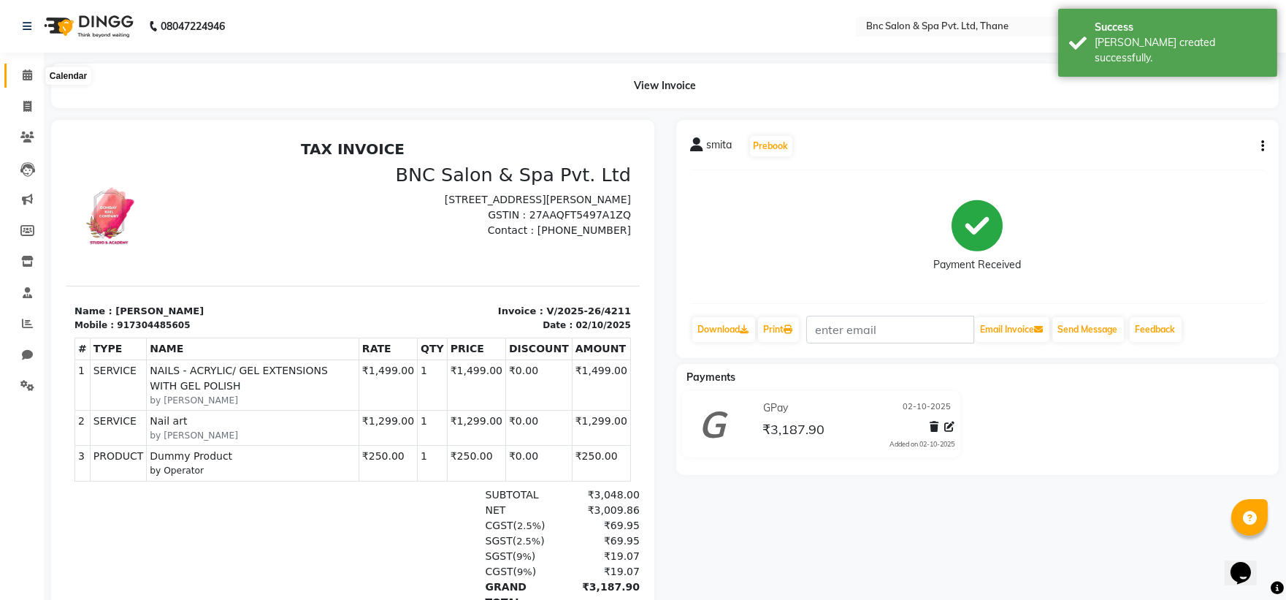
click at [26, 77] on icon at bounding box center [27, 74] width 9 height 11
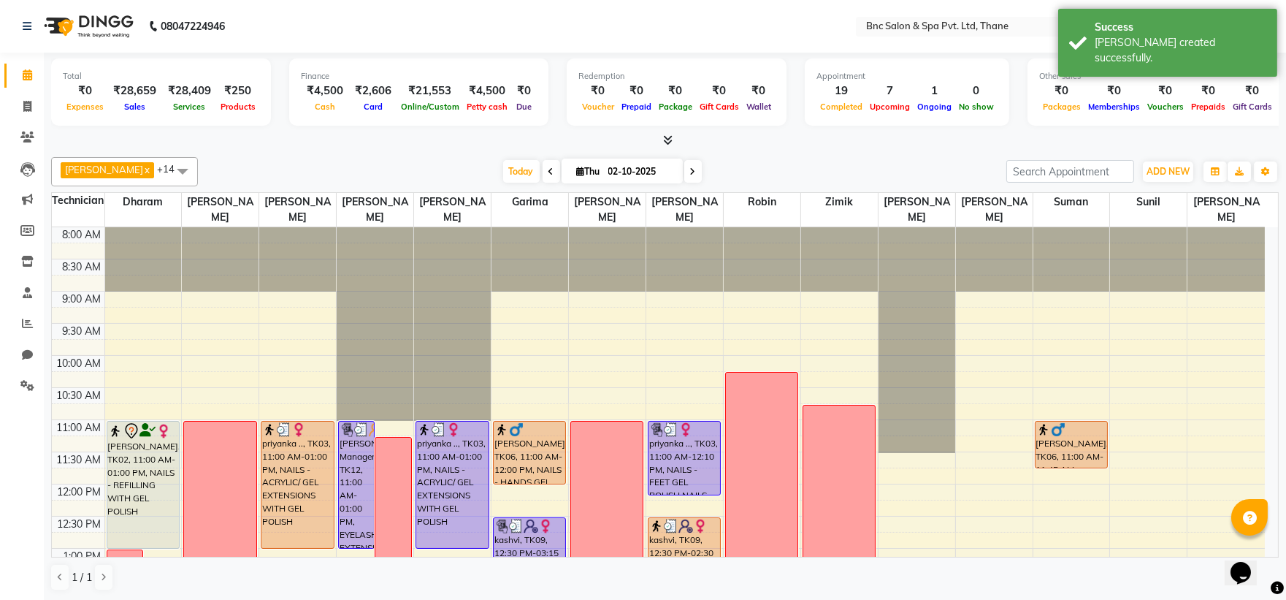
scroll to position [216, 0]
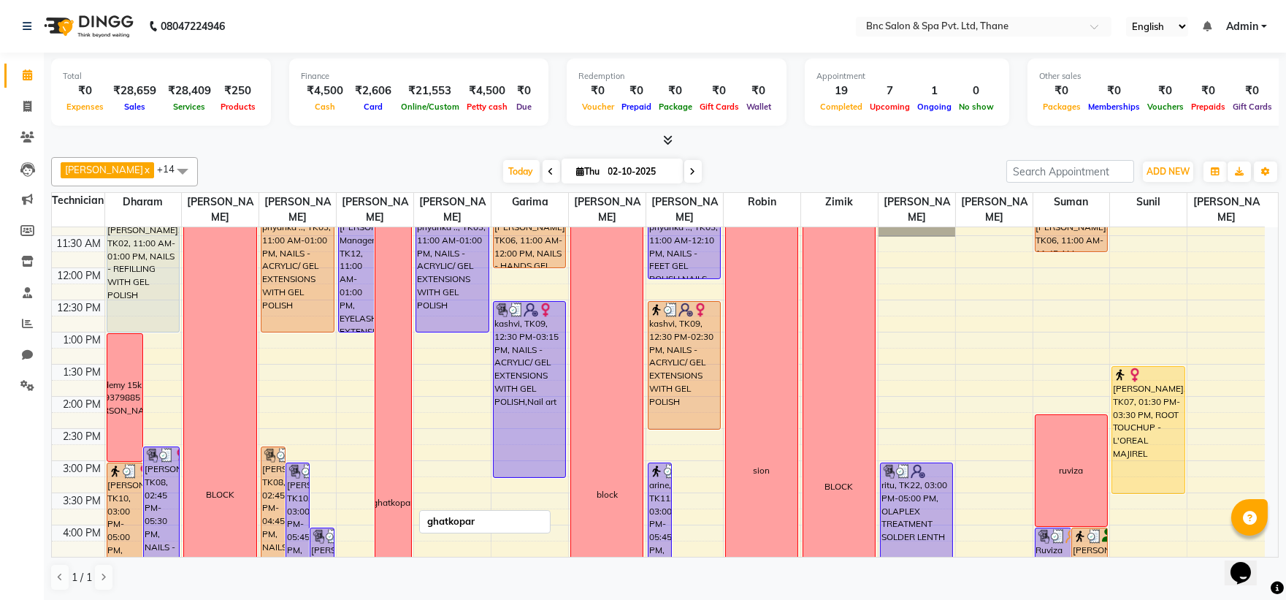
click at [505, 419] on div "8:00 AM 8:30 AM 9:00 AM 9:30 AM 10:00 AM 10:30 AM 11:00 AM 11:30 AM 12:00 PM 12…" at bounding box center [658, 428] width 1213 height 835
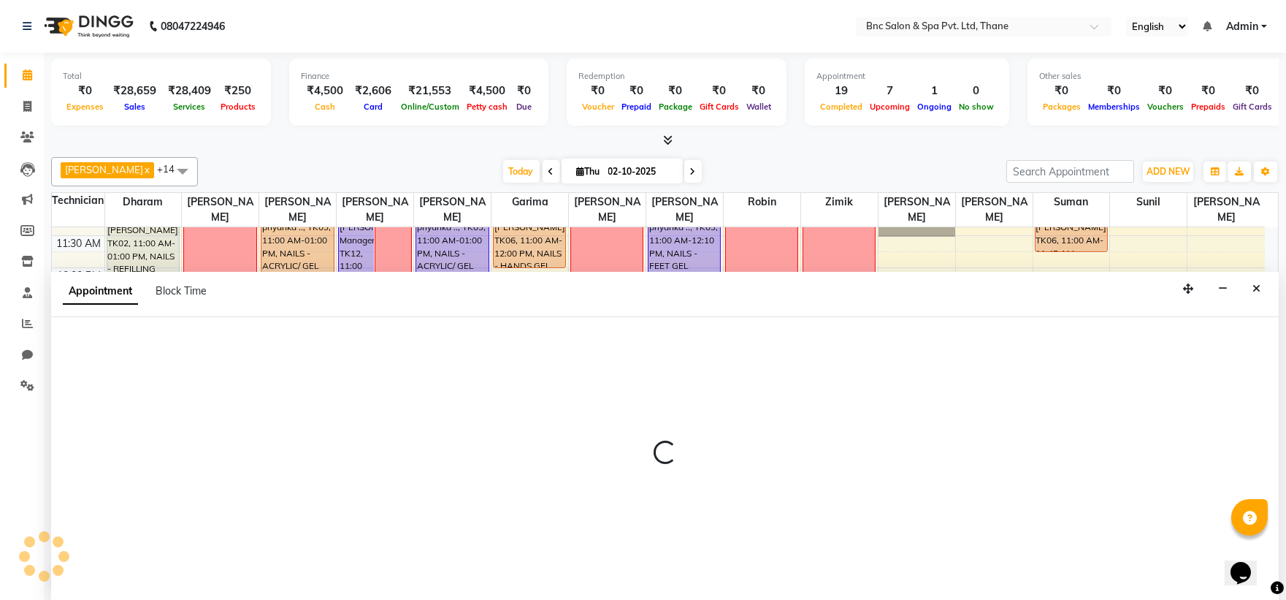
scroll to position [1, 0]
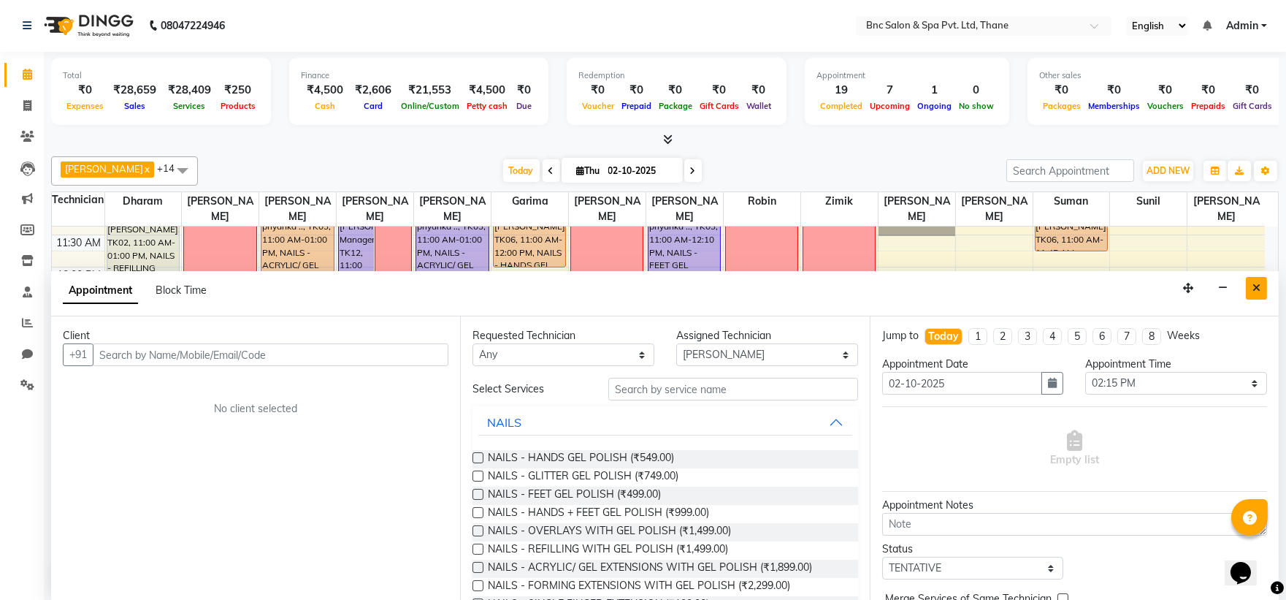
click at [1253, 286] on icon "Close" at bounding box center [1256, 288] width 8 height 10
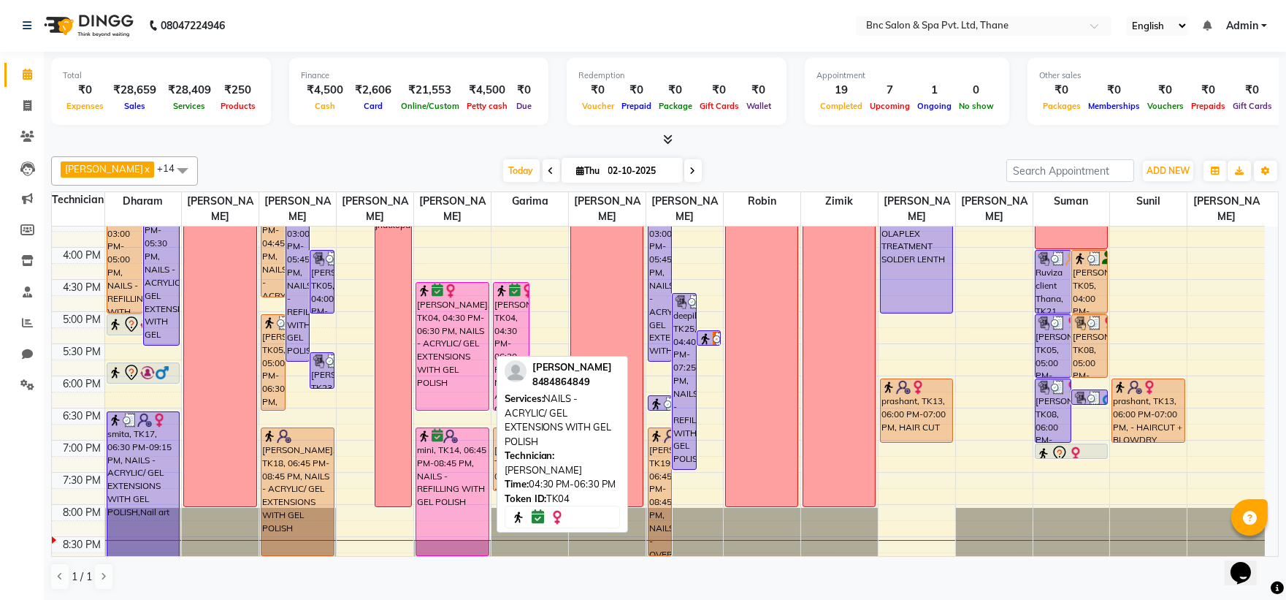
scroll to position [508, 0]
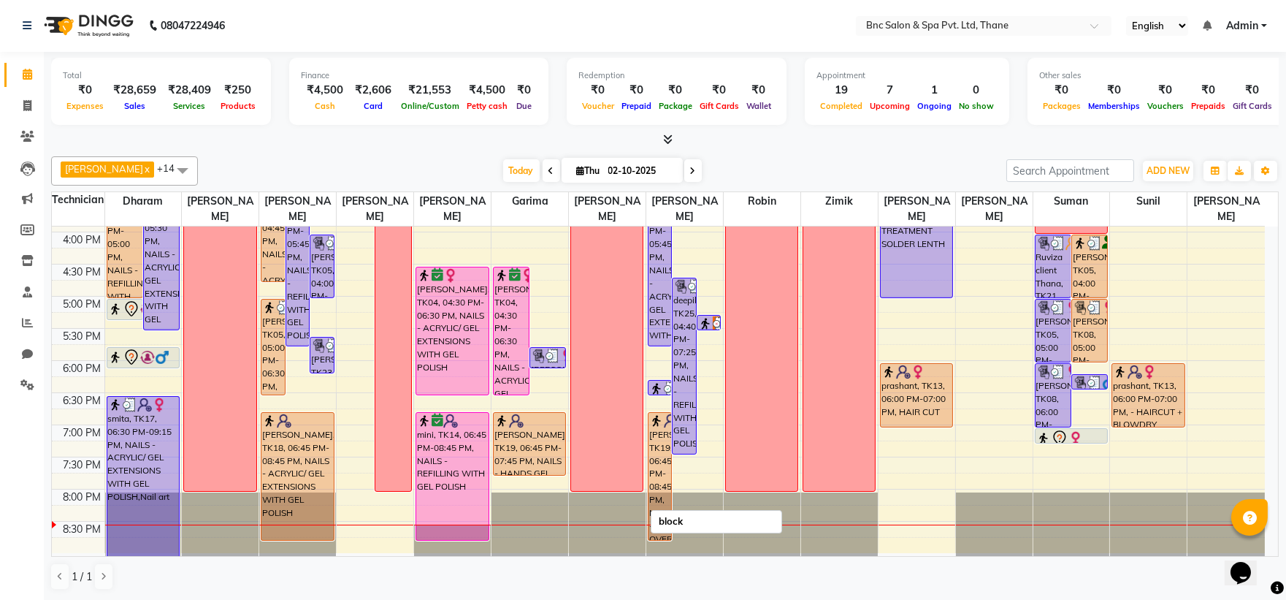
click at [570, 439] on link "block" at bounding box center [606, 202] width 73 height 580
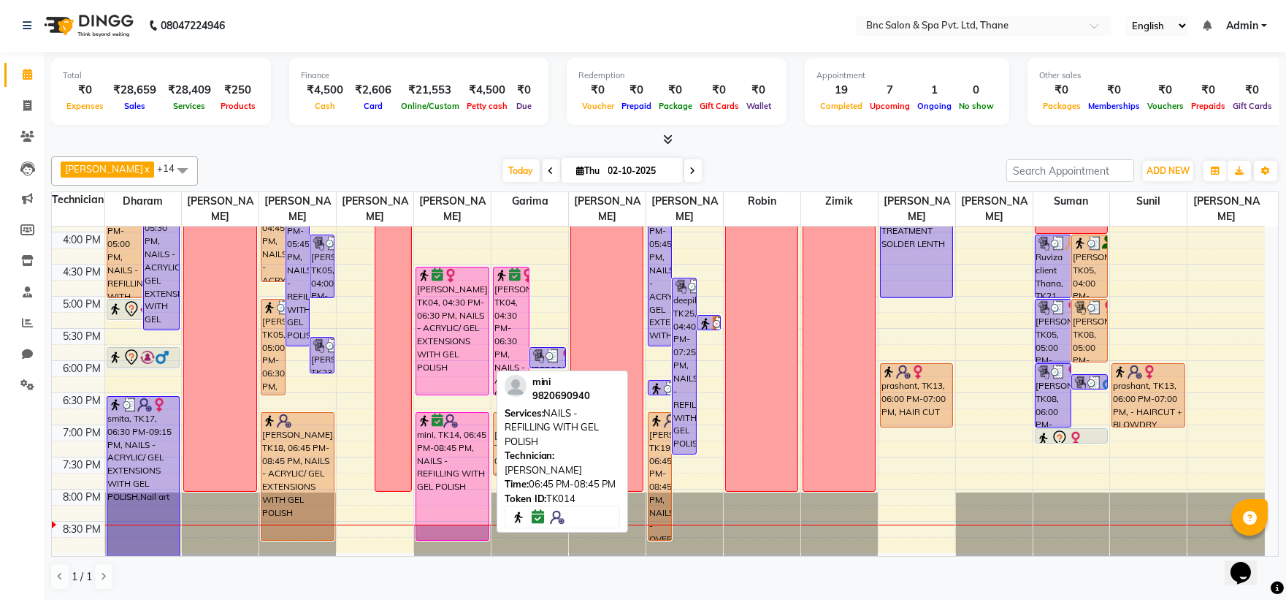
click at [446, 462] on div "mini, TK14, 06:45 PM-08:45 PM, NAILS - REFILLING WITH GEL POLISH" at bounding box center [452, 476] width 72 height 127
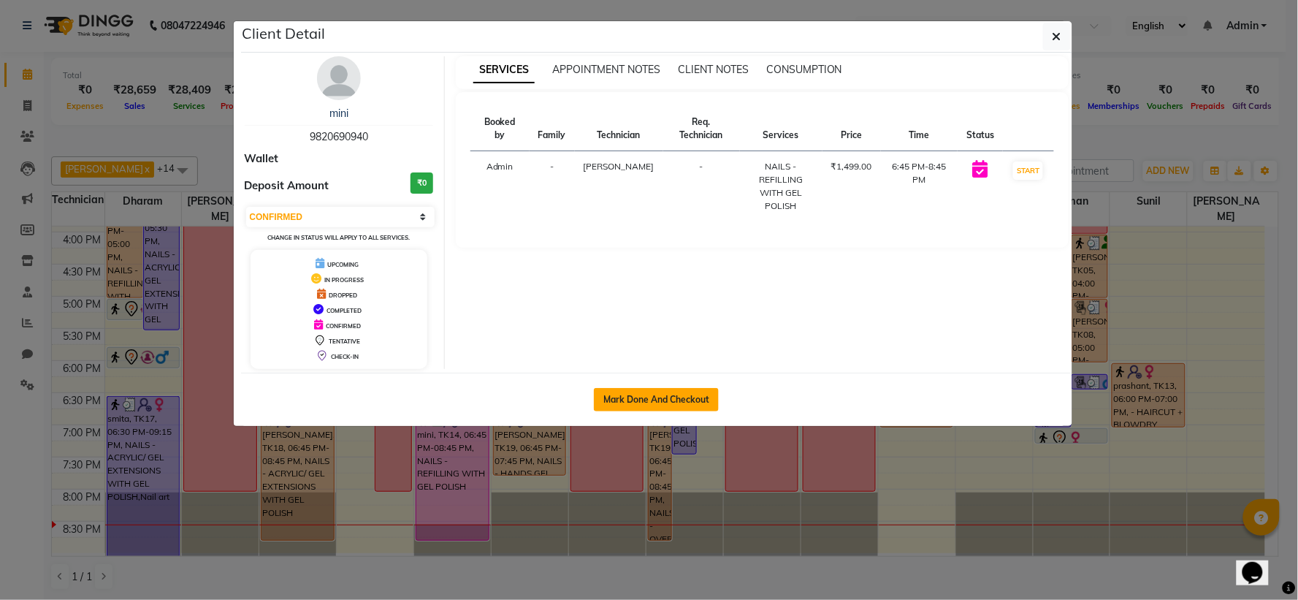
click at [621, 407] on button "Mark Done And Checkout" at bounding box center [656, 399] width 125 height 23
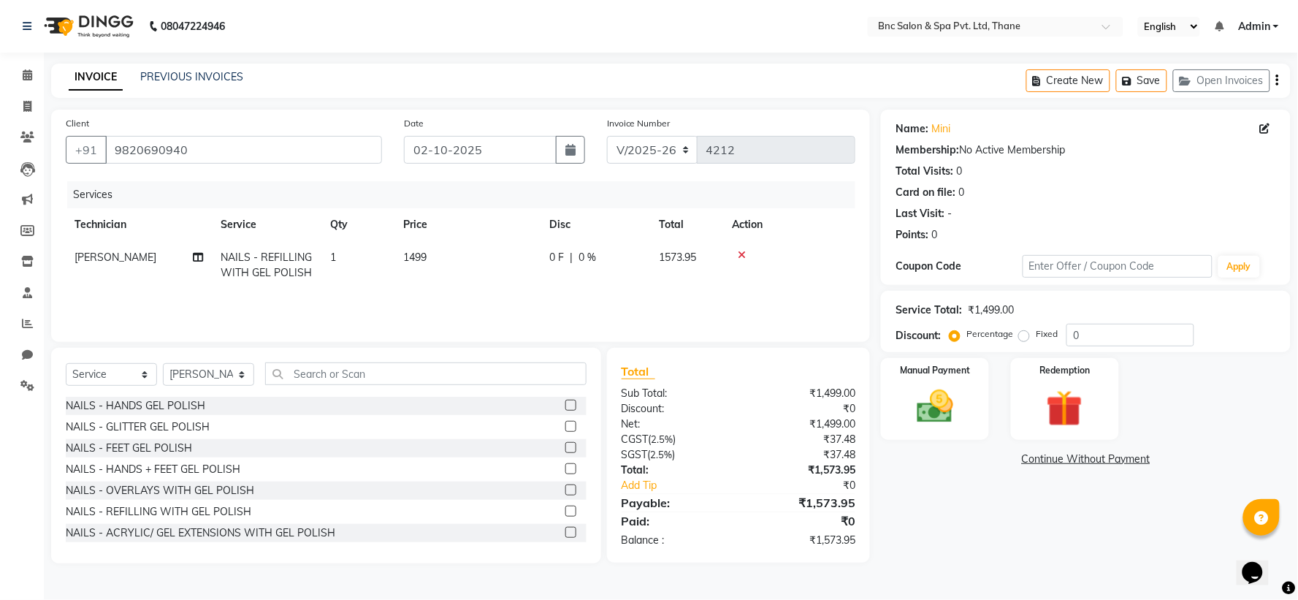
click at [410, 256] on span "1499" at bounding box center [414, 256] width 23 height 13
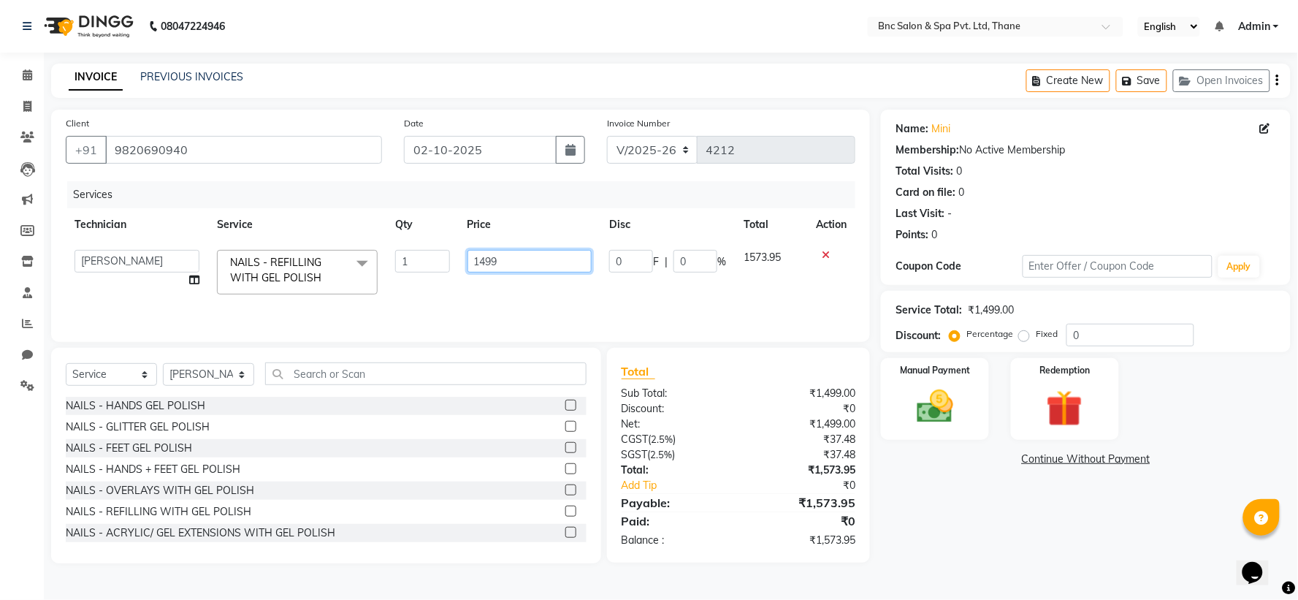
click at [486, 263] on input "1499" at bounding box center [529, 261] width 125 height 23
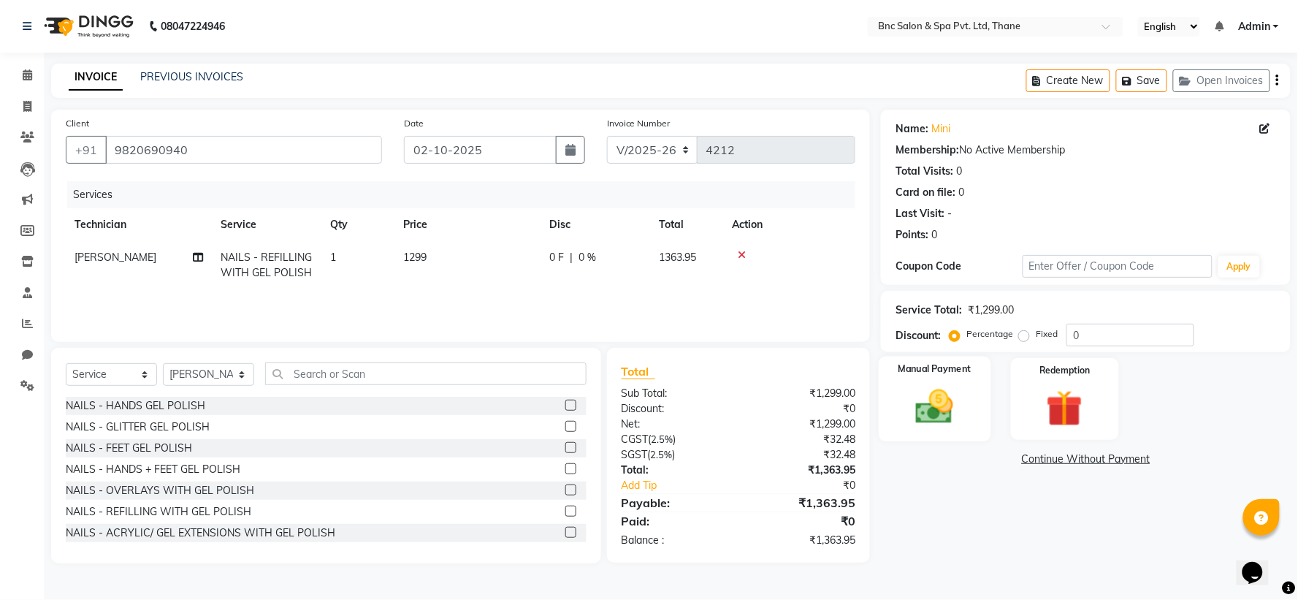
click at [942, 402] on img at bounding box center [934, 407] width 61 height 44
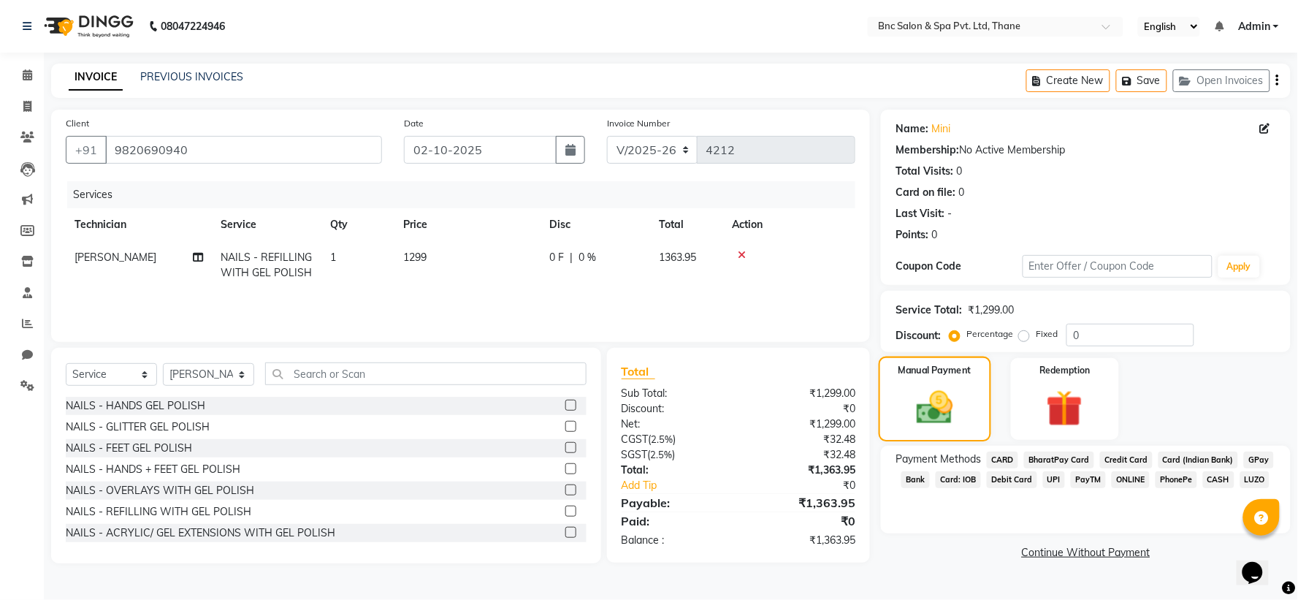
click at [942, 402] on img at bounding box center [935, 407] width 59 height 42
click at [91, 256] on span "[PERSON_NAME]" at bounding box center [115, 256] width 82 height 13
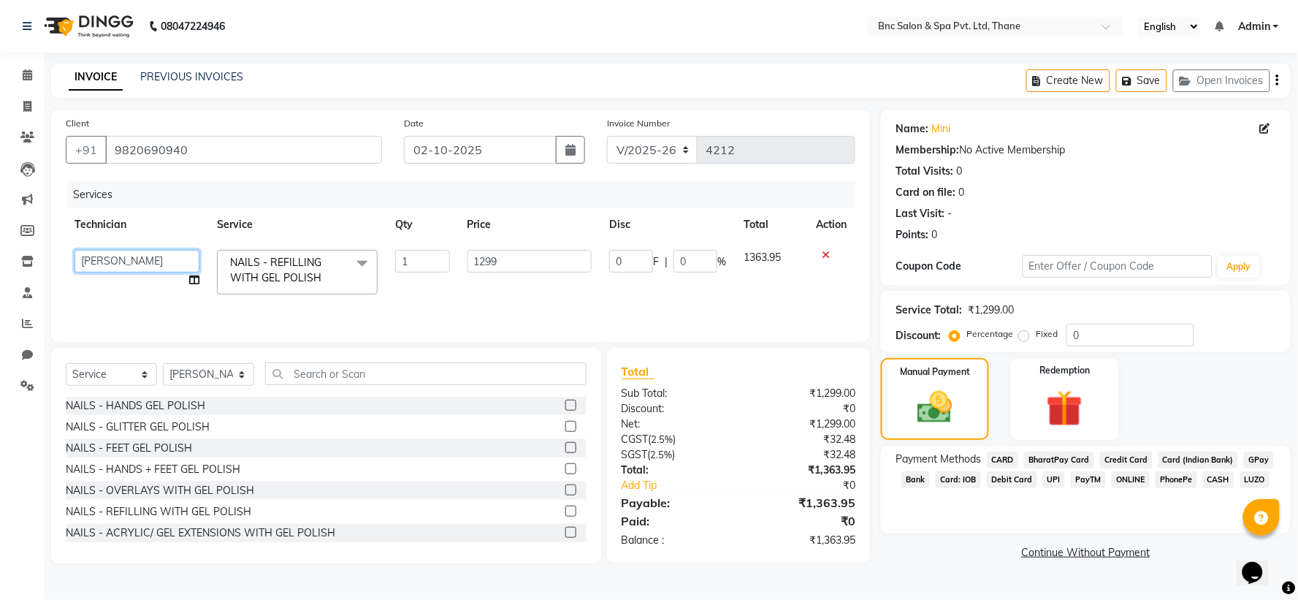
click at [104, 253] on select "[PERSON_NAME] [PERSON_NAME] [PERSON_NAME] [PERSON_NAME] [PERSON_NAME] [PERSON_N…" at bounding box center [136, 261] width 125 height 23
click at [983, 432] on div "Manual Payment" at bounding box center [935, 398] width 112 height 85
click at [961, 399] on img at bounding box center [935, 407] width 59 height 42
click at [961, 398] on img at bounding box center [935, 407] width 59 height 42
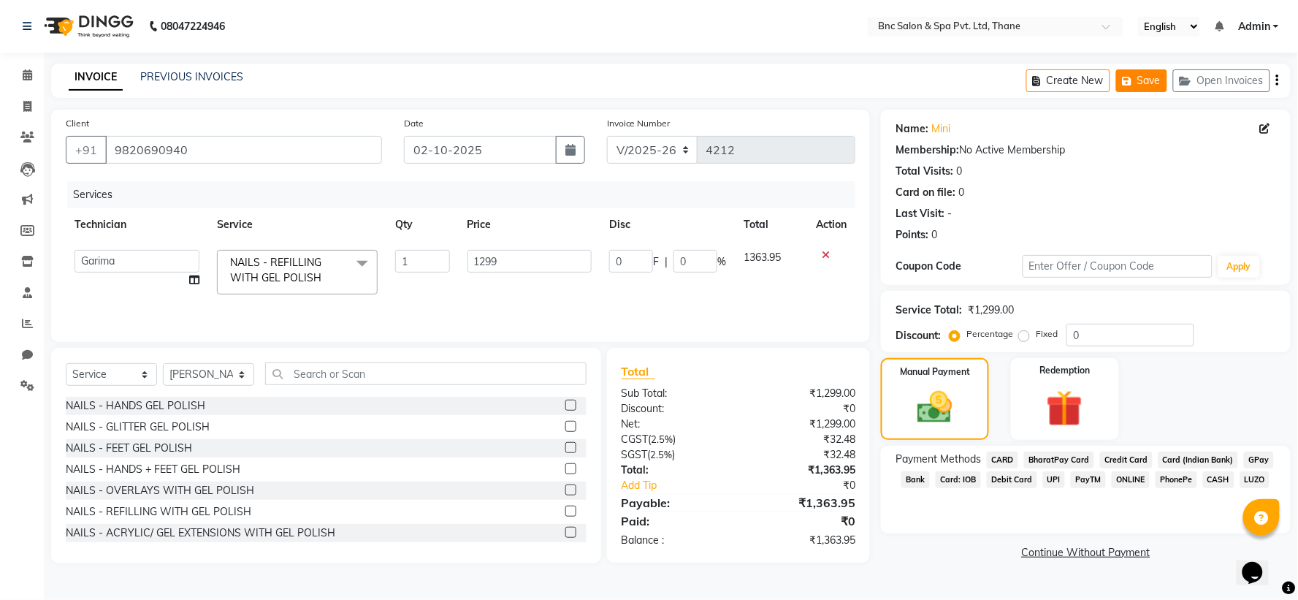
click at [1126, 85] on icon "button" at bounding box center [1129, 81] width 15 height 10
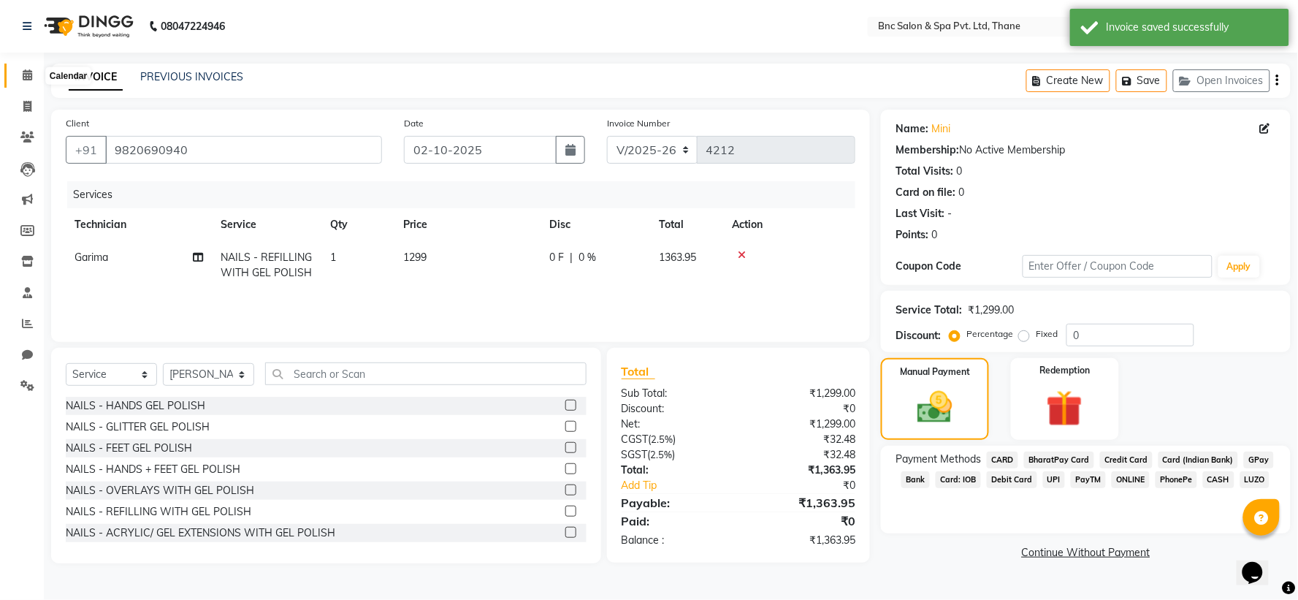
click at [20, 75] on span at bounding box center [28, 75] width 26 height 17
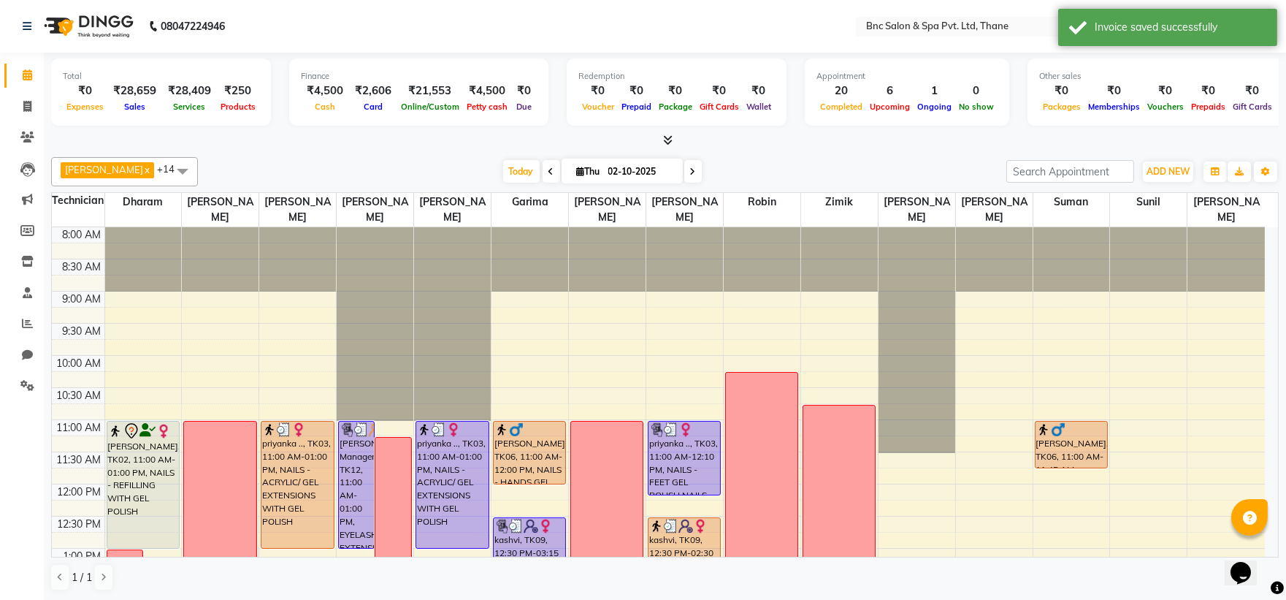
click at [684, 168] on span at bounding box center [693, 171] width 18 height 23
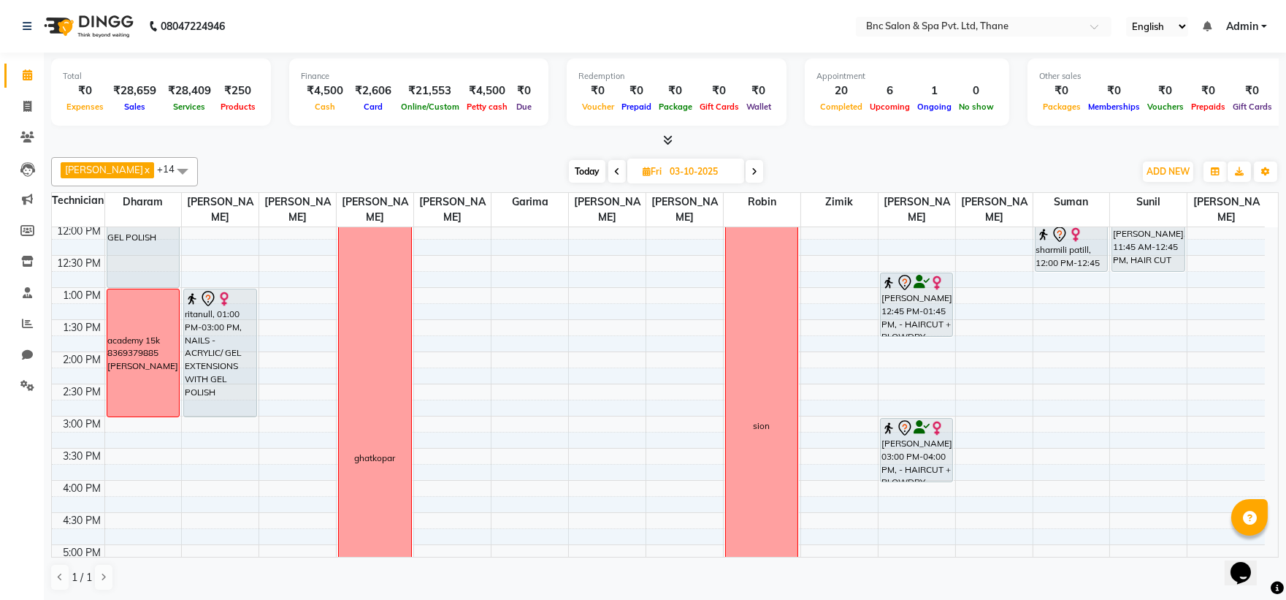
scroll to position [259, 0]
click at [276, 293] on div "8:00 AM 8:30 AM 9:00 AM 9:30 AM 10:00 AM 10:30 AM 11:00 AM 11:30 AM 12:00 PM 12…" at bounding box center [658, 385] width 1213 height 835
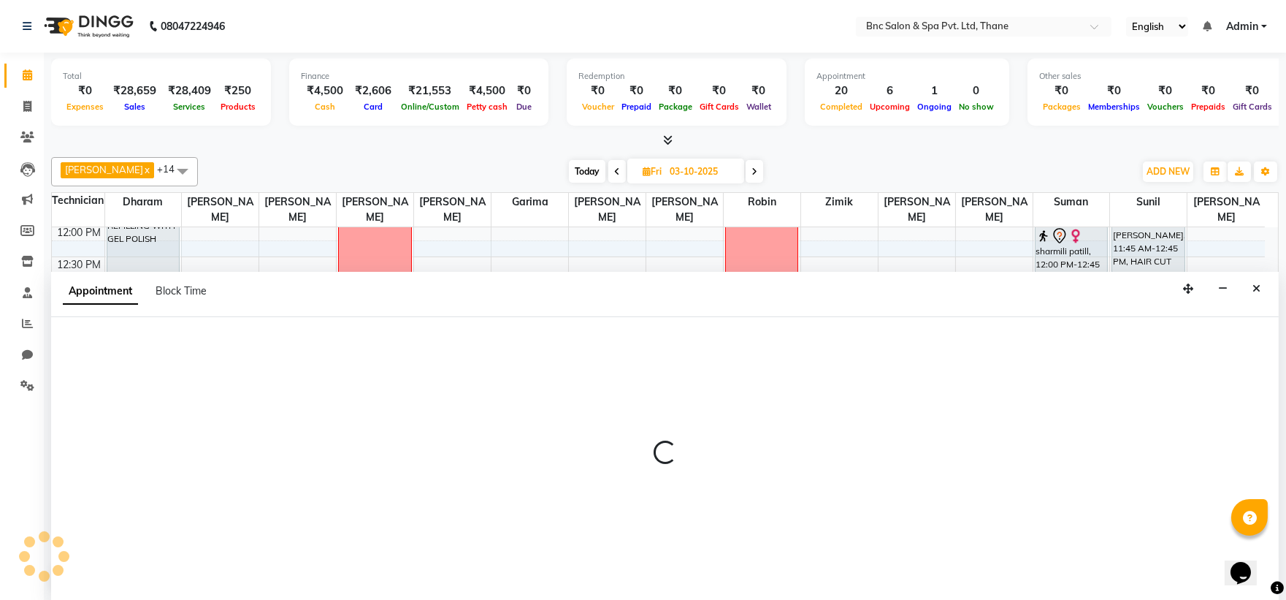
scroll to position [1, 0]
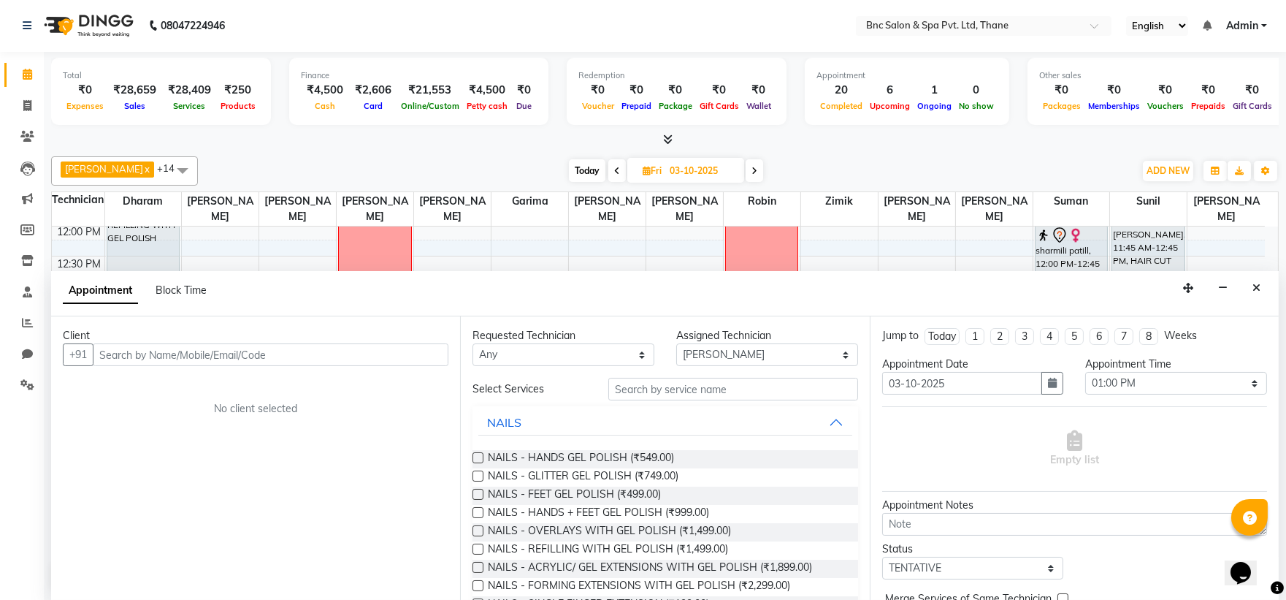
click at [272, 352] on input "text" at bounding box center [271, 354] width 356 height 23
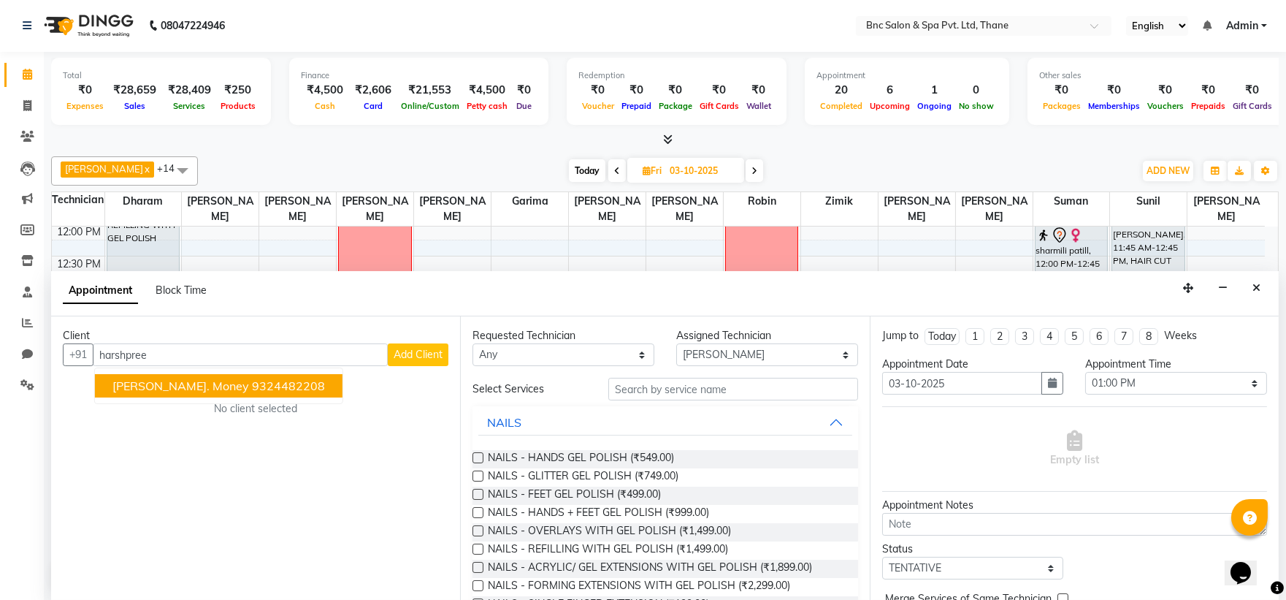
click at [283, 383] on ngb-highlight "9324482208" at bounding box center [288, 385] width 73 height 15
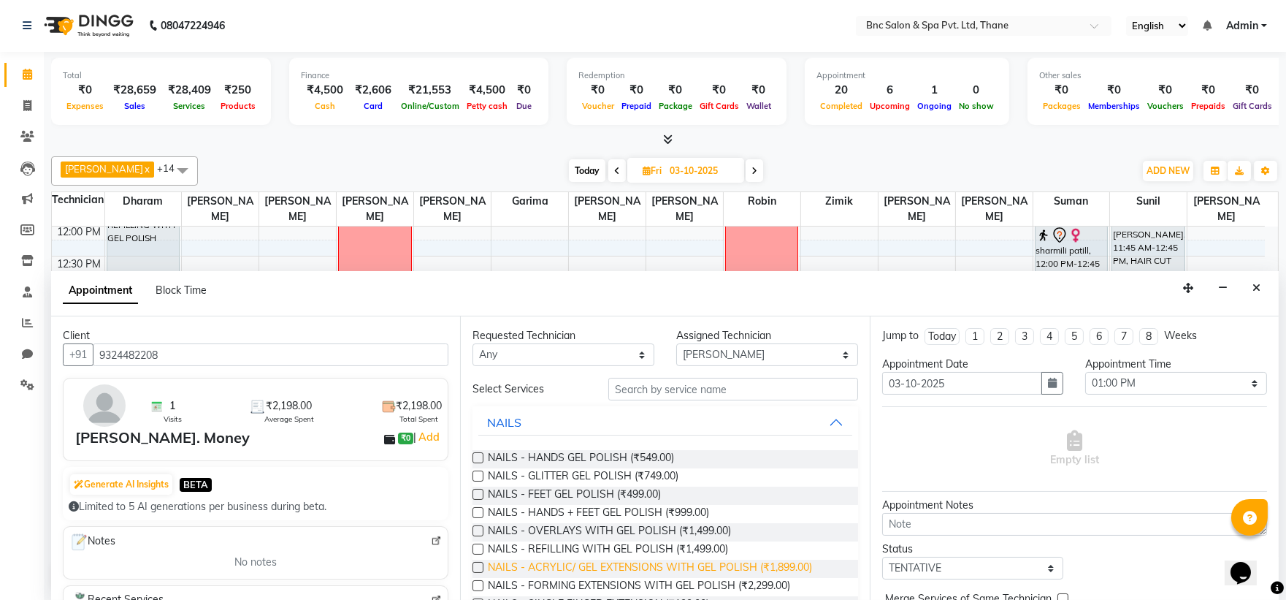
click at [594, 561] on span "NAILS - ACRYLIC/ GEL EXTENSIONS WITH GEL POLISH (₹1,899.00)" at bounding box center [650, 568] width 324 height 18
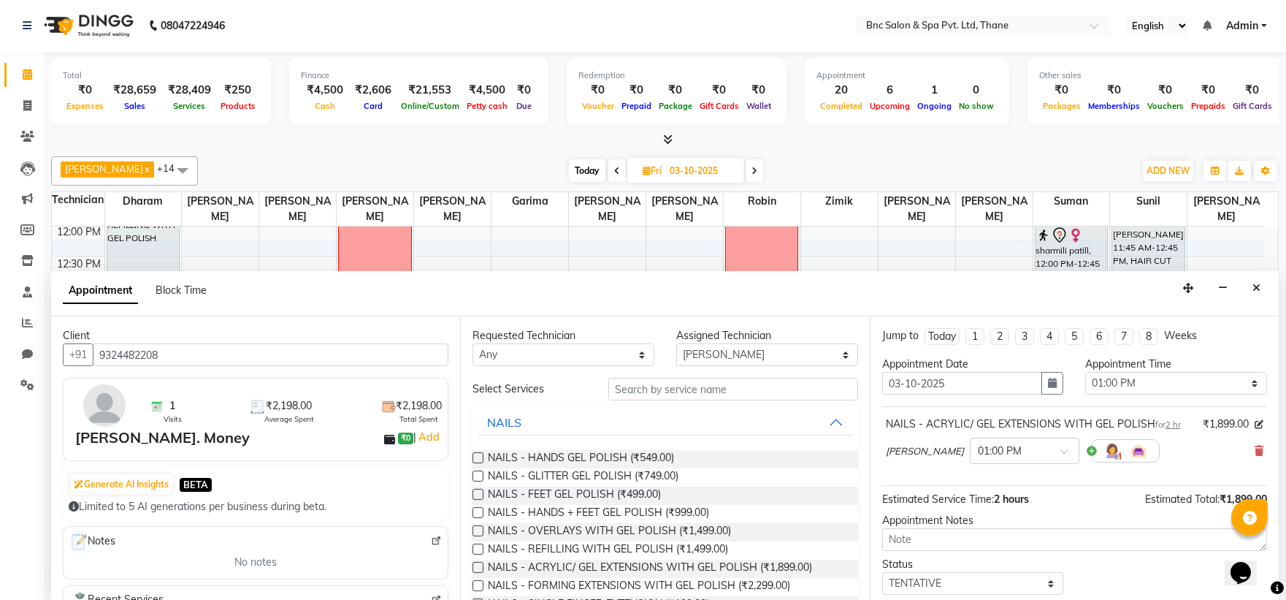
click at [1036, 424] on div "NAILS - ACRYLIC/ GEL EXTENSIONS WITH GEL POLISH for 2 hr" at bounding box center [1033, 423] width 295 height 15
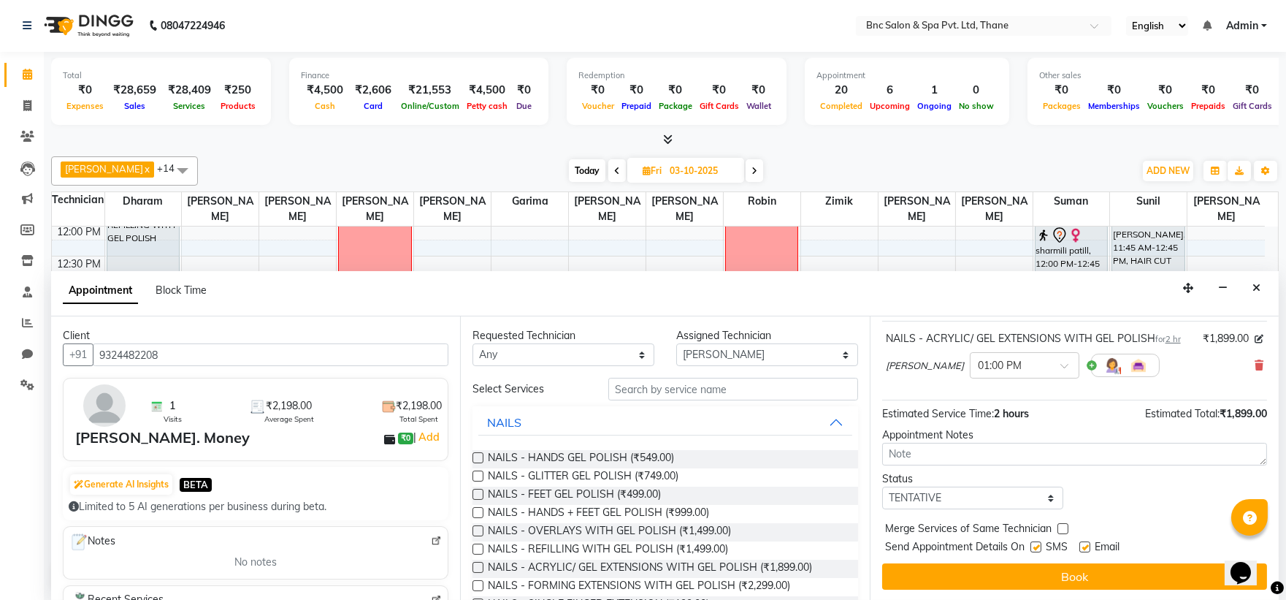
scroll to position [86, 0]
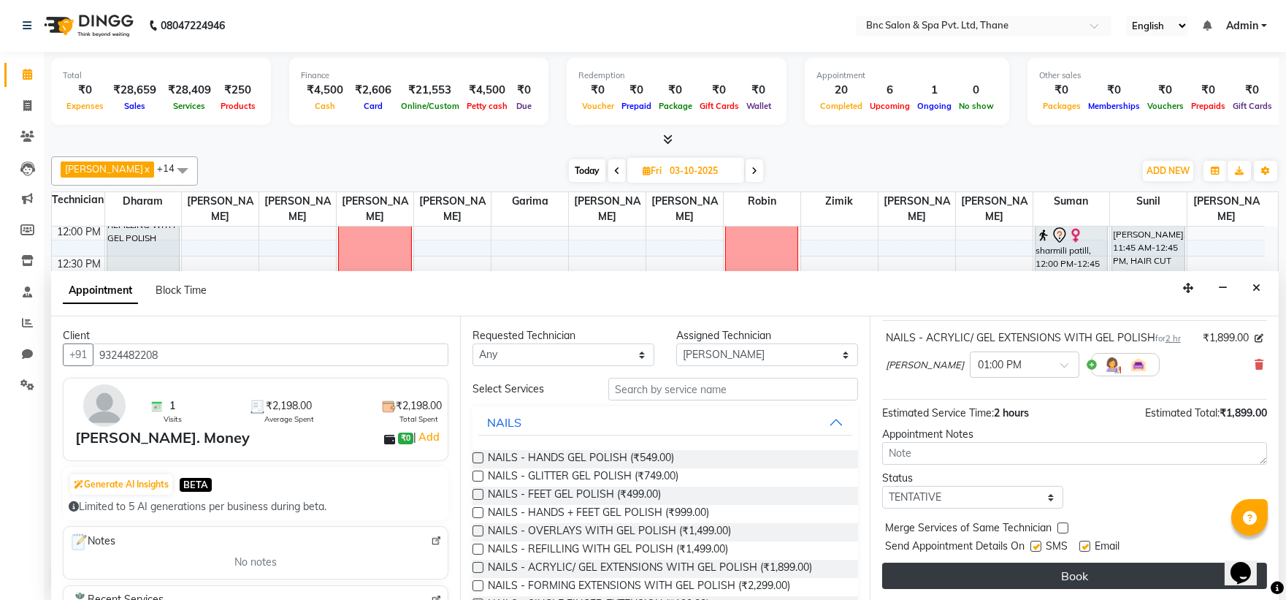
click at [1023, 571] on button "Book" at bounding box center [1074, 575] width 385 height 26
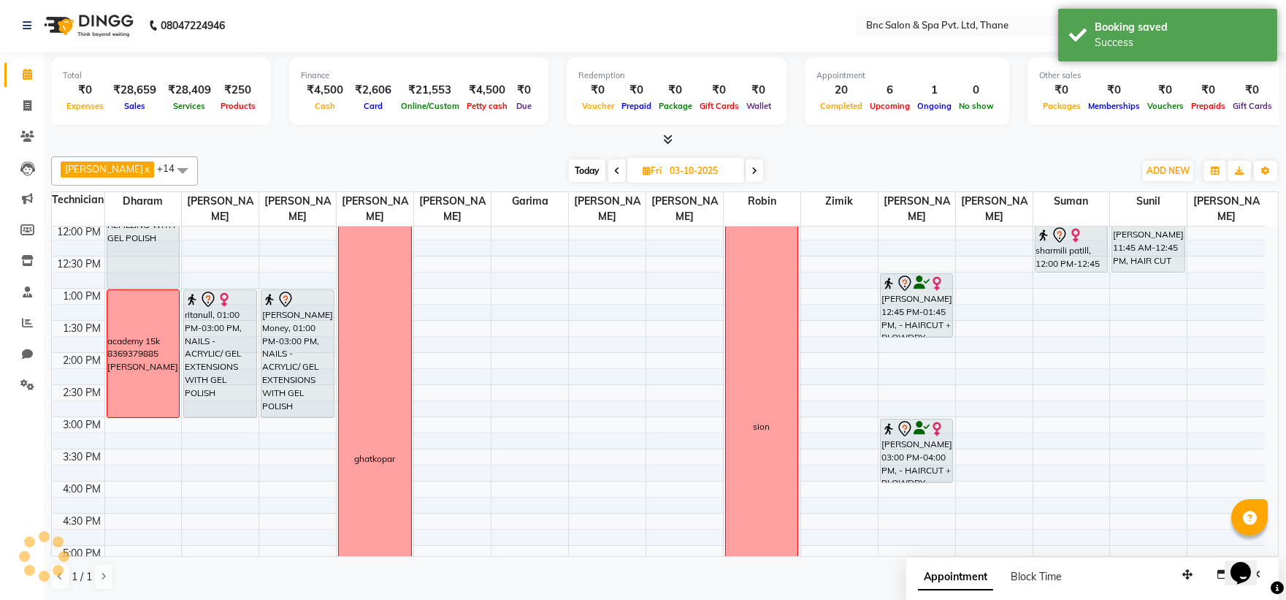
scroll to position [0, 0]
click at [569, 171] on span "Today" at bounding box center [587, 171] width 37 height 23
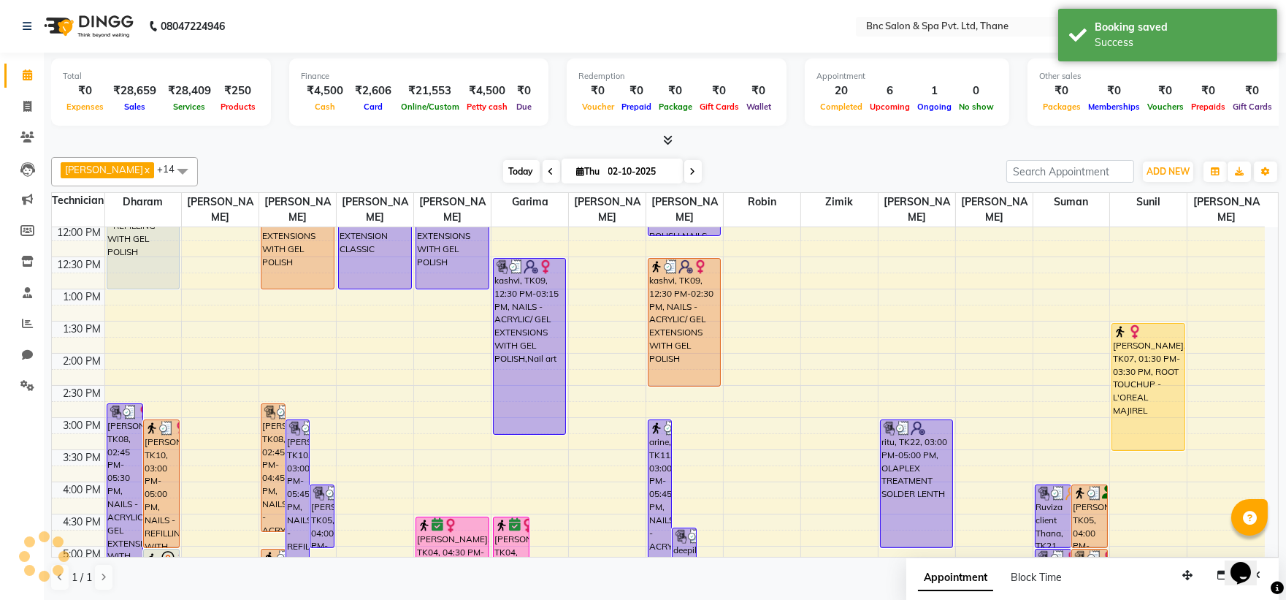
scroll to position [508, 0]
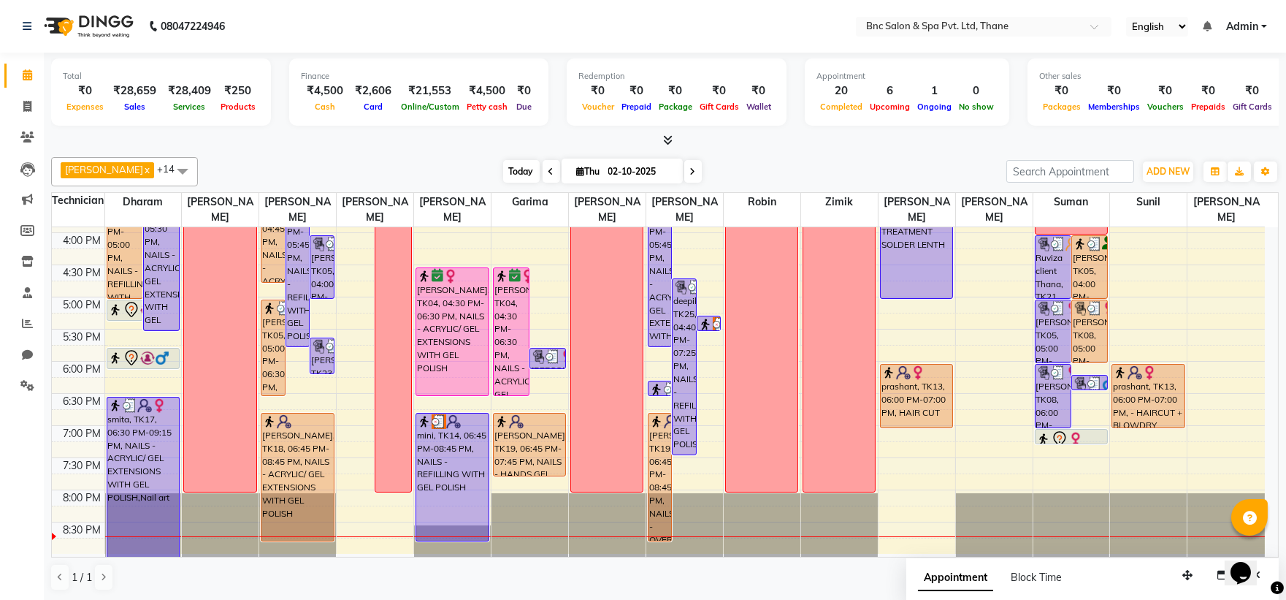
click at [503, 164] on span "Today" at bounding box center [521, 171] width 37 height 23
click at [684, 172] on span at bounding box center [693, 171] width 18 height 23
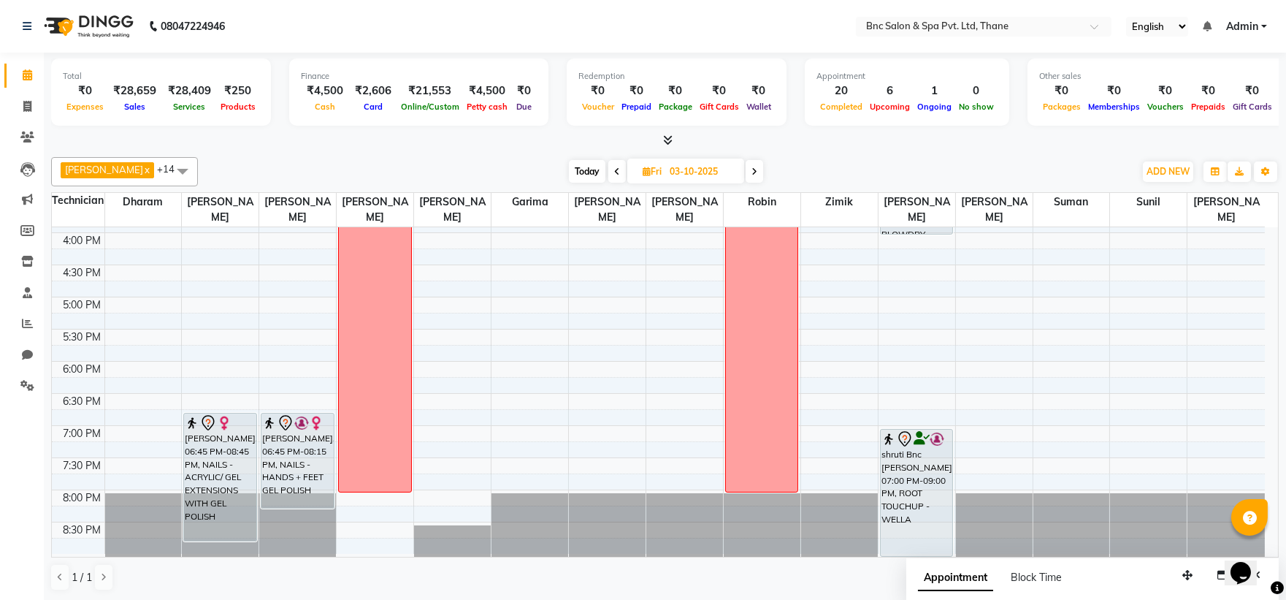
click at [424, 434] on div "8:00 AM 8:30 AM 9:00 AM 9:30 AM 10:00 AM 10:30 AM 11:00 AM 11:30 AM 12:00 PM 12…" at bounding box center [658, 136] width 1213 height 835
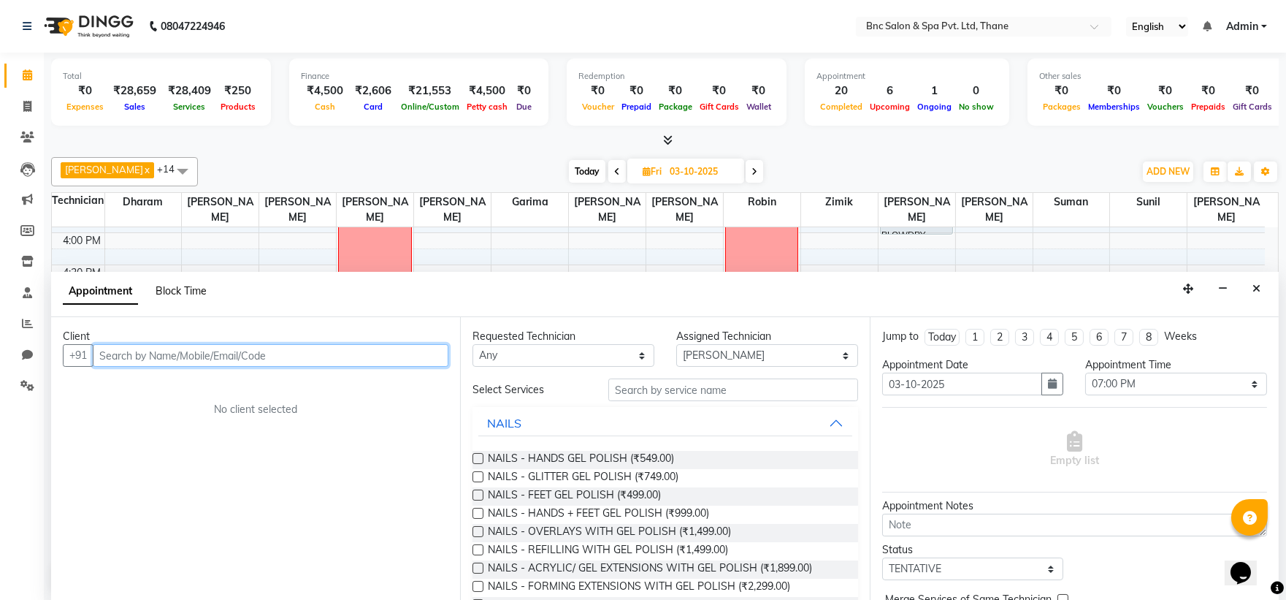
scroll to position [1, 0]
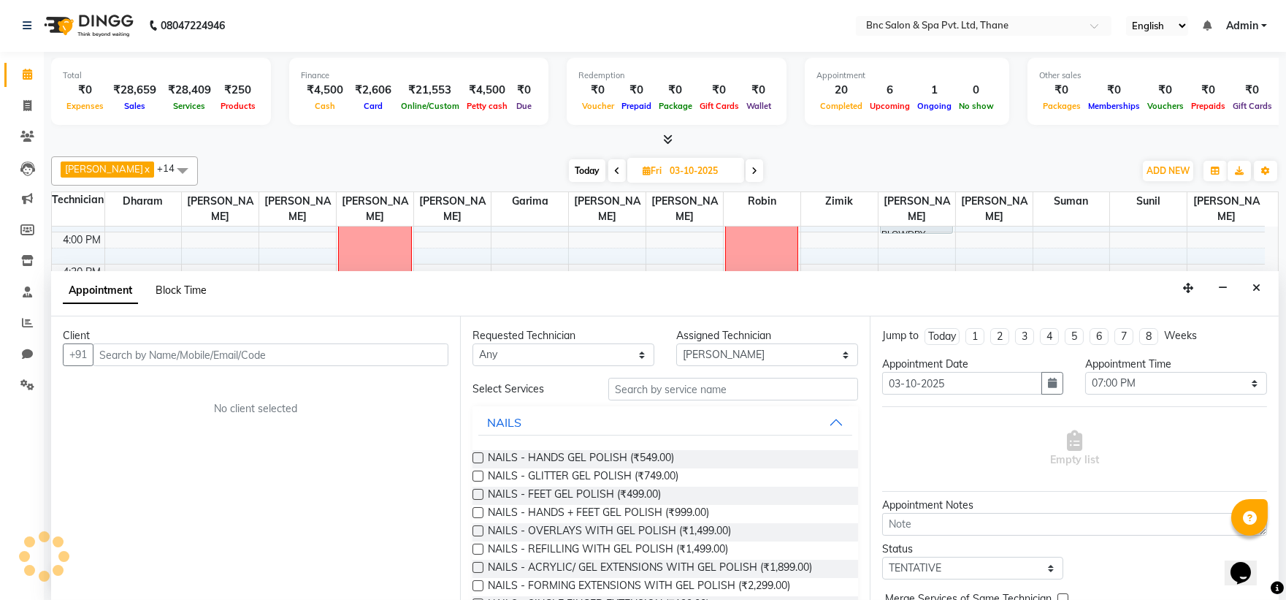
click at [188, 295] on span "Block Time" at bounding box center [181, 289] width 51 height 13
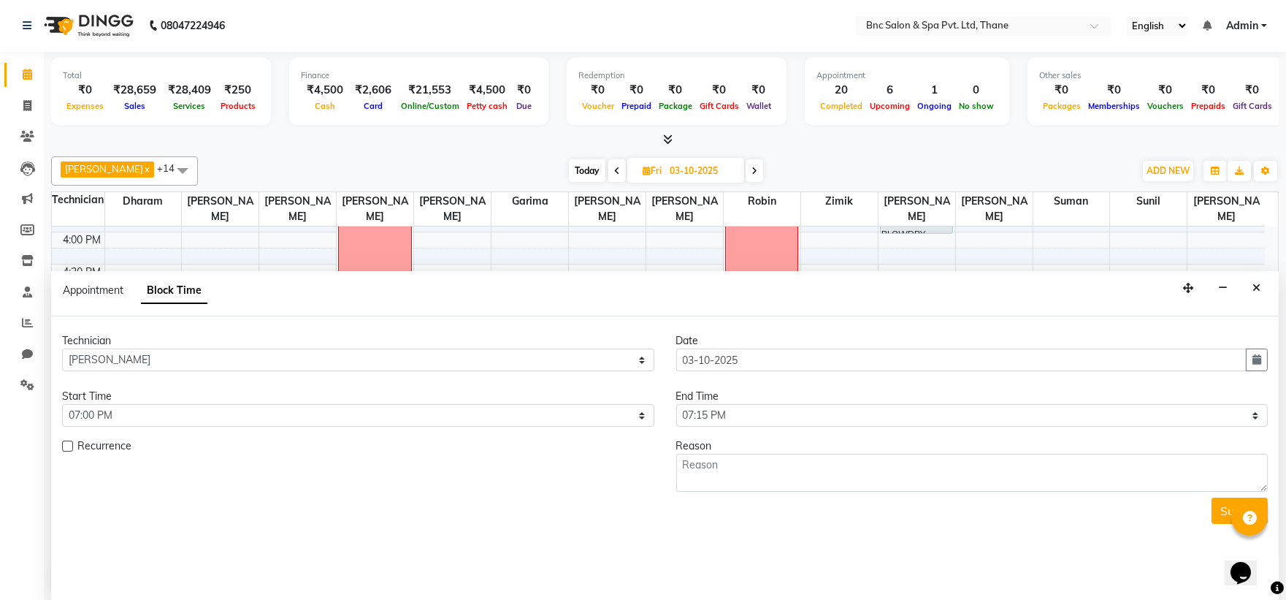
scroll to position [508, 0]
click at [797, 412] on select "Select 09:00 AM 09:15 AM 09:30 AM 09:45 AM 10:00 AM 10:15 AM 10:30 AM 10:45 AM …" at bounding box center [972, 415] width 592 height 23
click at [676, 404] on select "Select 09:00 AM 09:15 AM 09:30 AM 09:45 AM 10:00 AM 10:15 AM 10:30 AM 10:45 AM …" at bounding box center [972, 415] width 592 height 23
click at [747, 466] on textarea at bounding box center [972, 473] width 592 height 38
click at [1223, 517] on button "Submit" at bounding box center [1240, 510] width 56 height 26
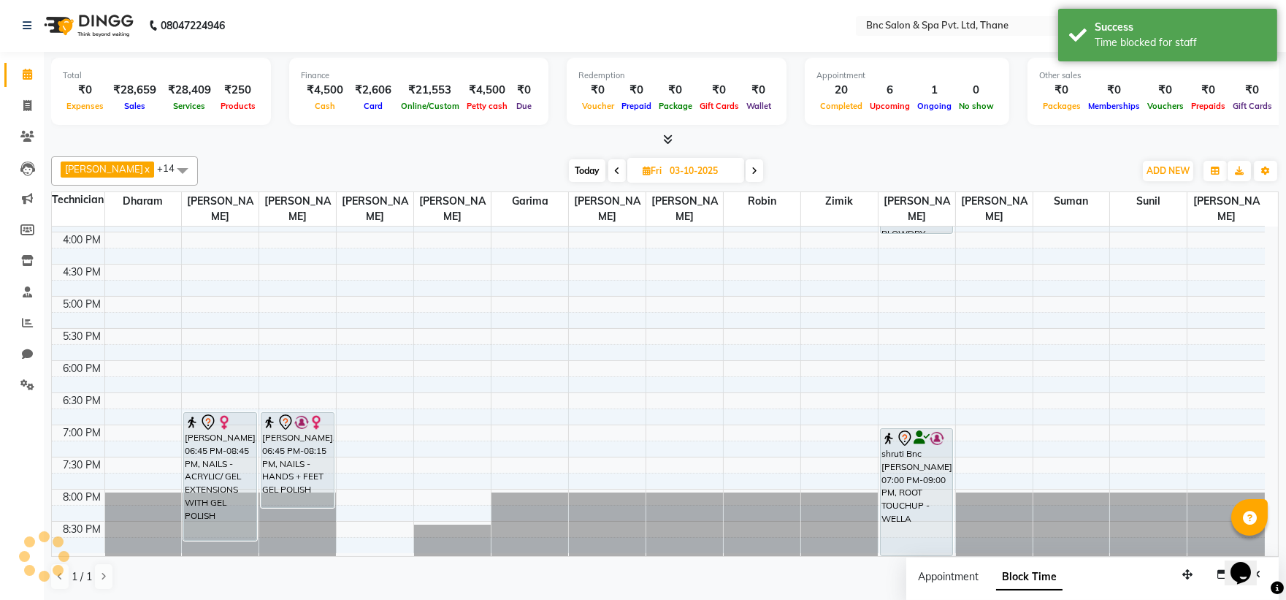
scroll to position [0, 0]
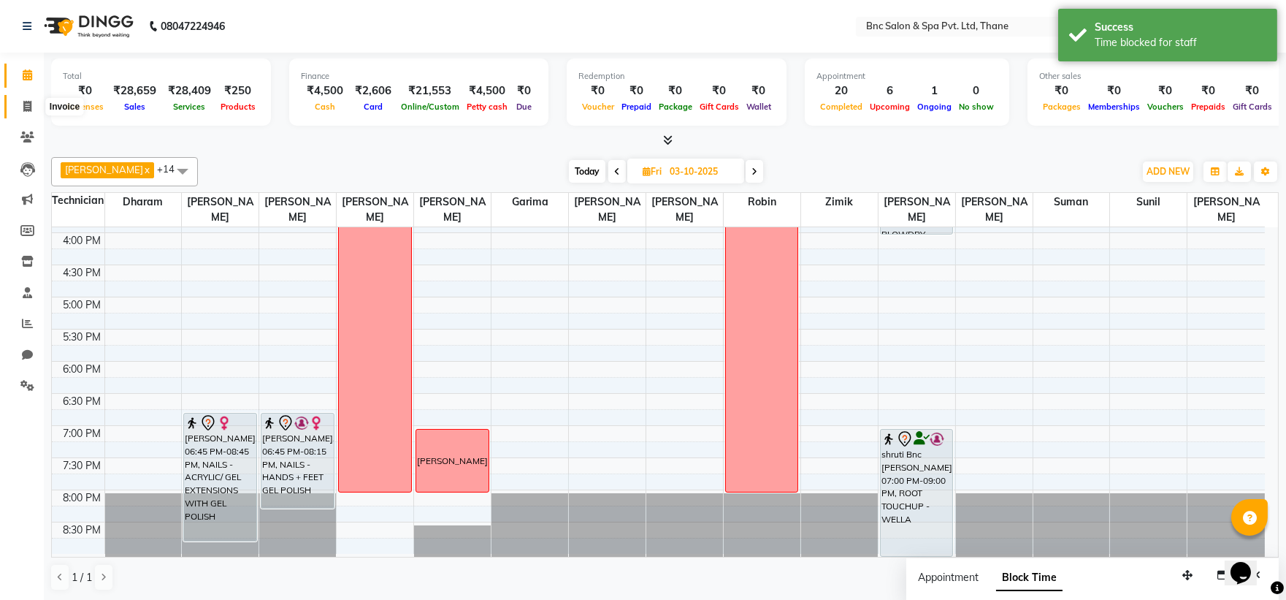
click at [31, 104] on icon at bounding box center [27, 106] width 8 height 11
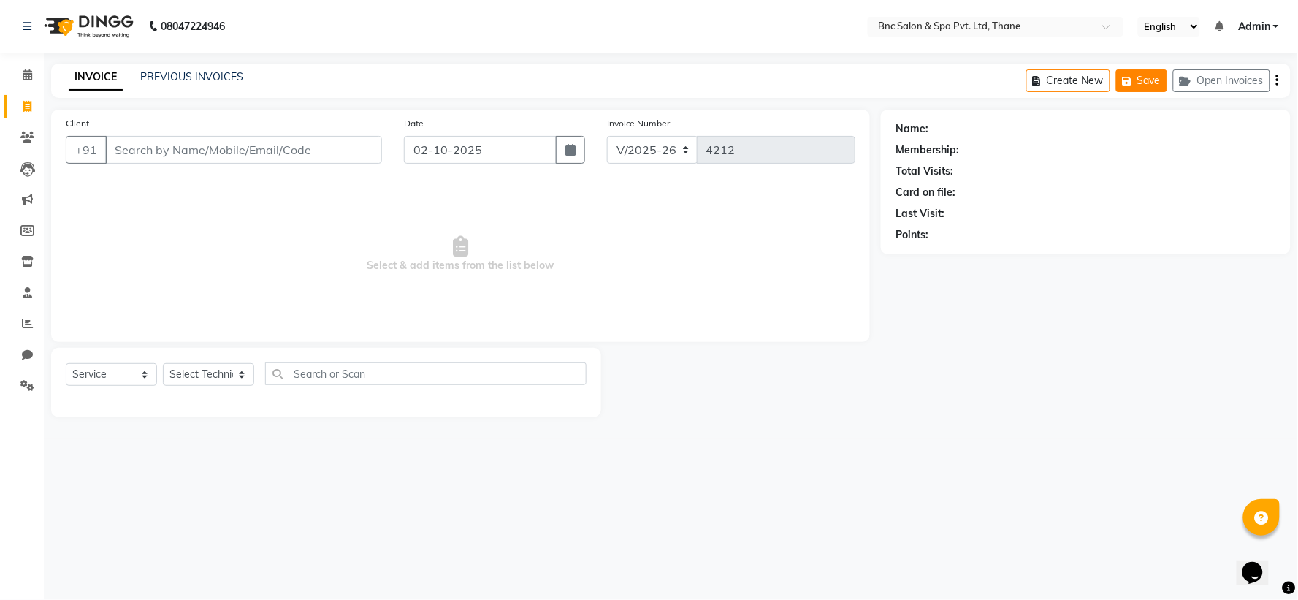
click at [1155, 71] on button "Save" at bounding box center [1141, 80] width 51 height 23
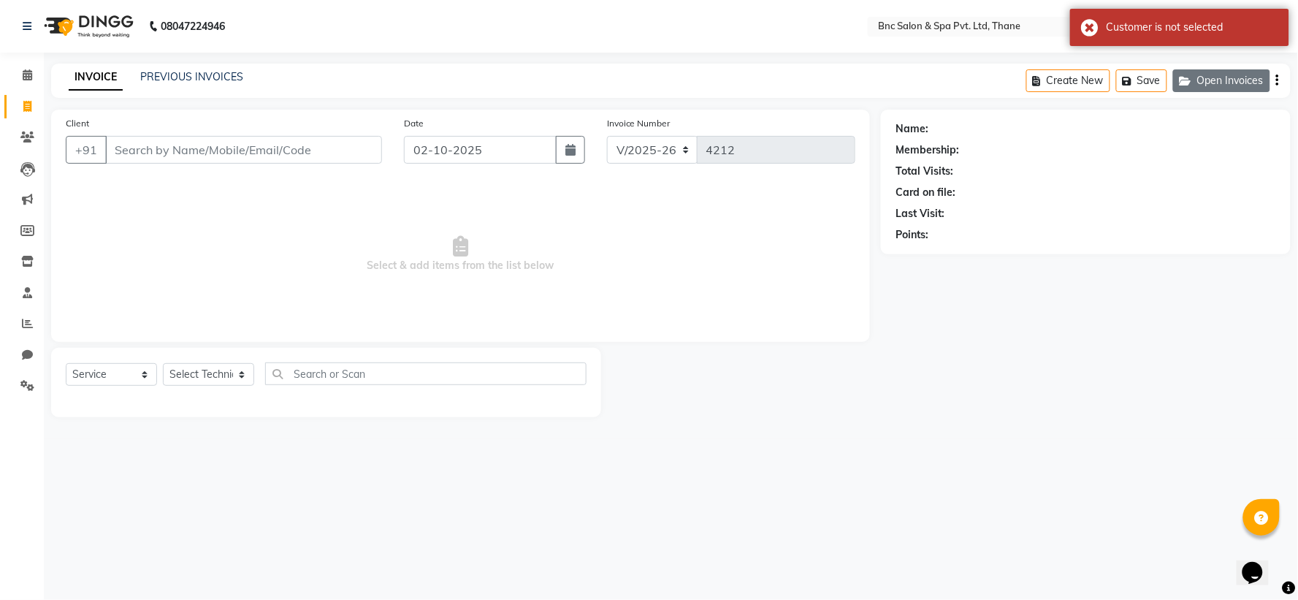
click at [1198, 83] on button "Open Invoices" at bounding box center [1221, 80] width 97 height 23
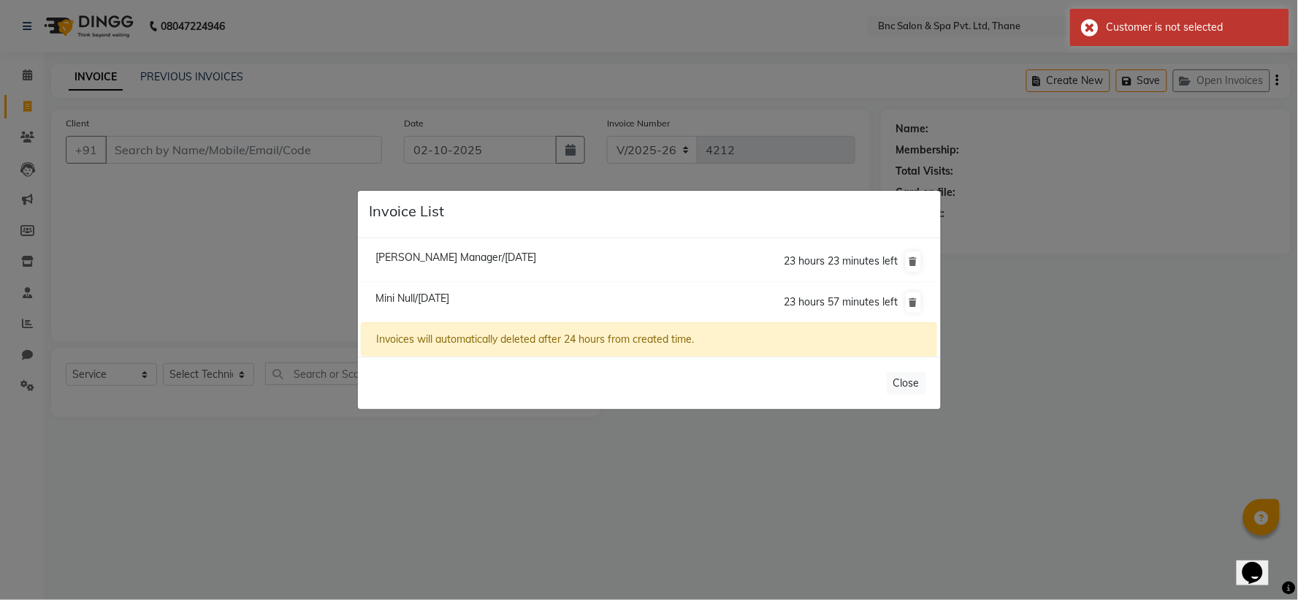
click at [516, 296] on li "Mini Null/02 October 2025 23 hours 57 minutes left" at bounding box center [648, 302] width 575 height 41
click at [449, 294] on span "Mini Null/02 October 2025" at bounding box center [412, 297] width 74 height 13
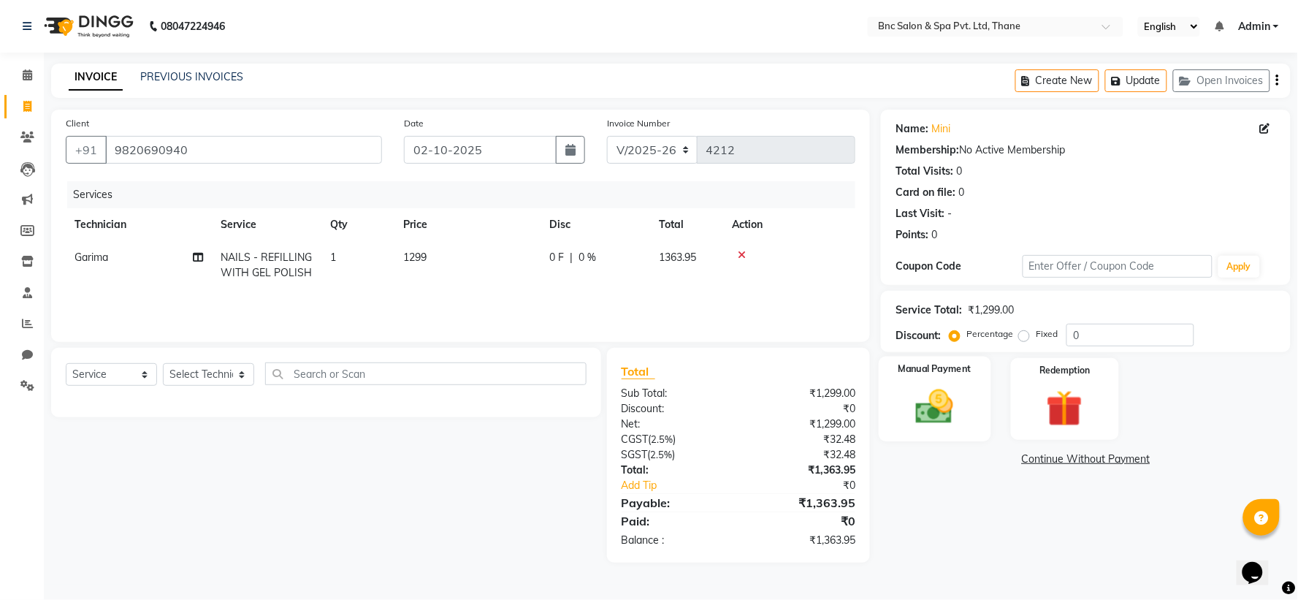
click at [963, 387] on img at bounding box center [934, 407] width 61 height 44
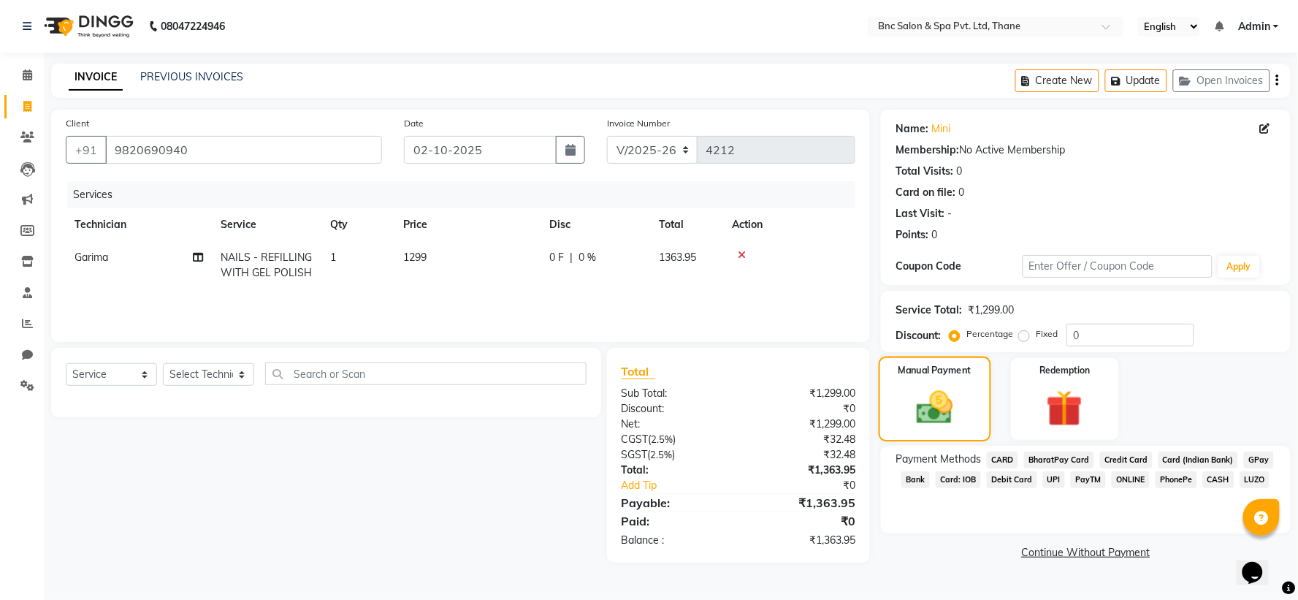
click at [946, 396] on img at bounding box center [935, 407] width 59 height 42
click at [1208, 481] on span "CASH" at bounding box center [1218, 479] width 31 height 17
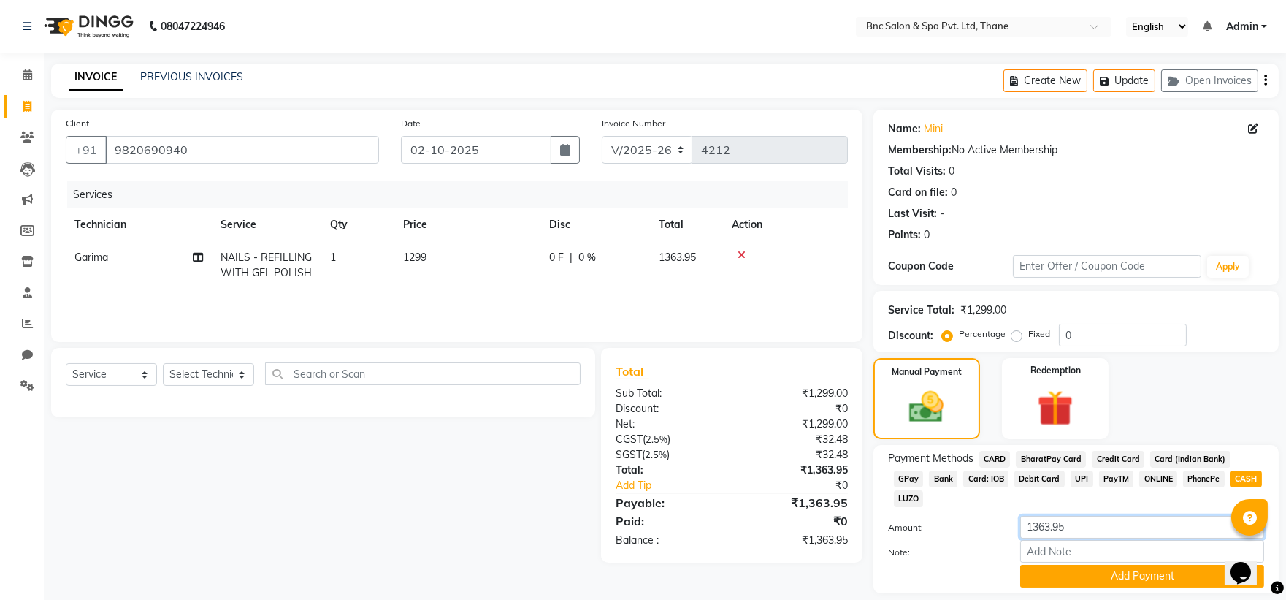
click at [1109, 516] on input "1363.95" at bounding box center [1142, 527] width 244 height 23
click at [1105, 565] on button "Add Payment" at bounding box center [1142, 576] width 244 height 23
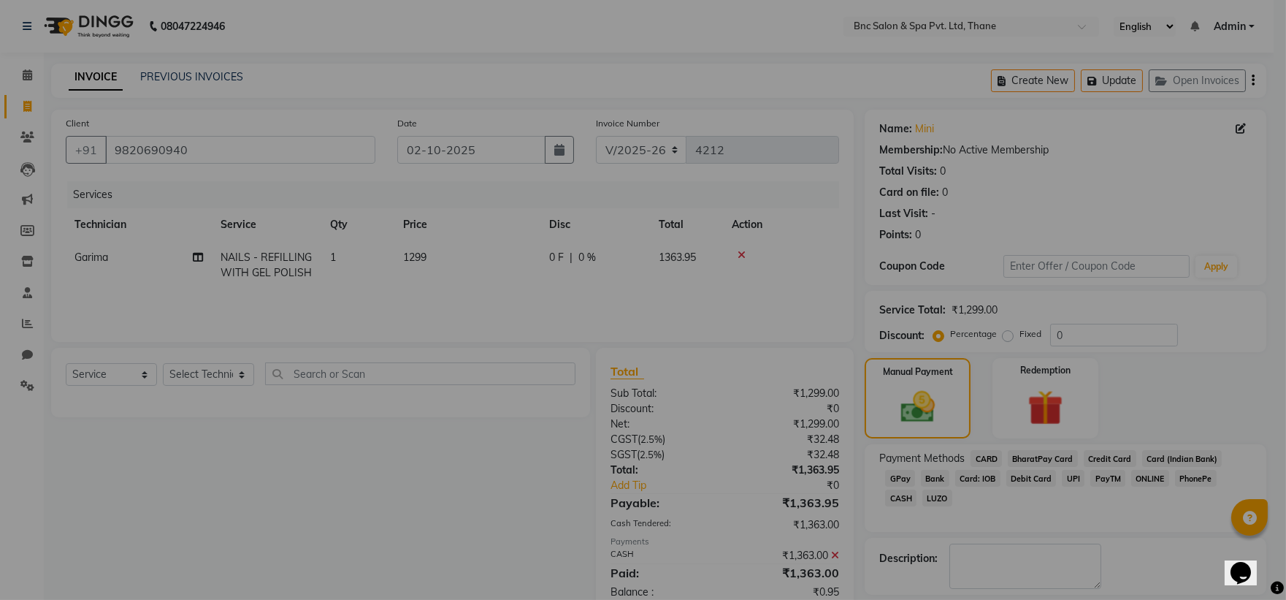
click at [1101, 574] on div "× ! Are you sure? This bill is not fully paid. Mark as Paid Go back No Checkout" at bounding box center [643, 300] width 1286 height 600
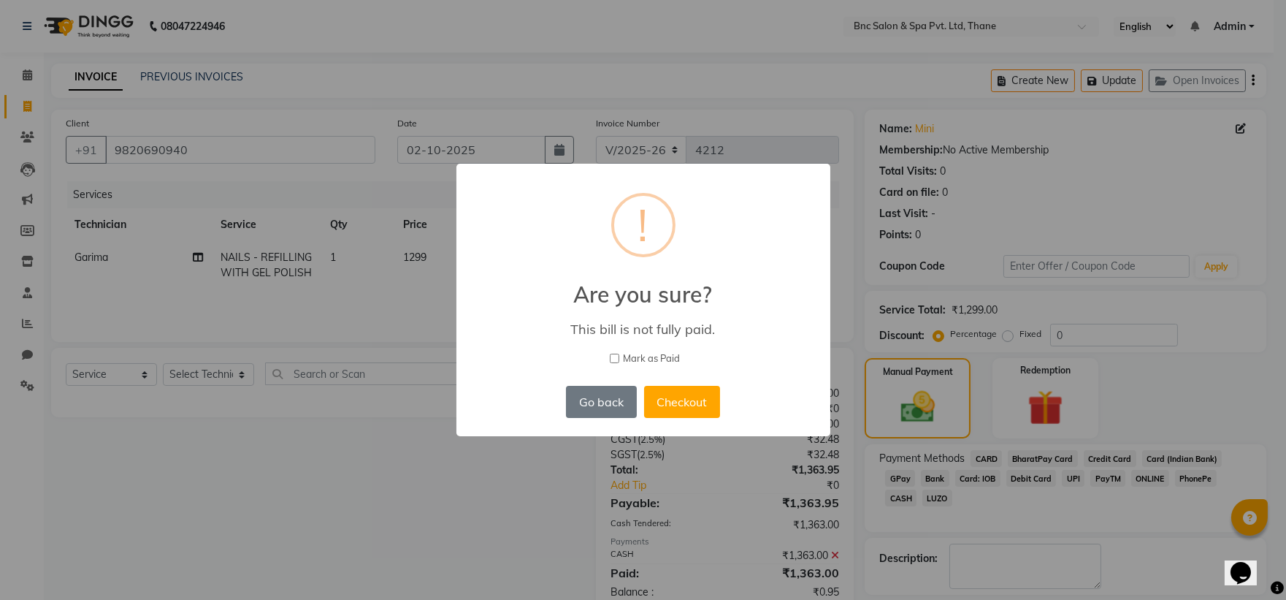
scroll to position [67, 0]
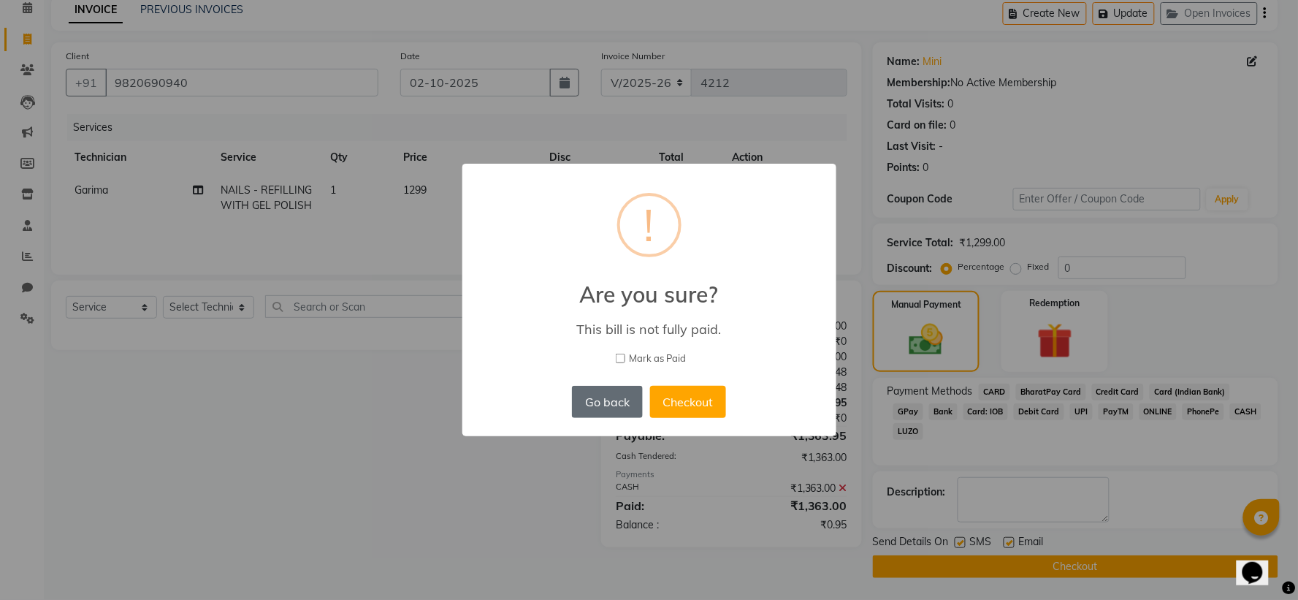
click at [619, 406] on button "Go back" at bounding box center [607, 402] width 70 height 32
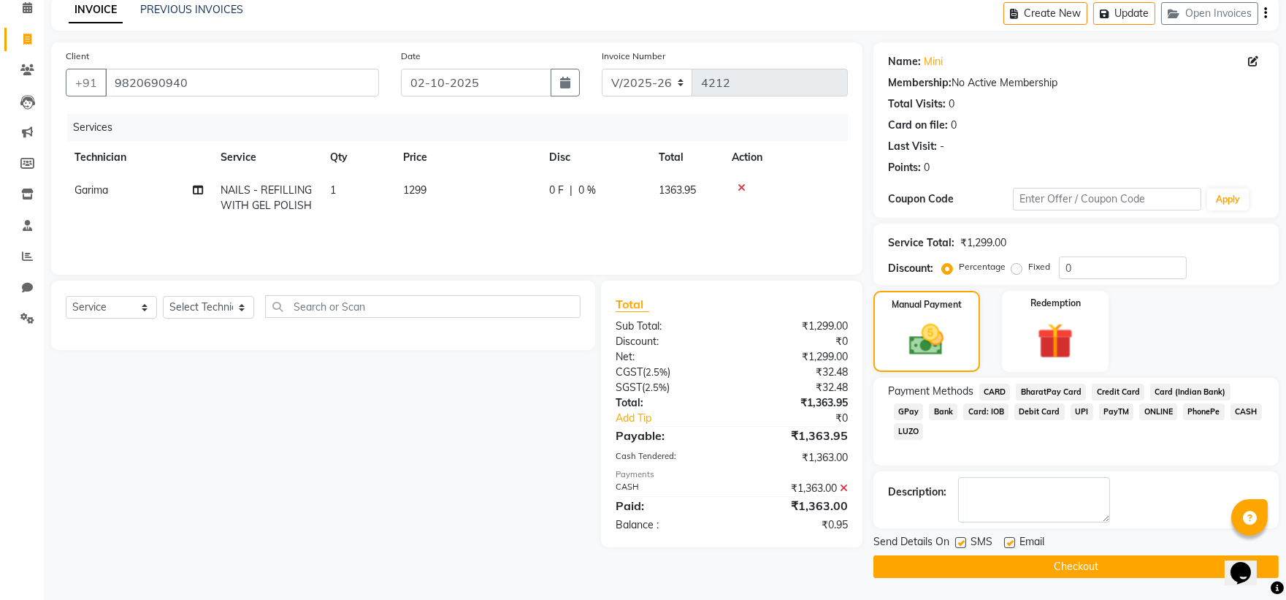
click at [843, 487] on icon at bounding box center [844, 488] width 8 height 10
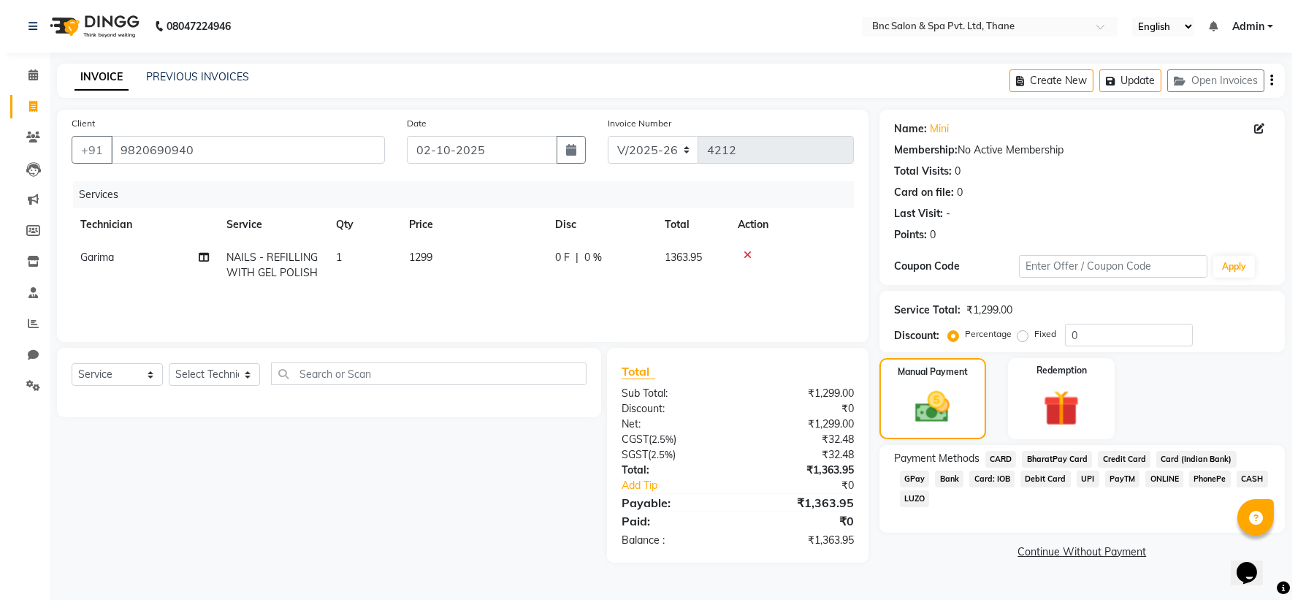
scroll to position [0, 0]
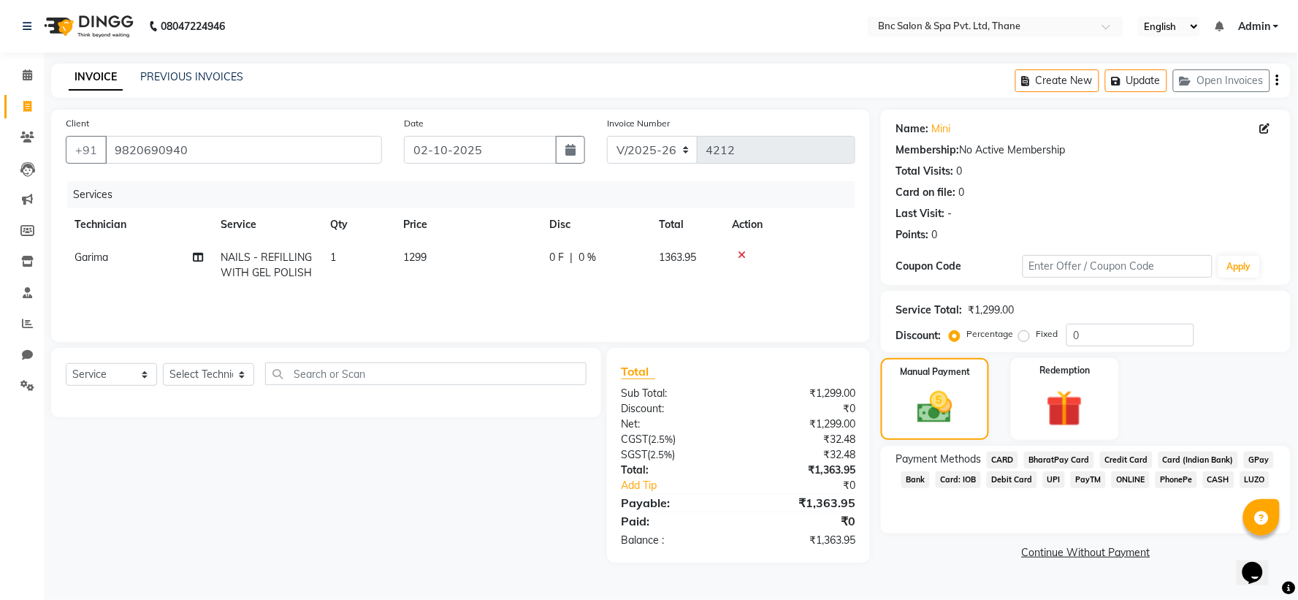
click at [1249, 460] on span "GPay" at bounding box center [1259, 459] width 30 height 17
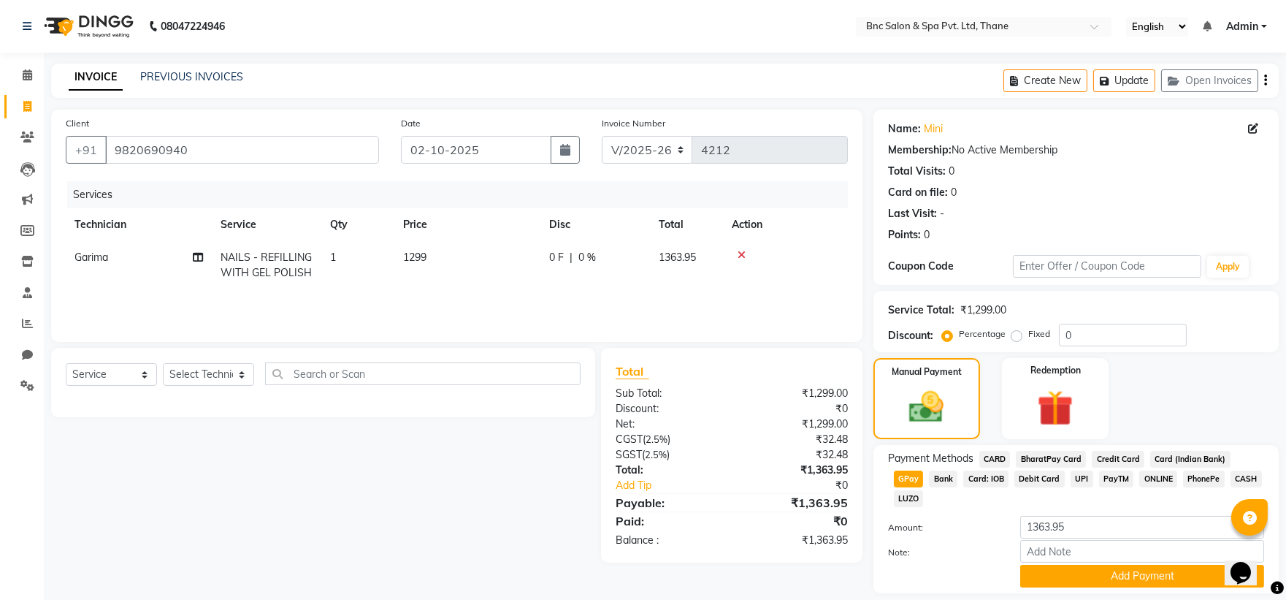
click at [1231, 481] on span "CASH" at bounding box center [1246, 478] width 31 height 17
click at [1156, 565] on button "Add Payment" at bounding box center [1142, 576] width 244 height 23
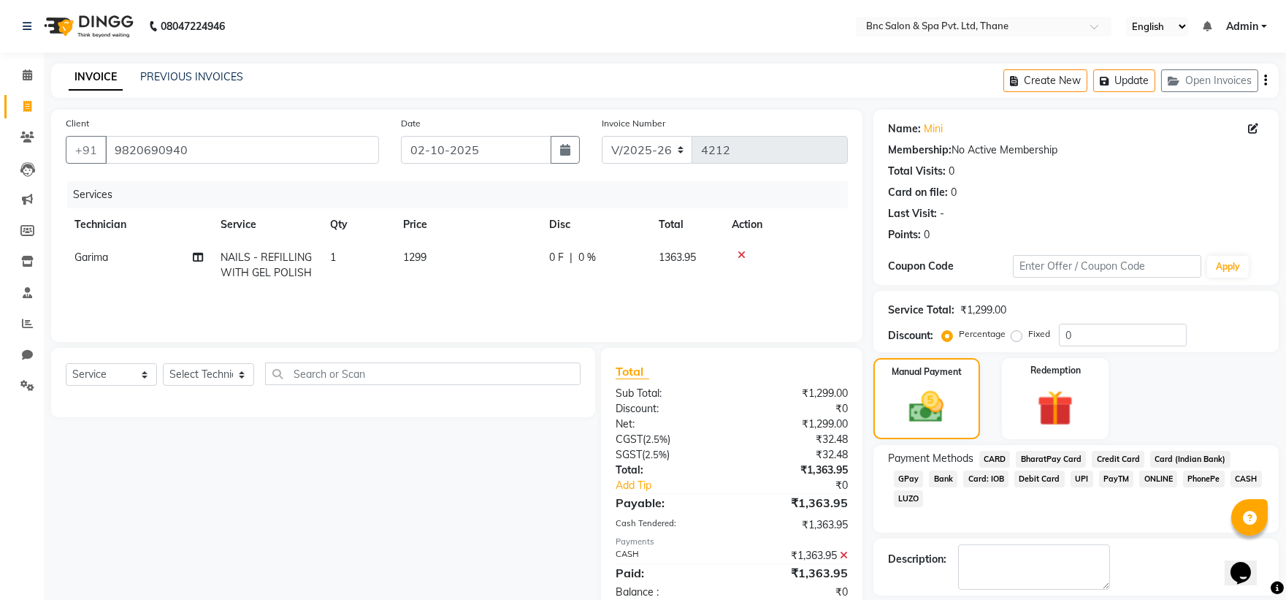
click at [1152, 560] on div "Name: Mini Membership: No Active Membership Total Visits: 0 Card on file: 0 Las…" at bounding box center [1081, 377] width 416 height 535
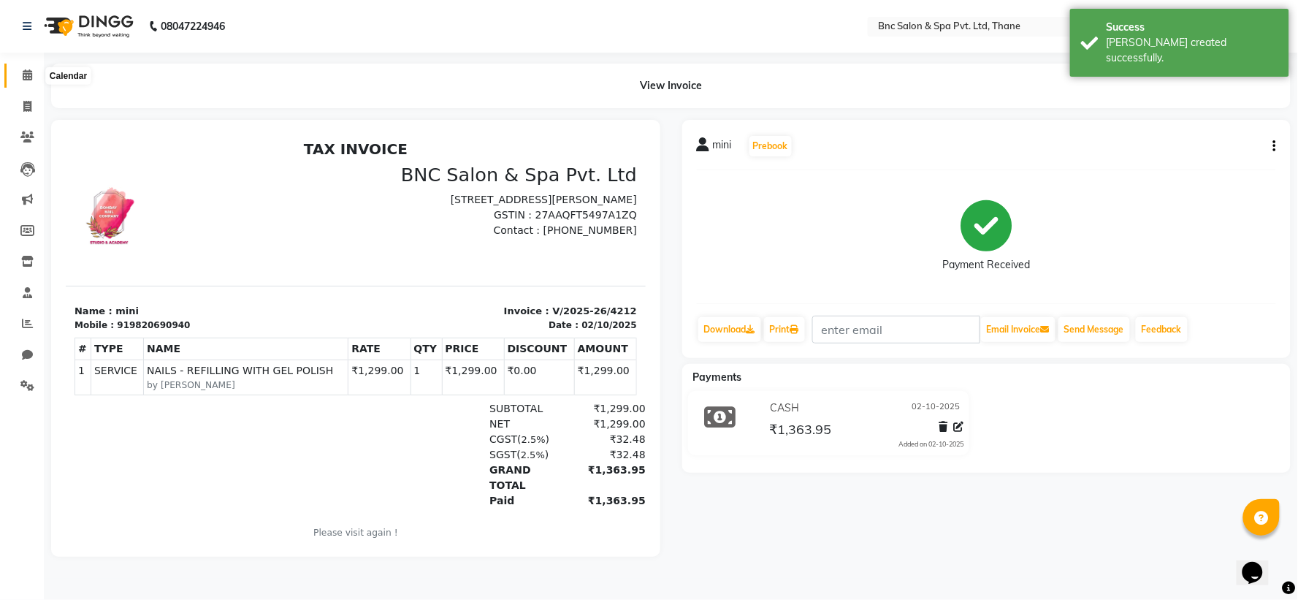
click at [34, 73] on span at bounding box center [28, 75] width 26 height 17
